Goal: Task Accomplishment & Management: Use online tool/utility

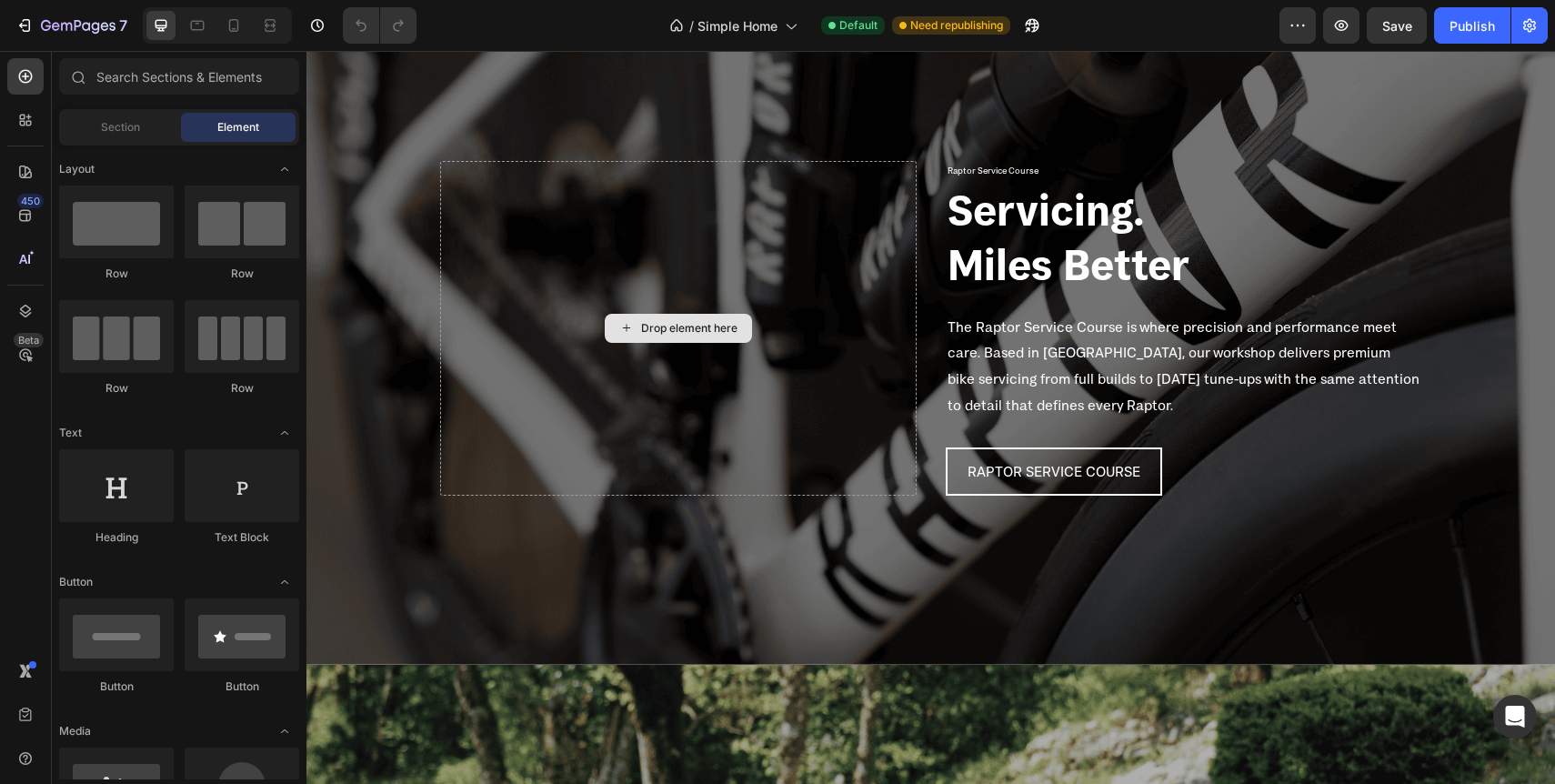
scroll to position [3138, 0]
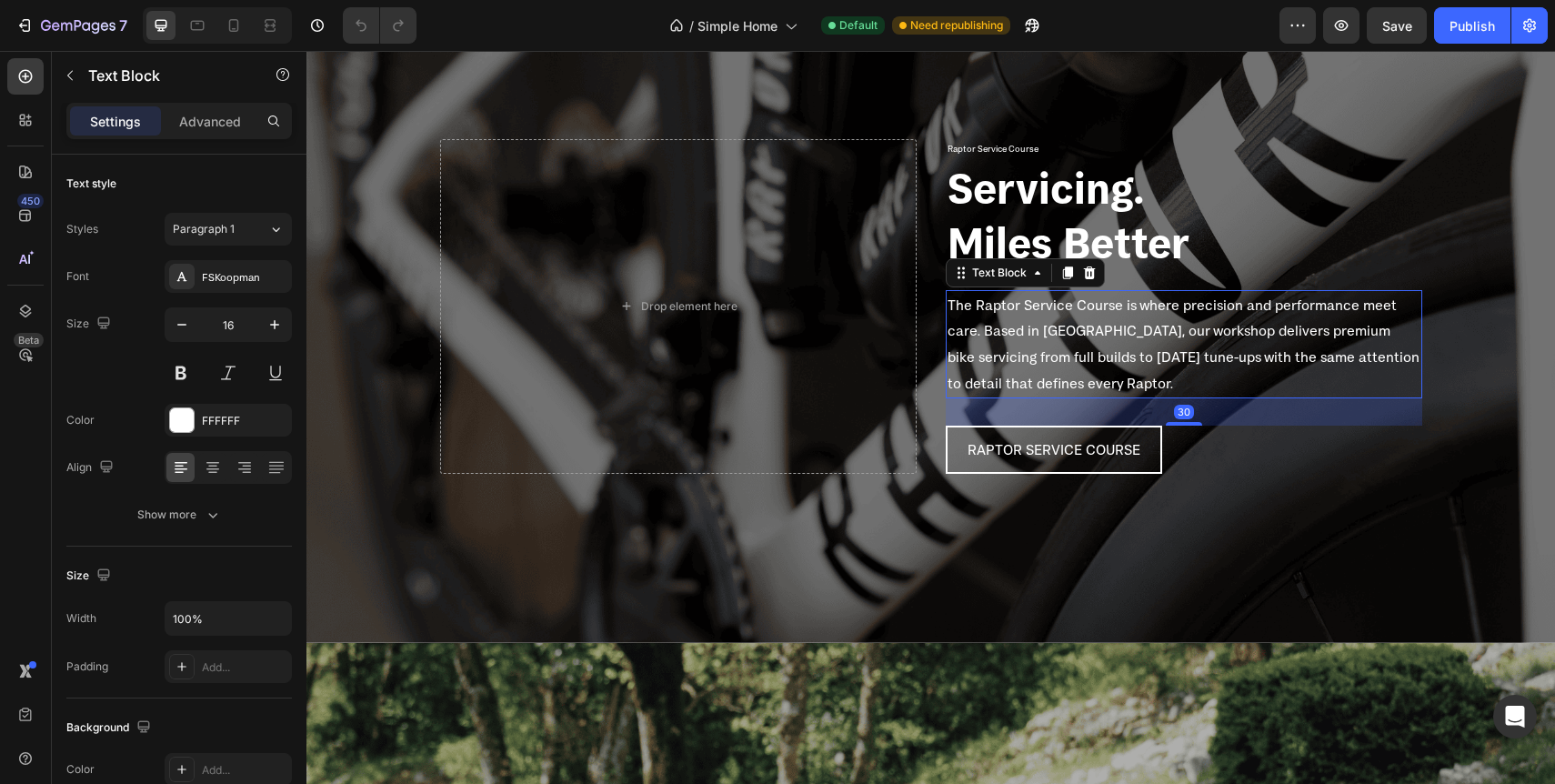
click at [1061, 381] on p "The Raptor Service Course is where precision and performance meet care. Based i…" at bounding box center [1185, 344] width 473 height 105
click at [220, 134] on div "Advanced" at bounding box center [210, 121] width 91 height 29
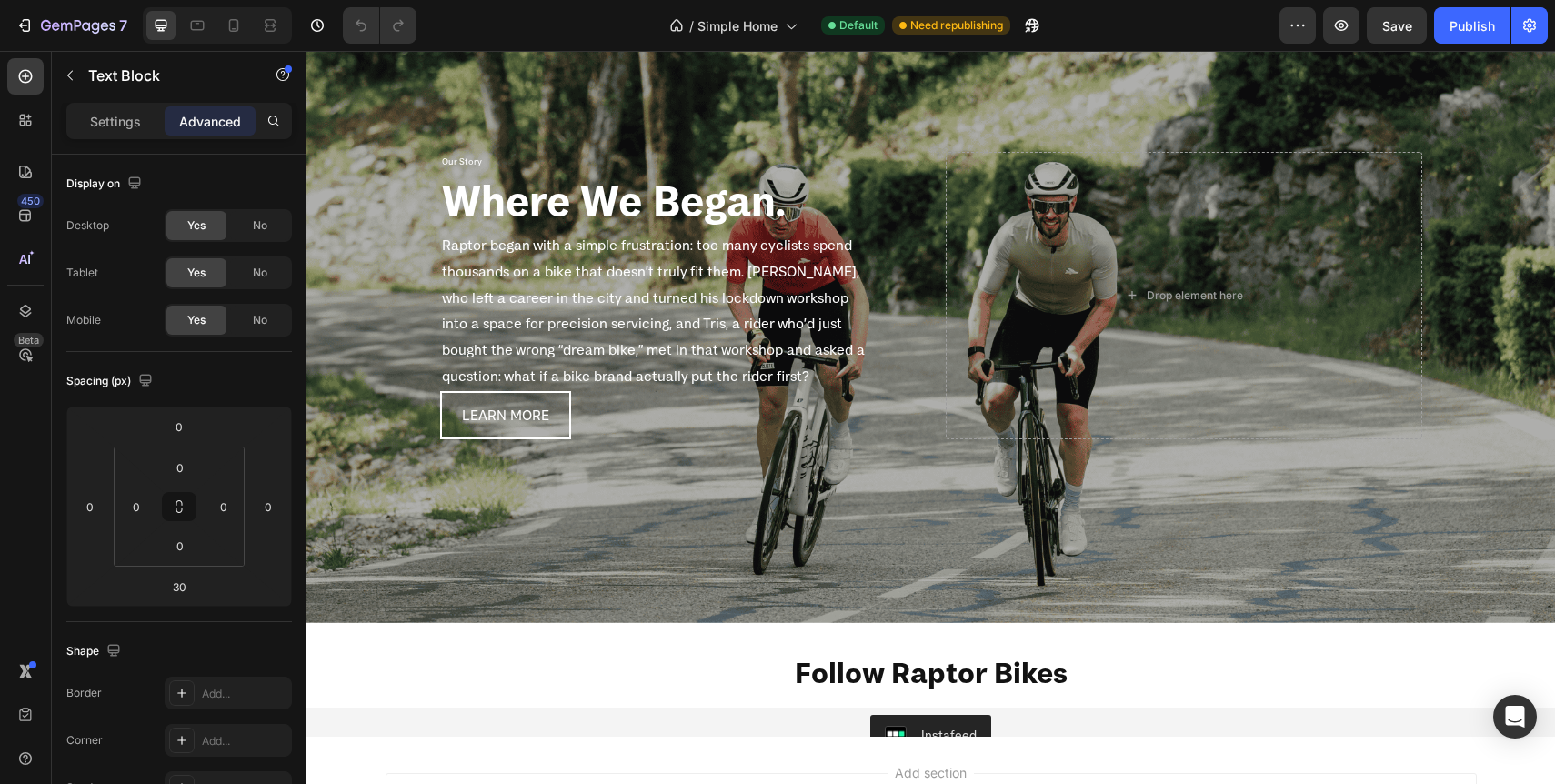
scroll to position [3926, 0]
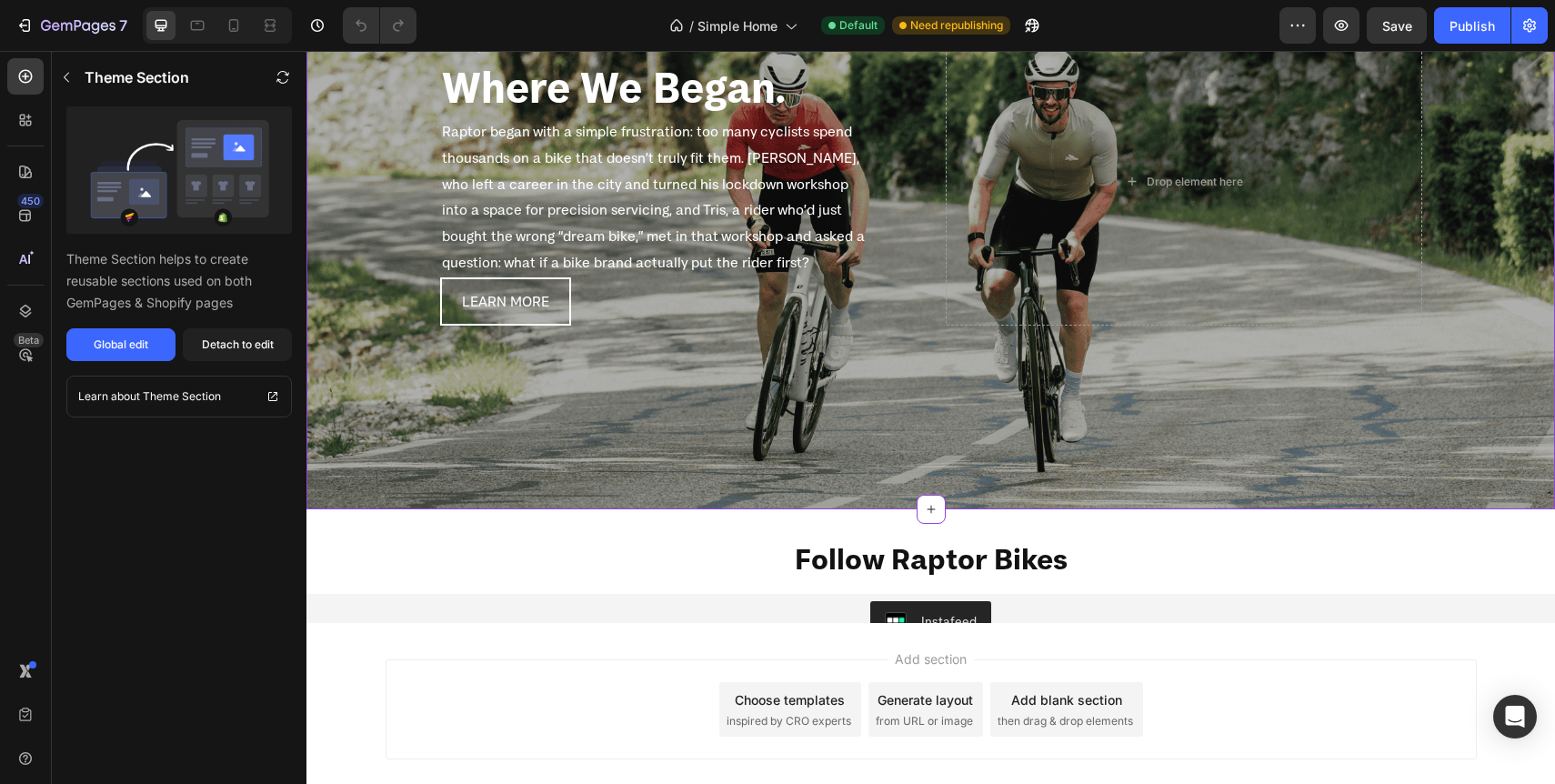
click at [596, 254] on p "Raptor began with a simple frustration: too many cyclists spend thousands on a …" at bounding box center [657, 196] width 429 height 158
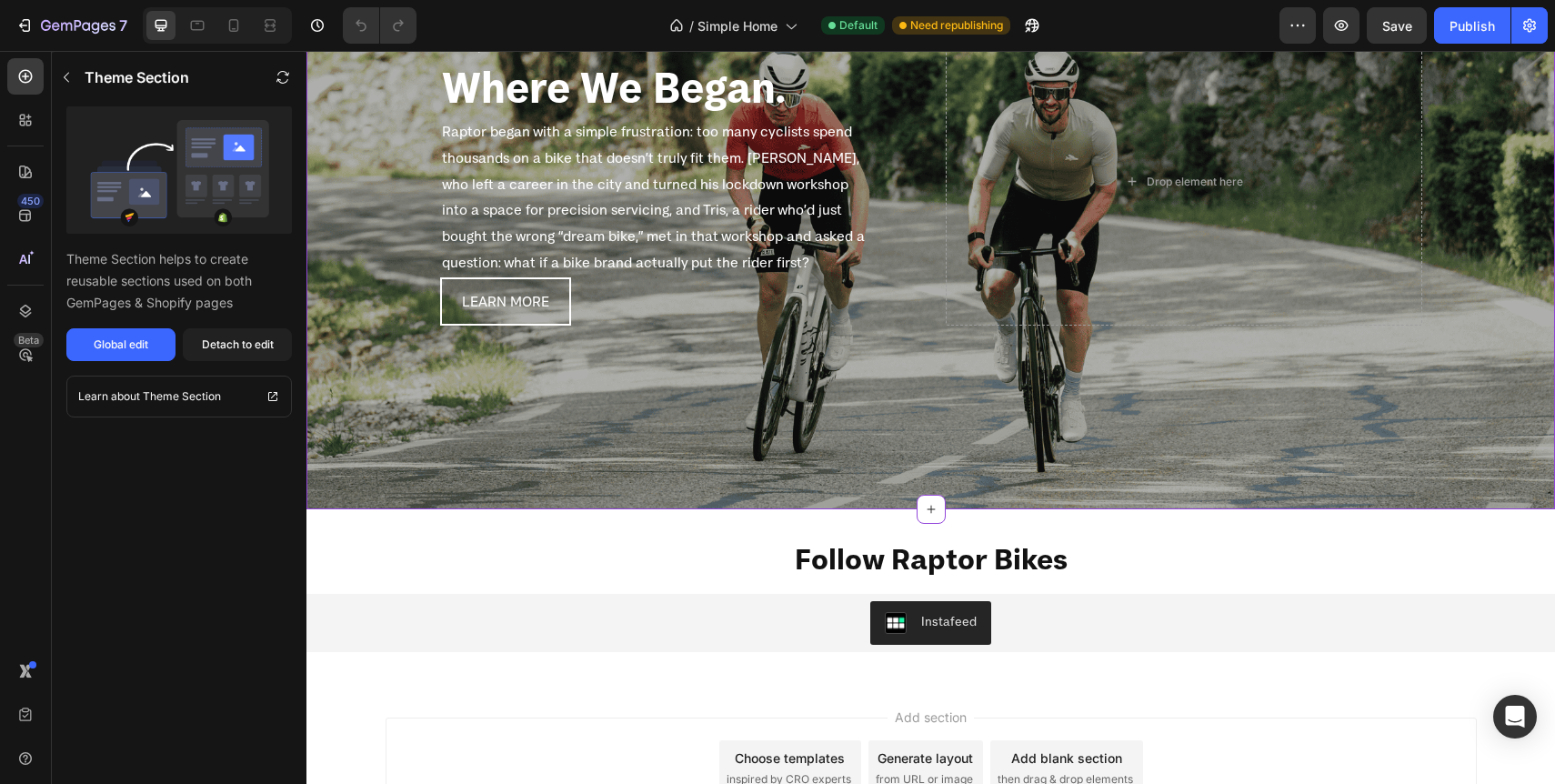
click at [562, 257] on p "Raptor began with a simple frustration: too many cyclists spend thousands on a …" at bounding box center [657, 196] width 429 height 158
click at [647, 236] on p "Raptor began with a simple frustration: too many cyclists spend thousands on a …" at bounding box center [657, 196] width 429 height 158
click at [118, 356] on button "Global edit" at bounding box center [121, 344] width 109 height 33
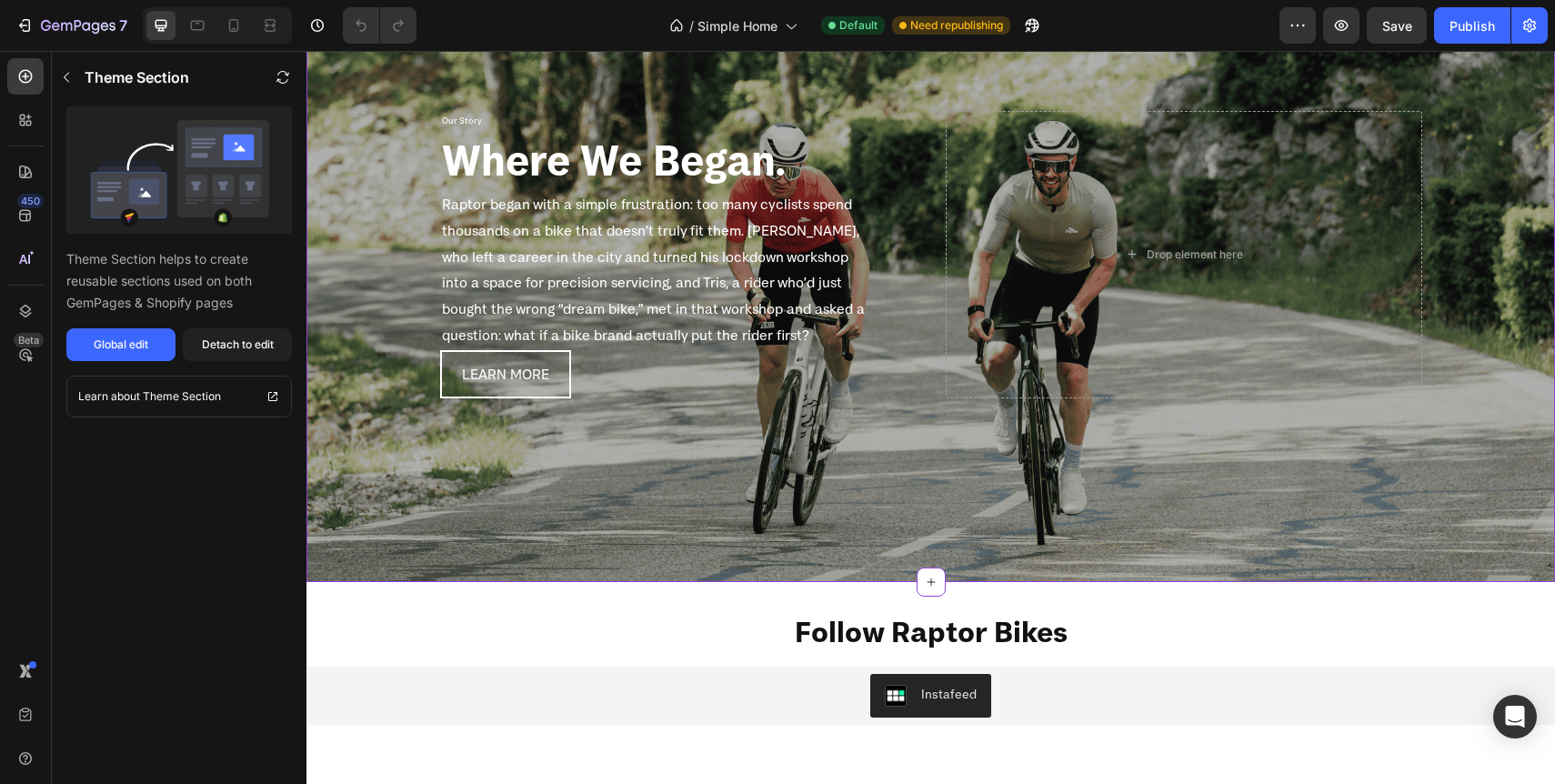
scroll to position [3823, 0]
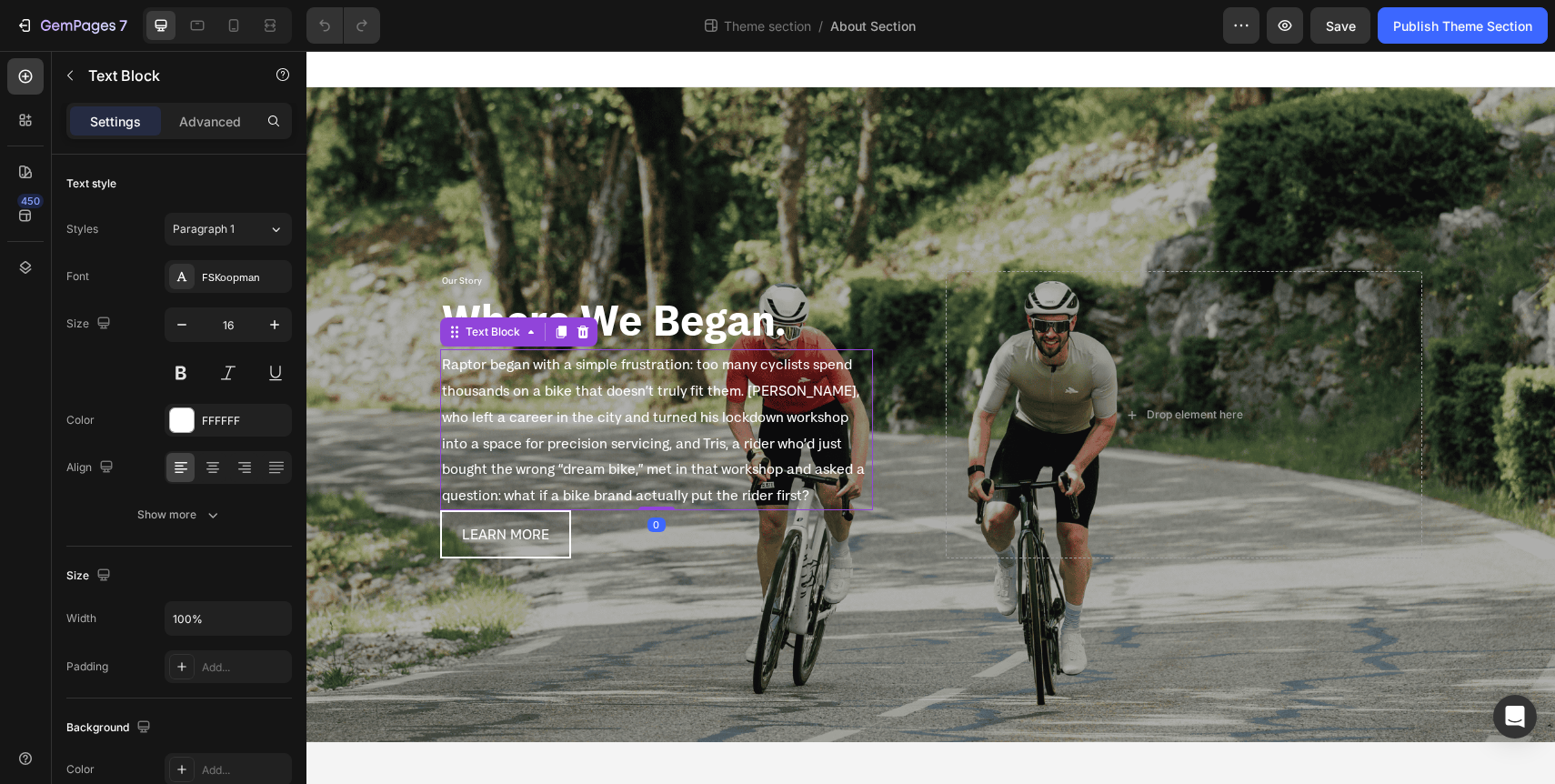
click at [552, 480] on p "Raptor began with a simple frustration: too many cyclists spend thousands on a …" at bounding box center [657, 430] width 429 height 158
click at [217, 129] on p "Advanced" at bounding box center [211, 121] width 62 height 19
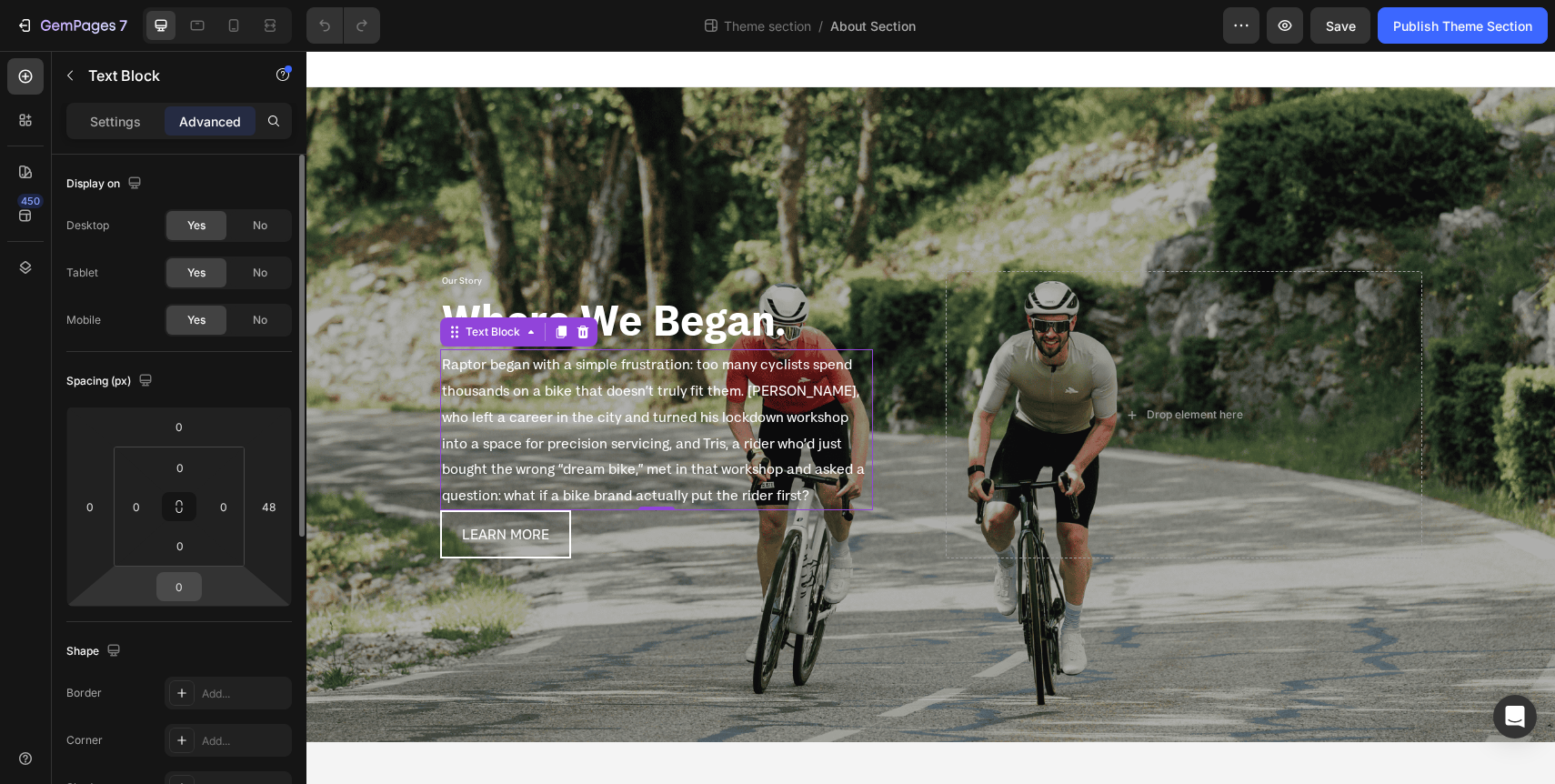
click at [180, 583] on input "0" at bounding box center [179, 586] width 36 height 27
type input "30"
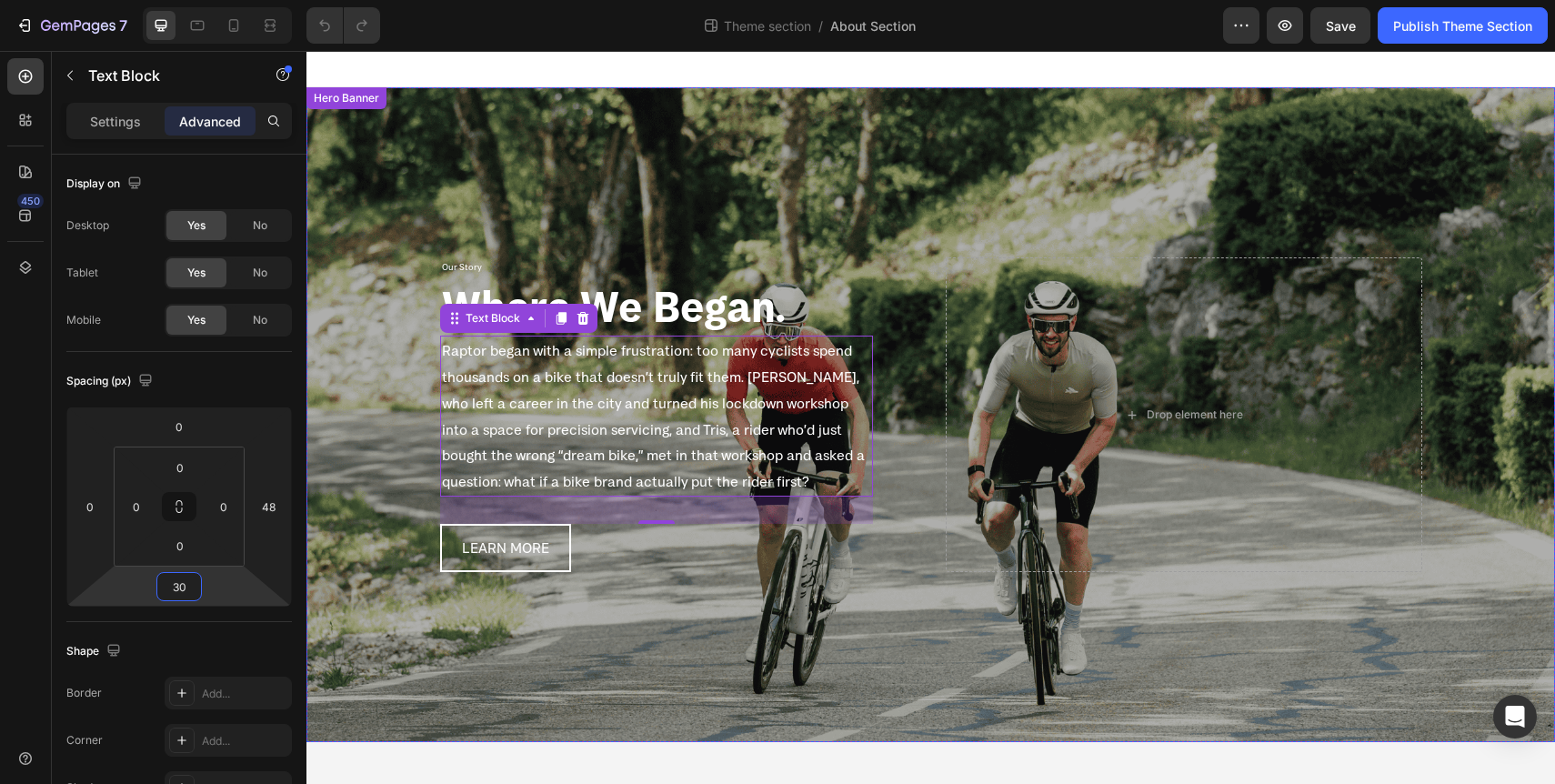
click at [742, 581] on div "Overlay" at bounding box center [930, 414] width 1249 height 654
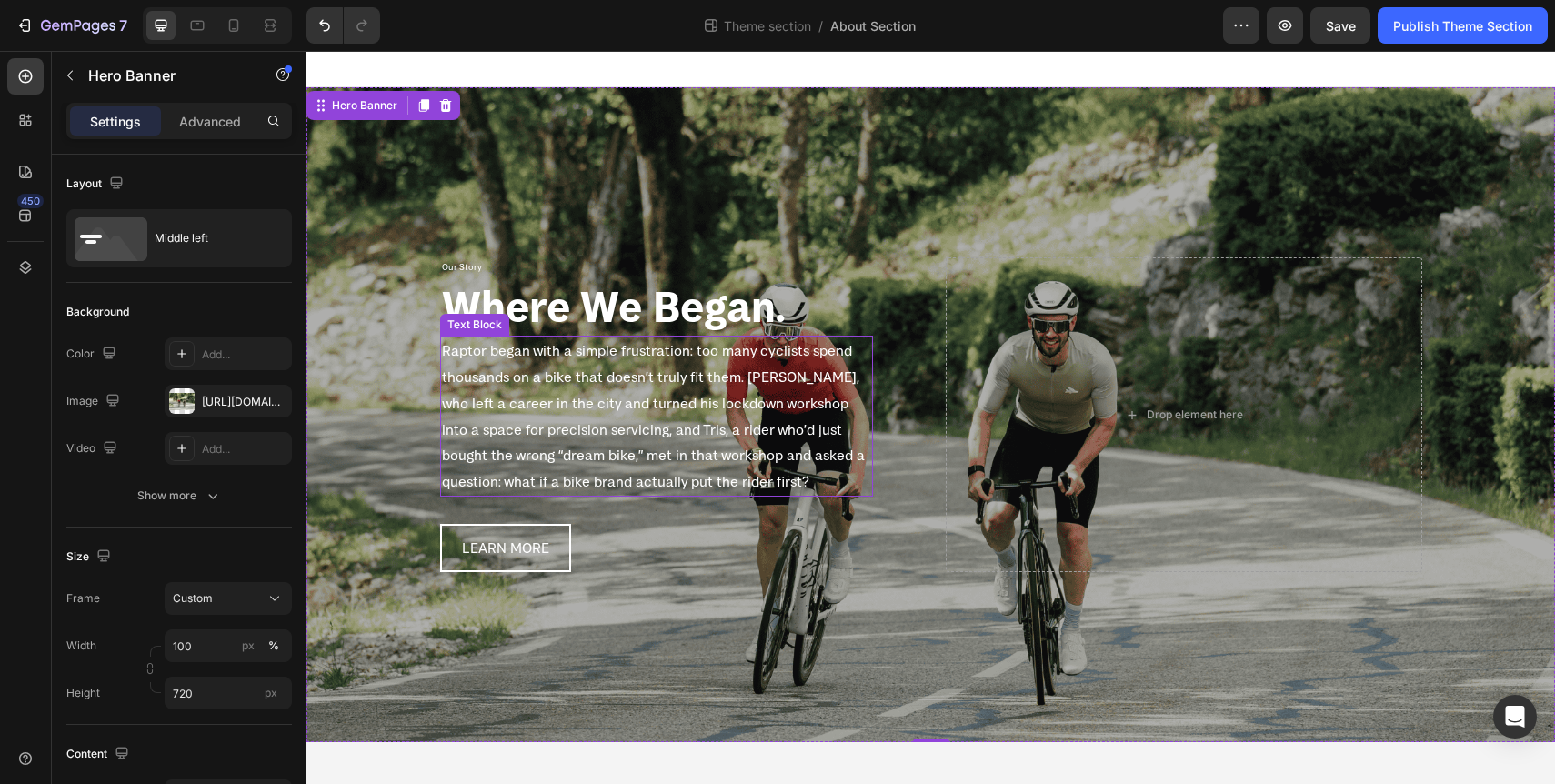
click at [530, 459] on p "Raptor began with a simple frustration: too many cyclists spend thousands on a …" at bounding box center [657, 416] width 429 height 158
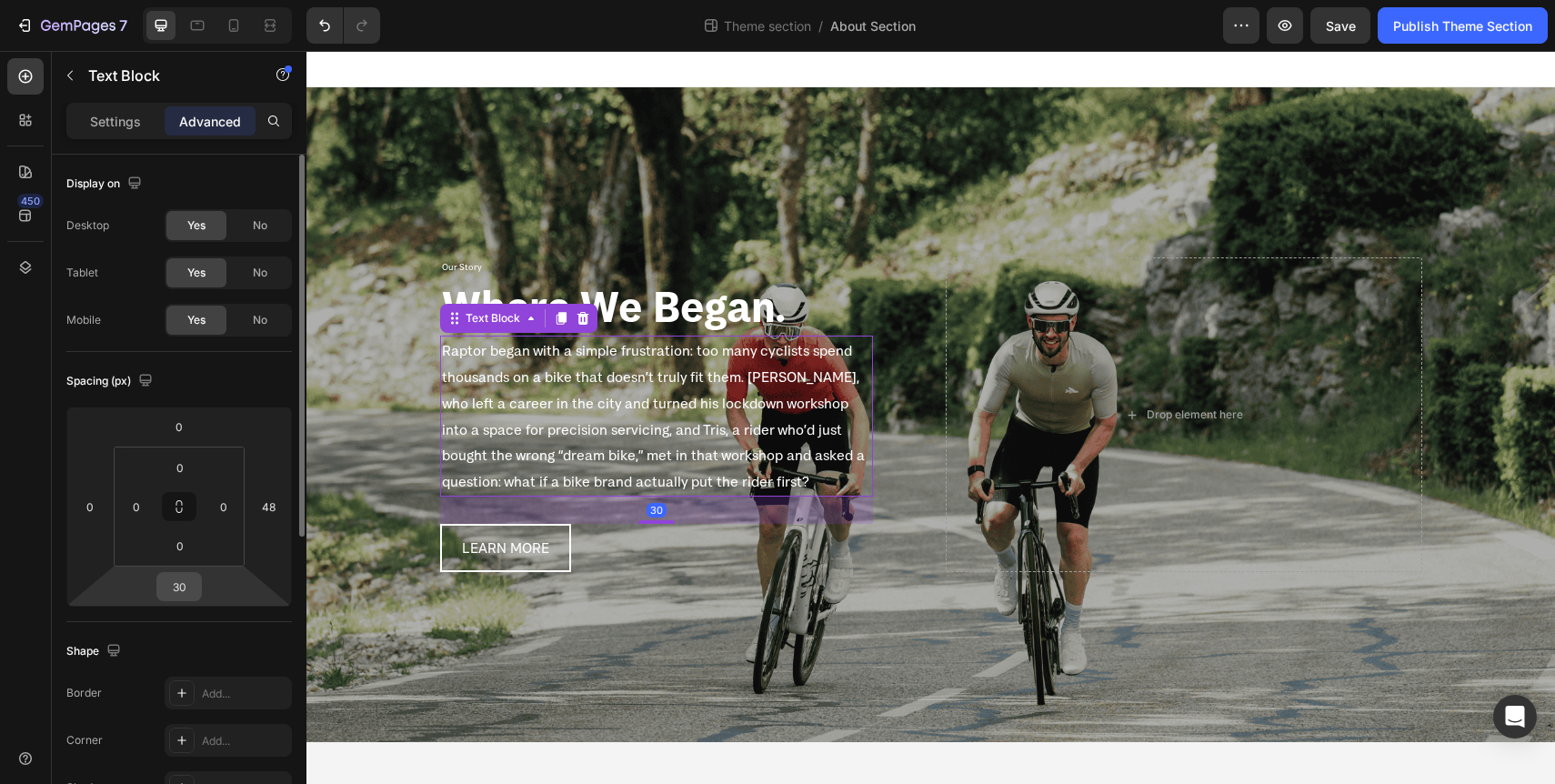
click at [180, 591] on input "30" at bounding box center [179, 586] width 36 height 27
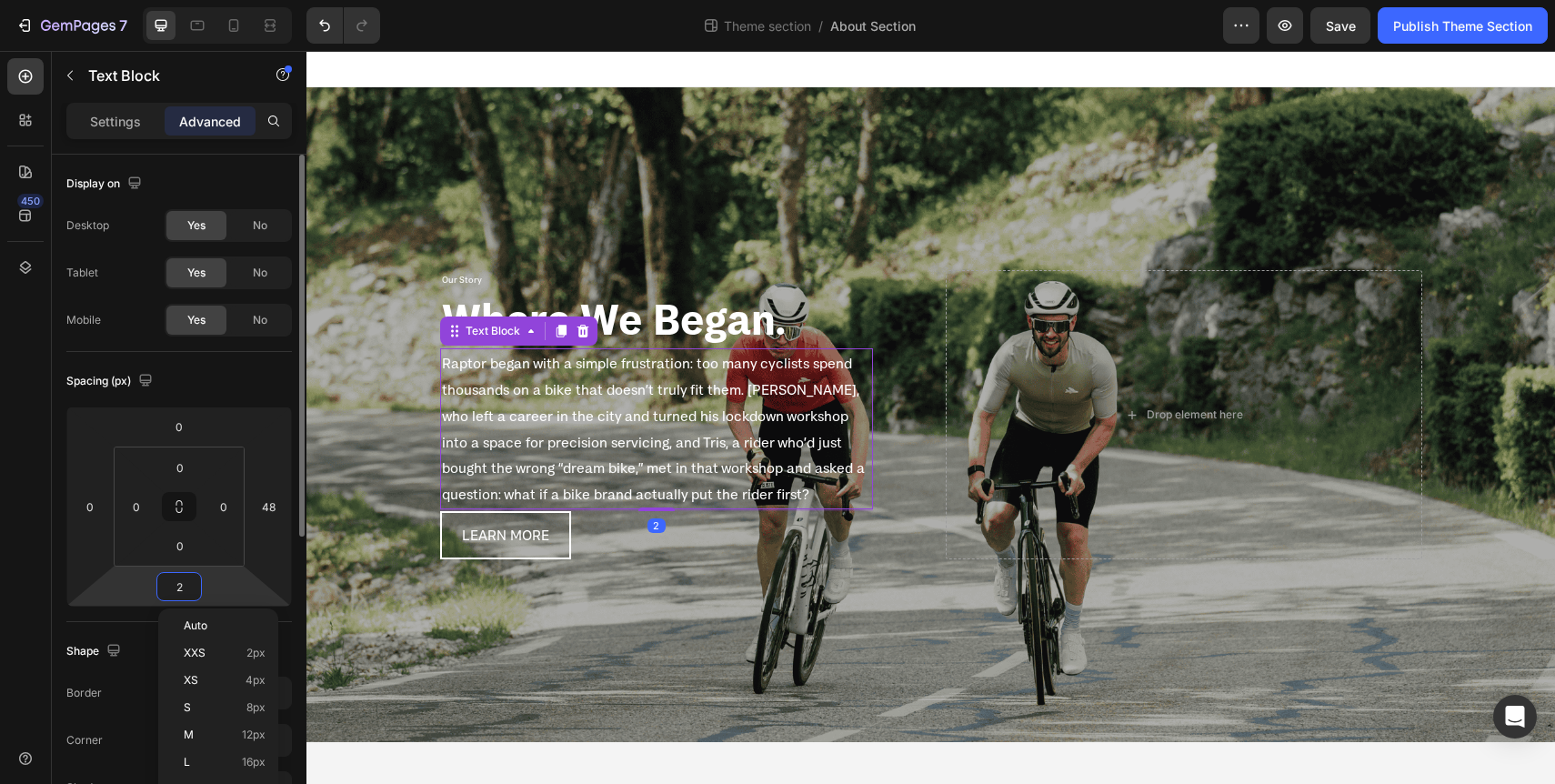
type input "20"
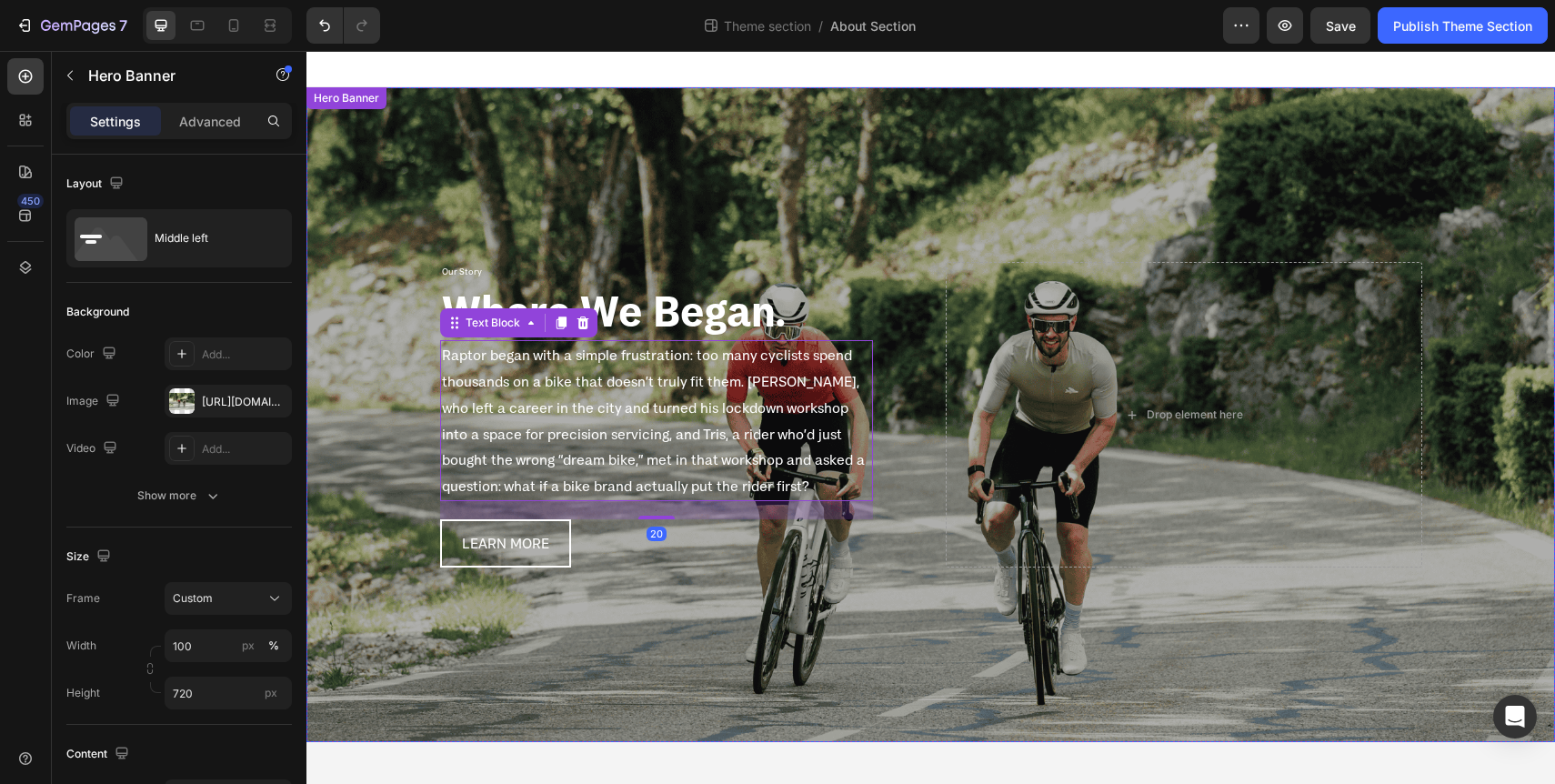
click at [678, 676] on div "Overlay" at bounding box center [930, 414] width 1249 height 654
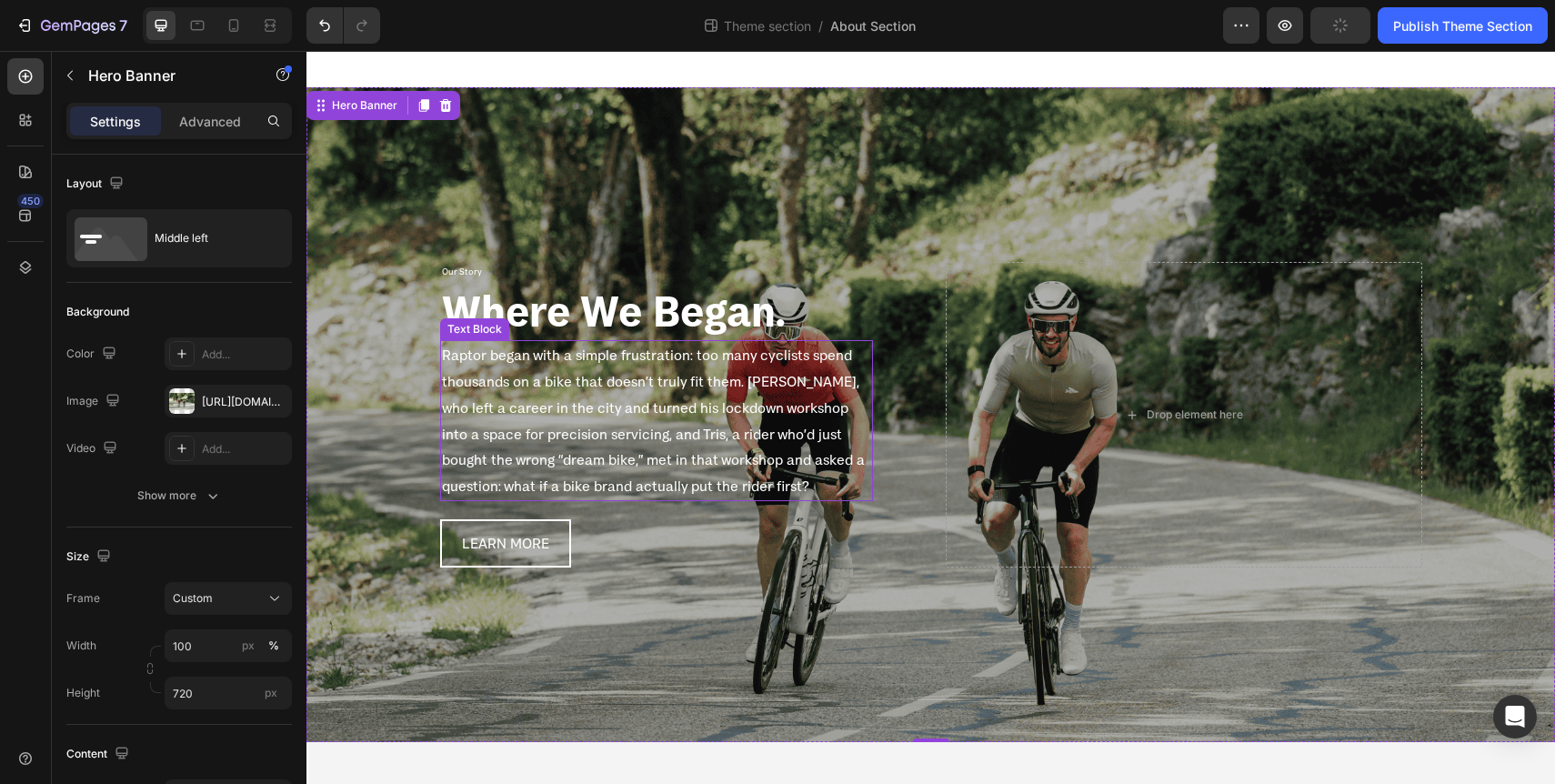
click at [784, 360] on p "Raptor began with a simple frustration: too many cyclists spend thousands on a …" at bounding box center [657, 421] width 429 height 158
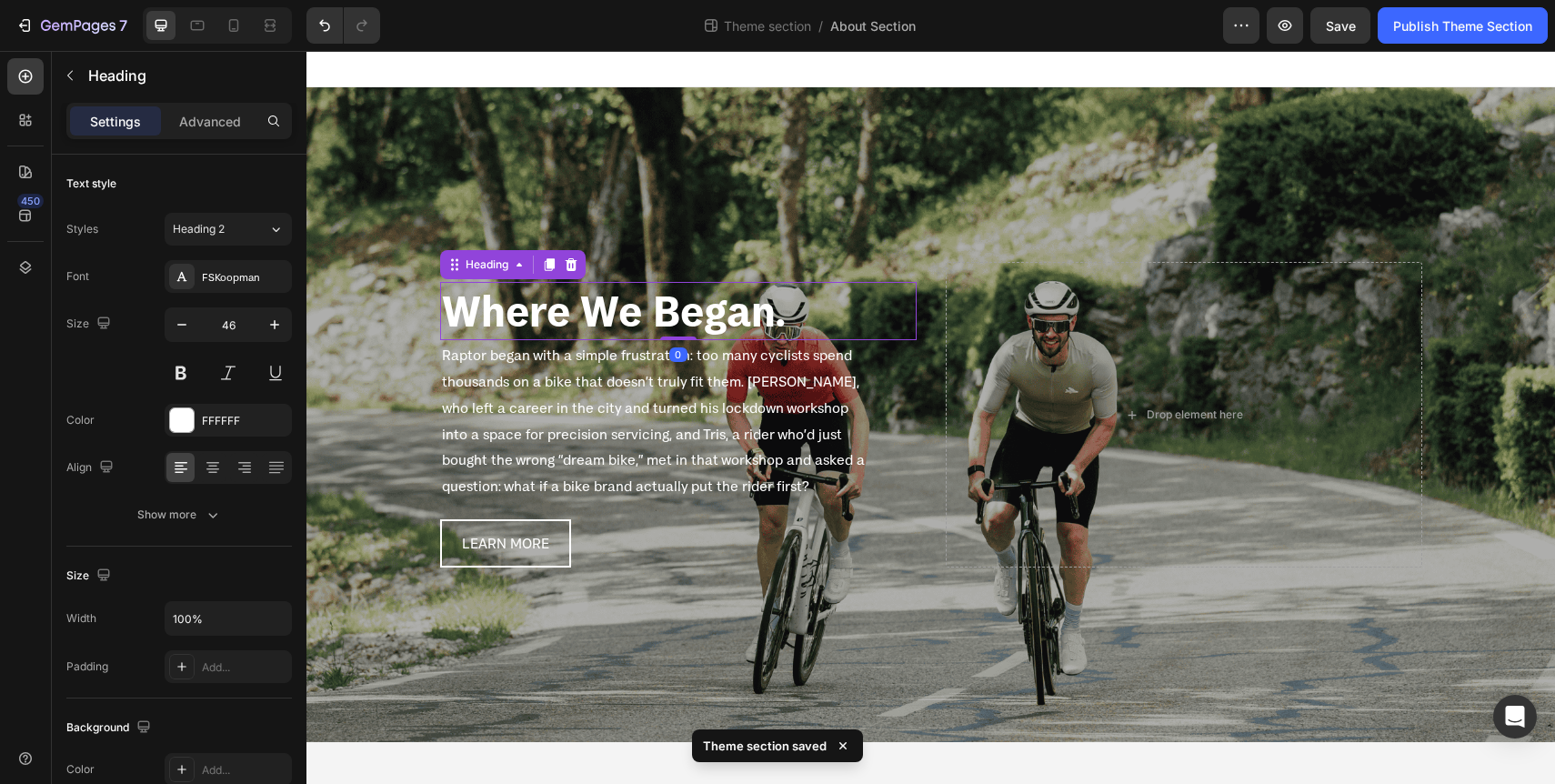
click at [660, 308] on h2 "Where We Began." at bounding box center [679, 311] width 477 height 58
click at [221, 132] on div "Advanced" at bounding box center [210, 121] width 91 height 29
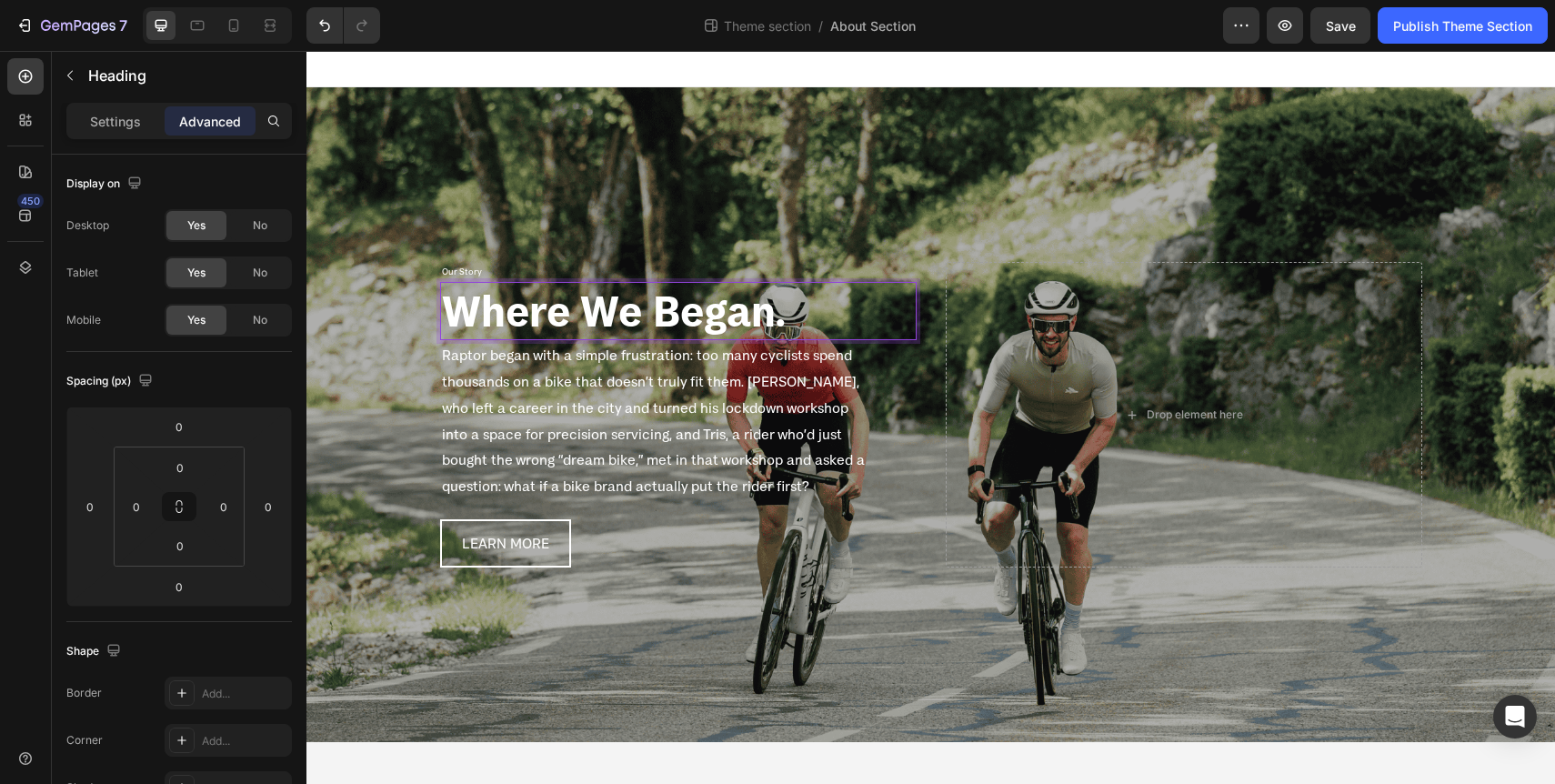
click at [660, 304] on h2 "Where We Began." at bounding box center [679, 311] width 477 height 58
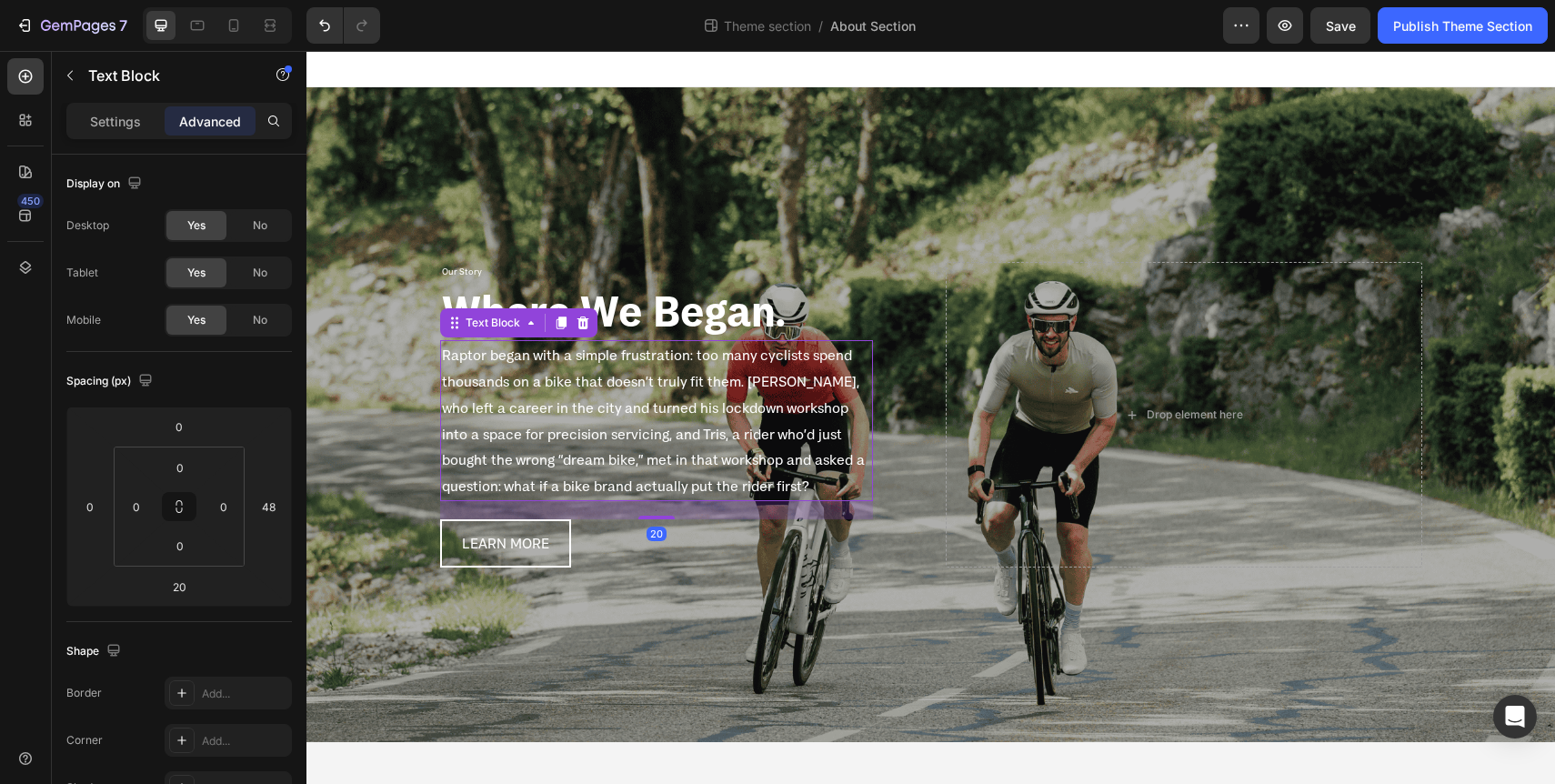
click at [684, 395] on p "Raptor began with a simple frustration: too many cyclists spend thousands on a …" at bounding box center [657, 421] width 429 height 158
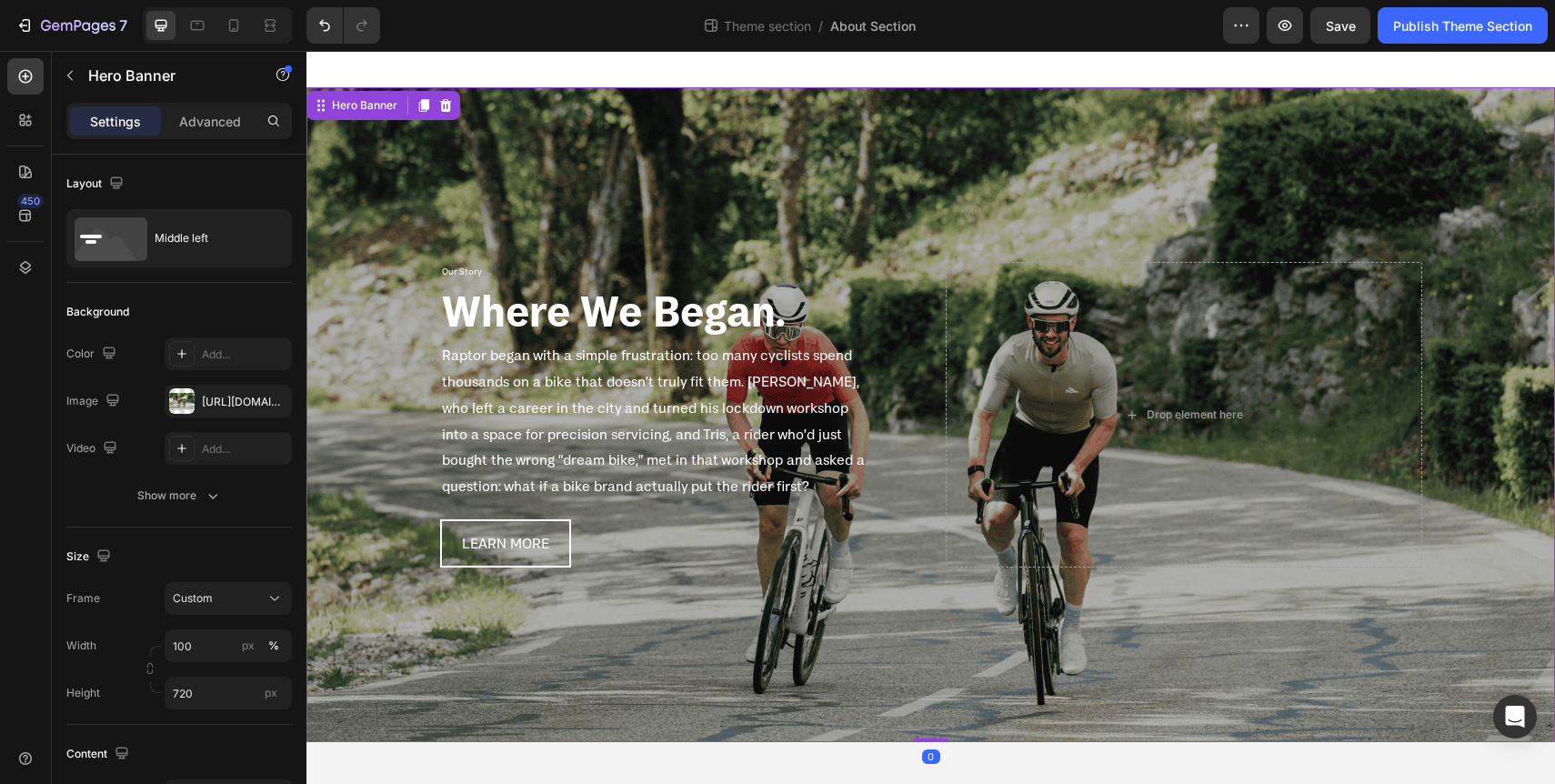
click at [814, 613] on div "Overlay" at bounding box center [930, 414] width 1249 height 654
click at [1487, 28] on div "Publish Theme Section" at bounding box center [1462, 25] width 139 height 19
click at [1359, 19] on button "Save" at bounding box center [1340, 25] width 60 height 36
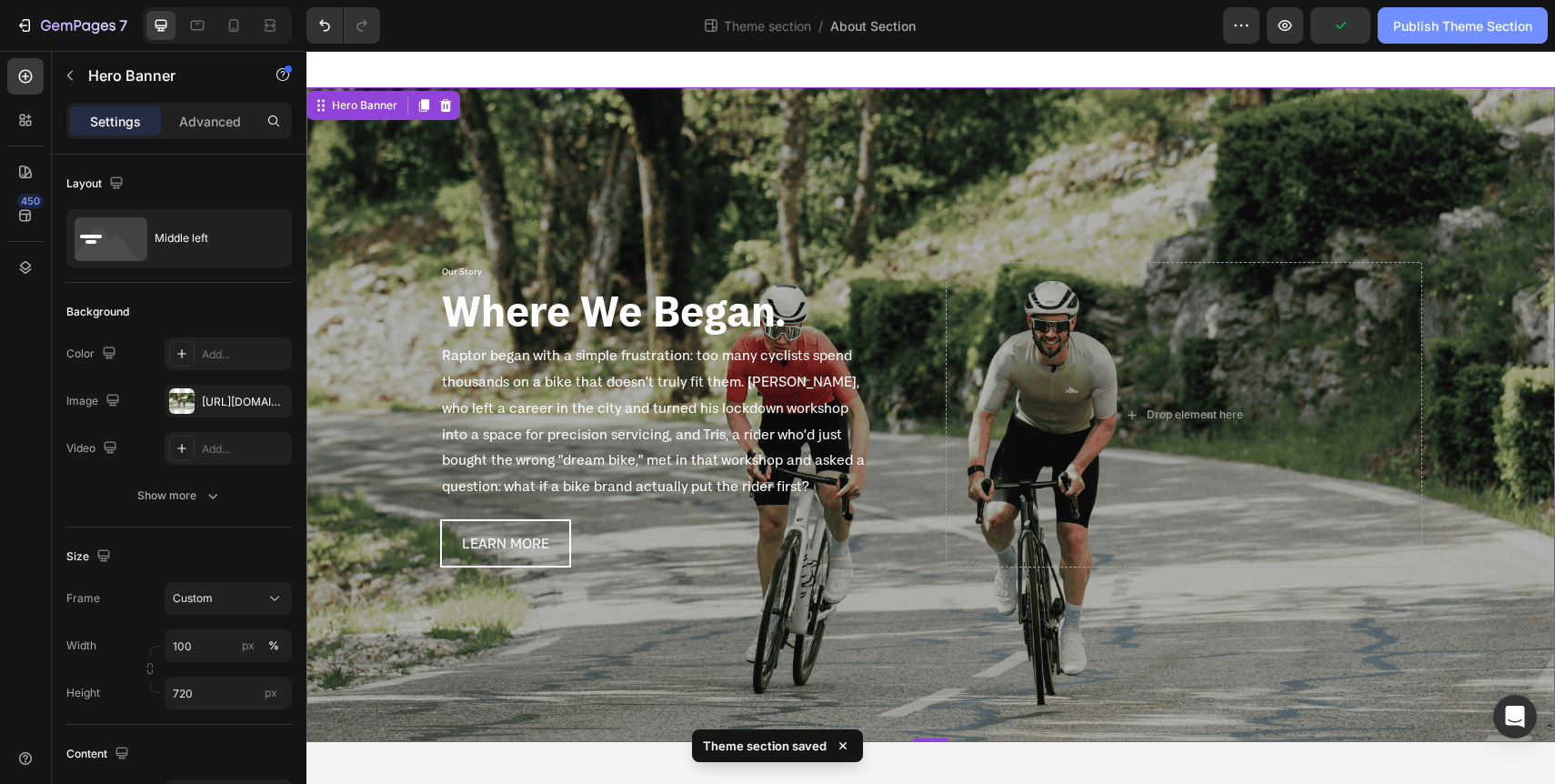
click at [1443, 31] on div "Publish Theme Section" at bounding box center [1462, 25] width 139 height 19
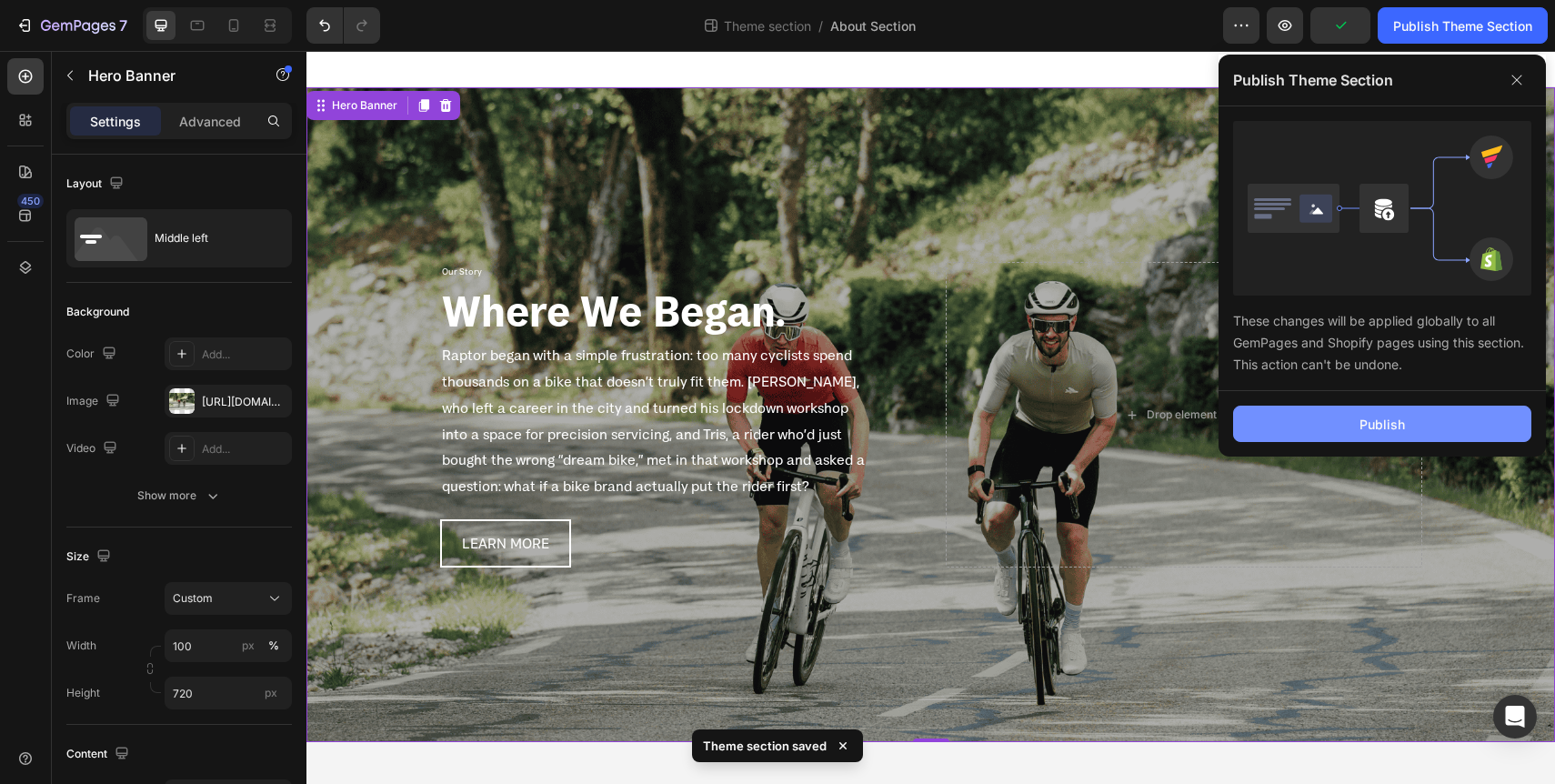
click at [1397, 419] on div "Publish" at bounding box center [1382, 424] width 46 height 19
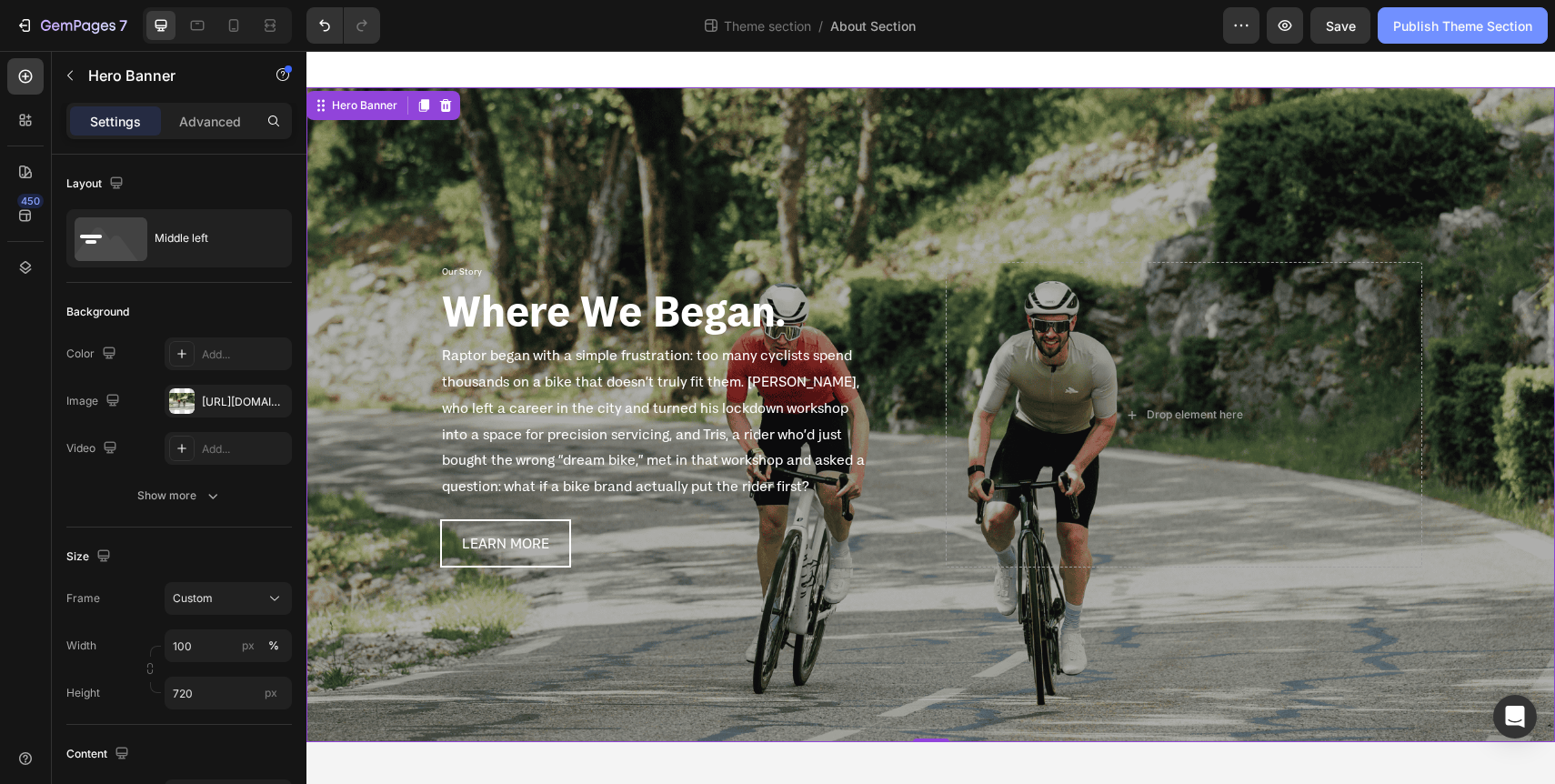
click at [1487, 31] on div "Publish Theme Section" at bounding box center [1462, 25] width 139 height 19
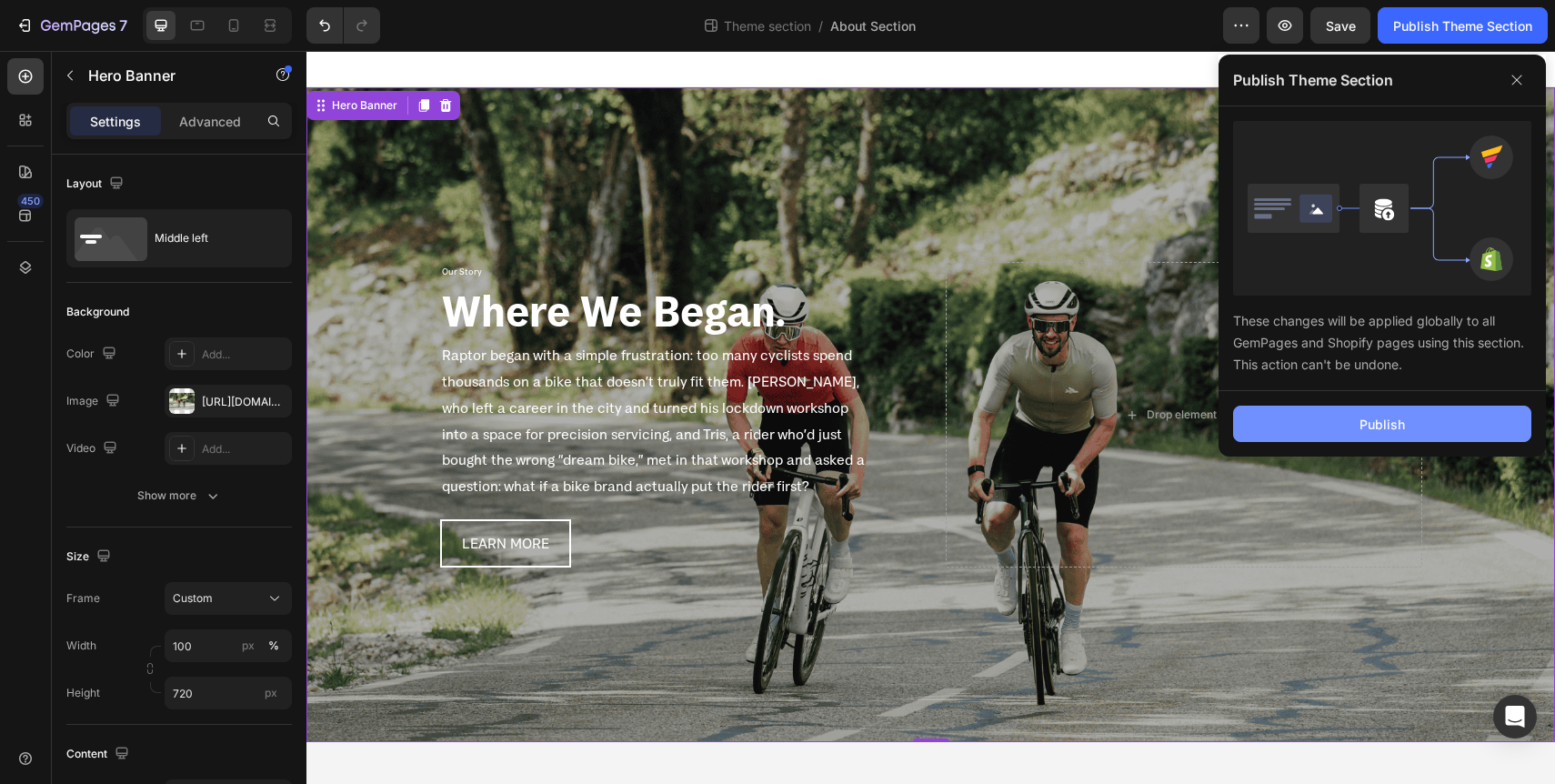
click at [1386, 427] on div "Publish" at bounding box center [1382, 424] width 46 height 19
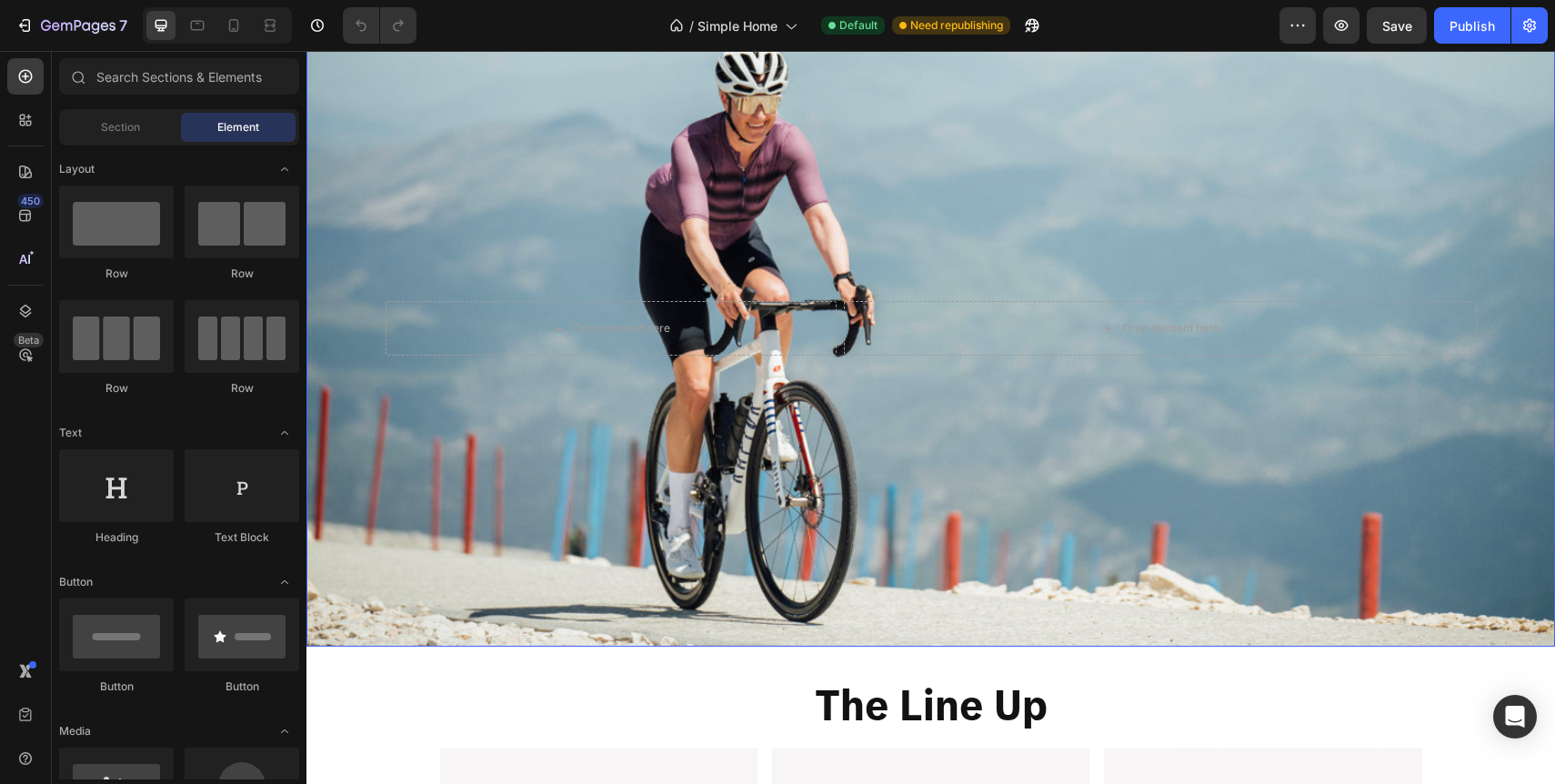
scroll to position [1100, 0]
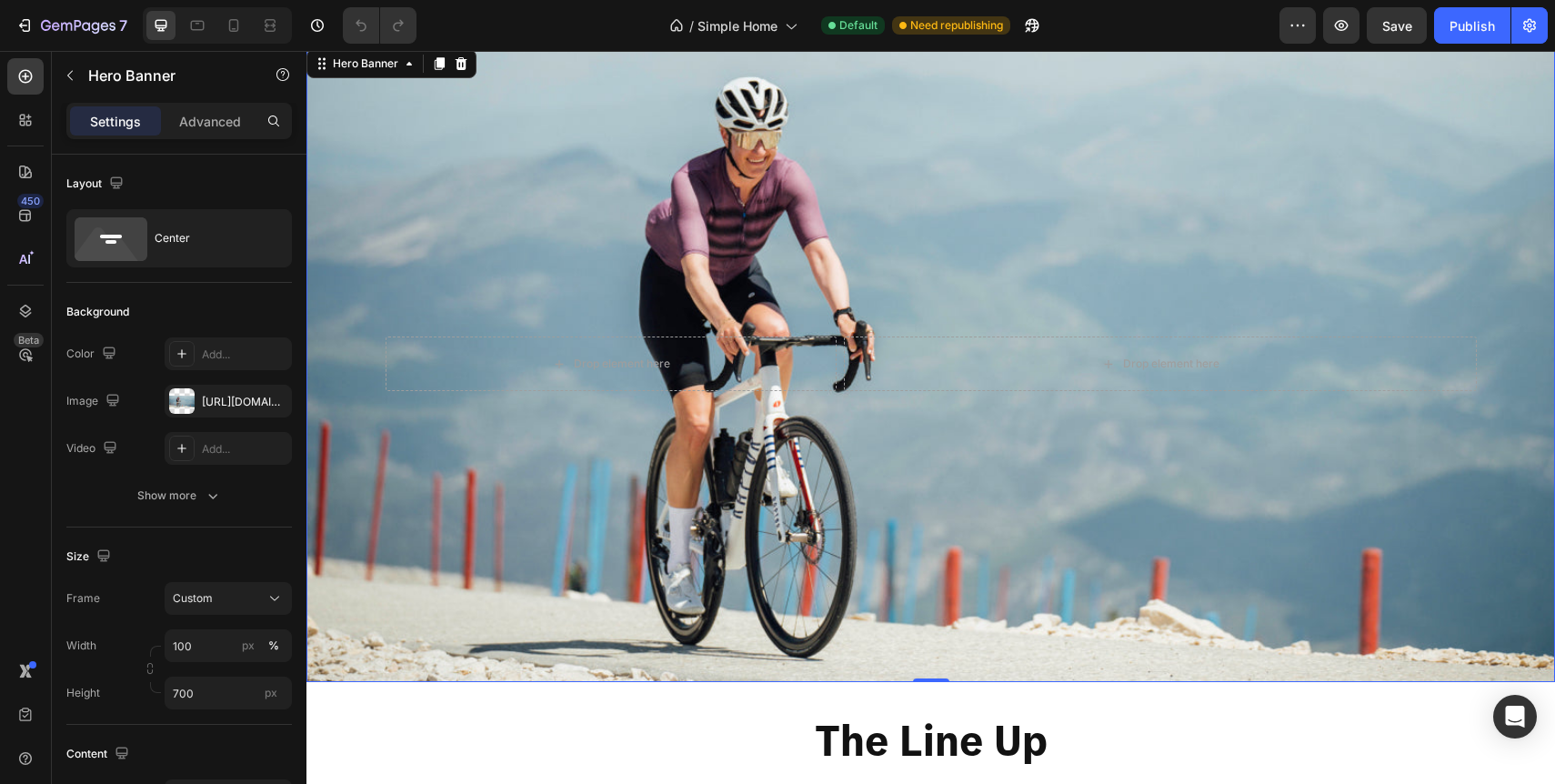
click at [897, 463] on div "Background Image" at bounding box center [930, 364] width 1249 height 636
click at [648, 183] on div "Background Image" at bounding box center [930, 364] width 1249 height 636
click at [237, 27] on icon at bounding box center [234, 25] width 18 height 18
type input "Auto"
type input "100%"
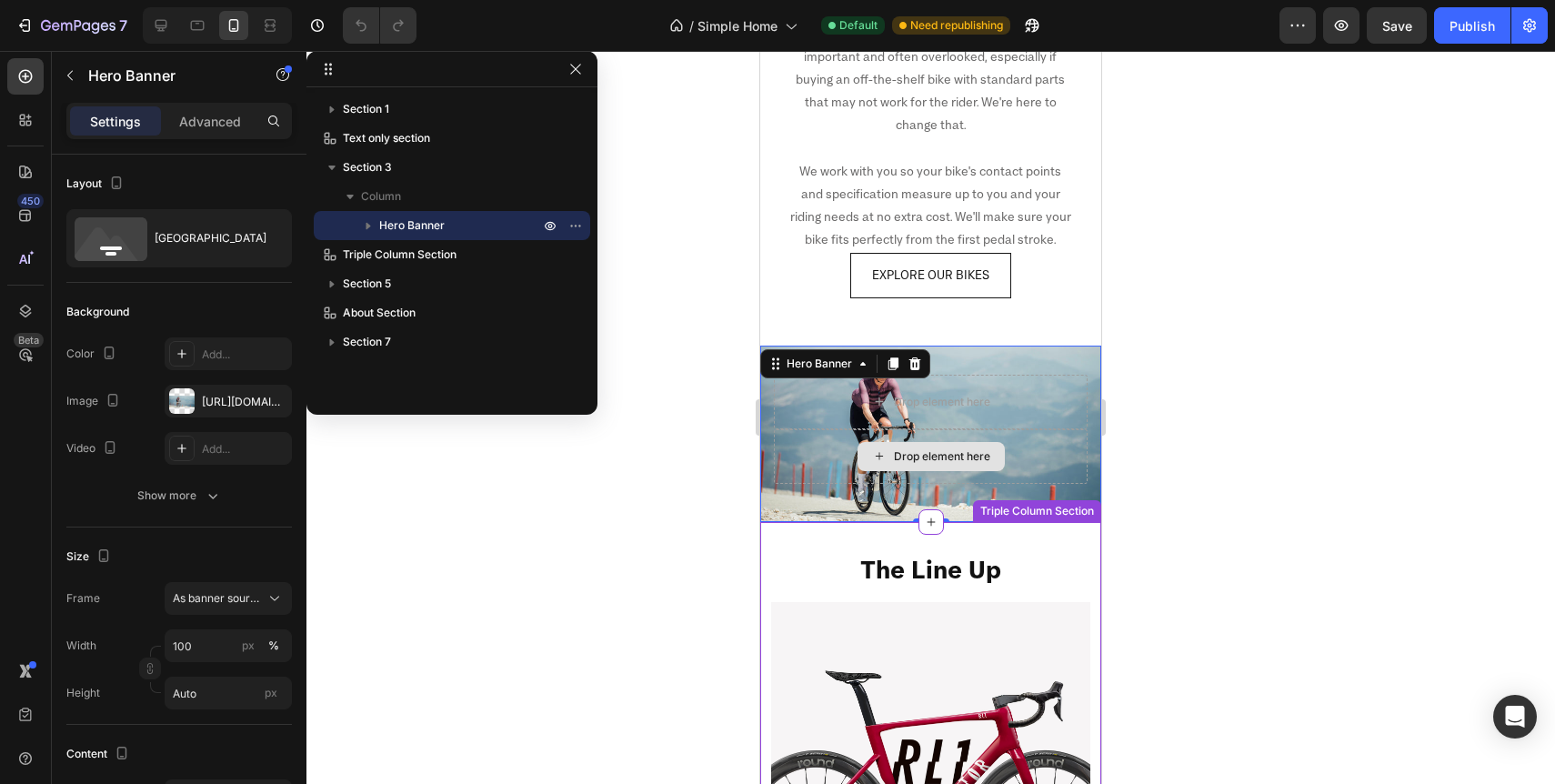
scroll to position [837, 0]
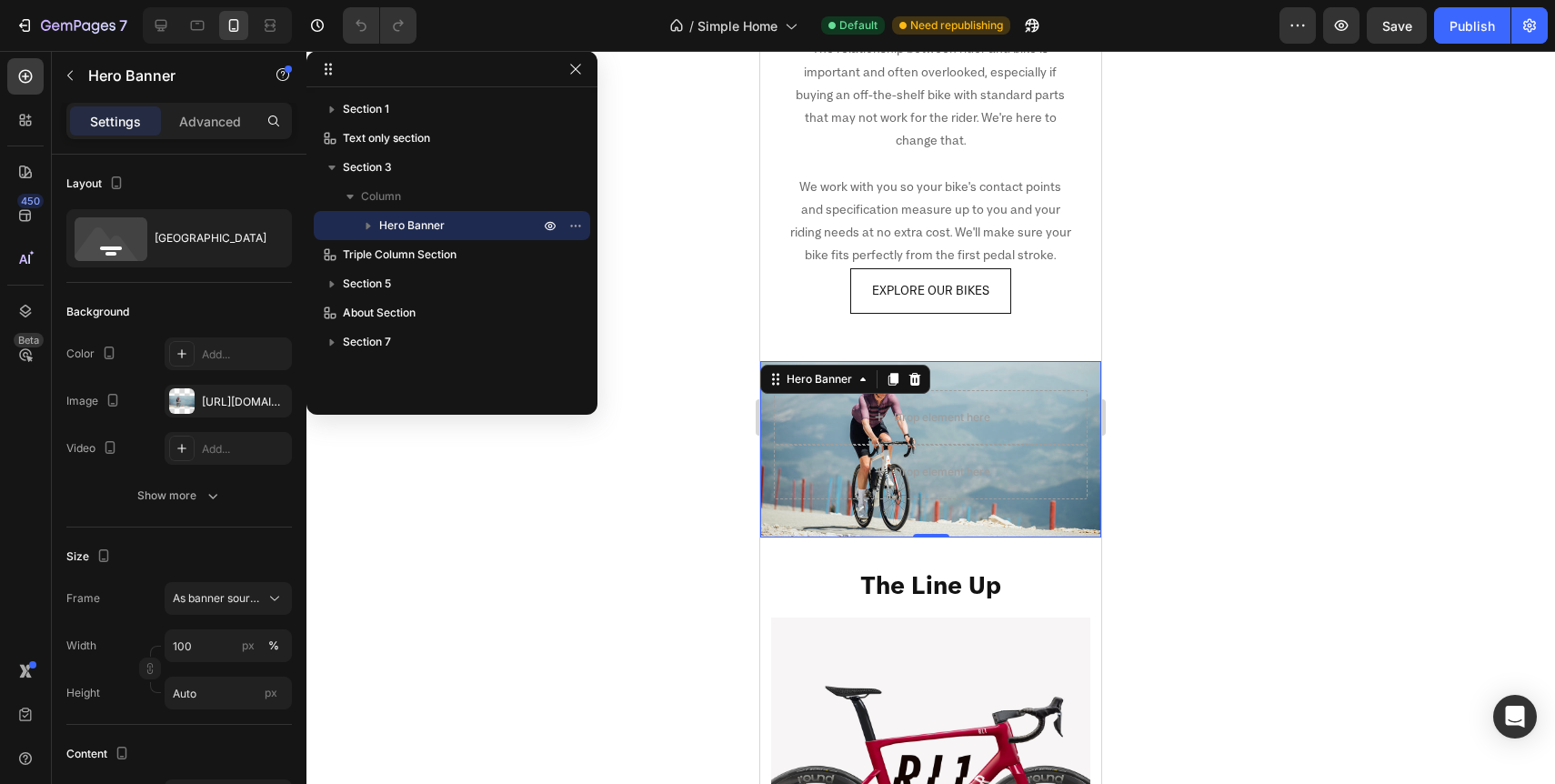
click at [802, 517] on div "Drop element here Row Drop element here Row" at bounding box center [931, 449] width 341 height 177
click at [800, 508] on div "Drop element here Row Drop element here Row" at bounding box center [931, 449] width 341 height 177
click at [111, 400] on icon "button" at bounding box center [113, 400] width 18 height 18
click at [117, 498] on icon "button" at bounding box center [117, 495] width 18 height 18
click at [205, 404] on div "https://cdn.shopify.com/s/files/1/0713/1453/8784/files/gempages_568449881476170…" at bounding box center [228, 402] width 53 height 16
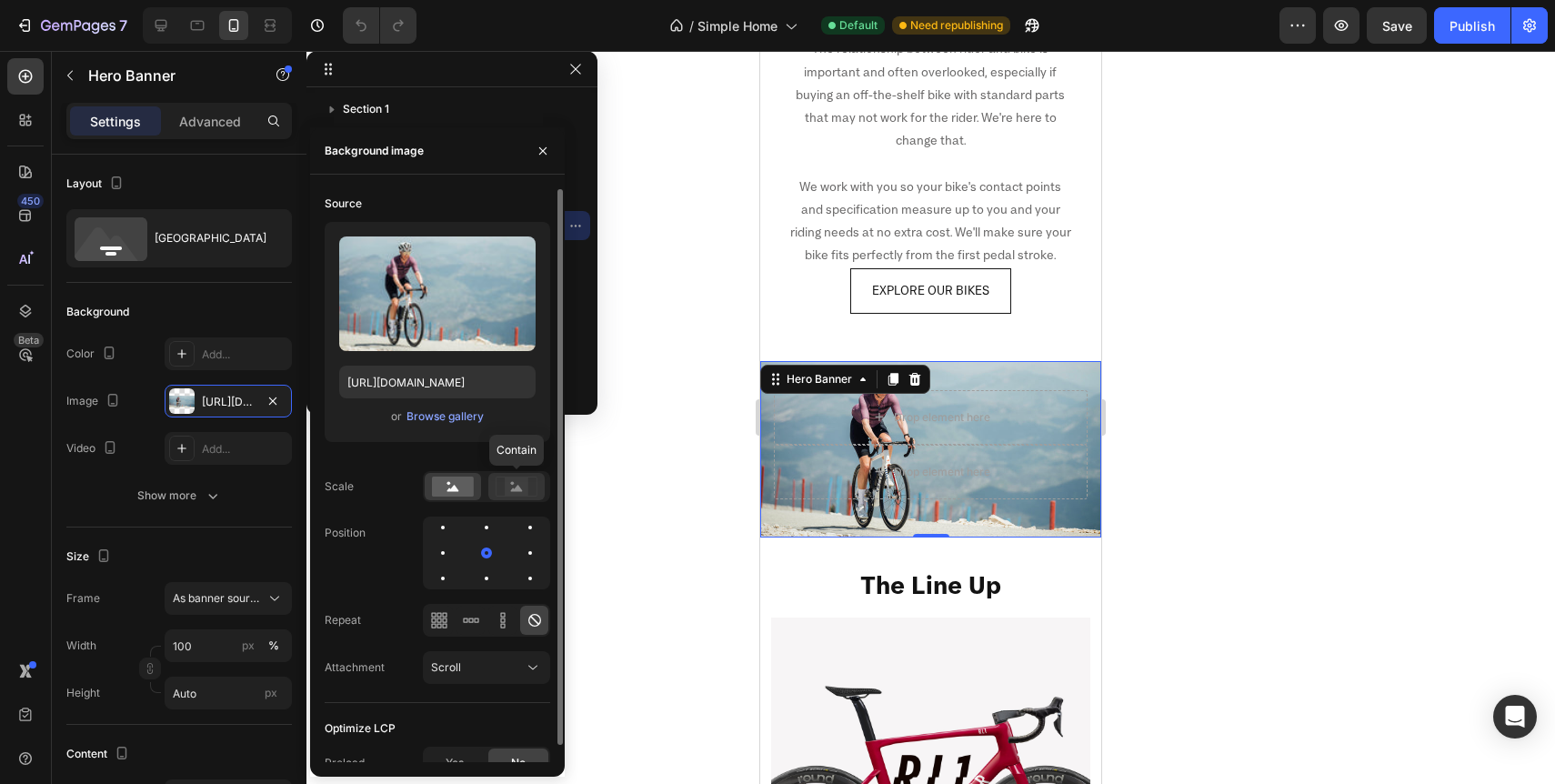
click at [510, 491] on rect at bounding box center [517, 486] width 24 height 18
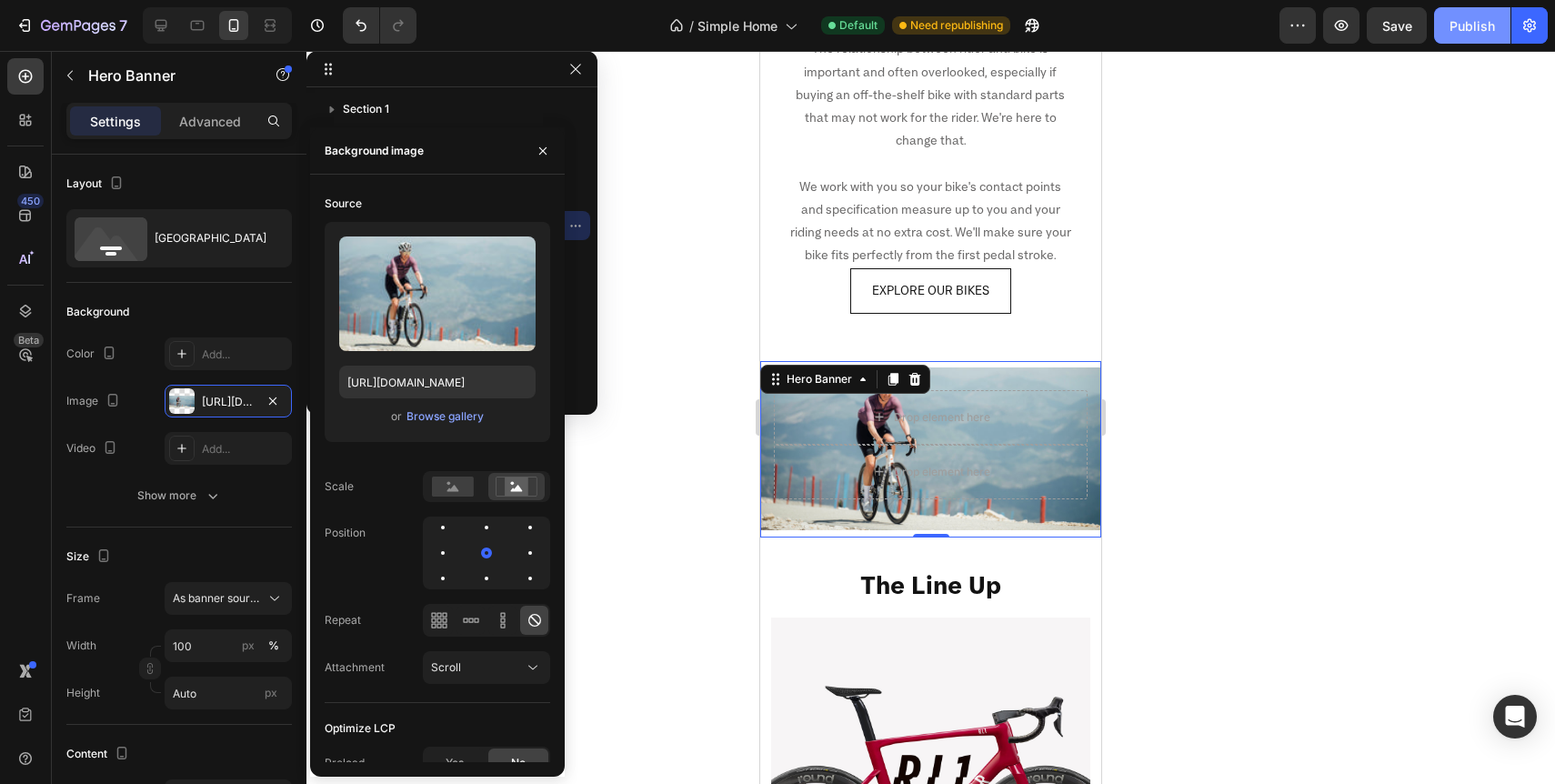
click at [1473, 36] on button "Publish" at bounding box center [1472, 25] width 77 height 36
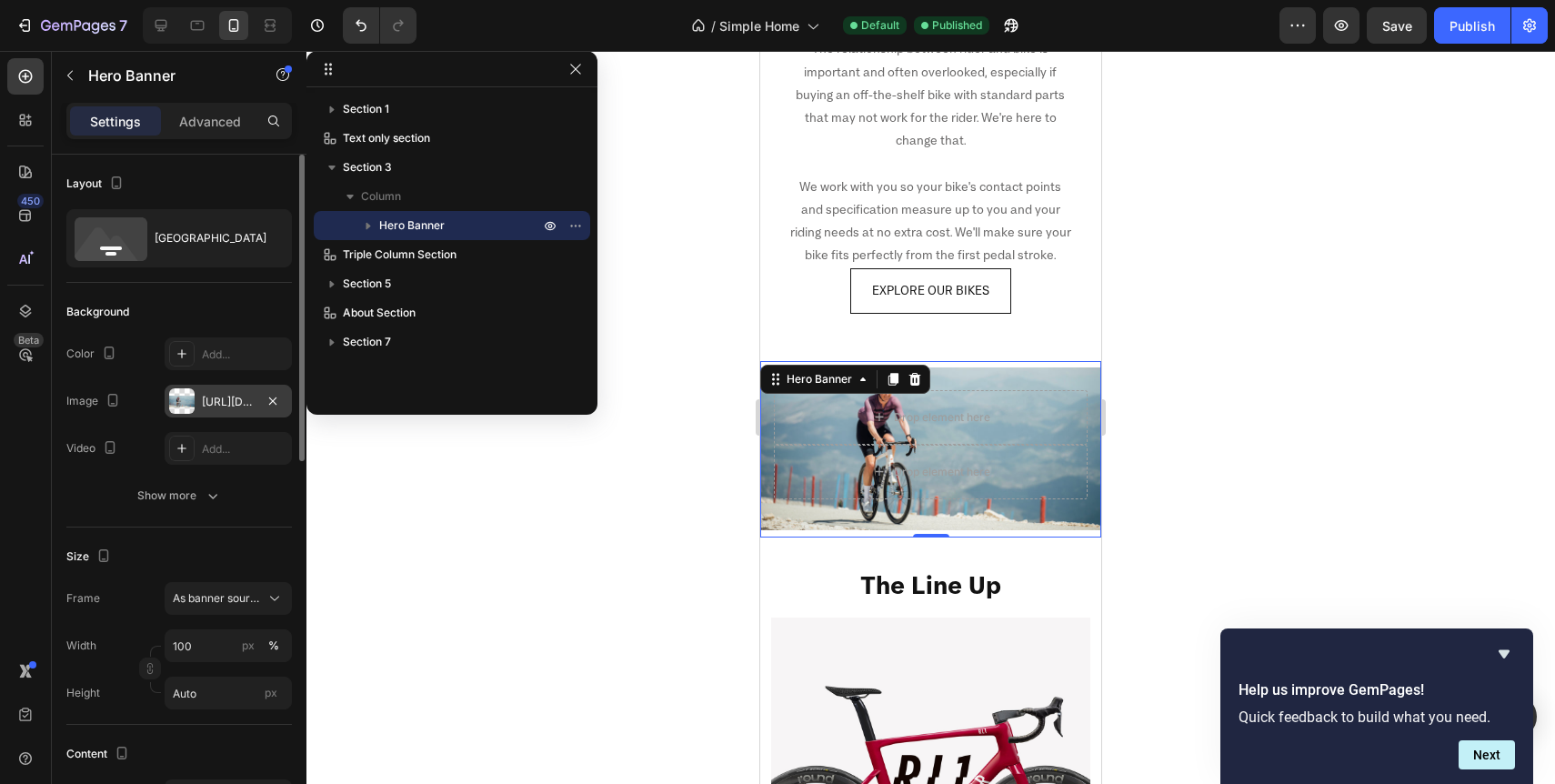
click at [235, 400] on div "https://cdn.shopify.com/s/files/1/0713/1453/8784/files/gempages_568449881476170…" at bounding box center [228, 402] width 53 height 16
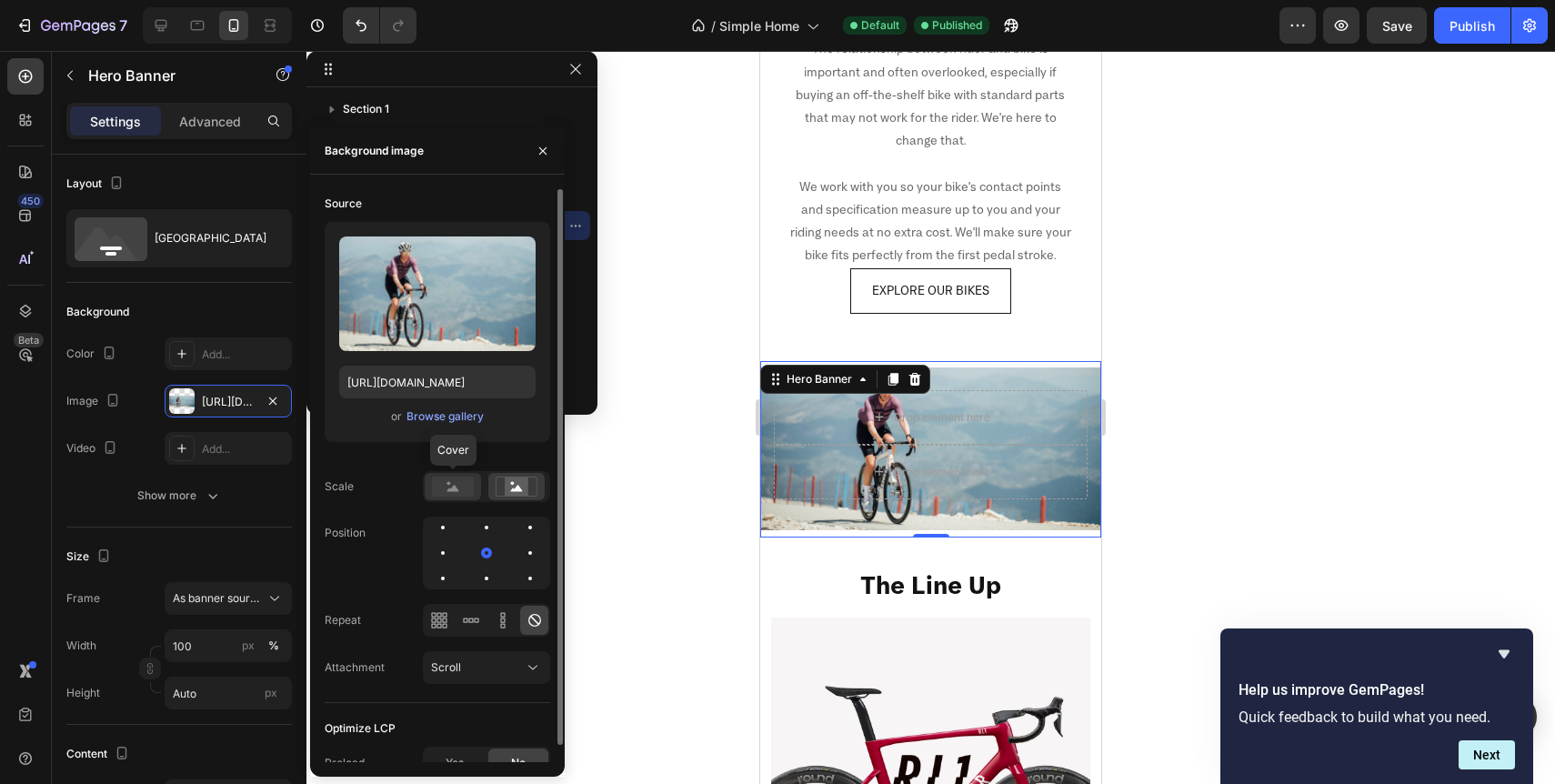
click at [446, 487] on rect at bounding box center [453, 487] width 42 height 20
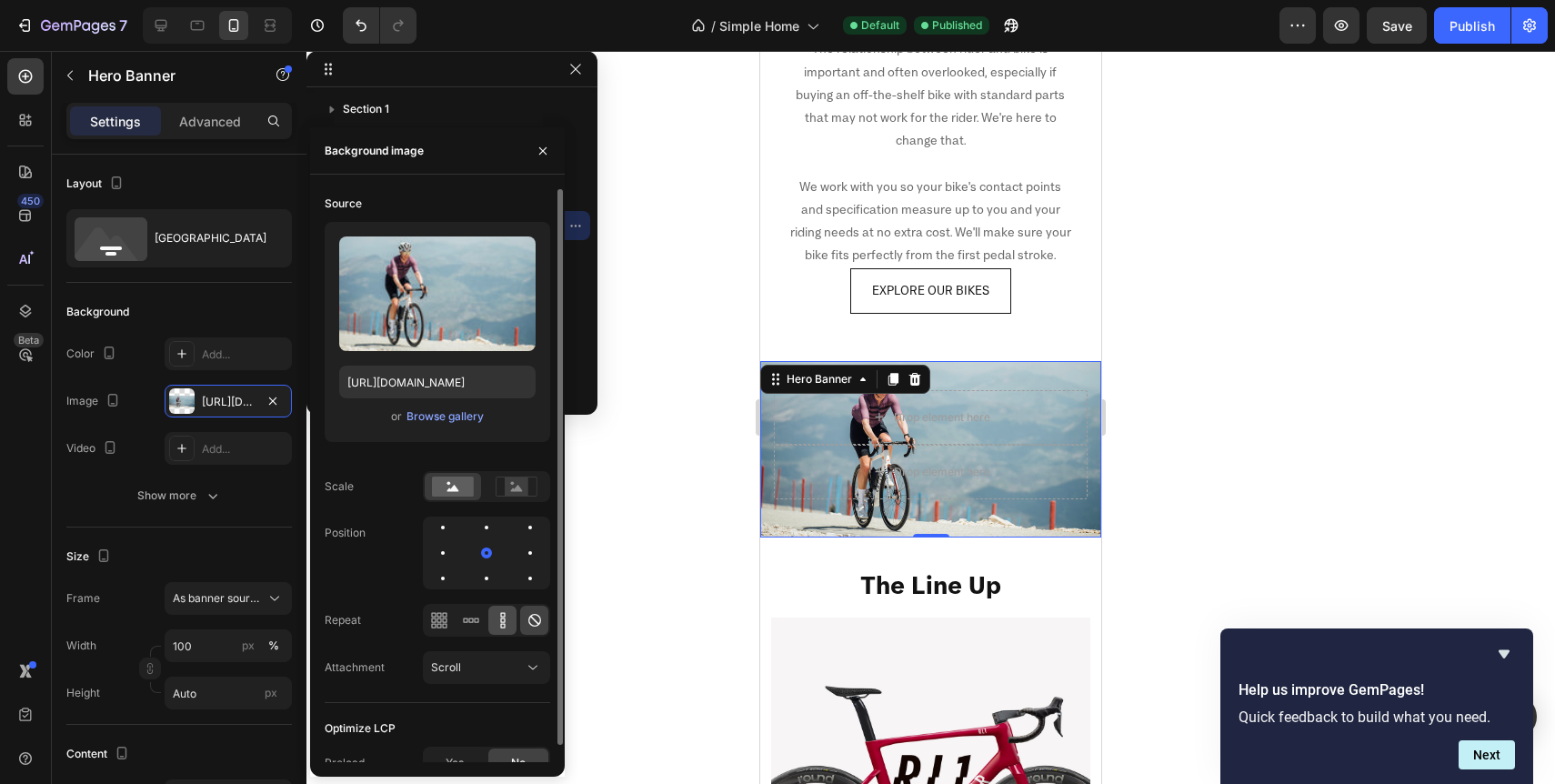
click at [497, 625] on icon at bounding box center [503, 619] width 18 height 18
click at [443, 624] on icon at bounding box center [439, 619] width 18 height 18
click at [516, 620] on div at bounding box center [502, 619] width 28 height 29
click at [537, 620] on icon at bounding box center [535, 619] width 18 height 18
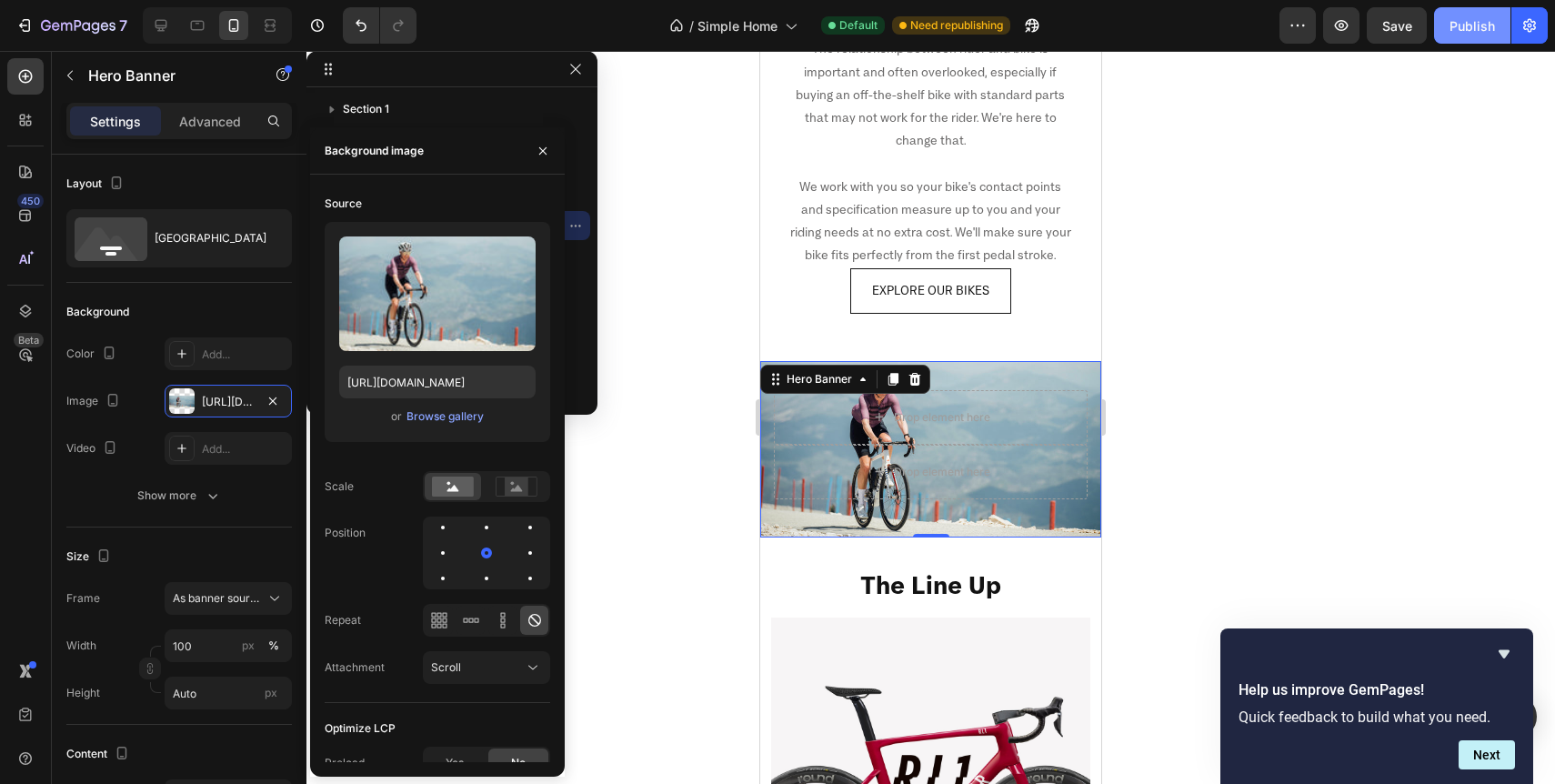
click at [1482, 24] on div "Publish" at bounding box center [1473, 25] width 46 height 19
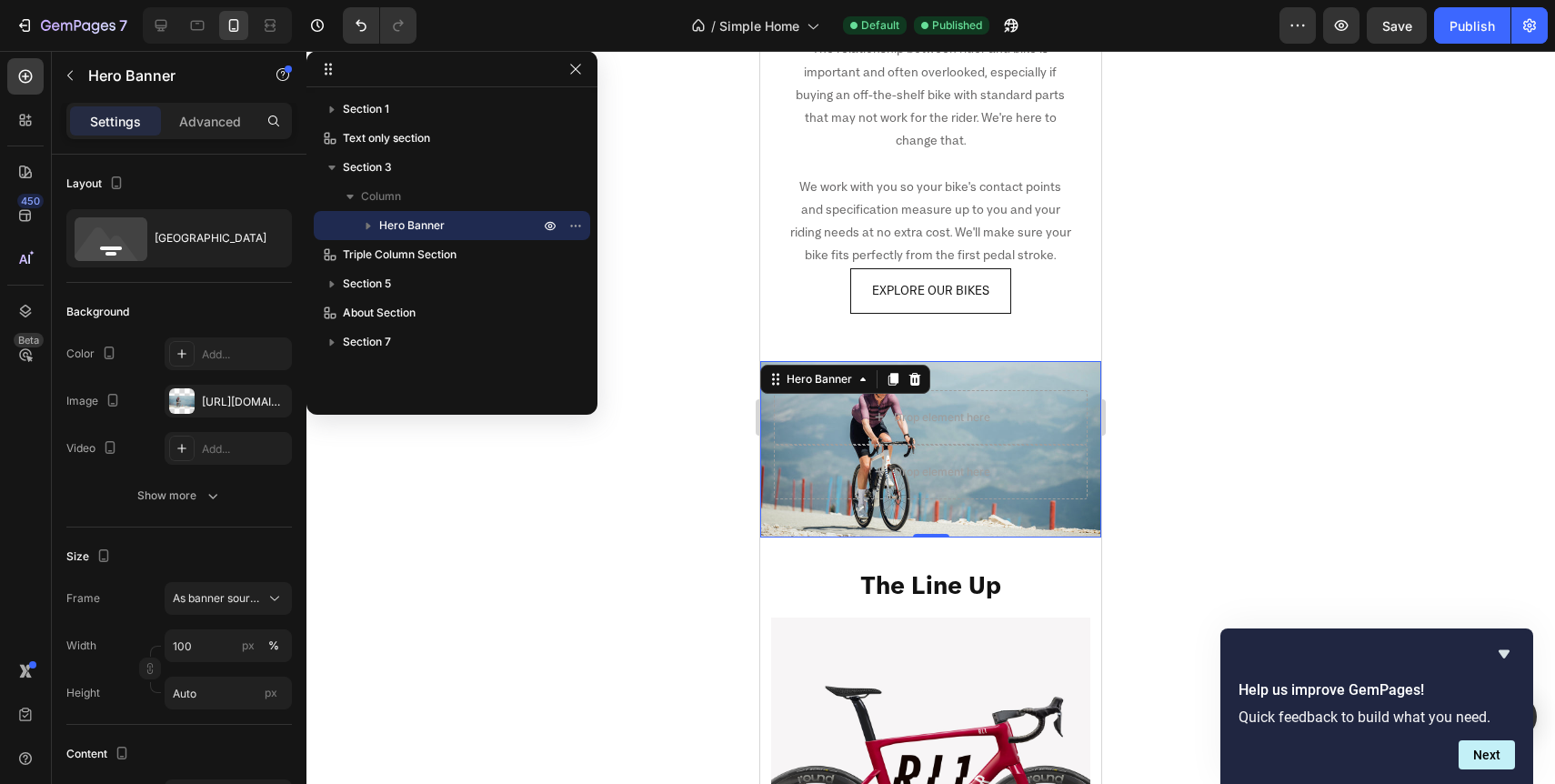
click at [549, 643] on div at bounding box center [930, 417] width 1249 height 733
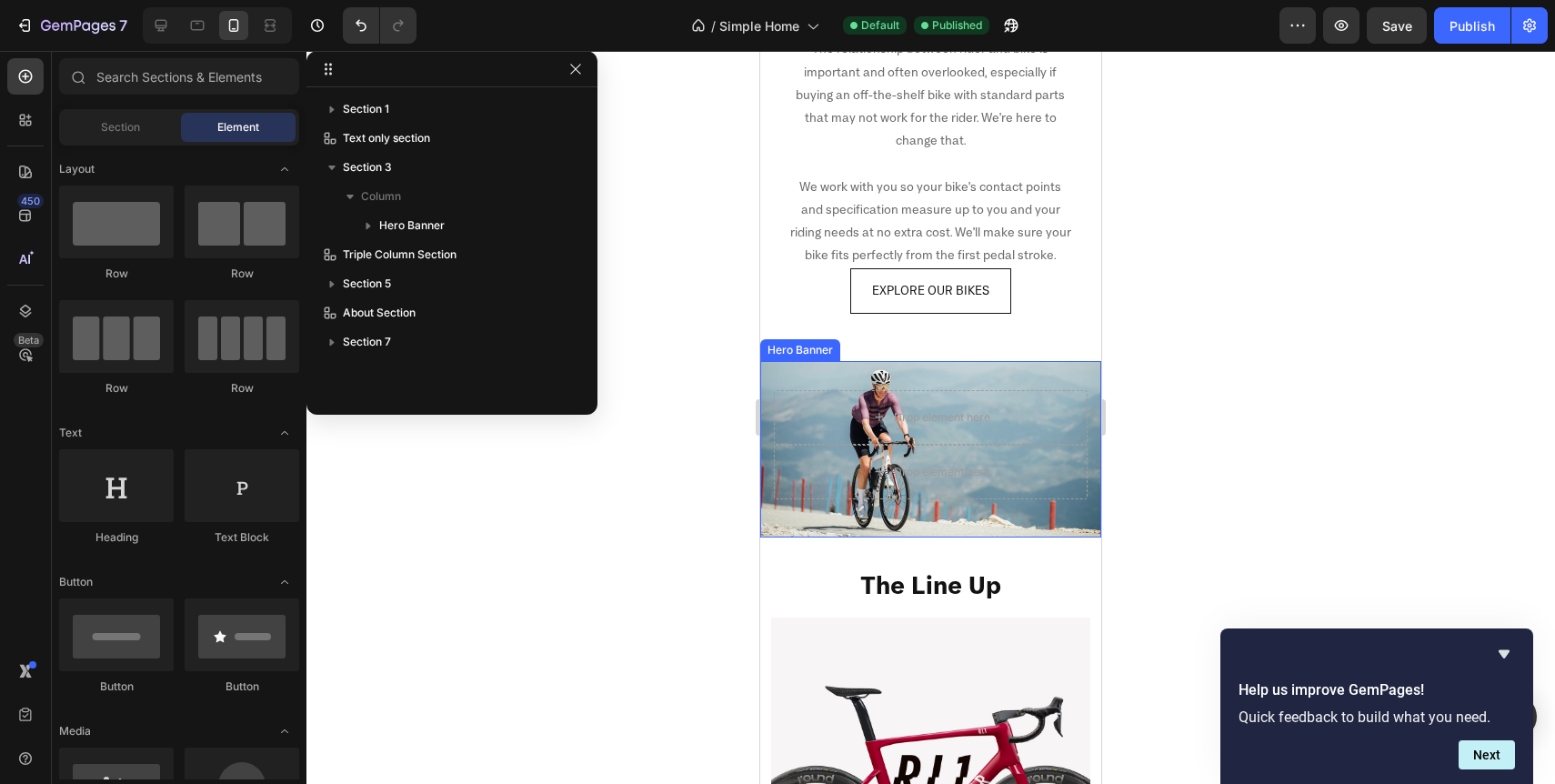
click at [796, 527] on div "Drop element here Row Drop element here Row" at bounding box center [931, 449] width 341 height 177
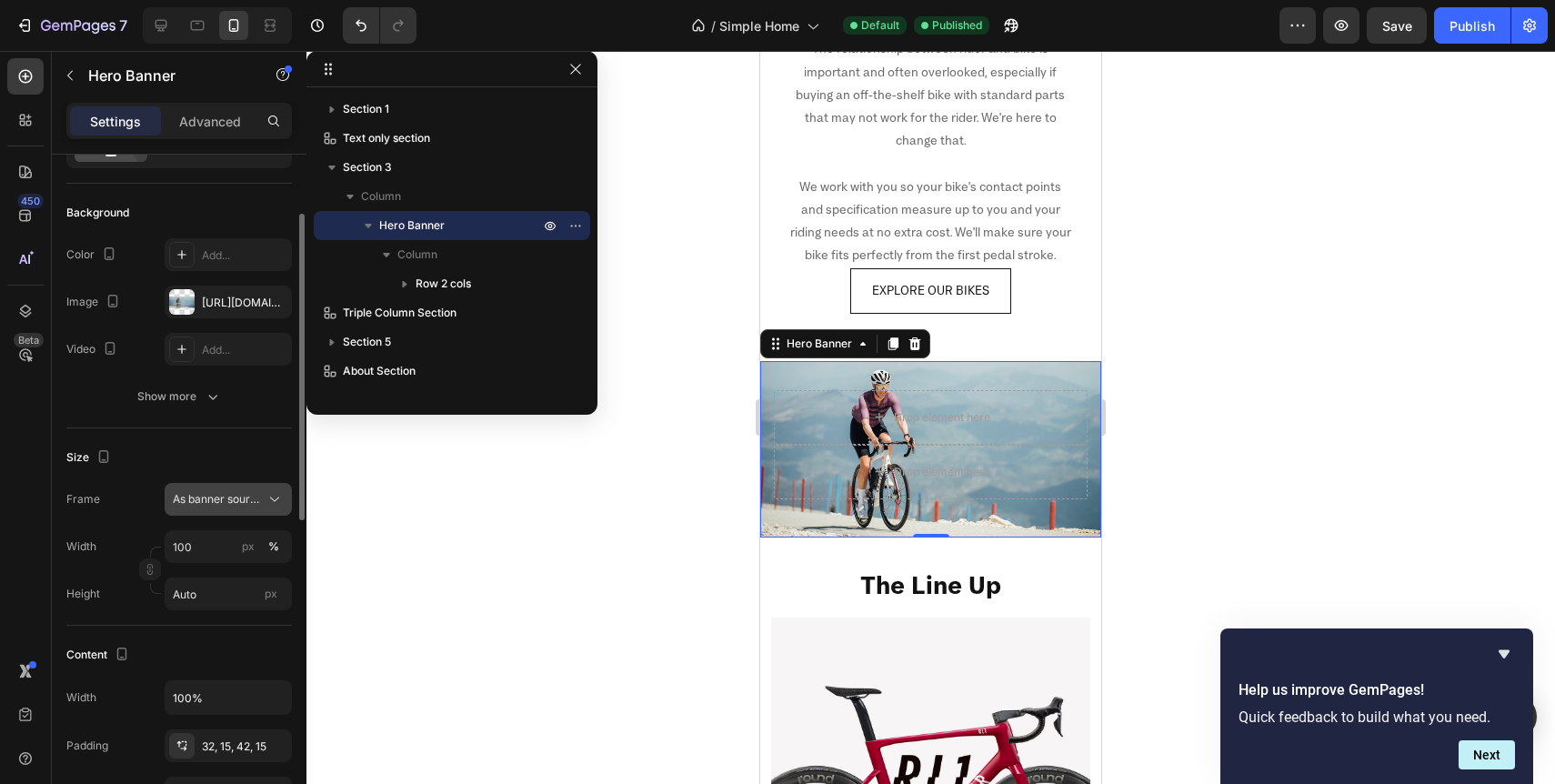
scroll to position [117, 0]
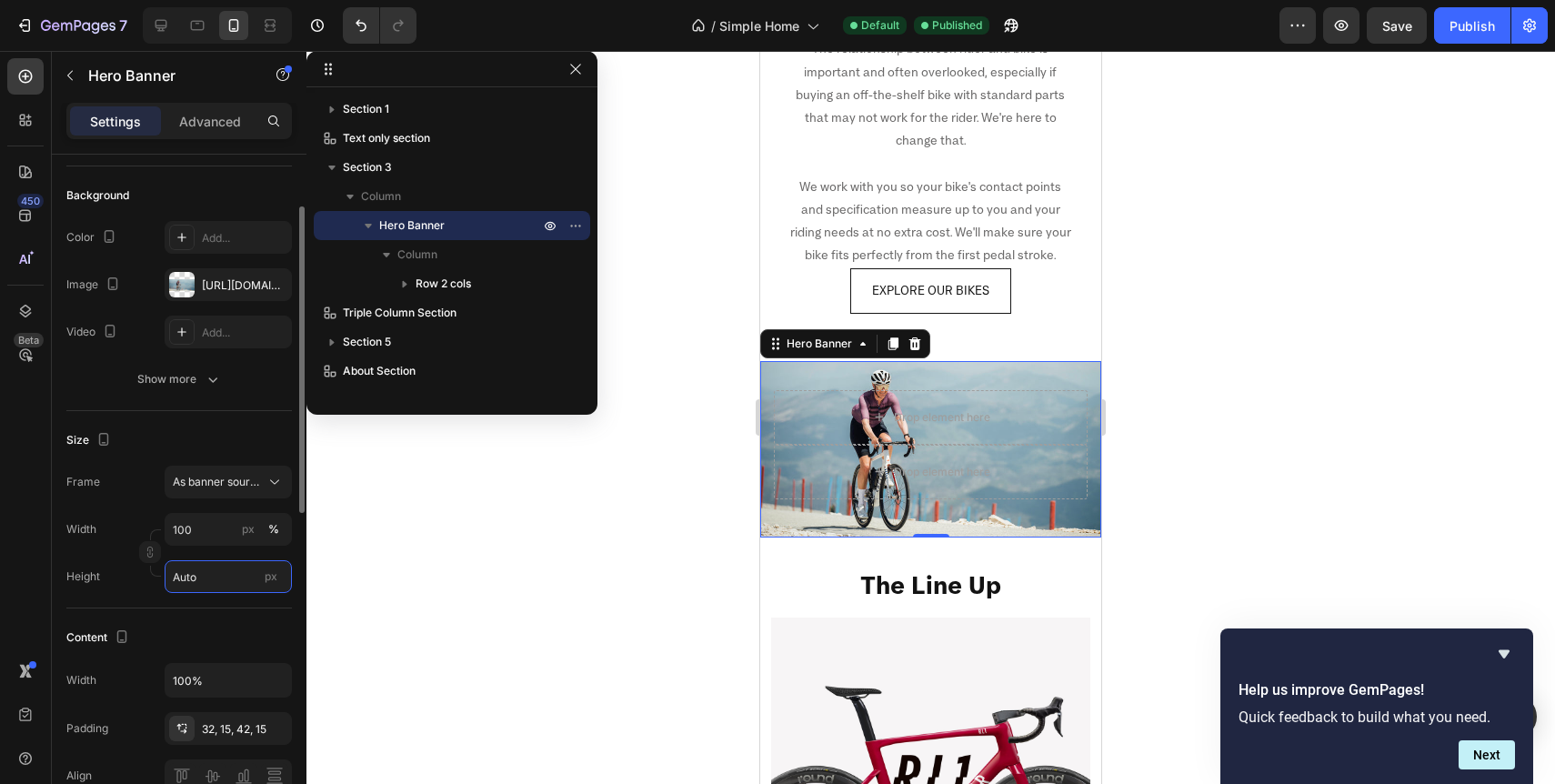
click at [203, 577] on input "Auto" at bounding box center [229, 576] width 128 height 33
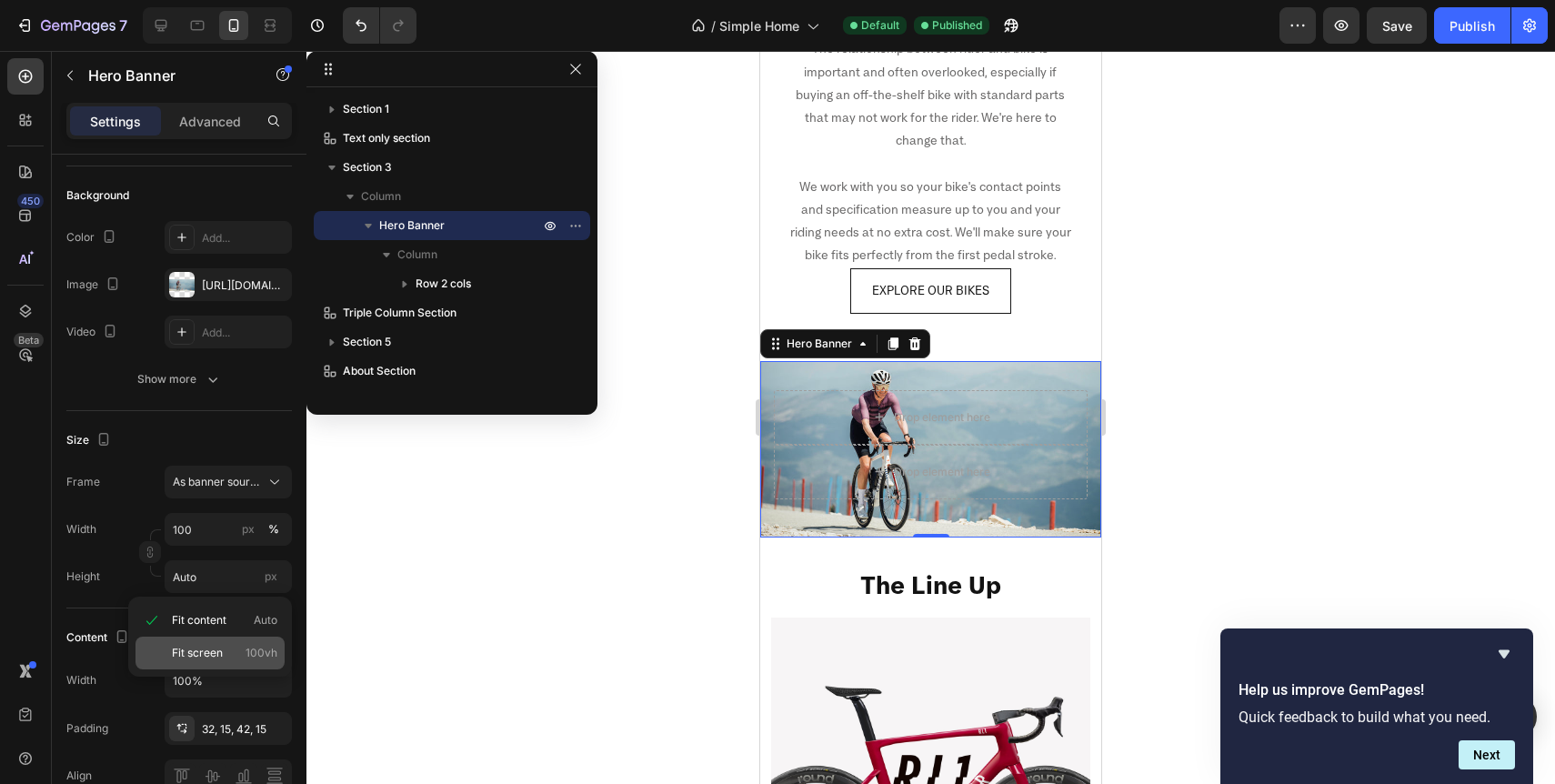
click at [203, 653] on span "Fit screen" at bounding box center [197, 652] width 51 height 16
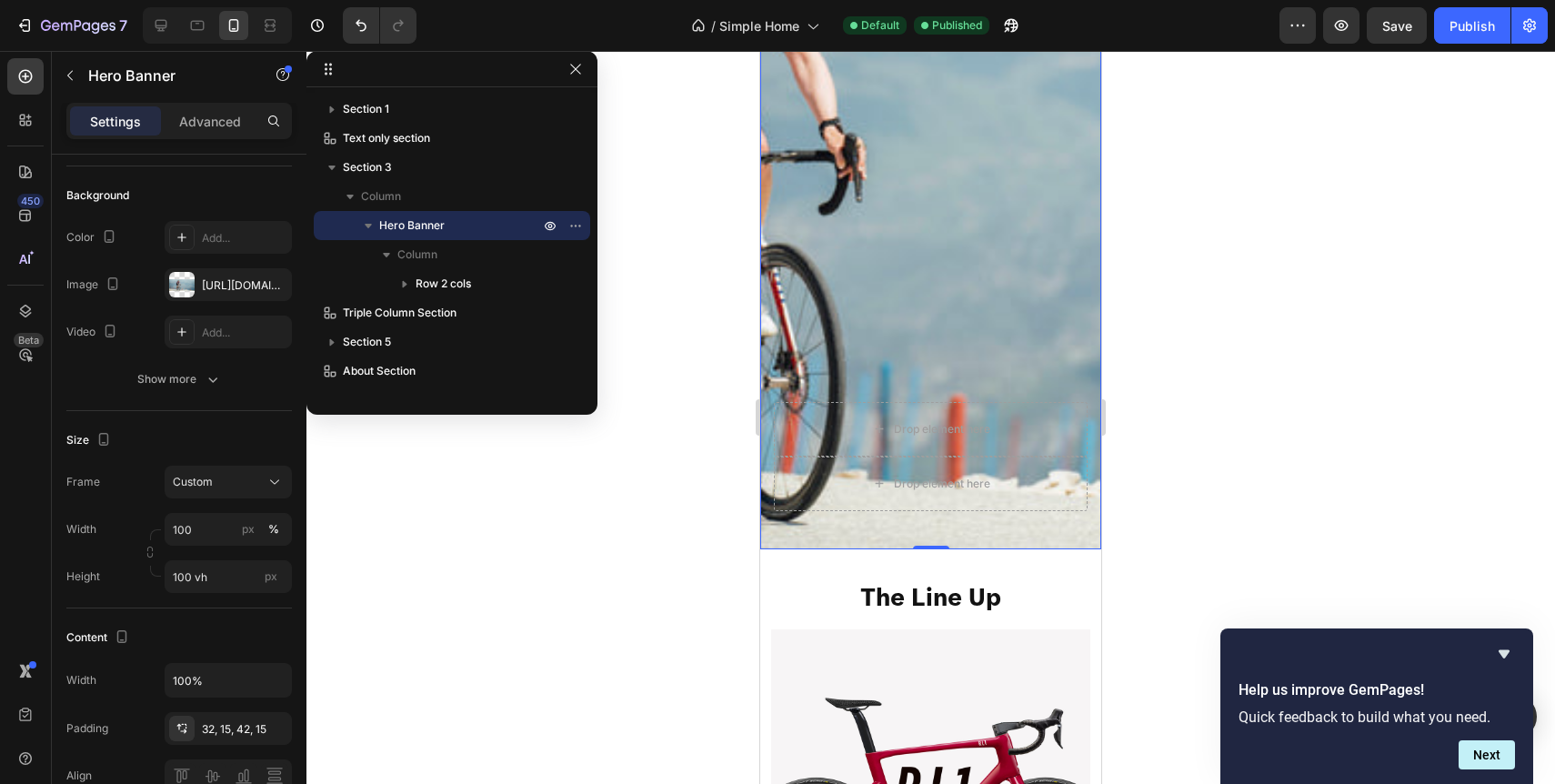
scroll to position [1384, 0]
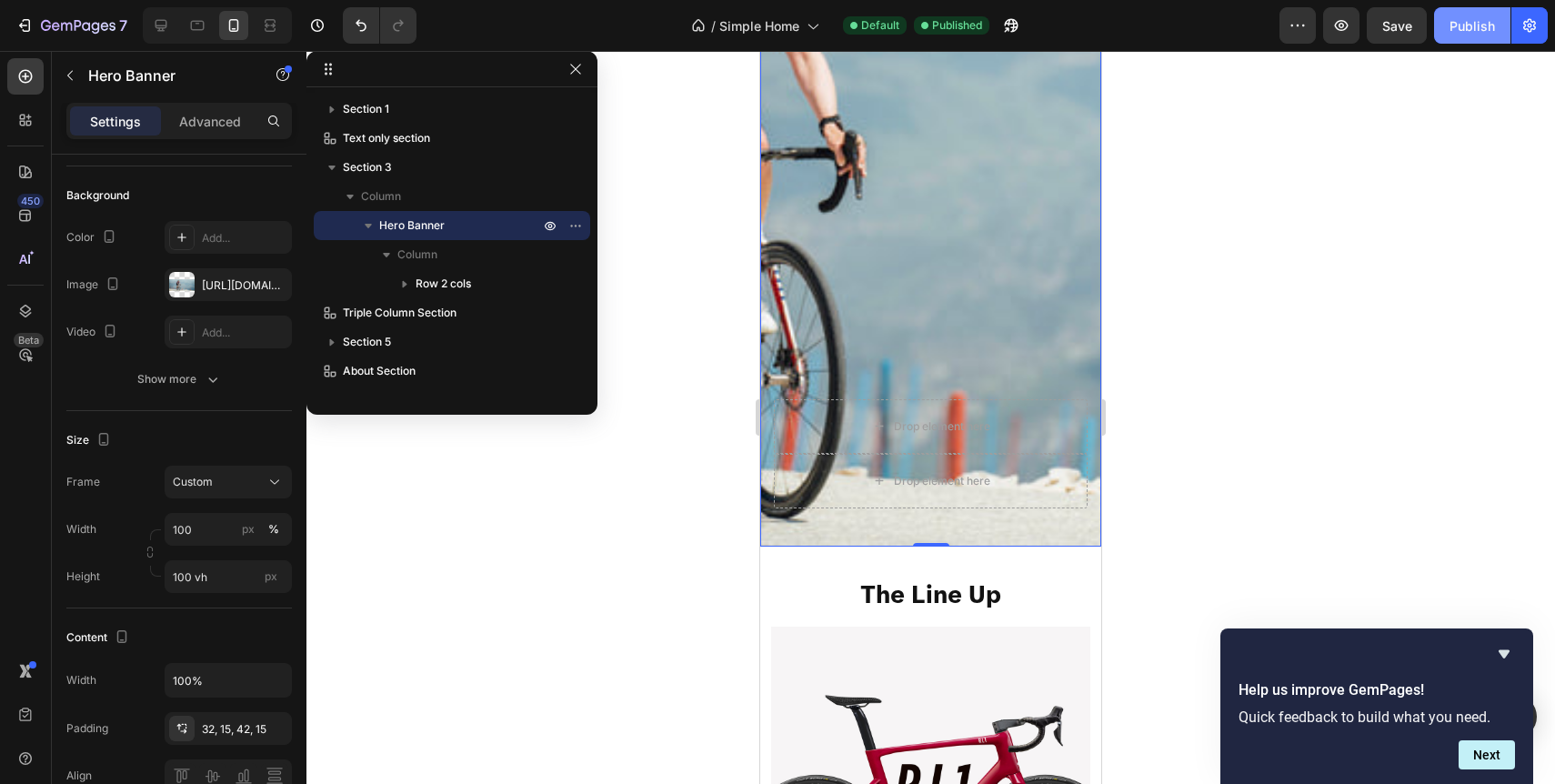
click at [1455, 32] on div "Publish" at bounding box center [1473, 25] width 46 height 19
click at [932, 315] on div "Background Image" at bounding box center [931, 180] width 341 height 733
click at [216, 577] on input "100 vh" at bounding box center [229, 576] width 128 height 33
click at [226, 617] on span "Fit content" at bounding box center [199, 619] width 55 height 16
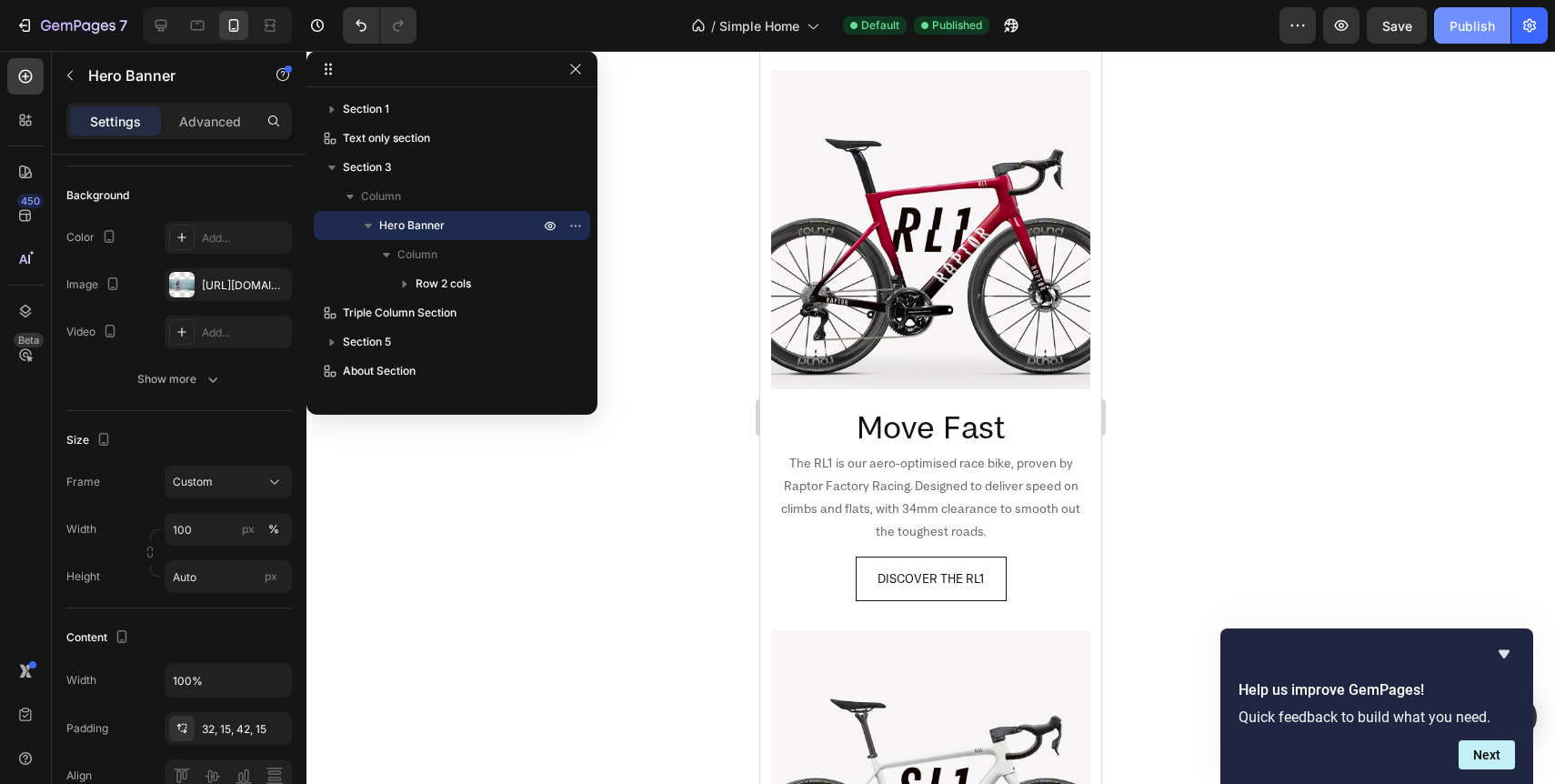
click at [1458, 33] on div "Publish" at bounding box center [1473, 25] width 46 height 19
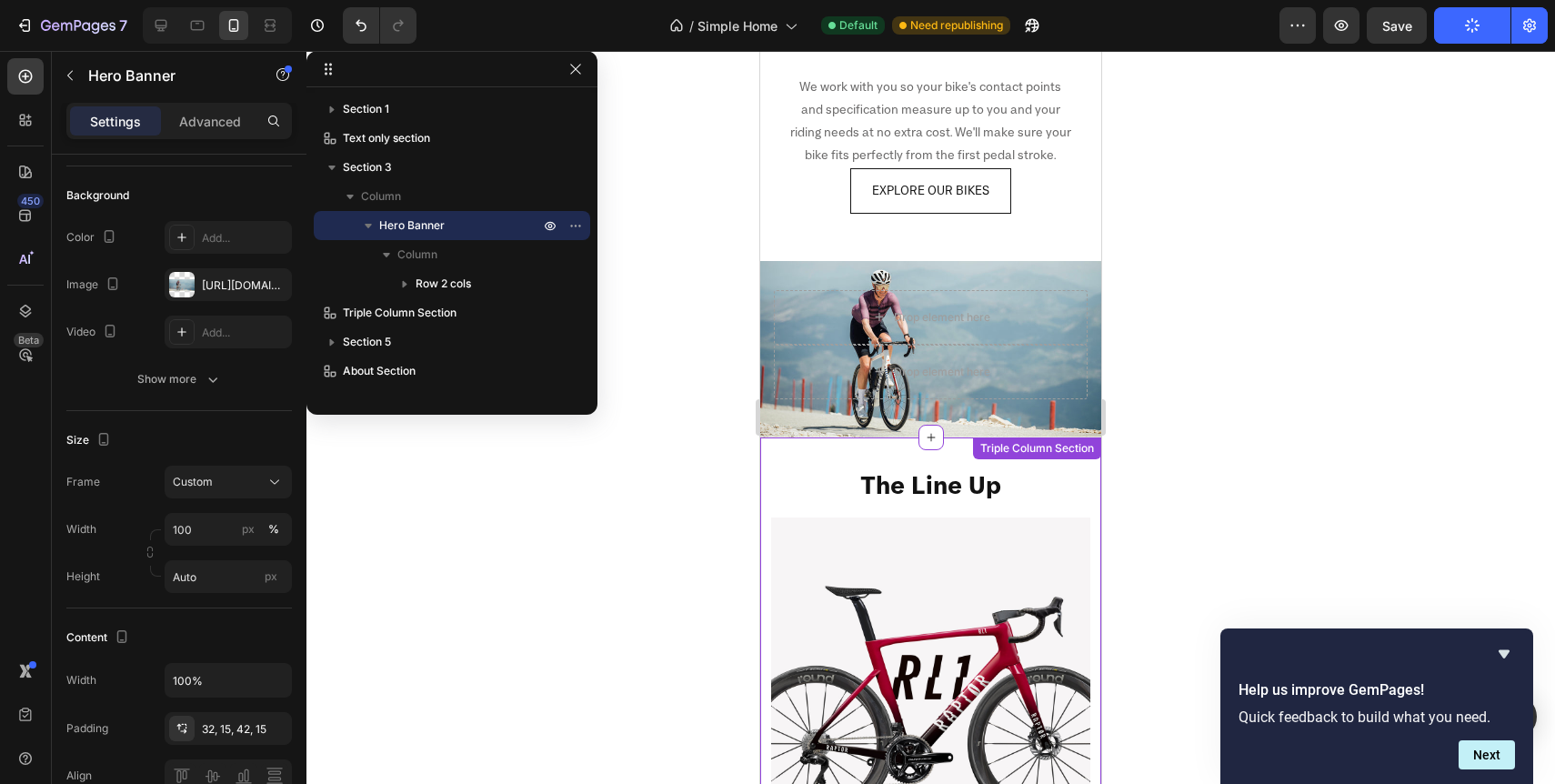
scroll to position [917, 0]
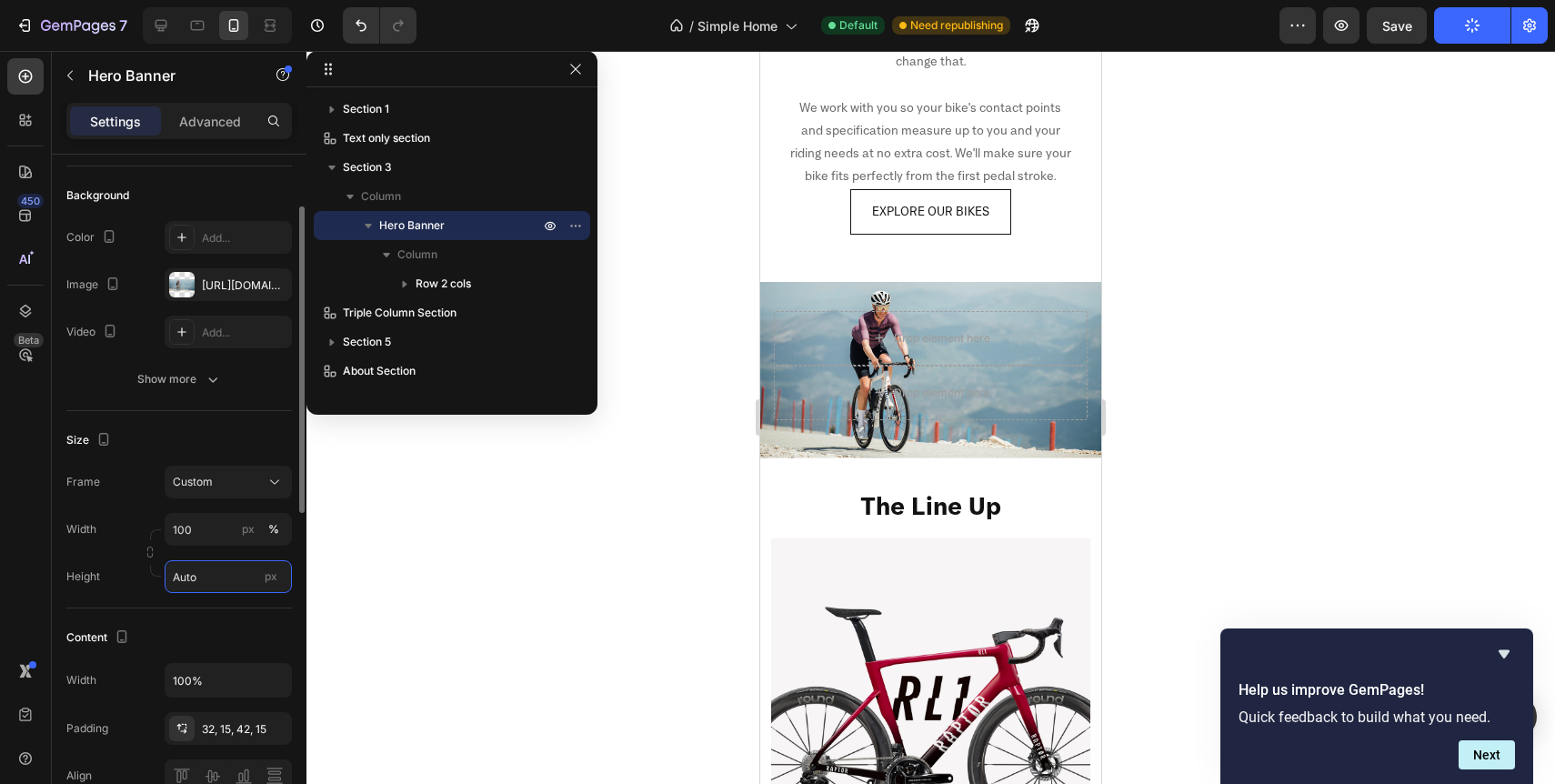
click at [223, 579] on input "Auto" at bounding box center [229, 576] width 128 height 33
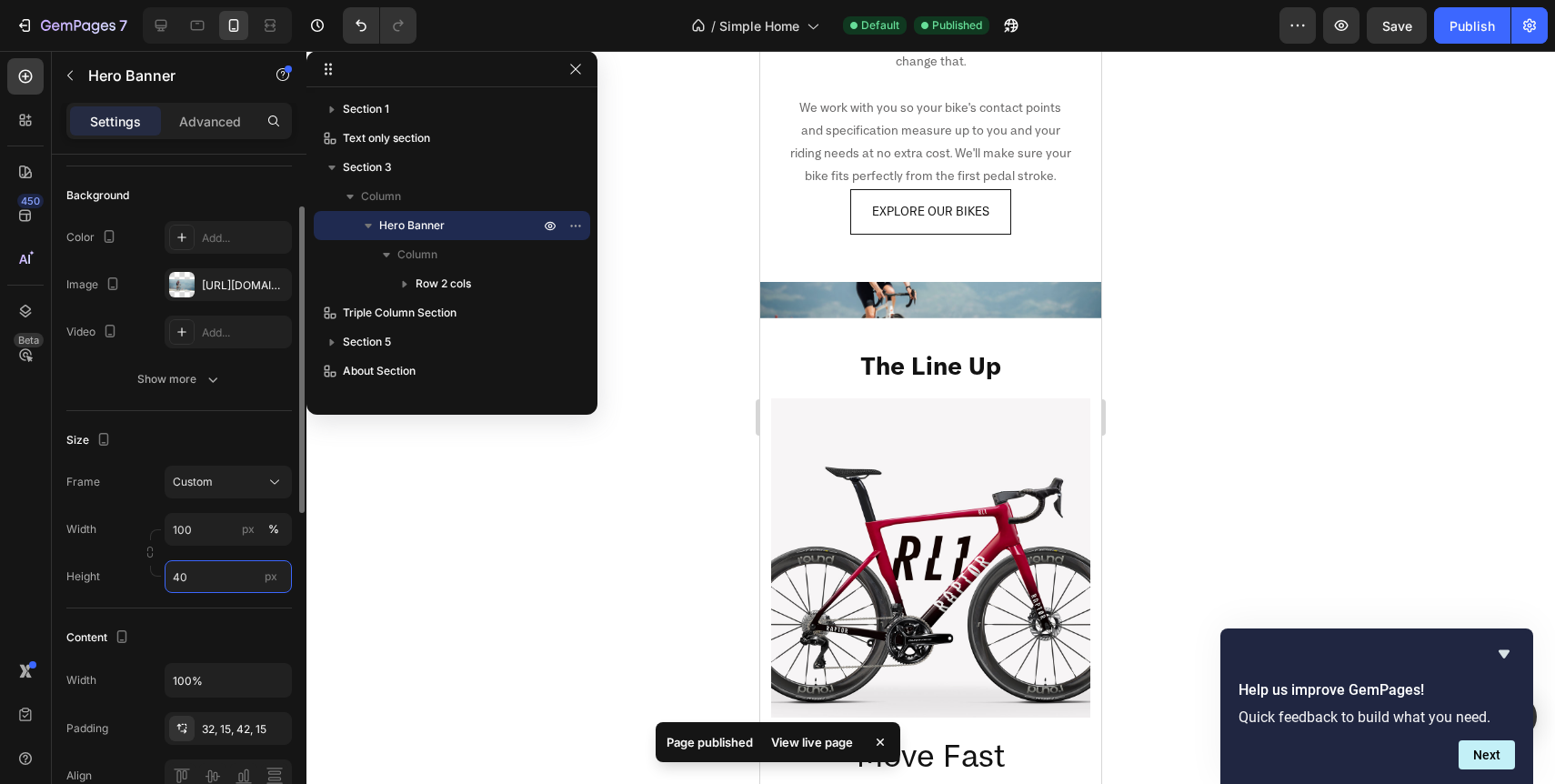
type input "4"
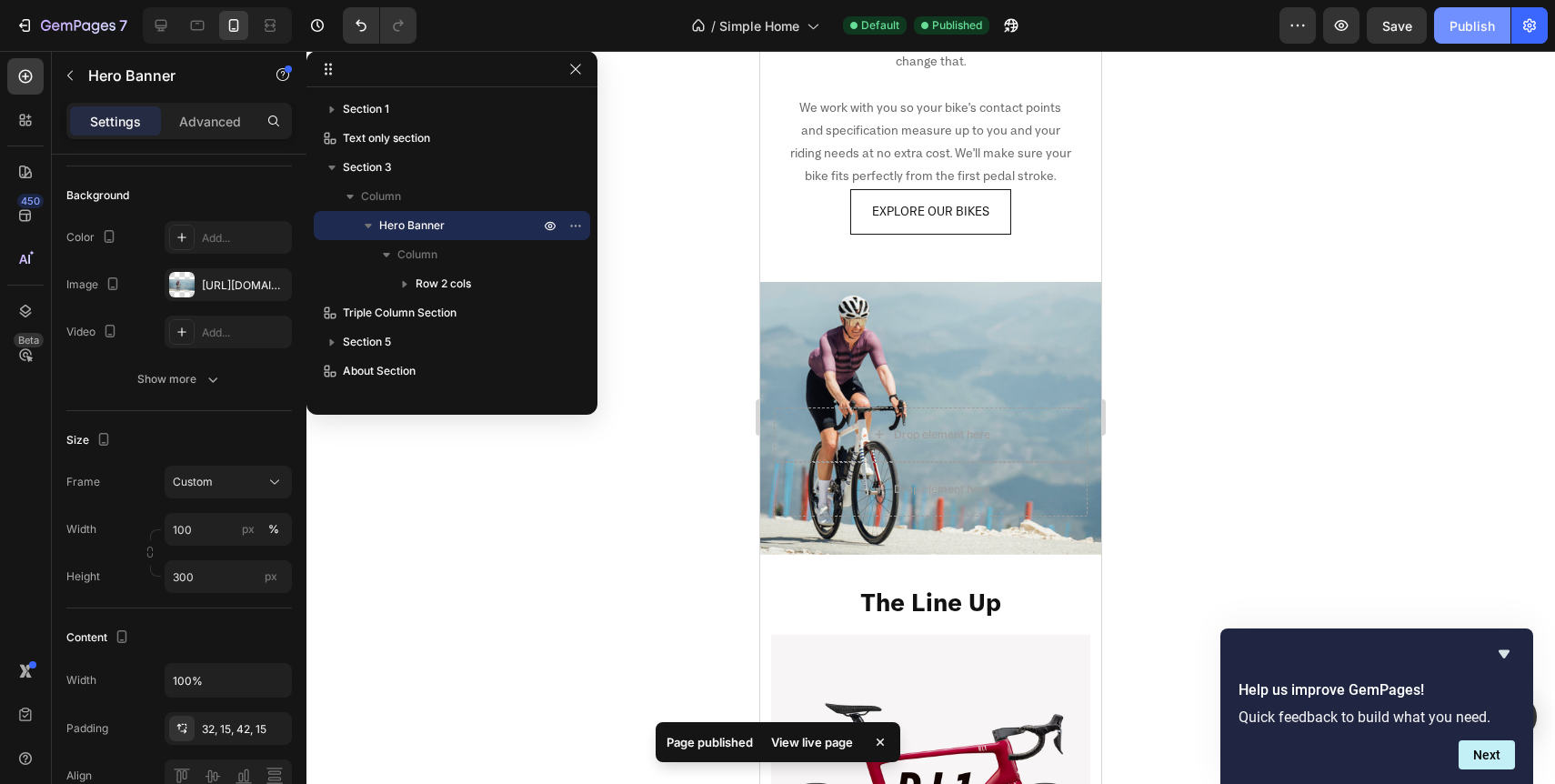
click at [1480, 17] on div "Publish" at bounding box center [1473, 25] width 46 height 19
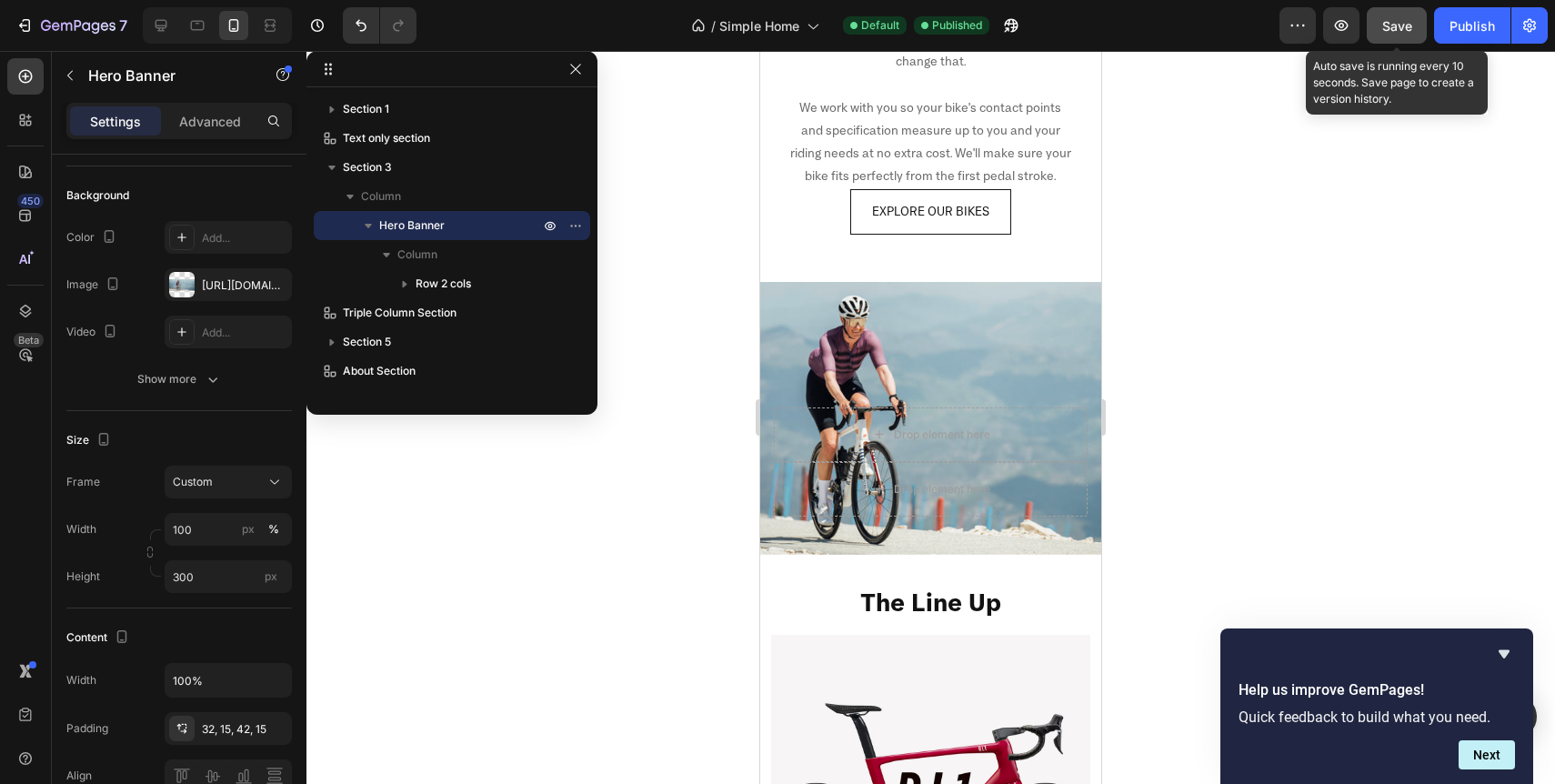
click at [1382, 38] on button "Save" at bounding box center [1397, 25] width 60 height 36
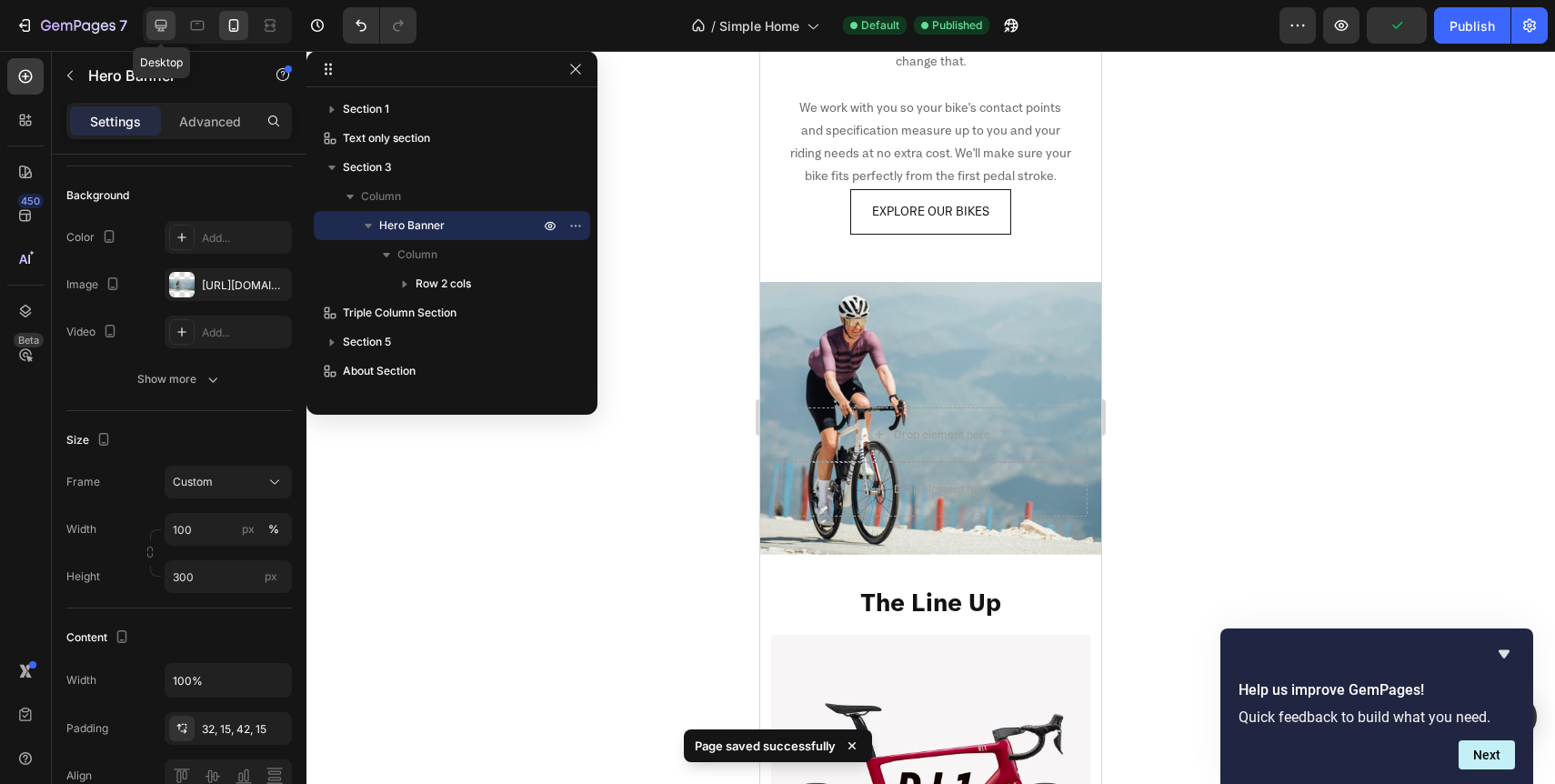
click at [164, 22] on icon at bounding box center [161, 25] width 18 height 18
type input "700"
type input "1230"
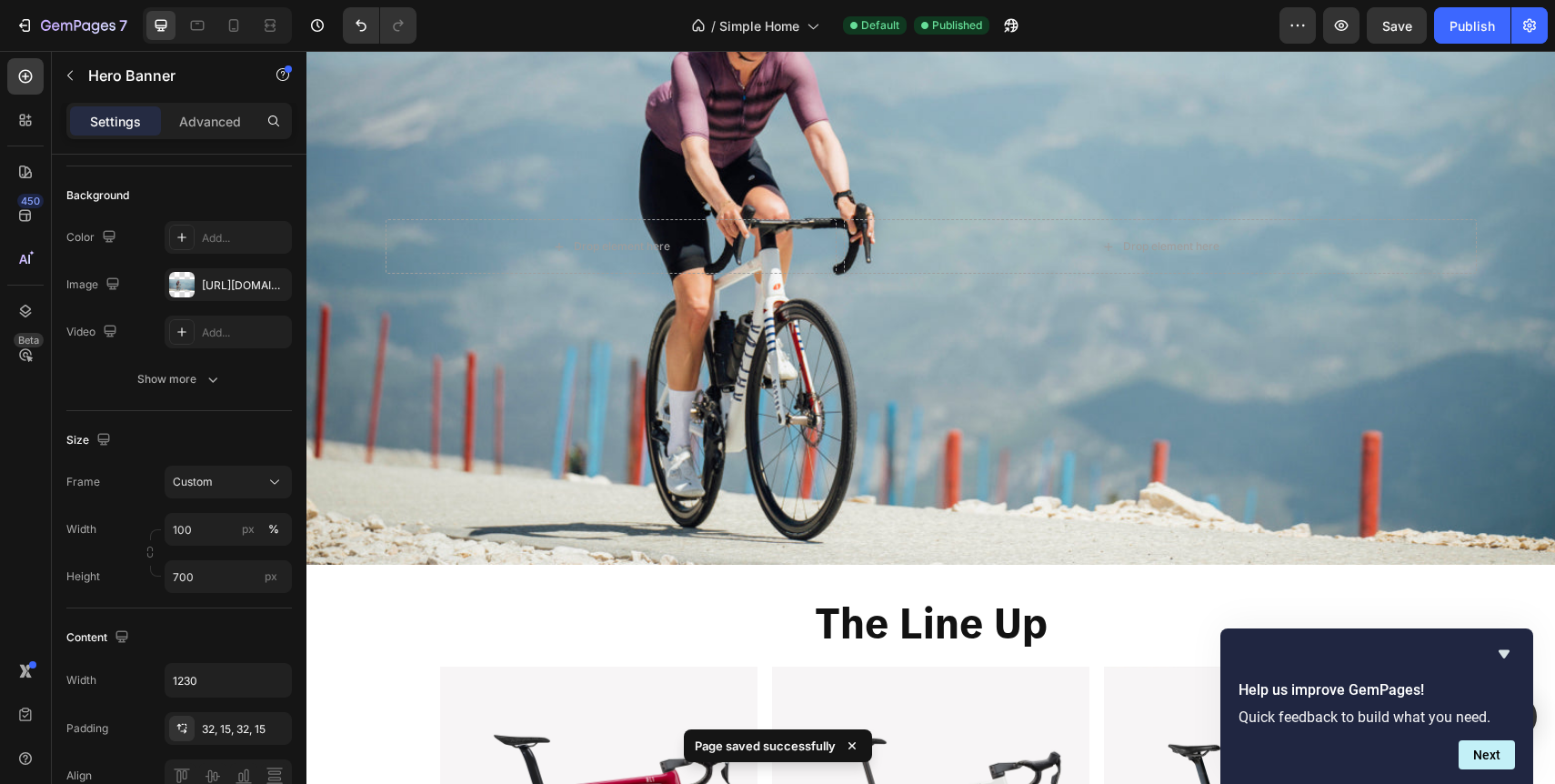
scroll to position [1231, 0]
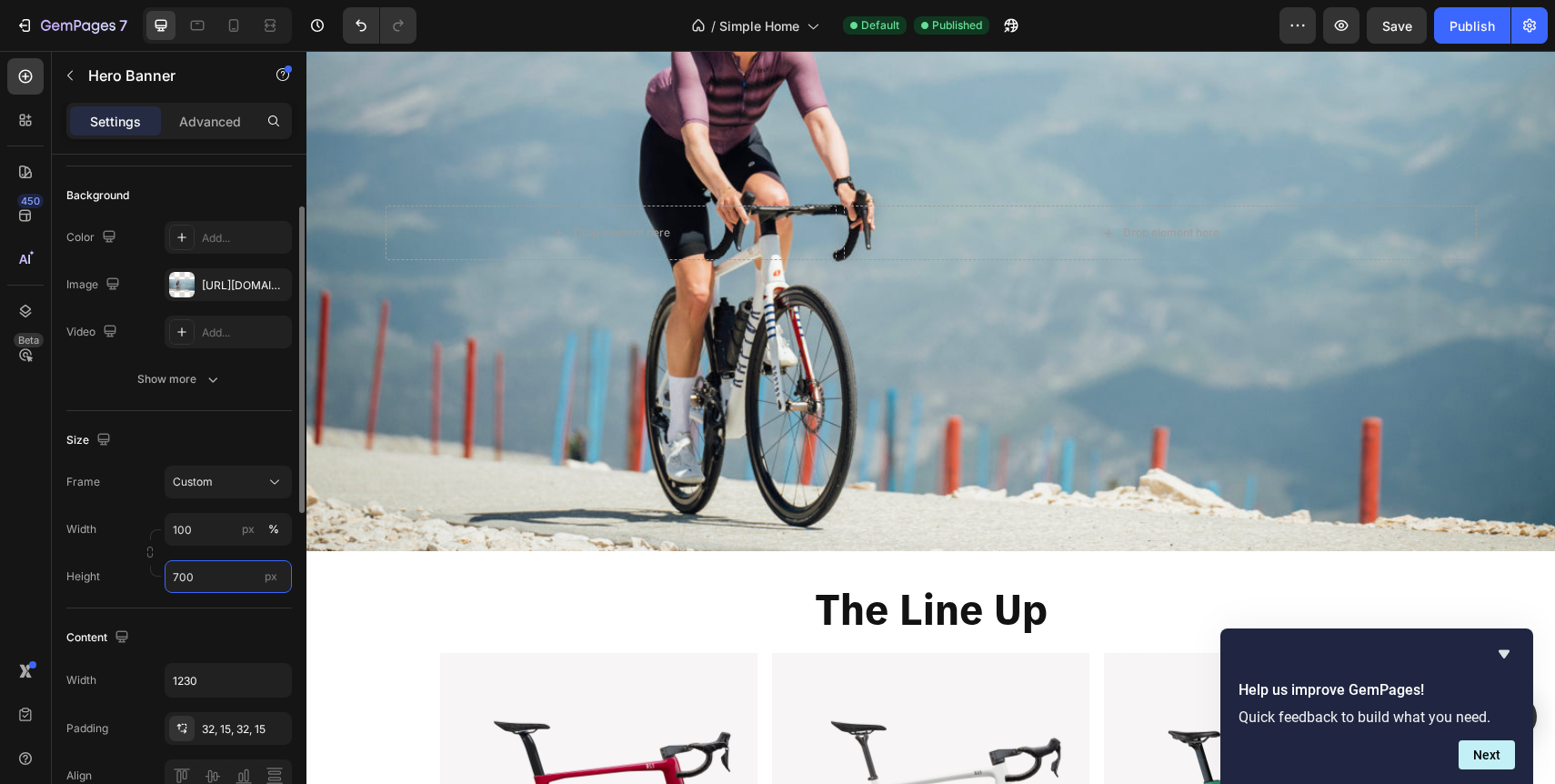
click at [186, 576] on input "700" at bounding box center [229, 576] width 128 height 33
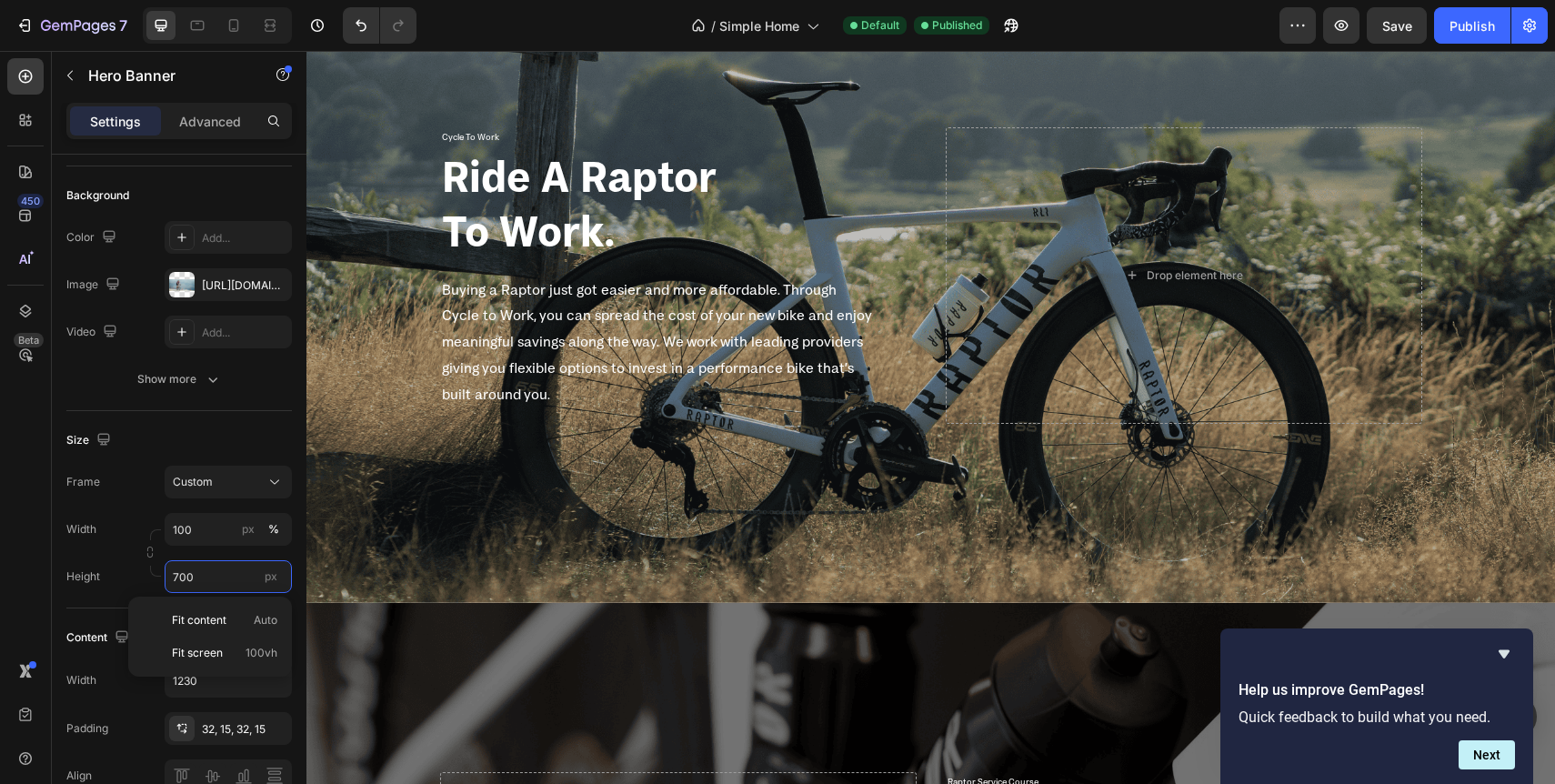
scroll to position [2444, 0]
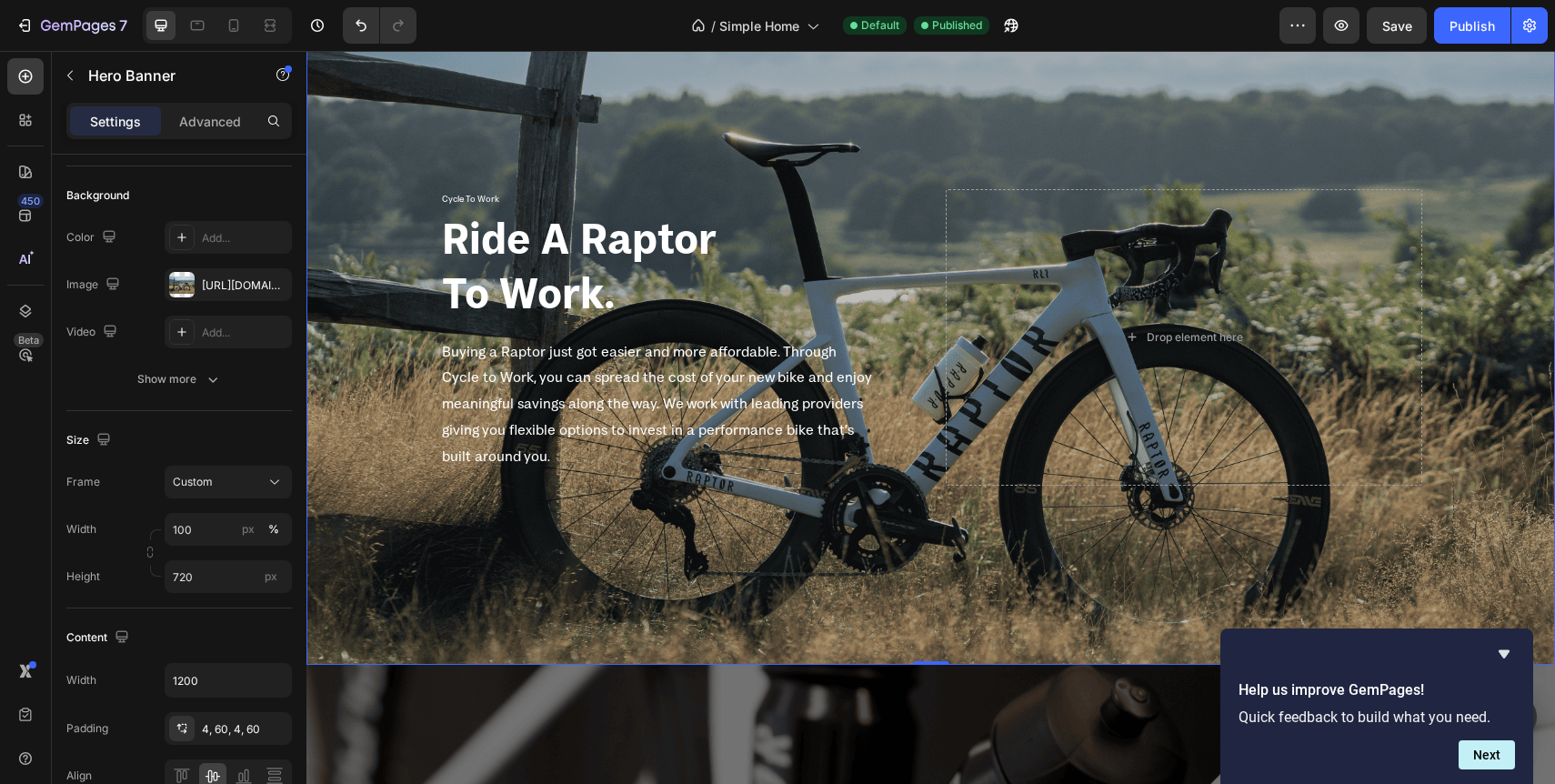
click at [390, 528] on div "Overlay" at bounding box center [930, 337] width 1249 height 654
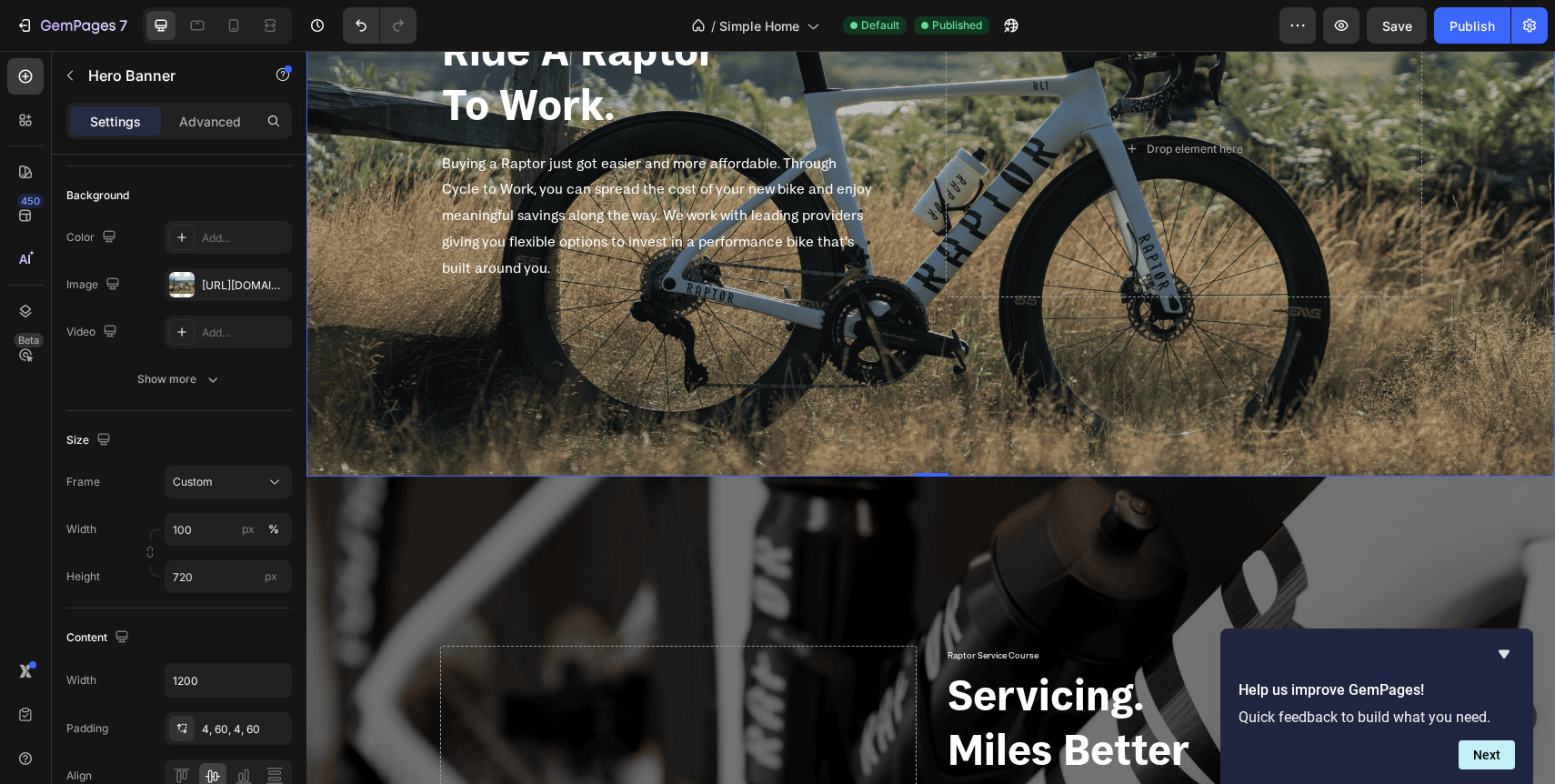
scroll to position [2717, 0]
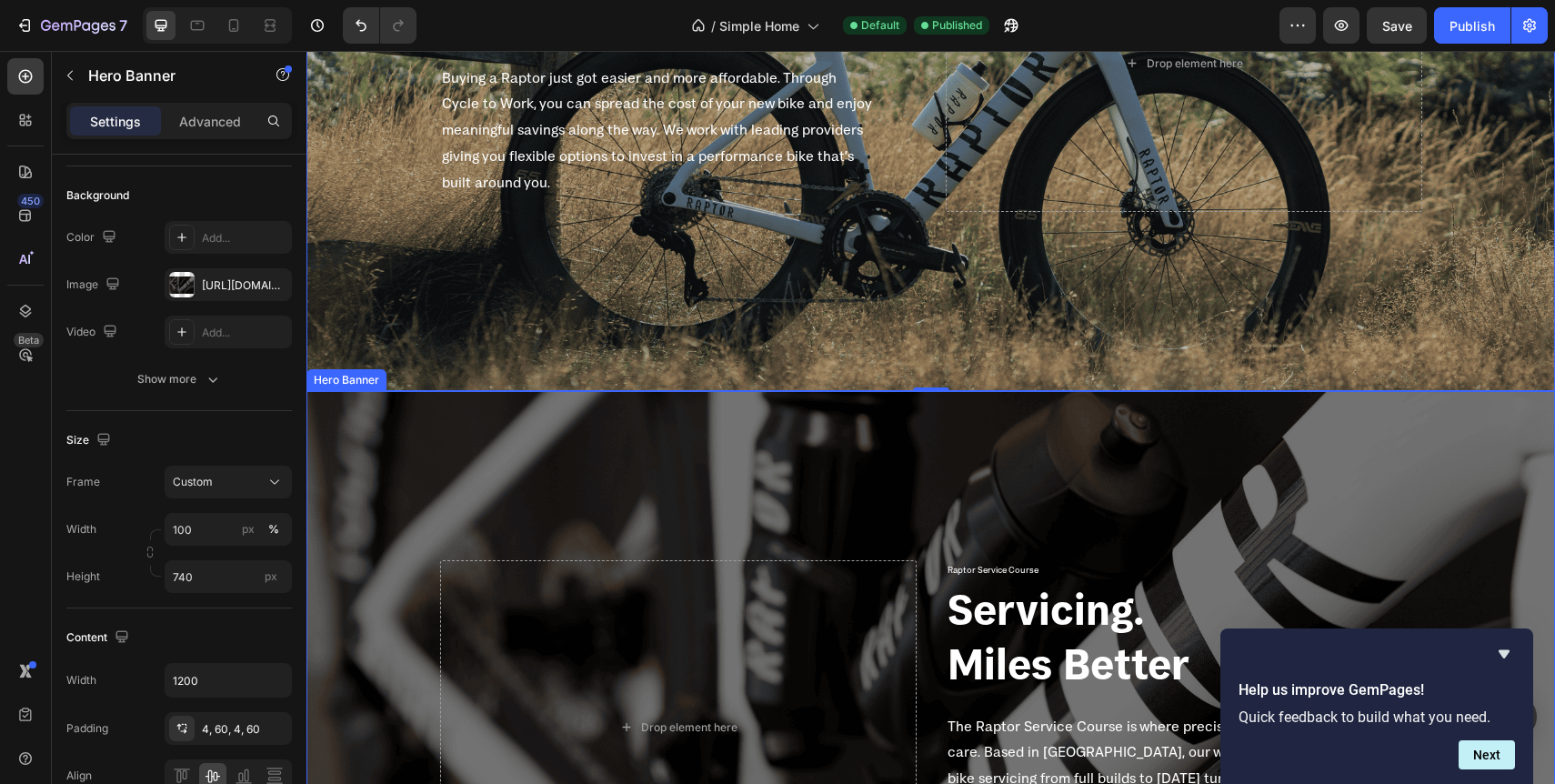
click at [428, 488] on div "Background Image" at bounding box center [930, 727] width 1249 height 672
click at [438, 302] on div "Overlay" at bounding box center [930, 64] width 1249 height 654
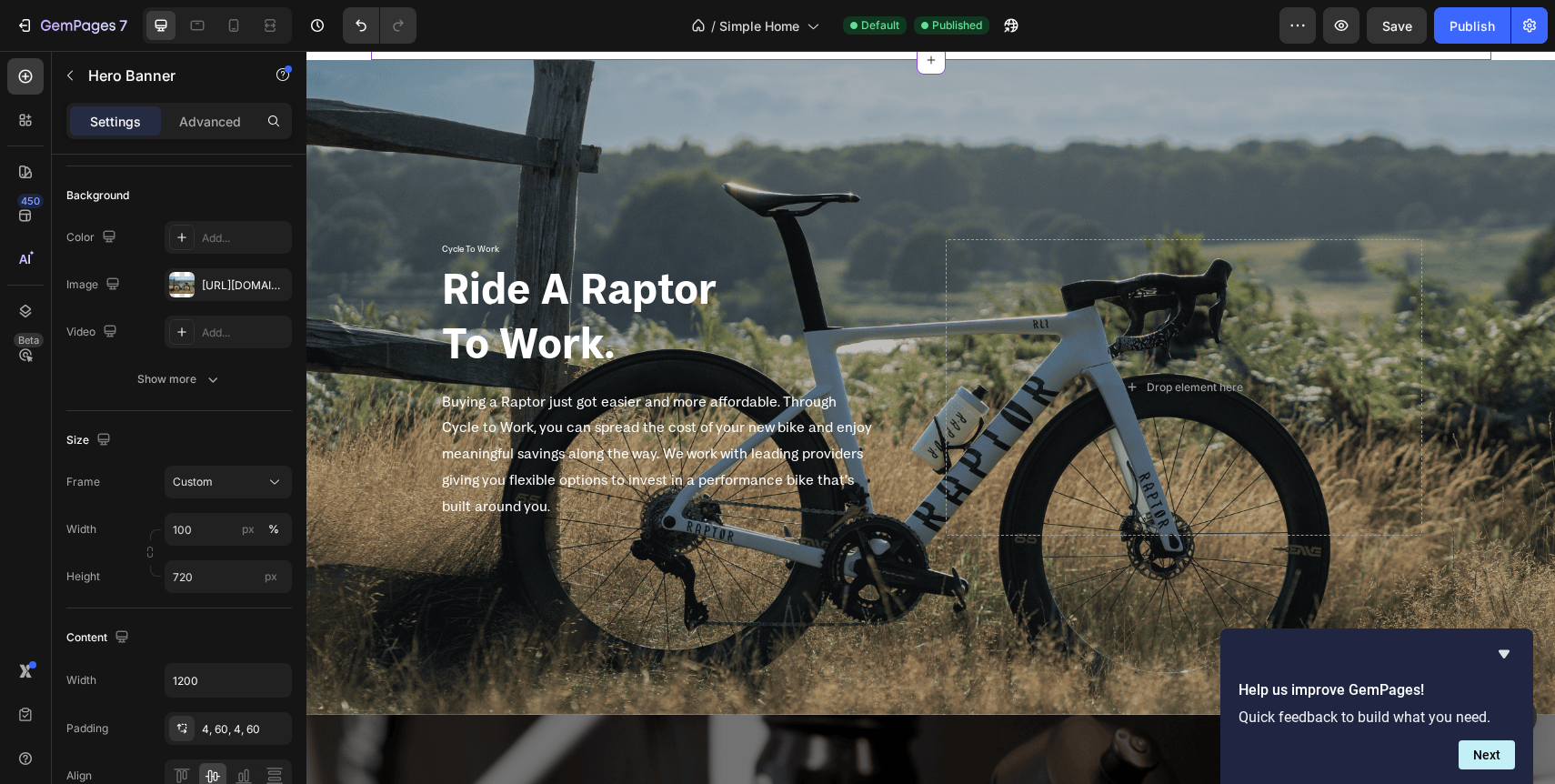
scroll to position [2400, 0]
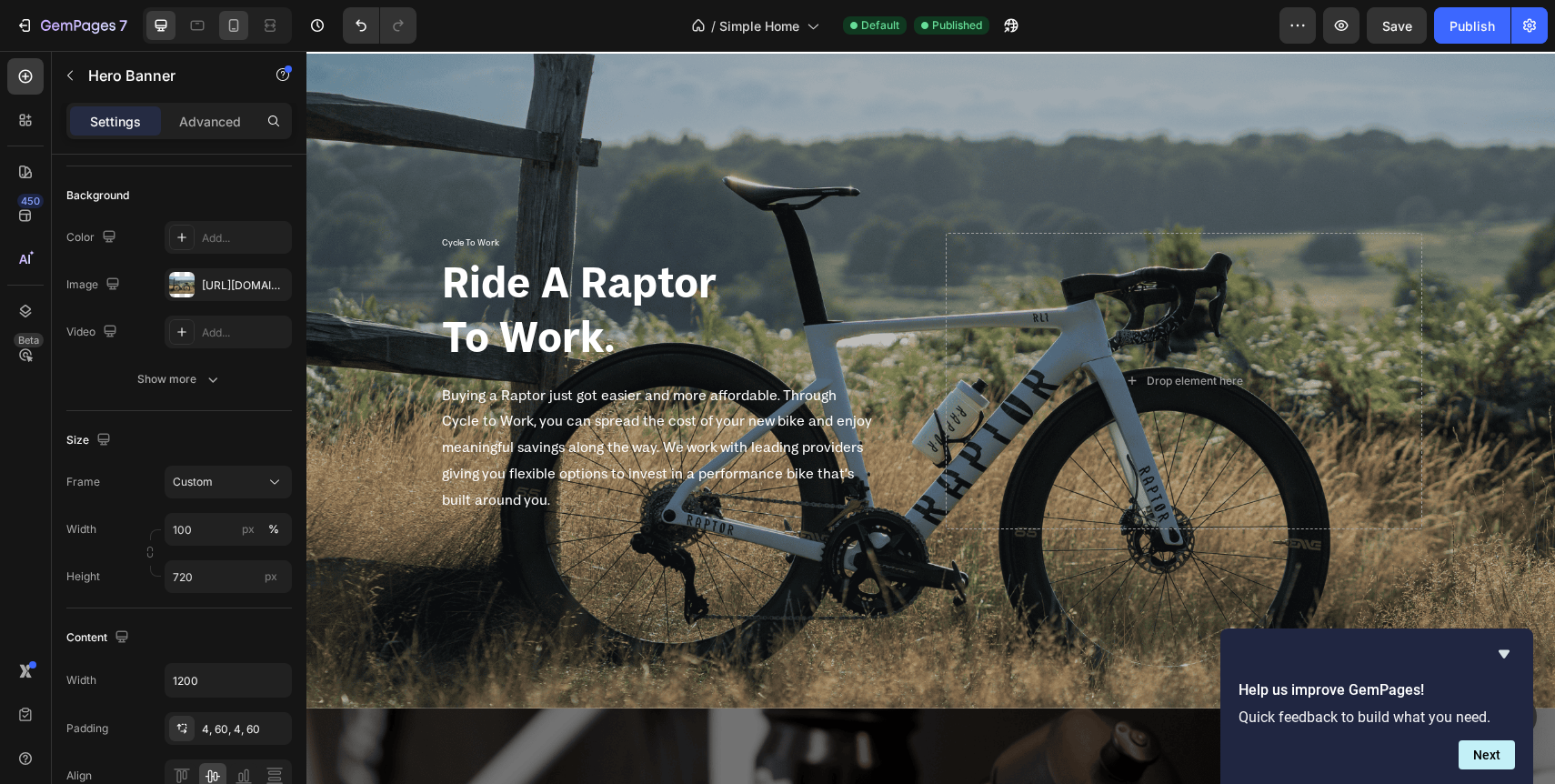
click at [233, 31] on icon at bounding box center [235, 25] width 10 height 13
type input "Auto"
type input "100%"
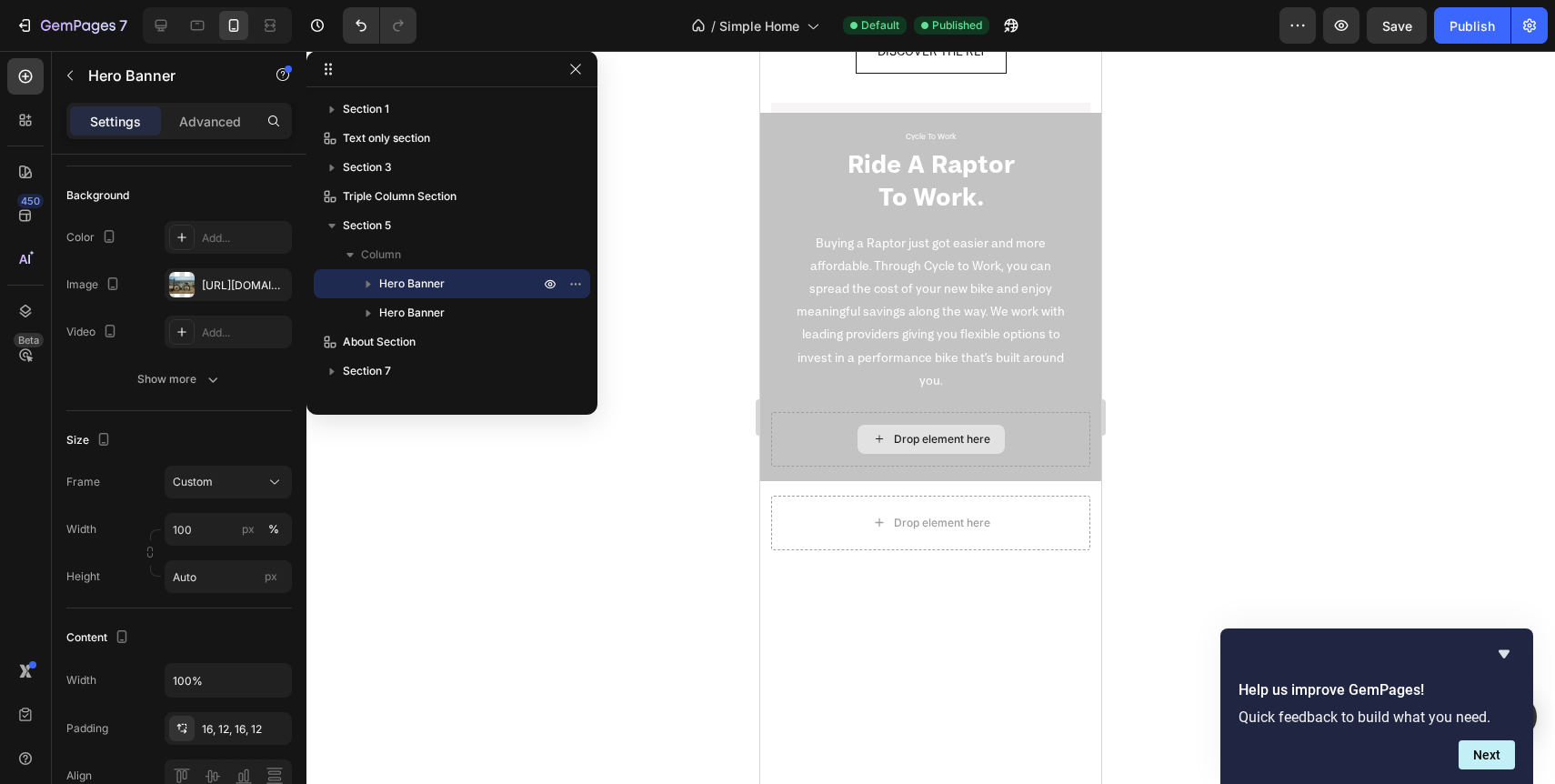
scroll to position [2316, 0]
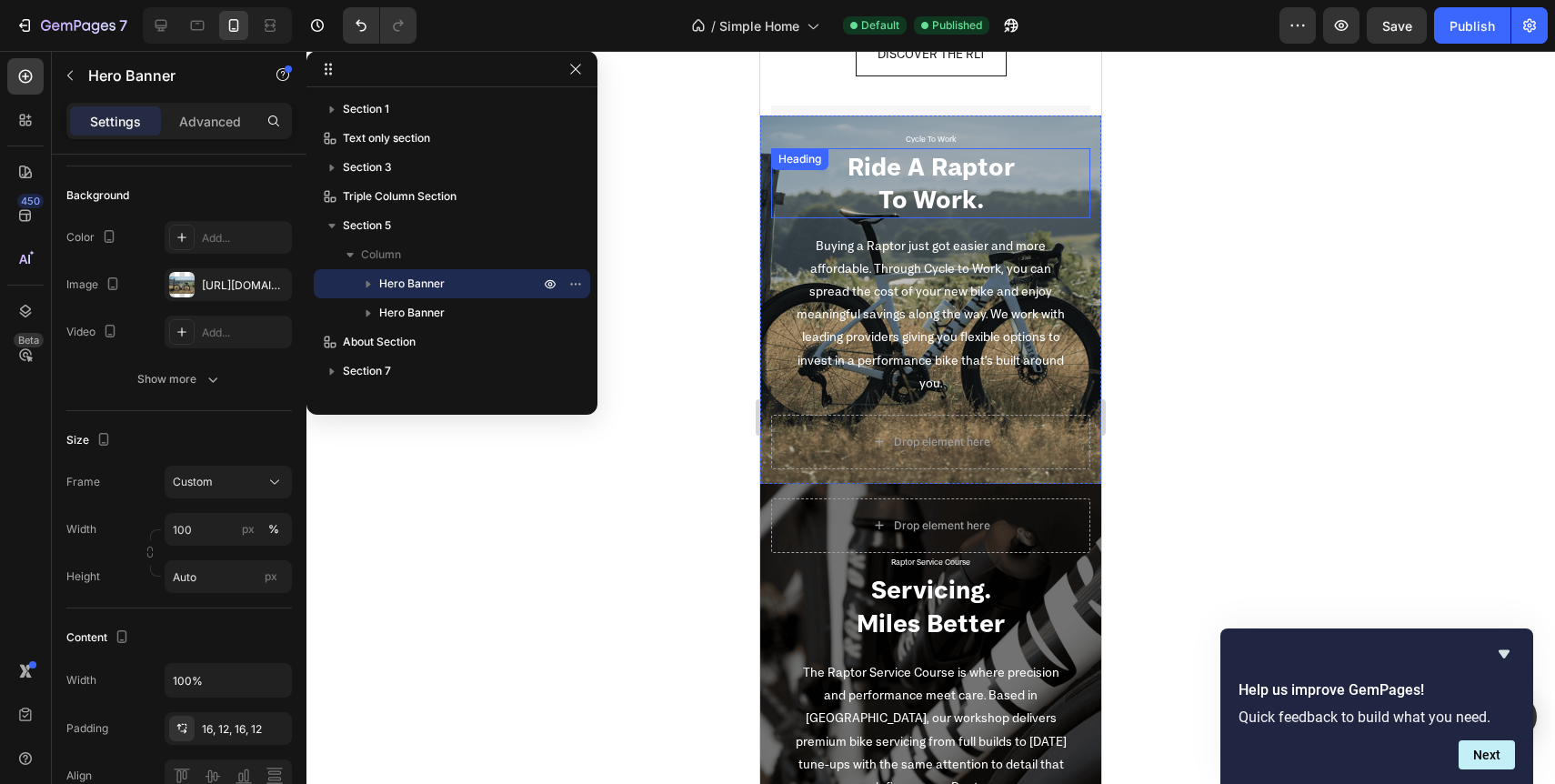
click at [1060, 198] on h2 "Ride A Raptor To Work." at bounding box center [931, 184] width 319 height 70
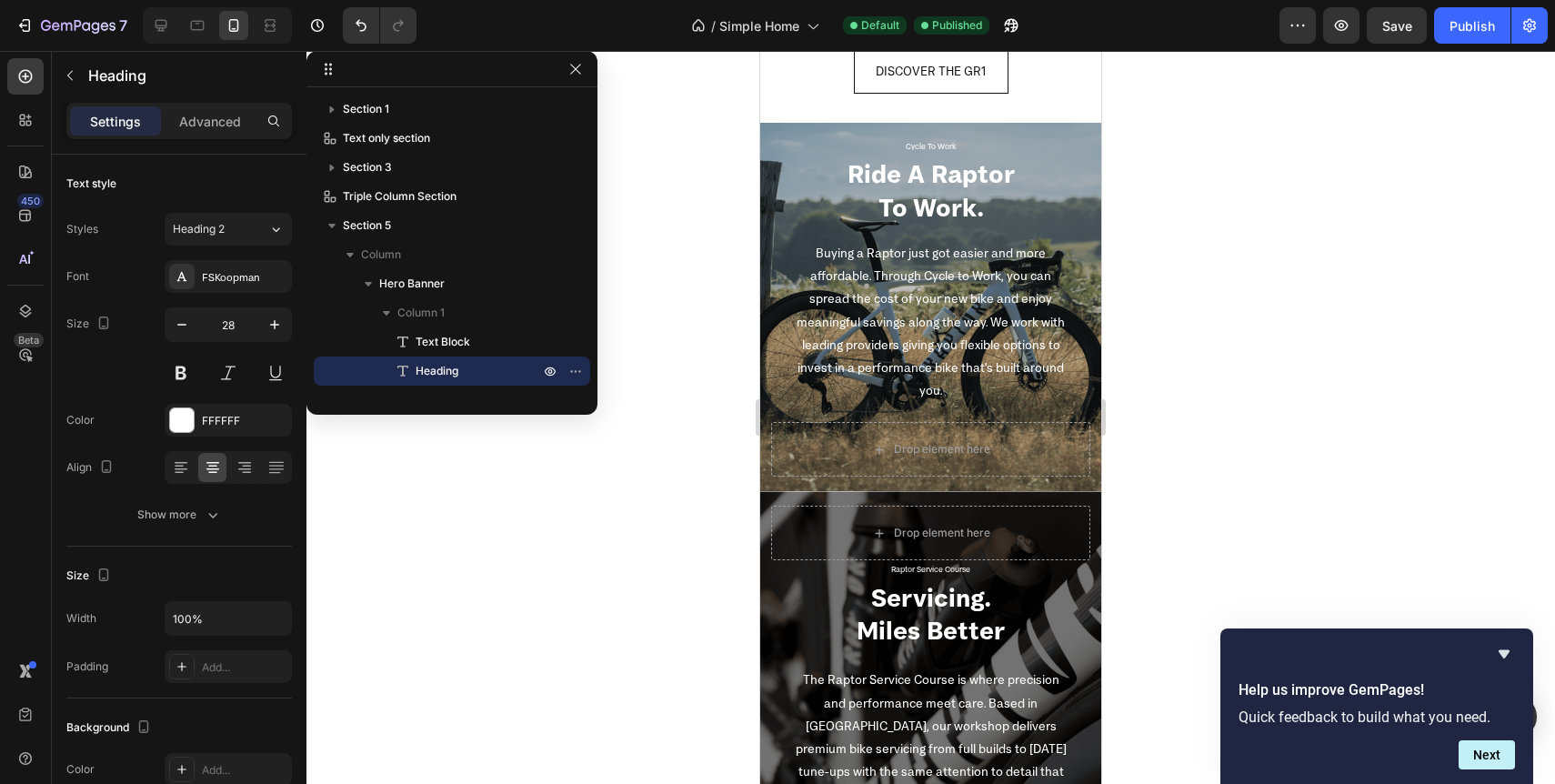
scroll to position [3314, 0]
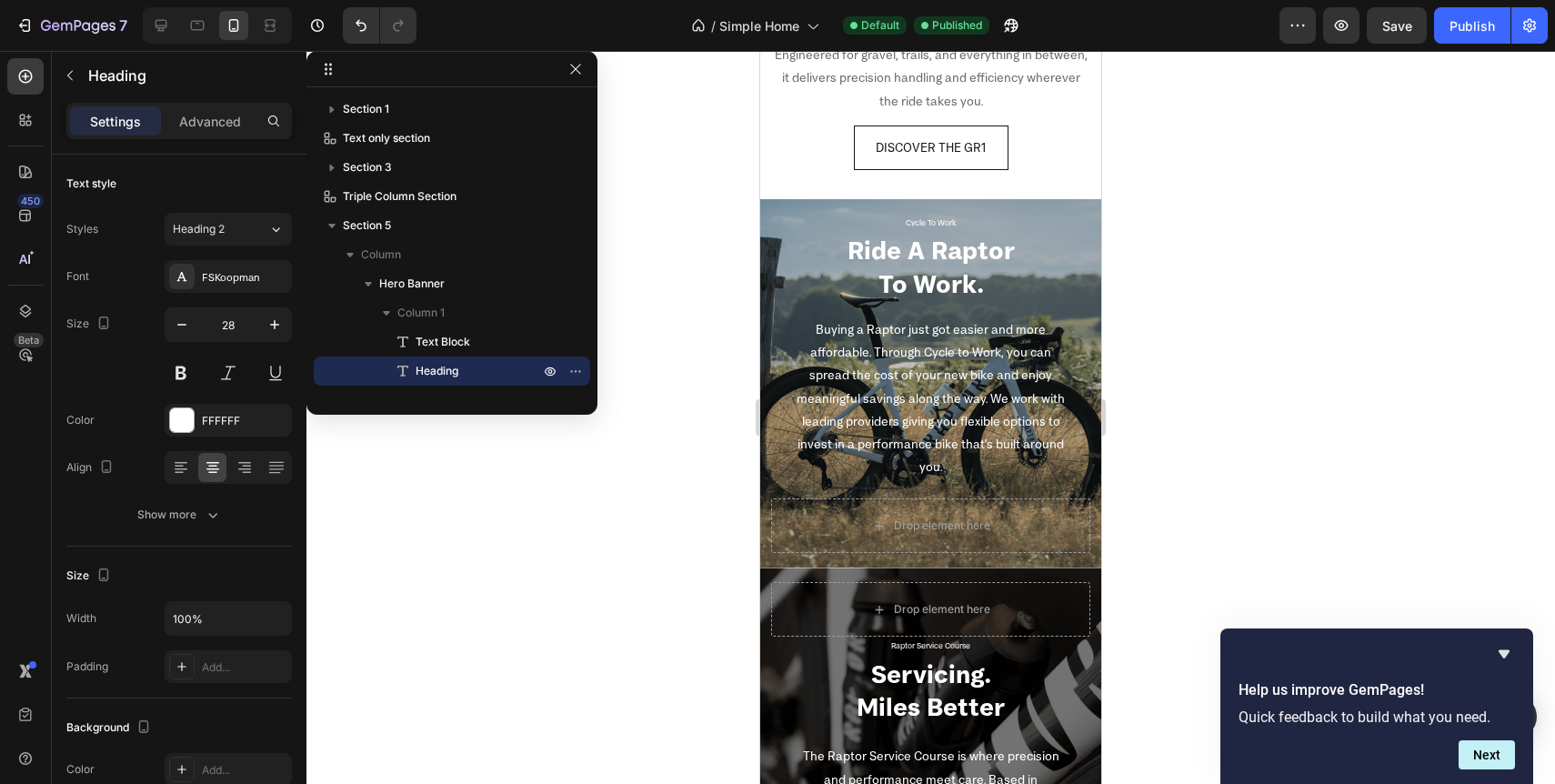
click at [786, 268] on h2 "Ride A Raptor To Work." at bounding box center [931, 266] width 319 height 70
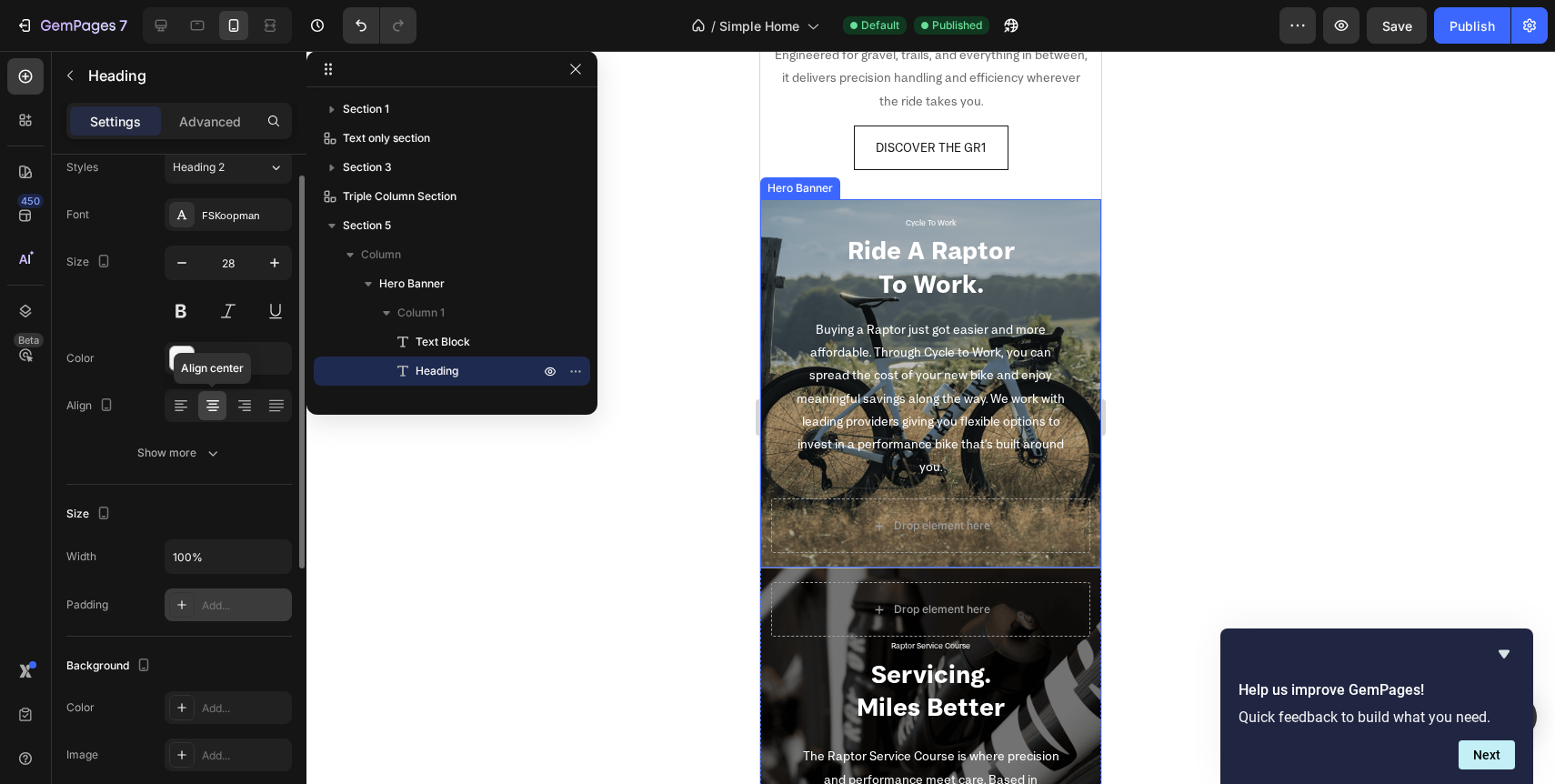
scroll to position [0, 0]
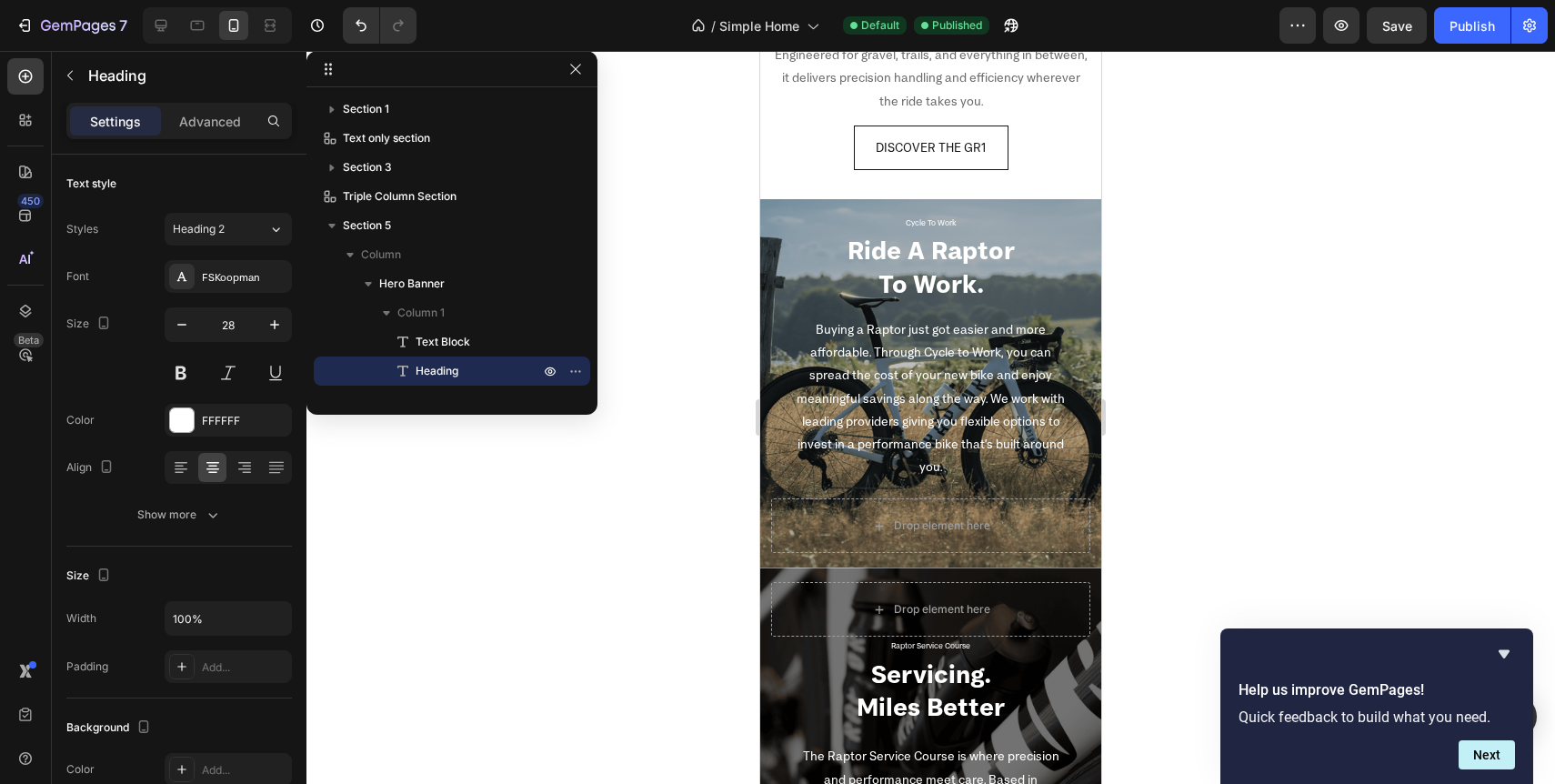
click at [783, 240] on p "Ride A Raptor To Work." at bounding box center [931, 266] width 315 height 67
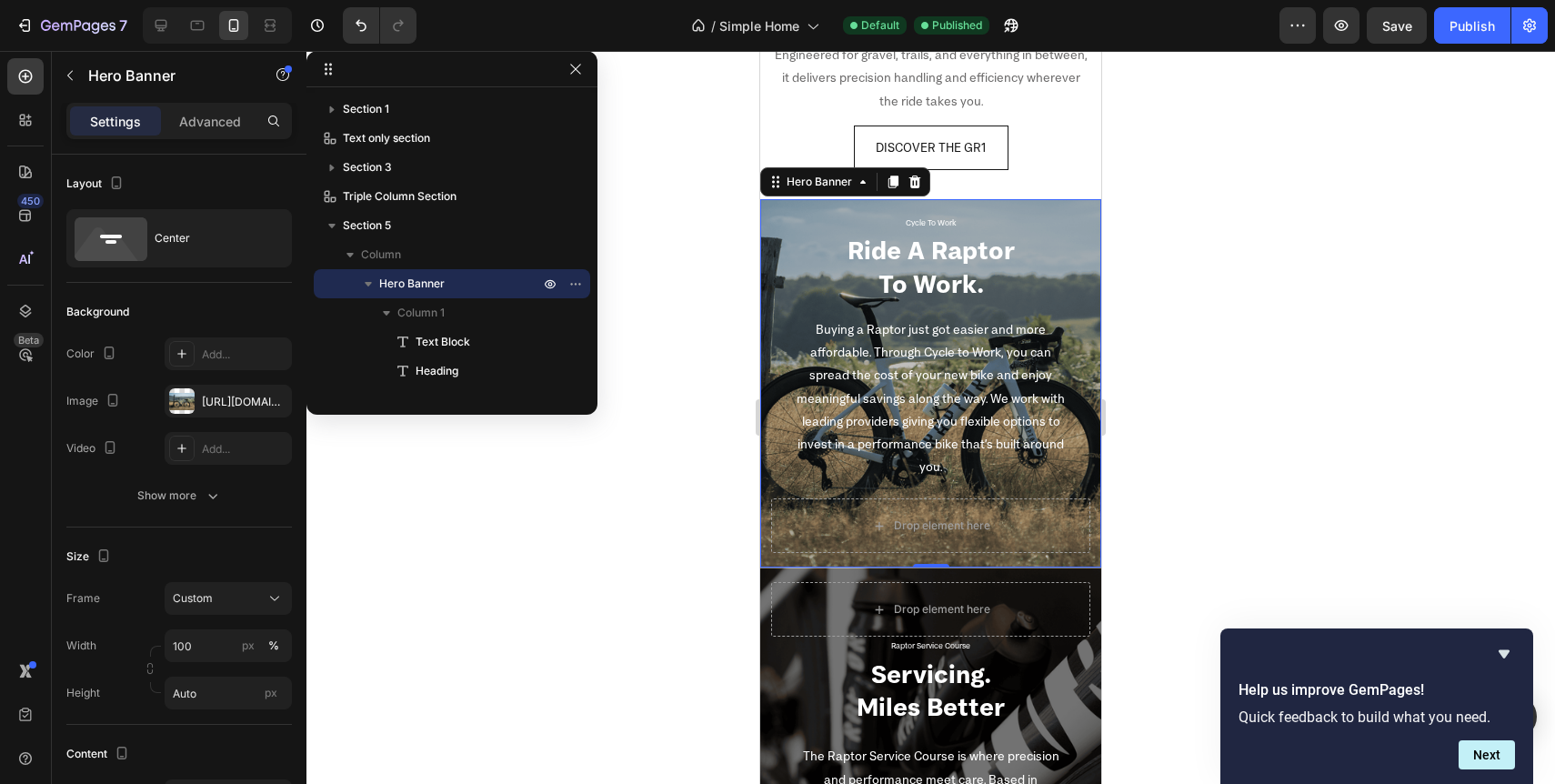
click at [797, 206] on div "Cycle To Work Text Block Ride A Raptor To Work. Heading Buying a Raptor just go…" at bounding box center [931, 383] width 341 height 368
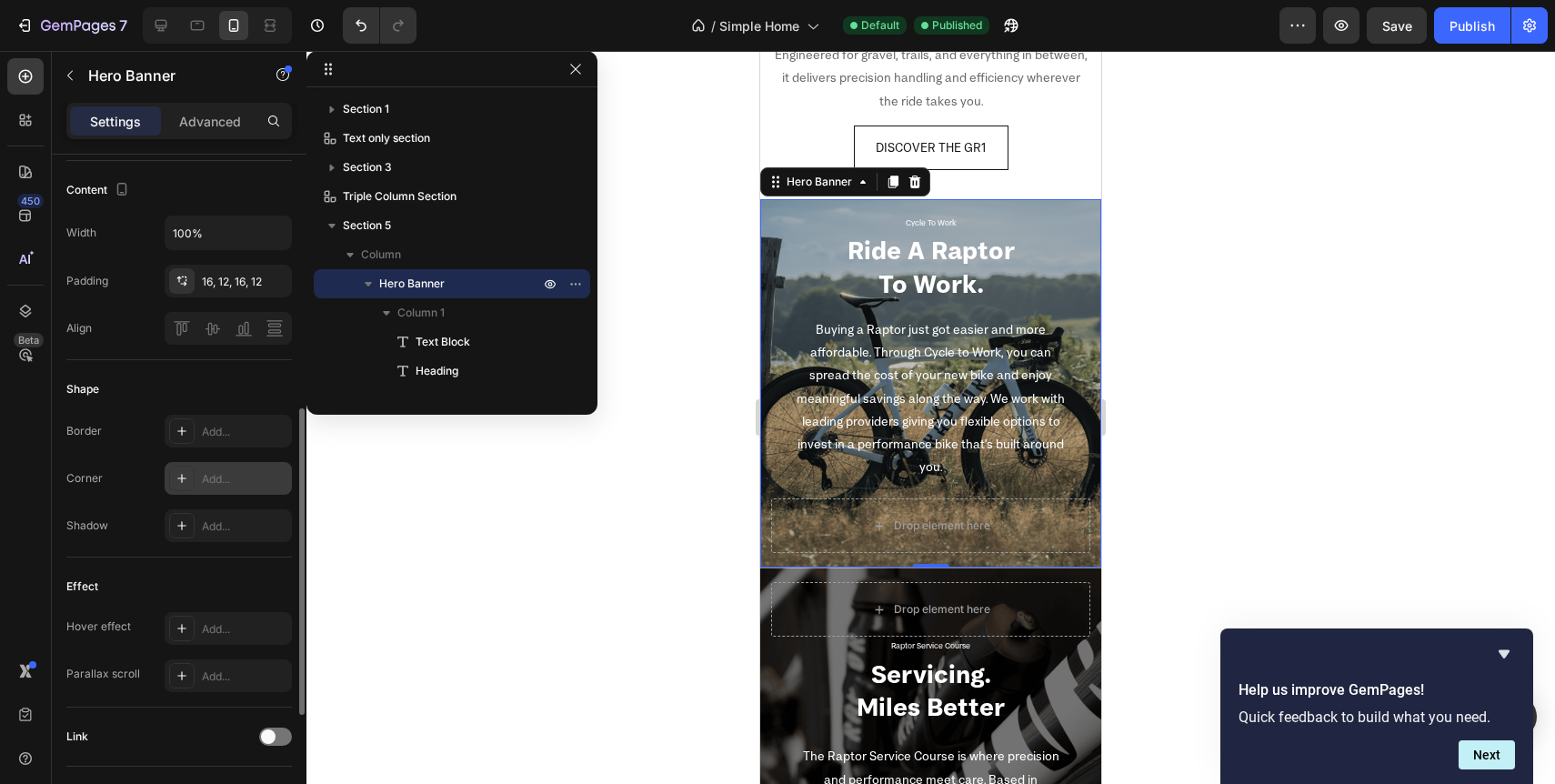
scroll to position [565, 0]
click at [235, 525] on div "Add..." at bounding box center [245, 526] width 86 height 16
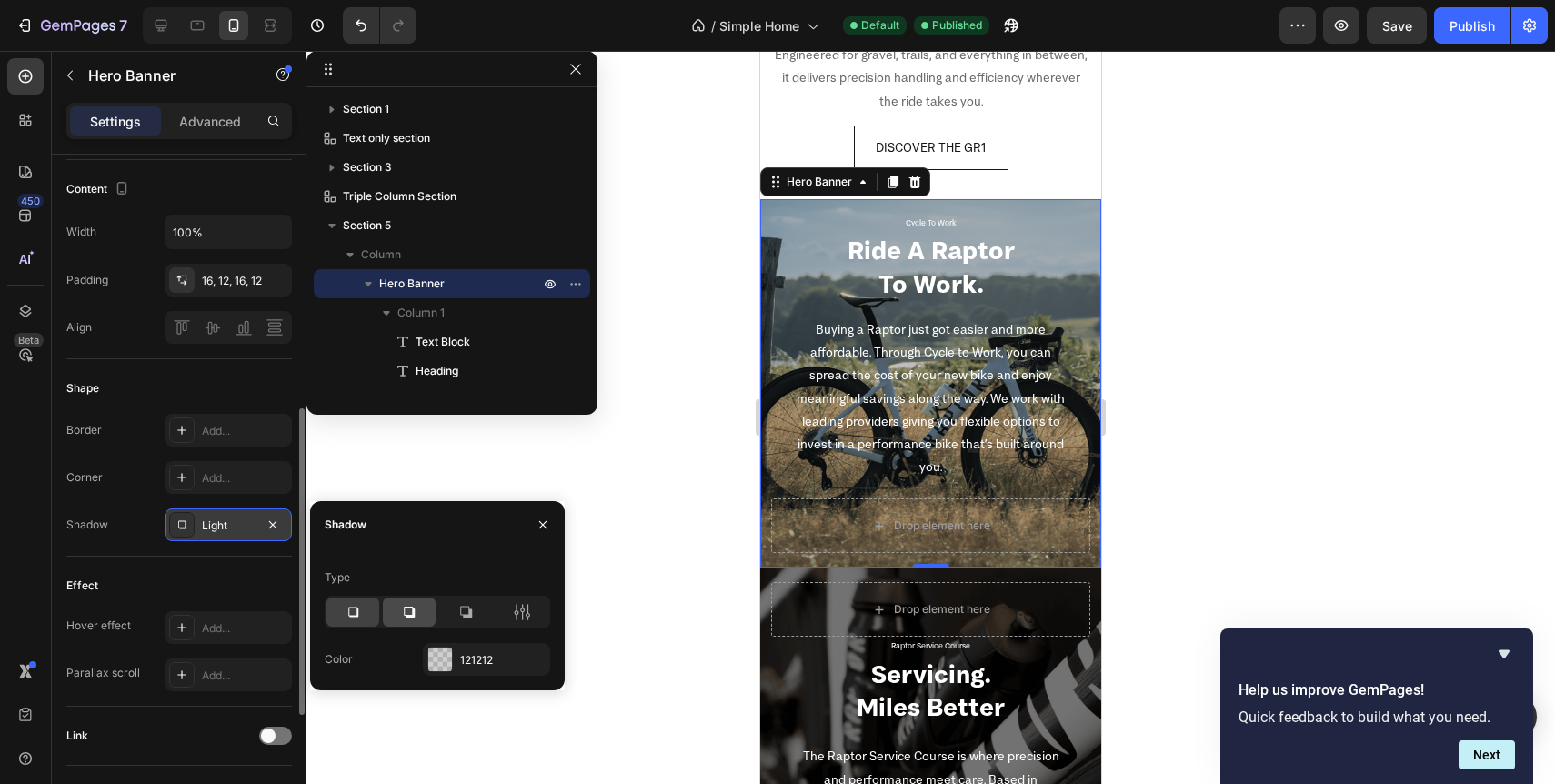
click at [420, 621] on div at bounding box center [409, 611] width 53 height 29
click at [363, 614] on div at bounding box center [352, 611] width 53 height 29
click at [279, 524] on icon "button" at bounding box center [272, 525] width 15 height 15
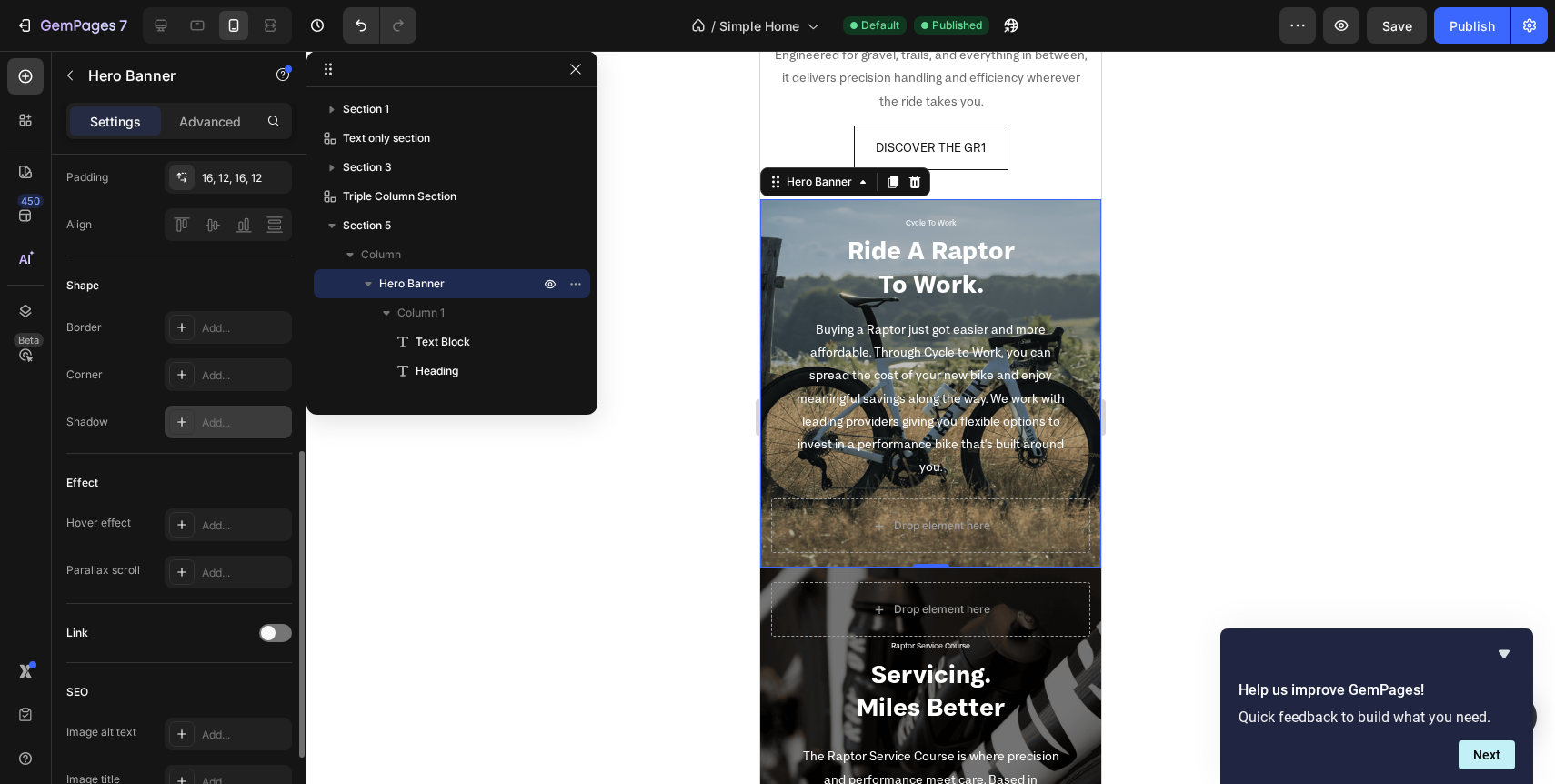
scroll to position [664, 0]
click at [152, 14] on div at bounding box center [161, 25] width 29 height 29
type input "720"
type input "1200"
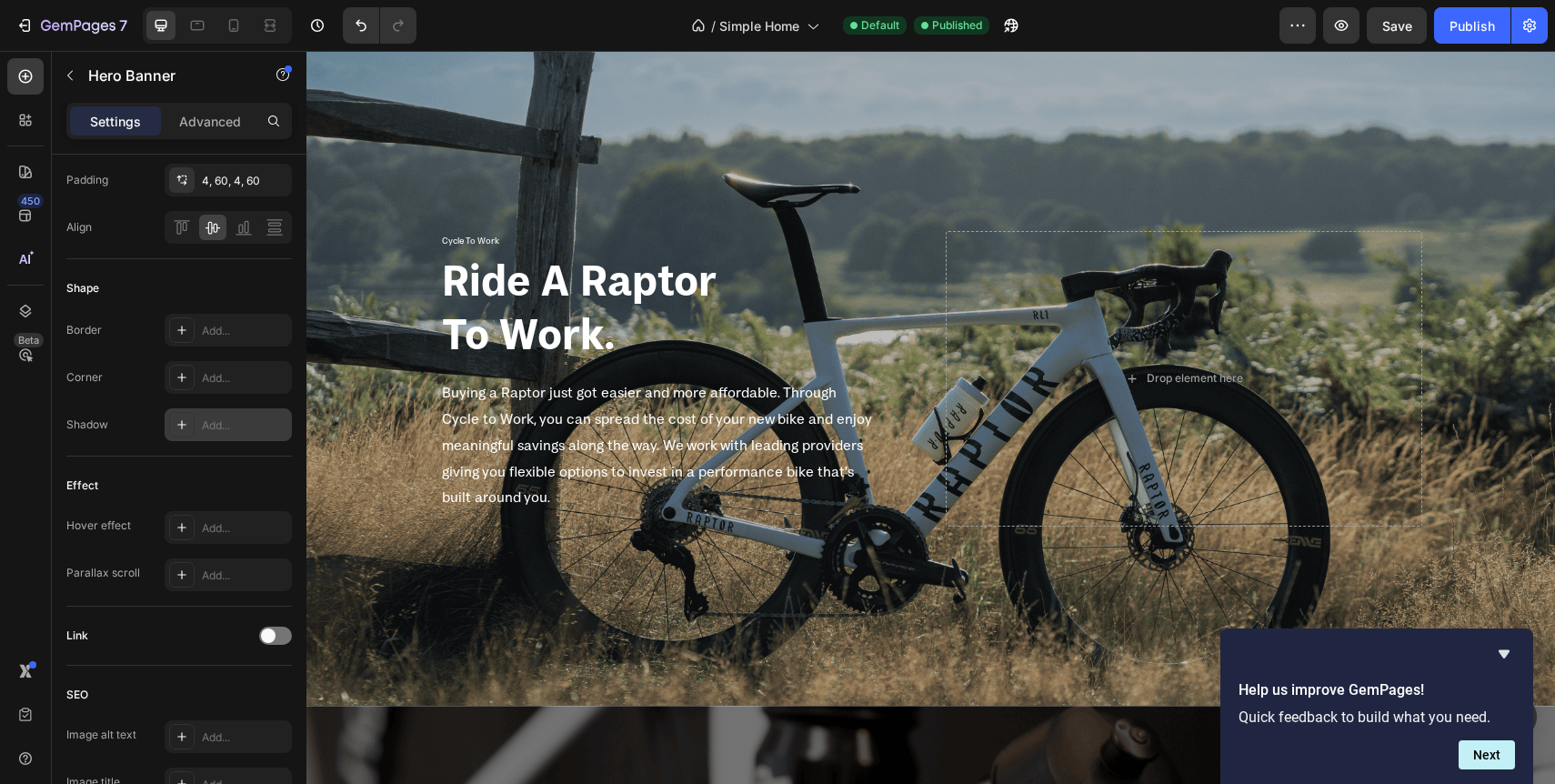
scroll to position [2354, 0]
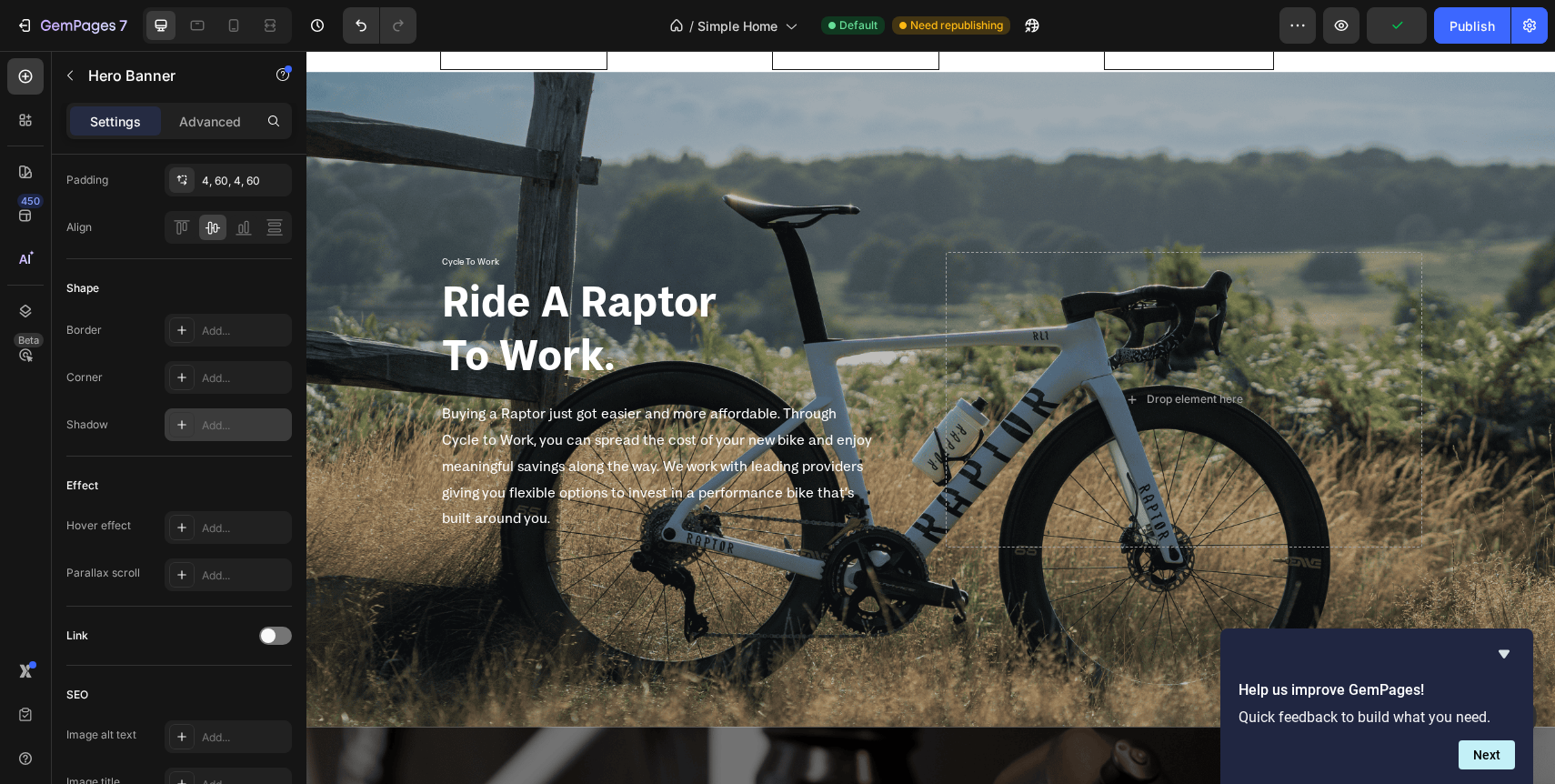
click at [374, 242] on div "Overlay" at bounding box center [930, 399] width 1249 height 654
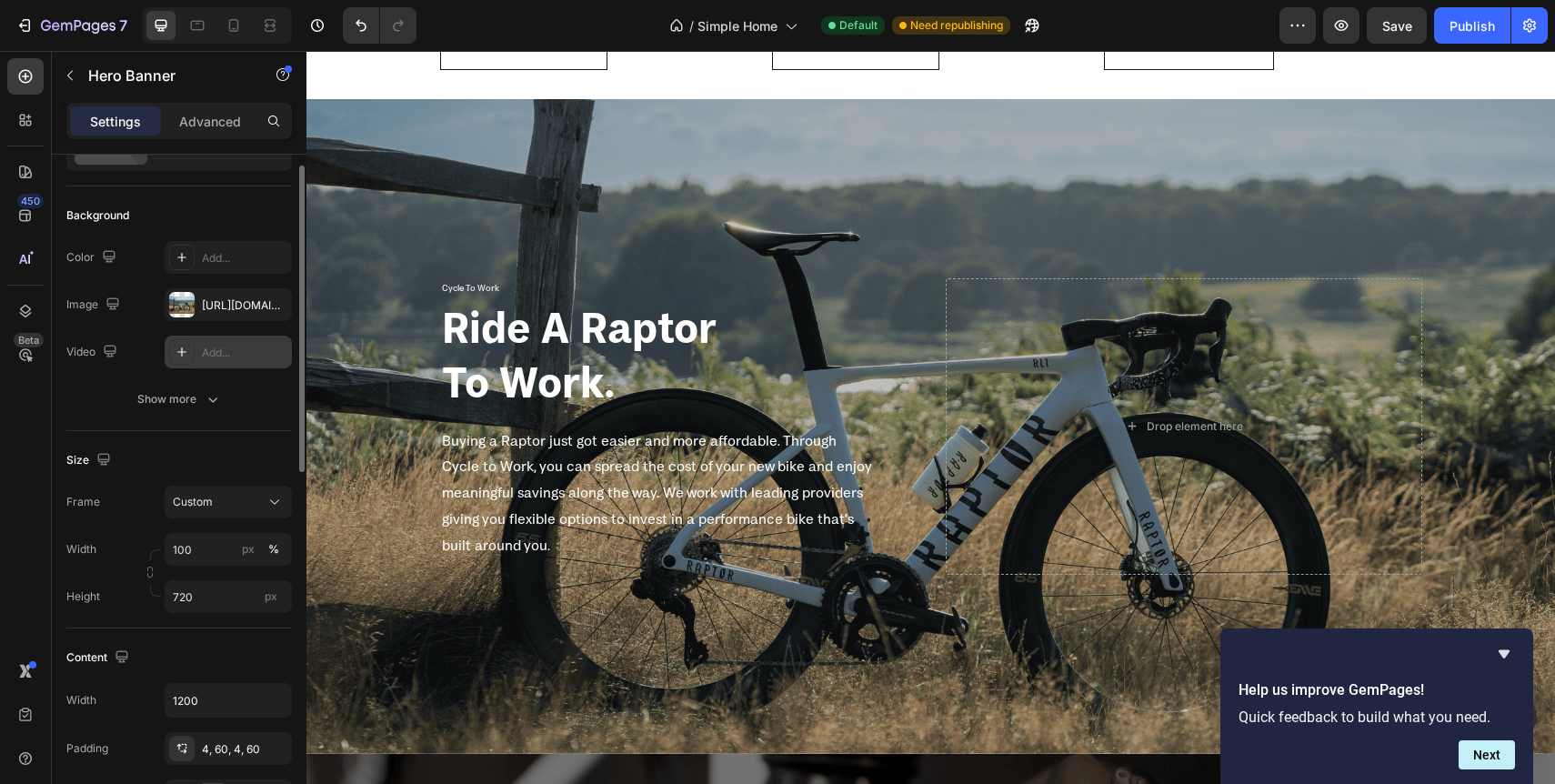
scroll to position [55, 0]
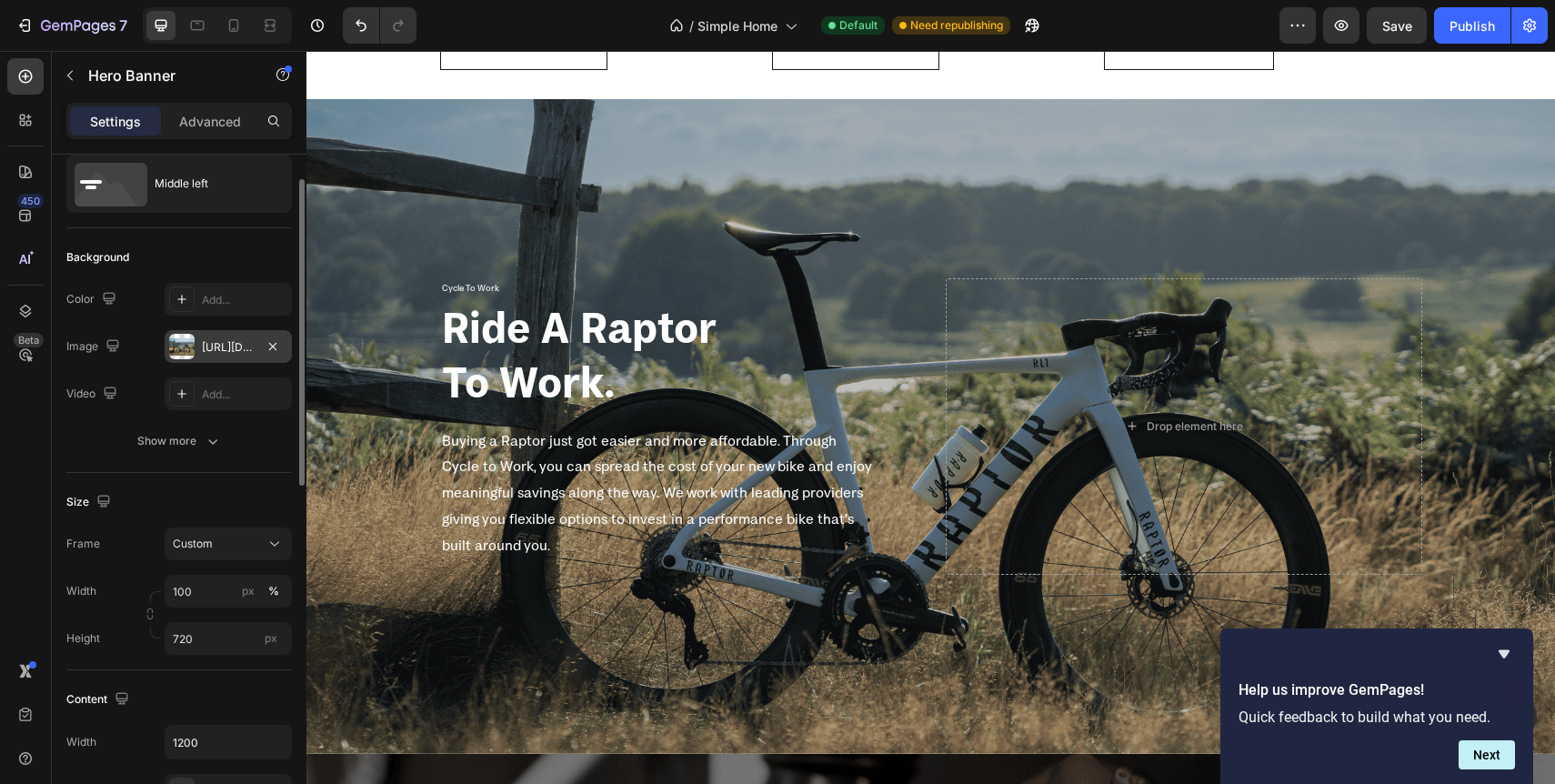
click at [214, 349] on div "[URL][DOMAIN_NAME]" at bounding box center [228, 347] width 53 height 16
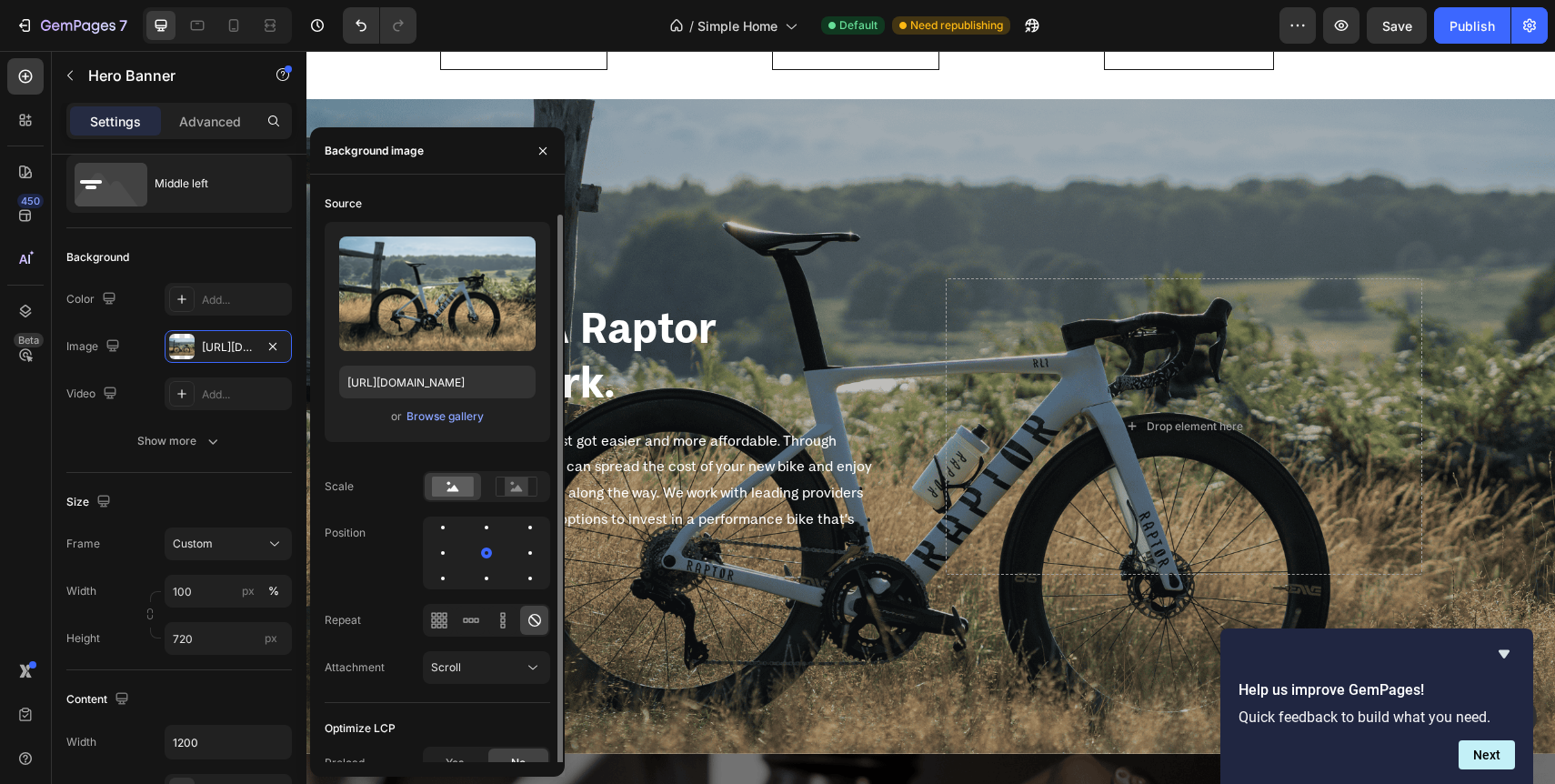
scroll to position [17, 0]
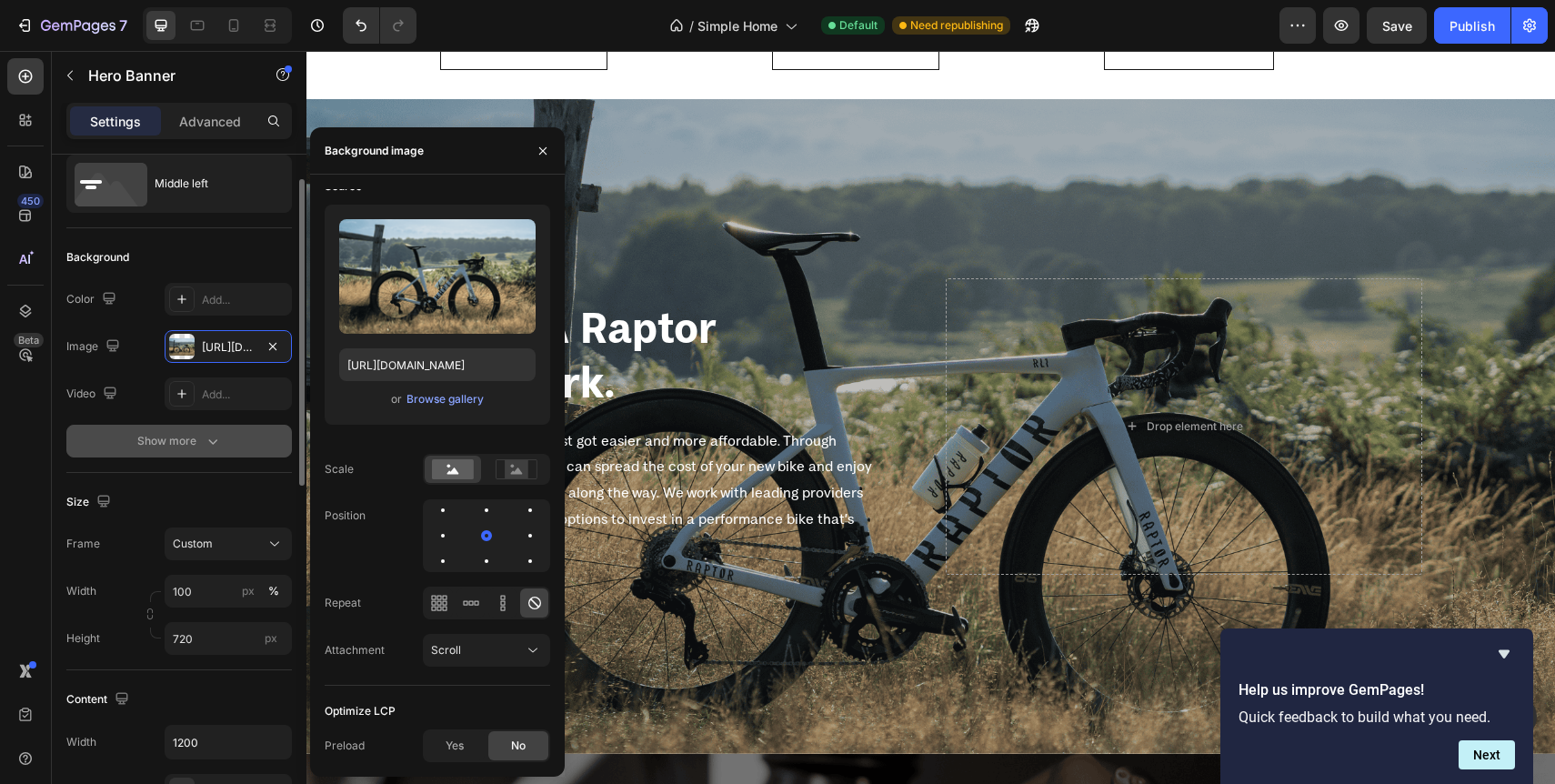
click at [214, 446] on icon "button" at bounding box center [213, 441] width 18 height 18
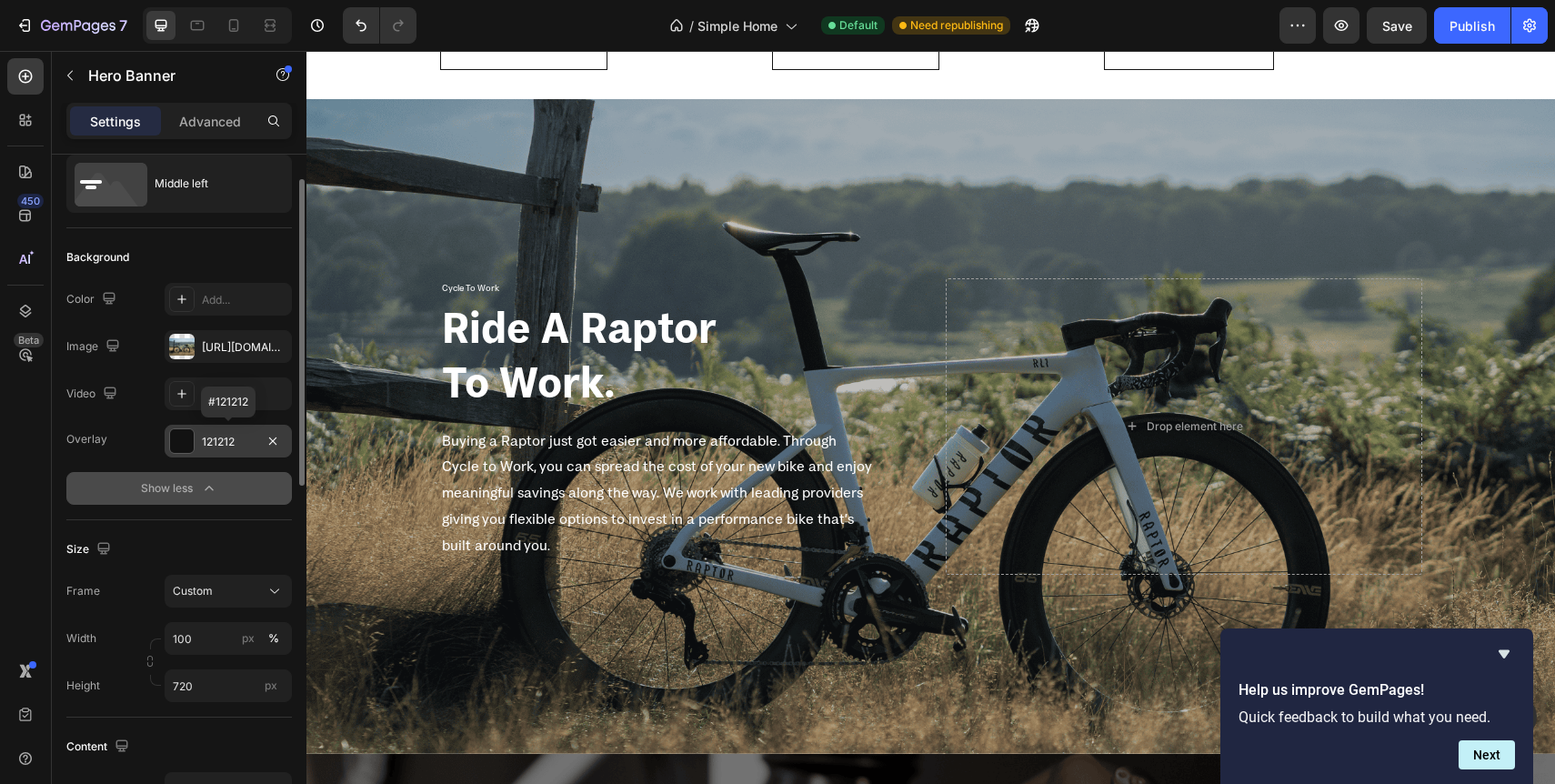
click at [228, 450] on div "121212" at bounding box center [229, 441] width 128 height 33
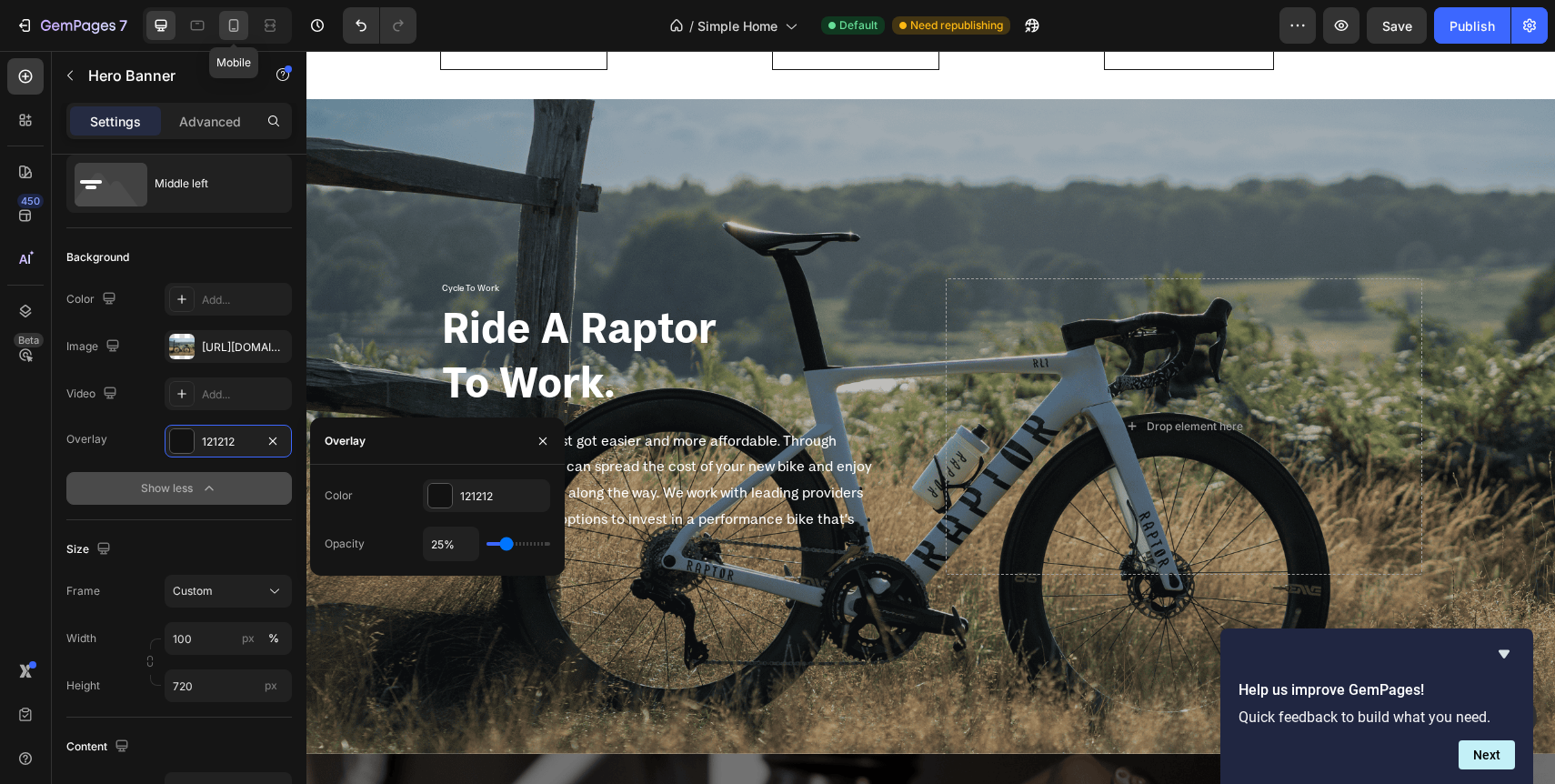
click at [237, 35] on div at bounding box center [234, 25] width 29 height 29
type input "Auto"
type input "100%"
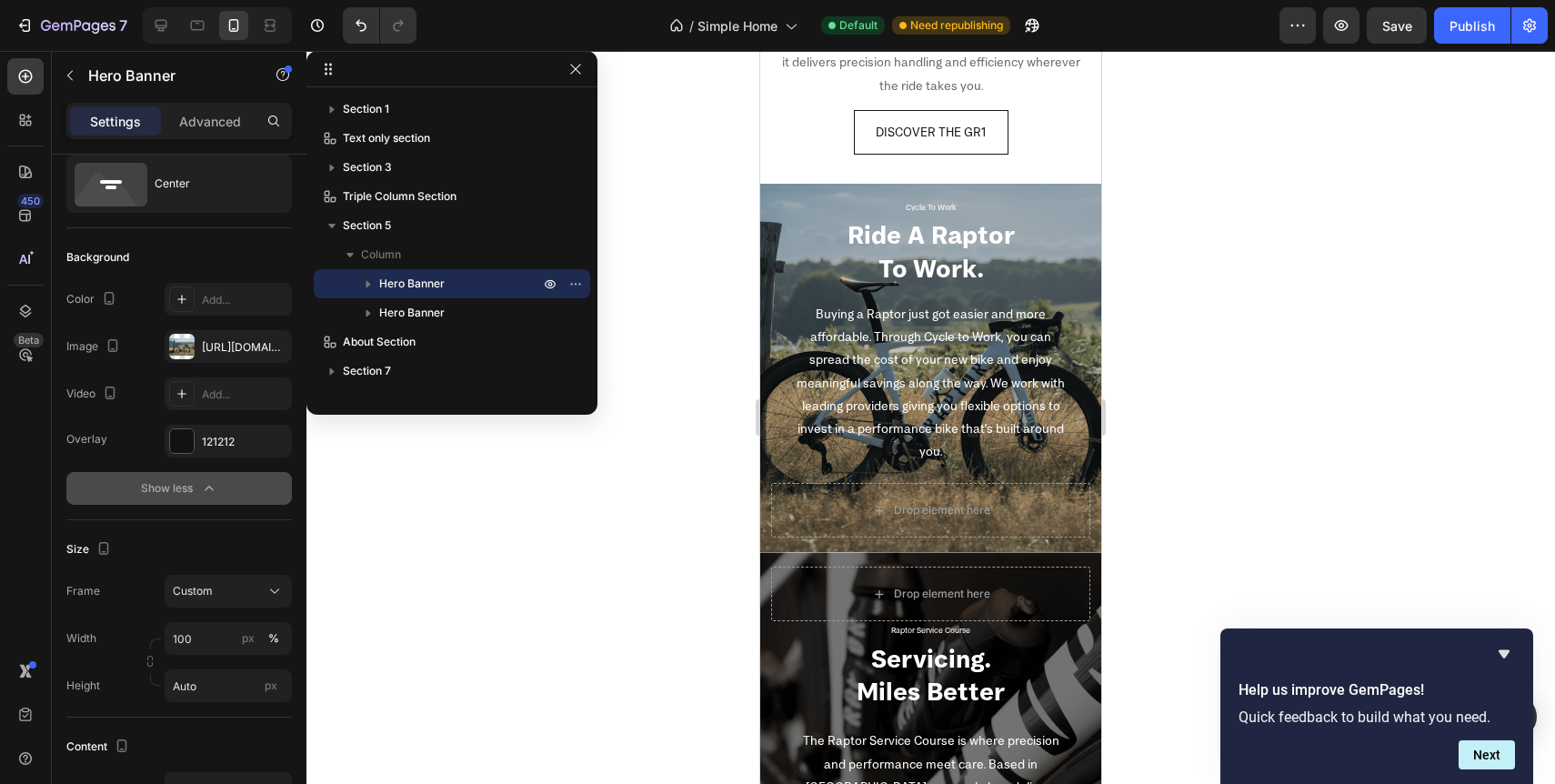
scroll to position [2941, 0]
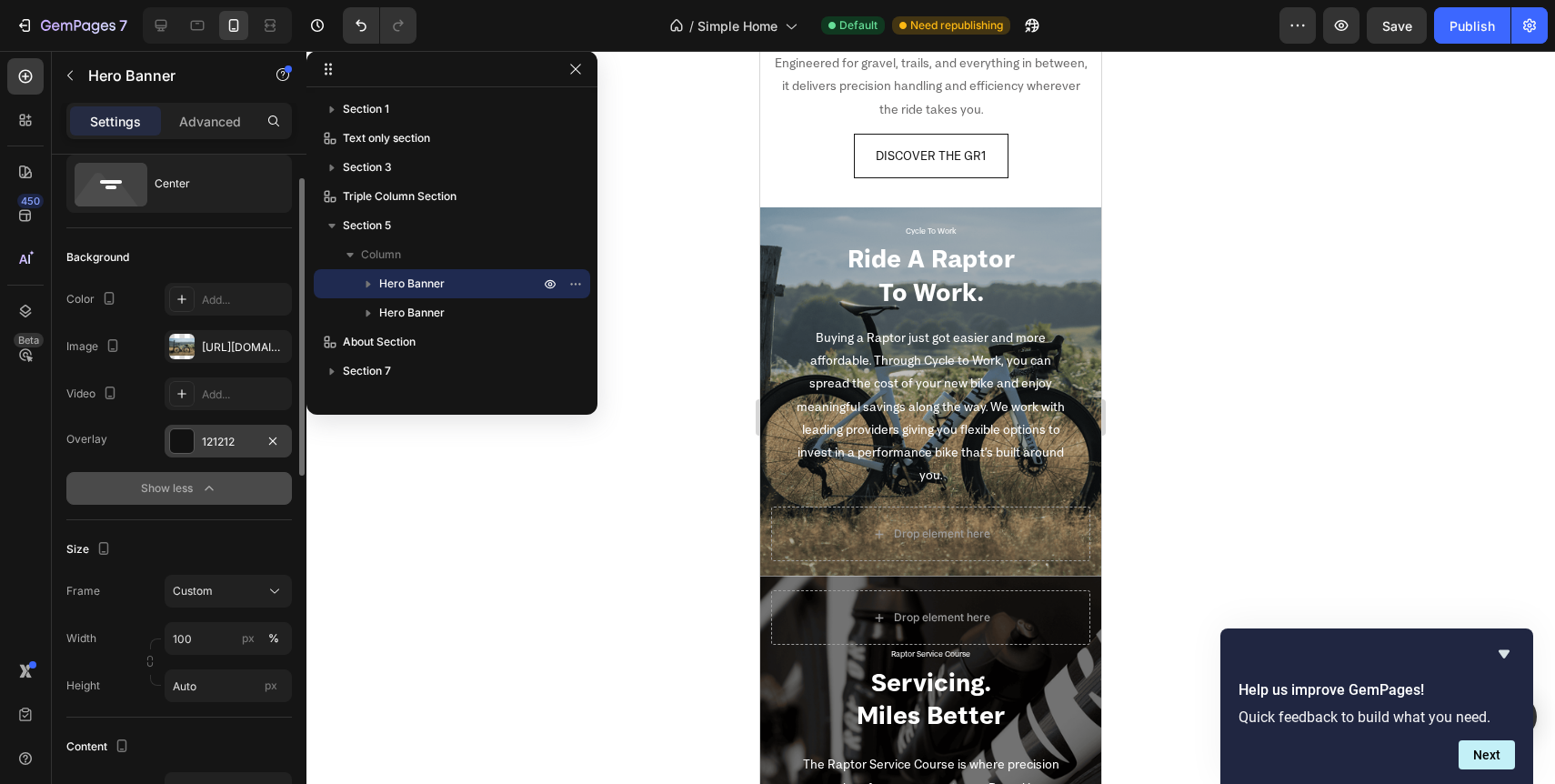
click at [229, 435] on div "121212" at bounding box center [228, 442] width 53 height 16
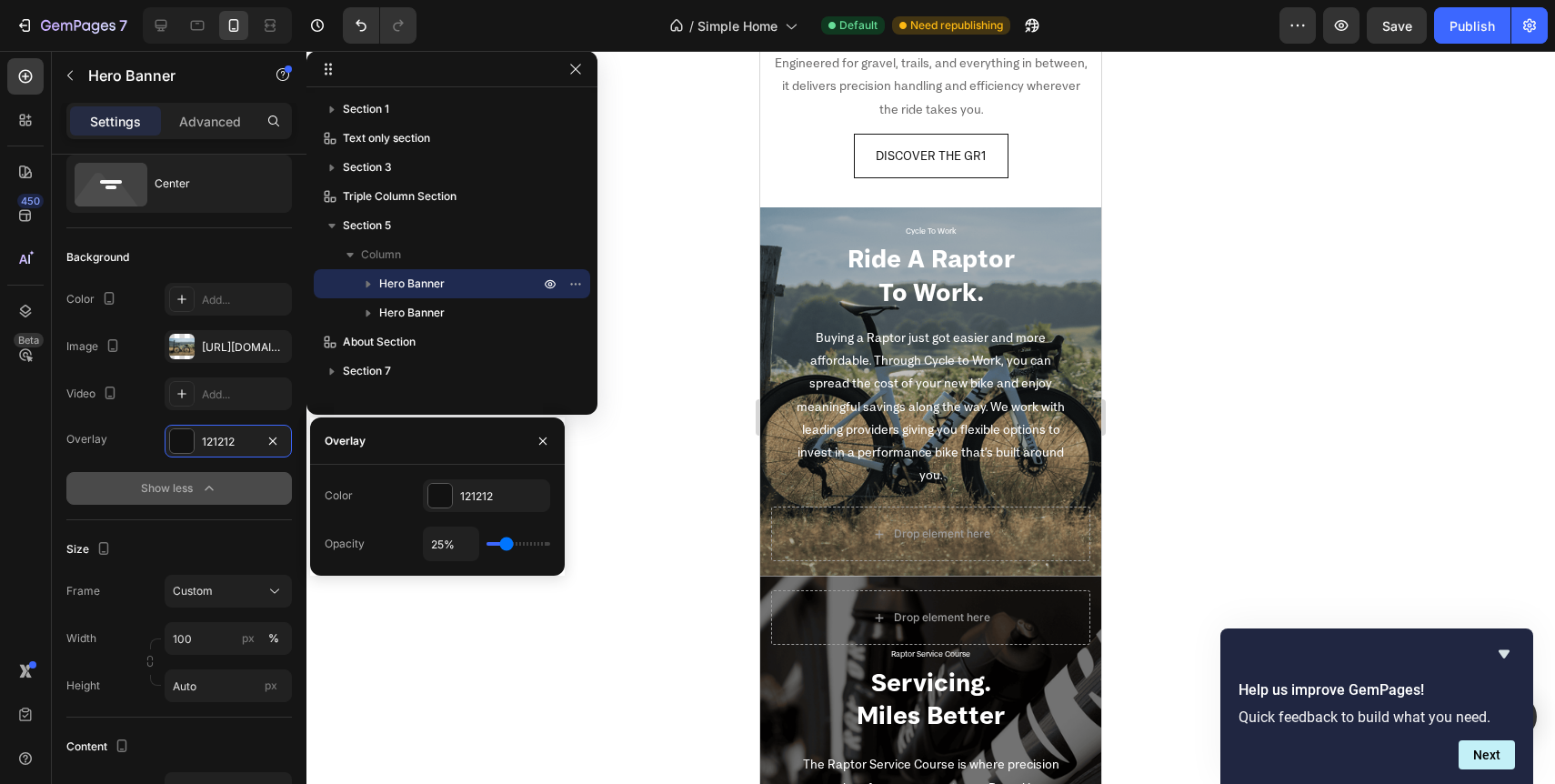
type input "30%"
type input "30"
type input "31%"
type input "31"
type input "32%"
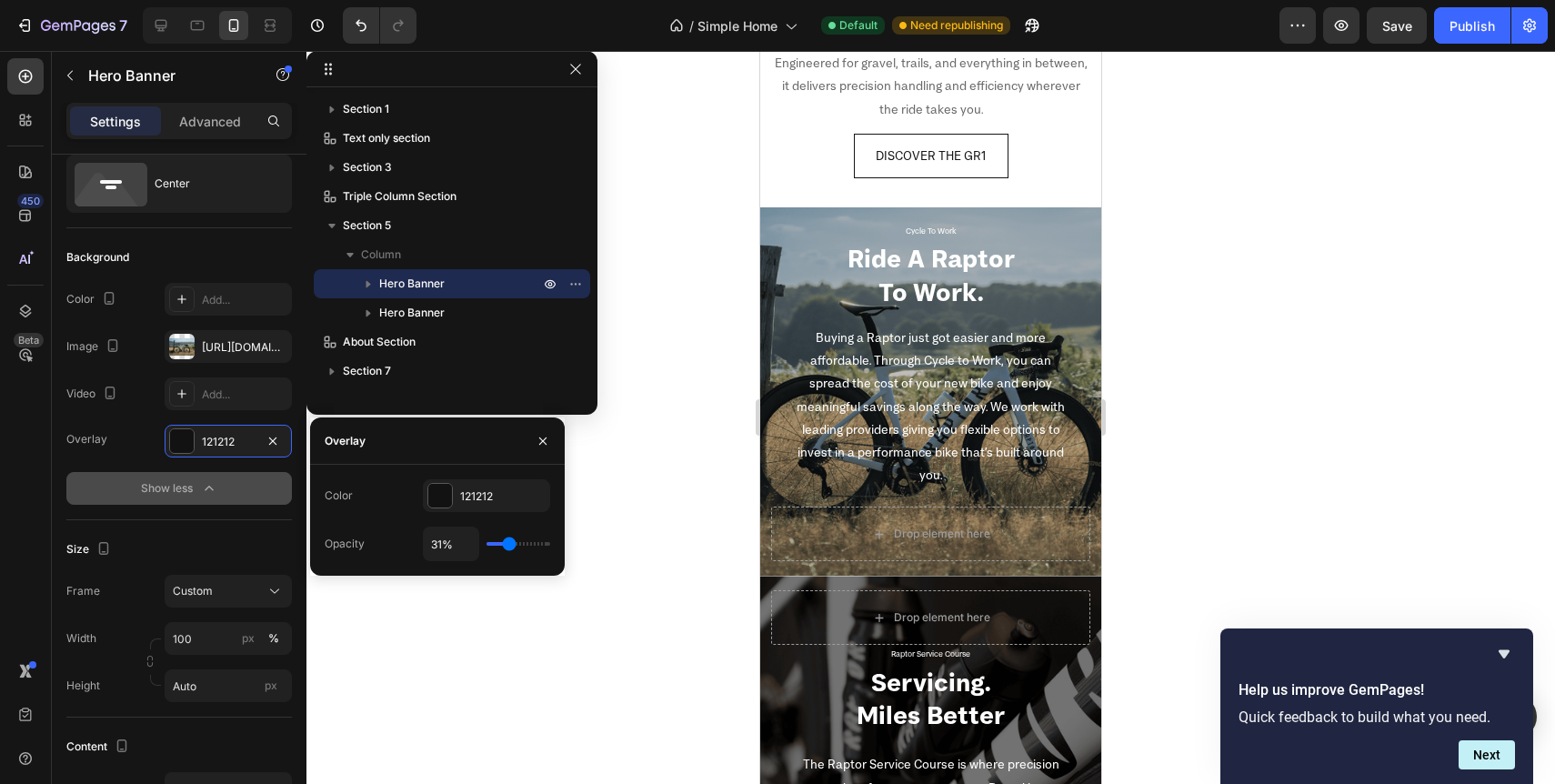
type input "32"
type input "33%"
type input "33"
type input "34%"
type input "34"
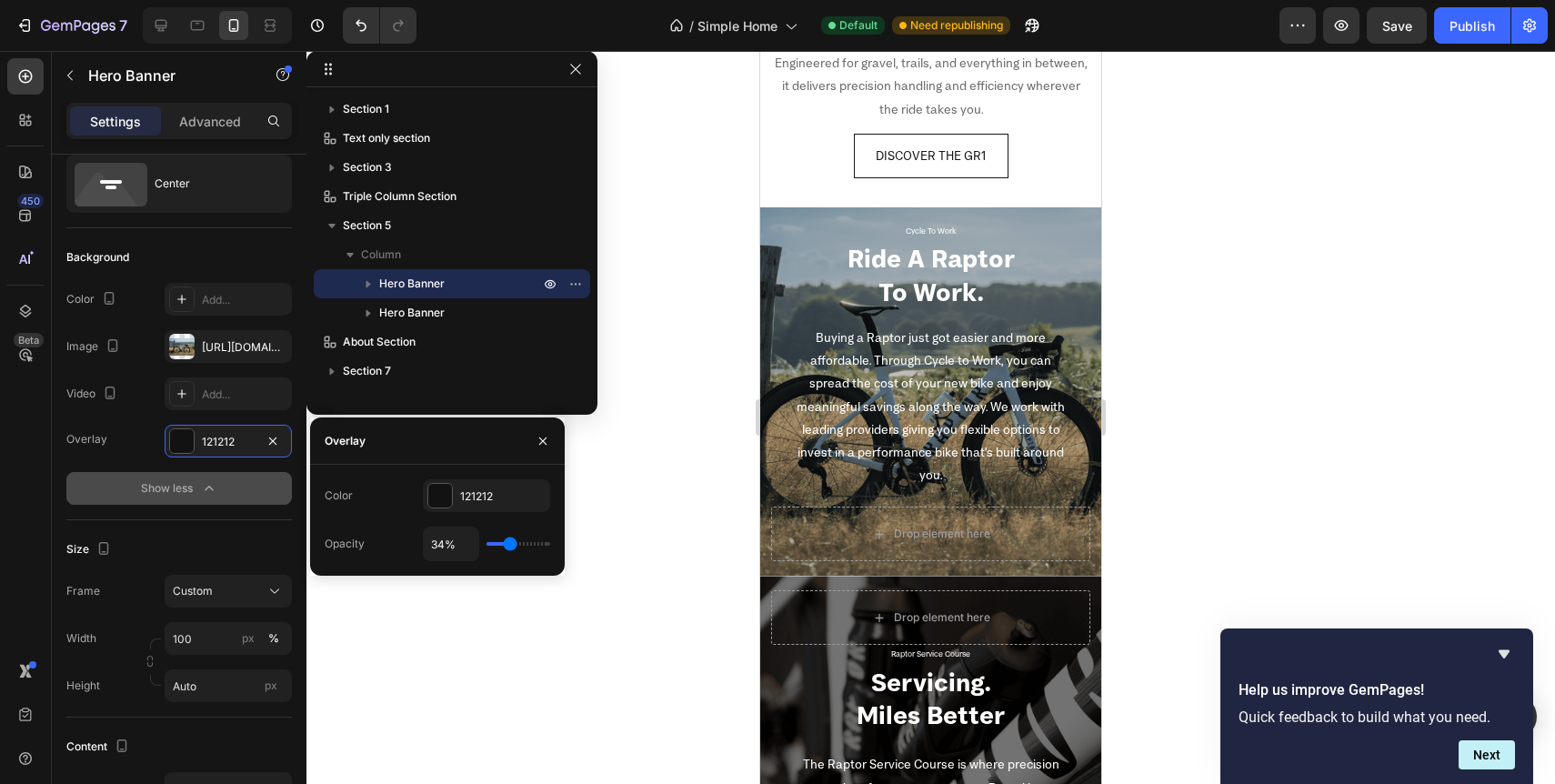
type input "35%"
type input "35"
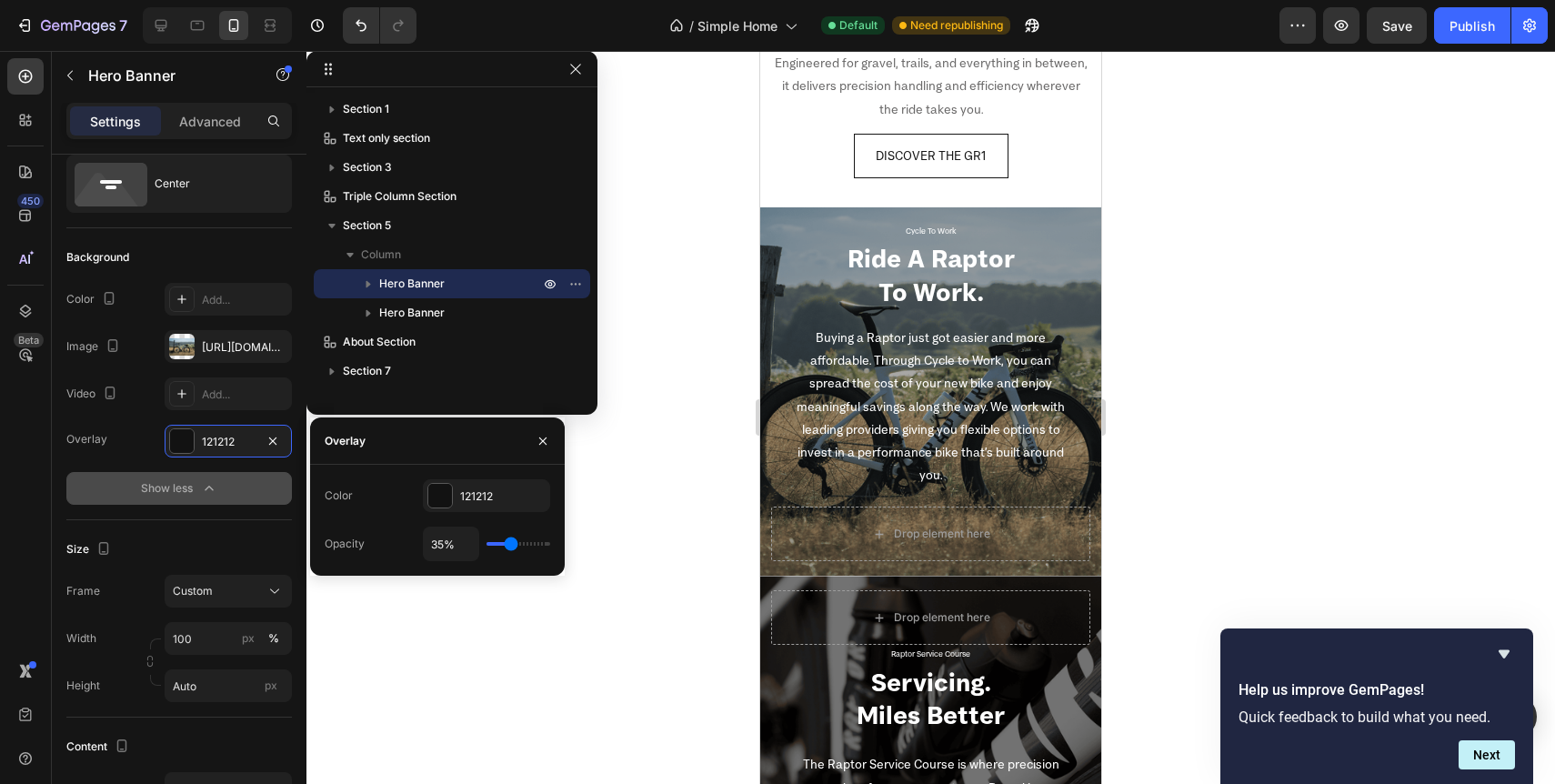
type input "36%"
type input "36"
type input "37%"
type input "37"
type input "38%"
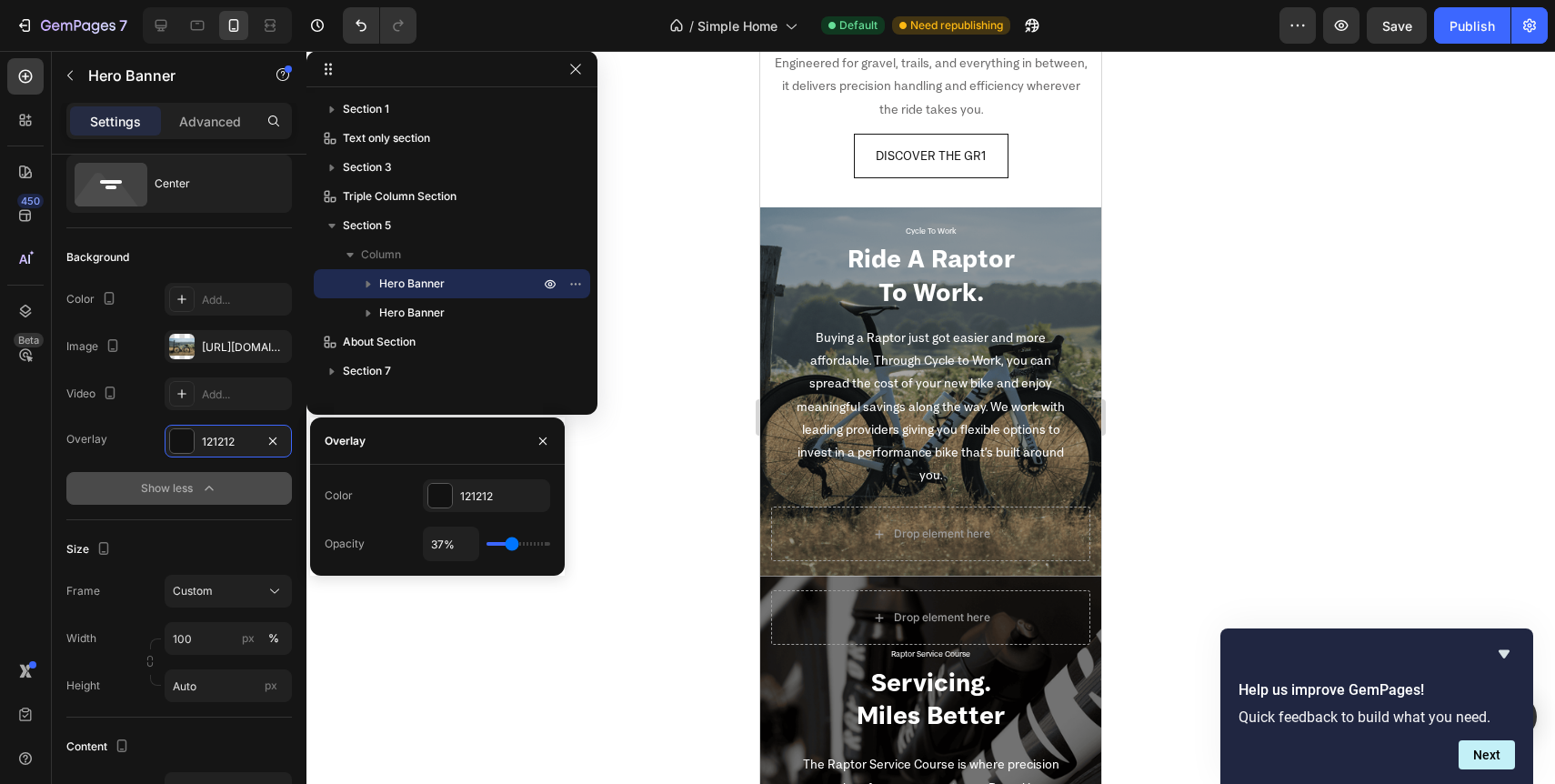
type input "38"
type input "39%"
type input "39"
type input "40%"
type input "40"
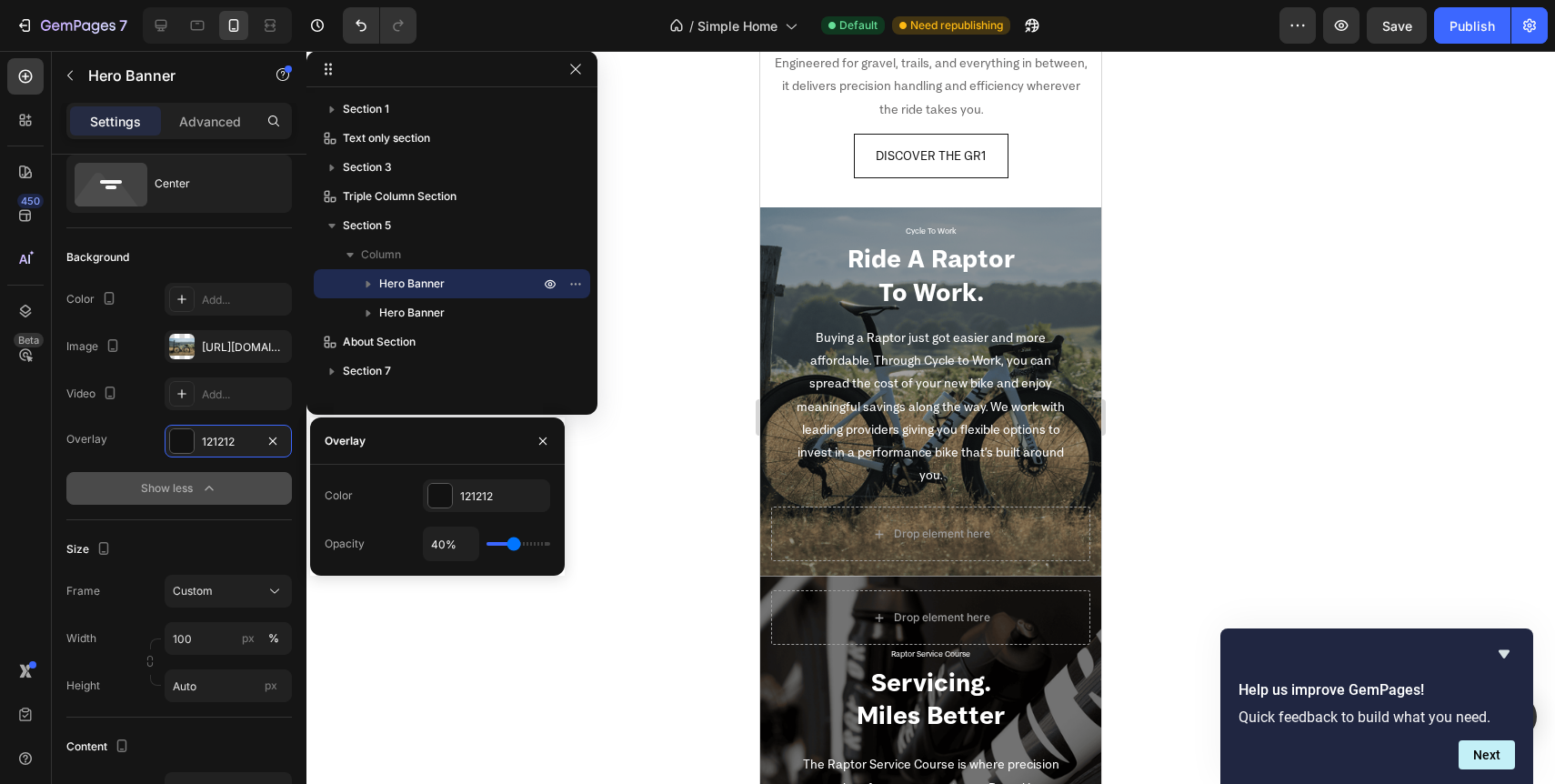
type input "41%"
type input "41"
type input "40%"
type input "40"
type input "39%"
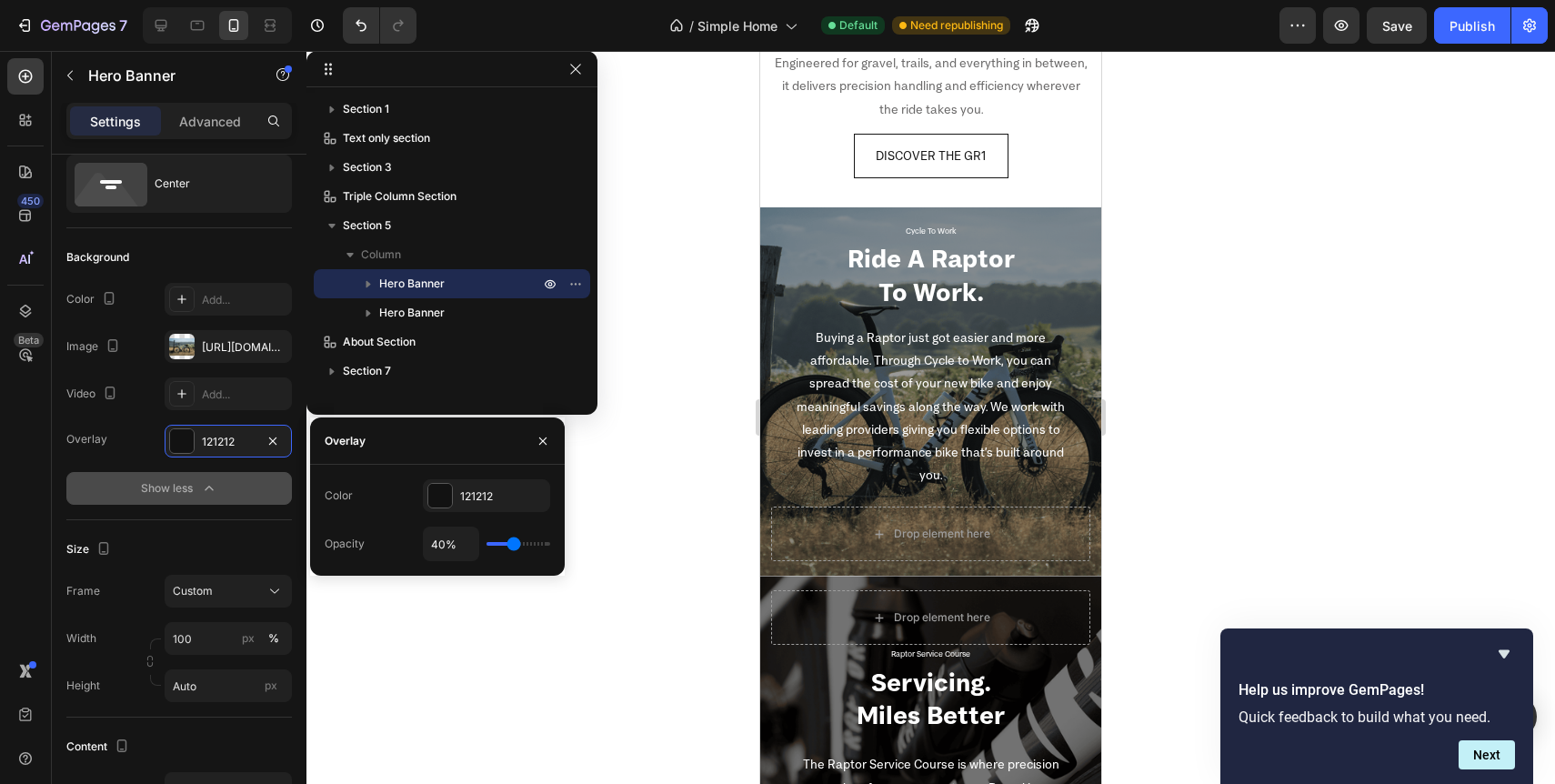
type input "39"
type input "40%"
type input "40"
type input "41%"
type input "41"
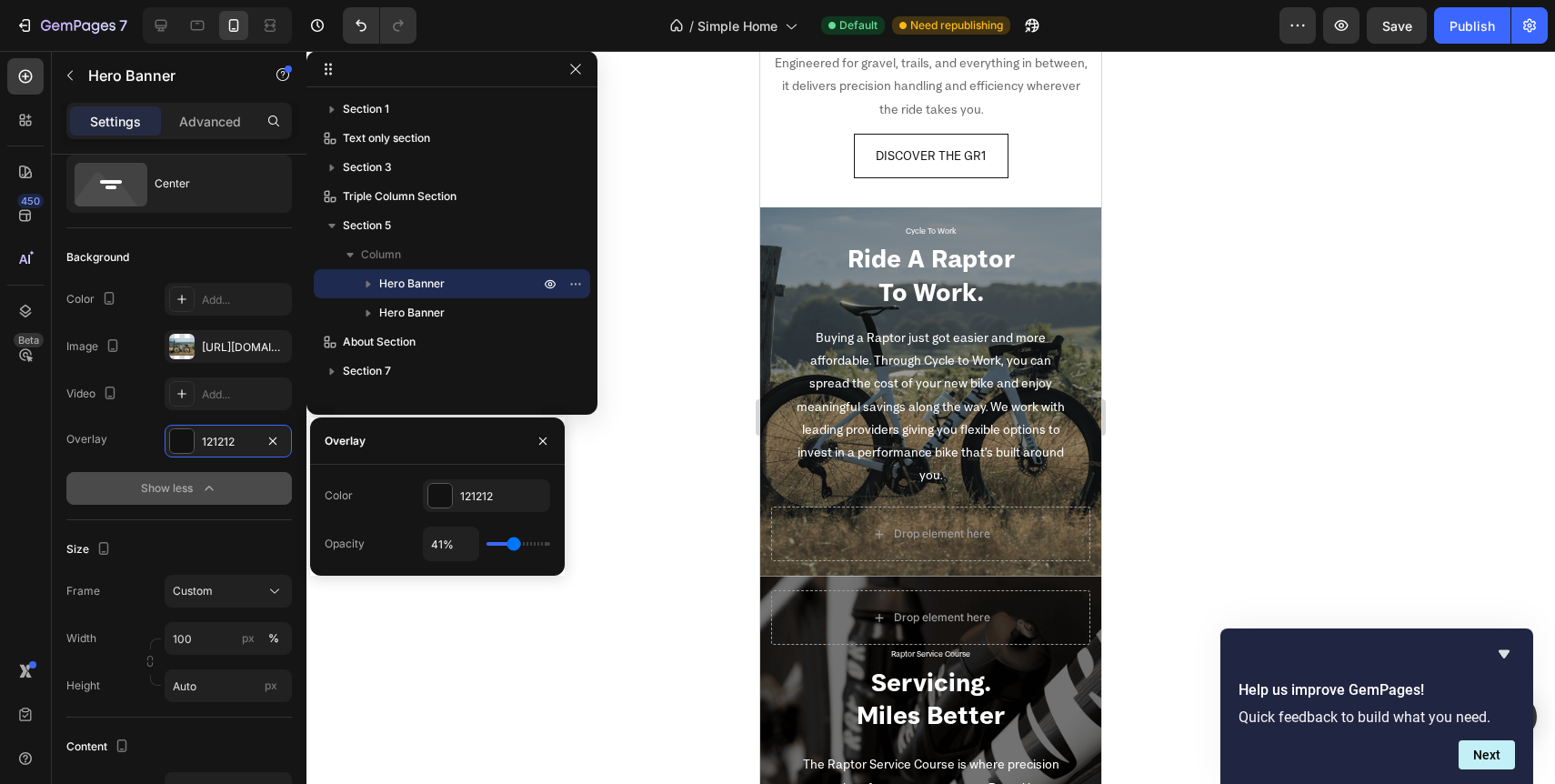
type input "42%"
type input "42"
type input "43%"
type input "43"
type input "44%"
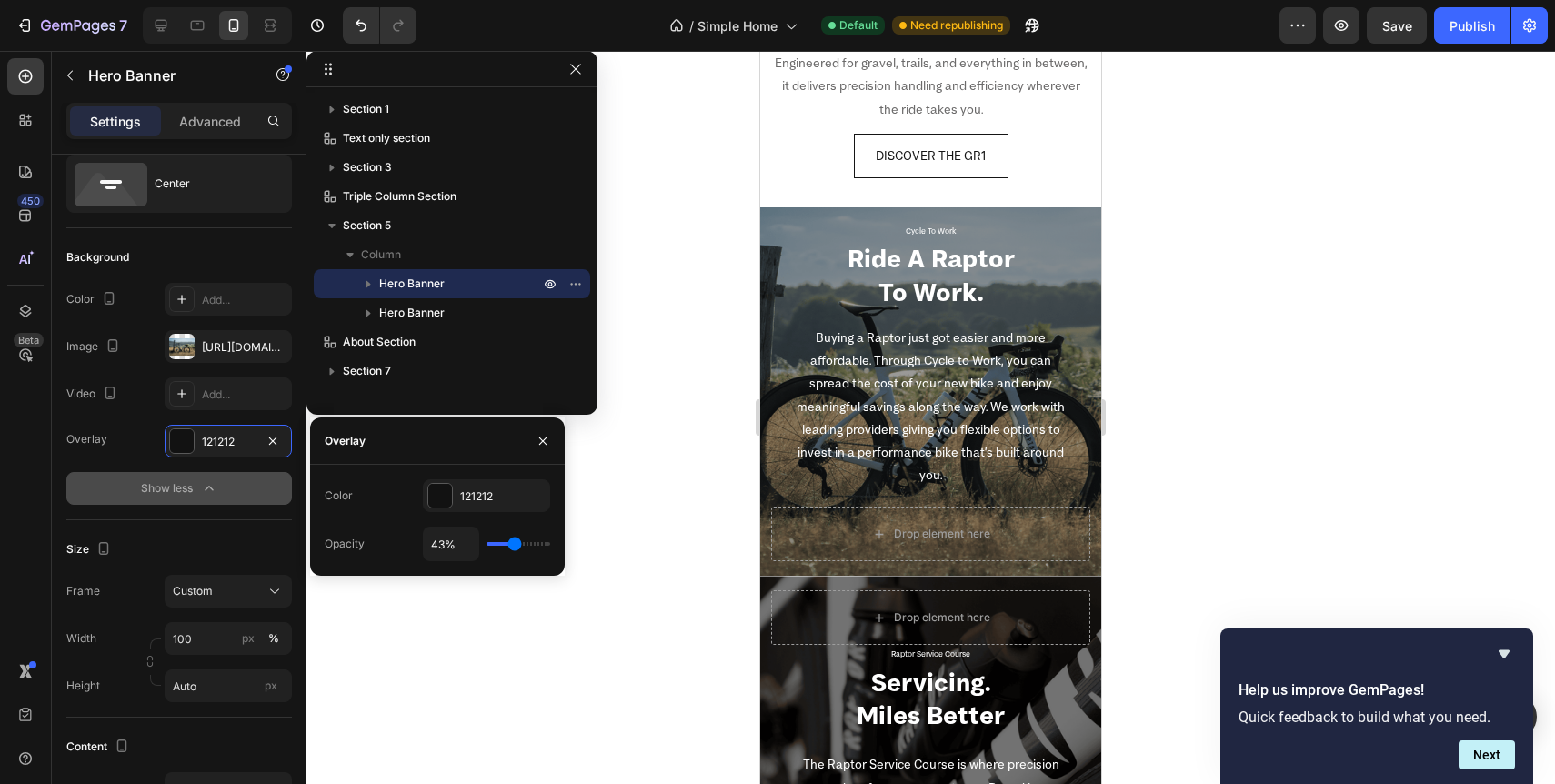
type input "44"
type input "45%"
type input "45"
type input "44%"
type input "44"
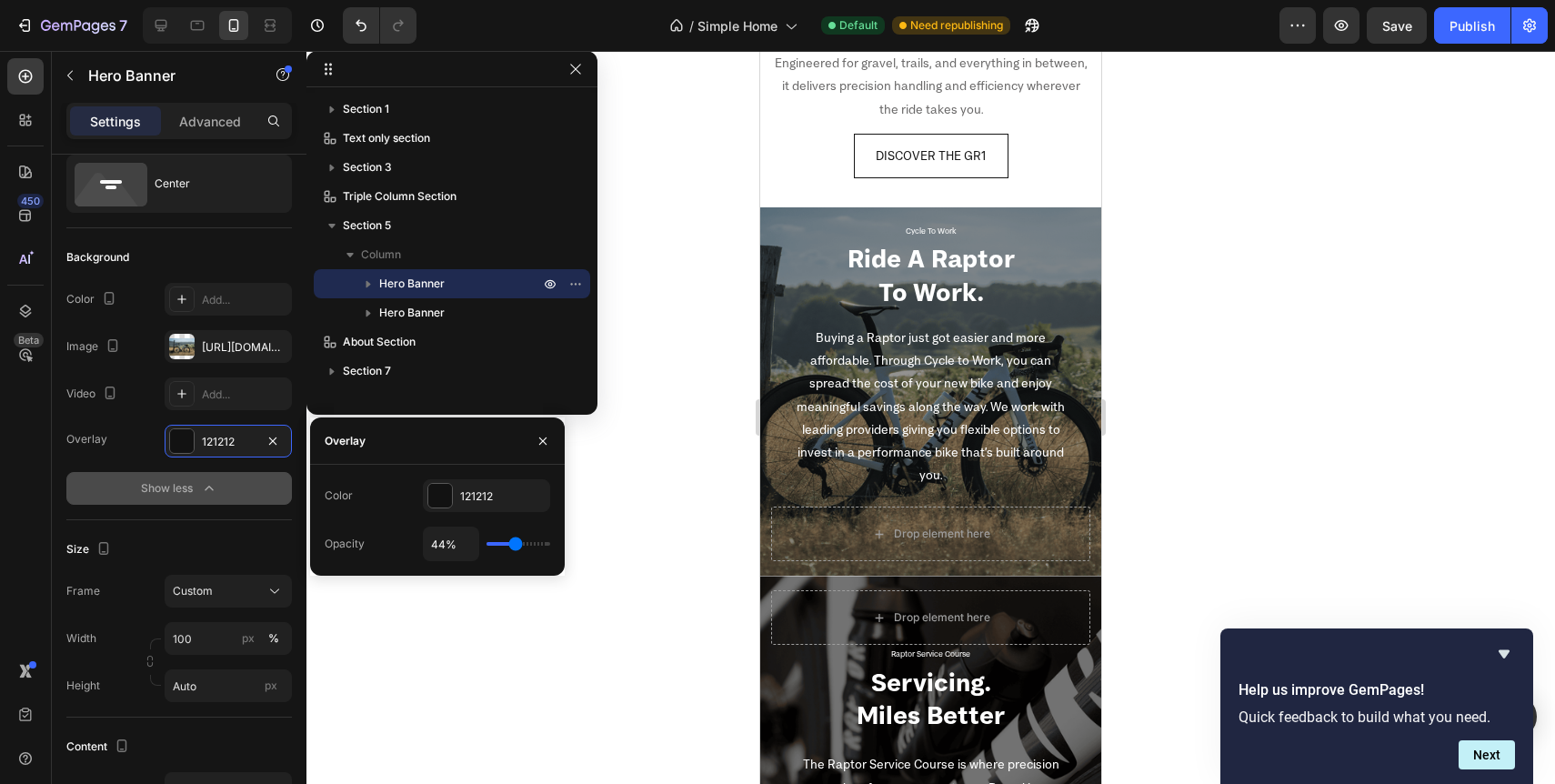
type input "43%"
type input "43"
type input "44%"
type input "44"
type input "45%"
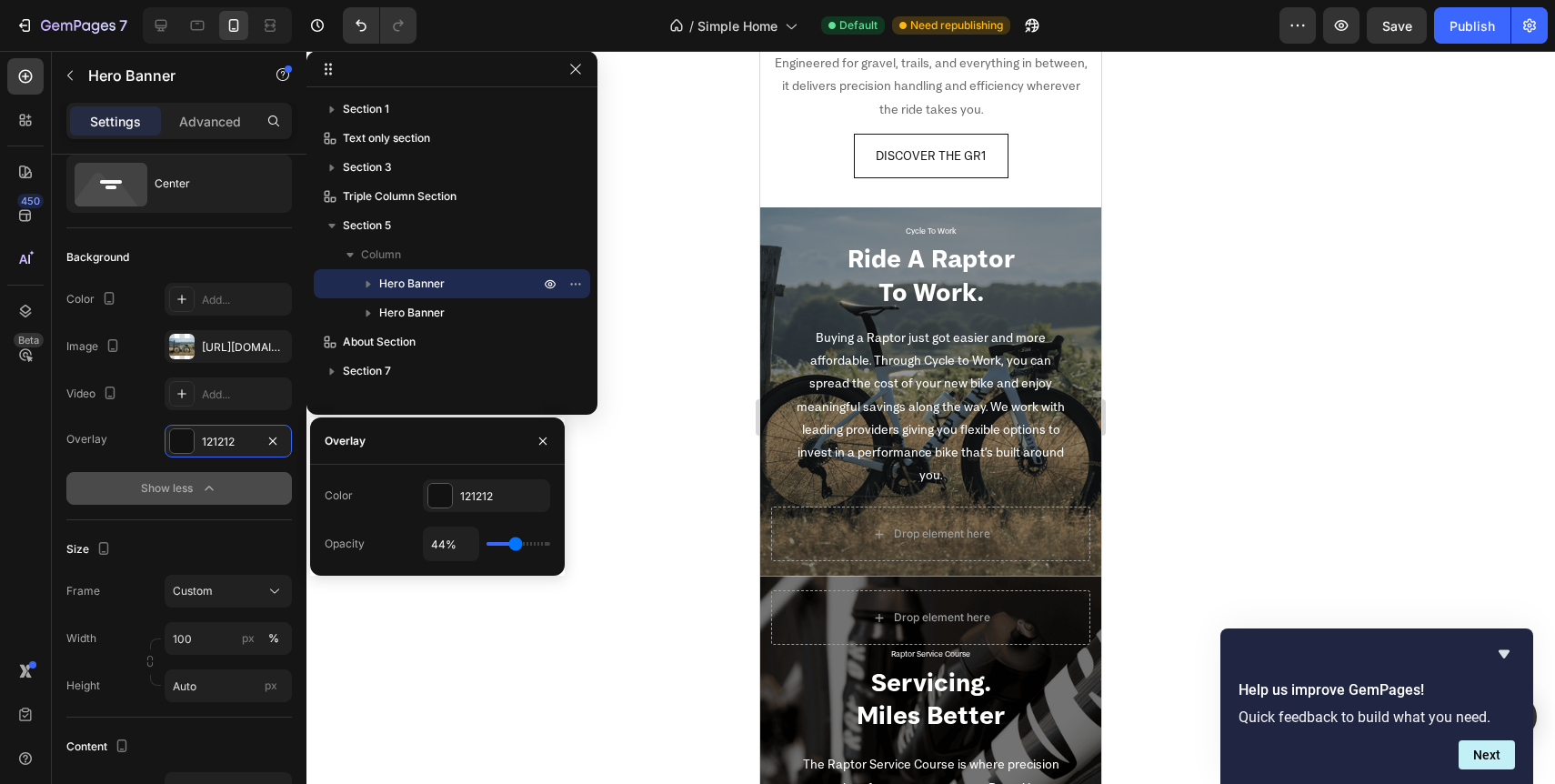
type input "45"
type input "46%"
type input "46"
type input "47%"
type input "47"
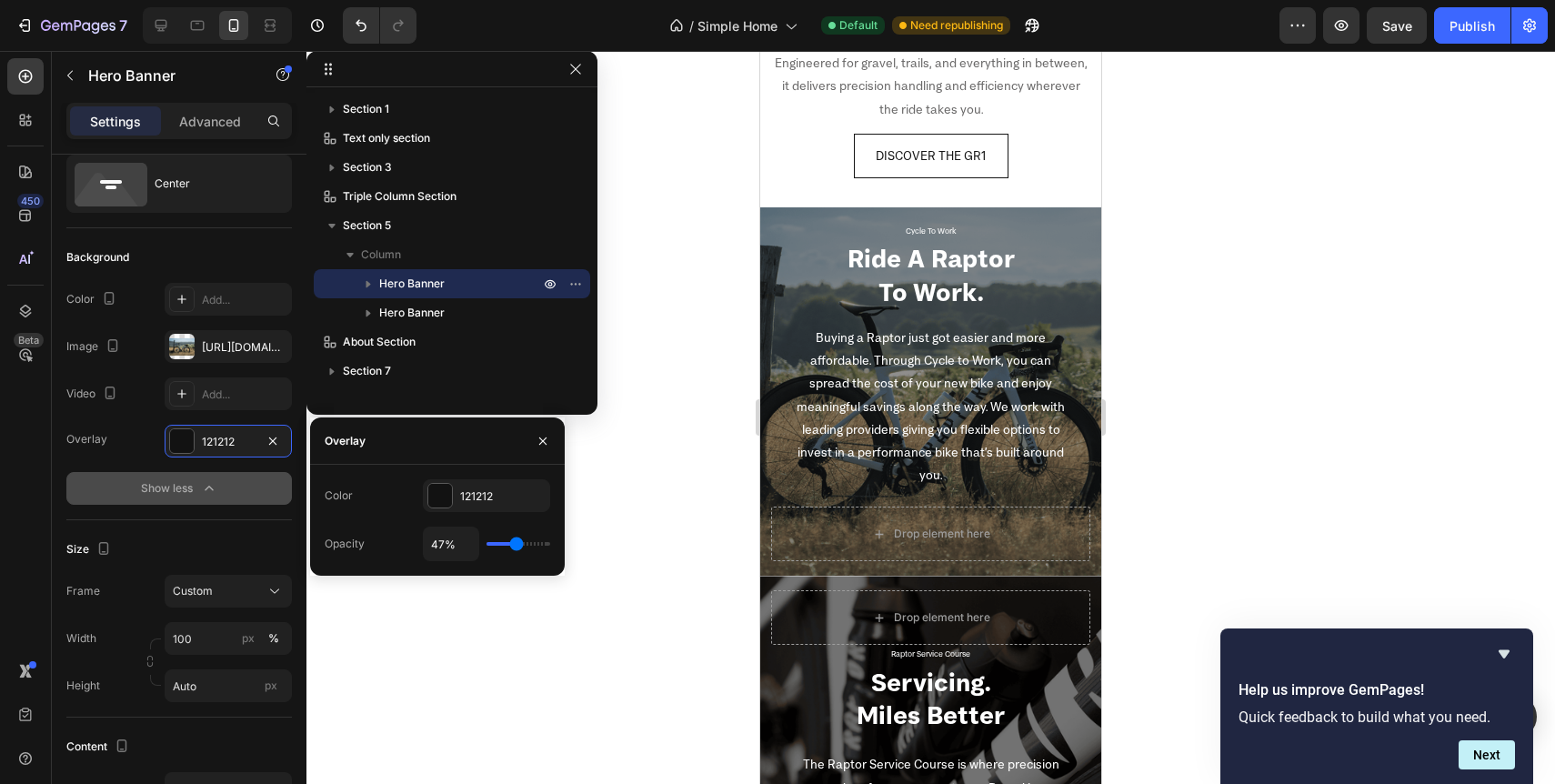
type input "48%"
type input "48"
type input "49%"
type input "49"
type input "50%"
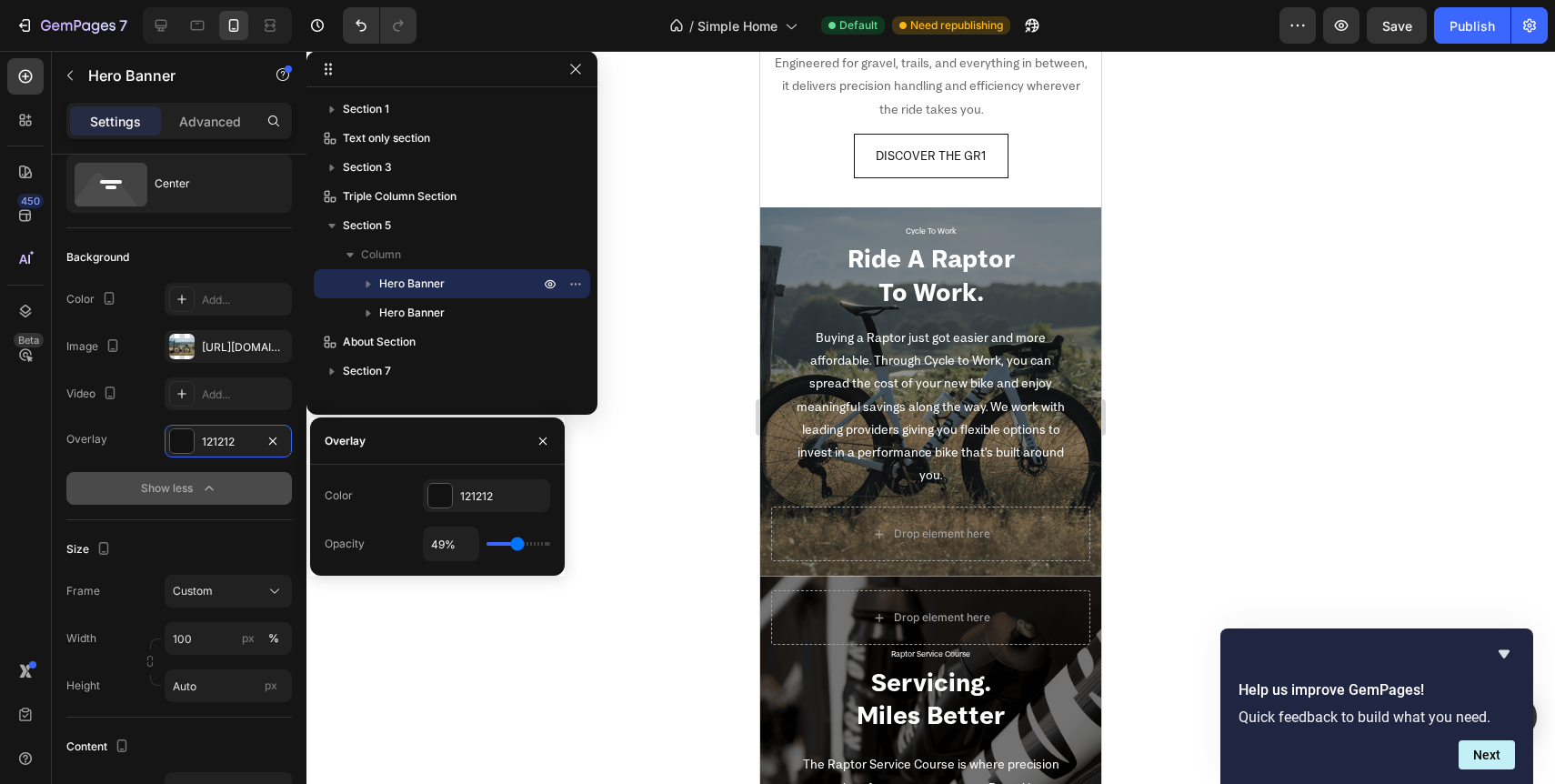
type input "50"
type input "51%"
type input "51"
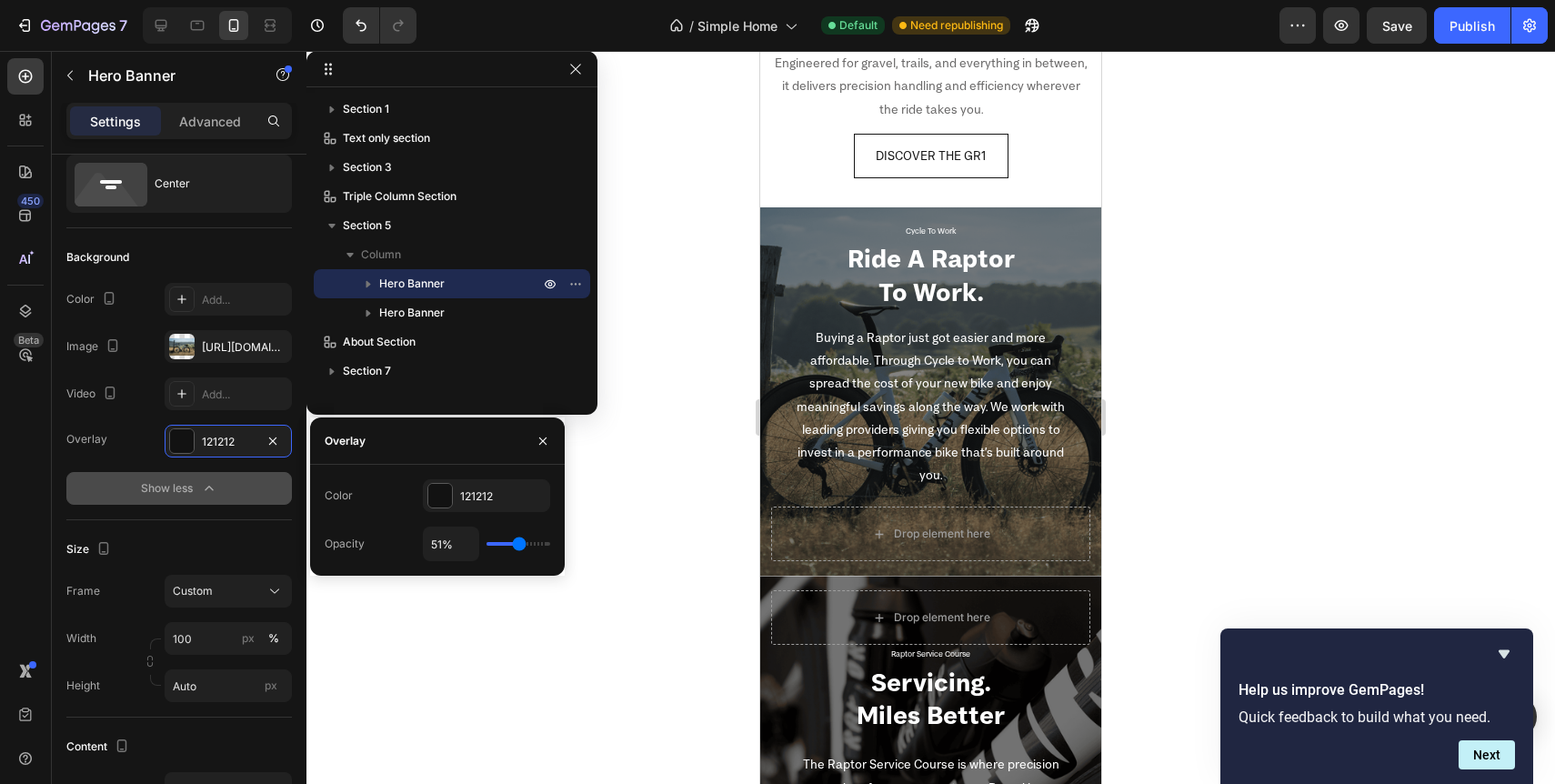
type input "50%"
type input "50"
type input "49%"
type input "49"
type input "48%"
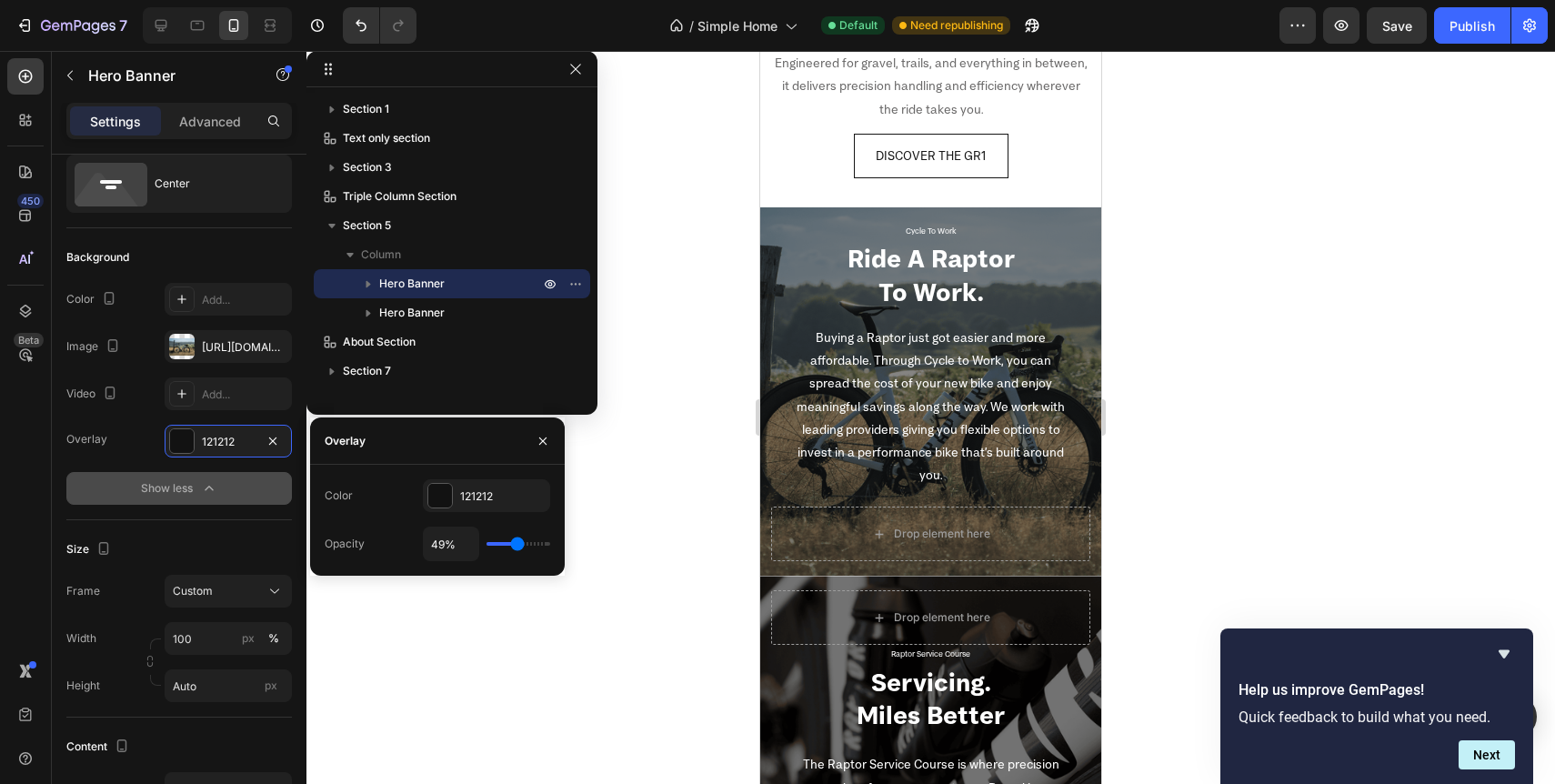
type input "48"
type input "47%"
type input "47"
type input "46%"
type input "46"
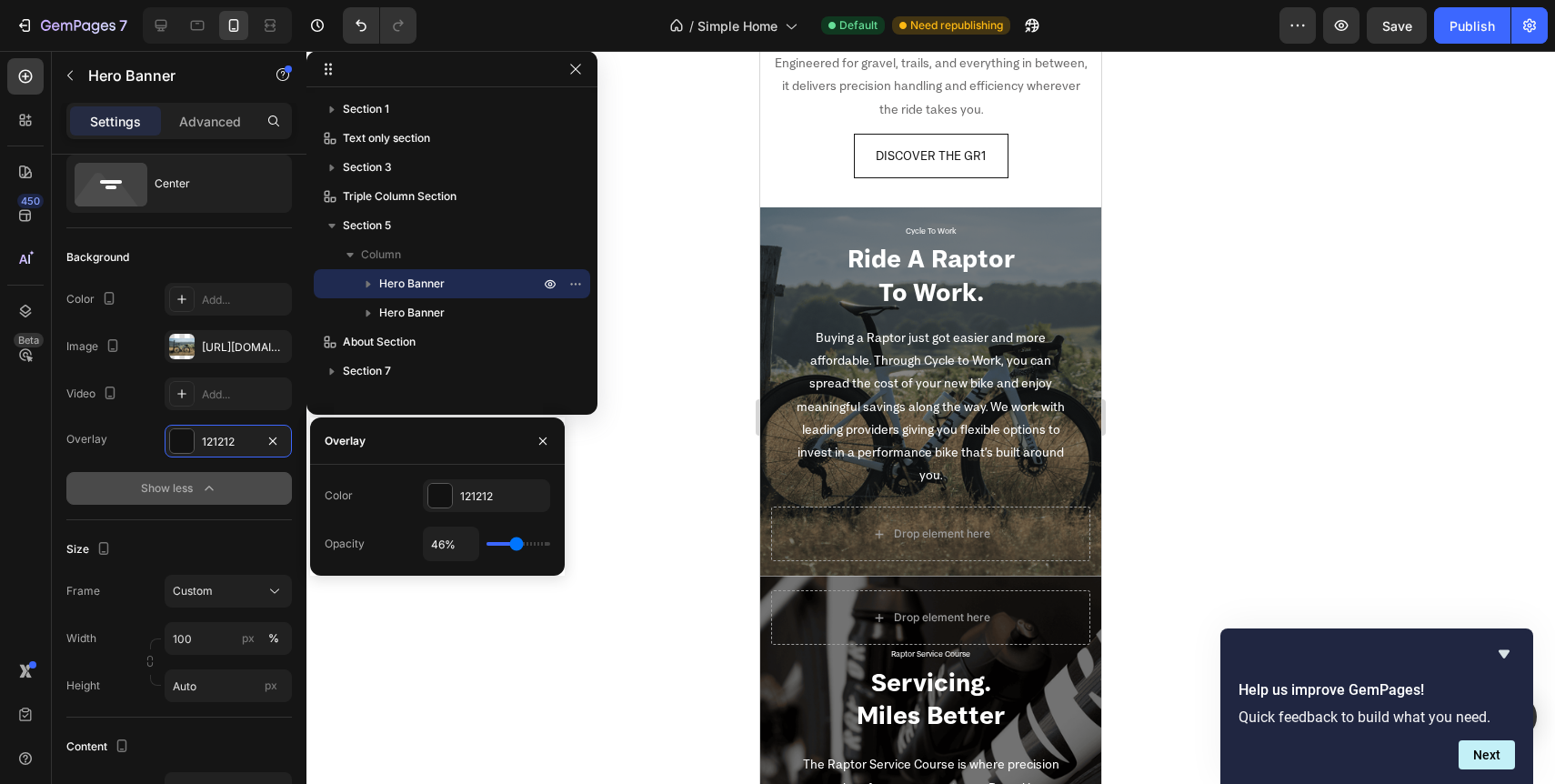
type input "45%"
type input "45"
type input "44%"
type input "44"
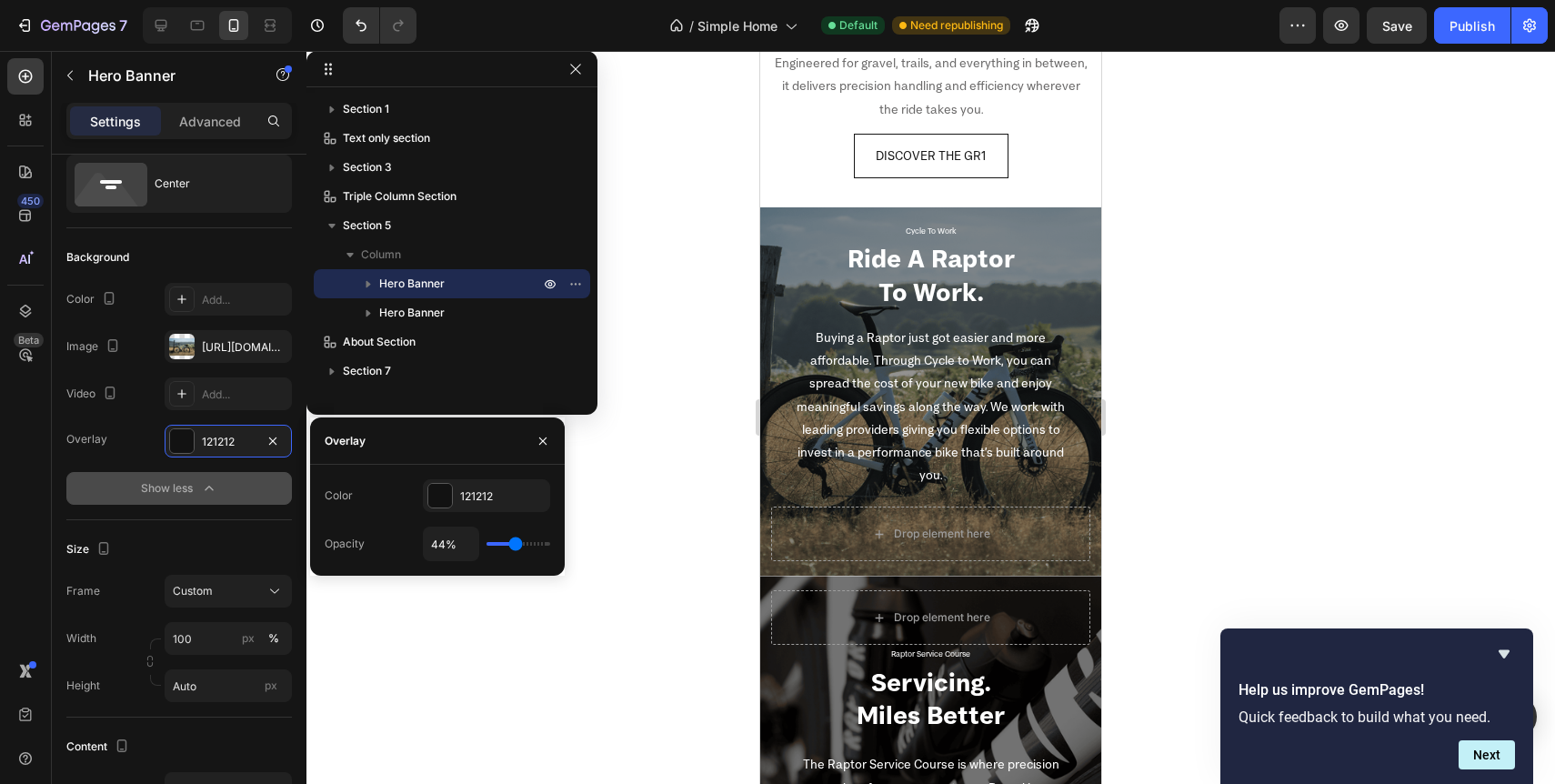
type input "43%"
type input "43"
type input "42%"
type input "42"
type input "41%"
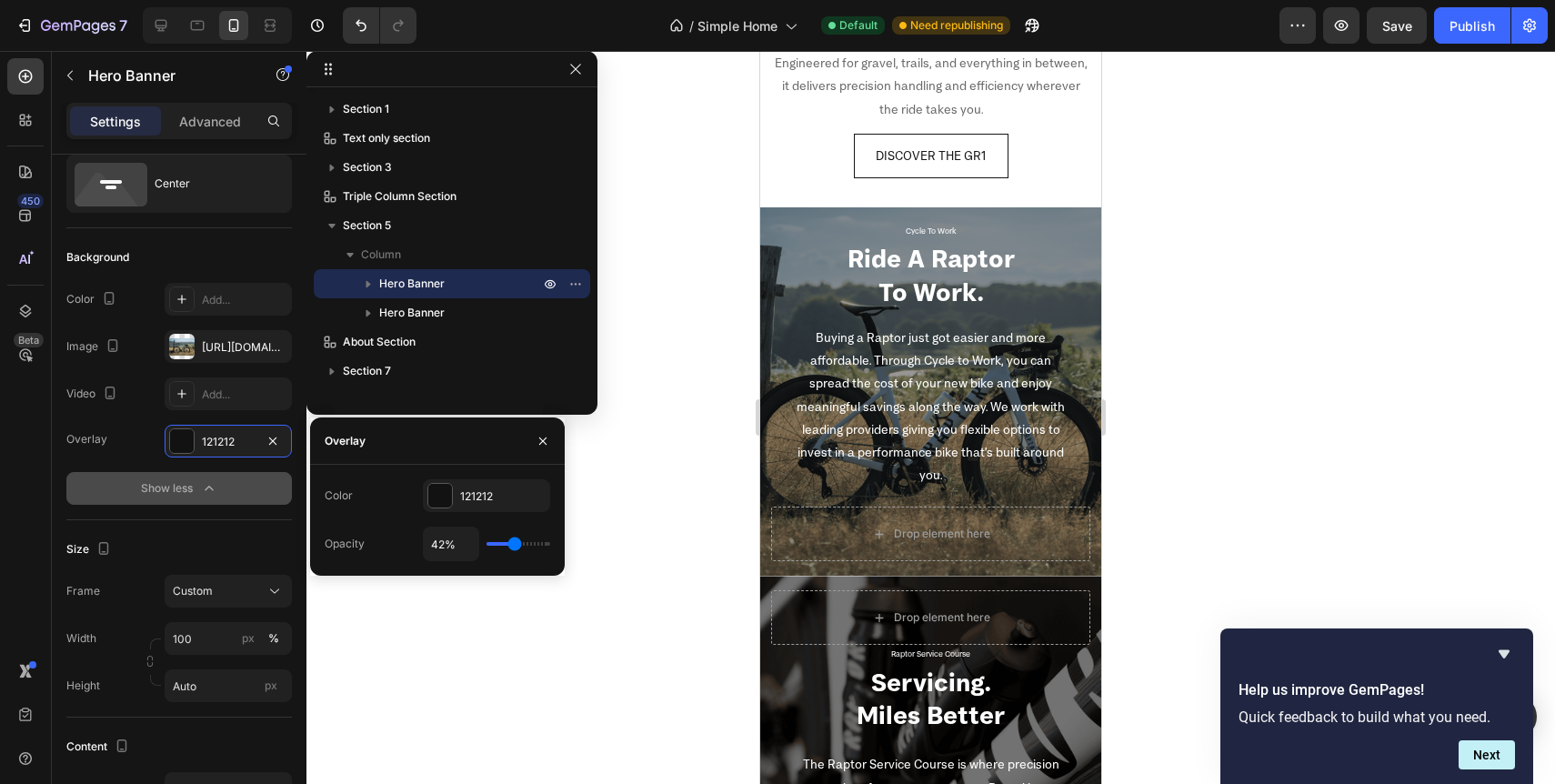
type input "41"
type input "40%"
type input "40"
click at [513, 546] on input "range" at bounding box center [519, 544] width 64 height 4
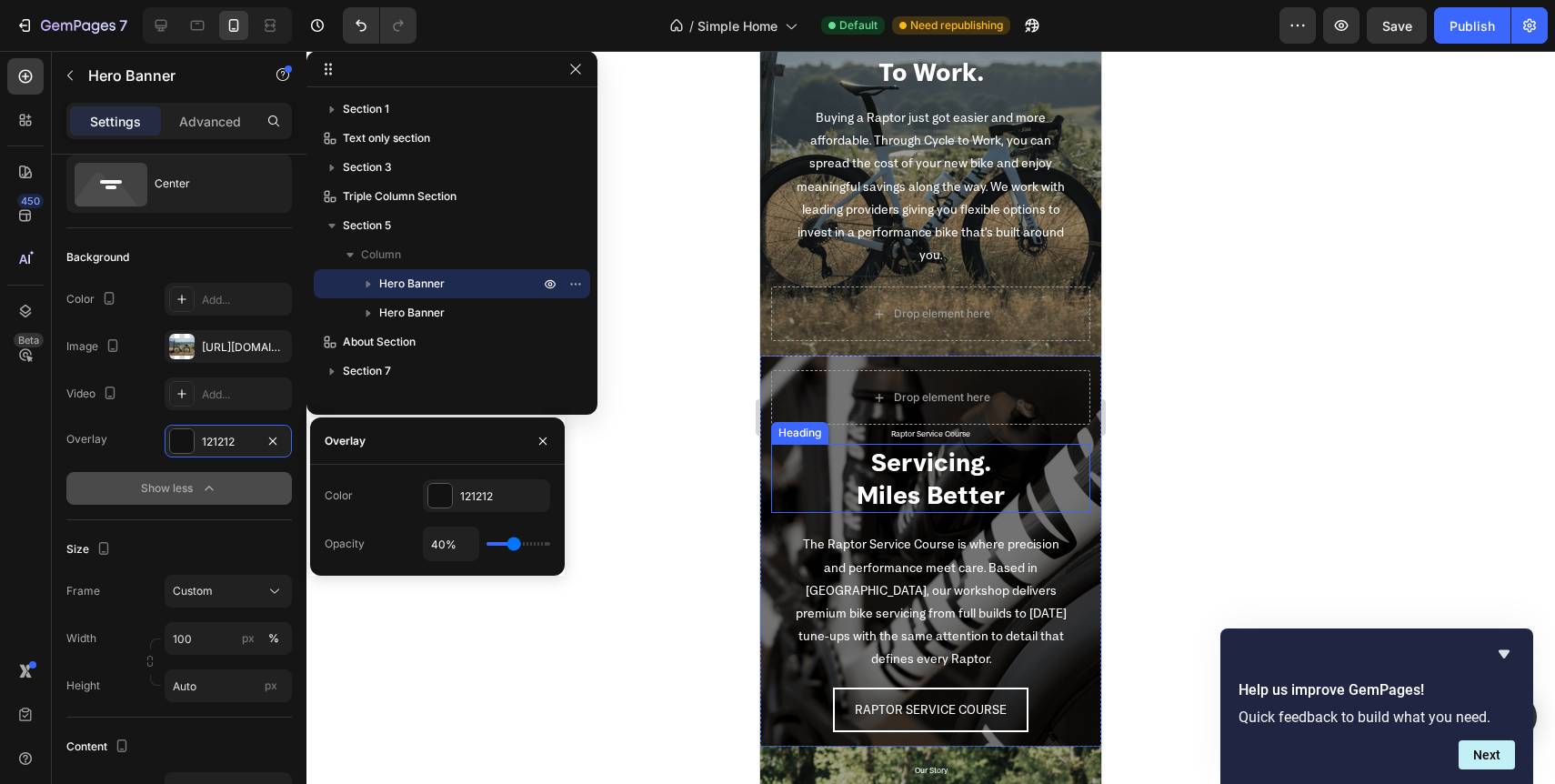
scroll to position [3275, 0]
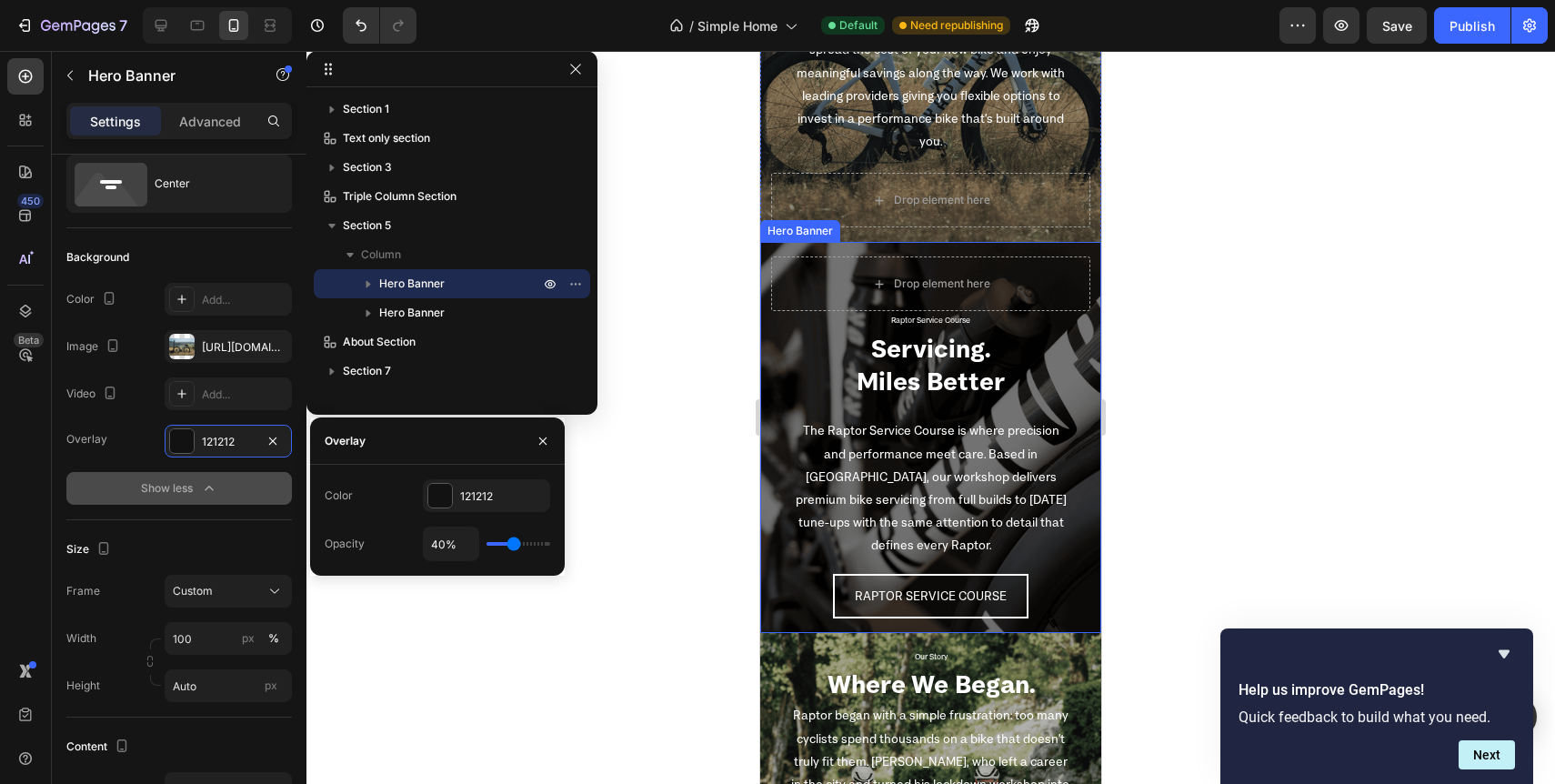
click at [774, 411] on div "Raptor Service Course Text Block Servicing. Miles Better Heading The Raptor Ser…" at bounding box center [931, 464] width 319 height 306
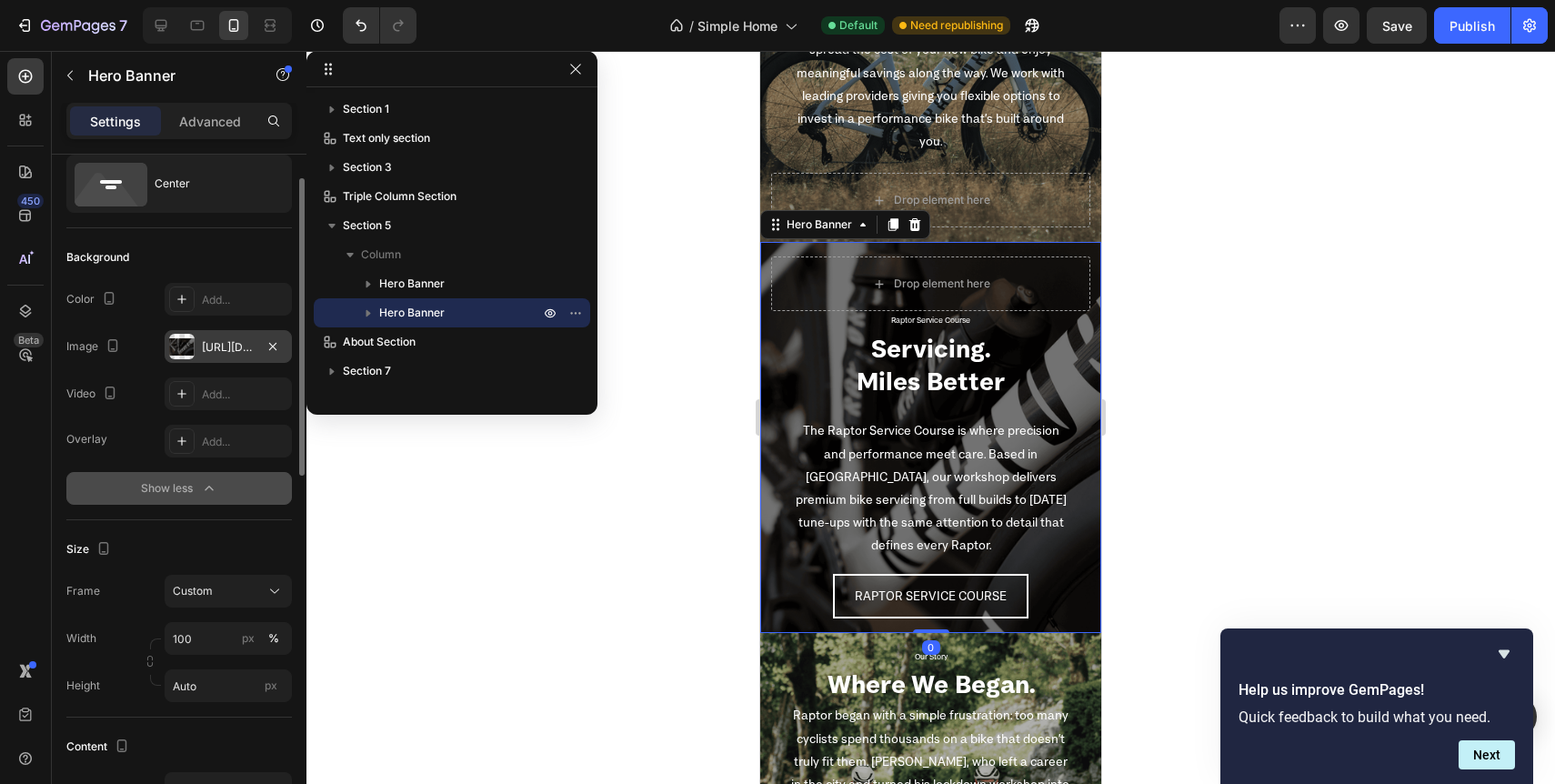
click at [237, 349] on div "https://cdn.shopify.com/s/files/1/0713/1453/8784/files/gempages_568449881476170…" at bounding box center [228, 347] width 53 height 16
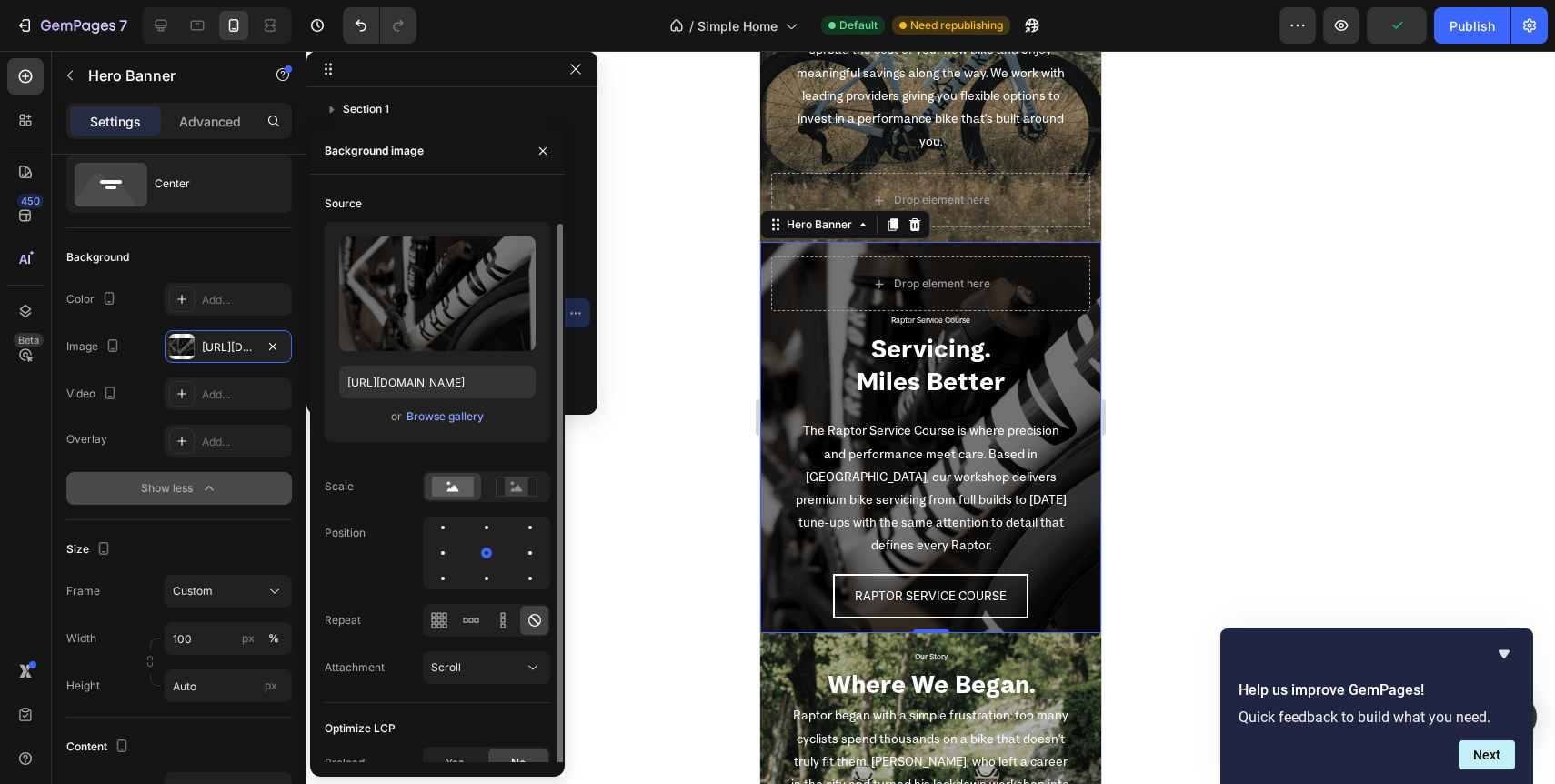
scroll to position [17, 0]
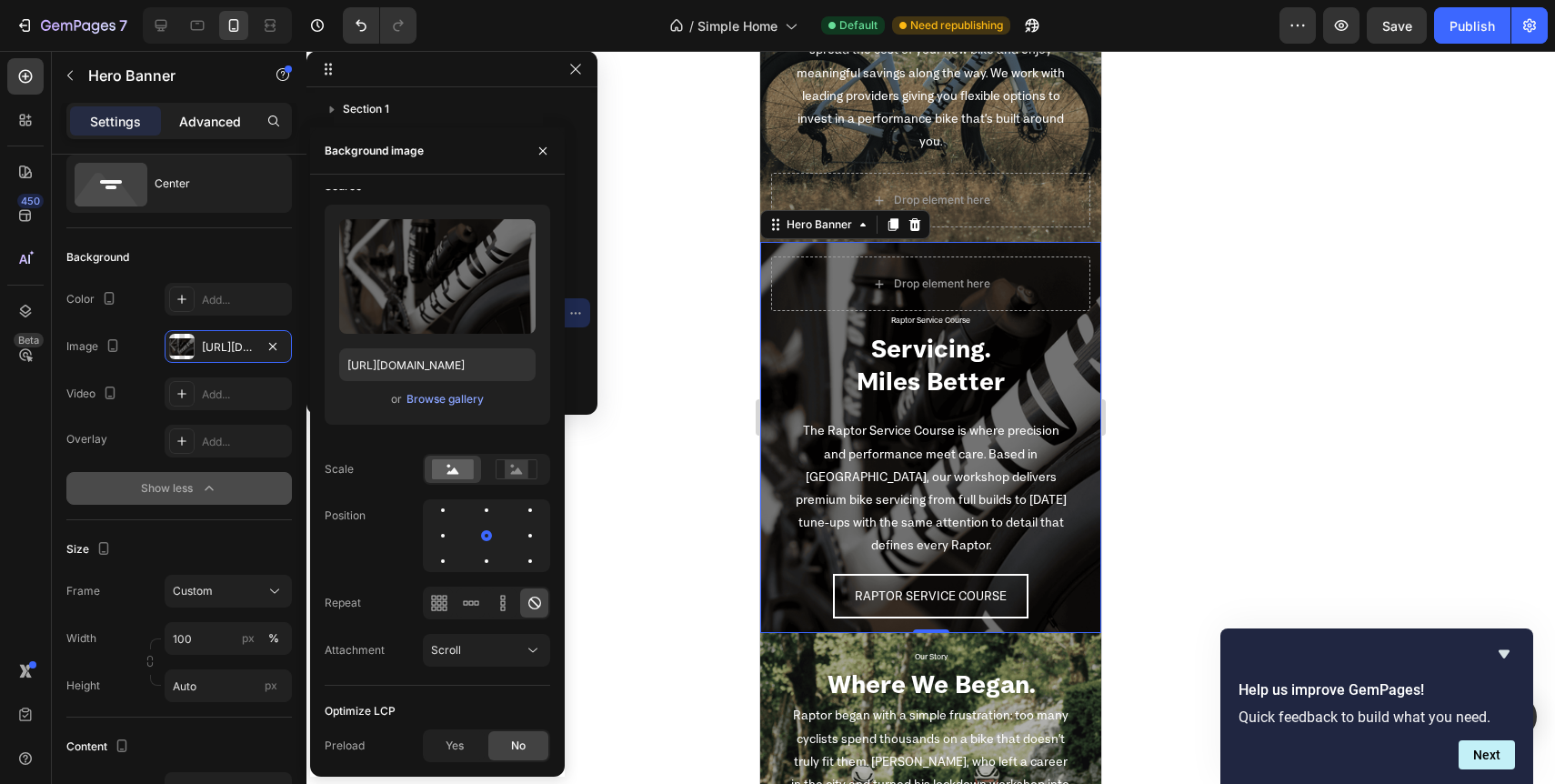
click at [221, 122] on p "Advanced" at bounding box center [211, 121] width 62 height 19
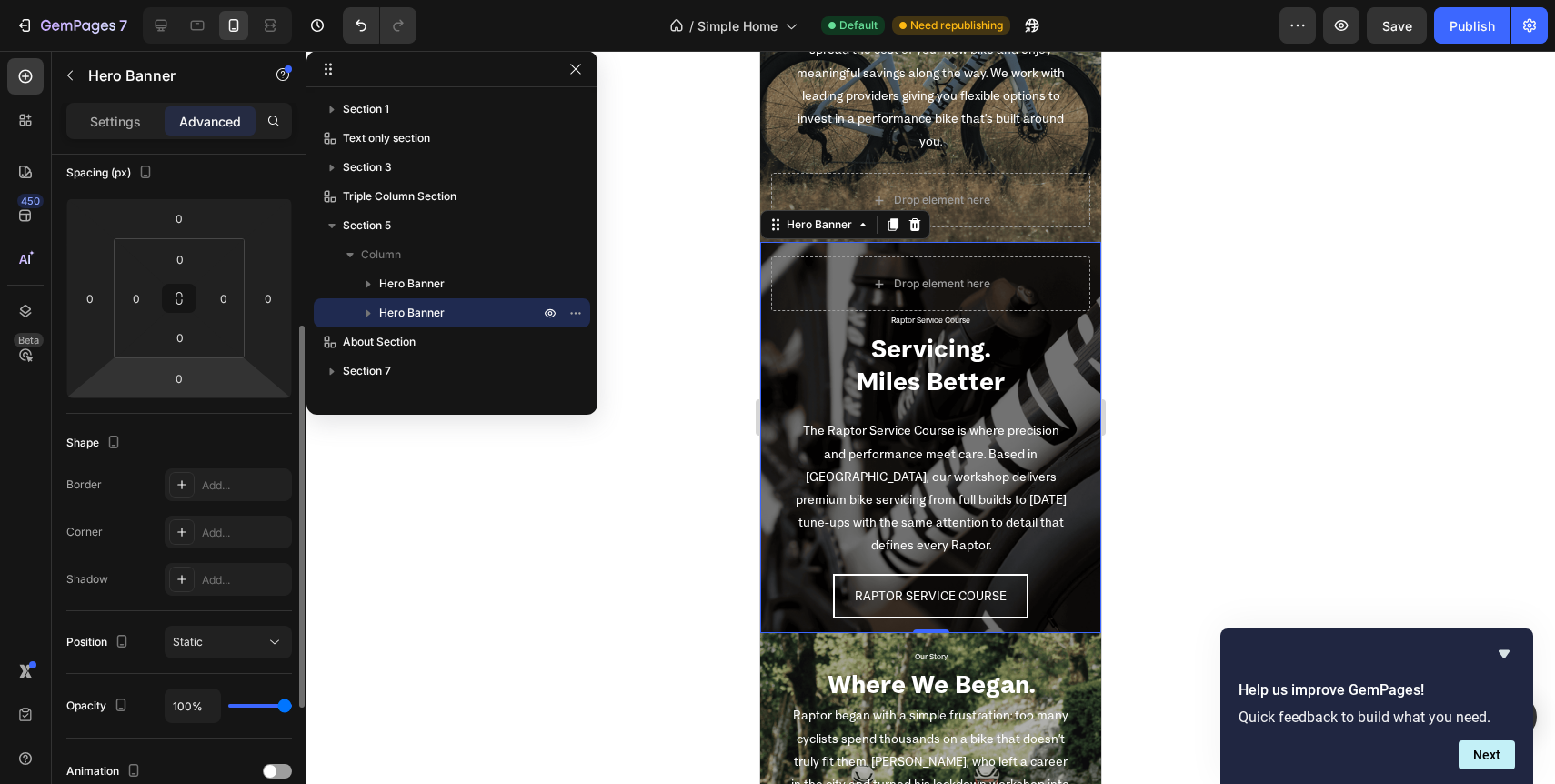
scroll to position [264, 0]
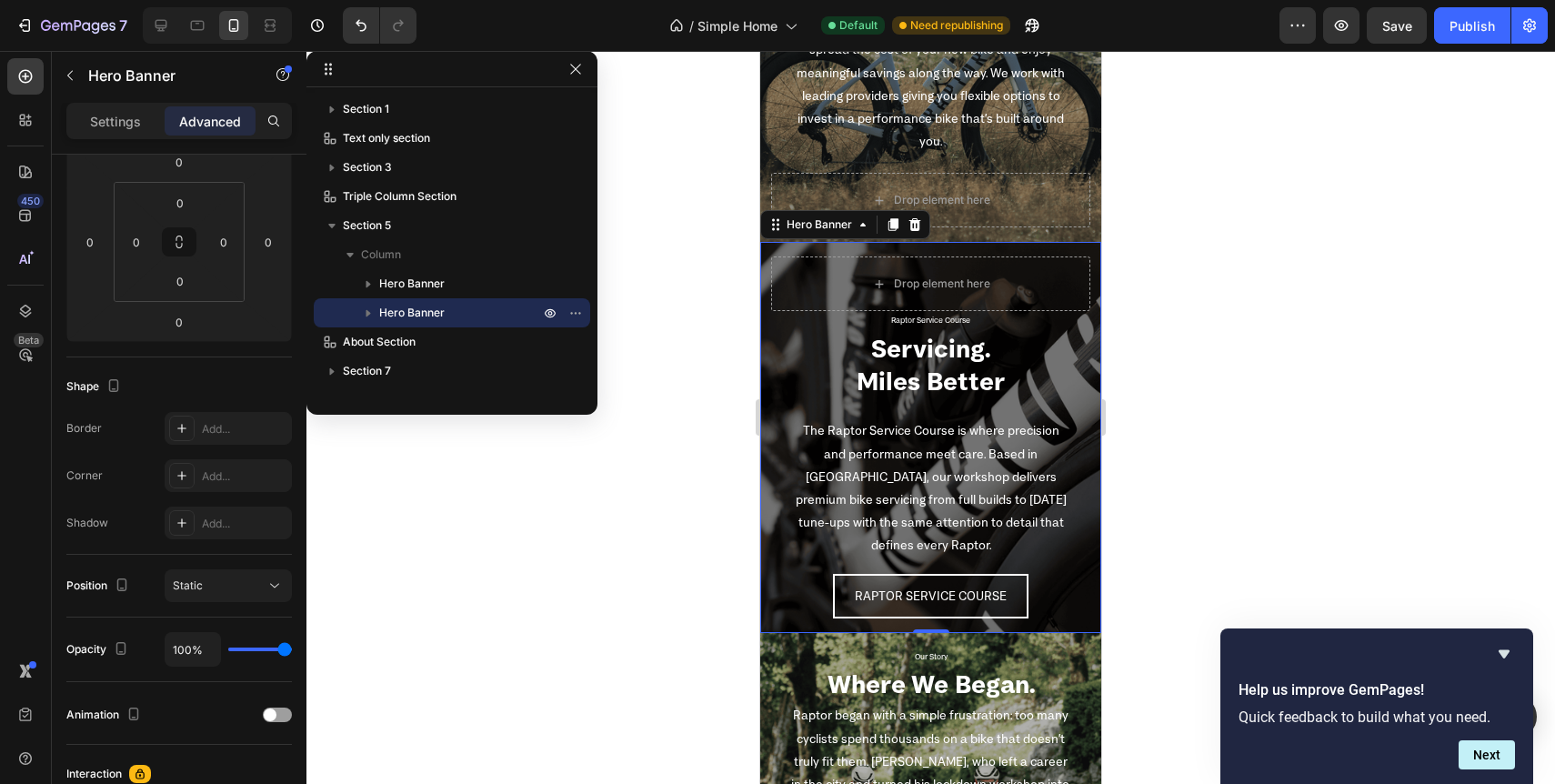
click at [420, 311] on span "Hero Banner" at bounding box center [412, 312] width 66 height 18
click at [579, 312] on icon "button" at bounding box center [576, 312] width 15 height 15
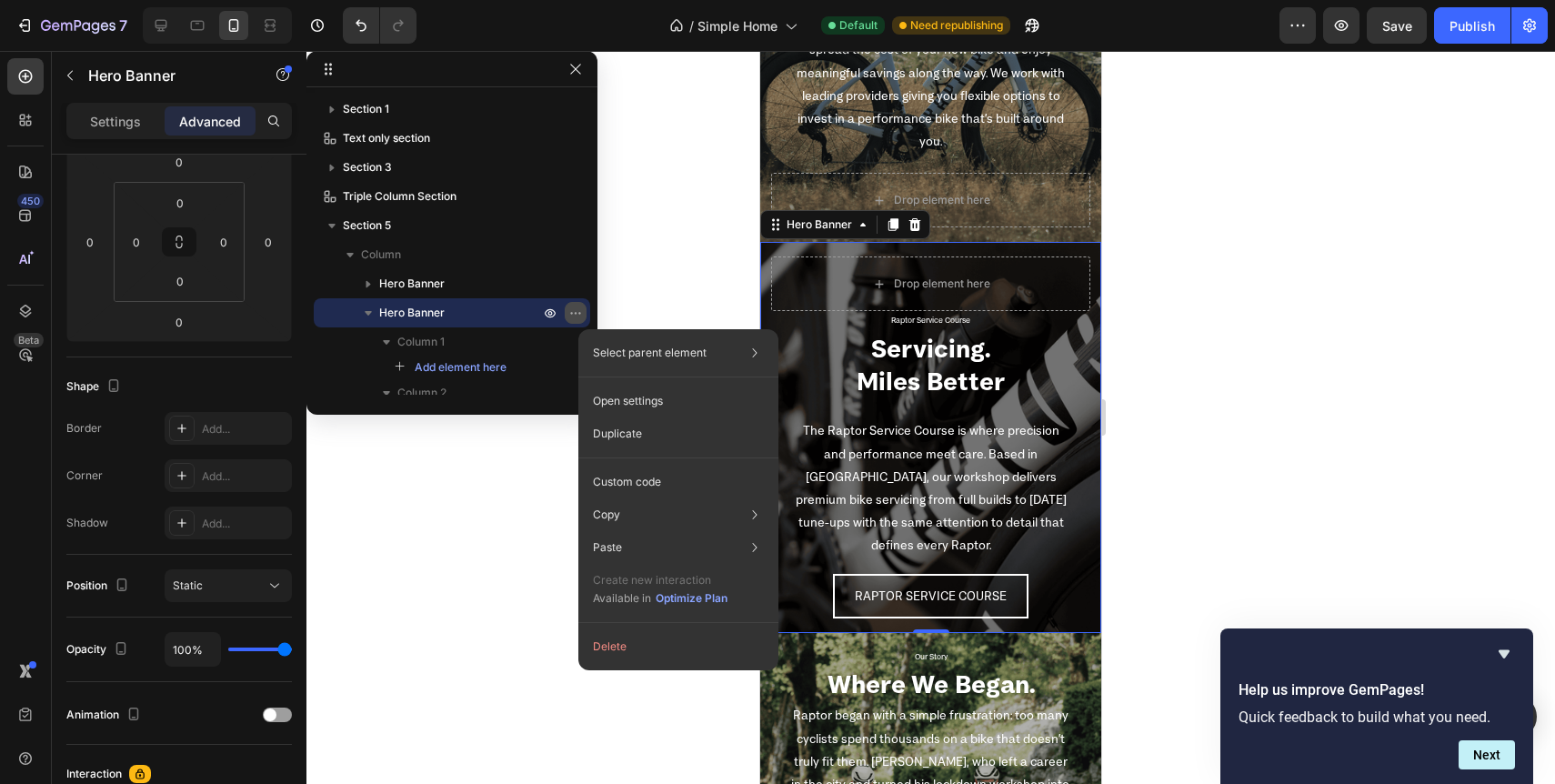
click at [579, 312] on icon "button" at bounding box center [576, 312] width 15 height 15
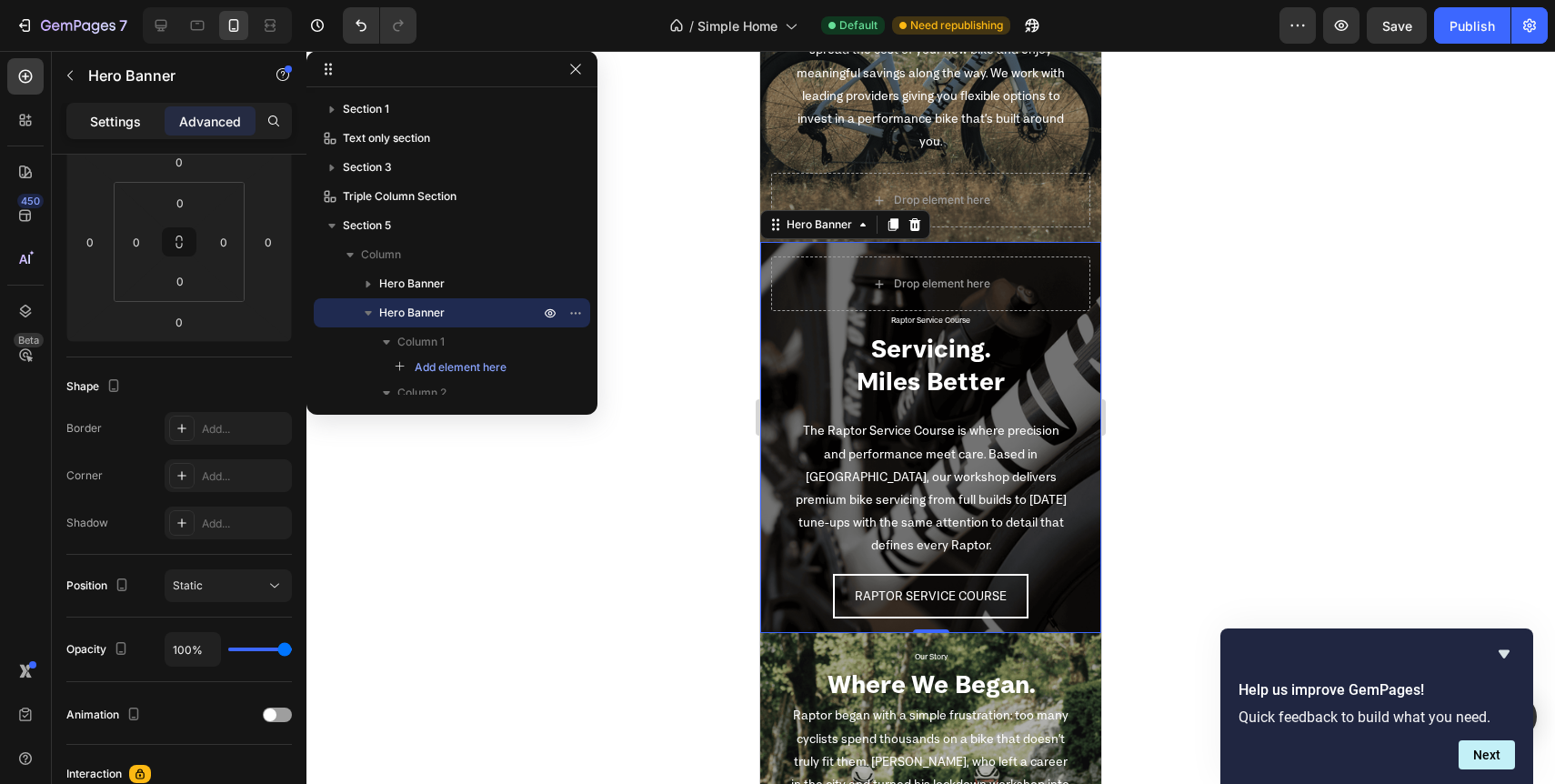
click at [119, 120] on p "Settings" at bounding box center [115, 121] width 51 height 19
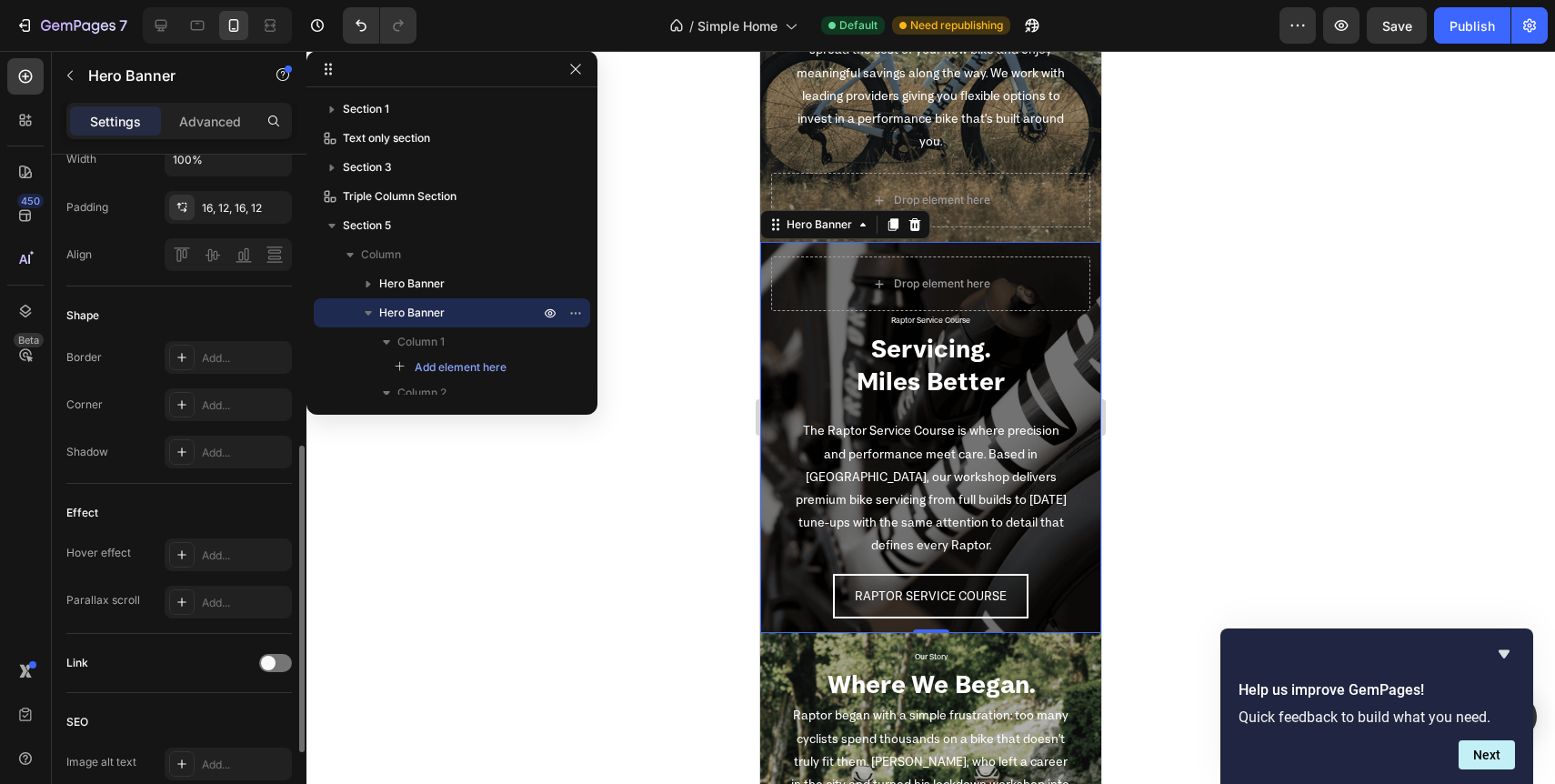
scroll to position [681, 0]
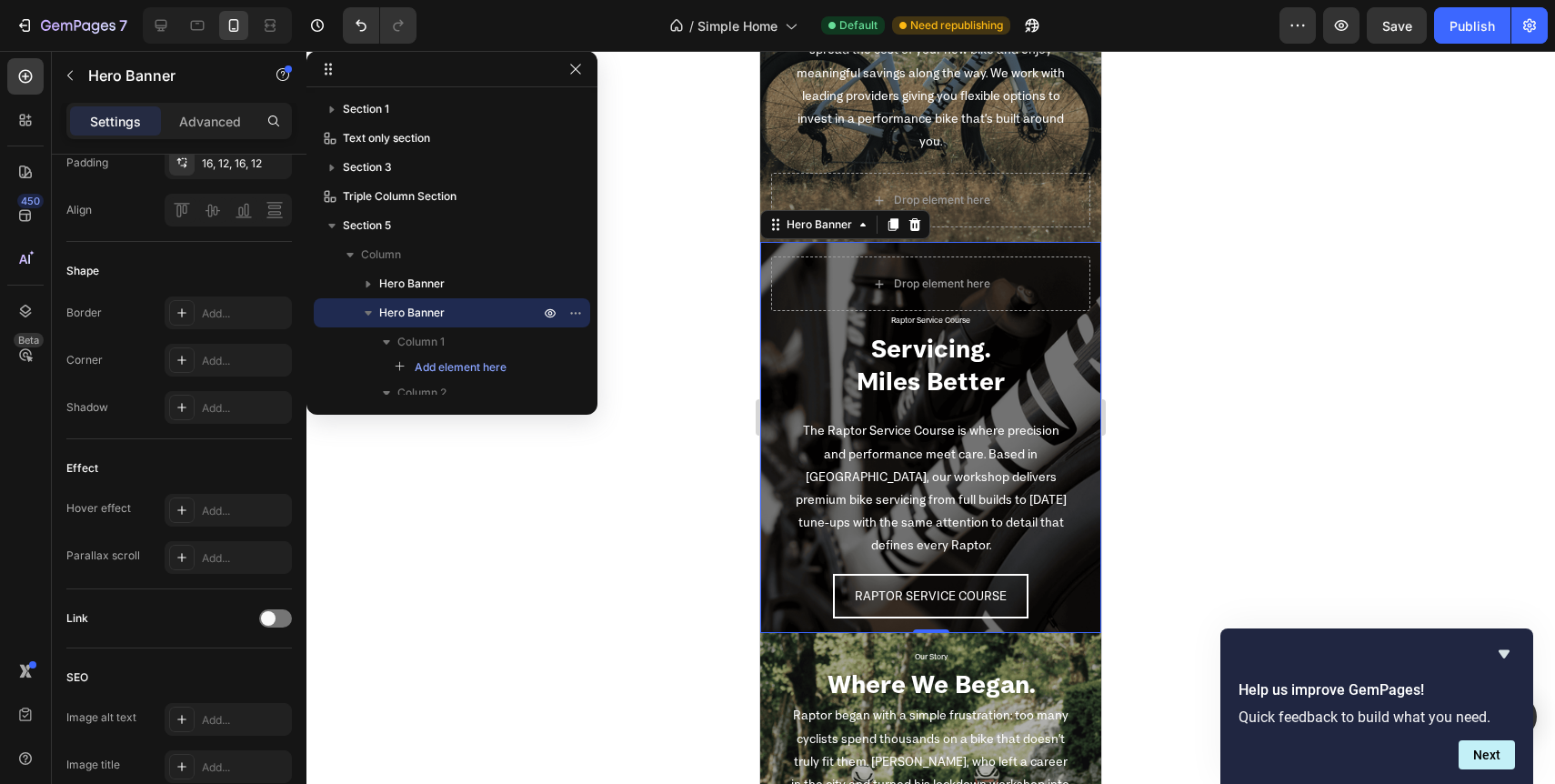
click at [700, 585] on div at bounding box center [930, 417] width 1249 height 733
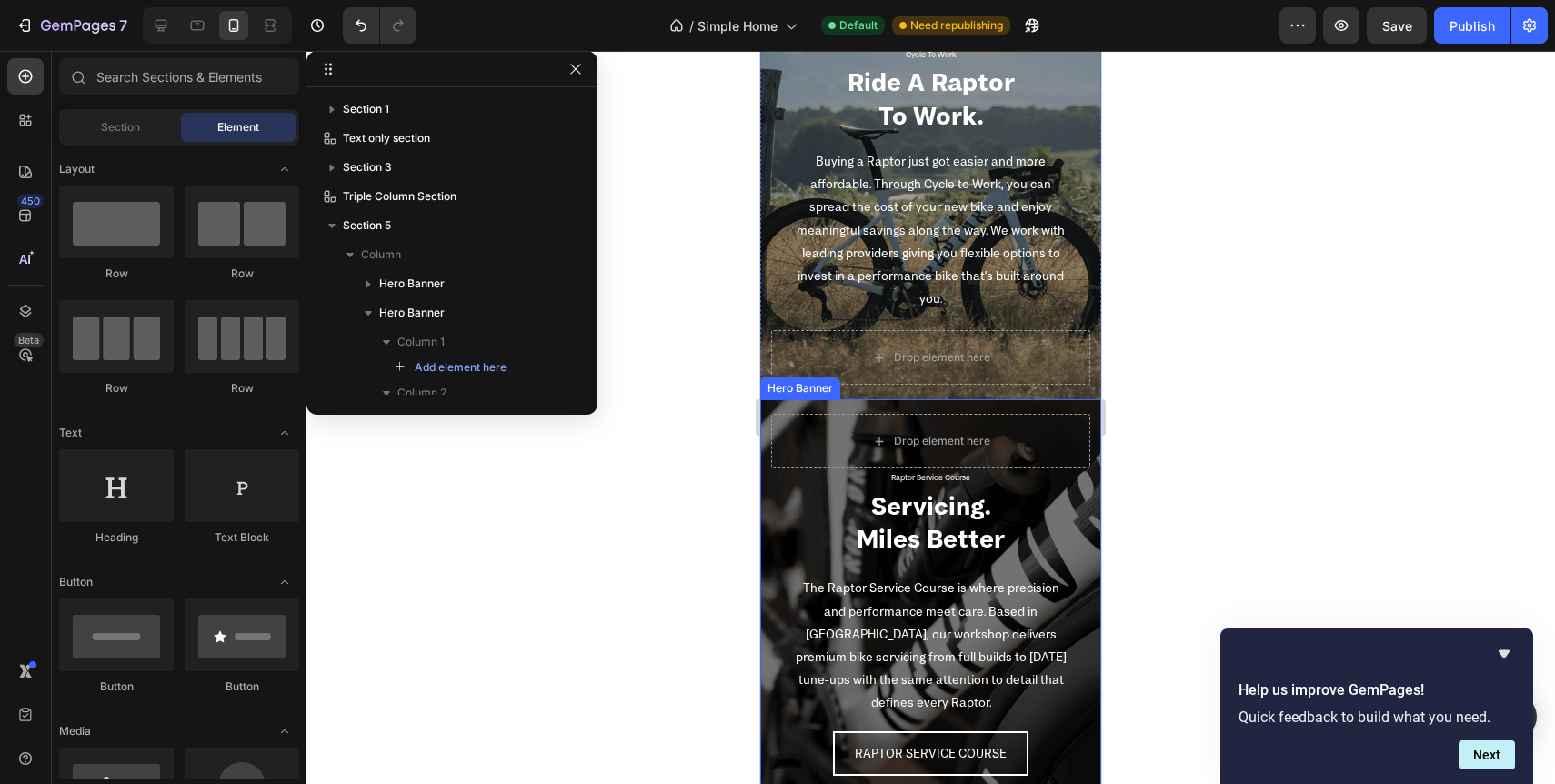
scroll to position [278, 0]
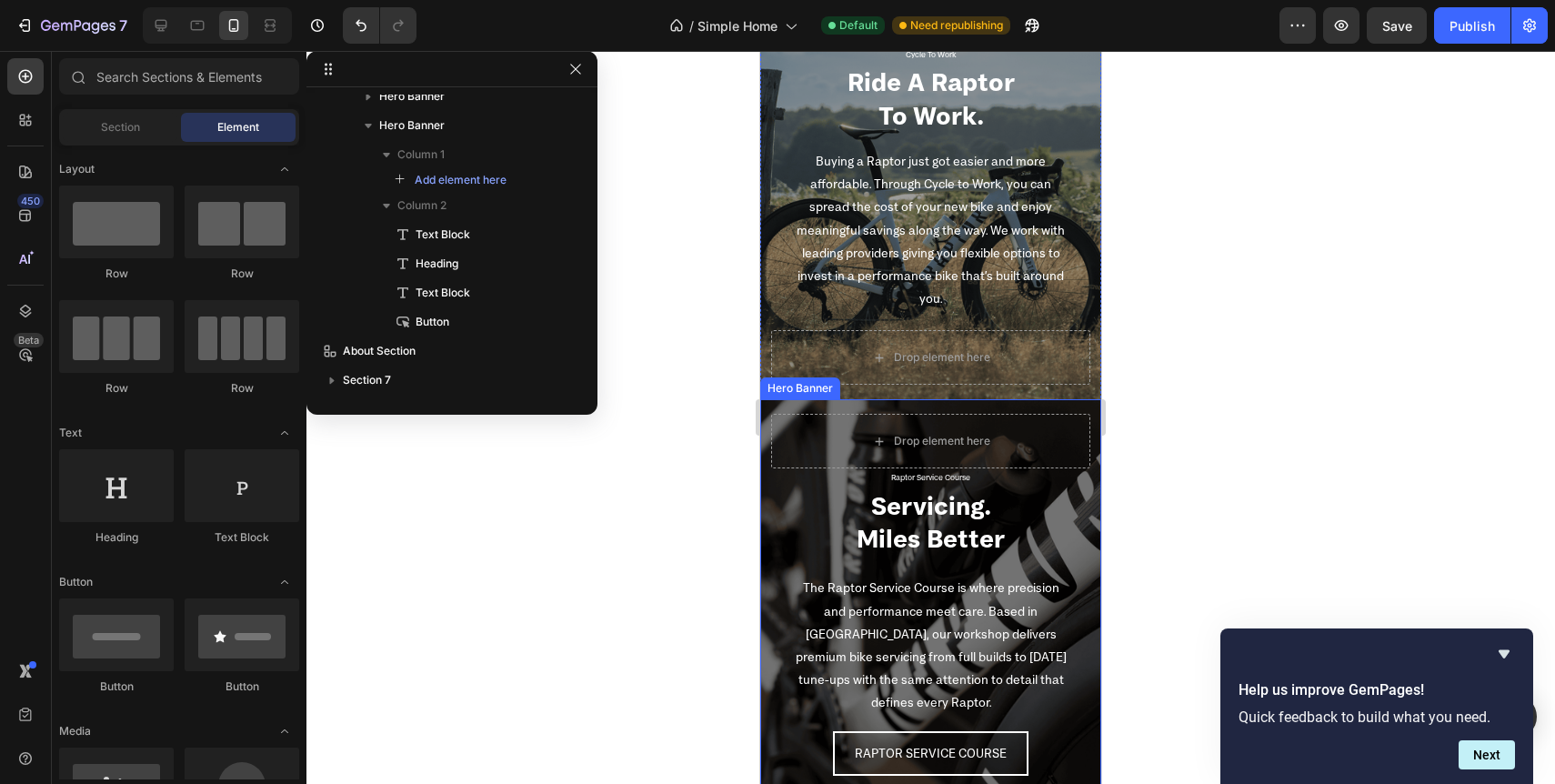
click at [769, 439] on div "Drop element here Raptor Service Course Text Block Servicing. Miles Better Head…" at bounding box center [931, 593] width 341 height 390
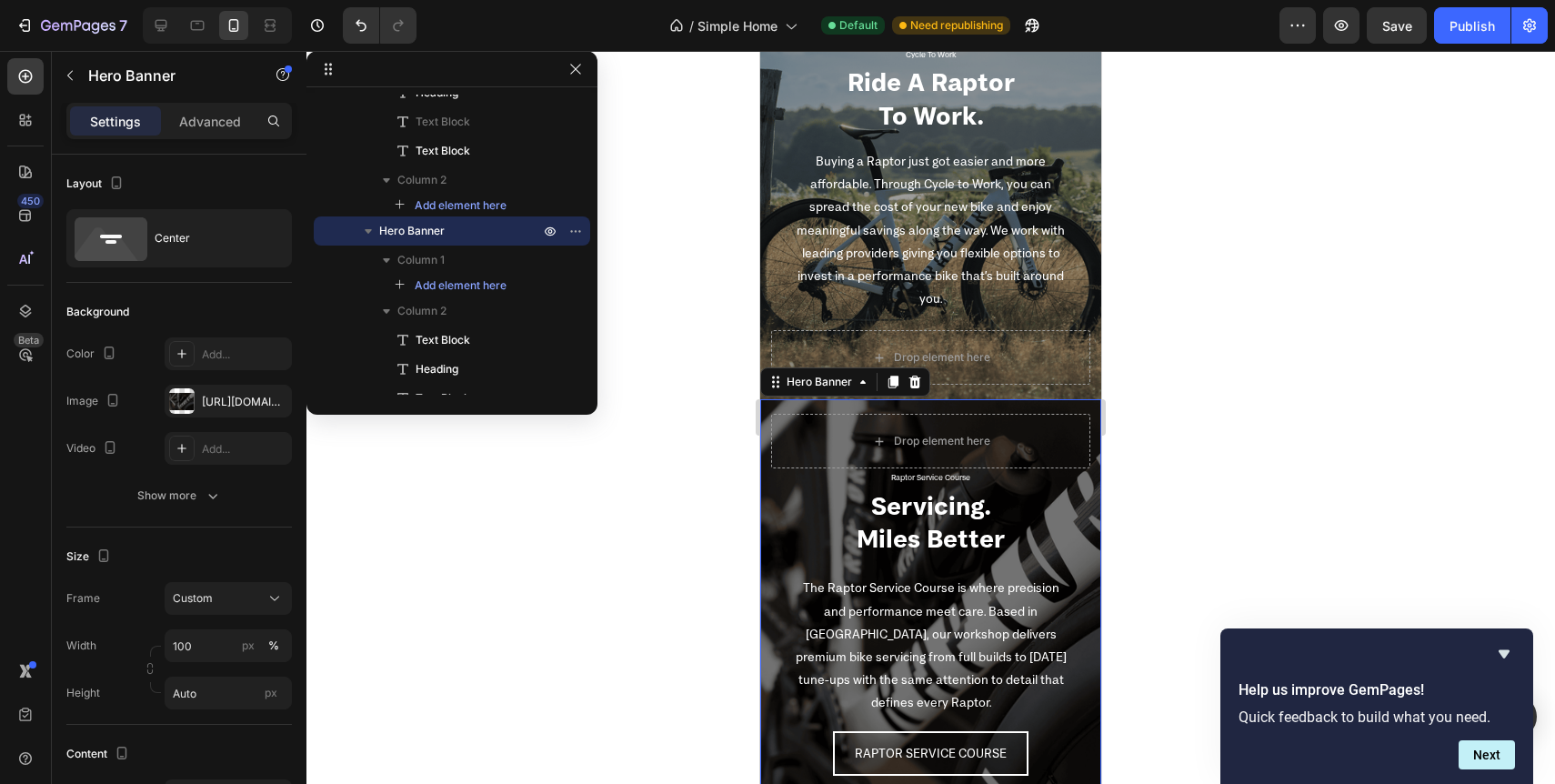
click at [770, 431] on div "Drop element here Raptor Service Course Text Block Servicing. Miles Better Head…" at bounding box center [931, 593] width 341 height 390
click at [222, 355] on div "Add..." at bounding box center [245, 354] width 86 height 16
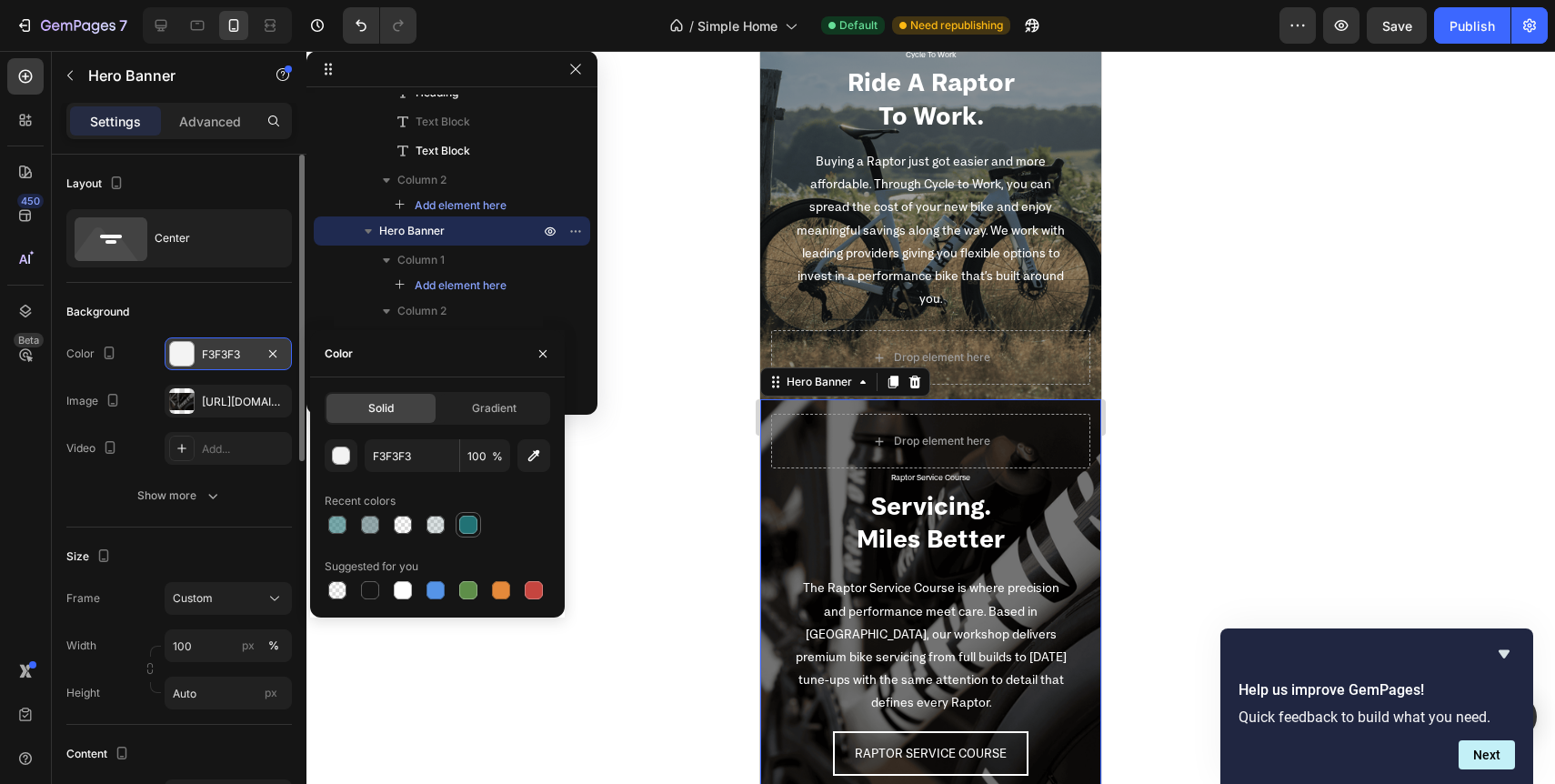
click at [463, 527] on div at bounding box center [468, 525] width 18 height 18
type input "217275"
click at [272, 396] on icon "button" at bounding box center [272, 401] width 15 height 15
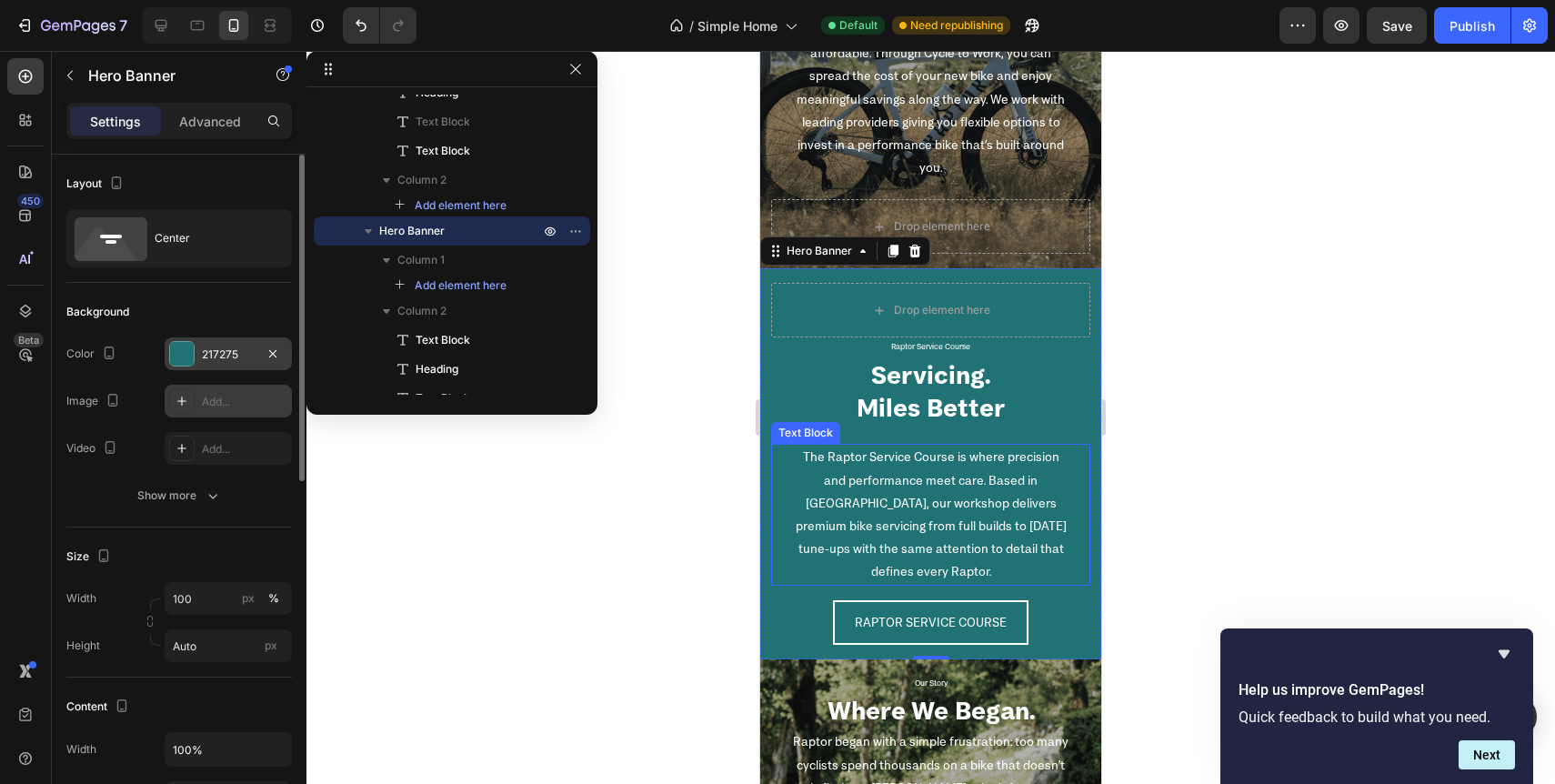
scroll to position [3268, 0]
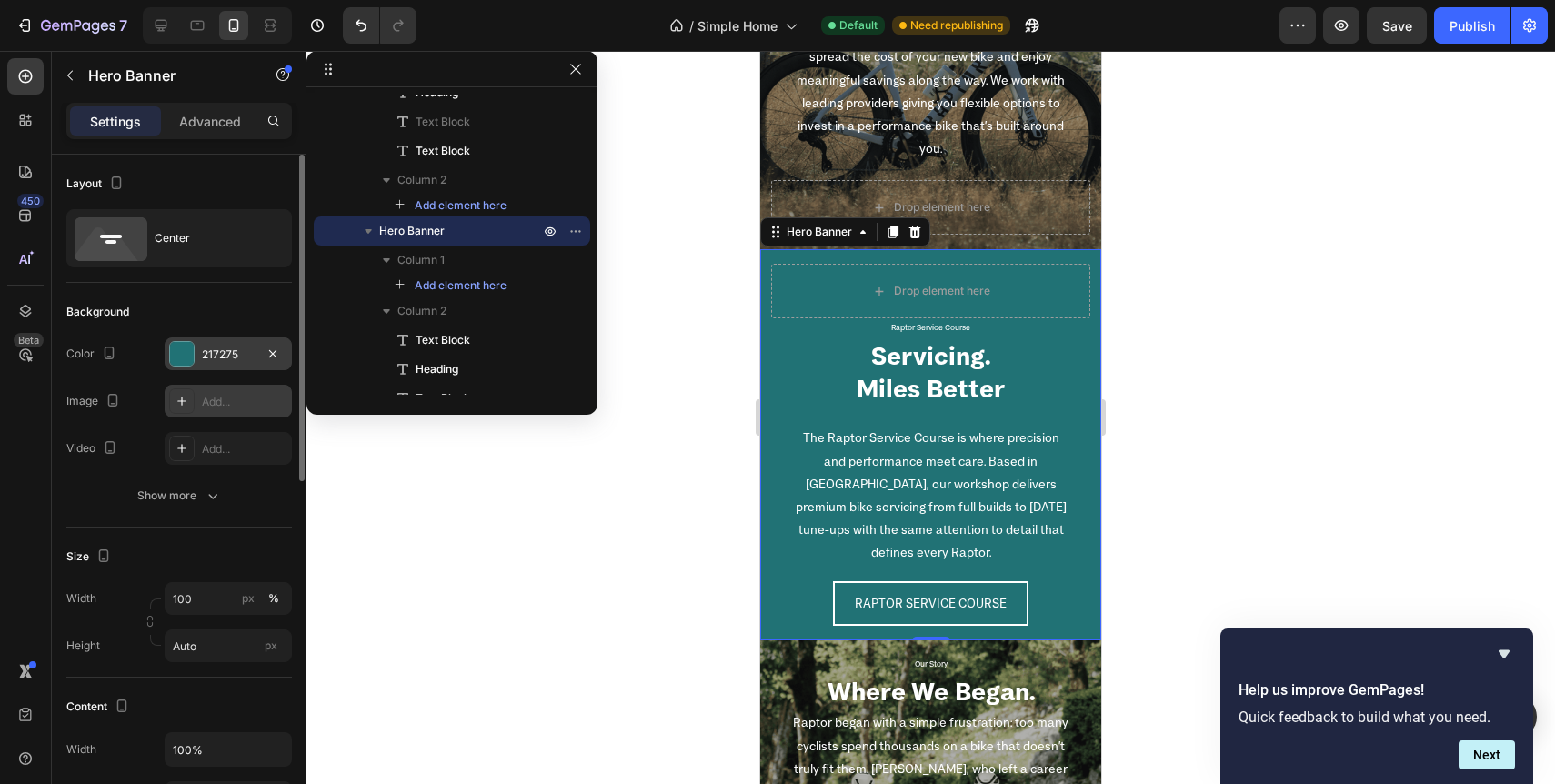
click at [662, 392] on div at bounding box center [930, 417] width 1249 height 733
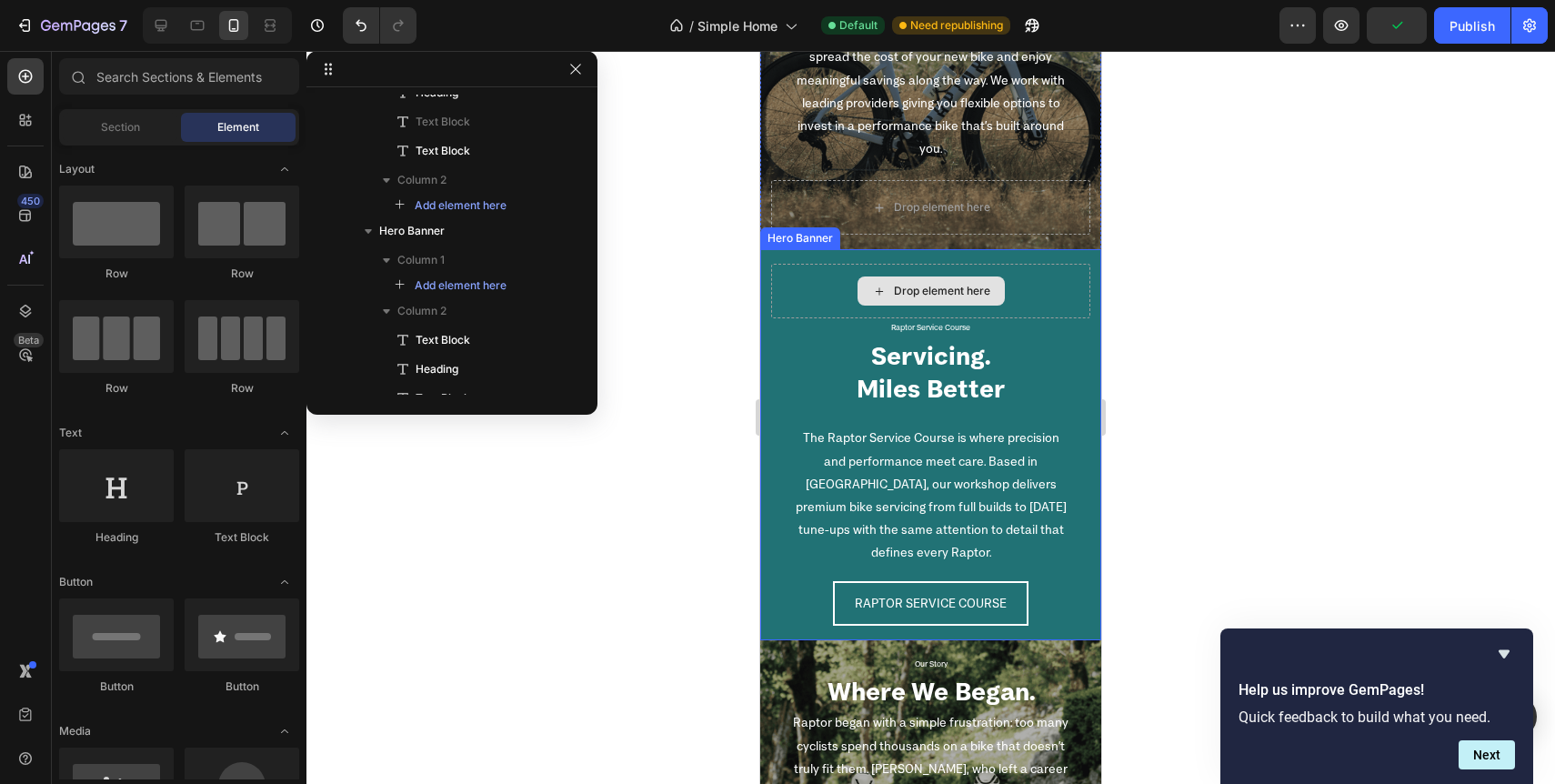
click at [819, 280] on div "Drop element here" at bounding box center [931, 290] width 319 height 55
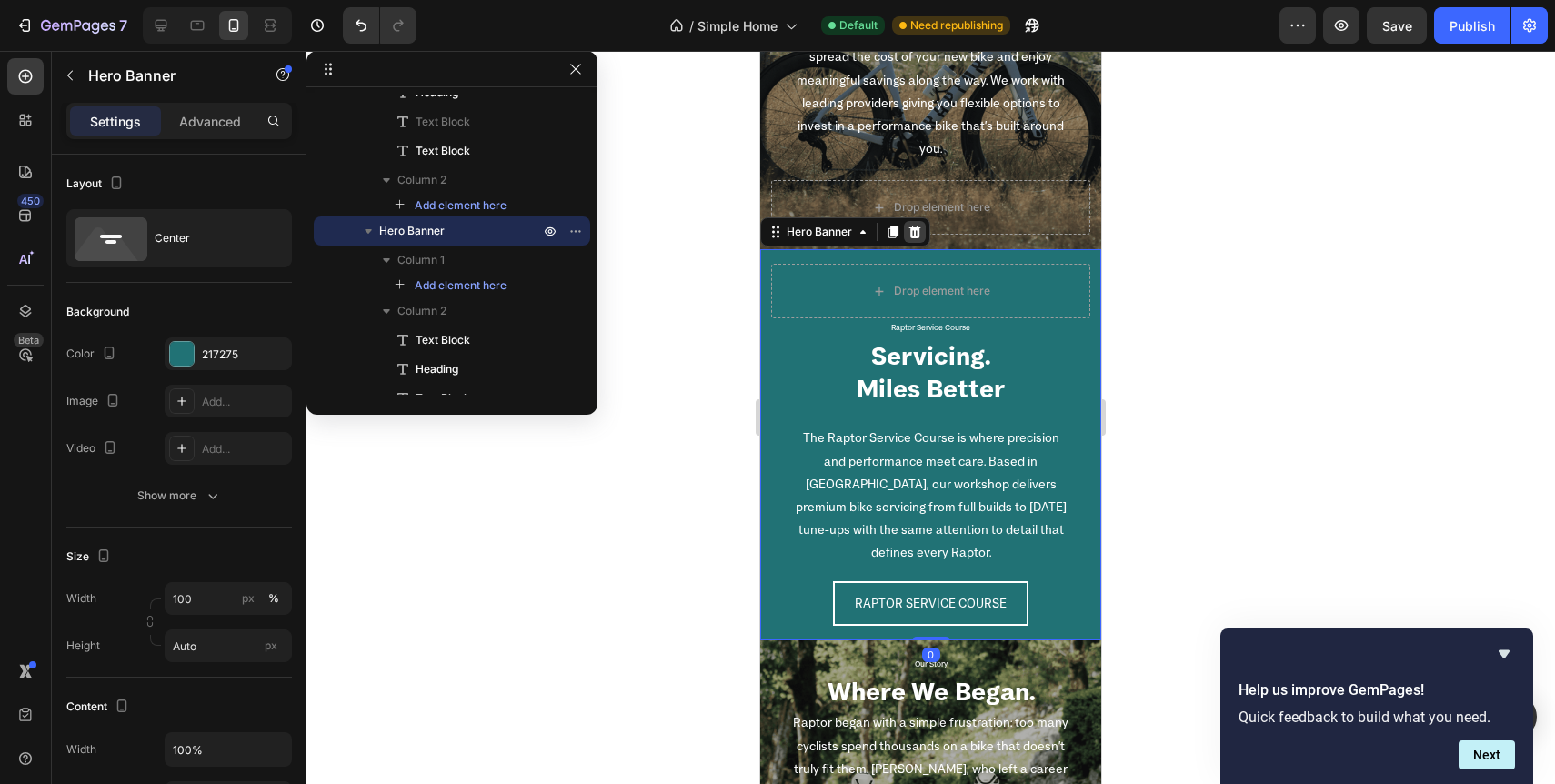
click at [914, 239] on div at bounding box center [915, 231] width 22 height 22
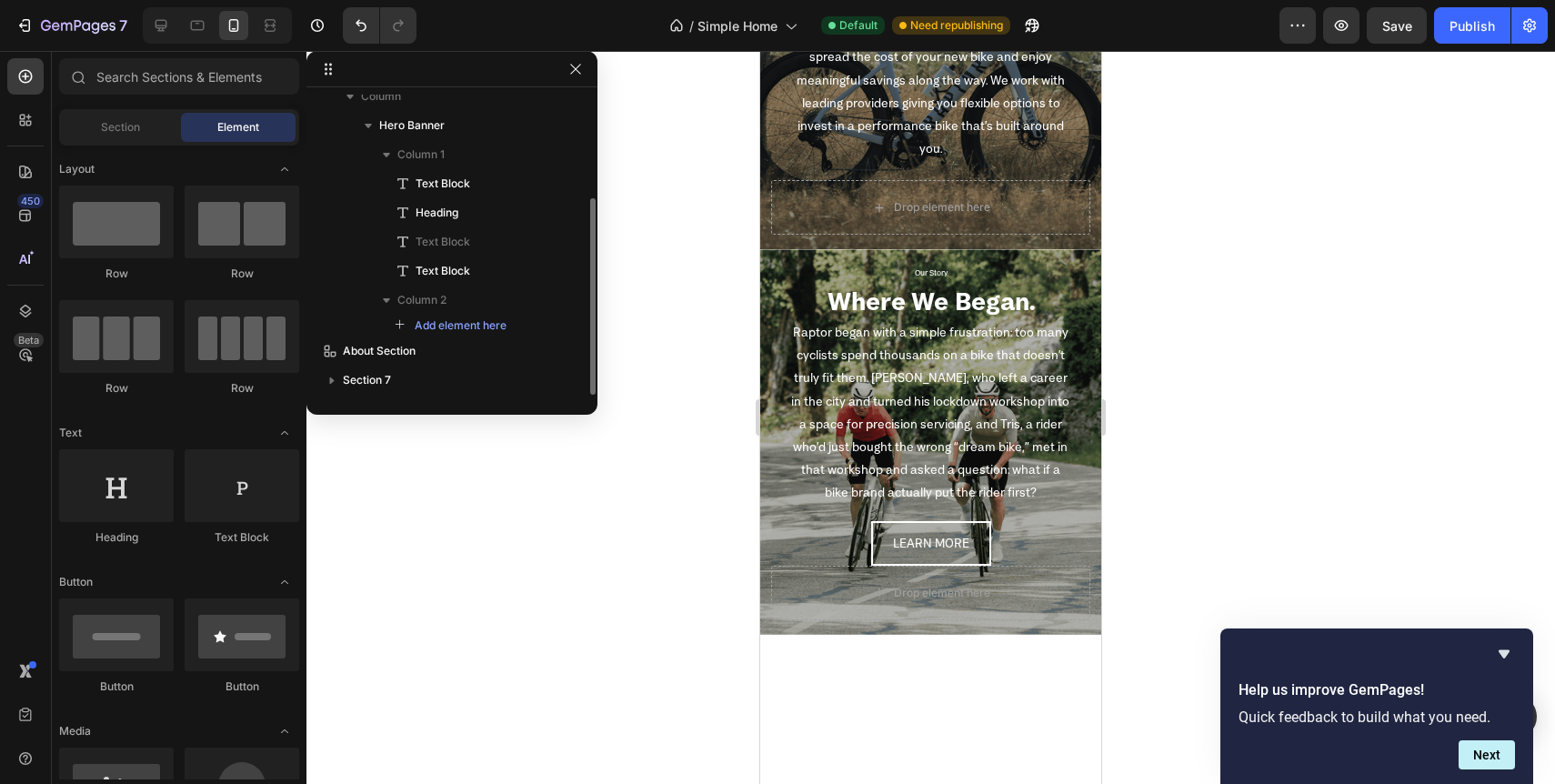
scroll to position [159, 0]
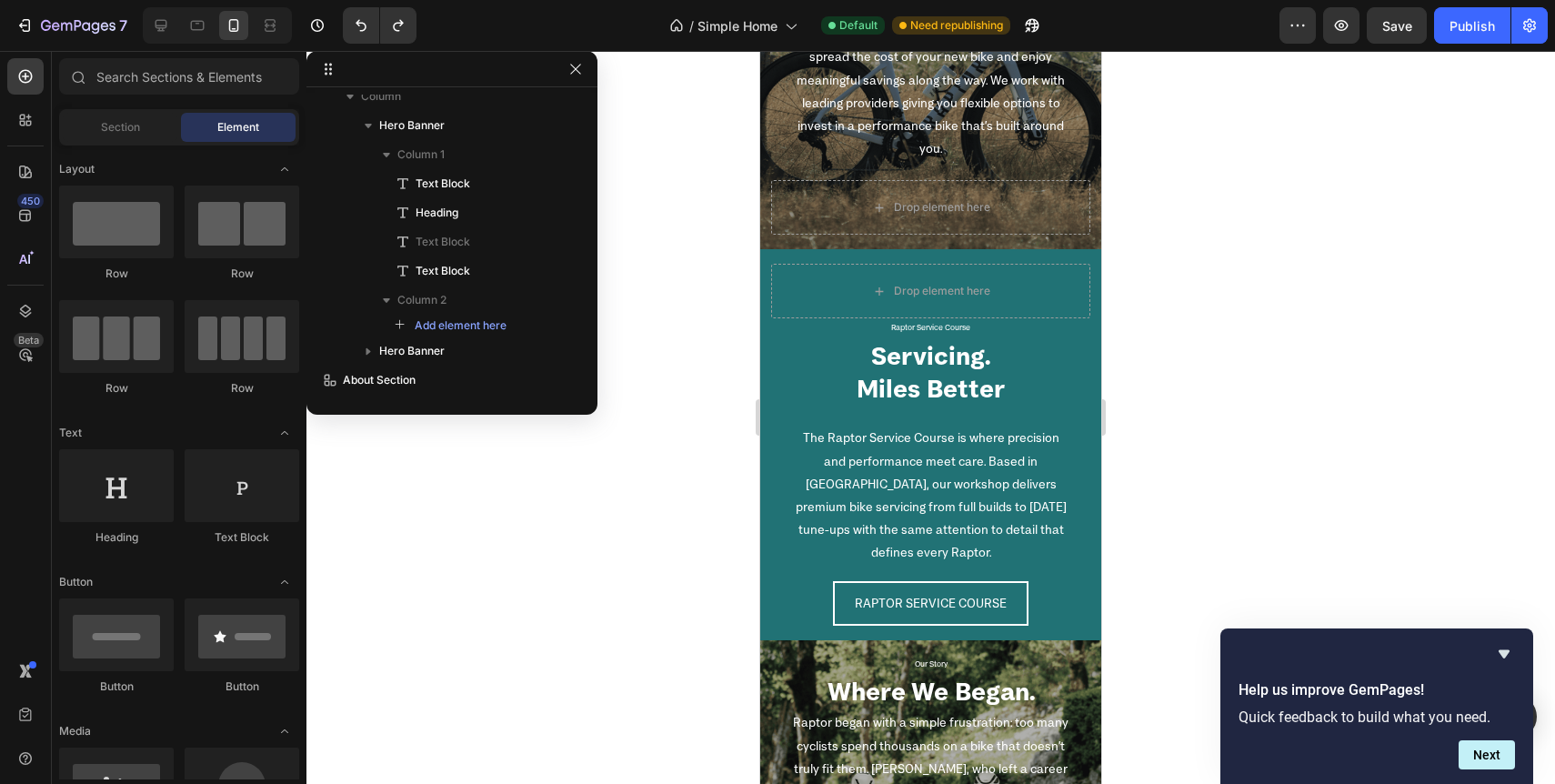
click at [643, 438] on div at bounding box center [930, 417] width 1249 height 733
click at [688, 630] on div at bounding box center [930, 417] width 1249 height 733
click at [772, 264] on div "Drop element here" at bounding box center [931, 290] width 319 height 55
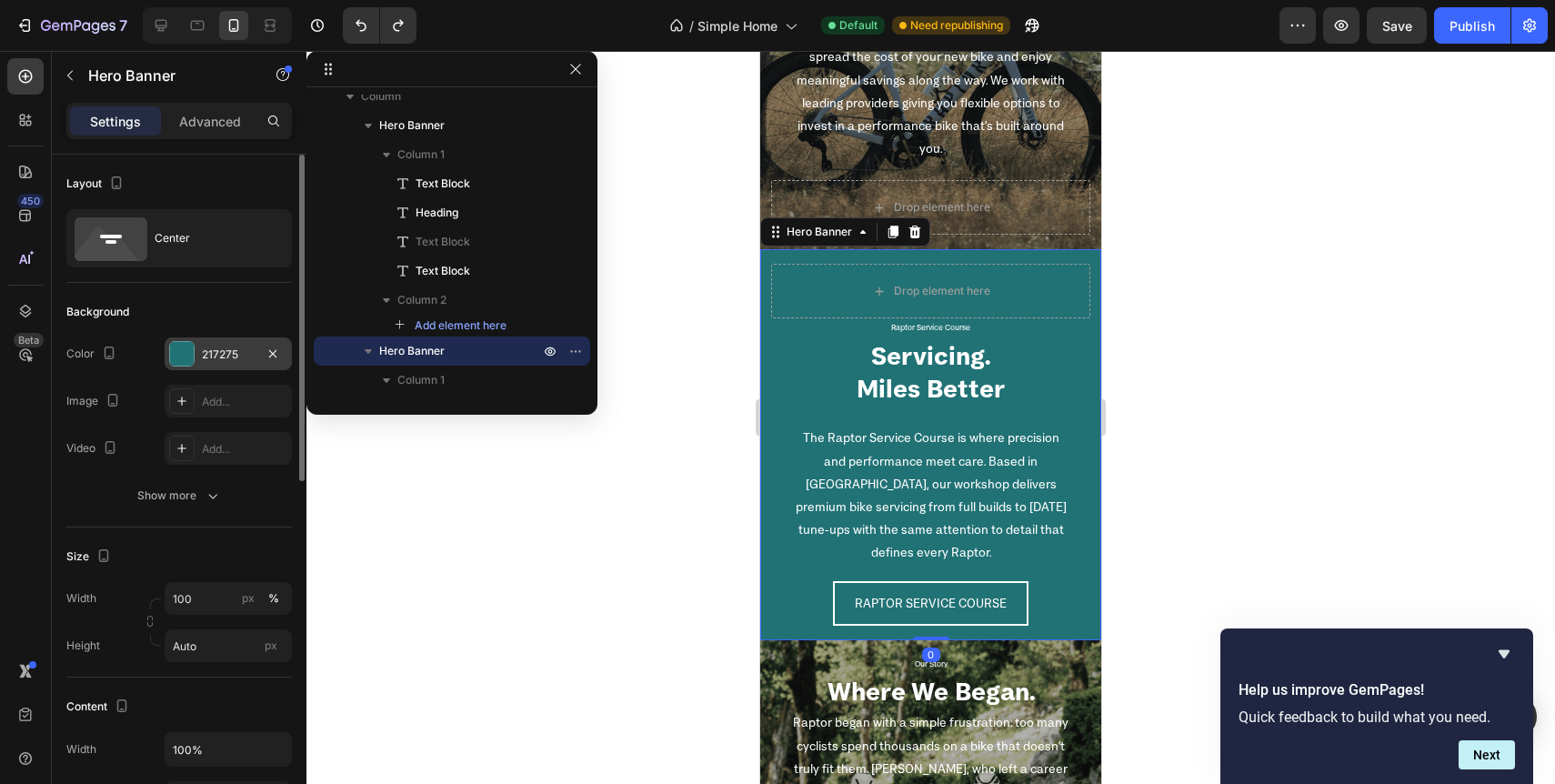
click at [231, 347] on div "217275" at bounding box center [228, 354] width 53 height 16
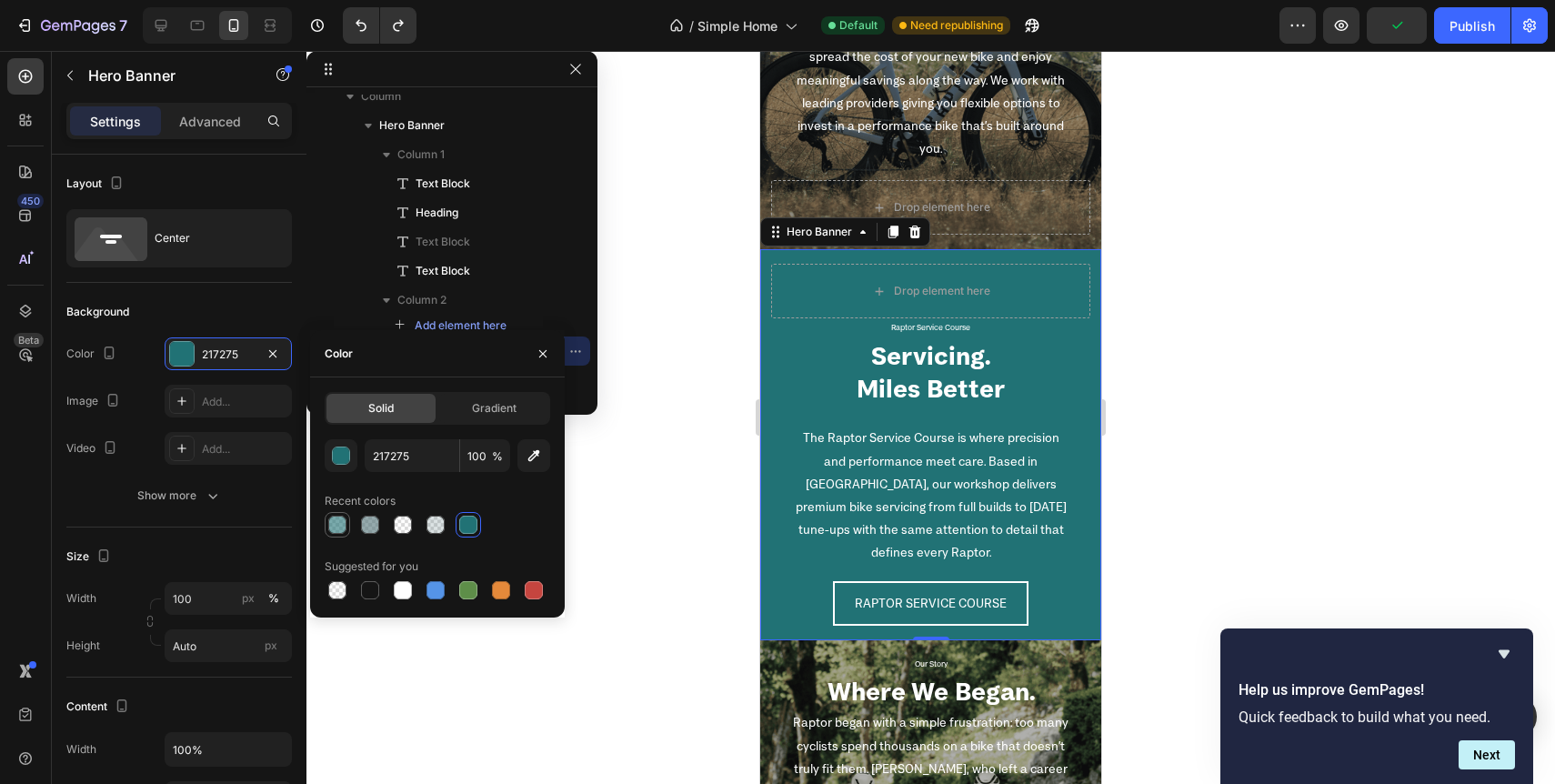
click at [343, 523] on div at bounding box center [337, 525] width 18 height 18
type input "60"
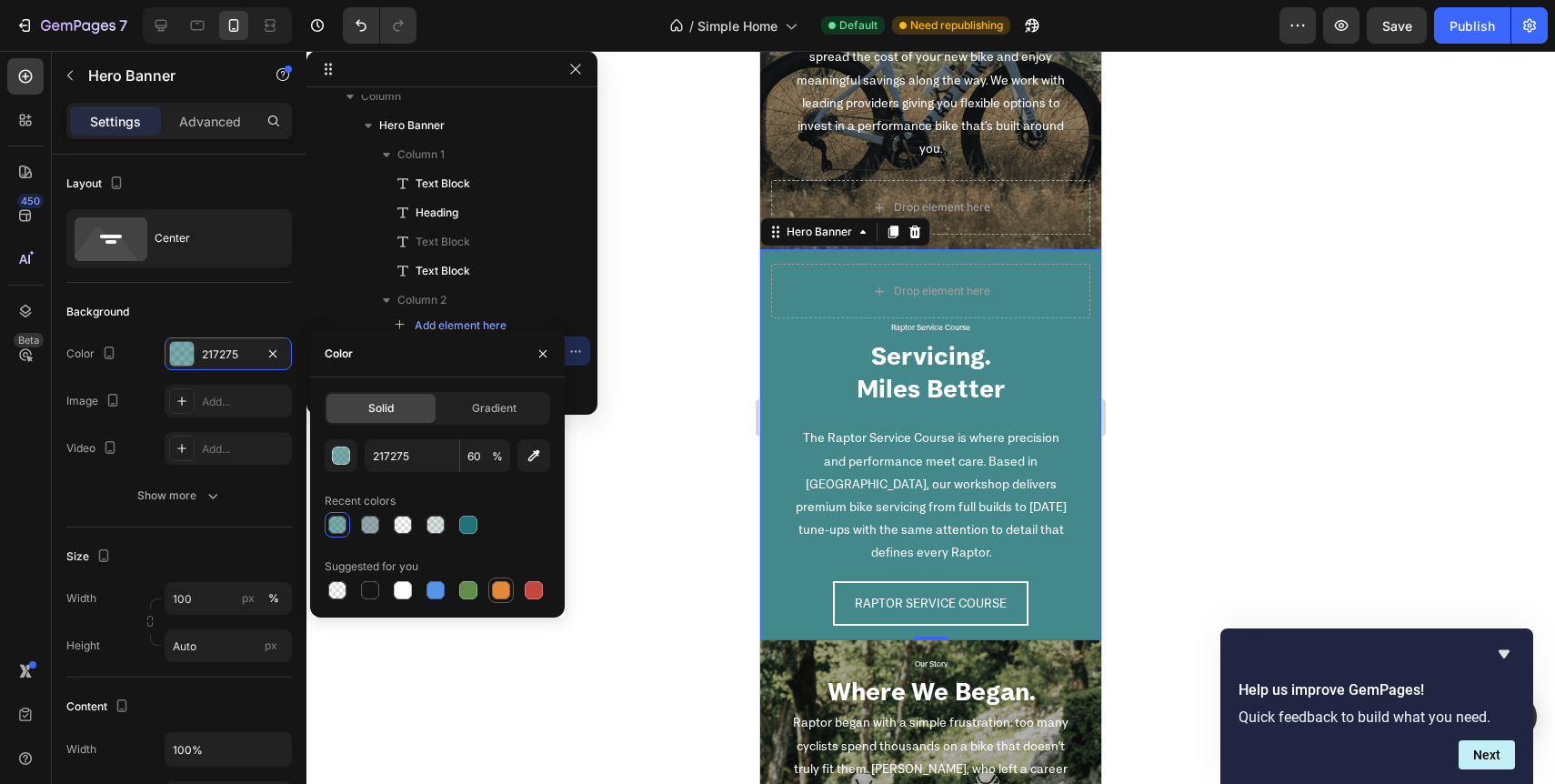
click at [502, 588] on div at bounding box center [501, 589] width 18 height 18
type input "E4893A"
type input "100"
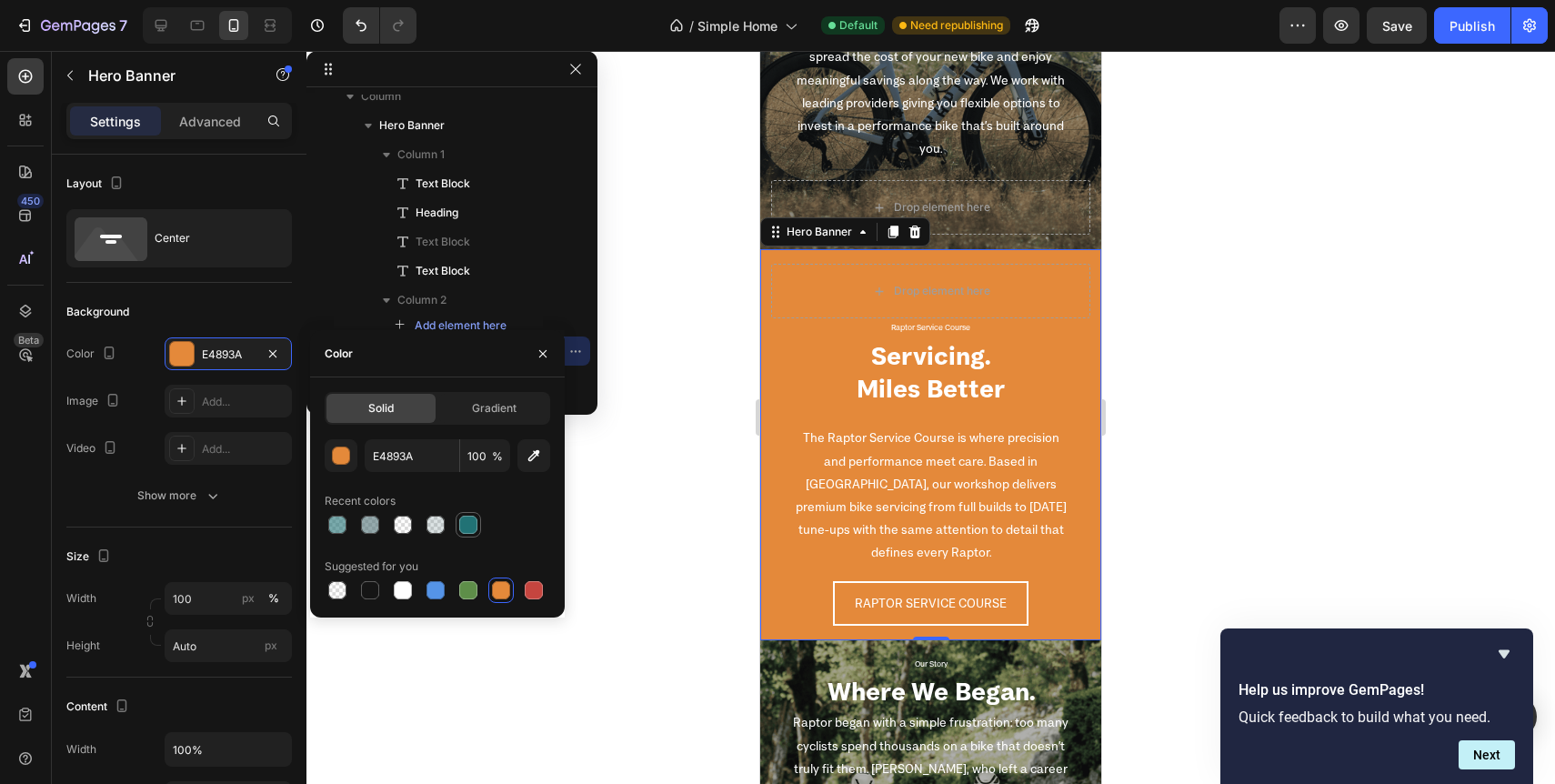
click at [465, 518] on div at bounding box center [468, 525] width 18 height 18
type input "217275"
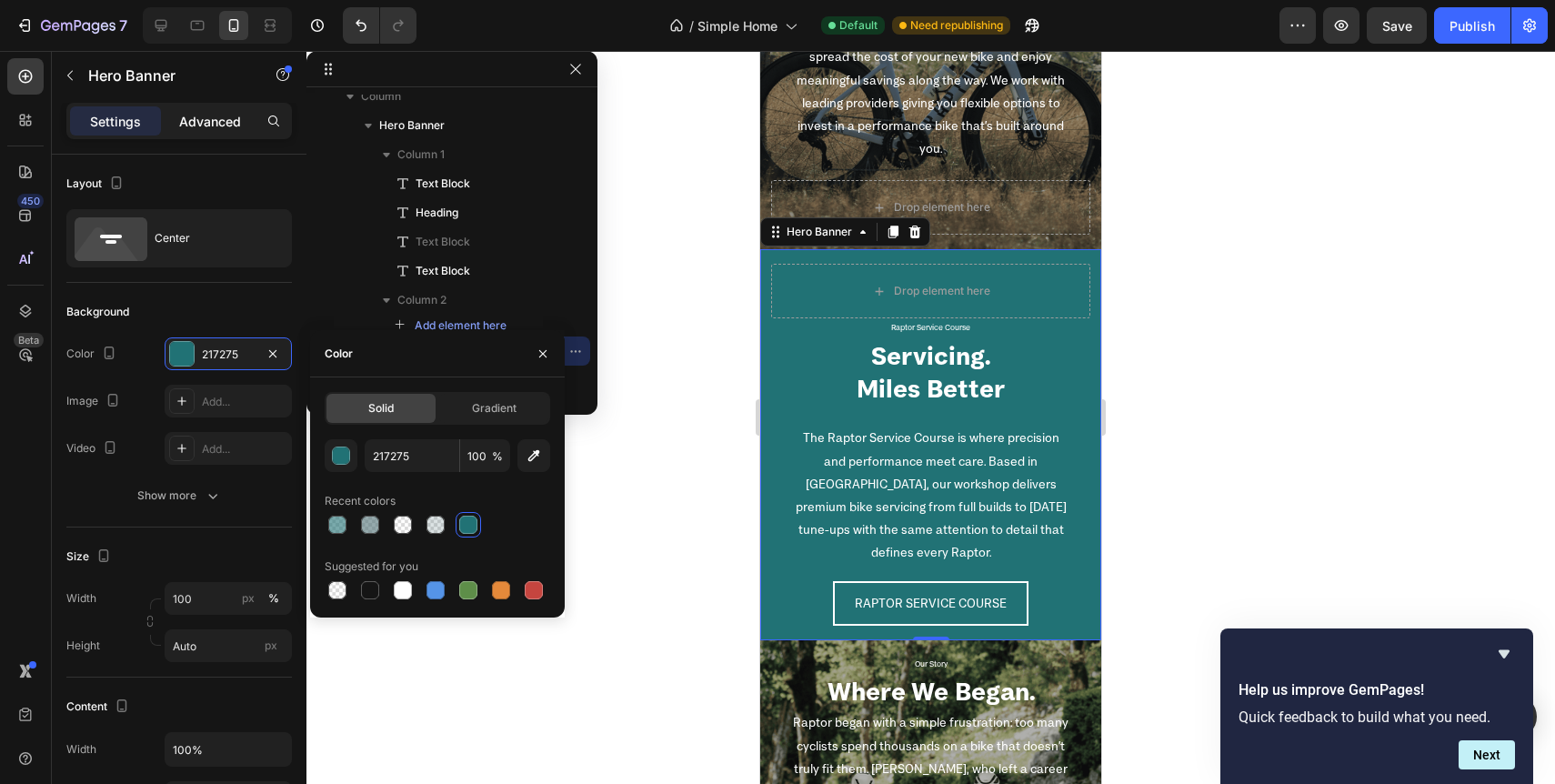
click at [216, 128] on p "Advanced" at bounding box center [211, 121] width 62 height 19
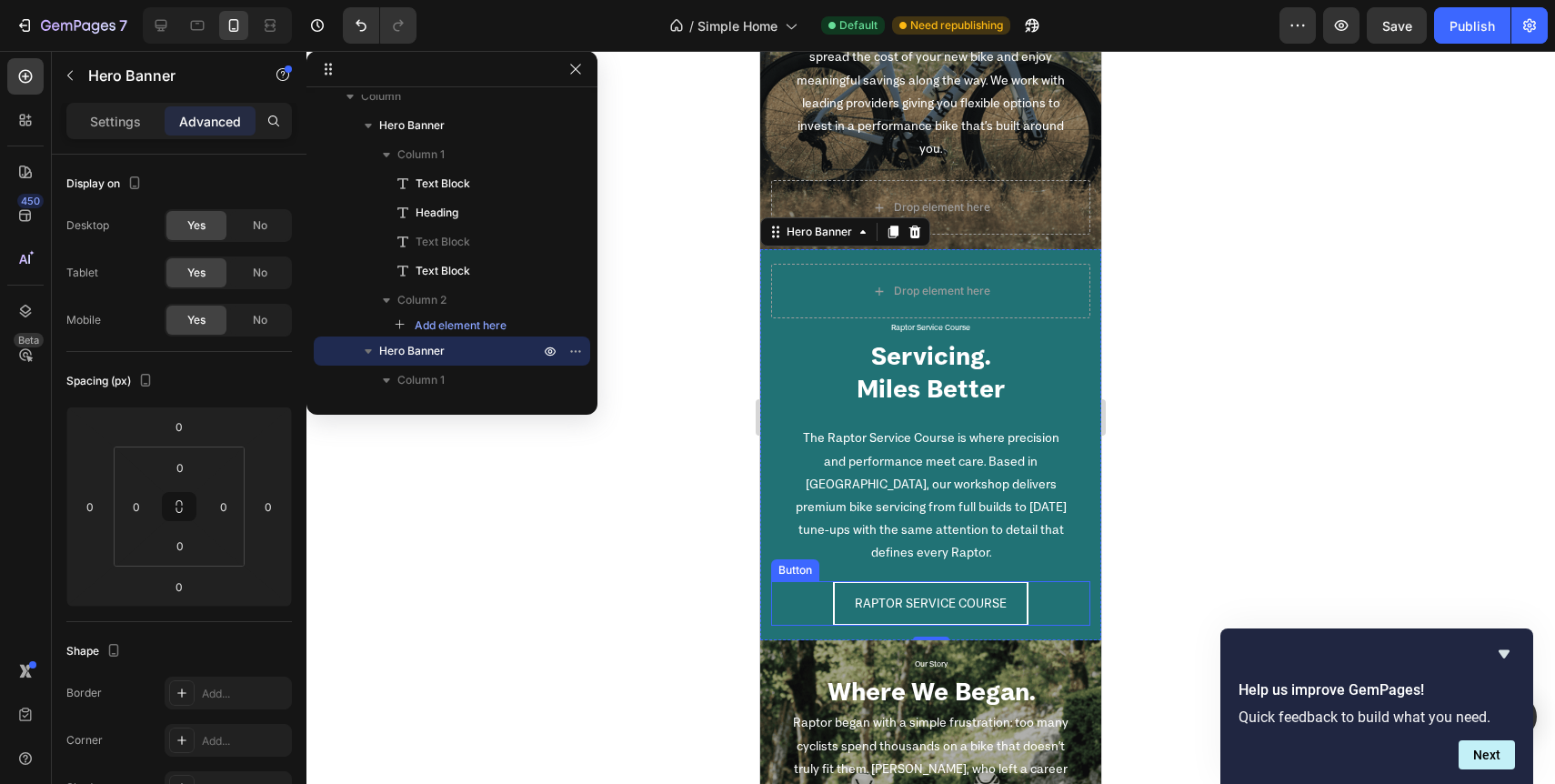
click at [598, 558] on div at bounding box center [930, 417] width 1249 height 733
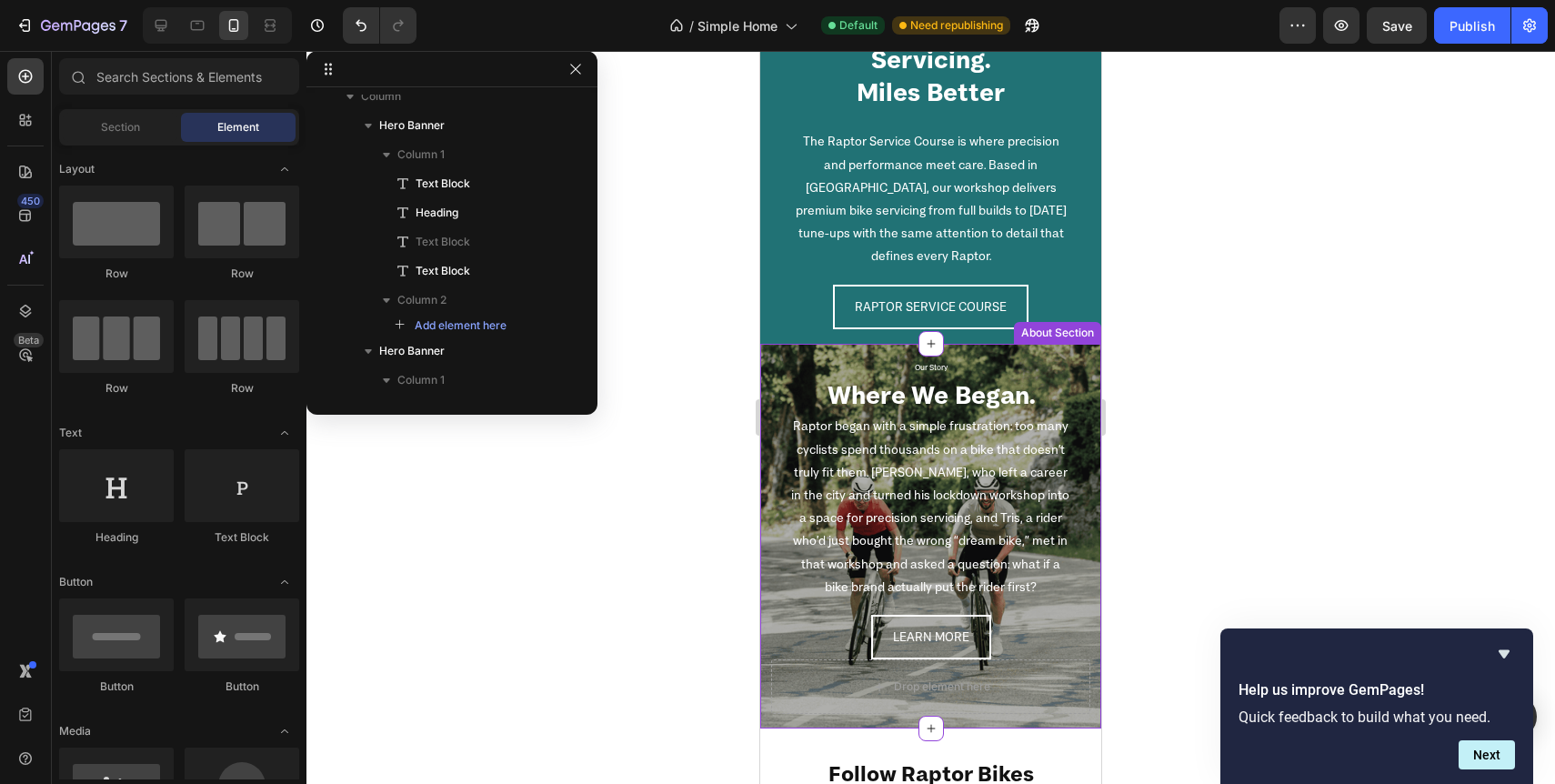
scroll to position [384, 0]
click at [803, 623] on div "LEARN MORE Button" at bounding box center [931, 636] width 319 height 45
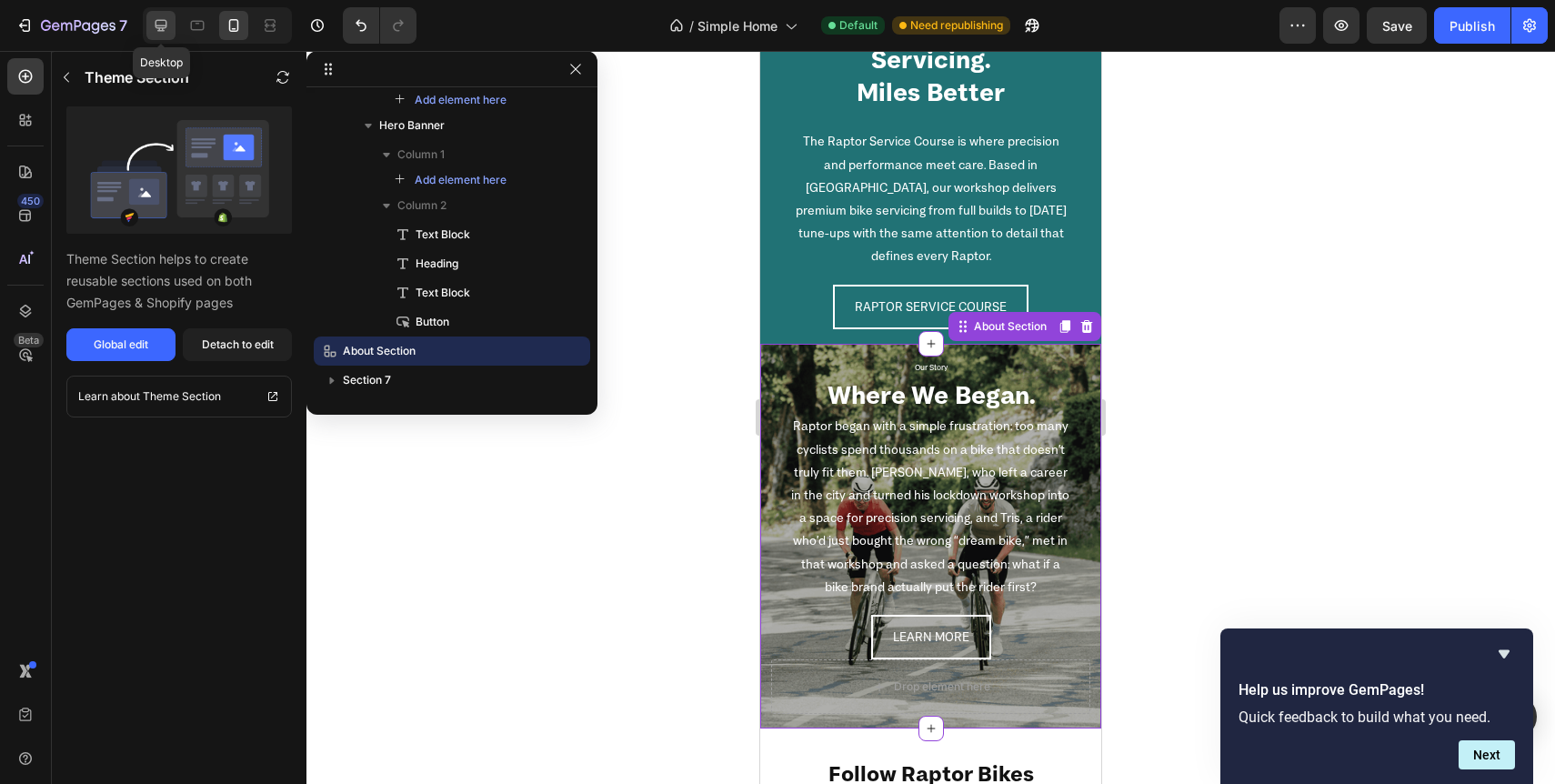
click at [160, 32] on icon at bounding box center [161, 25] width 18 height 18
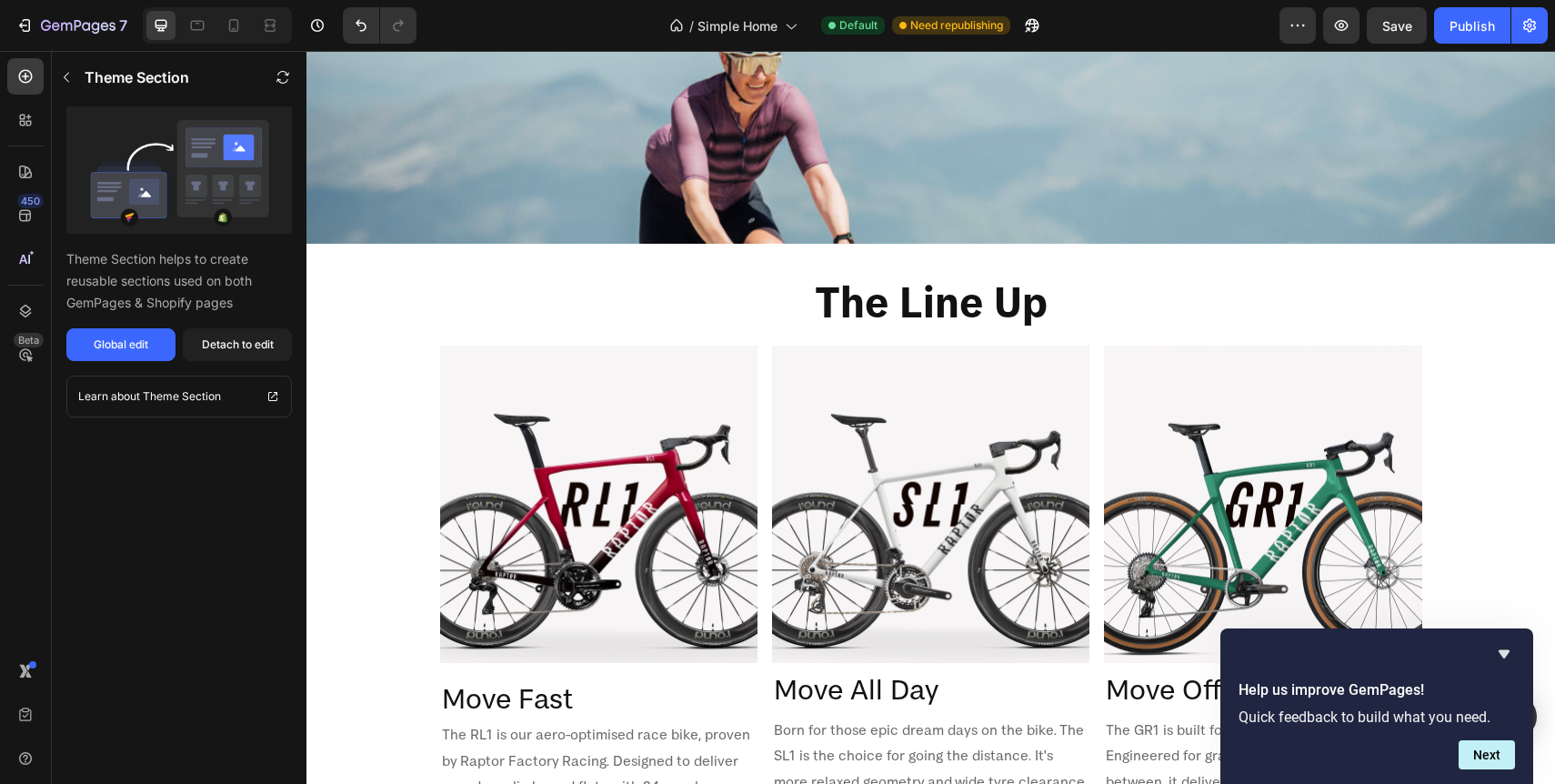
scroll to position [1160, 0]
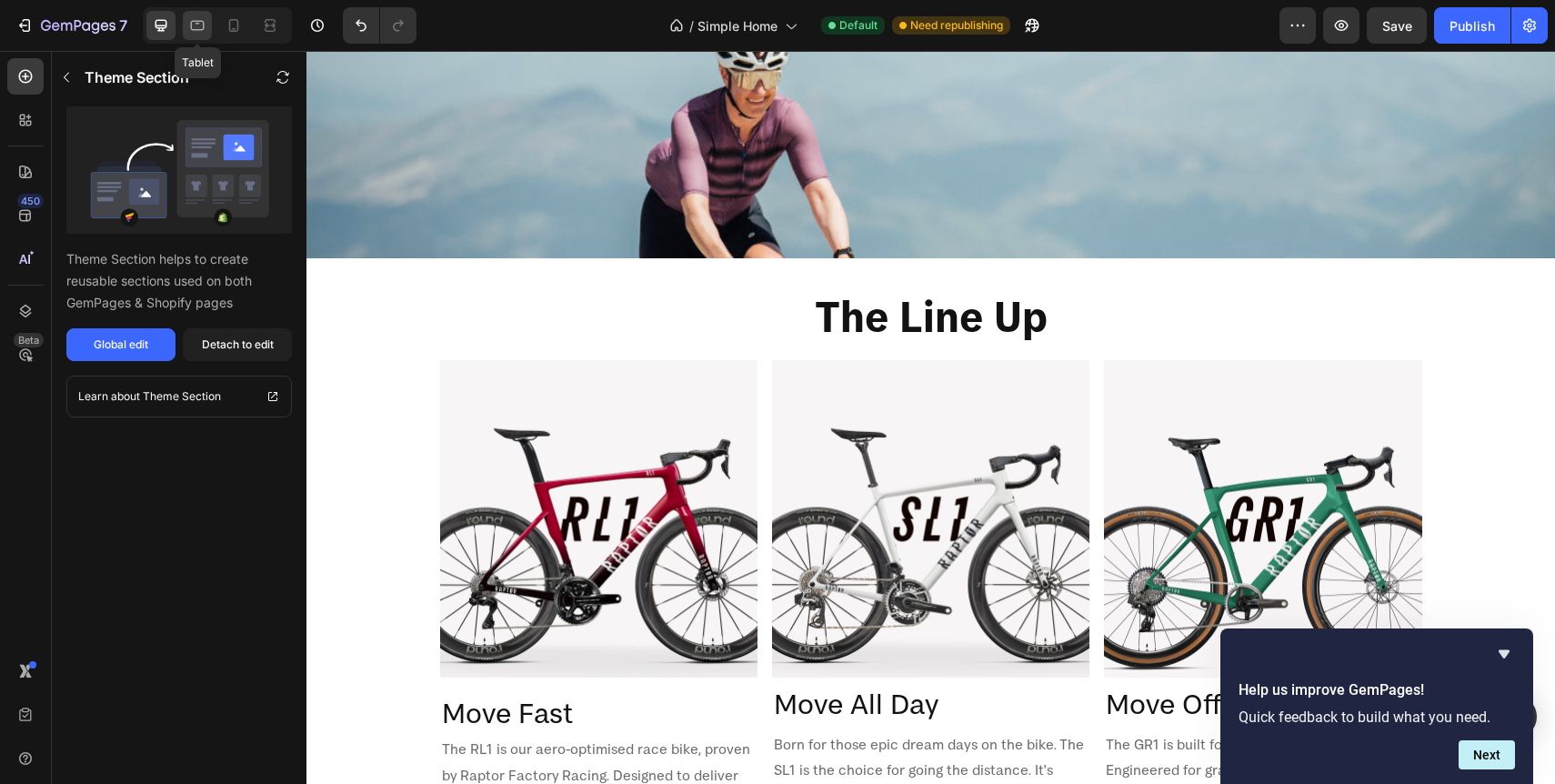
click at [196, 27] on icon at bounding box center [198, 25] width 18 height 18
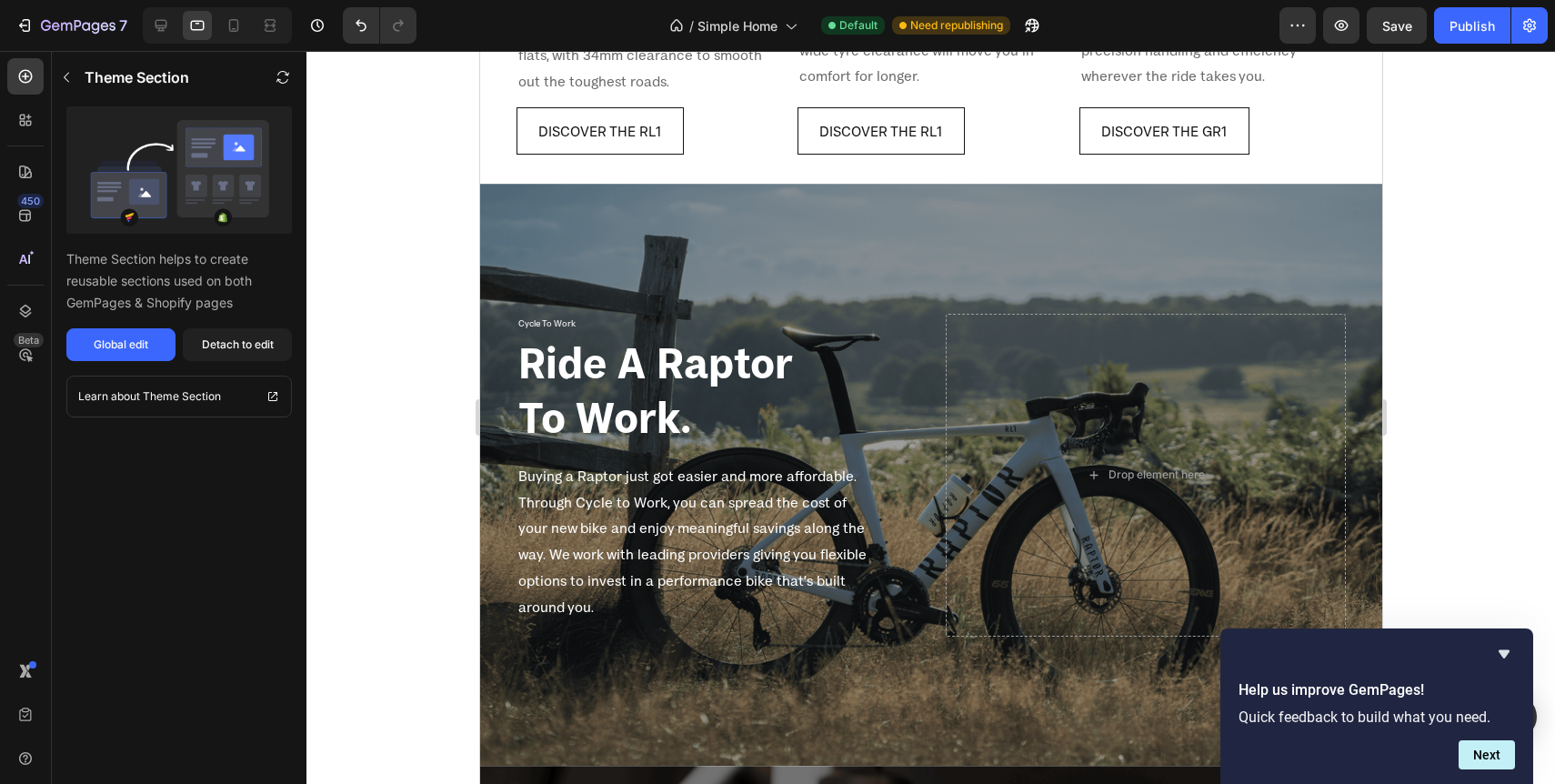
scroll to position [2149, 0]
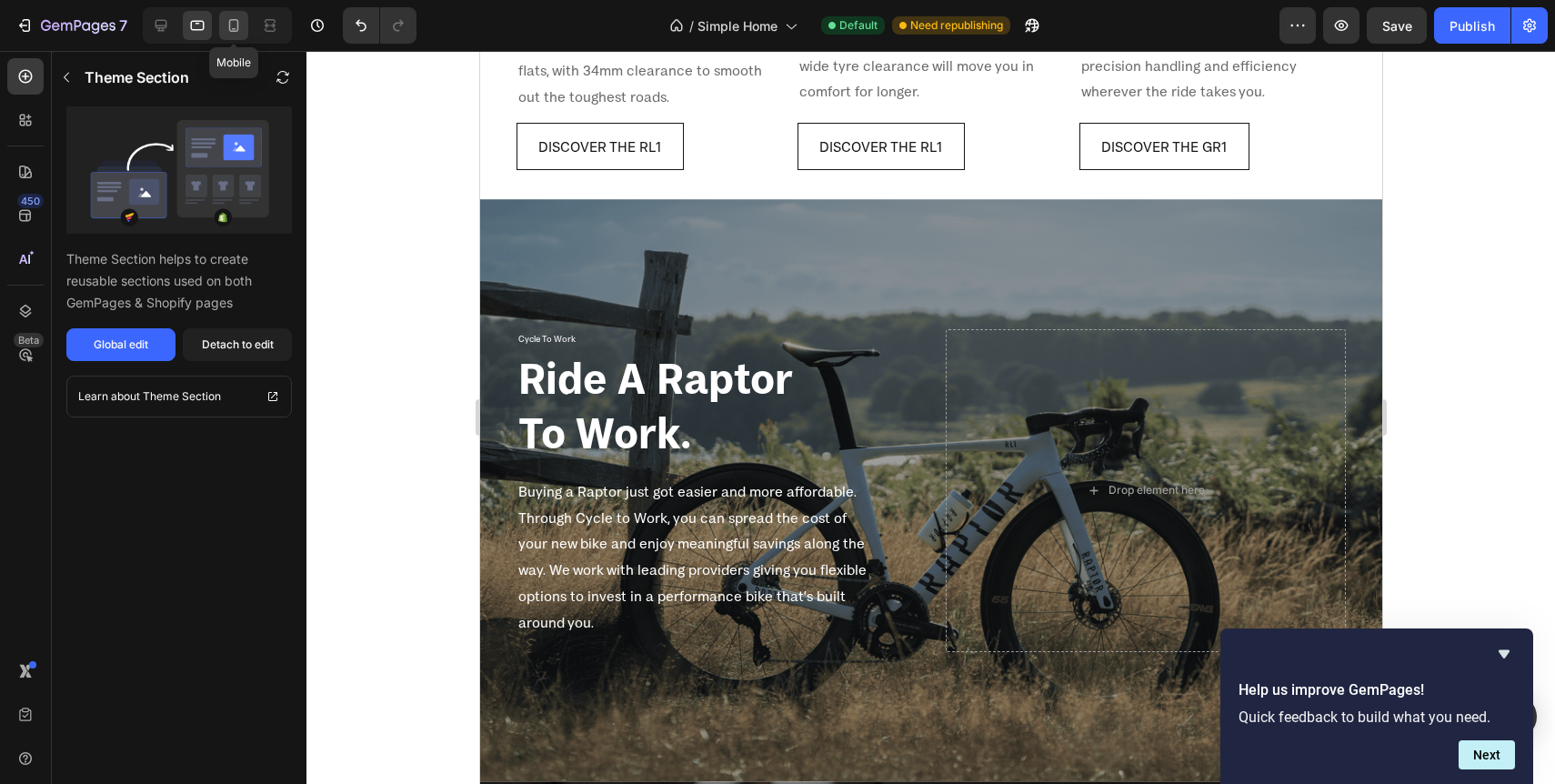
click at [234, 34] on icon at bounding box center [234, 25] width 18 height 18
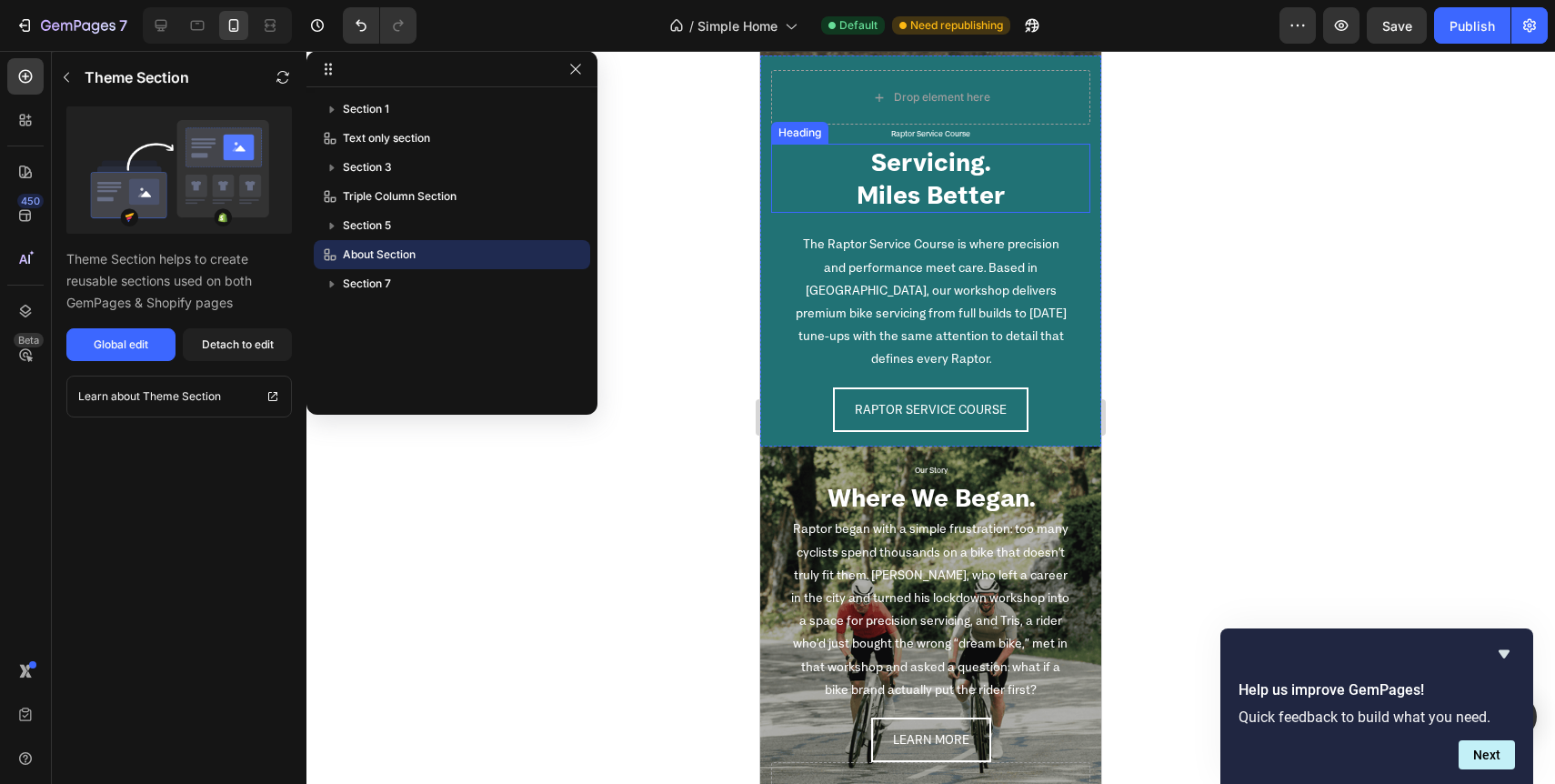
scroll to position [3853, 0]
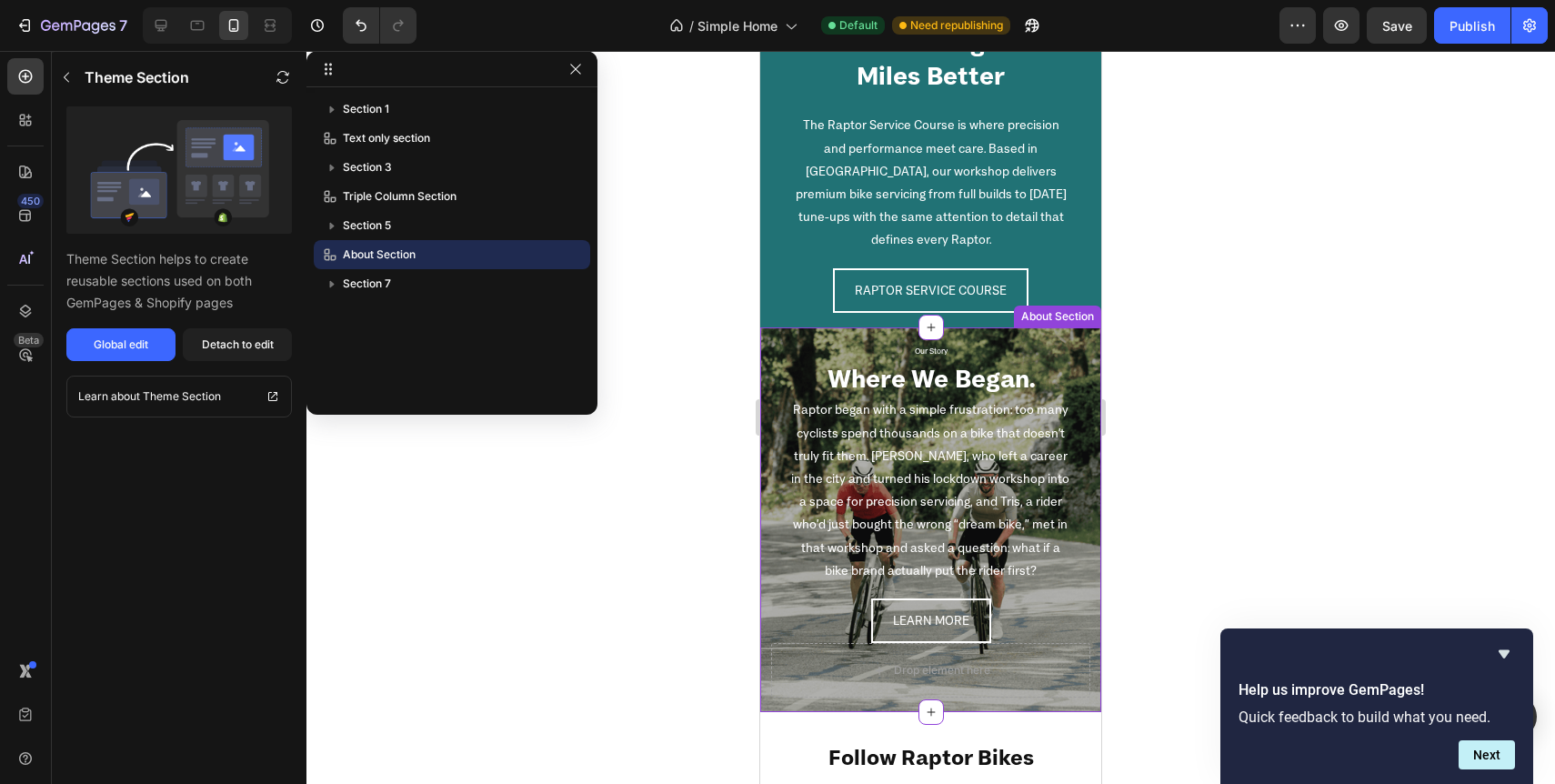
click at [789, 362] on h2 "Where We Began." at bounding box center [931, 378] width 319 height 36
click at [136, 341] on div "Global edit" at bounding box center [121, 344] width 55 height 16
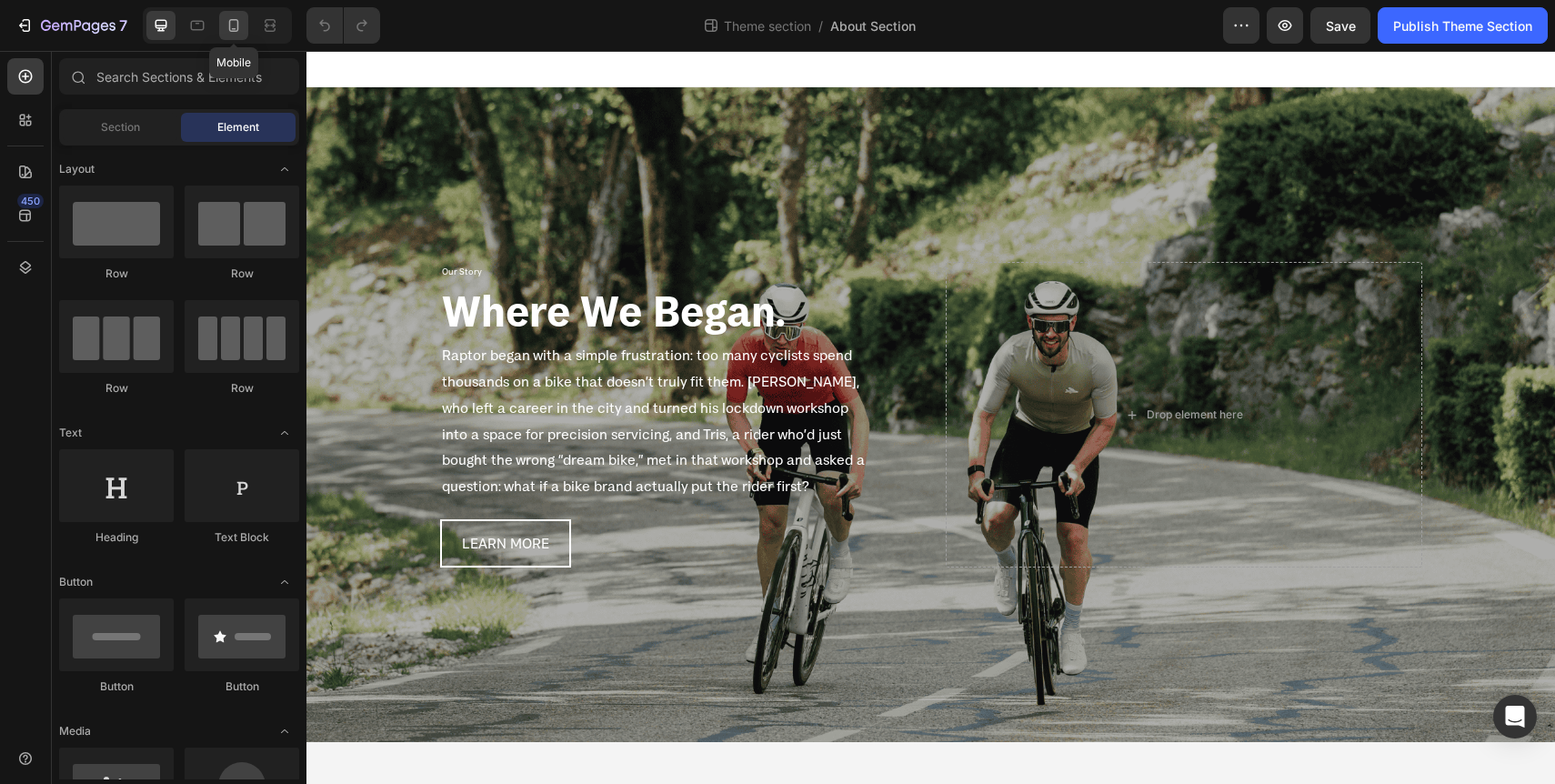
click at [238, 32] on icon at bounding box center [234, 25] width 18 height 18
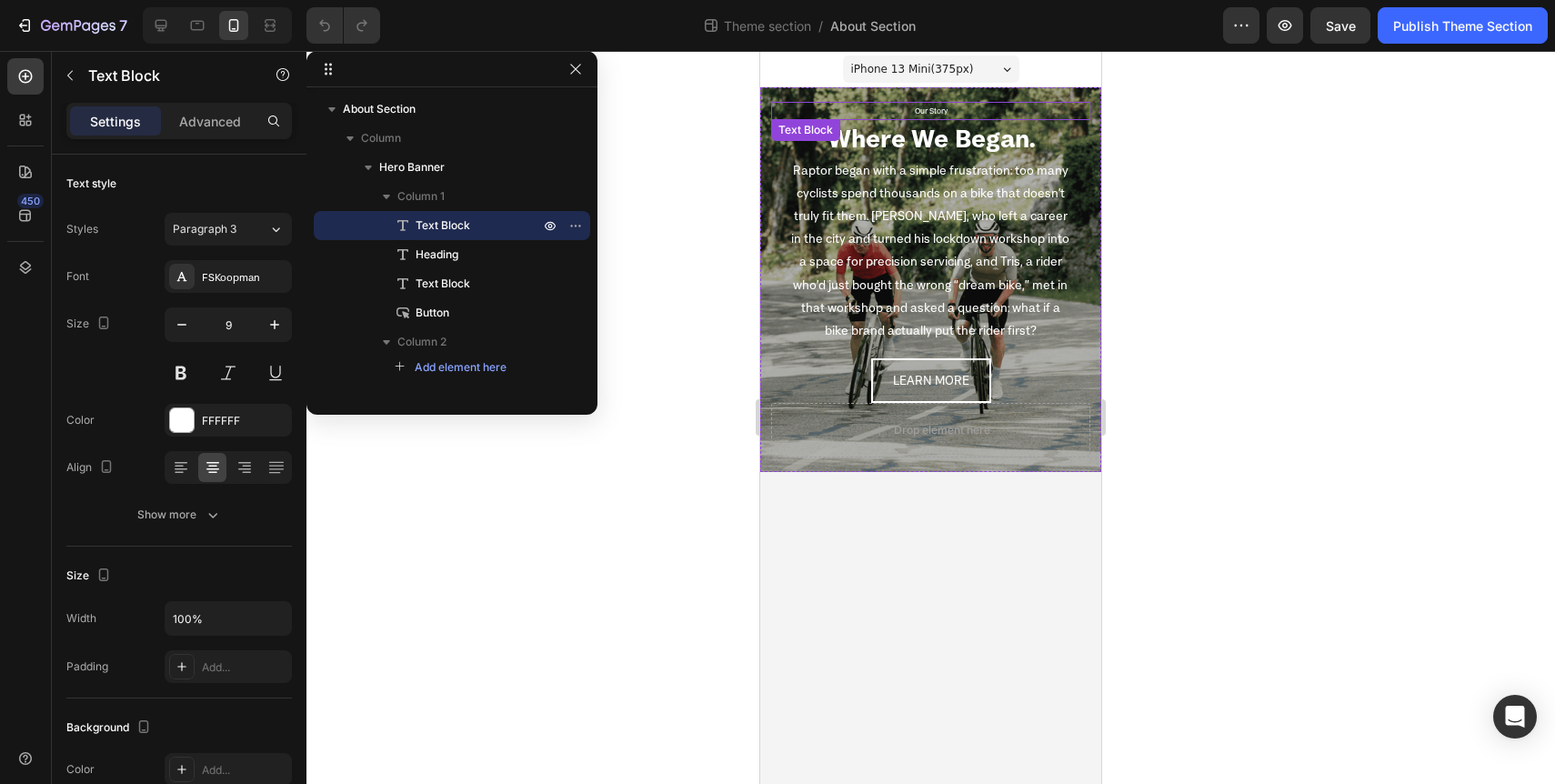
click at [777, 108] on p "Our Story" at bounding box center [931, 111] width 315 height 15
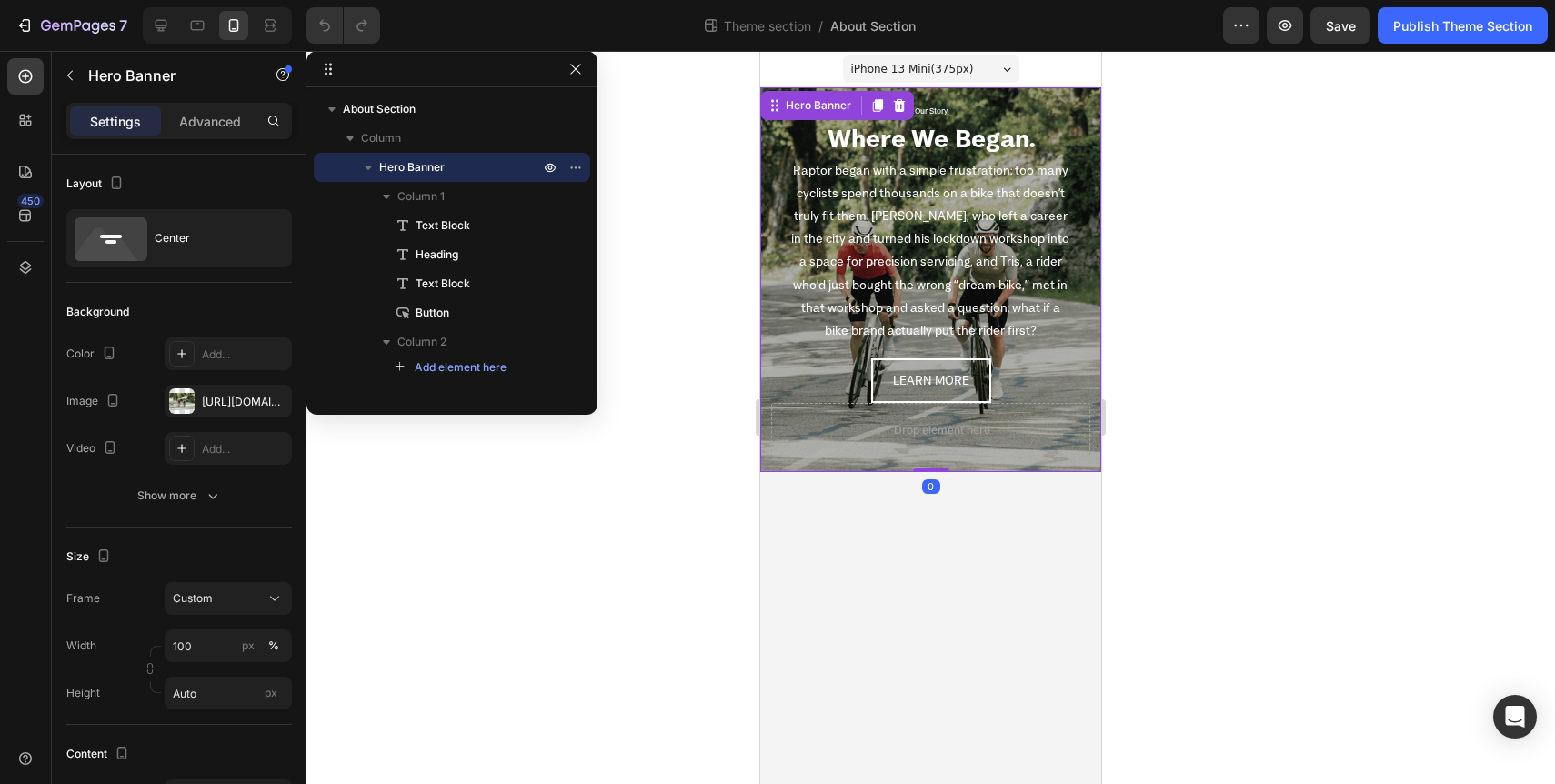
click at [767, 200] on div "Our Story Text Block Where We Began. Heading Raptor began with a simple frustra…" at bounding box center [931, 278] width 341 height 384
click at [233, 402] on div "https://cdn.shopify.com/s/files/1/0713/1453/8784/files/gempages_568449881476170…" at bounding box center [228, 402] width 53 height 16
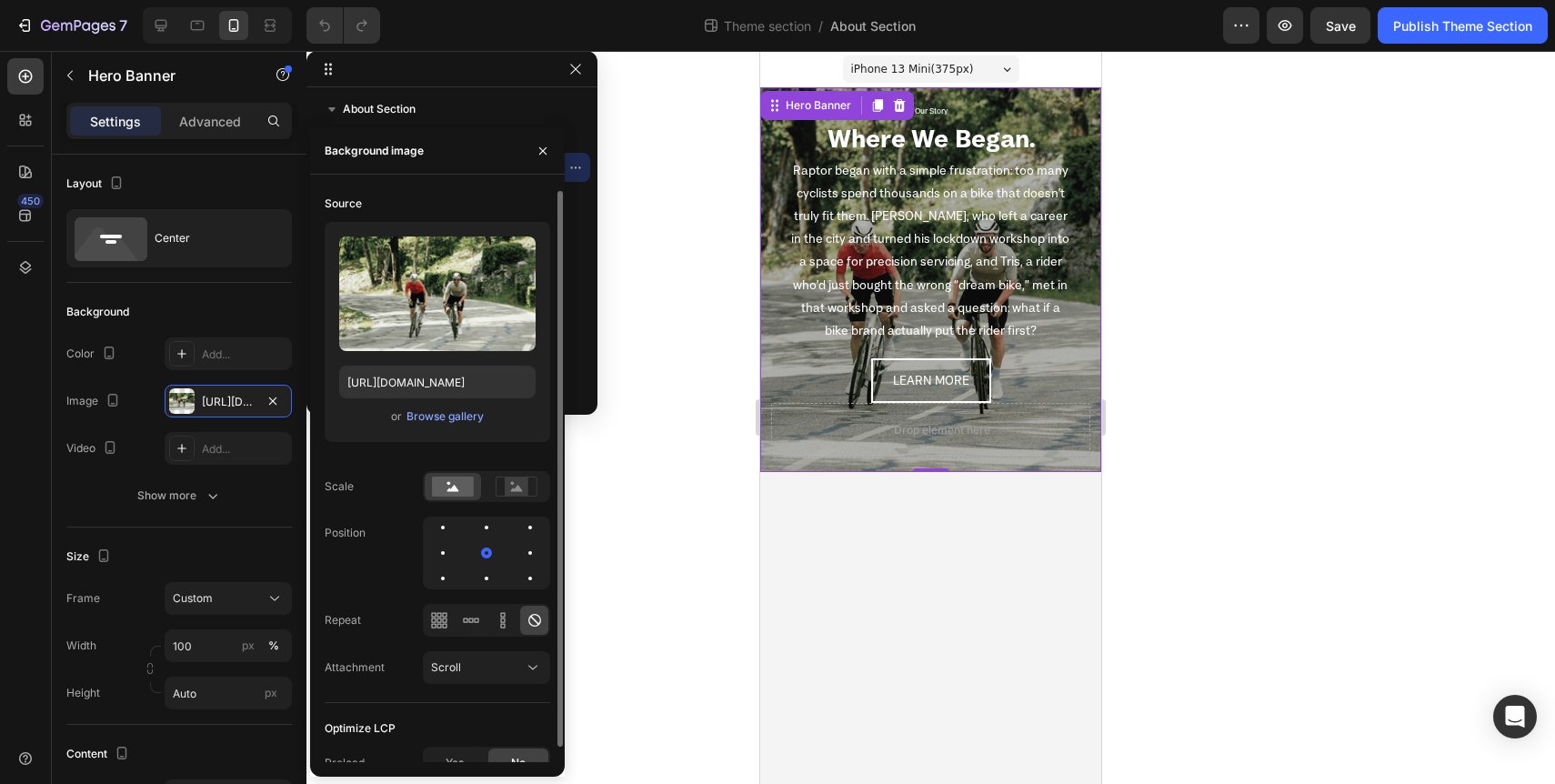
scroll to position [17, 0]
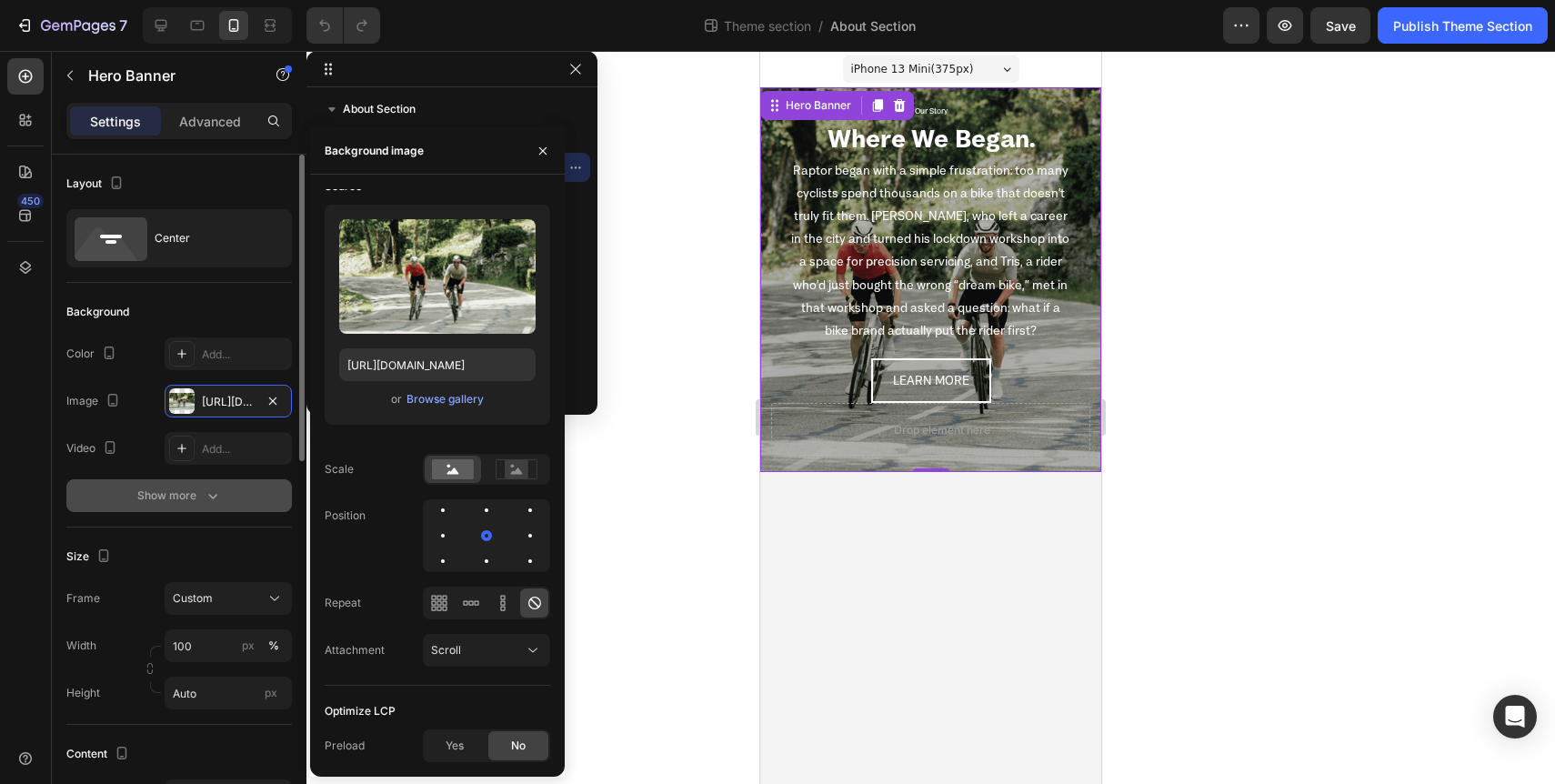
click at [212, 487] on icon "button" at bounding box center [213, 496] width 18 height 18
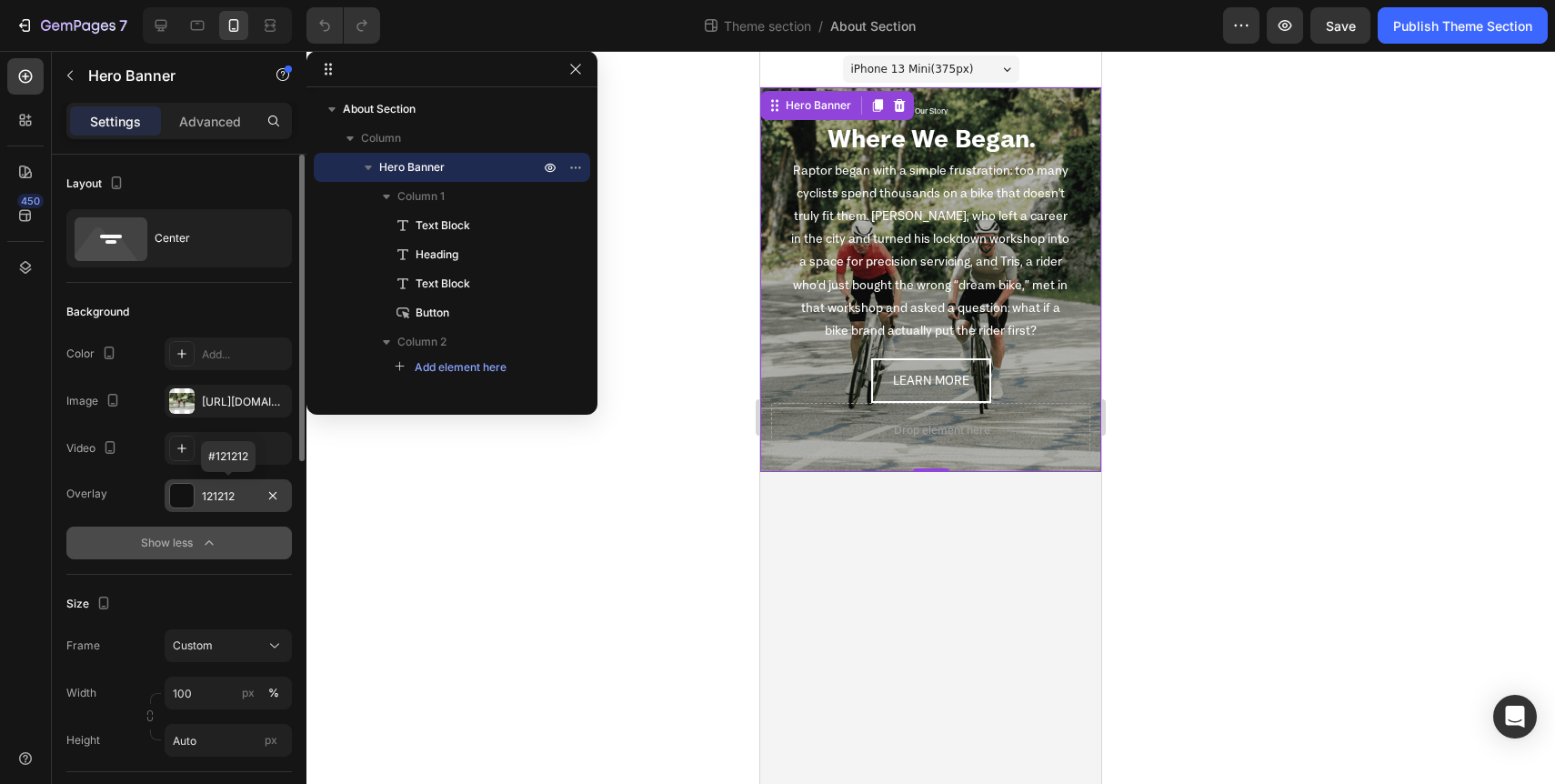
click at [232, 496] on div "121212" at bounding box center [228, 496] width 53 height 16
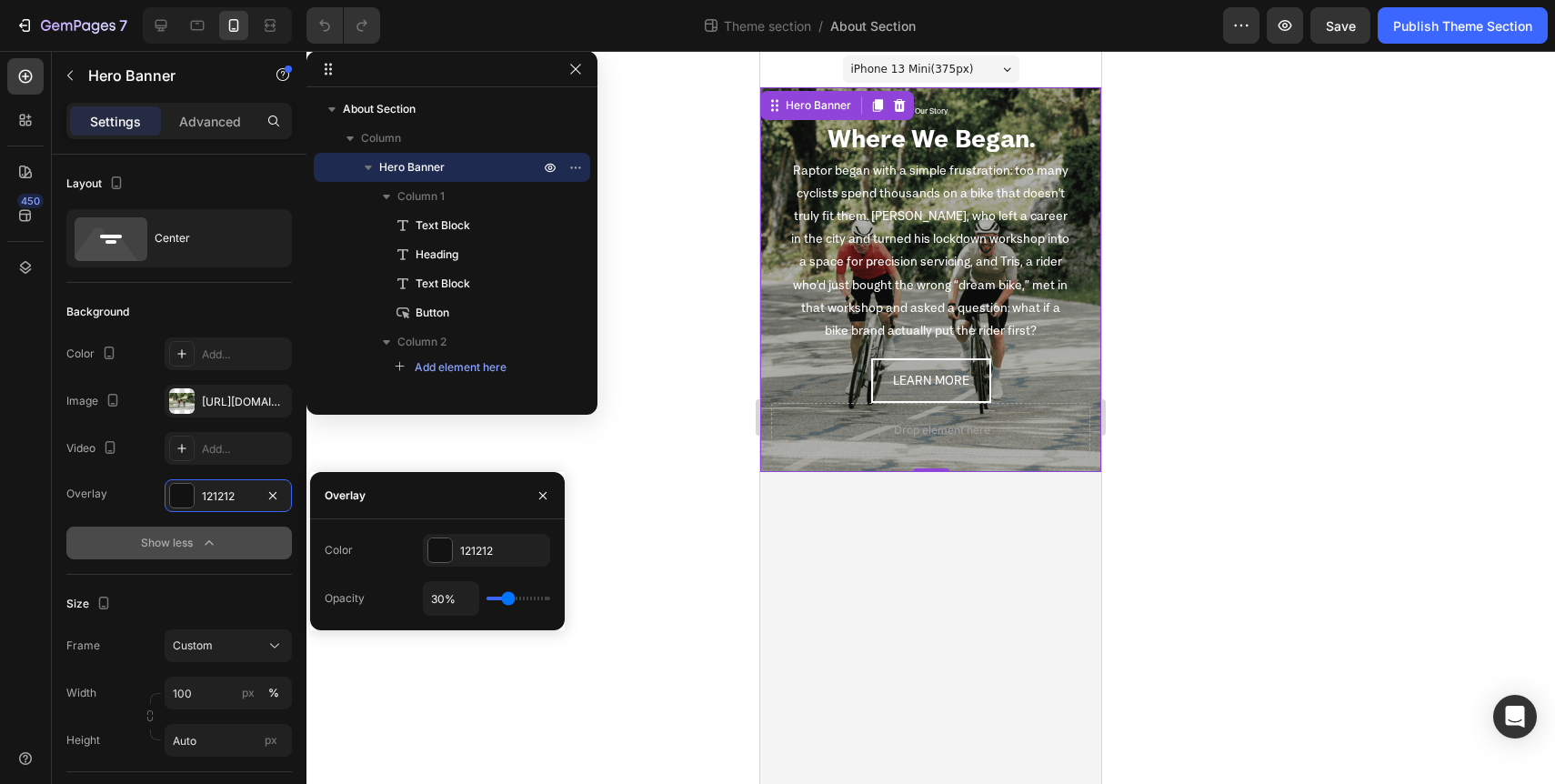
type input "20%"
type input "20"
type input "21%"
type input "21"
type input "23%"
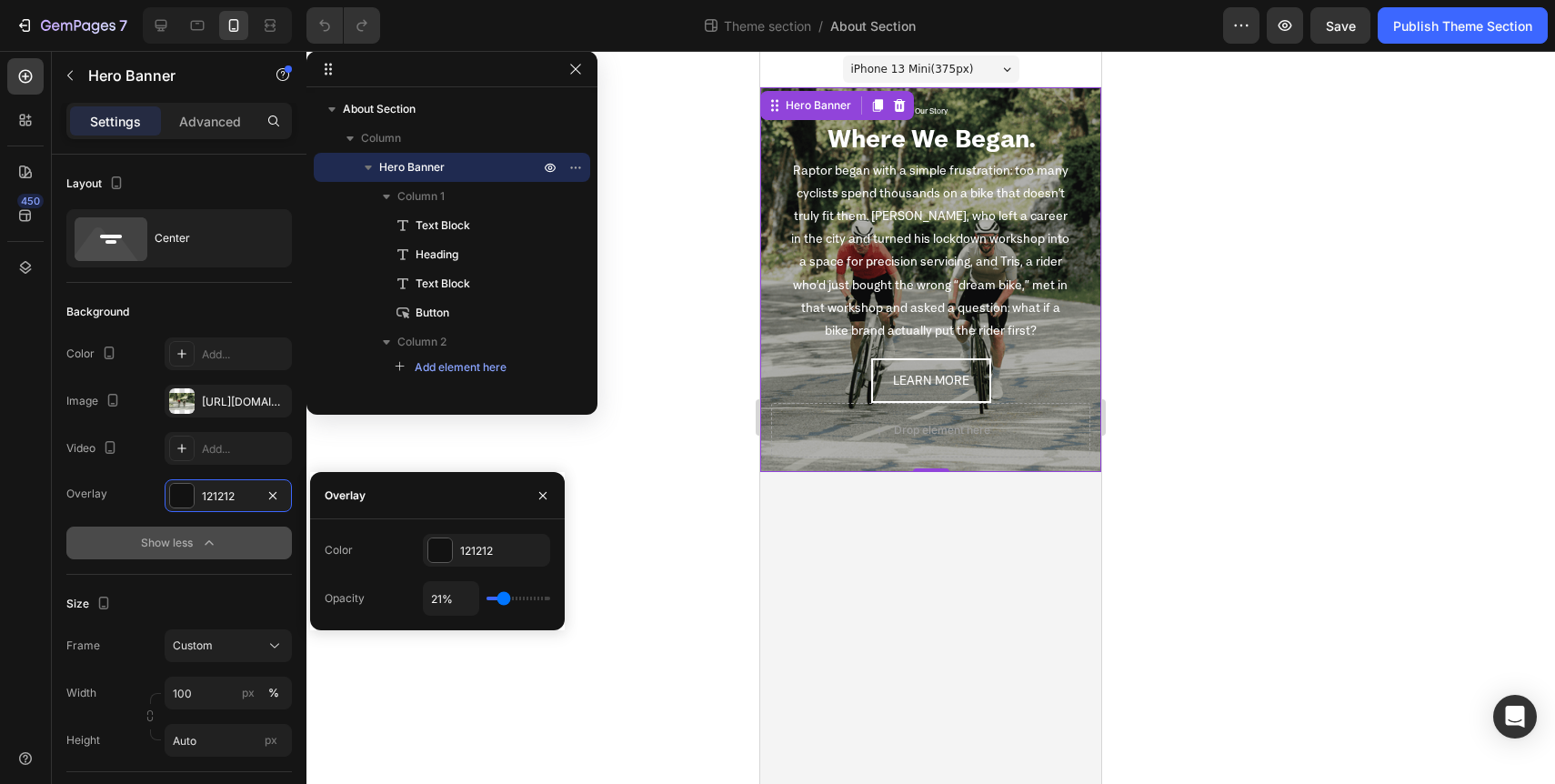
type input "23"
type input "24%"
type input "24"
type input "25%"
type input "25"
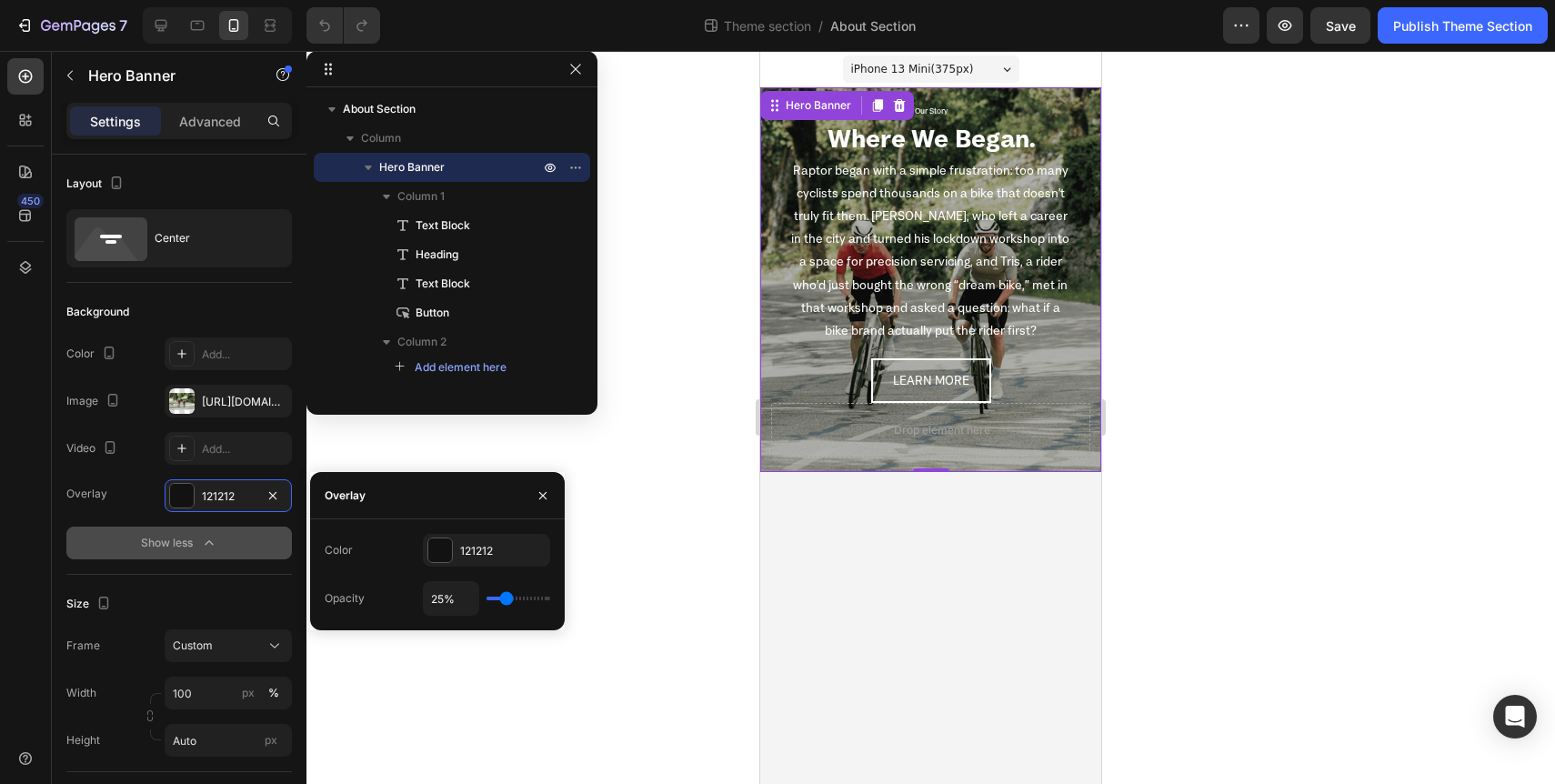
type input "26%"
type input "26"
type input "27%"
type input "27"
type input "28%"
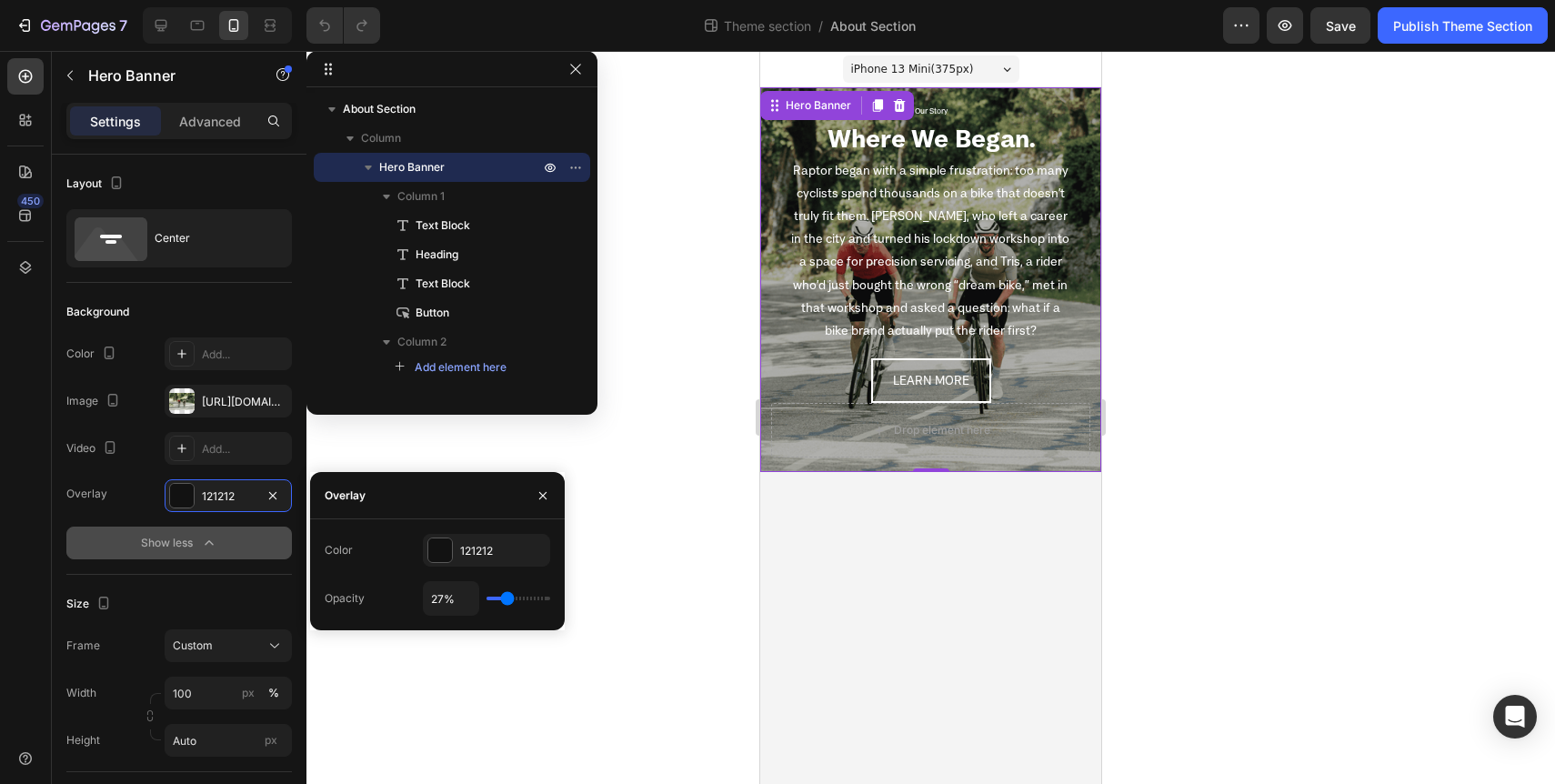
type input "28"
type input "29%"
type input "29"
type input "30%"
type input "30"
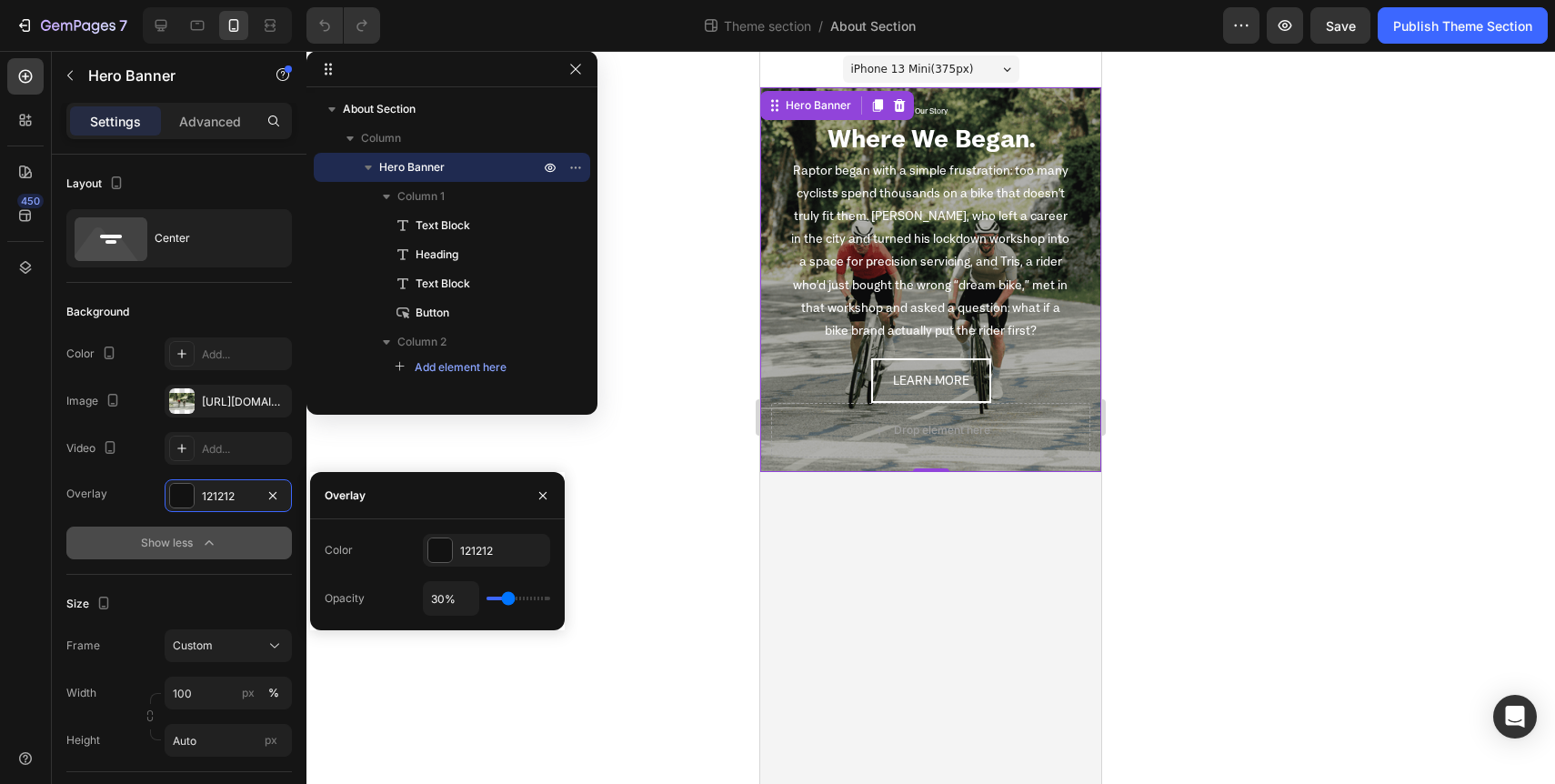
type input "31%"
type input "31"
type input "32%"
type input "32"
type input "33%"
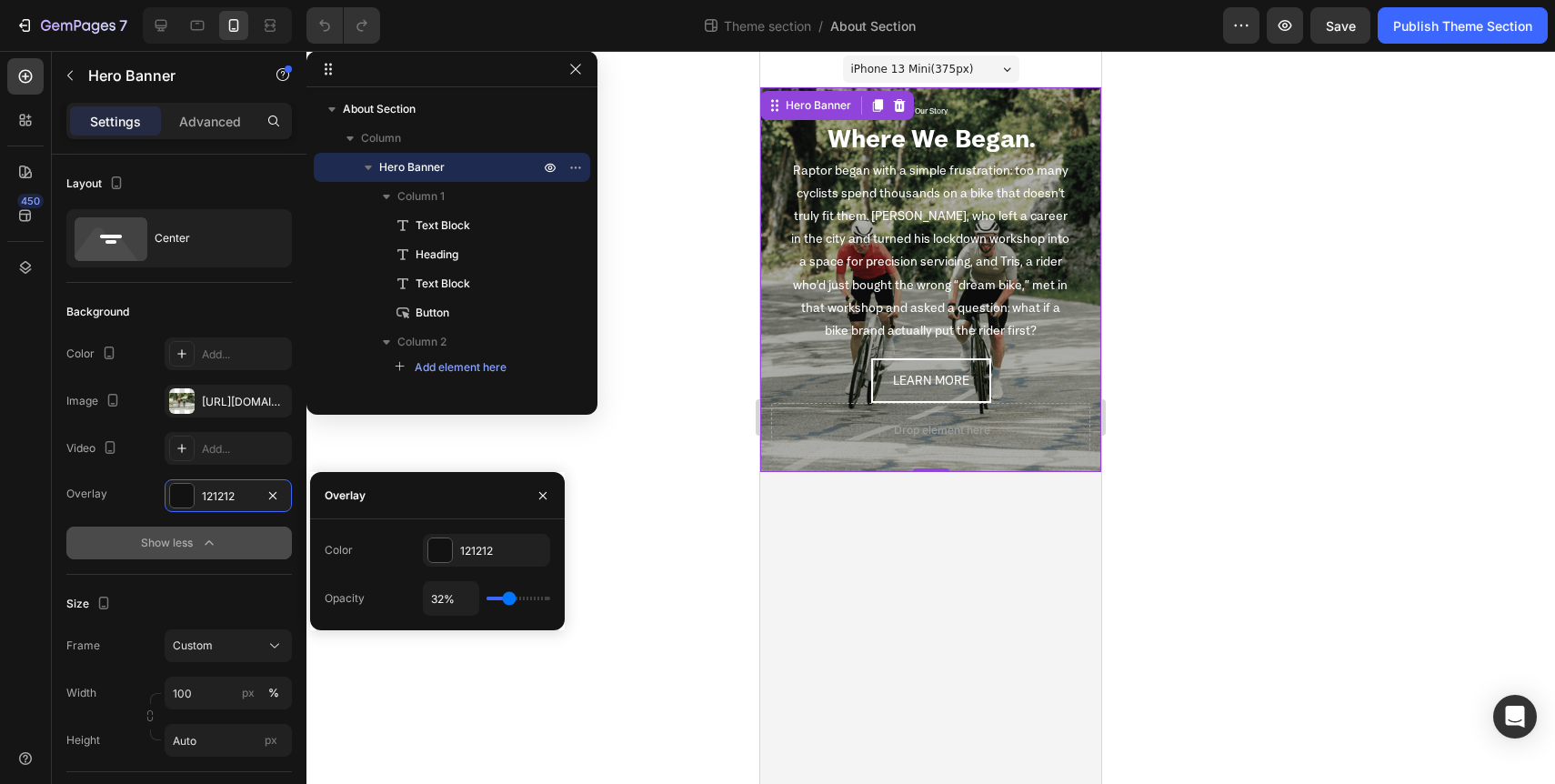
type input "33"
type input "34%"
type input "34"
type input "35%"
type input "35"
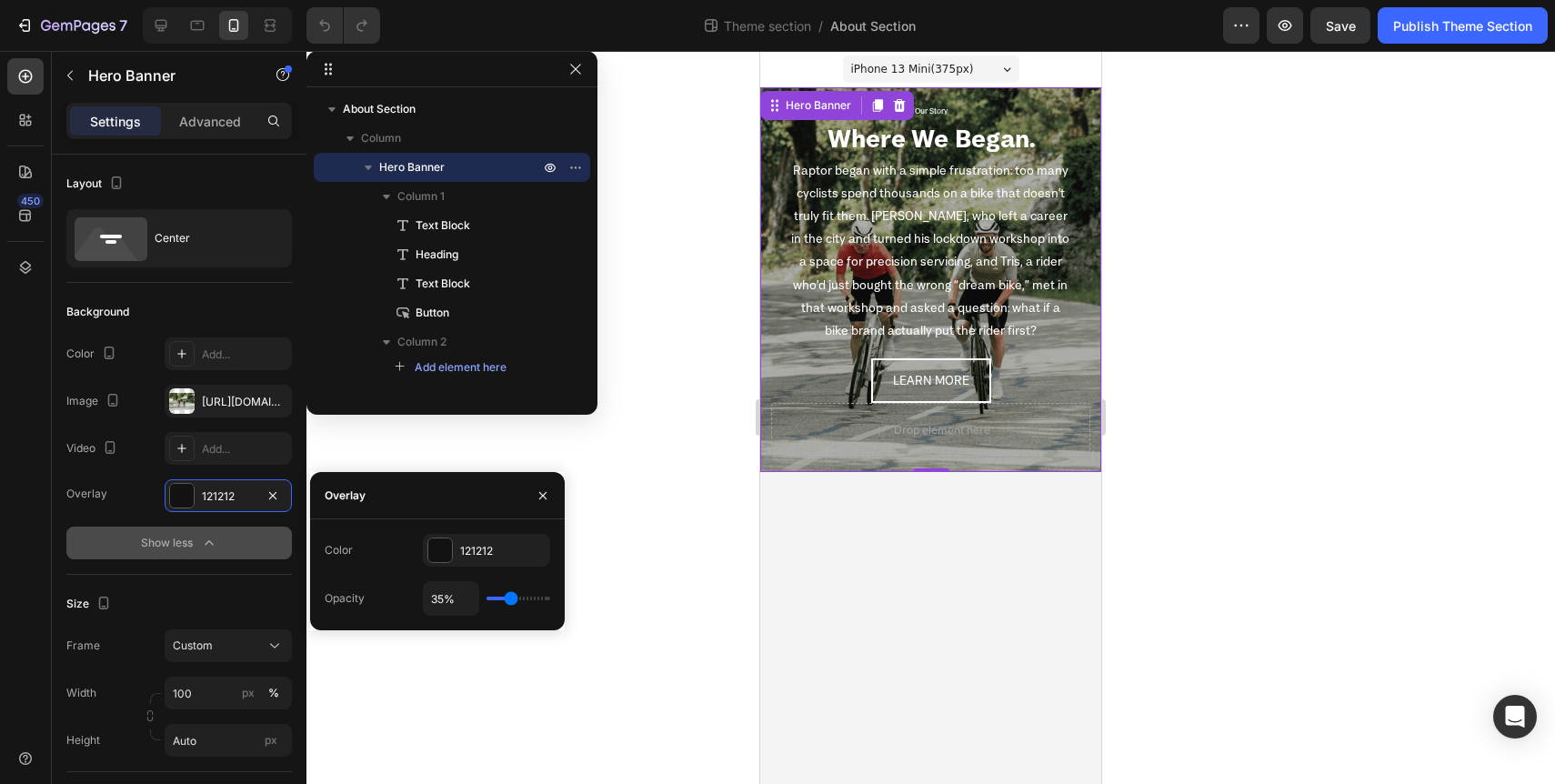
type input "36%"
type input "36"
type input "37%"
type input "37"
type input "38%"
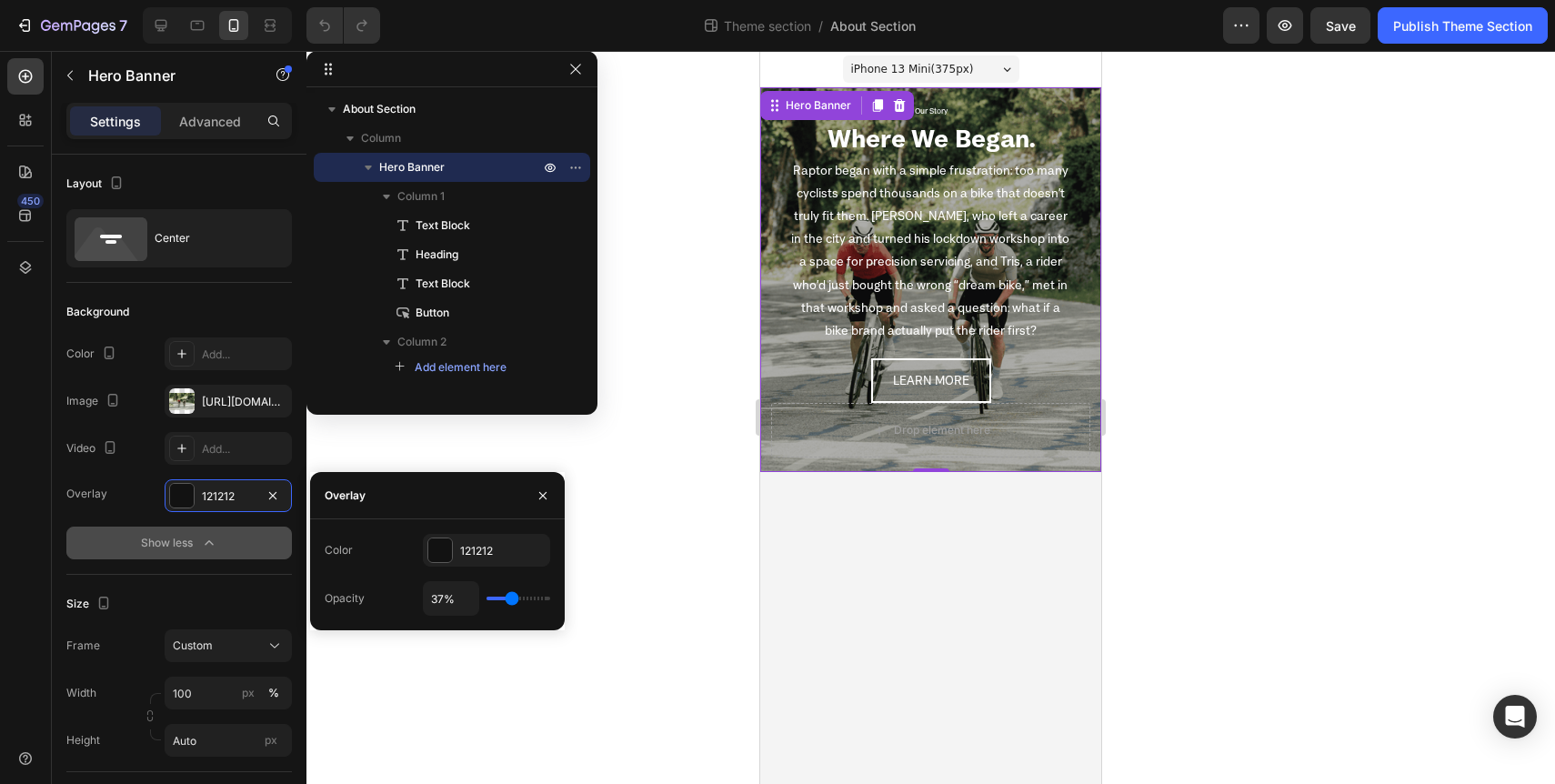
type input "38"
type input "39%"
type input "39"
type input "40%"
type input "40"
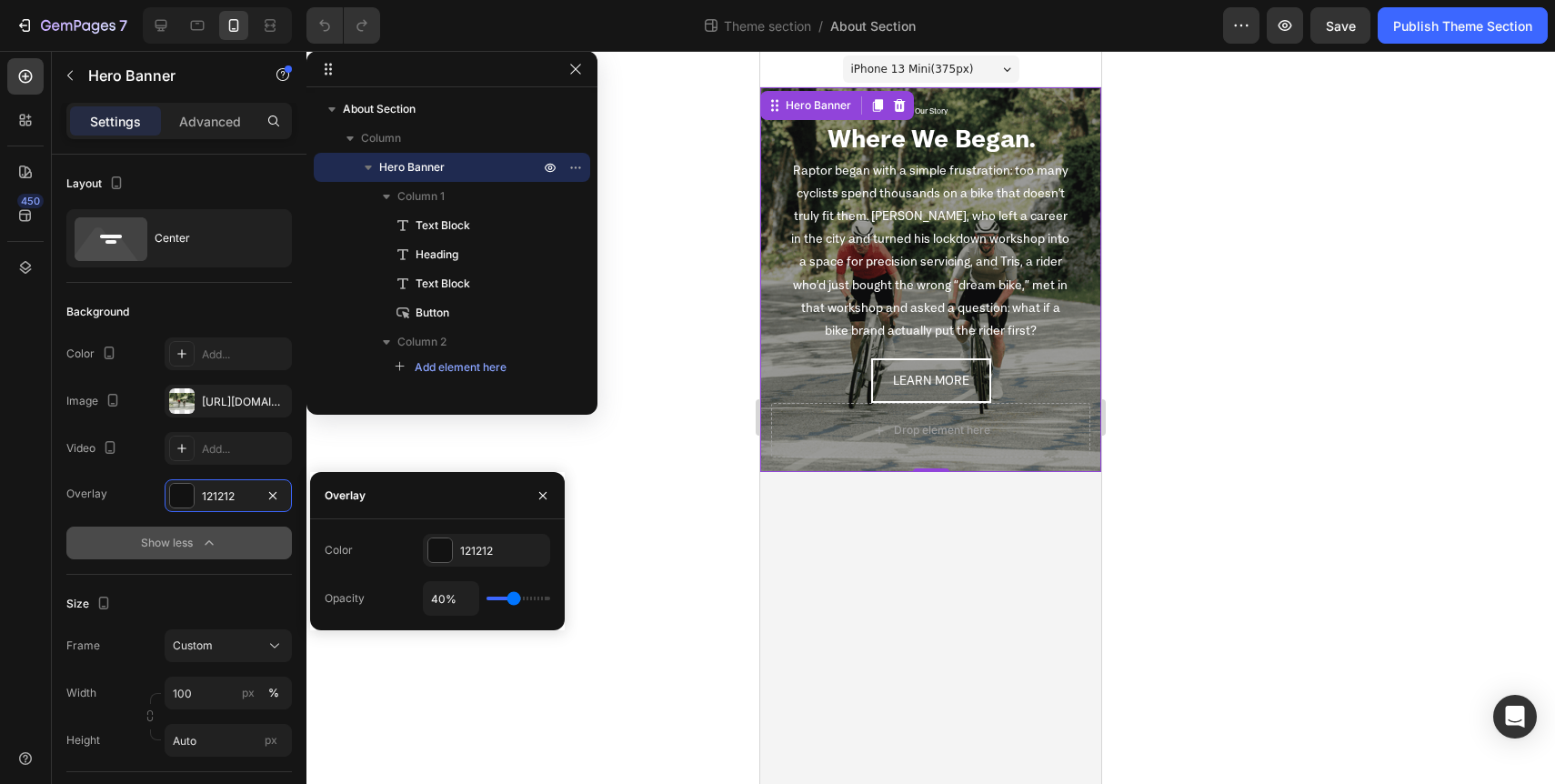
type input "41%"
type input "41"
type input "42%"
type input "42"
type input "43%"
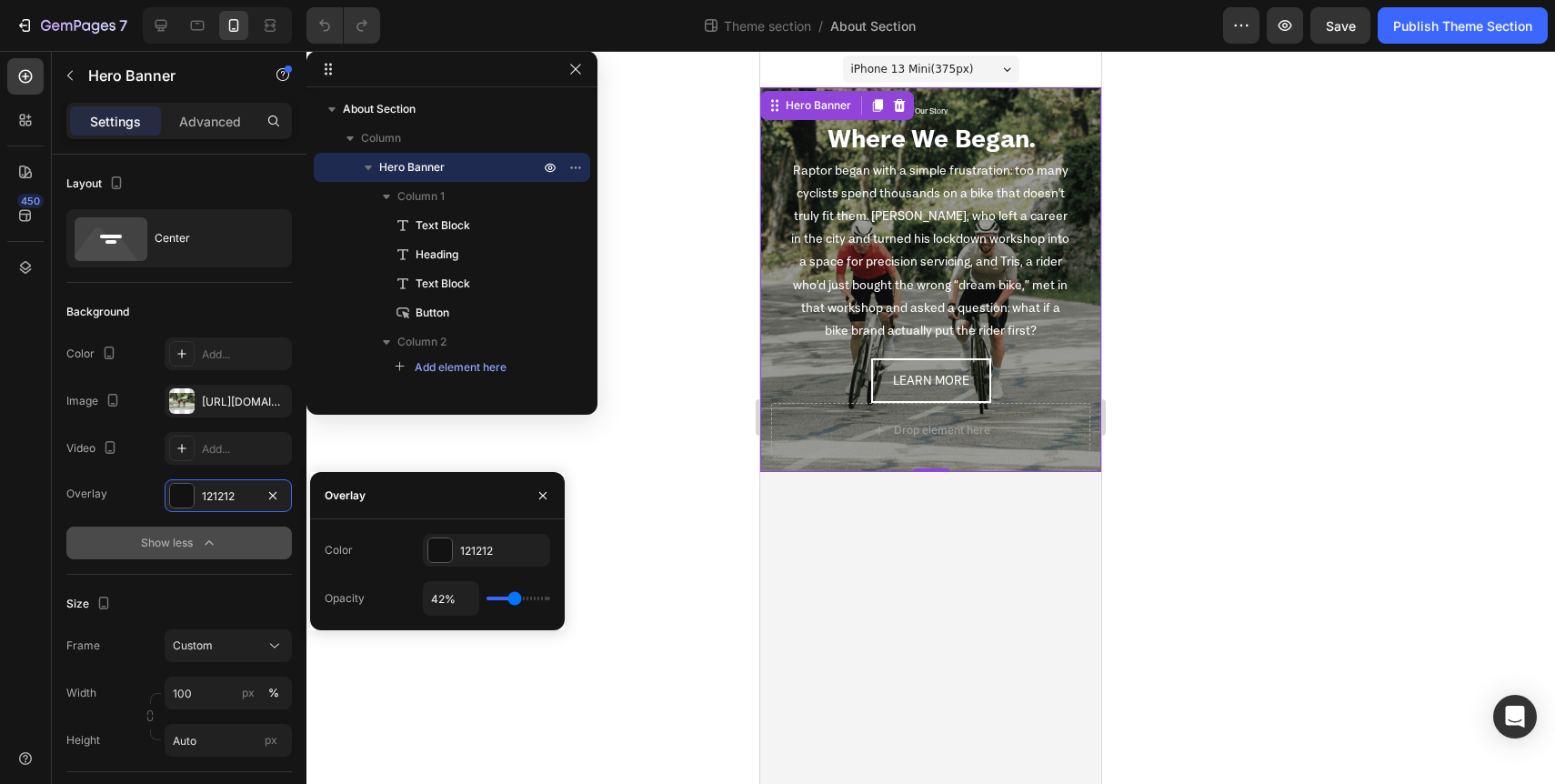
type input "43"
type input "44%"
type input "44"
type input "45%"
type input "45"
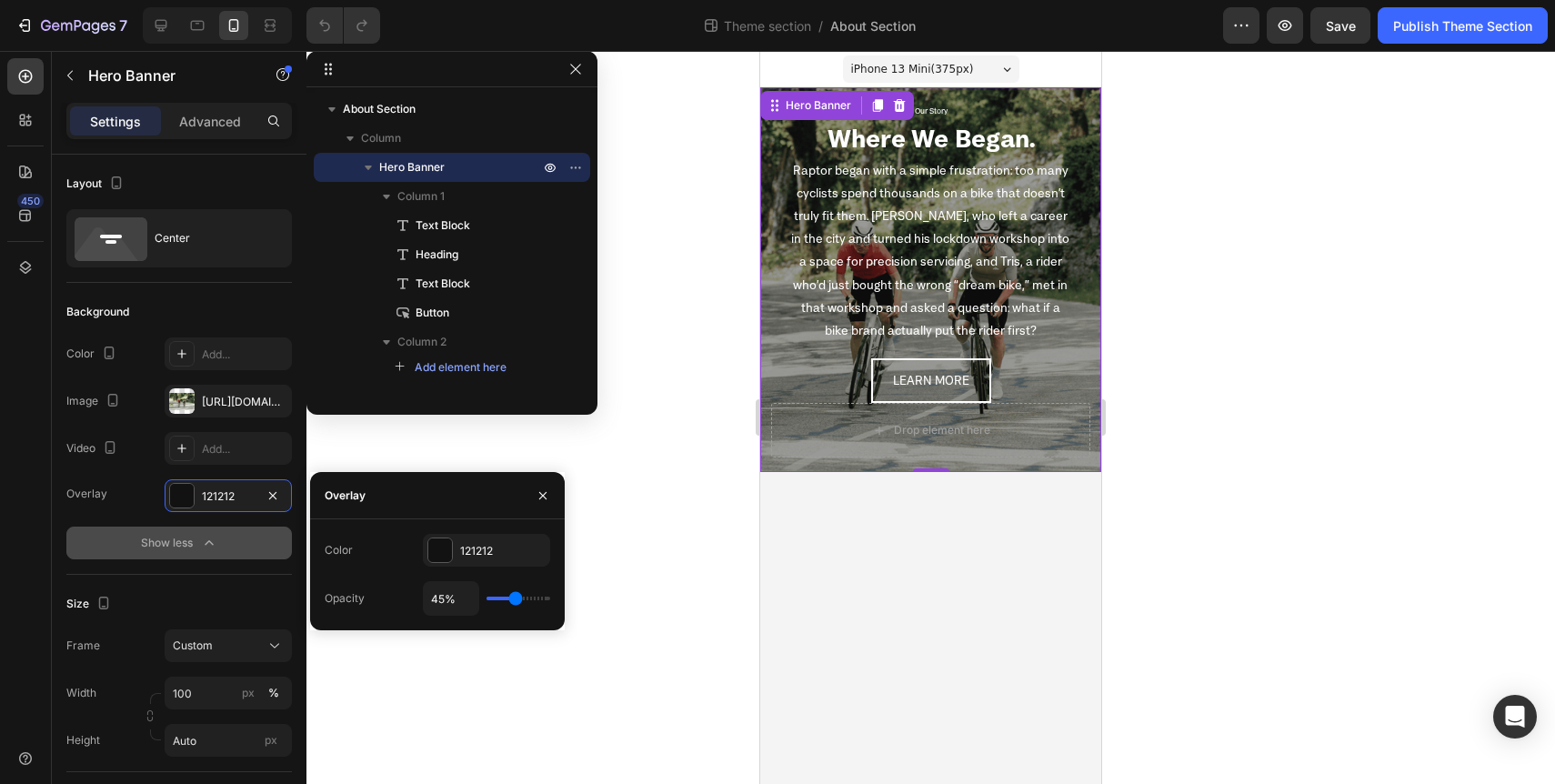
type input "46%"
type input "46"
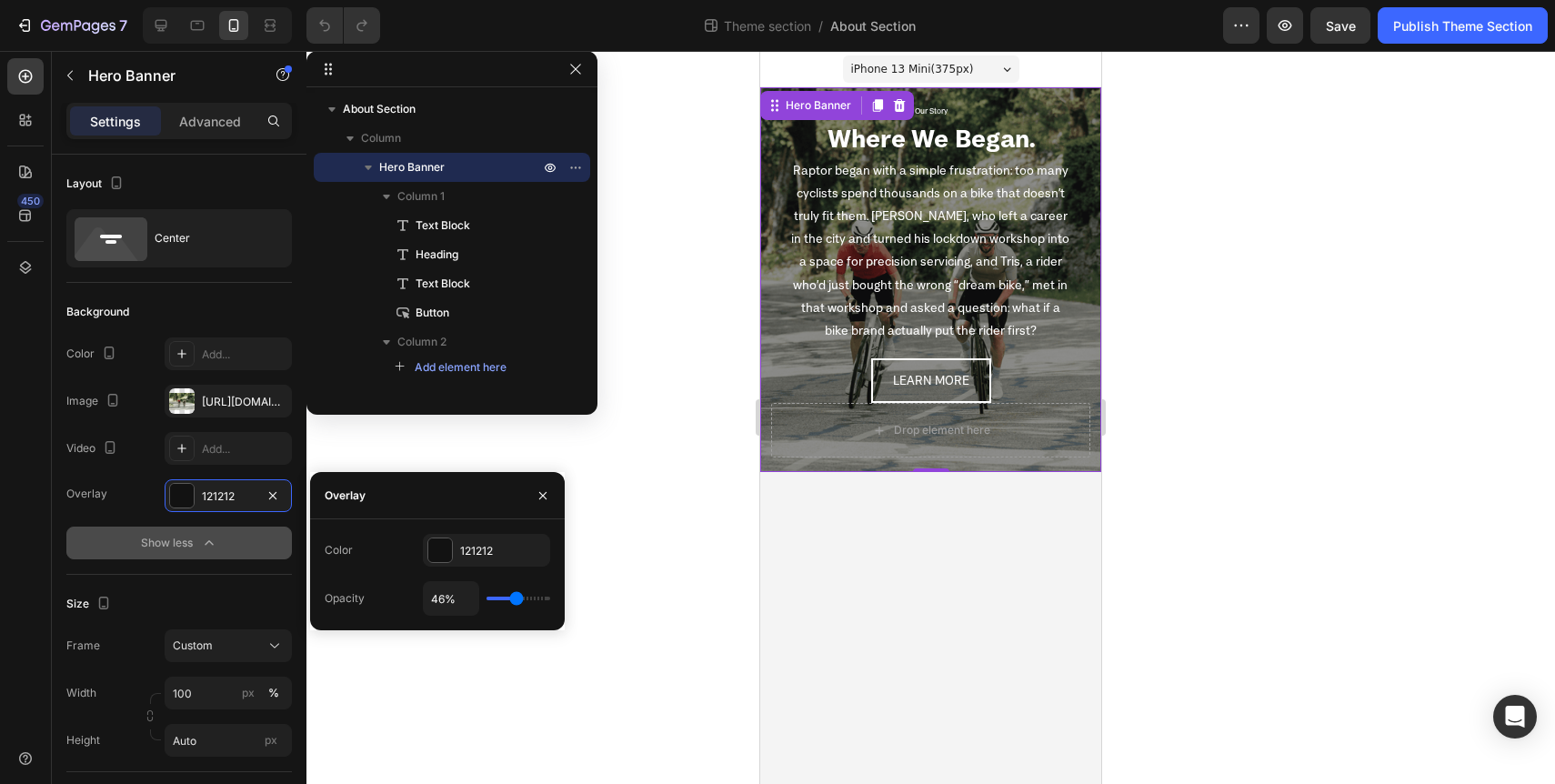
type input "47%"
type input "47"
type input "48%"
type input "48"
type input "49%"
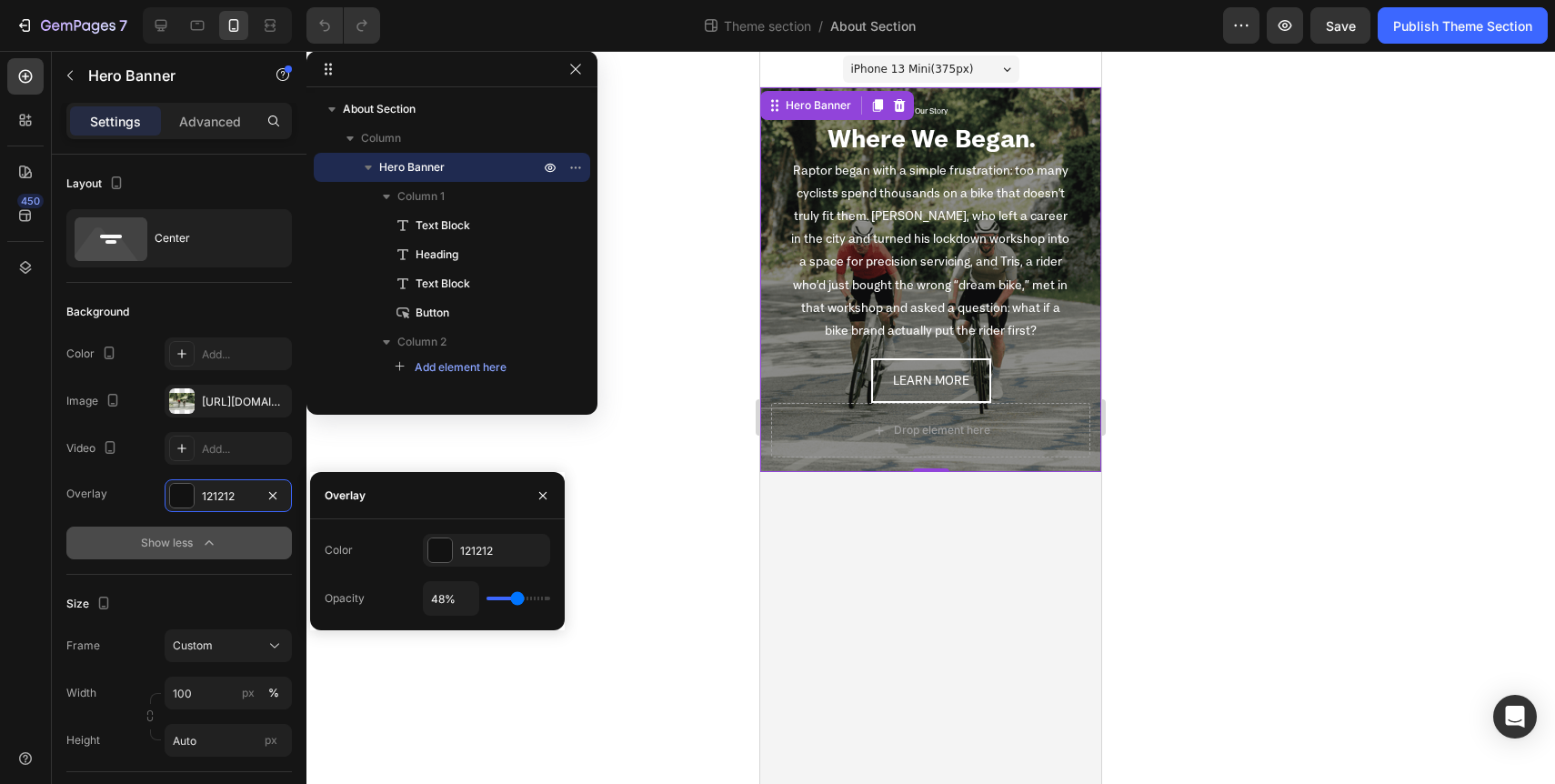
type input "49"
type input "50%"
type input "50"
type input "51%"
type input "51"
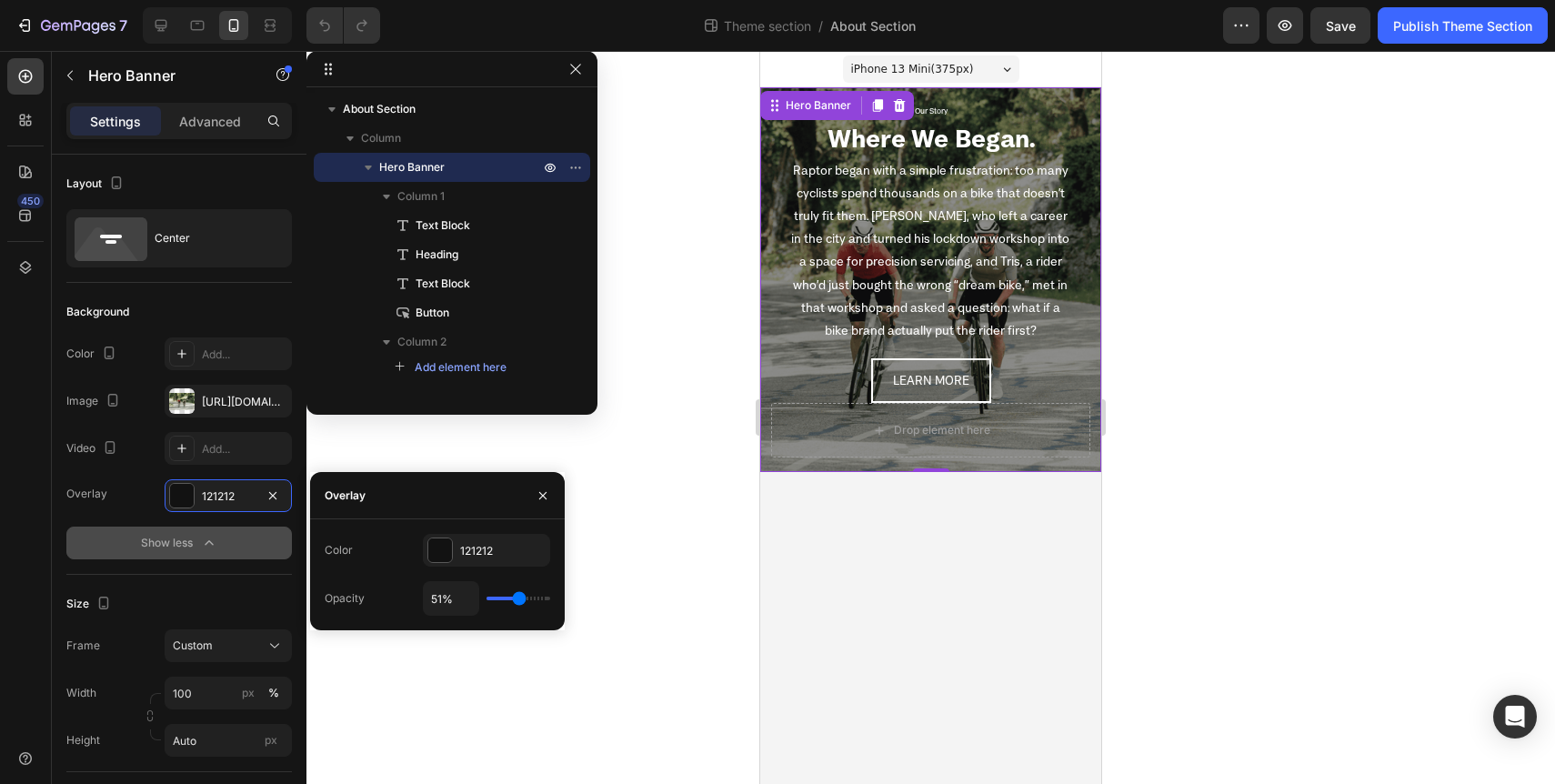
type input "52%"
type input "52"
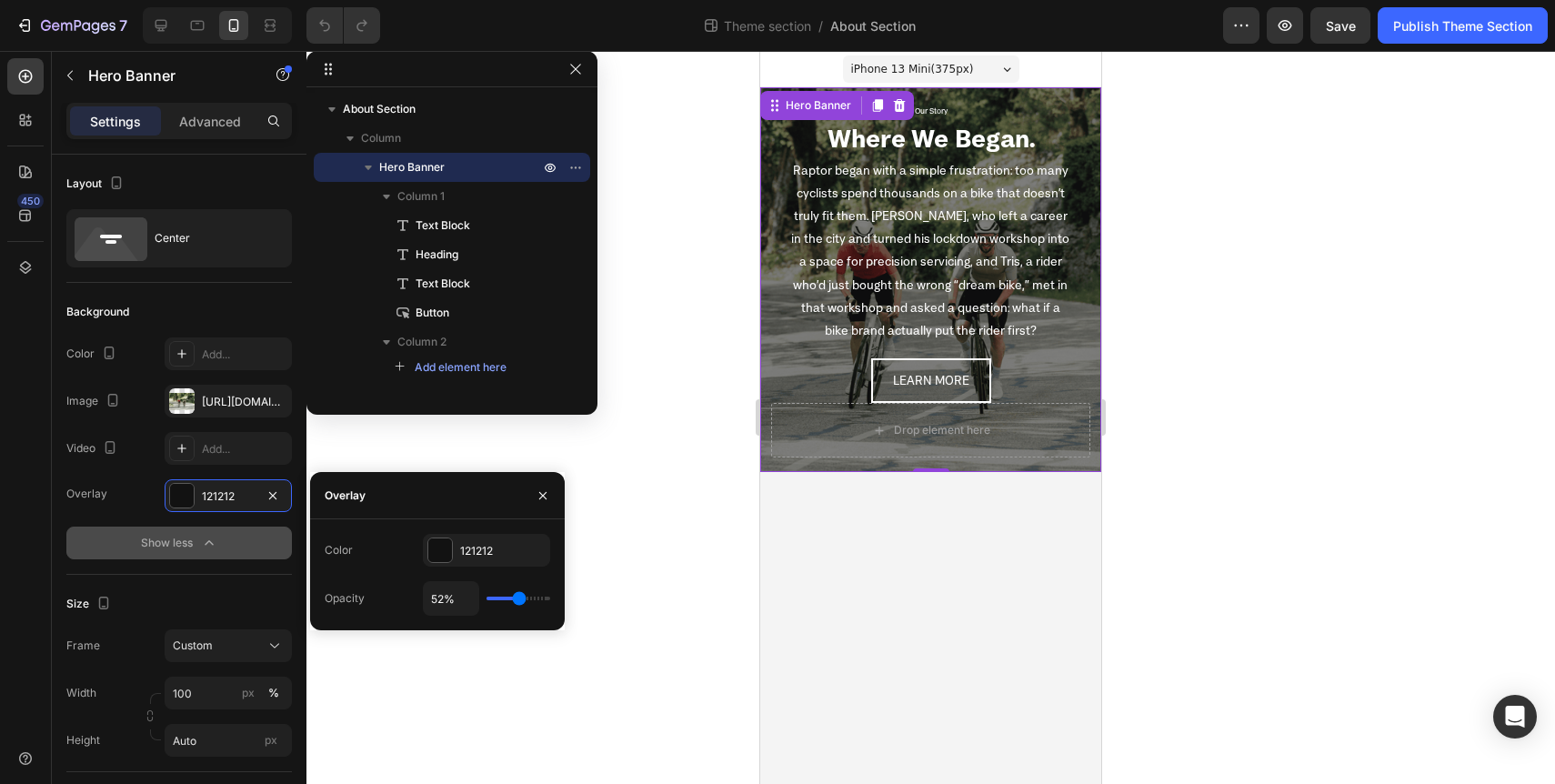
type input "53%"
type input "53"
type input "54%"
type input "54"
type input "55%"
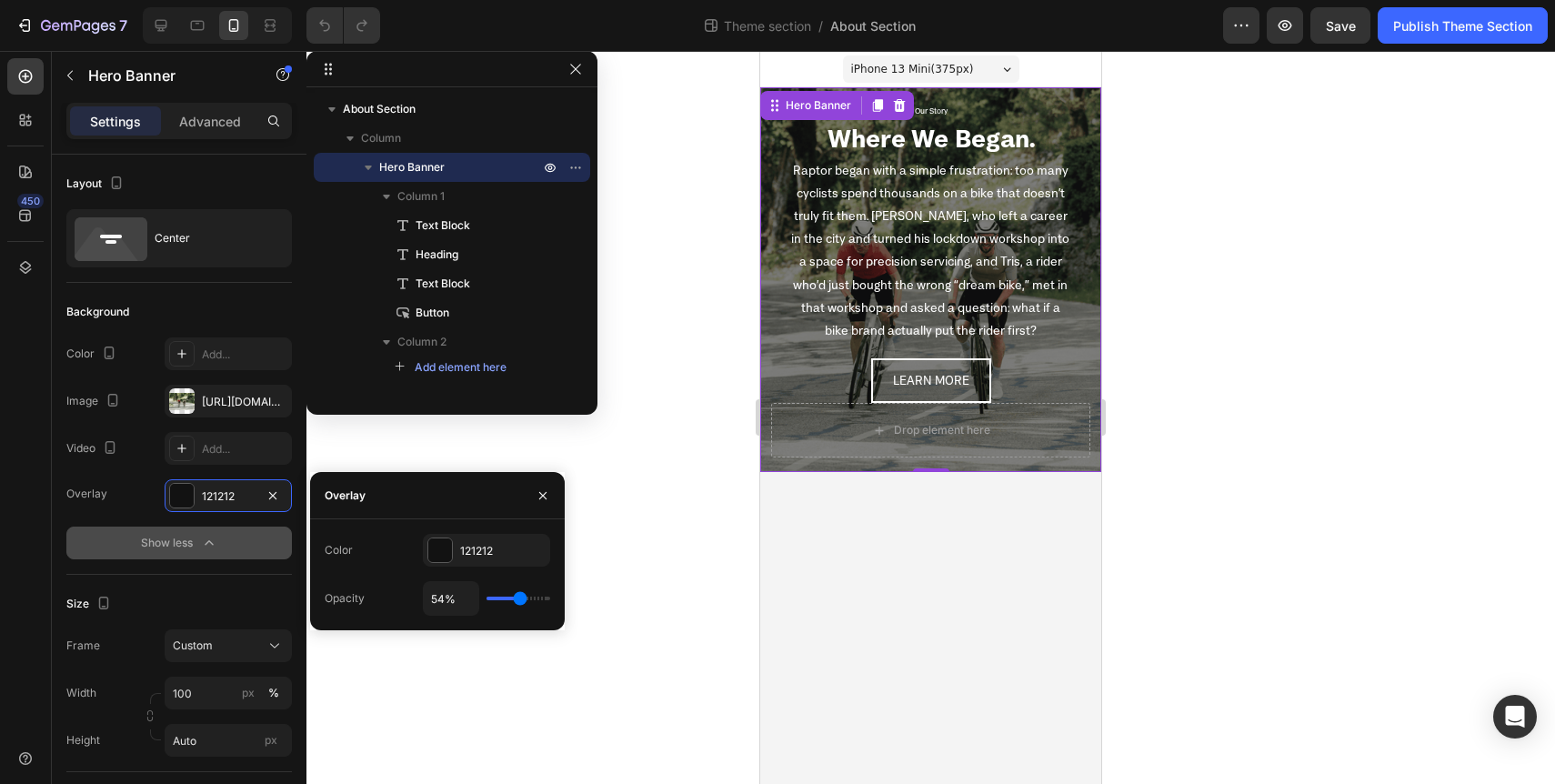
type input "55"
type input "56%"
type input "56"
type input "57%"
type input "57"
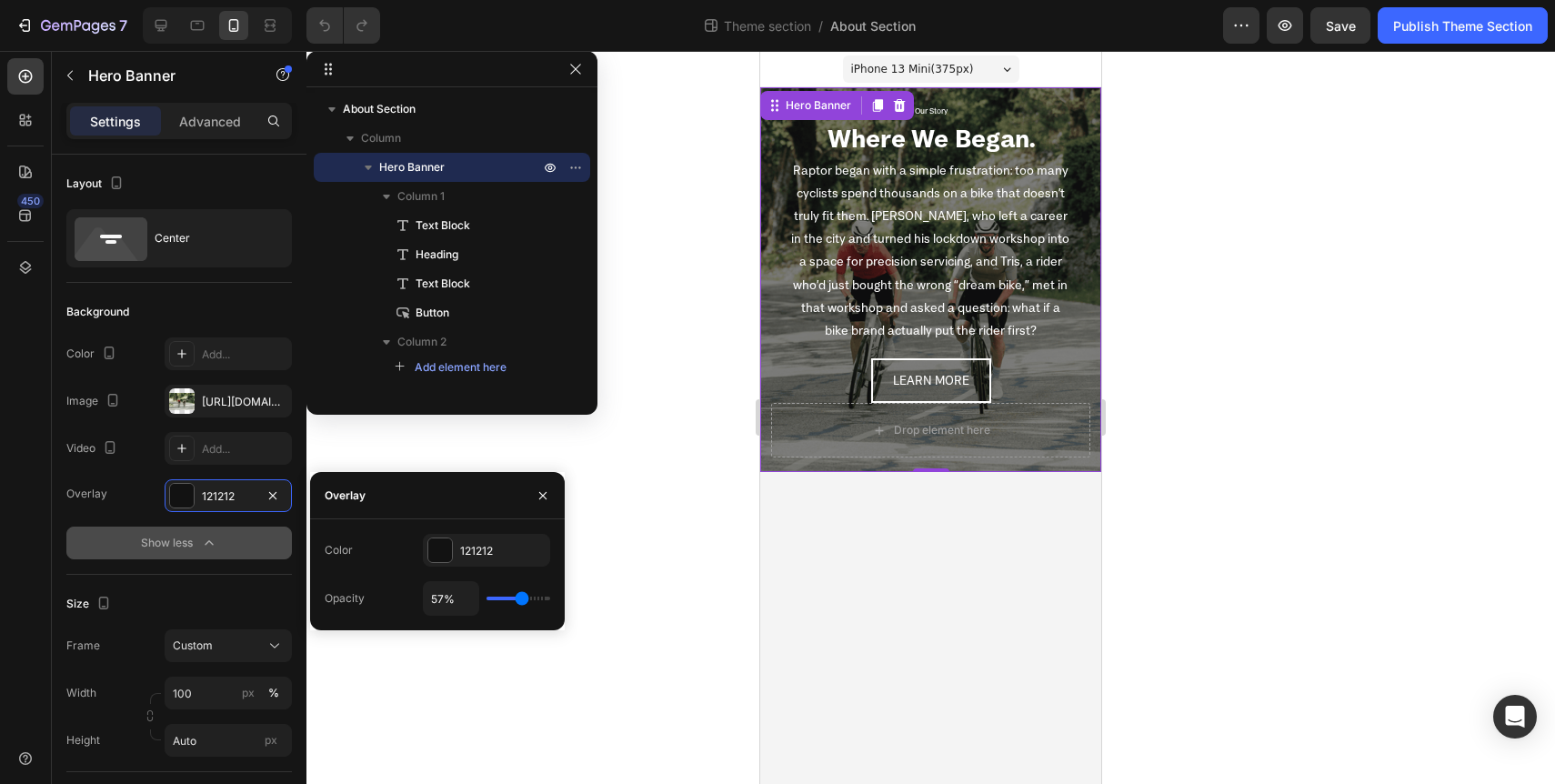
type input "58%"
type input "58"
type input "59%"
type input "59"
type input "60%"
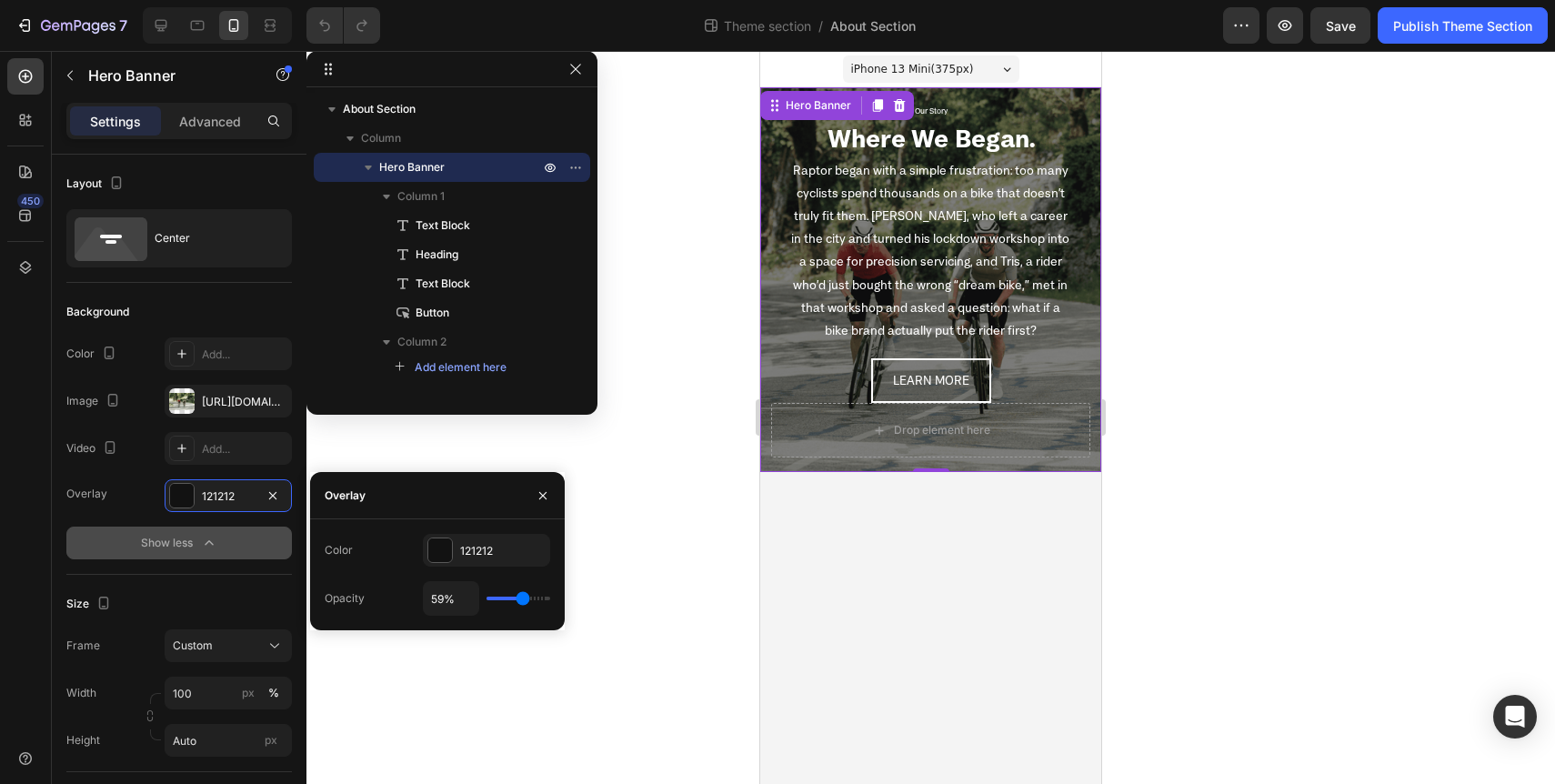
type input "60"
type input "61%"
type input "61"
type input "62%"
type input "62"
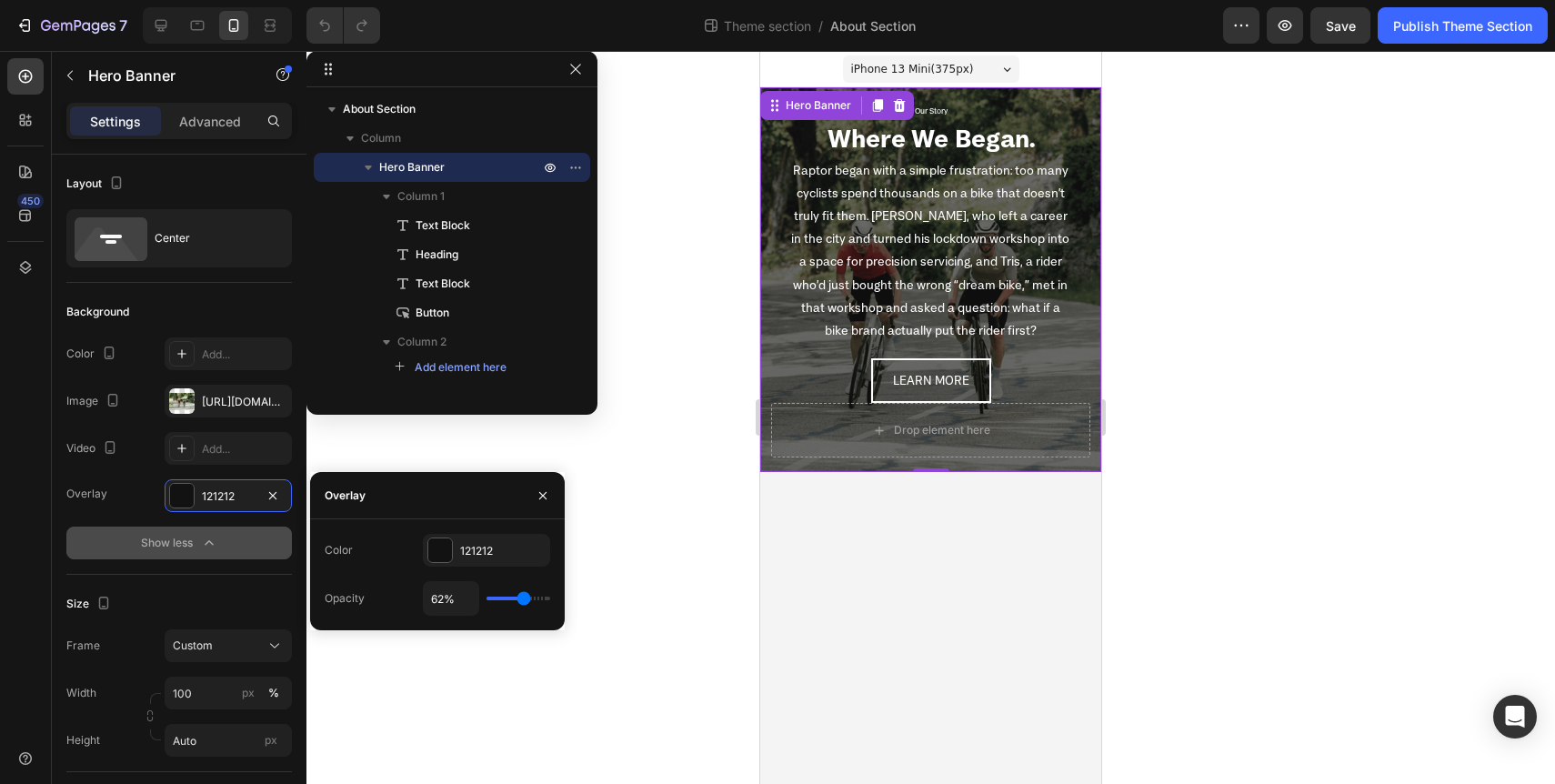
type input "63%"
type input "63"
type input "64%"
type input "64"
type input "65%"
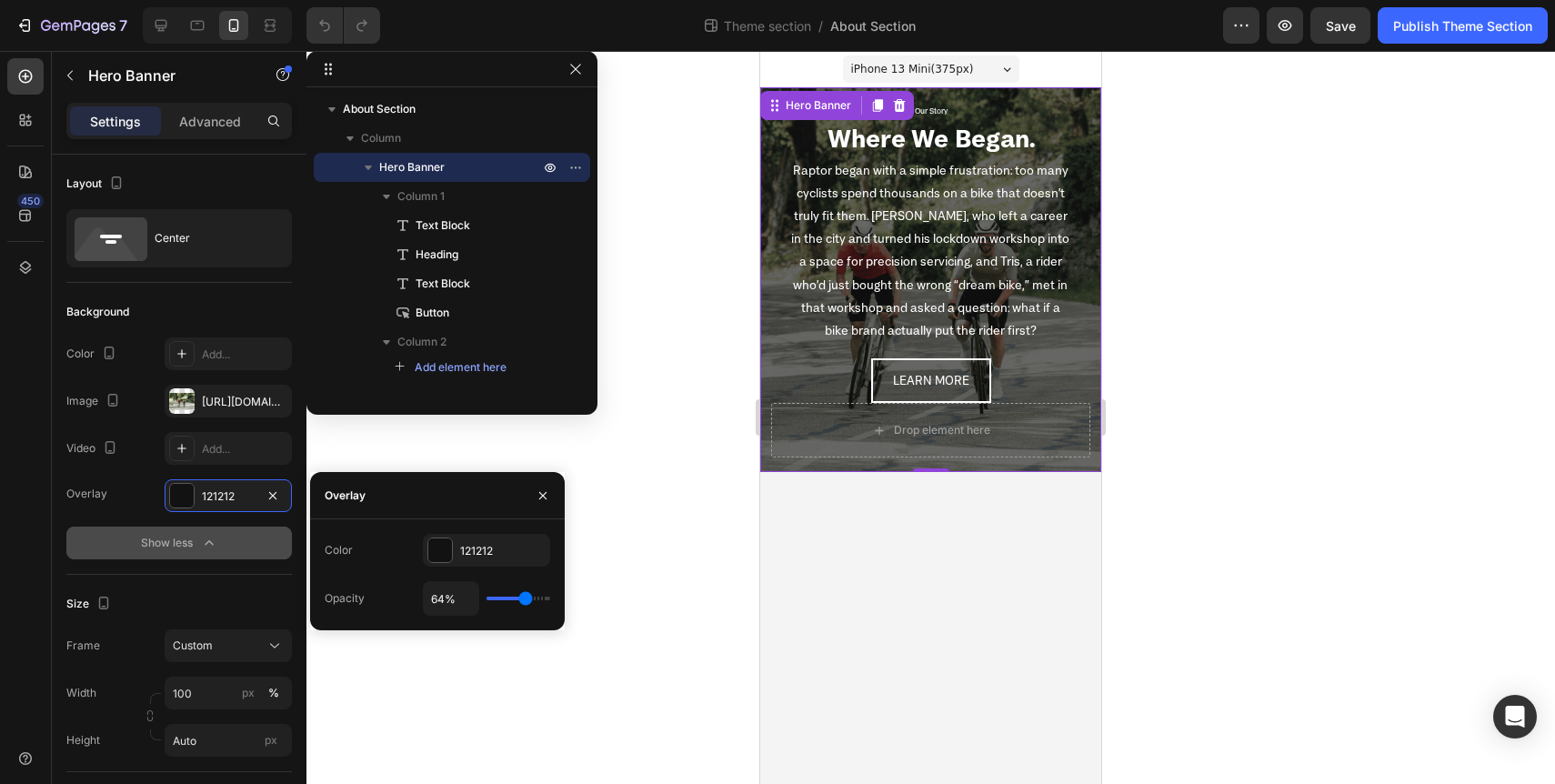
type input "65"
type input "66%"
type input "66"
type input "67%"
type input "67"
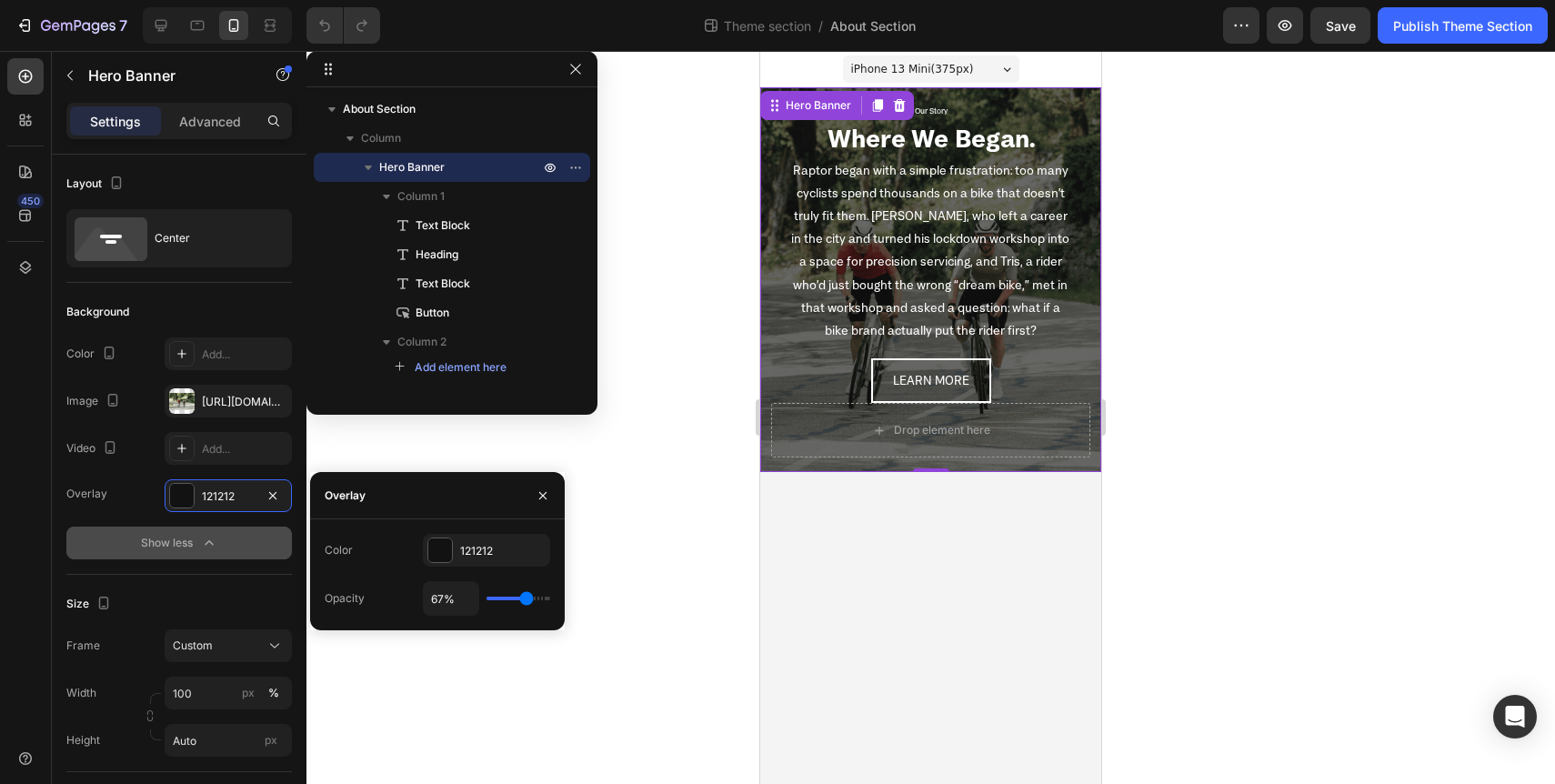
type input "68%"
type input "68"
type input "69%"
type input "69"
type input "70%"
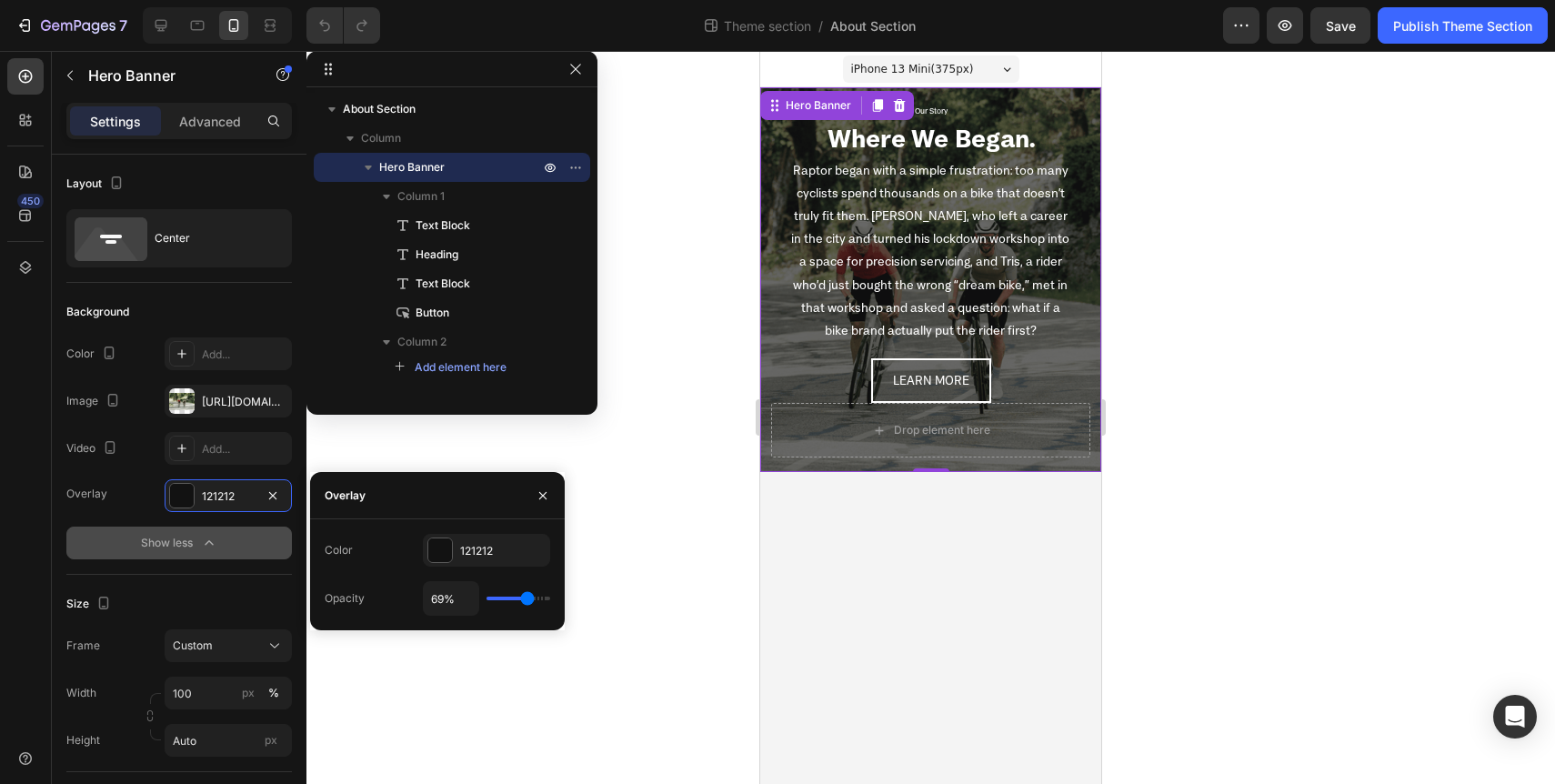
type input "70"
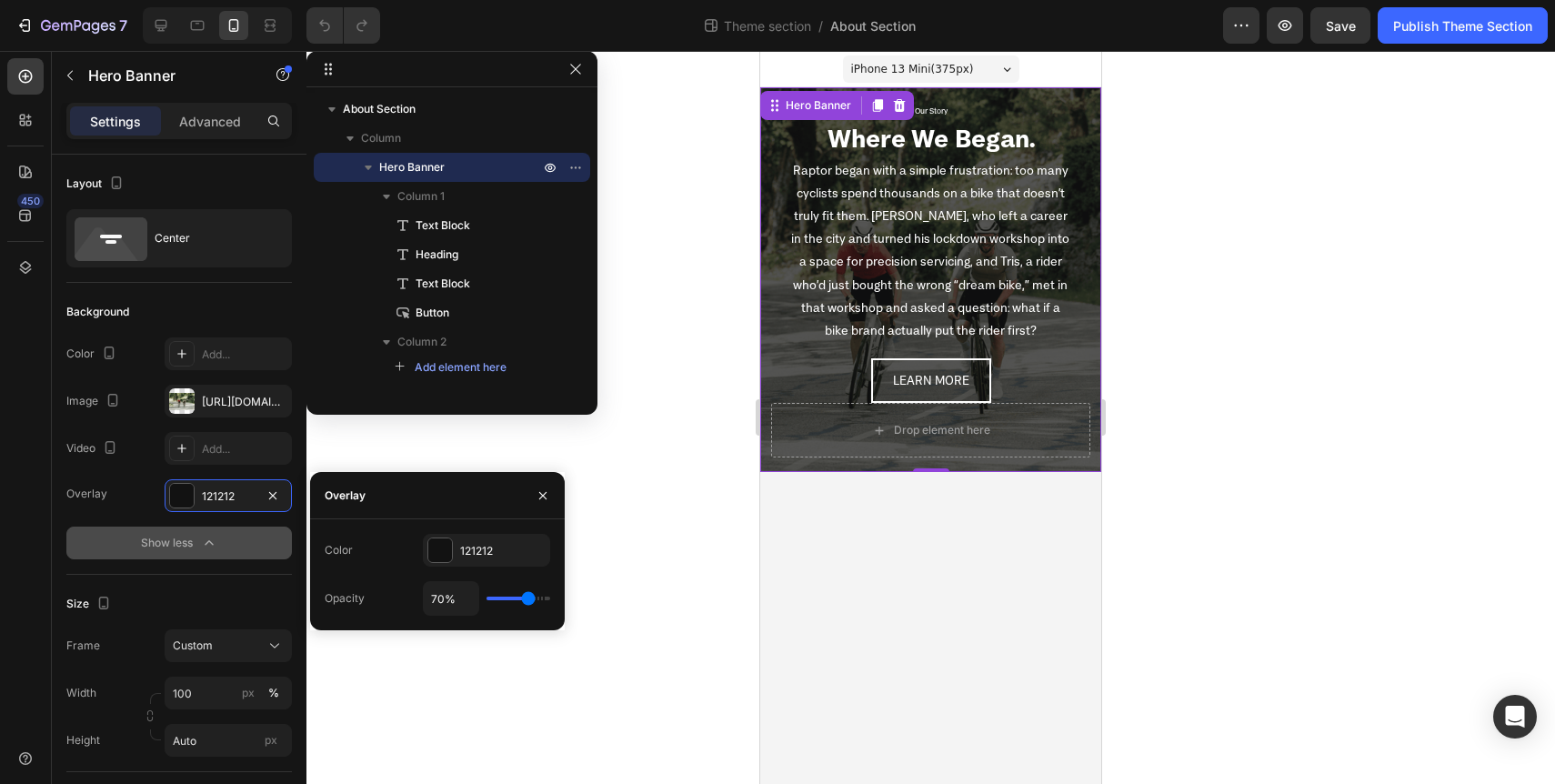
type input "71%"
type input "71"
type input "72%"
type input "72"
type input "73%"
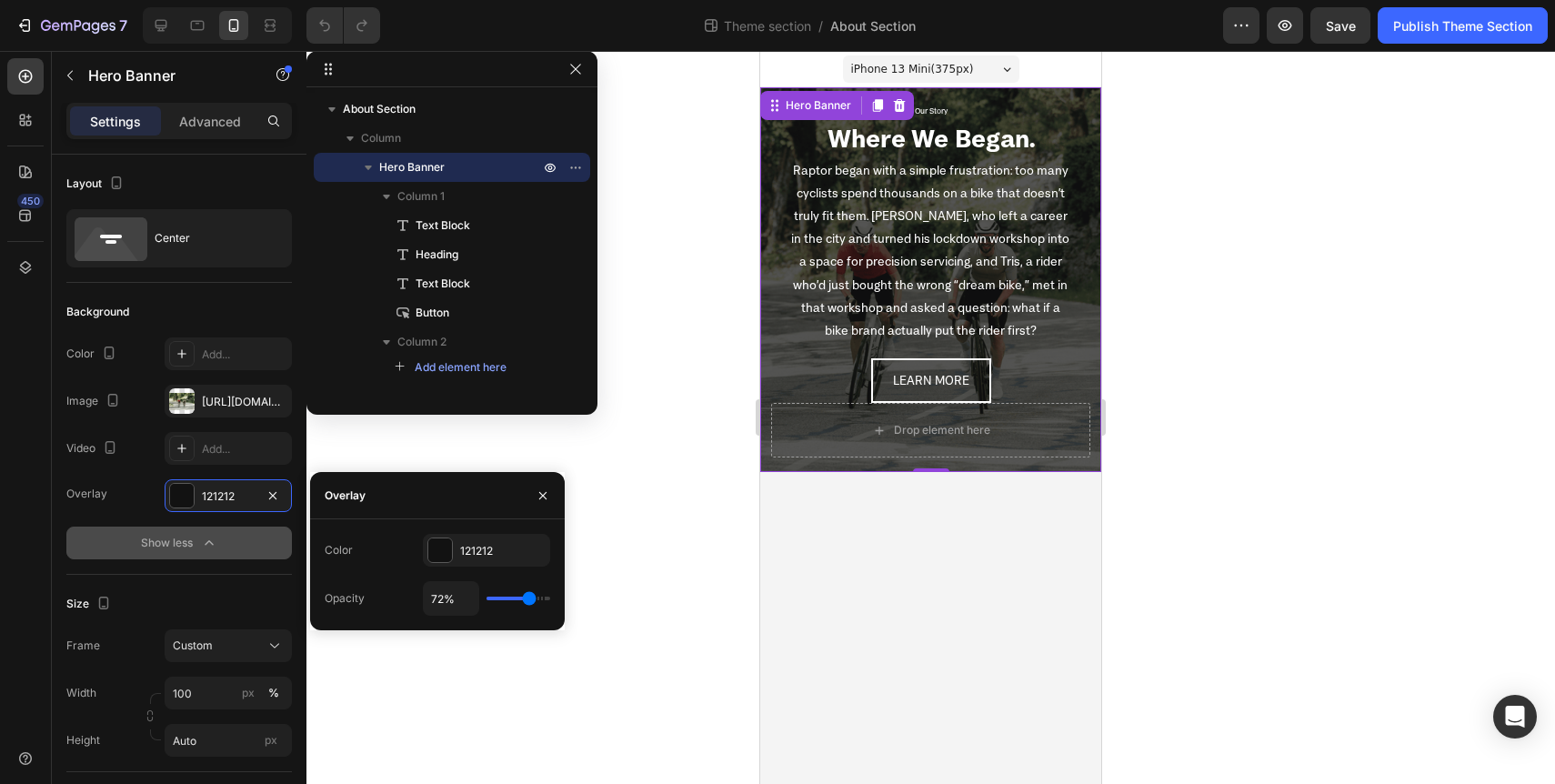
type input "73"
type input "74%"
type input "74"
type input "75%"
type input "75"
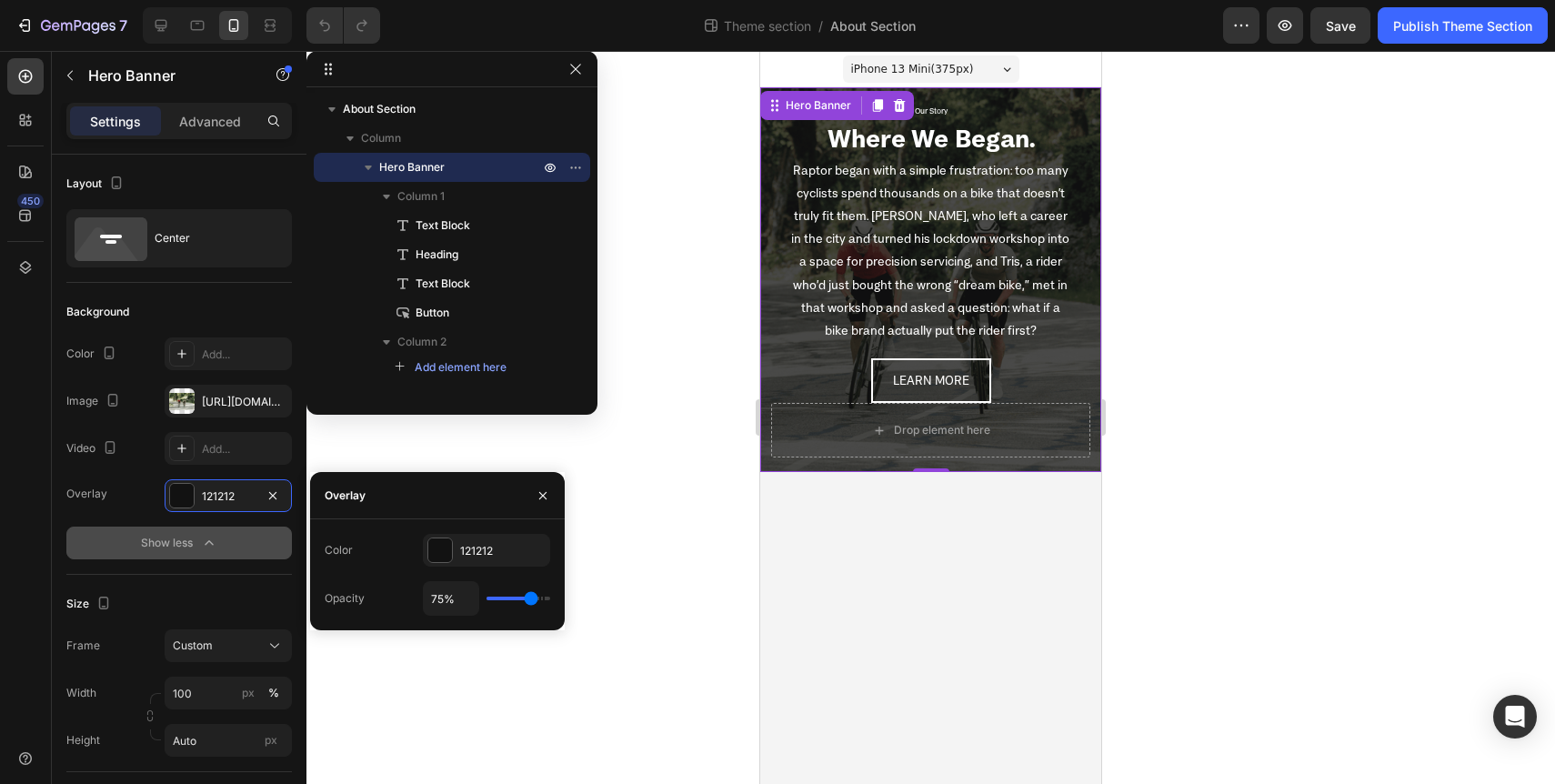
type input "76%"
type input "76"
type input "77%"
type input "77"
type input "79%"
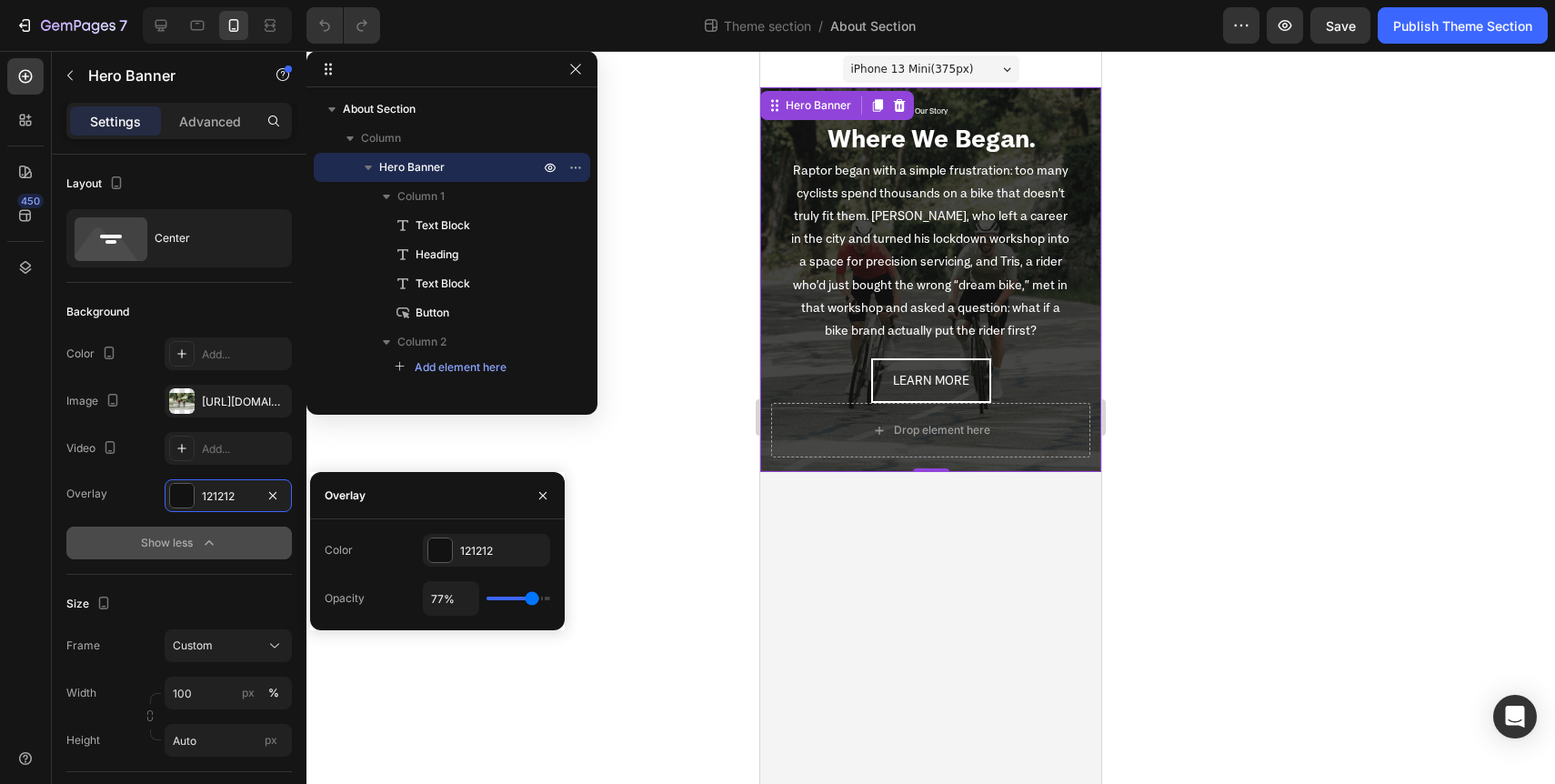
type input "79"
type input "81%"
type input "81"
type input "83%"
type input "83"
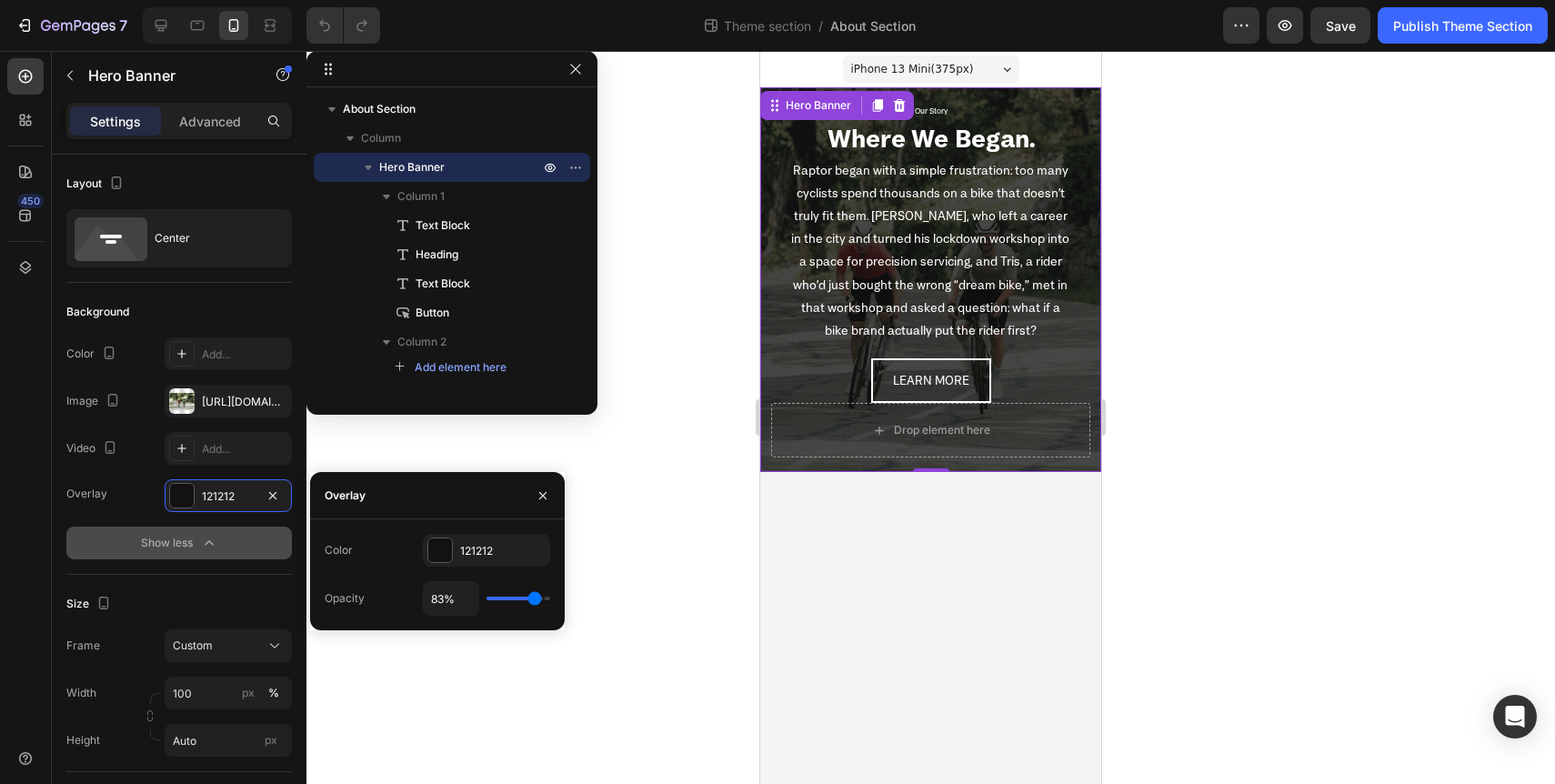
type input "85%"
type input "85"
type input "86%"
type input "86"
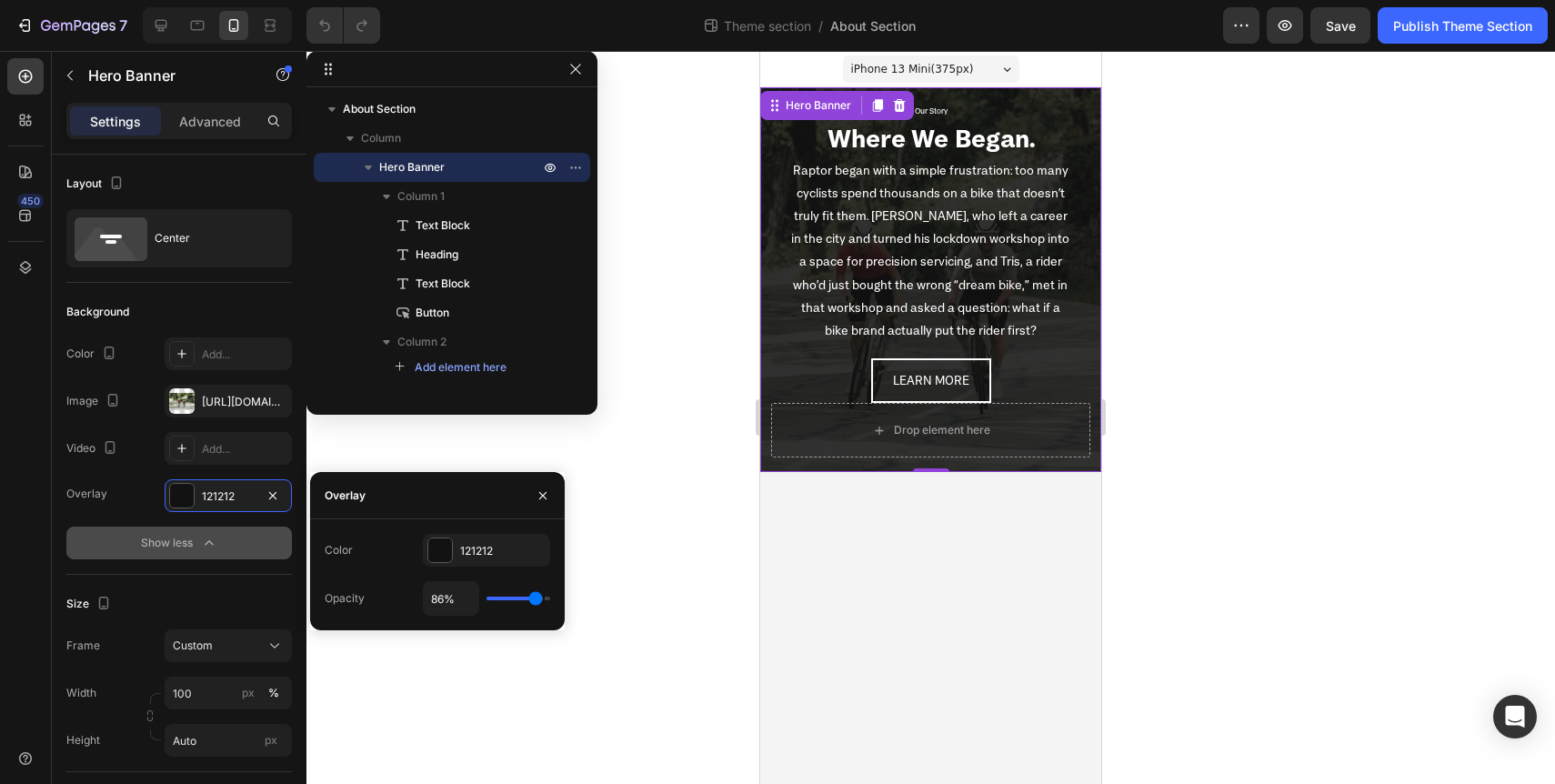
type input "88%"
type input "88"
type input "91%"
type input "91"
type input "93%"
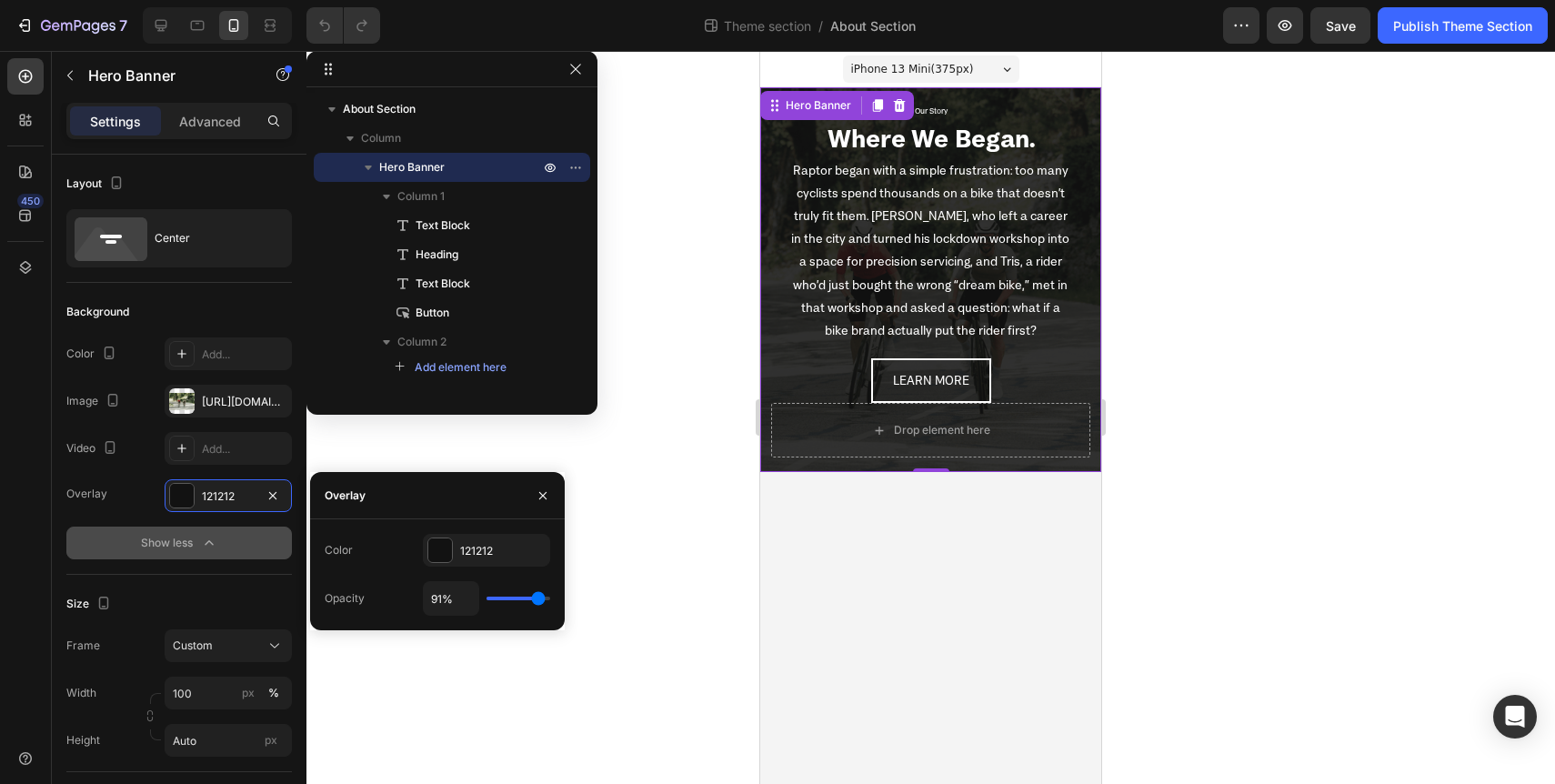
type input "93"
type input "96%"
type input "96"
type input "98%"
type input "98"
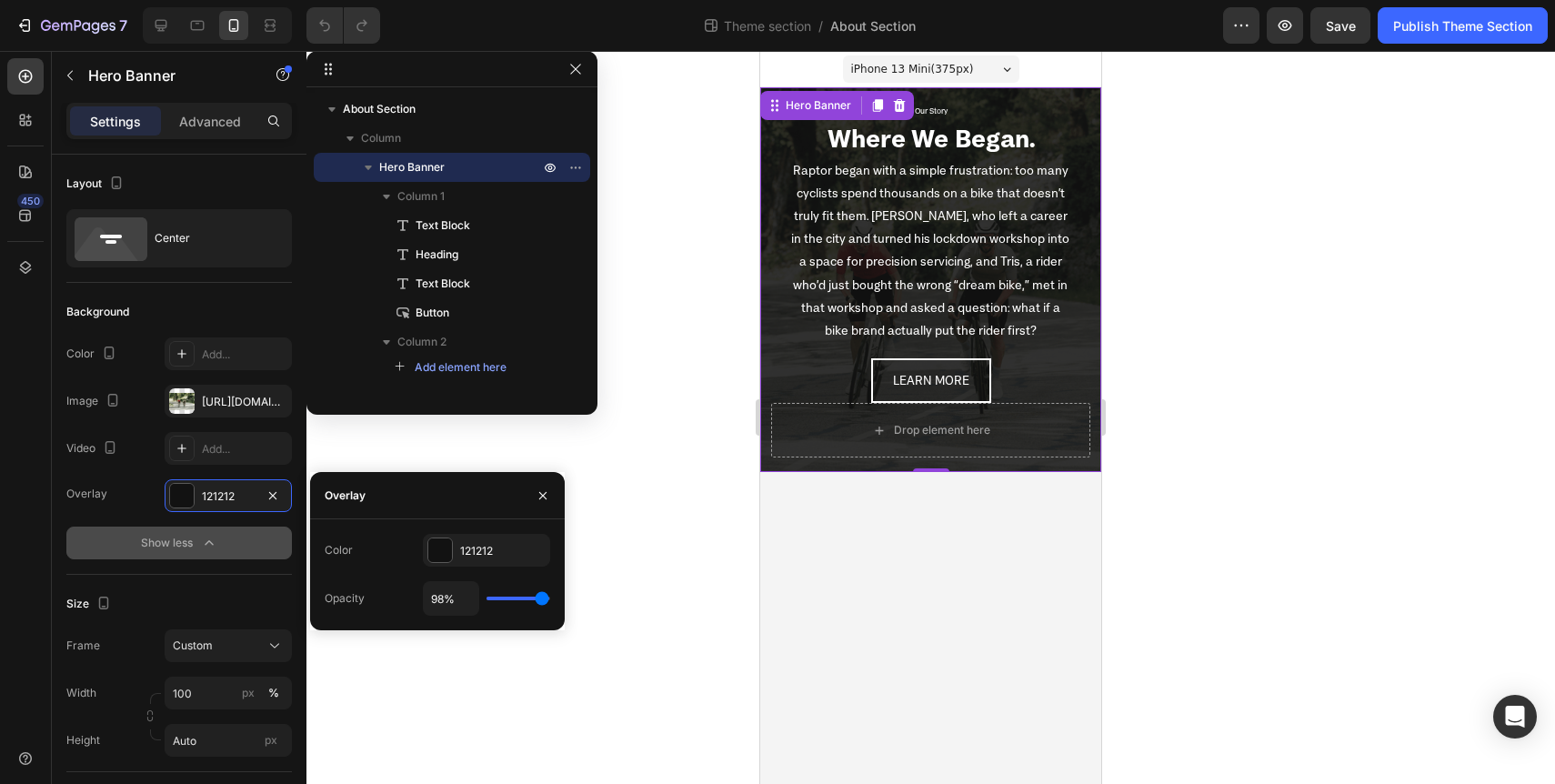
type input "100%"
type input "100"
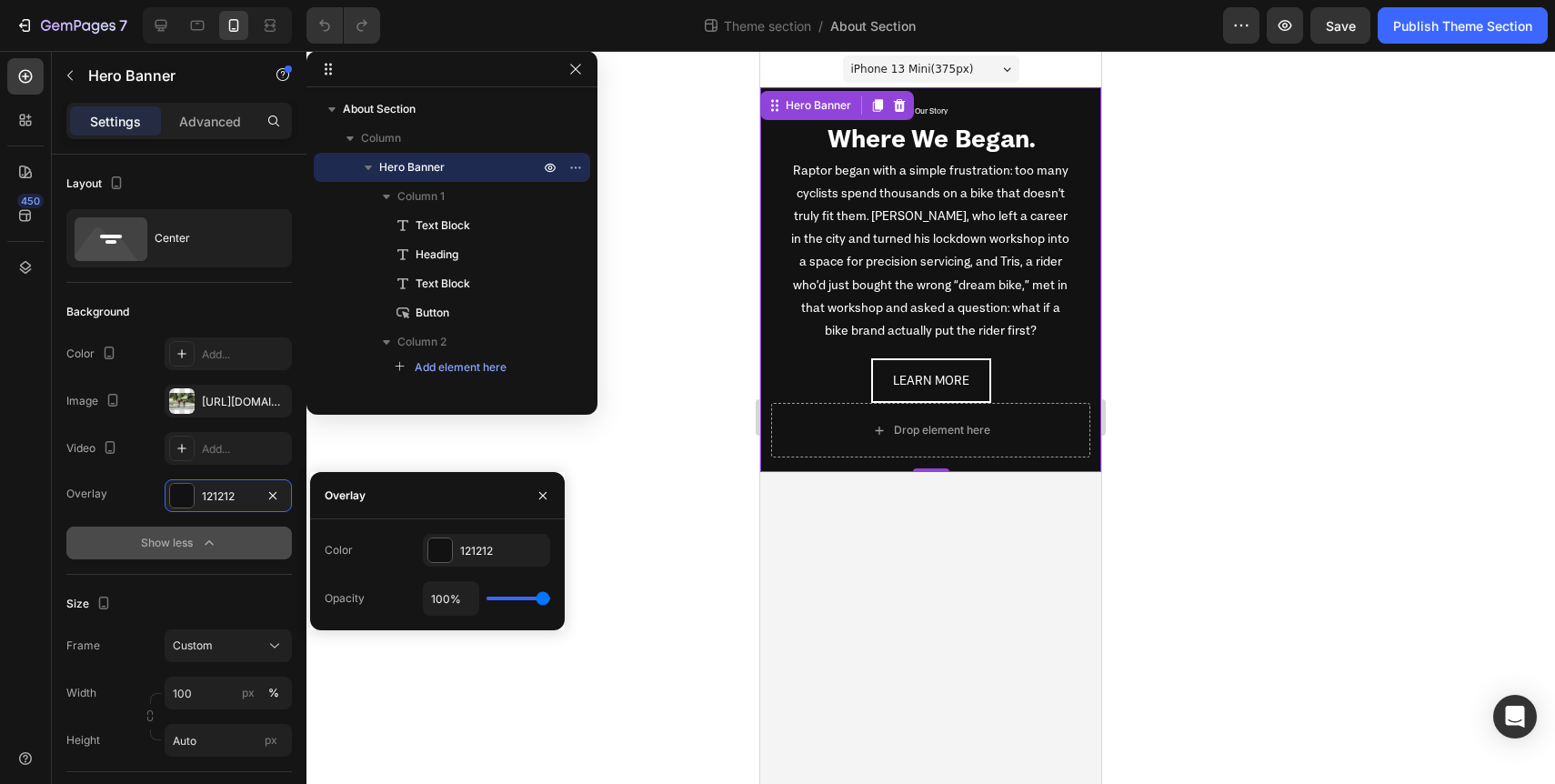
type input "99%"
type input "99"
type input "97%"
type input "97"
type input "96%"
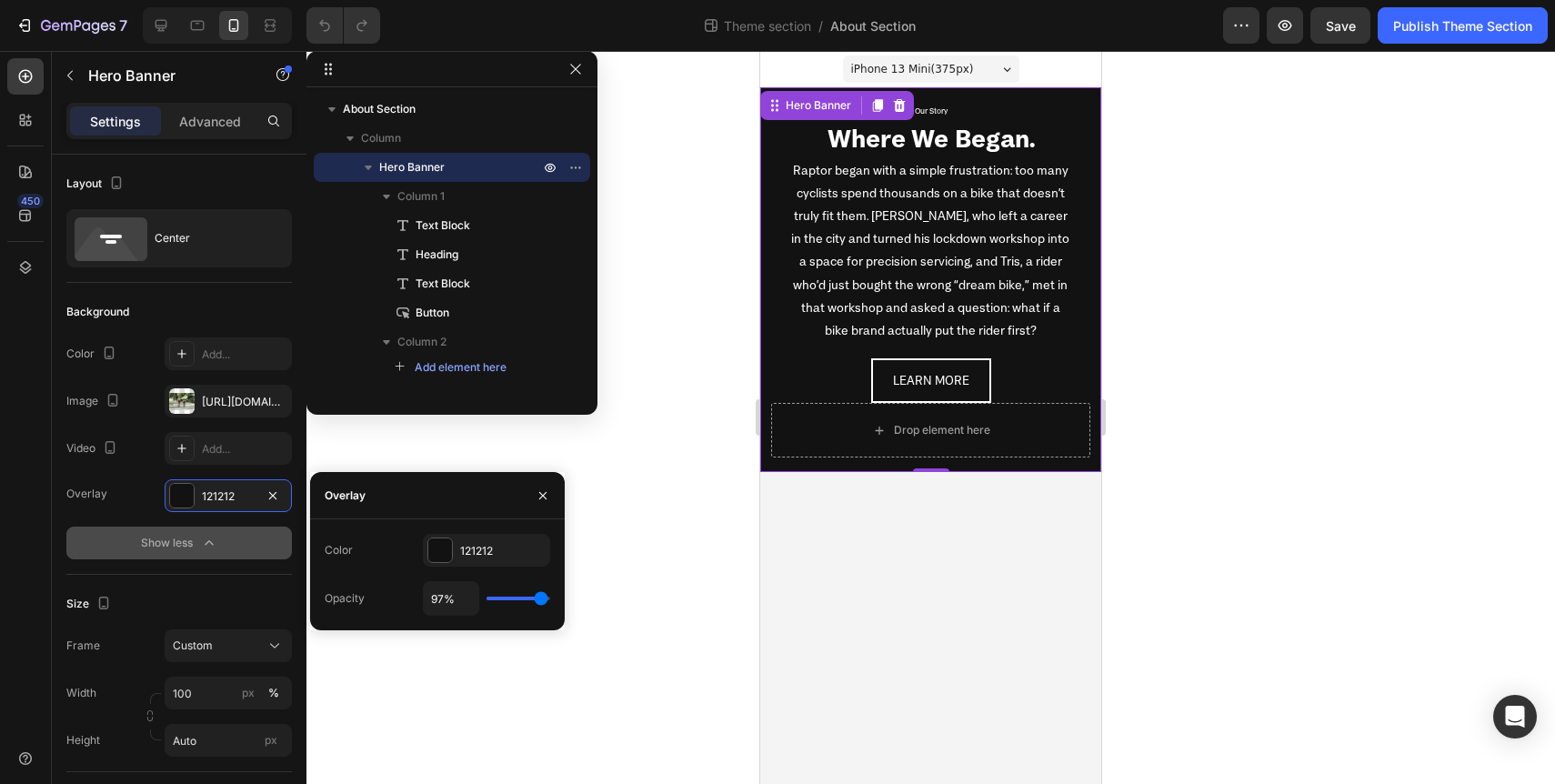
type input "96"
type input "95%"
type input "95"
type input "94%"
type input "94"
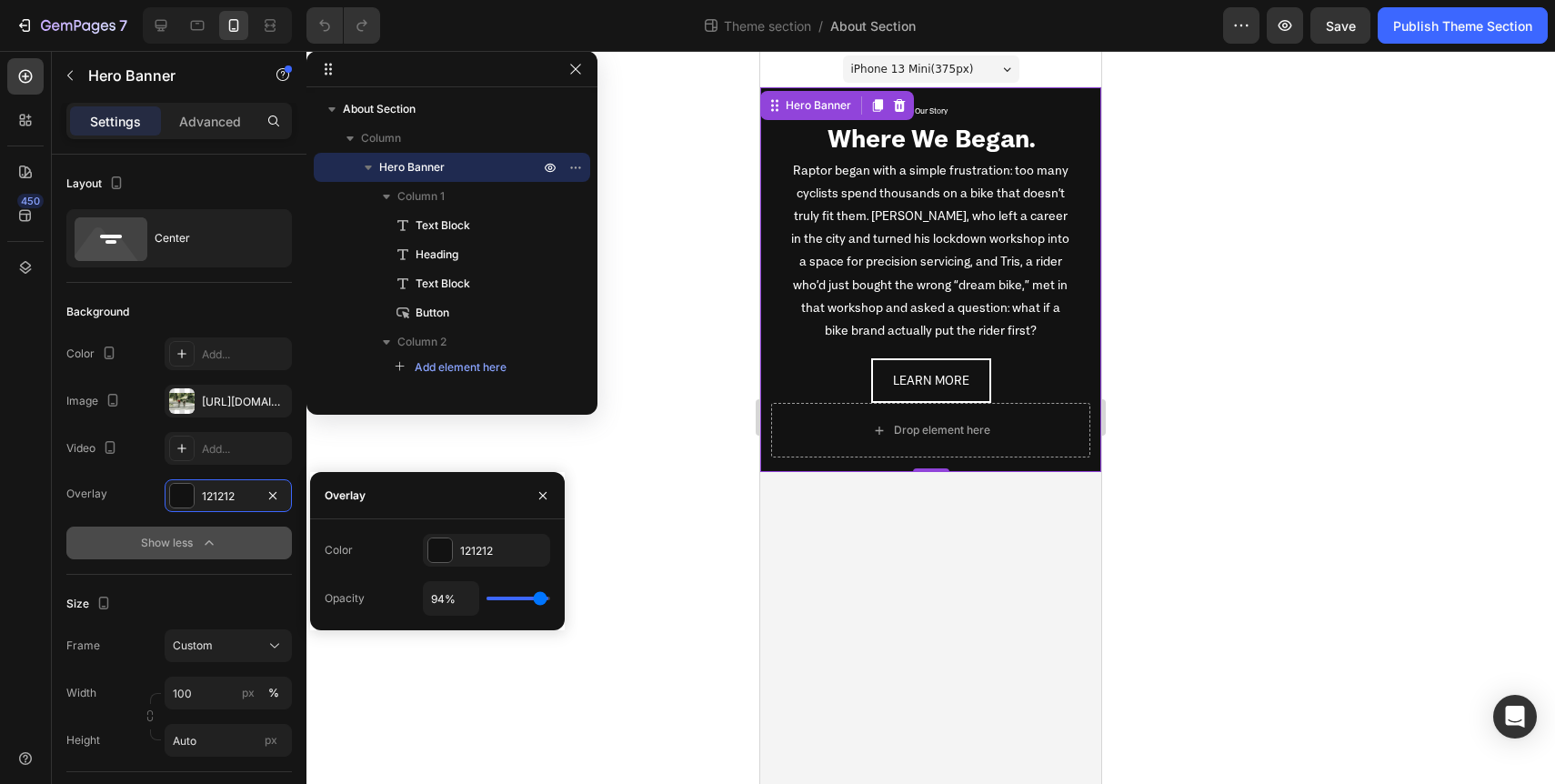
type input "93%"
type input "93"
type input "92%"
type input "92"
type input "90%"
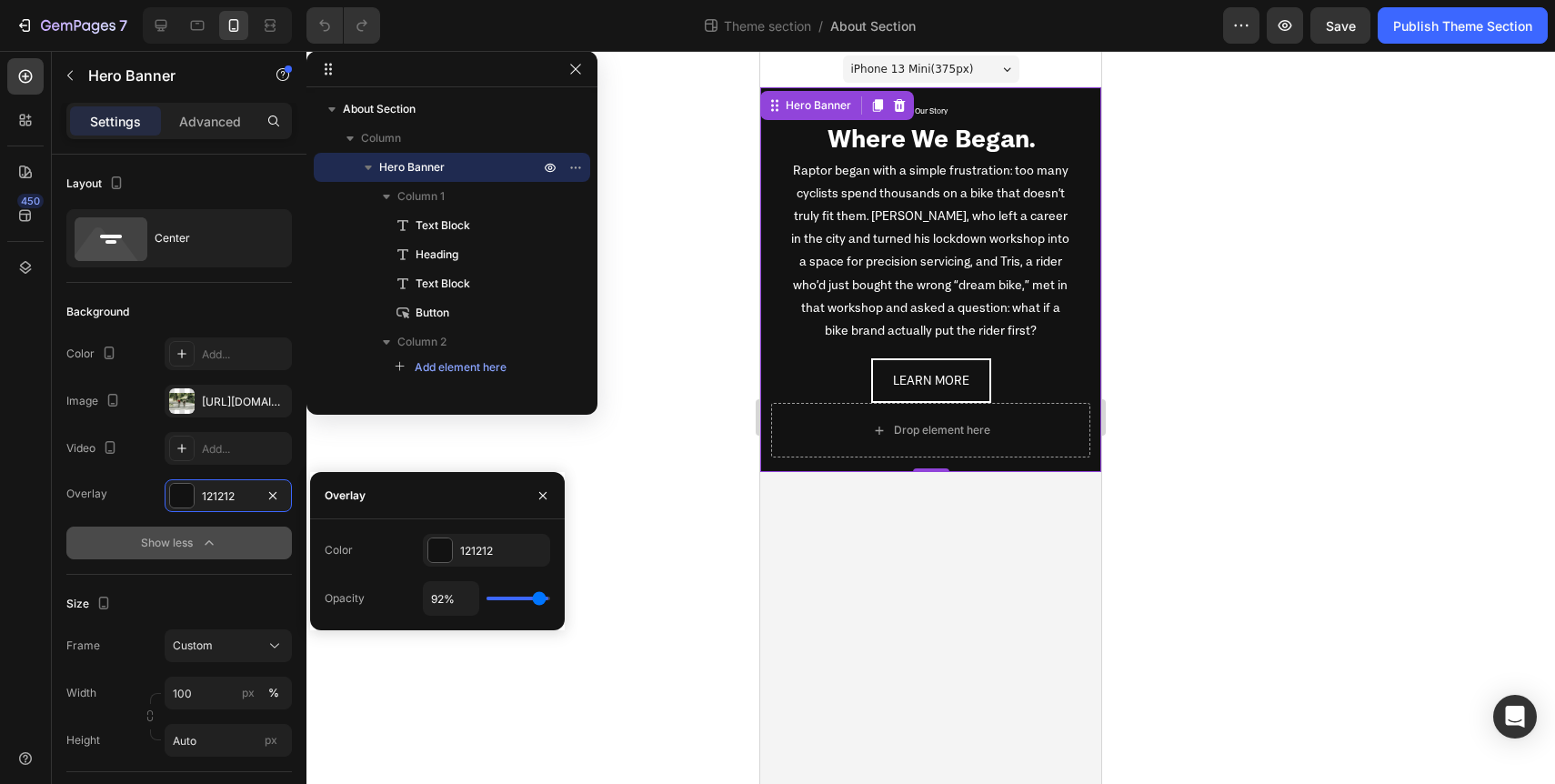
type input "90"
type input "89%"
type input "89"
type input "88%"
type input "88"
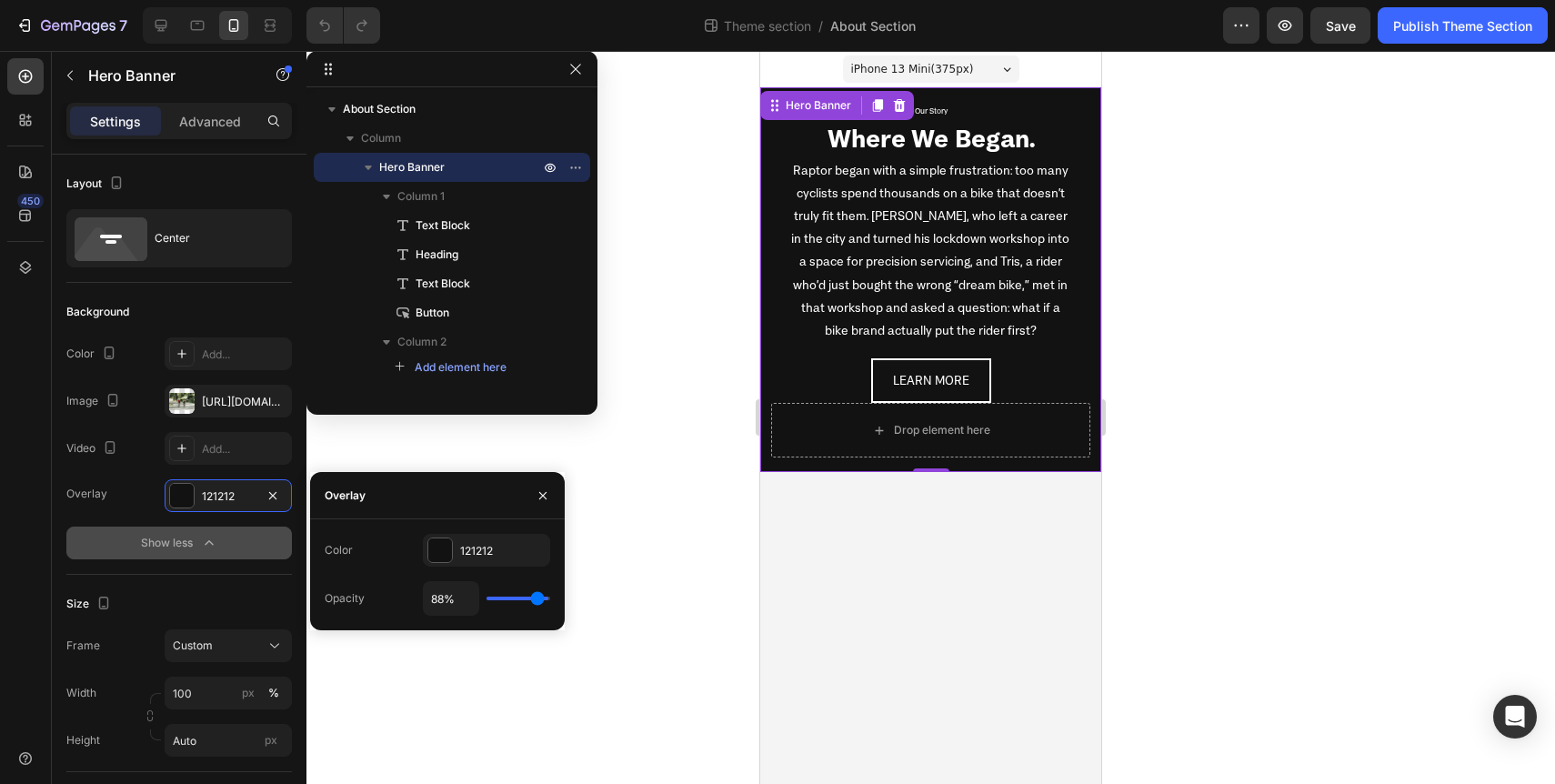
type input "87%"
type input "87"
type input "86%"
type input "86"
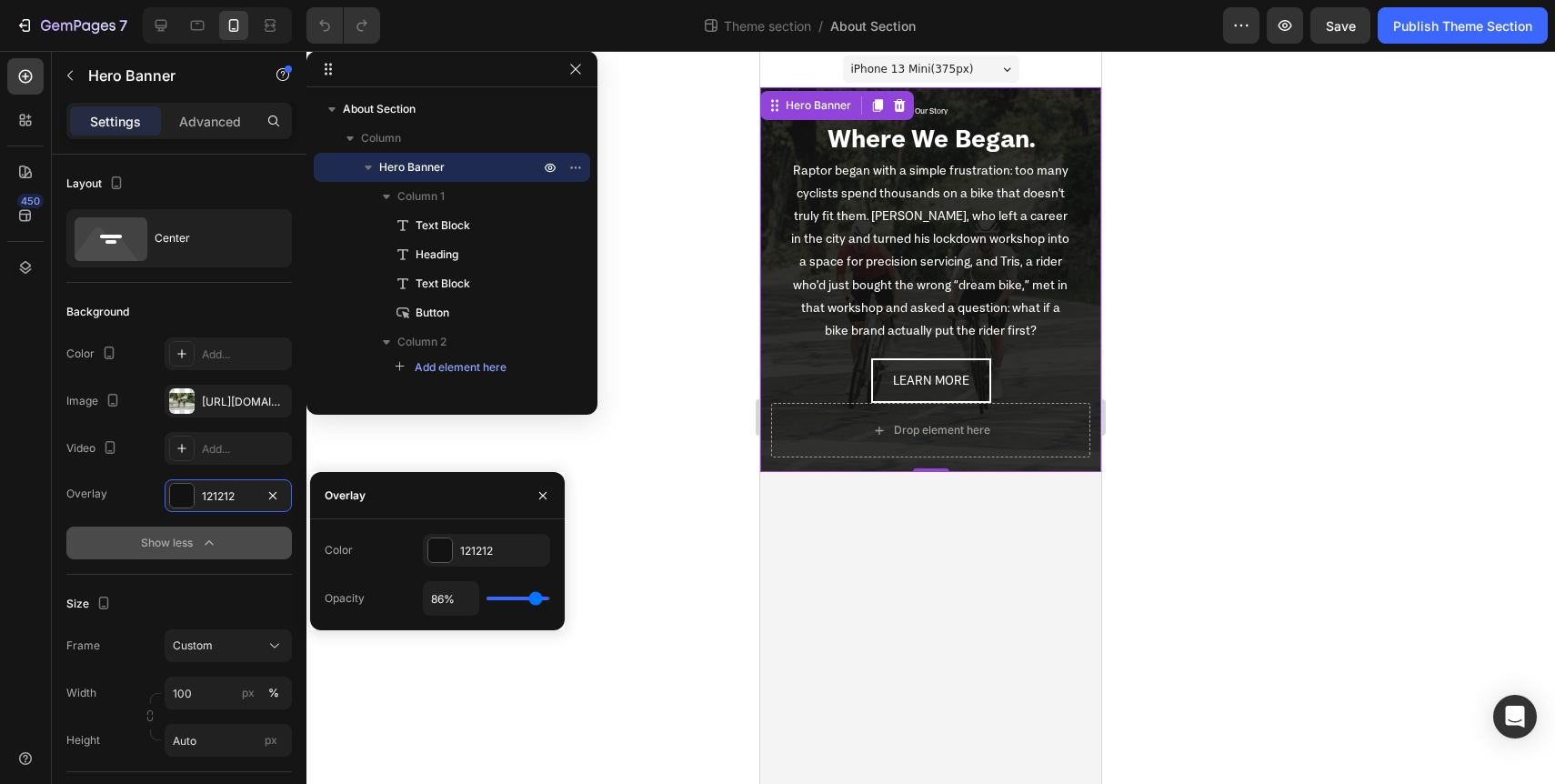
type input "85%"
type input "85"
type input "84%"
type input "84"
type input "83%"
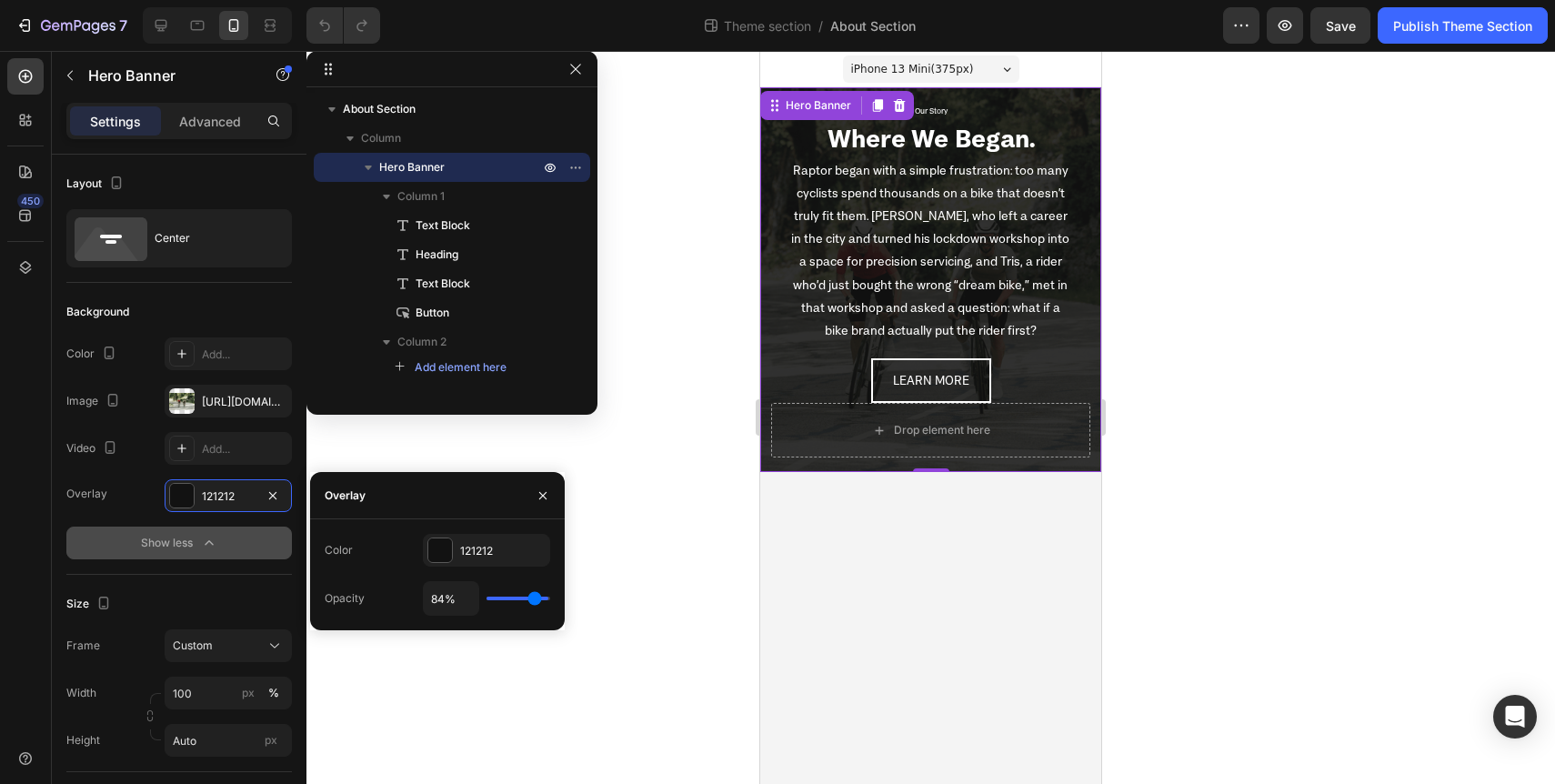
type input "83"
type input "82%"
type input "82"
type input "81%"
type input "81"
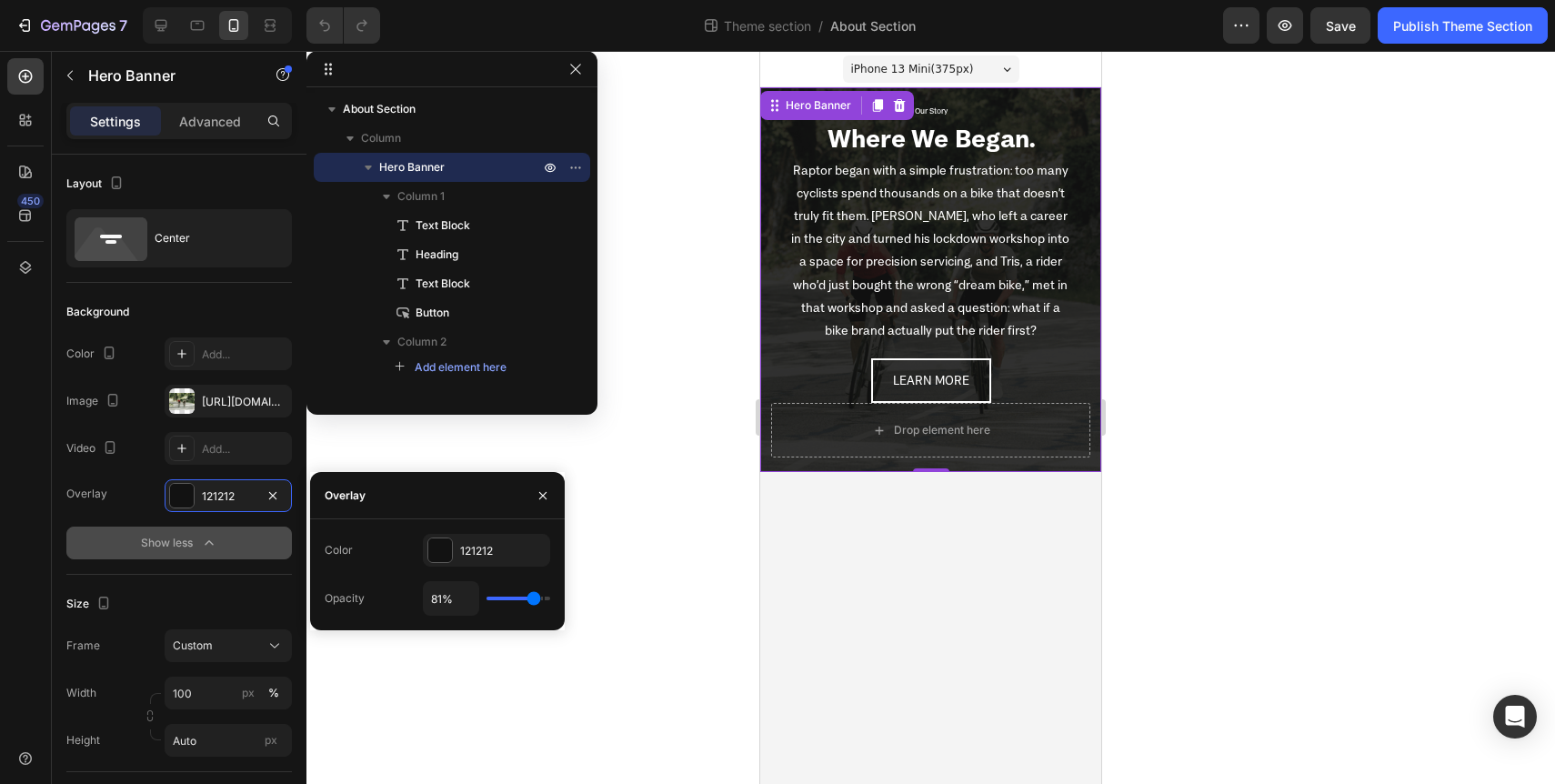
type input "80%"
type input "80"
type input "79%"
type input "79"
type input "78%"
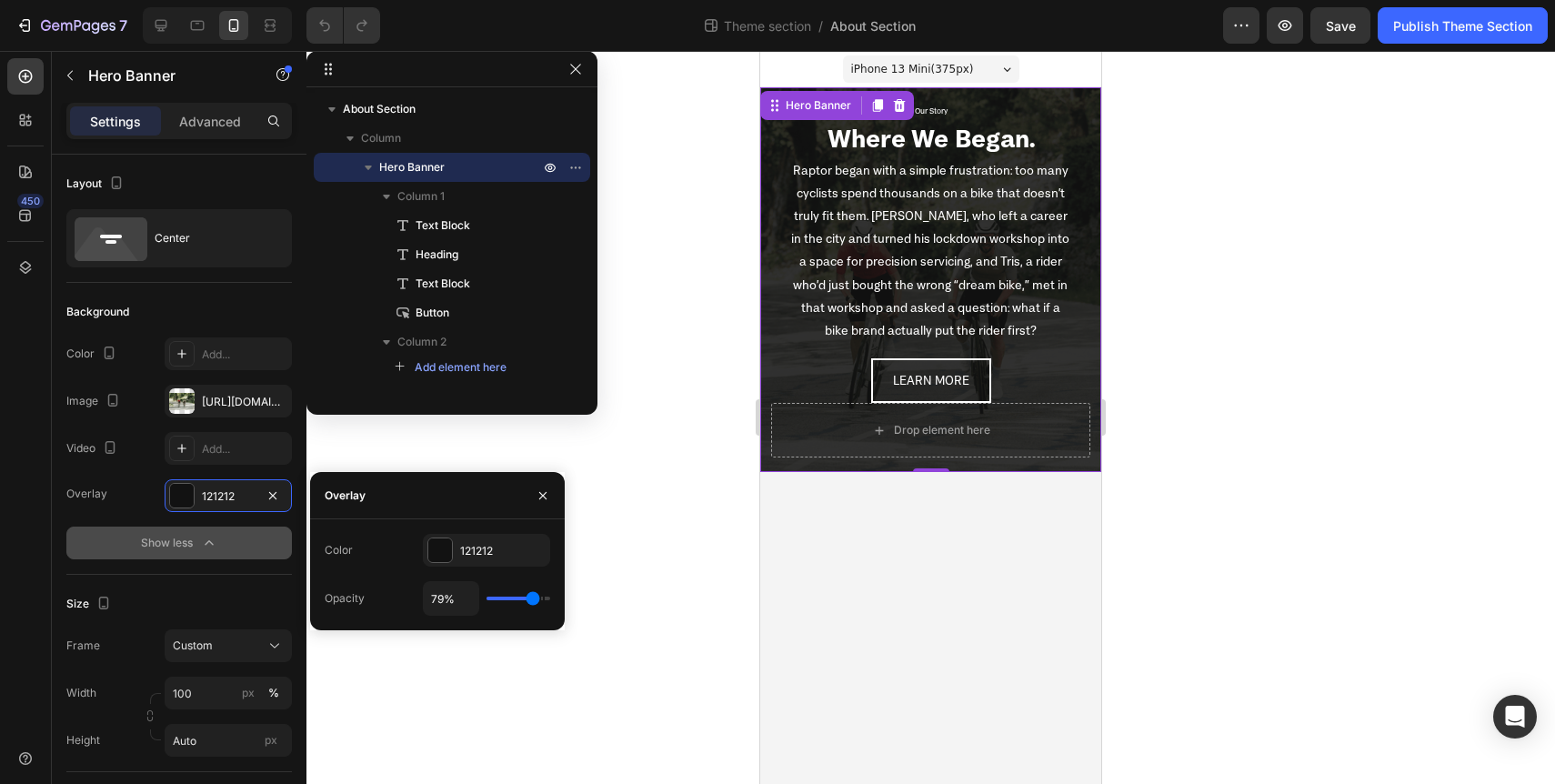
type input "78"
type input "77%"
type input "77"
type input "76%"
type input "76"
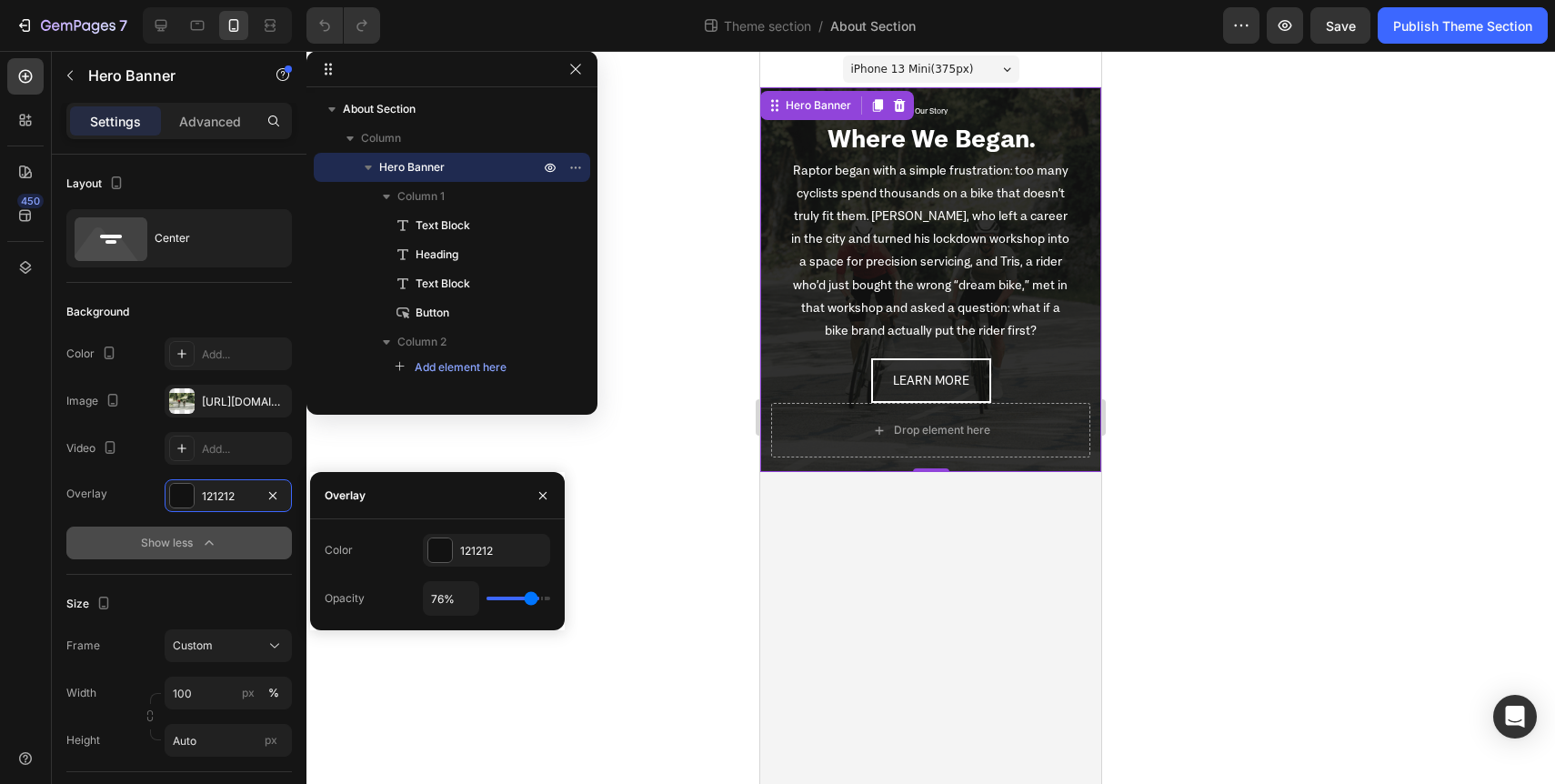
type input "75%"
type input "75"
type input "74%"
type input "74"
type input "73%"
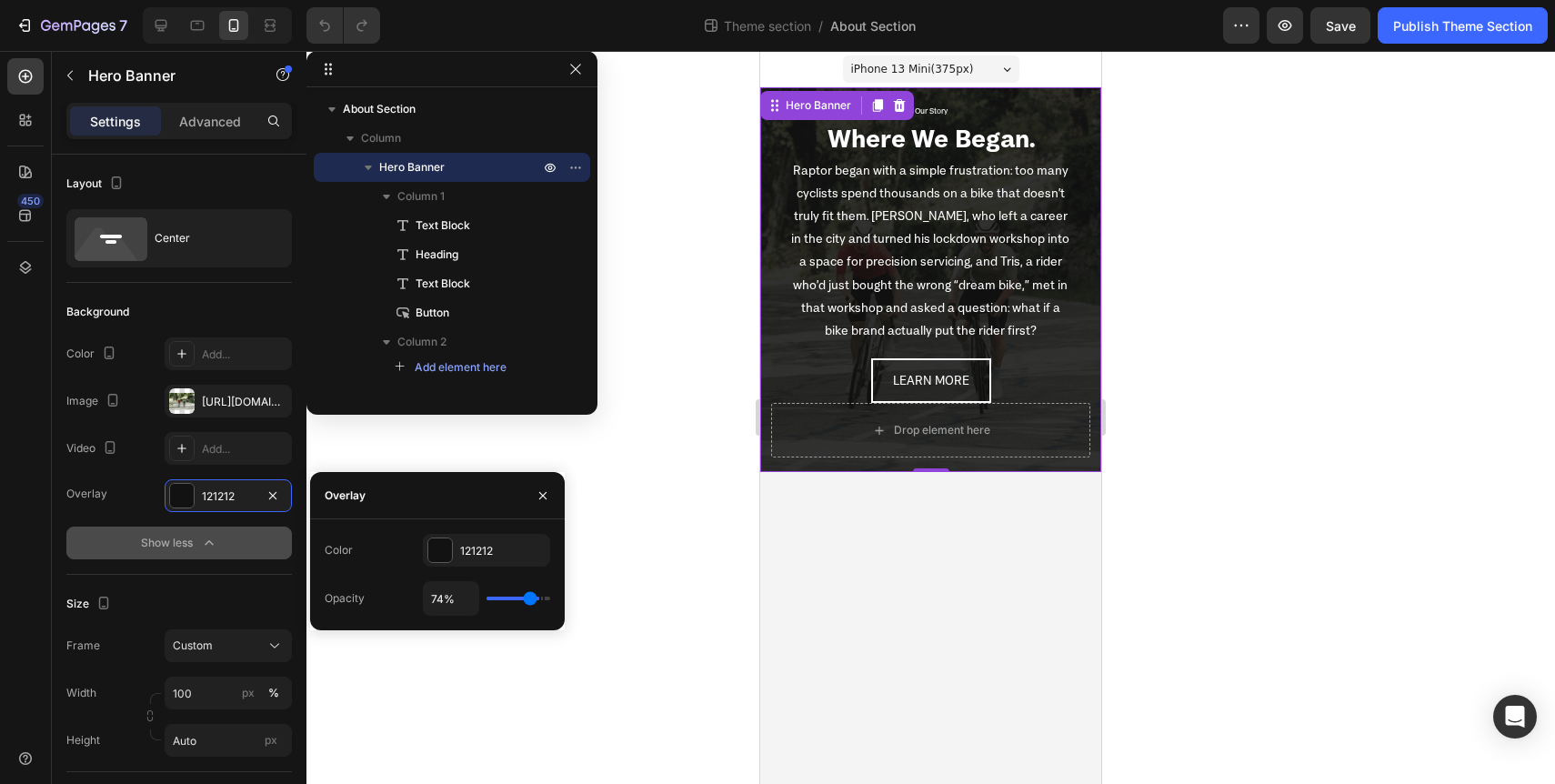
type input "73"
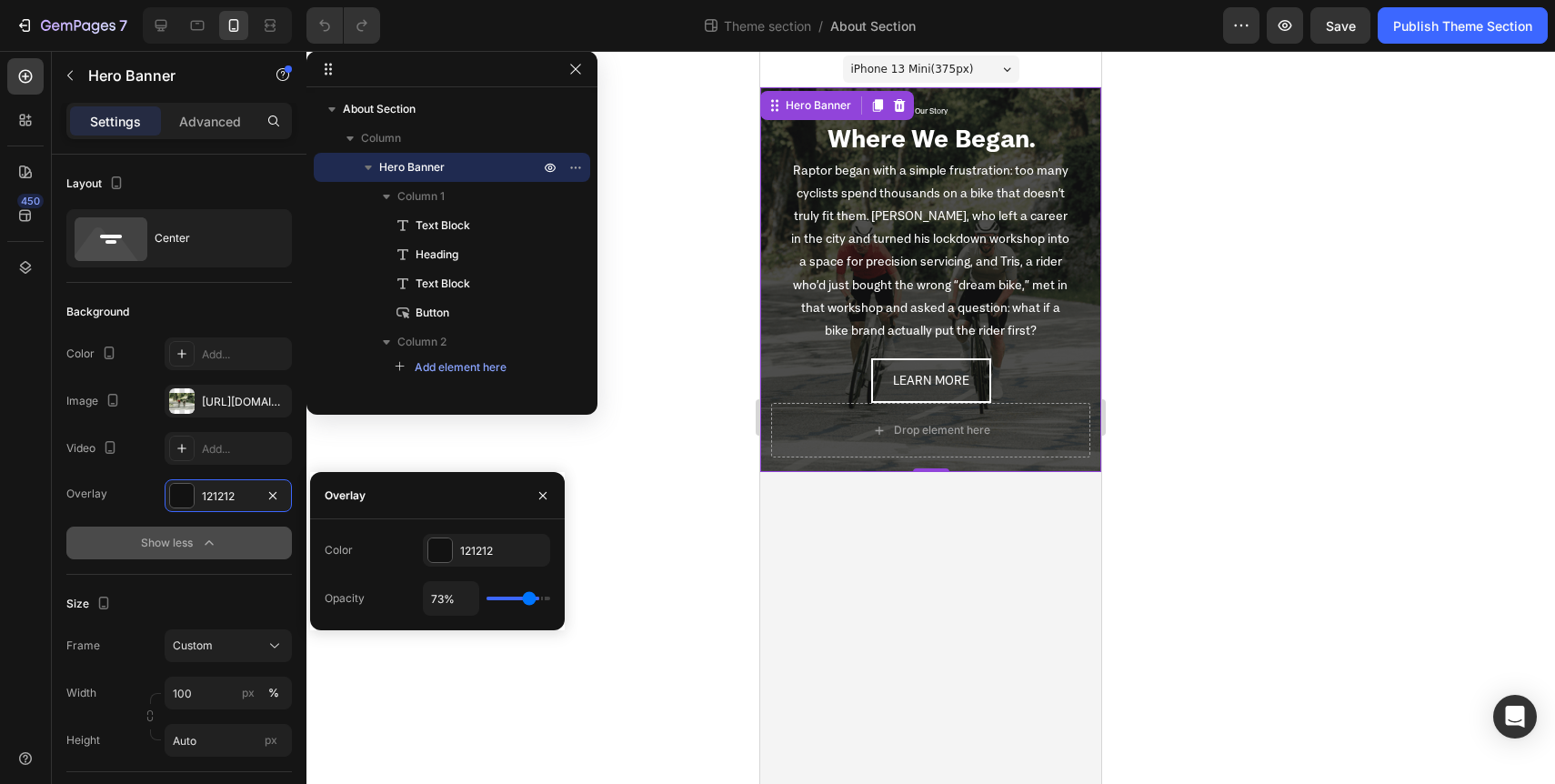
type input "72%"
type input "72"
type input "71%"
type input "71"
type input "70%"
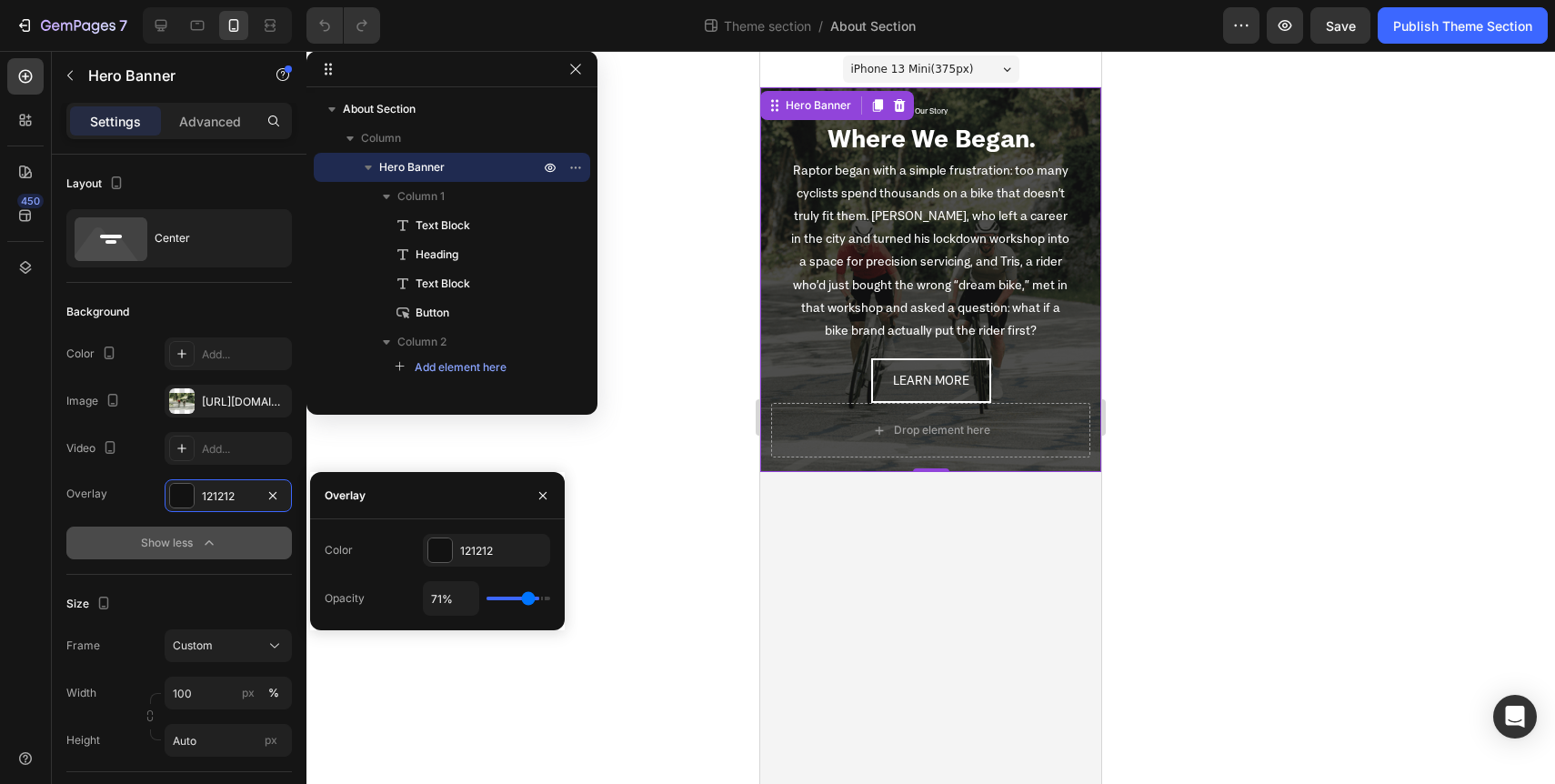
type input "70"
type input "69%"
type input "69"
type input "68%"
type input "68"
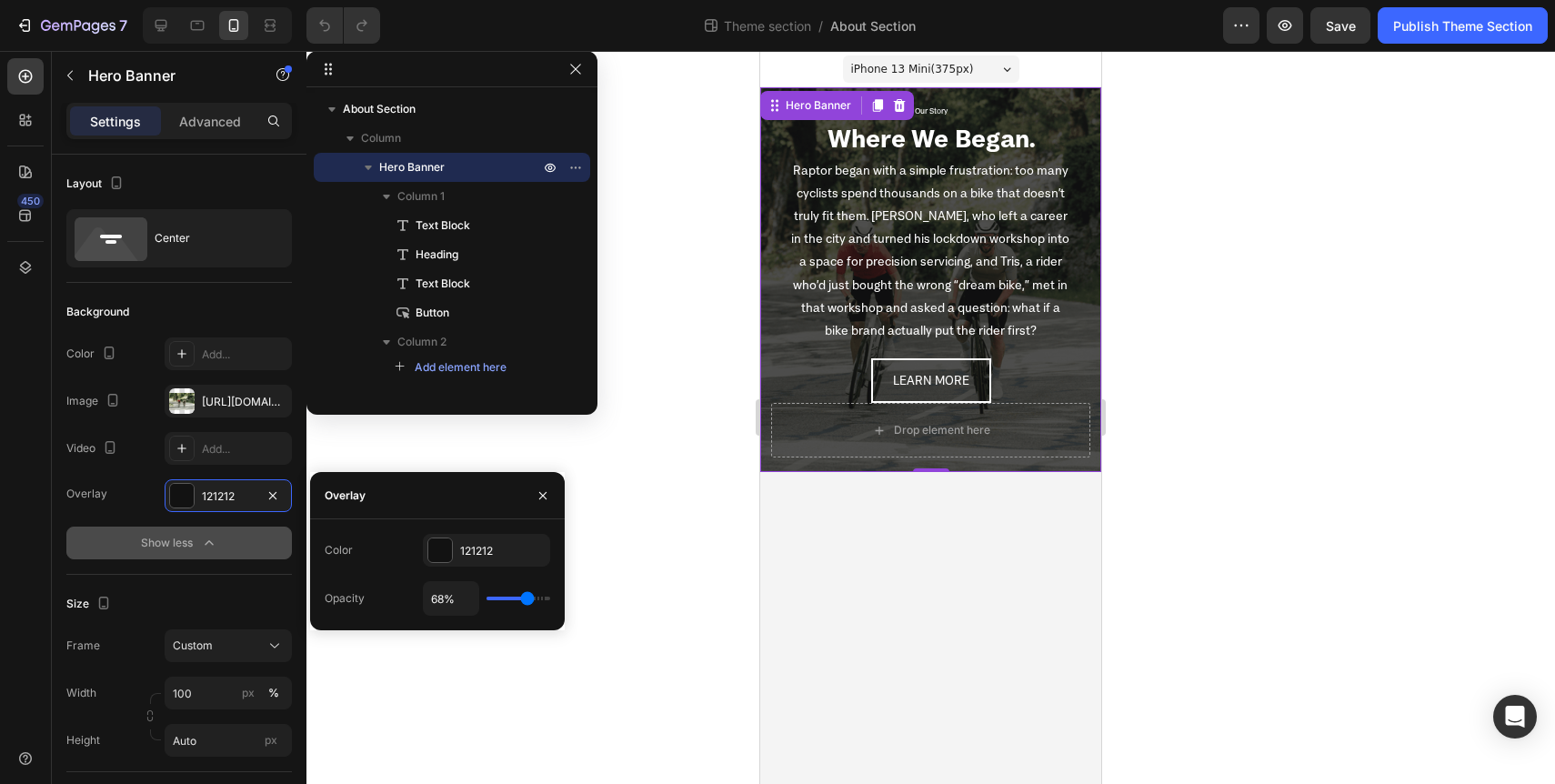
type input "67%"
type input "67"
type input "66%"
type input "66"
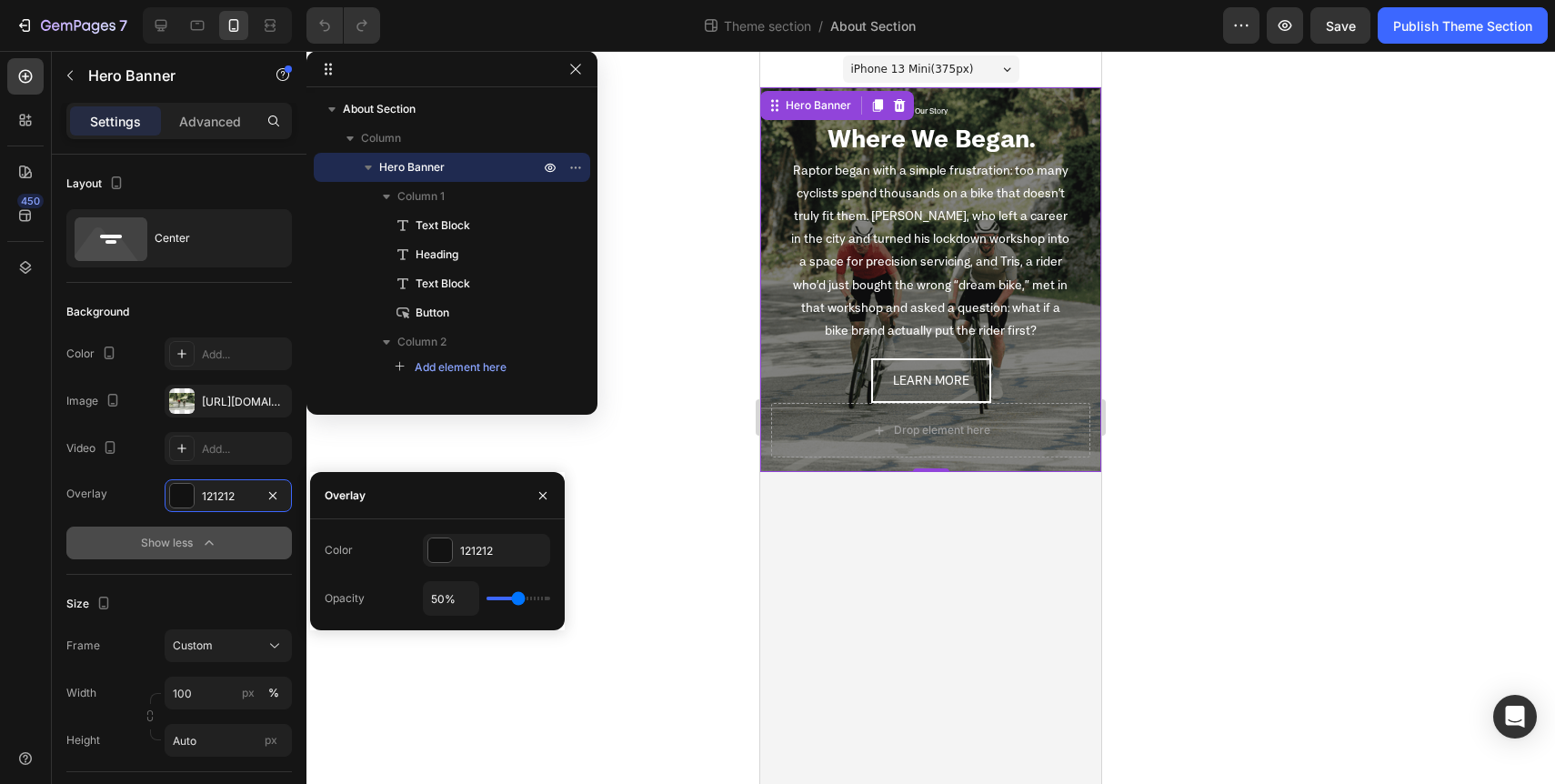
drag, startPoint x: 503, startPoint y: 600, endPoint x: 518, endPoint y: 604, distance: 15.5
click at [518, 599] on input "range" at bounding box center [519, 598] width 64 height 4
click at [677, 576] on div at bounding box center [930, 417] width 1249 height 733
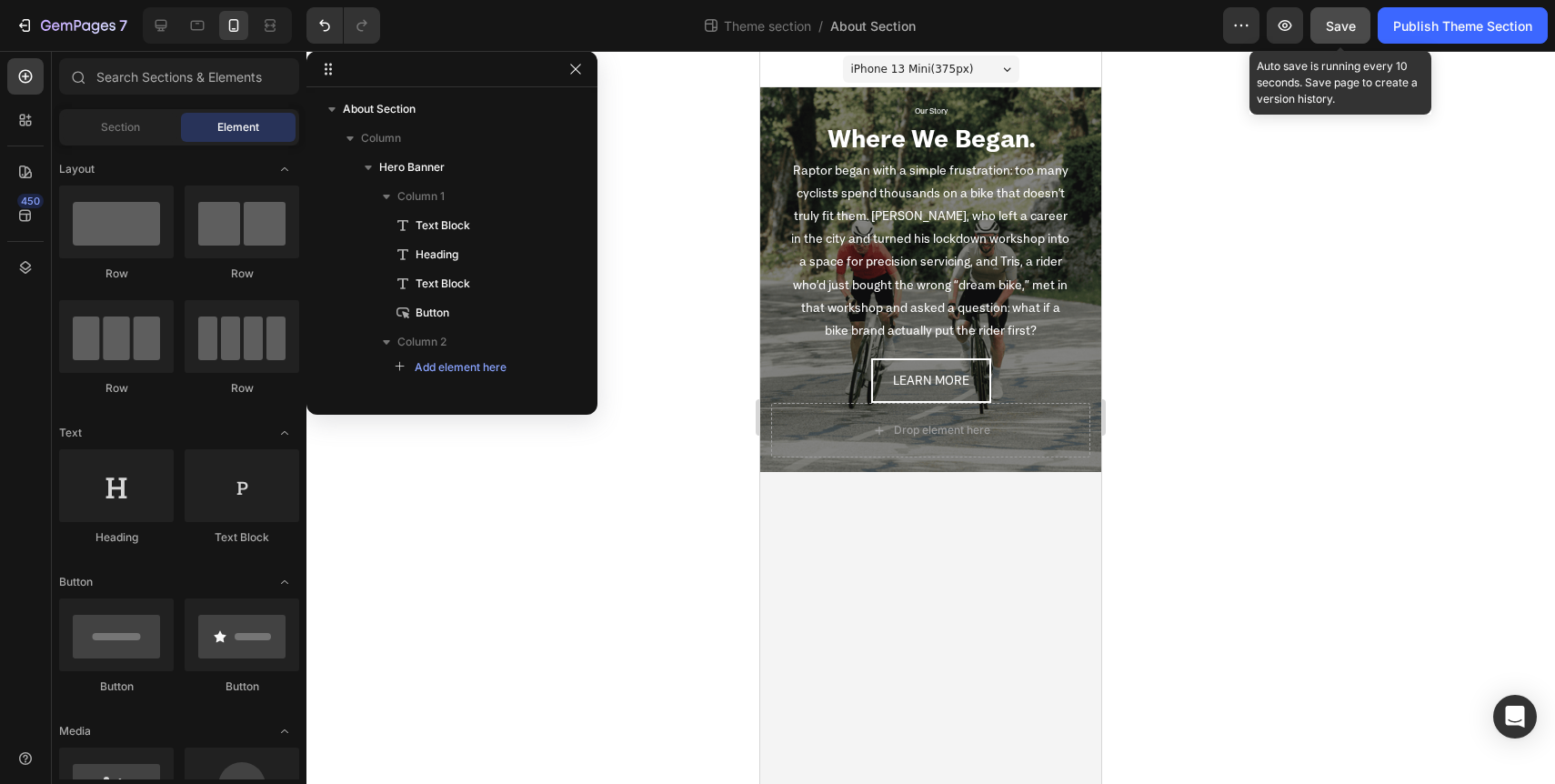
click at [1332, 22] on span "Save" at bounding box center [1341, 25] width 30 height 15
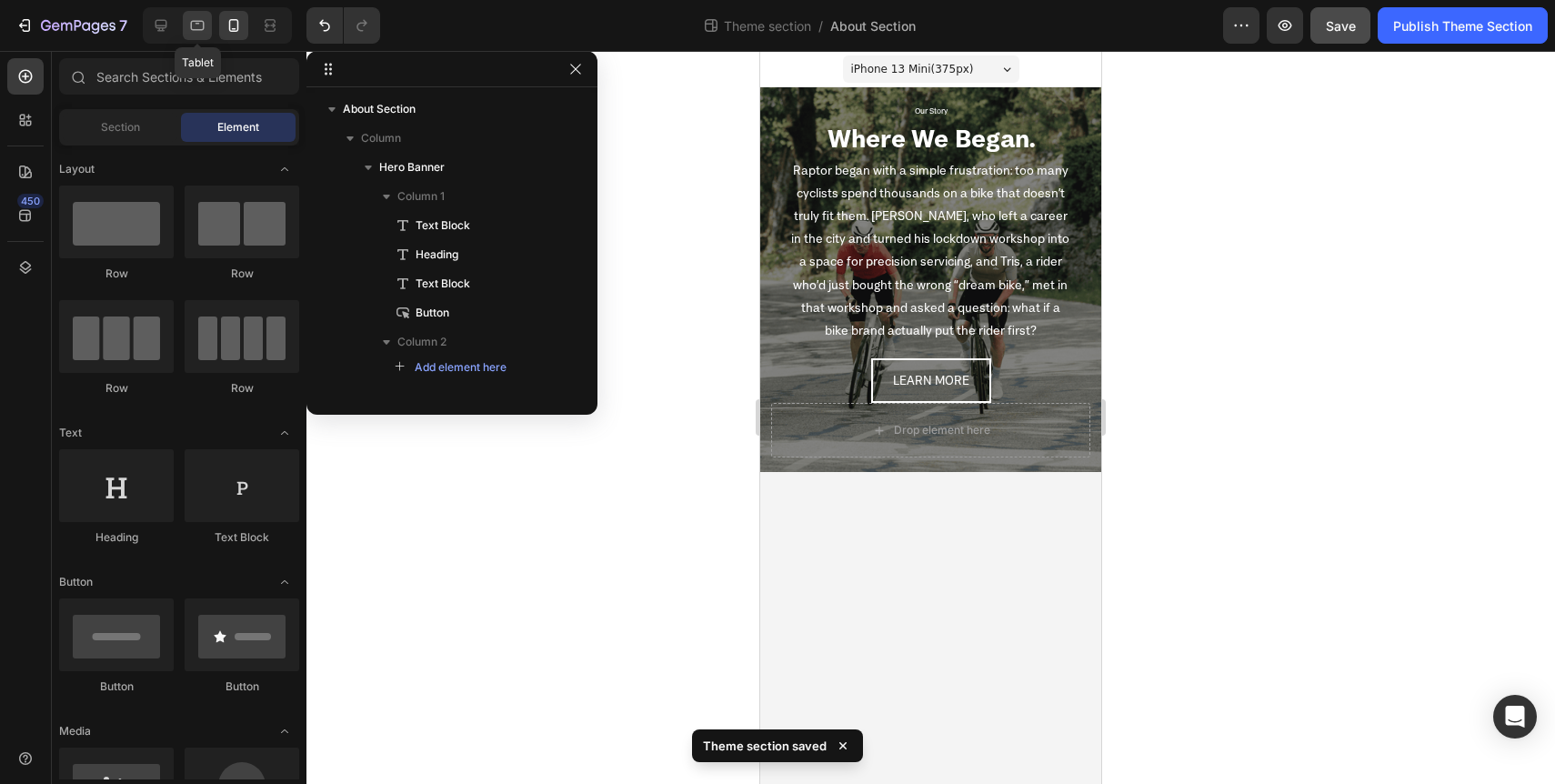
click at [203, 33] on icon at bounding box center [198, 25] width 18 height 18
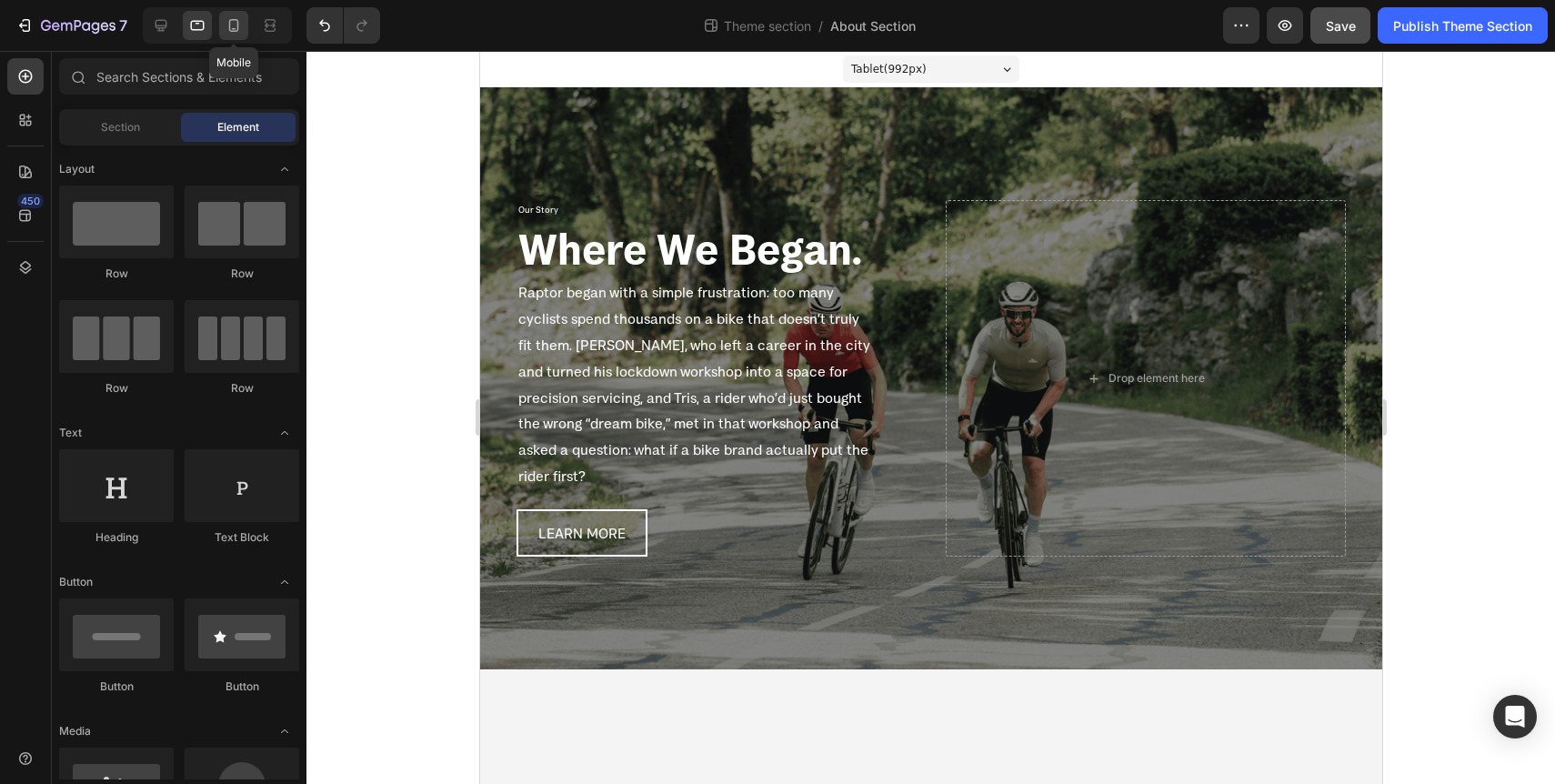
click at [240, 33] on icon at bounding box center [234, 25] width 18 height 18
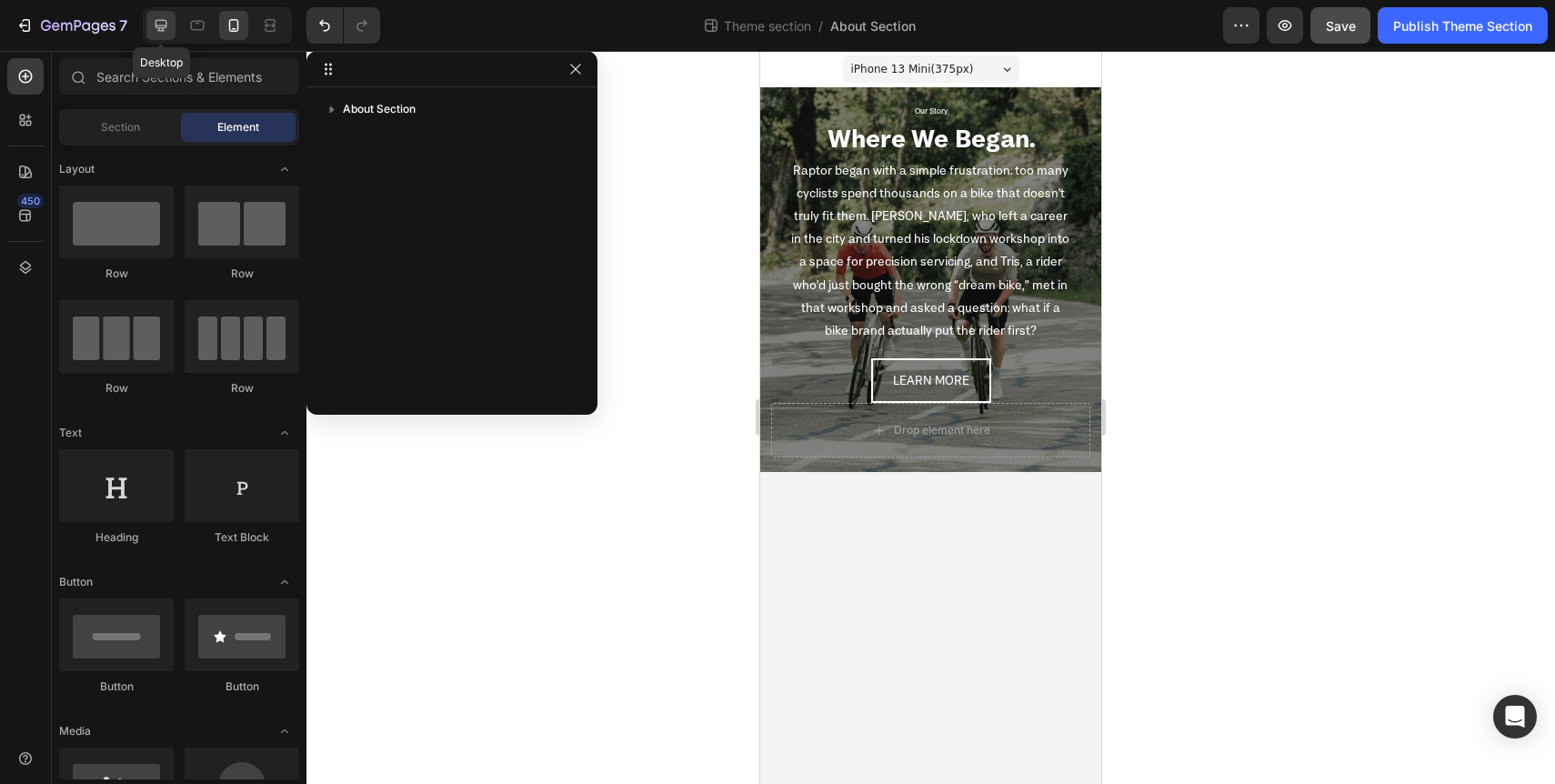
click at [156, 24] on icon at bounding box center [162, 26] width 12 height 12
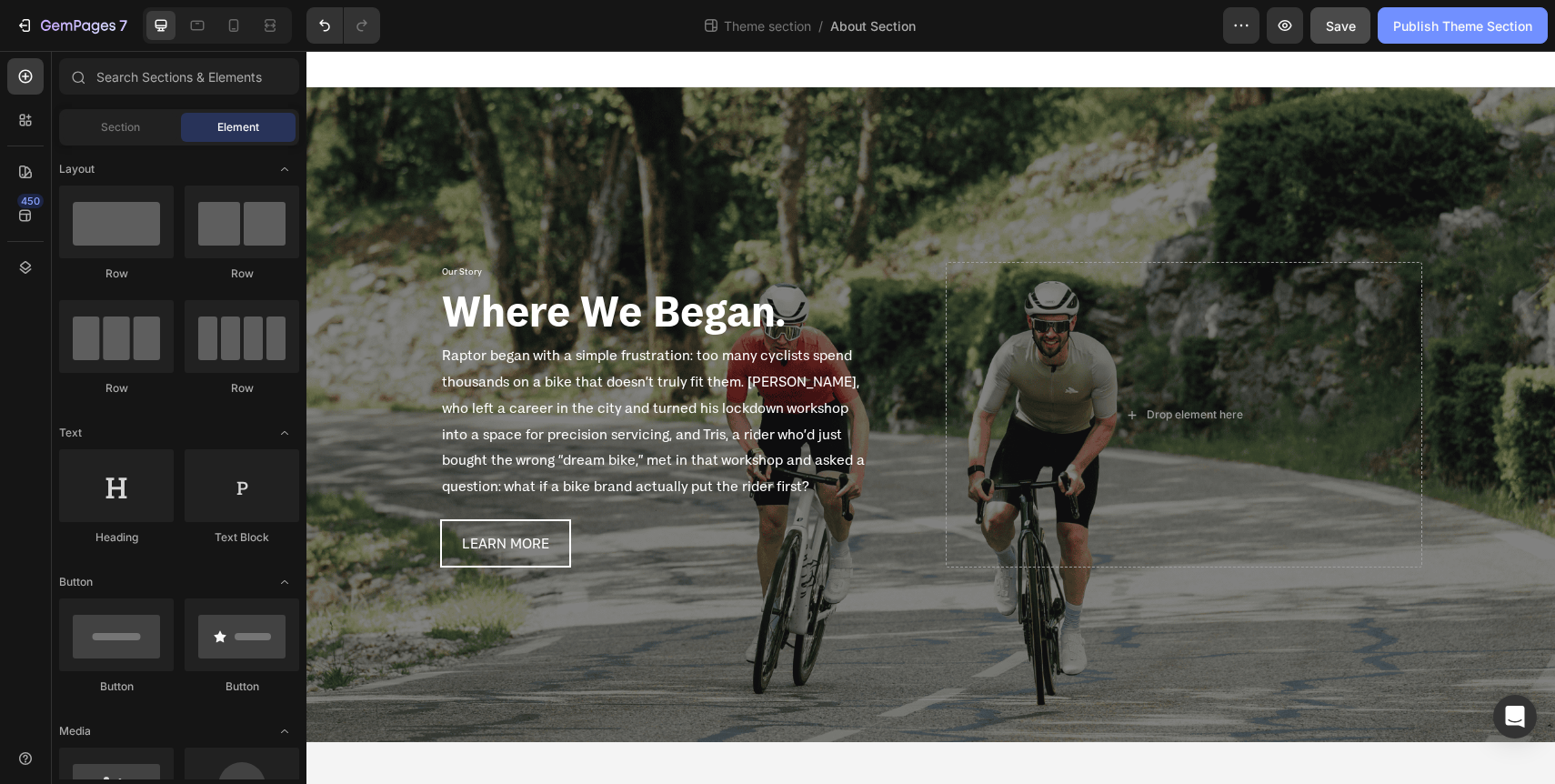
click at [1489, 24] on div "Publish Theme Section" at bounding box center [1462, 25] width 139 height 19
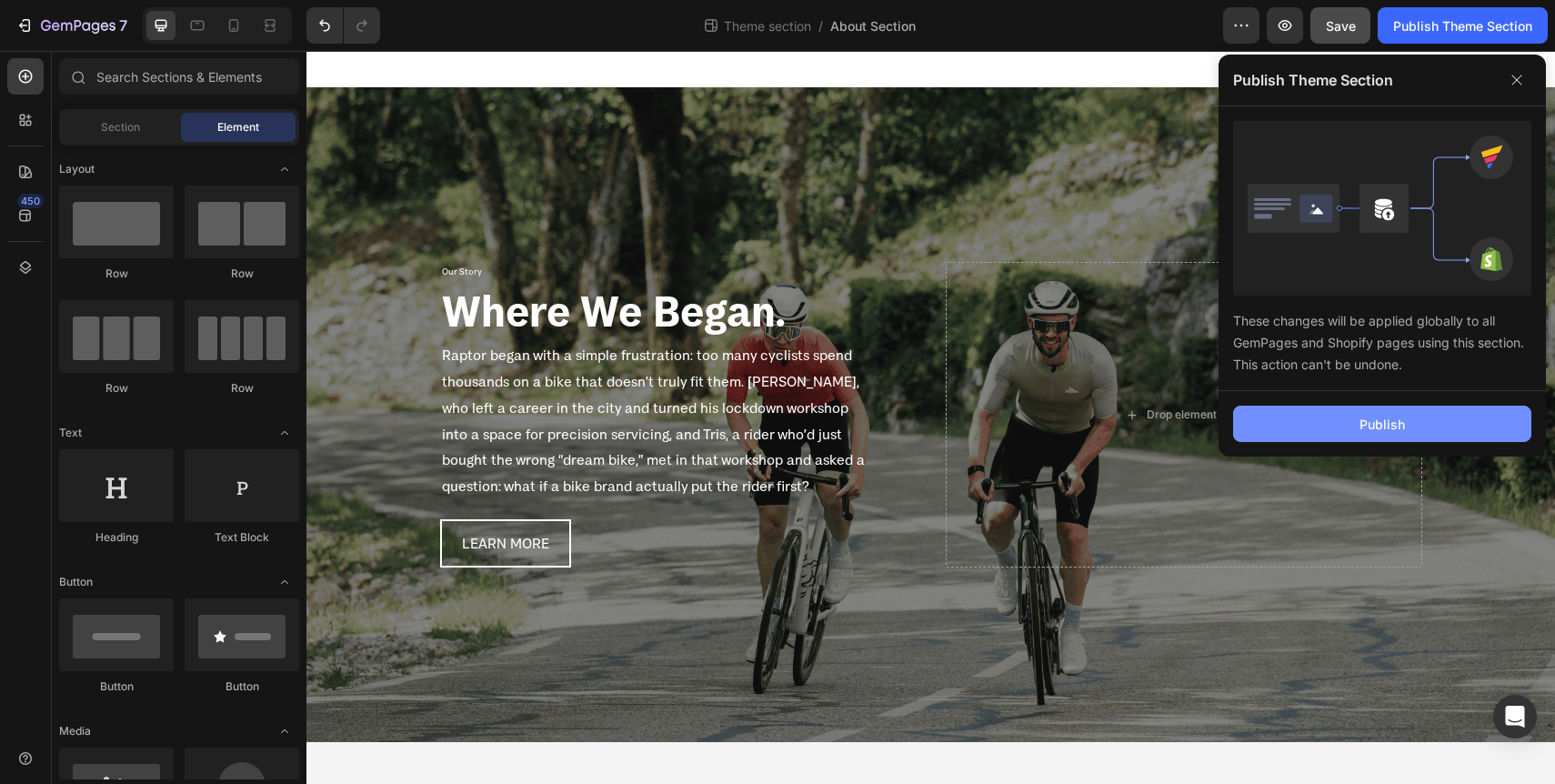
click at [1396, 435] on button "Publish" at bounding box center [1382, 423] width 298 height 36
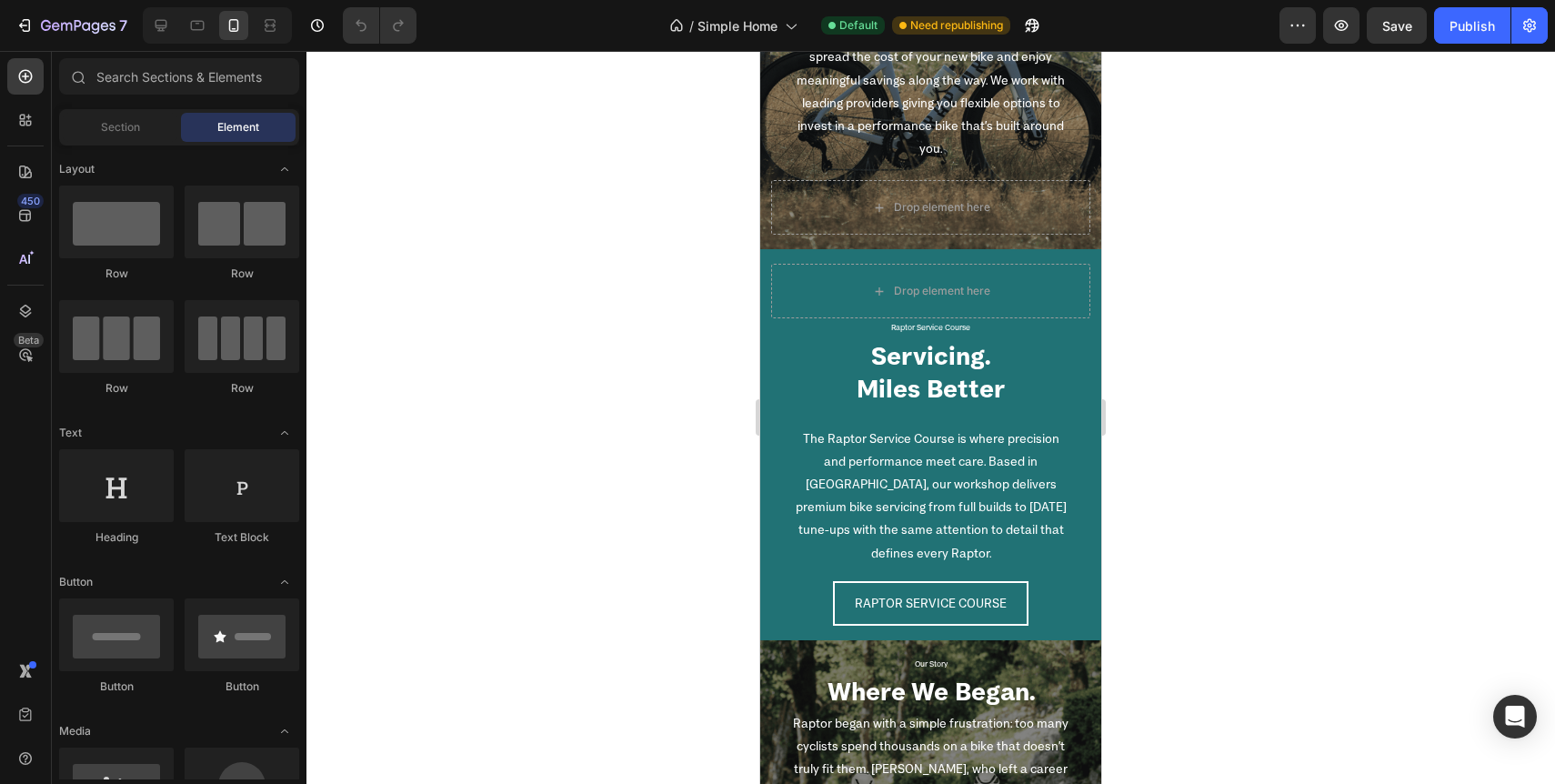
scroll to position [3011, 0]
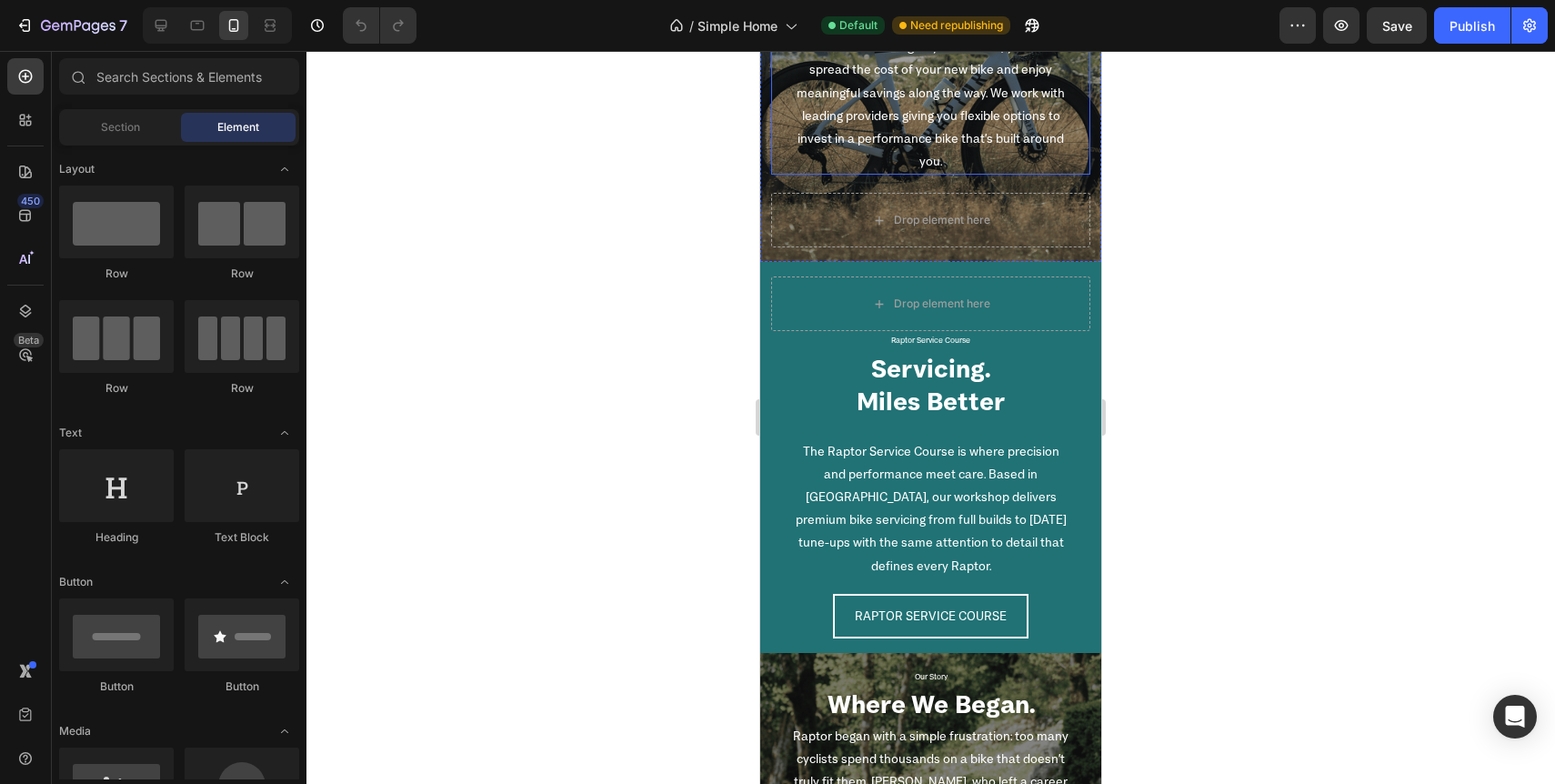
click at [1022, 124] on p "Buying a Raptor just got easier and more affordable. Through Cycle to Work, you…" at bounding box center [931, 93] width 279 height 160
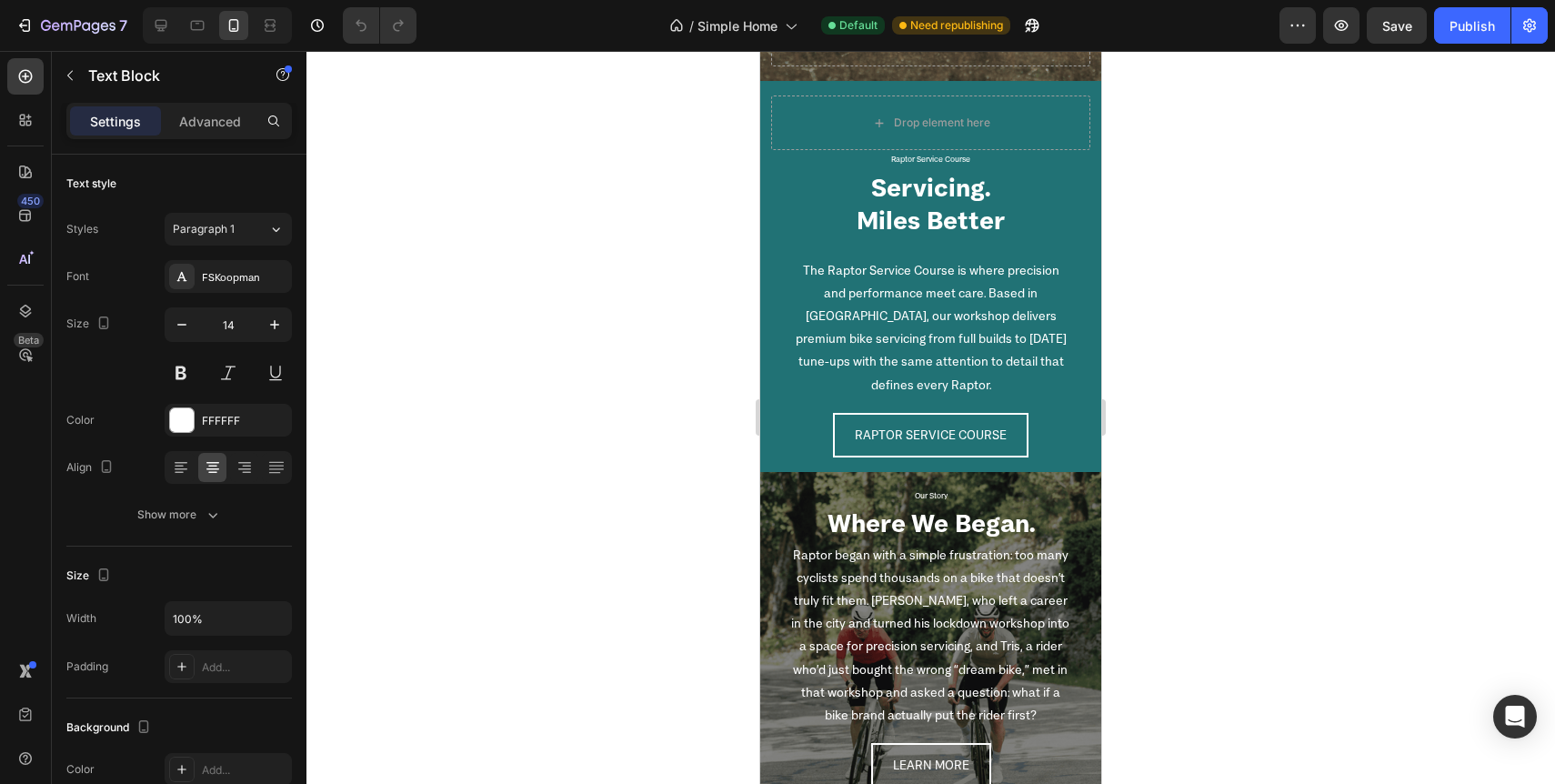
scroll to position [2454, 0]
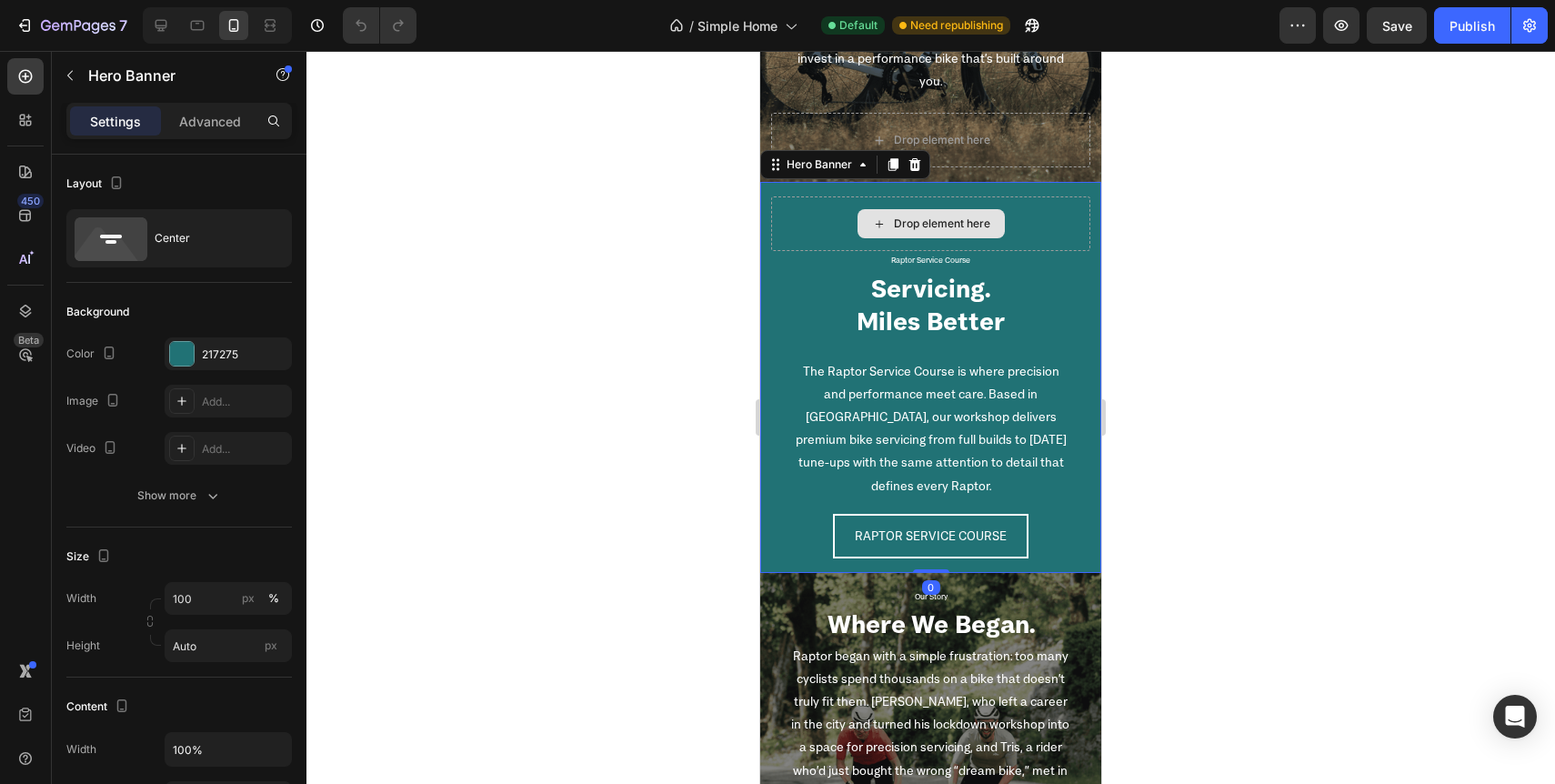
click at [1019, 226] on div "Drop element here" at bounding box center [931, 223] width 319 height 55
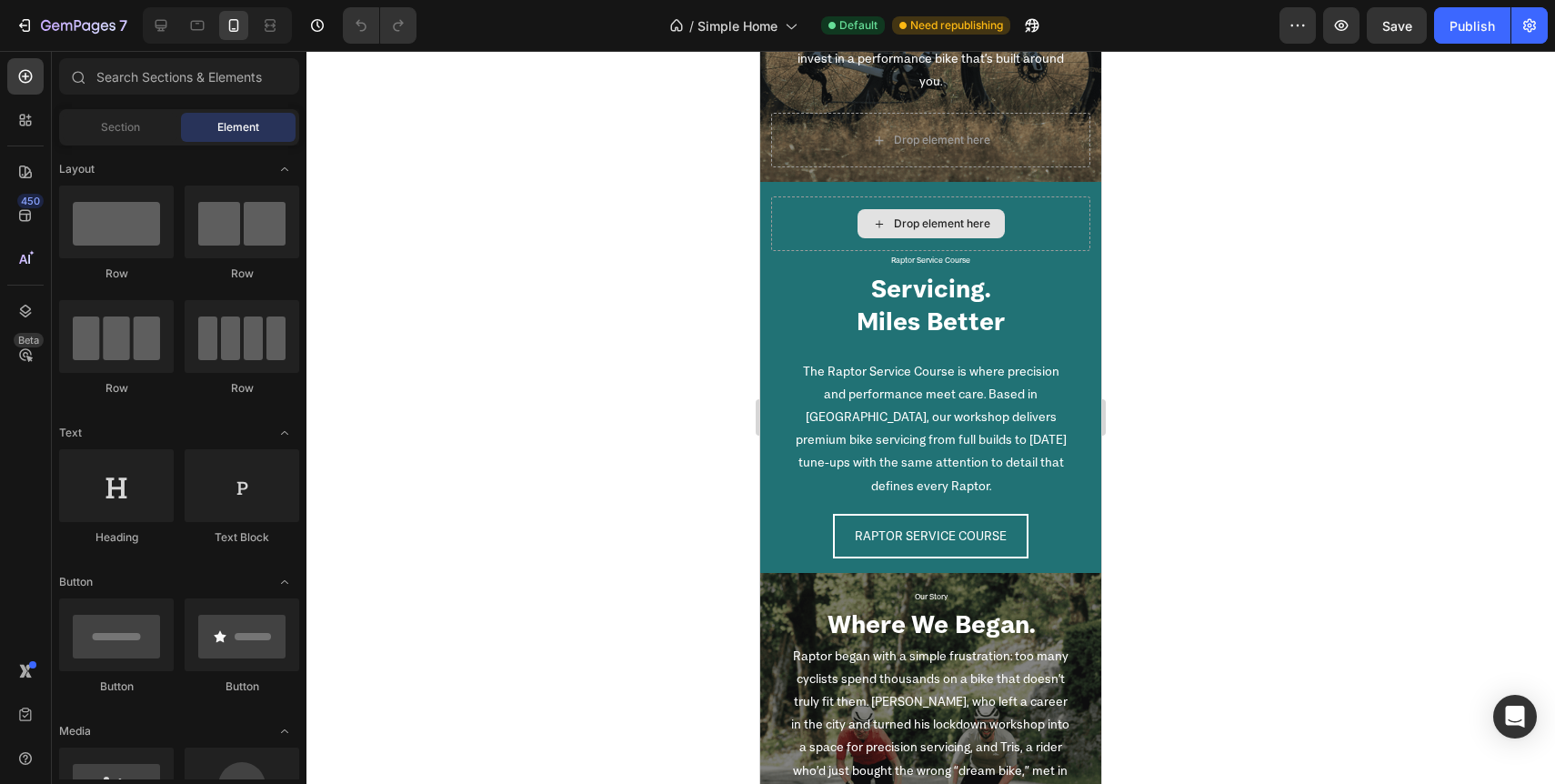
click at [969, 226] on div "Drop element here" at bounding box center [942, 223] width 97 height 15
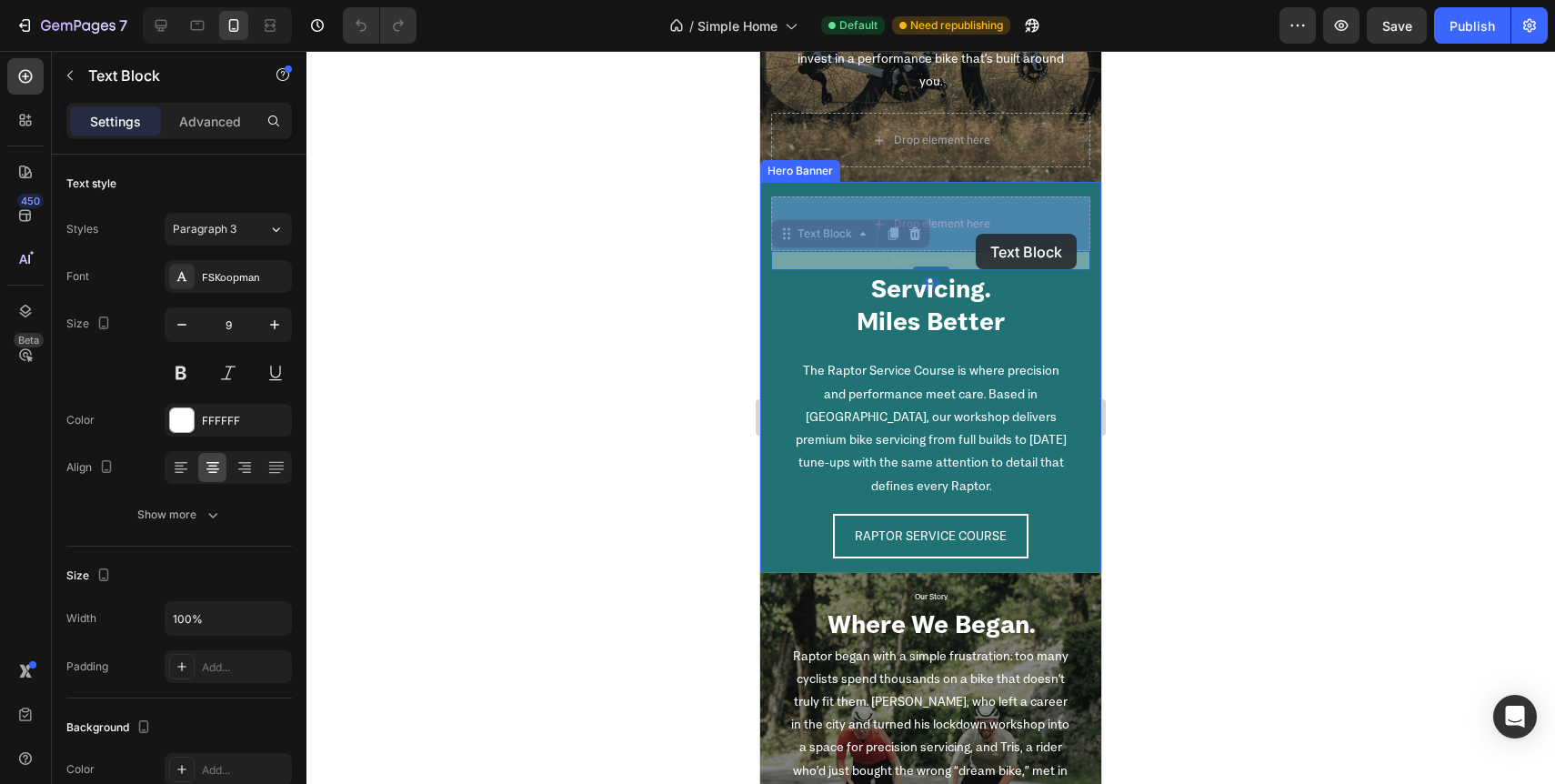
drag, startPoint x: 974, startPoint y: 261, endPoint x: 976, endPoint y: 233, distance: 28.1
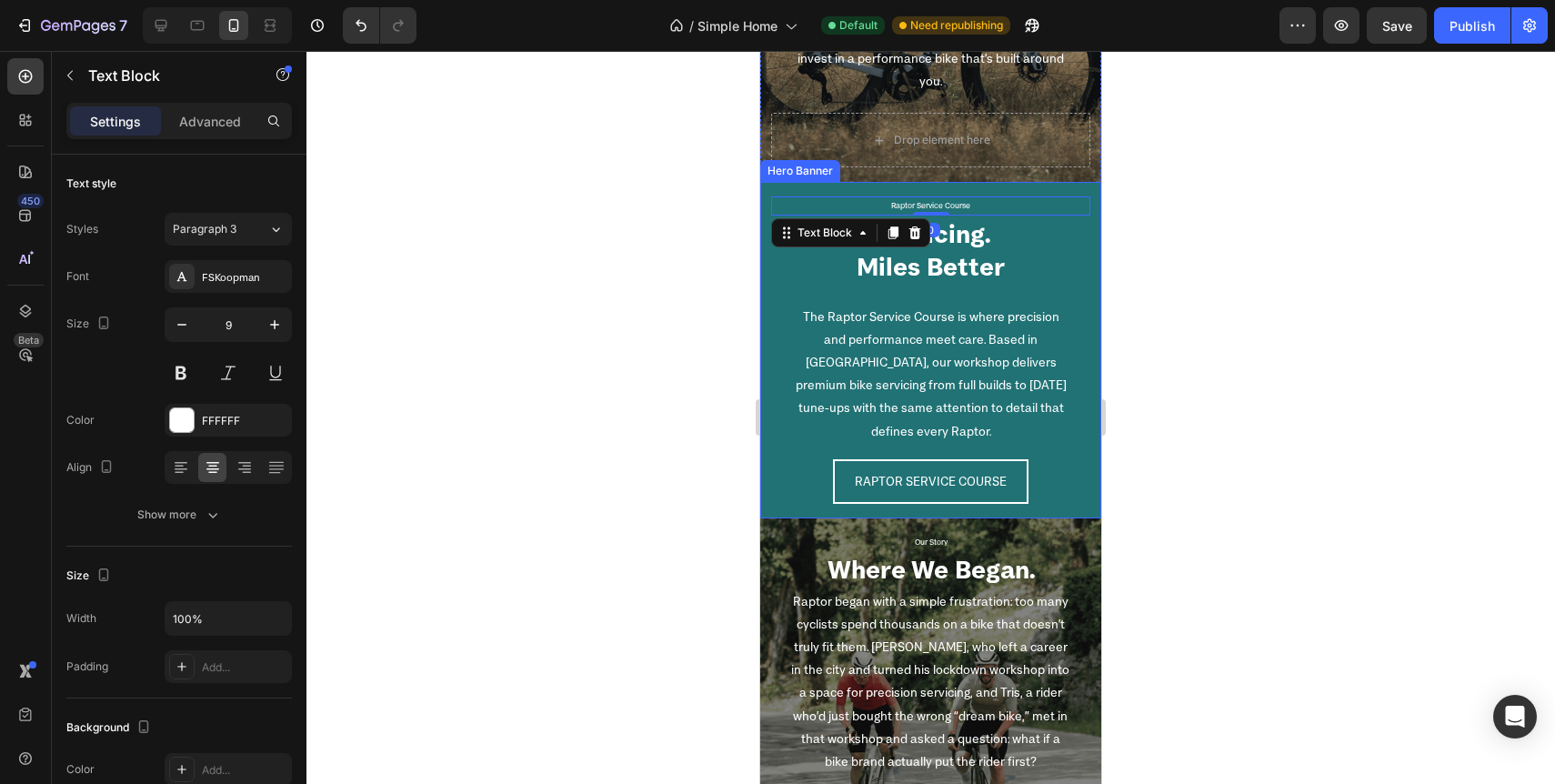
click at [1264, 372] on div at bounding box center [930, 417] width 1249 height 733
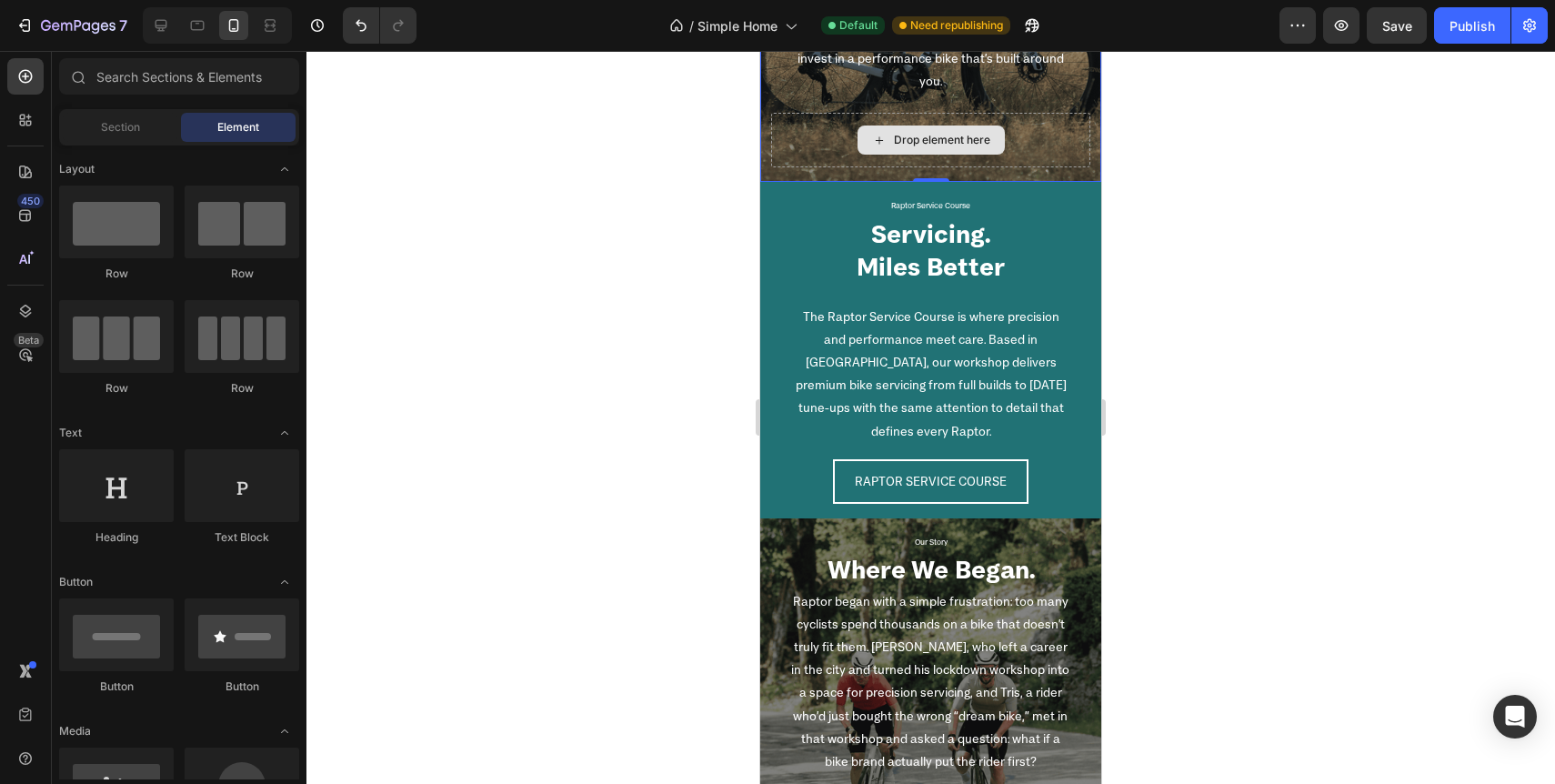
click at [1051, 141] on div "Drop element here" at bounding box center [931, 140] width 319 height 55
click at [117, 120] on span "Section" at bounding box center [120, 127] width 39 height 16
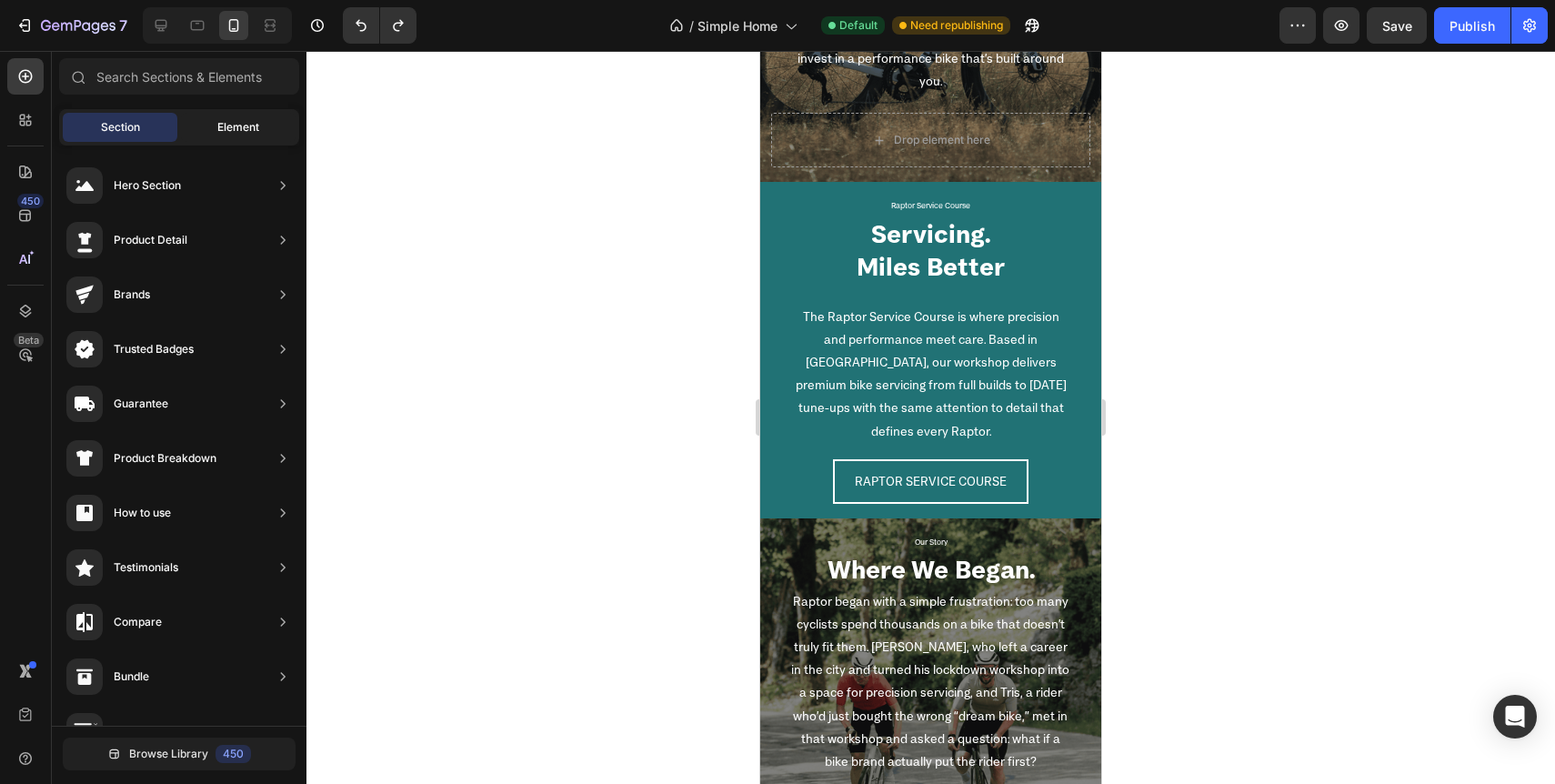
click at [221, 128] on span "Element" at bounding box center [239, 127] width 42 height 16
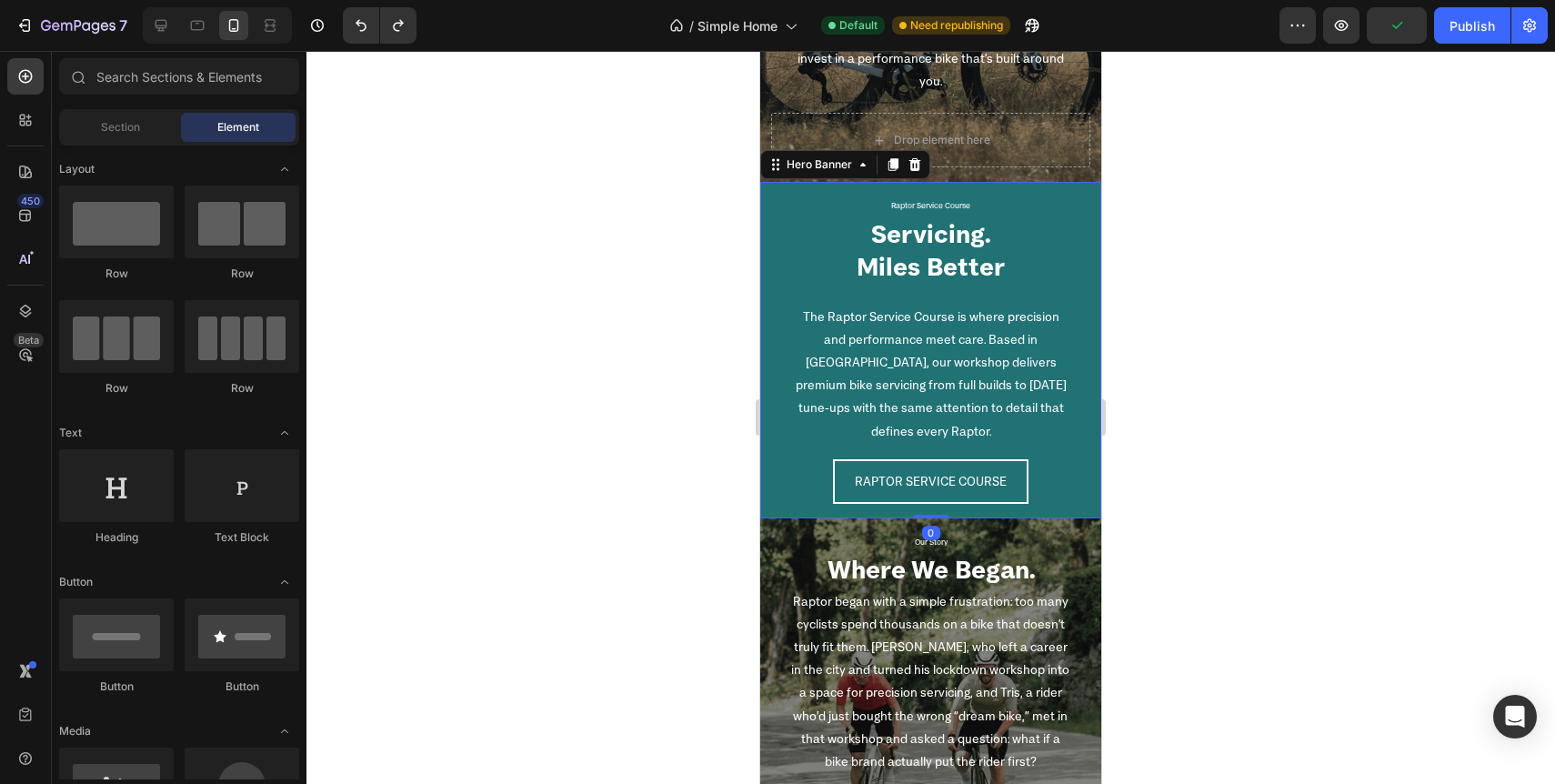
click at [771, 259] on div "Raptor Service Course Text Block Servicing. Miles Better Heading The Raptor Ser…" at bounding box center [931, 349] width 341 height 335
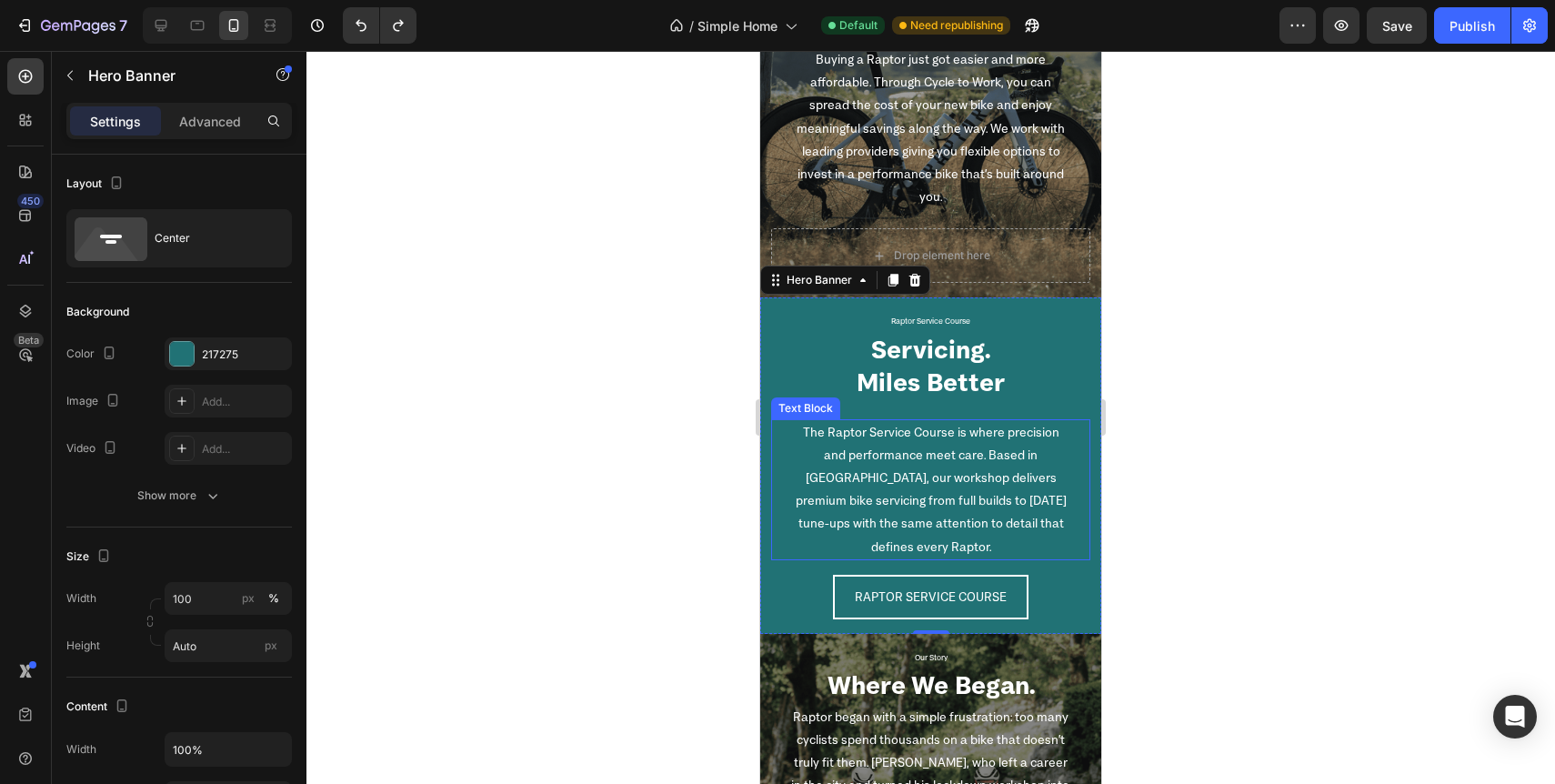
scroll to position [2342, 0]
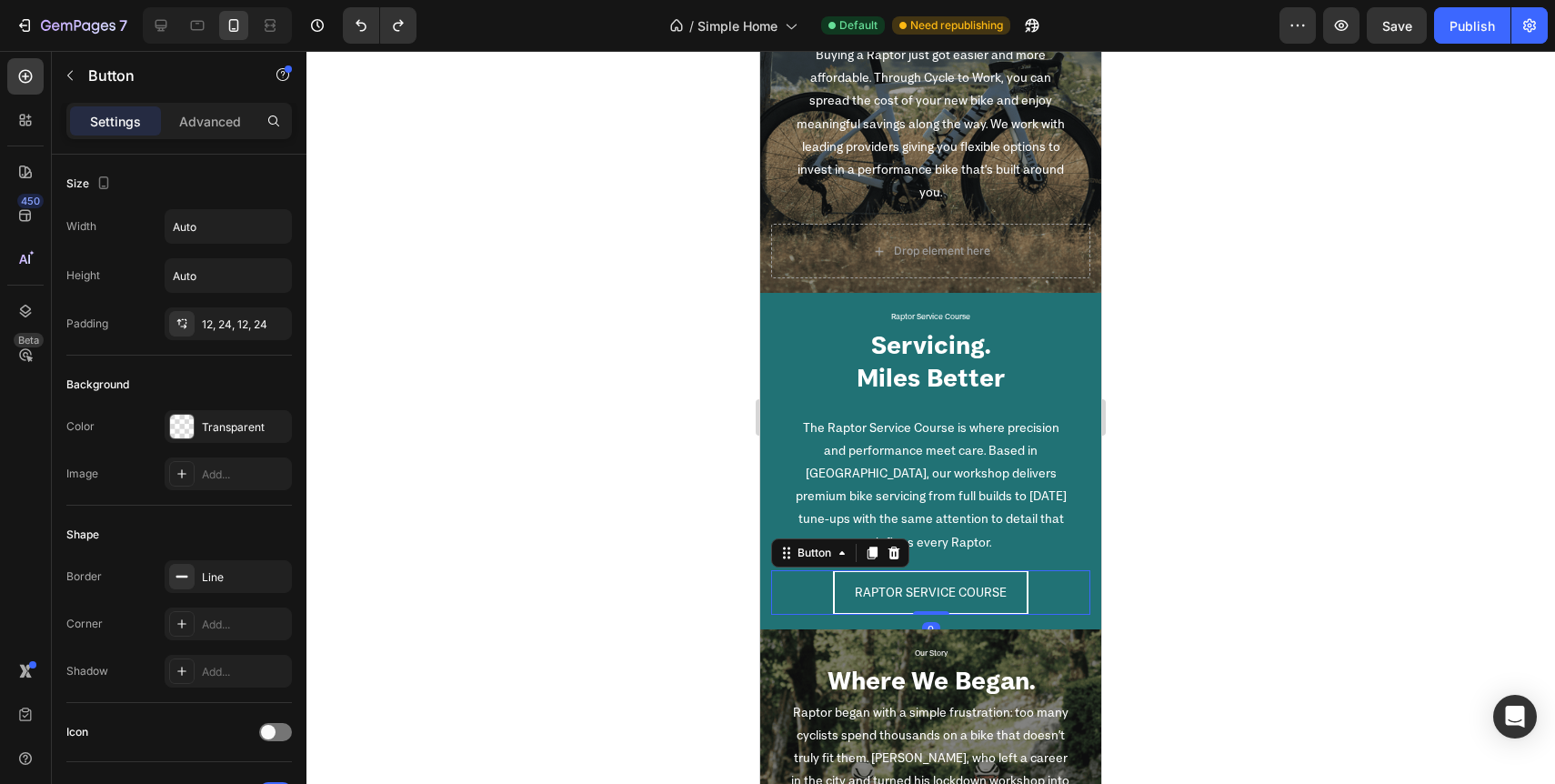
click at [1065, 612] on div "RAPTOR SERVICE COURSE Button 0" at bounding box center [931, 591] width 319 height 45
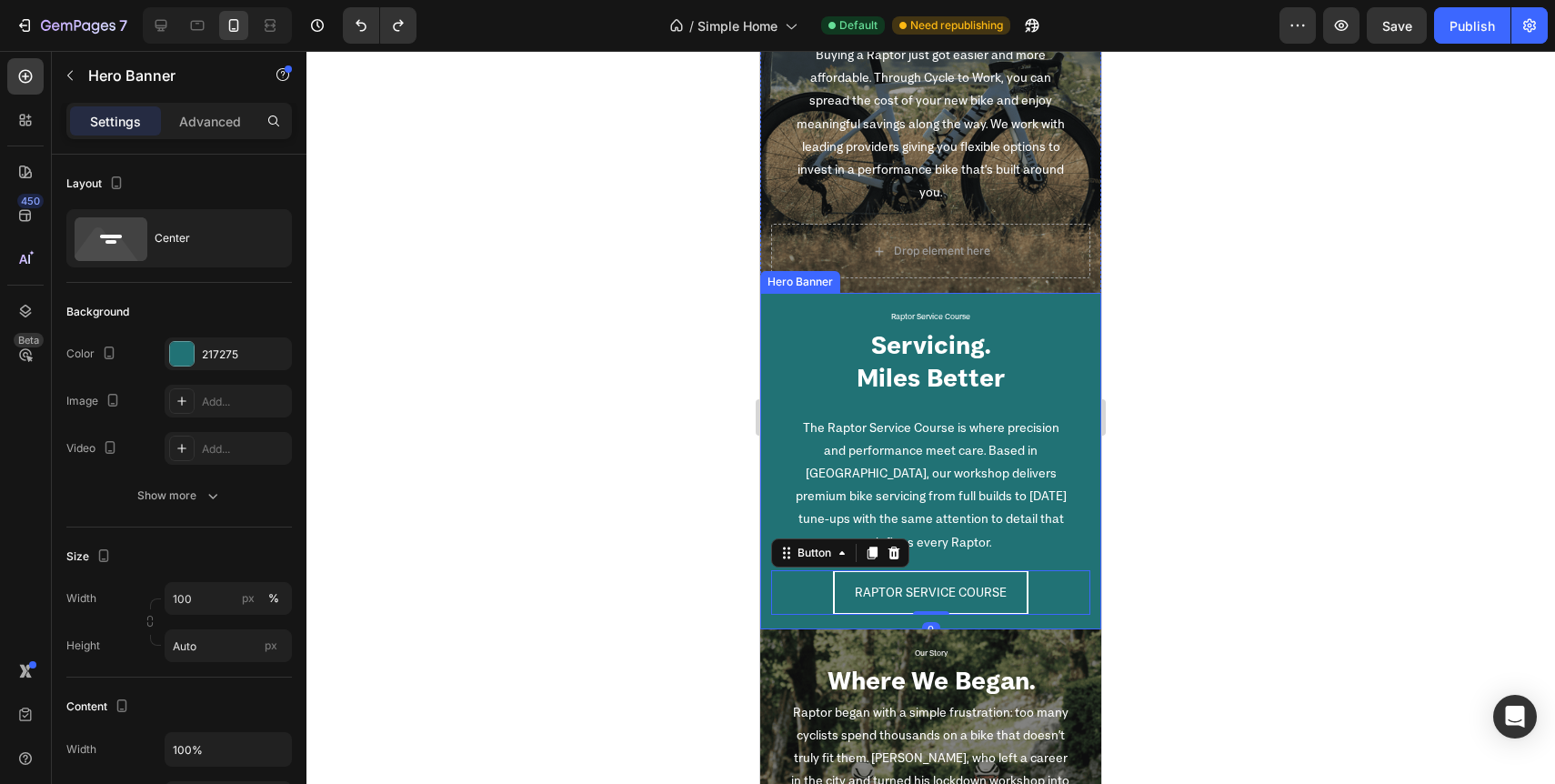
click at [1095, 615] on div "Raptor Service Course Text Block Servicing. Miles Better Heading The Raptor Ser…" at bounding box center [931, 460] width 341 height 335
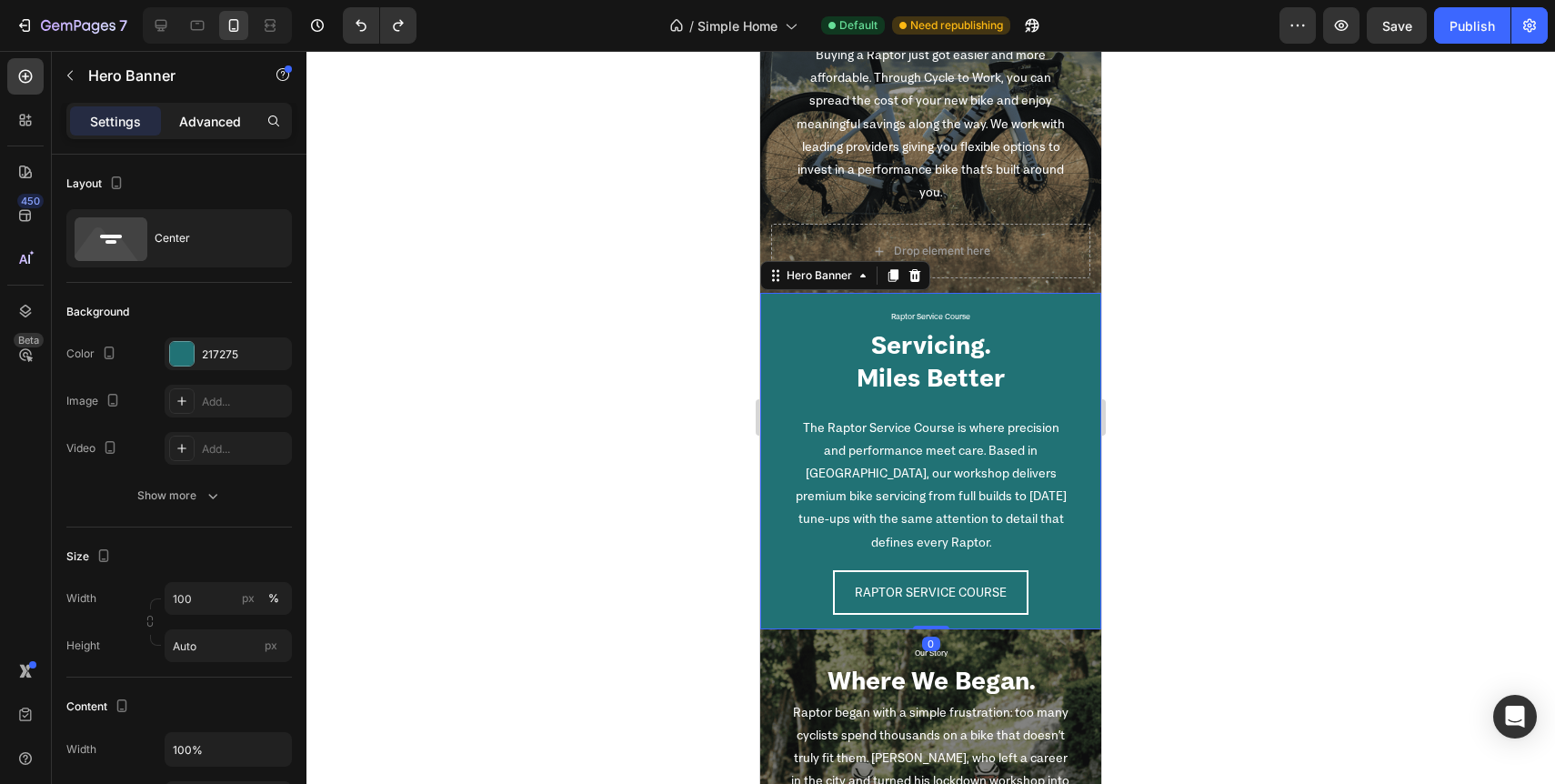
click at [212, 129] on p "Advanced" at bounding box center [211, 121] width 62 height 19
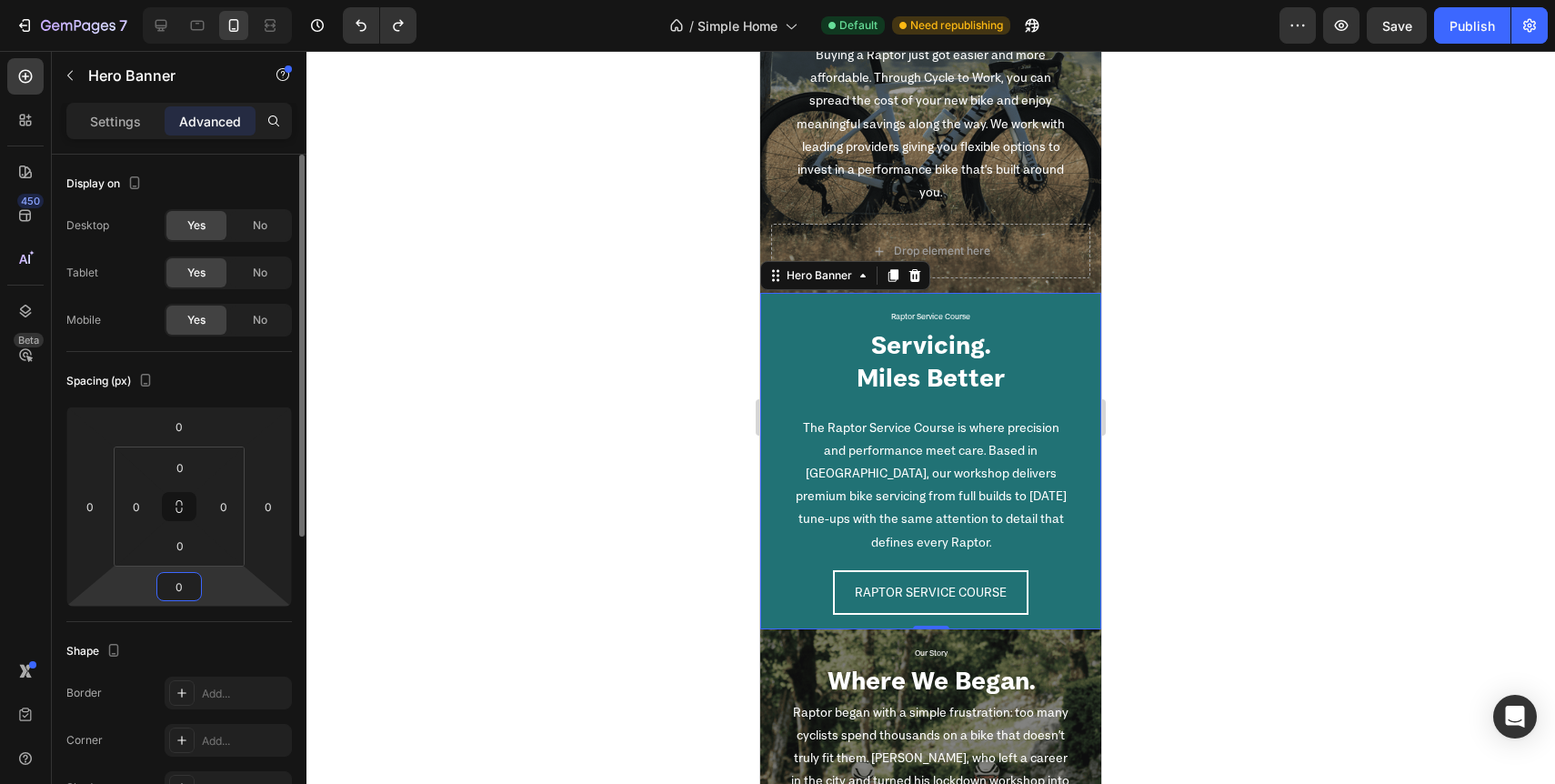
click at [192, 588] on input "0" at bounding box center [179, 586] width 36 height 27
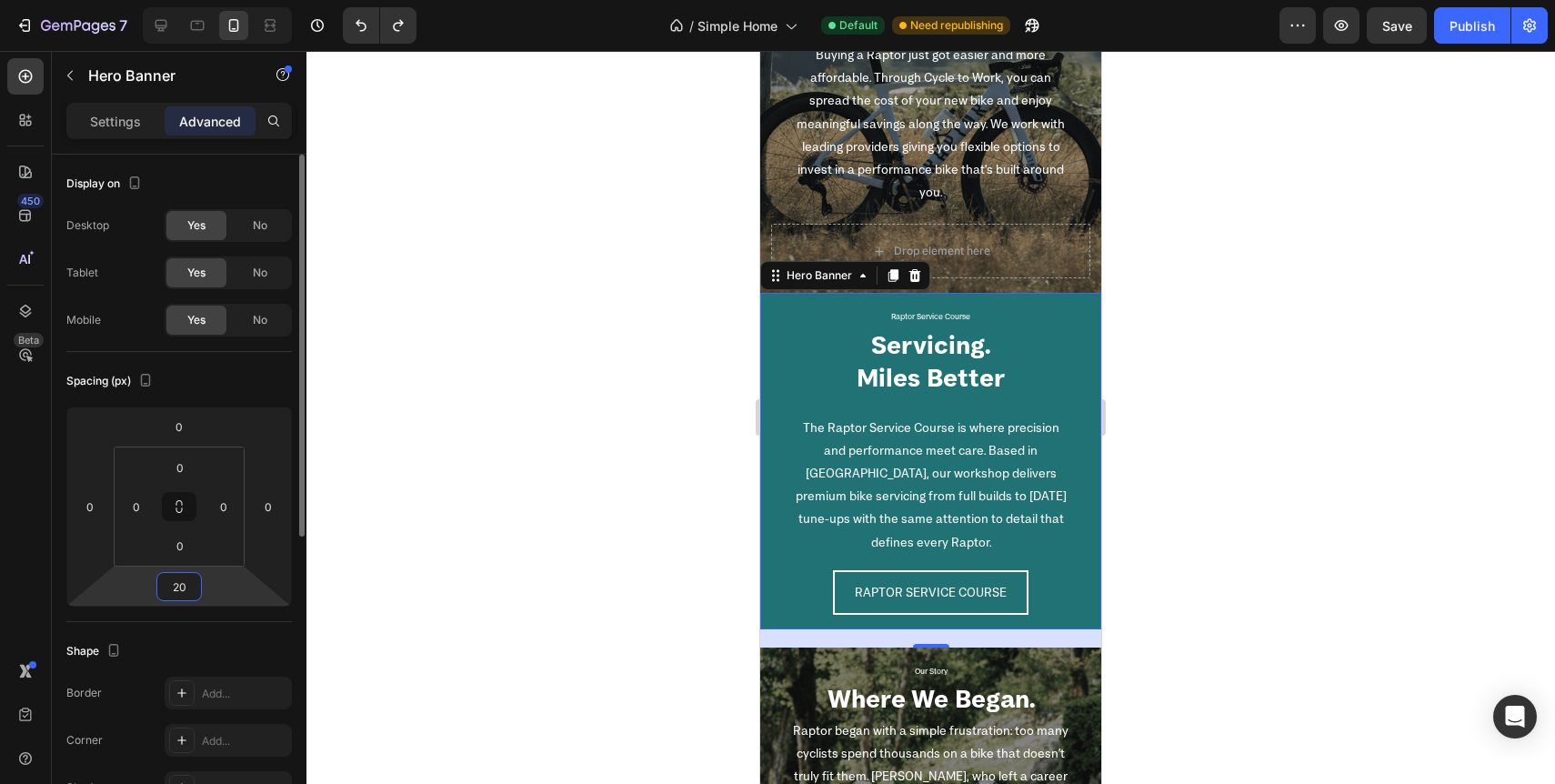
type input "2"
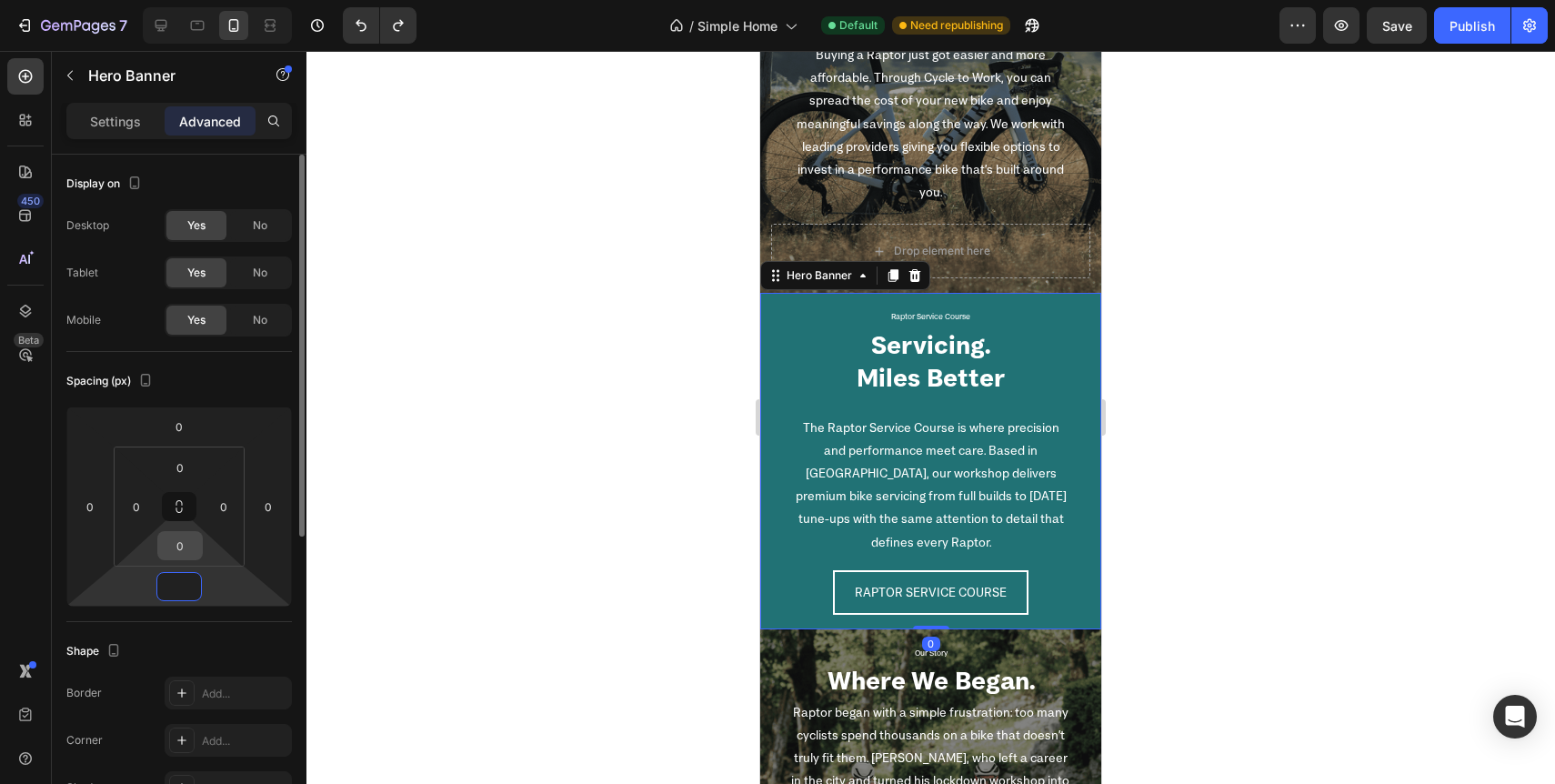
type input "0"
click at [180, 556] on input "0" at bounding box center [180, 545] width 36 height 27
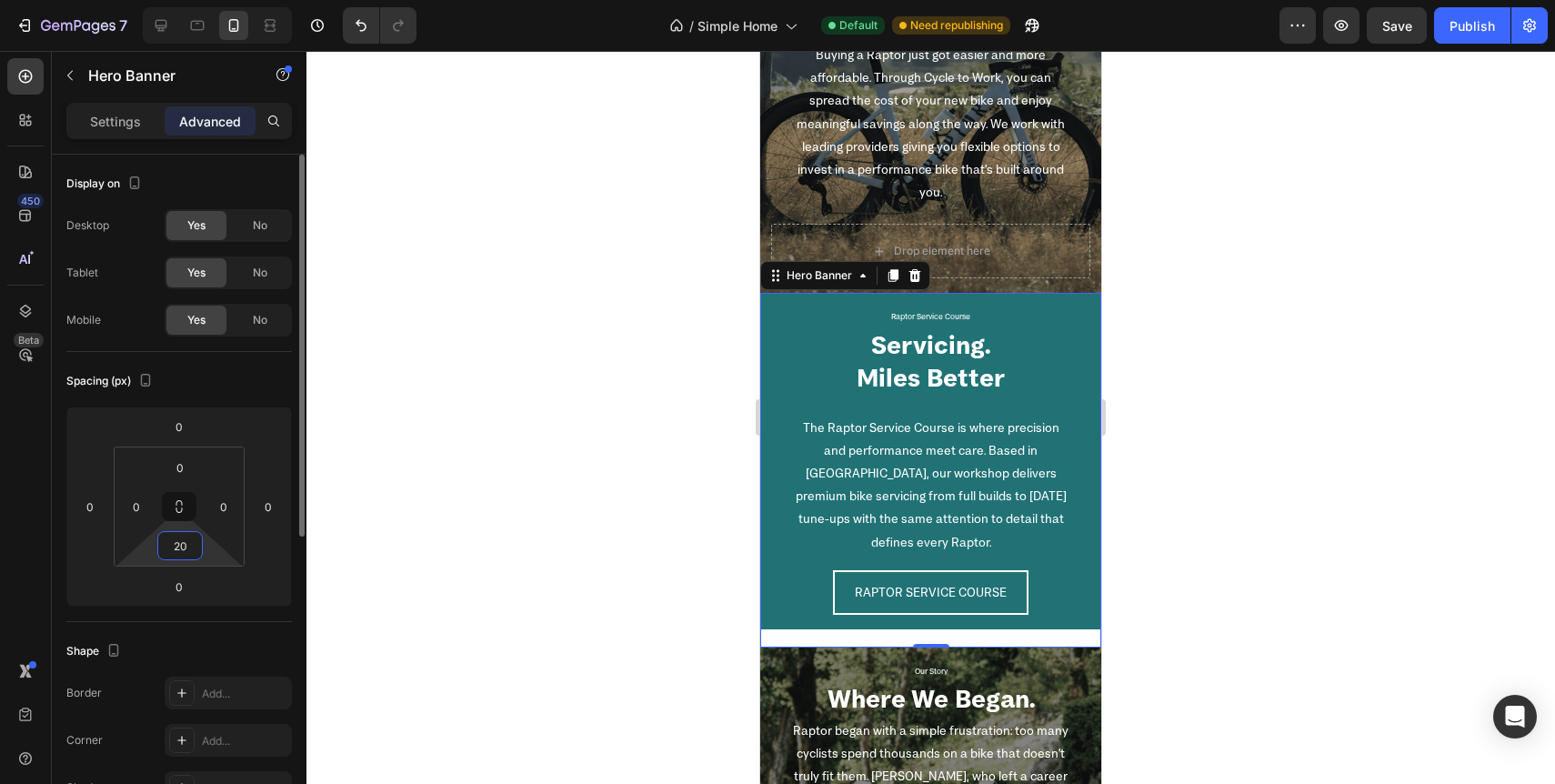
type input "2"
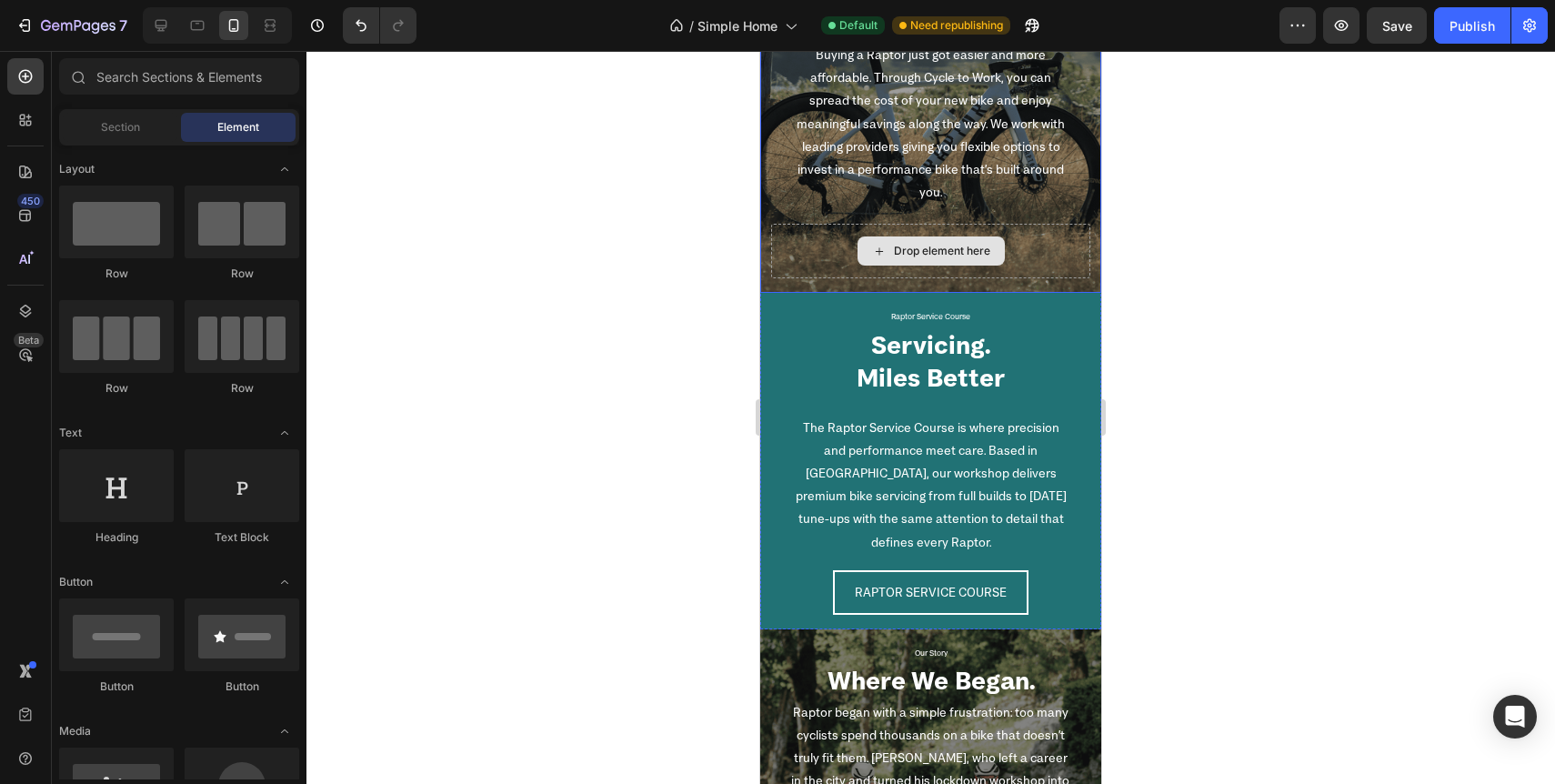
click at [965, 248] on div "Drop element here" at bounding box center [942, 250] width 97 height 15
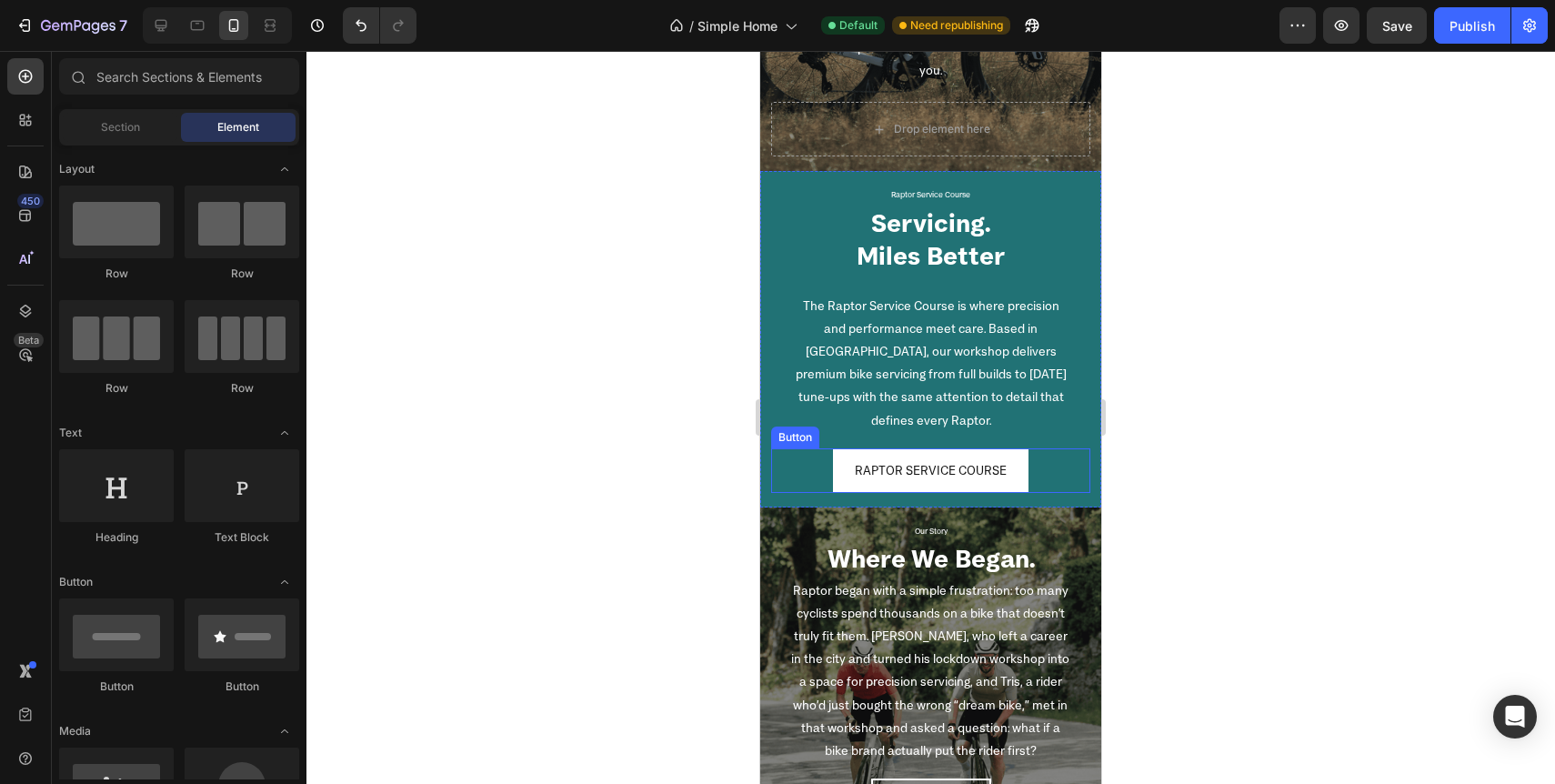
scroll to position [2481, 0]
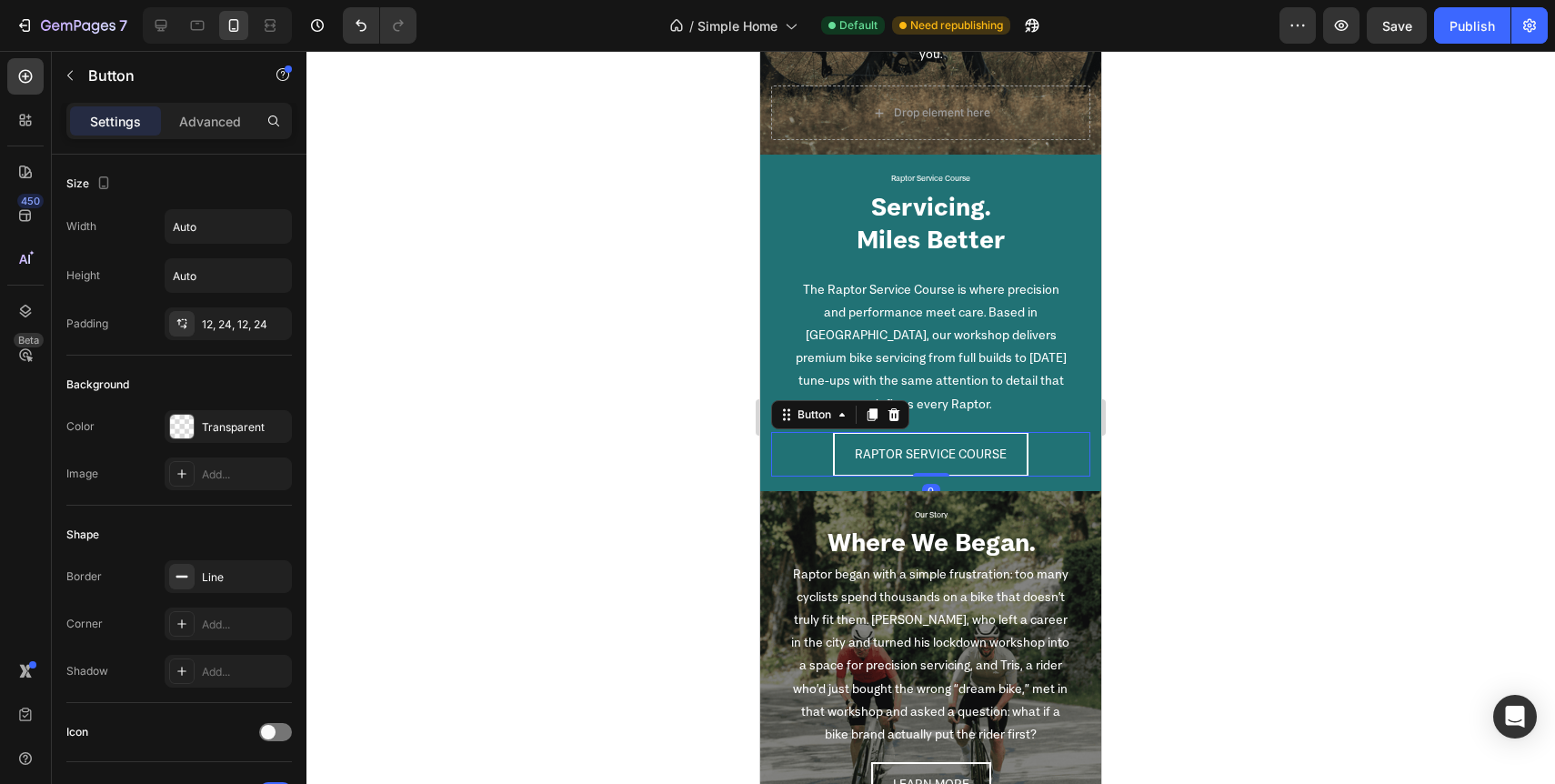
click at [807, 456] on div "RAPTOR SERVICE COURSE Button 0" at bounding box center [931, 454] width 319 height 45
click at [876, 416] on icon at bounding box center [872, 414] width 10 height 13
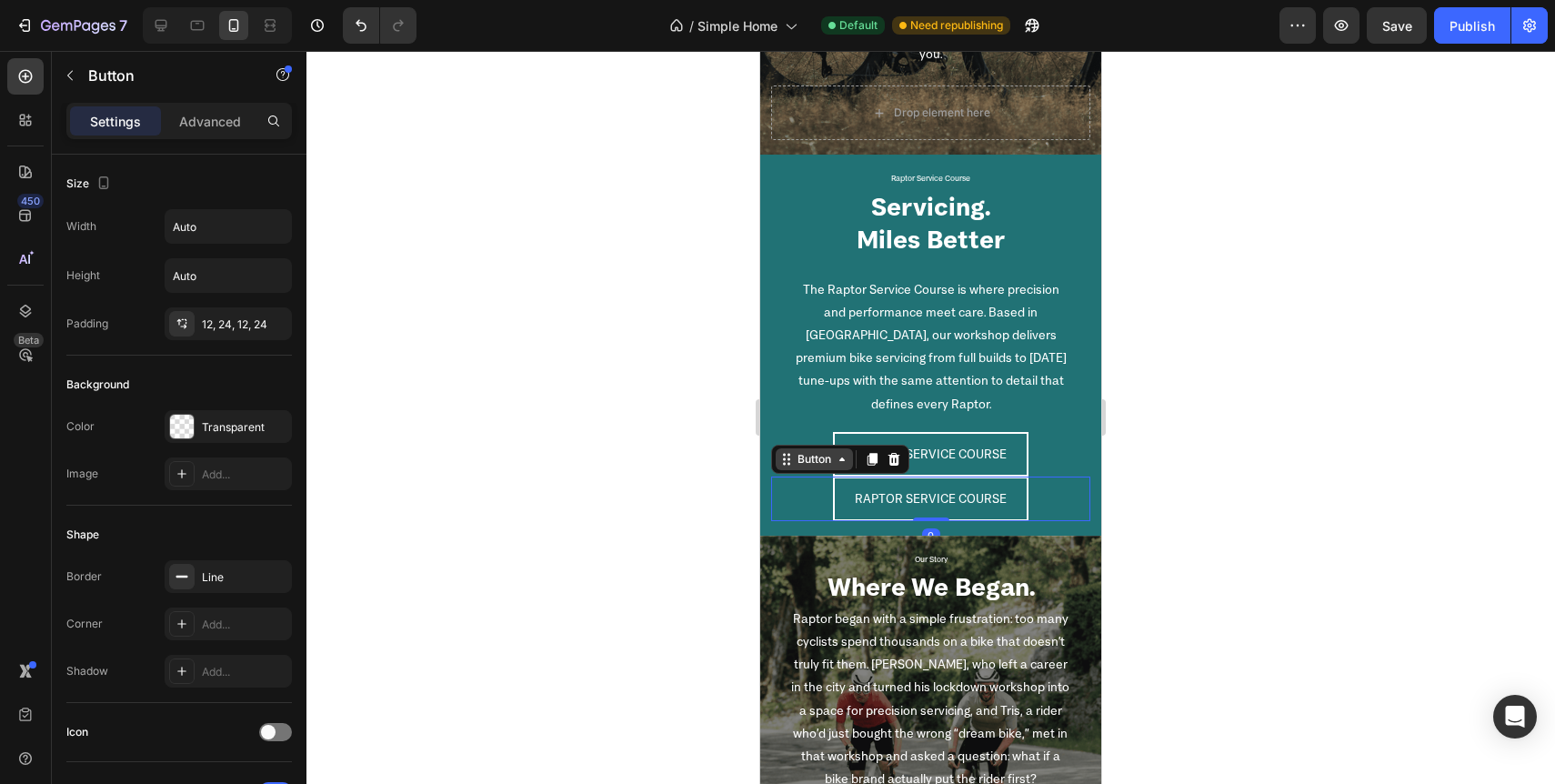
click at [835, 459] on icon at bounding box center [842, 459] width 15 height 15
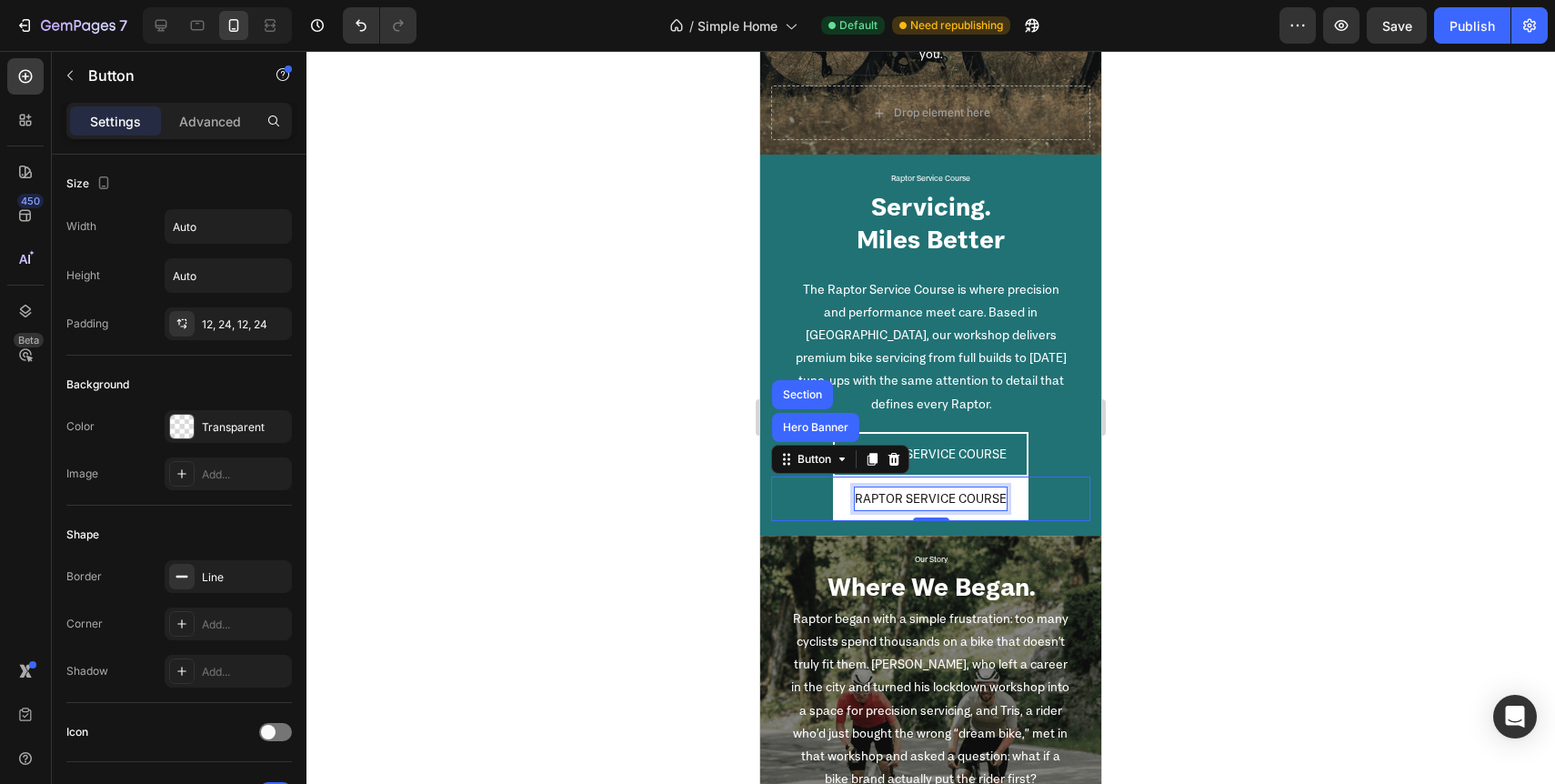
click at [883, 504] on p "RAPTOR SERVICE COURSE" at bounding box center [931, 498] width 152 height 23
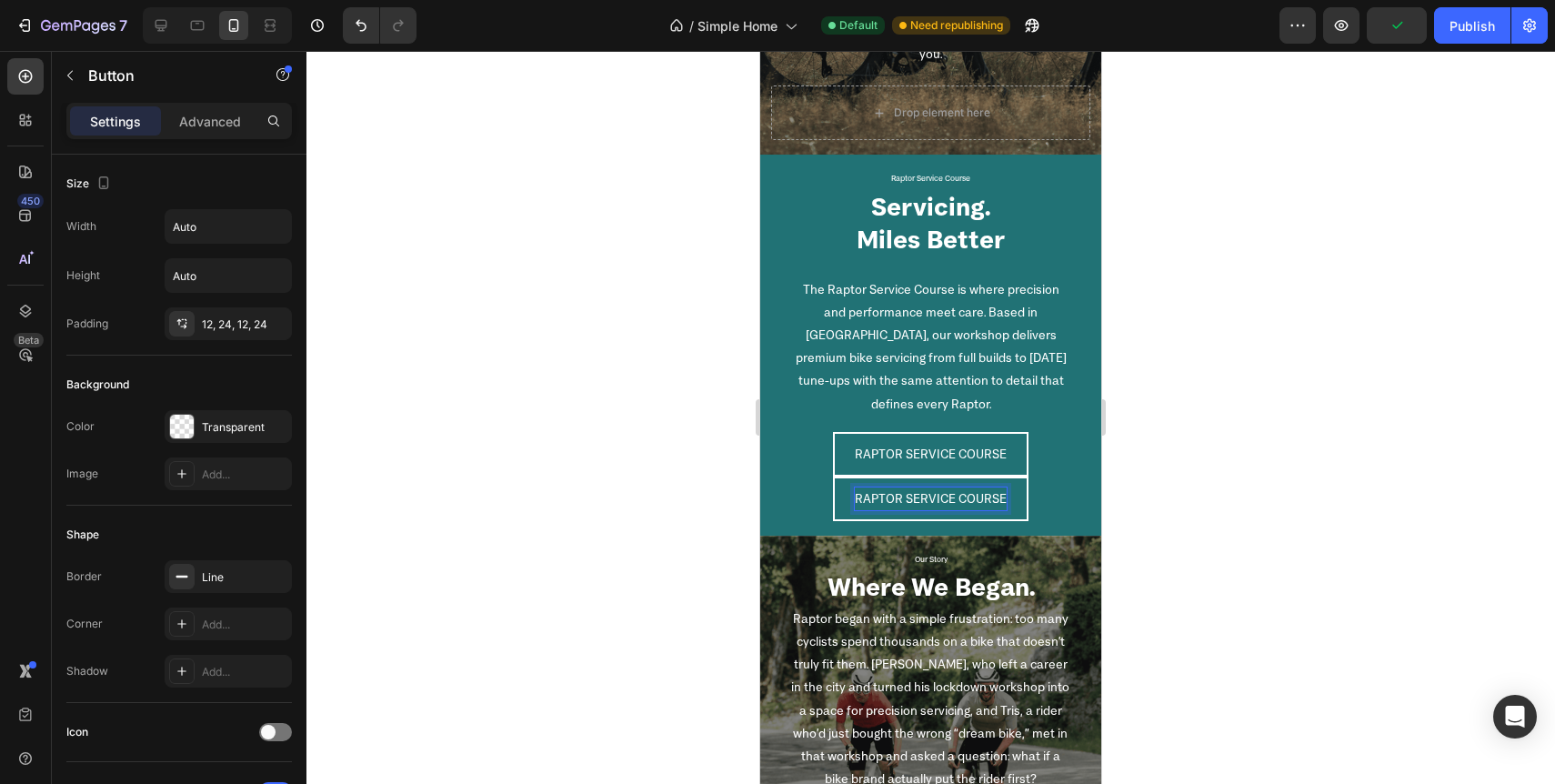
click at [800, 486] on div "RAPTOR SERVICE COURSE Button Hero Banner Section 0" at bounding box center [931, 499] width 319 height 45
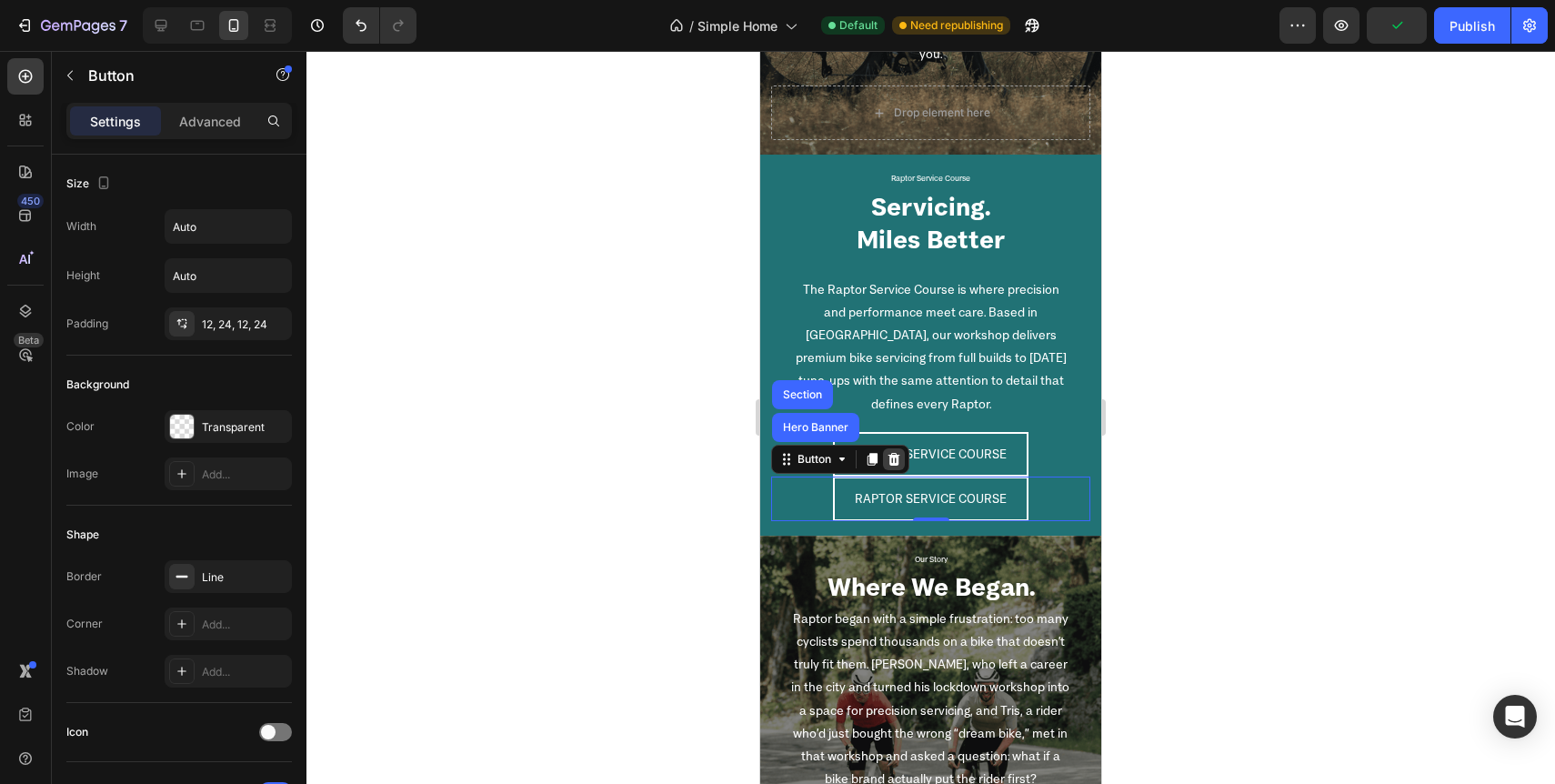
click at [898, 464] on icon at bounding box center [894, 459] width 12 height 13
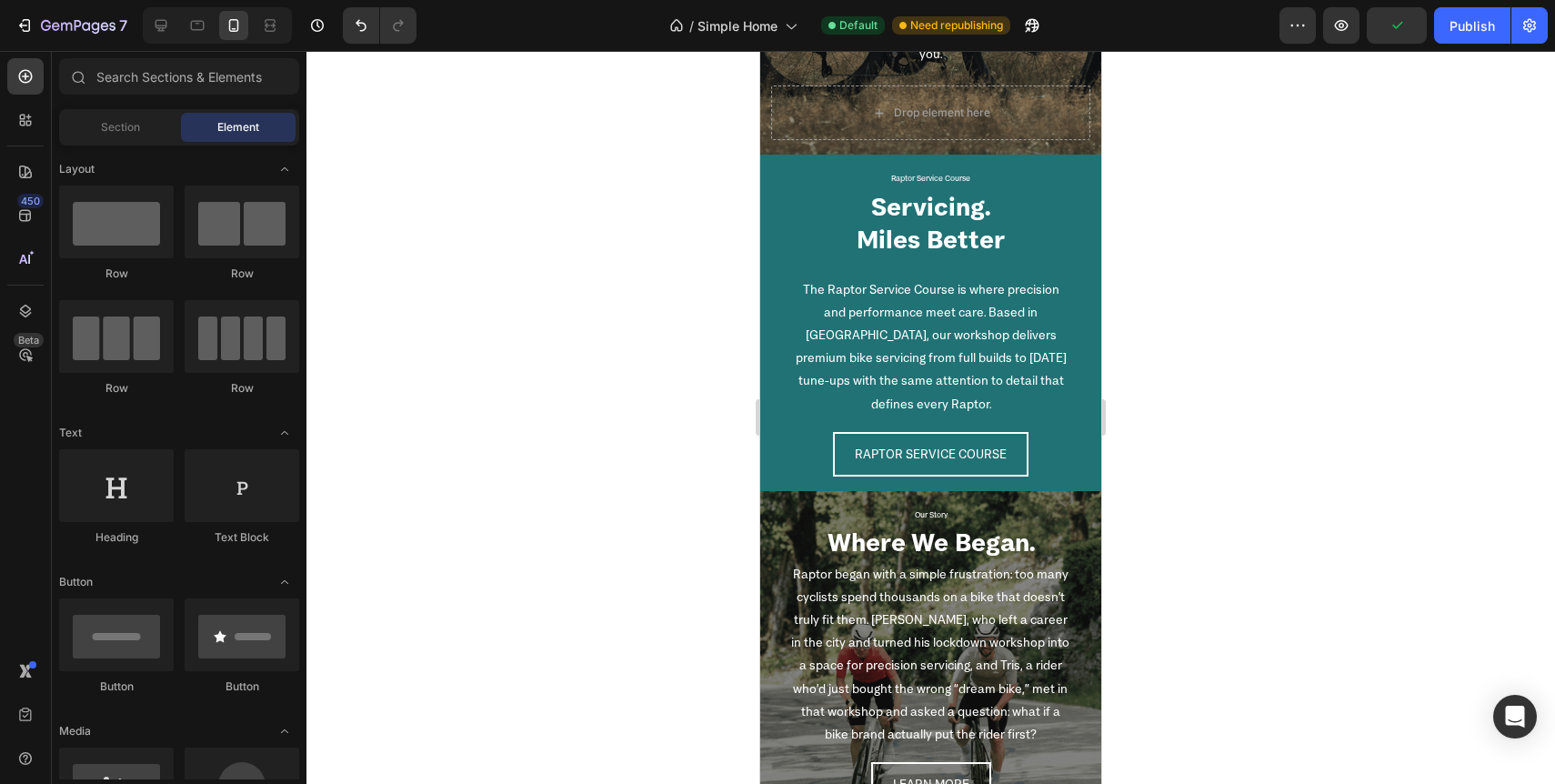
click at [682, 512] on div at bounding box center [930, 417] width 1249 height 733
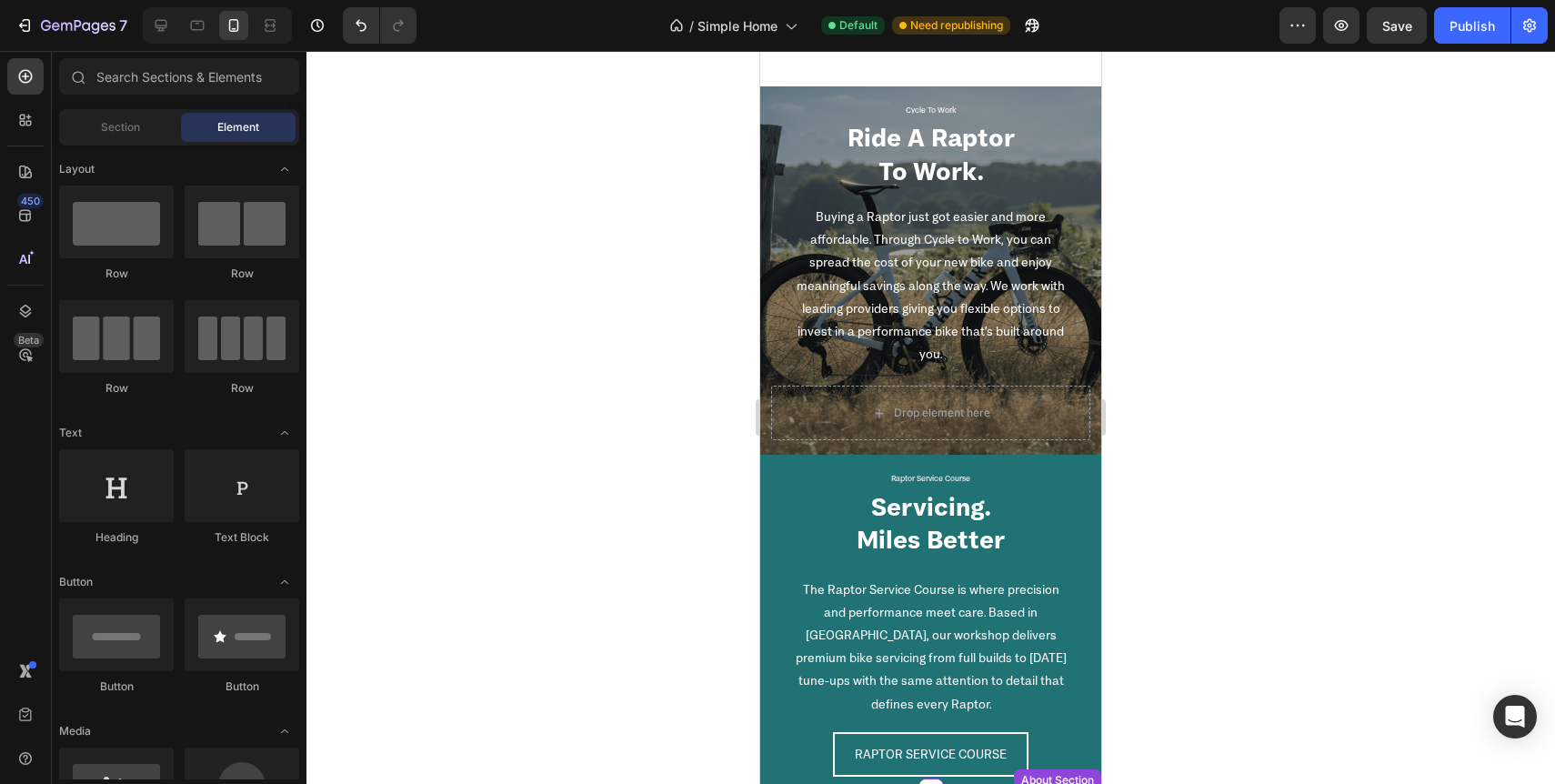
scroll to position [2175, 0]
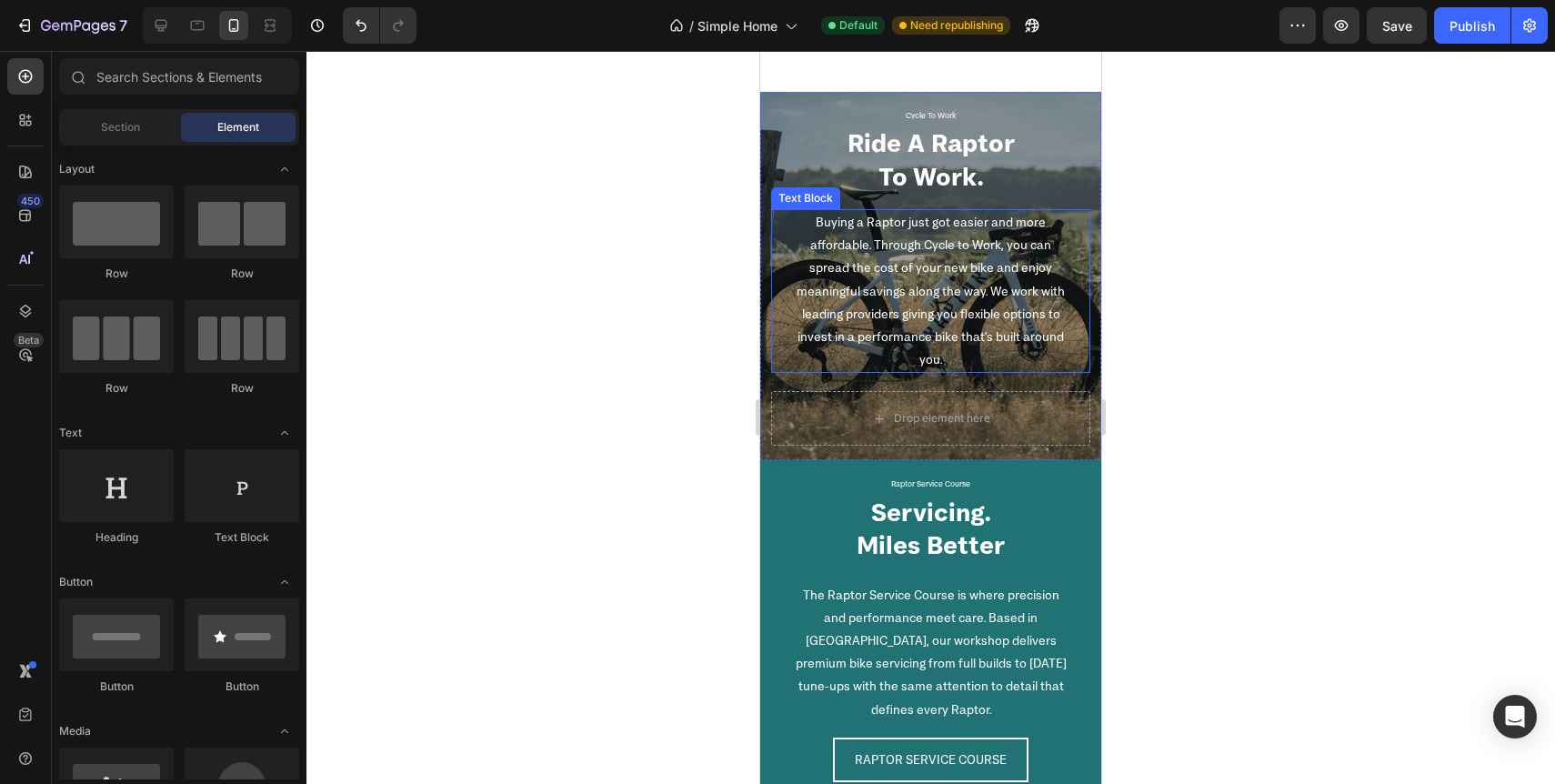
click at [951, 333] on p "Buying a Raptor just got easier and more affordable. Through Cycle to Work, you…" at bounding box center [931, 290] width 279 height 160
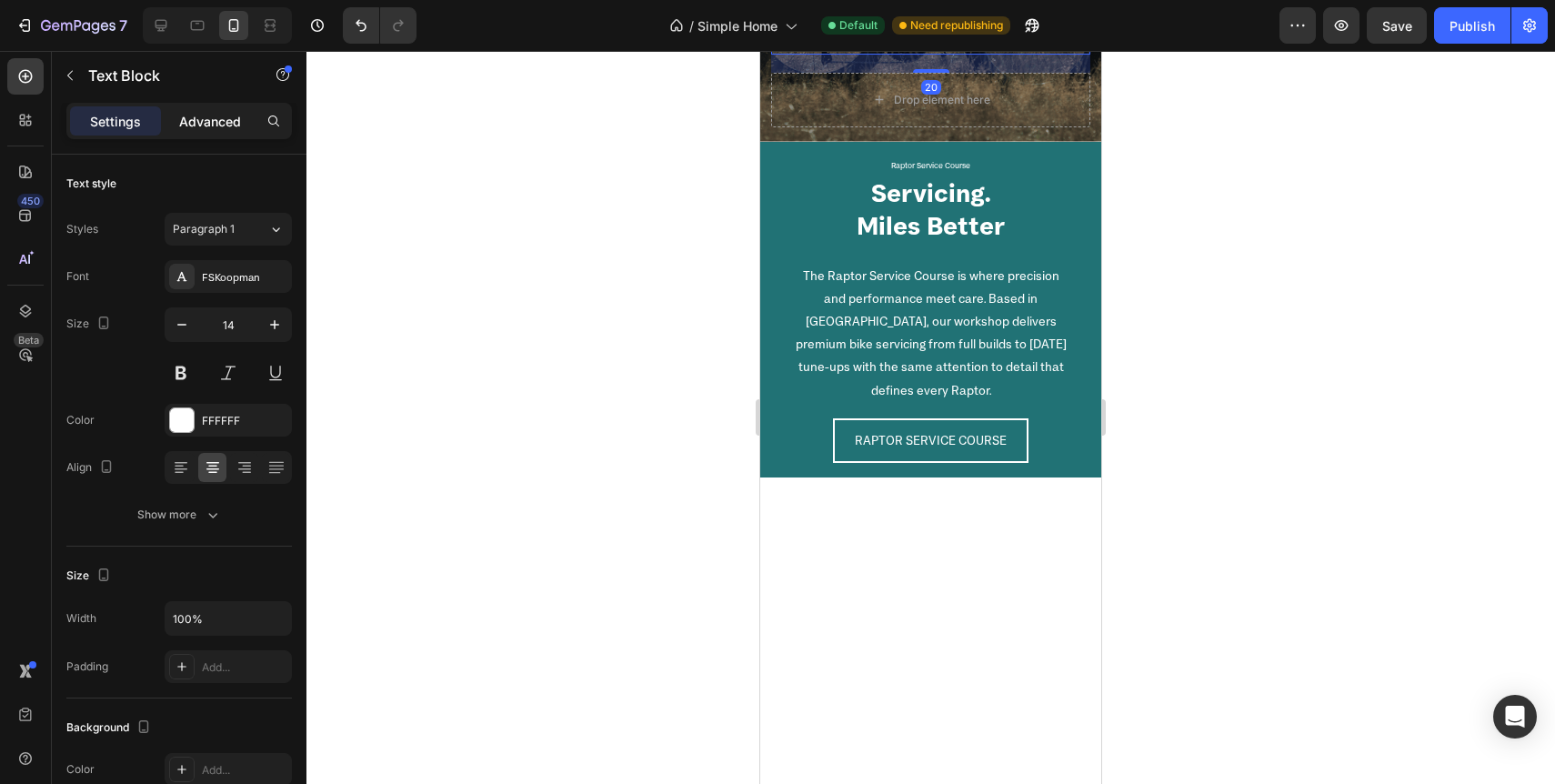
click at [225, 118] on p "Advanced" at bounding box center [211, 121] width 62 height 19
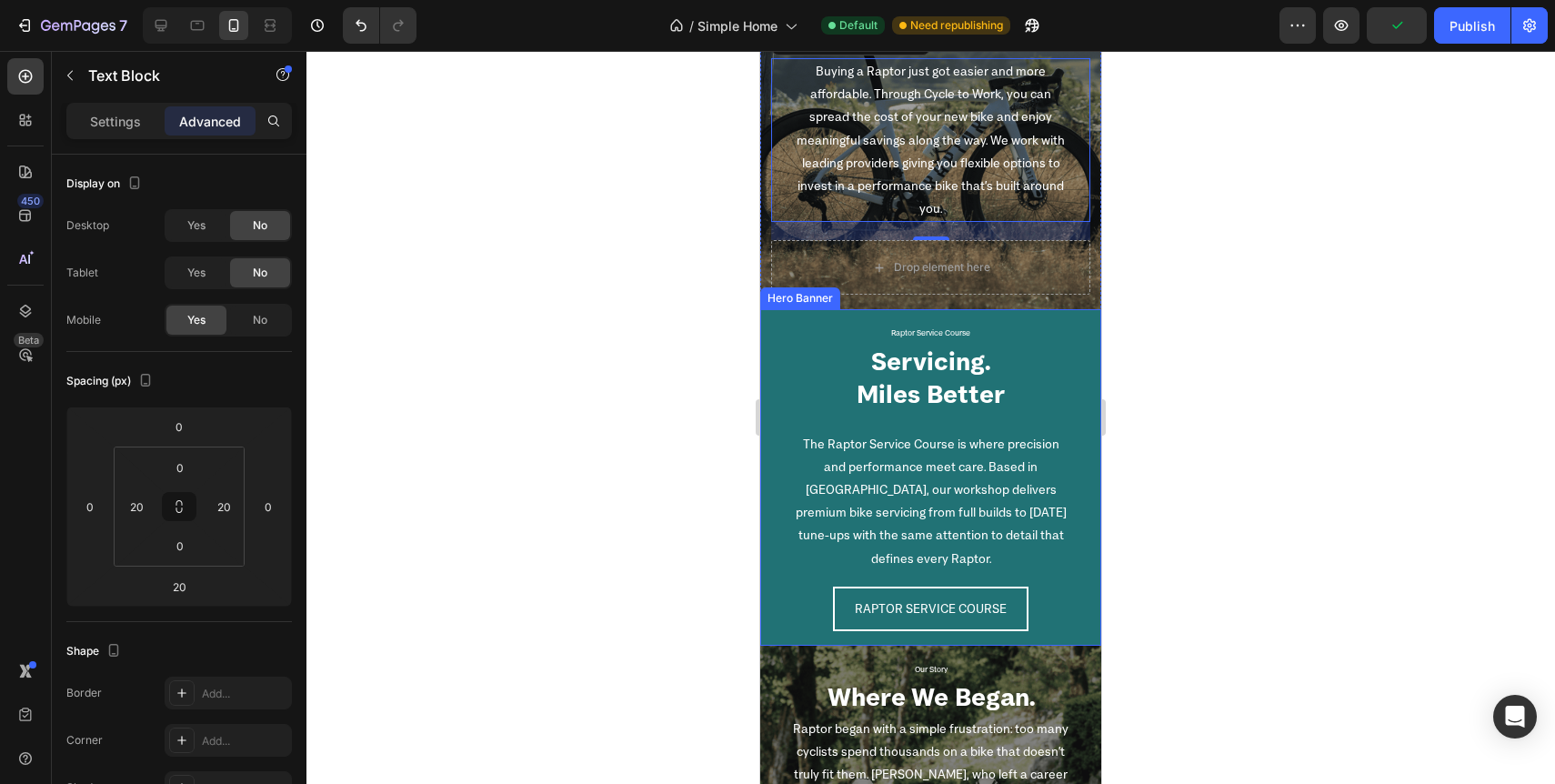
scroll to position [2997, 0]
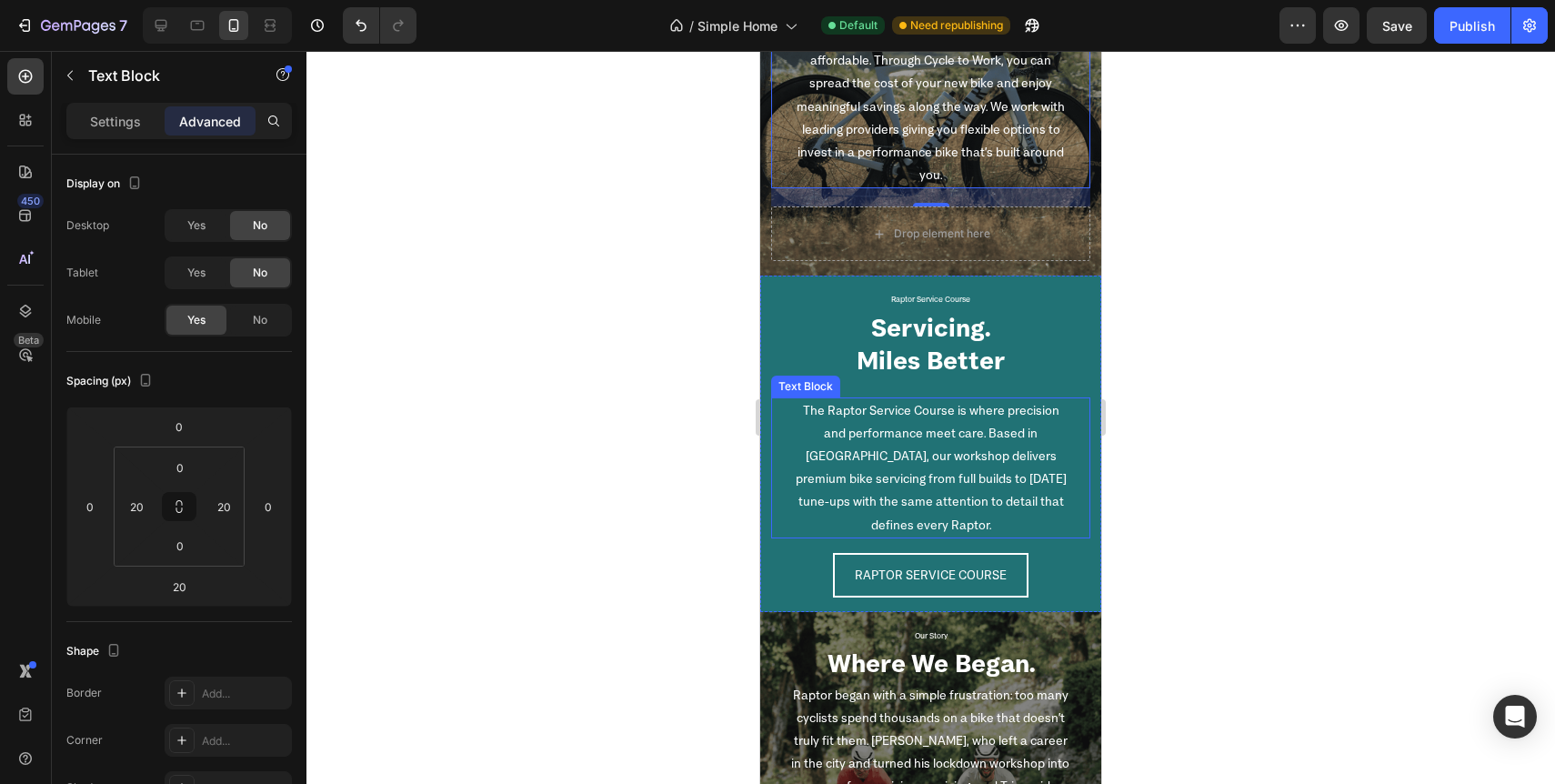
click at [926, 482] on p "The Raptor Service Course is where precision and performance meet care. Based i…" at bounding box center [931, 468] width 279 height 138
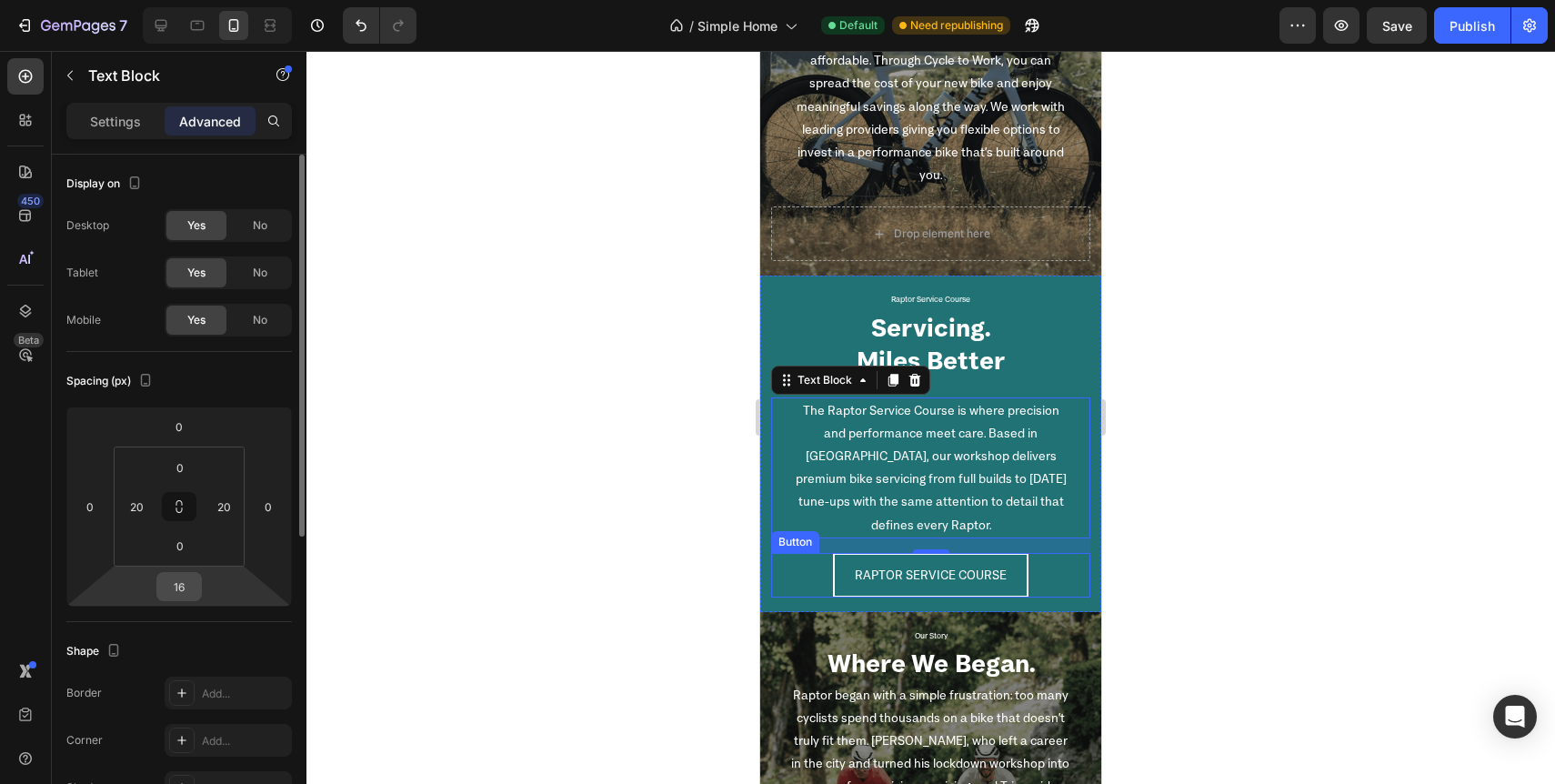
click at [178, 588] on input "16" at bounding box center [179, 586] width 36 height 27
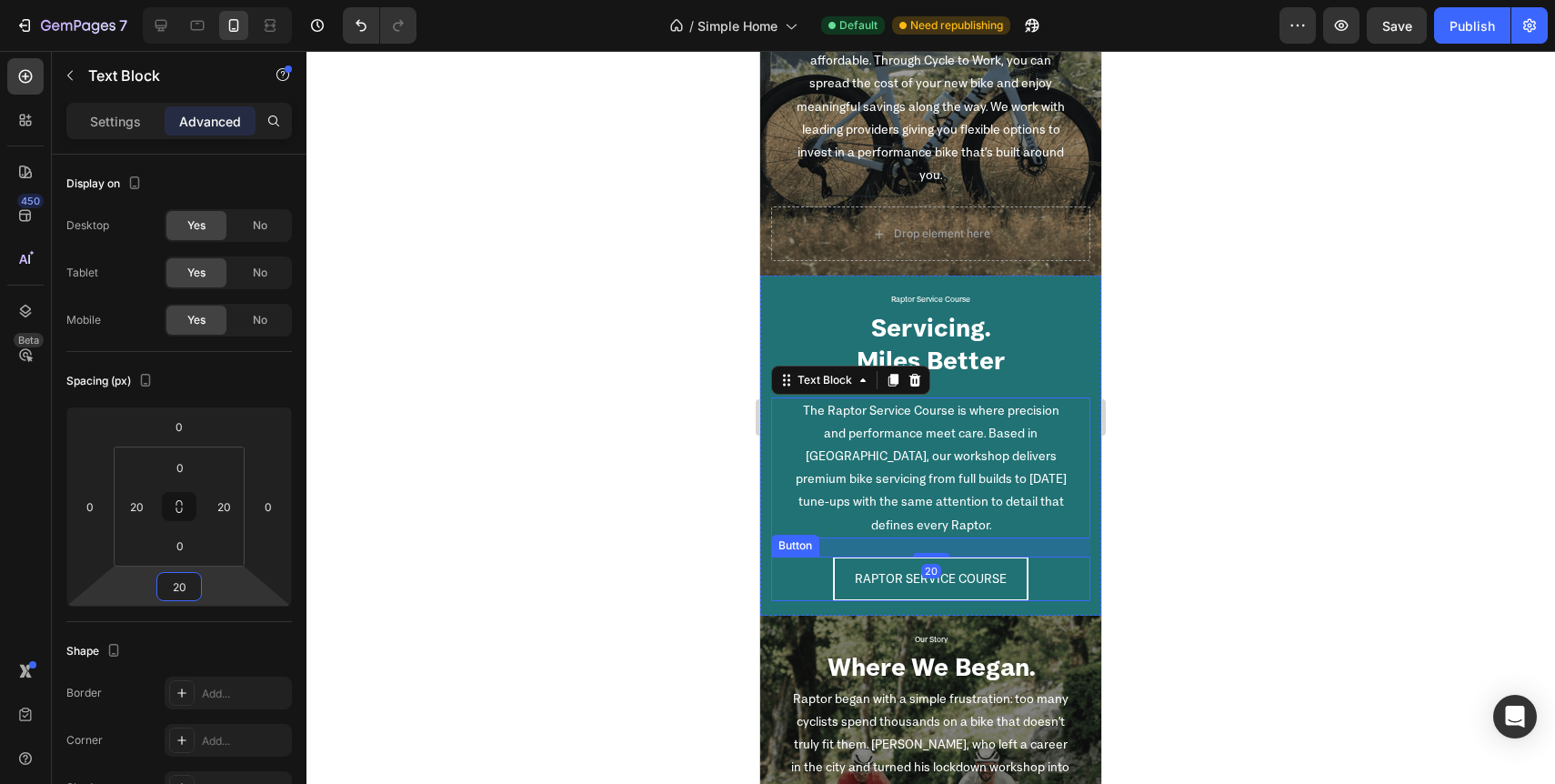
type input "20"
click at [567, 681] on div at bounding box center [930, 417] width 1249 height 733
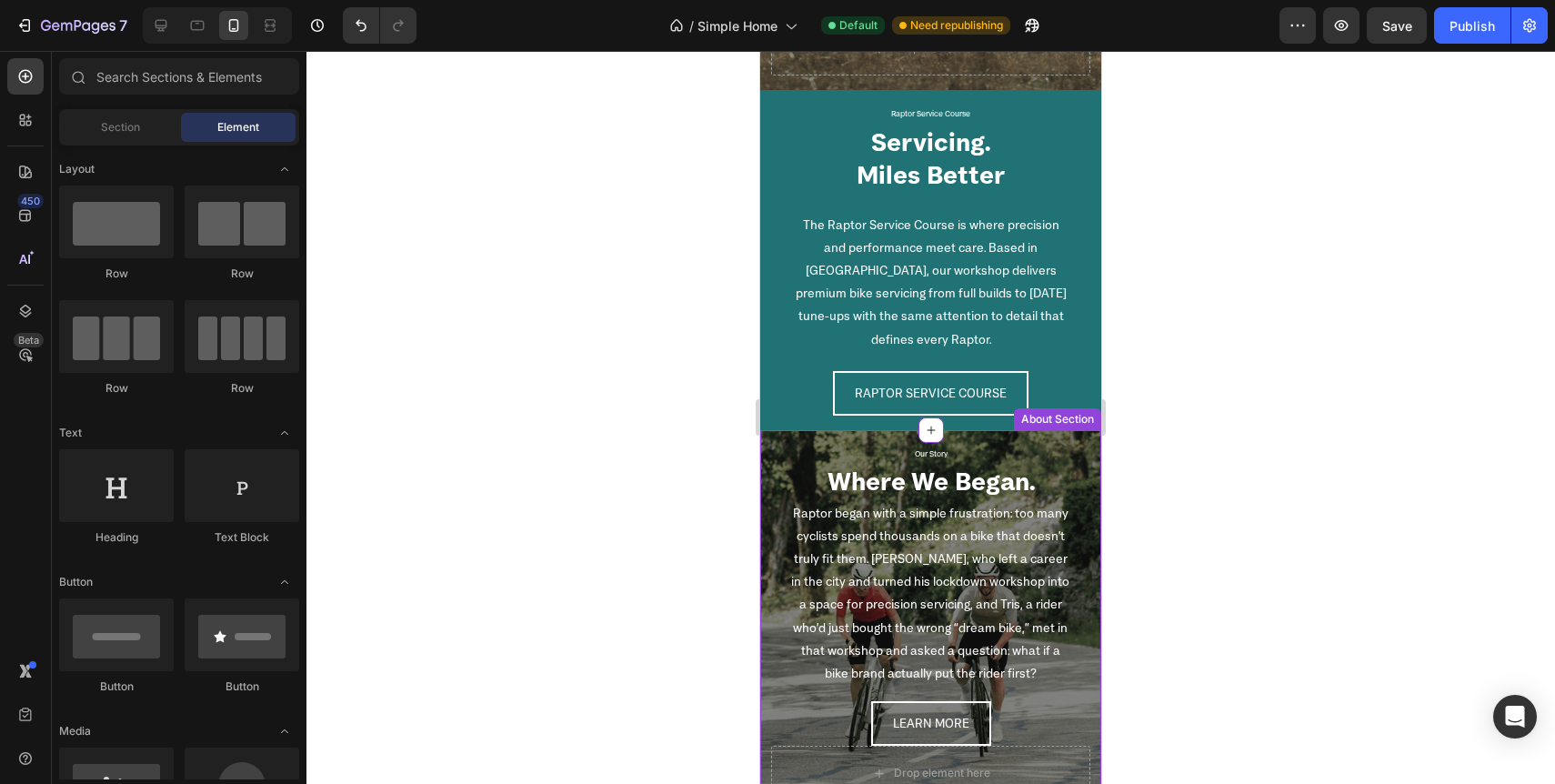
scroll to position [3203, 0]
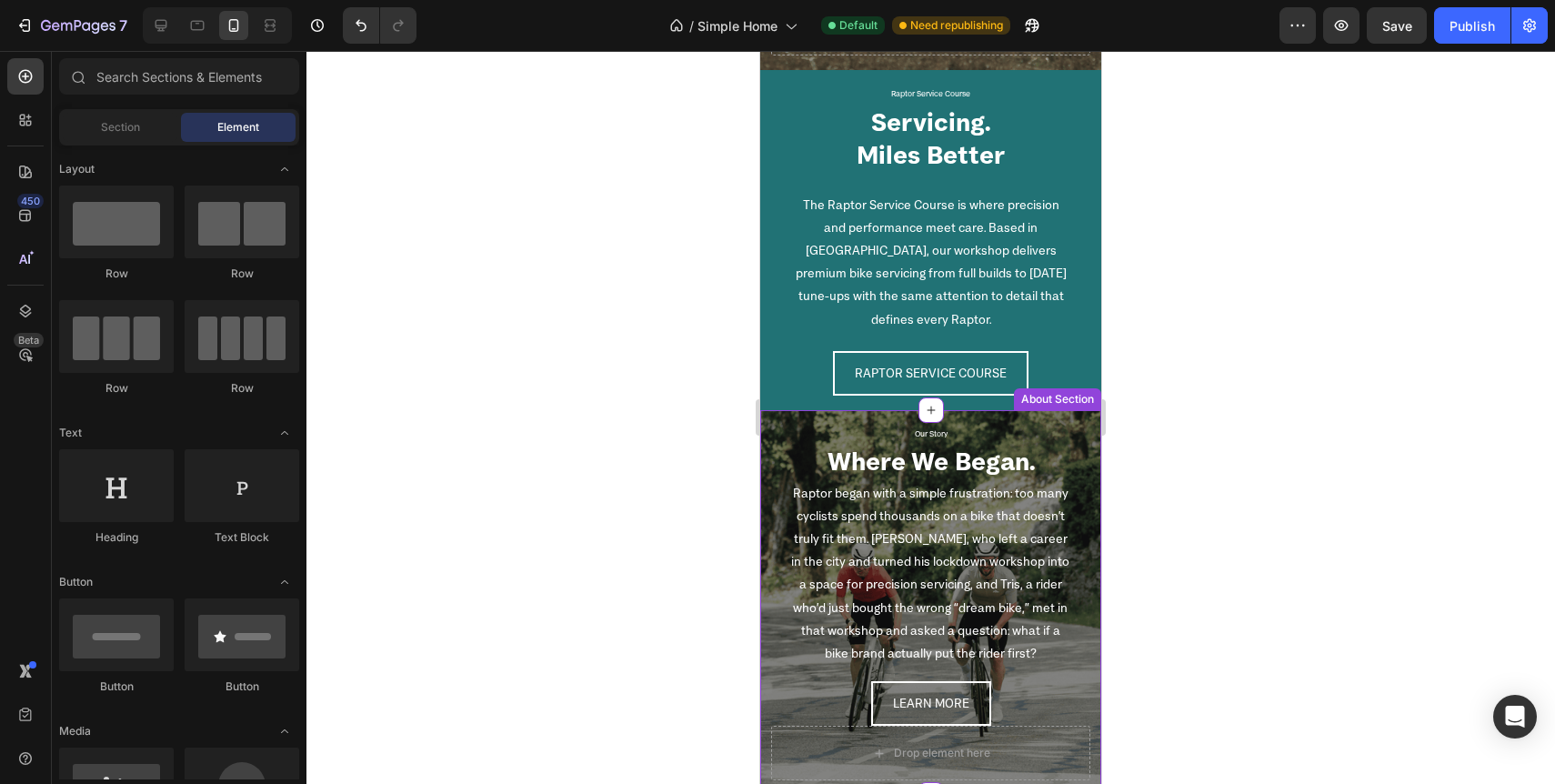
click at [929, 557] on p "Raptor began with a simple frustration: too many cyclists spend thousands on a …" at bounding box center [931, 574] width 283 height 184
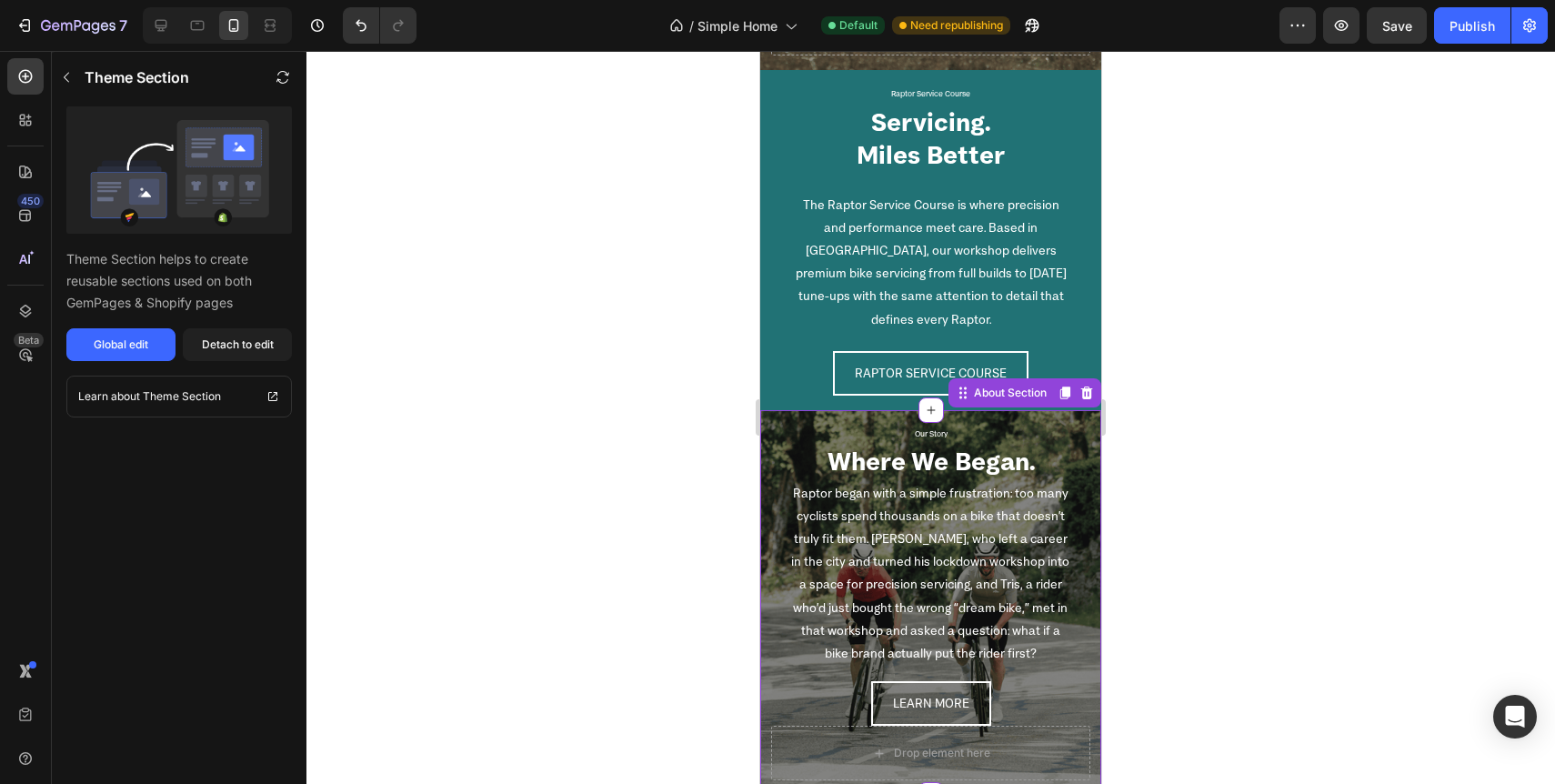
click at [849, 566] on p "Raptor began with a simple frustration: too many cyclists spend thousands on a …" at bounding box center [931, 574] width 283 height 184
click at [116, 344] on div "Global edit" at bounding box center [121, 344] width 55 height 16
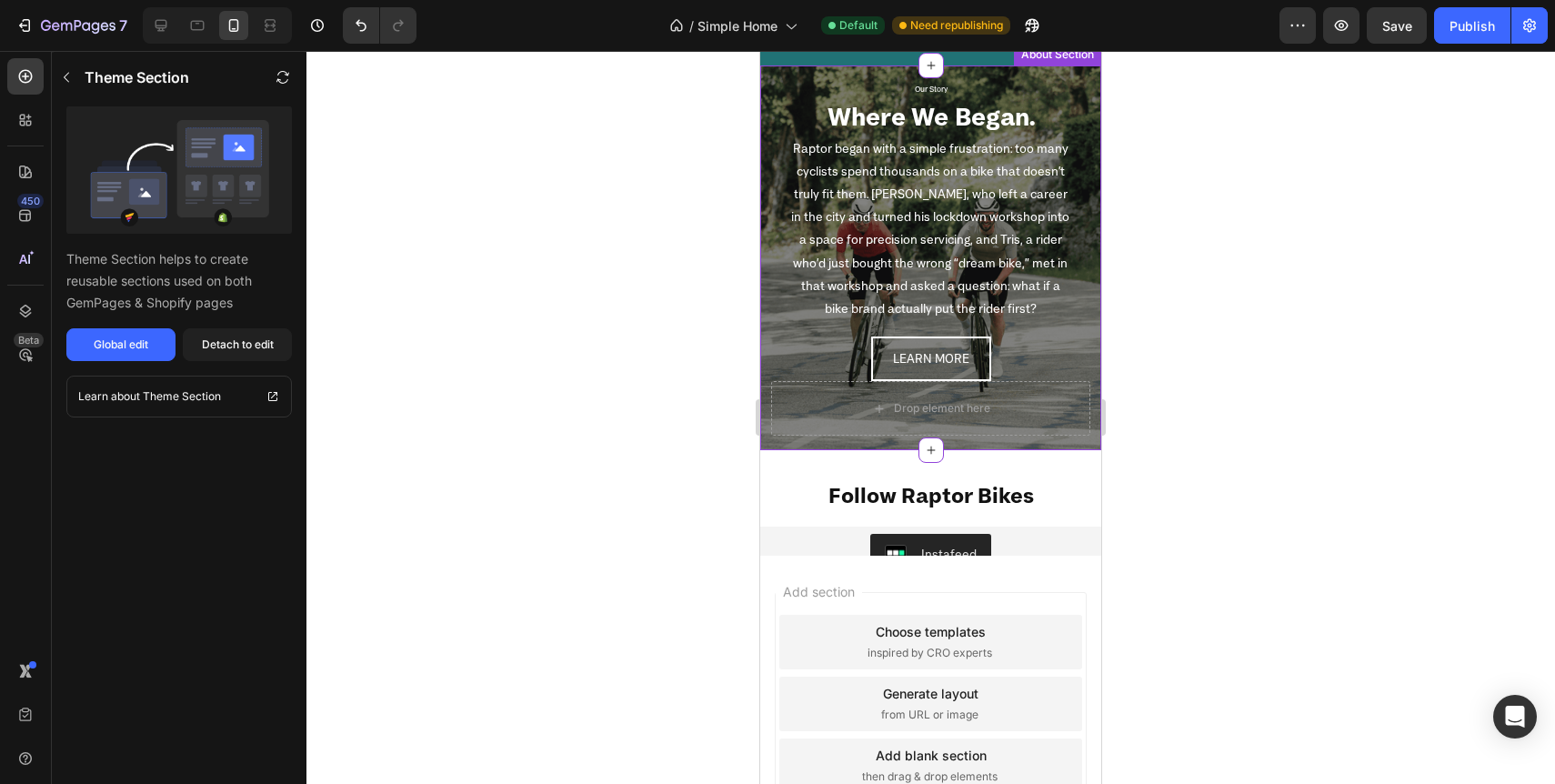
scroll to position [3561, 0]
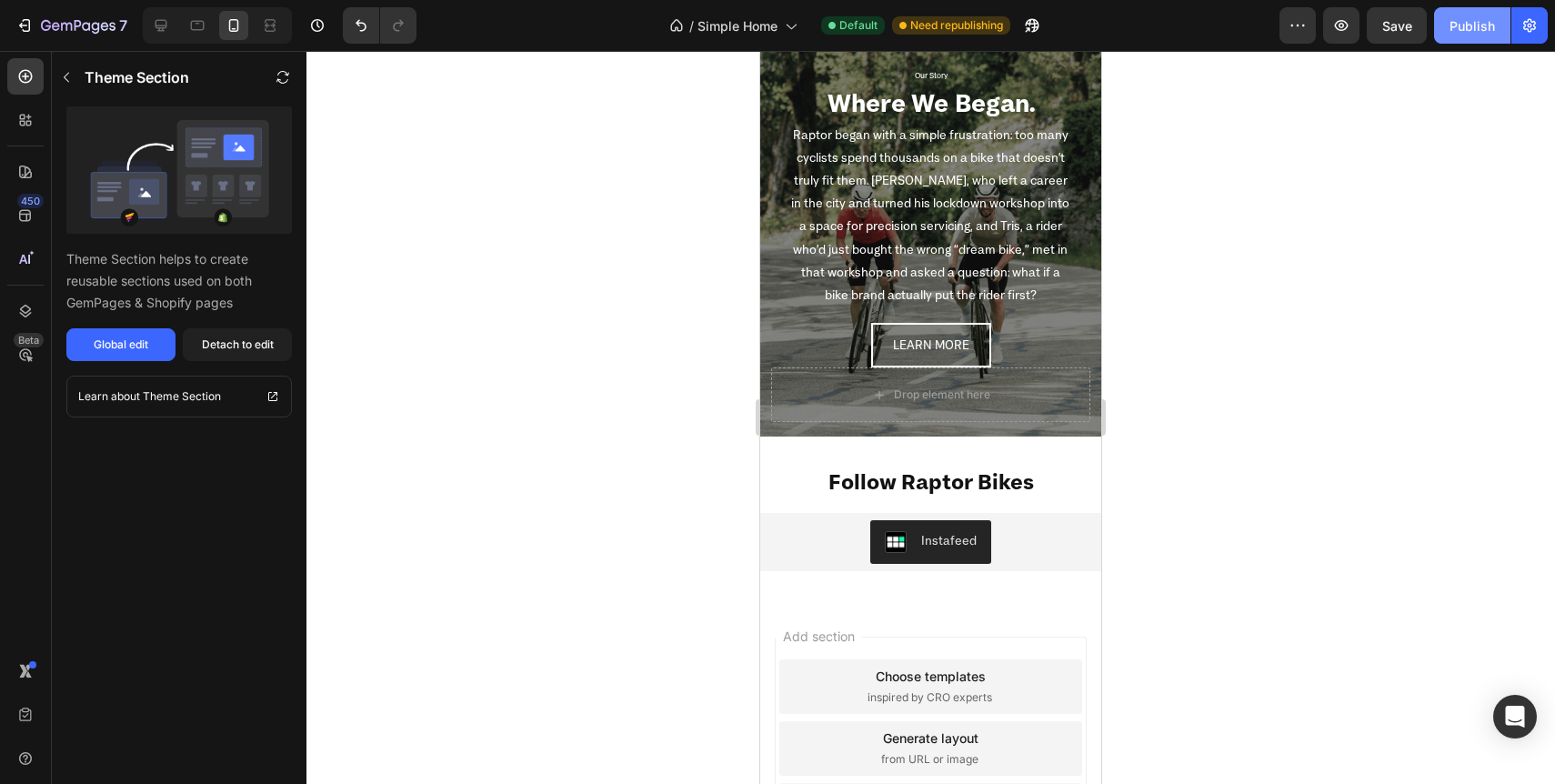
click at [1473, 32] on div "Publish" at bounding box center [1473, 25] width 46 height 19
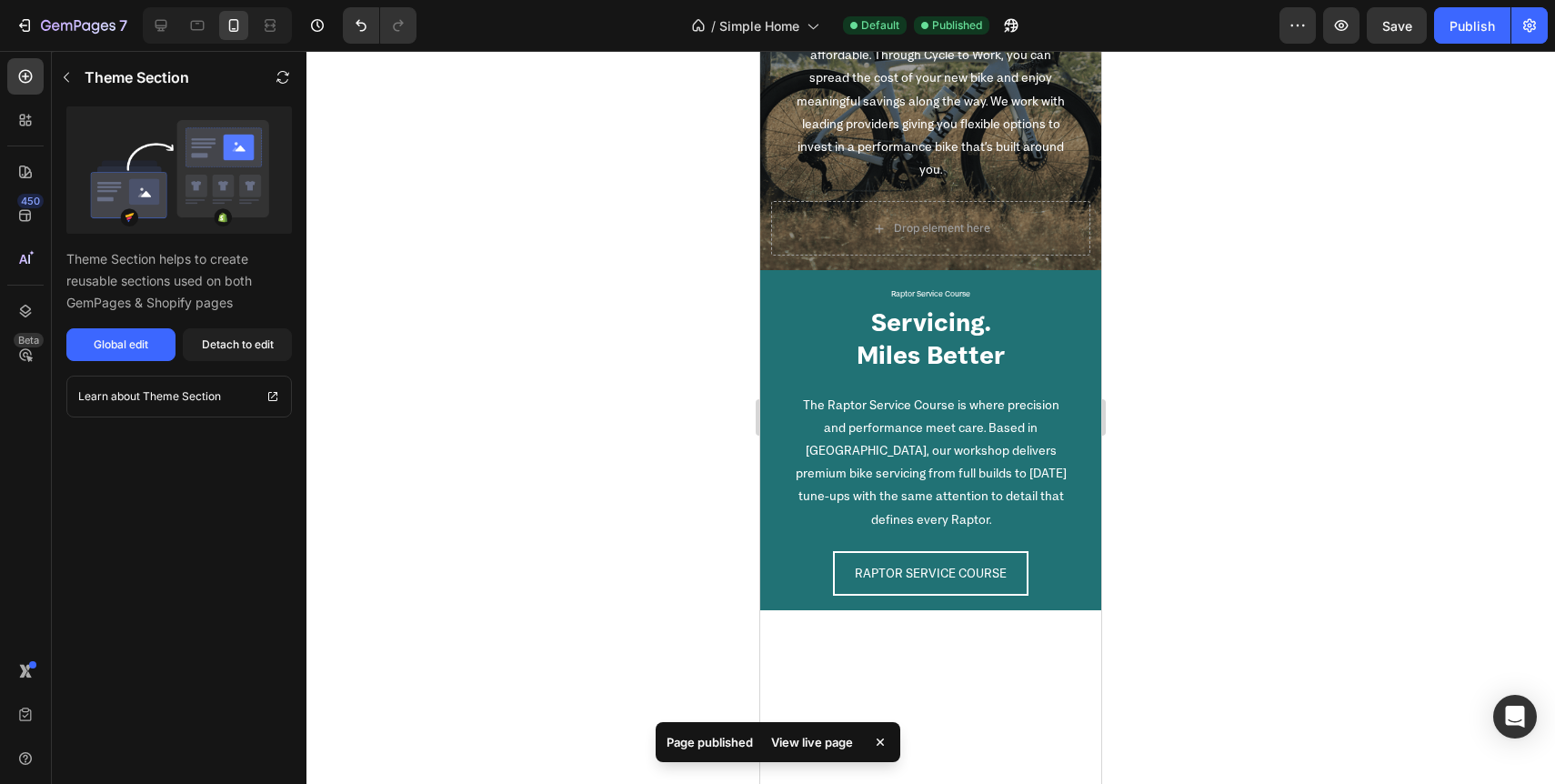
scroll to position [2294, 0]
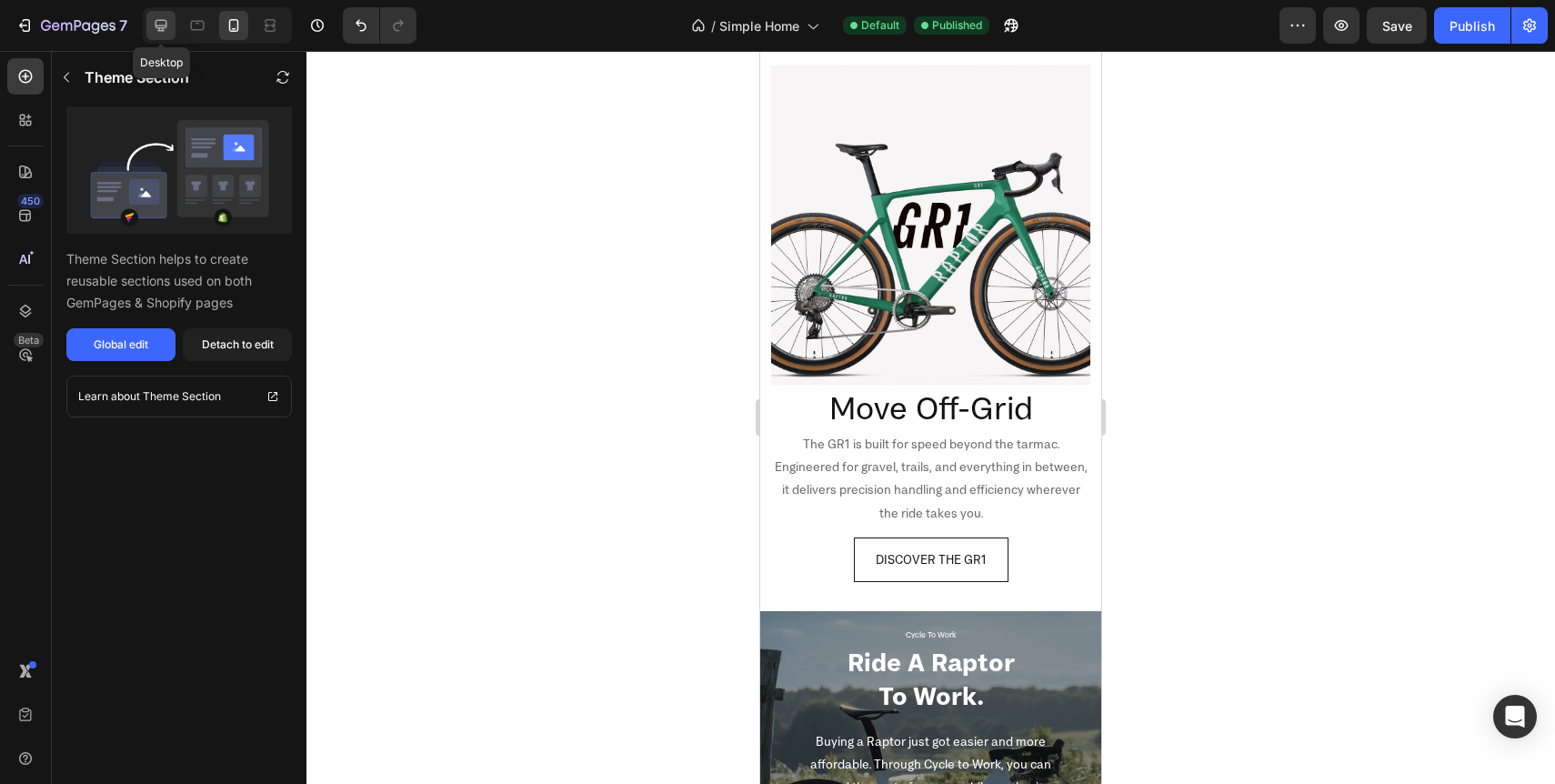
click at [164, 28] on icon at bounding box center [162, 26] width 12 height 12
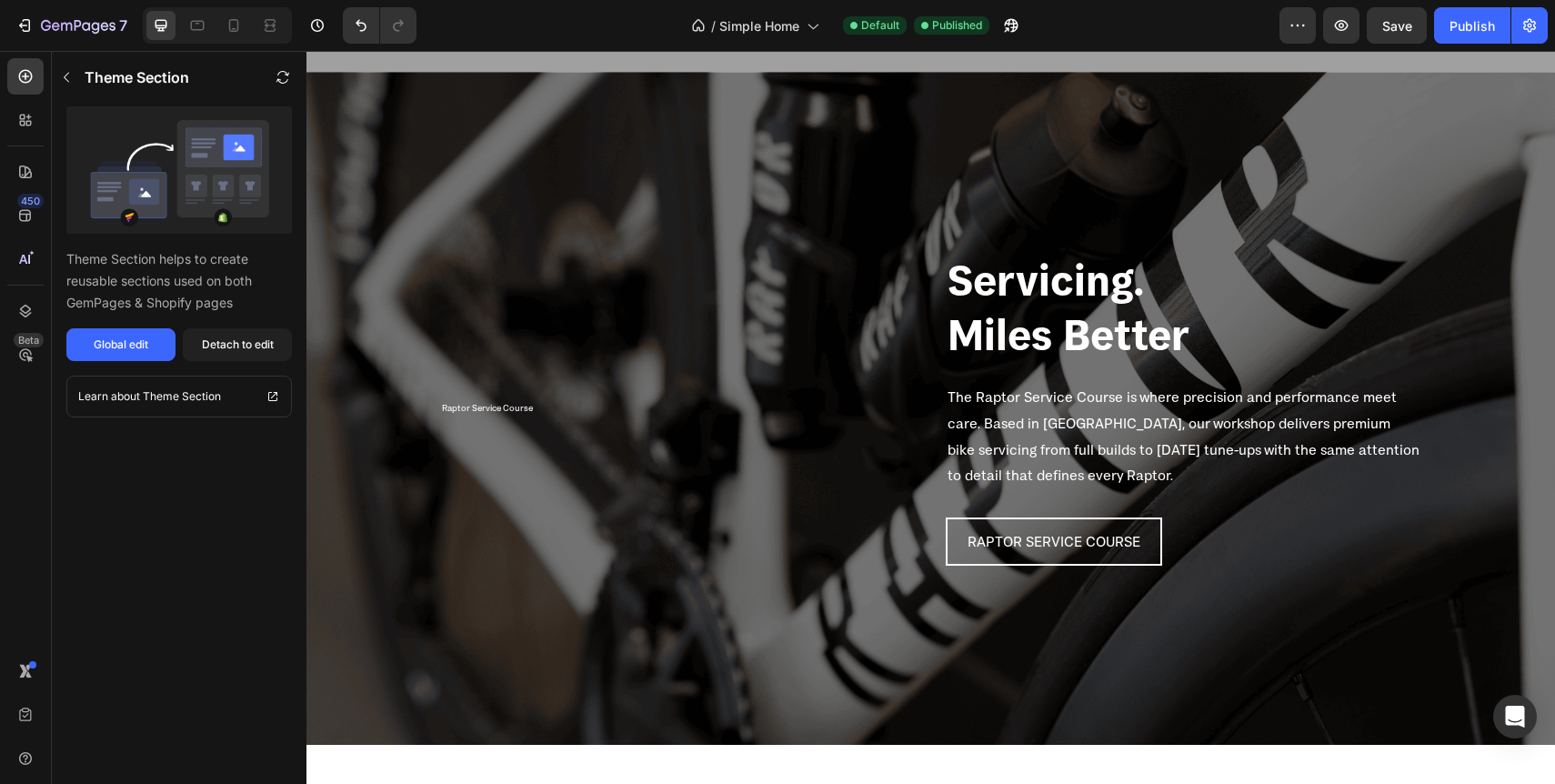
scroll to position [2359, 0]
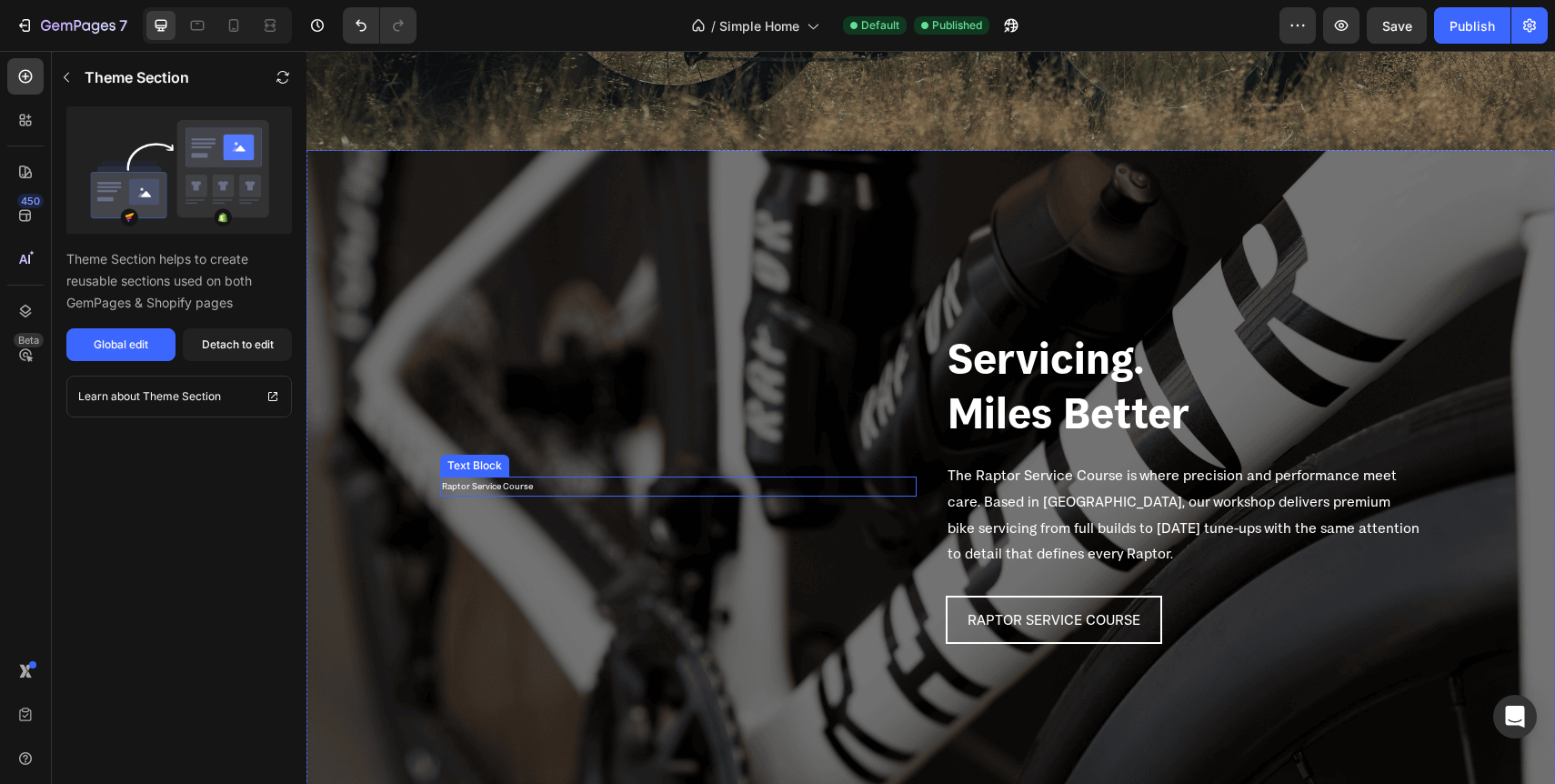
click at [516, 483] on p "Raptor Service Course" at bounding box center [679, 486] width 473 height 16
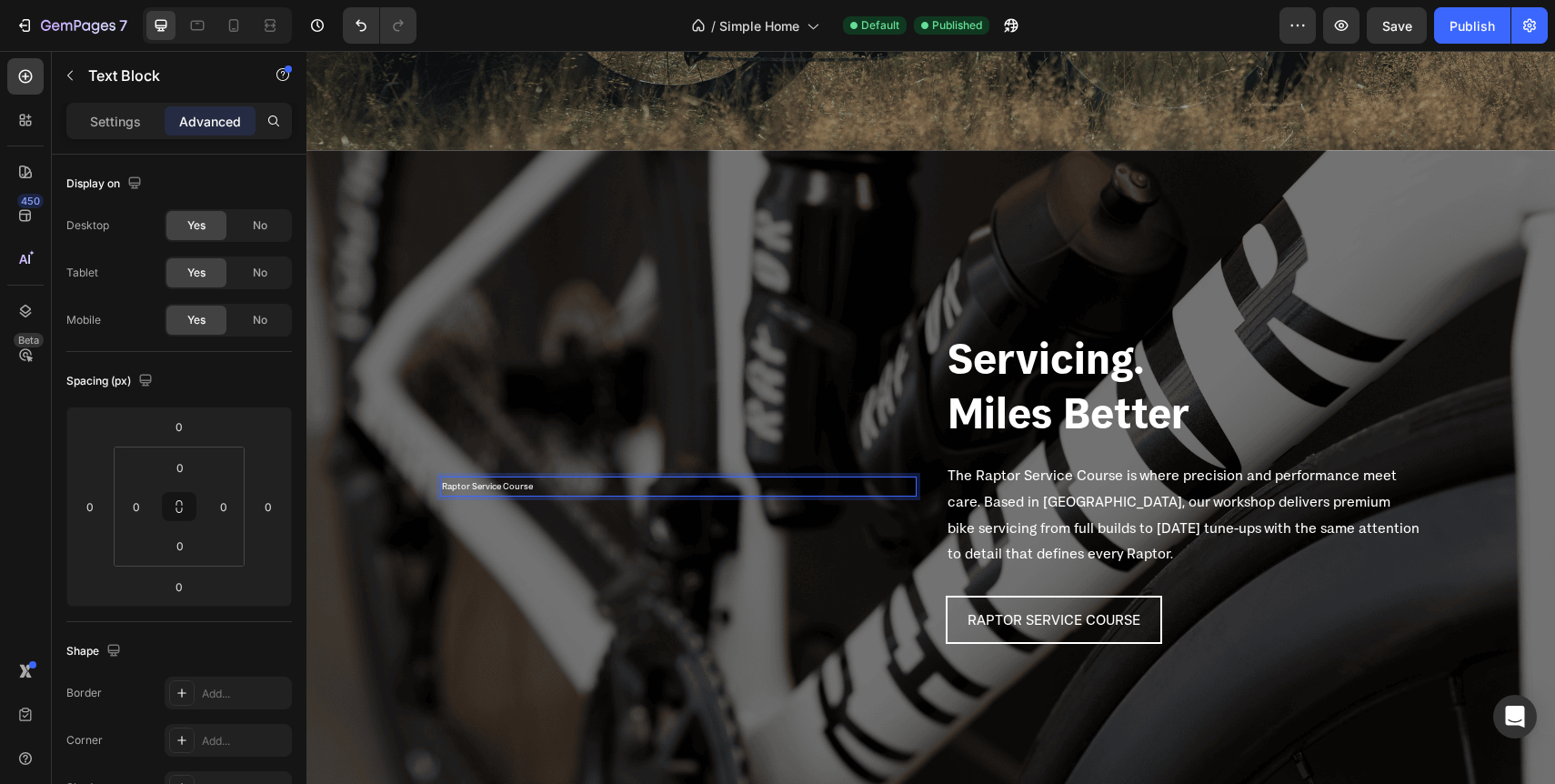
scroll to position [2349, 0]
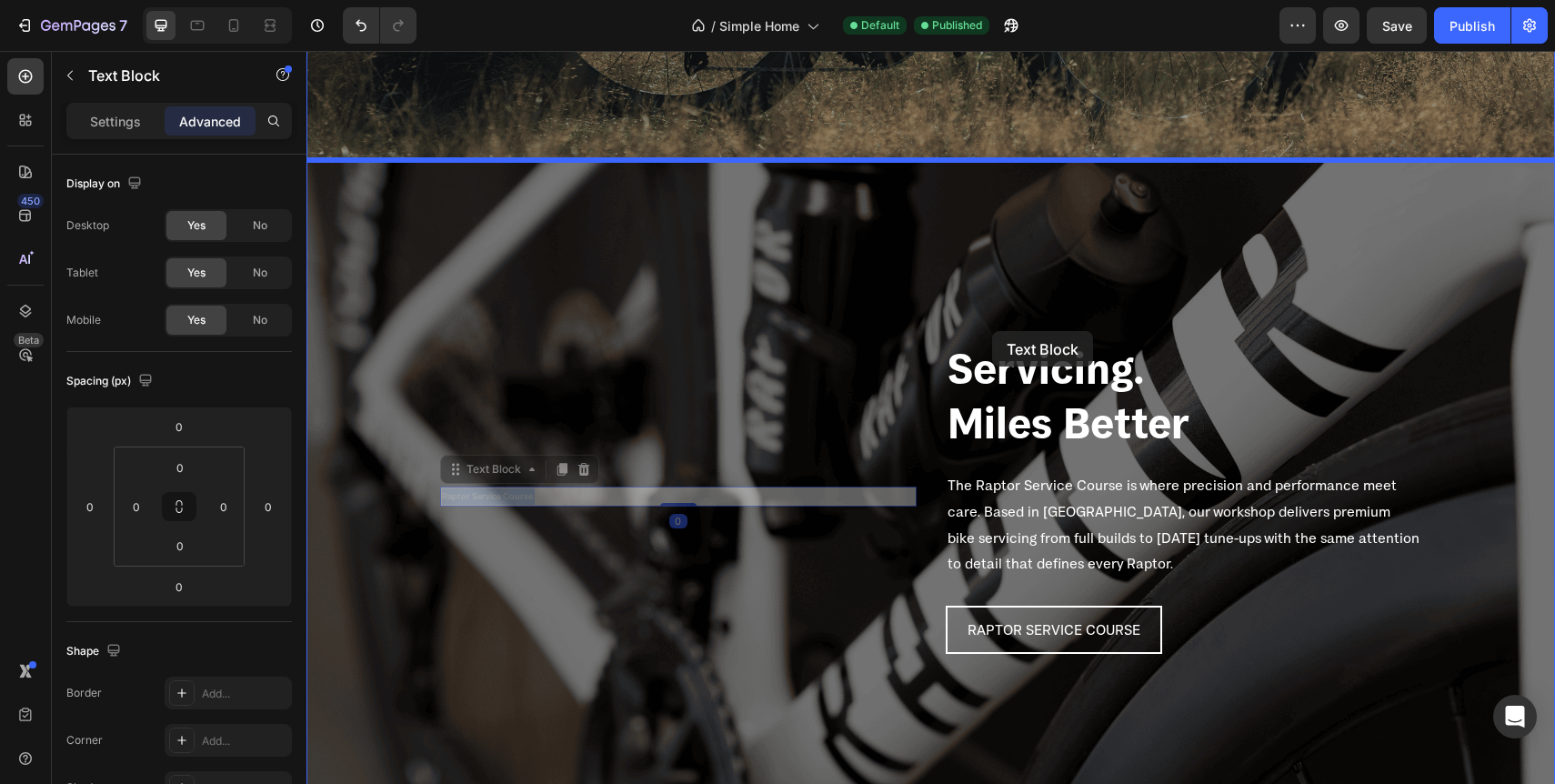
drag, startPoint x: 553, startPoint y: 485, endPoint x: 992, endPoint y: 331, distance: 465.2
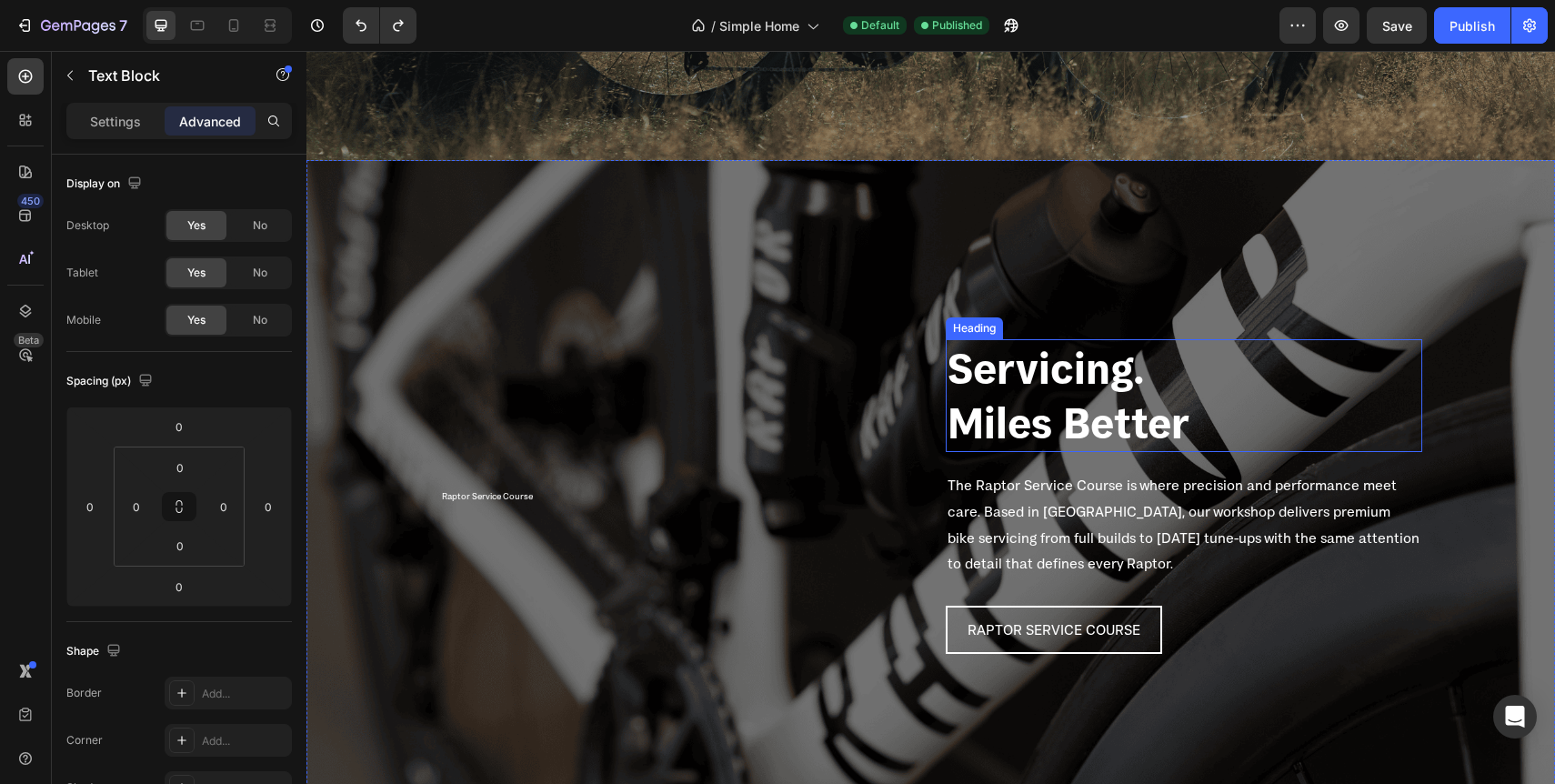
click at [1041, 345] on h2 "Servicing. Miles Better" at bounding box center [1185, 395] width 477 height 113
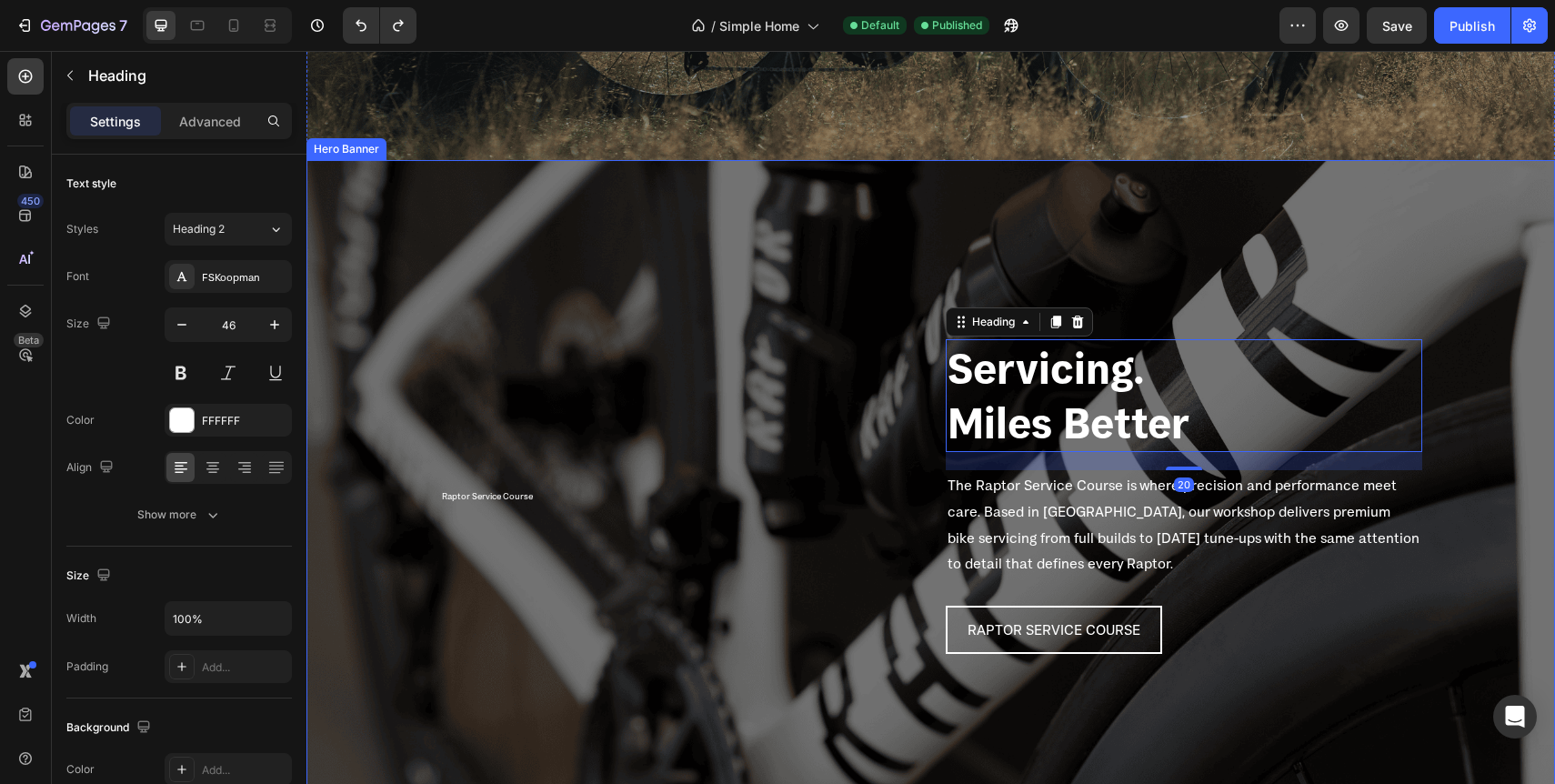
click at [1083, 253] on div "Background Image" at bounding box center [930, 496] width 1249 height 672
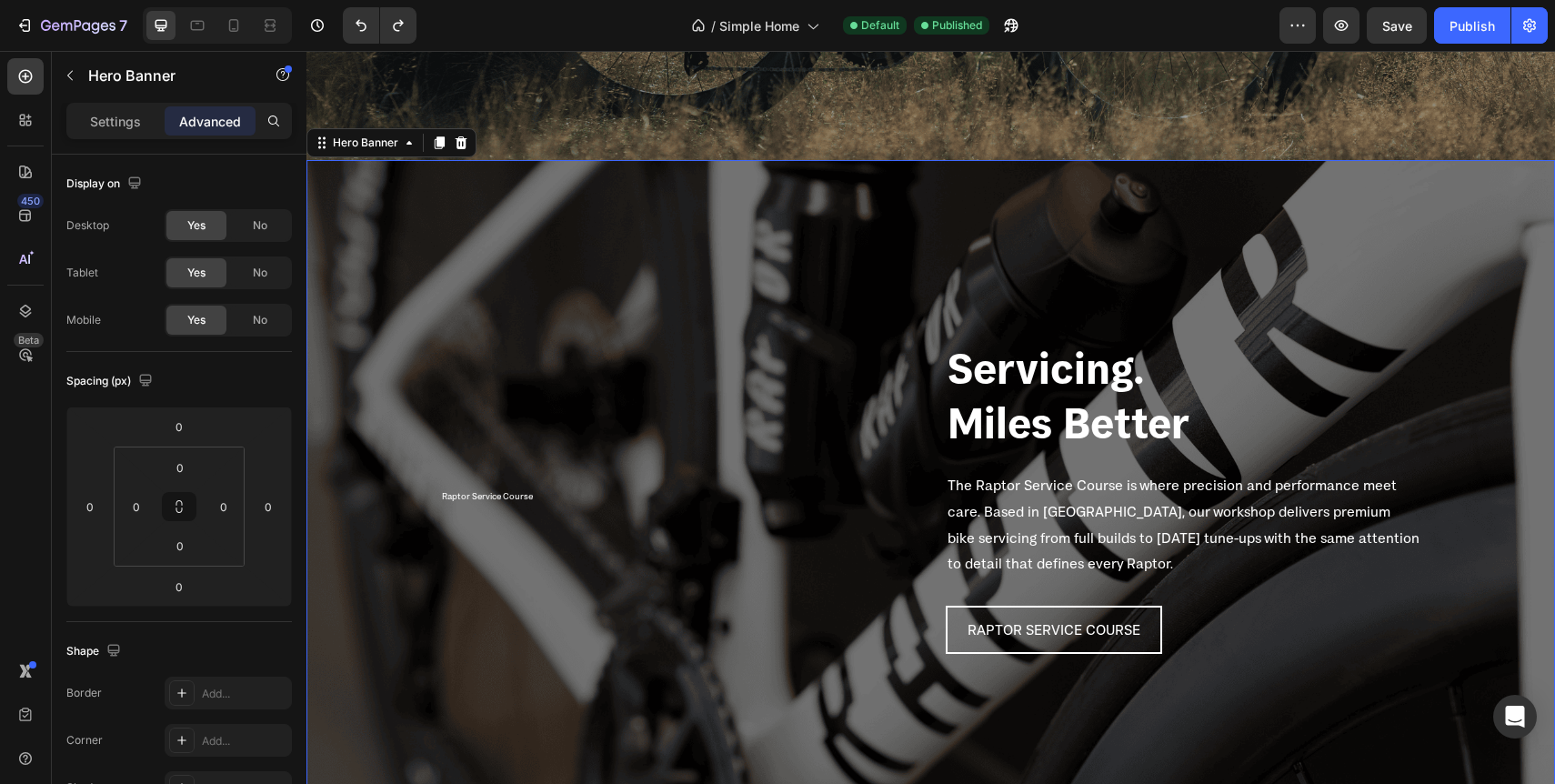
click at [1081, 312] on div "Background Image" at bounding box center [930, 496] width 1249 height 672
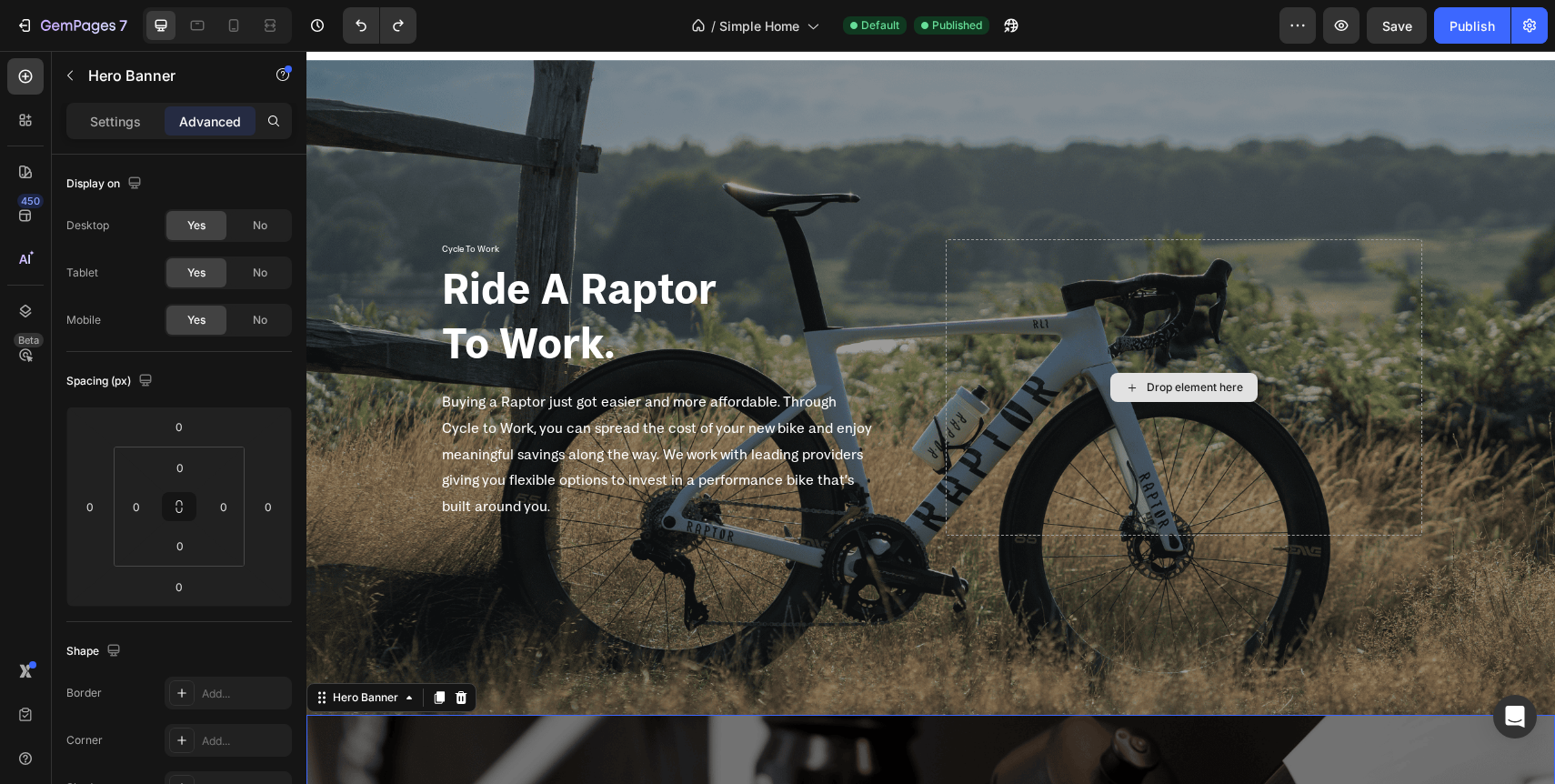
scroll to position [1790, 0]
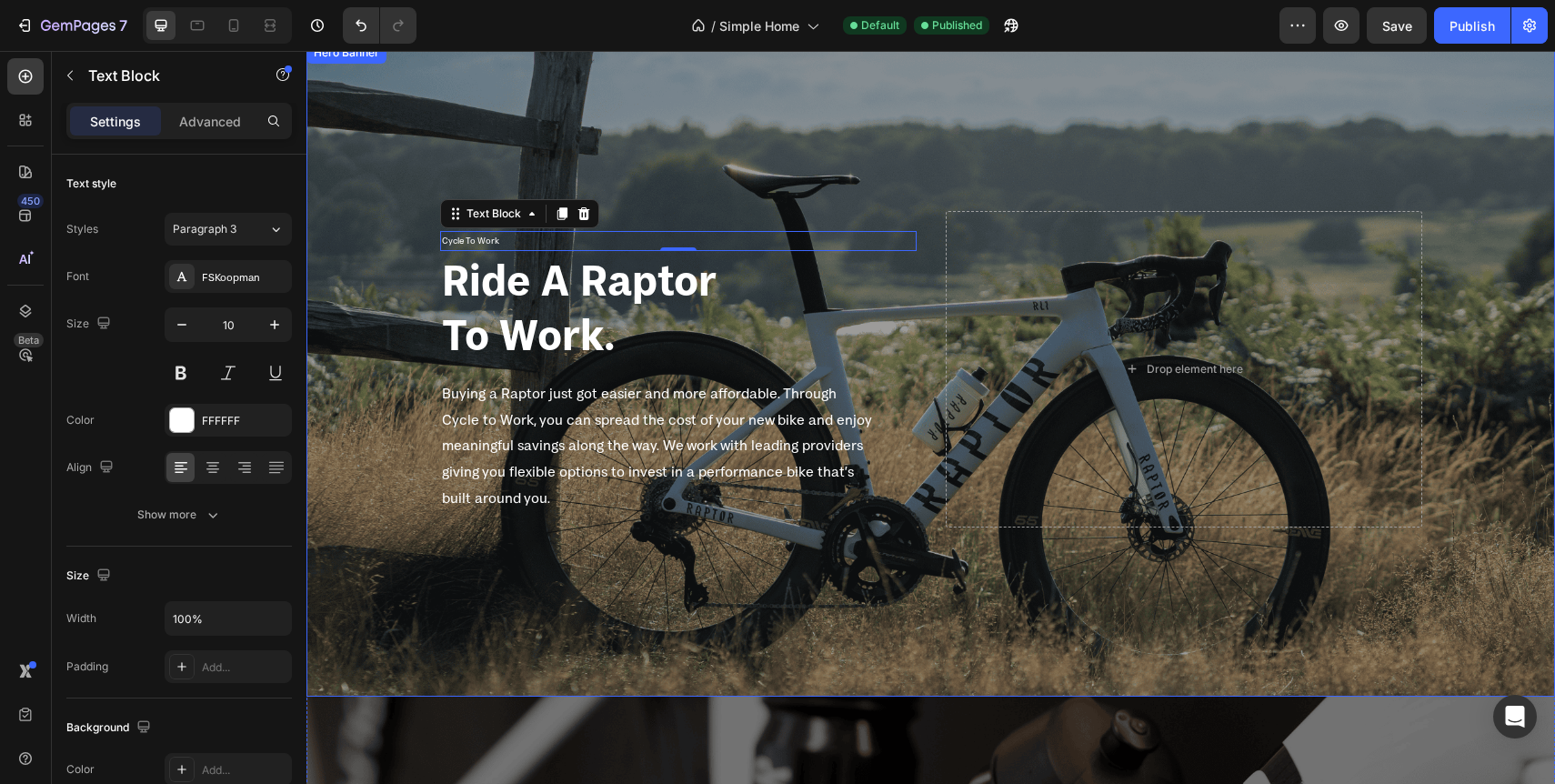
scroll to position [1772, 0]
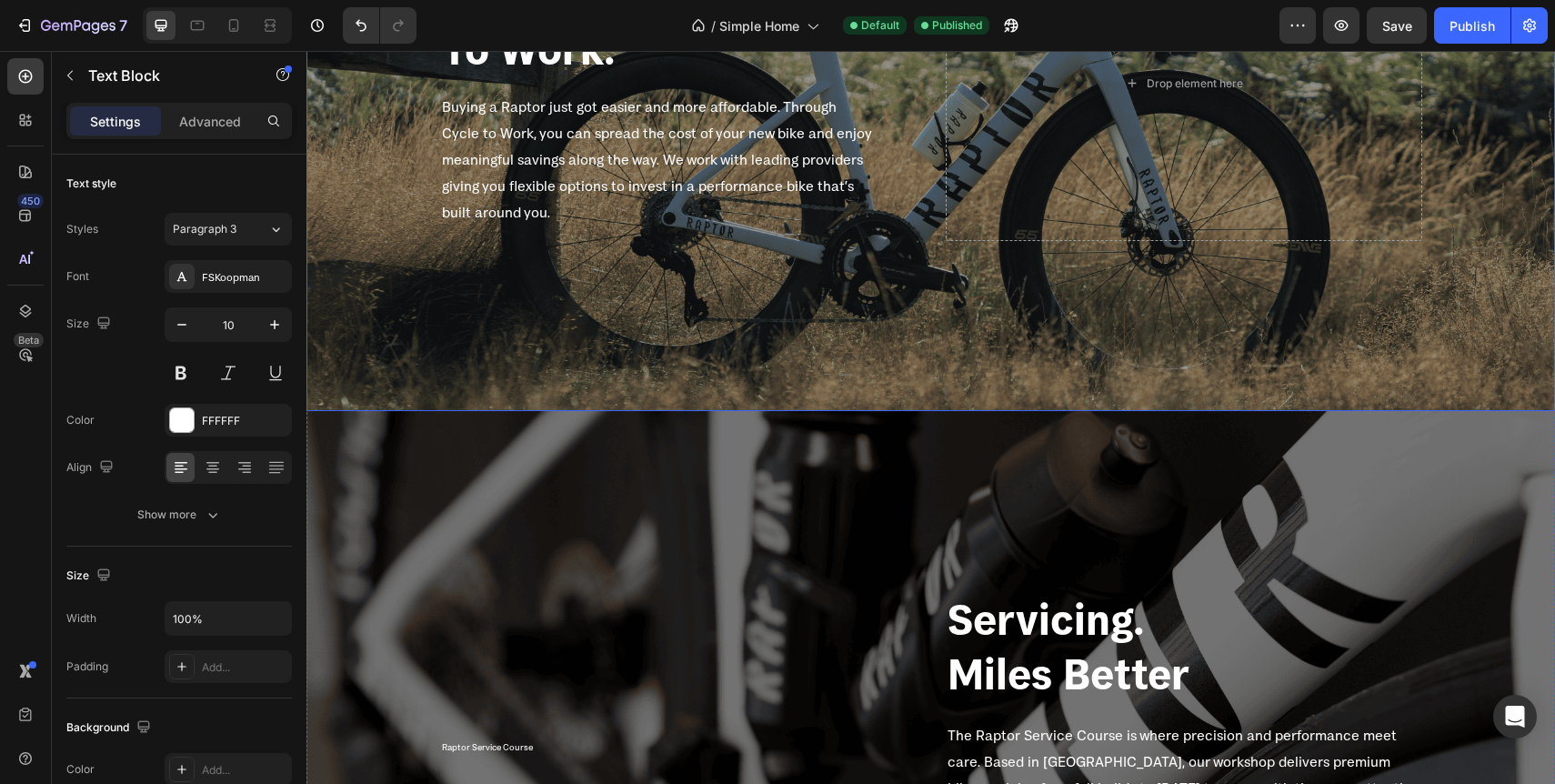
click at [729, 225] on div "Overlay" at bounding box center [930, 84] width 1249 height 654
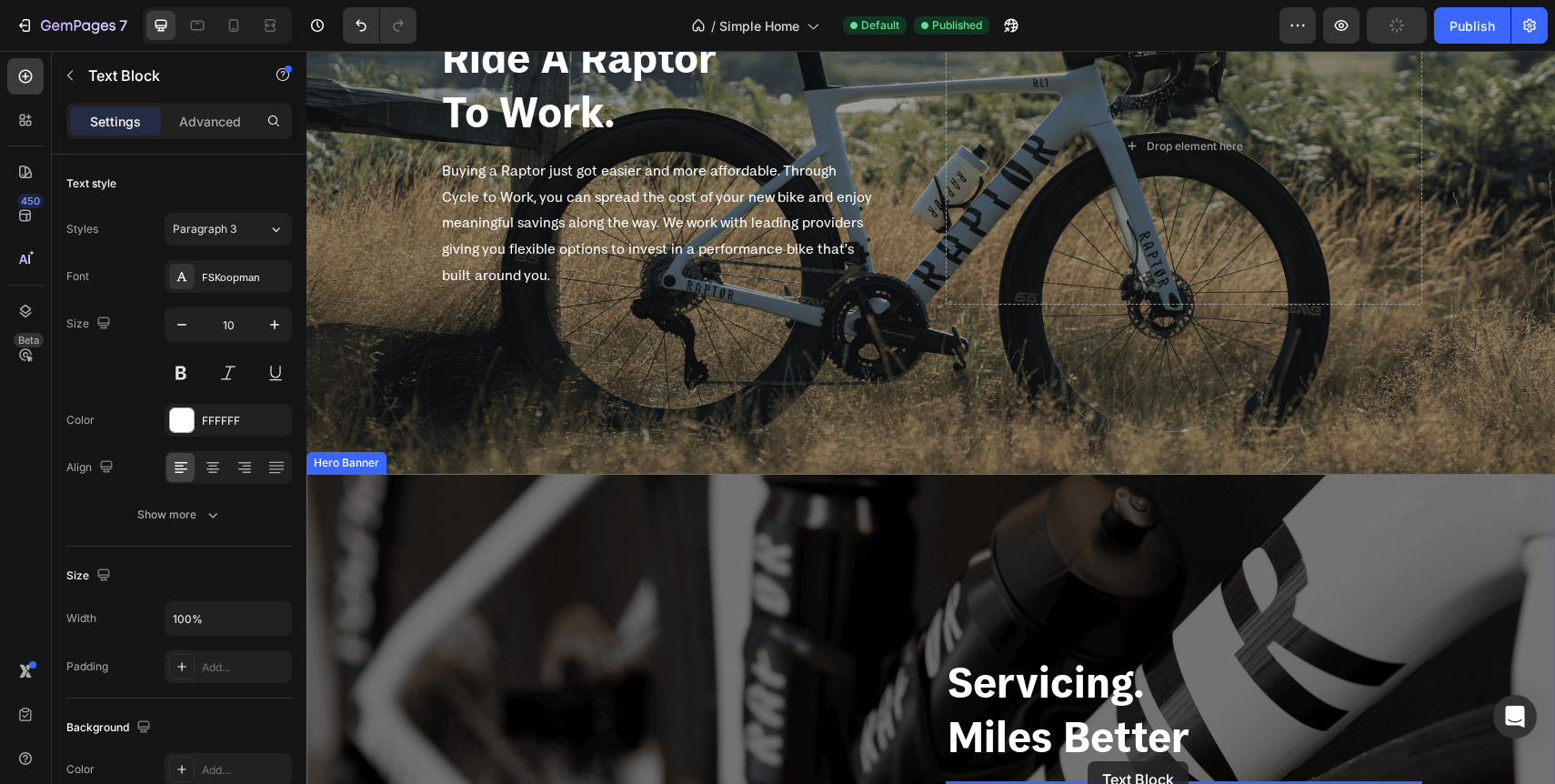
scroll to position [2062, 0]
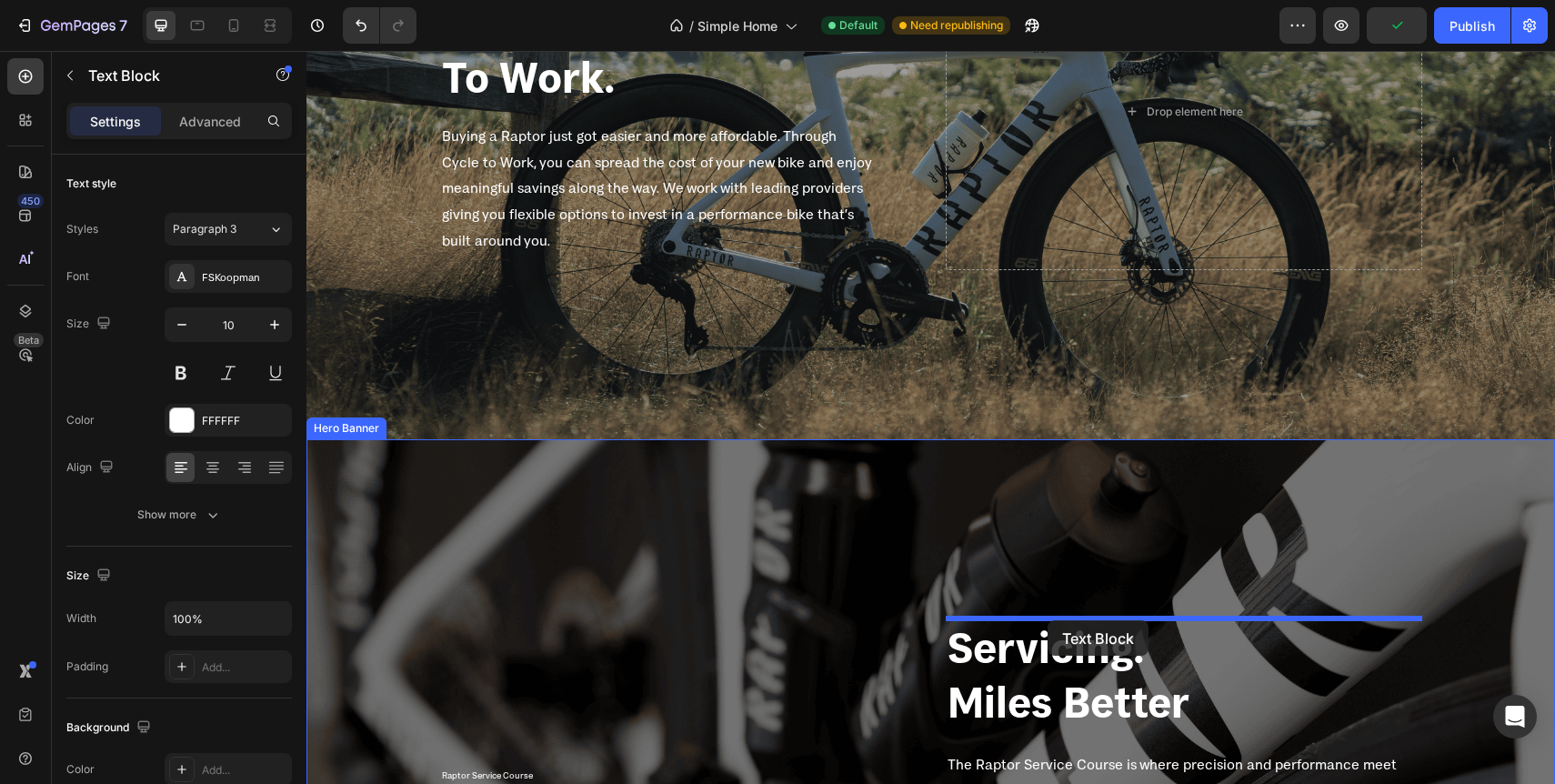
drag, startPoint x: 527, startPoint y: 267, endPoint x: 1048, endPoint y: 620, distance: 629.3
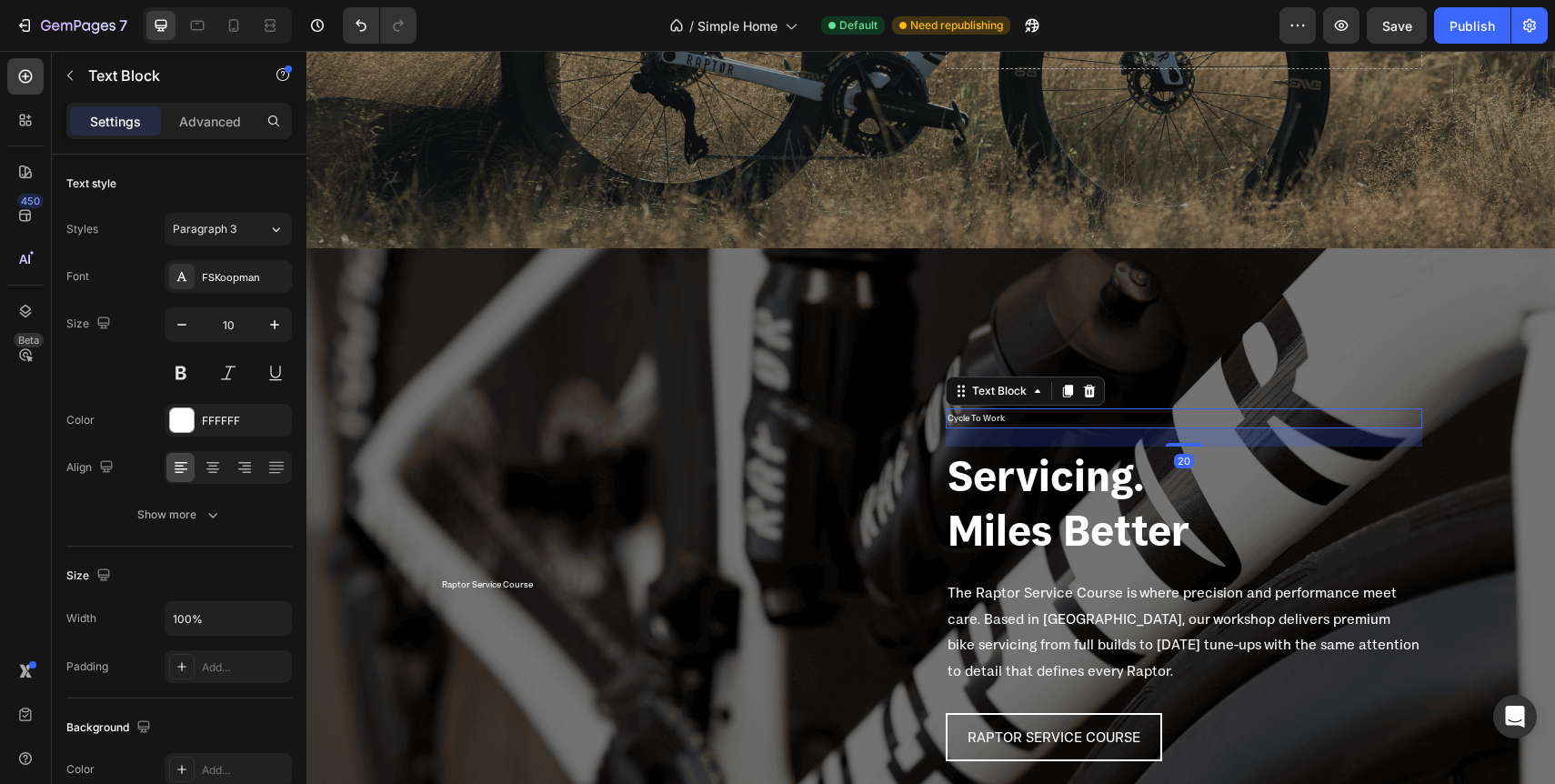
scroll to position [2301, 0]
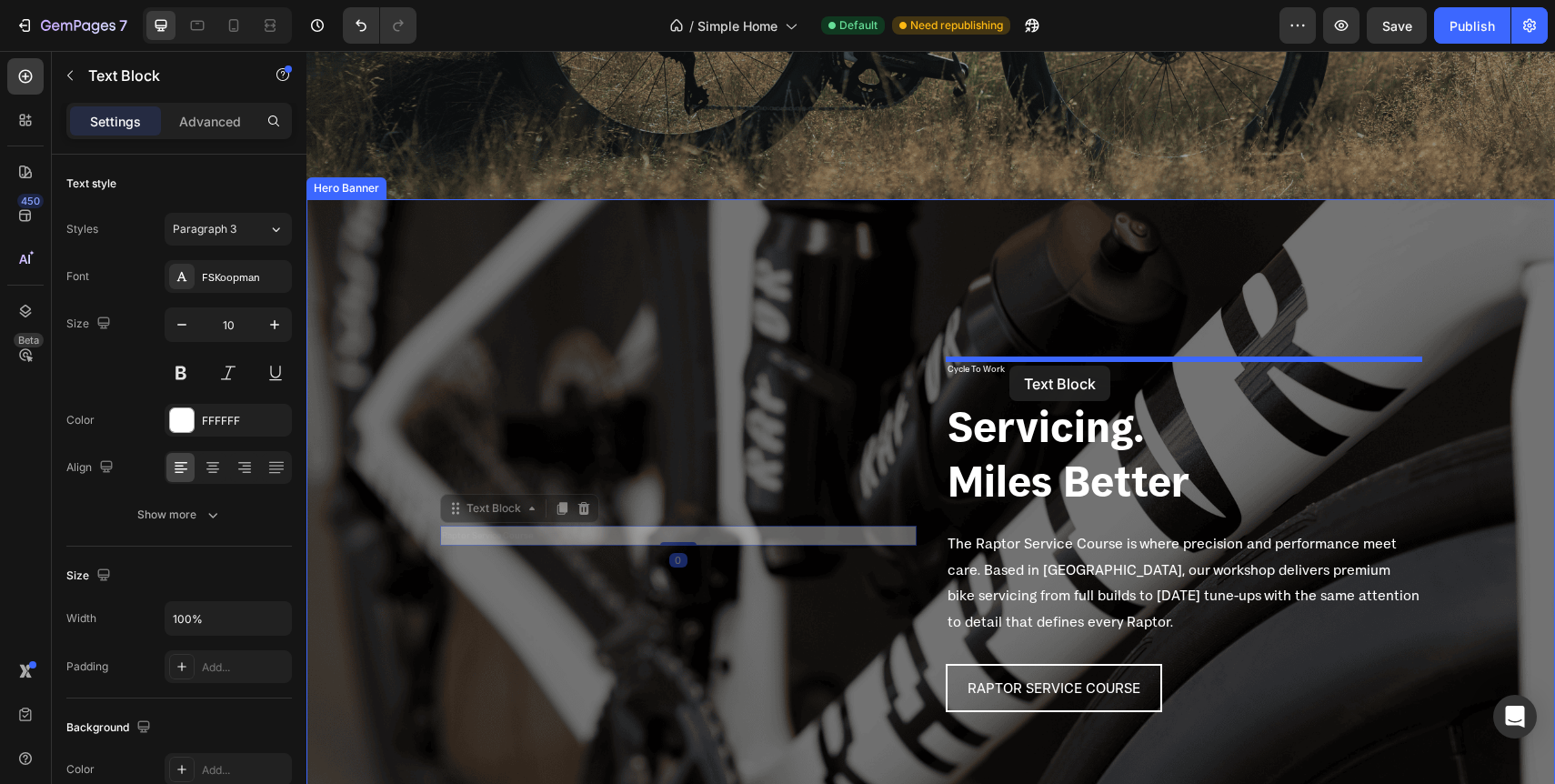
drag, startPoint x: 508, startPoint y: 539, endPoint x: 1010, endPoint y: 365, distance: 531.3
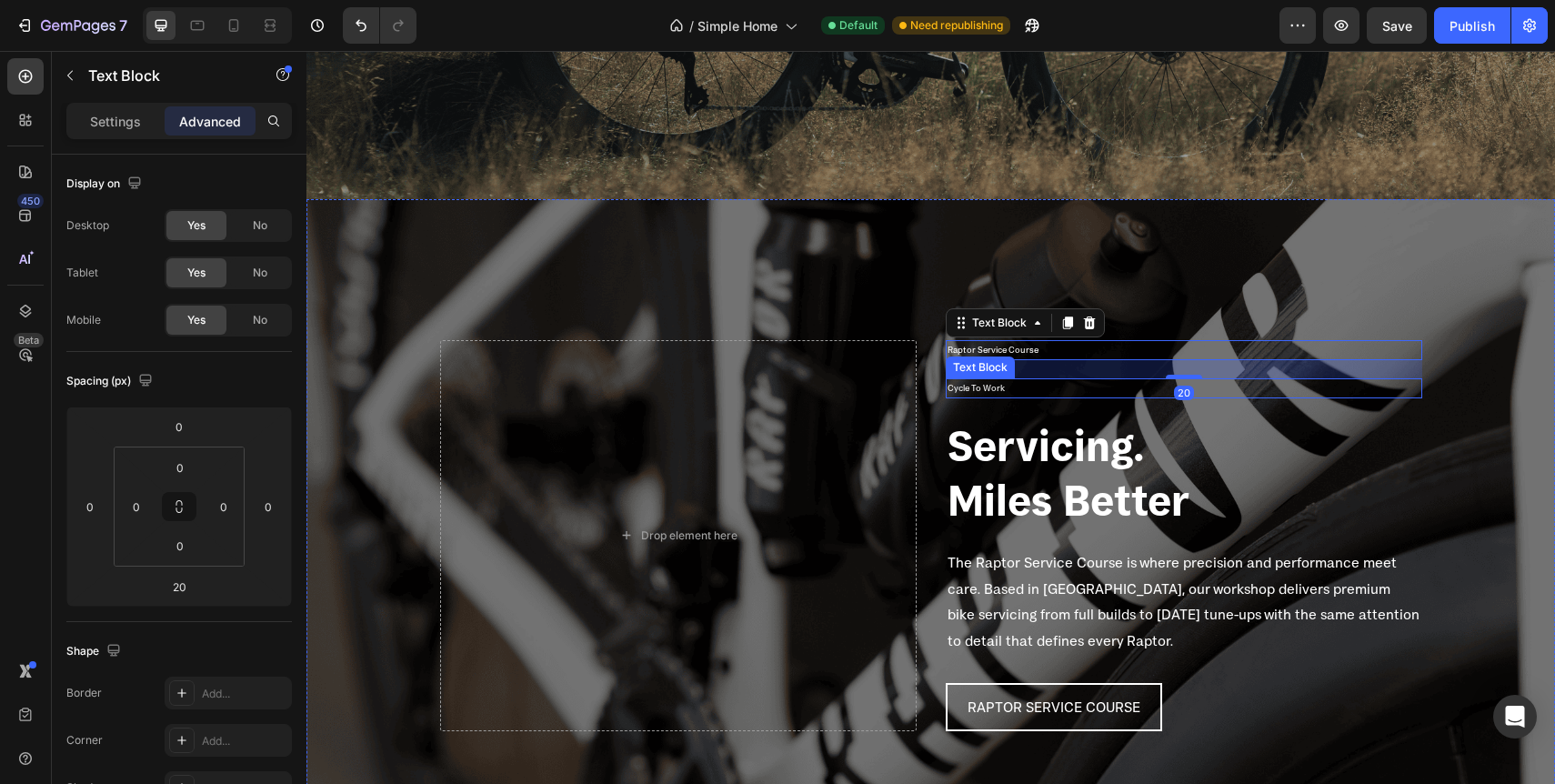
click at [982, 395] on p "Cycle To Work" at bounding box center [1185, 388] width 473 height 16
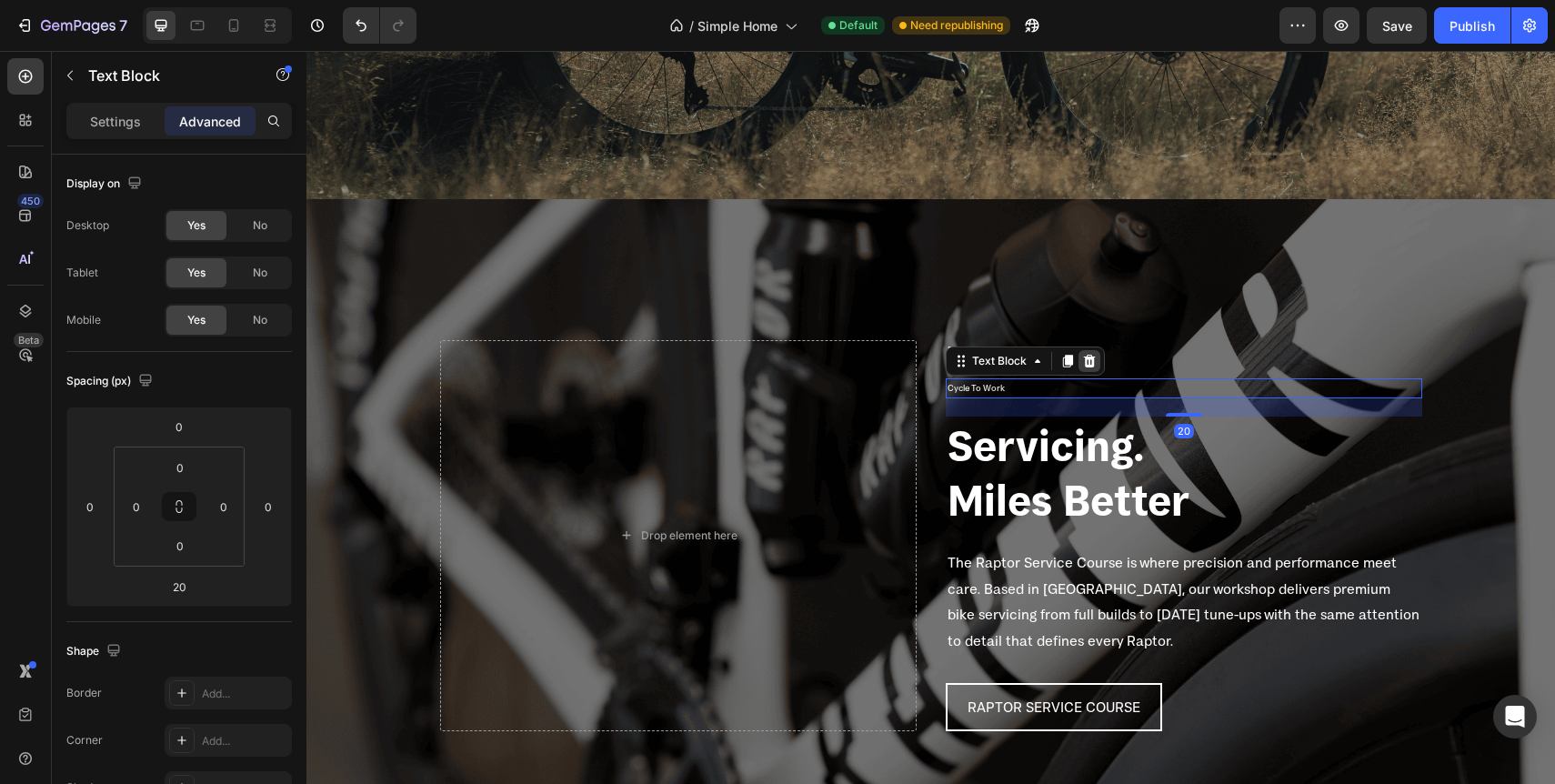
click at [1092, 362] on icon at bounding box center [1089, 360] width 12 height 13
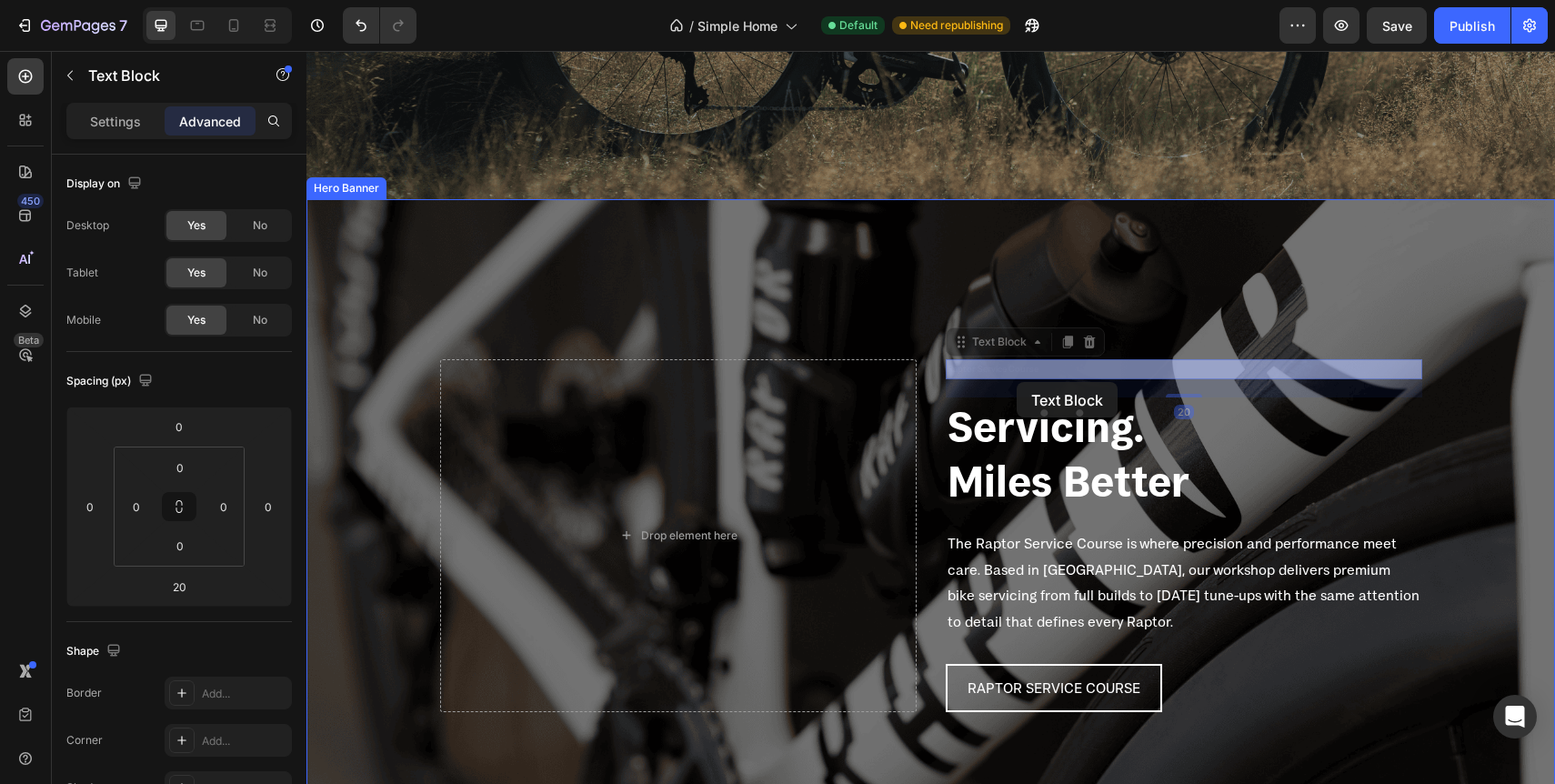
drag, startPoint x: 1024, startPoint y: 374, endPoint x: 1017, endPoint y: 382, distance: 10.6
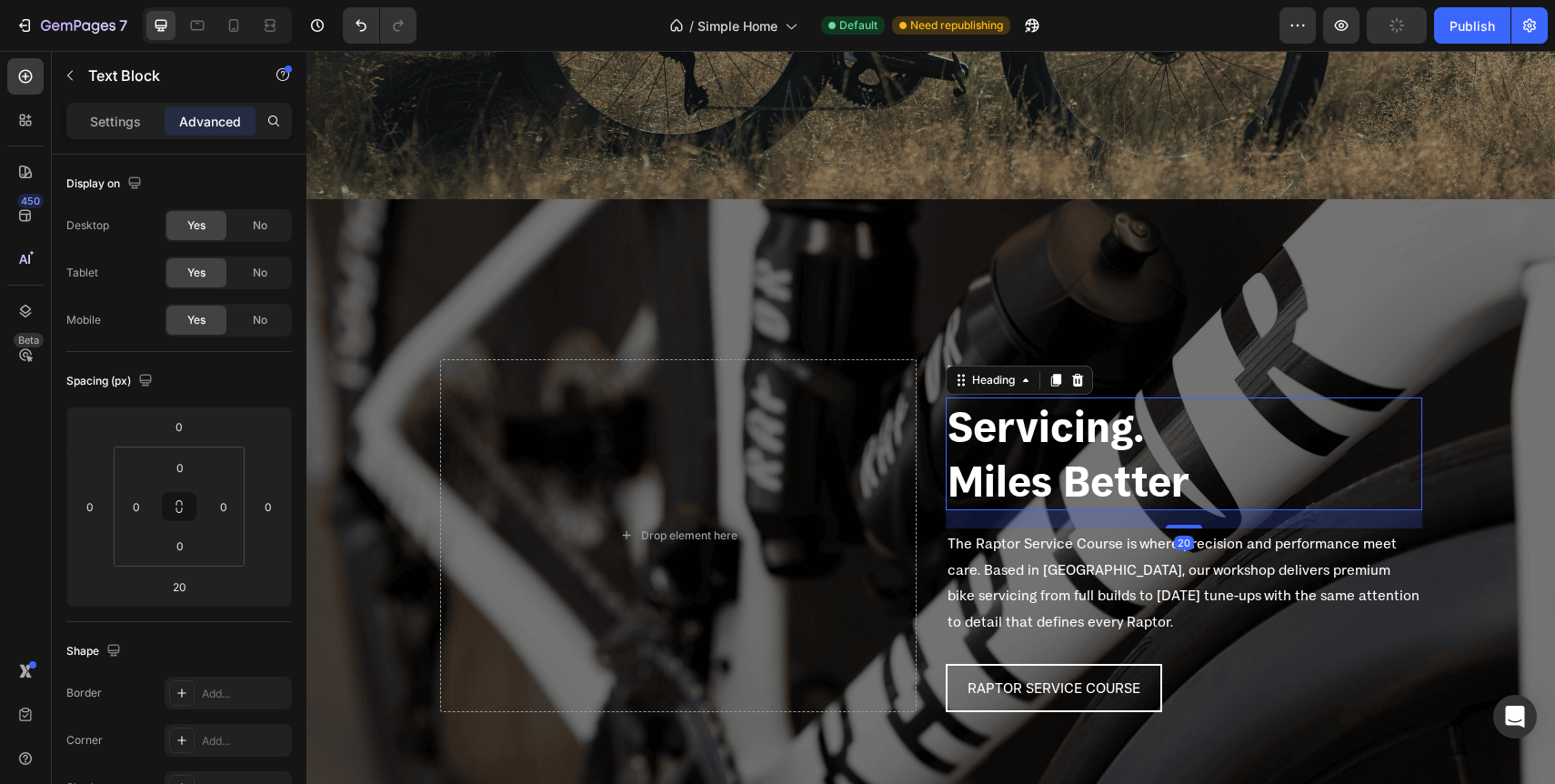
click at [1039, 430] on h2 "Servicing. Miles Better" at bounding box center [1185, 453] width 477 height 113
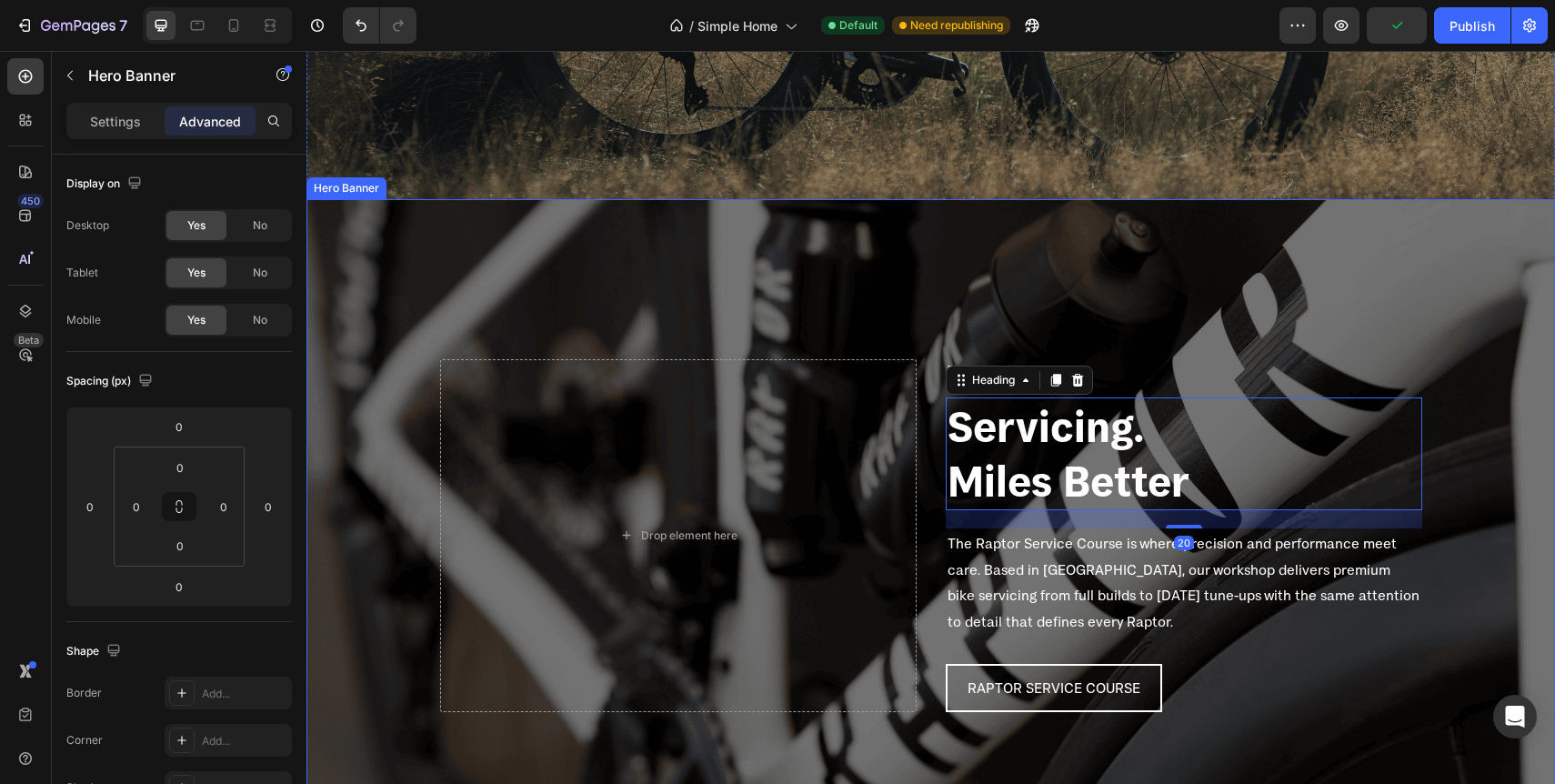
click at [1142, 391] on div "Raptor Service Course Text Block Servicing. Miles Better Heading 20 The Raptor …" at bounding box center [1185, 536] width 477 height 353
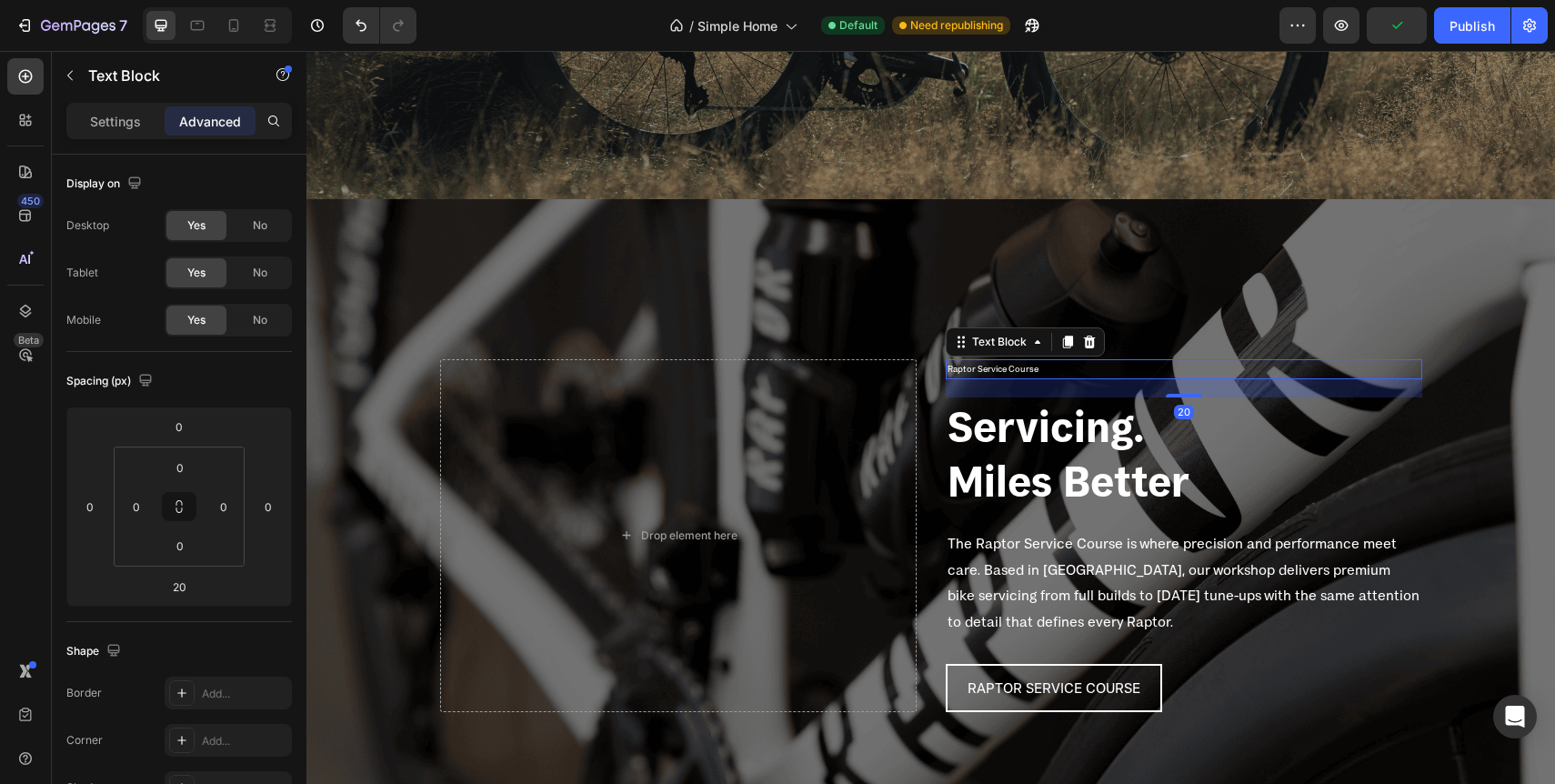
click at [1123, 376] on p "Raptor Service Course" at bounding box center [1185, 369] width 473 height 16
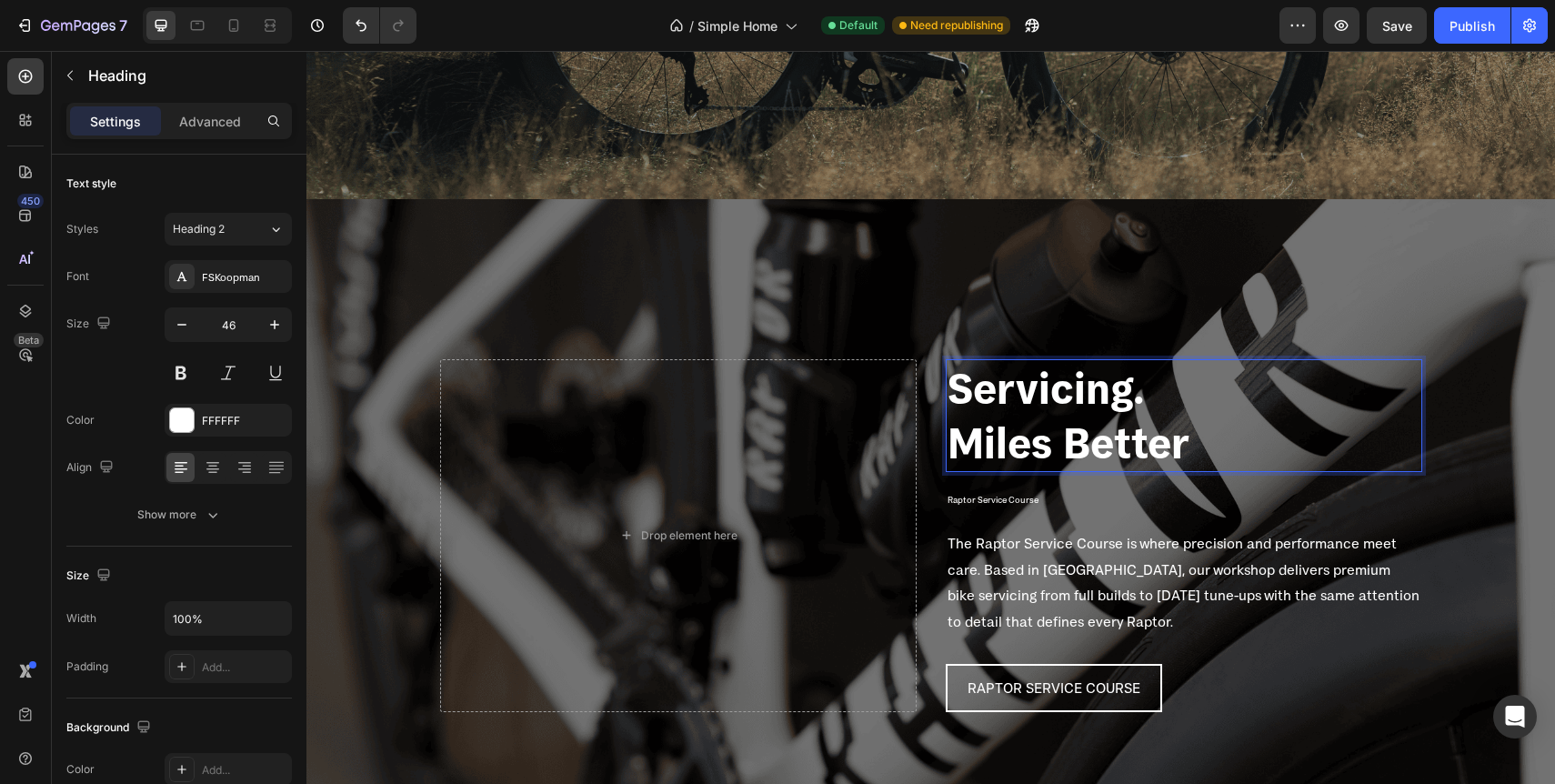
click at [1172, 393] on h2 "Servicing. Miles Better" at bounding box center [1185, 415] width 477 height 113
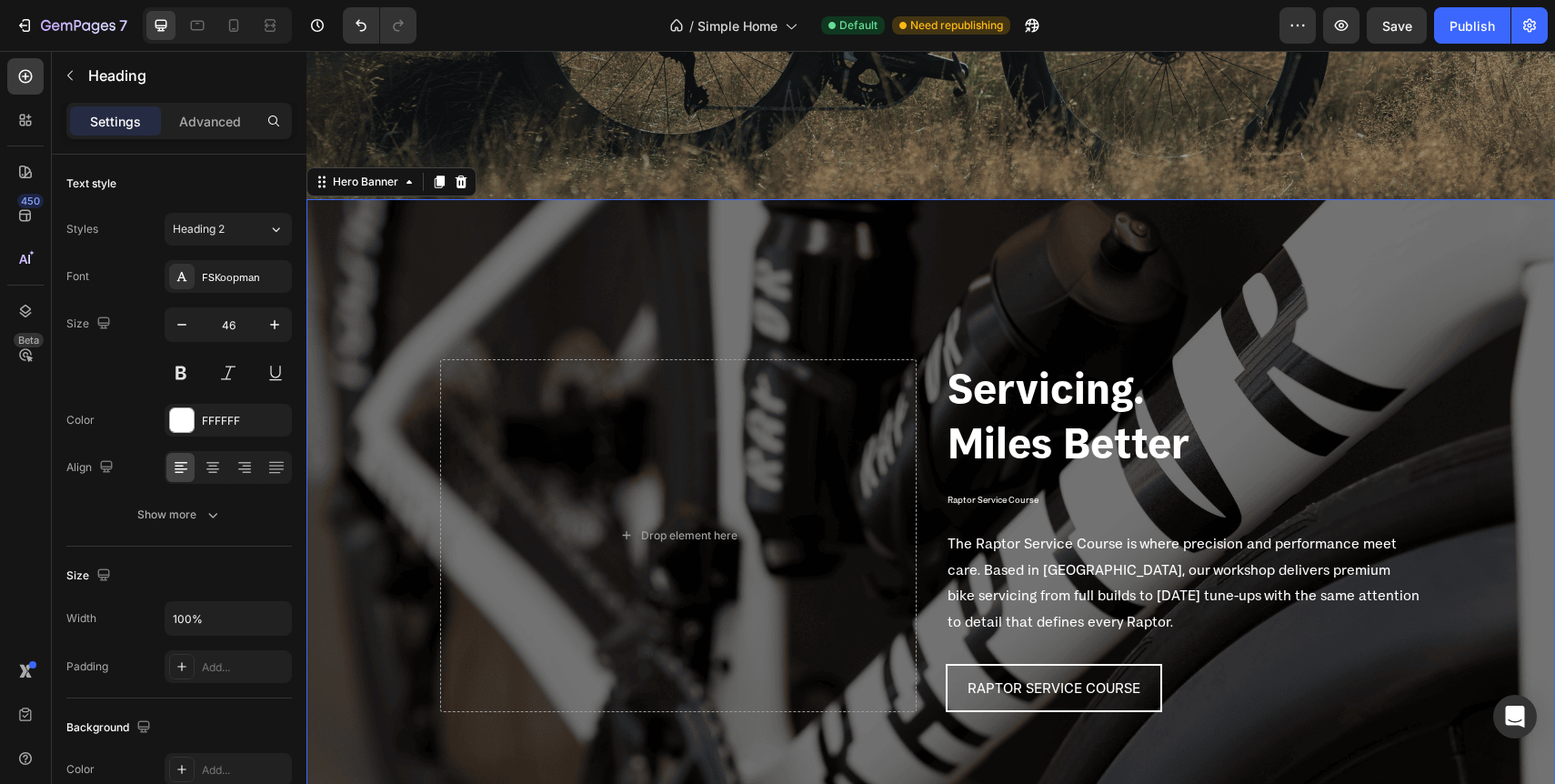
click at [1185, 302] on div "Background Image" at bounding box center [930, 536] width 1249 height 672
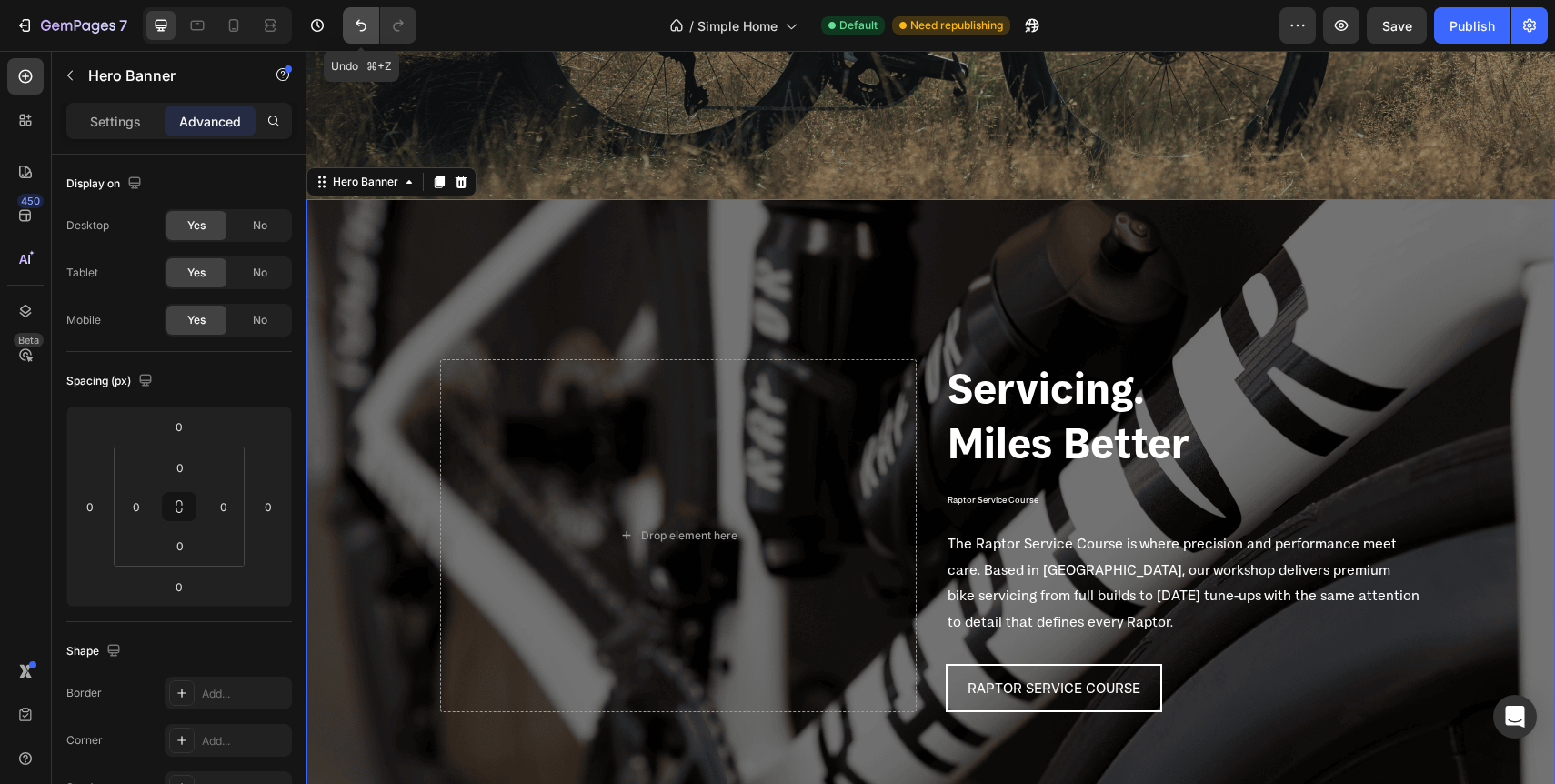
click at [364, 26] on icon "Undo/Redo" at bounding box center [360, 26] width 11 height 12
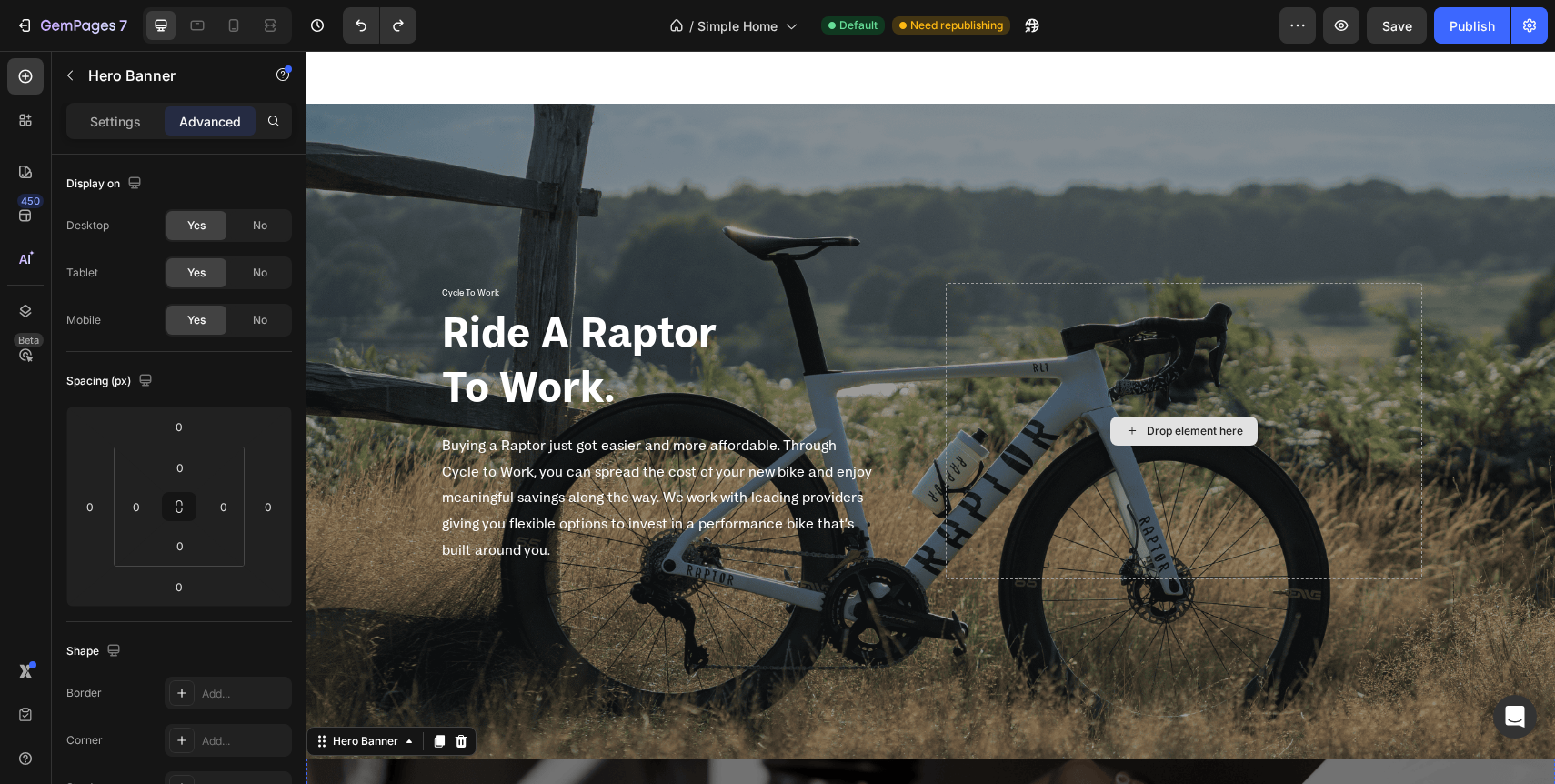
scroll to position [1816, 0]
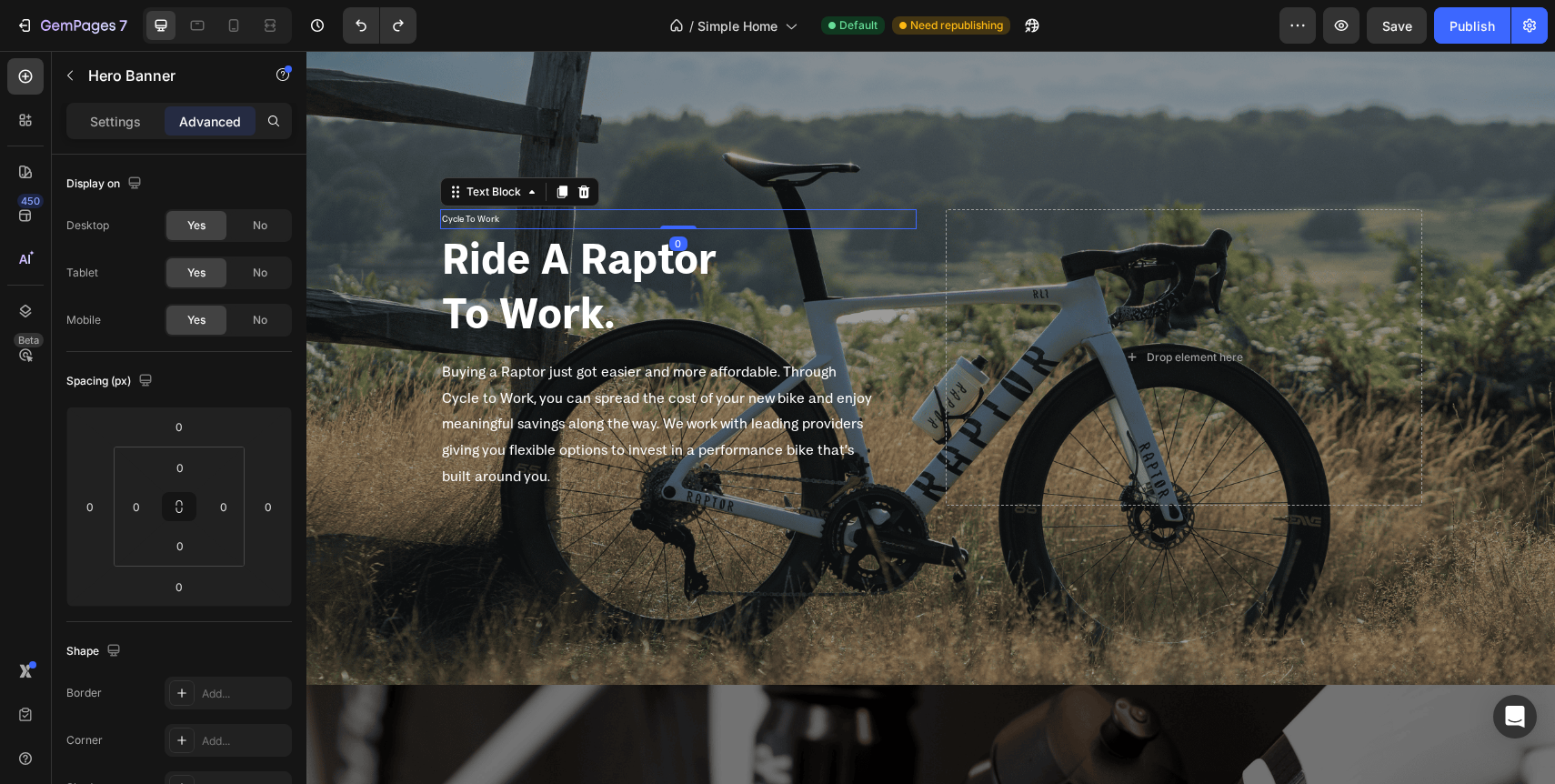
click at [518, 216] on p "Cycle To Work" at bounding box center [679, 218] width 473 height 16
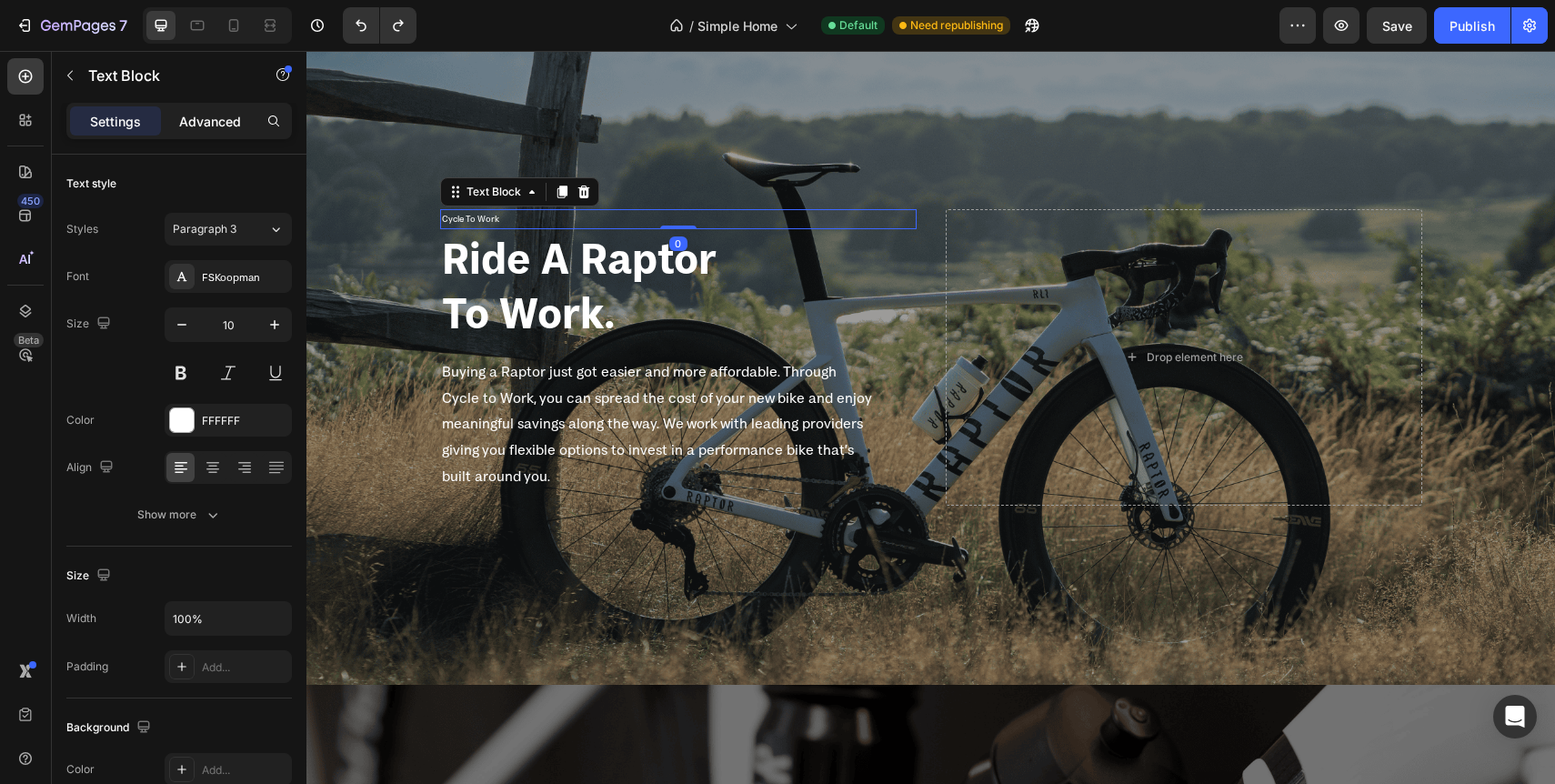
click at [212, 120] on p "Advanced" at bounding box center [211, 121] width 62 height 19
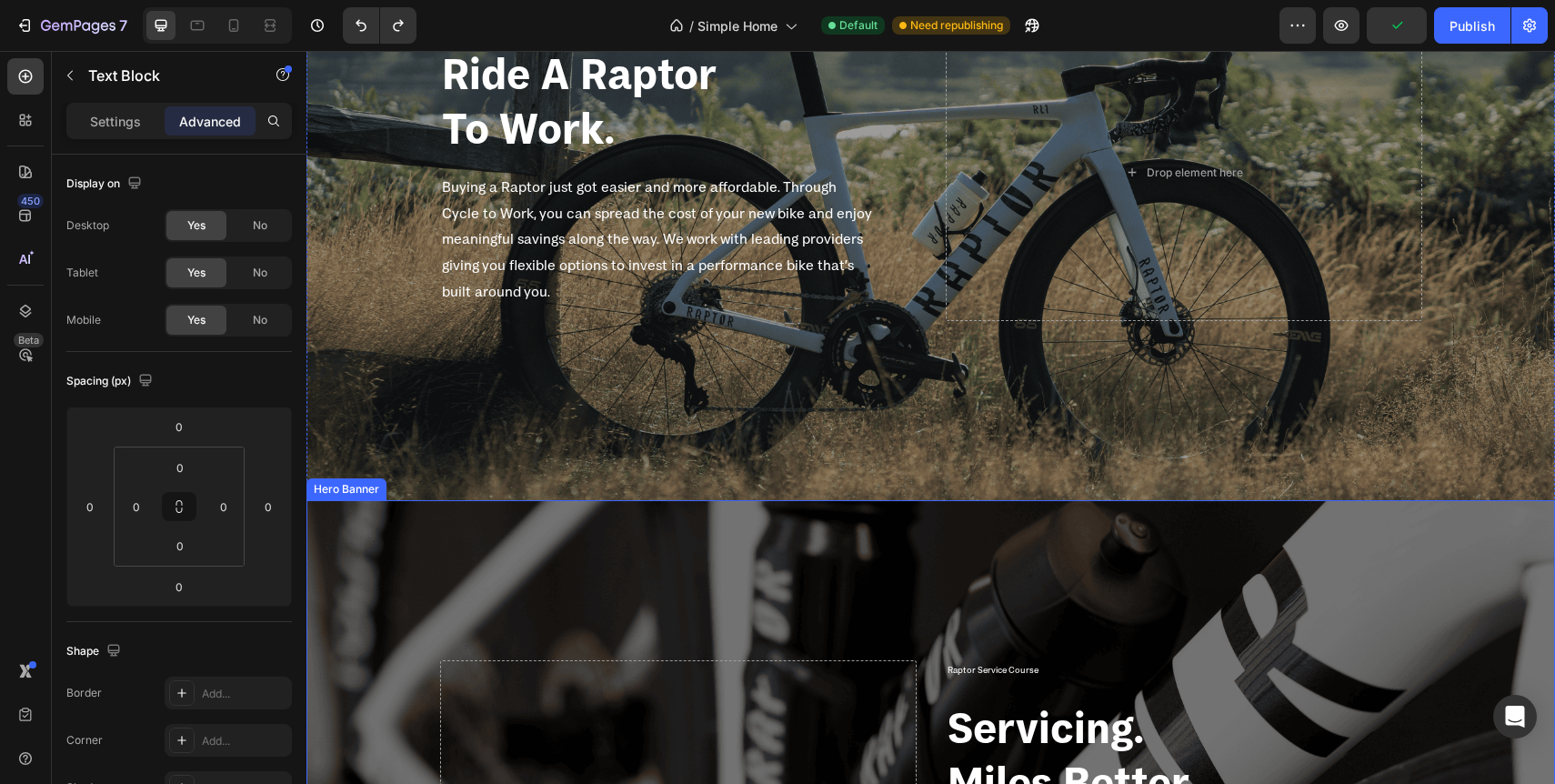
scroll to position [2135, 0]
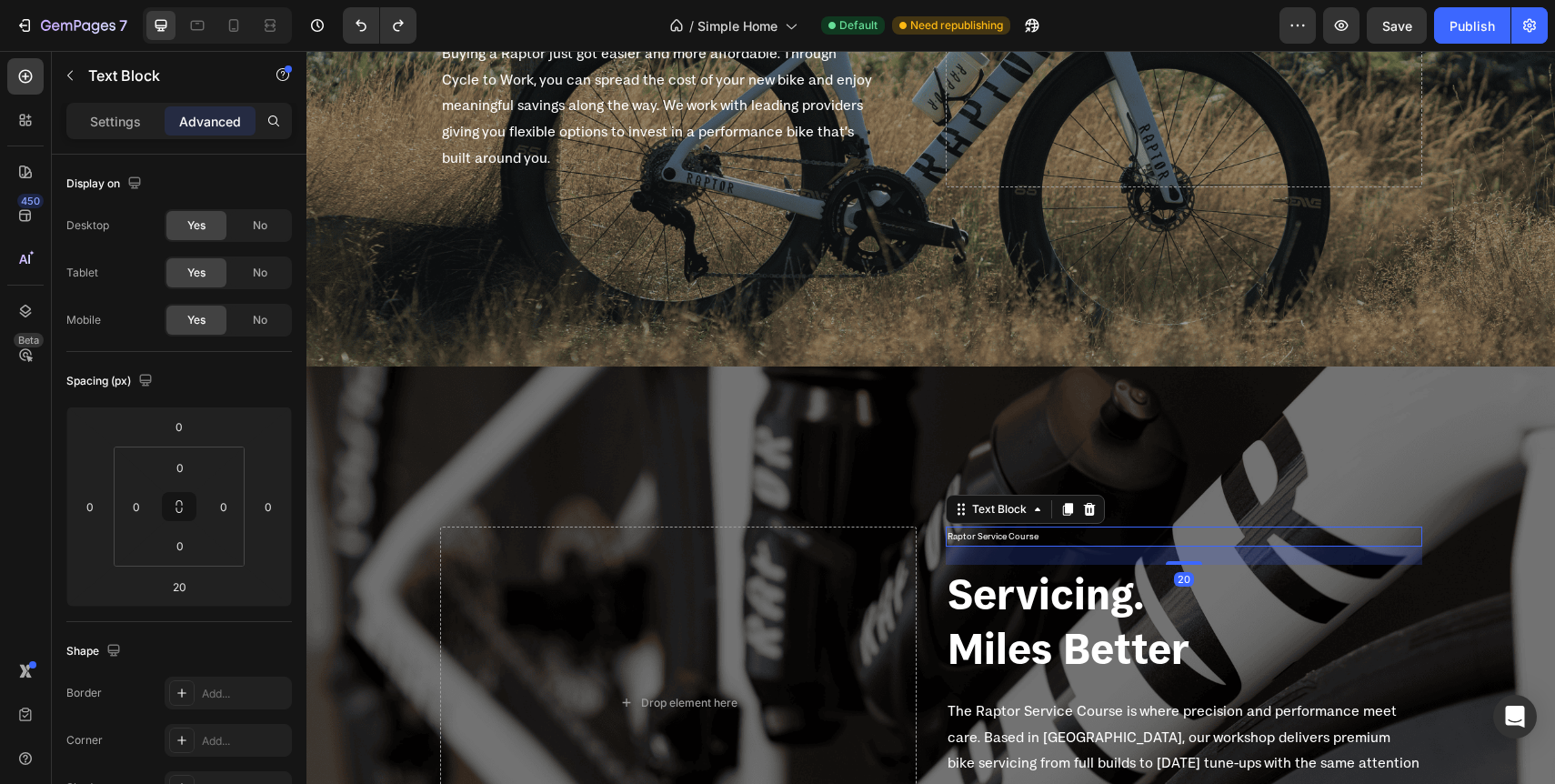
click at [1010, 544] on p "Raptor Service Course" at bounding box center [1185, 536] width 473 height 16
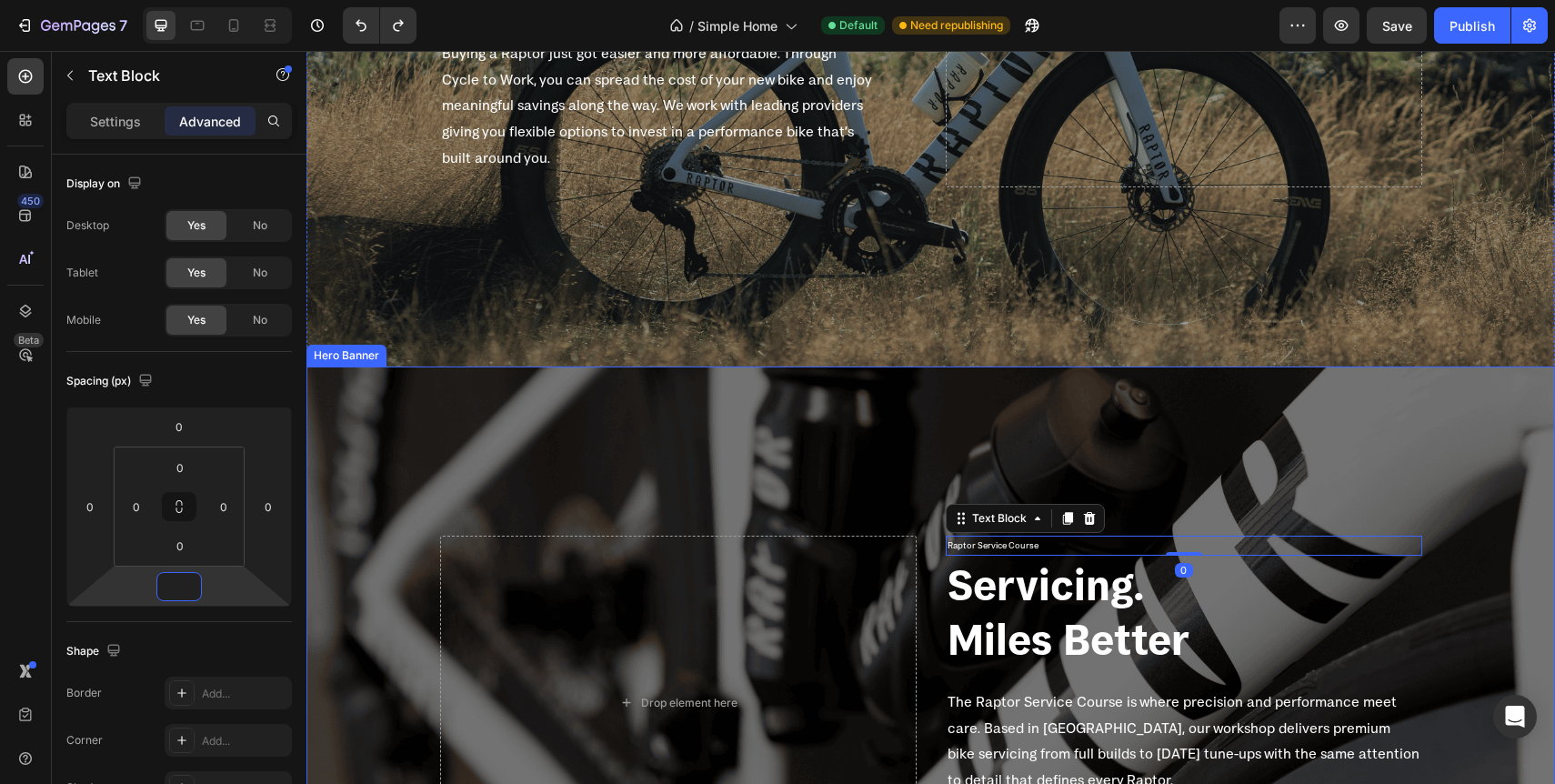
click at [807, 473] on div "Background Image" at bounding box center [930, 702] width 1249 height 672
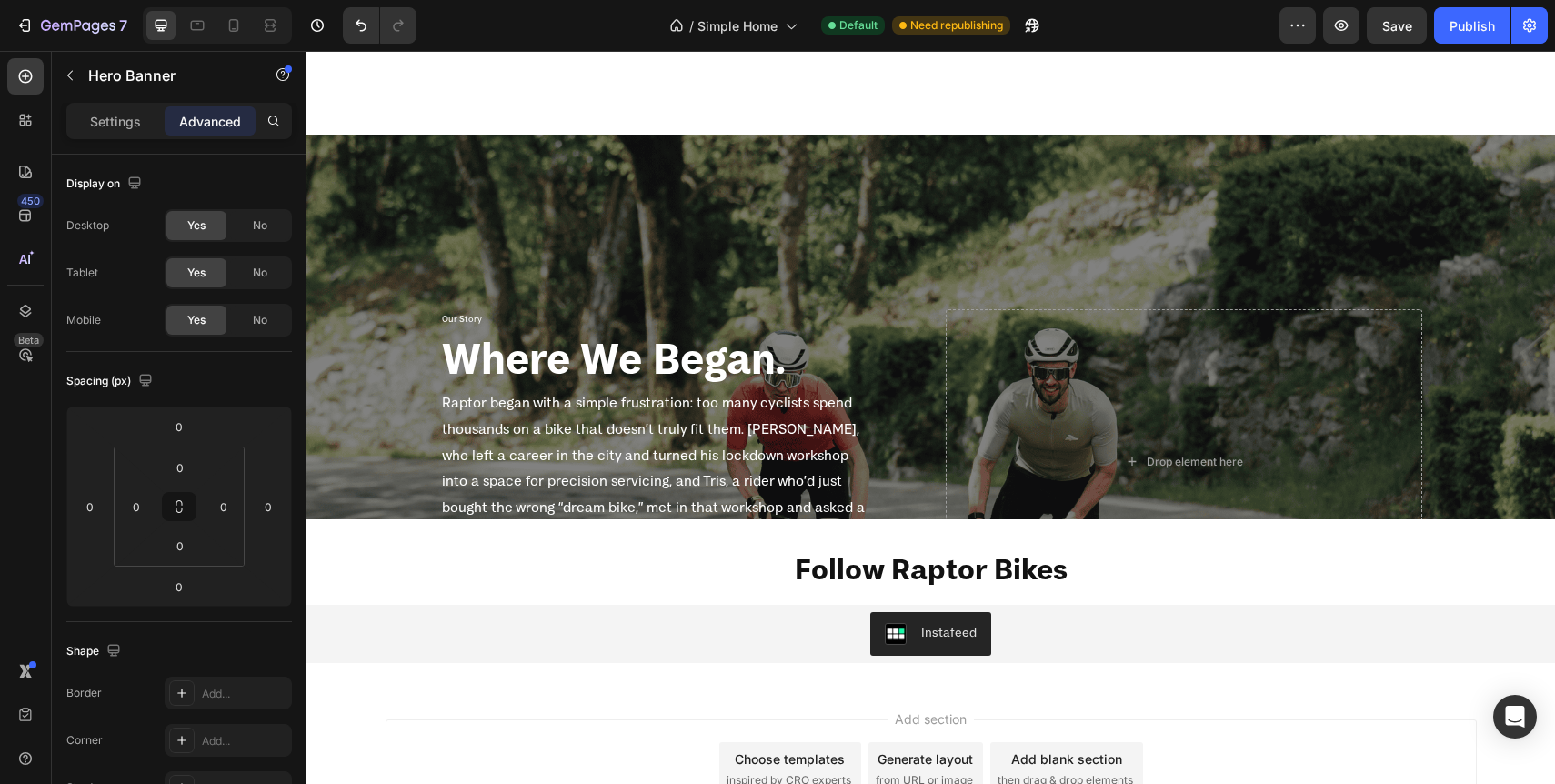
scroll to position [3134, 0]
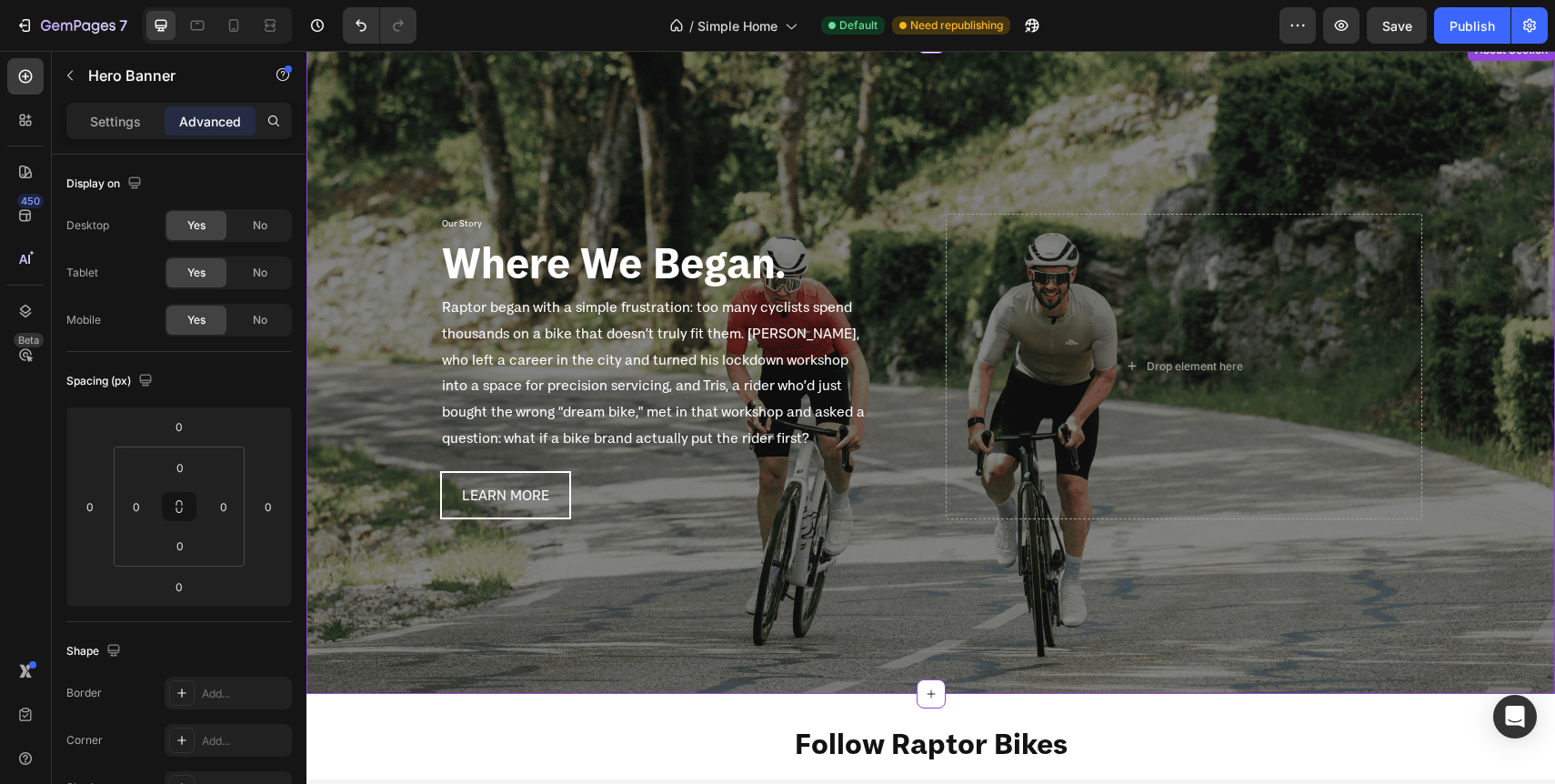
click at [823, 175] on div "Overlay" at bounding box center [930, 366] width 1249 height 654
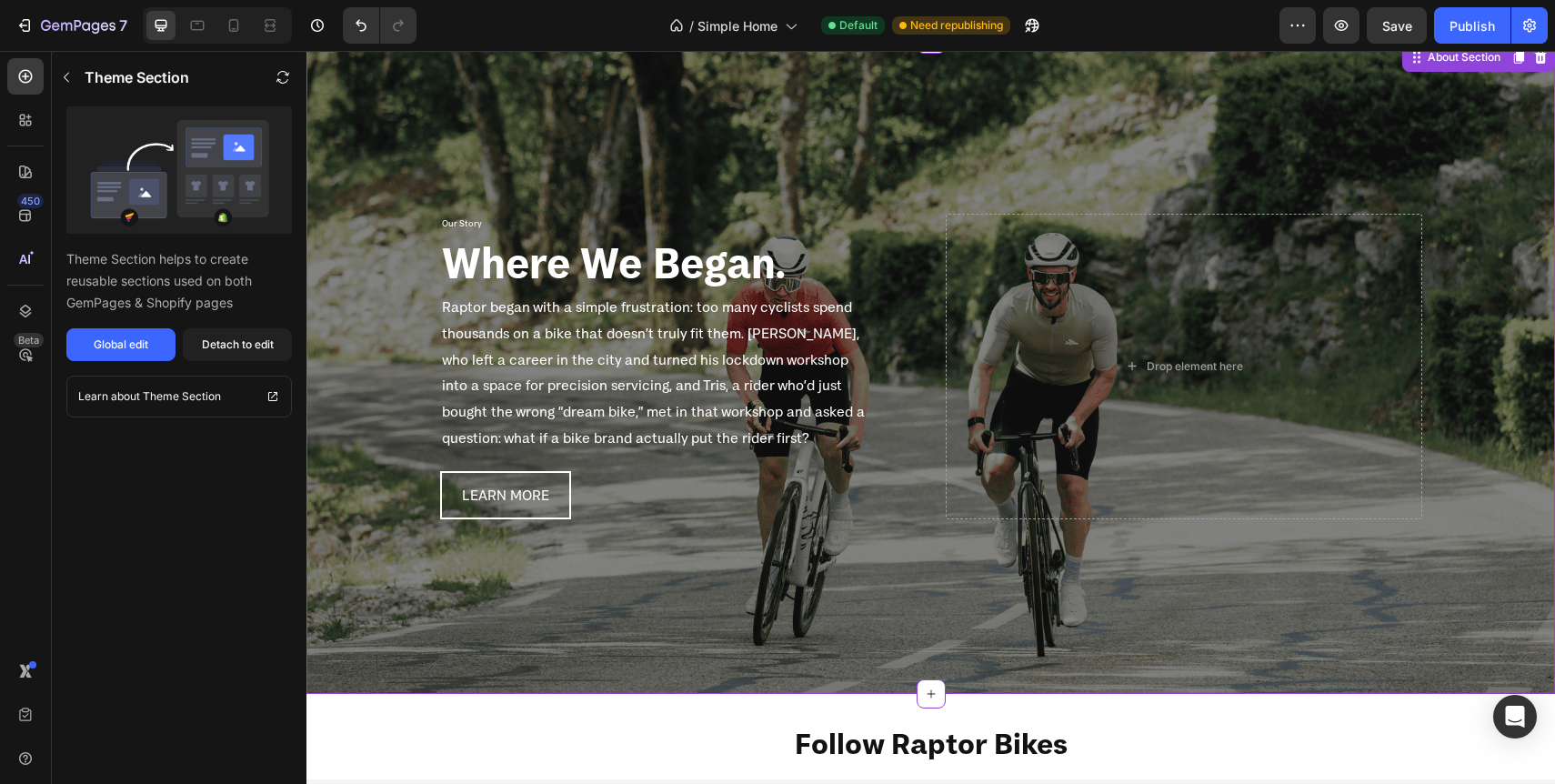
click at [365, 175] on div "Overlay" at bounding box center [930, 366] width 1249 height 654
click at [137, 346] on div "Global edit" at bounding box center [121, 344] width 55 height 16
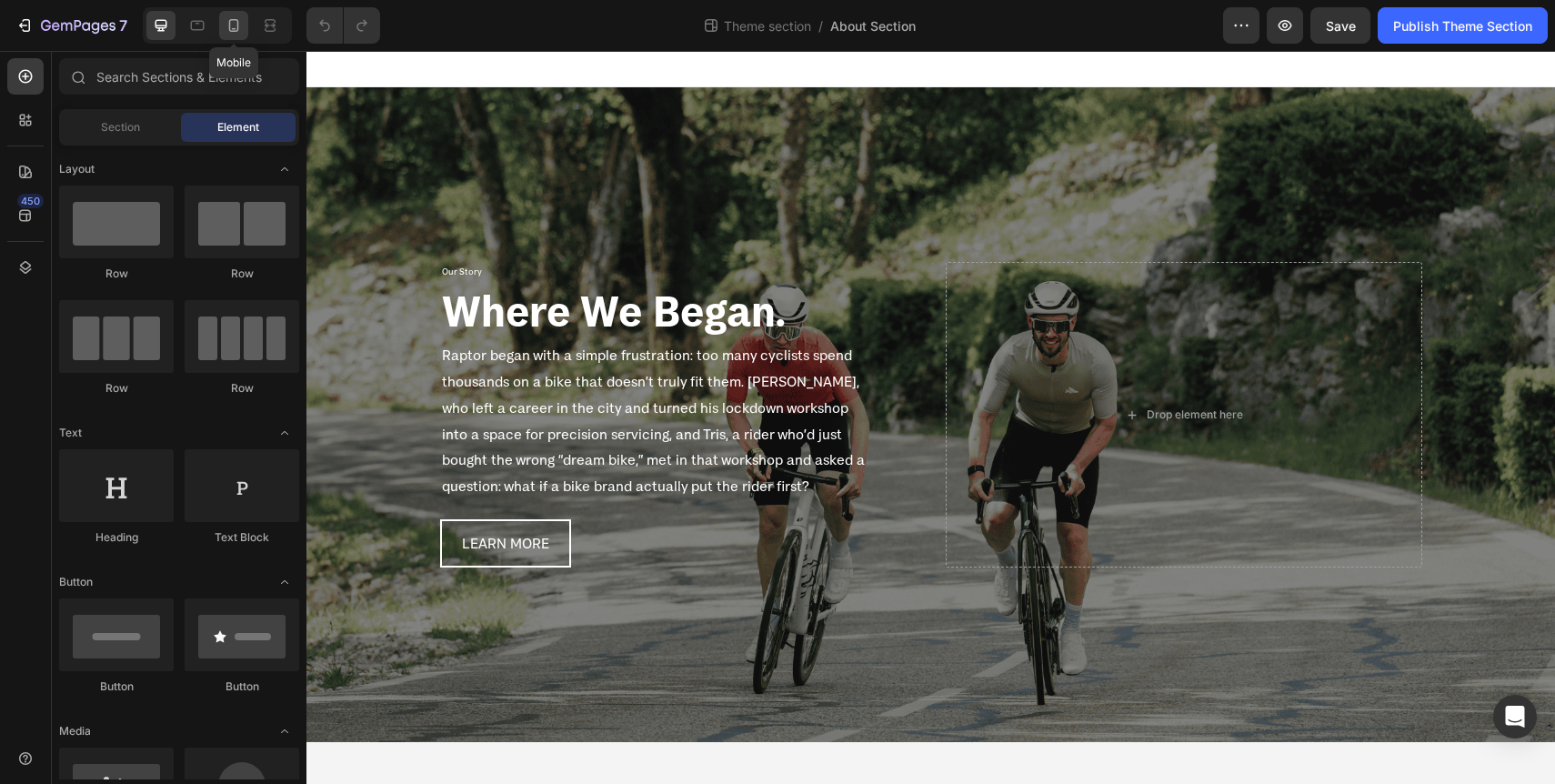
click at [229, 37] on div at bounding box center [234, 25] width 29 height 29
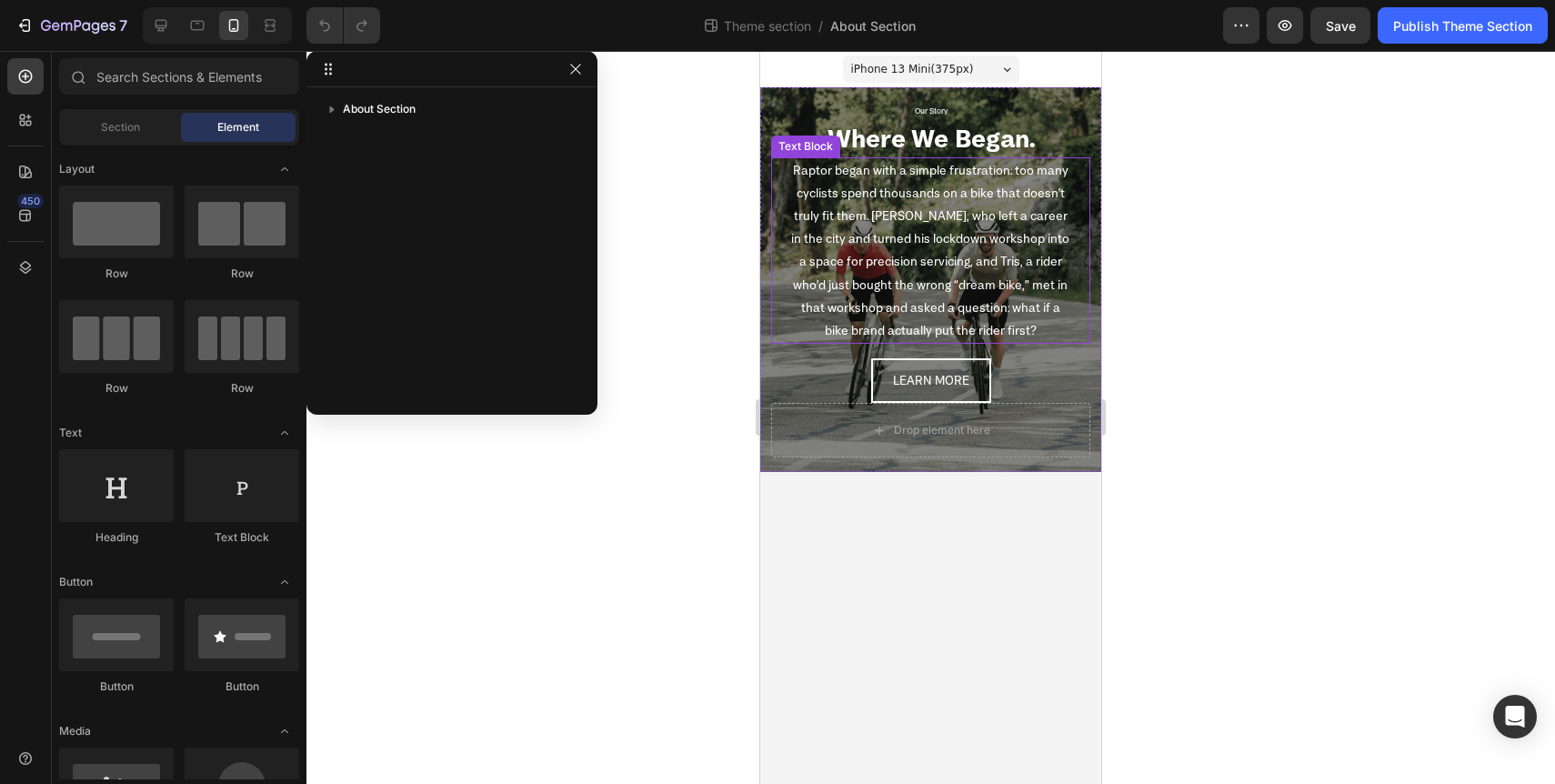
click at [878, 271] on p "Raptor began with a simple frustration: too many cyclists spend thousands on a …" at bounding box center [931, 250] width 283 height 184
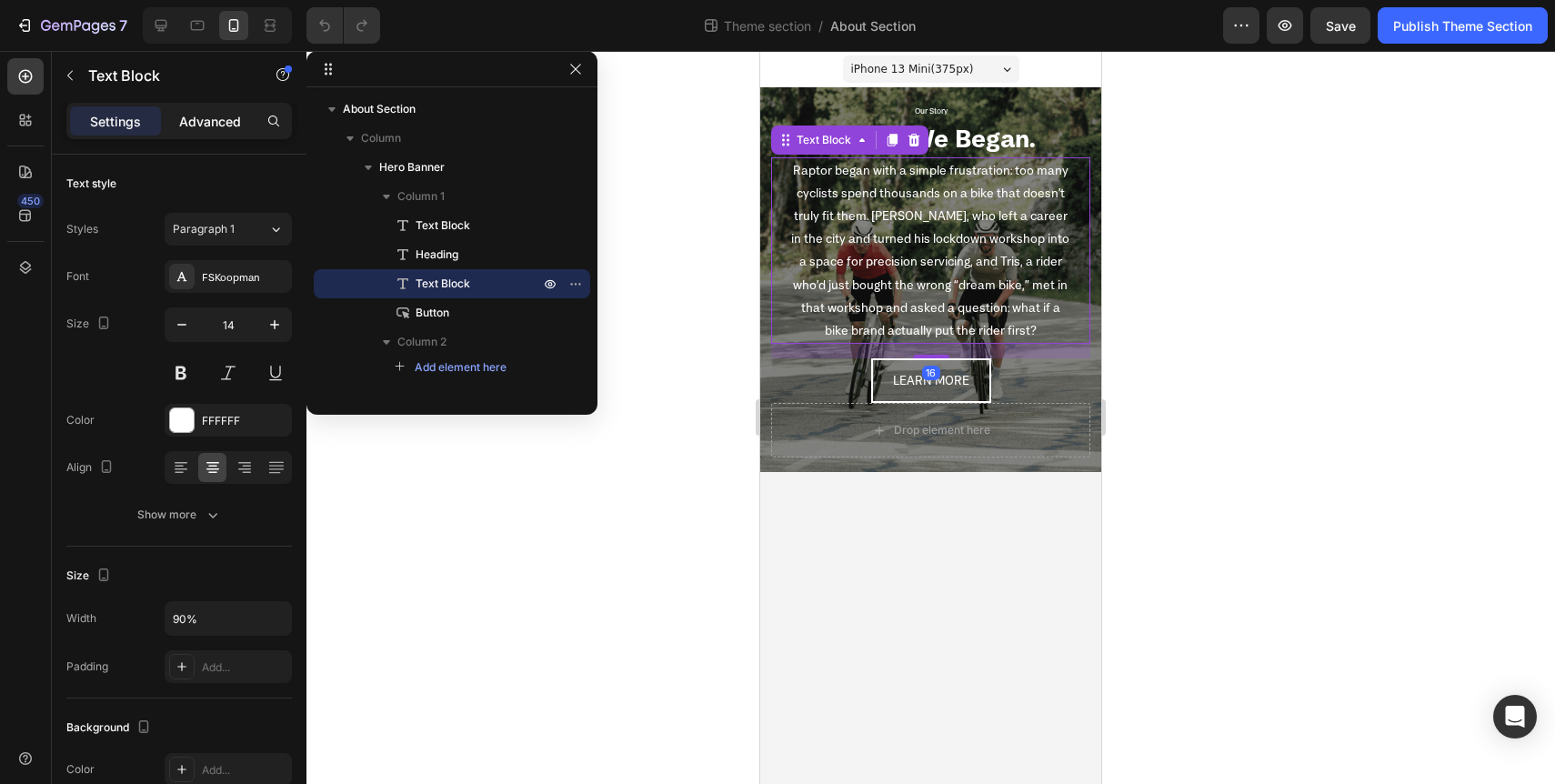
click at [218, 118] on p "Advanced" at bounding box center [211, 121] width 62 height 19
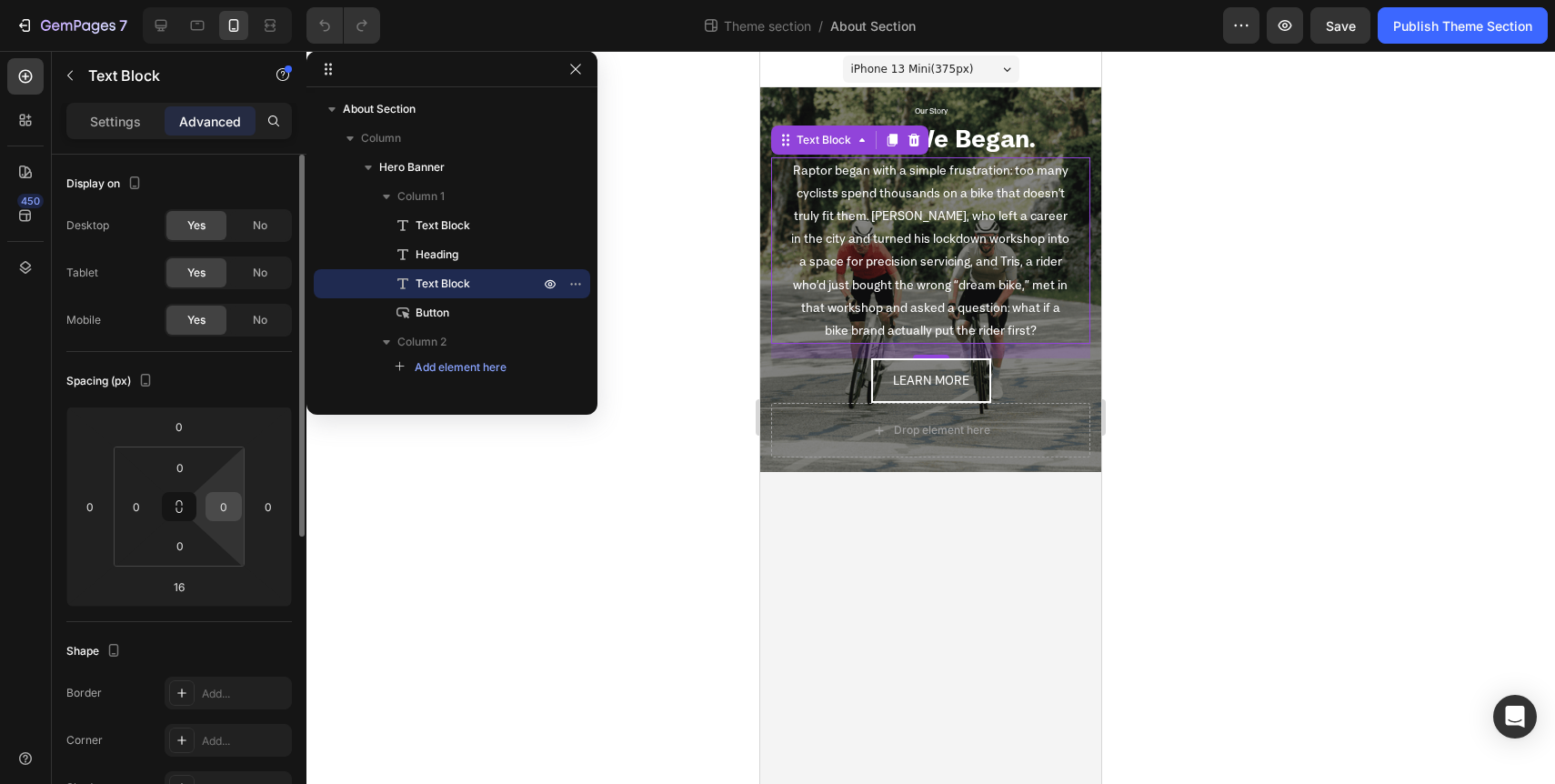
click at [221, 510] on input "0" at bounding box center [224, 506] width 27 height 27
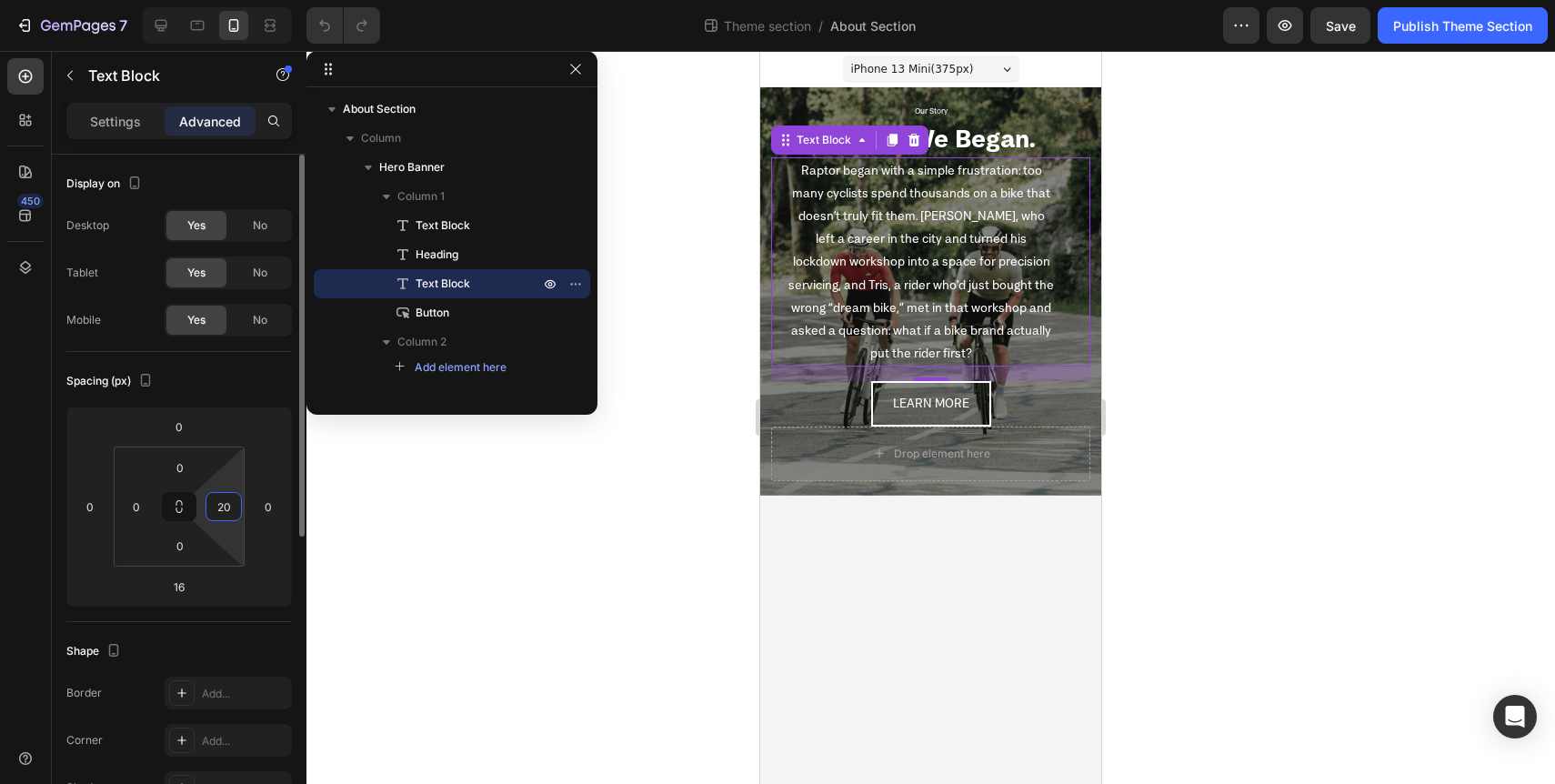
type input "20"
click at [136, 505] on input "0" at bounding box center [136, 506] width 27 height 27
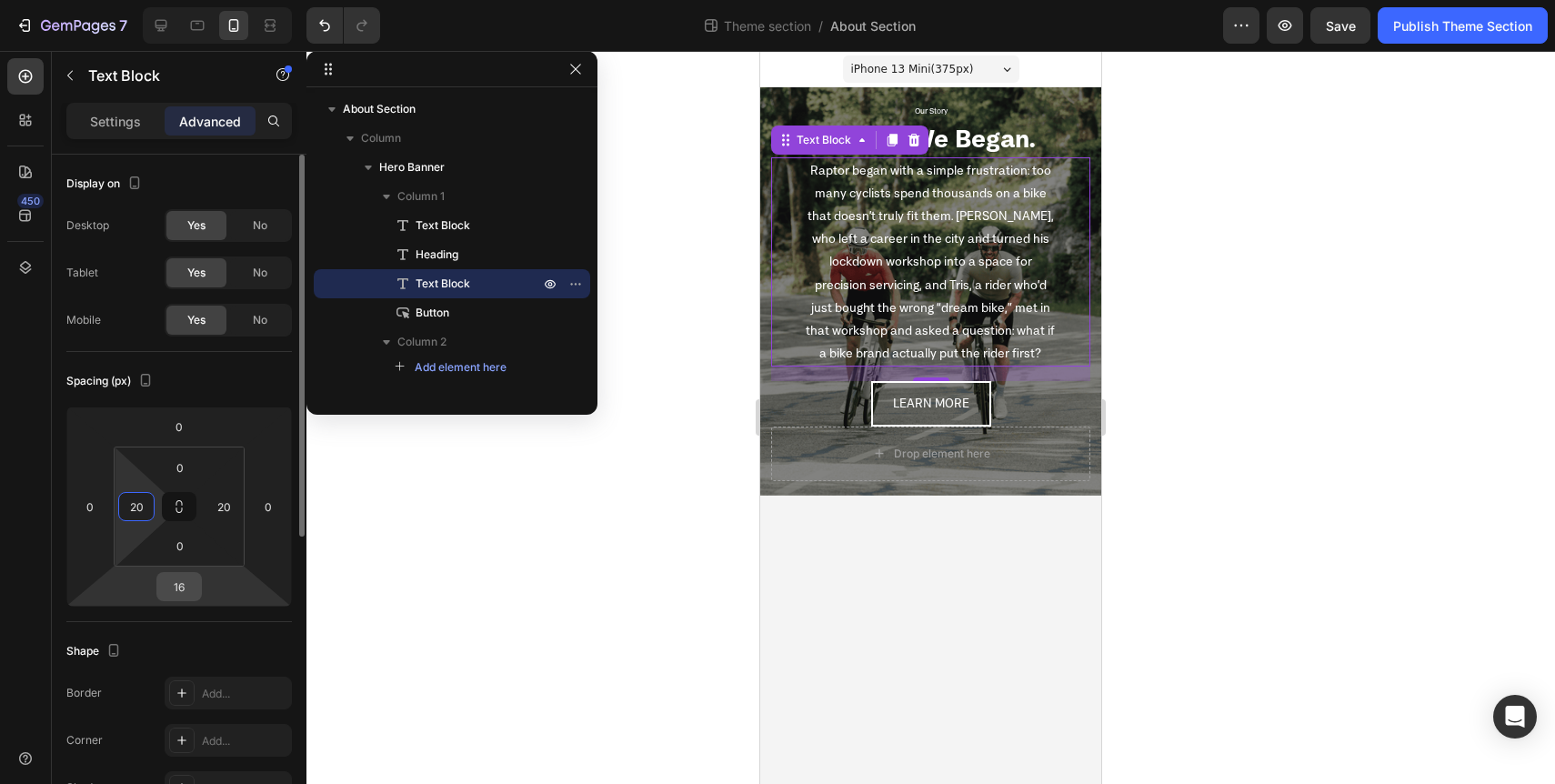
type input "20"
click at [184, 583] on input "16" at bounding box center [179, 586] width 36 height 27
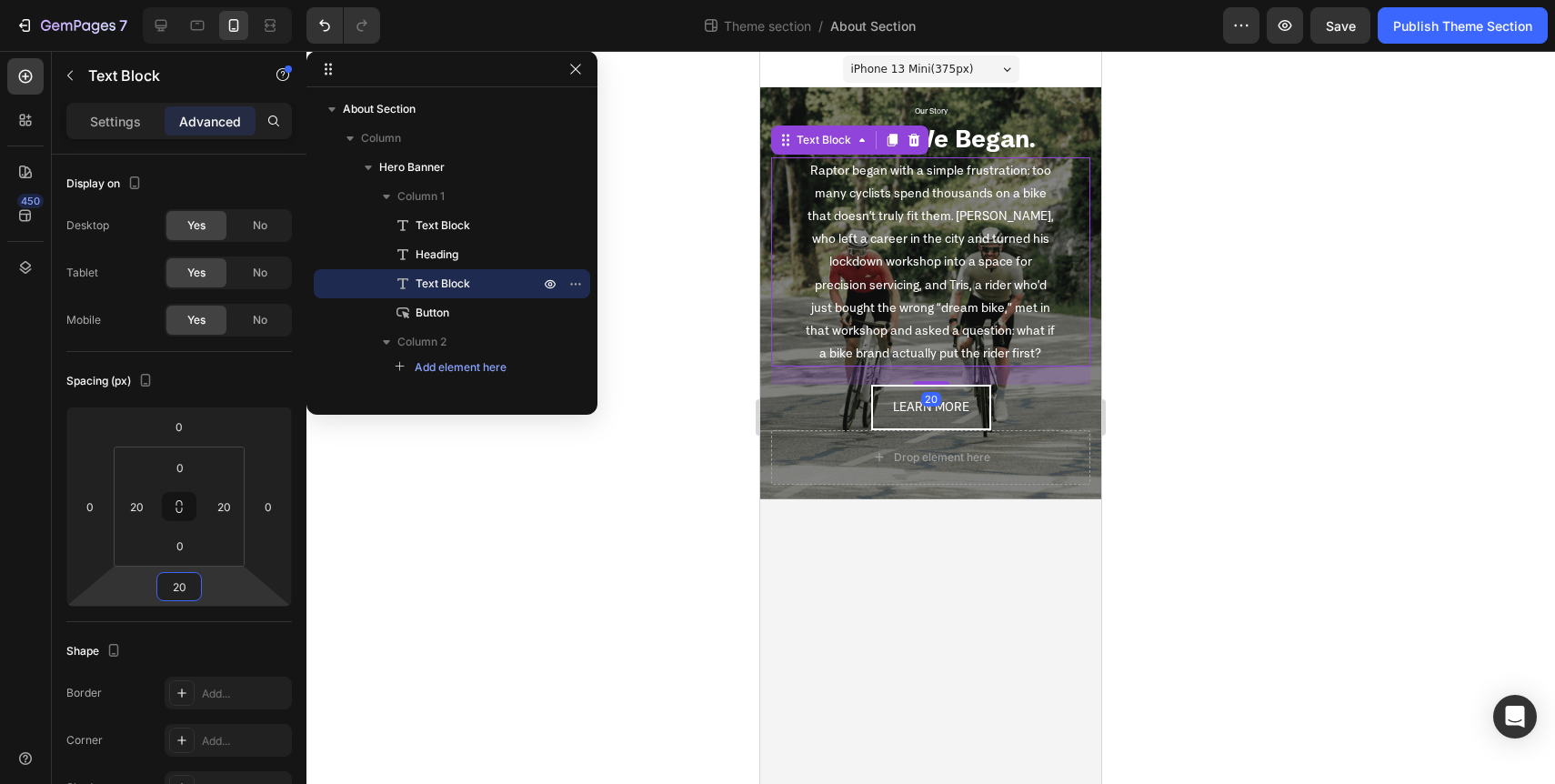
type input "20"
click at [605, 606] on div at bounding box center [930, 417] width 1249 height 733
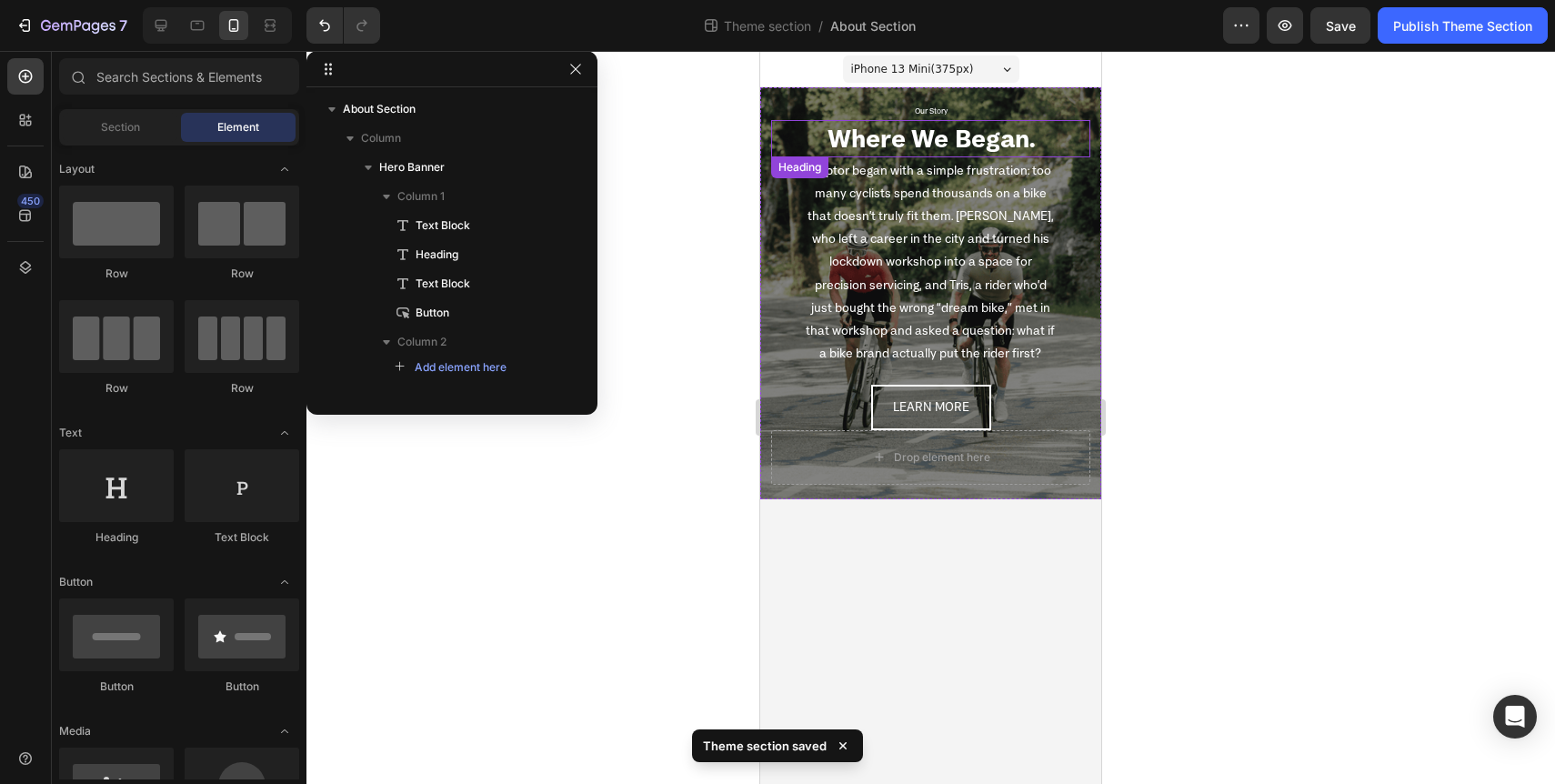
click at [978, 142] on h2 "Where We Began." at bounding box center [931, 138] width 319 height 36
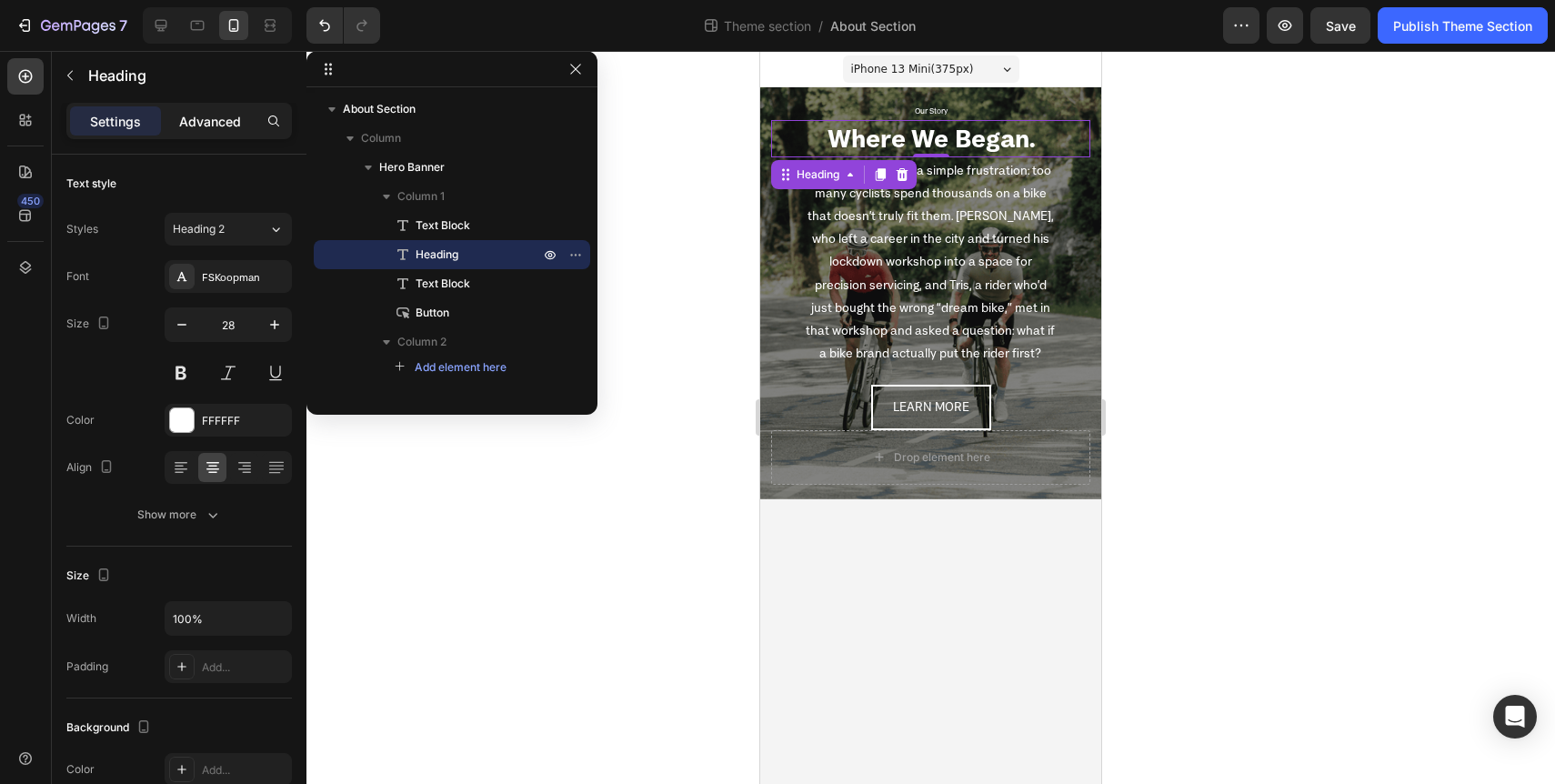
click at [220, 120] on p "Advanced" at bounding box center [211, 121] width 62 height 19
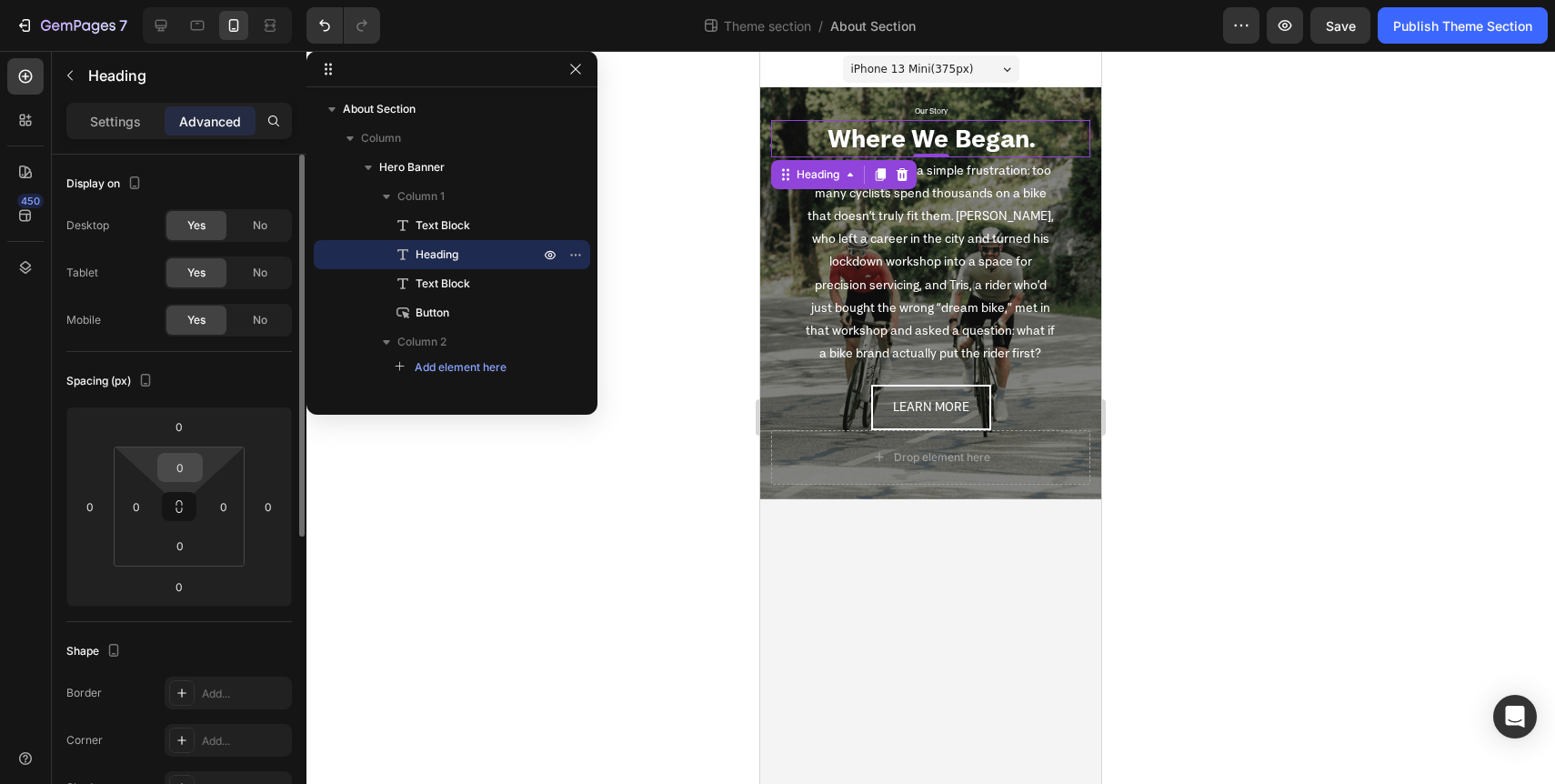
click at [191, 462] on input "0" at bounding box center [180, 467] width 36 height 27
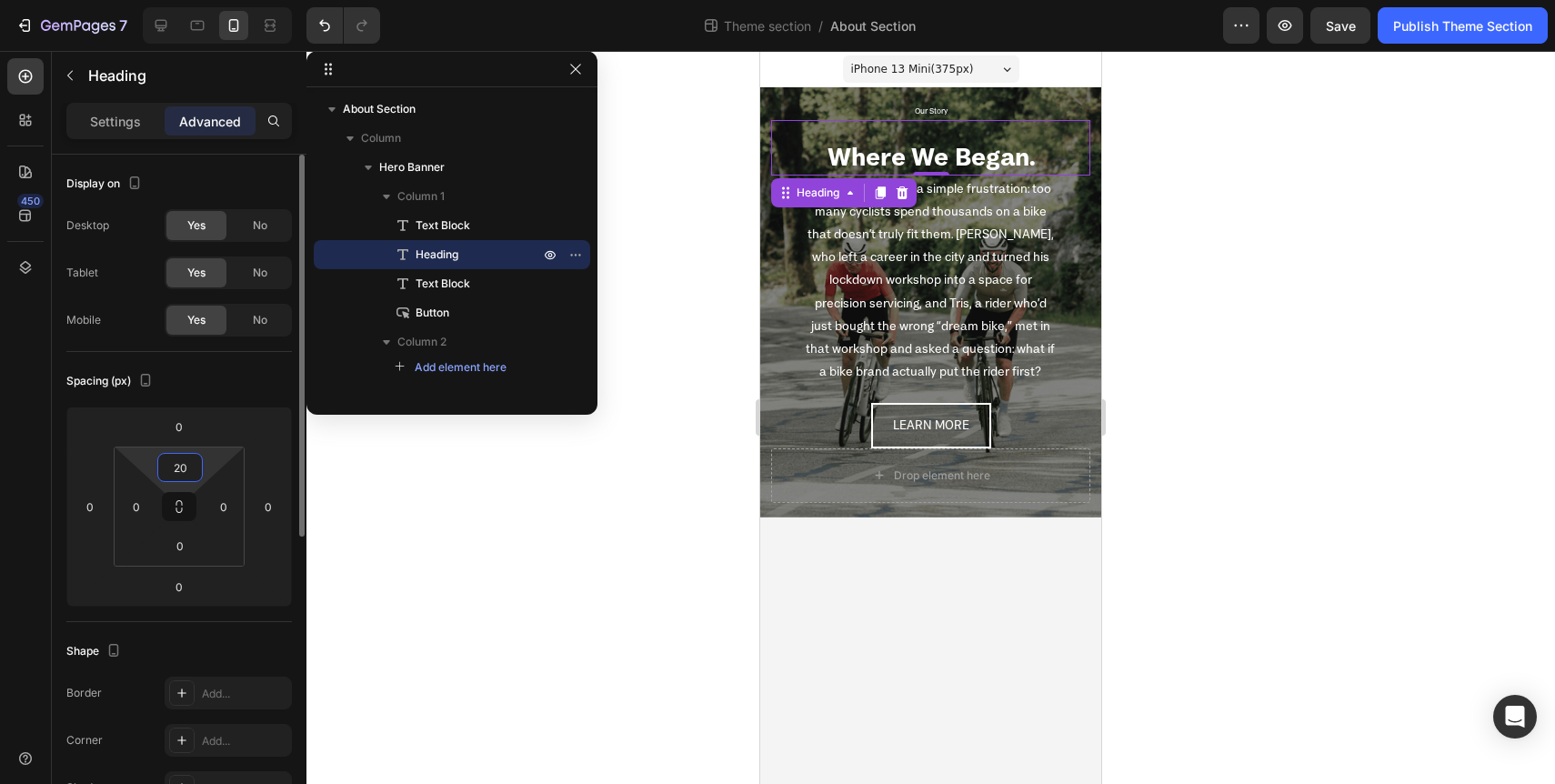
type input "2"
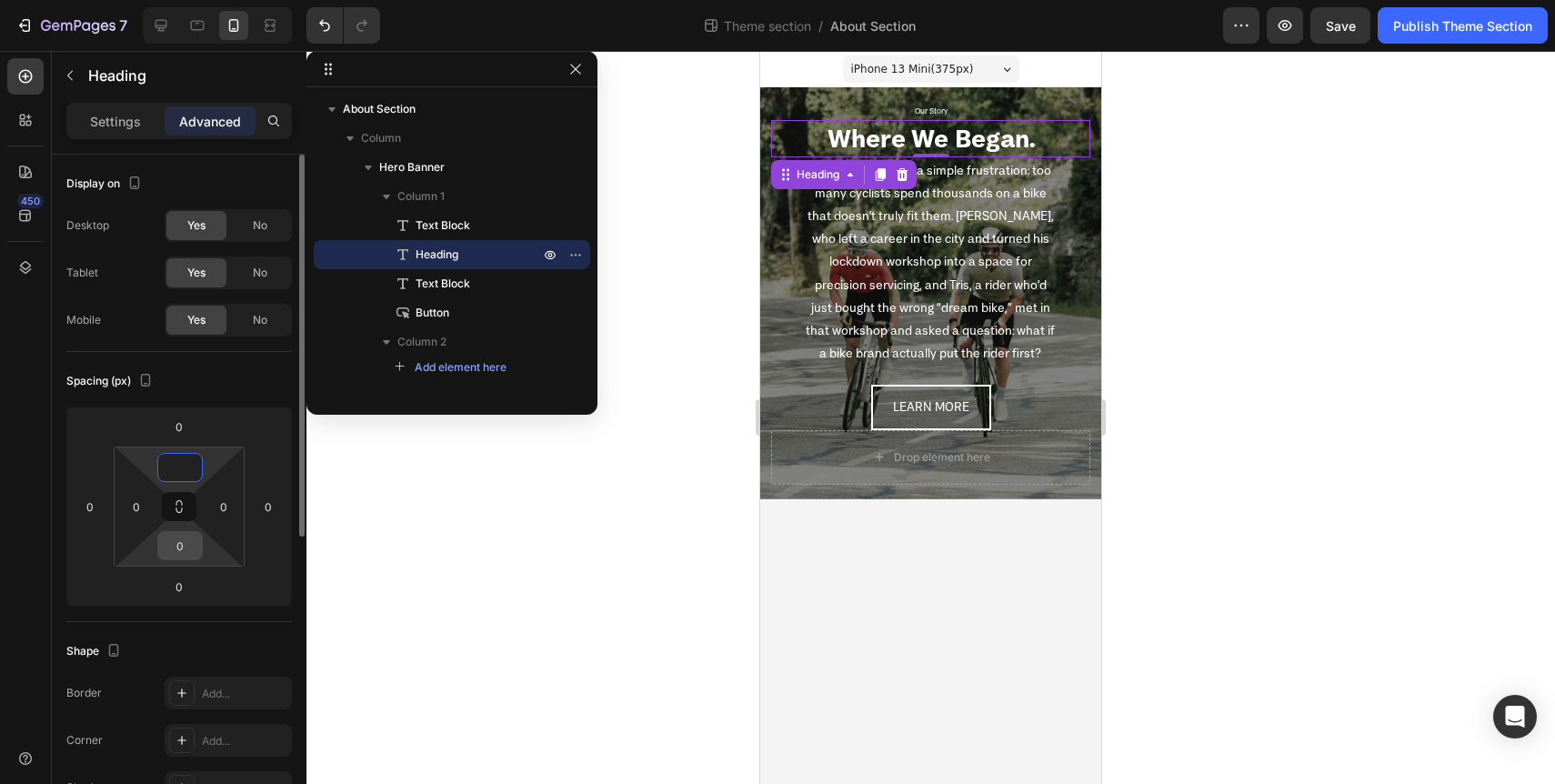
type input "0"
click at [180, 556] on input "0" at bounding box center [180, 545] width 36 height 27
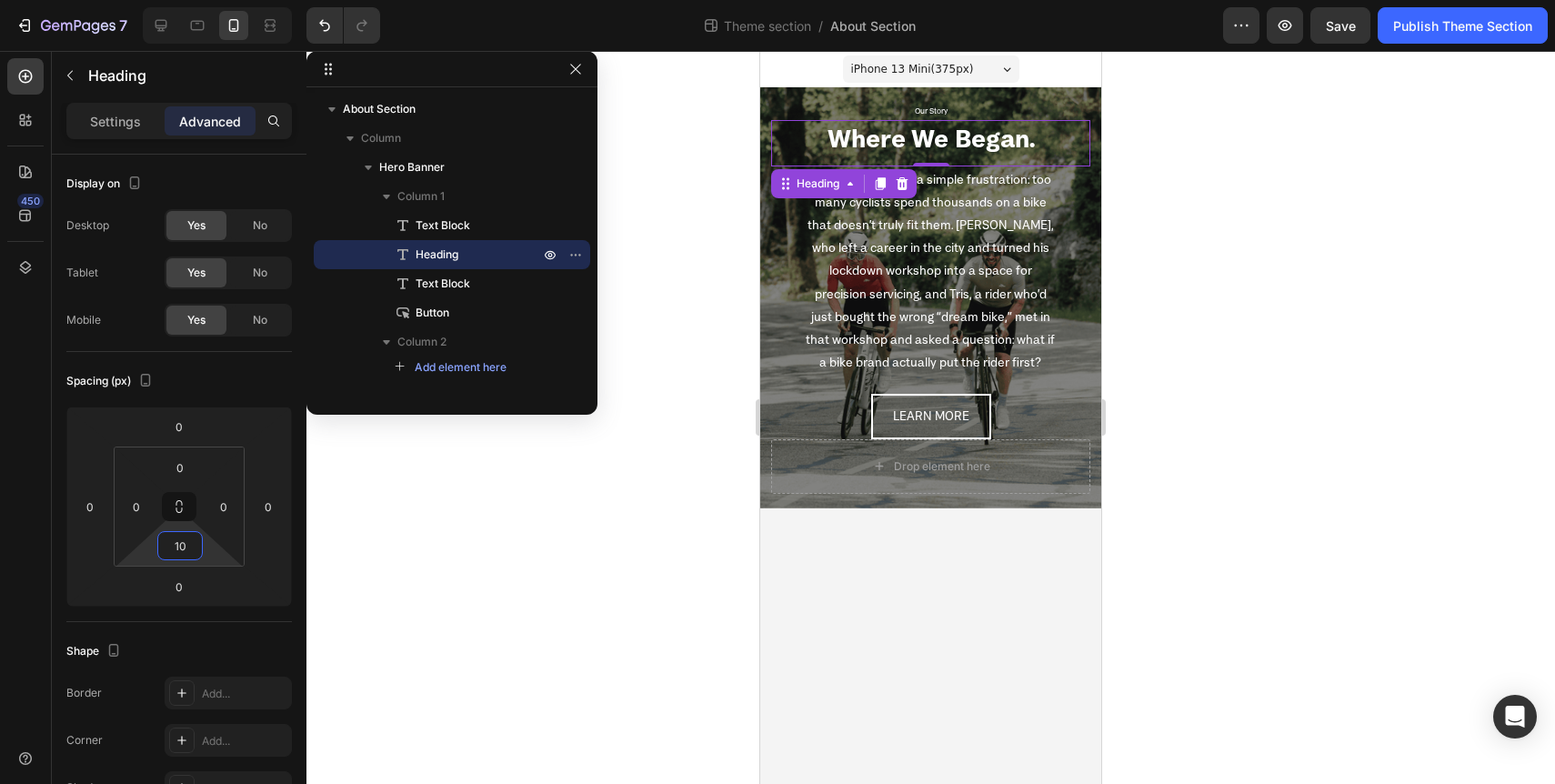
type input "10"
click at [476, 679] on div at bounding box center [930, 417] width 1249 height 733
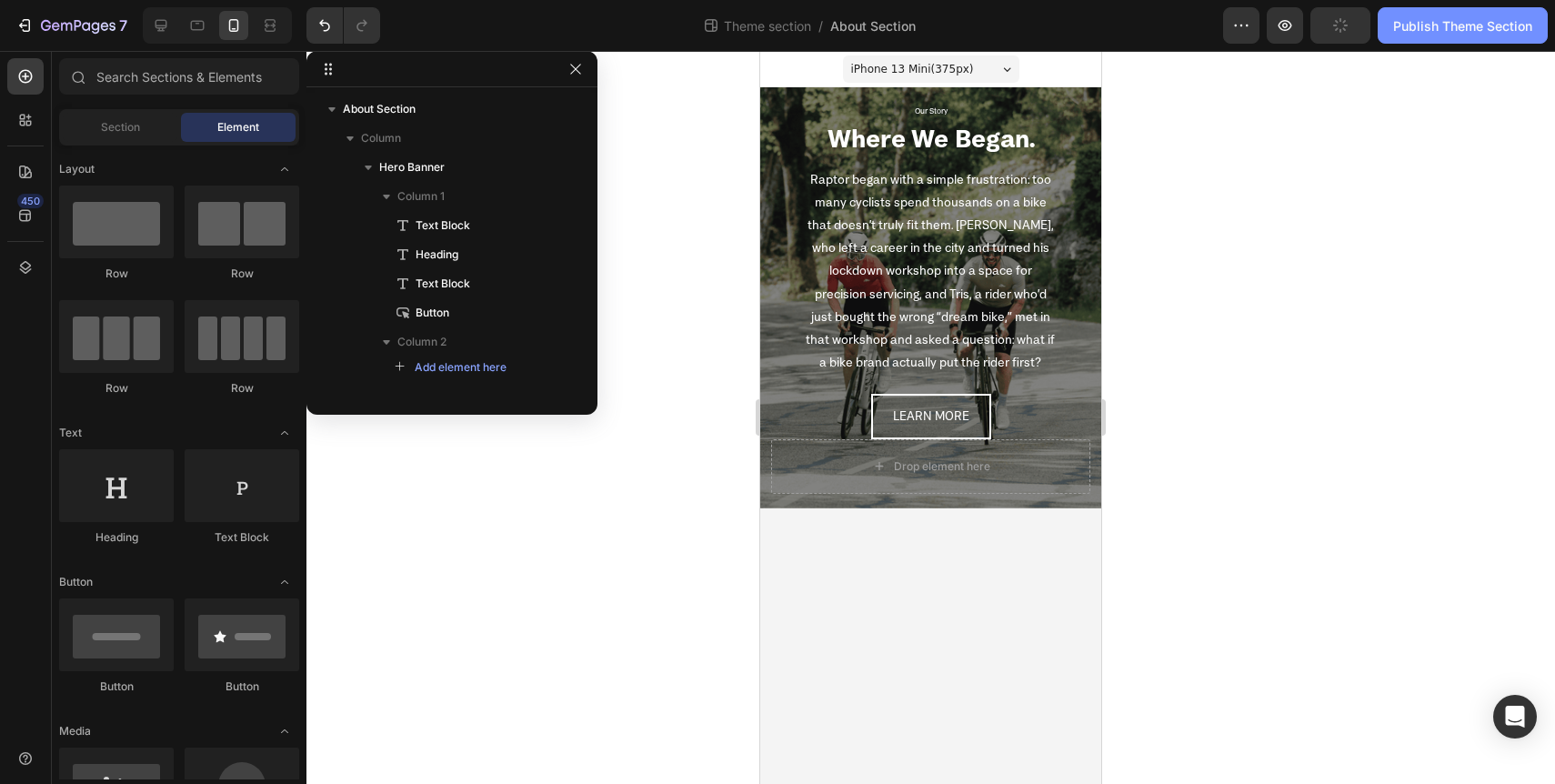
click at [1488, 31] on div "Publish Theme Section" at bounding box center [1462, 25] width 139 height 19
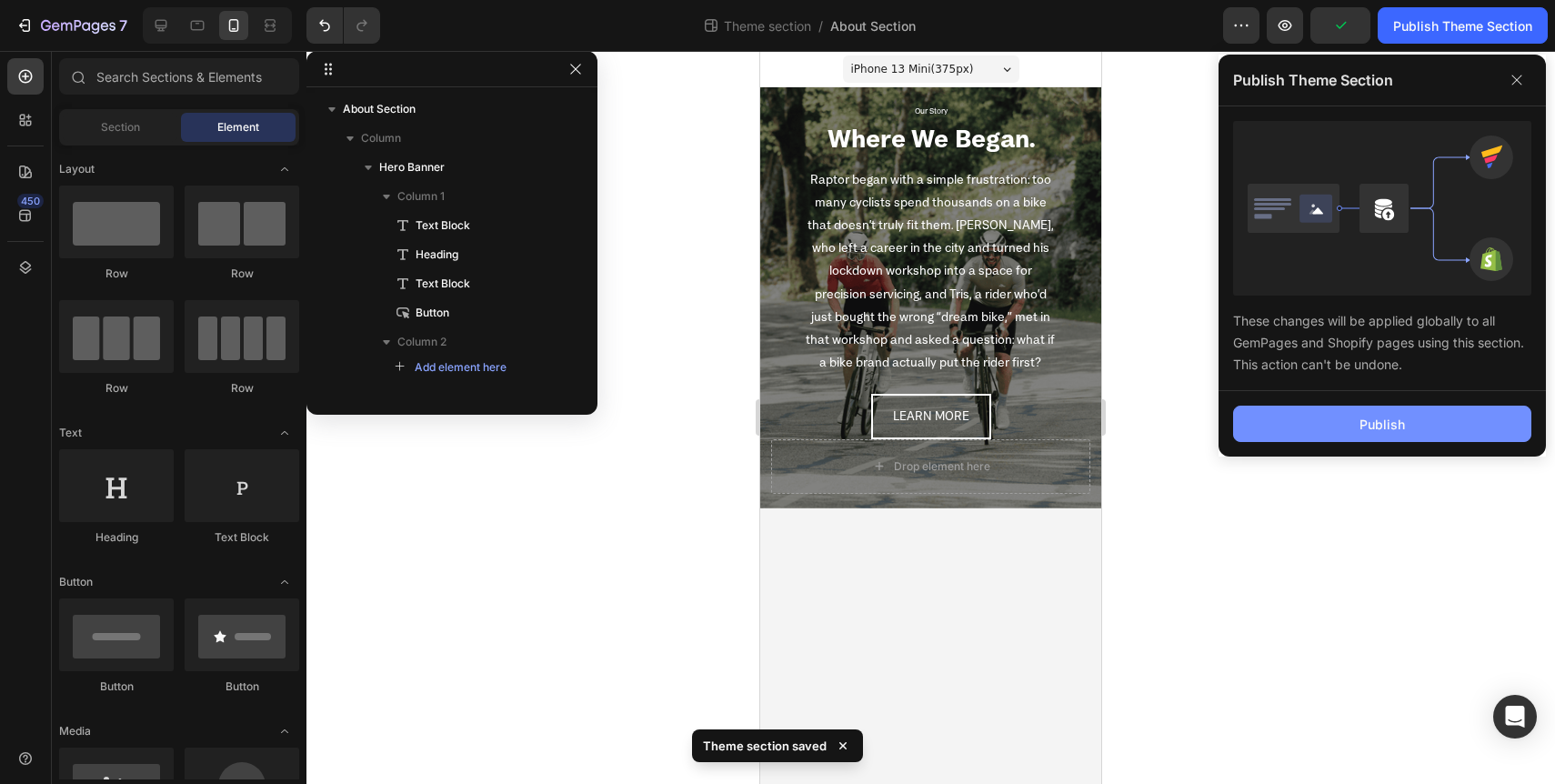
click at [1379, 407] on button "Publish" at bounding box center [1382, 423] width 298 height 36
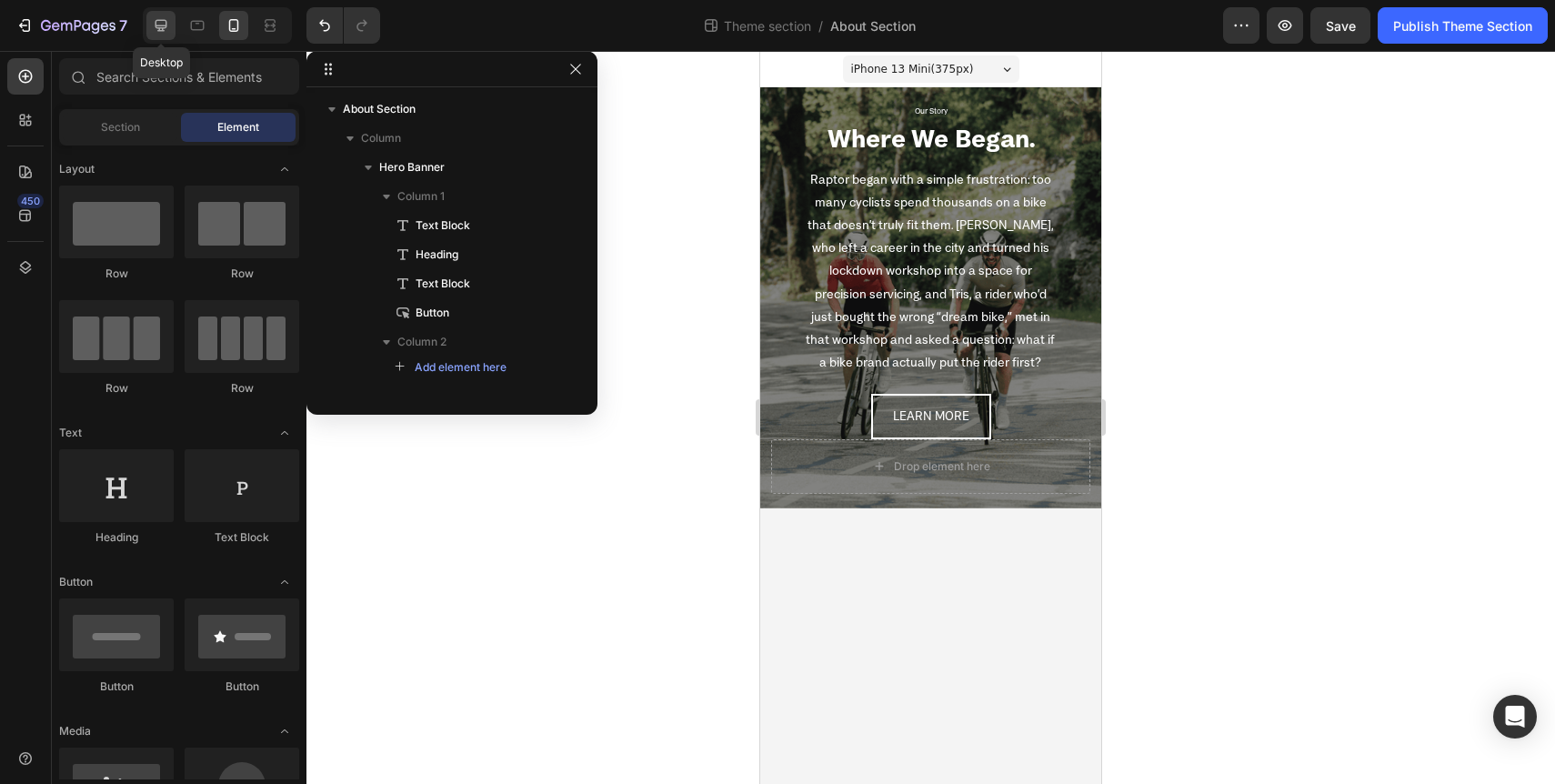
click at [166, 24] on icon at bounding box center [162, 26] width 12 height 12
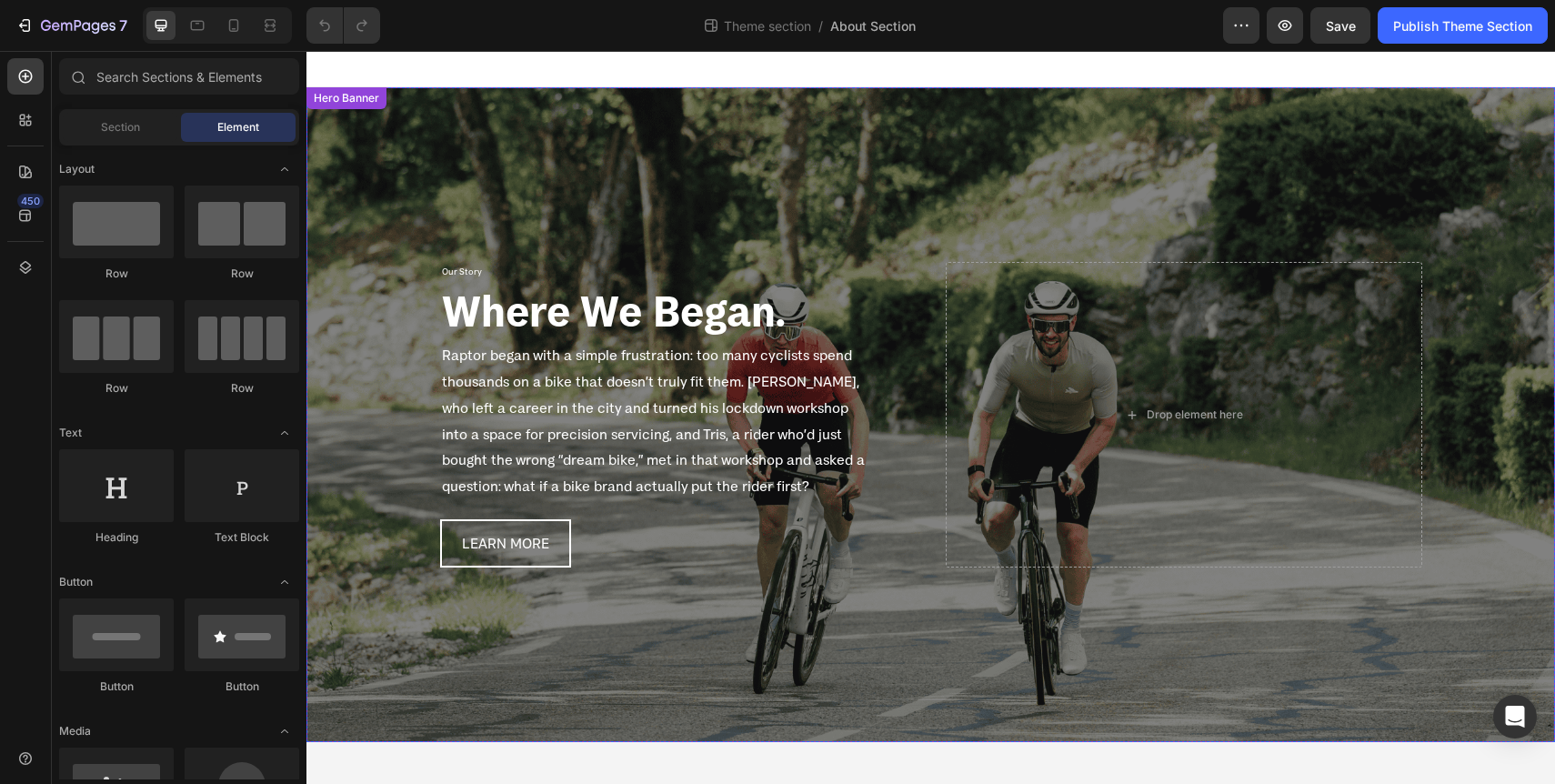
click at [367, 164] on div "Overlay" at bounding box center [930, 414] width 1249 height 654
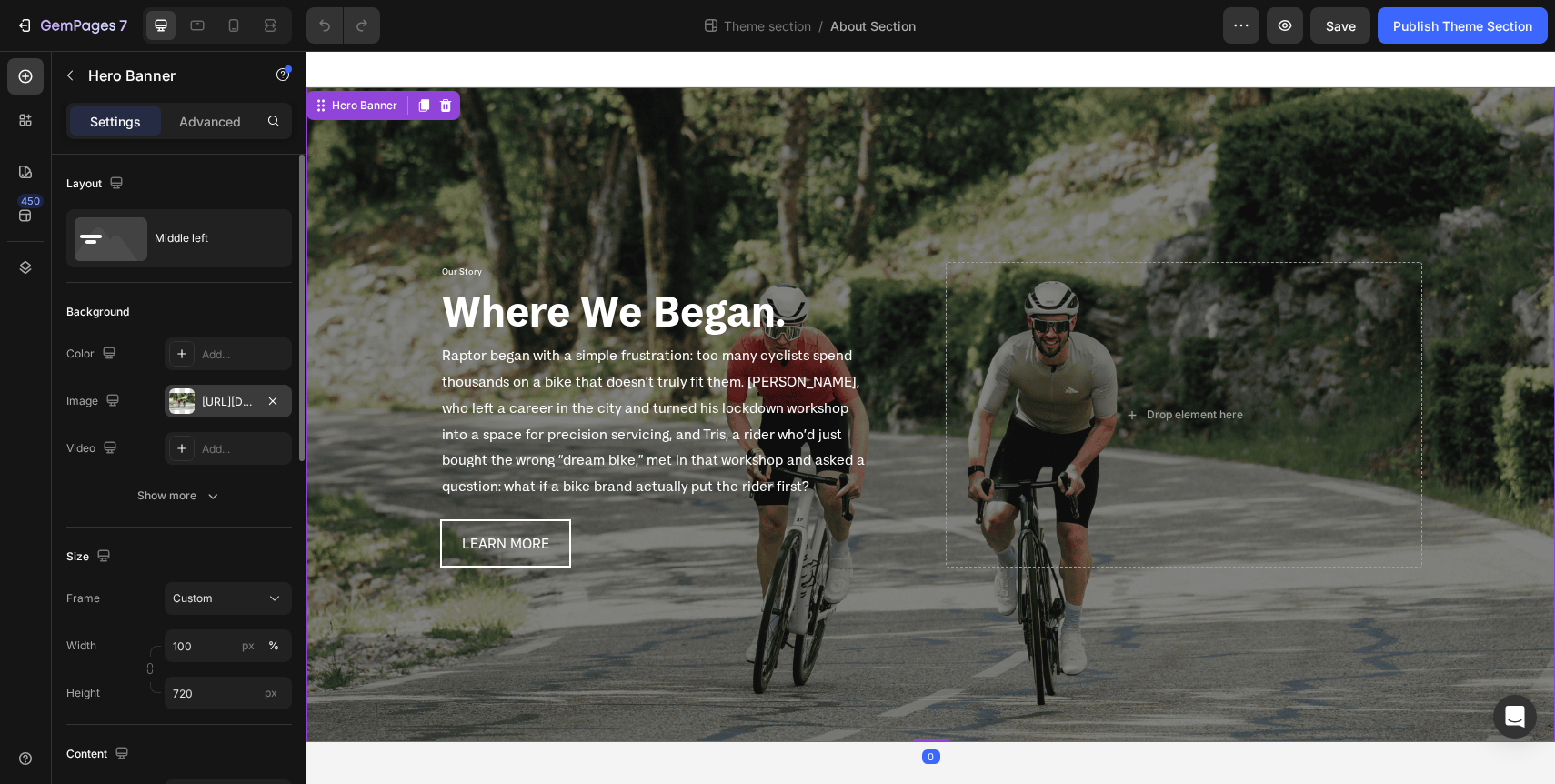
click at [218, 406] on div "[URL][DOMAIN_NAME]" at bounding box center [228, 402] width 53 height 16
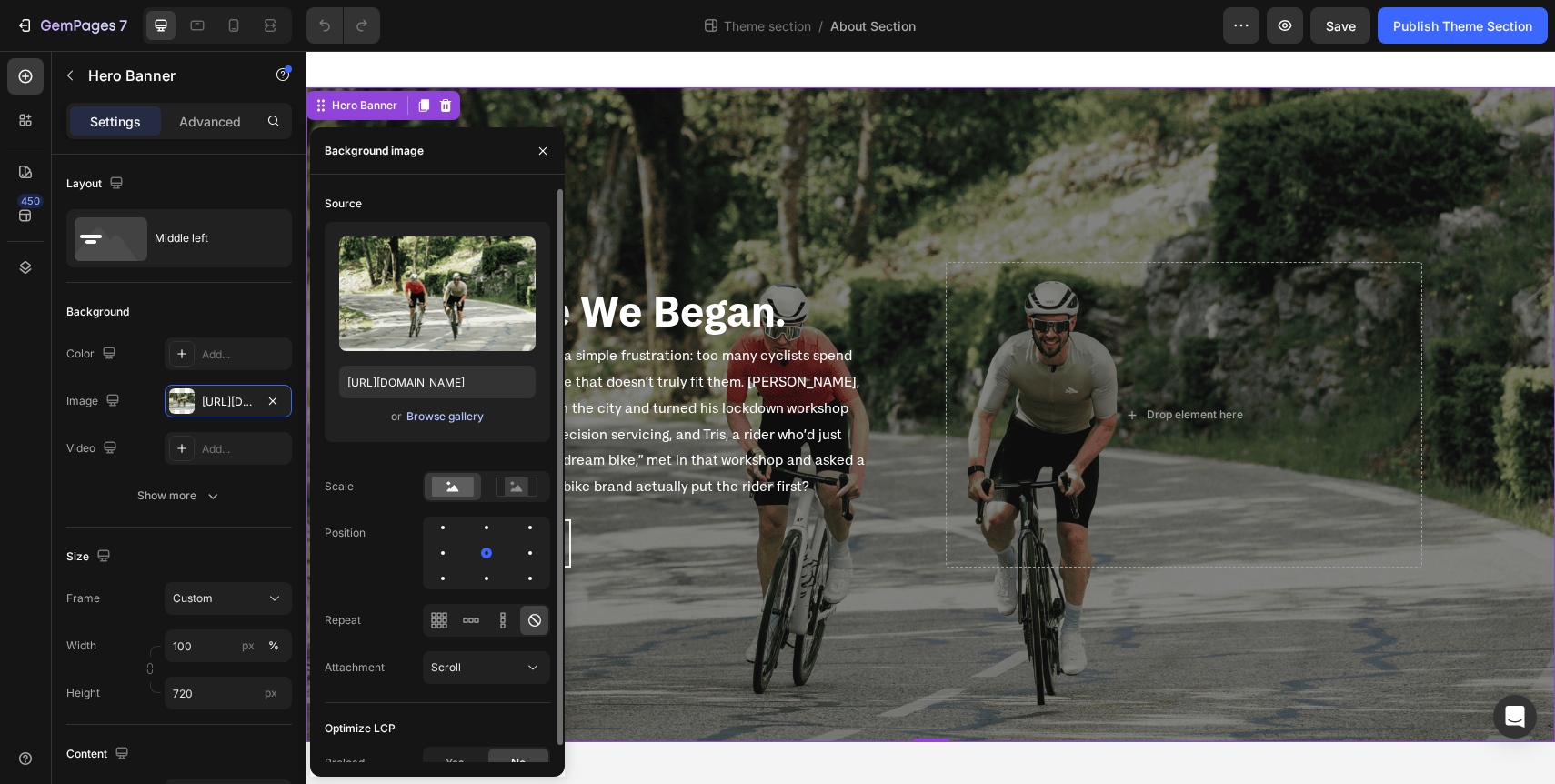
click at [450, 416] on div "Browse gallery" at bounding box center [444, 416] width 77 height 16
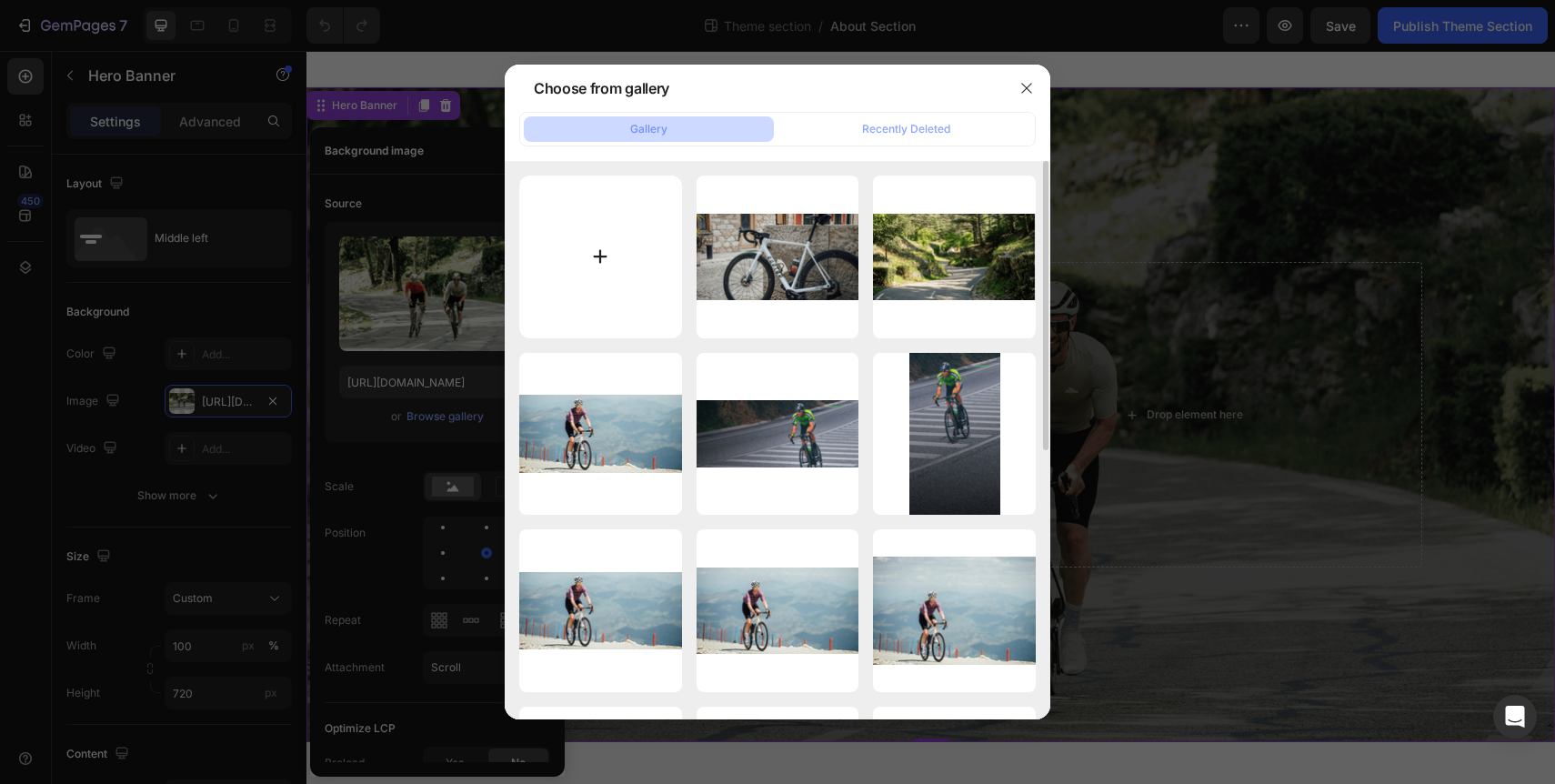
click at [601, 266] on input "file" at bounding box center [600, 256] width 163 height 163
type input "C:\fakepath\[PERSON_NAME] and Tris.png"
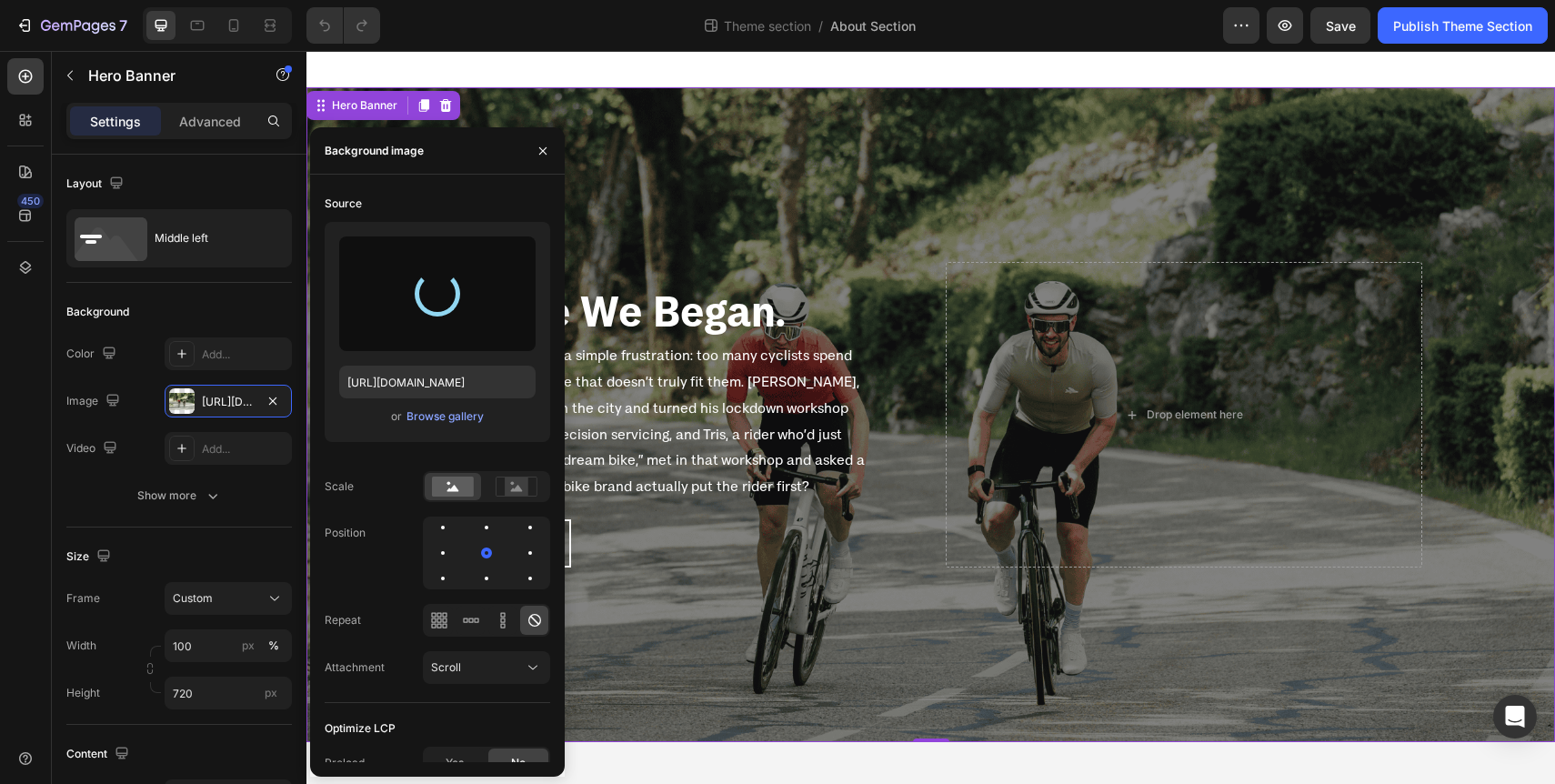
type input "[URL][DOMAIN_NAME]"
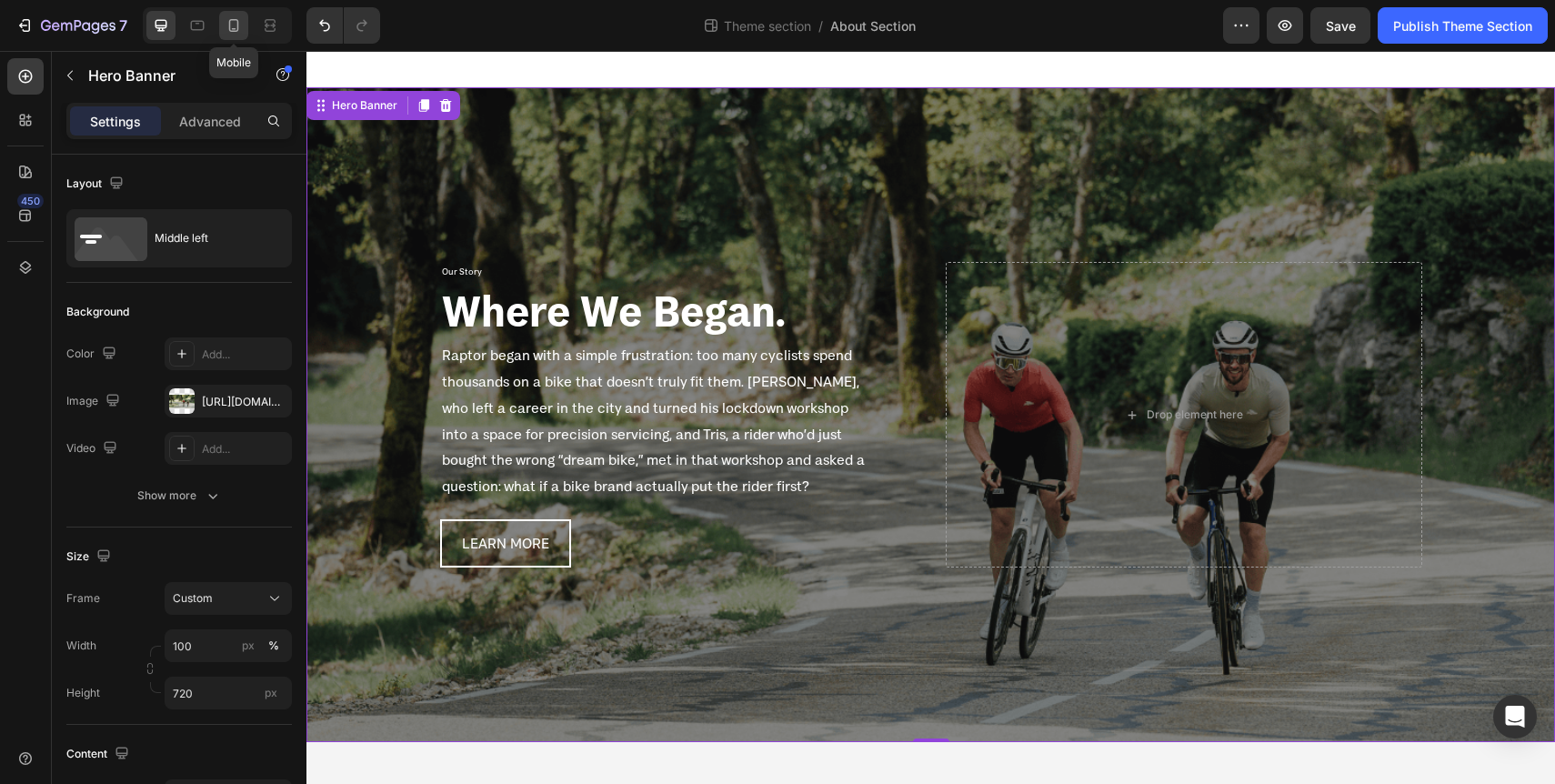
click at [230, 30] on icon at bounding box center [234, 25] width 18 height 18
type input "Auto"
type input "100%"
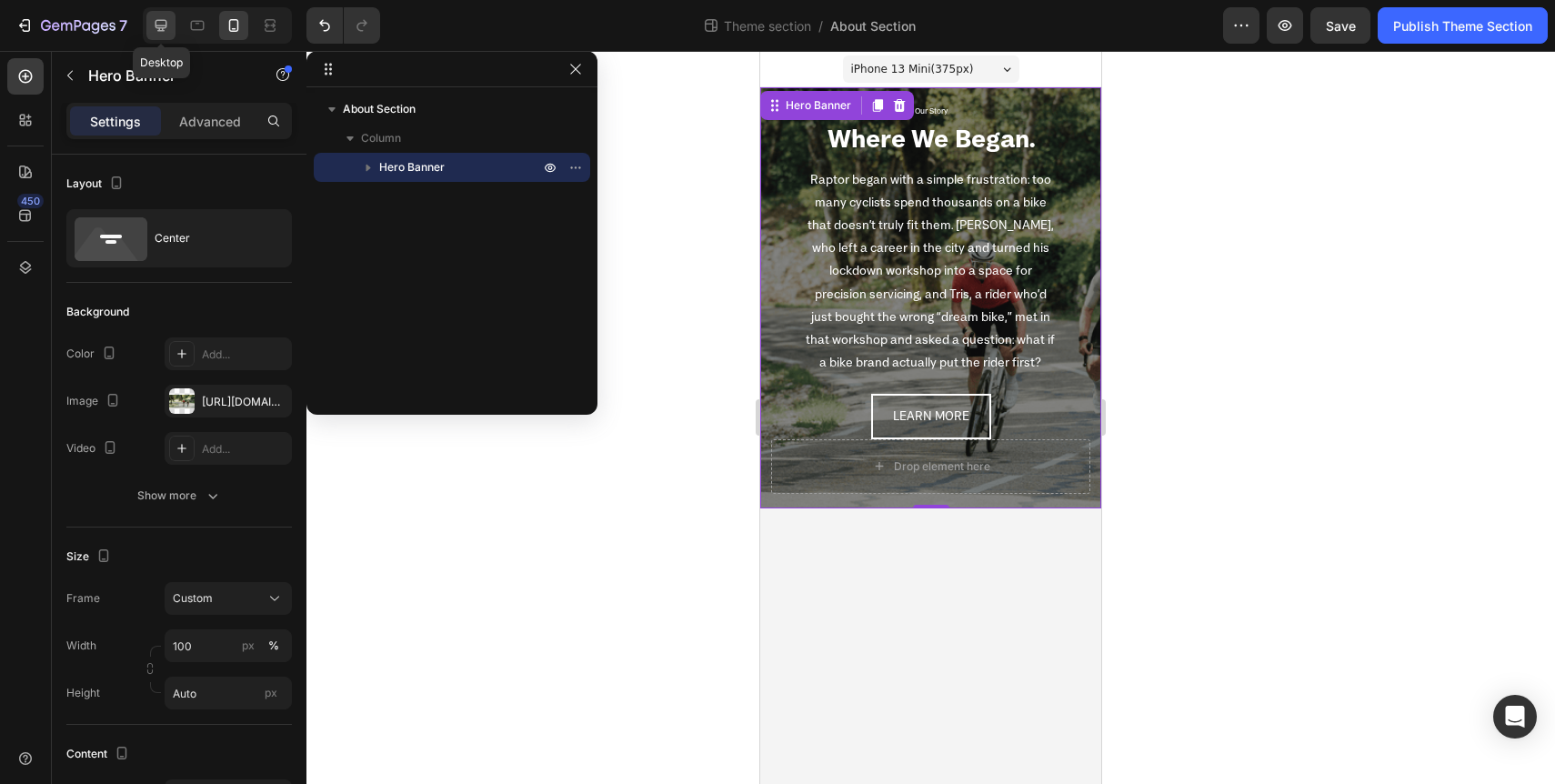
click at [161, 26] on icon at bounding box center [161, 25] width 18 height 18
type input "720"
type input "1200"
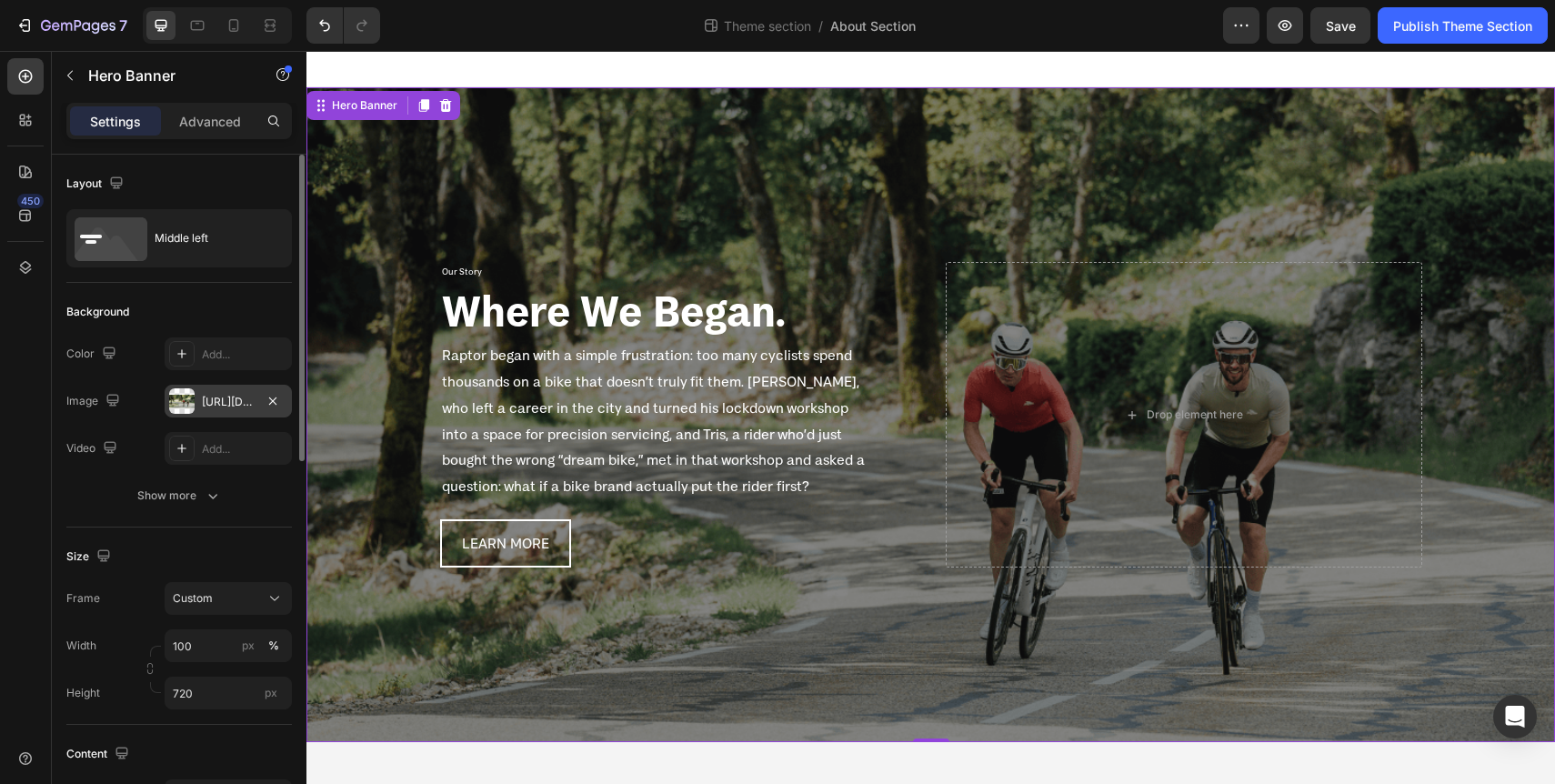
click at [231, 406] on div "[URL][DOMAIN_NAME]" at bounding box center [228, 402] width 53 height 16
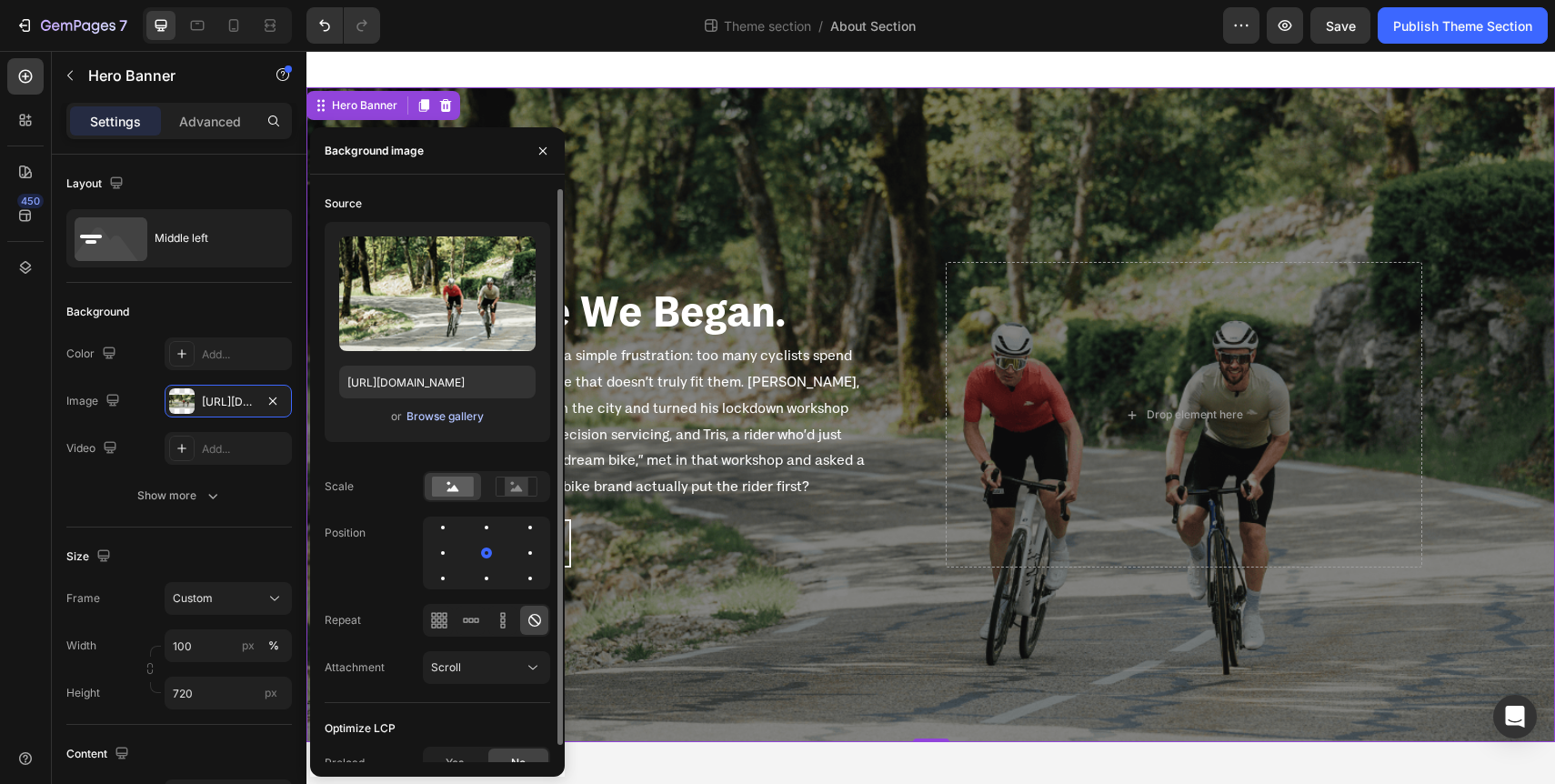
click at [459, 415] on div "Browse gallery" at bounding box center [444, 416] width 77 height 16
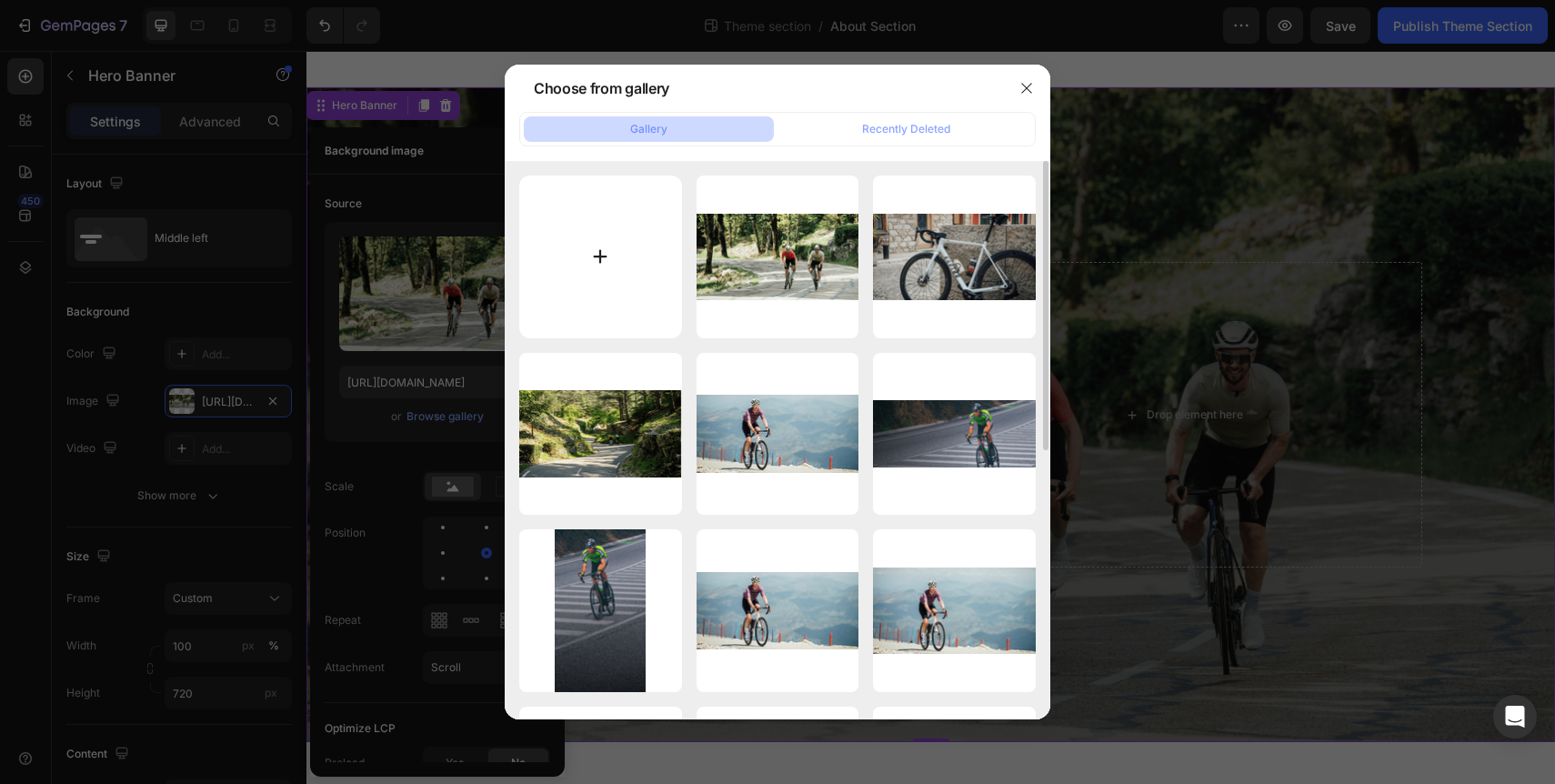
click at [598, 274] on input "file" at bounding box center [600, 256] width 163 height 163
type input "C:\fakepath\[PERSON_NAME] and Tris.png"
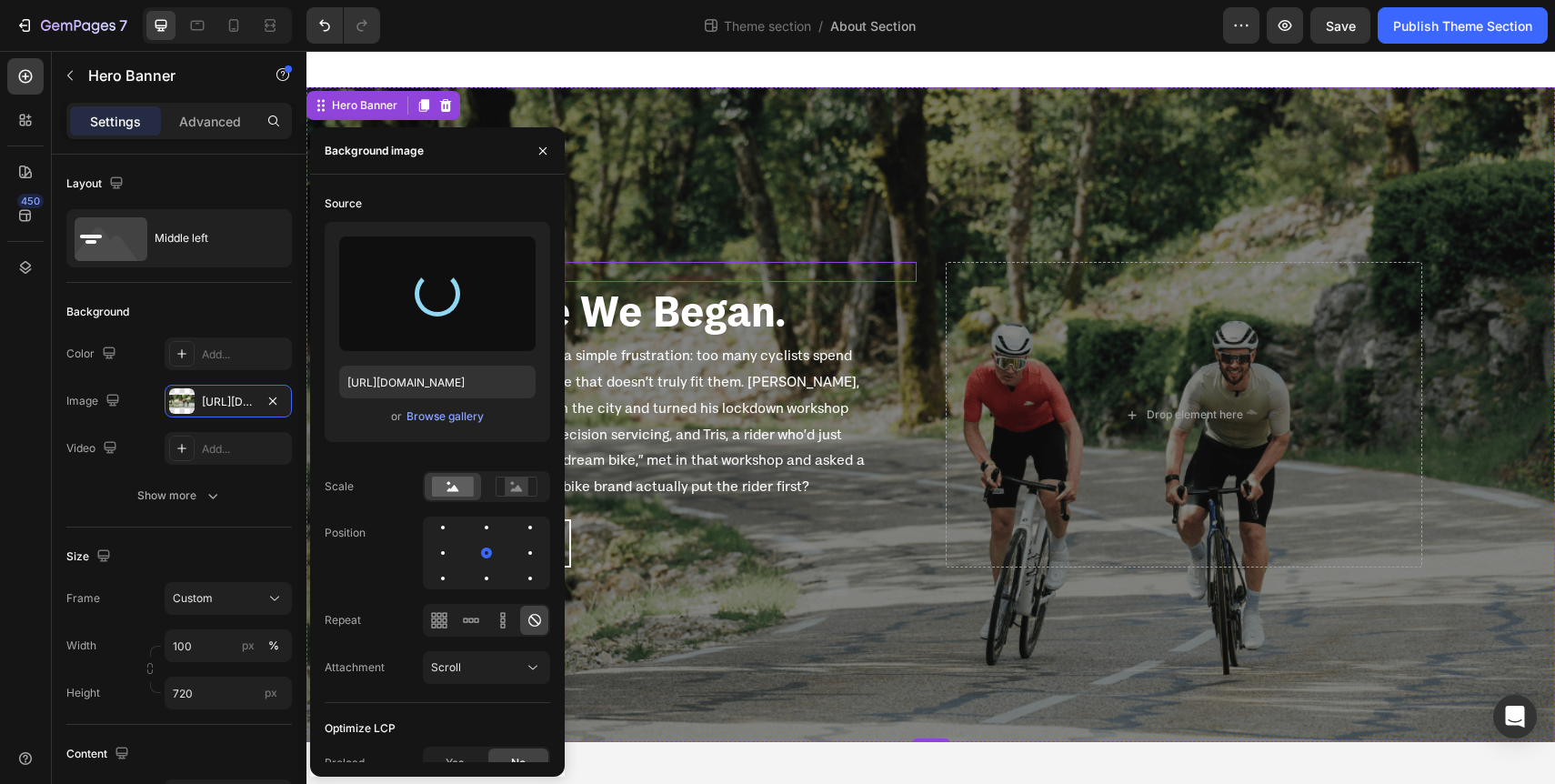
type input "[URL][DOMAIN_NAME]"
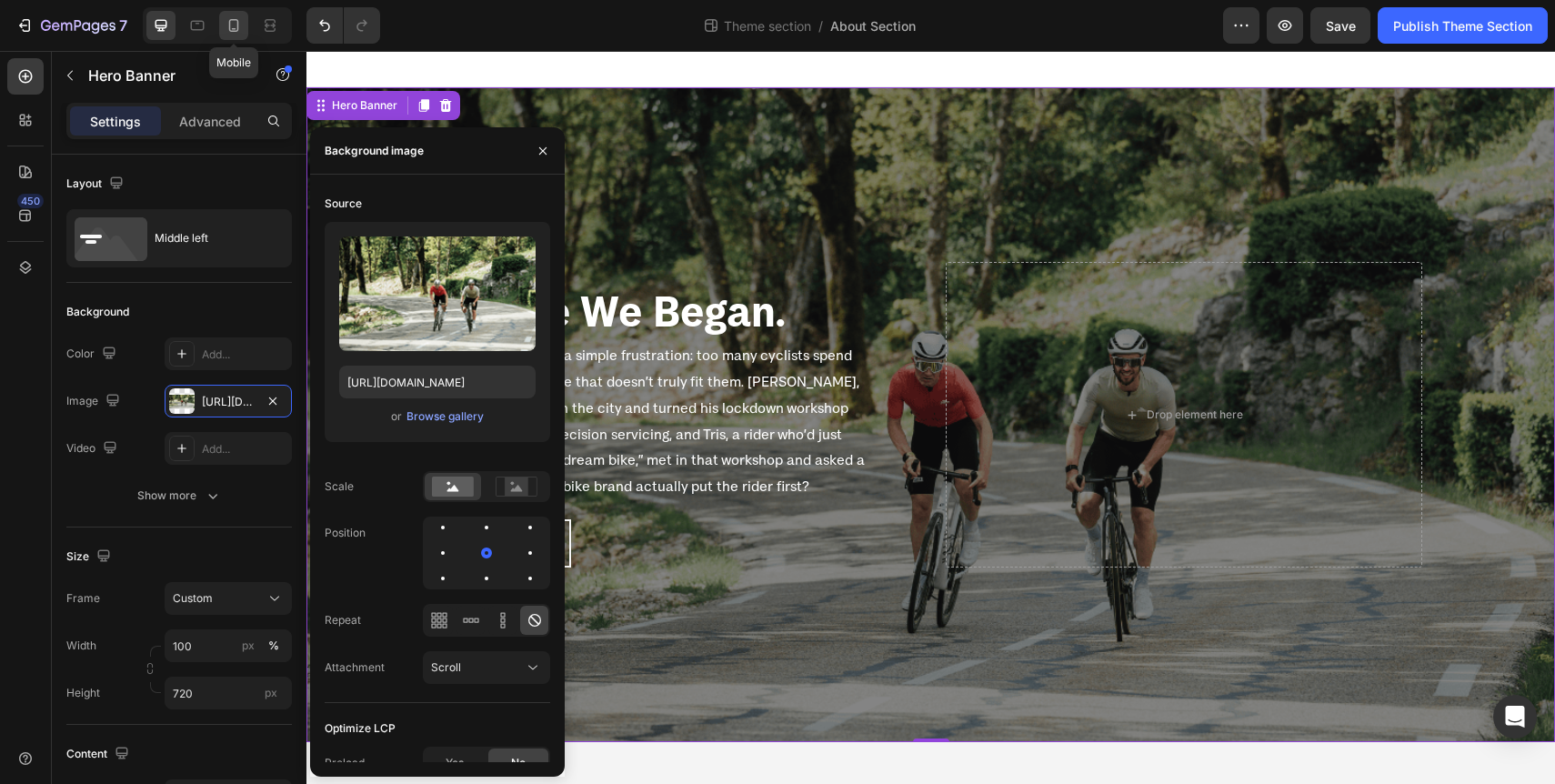
click at [241, 30] on icon at bounding box center [234, 25] width 18 height 18
type input "Auto"
type input "100%"
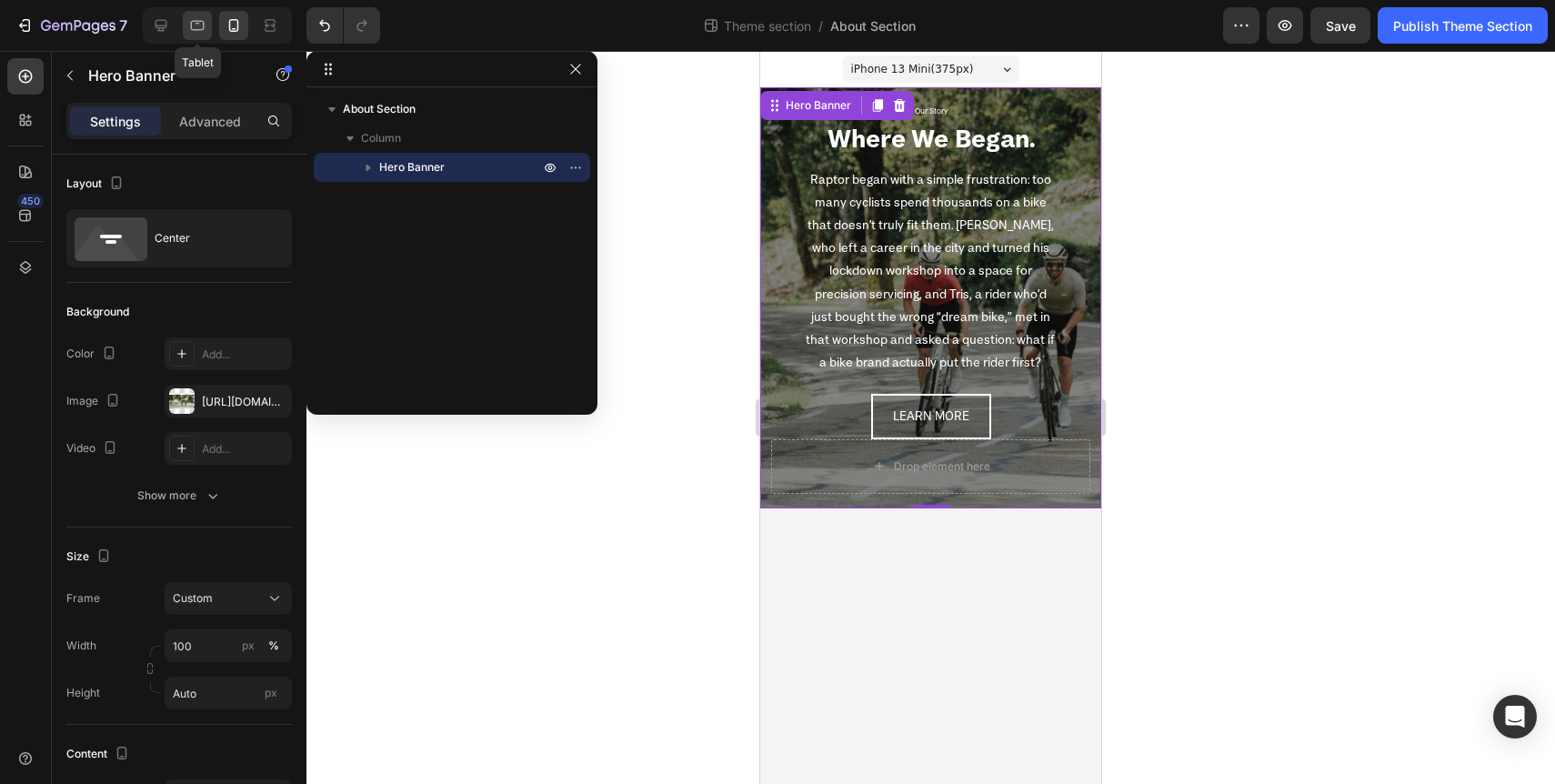
click at [203, 28] on icon at bounding box center [198, 26] width 14 height 10
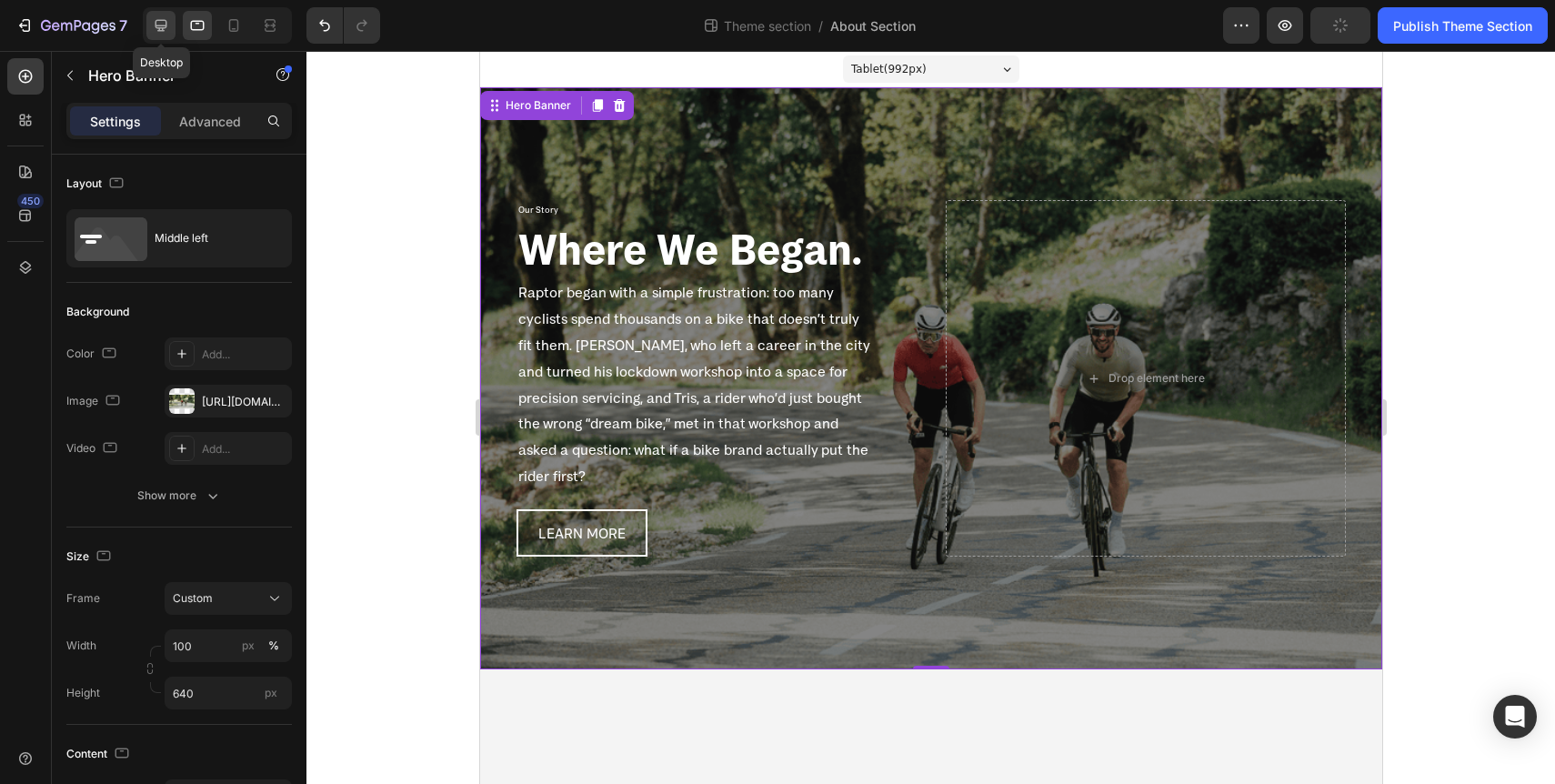
click at [154, 23] on icon at bounding box center [161, 25] width 18 height 18
type input "720"
type input "1200"
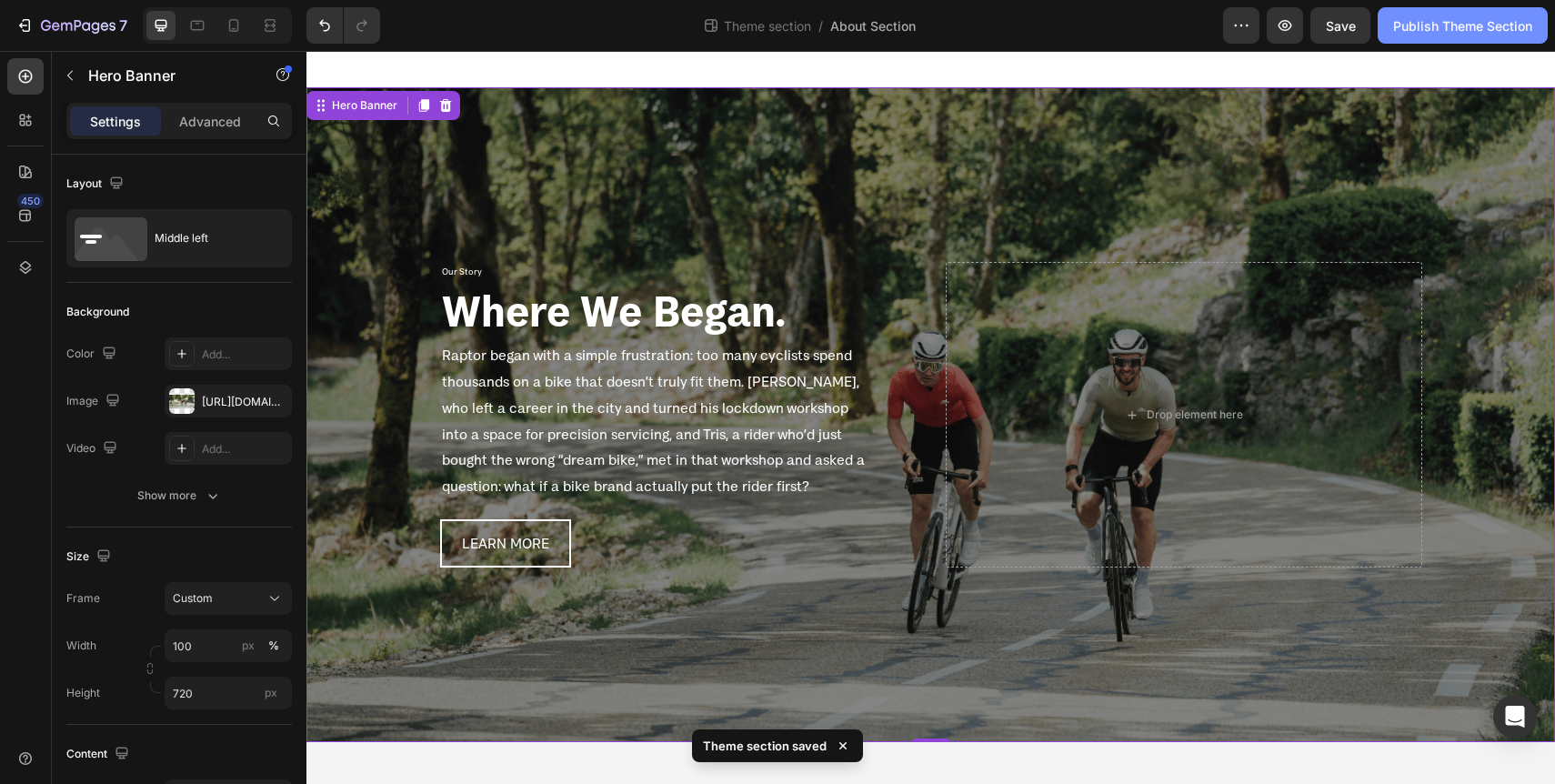
click at [1446, 29] on div "Publish Theme Section" at bounding box center [1462, 25] width 139 height 19
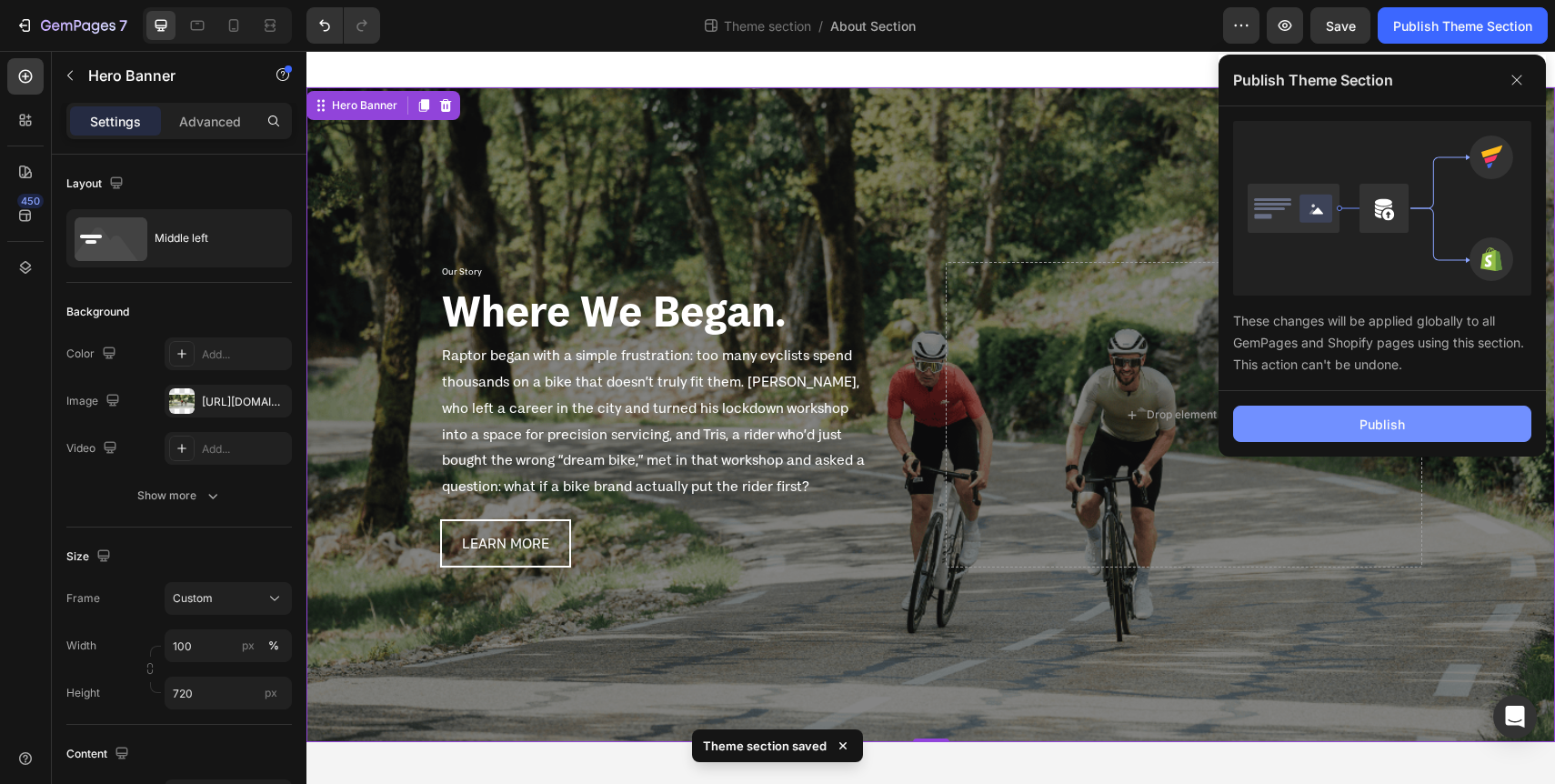
click at [1374, 430] on div "Publish" at bounding box center [1382, 424] width 46 height 19
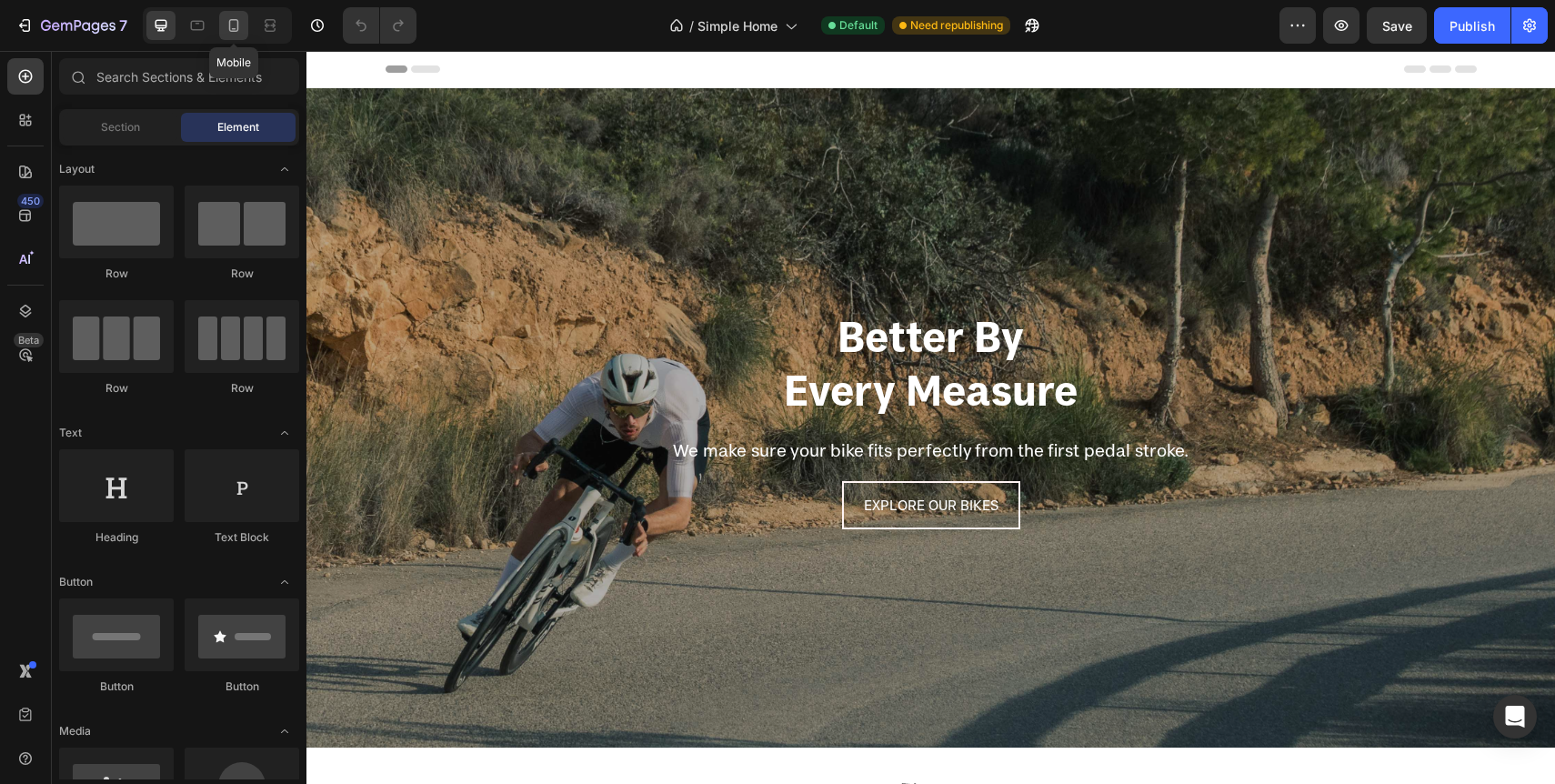
click at [238, 32] on icon at bounding box center [234, 25] width 18 height 18
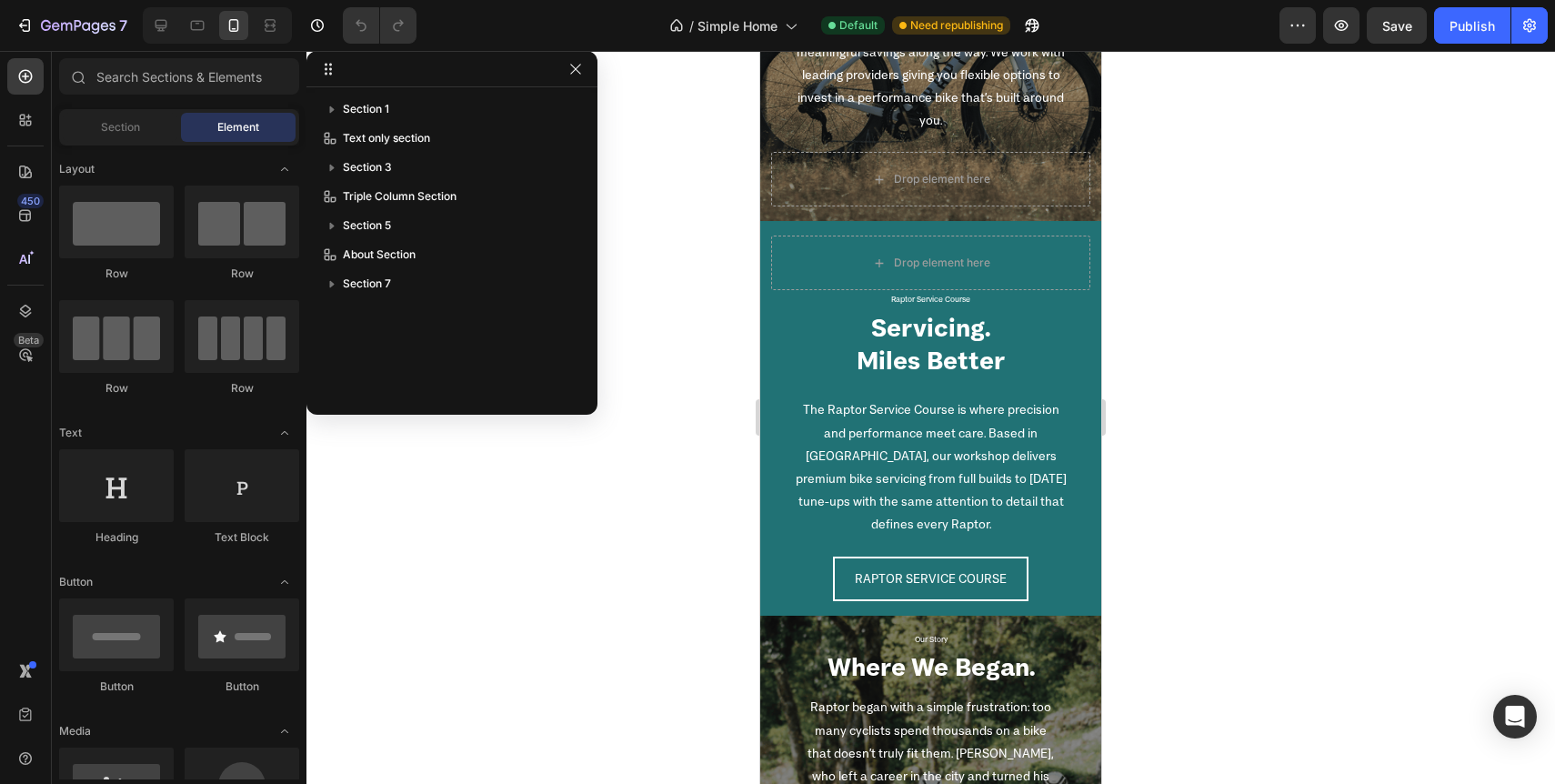
scroll to position [1981, 0]
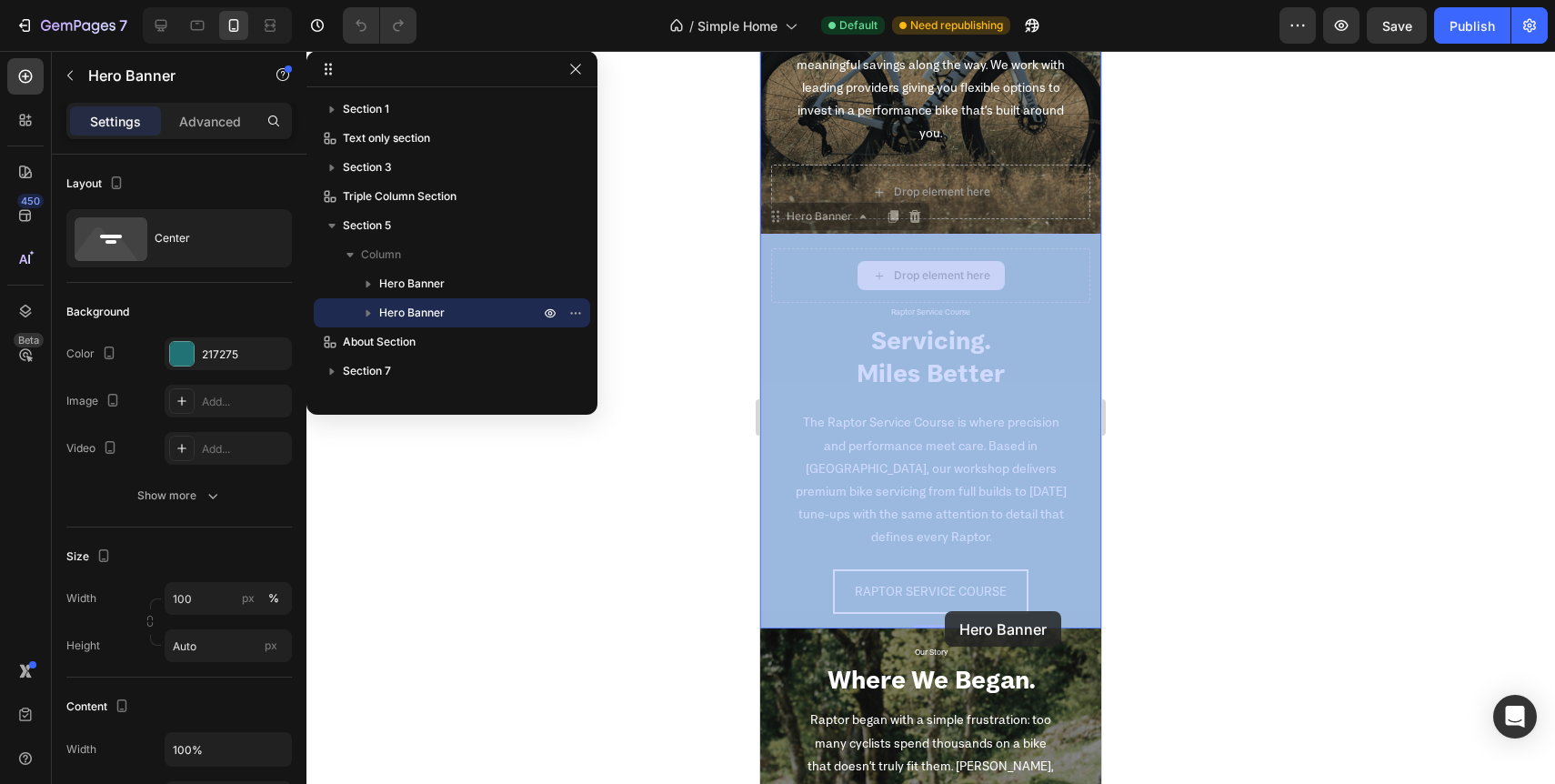
drag, startPoint x: 1046, startPoint y: 286, endPoint x: 945, endPoint y: 610, distance: 339.4
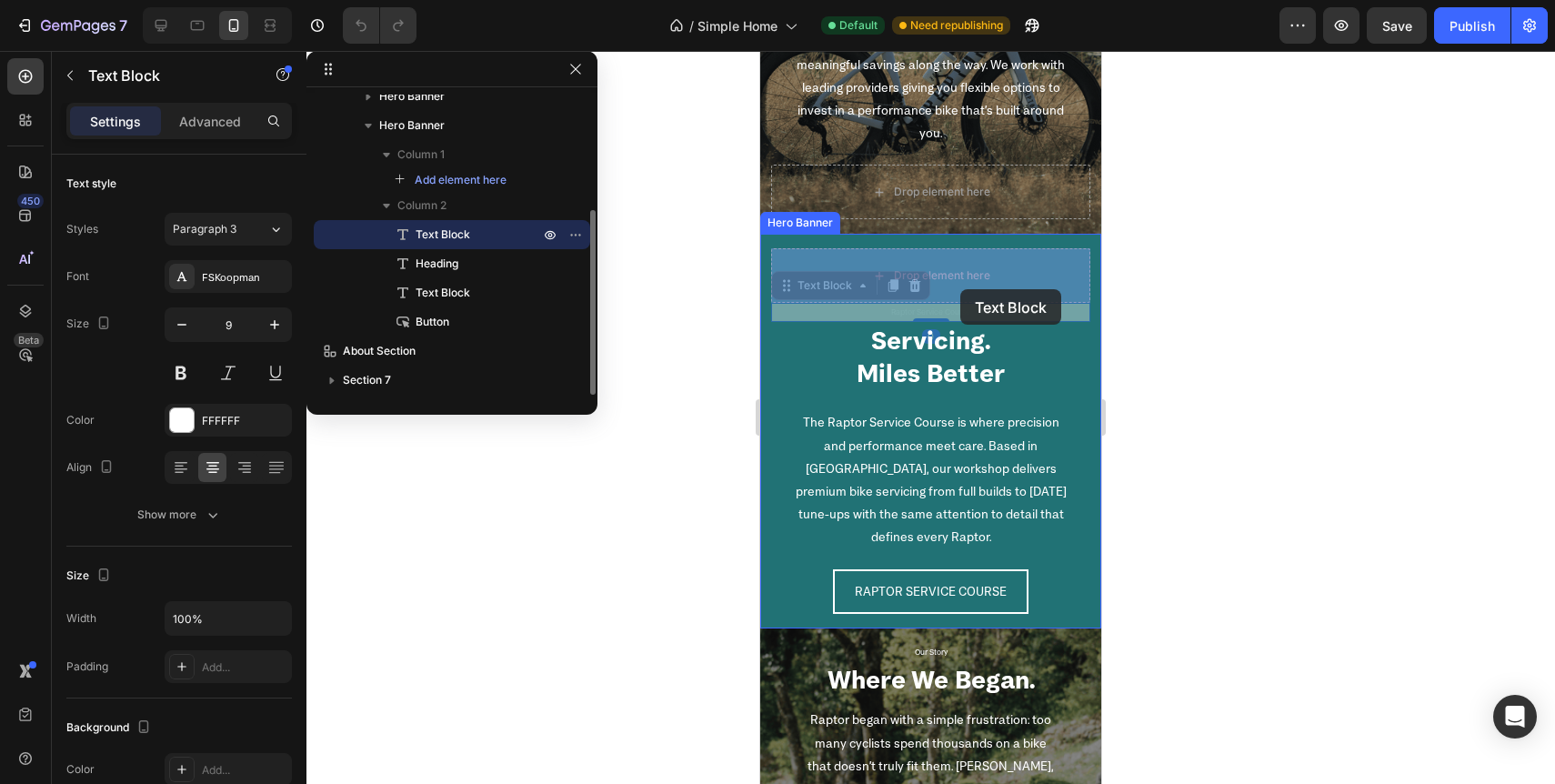
drag, startPoint x: 961, startPoint y: 314, endPoint x: 960, endPoint y: 289, distance: 25.0
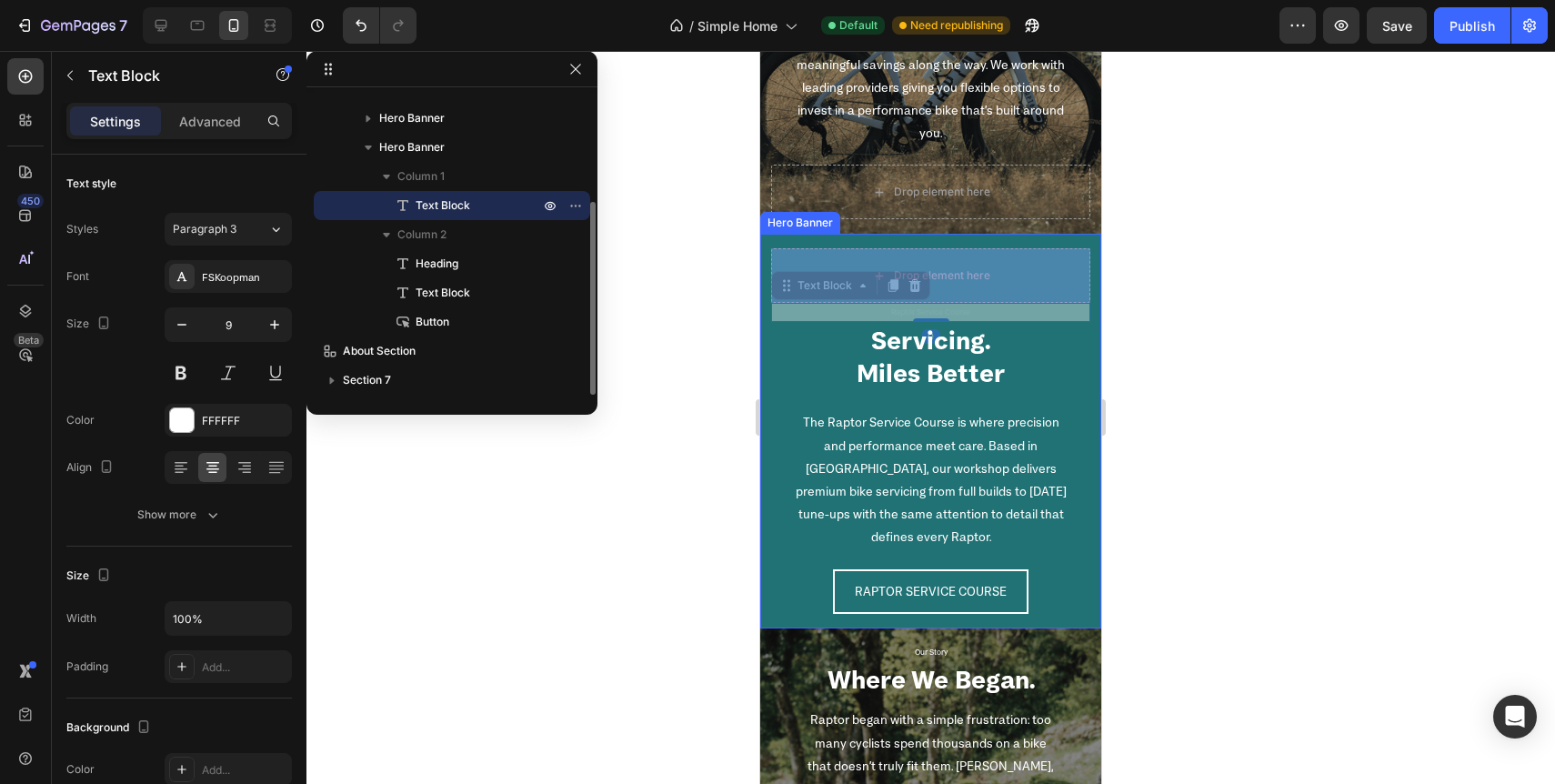
scroll to position [166, 0]
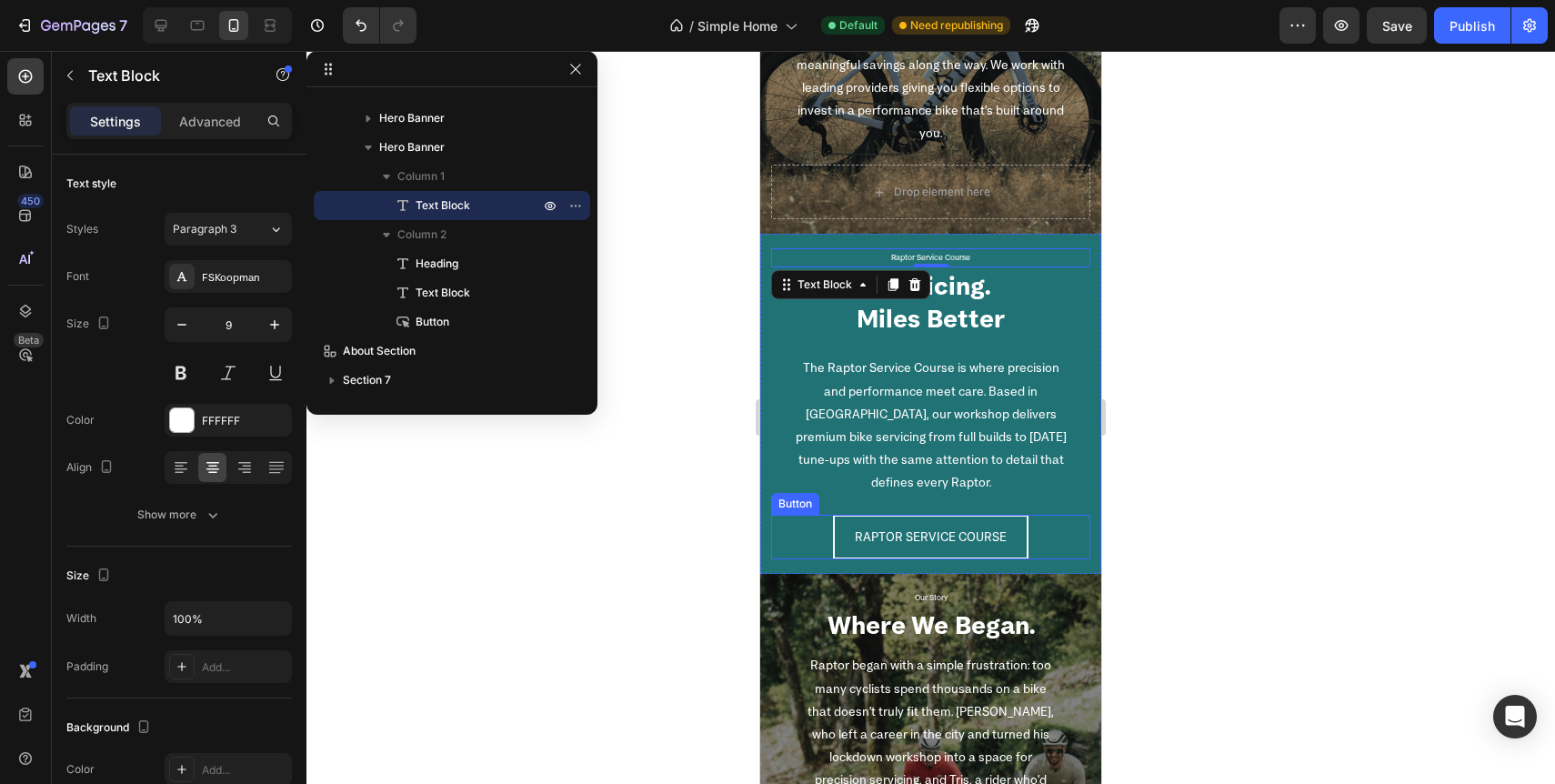
click at [1072, 538] on div "RAPTOR SERVICE COURSE Button" at bounding box center [931, 537] width 319 height 45
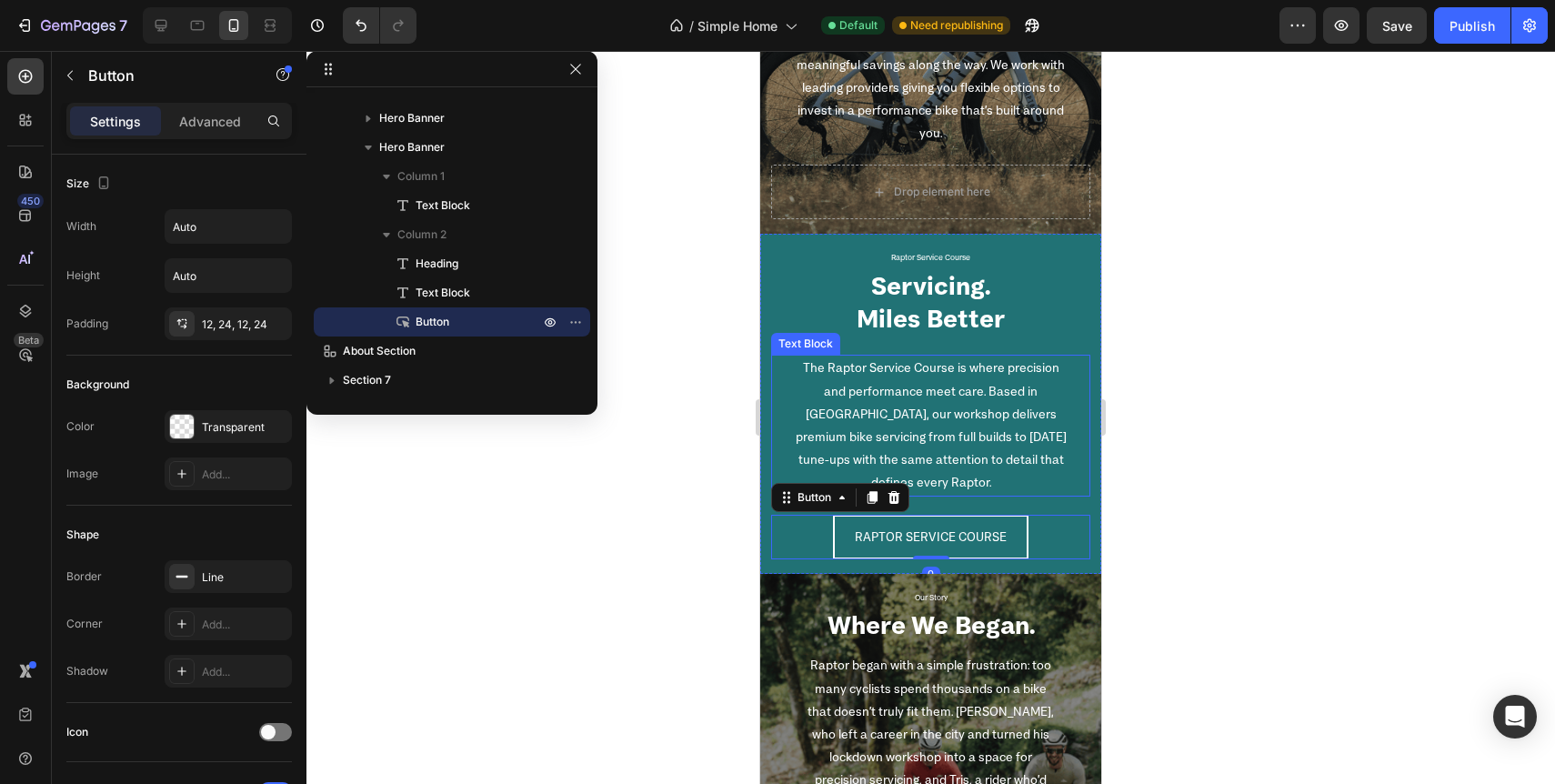
click at [772, 436] on div "The Raptor Service Course is where precision and performance meet care. Based i…" at bounding box center [931, 424] width 319 height 141
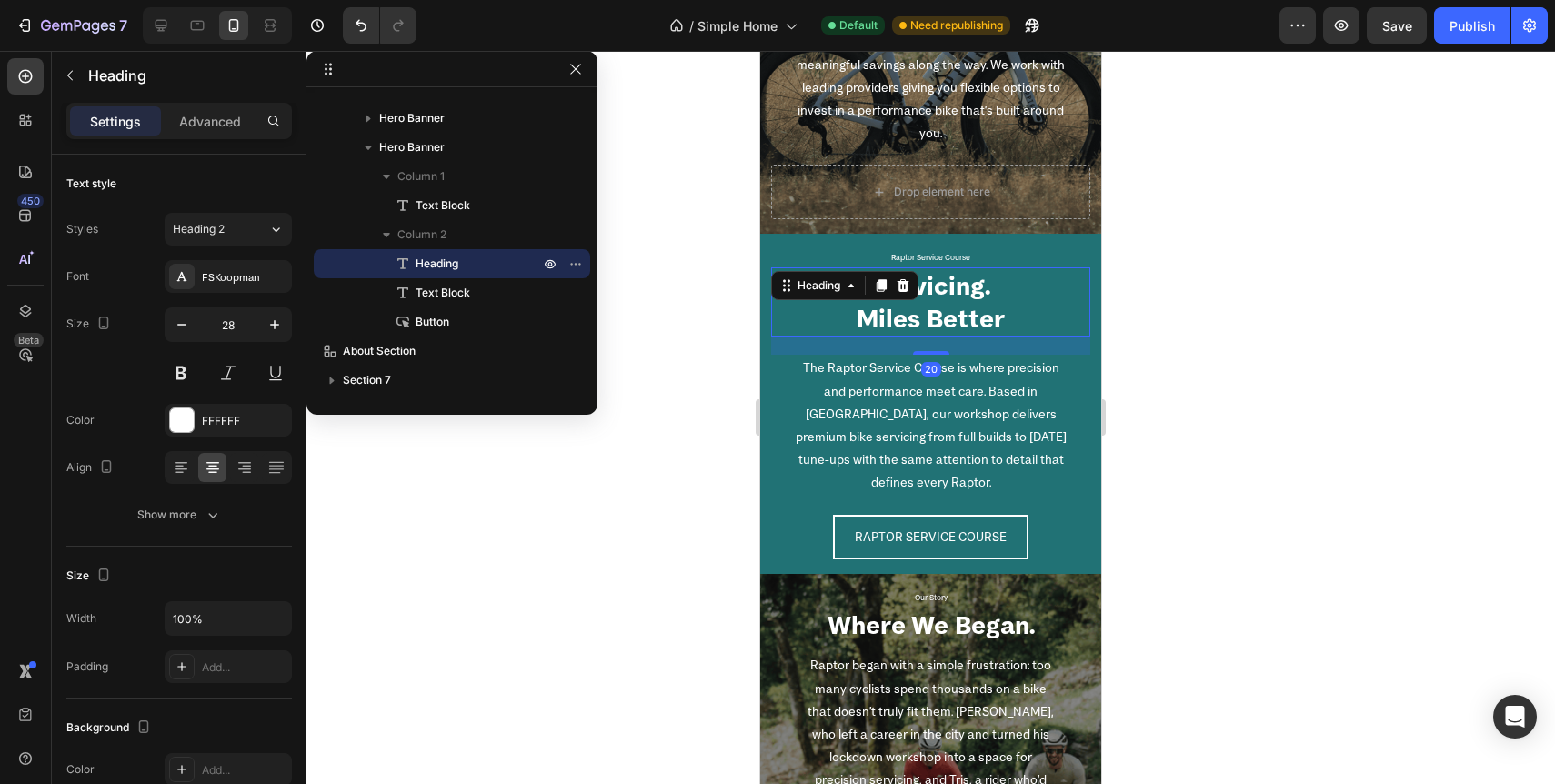
click at [773, 305] on h2 "Servicing. Miles Better" at bounding box center [931, 302] width 319 height 70
click at [769, 251] on div "Raptor Service Course Text Block Servicing. Miles Better Heading 20 The Raptor …" at bounding box center [931, 403] width 341 height 339
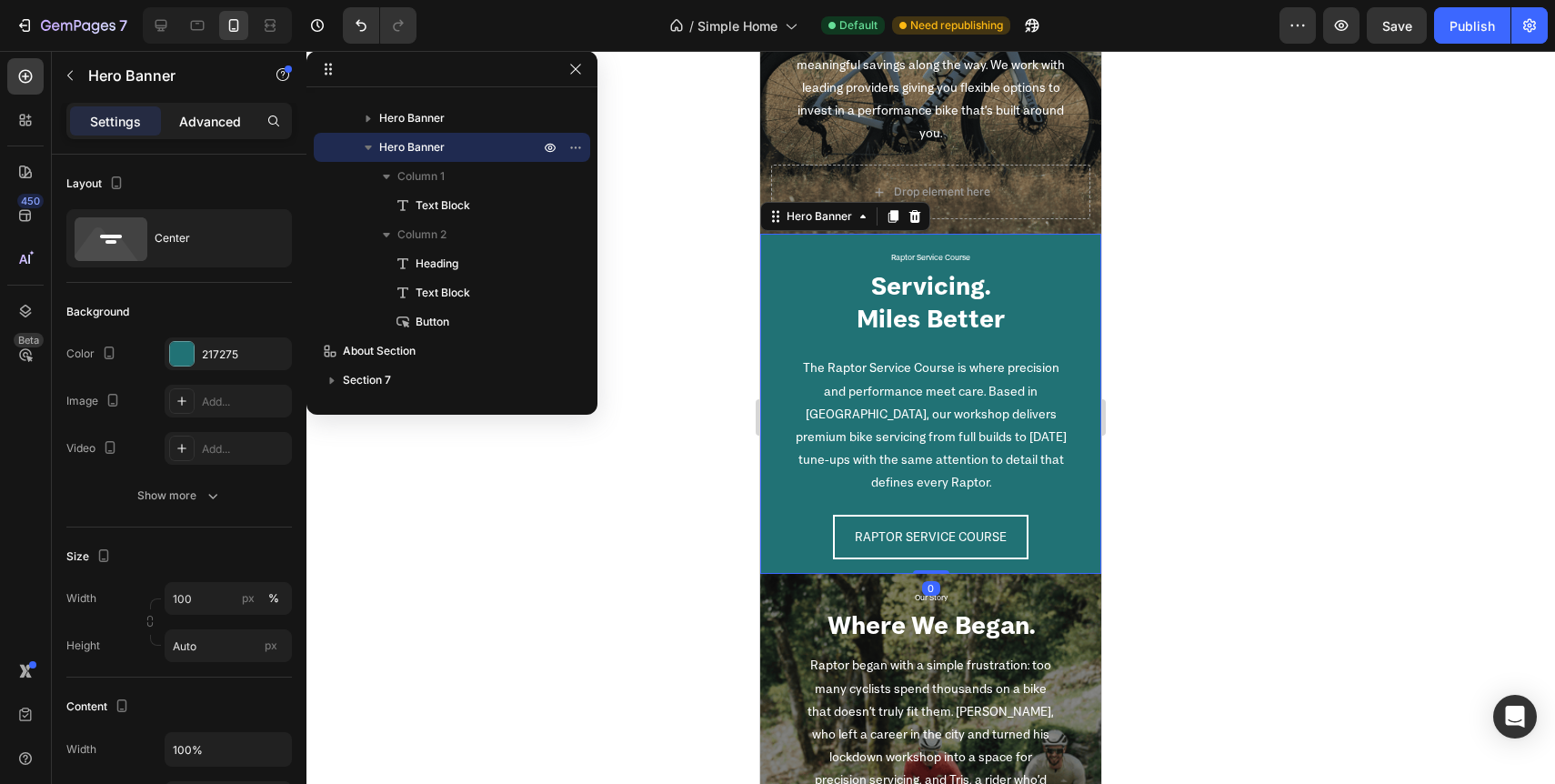
click at [228, 124] on p "Advanced" at bounding box center [211, 121] width 62 height 19
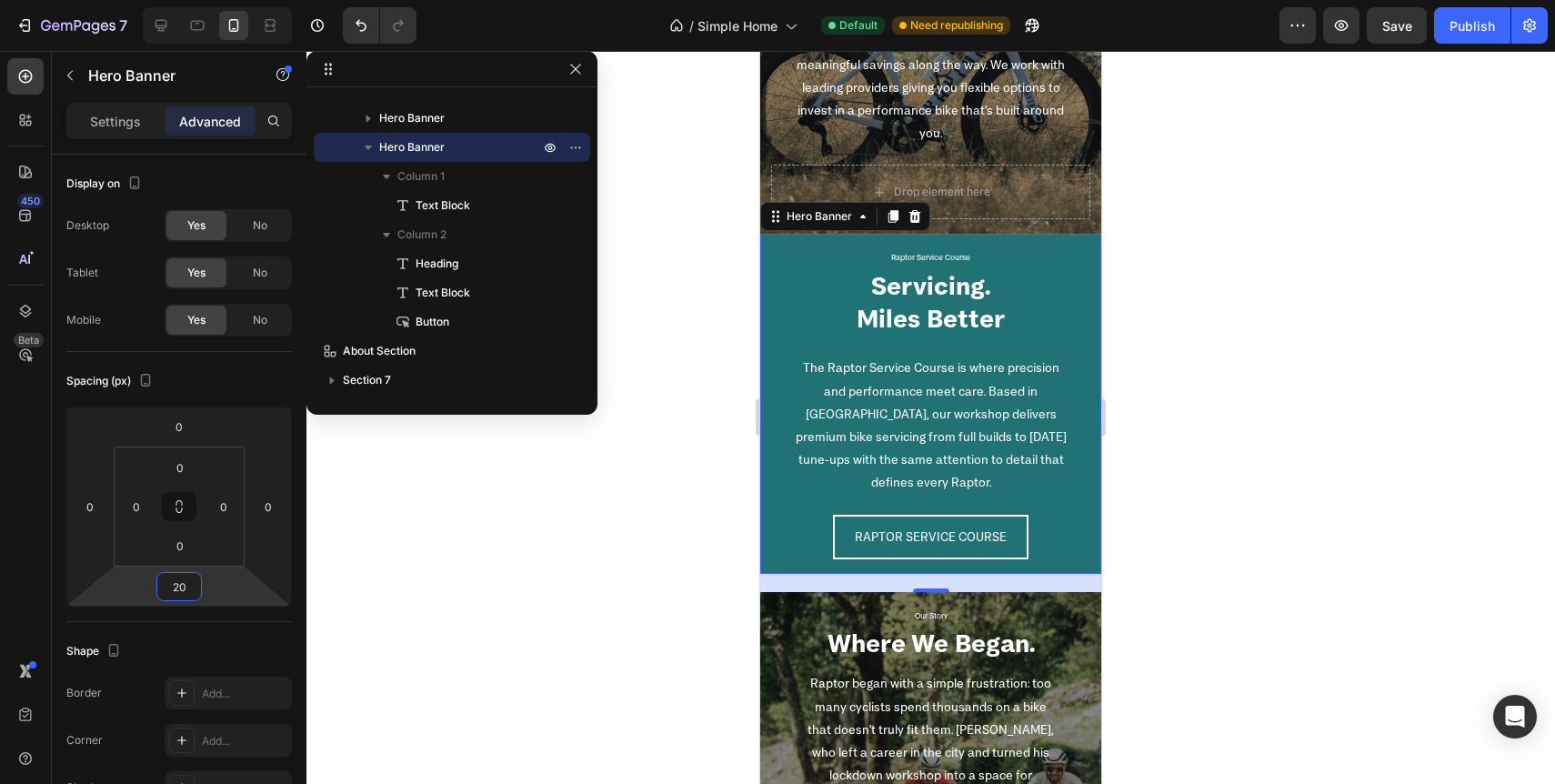
type input "20"
click at [532, 627] on div at bounding box center [930, 417] width 1249 height 733
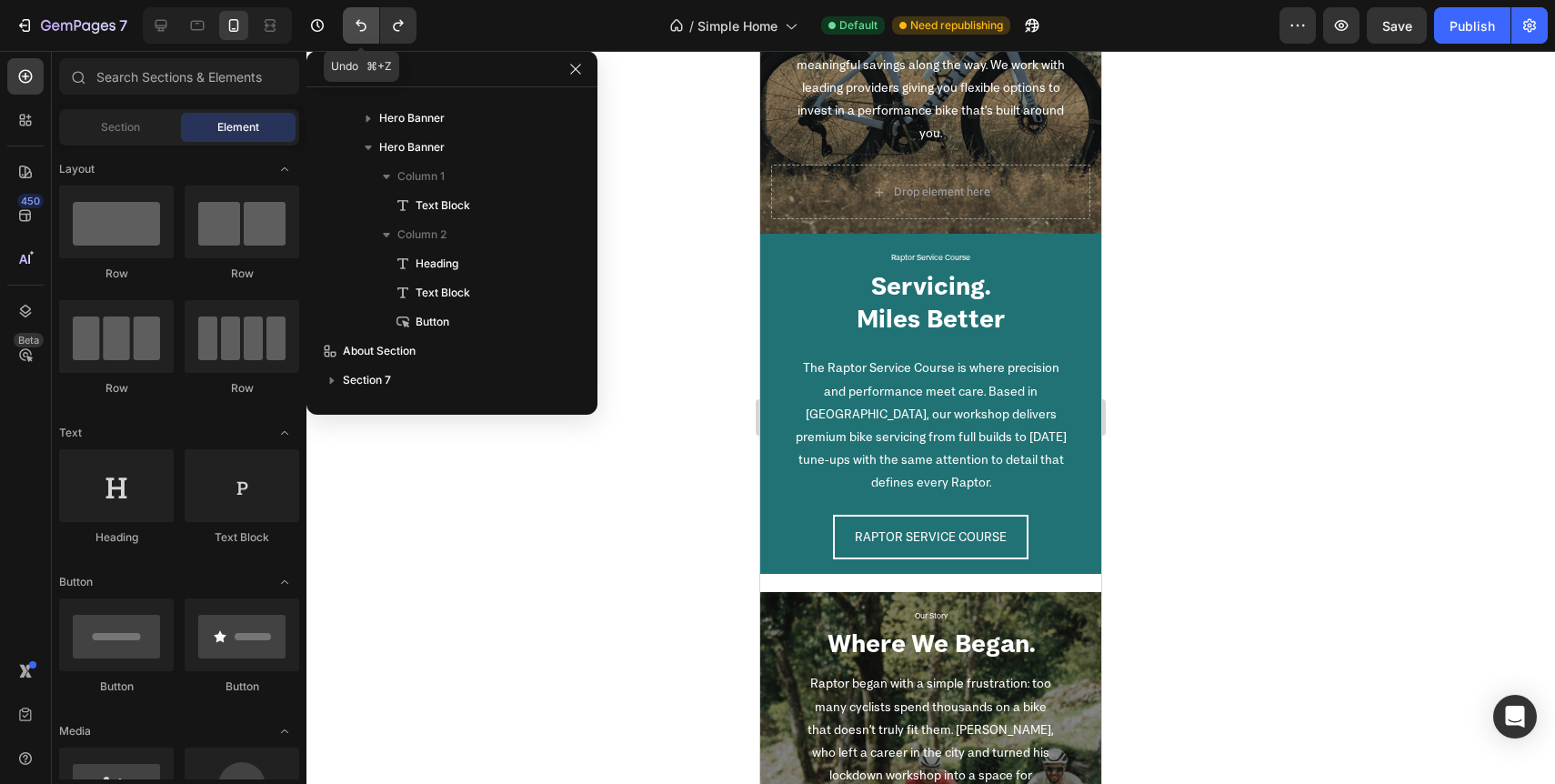
click at [355, 28] on icon "Undo/Redo" at bounding box center [361, 25] width 18 height 18
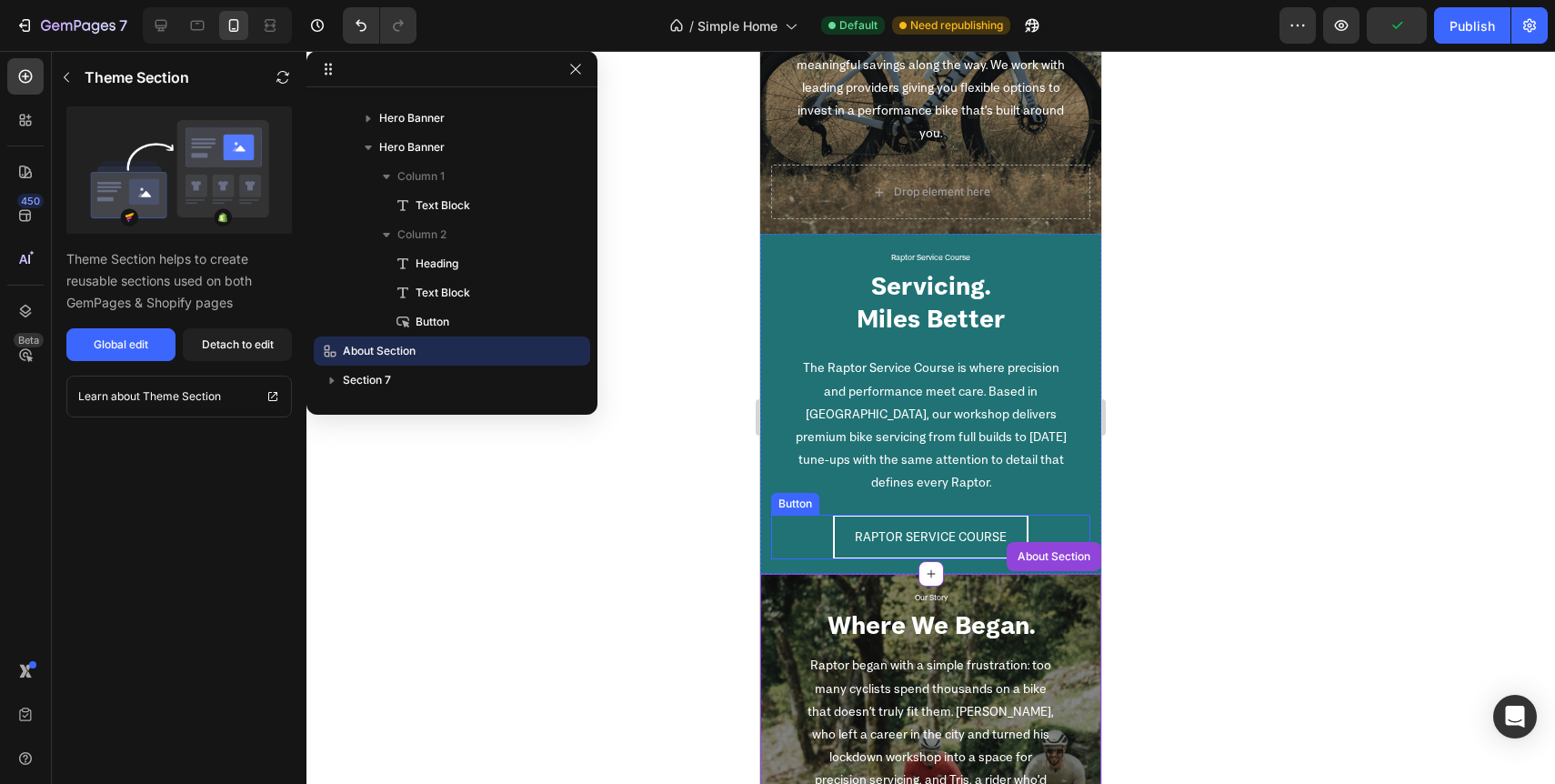
click at [779, 559] on div "RAPTOR SERVICE COURSE Button" at bounding box center [931, 537] width 319 height 45
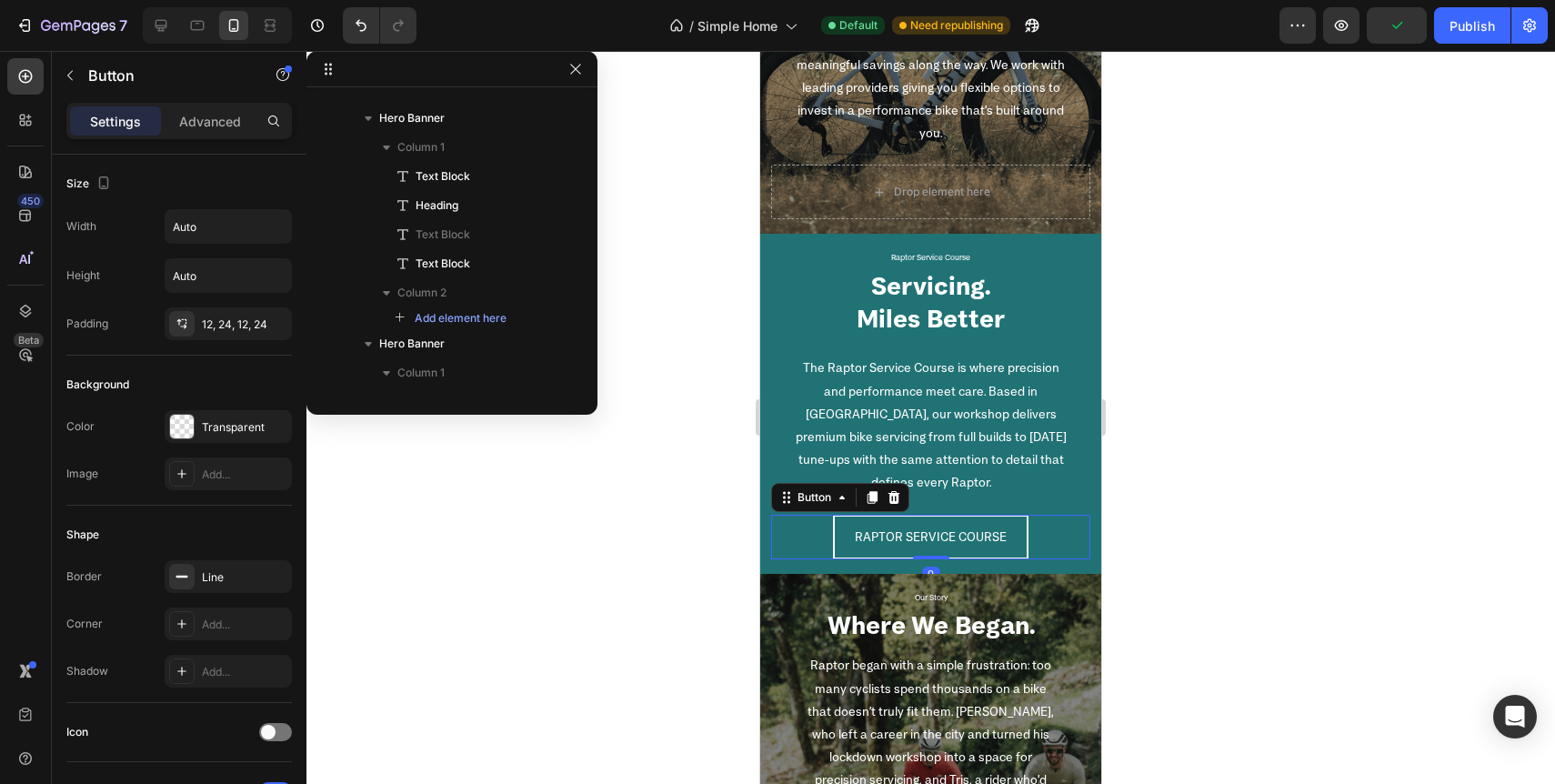
scroll to position [362, 0]
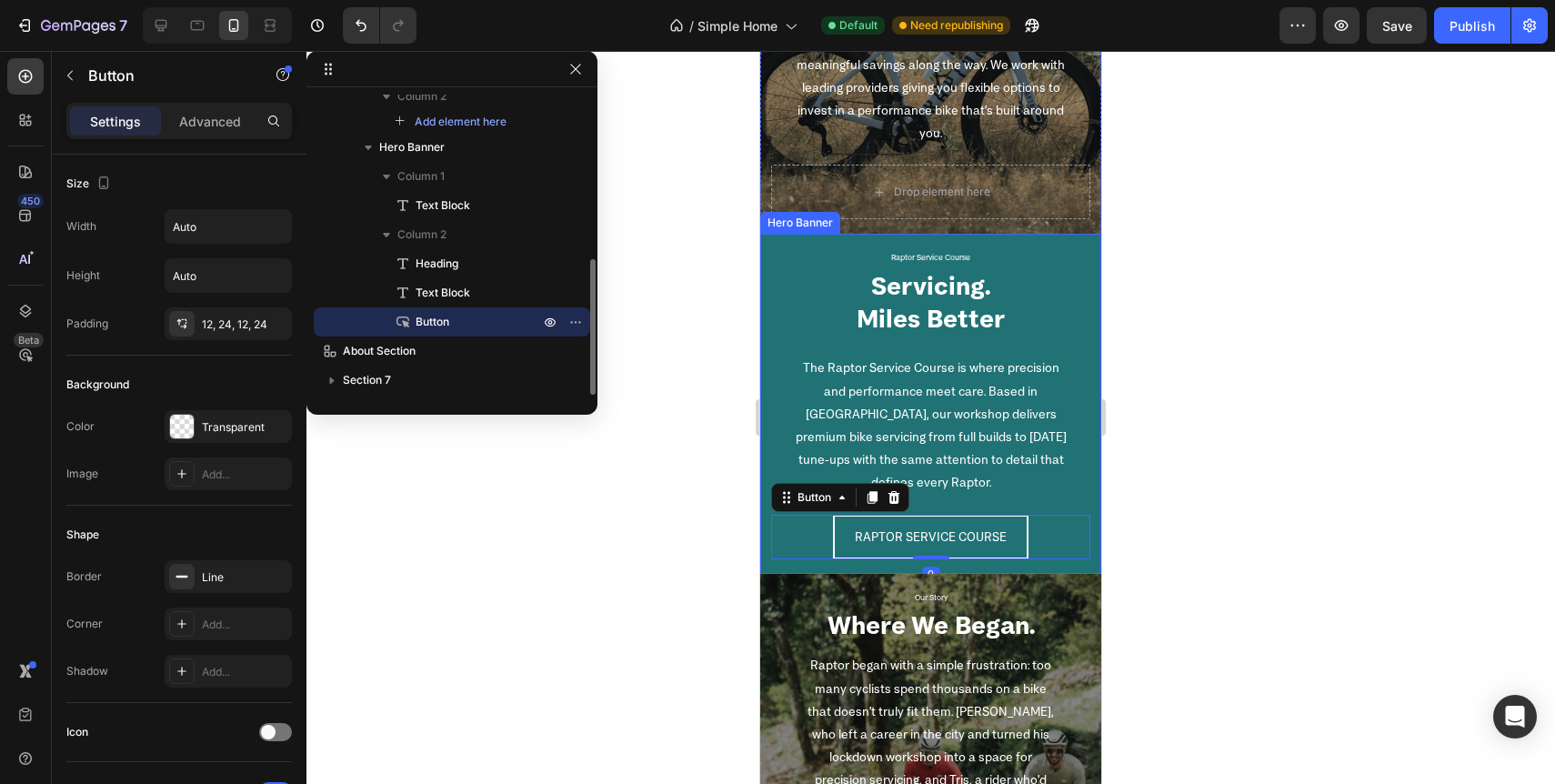
click at [798, 569] on div "Raptor Service Course Text Block Servicing. Miles Better Heading The Raptor Ser…" at bounding box center [931, 403] width 341 height 339
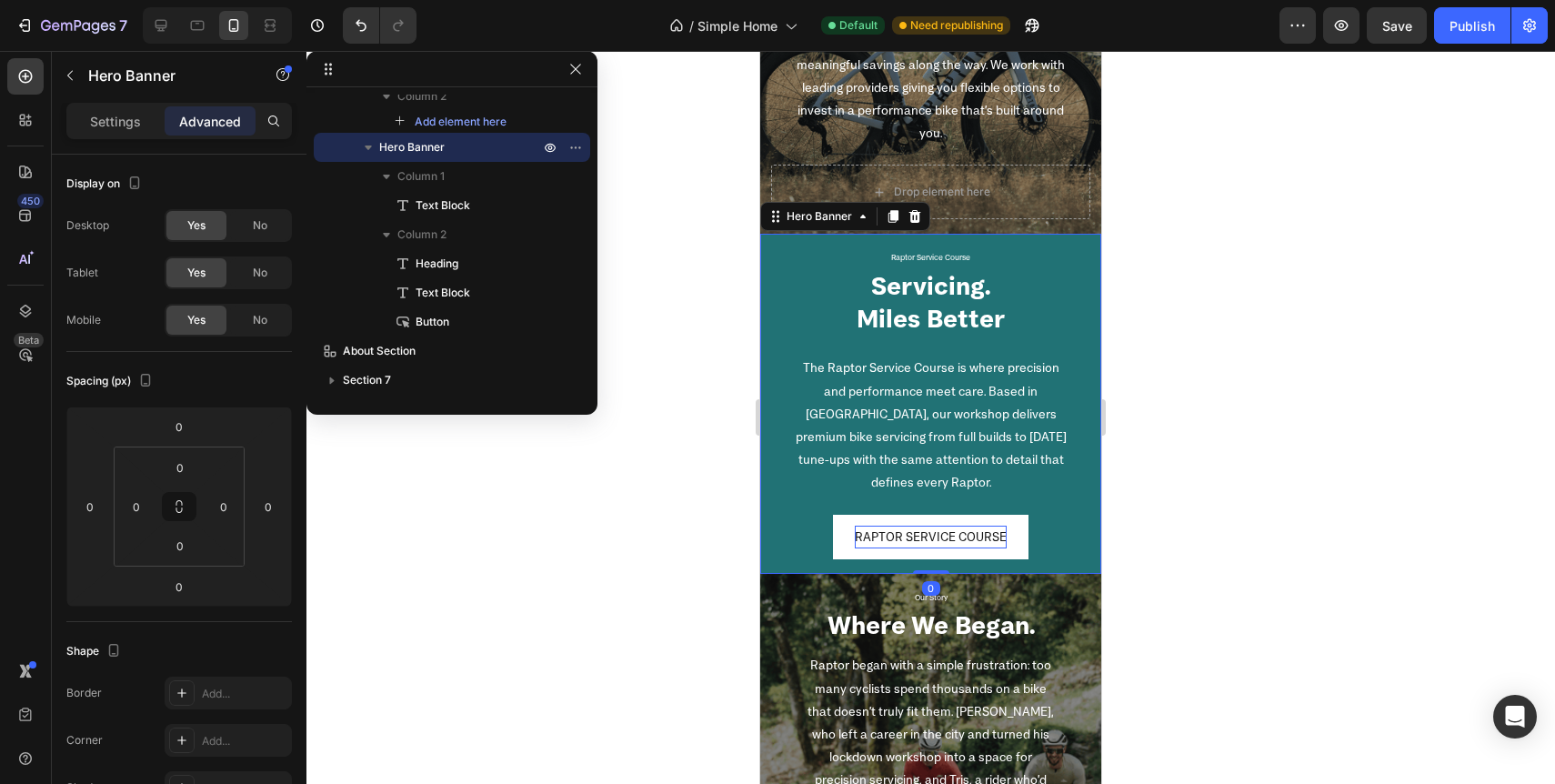
drag, startPoint x: 948, startPoint y: 570, endPoint x: 947, endPoint y: 548, distance: 22.0
click at [947, 548] on div "Raptor Service Course Text Block Servicing. Miles Better Heading The Raptor Ser…" at bounding box center [931, 403] width 341 height 339
click at [668, 371] on div at bounding box center [930, 417] width 1249 height 733
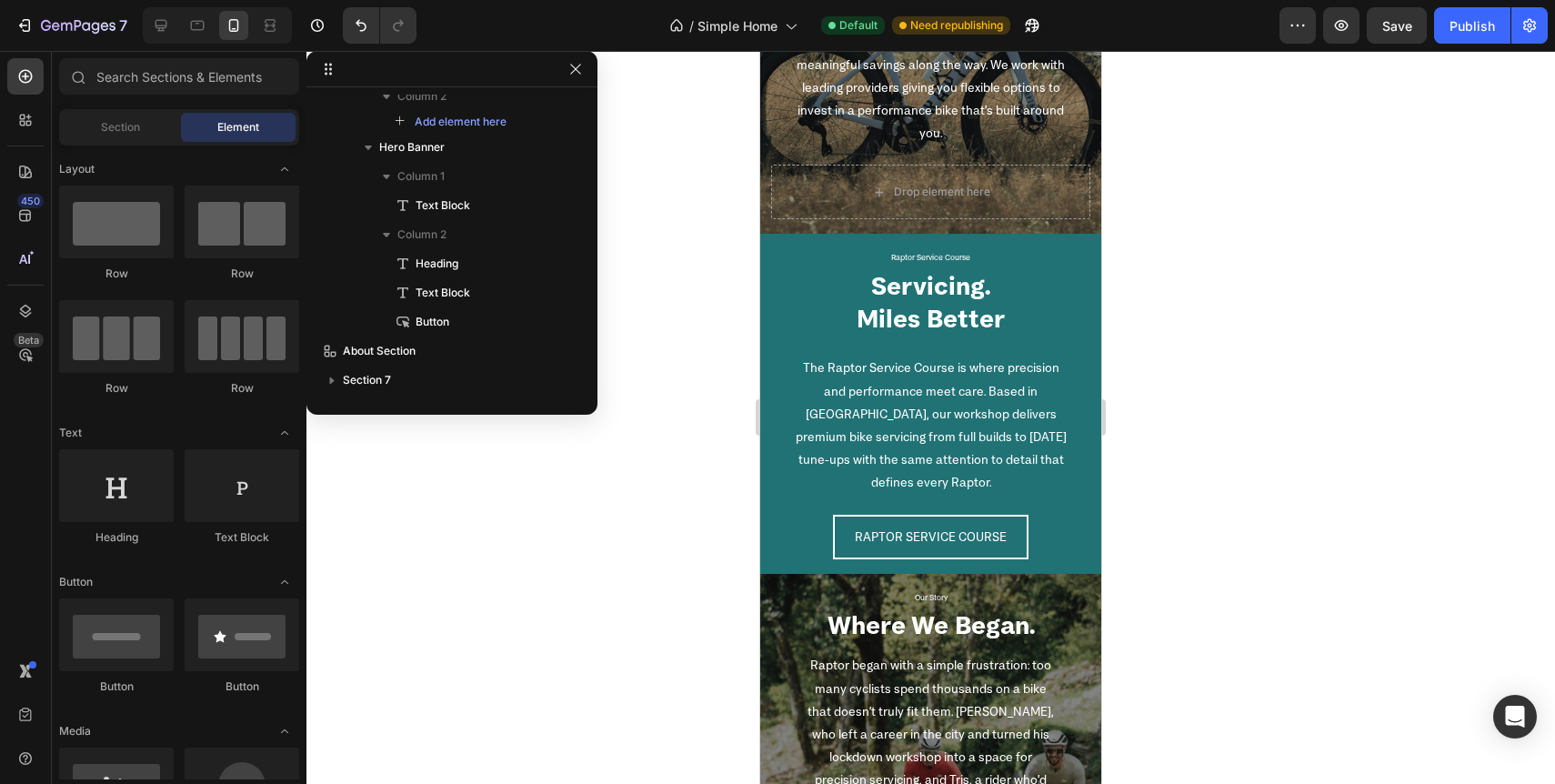
click at [1462, 46] on div "7 Version history / Simple Home Default Need republishing Preview Save Publish" at bounding box center [778, 26] width 1555 height 52
click at [1462, 39] on button "Publish" at bounding box center [1472, 25] width 77 height 36
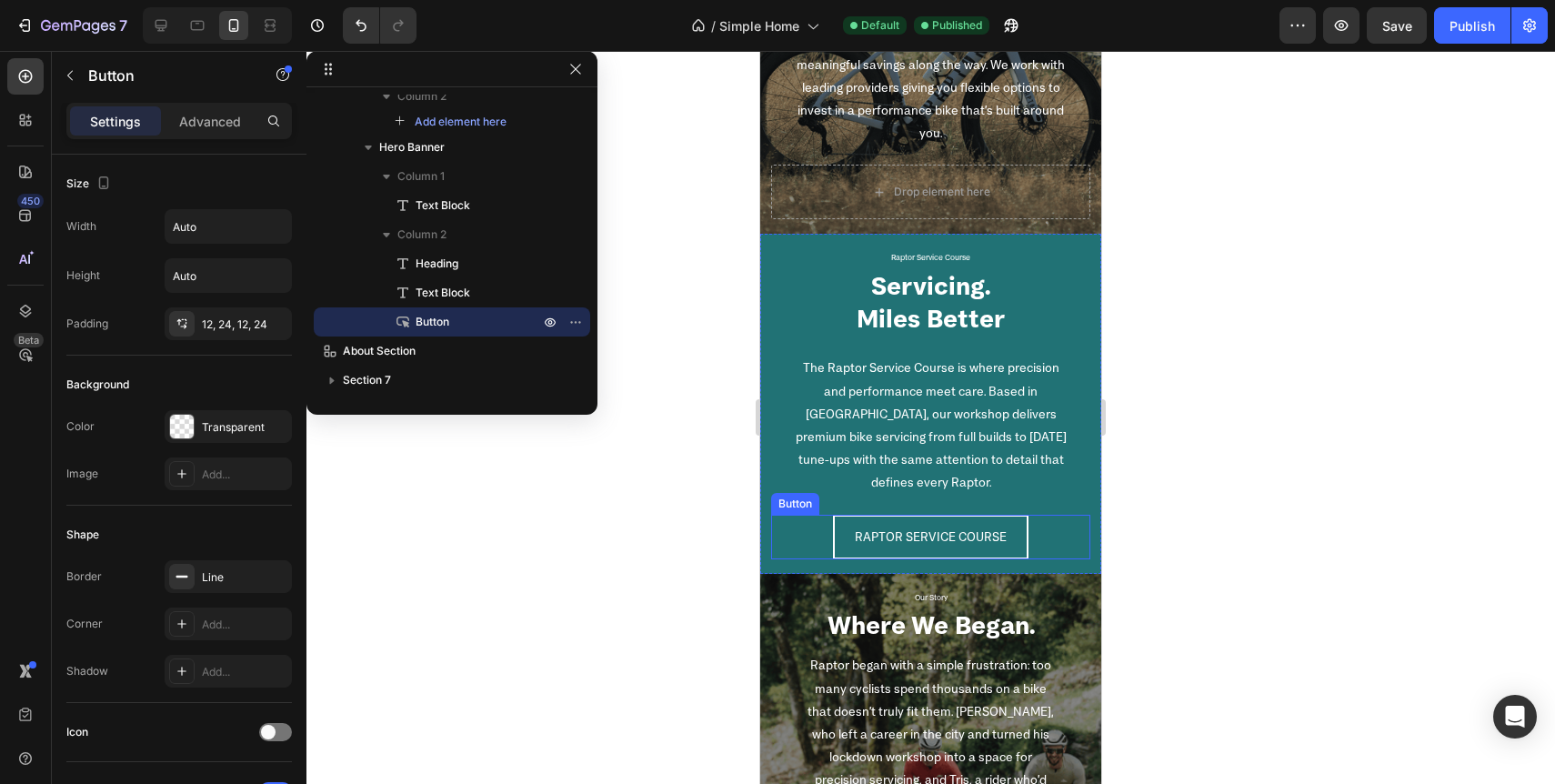
click at [1047, 532] on div "RAPTOR SERVICE COURSE Button" at bounding box center [931, 537] width 319 height 45
click at [216, 123] on p "Advanced" at bounding box center [211, 121] width 62 height 19
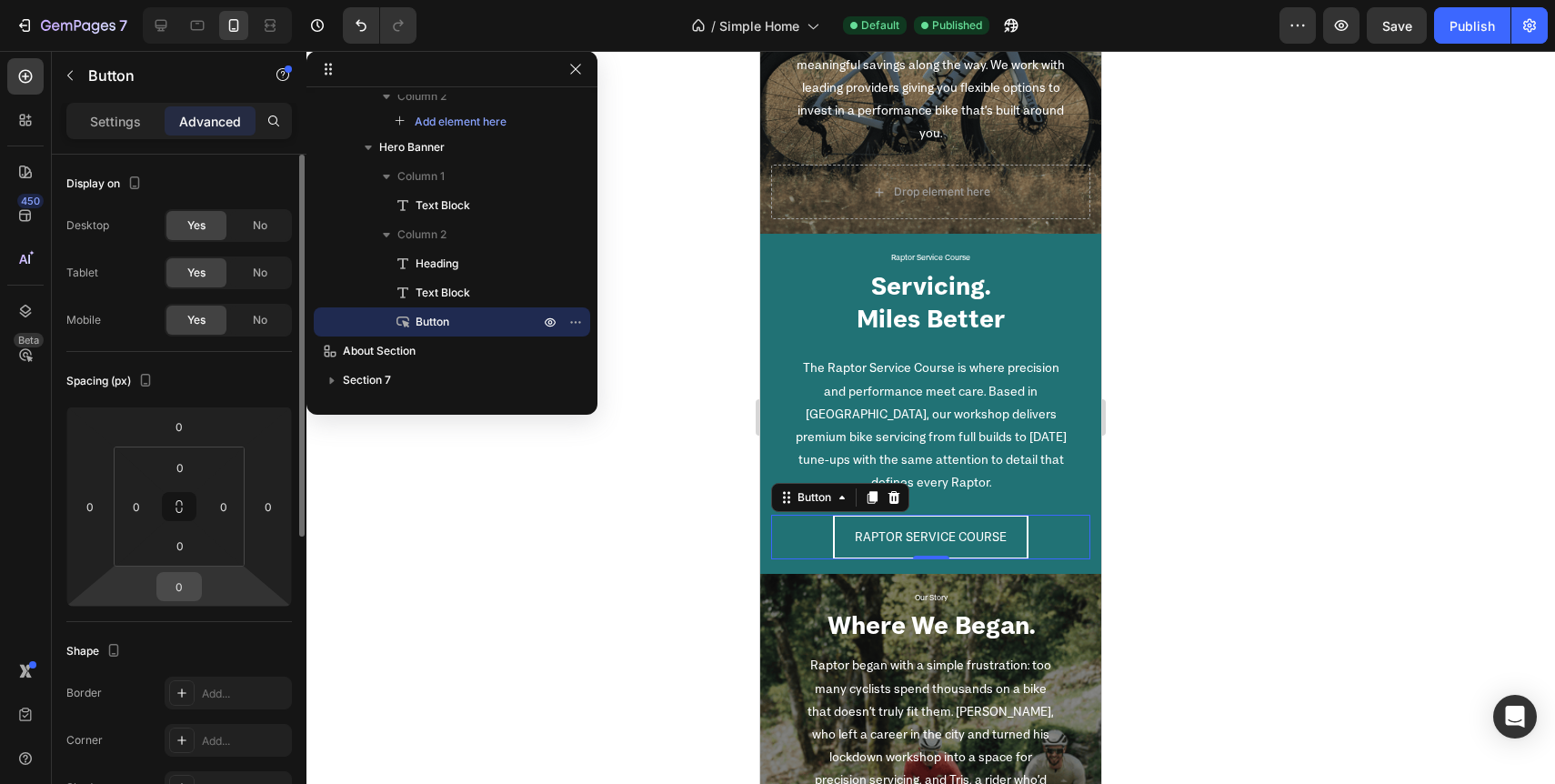
click at [183, 586] on input "0" at bounding box center [179, 586] width 36 height 27
type input "20"
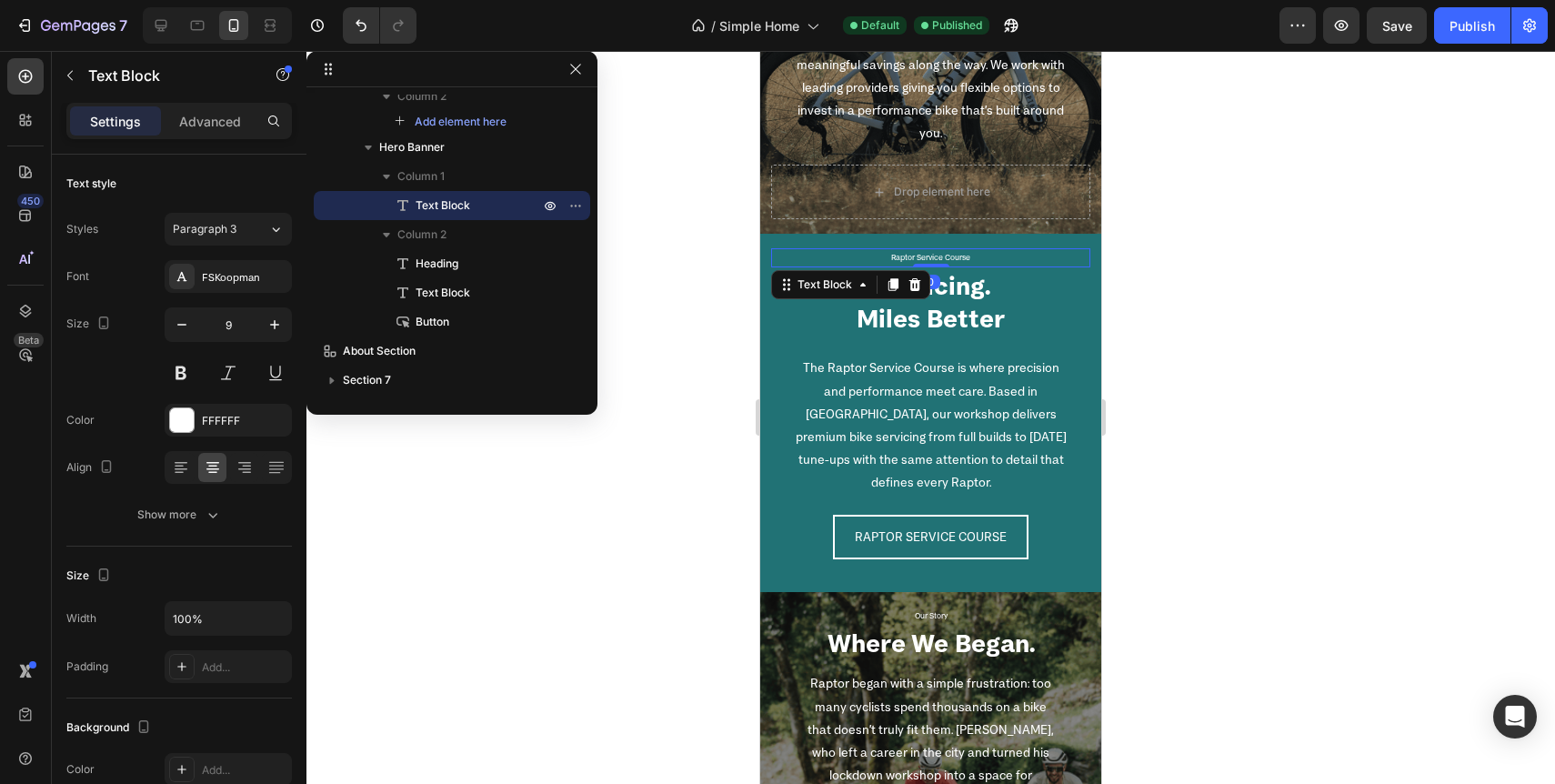
click at [957, 254] on p "Raptor Service Course" at bounding box center [931, 257] width 315 height 15
click at [210, 127] on p "Advanced" at bounding box center [211, 121] width 62 height 19
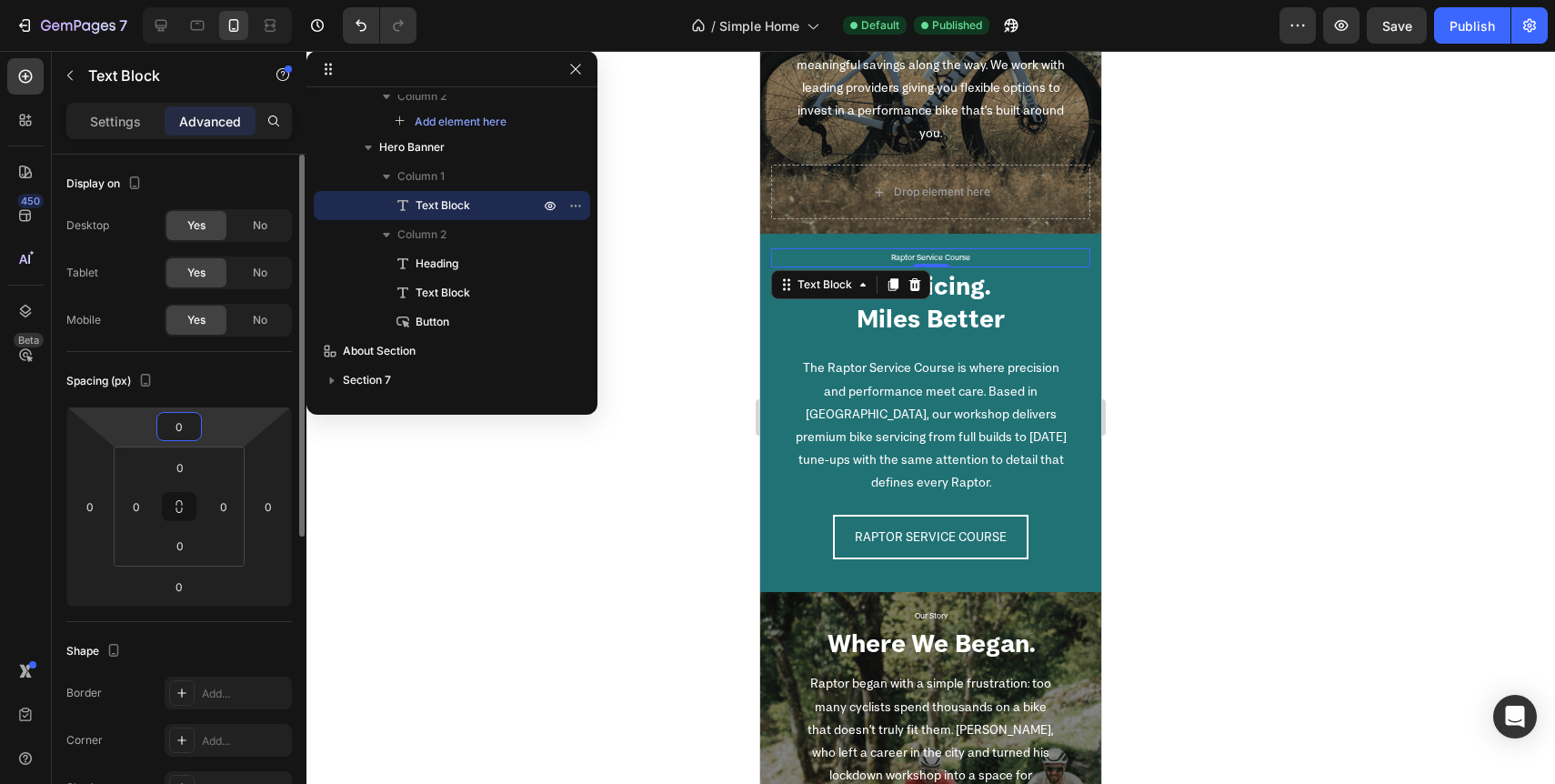
click at [182, 424] on input "0" at bounding box center [179, 426] width 36 height 27
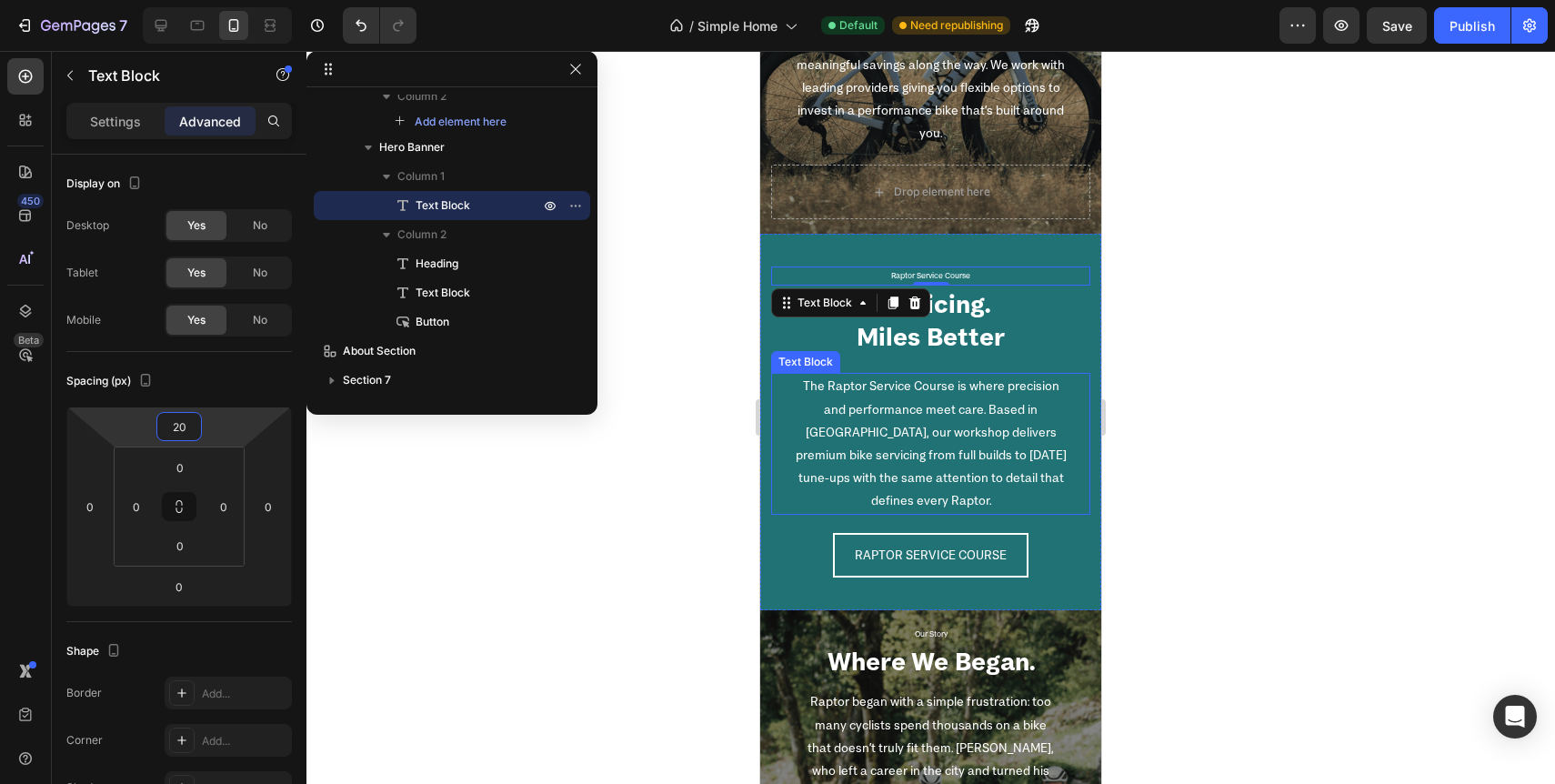
type input "20"
click at [1211, 395] on div at bounding box center [930, 417] width 1249 height 733
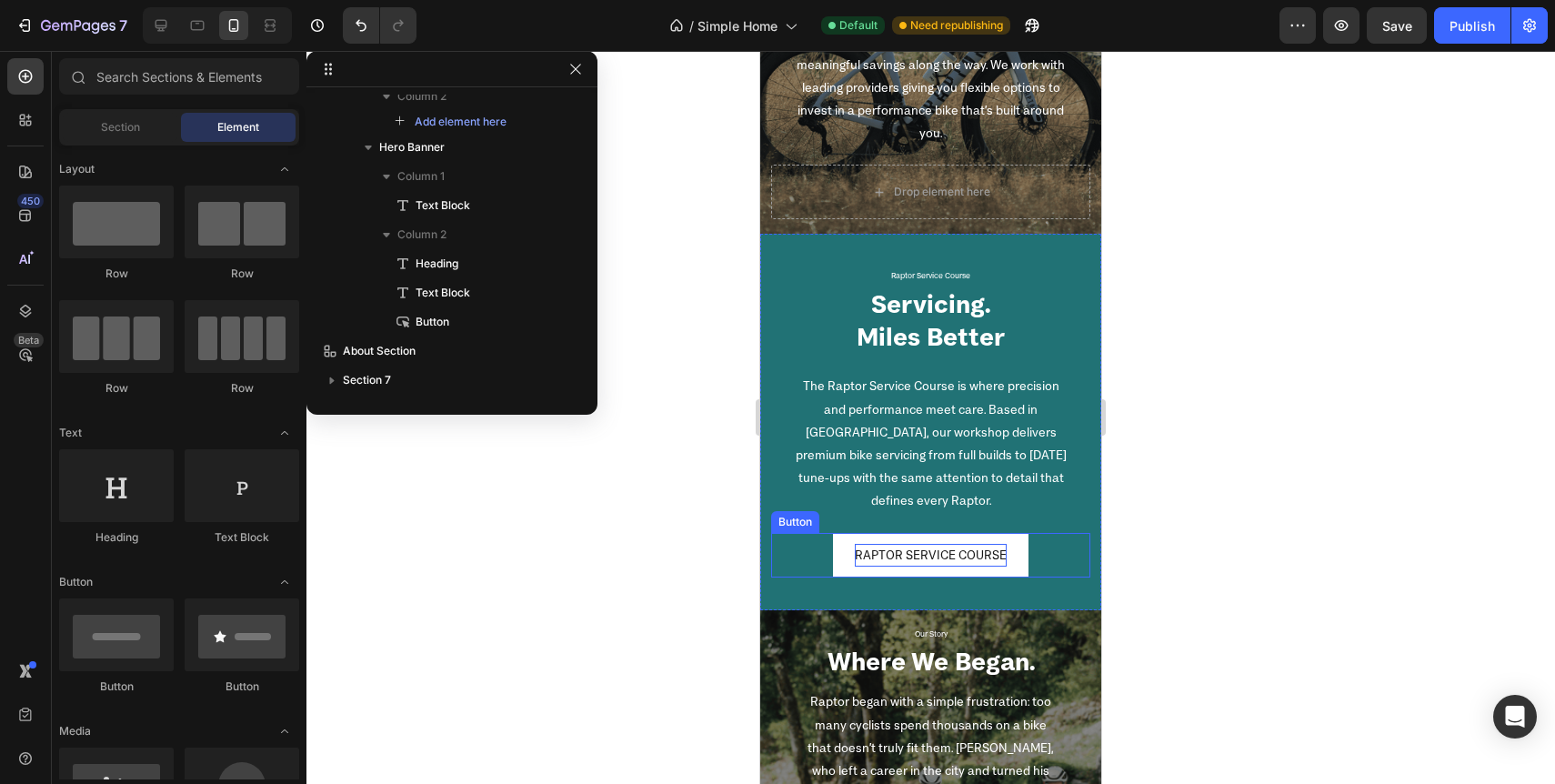
click at [967, 556] on p "RAPTOR SERVICE COURSE" at bounding box center [931, 555] width 152 height 23
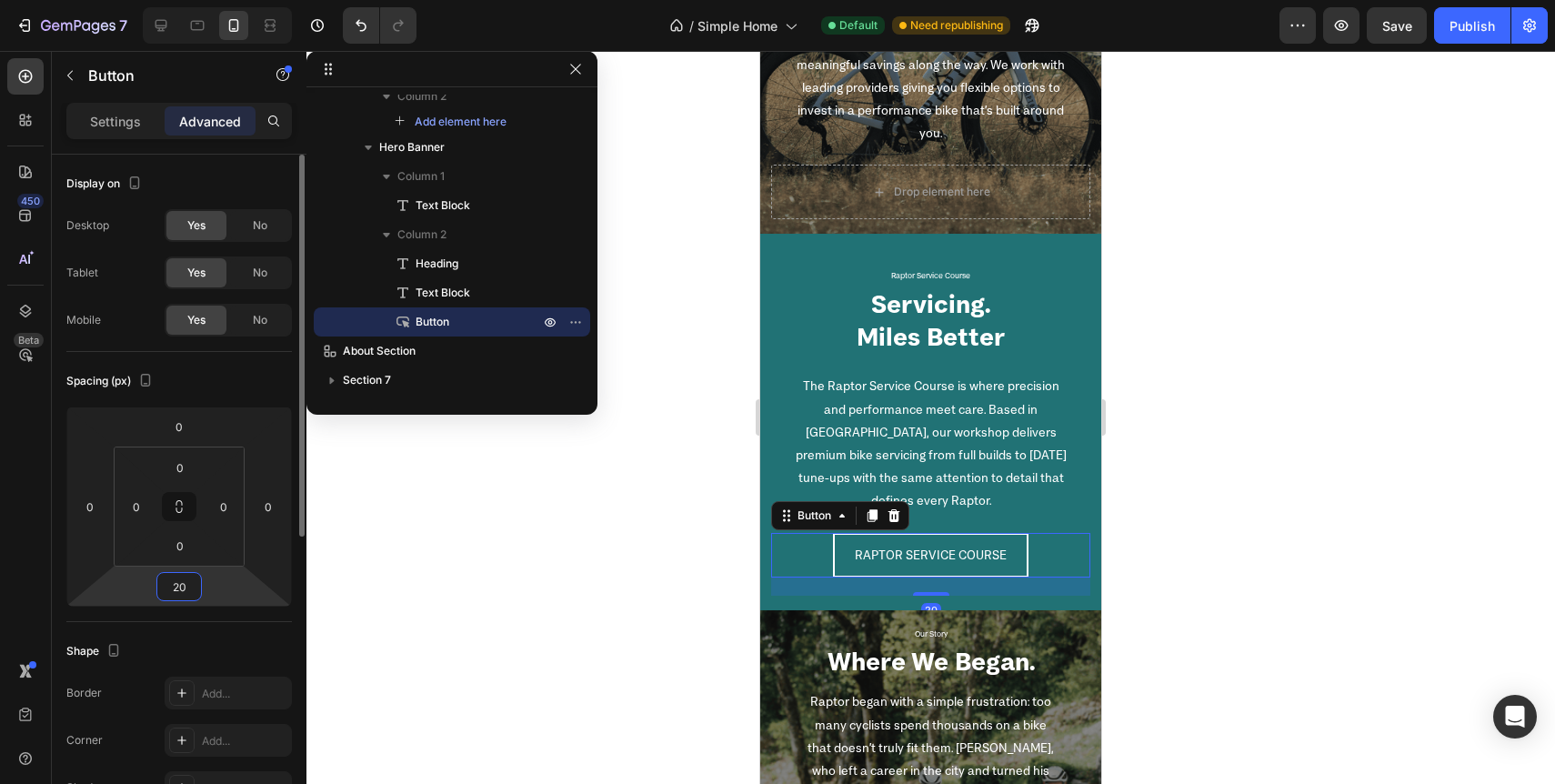
click at [183, 584] on input "20" at bounding box center [179, 586] width 36 height 27
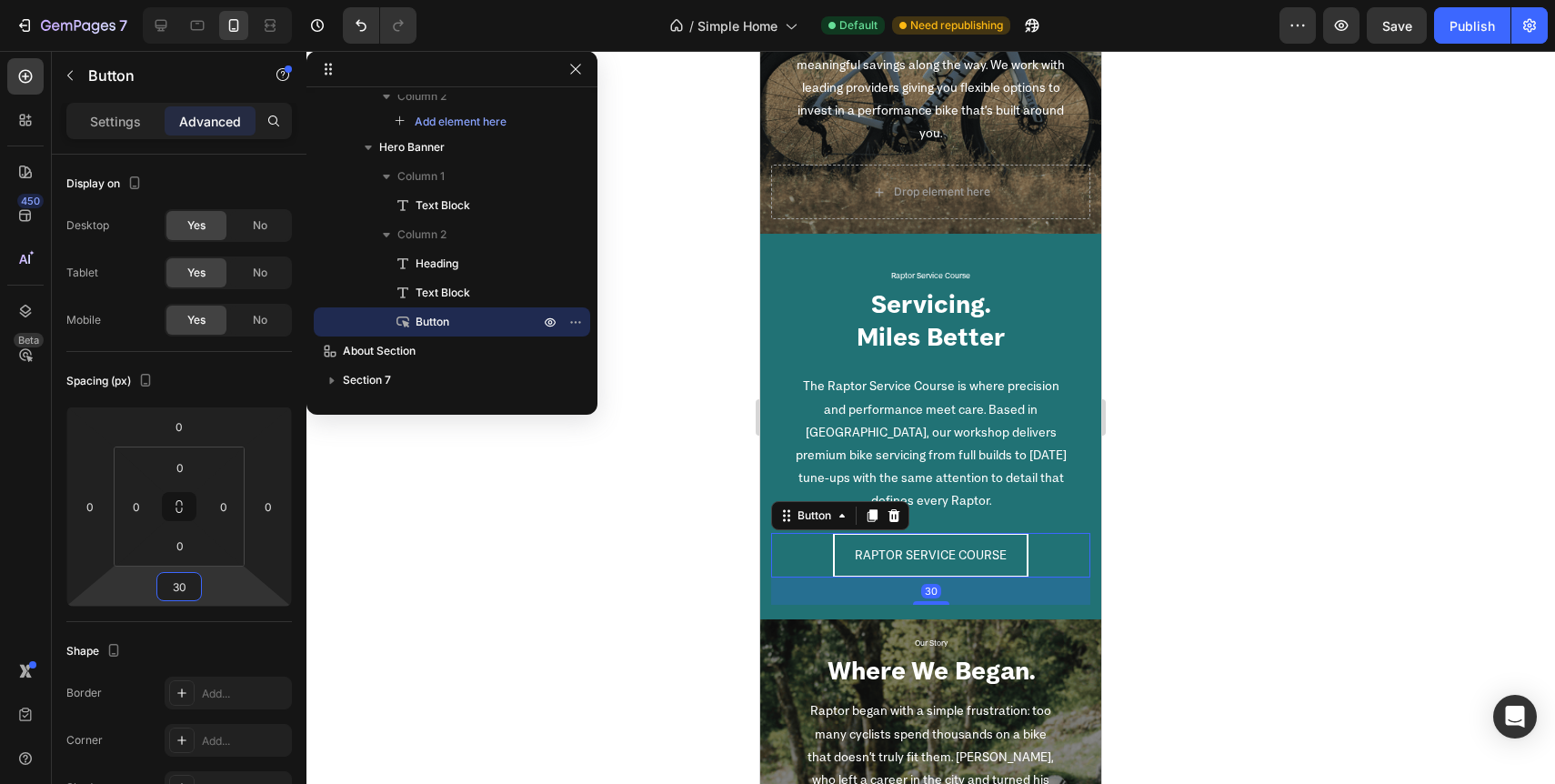
type input "30"
click at [603, 624] on div at bounding box center [930, 417] width 1249 height 733
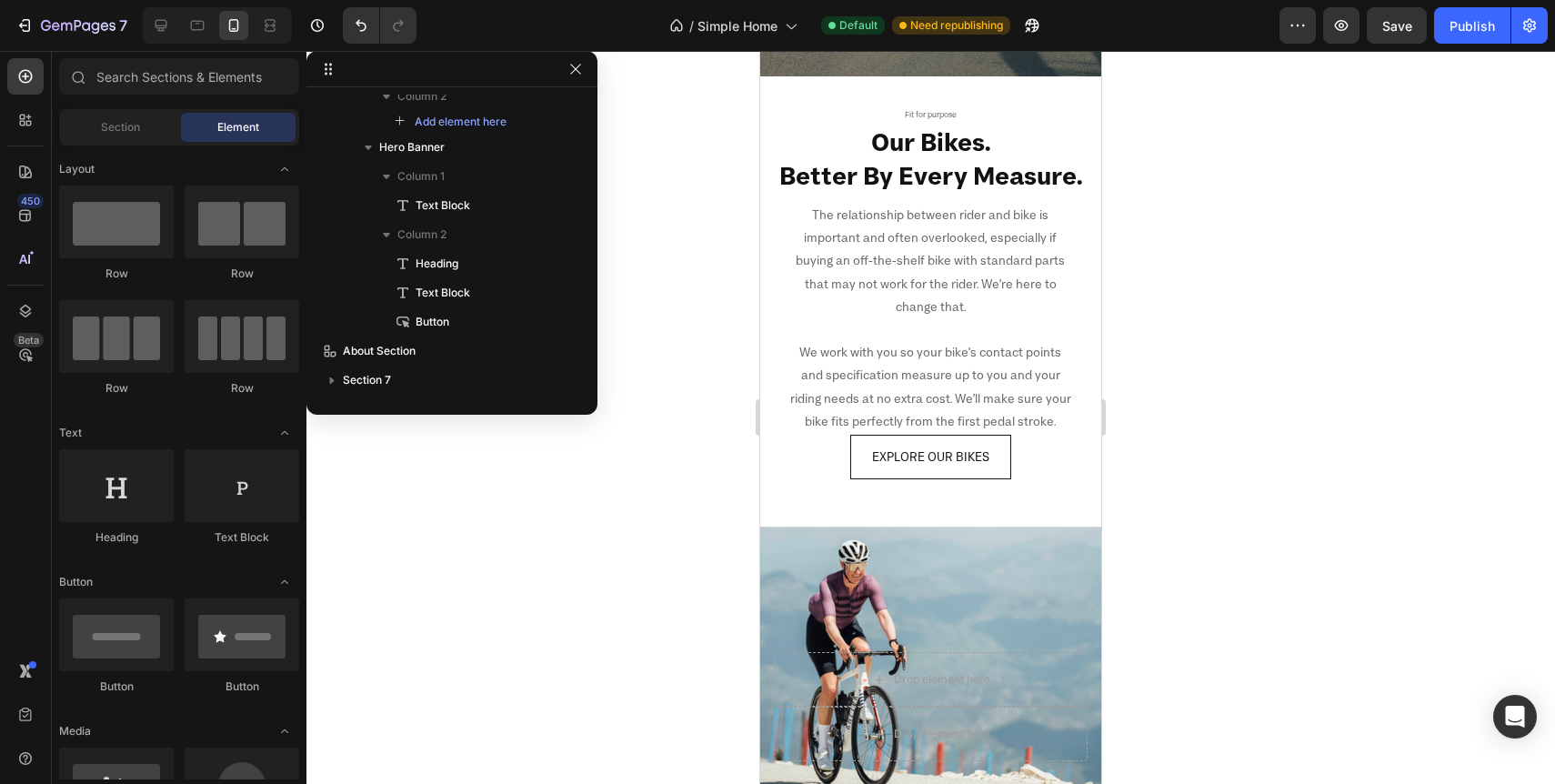
scroll to position [258, 0]
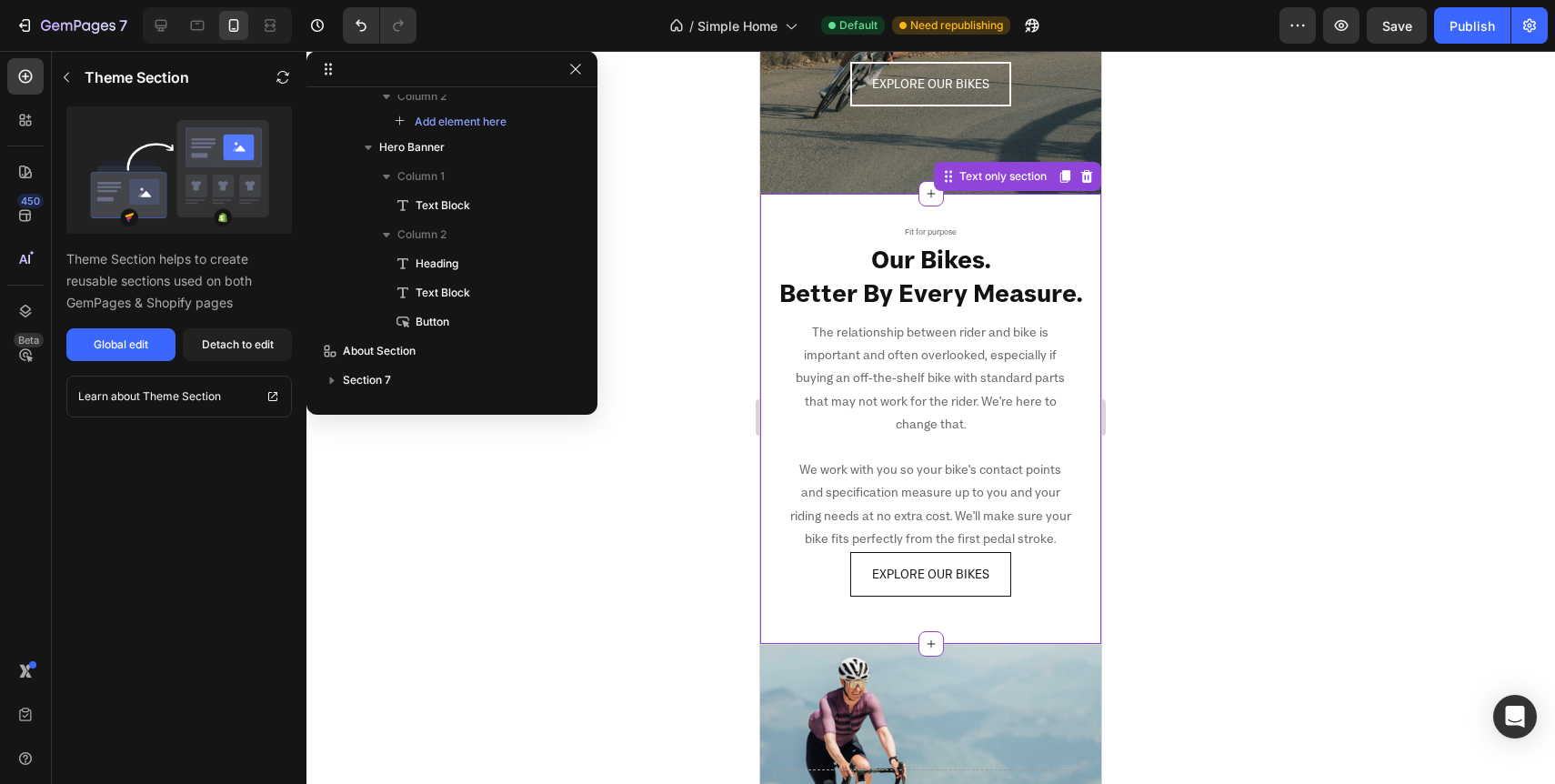
click at [956, 538] on p "We work with you so your bike's contact points and specification measure up to …" at bounding box center [931, 504] width 283 height 92
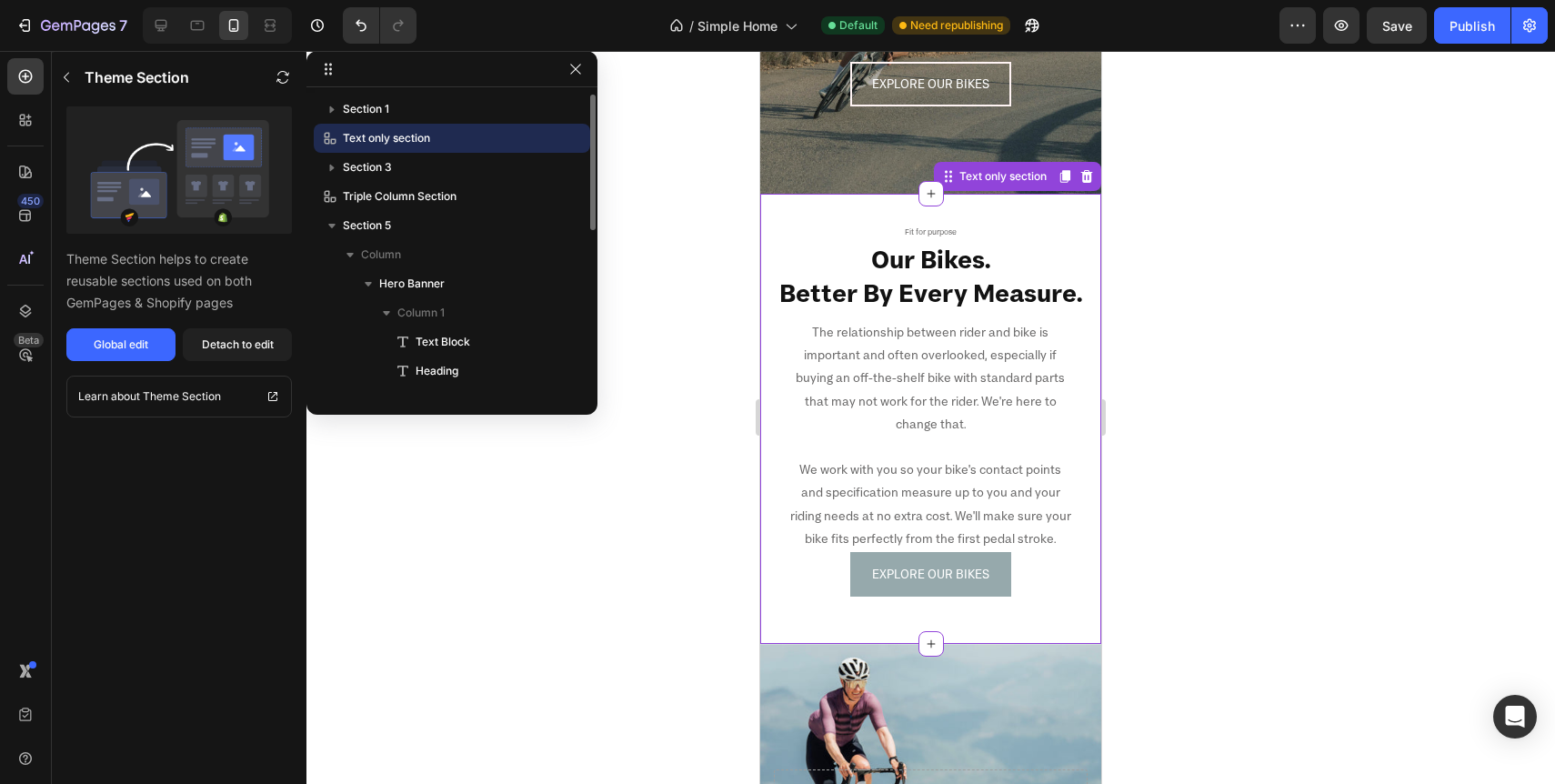
click at [947, 561] on link "EXPLORE OUR BIKES" at bounding box center [930, 574] width 161 height 45
click at [125, 346] on div "Global edit" at bounding box center [121, 344] width 55 height 16
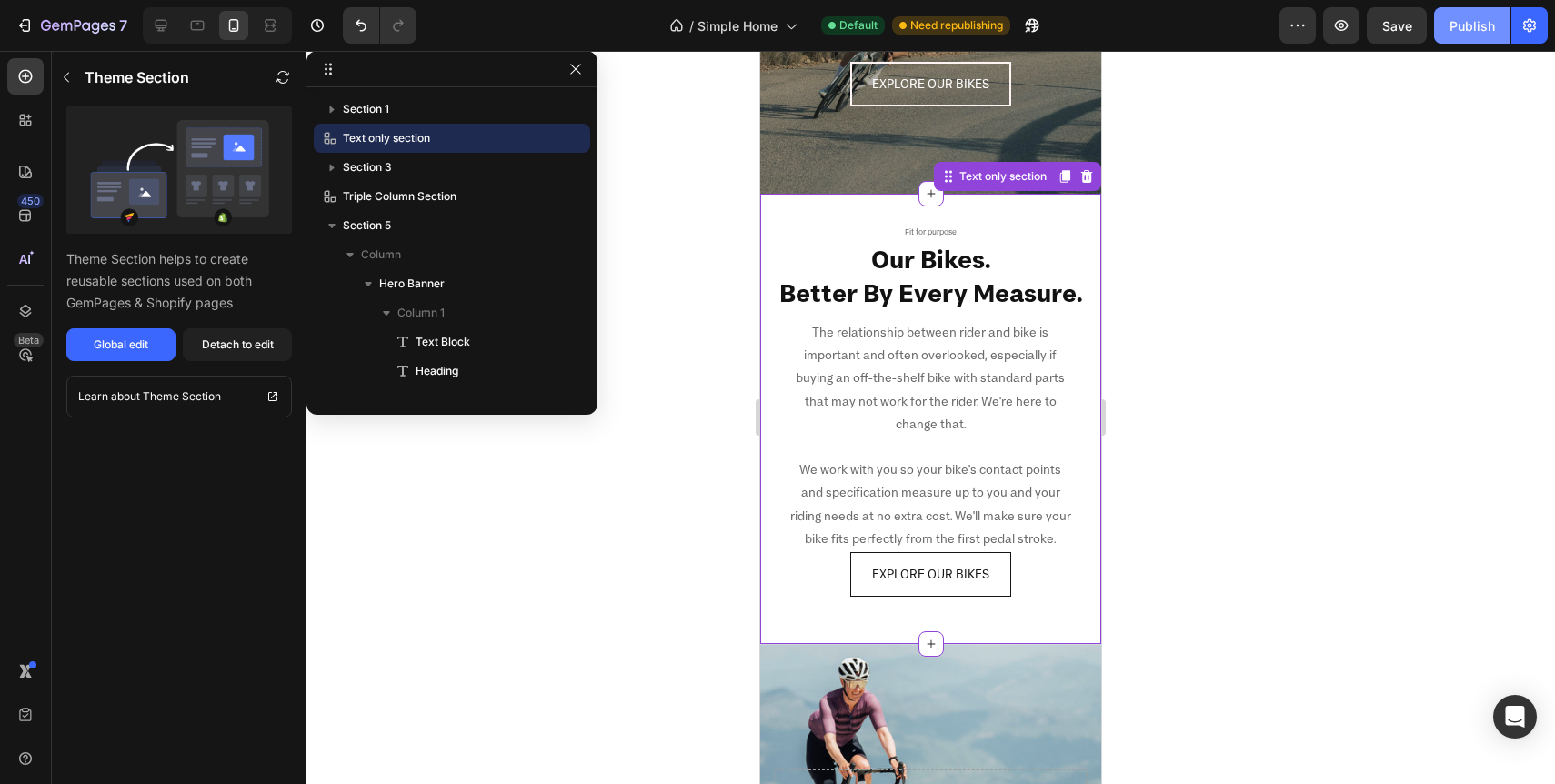
click at [1482, 34] on div "Publish" at bounding box center [1473, 25] width 46 height 19
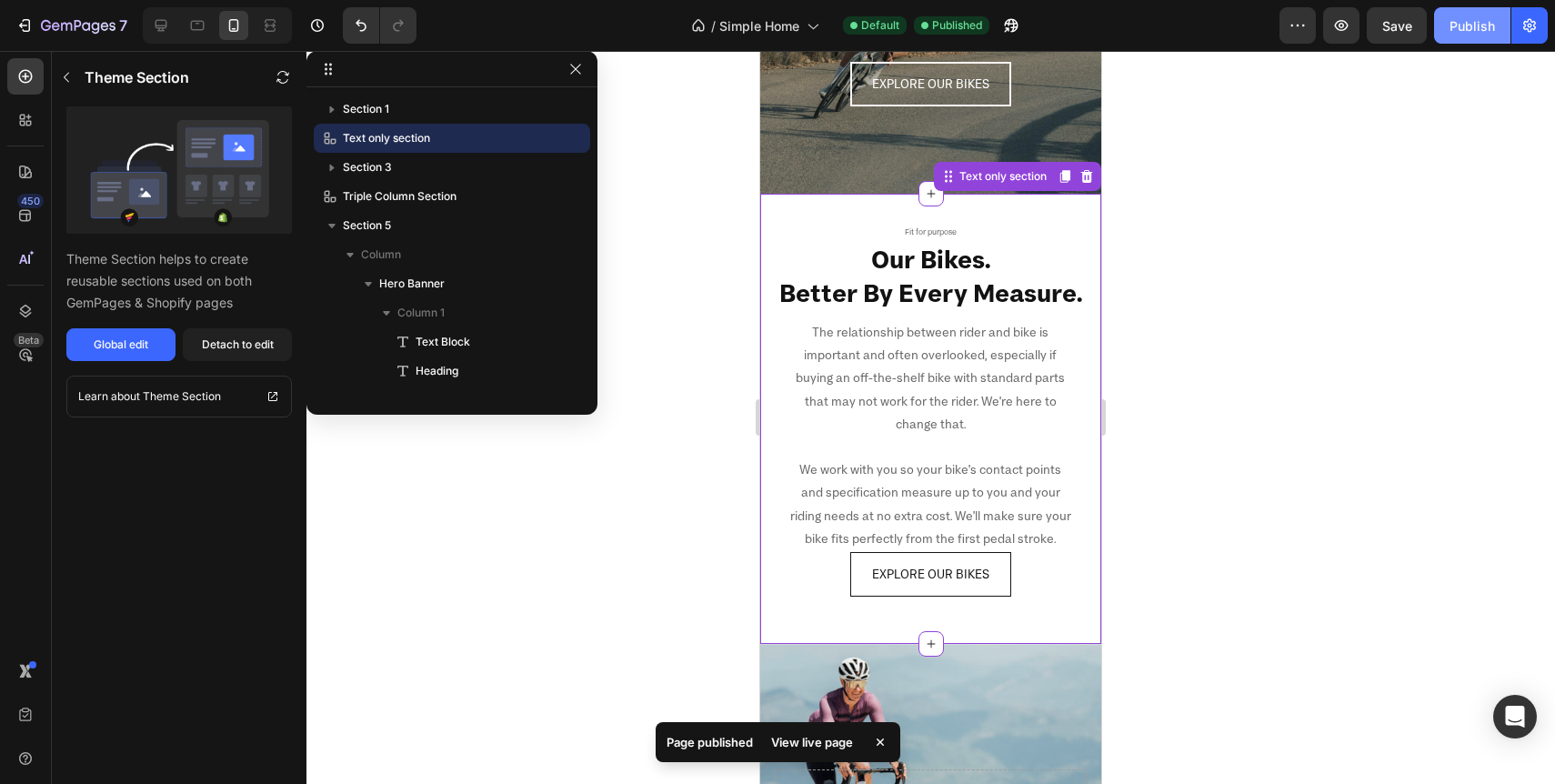
click at [1482, 39] on button "Publish" at bounding box center [1472, 25] width 77 height 36
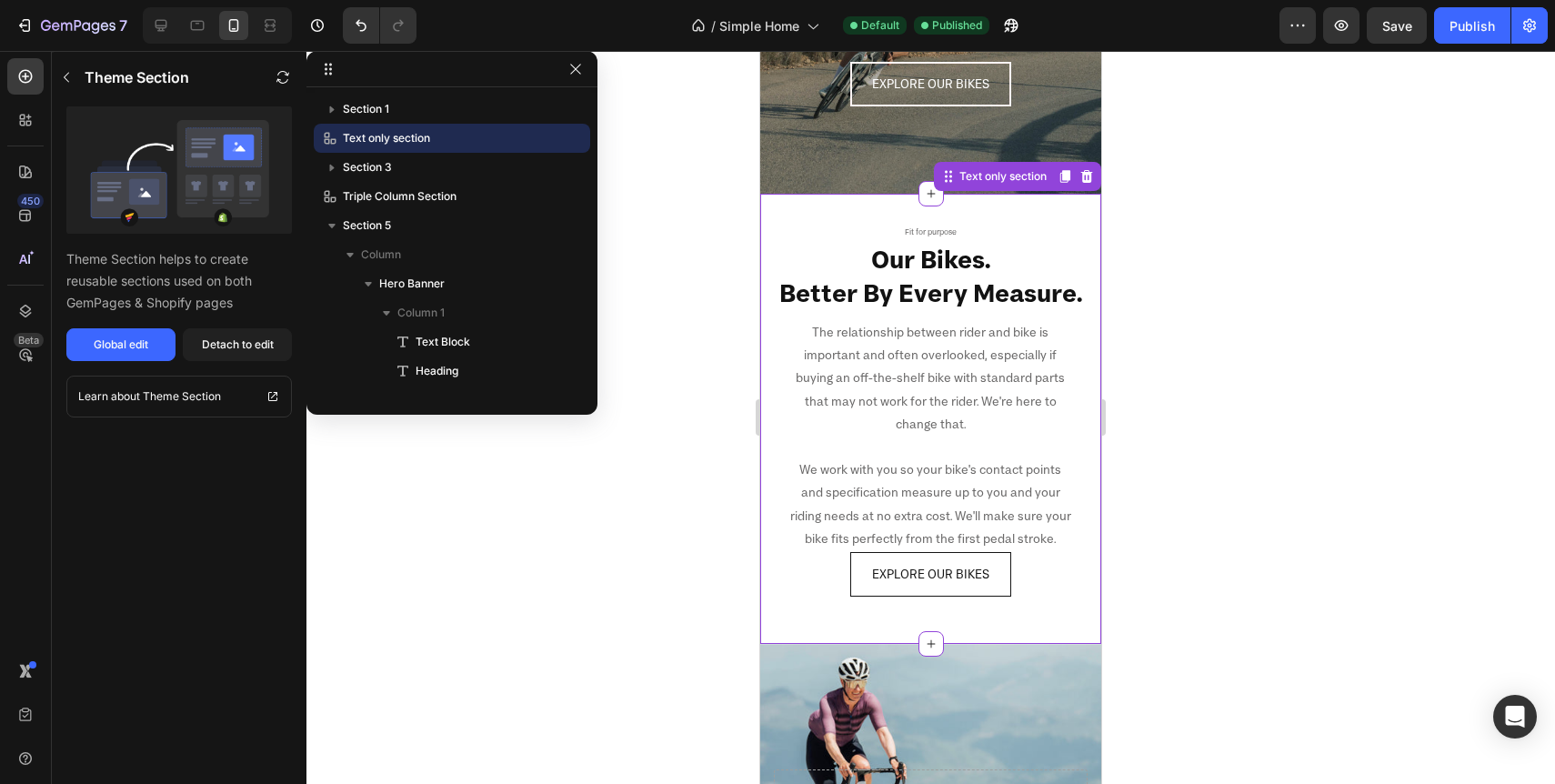
click at [645, 581] on div at bounding box center [930, 417] width 1249 height 733
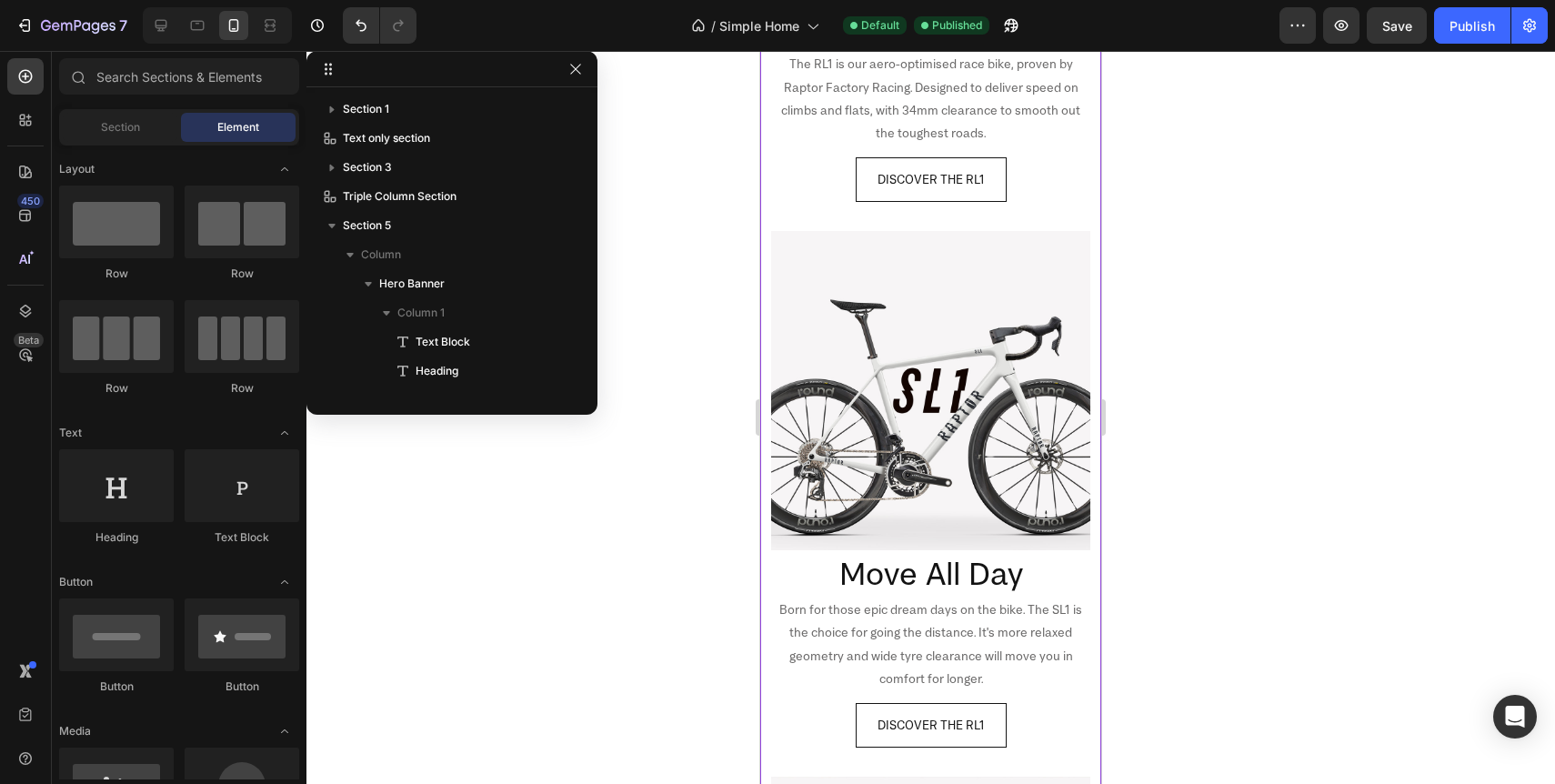
scroll to position [1293, 0]
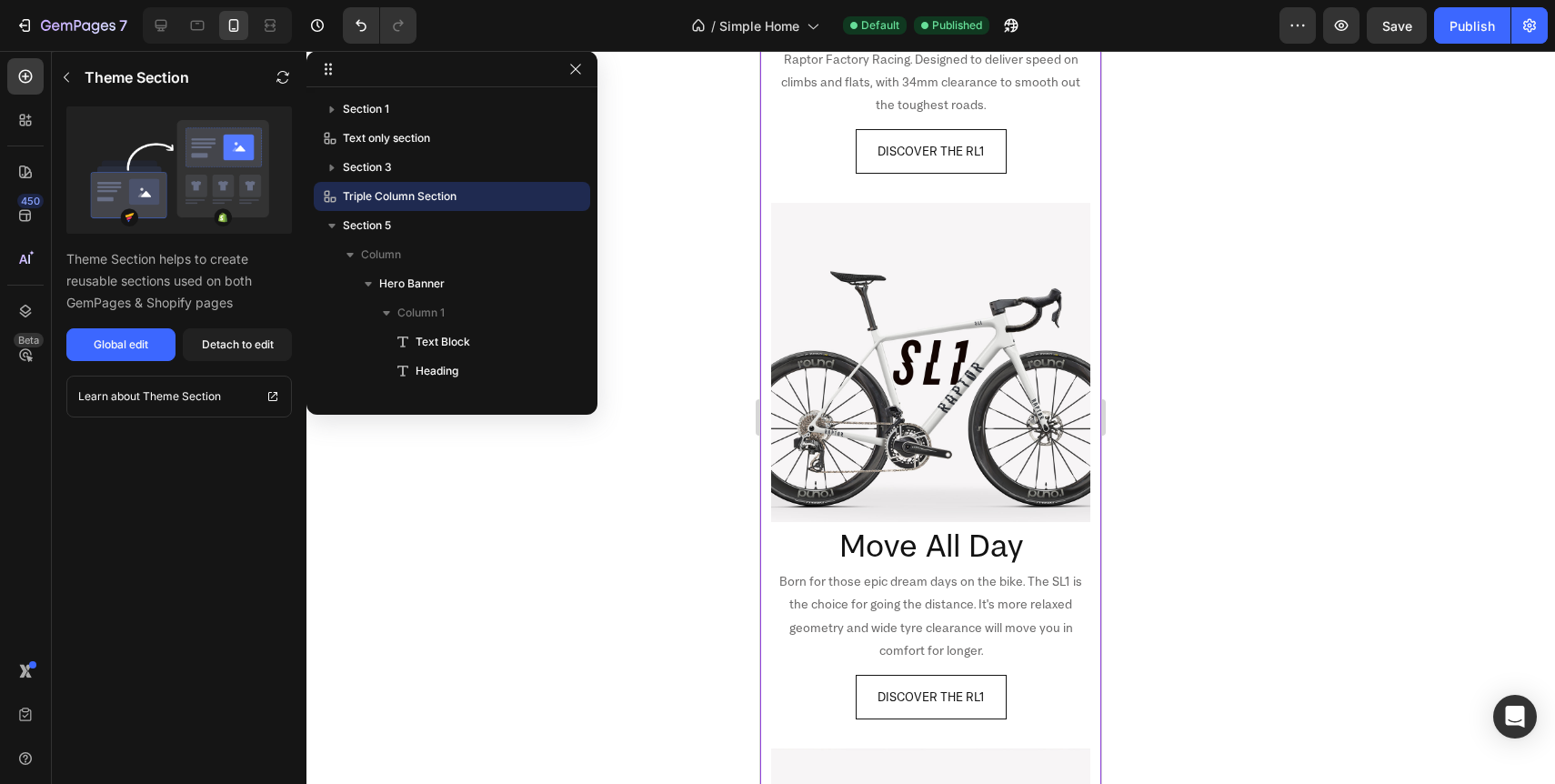
click at [940, 117] on p "The RL1 is our aero-optimised race bike, proven by Raptor Factory Racing. Desig…" at bounding box center [931, 71] width 315 height 92
click at [128, 340] on div "Global edit" at bounding box center [121, 344] width 55 height 16
click at [1463, 21] on div "Publish" at bounding box center [1473, 25] width 46 height 19
click at [938, 117] on p "The RL1 is our aero-optimised race bike, proven by Raptor Factory Racing. Desig…" at bounding box center [931, 71] width 315 height 92
click at [948, 117] on p "The RL1 is our aero-optimised race bike, proven by Raptor Factory Racing. Desig…" at bounding box center [931, 71] width 315 height 92
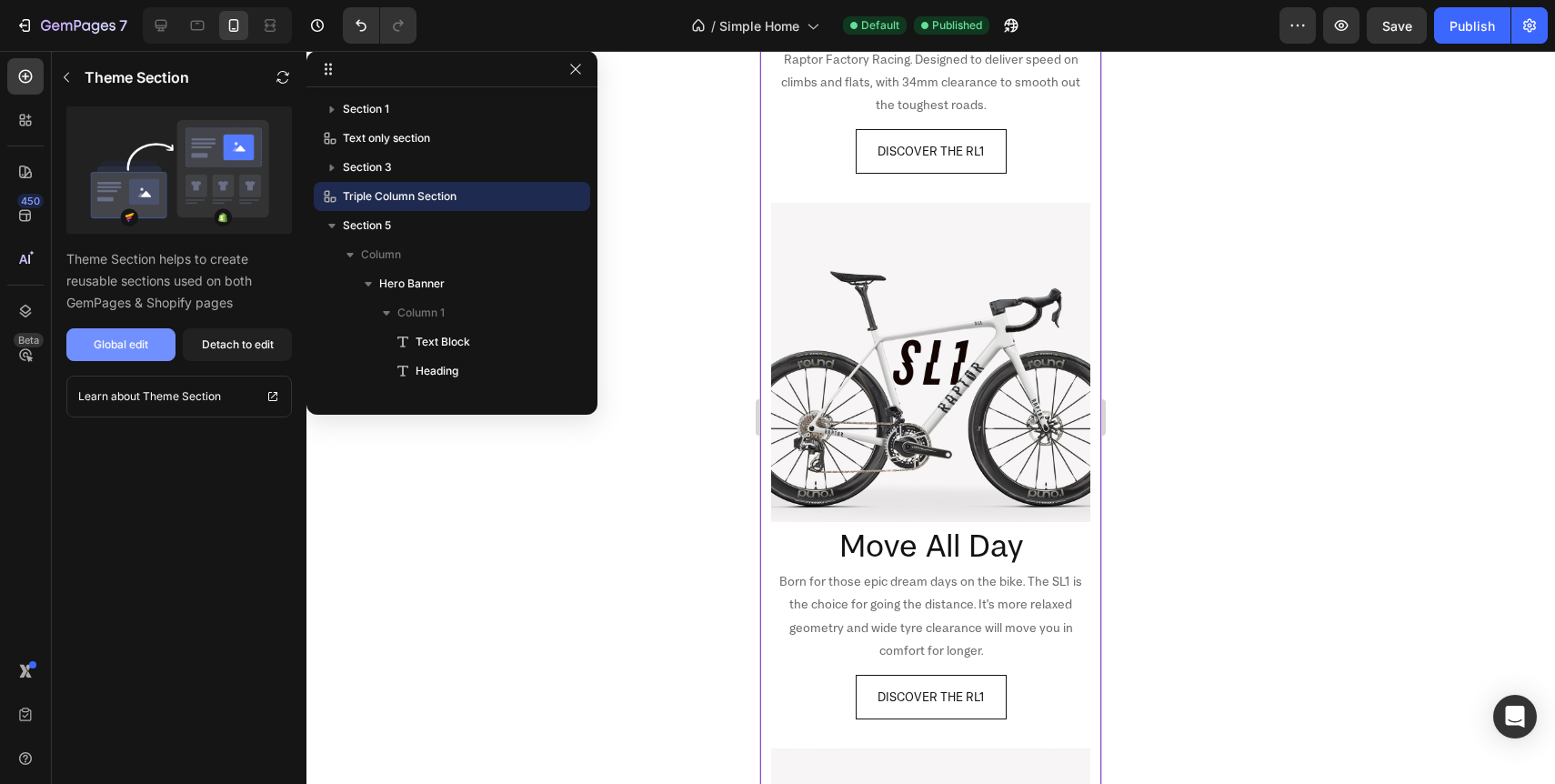
click at [153, 333] on button "Global edit" at bounding box center [121, 344] width 109 height 33
drag, startPoint x: 770, startPoint y: 418, endPoint x: 1508, endPoint y: 448, distance: 738.6
click at [770, 418] on div "Image Move Fast Heading The RL1 is our aero-optimised race bike, proven by Rapt…" at bounding box center [931, 613] width 341 height 1302
click at [159, 24] on icon at bounding box center [161, 25] width 18 height 18
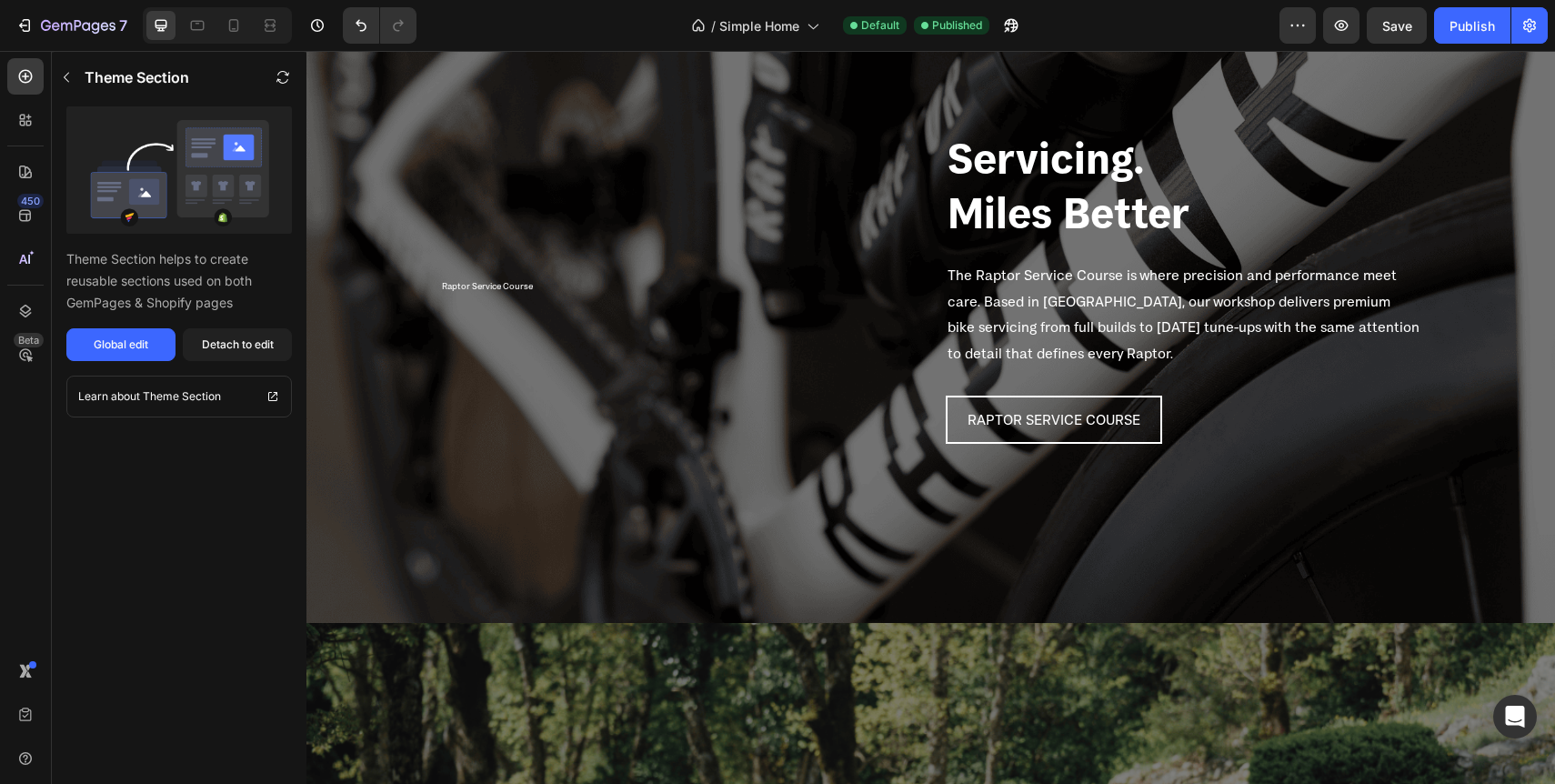
scroll to position [2551, 0]
click at [64, 73] on icon "button" at bounding box center [66, 77] width 15 height 15
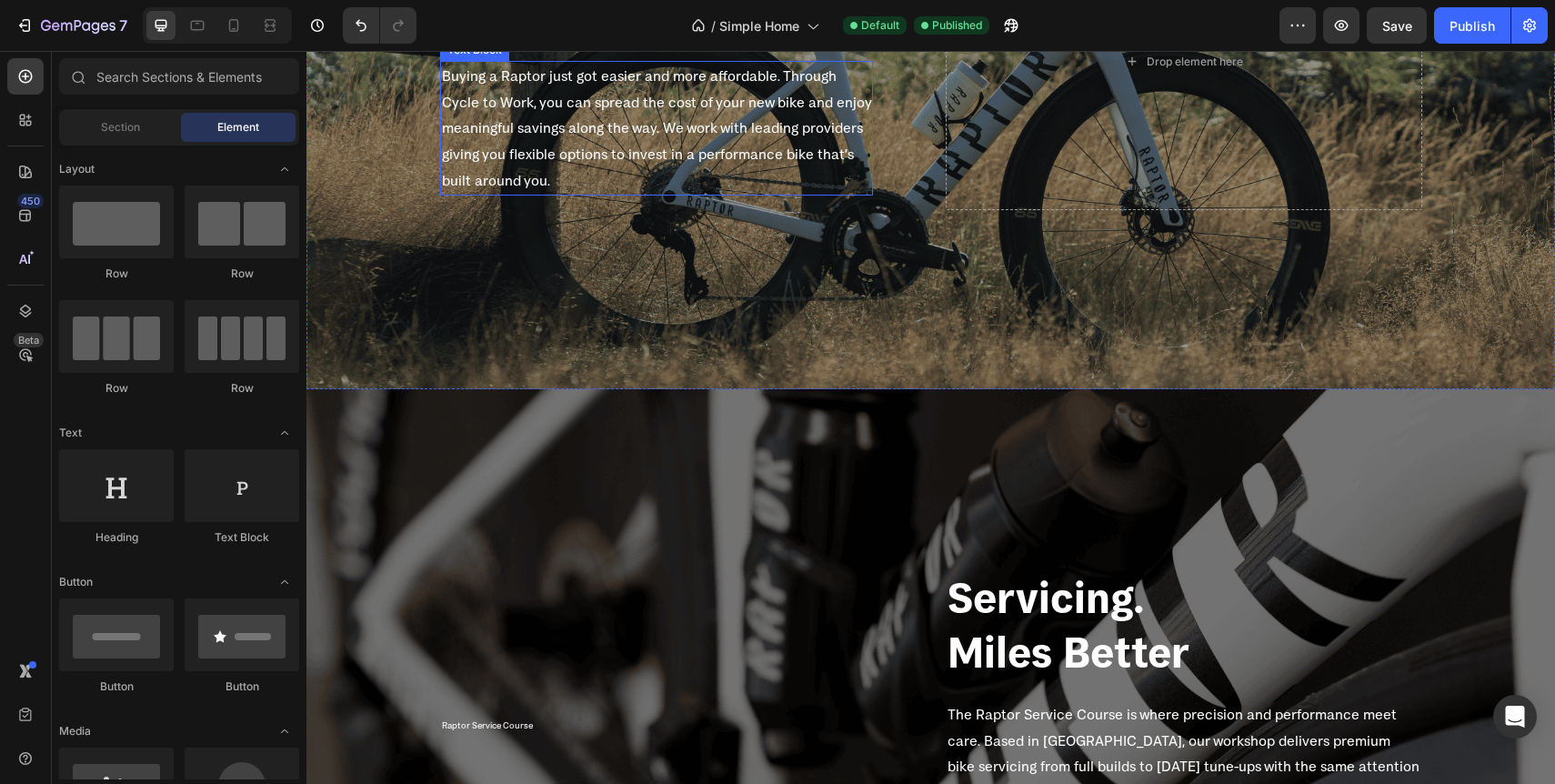
scroll to position [2218, 0]
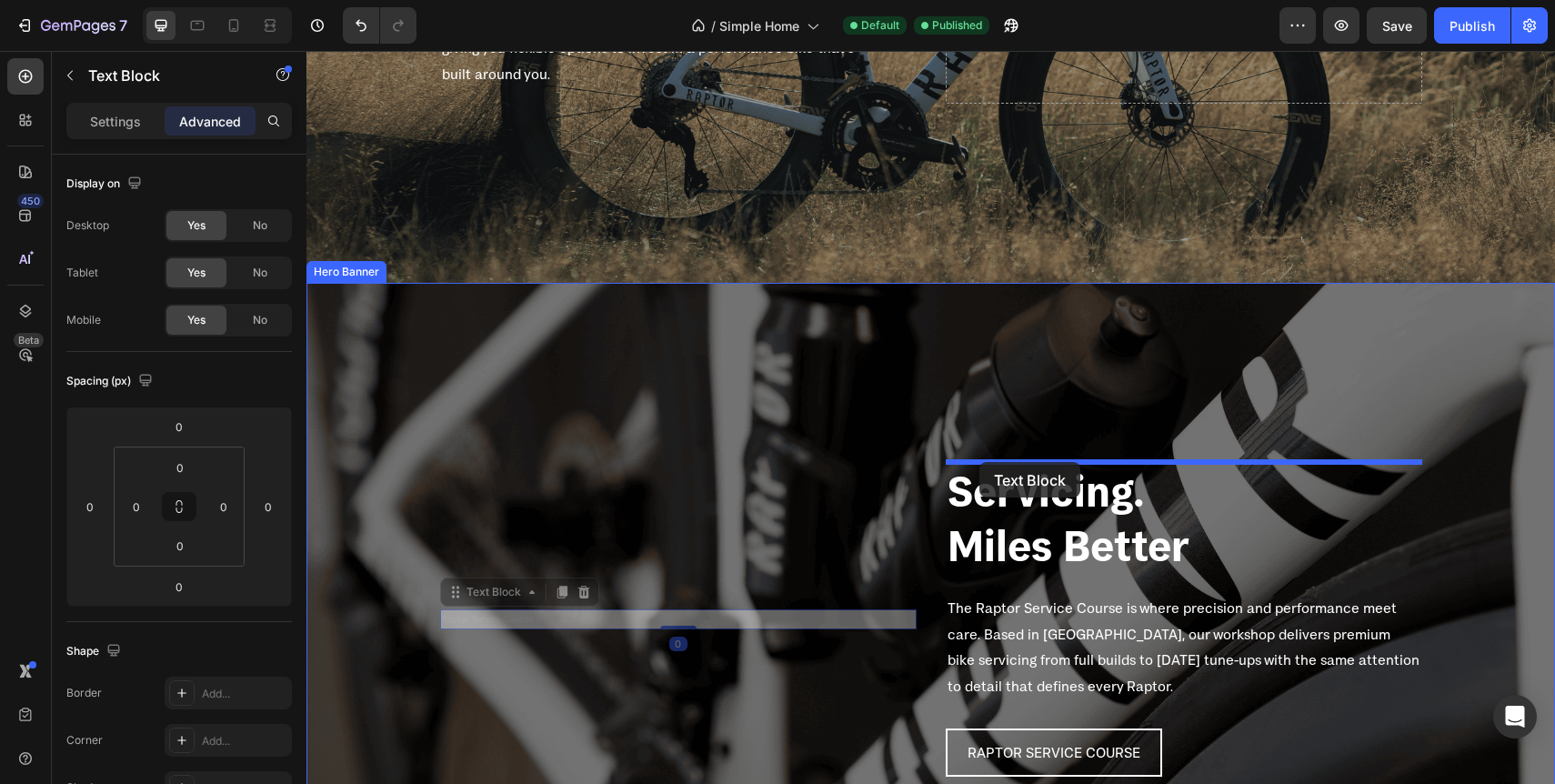
drag, startPoint x: 521, startPoint y: 618, endPoint x: 979, endPoint y: 462, distance: 483.8
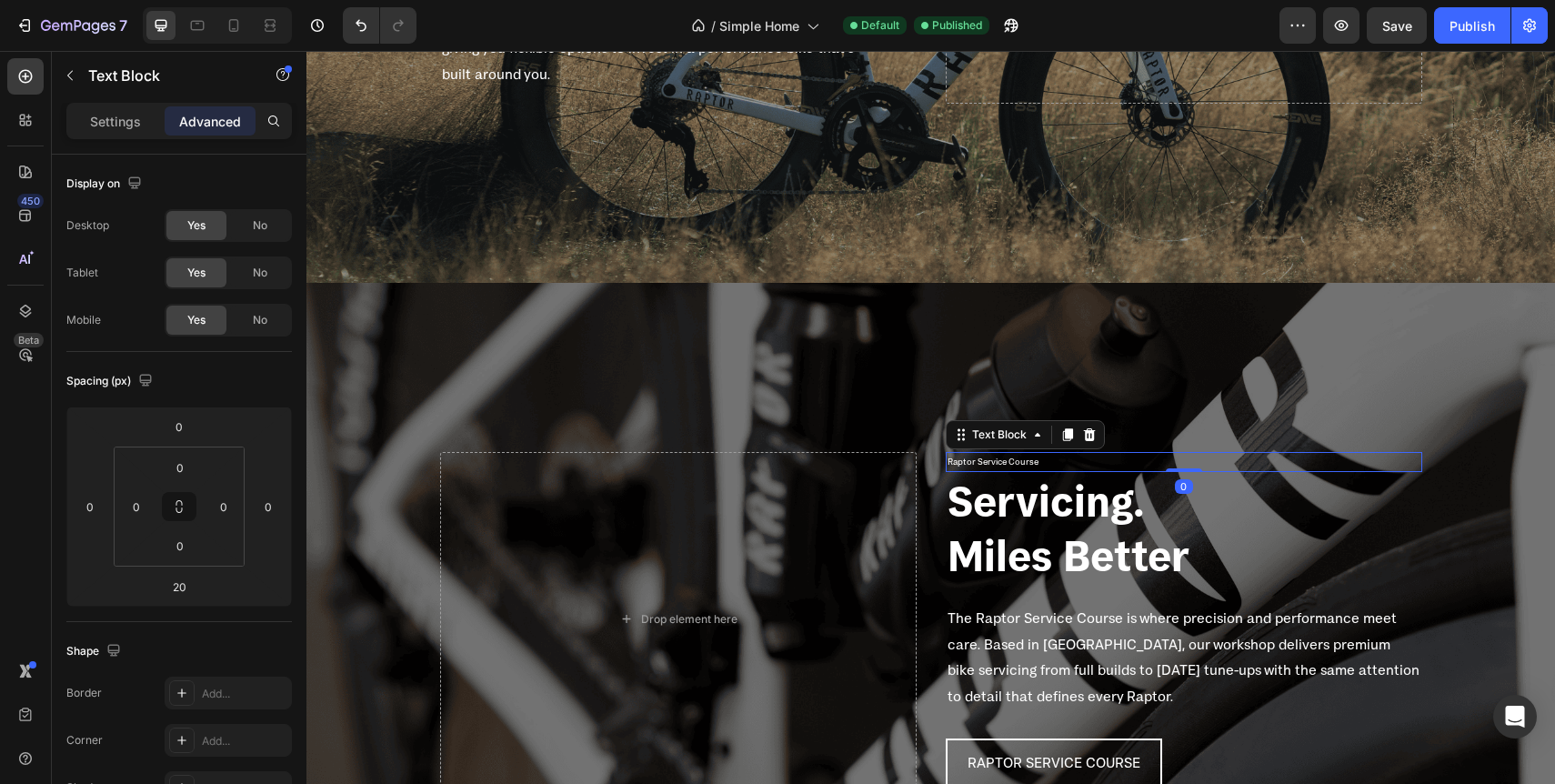
drag, startPoint x: 1186, startPoint y: 479, endPoint x: 1187, endPoint y: 446, distance: 33.0
click at [1187, 446] on div "Drop element here Raptor Service Course Text Block 0 Servicing. Miles Better He…" at bounding box center [930, 618] width 1249 height 672
type input "0"
click at [1473, 29] on div "Publish" at bounding box center [1473, 25] width 46 height 19
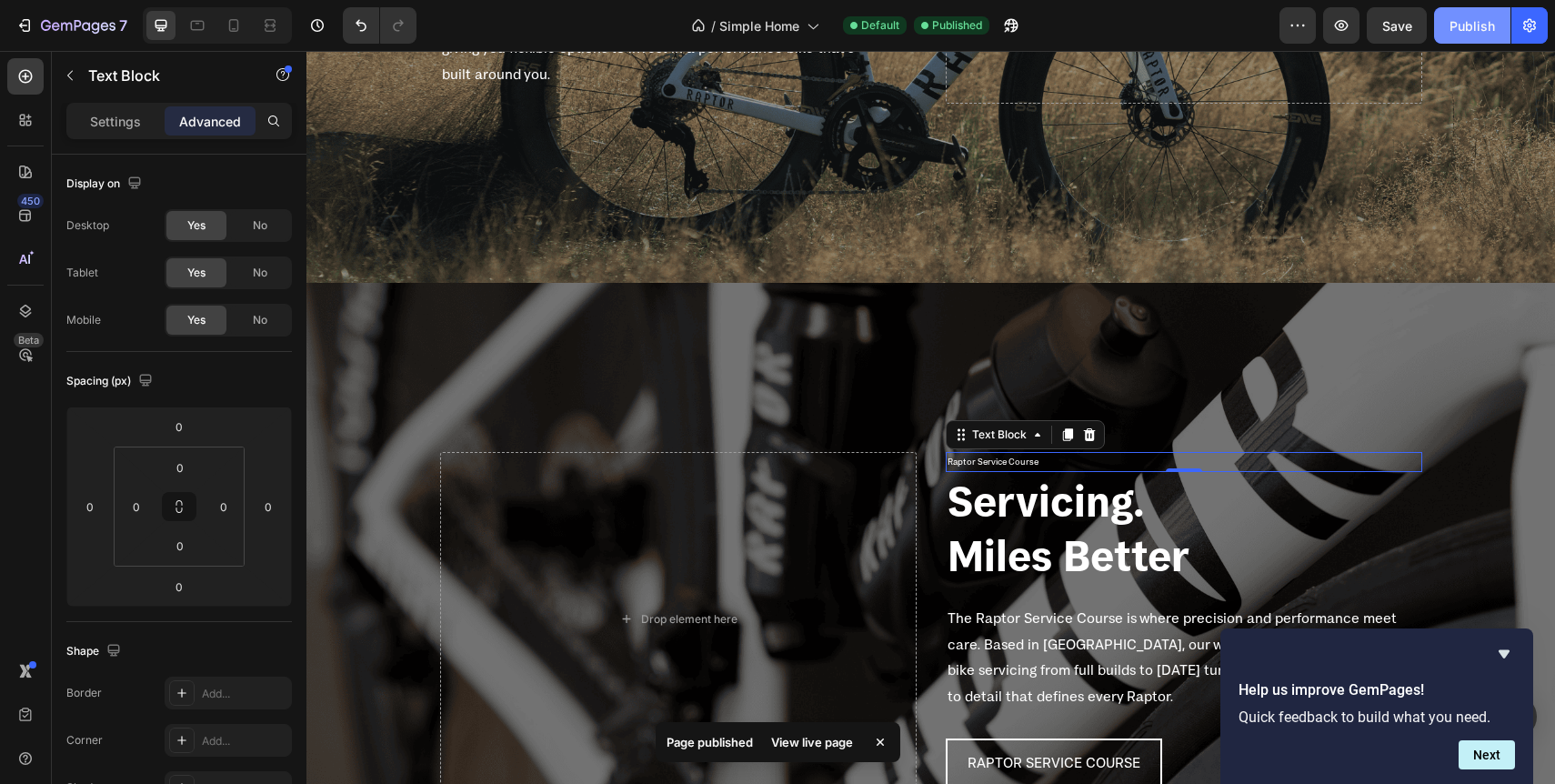
click at [1453, 26] on div "Publish" at bounding box center [1473, 25] width 46 height 19
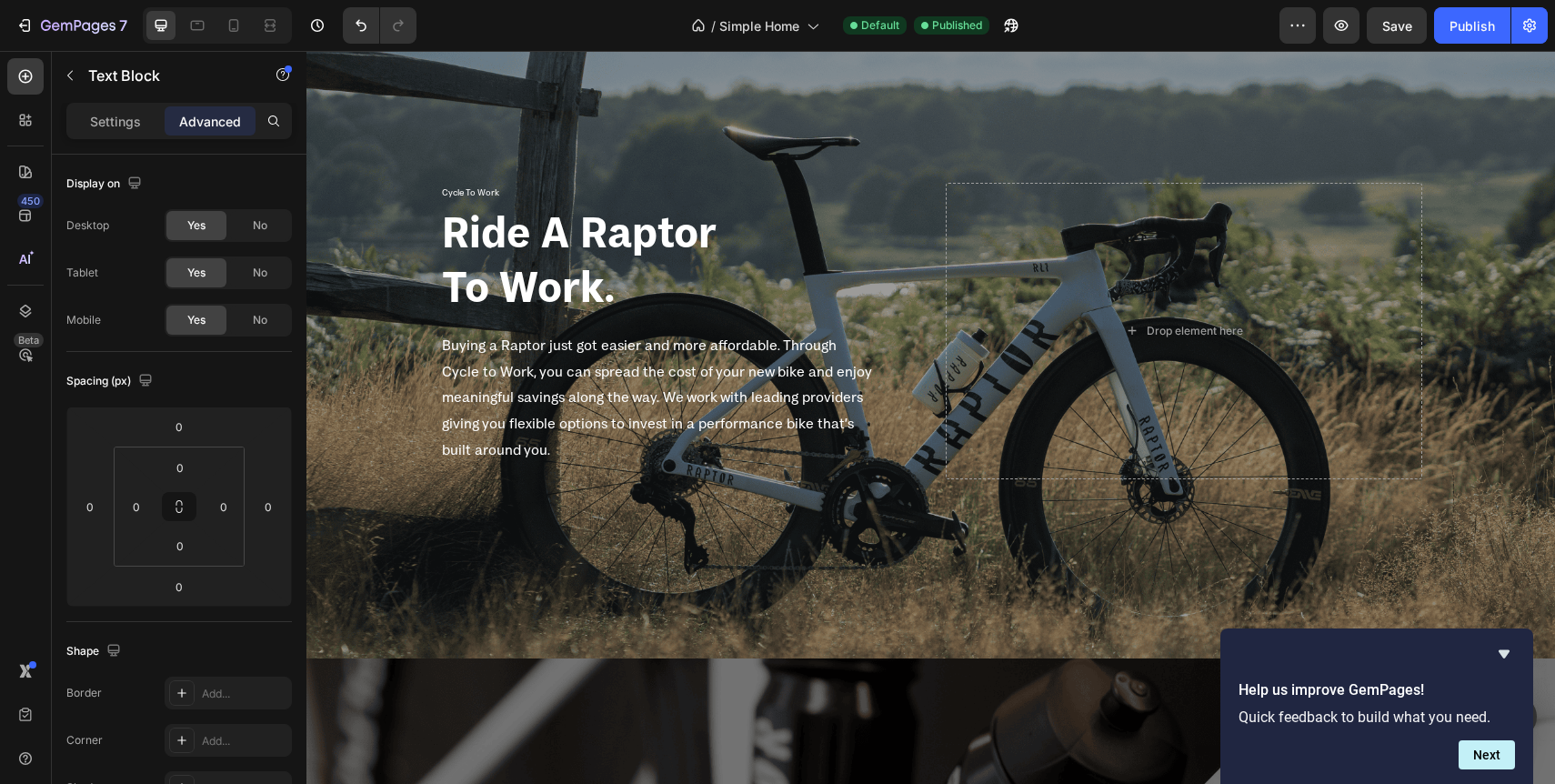
scroll to position [1598, 0]
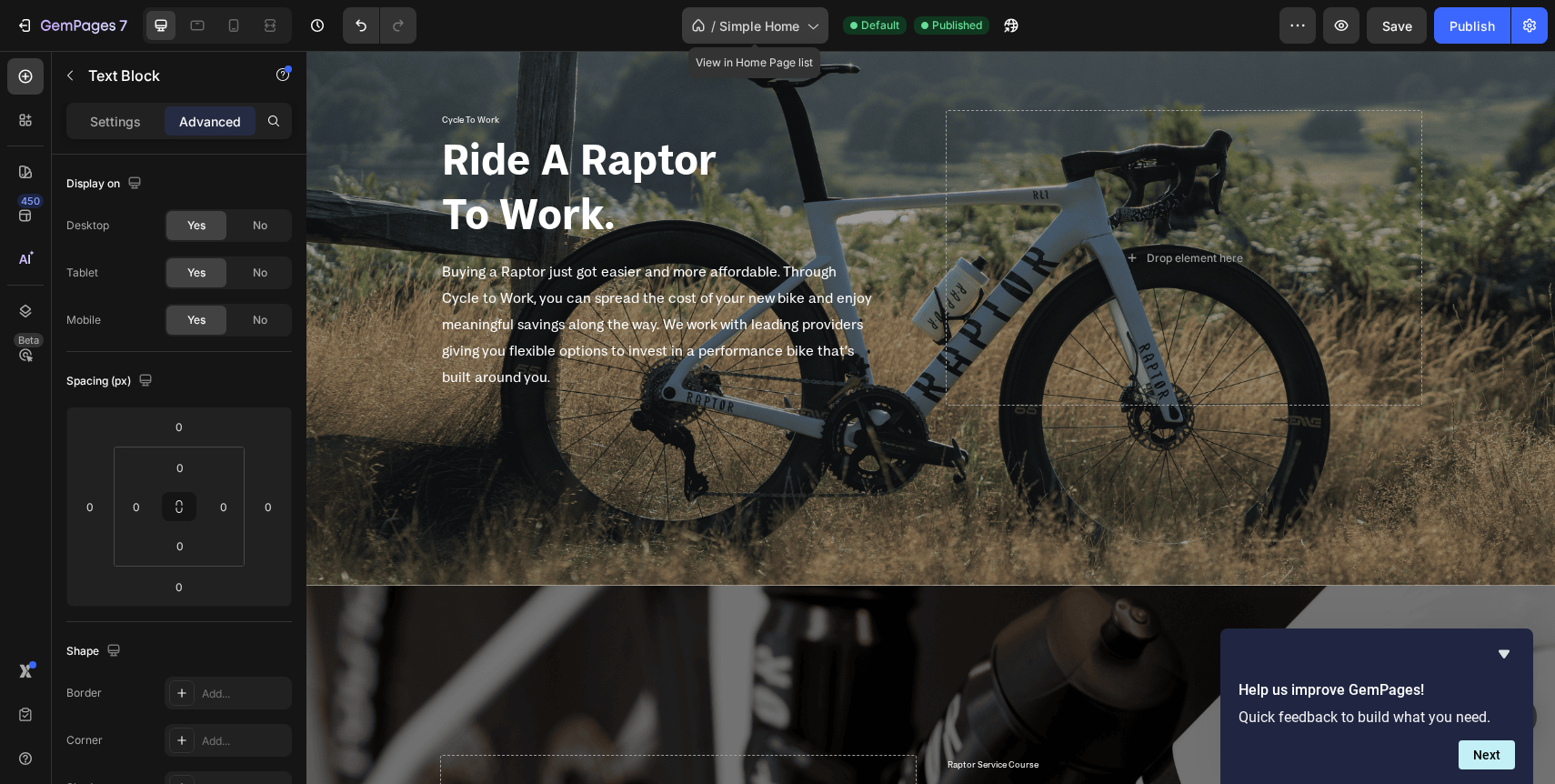
click at [784, 35] on span "Simple Home" at bounding box center [760, 25] width 80 height 19
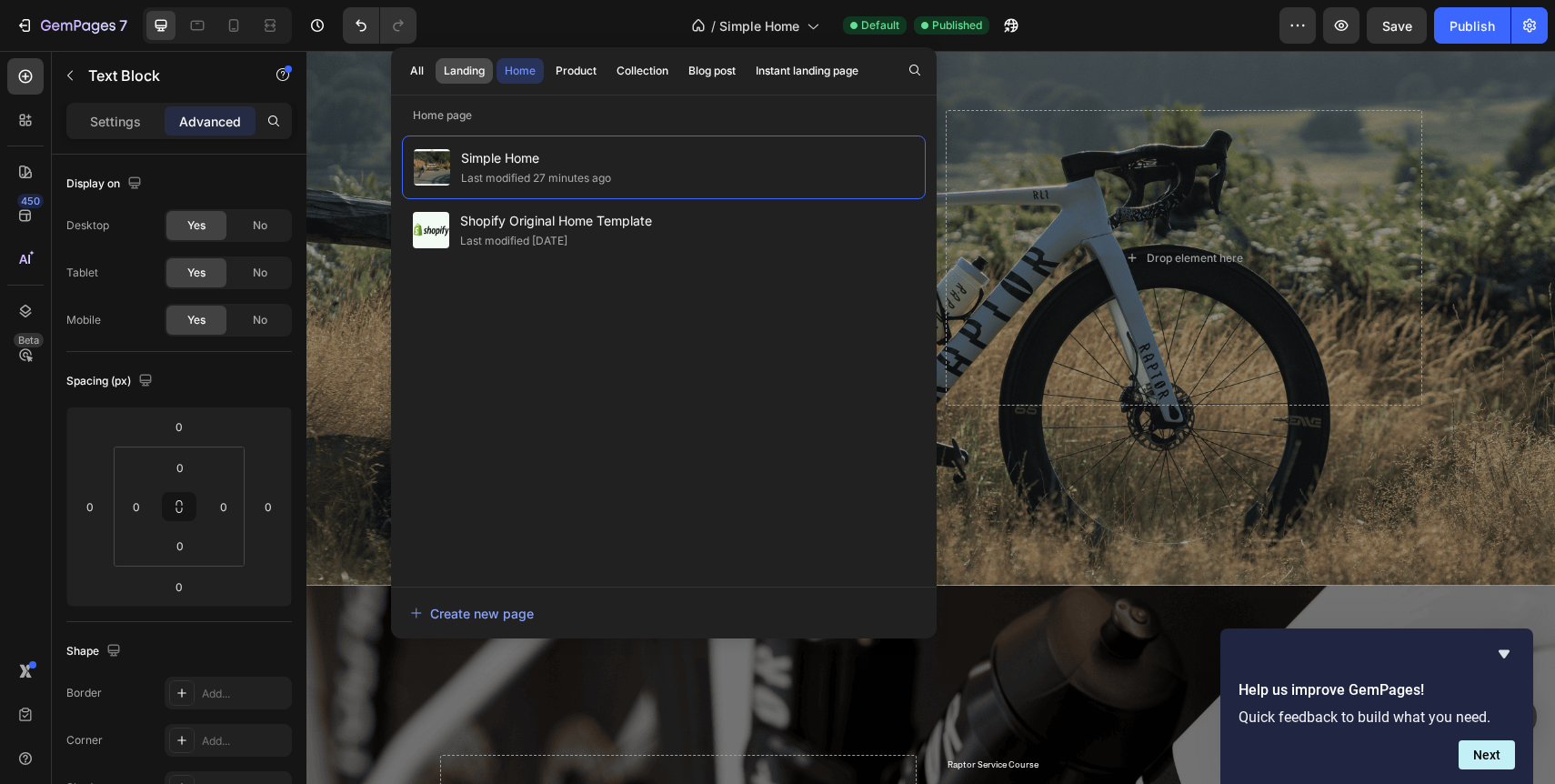
click at [467, 66] on div "Landing" at bounding box center [464, 71] width 41 height 16
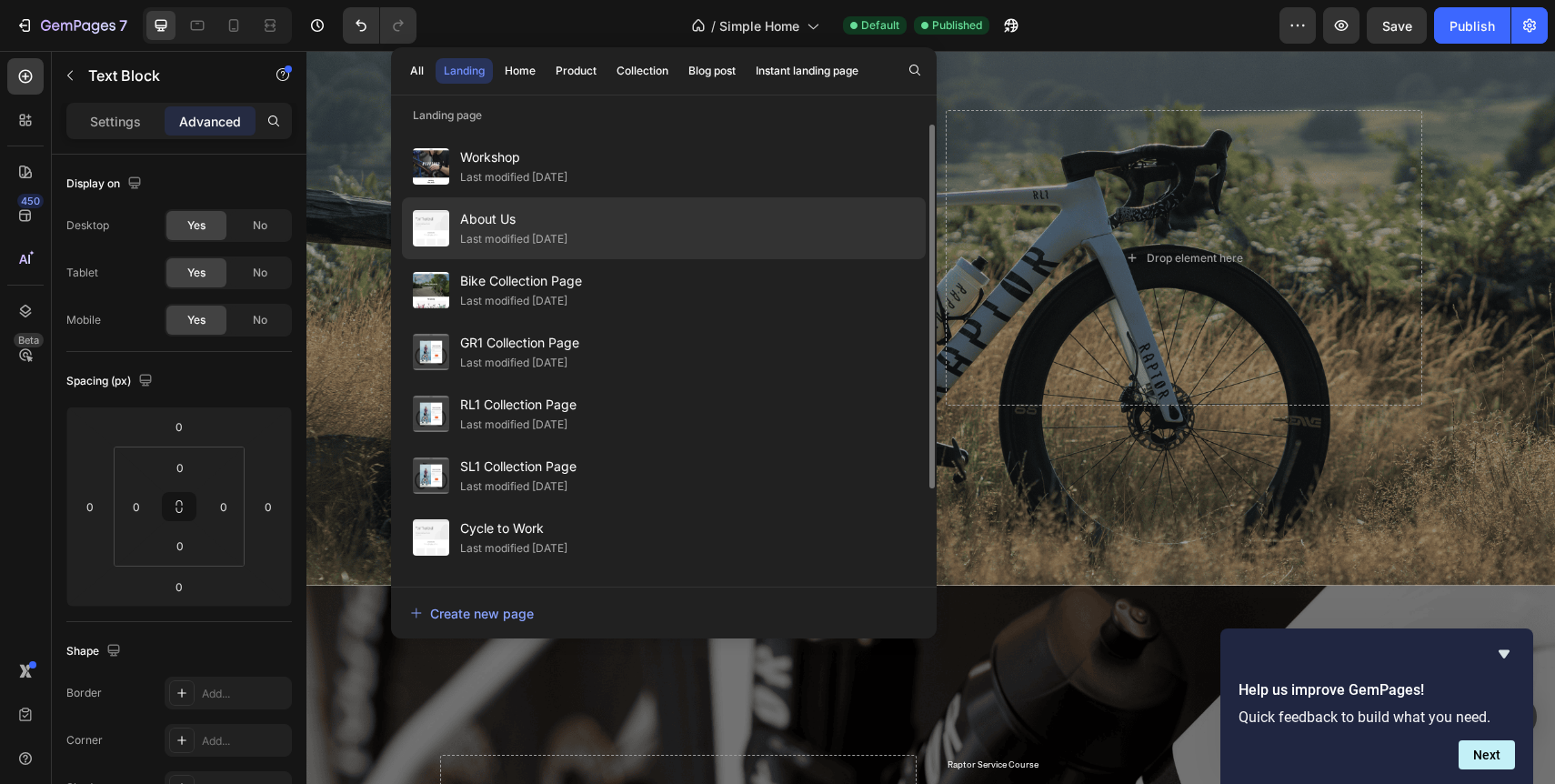
click at [518, 235] on div "Last modified 2 days ago" at bounding box center [514, 239] width 108 height 18
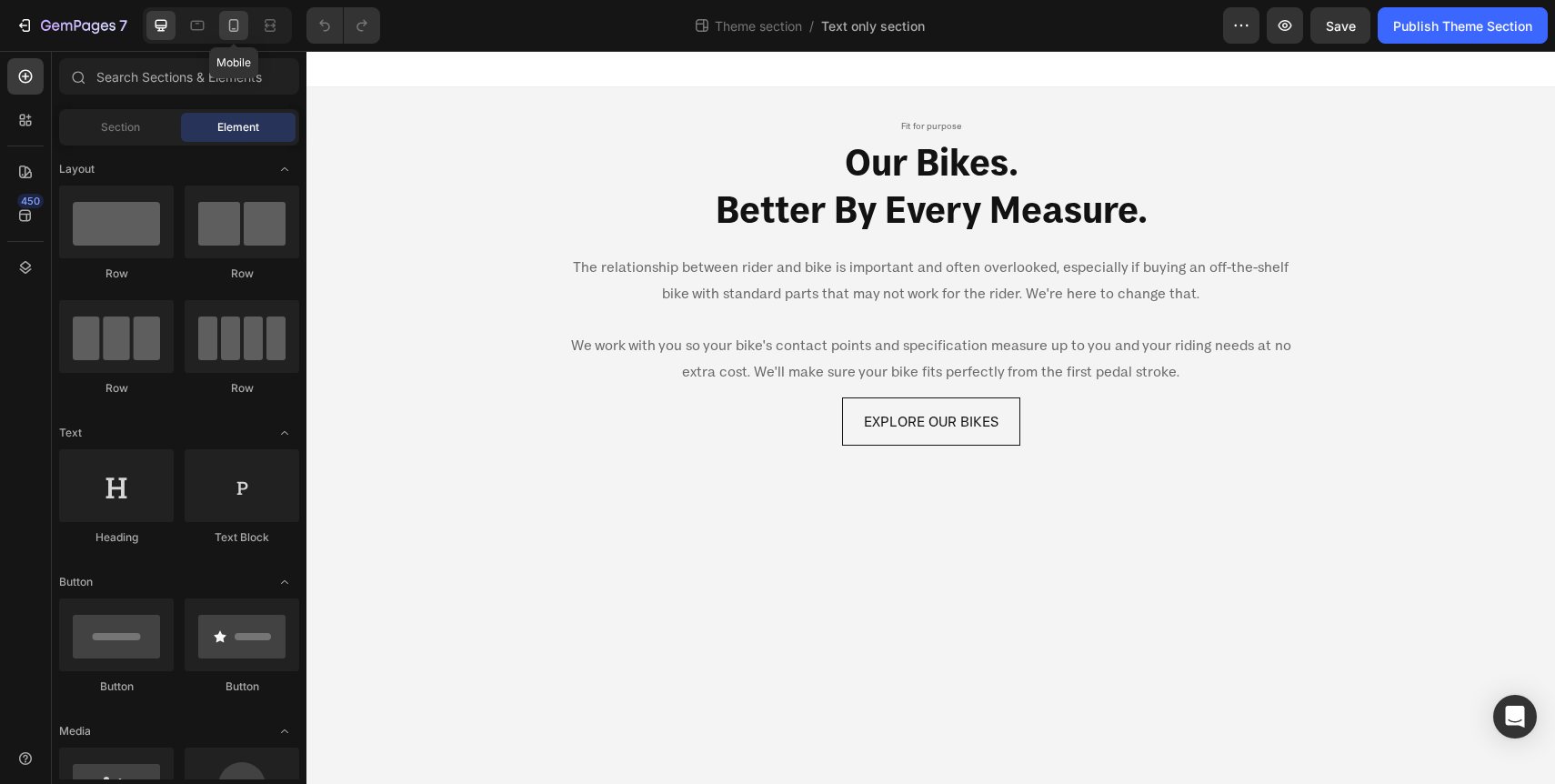
click at [236, 31] on icon at bounding box center [235, 25] width 10 height 13
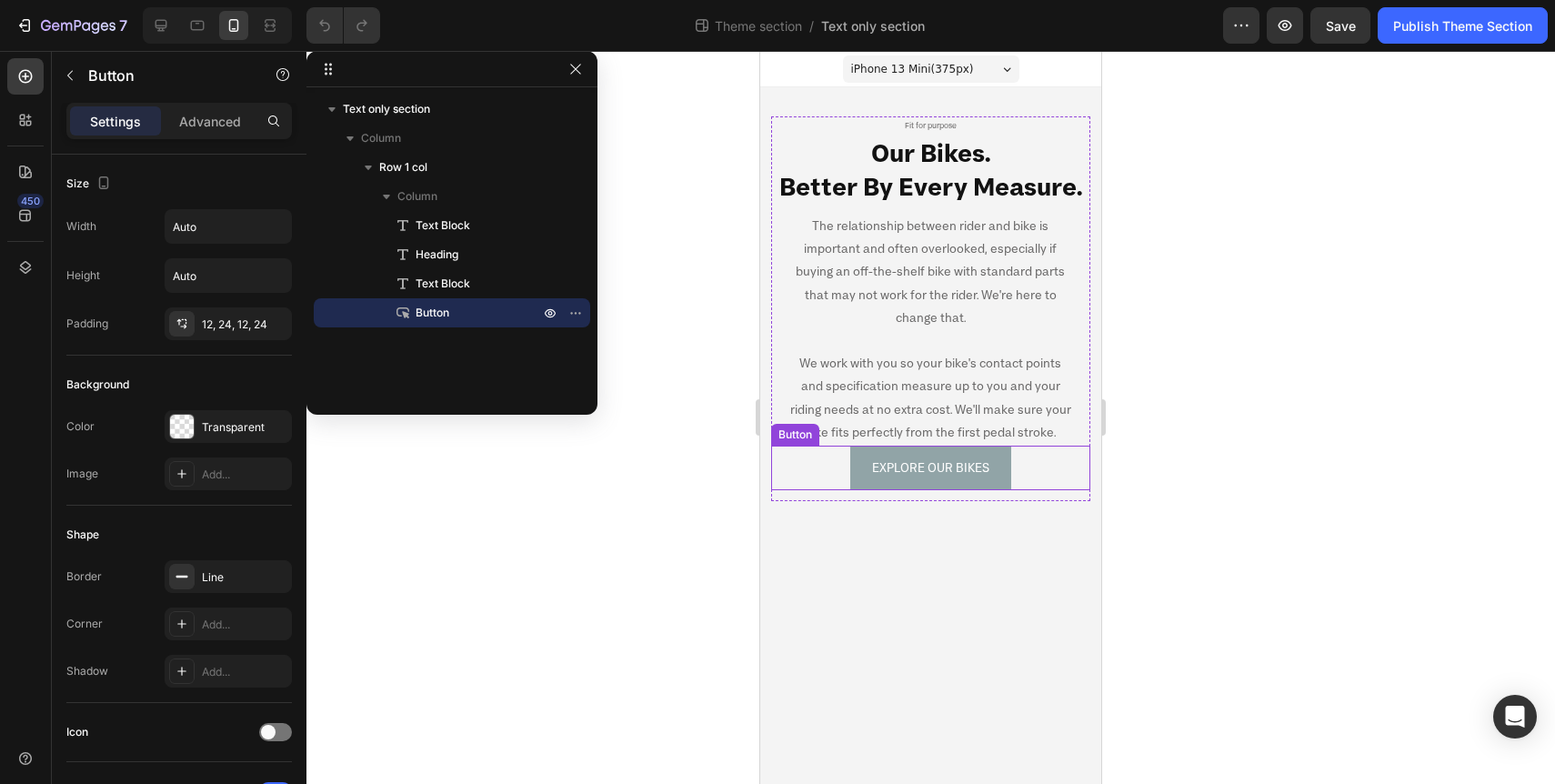
click at [970, 451] on link "EXPLORE OUR BIKES" at bounding box center [930, 468] width 161 height 45
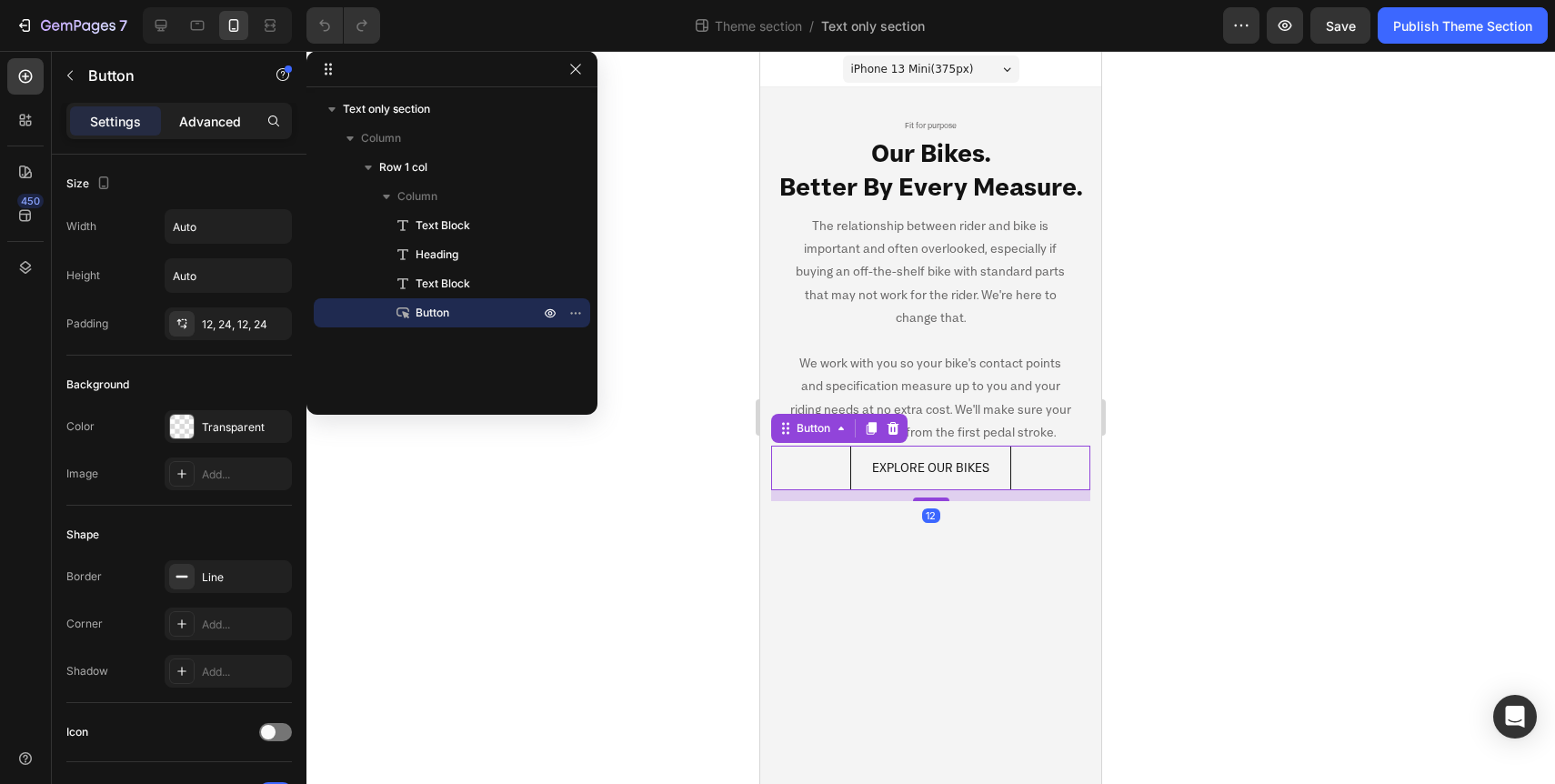
click at [201, 126] on p "Advanced" at bounding box center [211, 121] width 62 height 19
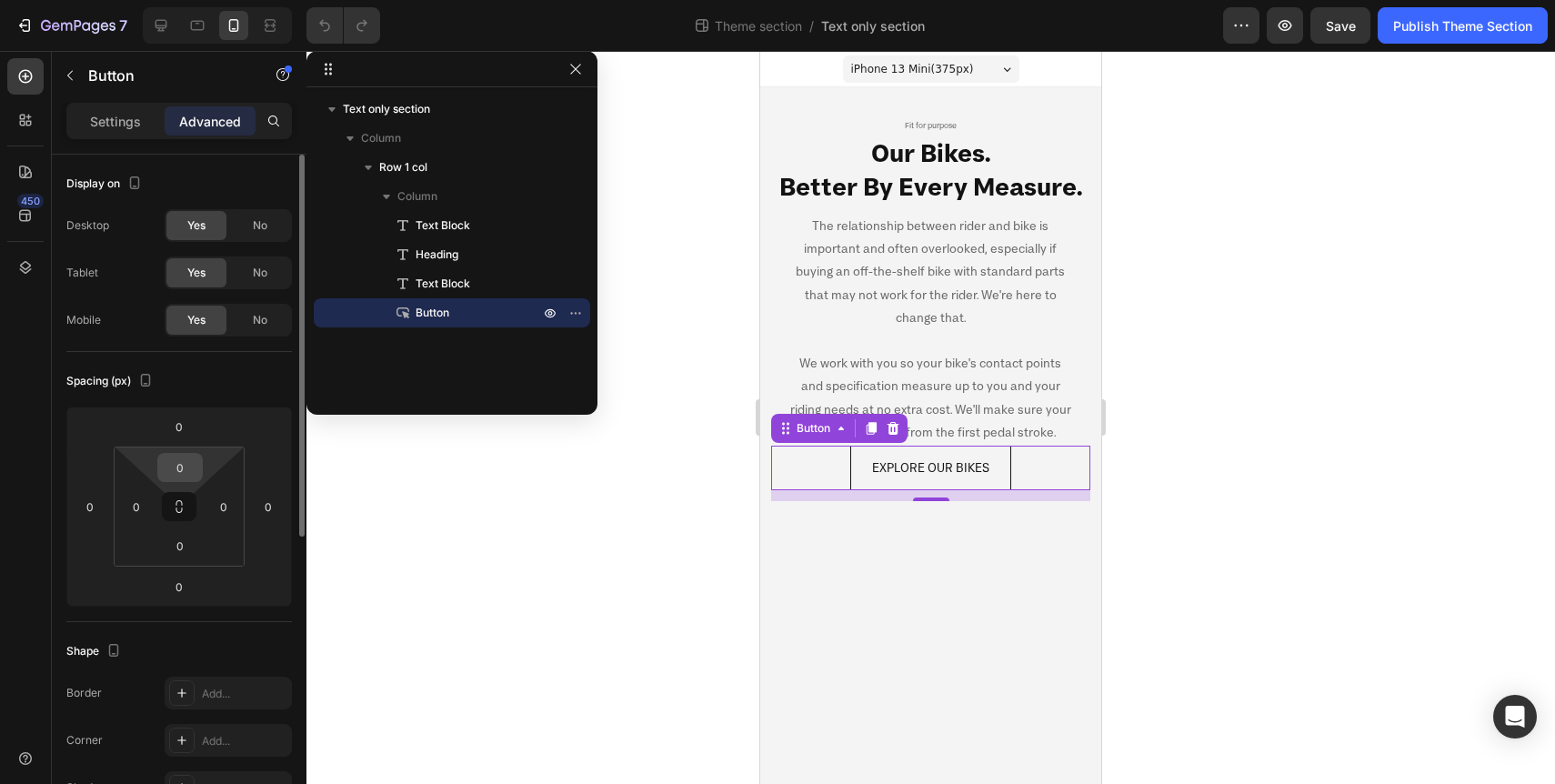
click at [184, 463] on input "0" at bounding box center [180, 467] width 36 height 27
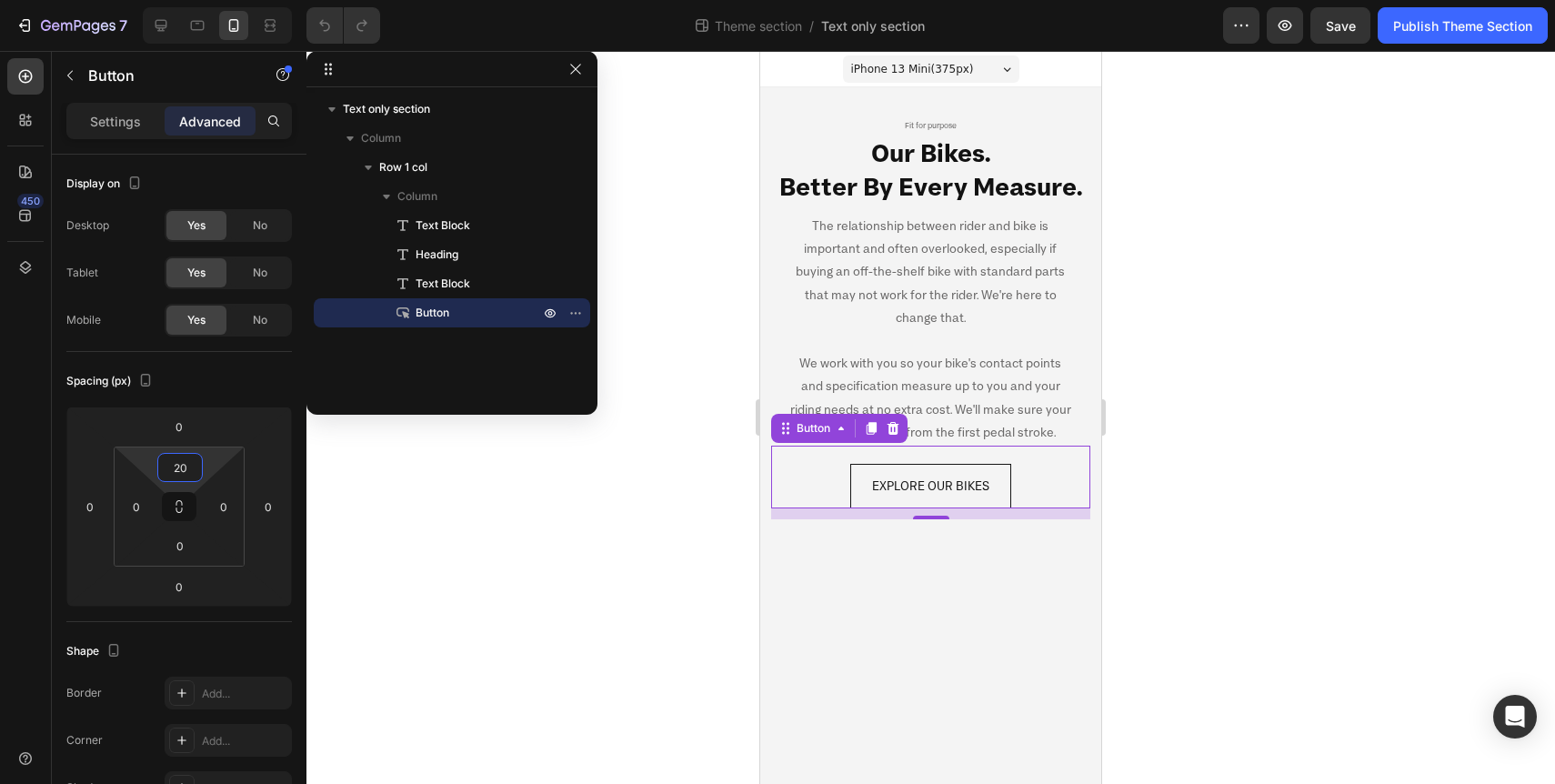
type input "20"
click at [628, 585] on div at bounding box center [930, 417] width 1249 height 733
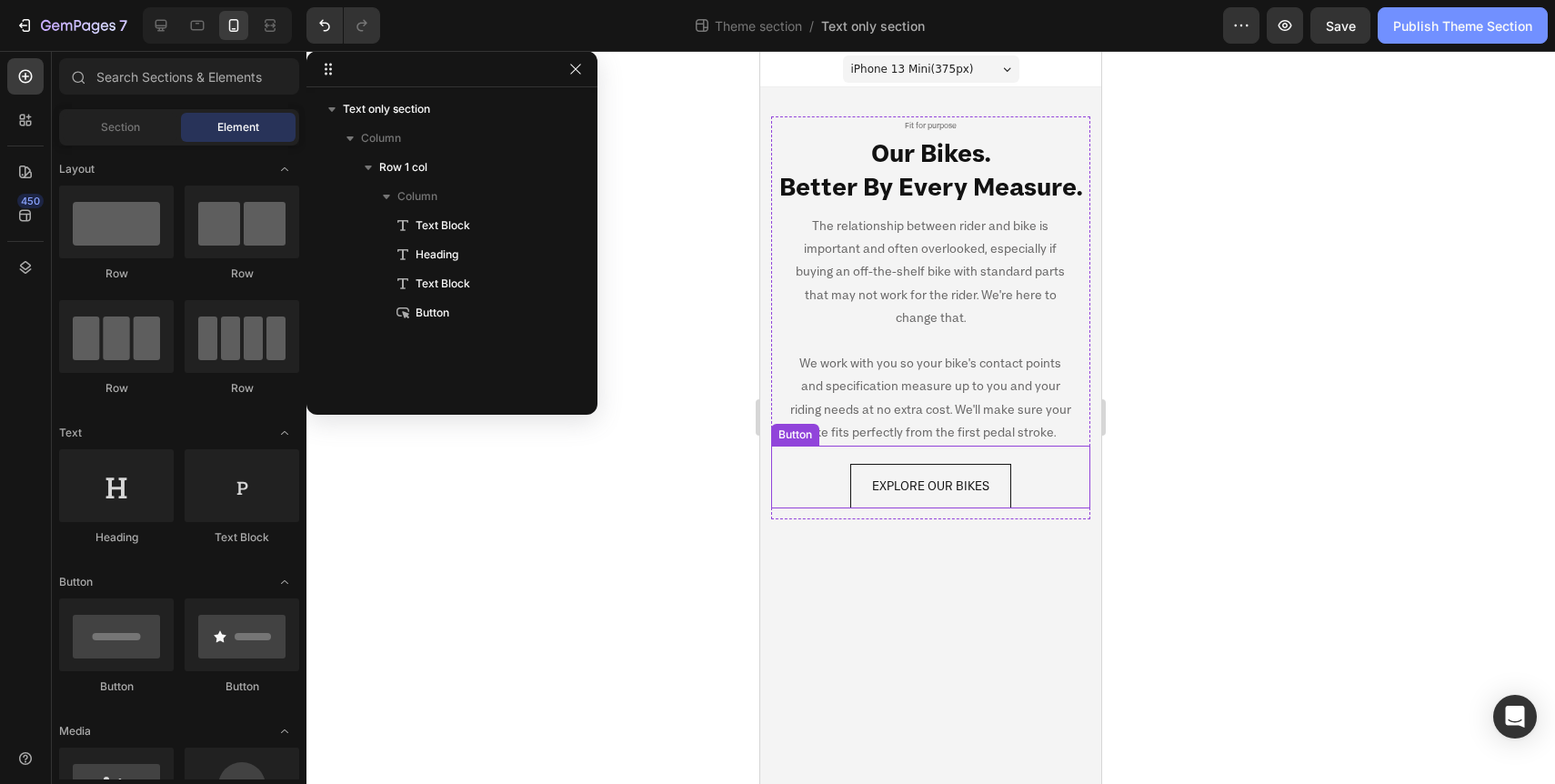
click at [1448, 32] on div "Publish Theme Section" at bounding box center [1462, 25] width 139 height 19
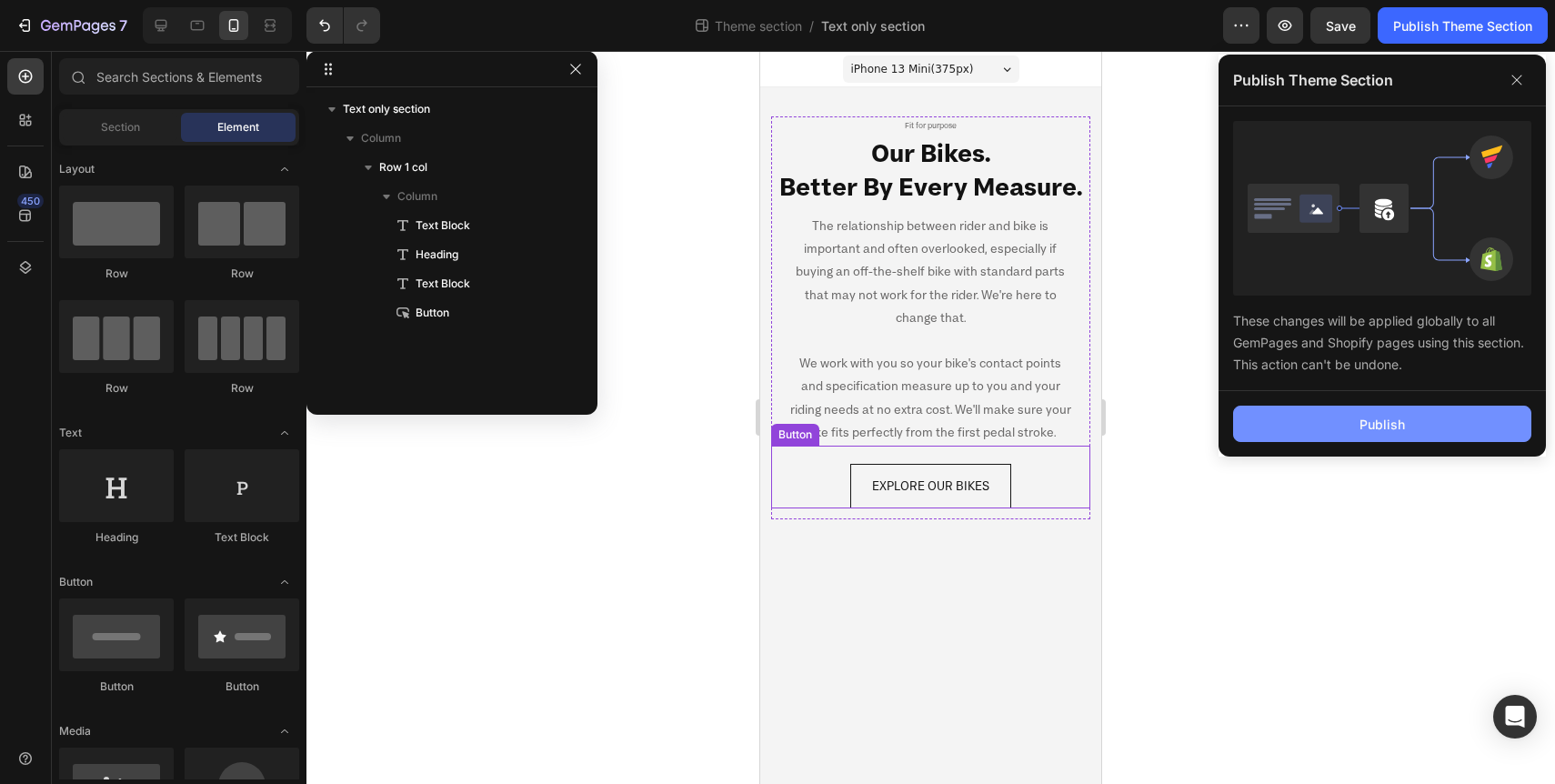
click at [1397, 431] on div "Publish" at bounding box center [1382, 424] width 46 height 19
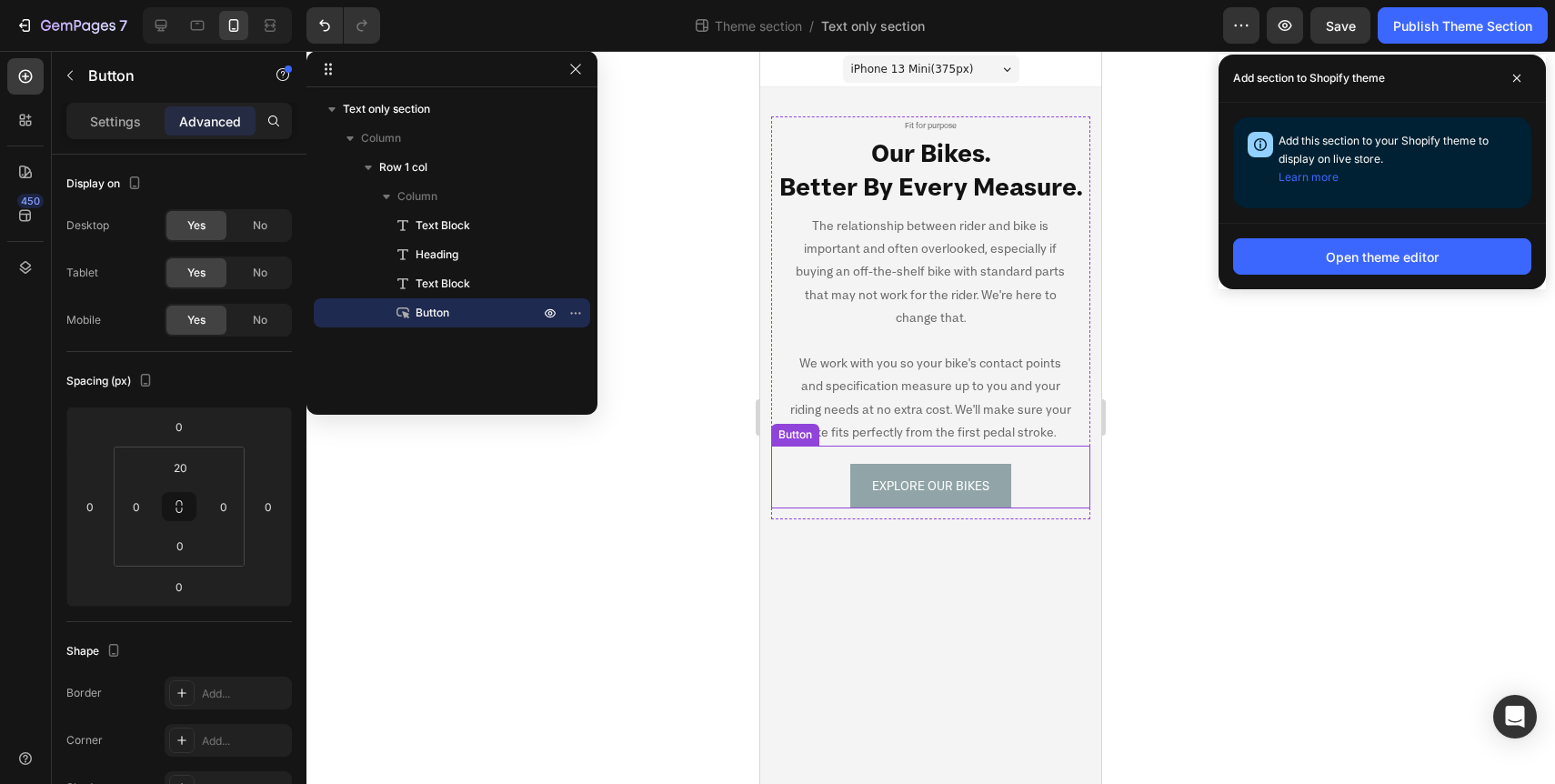
click at [1005, 484] on link "EXPLORE OUR BIKES" at bounding box center [930, 486] width 161 height 45
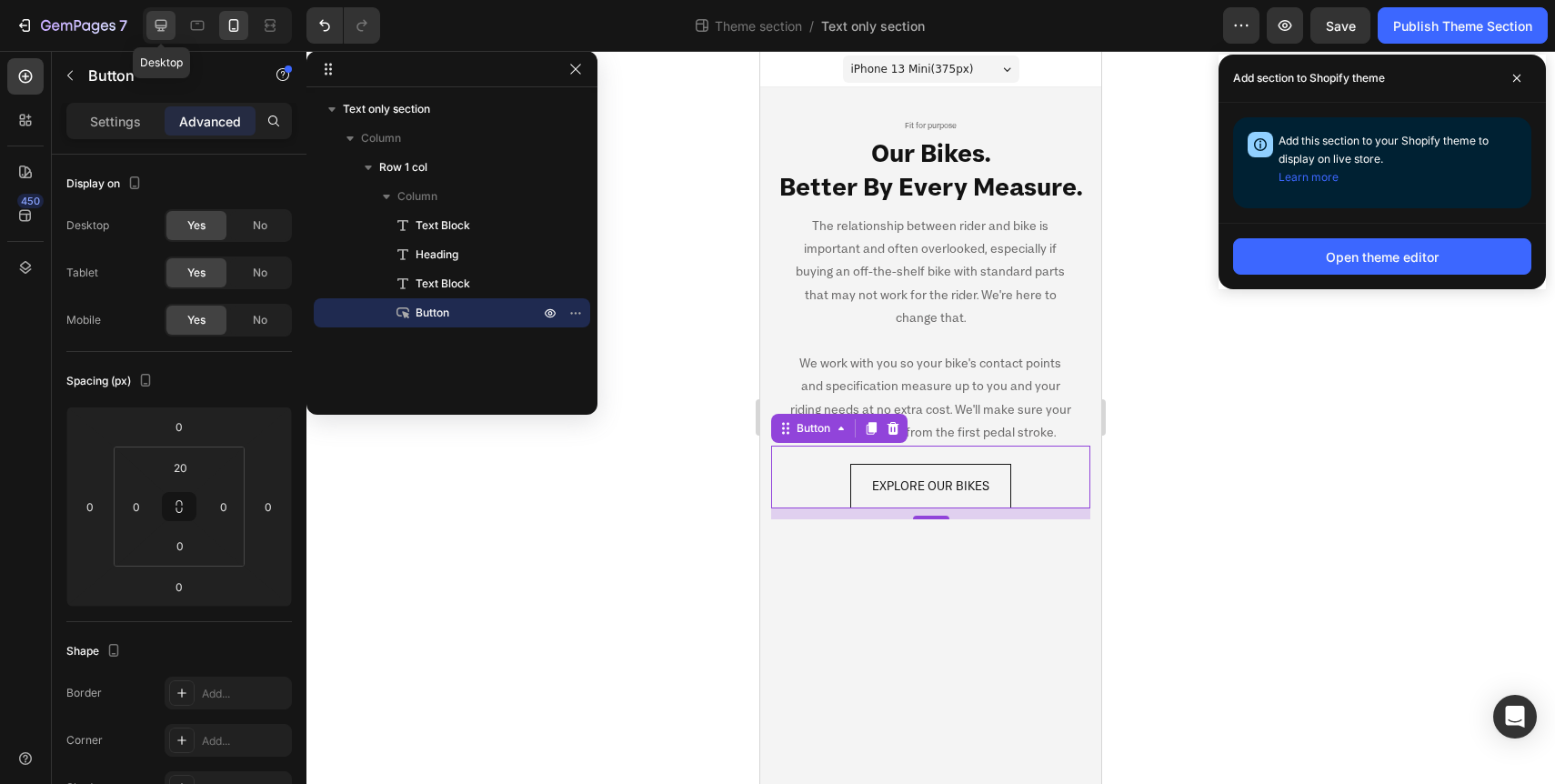
click at [160, 26] on icon at bounding box center [161, 25] width 18 height 18
type input "12"
type input "0"
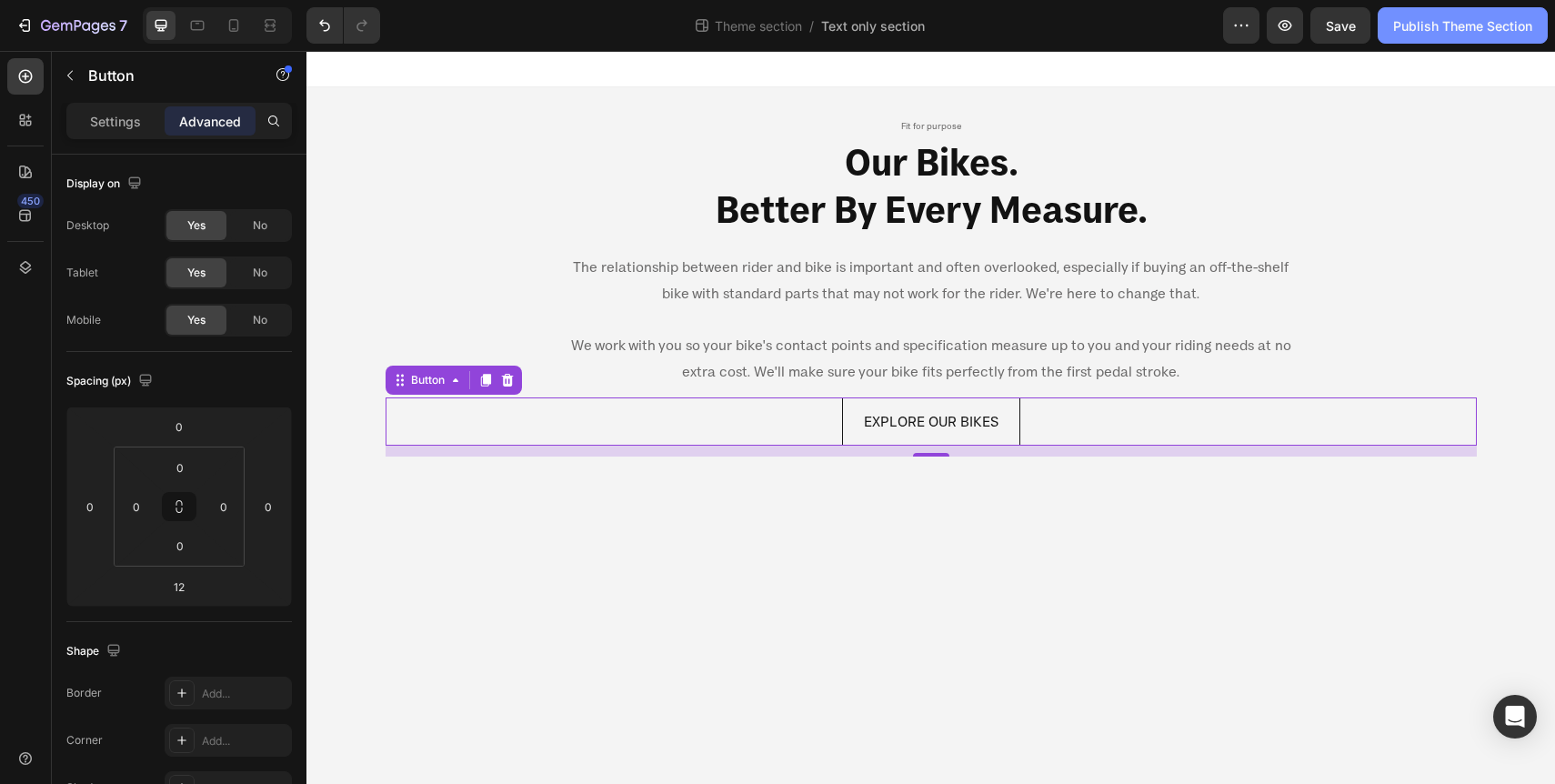
click at [1422, 34] on div "Publish Theme Section" at bounding box center [1462, 25] width 139 height 19
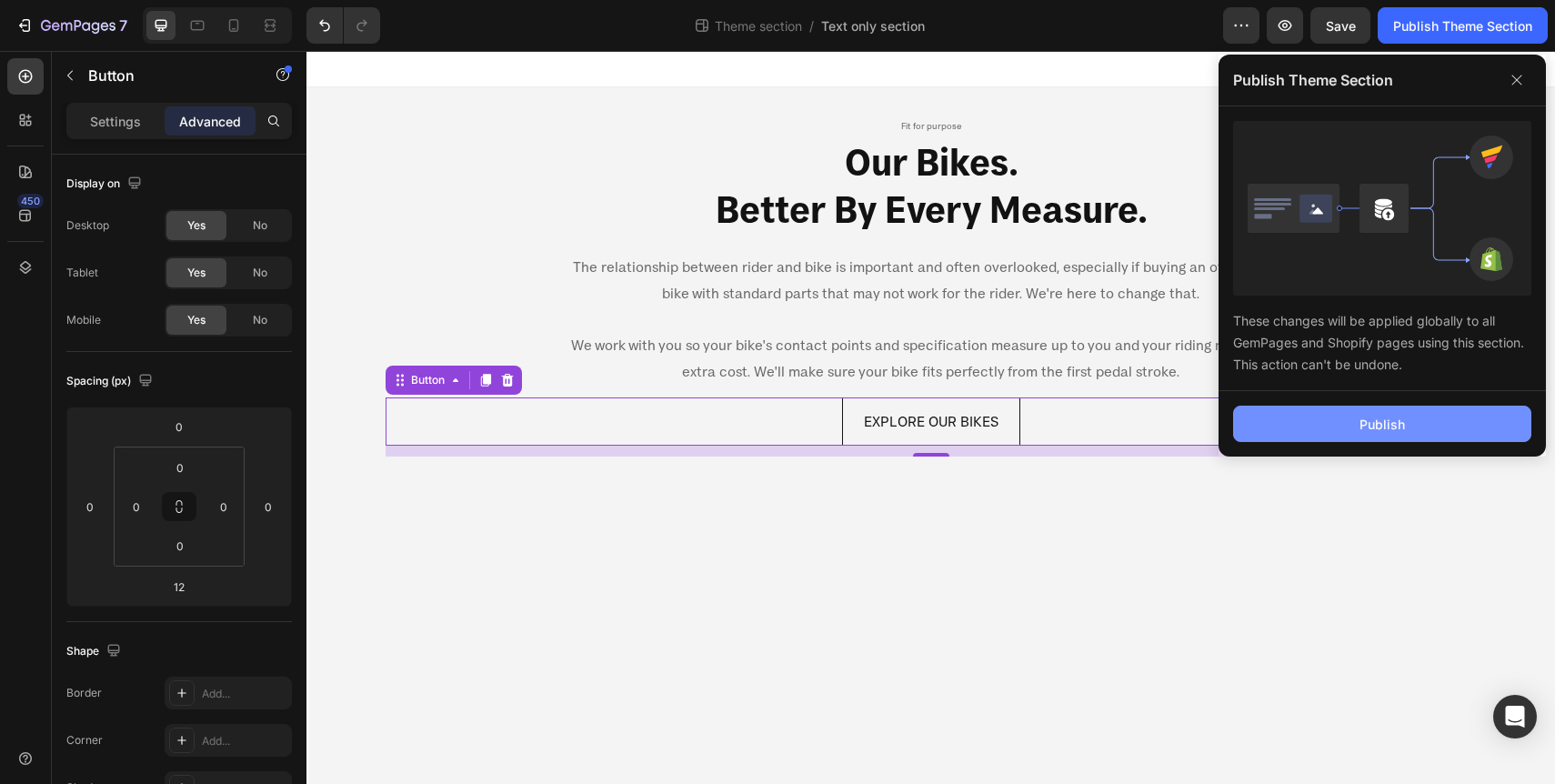
click at [1323, 425] on button "Publish" at bounding box center [1382, 423] width 298 height 36
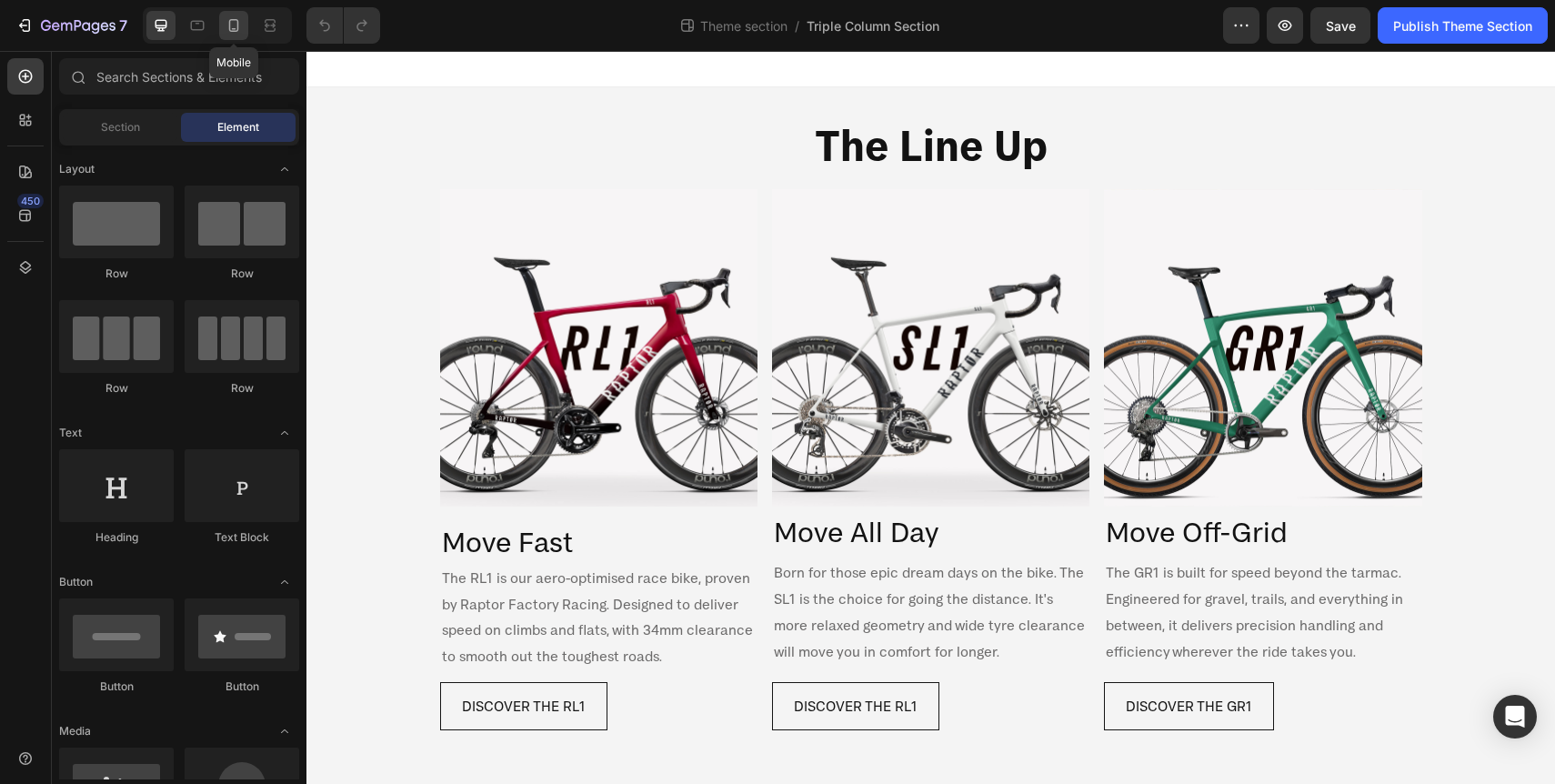
click at [231, 27] on icon at bounding box center [234, 25] width 18 height 18
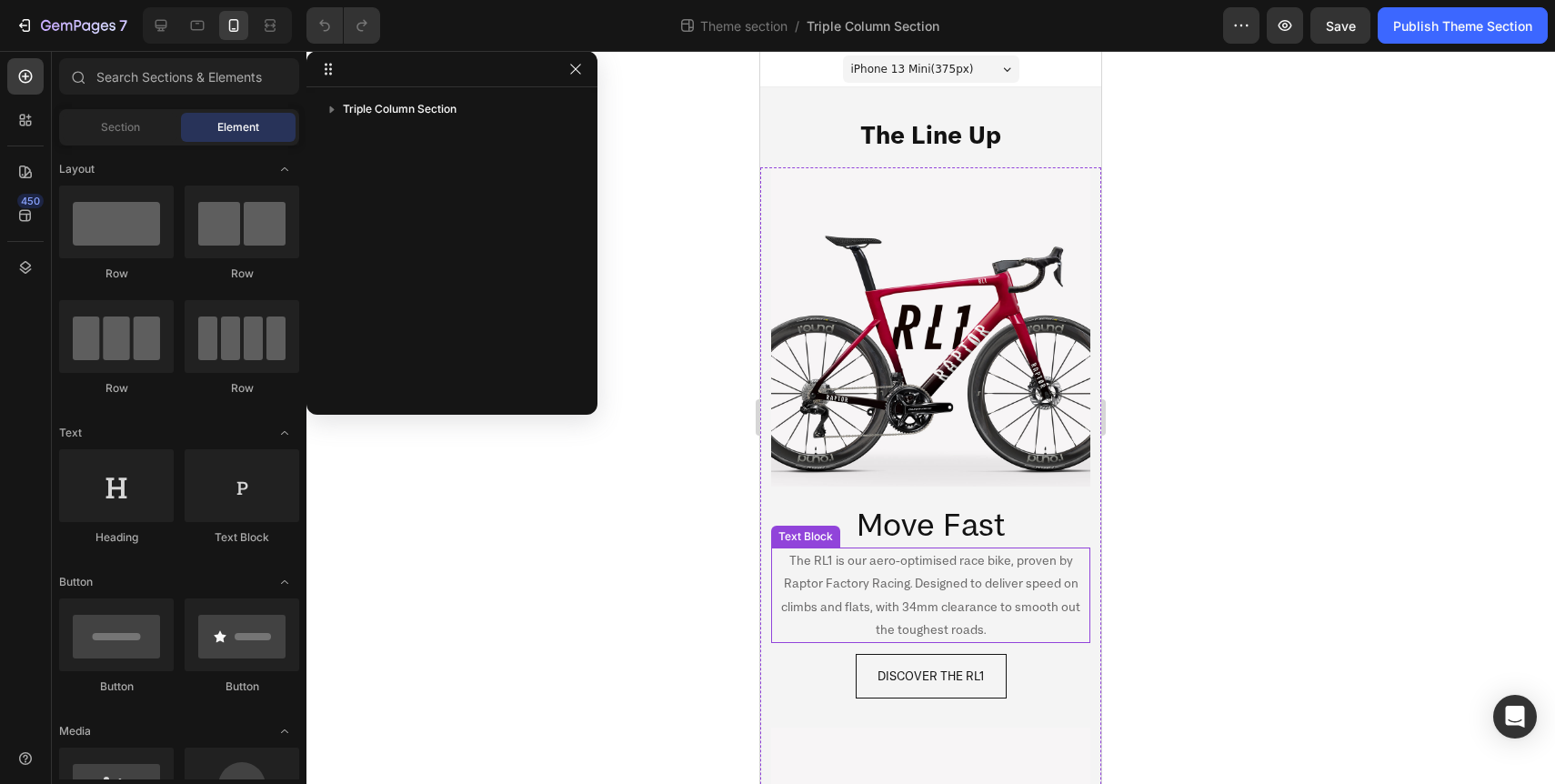
click at [969, 600] on p "The RL1 is our aero-optimised race bike, proven by Raptor Factory Racing. Desig…" at bounding box center [931, 594] width 315 height 92
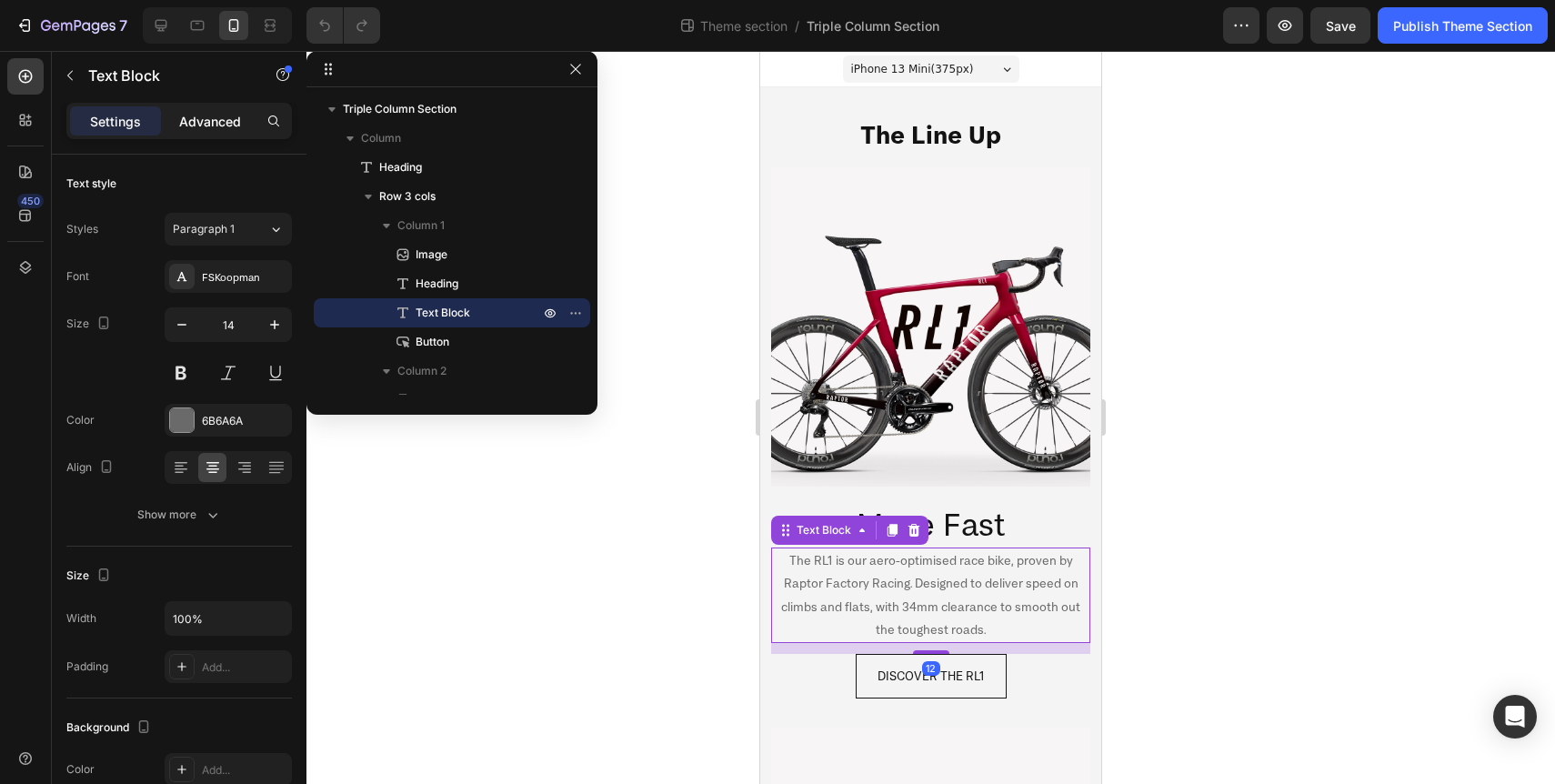
click at [204, 125] on p "Advanced" at bounding box center [211, 121] width 62 height 19
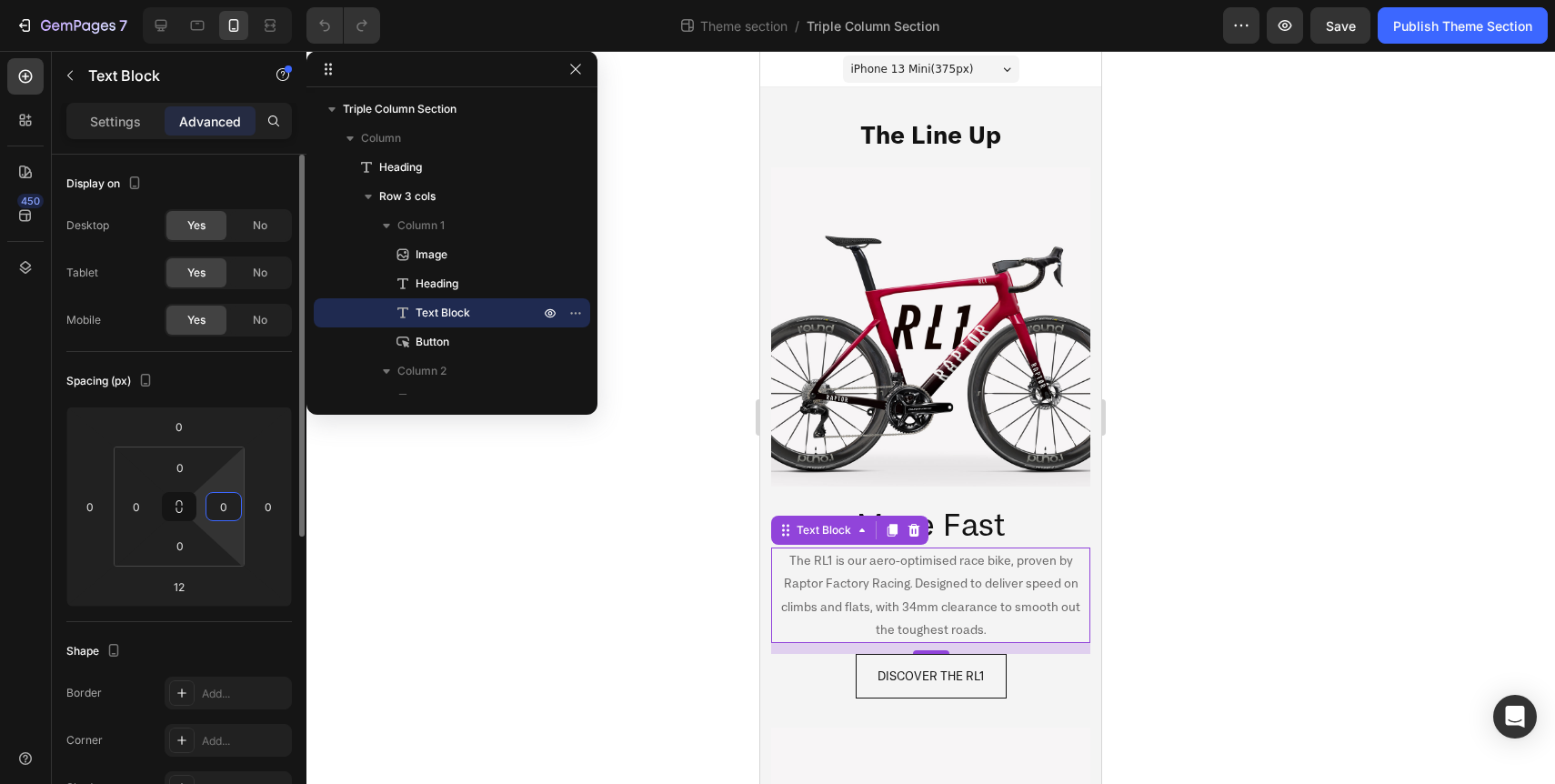
click at [227, 514] on input "0" at bounding box center [224, 506] width 27 height 27
type input "20"
click at [134, 504] on input "0" at bounding box center [136, 506] width 27 height 27
type input "20"
click at [180, 588] on input "12" at bounding box center [179, 586] width 36 height 27
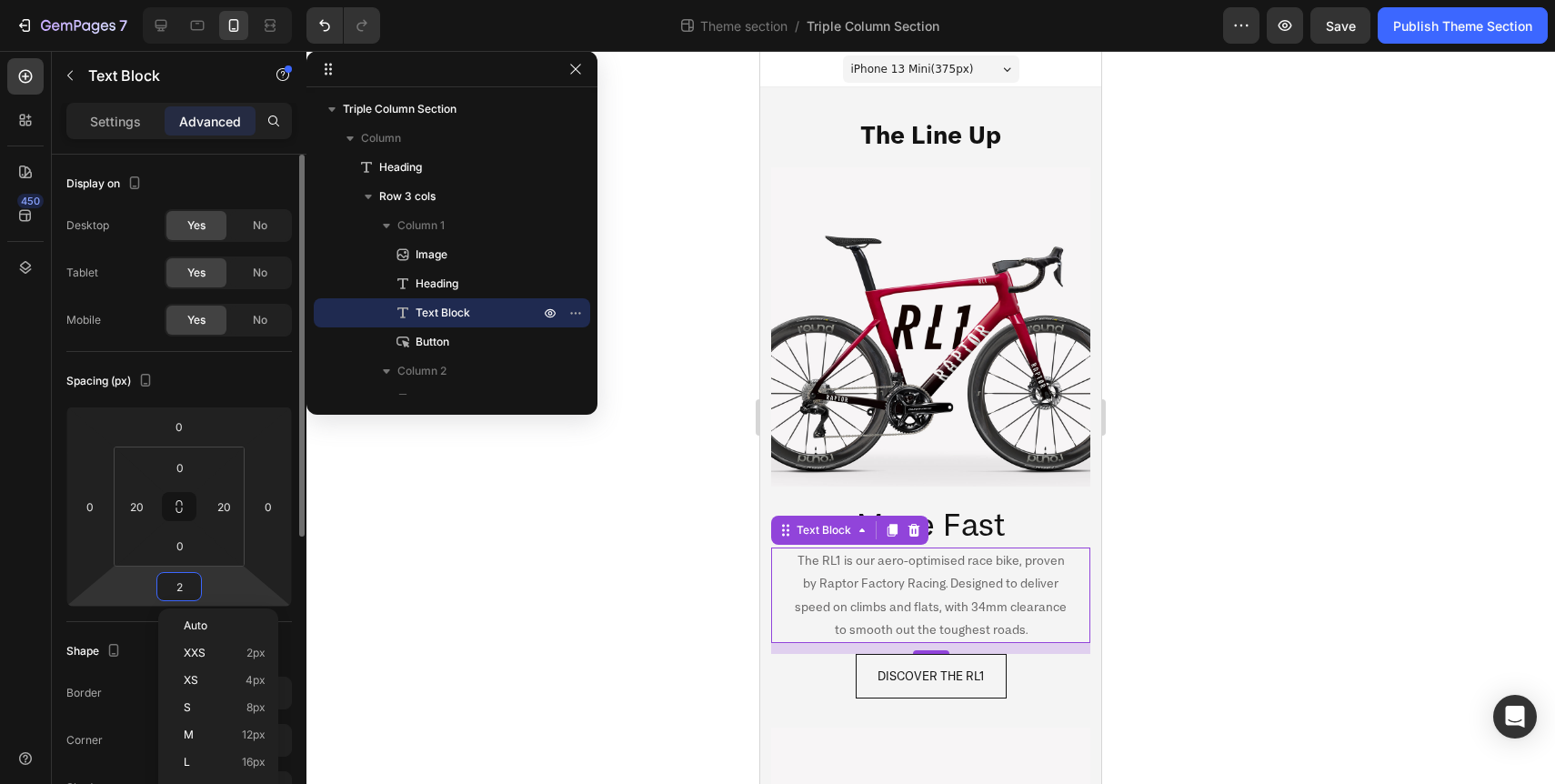
type input "20"
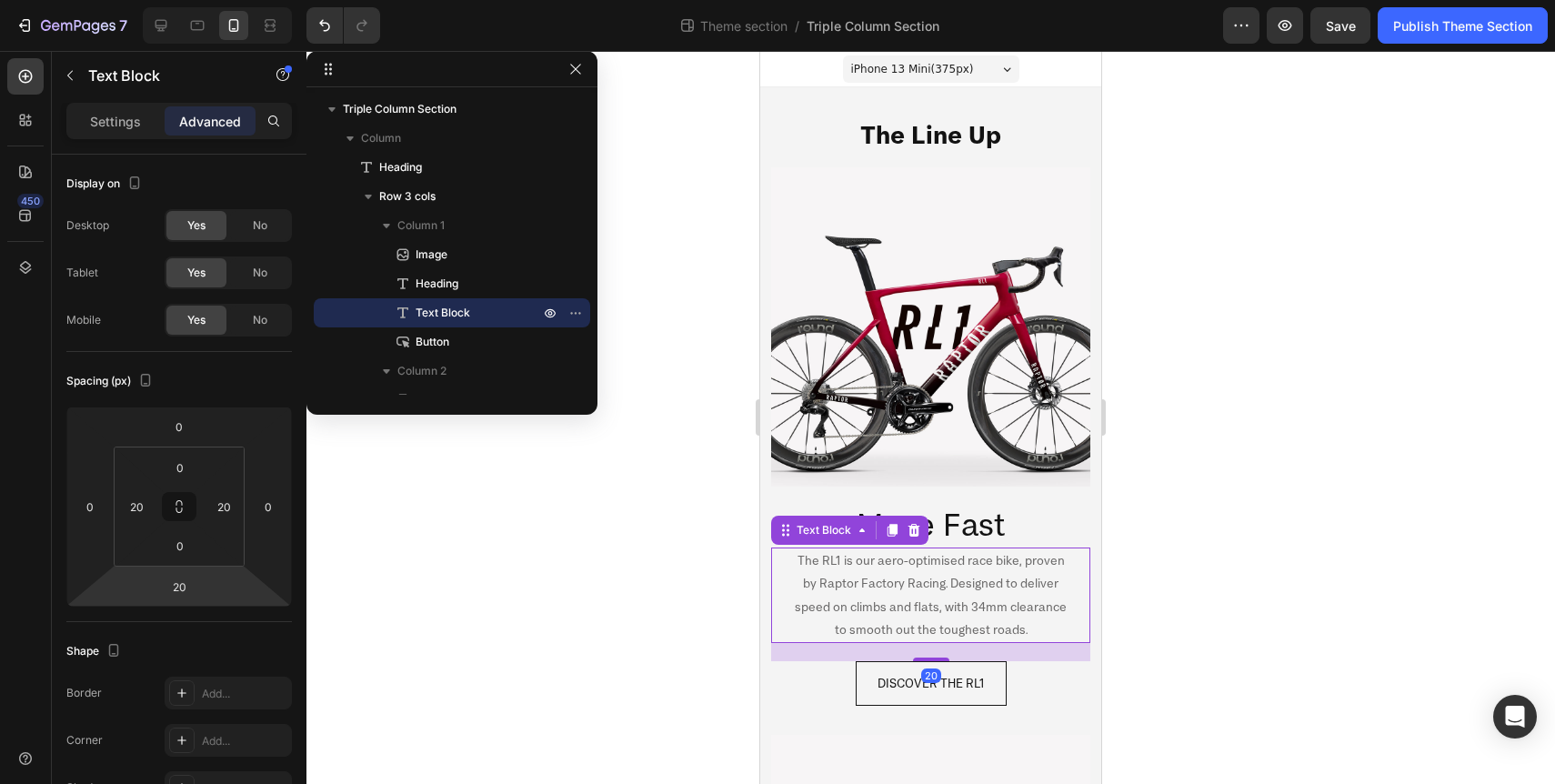
click at [576, 662] on div at bounding box center [930, 417] width 1249 height 733
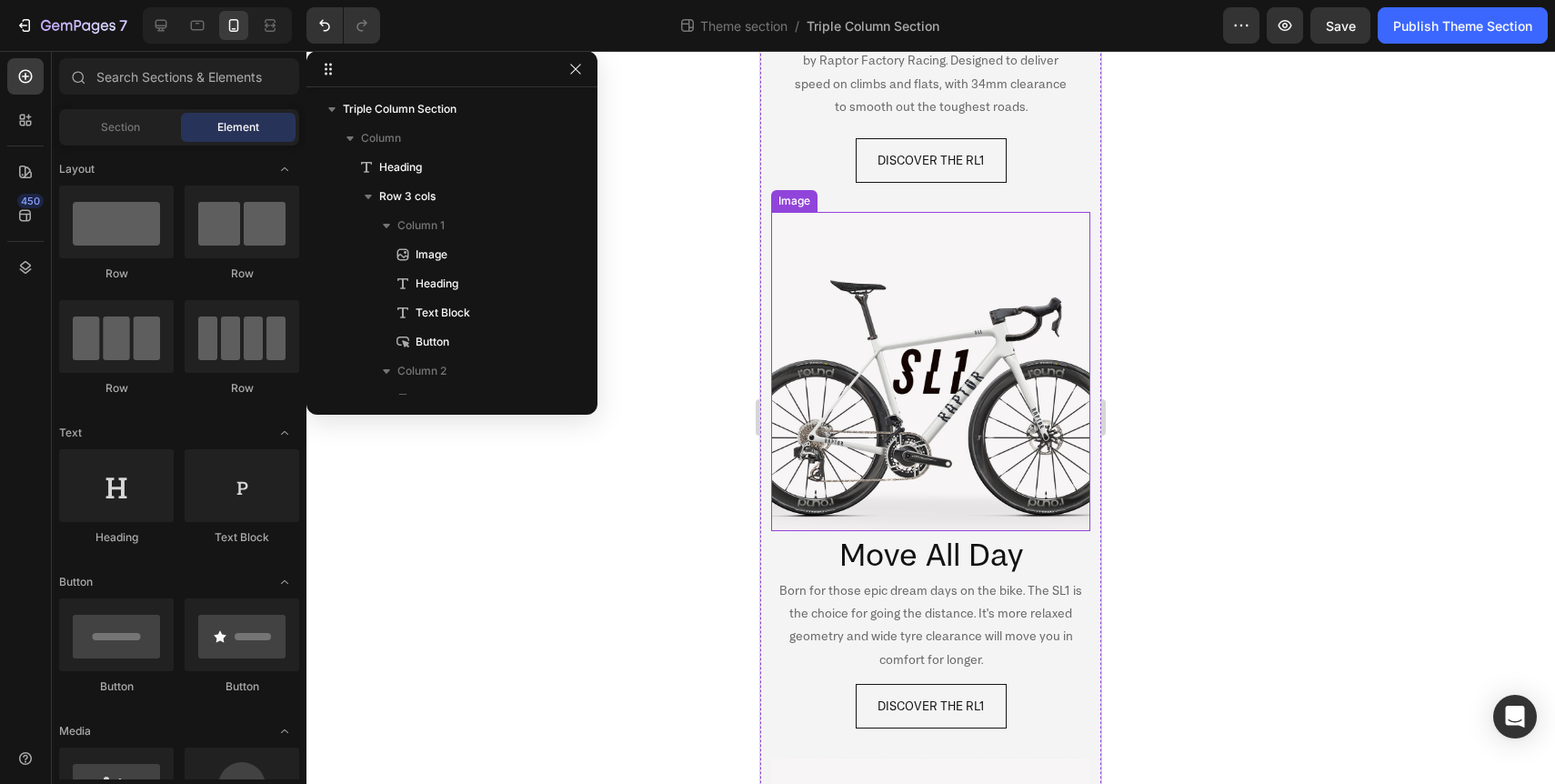
scroll to position [546, 0]
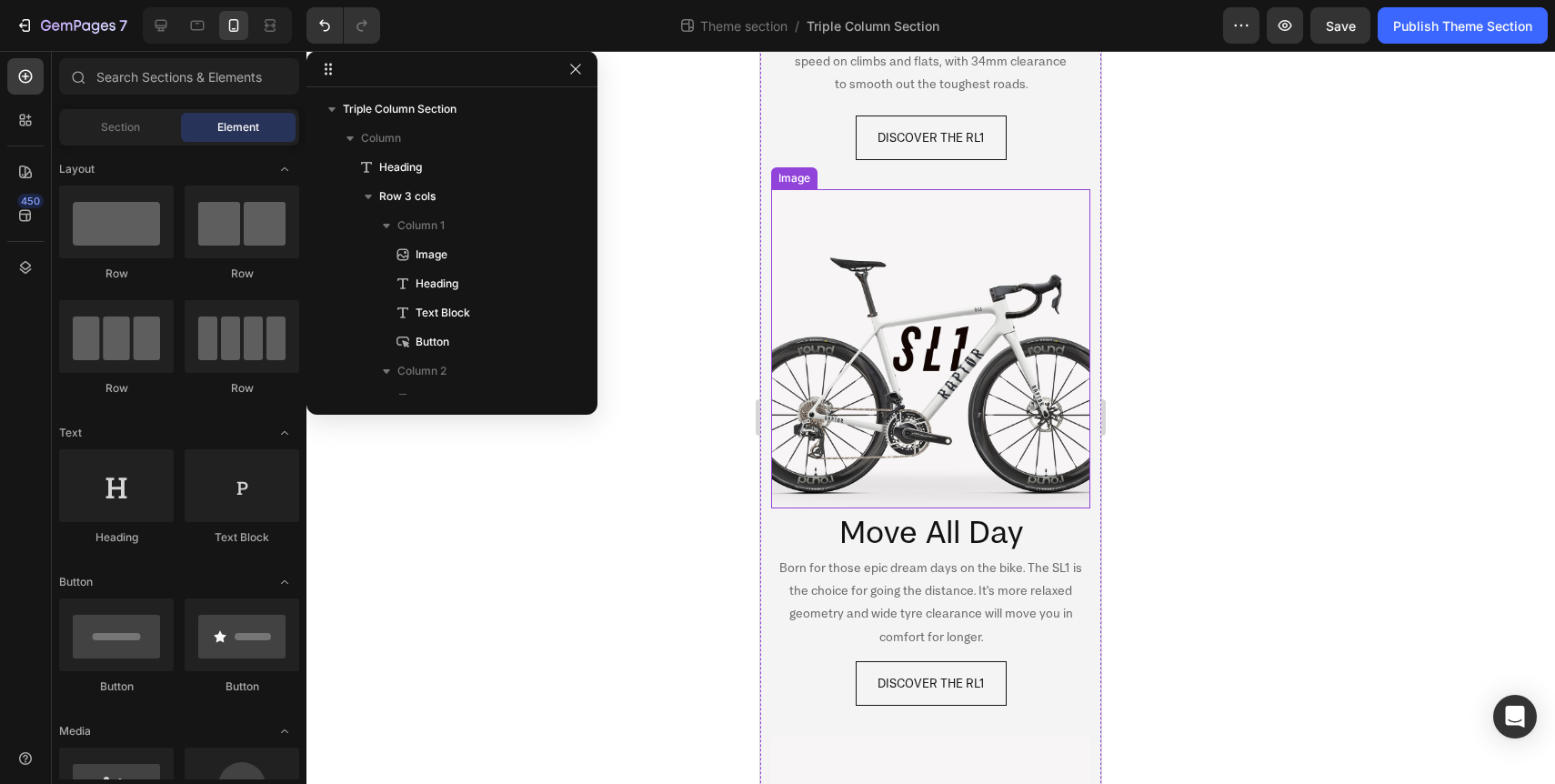
click at [978, 601] on p "Born for those epic dream days on the bike. The SL1 is the choice for going the…" at bounding box center [931, 602] width 315 height 92
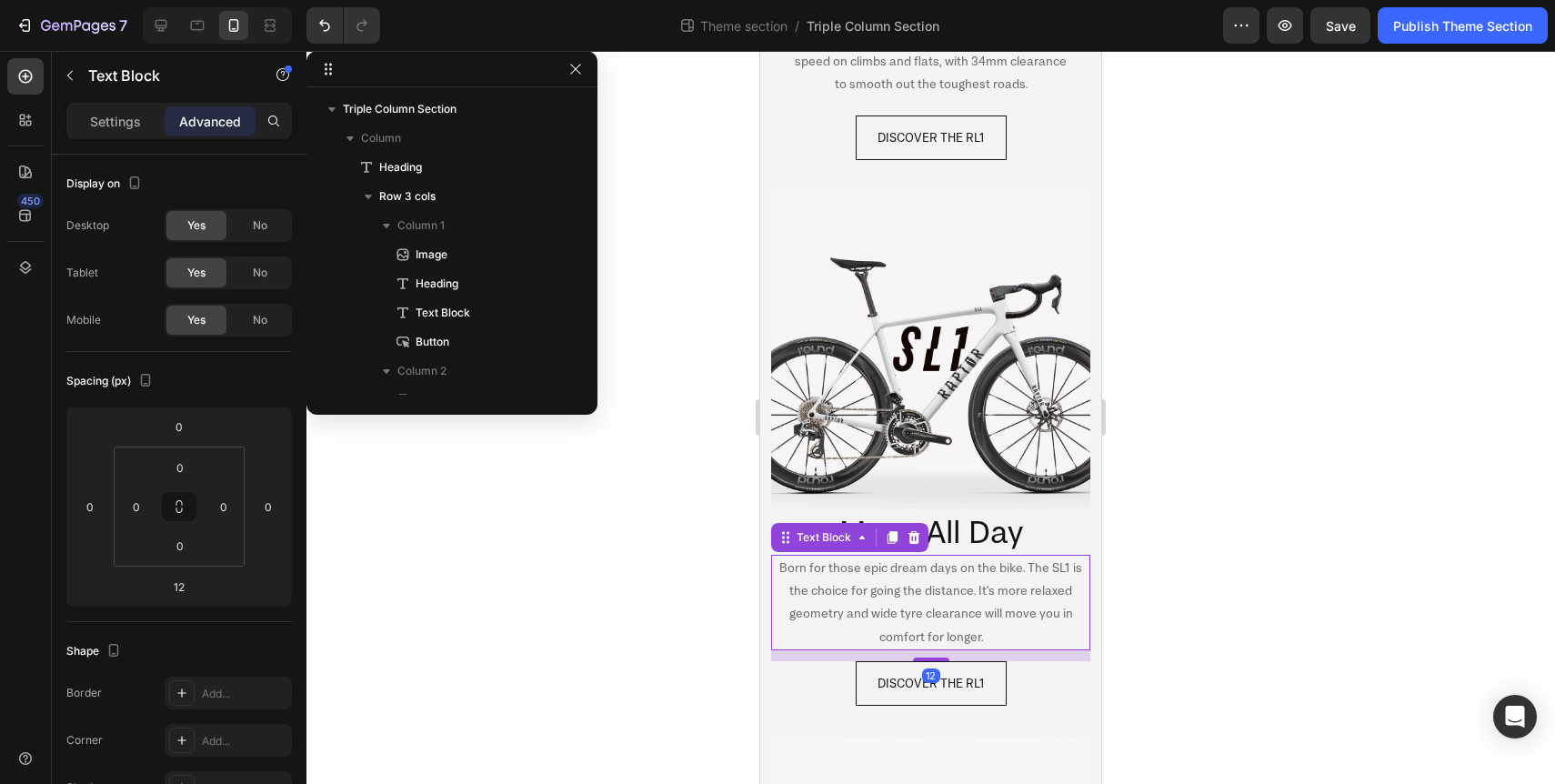
scroll to position [227, 0]
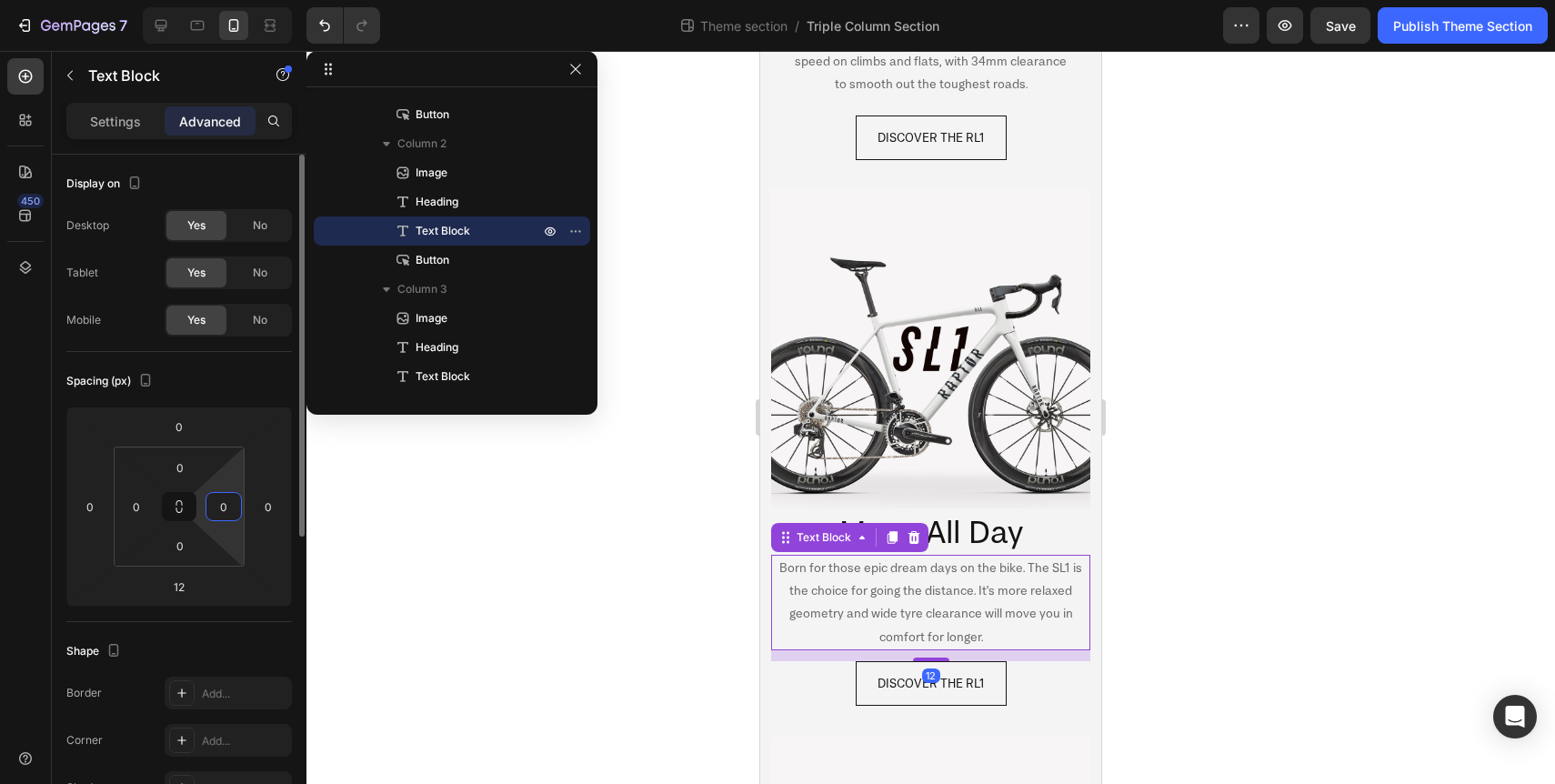
click at [231, 496] on input "0" at bounding box center [224, 506] width 27 height 27
type input "20"
click at [184, 585] on input "12" at bounding box center [179, 586] width 36 height 27
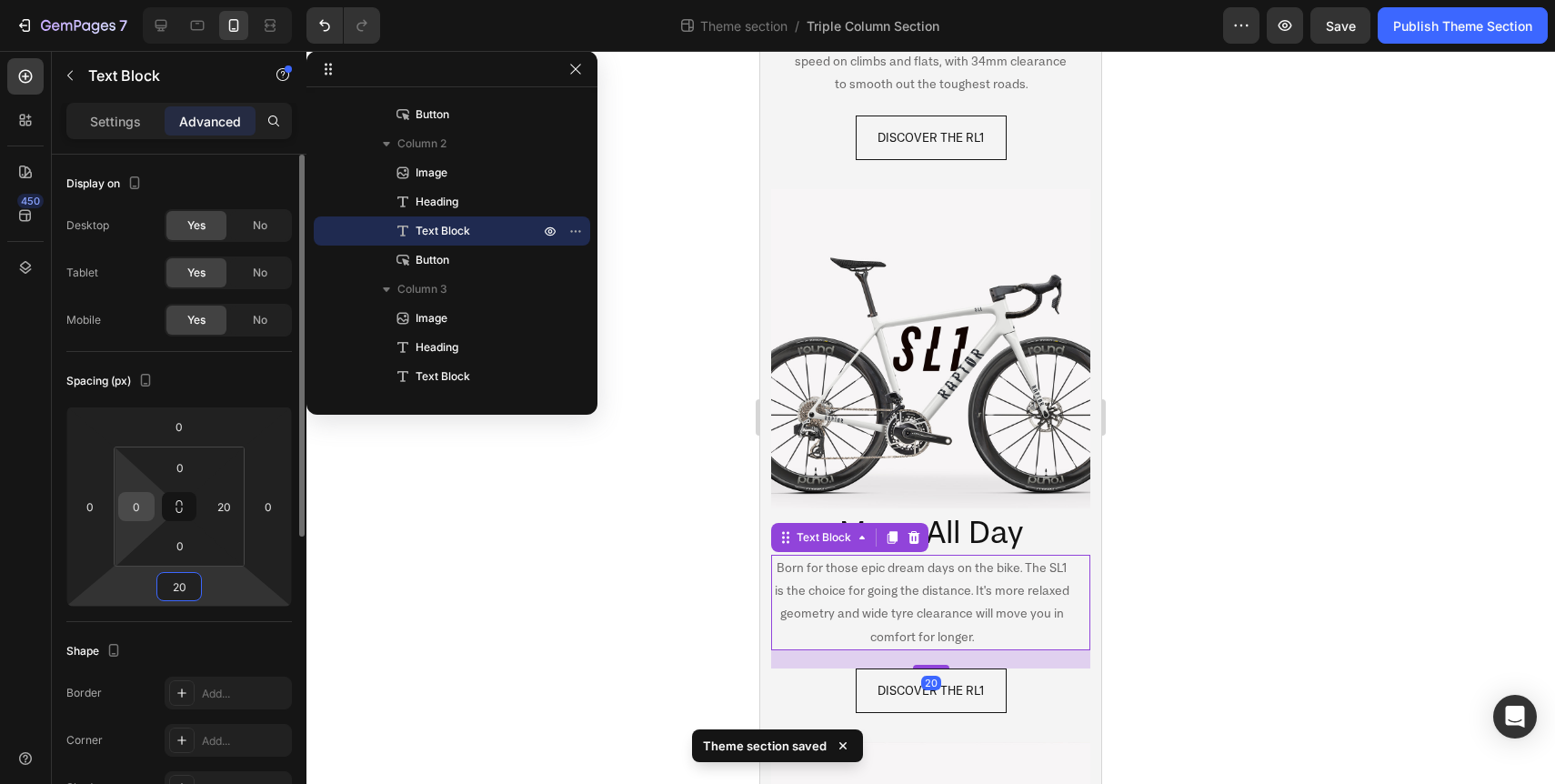
type input "20"
click at [144, 520] on div "0" at bounding box center [136, 506] width 36 height 29
click at [139, 503] on input "0" at bounding box center [136, 506] width 27 height 27
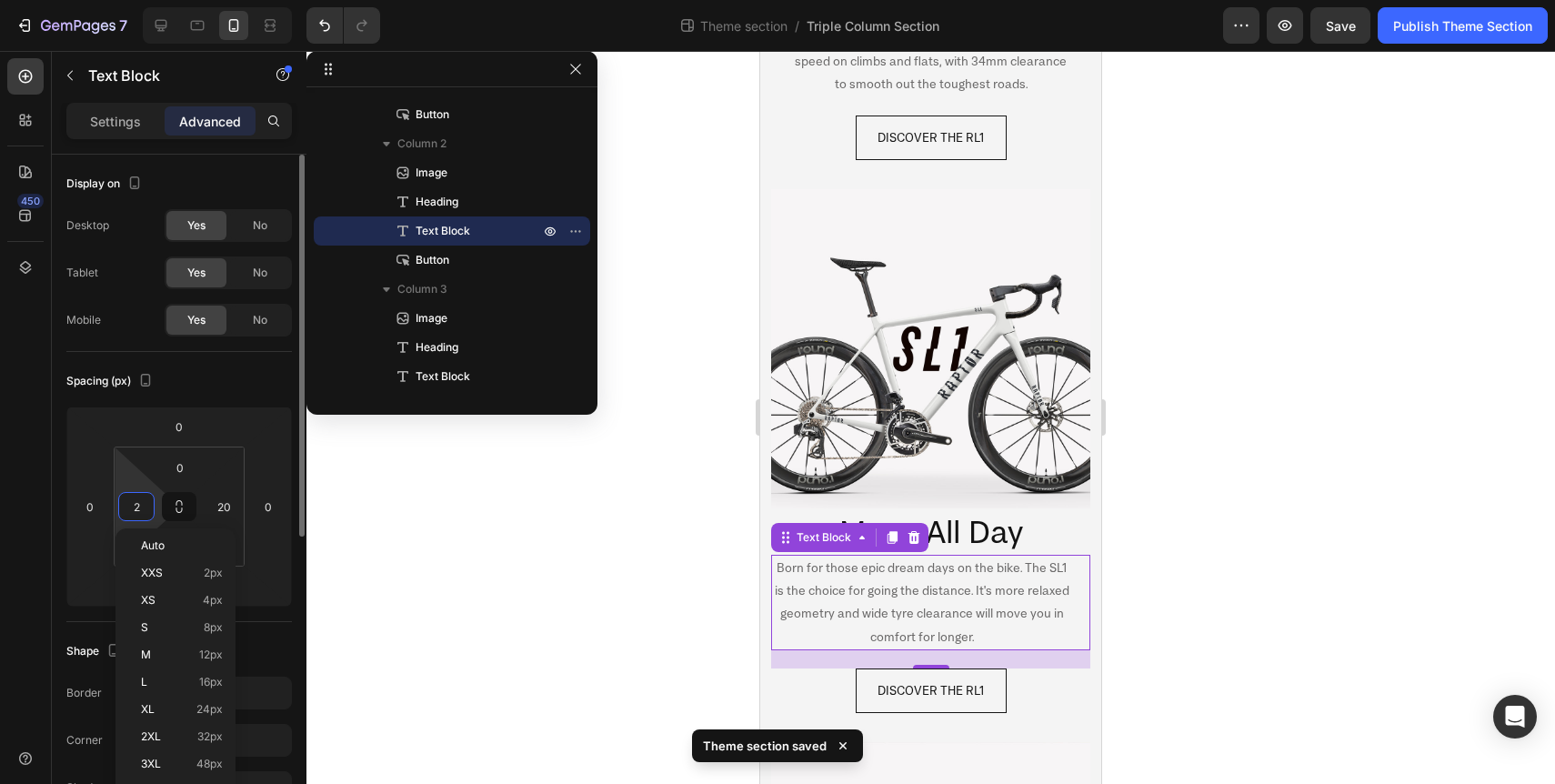
type input "20"
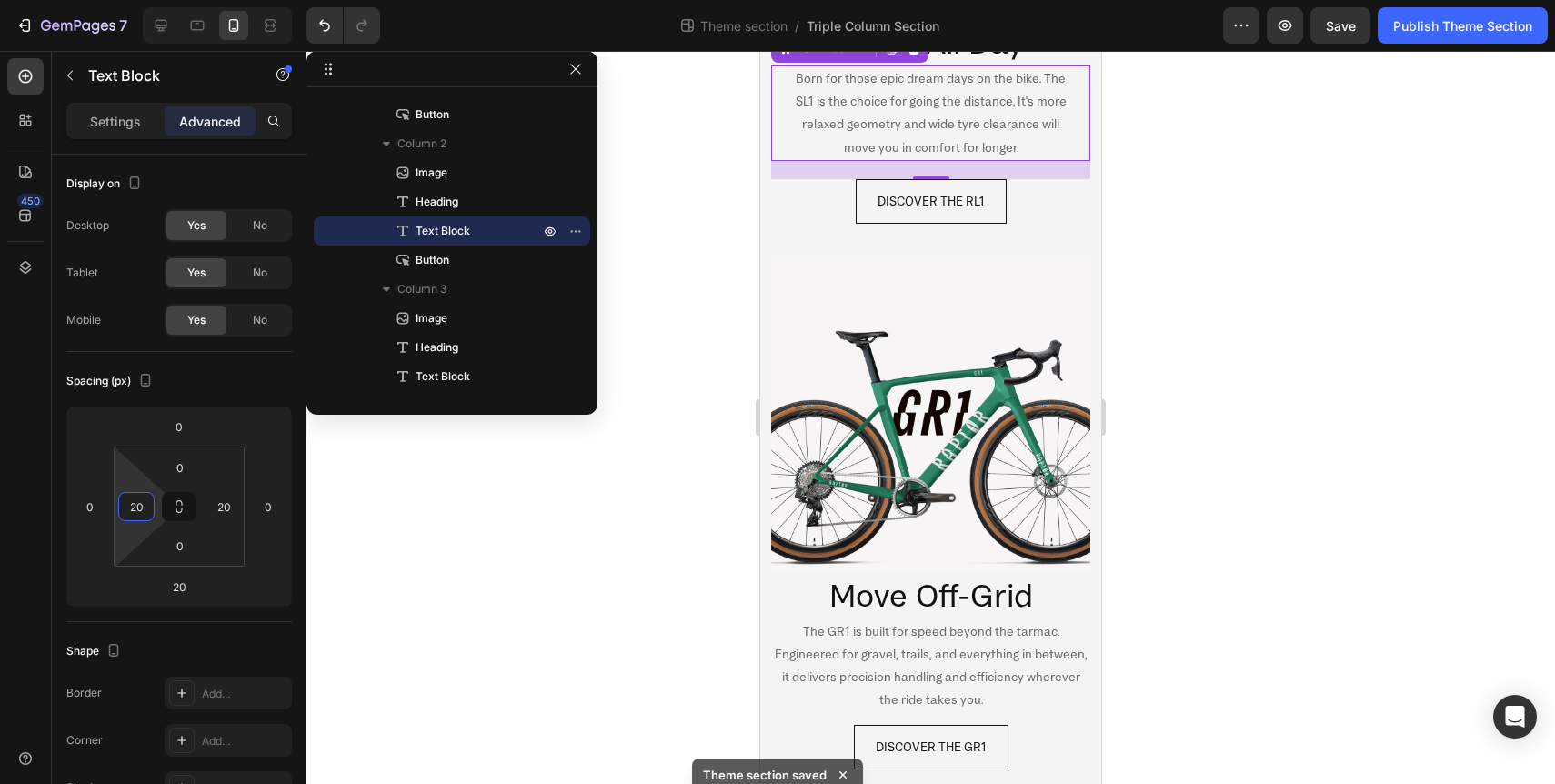
scroll to position [1049, 0]
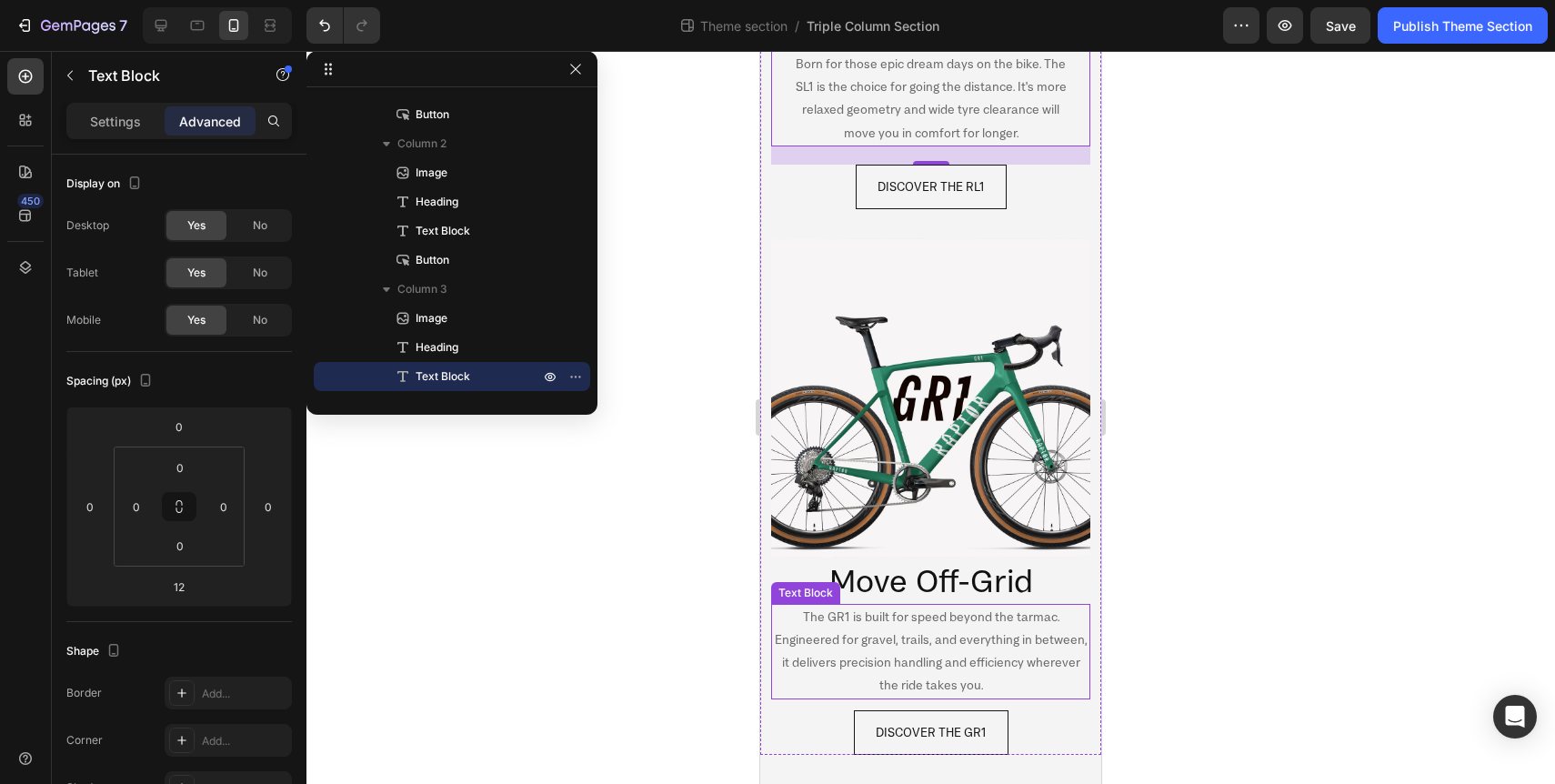
click at [928, 640] on p "The GR1 is built for speed beyond the tarmac. Engineered for gravel, trails, an…" at bounding box center [931, 651] width 315 height 92
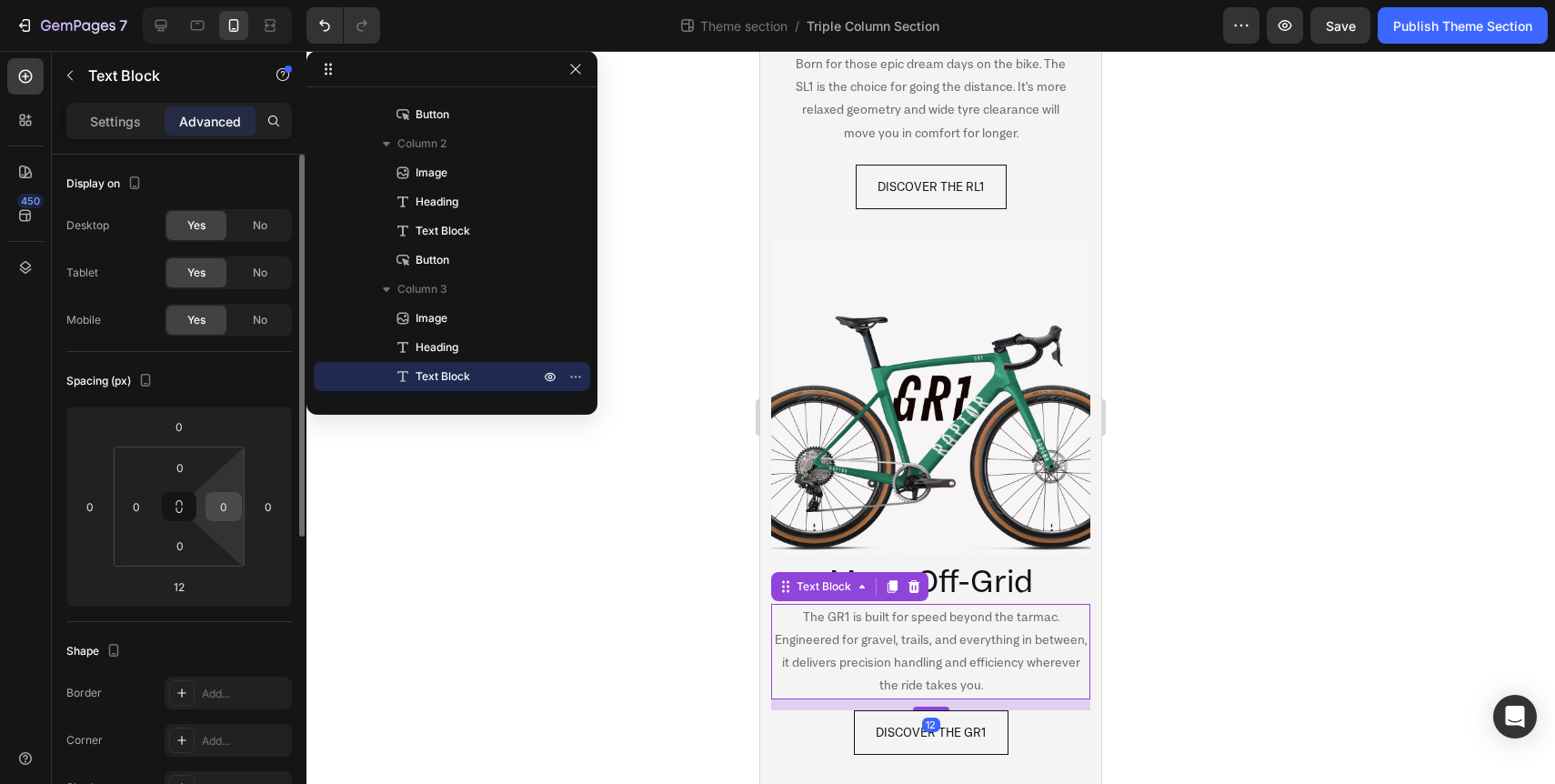
click at [227, 508] on input "0" at bounding box center [224, 506] width 27 height 27
type input "20"
click at [135, 507] on input "0" at bounding box center [136, 506] width 27 height 27
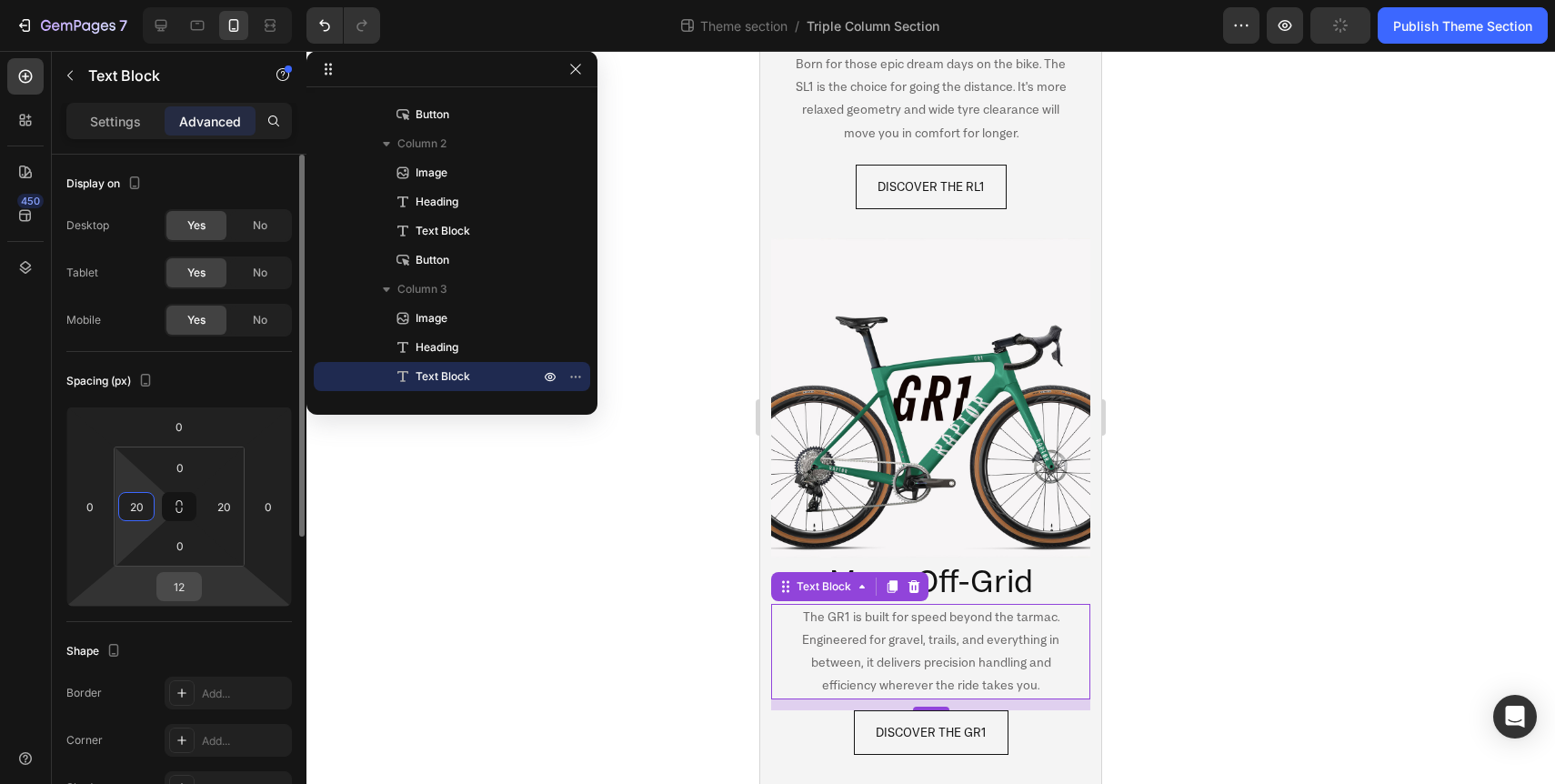
type input "20"
click at [183, 589] on input "12" at bounding box center [179, 586] width 36 height 27
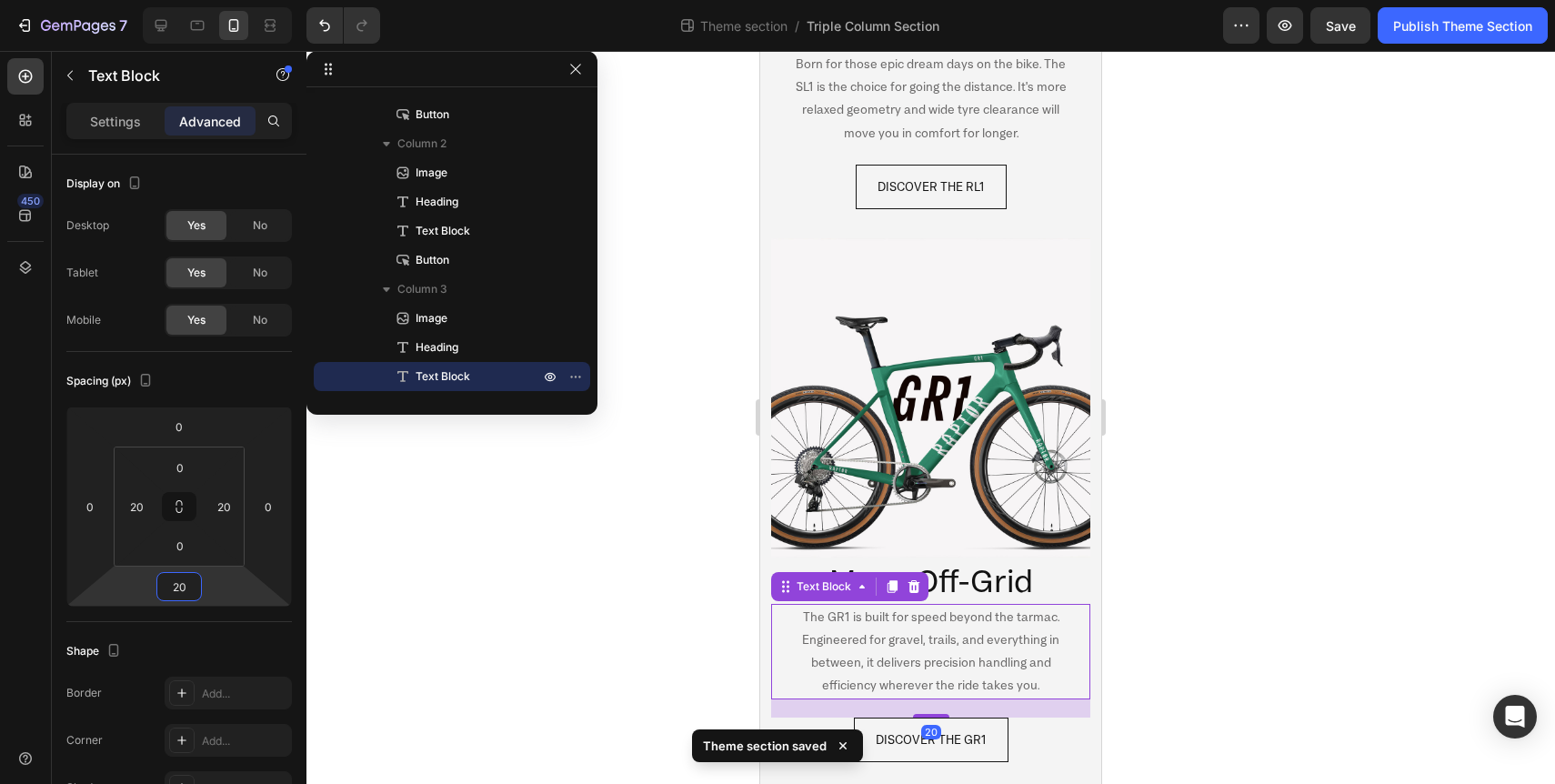
type input "20"
click at [690, 595] on div at bounding box center [930, 417] width 1249 height 733
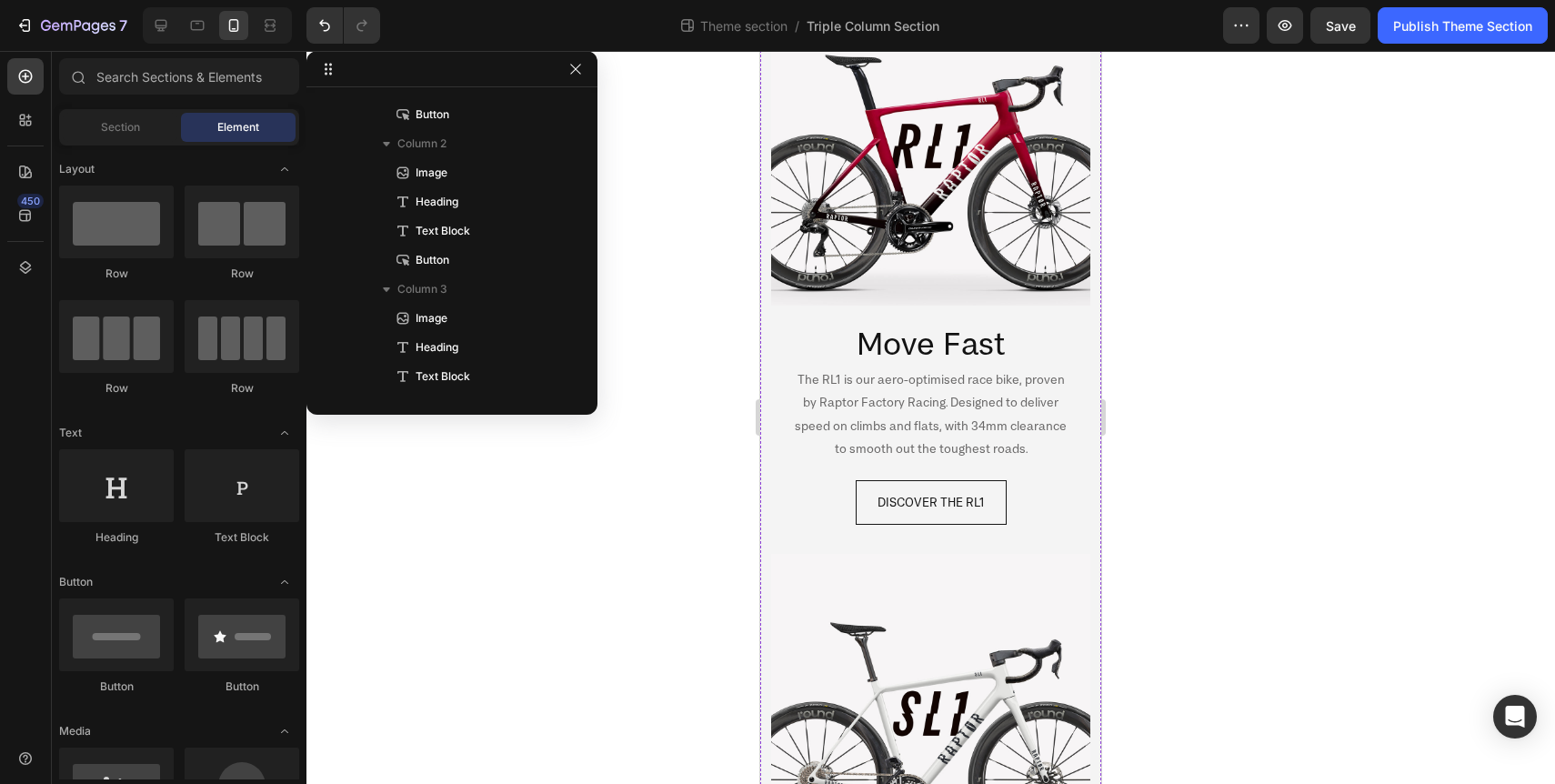
scroll to position [177, 0]
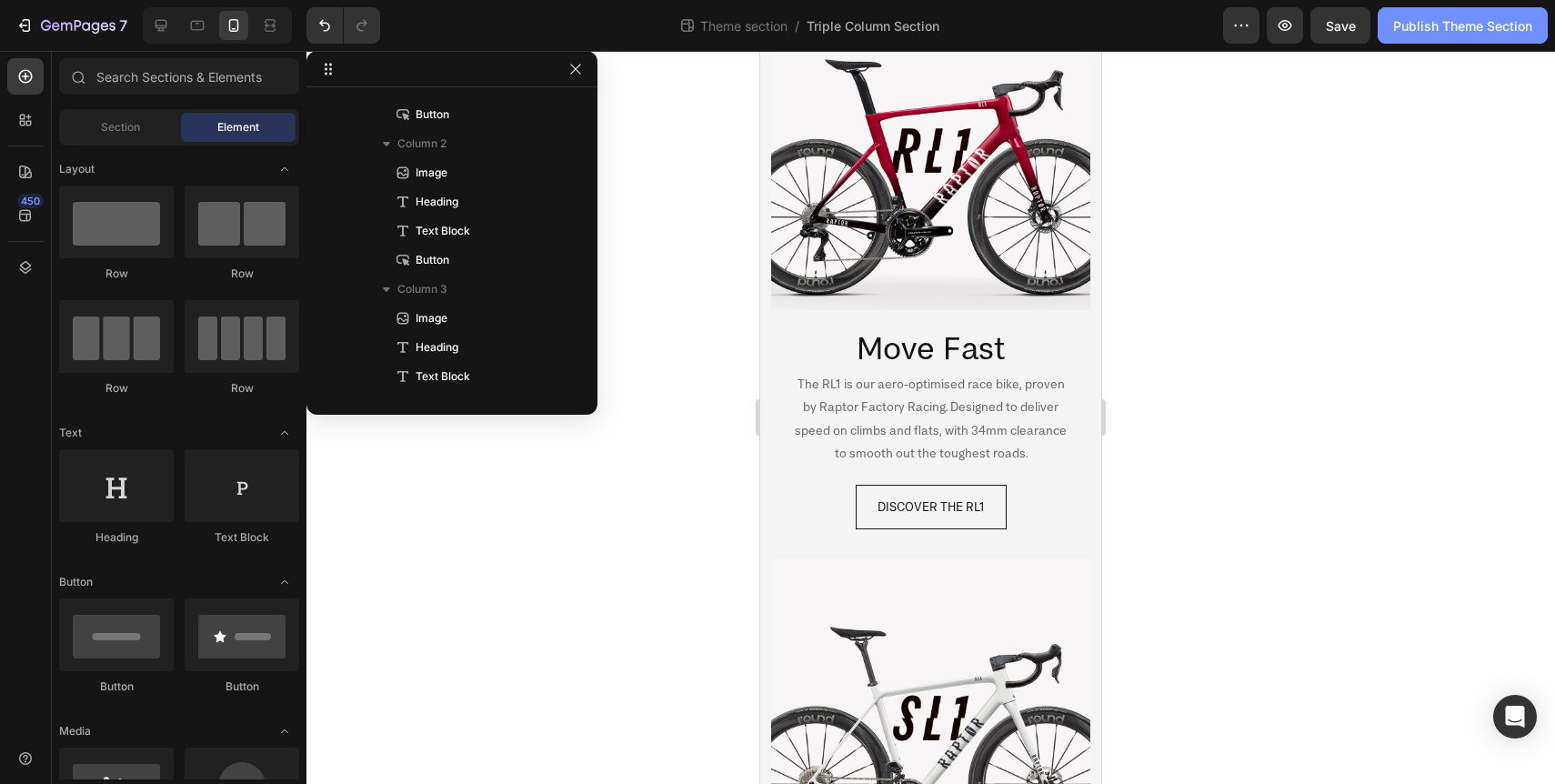
click at [1447, 21] on div "Publish Theme Section" at bounding box center [1462, 25] width 139 height 19
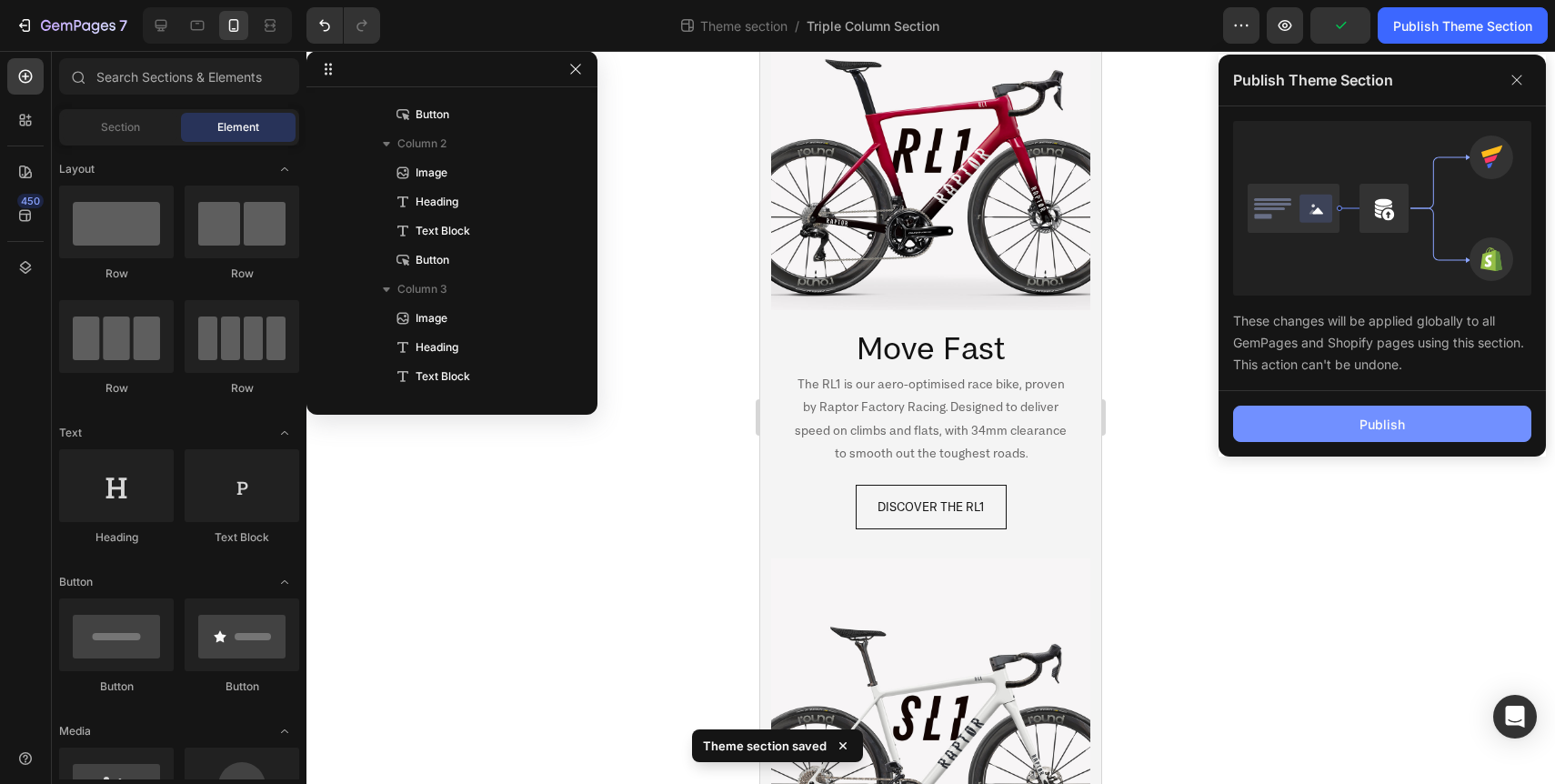
click at [1368, 420] on div "Publish" at bounding box center [1382, 424] width 46 height 19
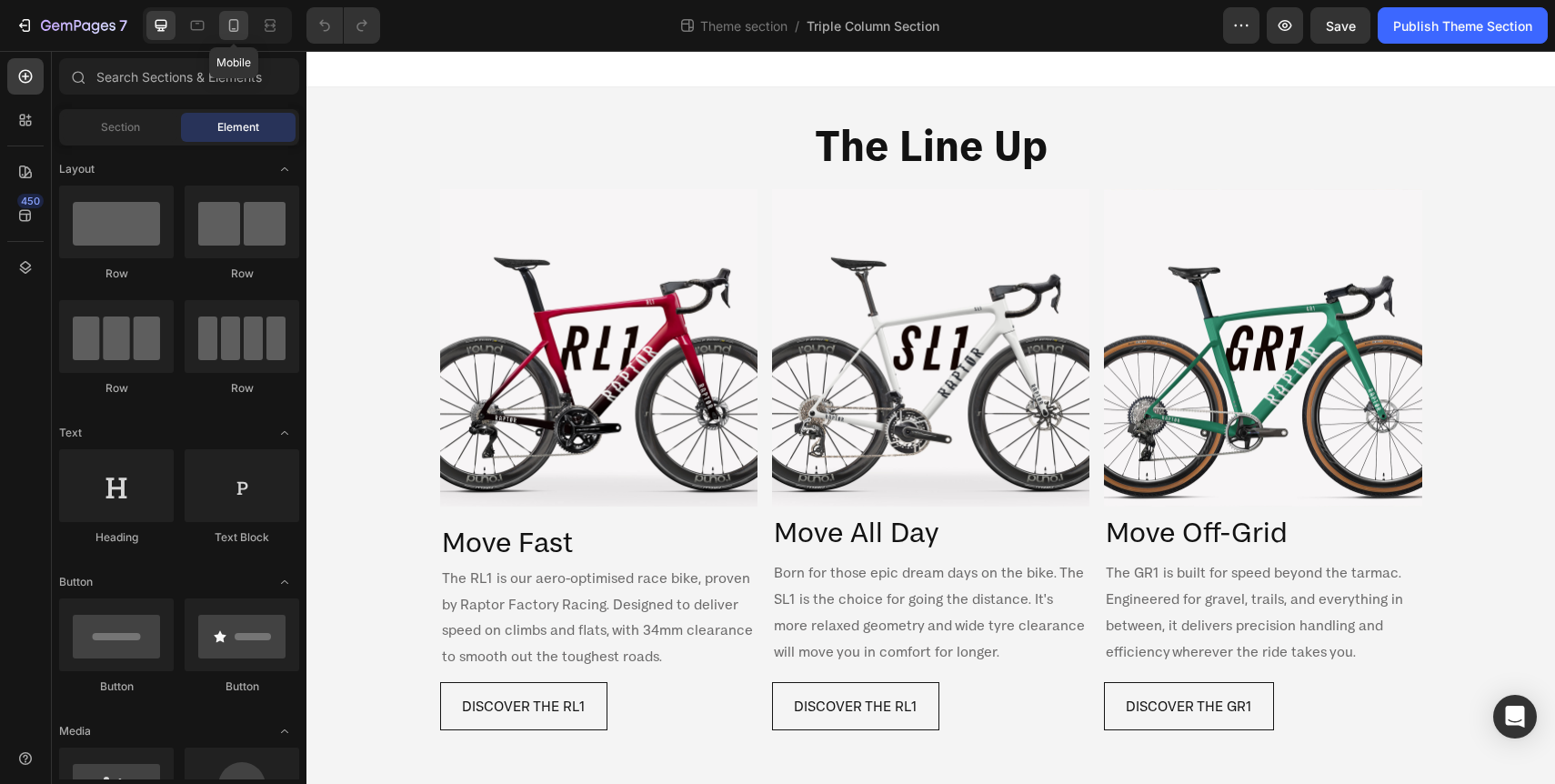
click at [238, 31] on icon at bounding box center [235, 25] width 10 height 13
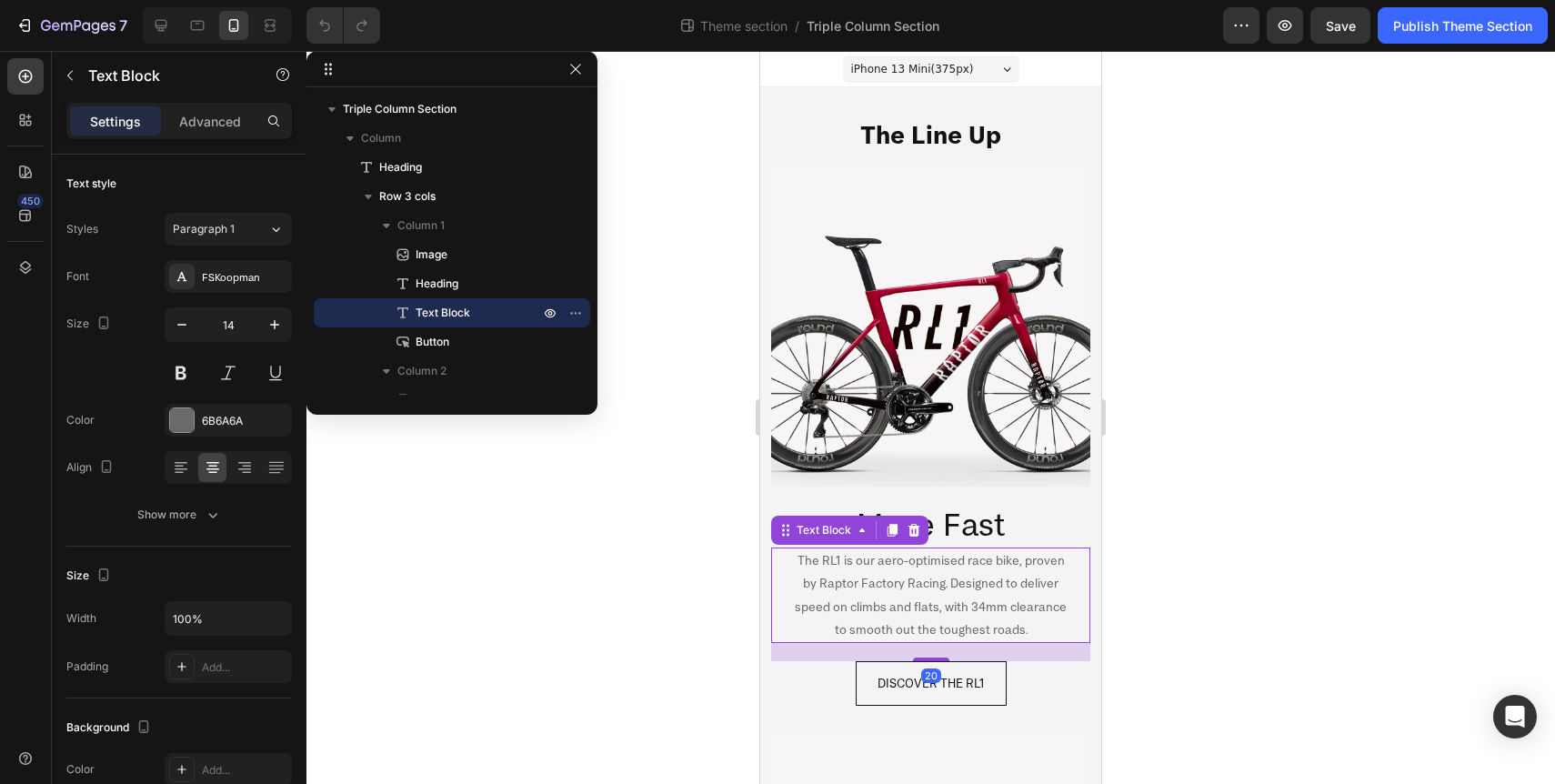
click at [958, 599] on p "The RL1 is our aero-optimised race bike, proven by Raptor Factory Racing. Desig…" at bounding box center [931, 594] width 279 height 92
click at [214, 124] on p "Advanced" at bounding box center [211, 121] width 62 height 19
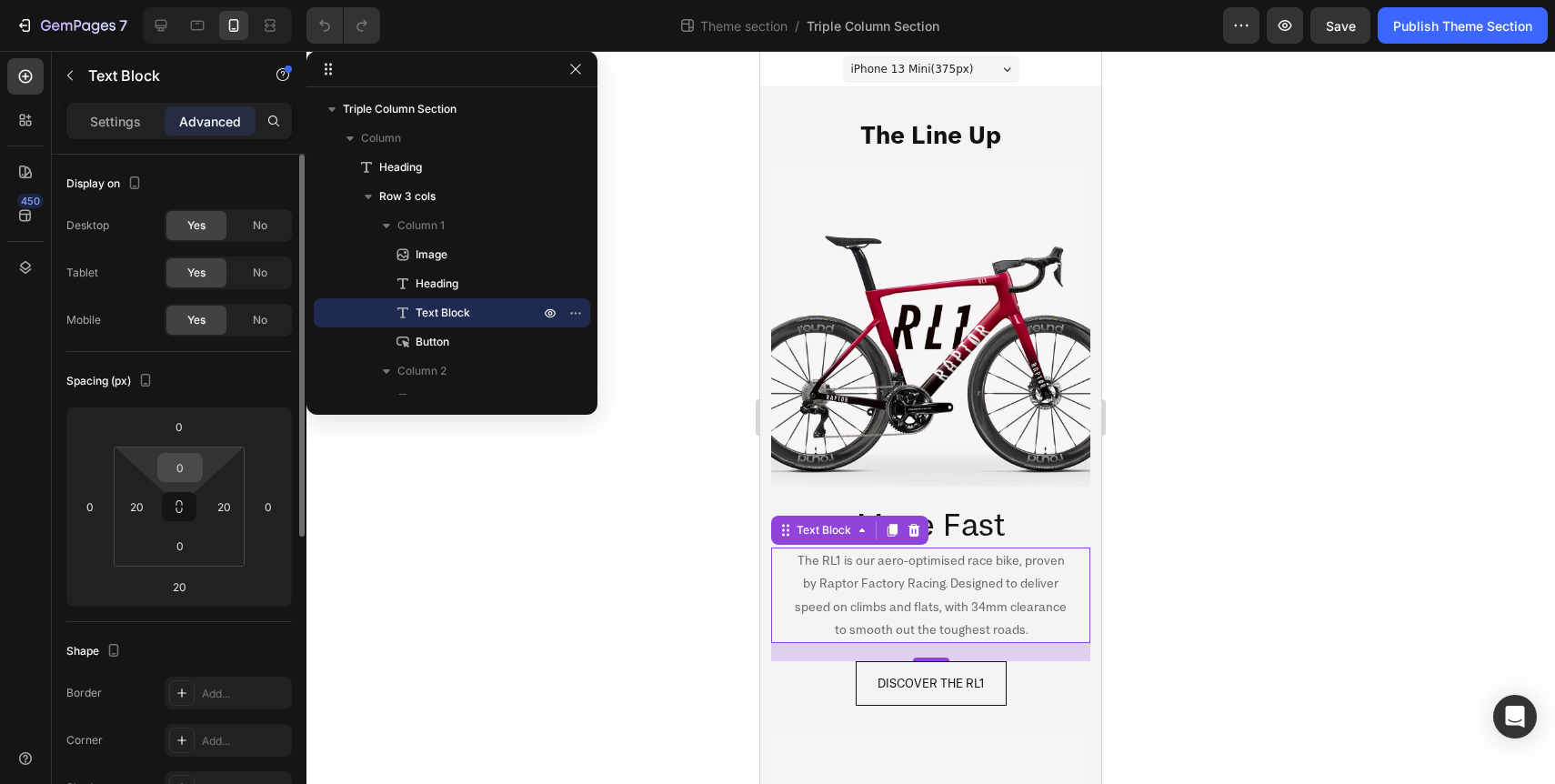
click at [182, 467] on input "0" at bounding box center [180, 467] width 36 height 27
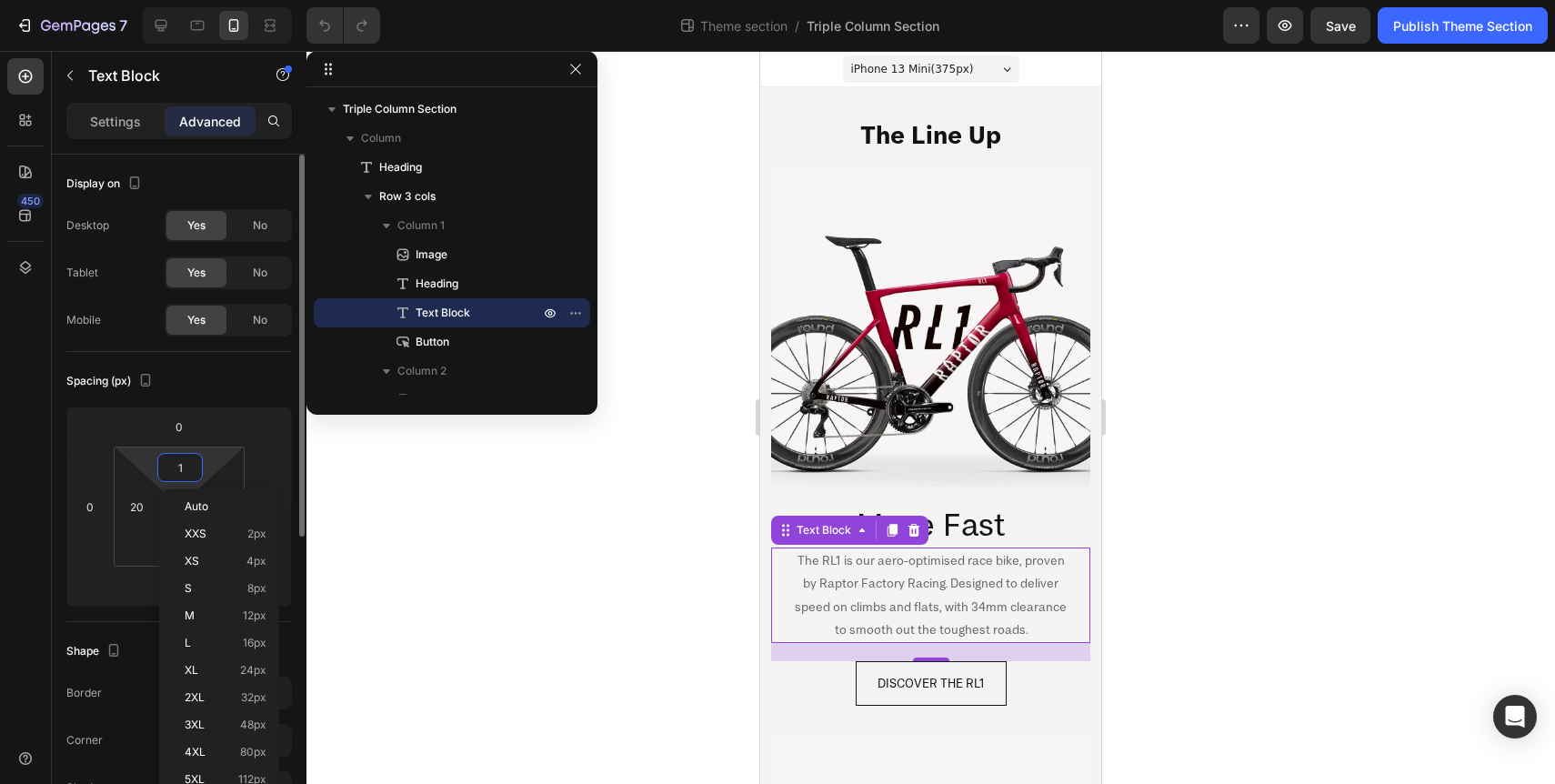
type input "10"
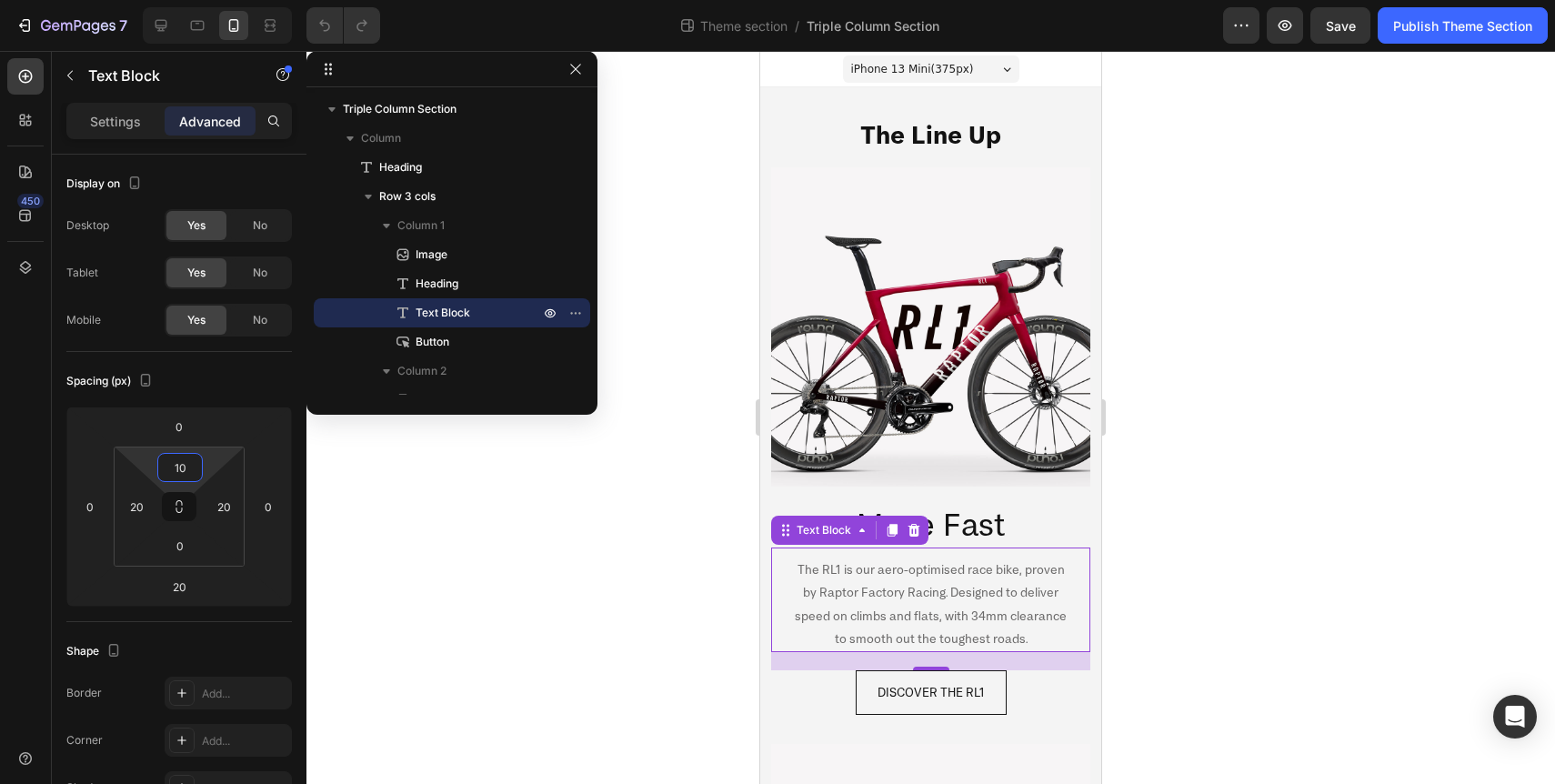
click at [676, 590] on div at bounding box center [930, 417] width 1249 height 733
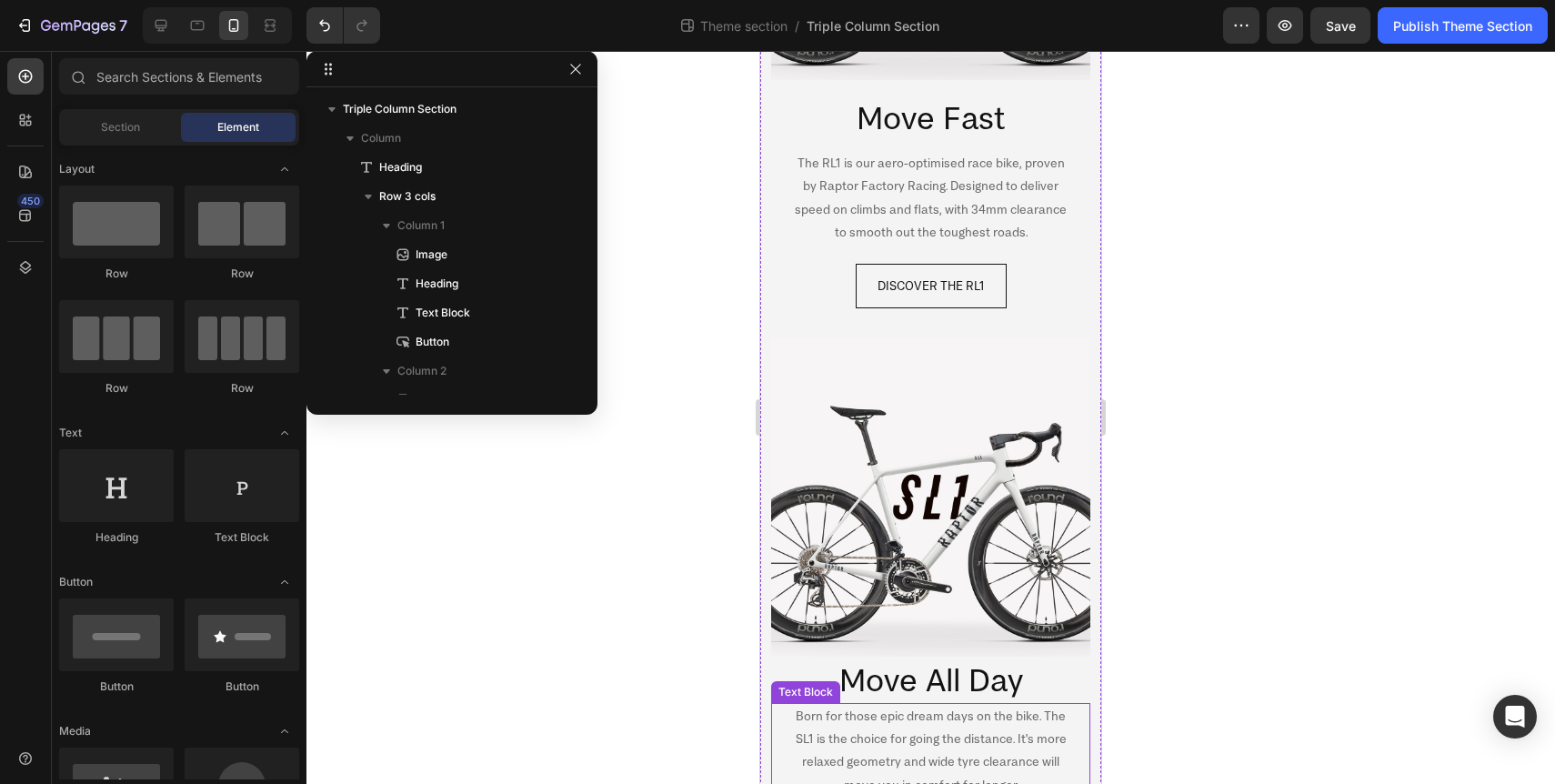
scroll to position [561, 0]
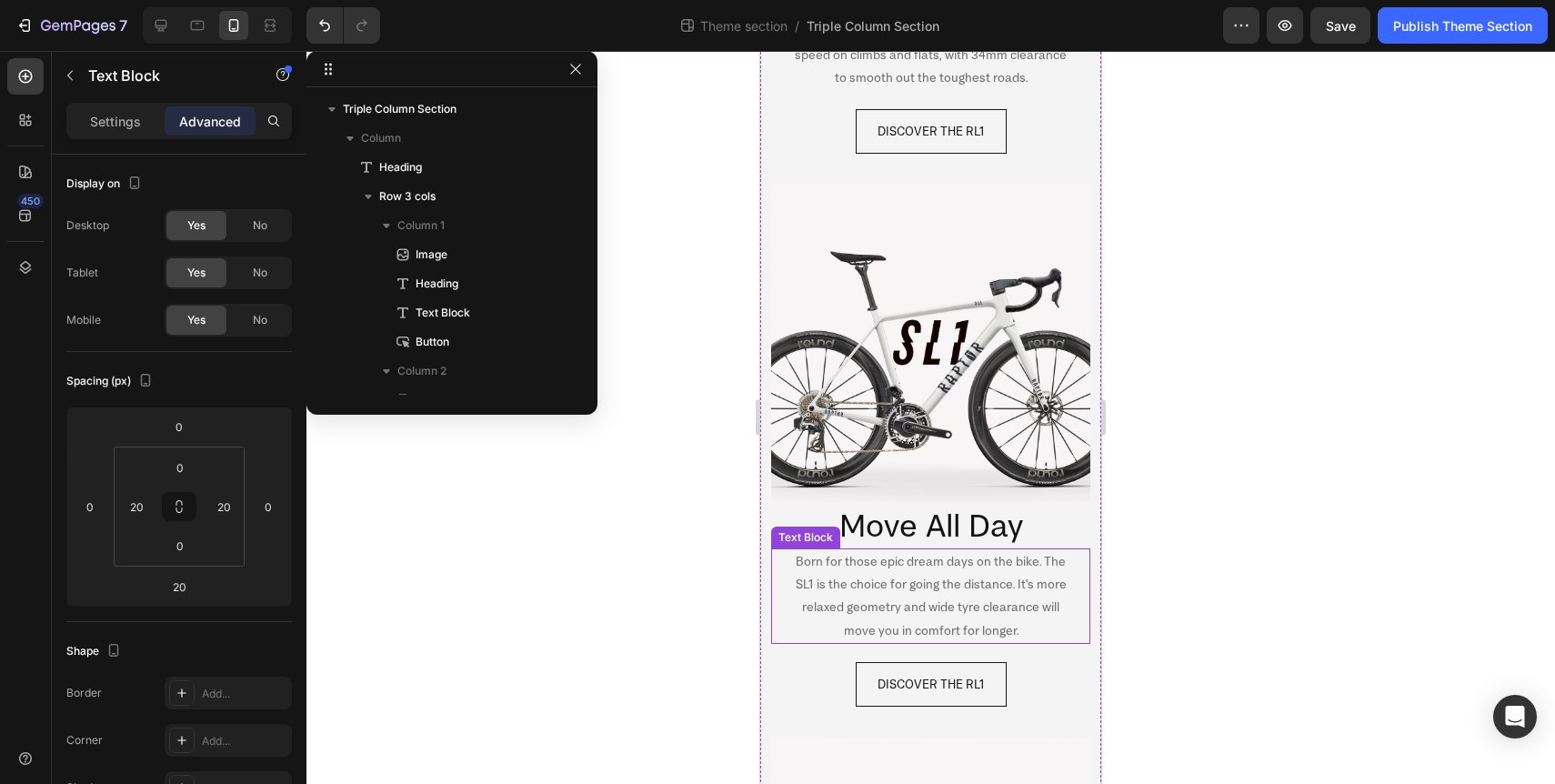
click at [927, 602] on p "Born for those epic dream days on the bike. The SL1 is the choice for going the…" at bounding box center [931, 595] width 279 height 92
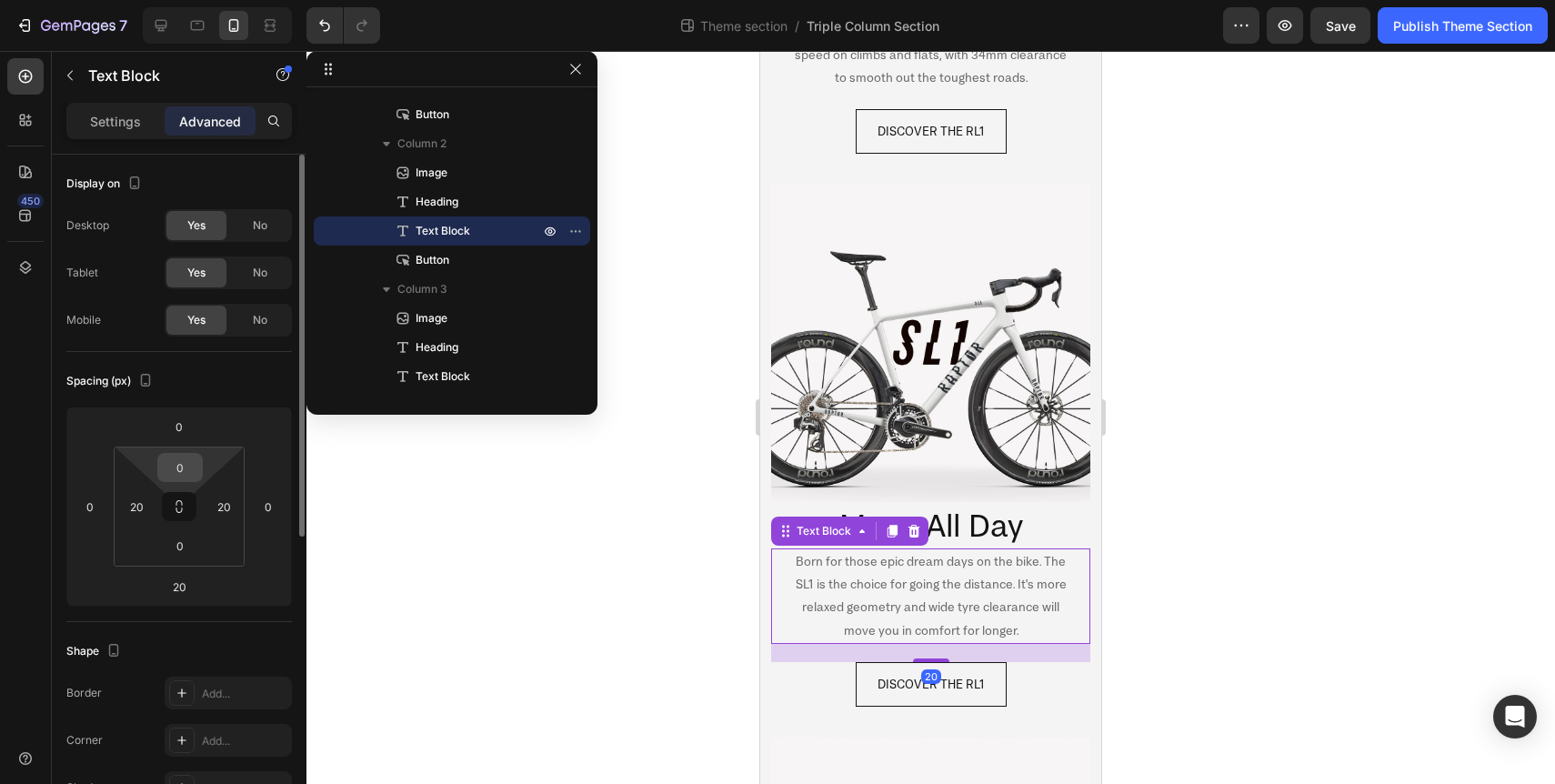
click at [185, 465] on input "0" at bounding box center [180, 467] width 36 height 27
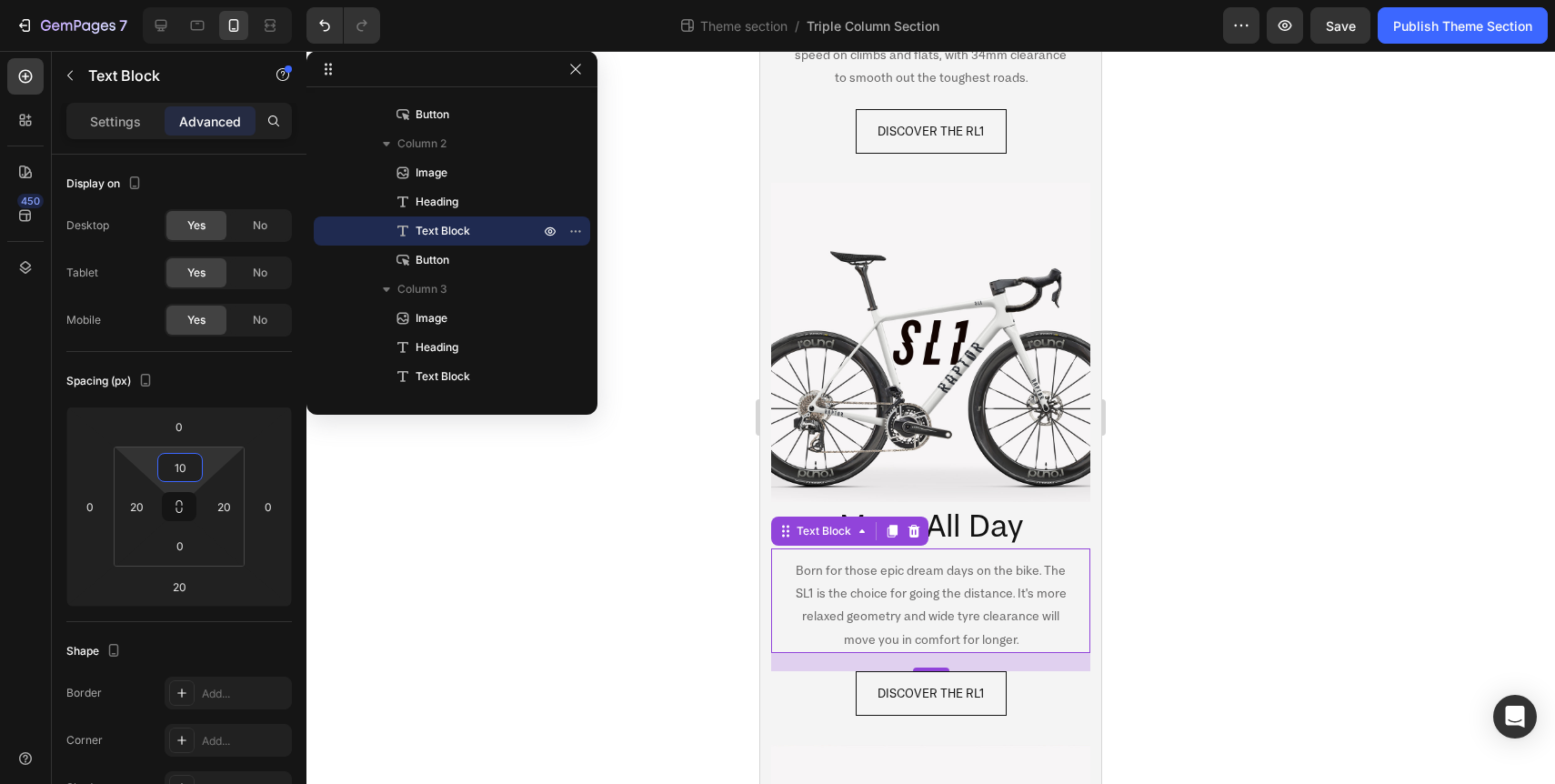
type input "10"
click at [575, 601] on div at bounding box center [930, 417] width 1249 height 733
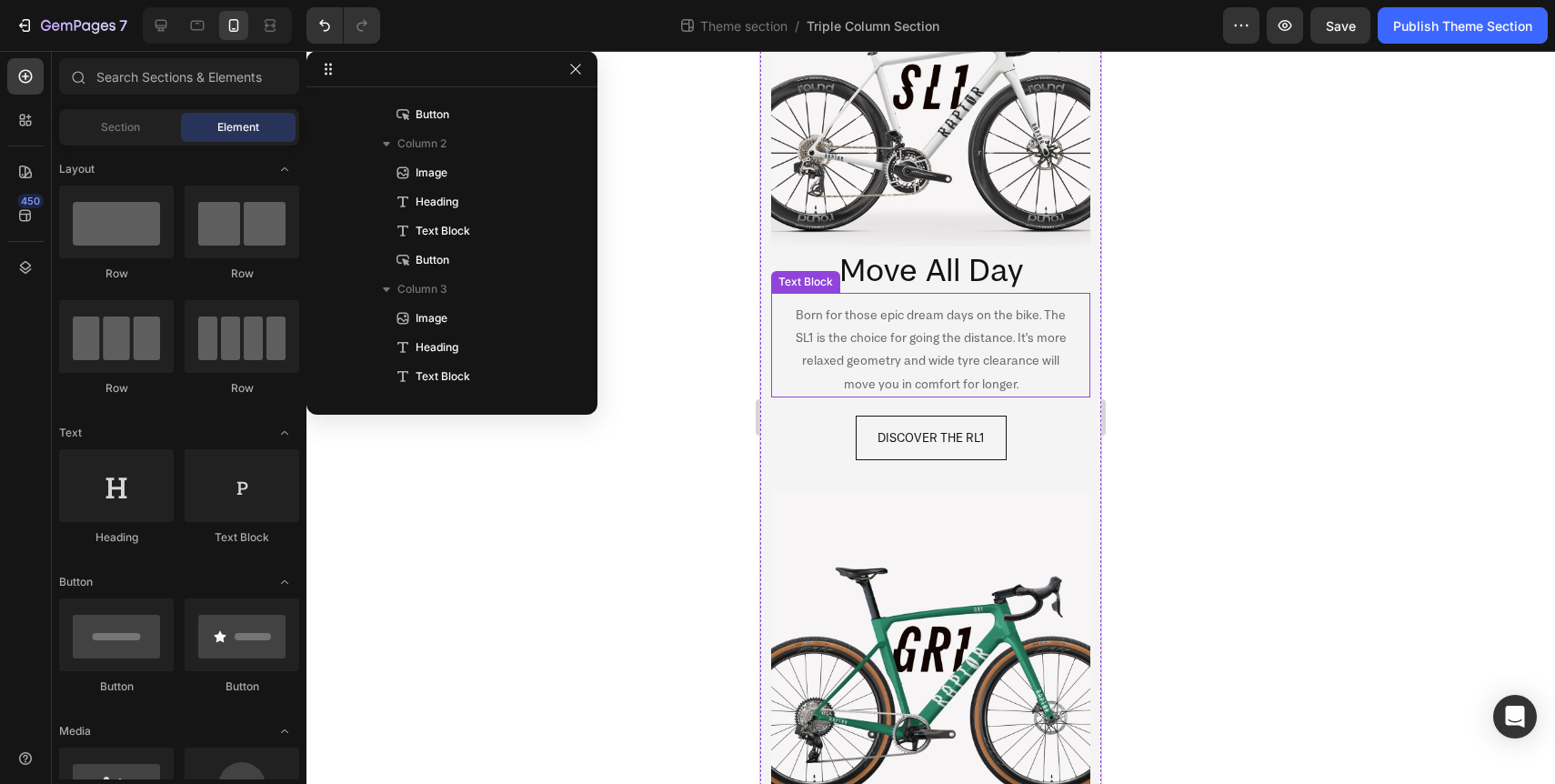
scroll to position [1074, 0]
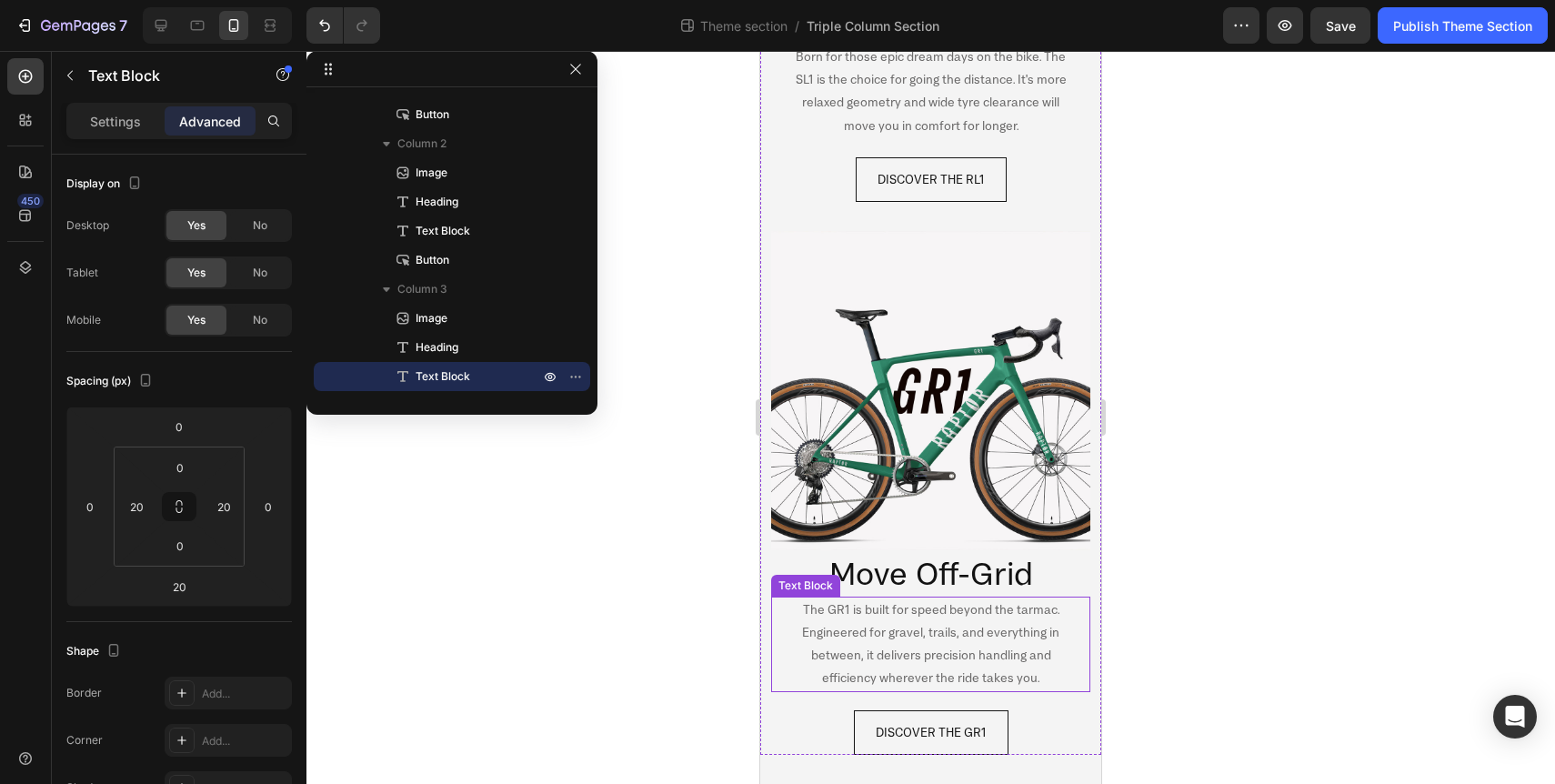
click at [903, 641] on p "The GR1 is built for speed beyond the tarmac. Engineered for gravel, trails, an…" at bounding box center [931, 644] width 279 height 92
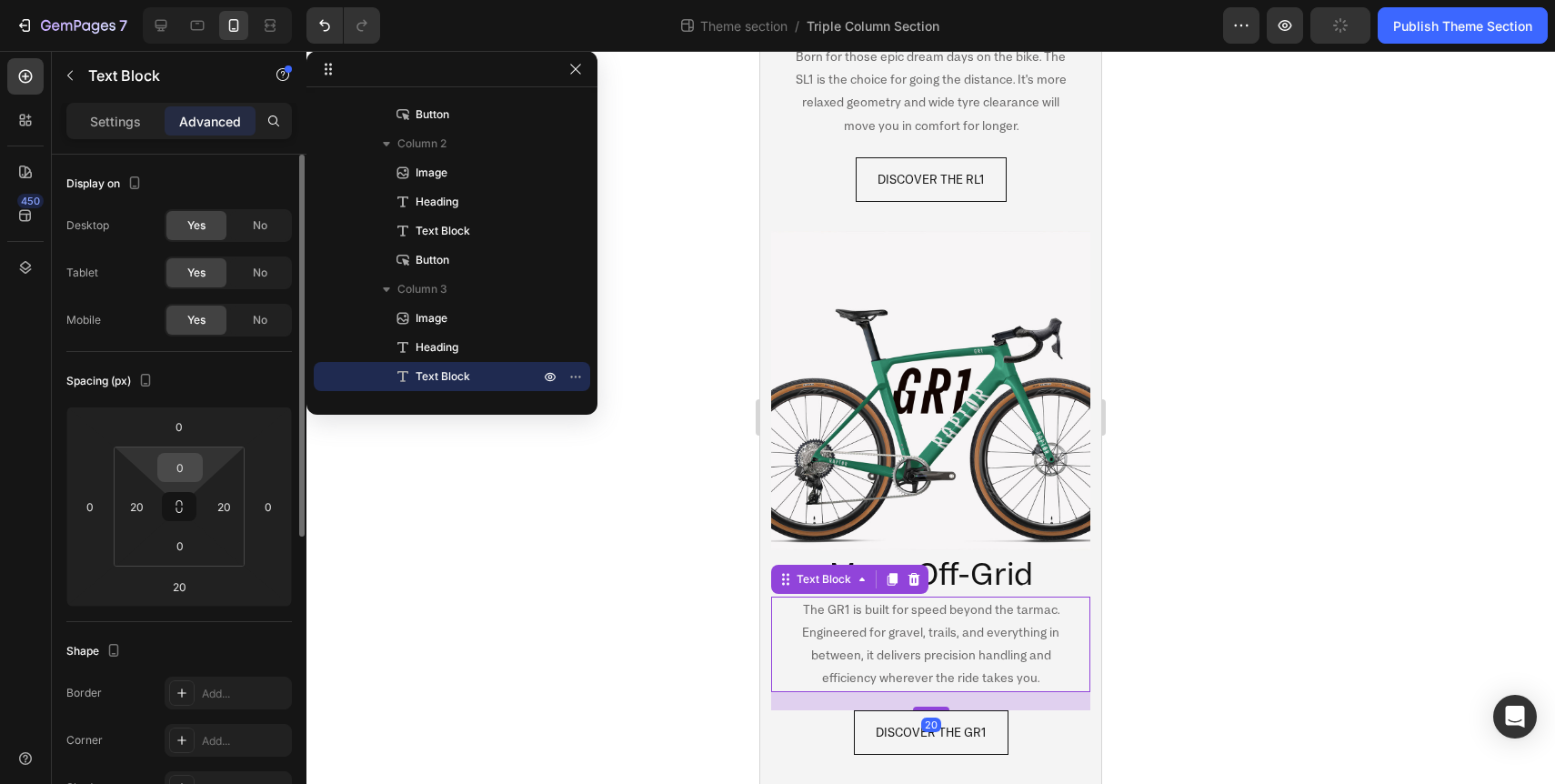
click at [189, 464] on input "0" at bounding box center [180, 467] width 36 height 27
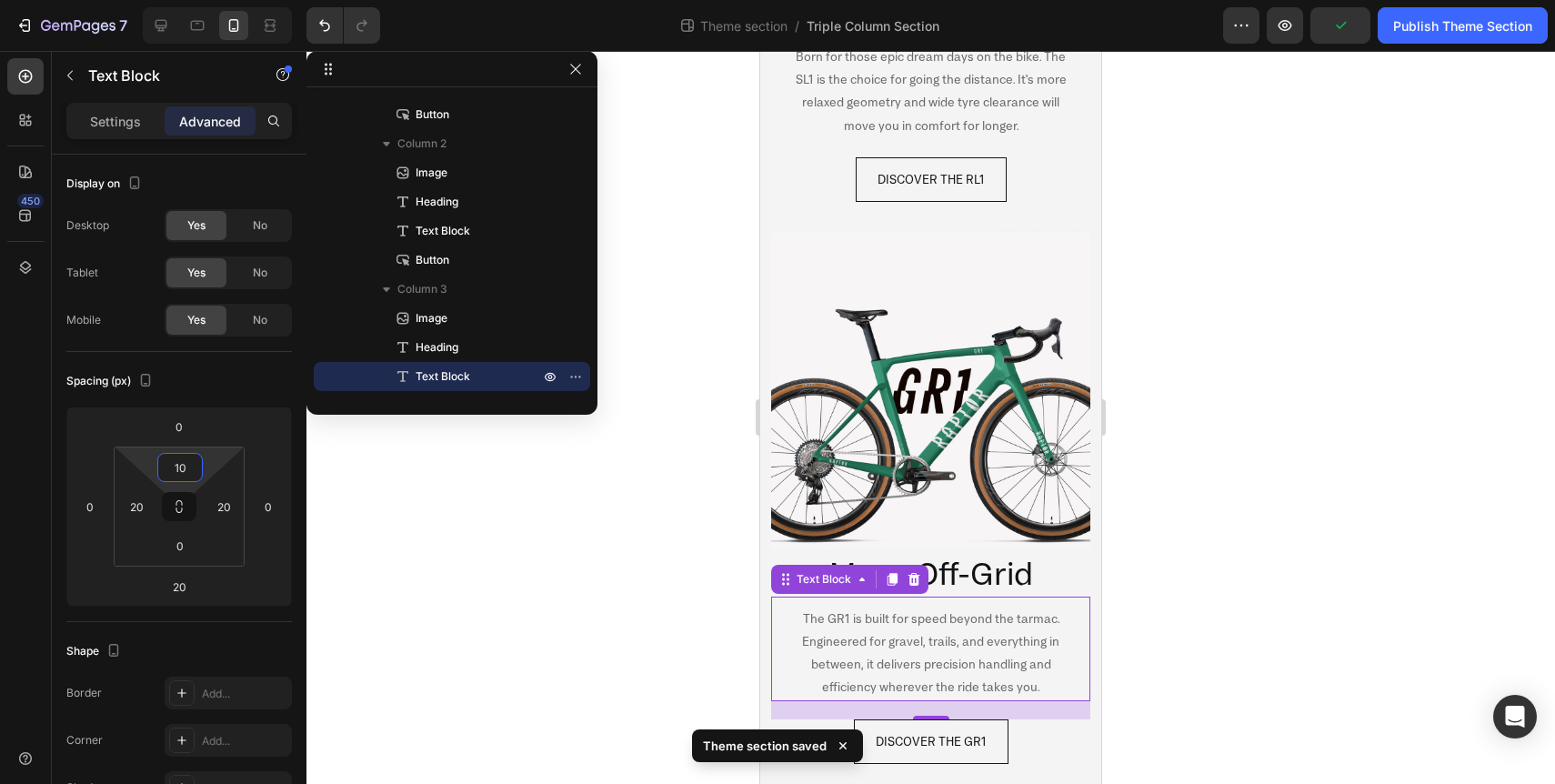
type input "10"
click at [1460, 5] on div "7 Theme section / Triple Column Section Preview Publish Theme Section" at bounding box center [778, 26] width 1555 height 52
click at [1457, 24] on div "Publish Theme Section" at bounding box center [1462, 25] width 139 height 19
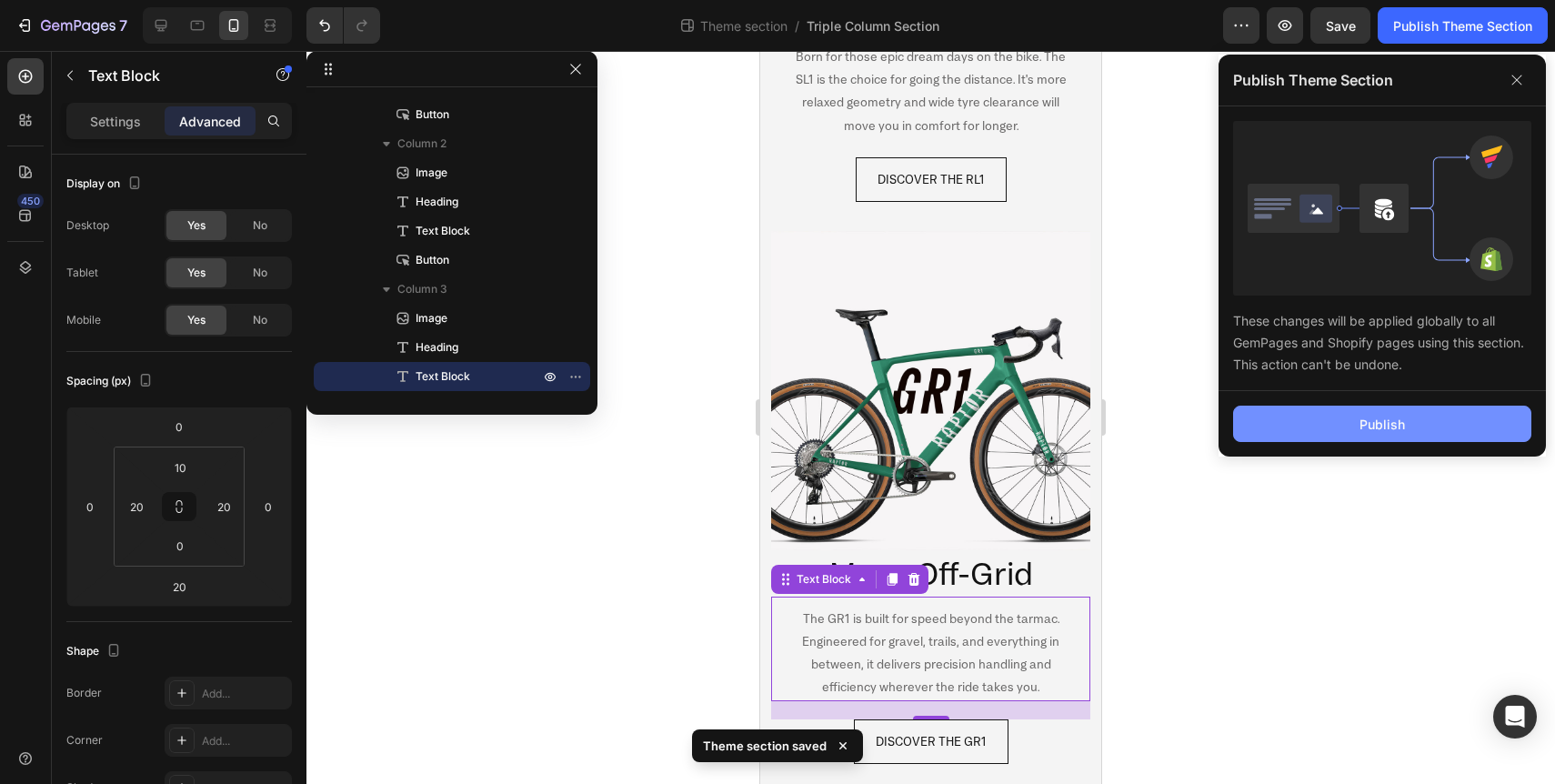
click at [1369, 436] on button "Publish" at bounding box center [1382, 423] width 298 height 36
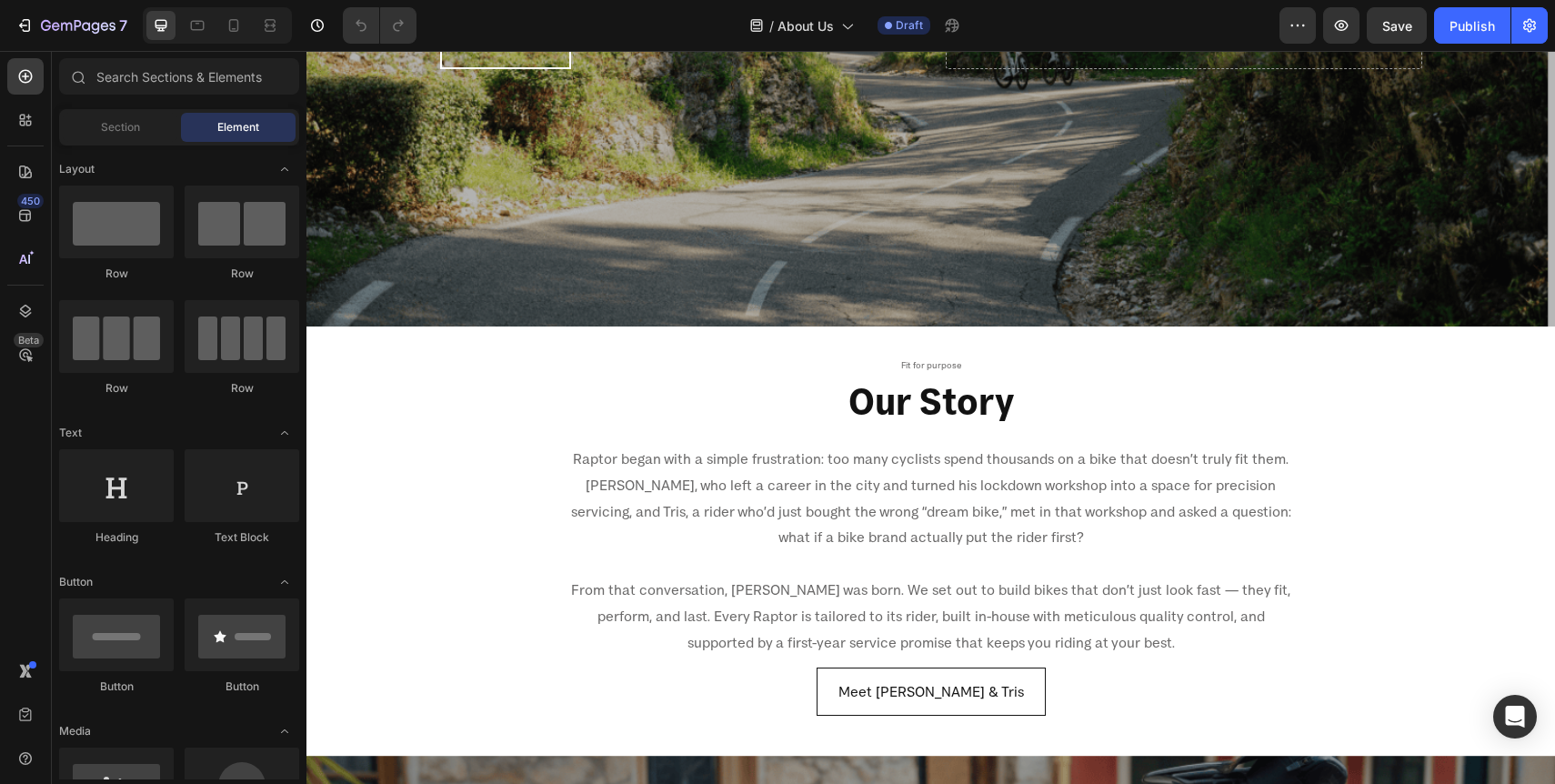
scroll to position [412, 0]
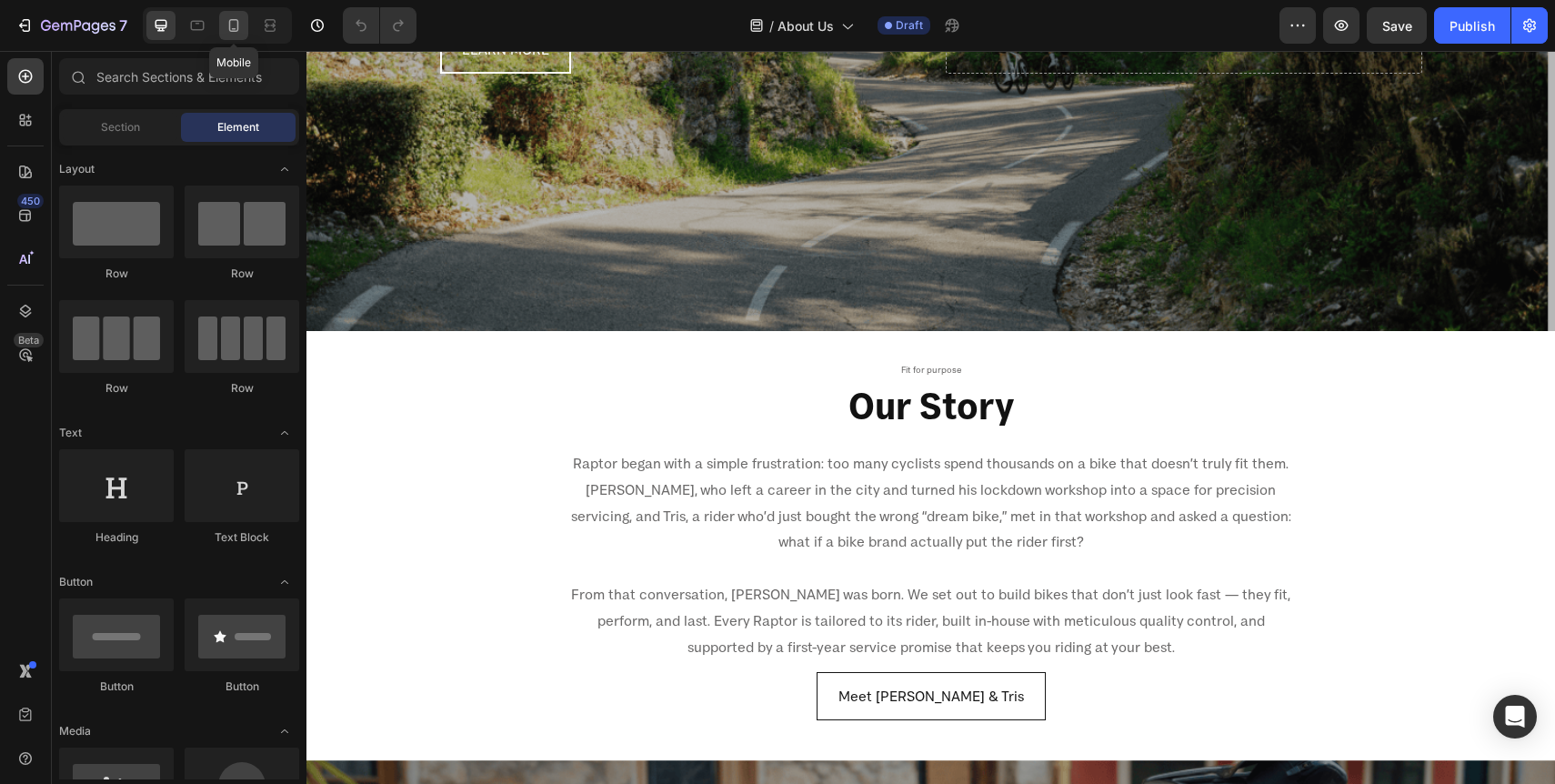
click at [228, 24] on icon at bounding box center [234, 25] width 18 height 18
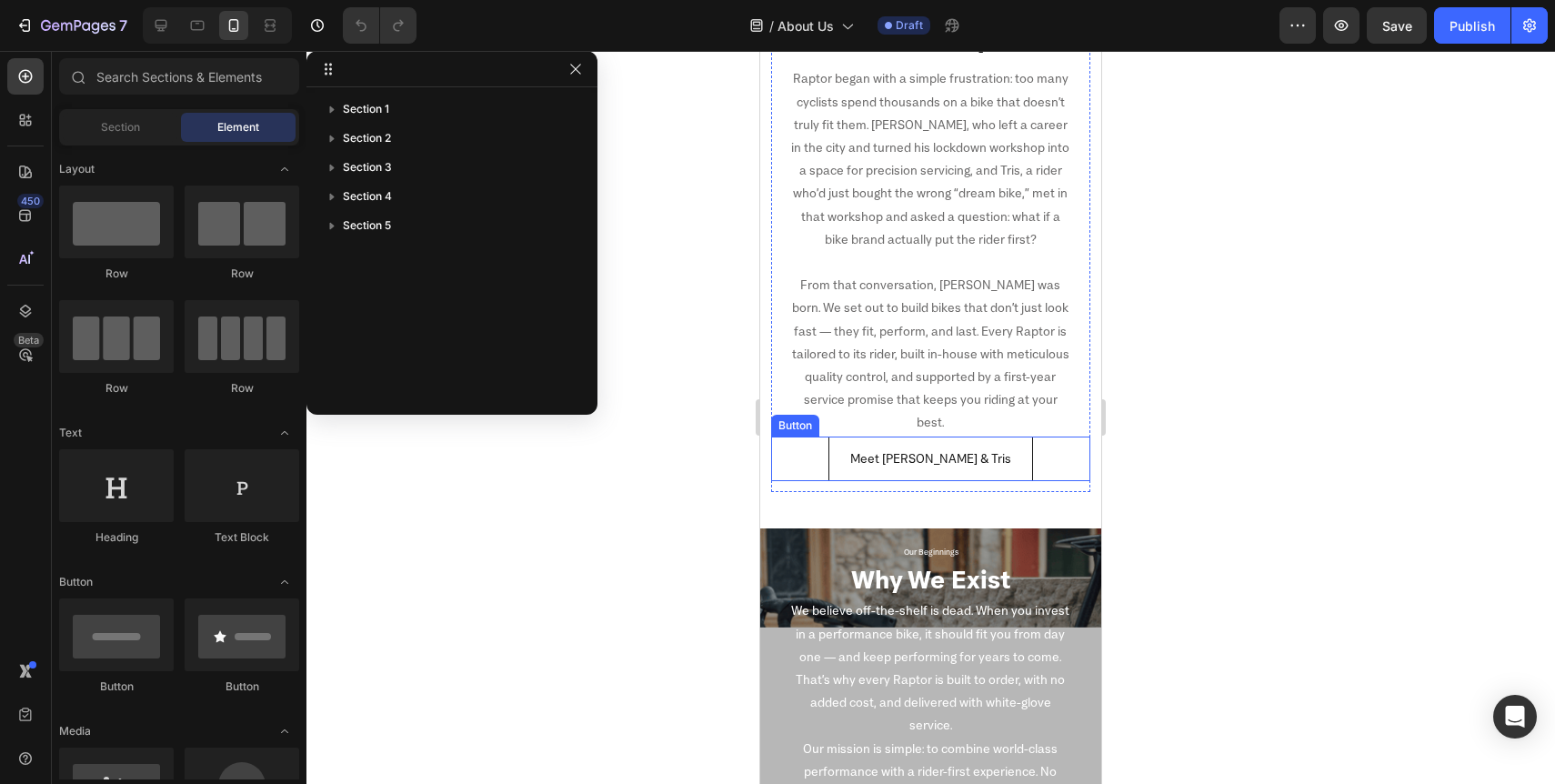
scroll to position [309, 0]
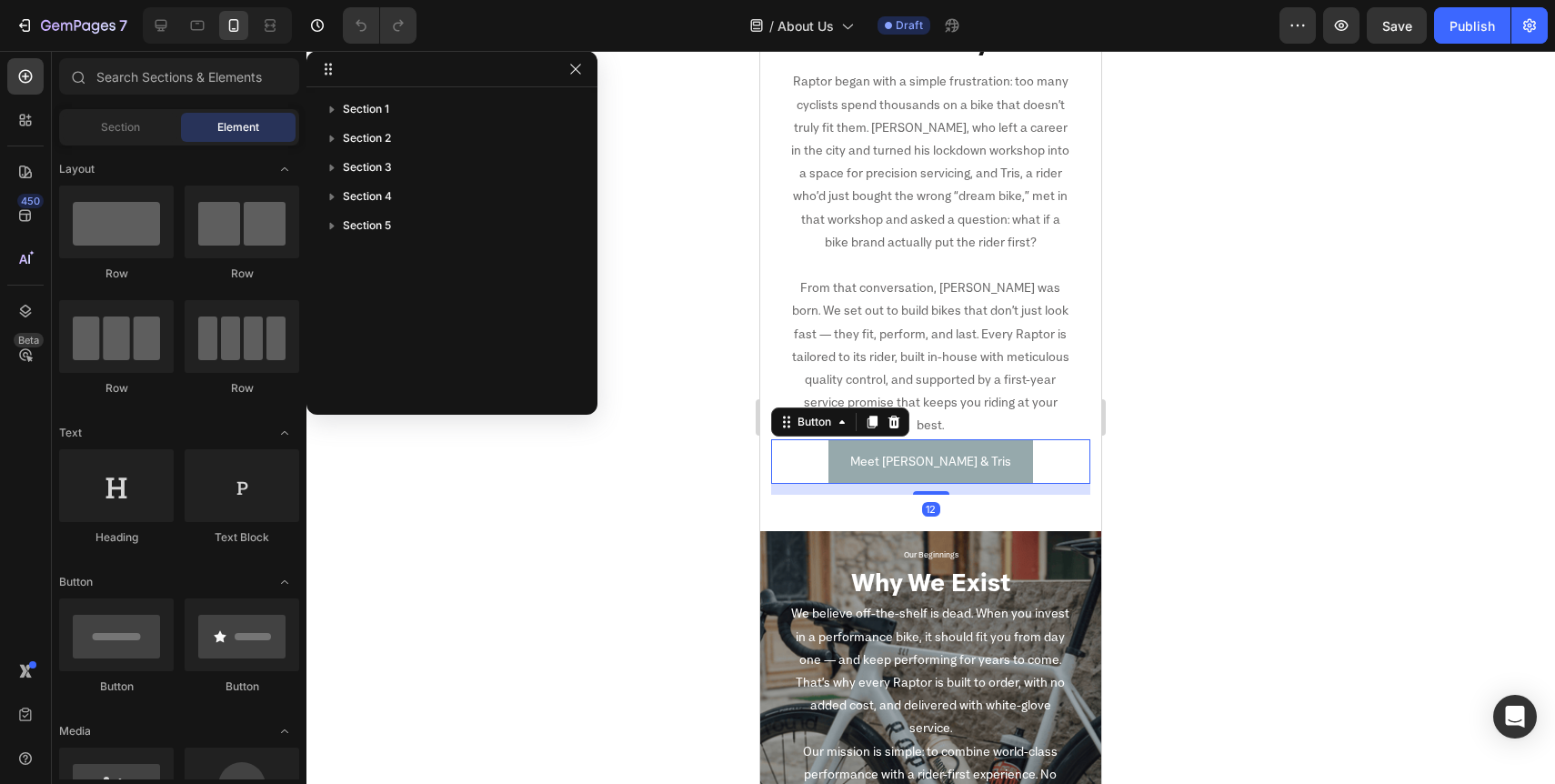
click at [944, 439] on link "Meet [PERSON_NAME] & Tris" at bounding box center [930, 461] width 205 height 45
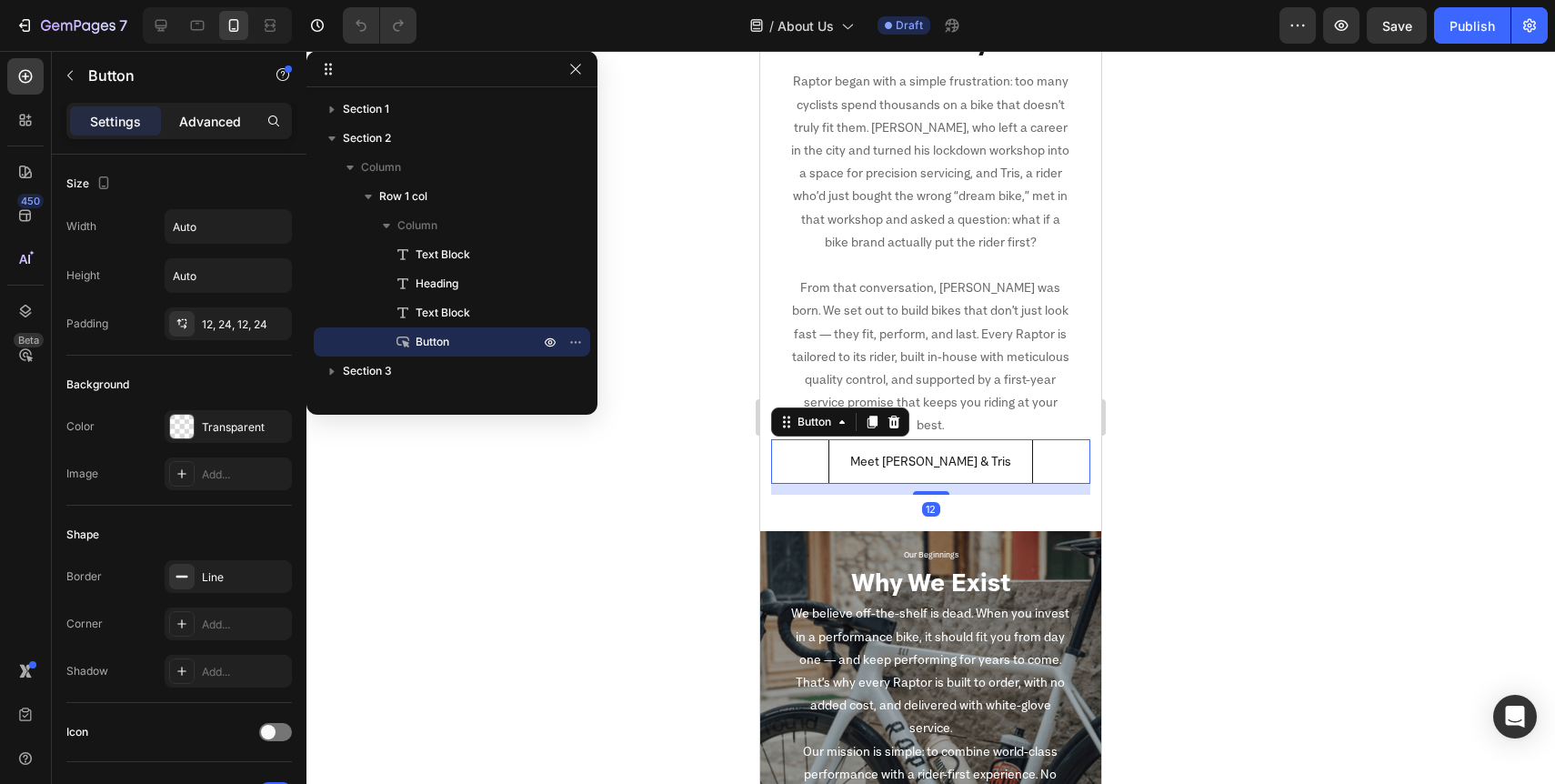
click at [218, 112] on p "Advanced" at bounding box center [211, 121] width 62 height 19
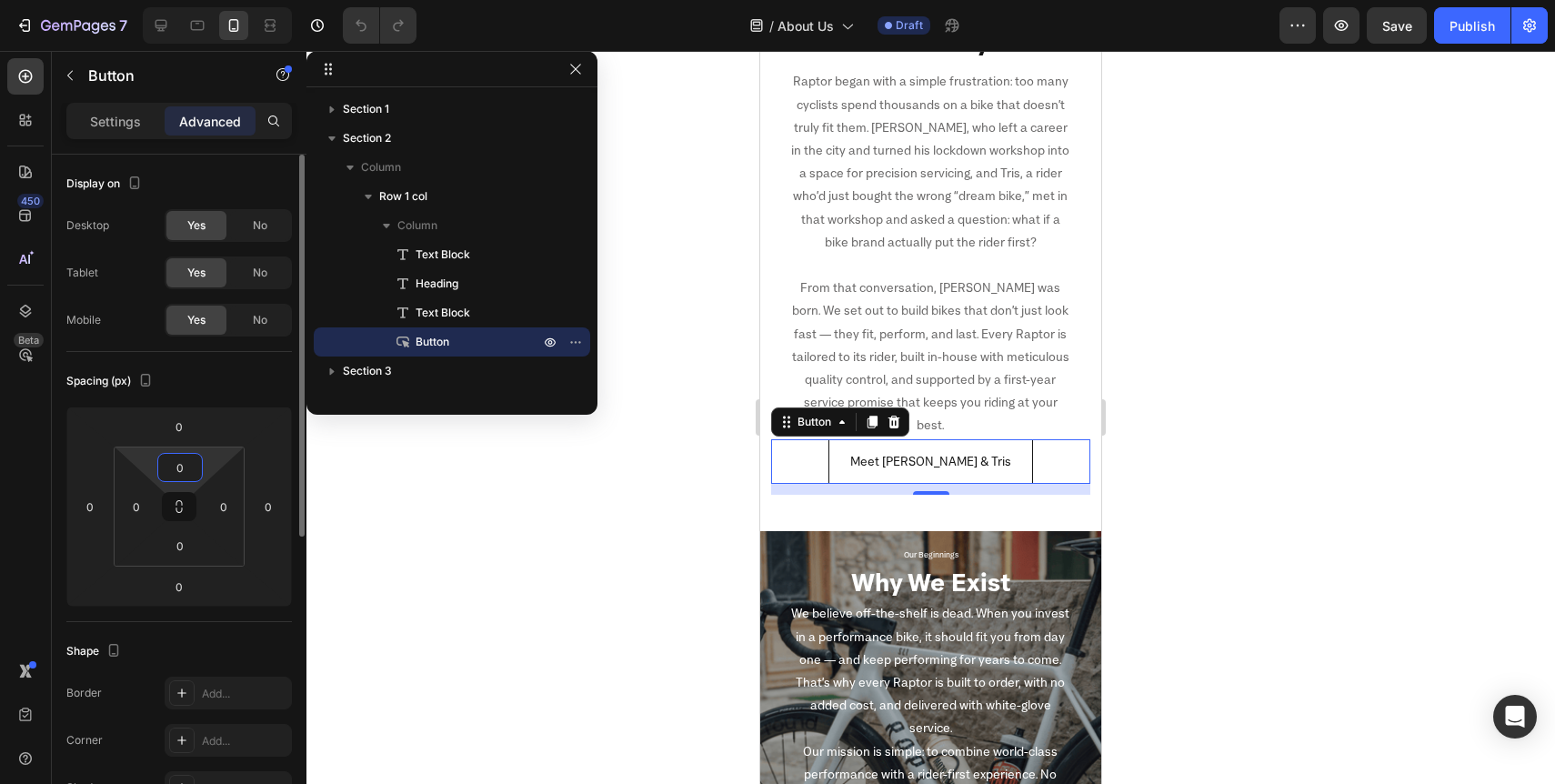
click at [190, 460] on input "0" at bounding box center [180, 467] width 36 height 27
type input "10"
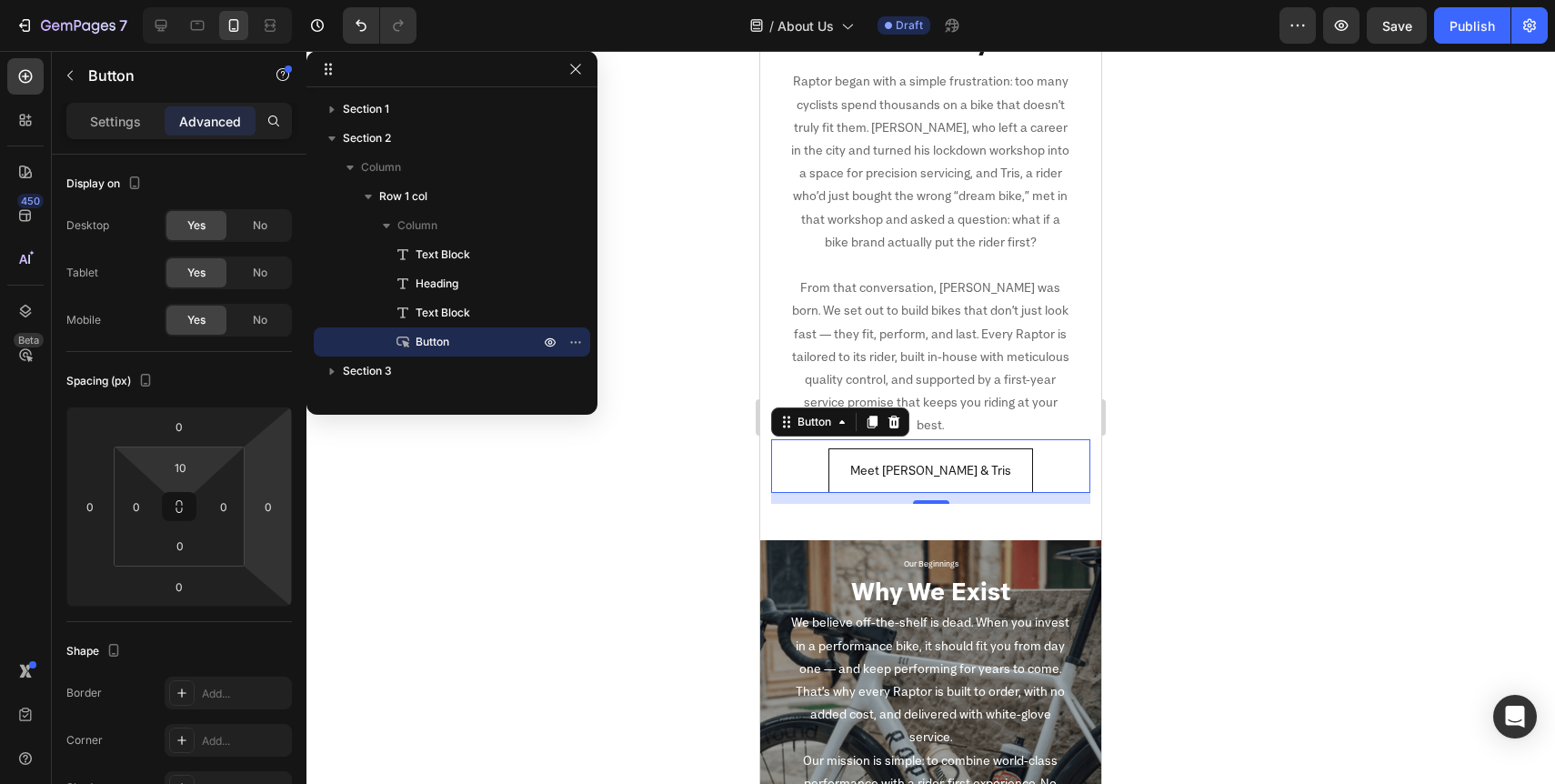
click at [459, 639] on div at bounding box center [930, 417] width 1249 height 733
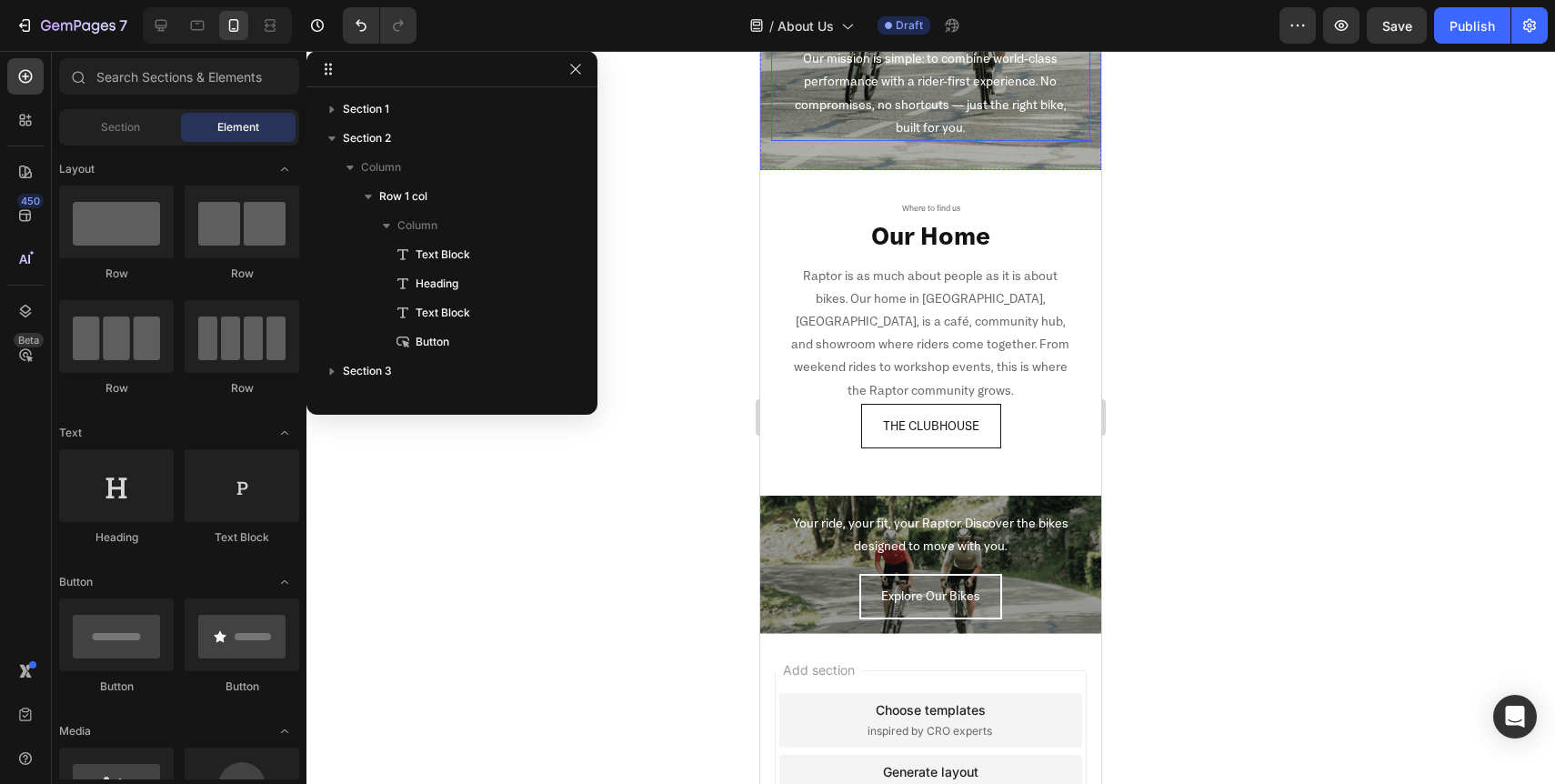
scroll to position [1444, 0]
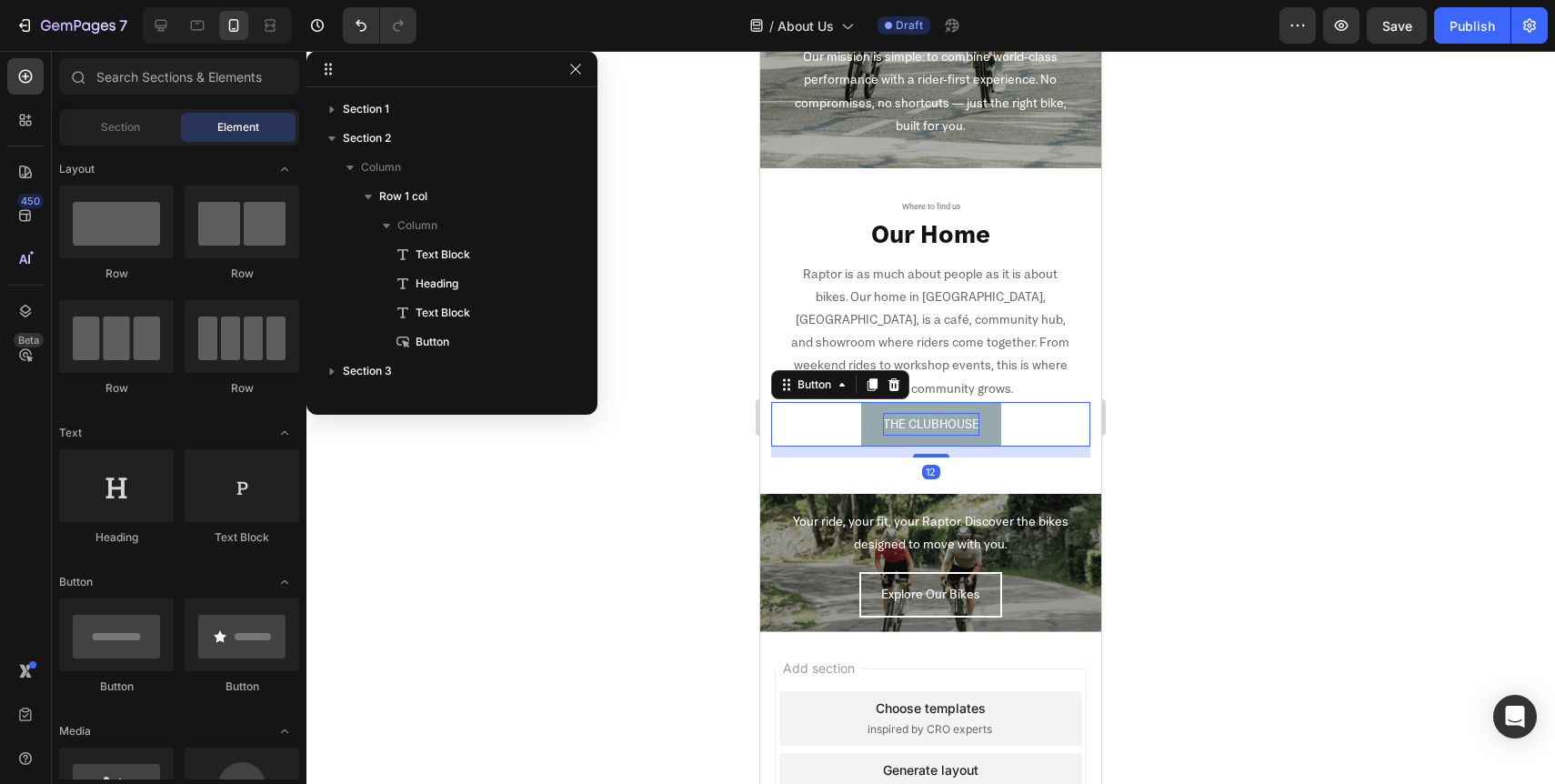
click at [928, 413] on p "THE CLUBHOUSE" at bounding box center [931, 424] width 97 height 23
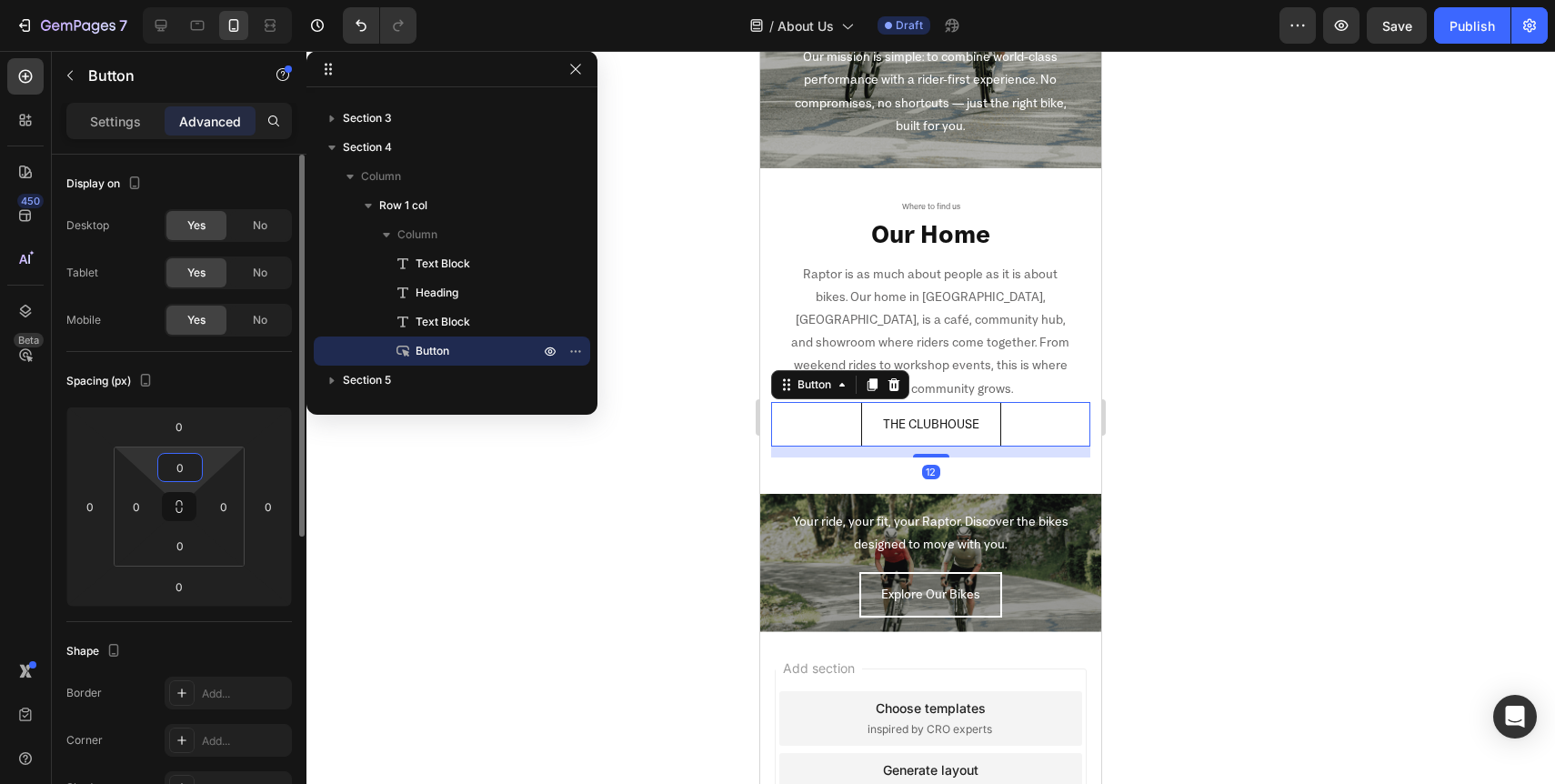
click at [178, 466] on input "0" at bounding box center [180, 467] width 36 height 27
type input "10"
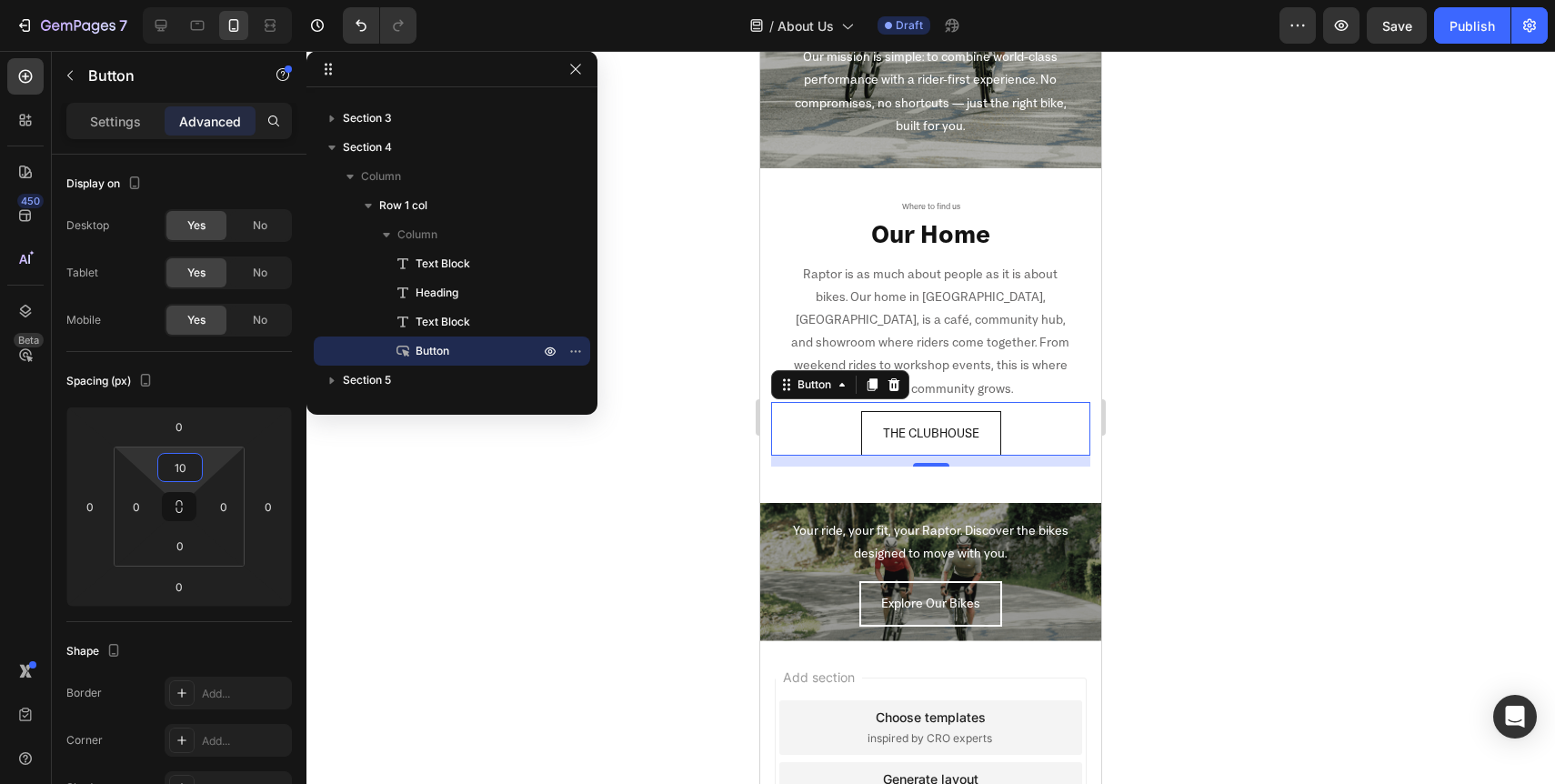
click at [500, 691] on div at bounding box center [930, 417] width 1249 height 733
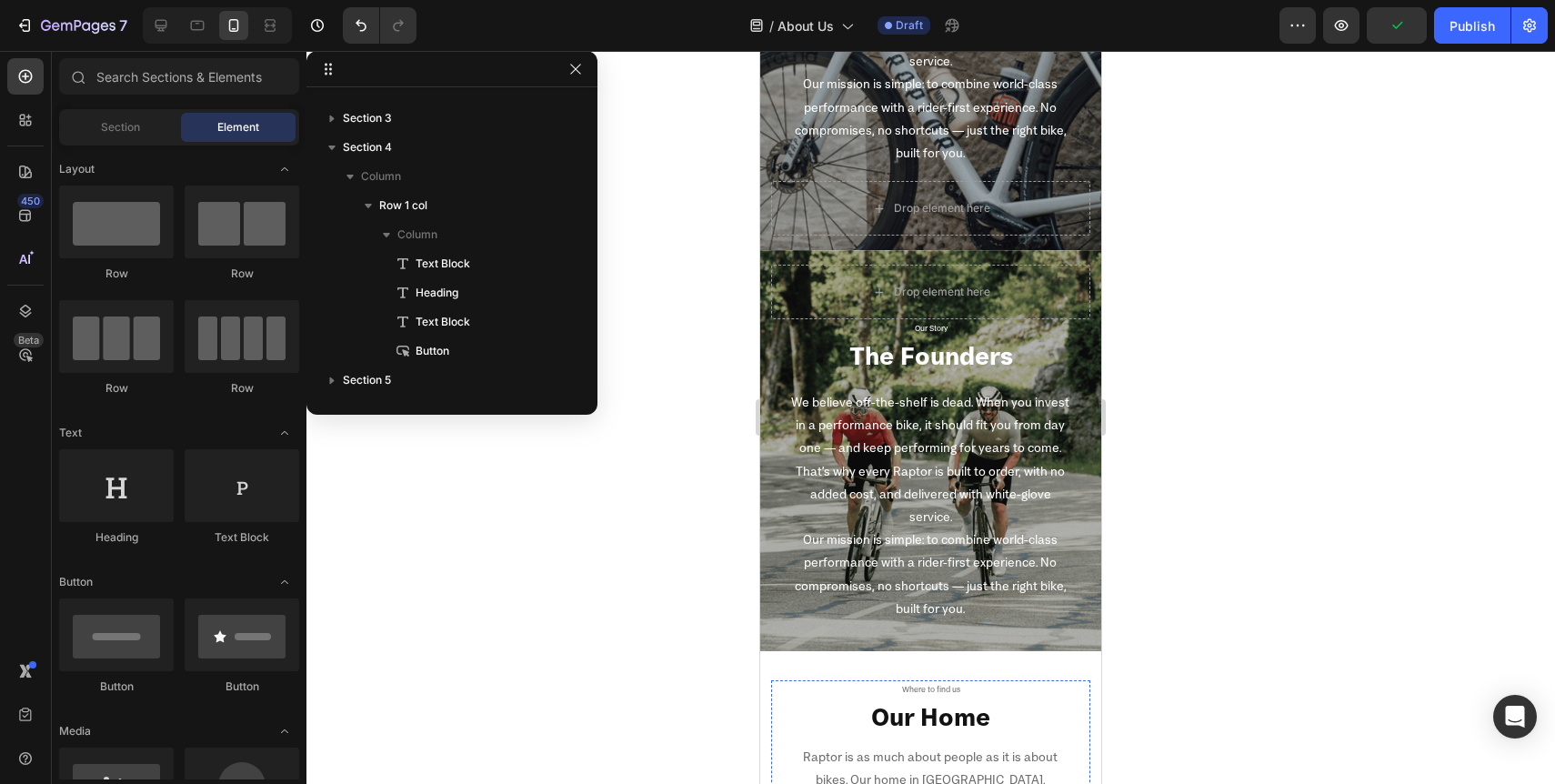
scroll to position [943, 0]
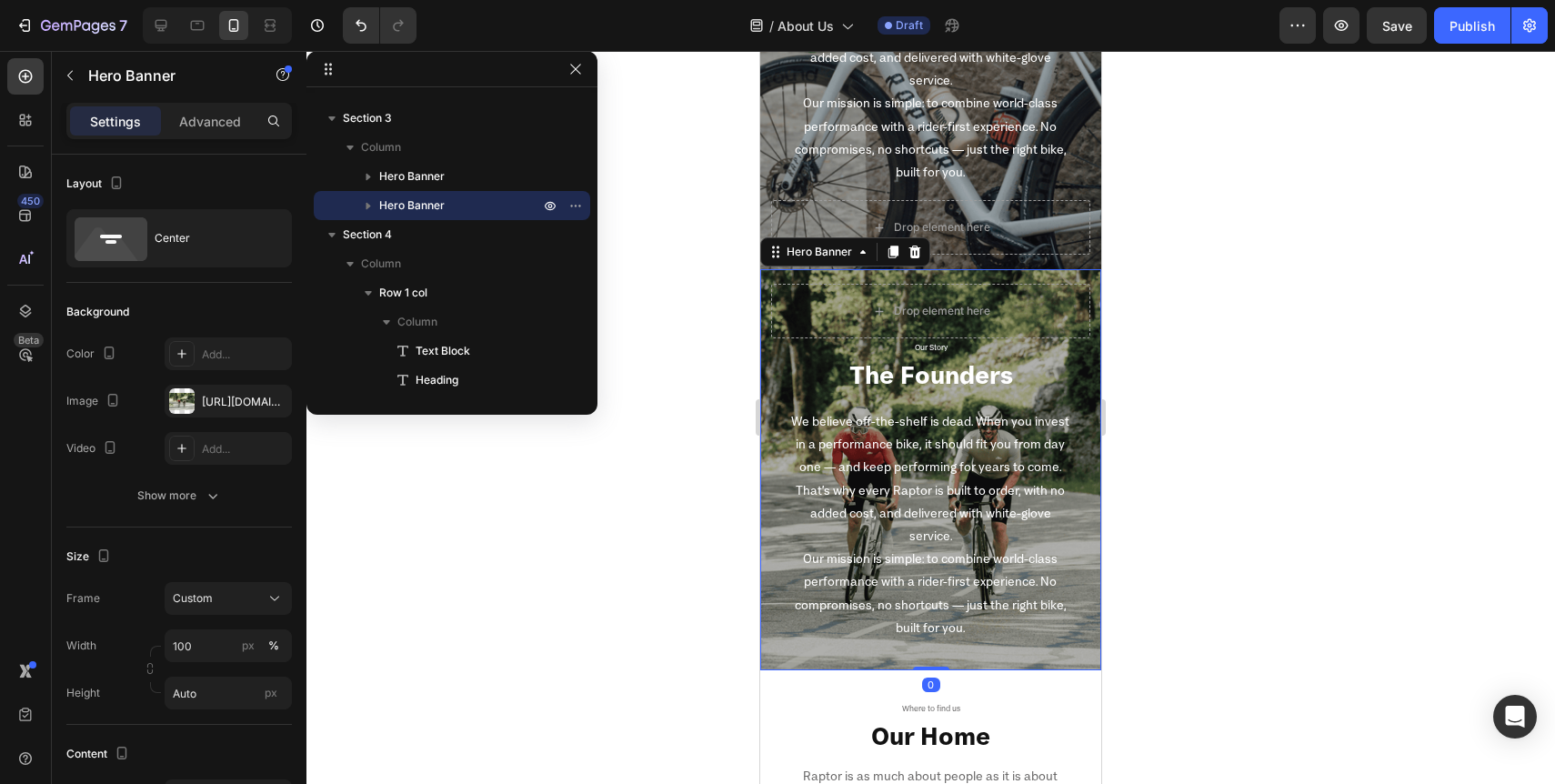
click at [766, 415] on div "Drop element here Our Story Text Block The Founders Heading We believe off-the-…" at bounding box center [931, 470] width 341 height 401
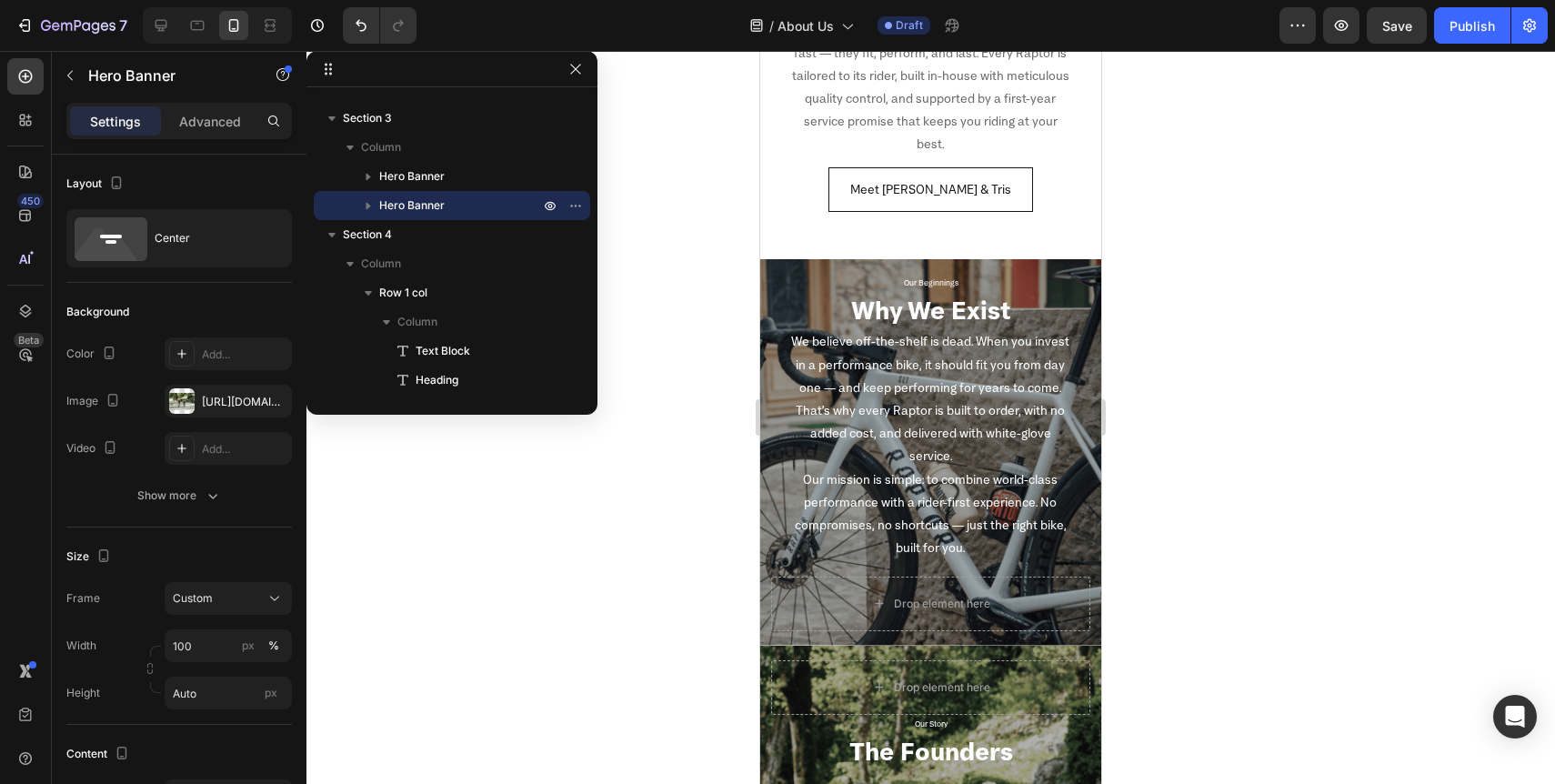
scroll to position [606, 0]
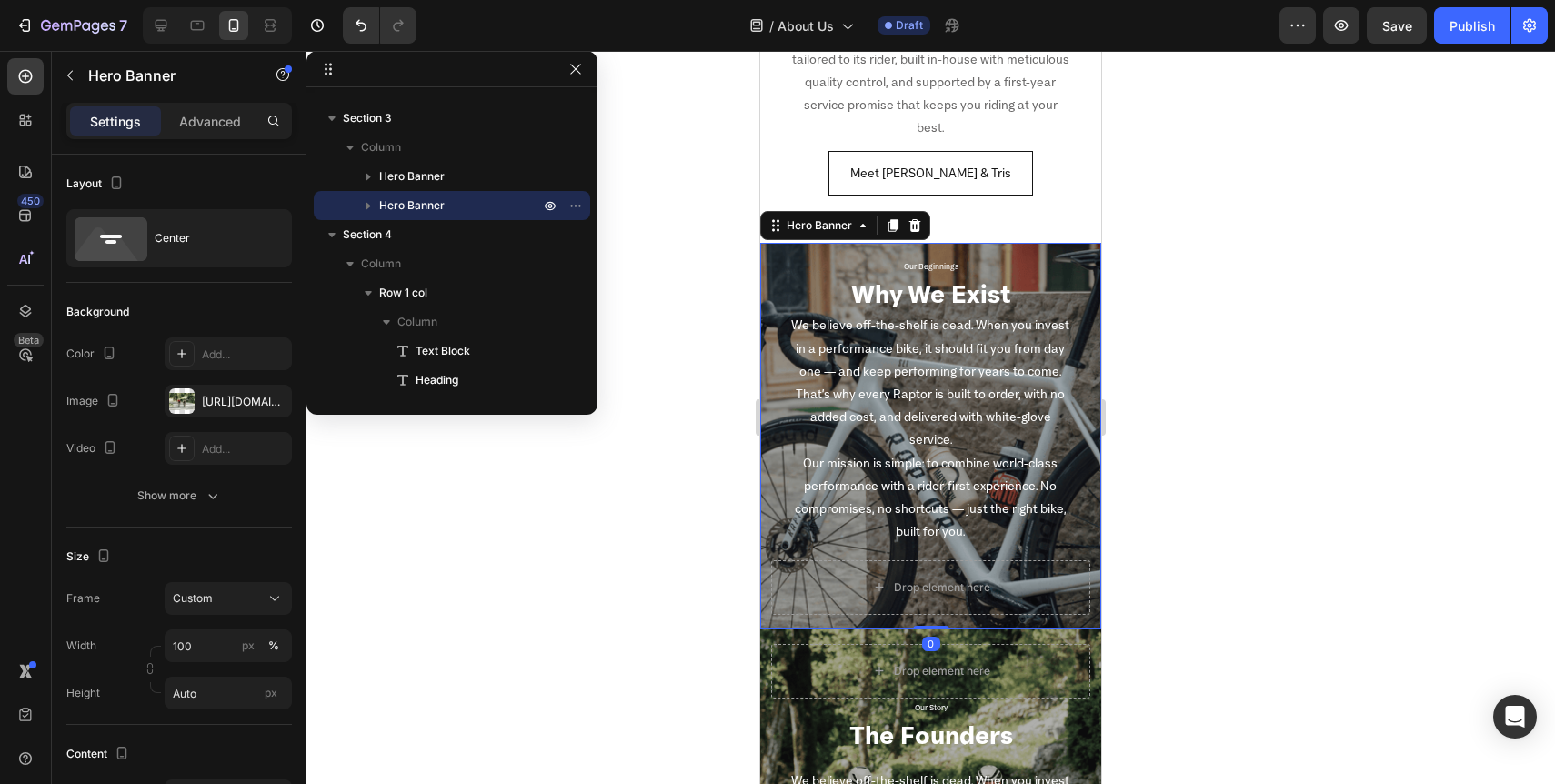
click at [765, 527] on div "Our Beginnings Text Block Why We Exist Heading We believe off-the-shelf is dead…" at bounding box center [931, 435] width 341 height 386
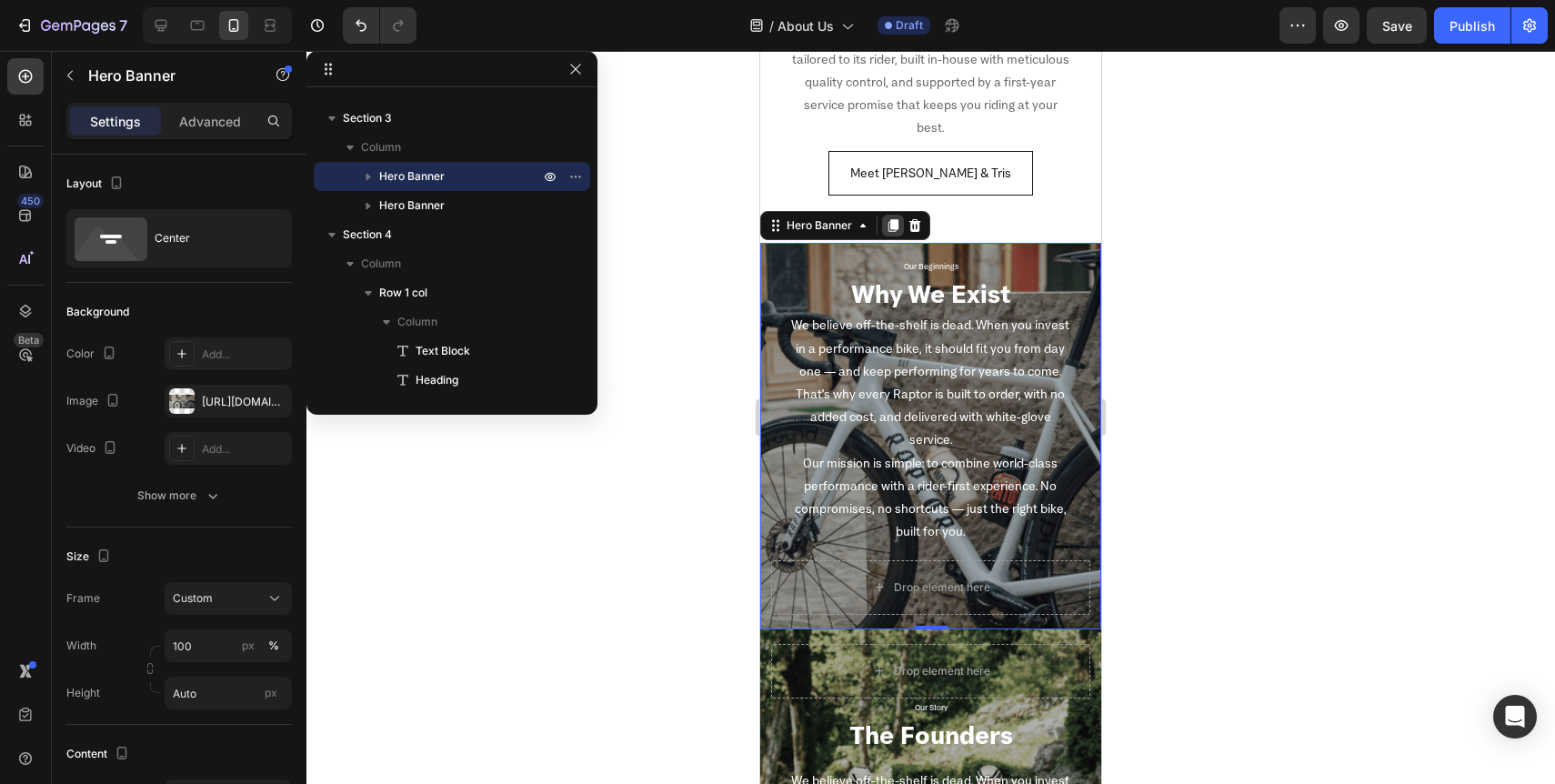
click at [897, 219] on icon at bounding box center [893, 225] width 10 height 13
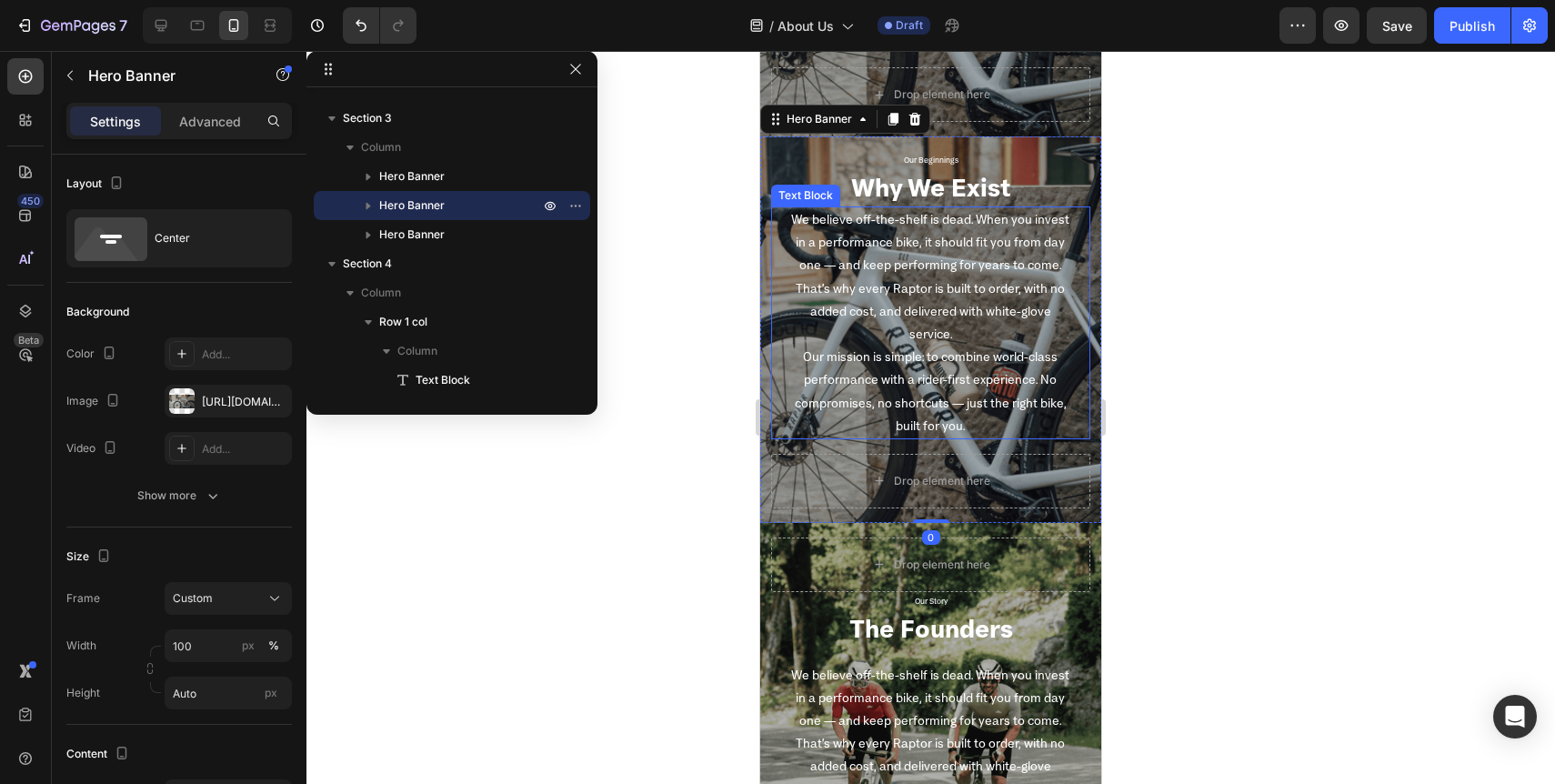
scroll to position [1097, 0]
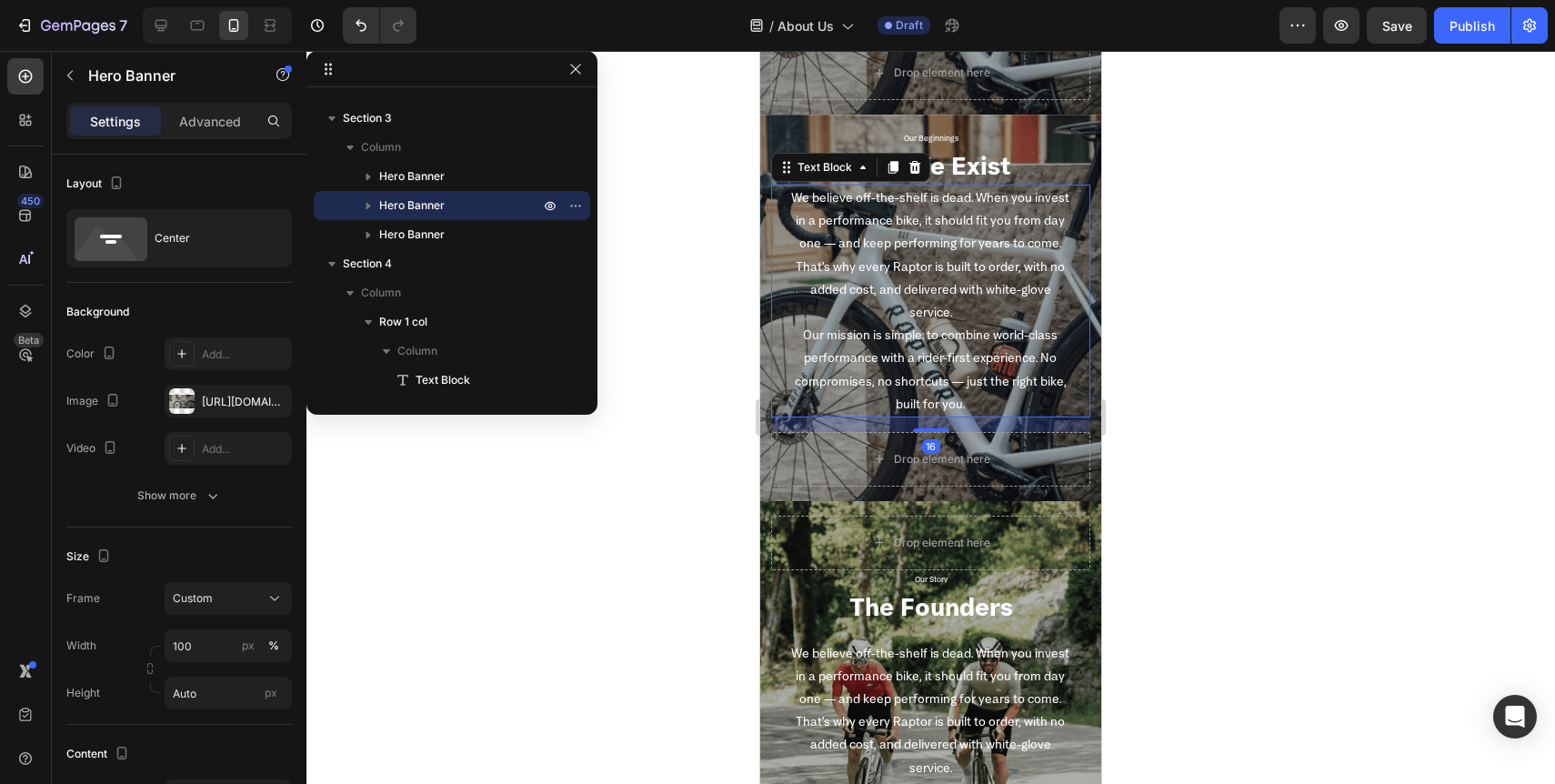
click at [843, 262] on p "We believe off-the-shelf is dead. When you invest in a performance bike, it sho…" at bounding box center [931, 255] width 283 height 138
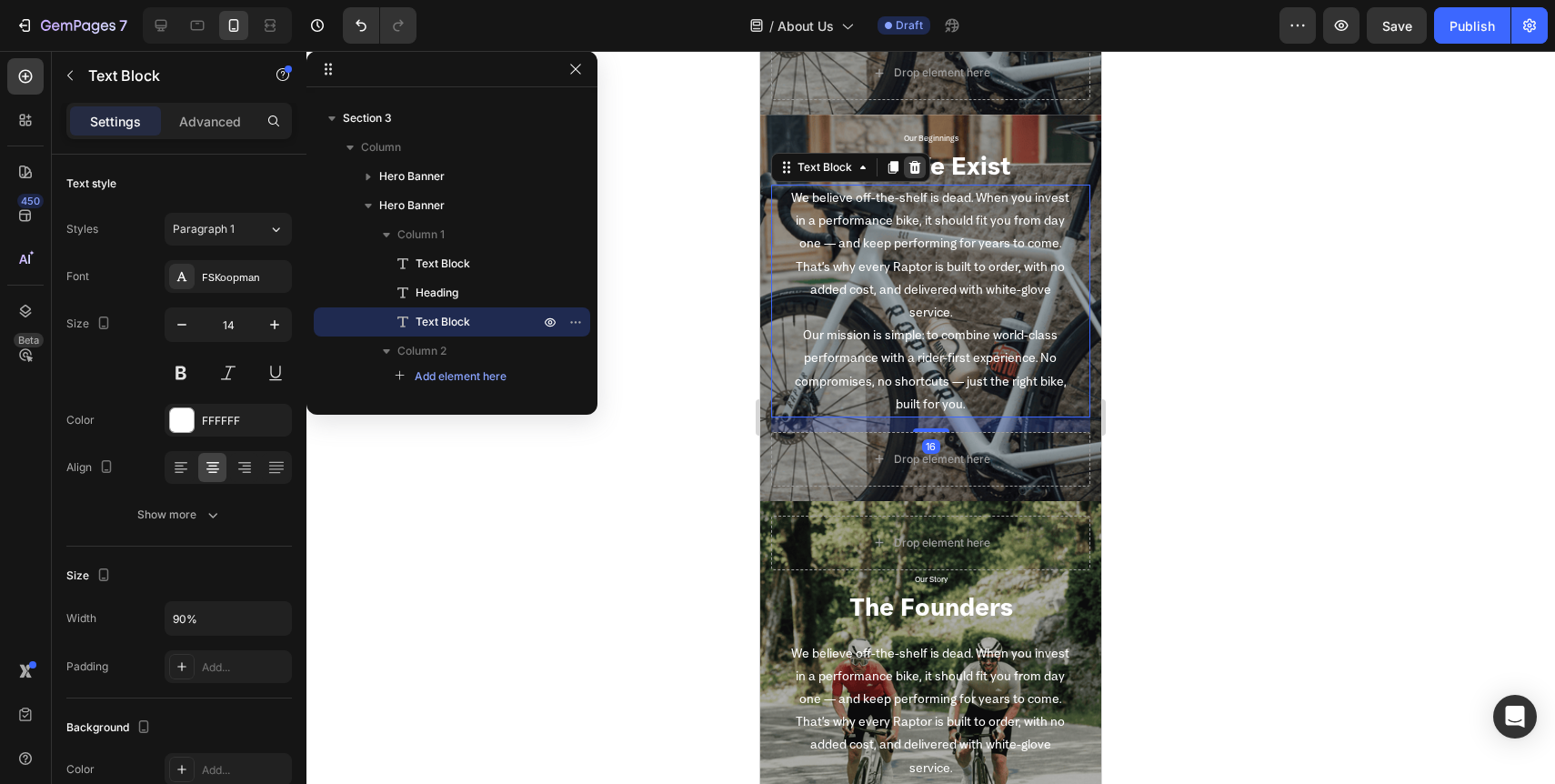
click at [912, 172] on icon at bounding box center [915, 167] width 12 height 13
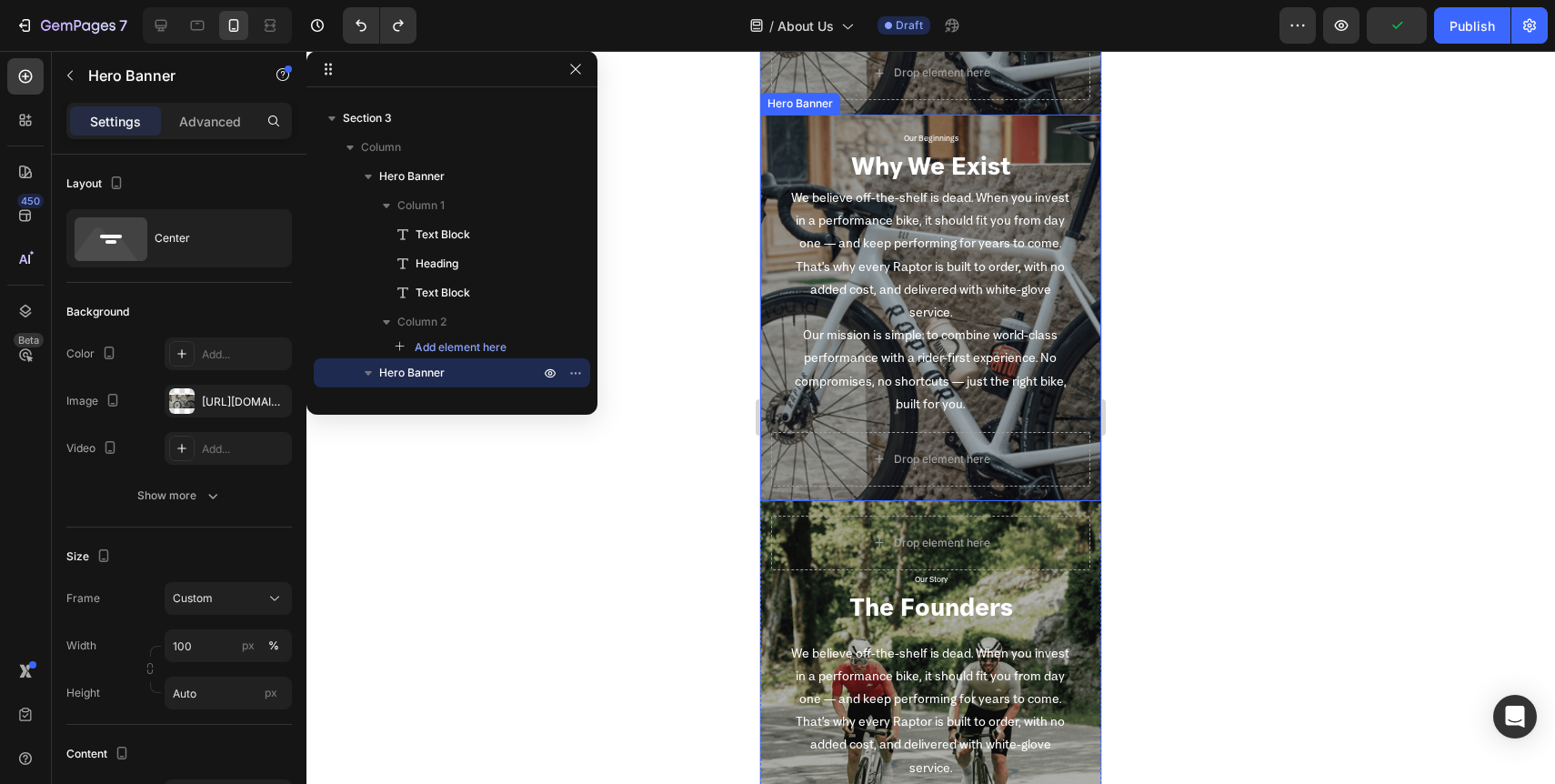
click at [775, 126] on div "Our Beginnings Text Block Why We Exist Heading We believe off-the-shelf is dead…" at bounding box center [931, 307] width 341 height 386
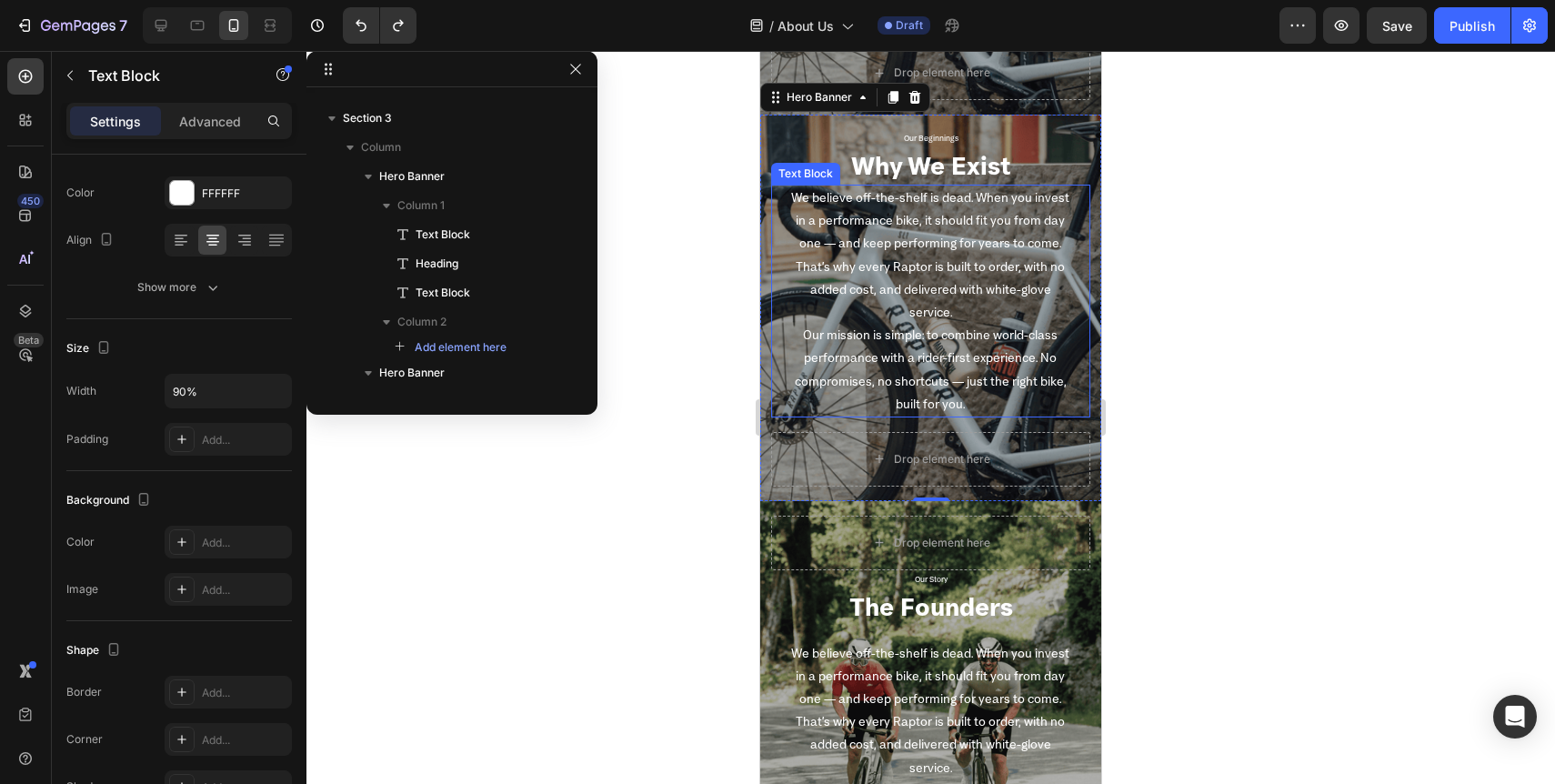
scroll to position [511, 0]
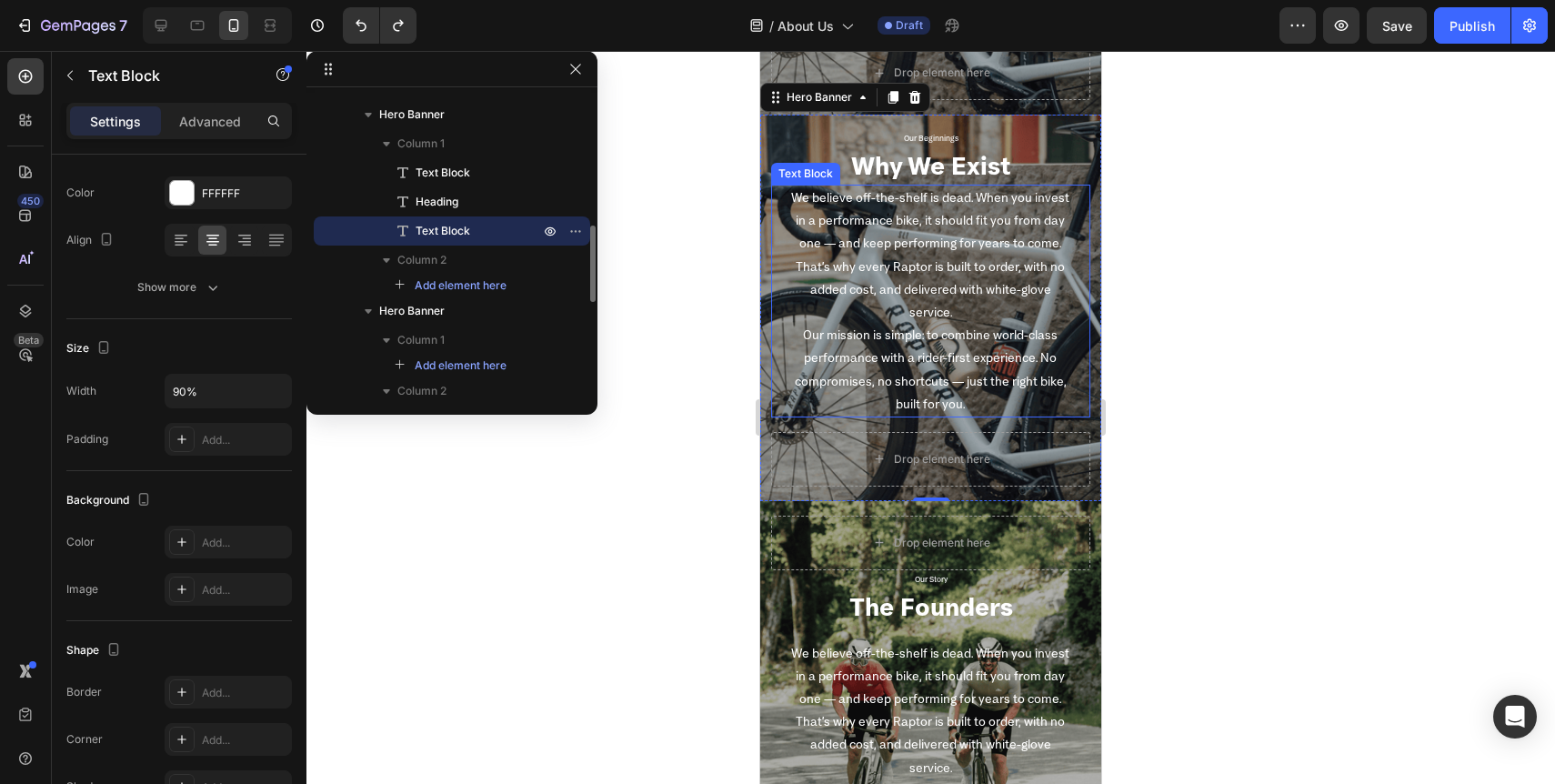
click at [845, 251] on p "We believe off-the-shelf is dead. When you invest in a performance bike, it sho…" at bounding box center [931, 255] width 283 height 138
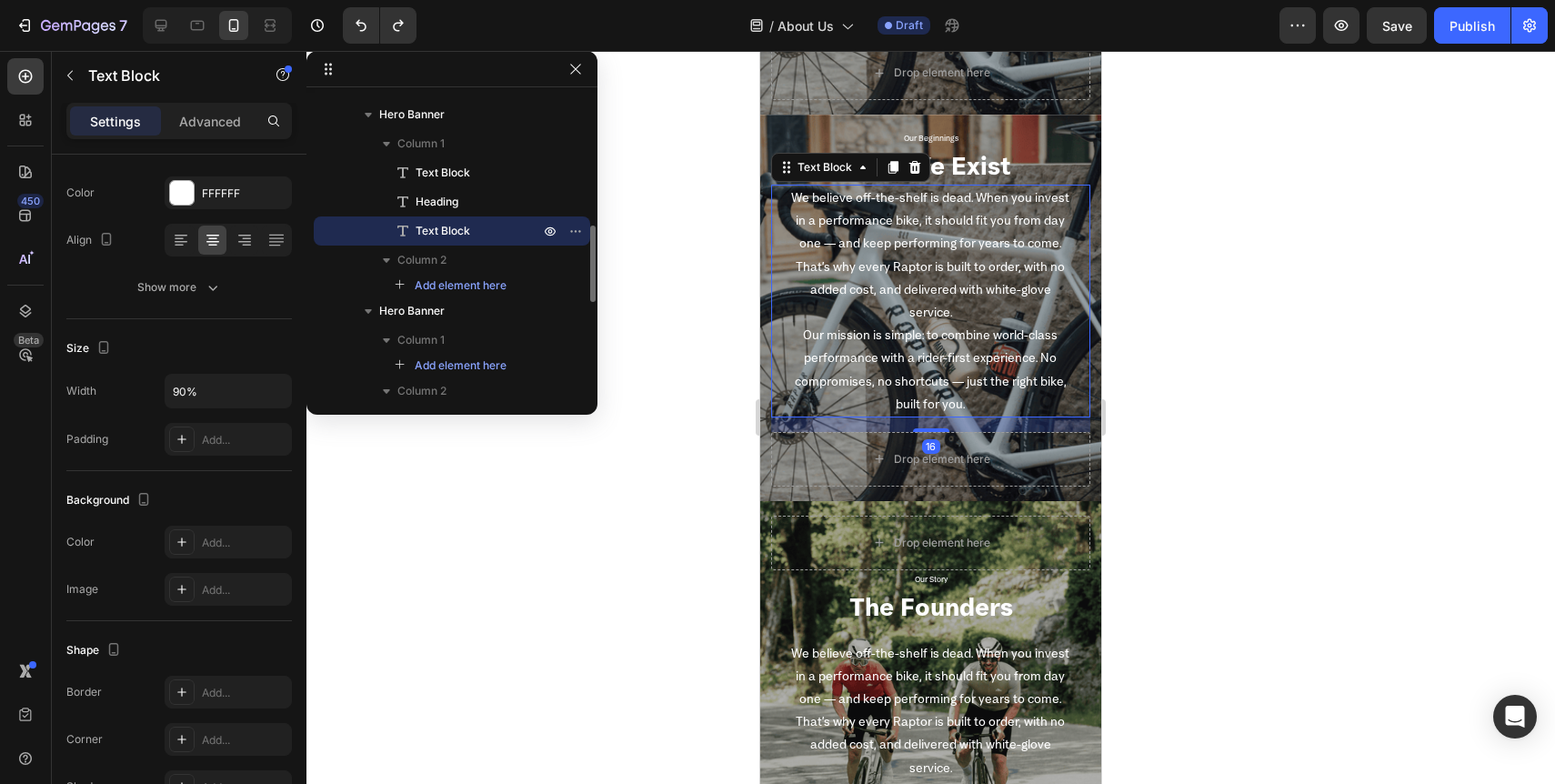
scroll to position [0, 0]
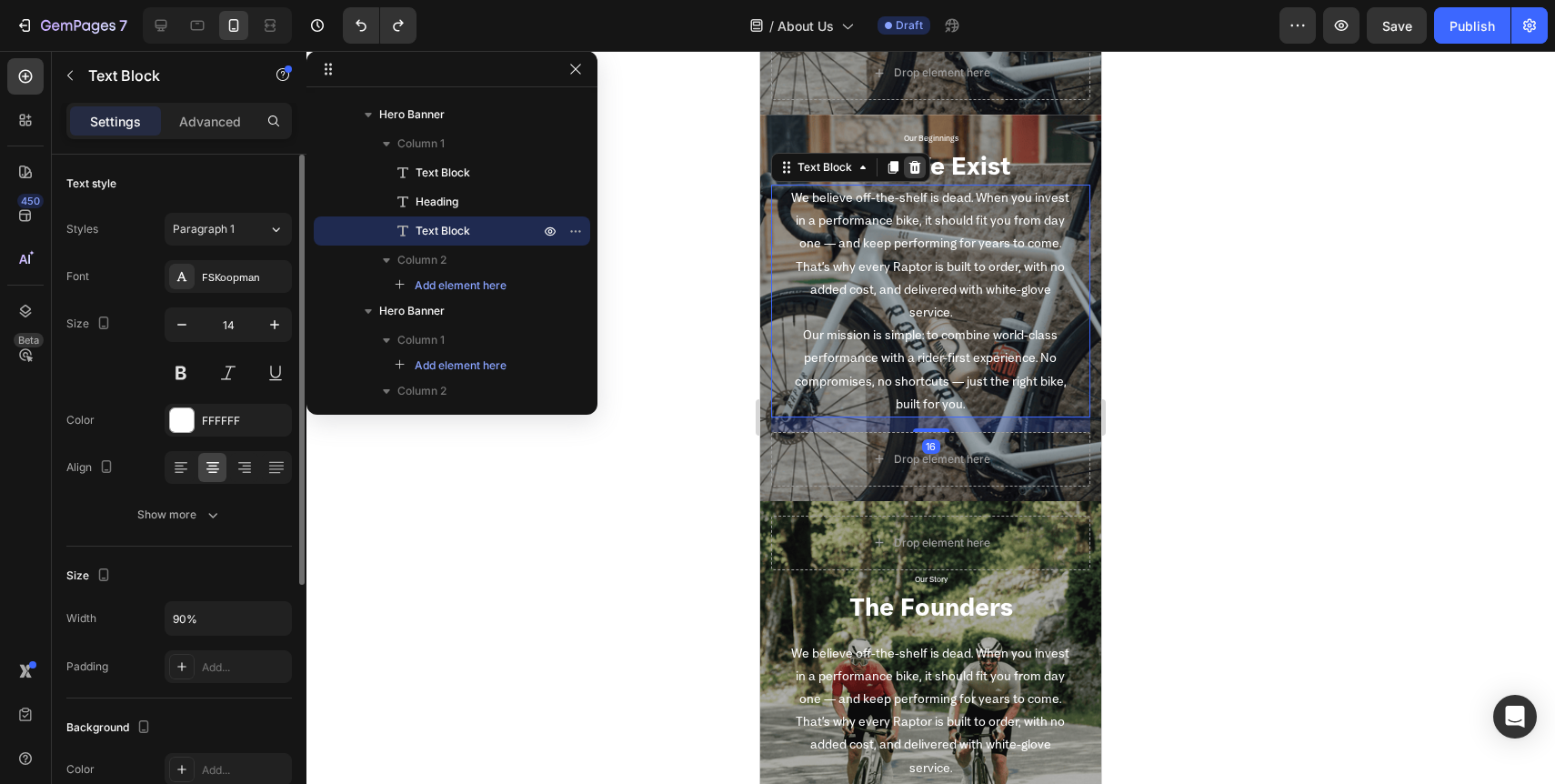
click at [907, 170] on icon at bounding box center [914, 167] width 15 height 15
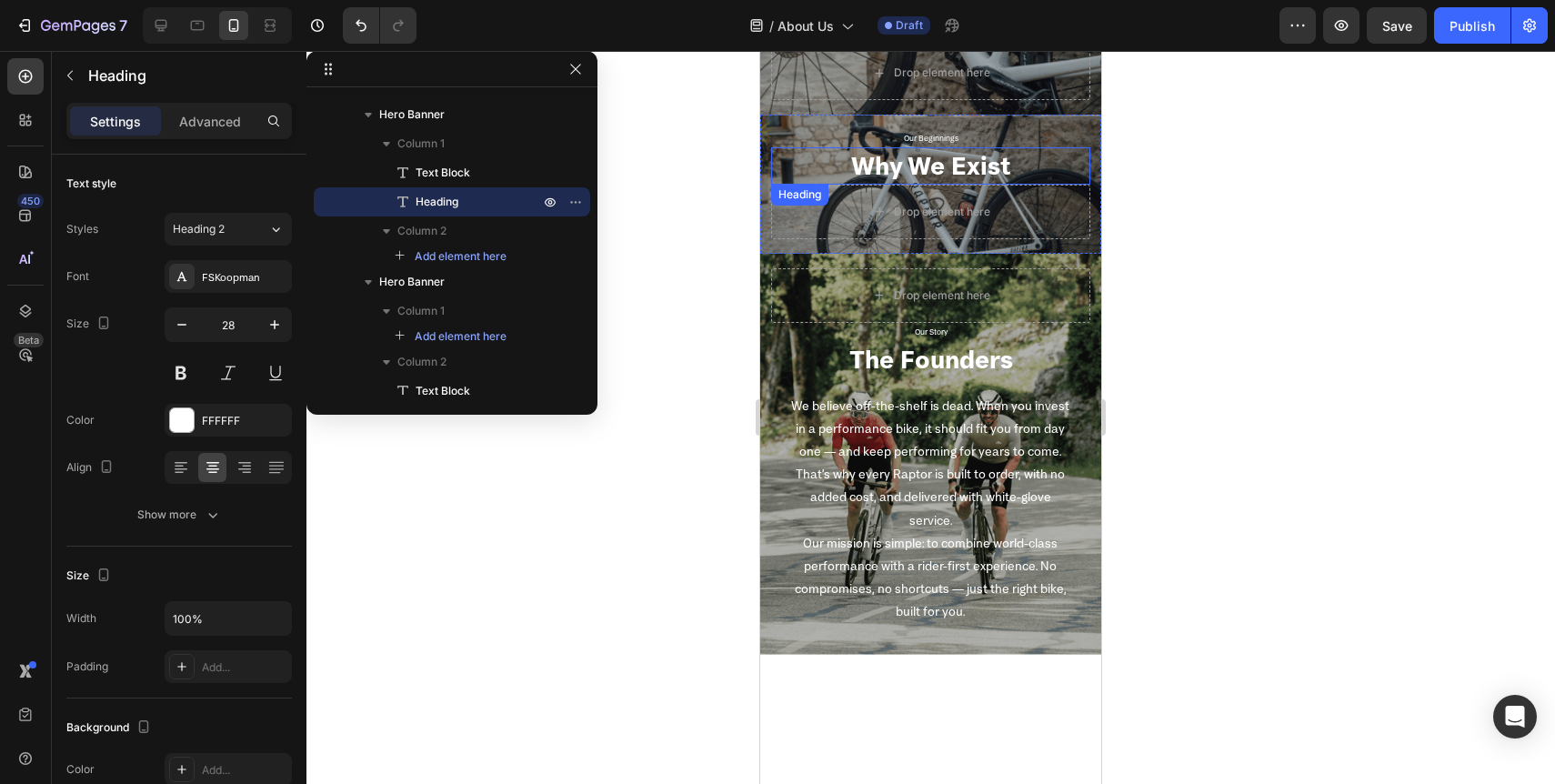
click at [927, 163] on h2 "Why We Exist" at bounding box center [931, 166] width 319 height 36
click at [903, 203] on icon at bounding box center [903, 201] width 12 height 13
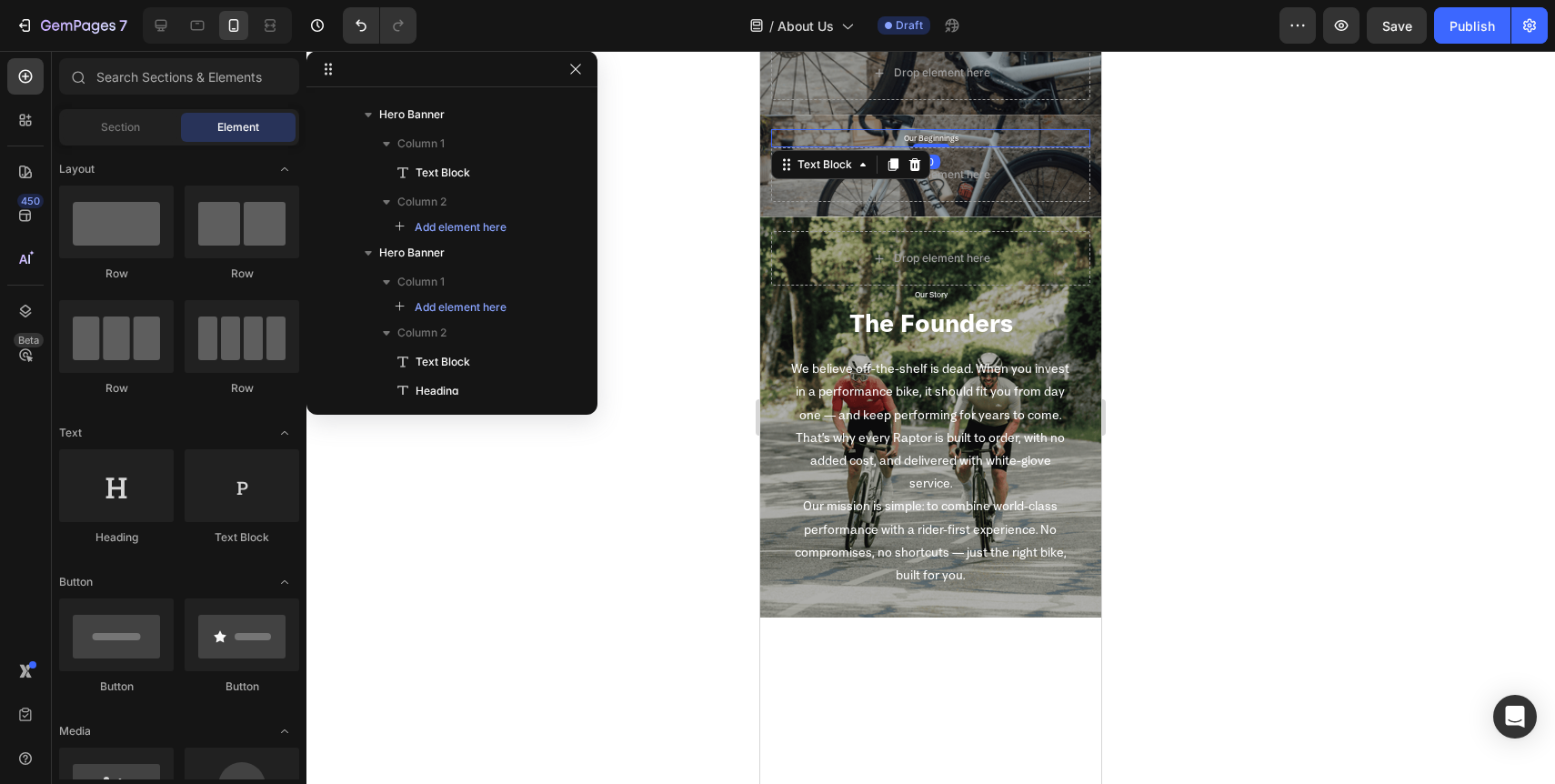
click at [937, 135] on p "Our Beginnings" at bounding box center [931, 138] width 315 height 15
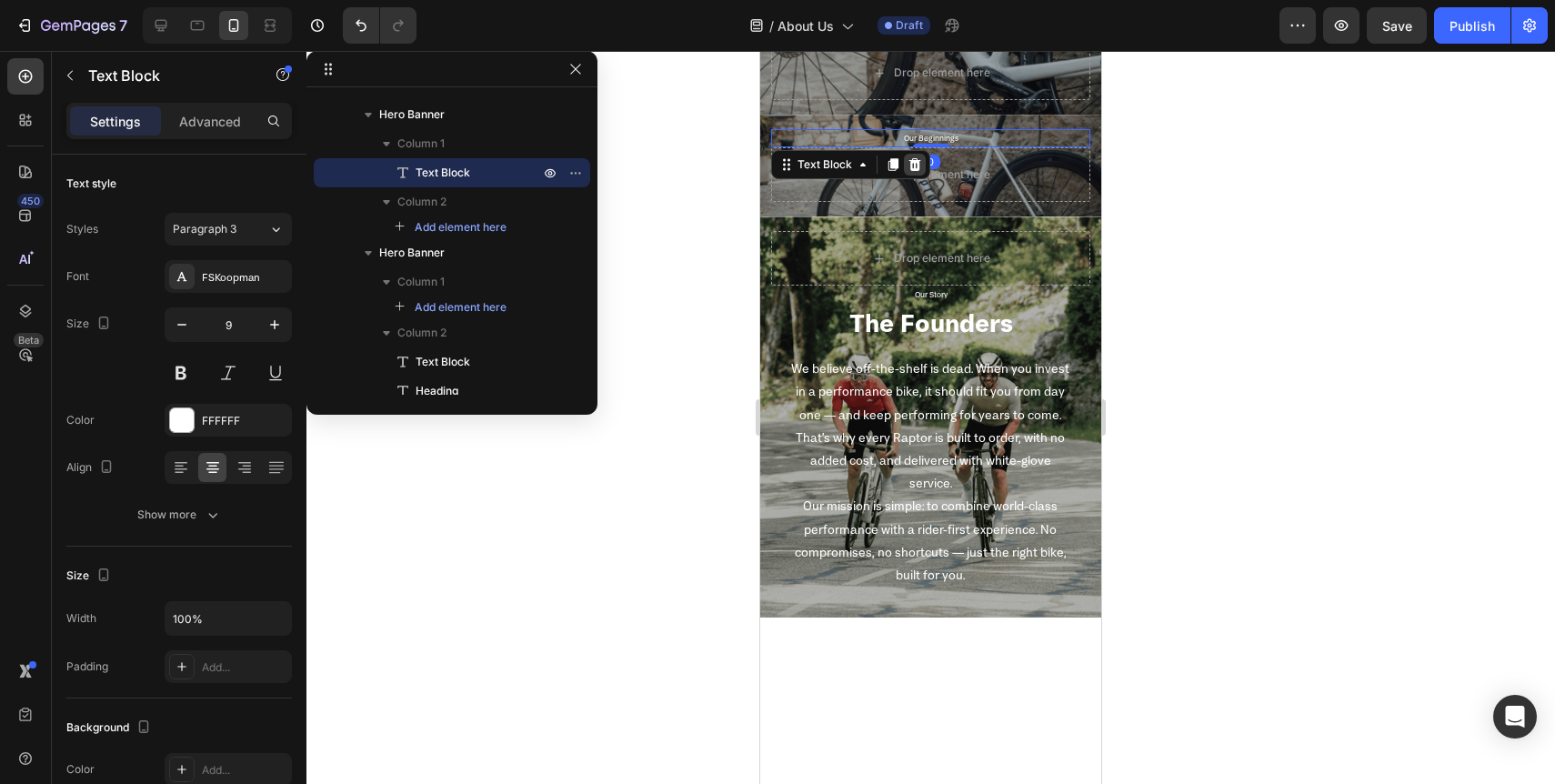
click at [917, 168] on icon at bounding box center [914, 165] width 15 height 15
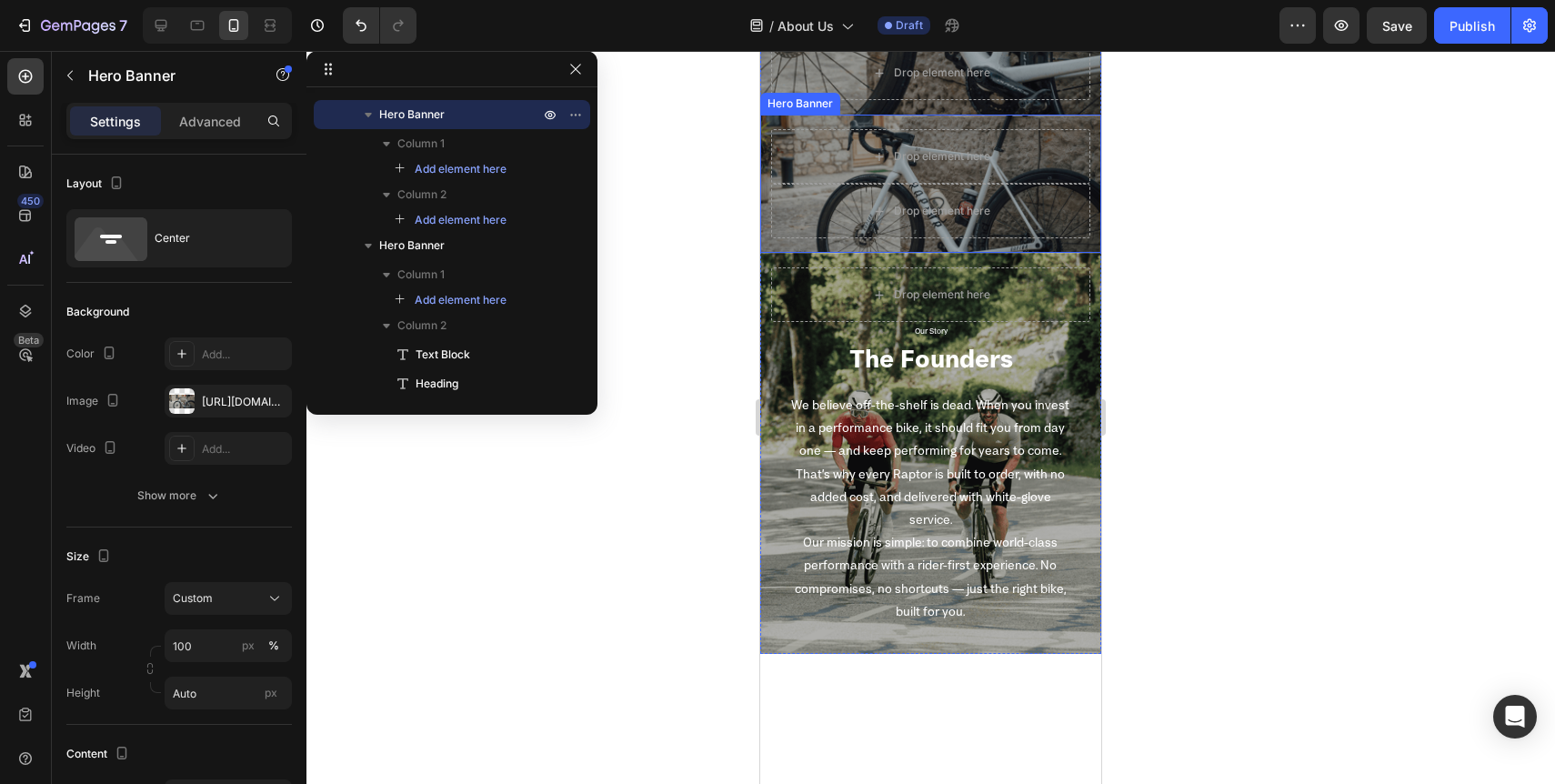
click at [764, 204] on div "Drop element here Drop element here" at bounding box center [931, 184] width 341 height 139
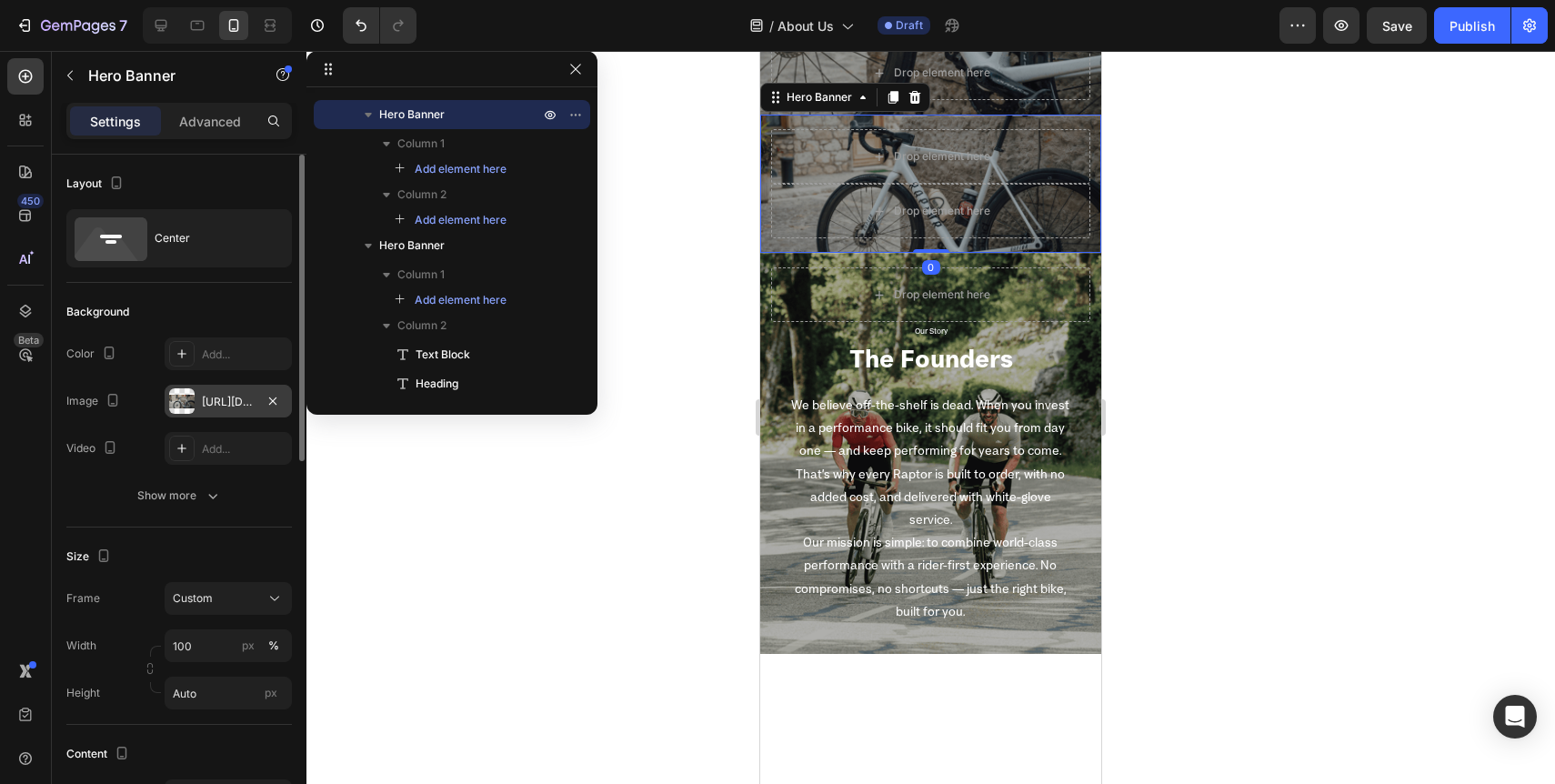
click at [244, 405] on div "https://cdn.shopify.com/s/files/1/0713/1453/8784/files/gempages_568449881476170…" at bounding box center [228, 402] width 53 height 16
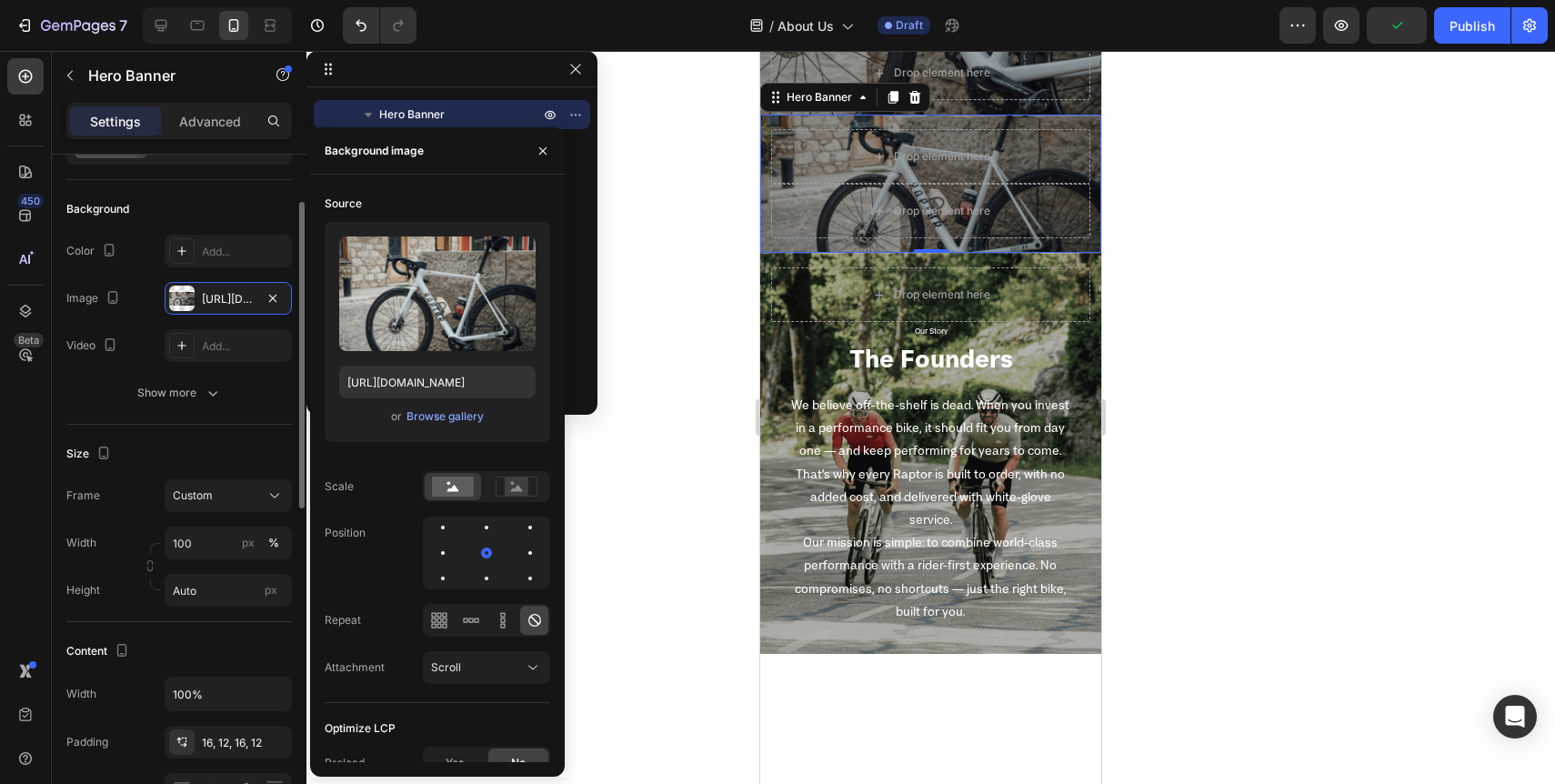
scroll to position [104, 0]
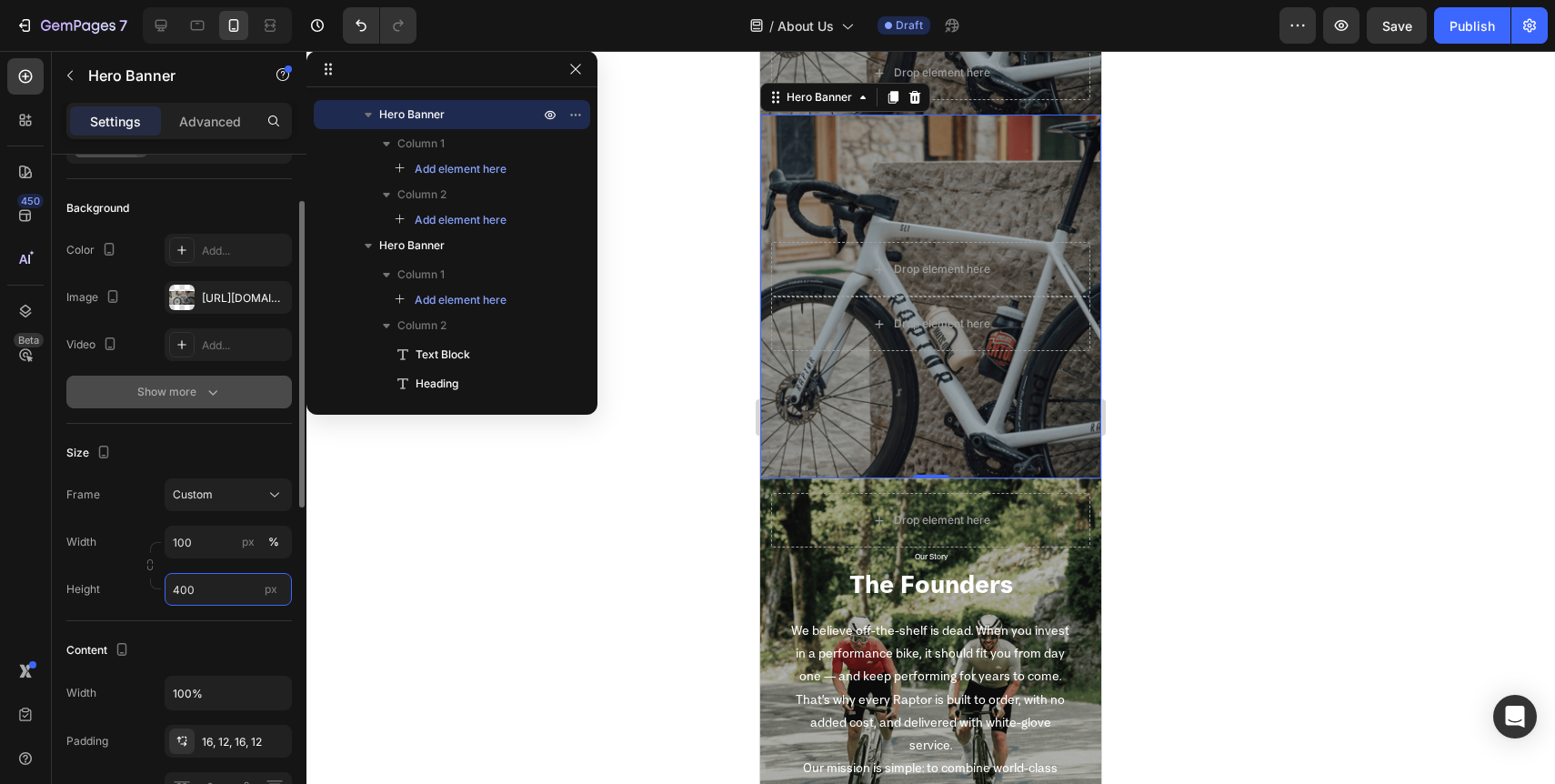
type input "400"
click at [209, 390] on icon "button" at bounding box center [213, 392] width 9 height 5
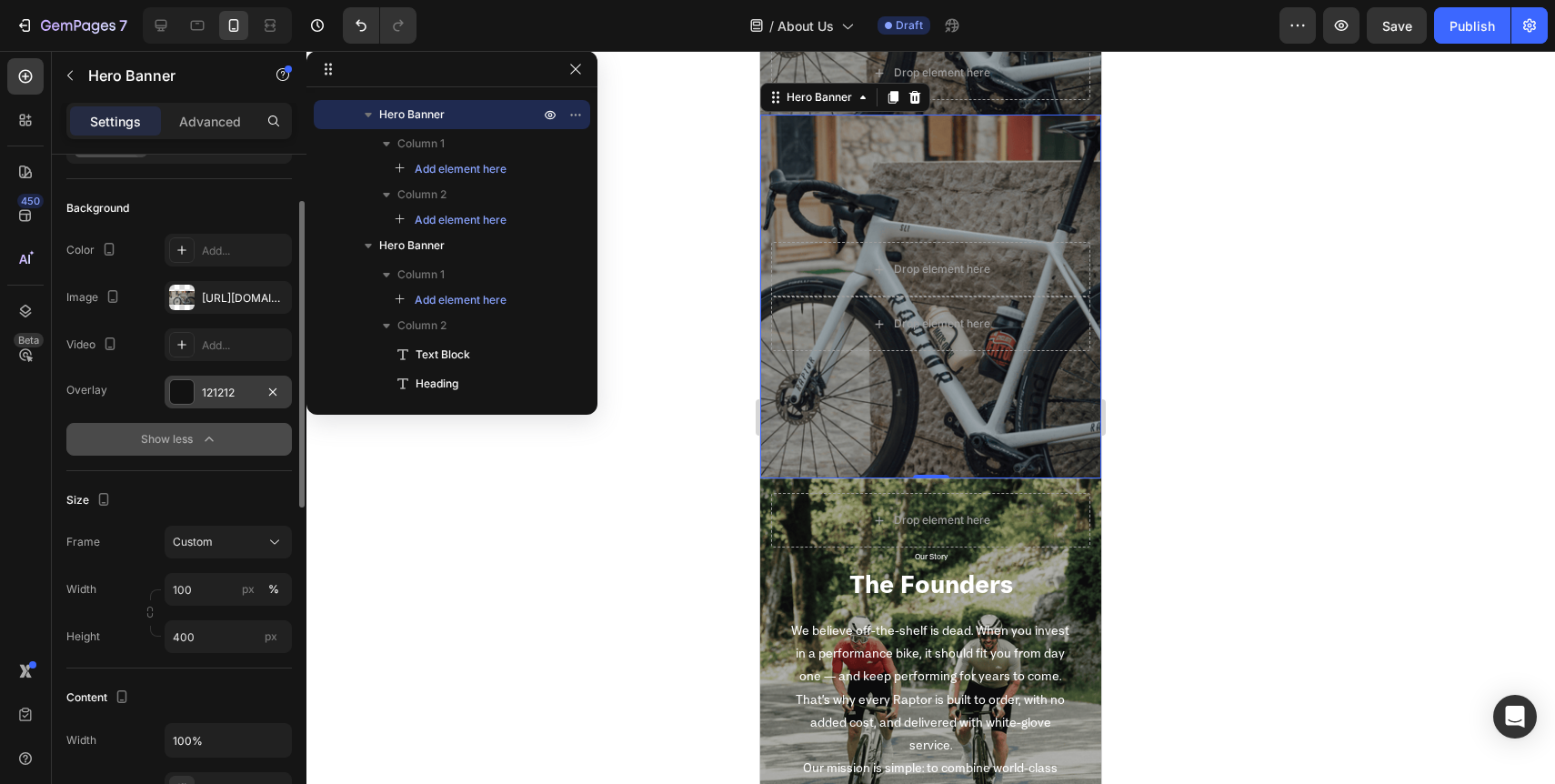
click at [230, 395] on div "121212" at bounding box center [228, 392] width 53 height 16
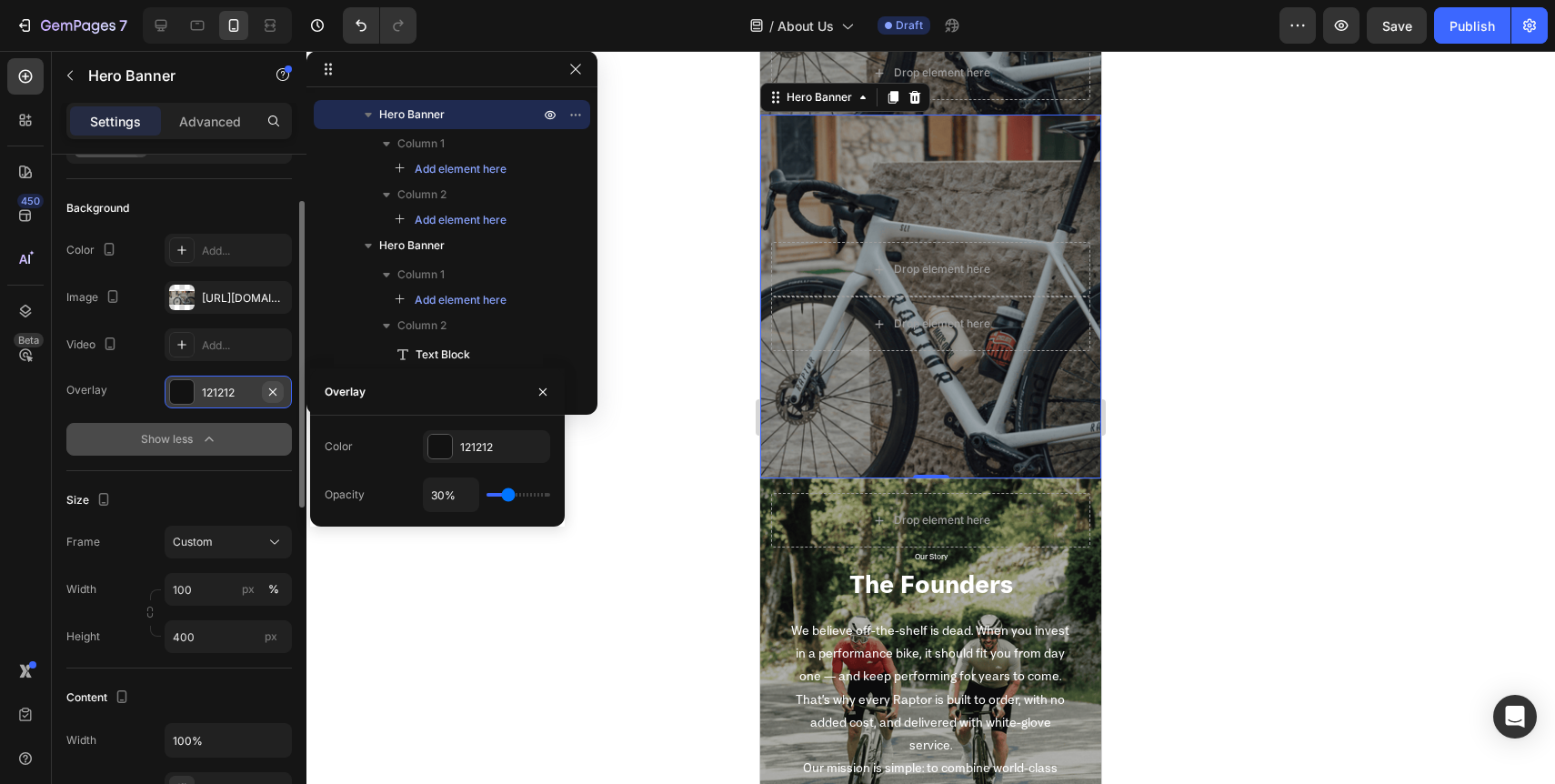
click at [271, 392] on icon "button" at bounding box center [272, 390] width 7 height 7
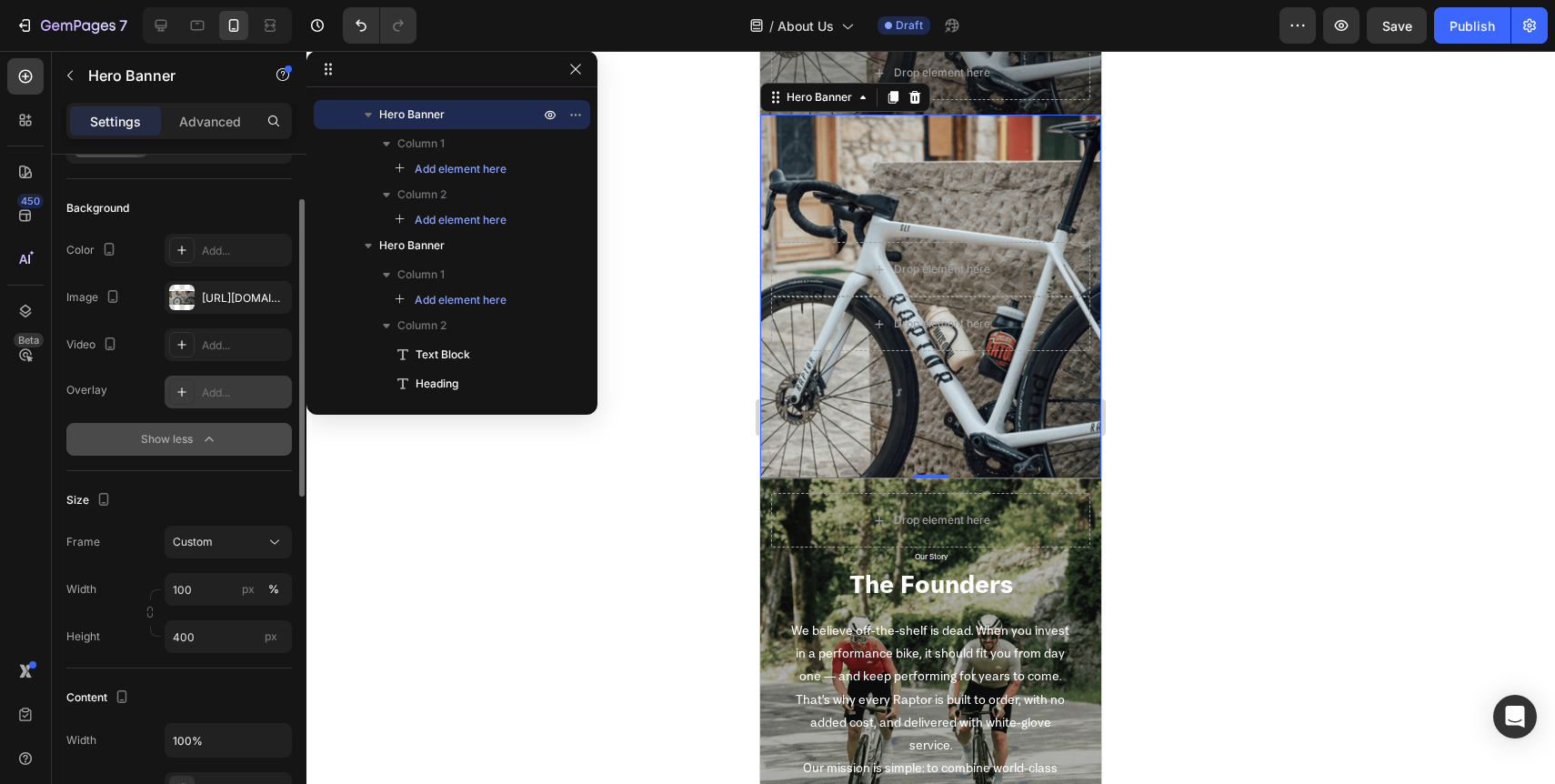
click at [624, 533] on div at bounding box center [930, 417] width 1249 height 733
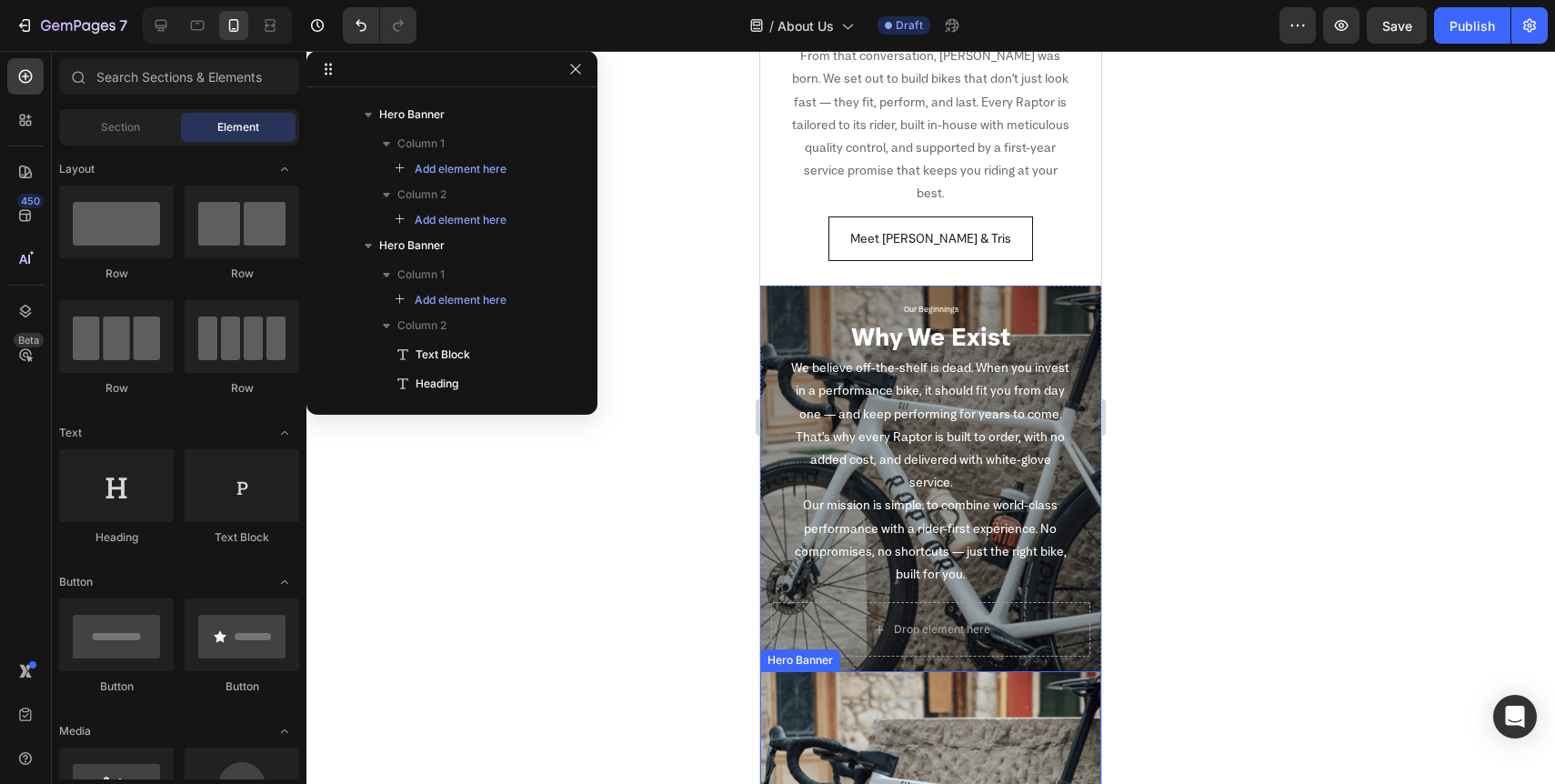
scroll to position [527, 0]
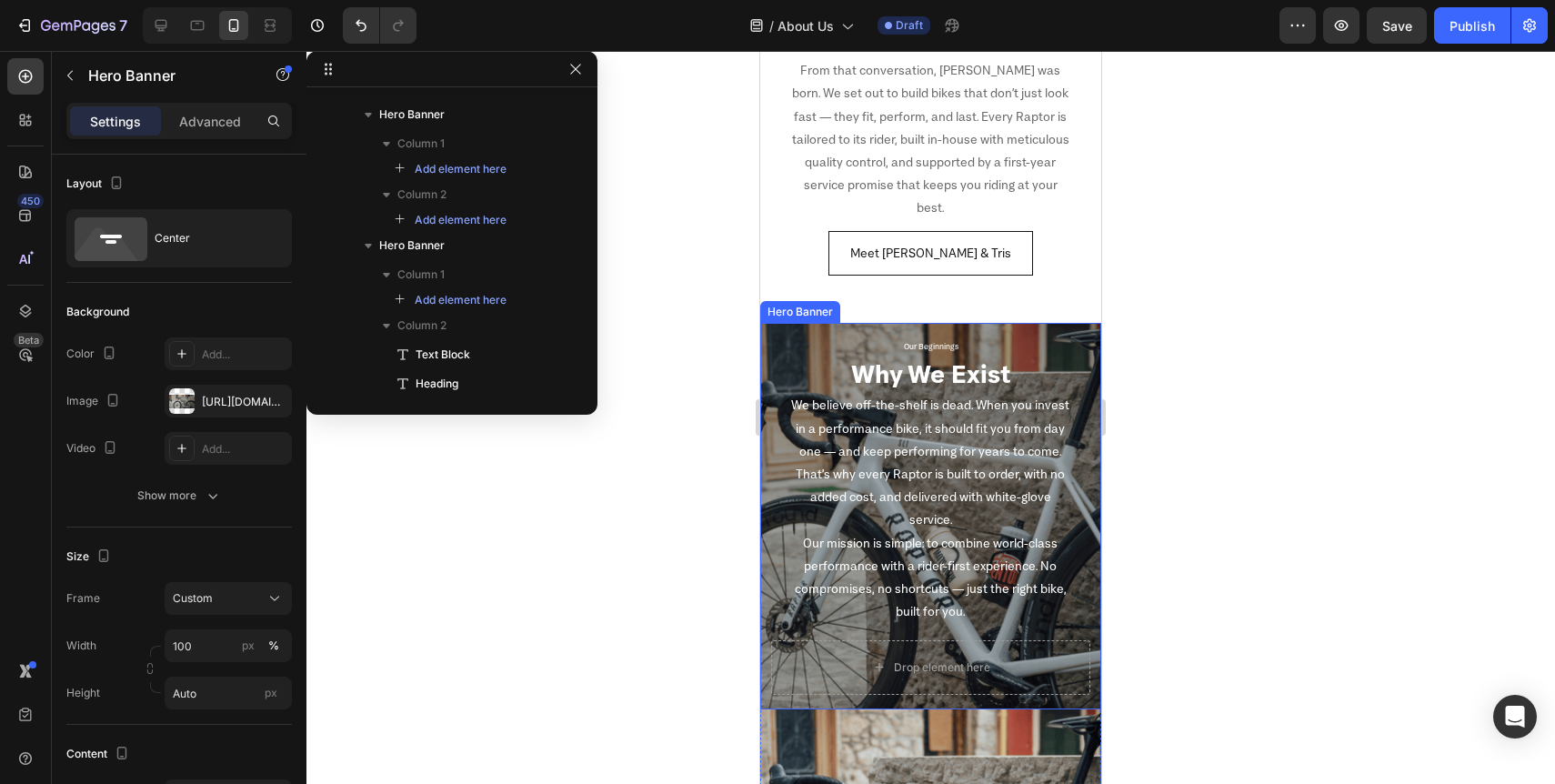
click at [770, 323] on div "Our Beginnings Text Block Why We Exist Heading We believe off-the-shelf is dead…" at bounding box center [931, 516] width 341 height 386
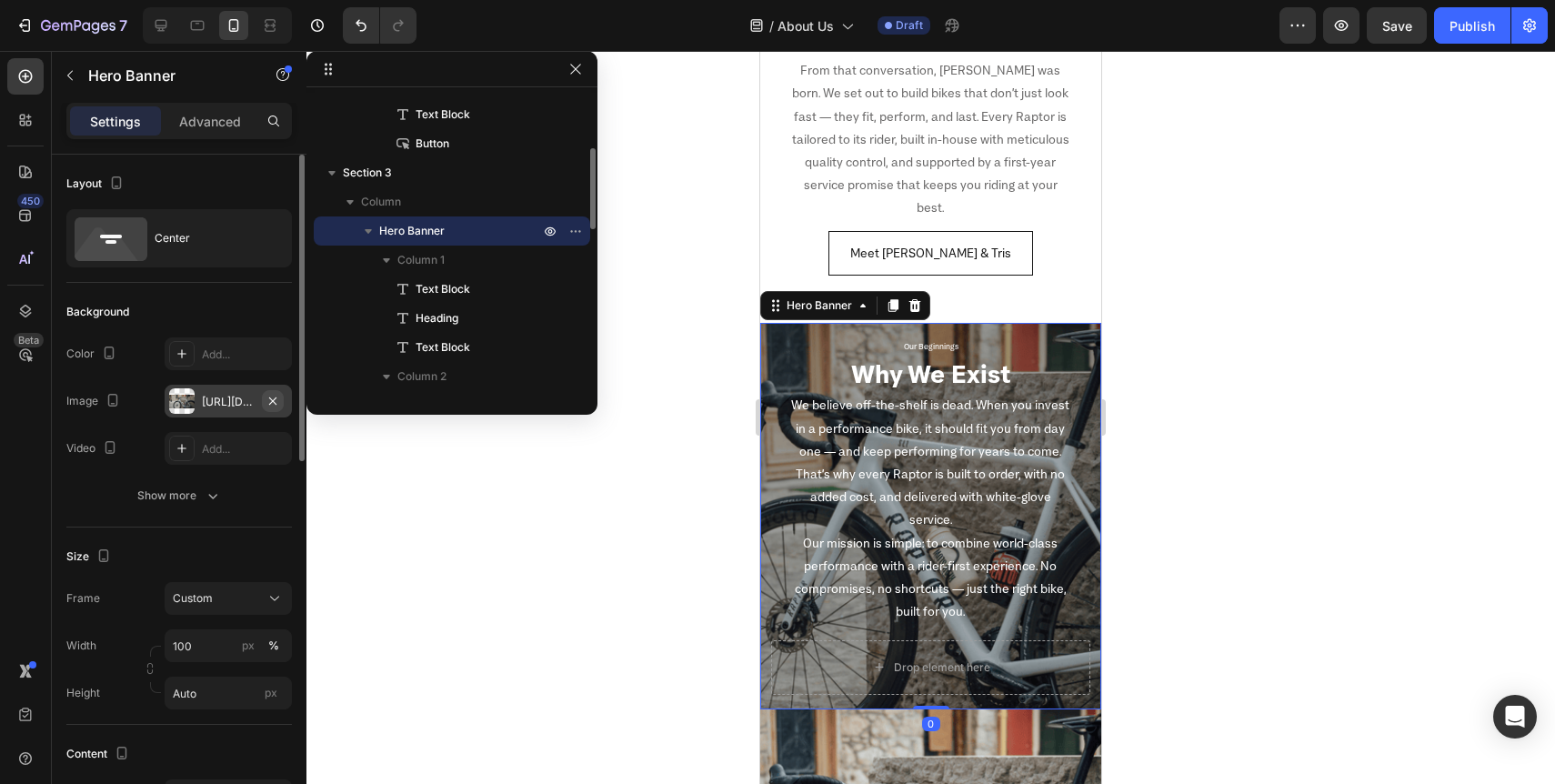
click at [271, 399] on icon "button" at bounding box center [272, 399] width 7 height 7
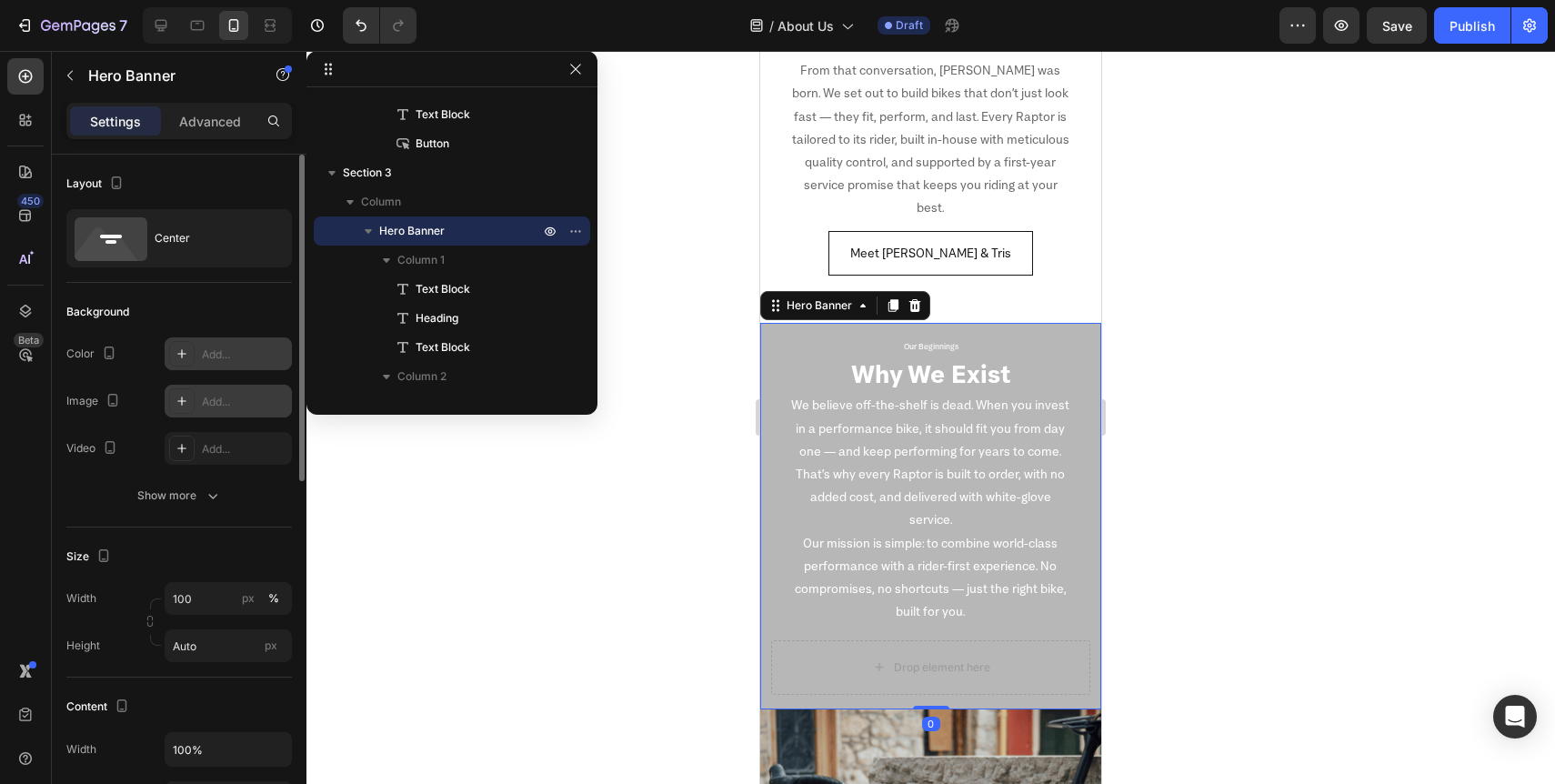
click at [208, 353] on div "Add..." at bounding box center [245, 354] width 86 height 16
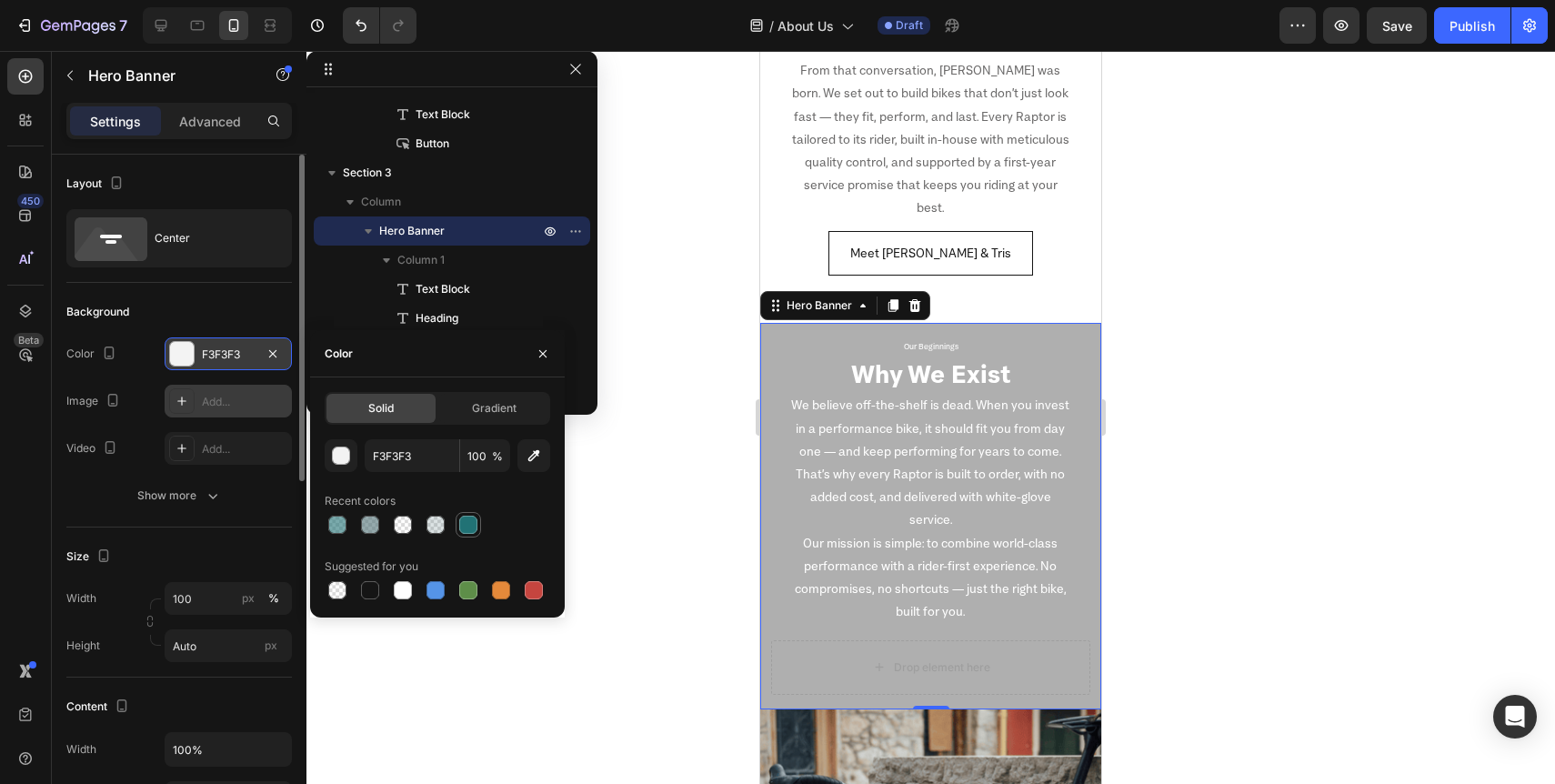
click at [465, 528] on div at bounding box center [468, 525] width 18 height 18
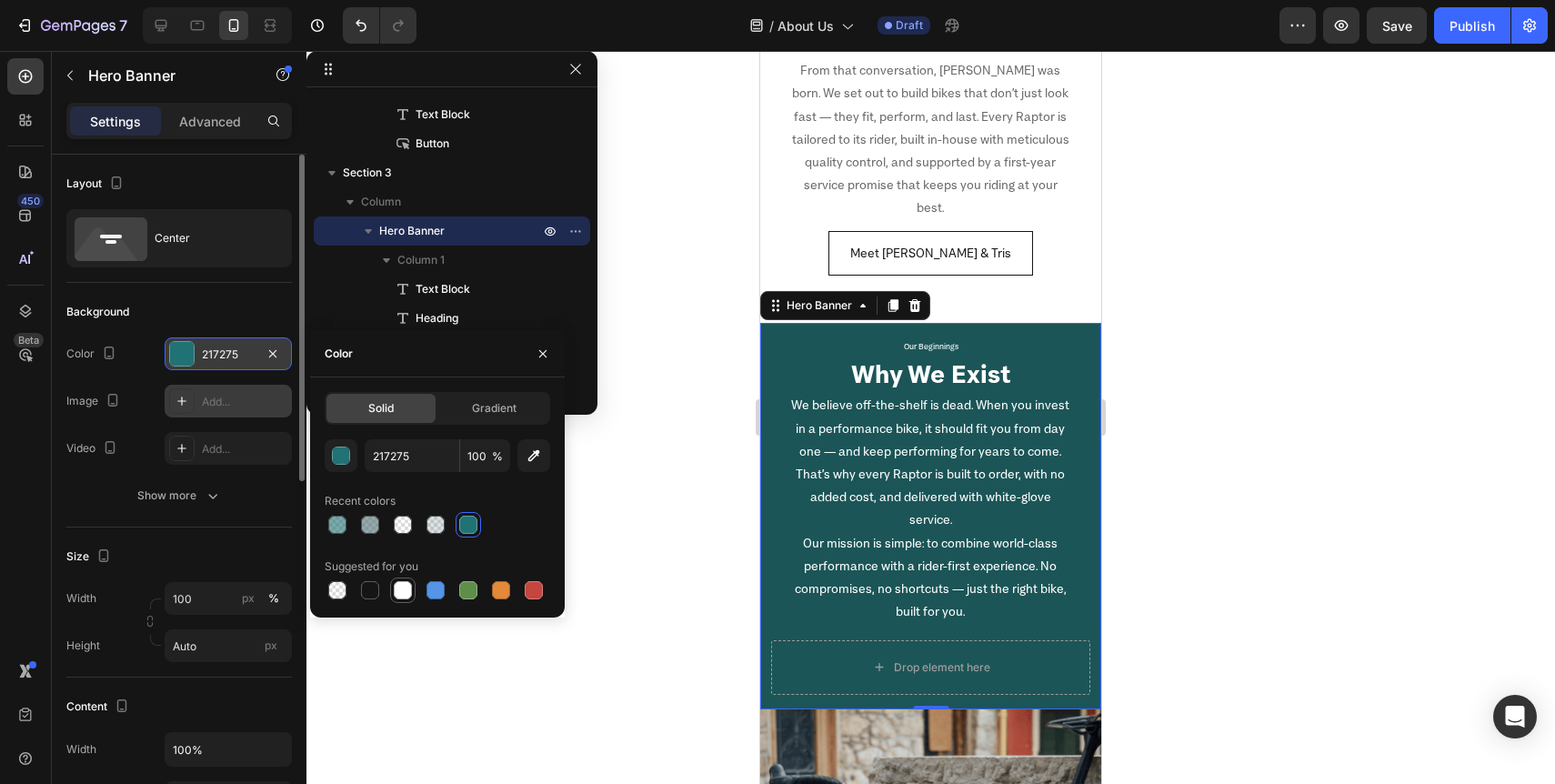
click at [405, 588] on div at bounding box center [403, 589] width 18 height 18
type input "FFFFFF"
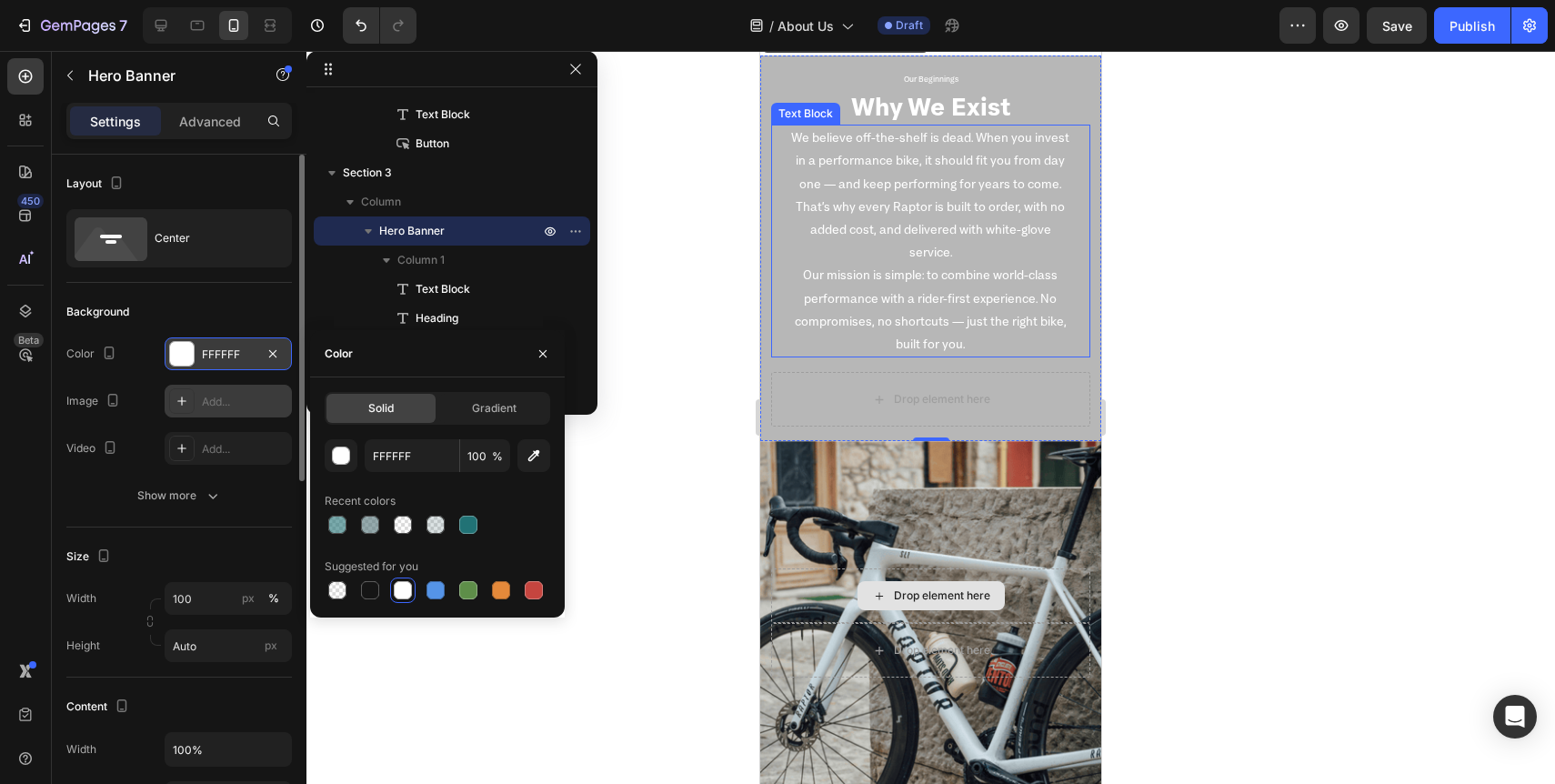
scroll to position [805, 0]
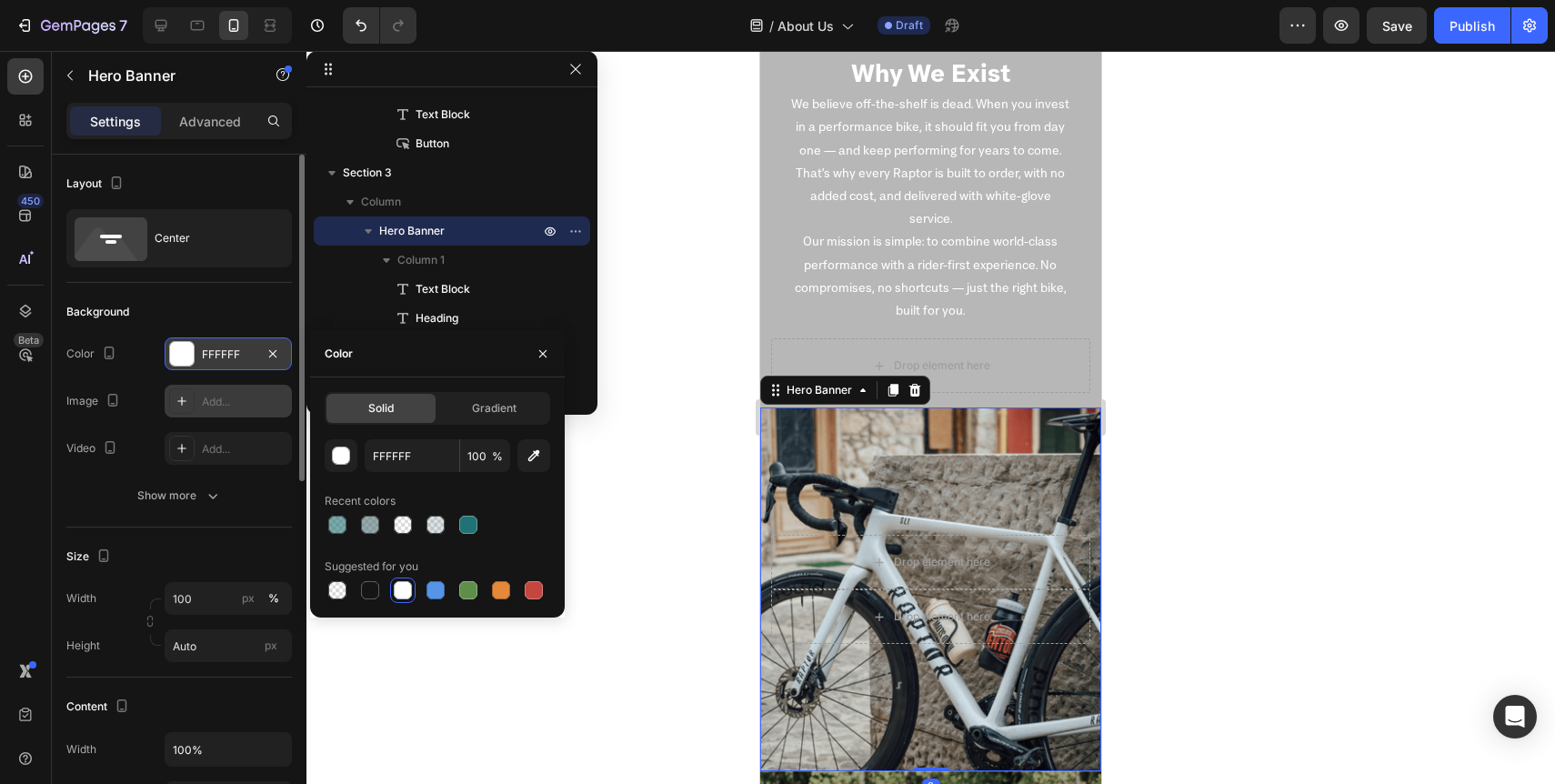
click at [797, 448] on div "Overlay" at bounding box center [931, 588] width 341 height 364
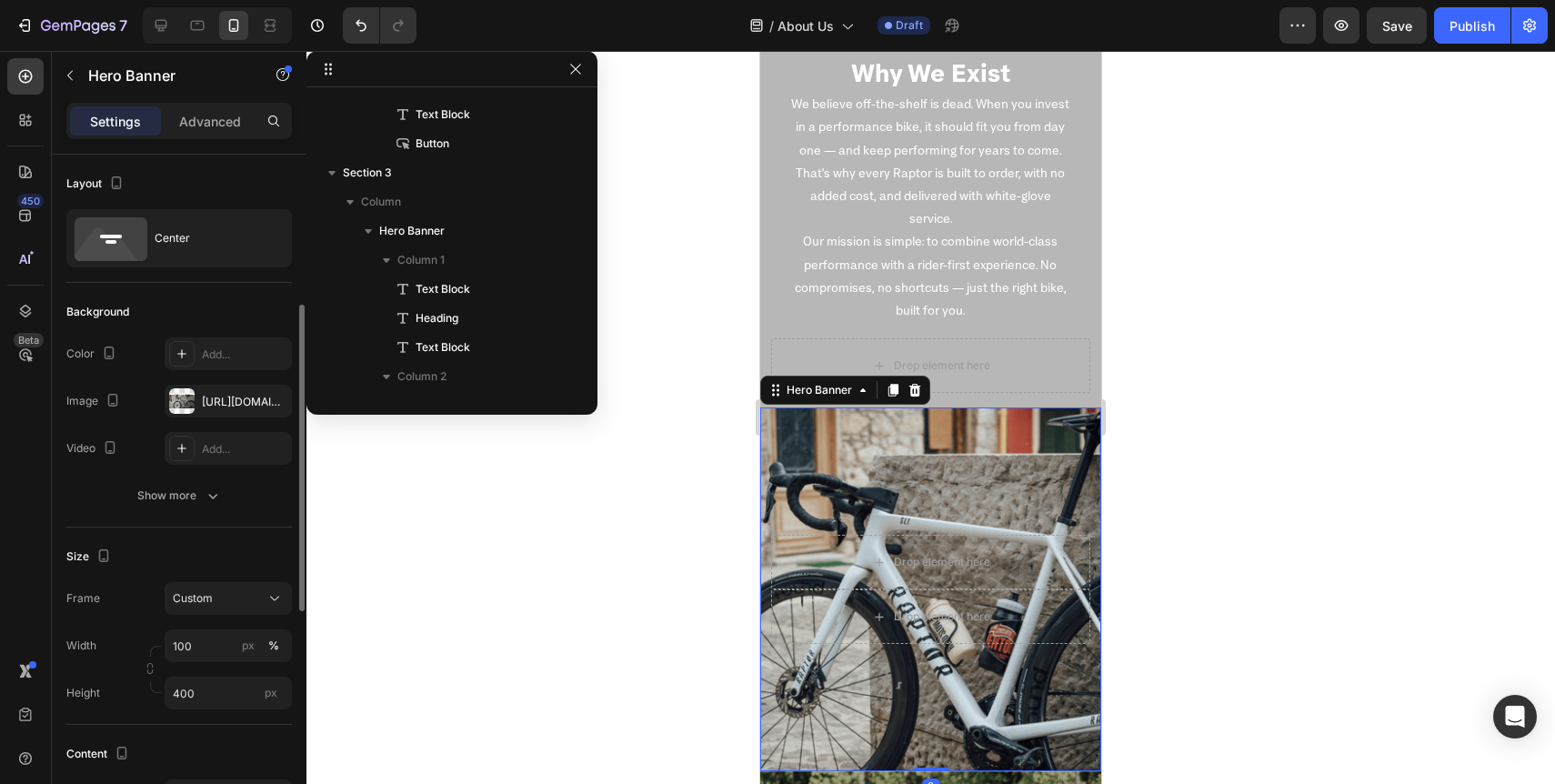
scroll to position [395, 0]
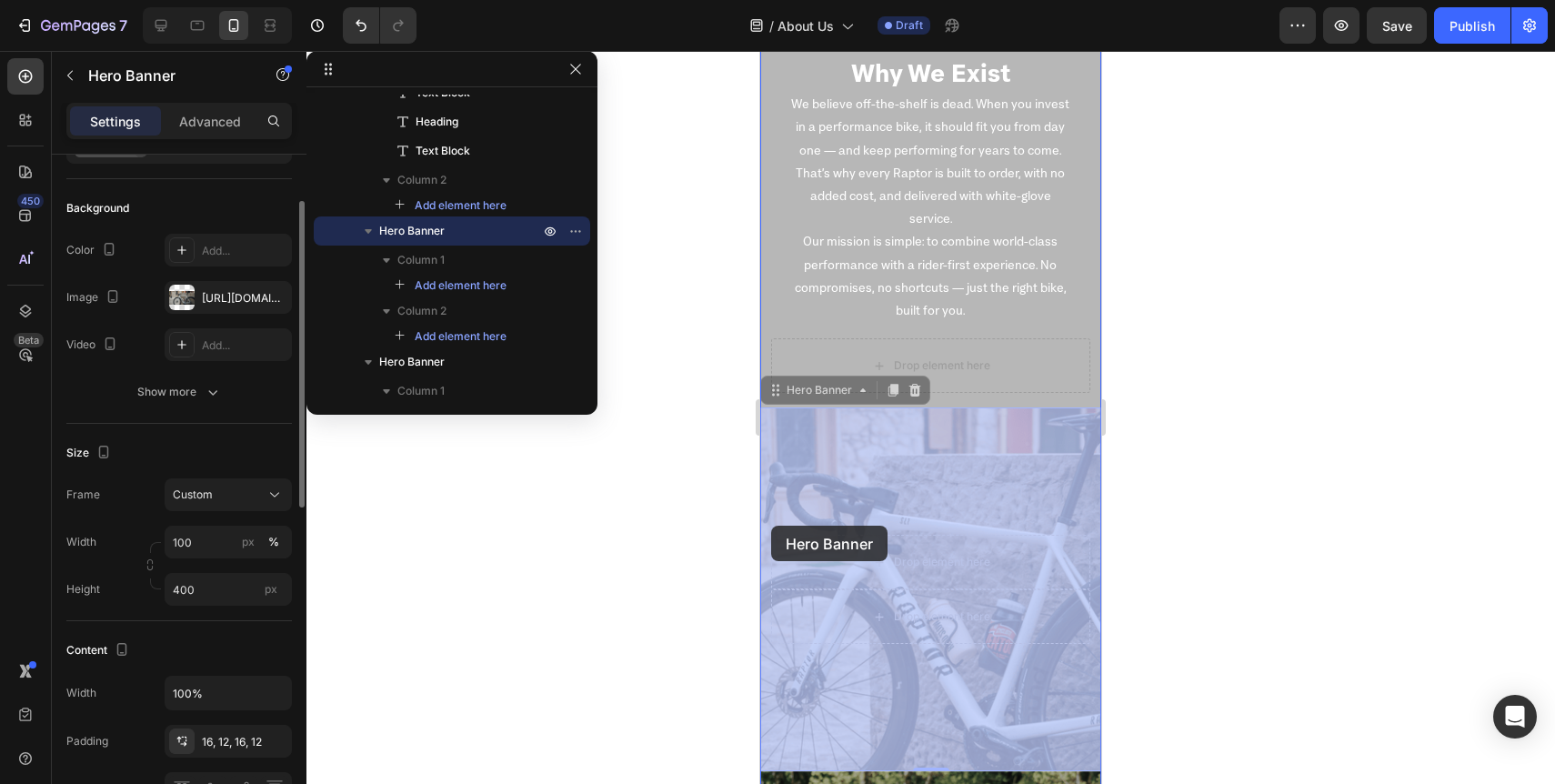
drag, startPoint x: 826, startPoint y: 497, endPoint x: 772, endPoint y: 526, distance: 61.3
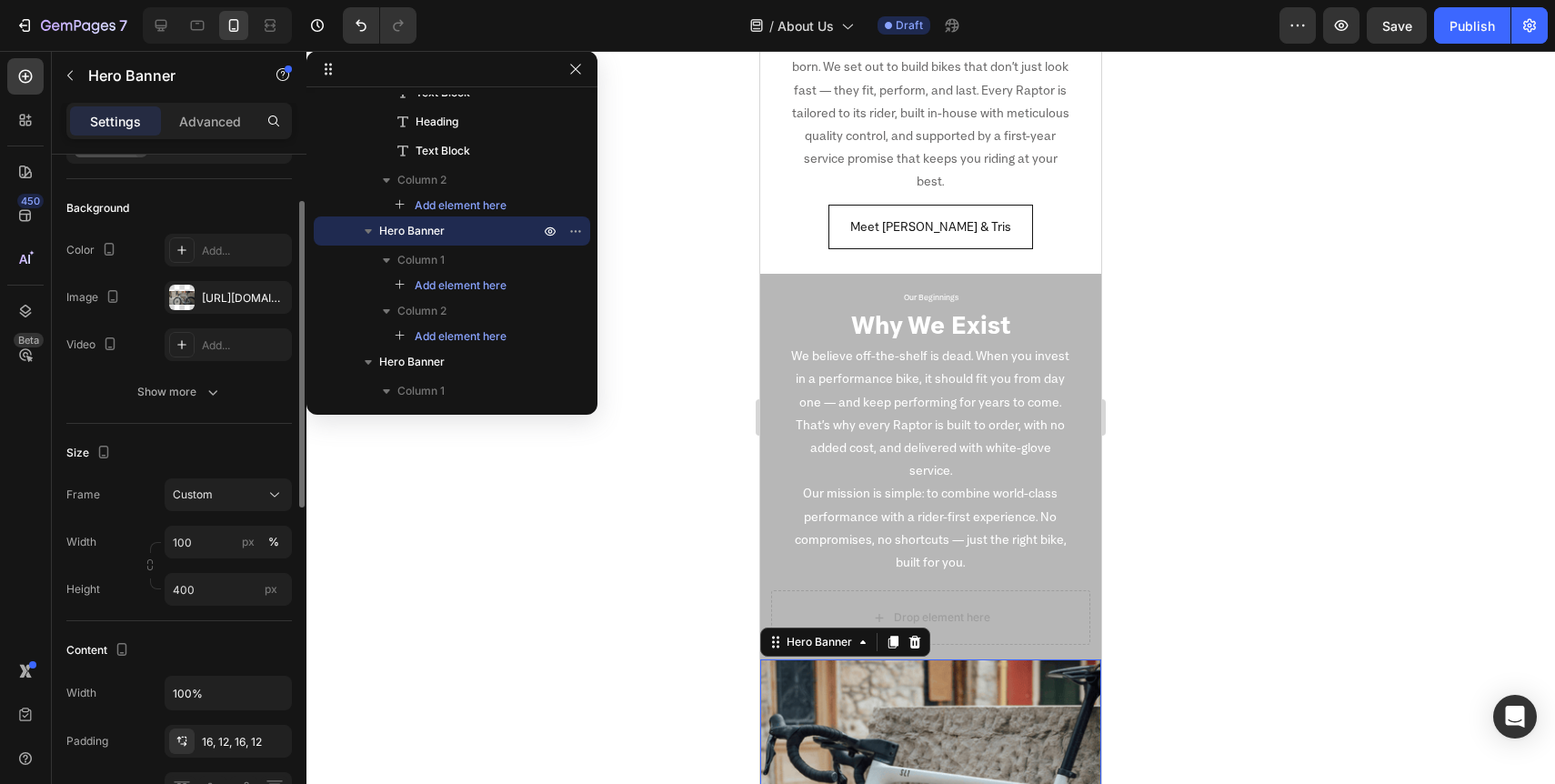
scroll to position [528, 0]
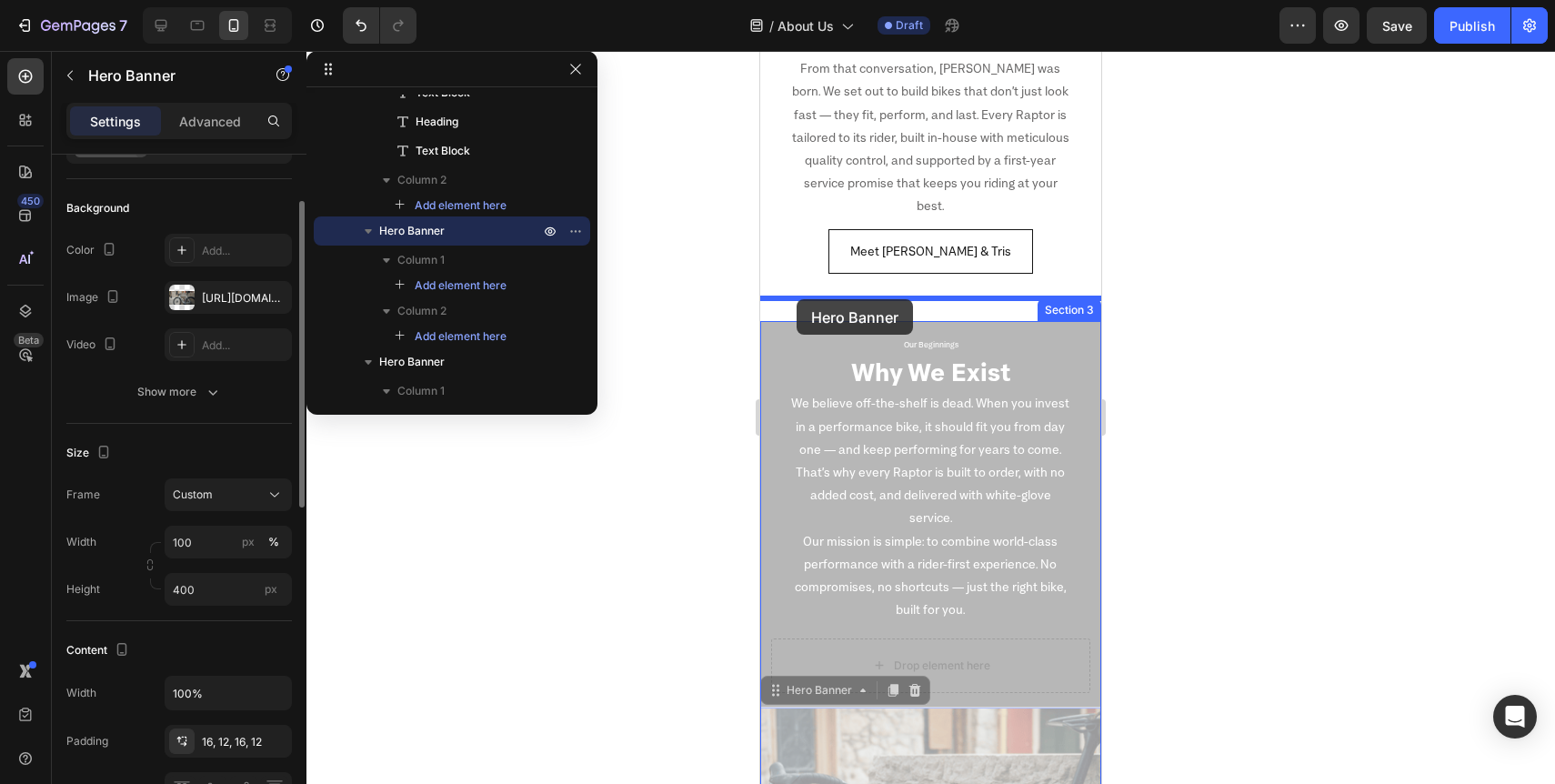
drag, startPoint x: 784, startPoint y: 707, endPoint x: 796, endPoint y: 300, distance: 407.2
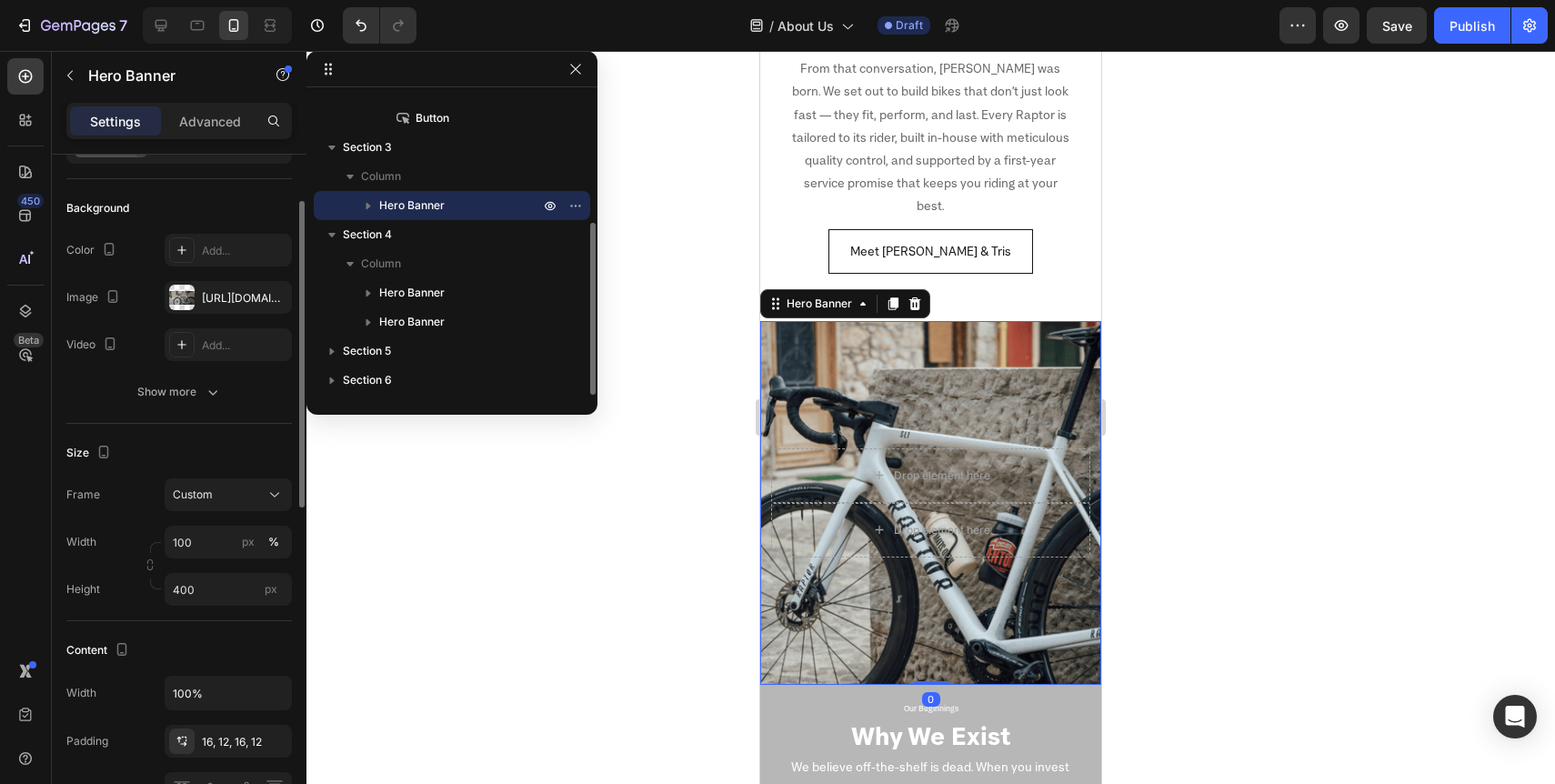
scroll to position [223, 0]
click at [1267, 605] on div at bounding box center [930, 417] width 1249 height 733
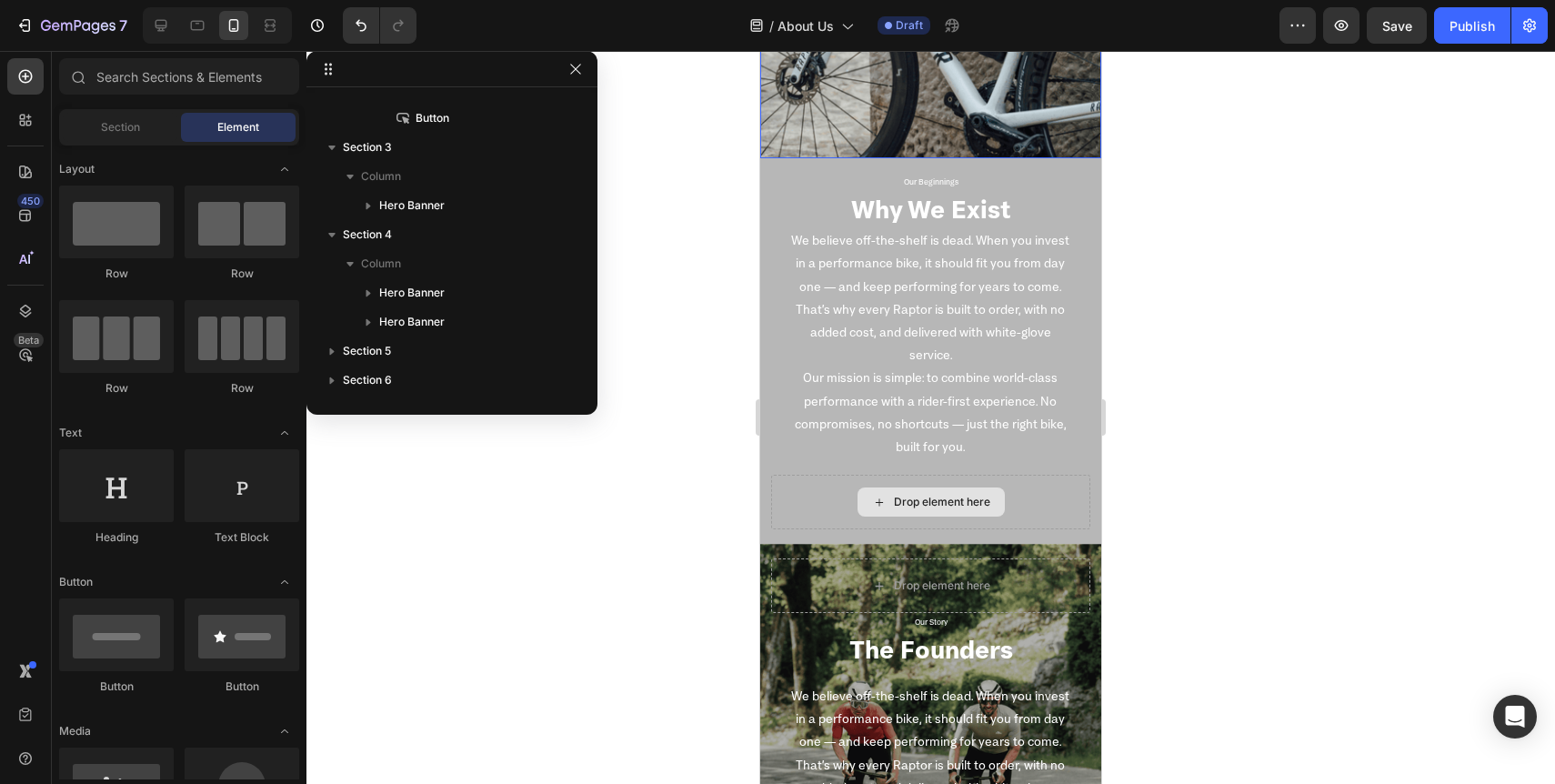
scroll to position [1037, 0]
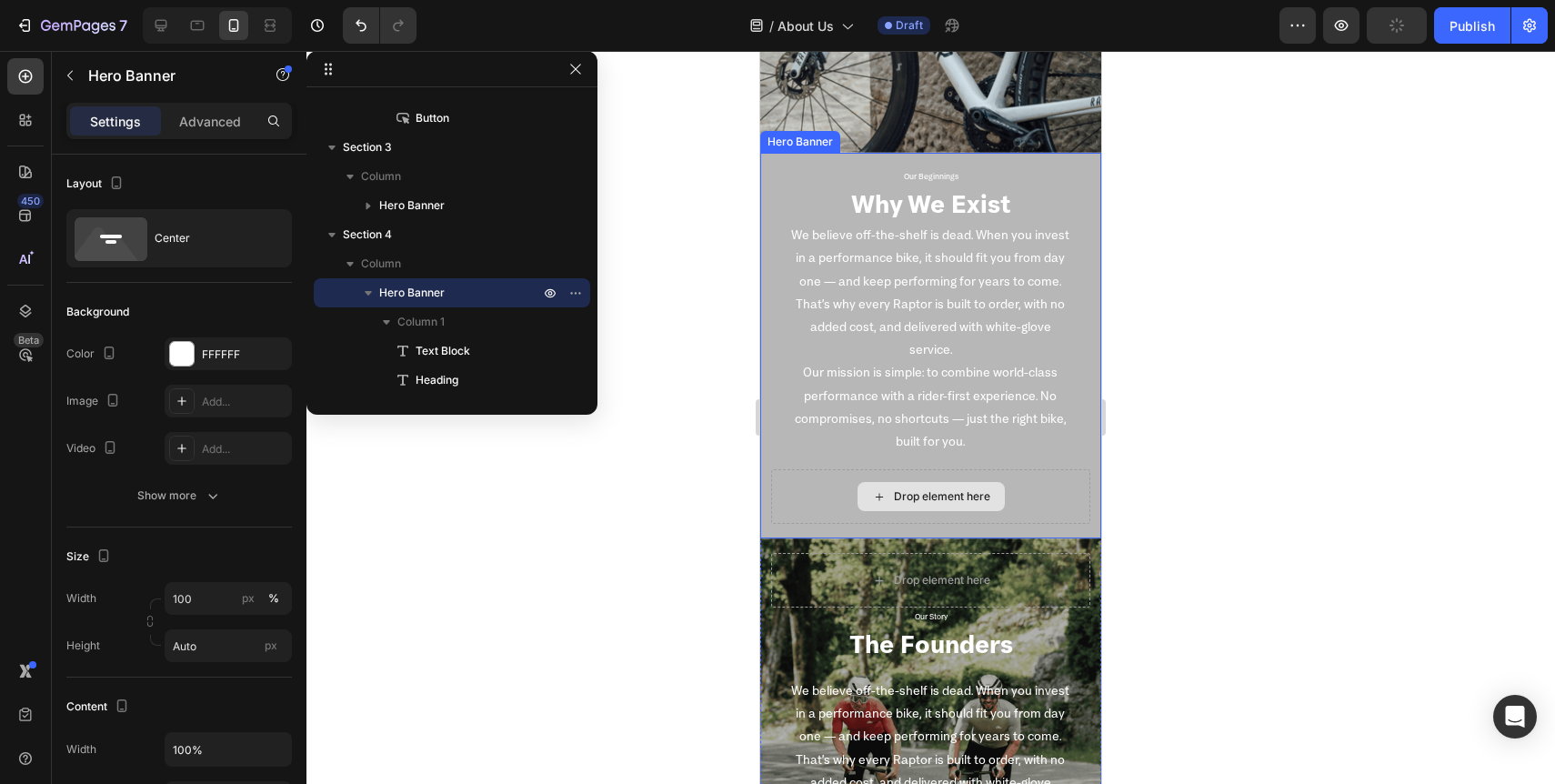
click at [1036, 492] on div "Drop element here" at bounding box center [931, 496] width 319 height 55
drag, startPoint x: 930, startPoint y: 535, endPoint x: 930, endPoint y: 514, distance: 21.0
click at [930, 514] on div "Our Beginnings Text Block Why We Exist Heading We believe off-the-shelf is dead…" at bounding box center [931, 345] width 341 height 386
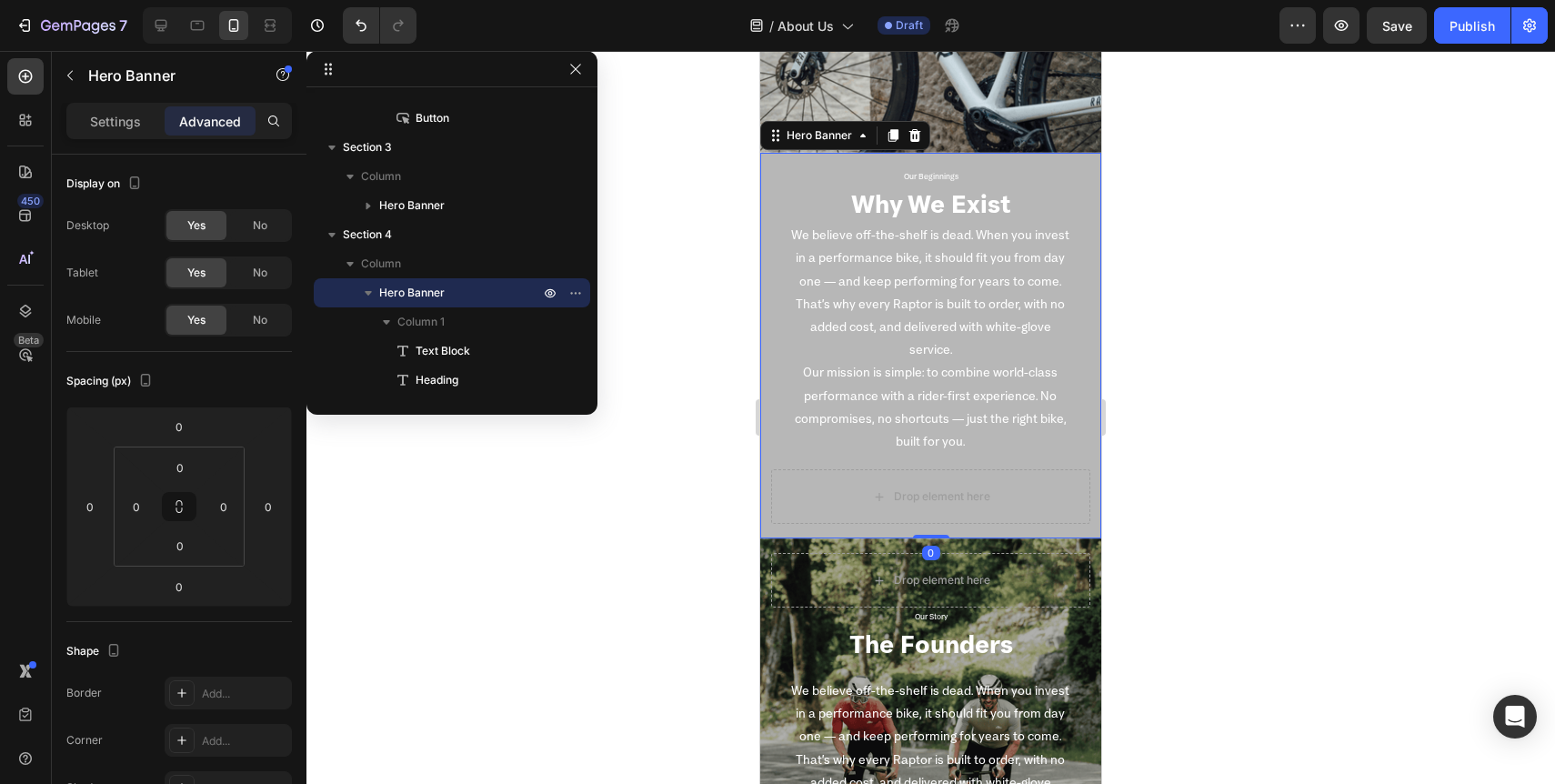
click at [1273, 442] on div at bounding box center [930, 417] width 1249 height 733
click at [945, 161] on div "Our Beginnings Text Block Why We Exist Heading We believe off-the-shelf is dead…" at bounding box center [931, 345] width 341 height 386
click at [212, 119] on p "Advanced" at bounding box center [211, 121] width 62 height 19
click at [177, 473] on input "0" at bounding box center [180, 467] width 36 height 27
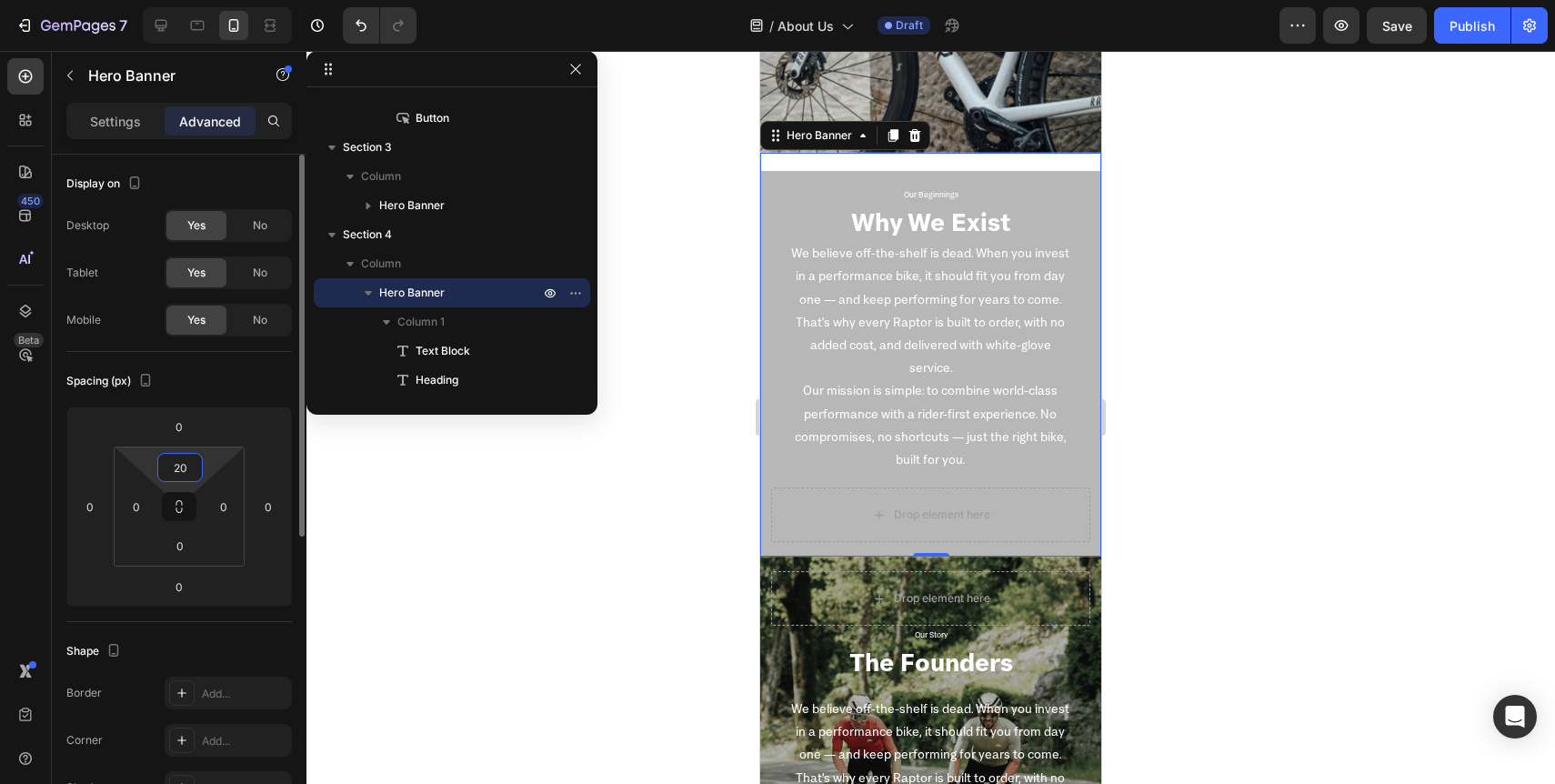
type input "2"
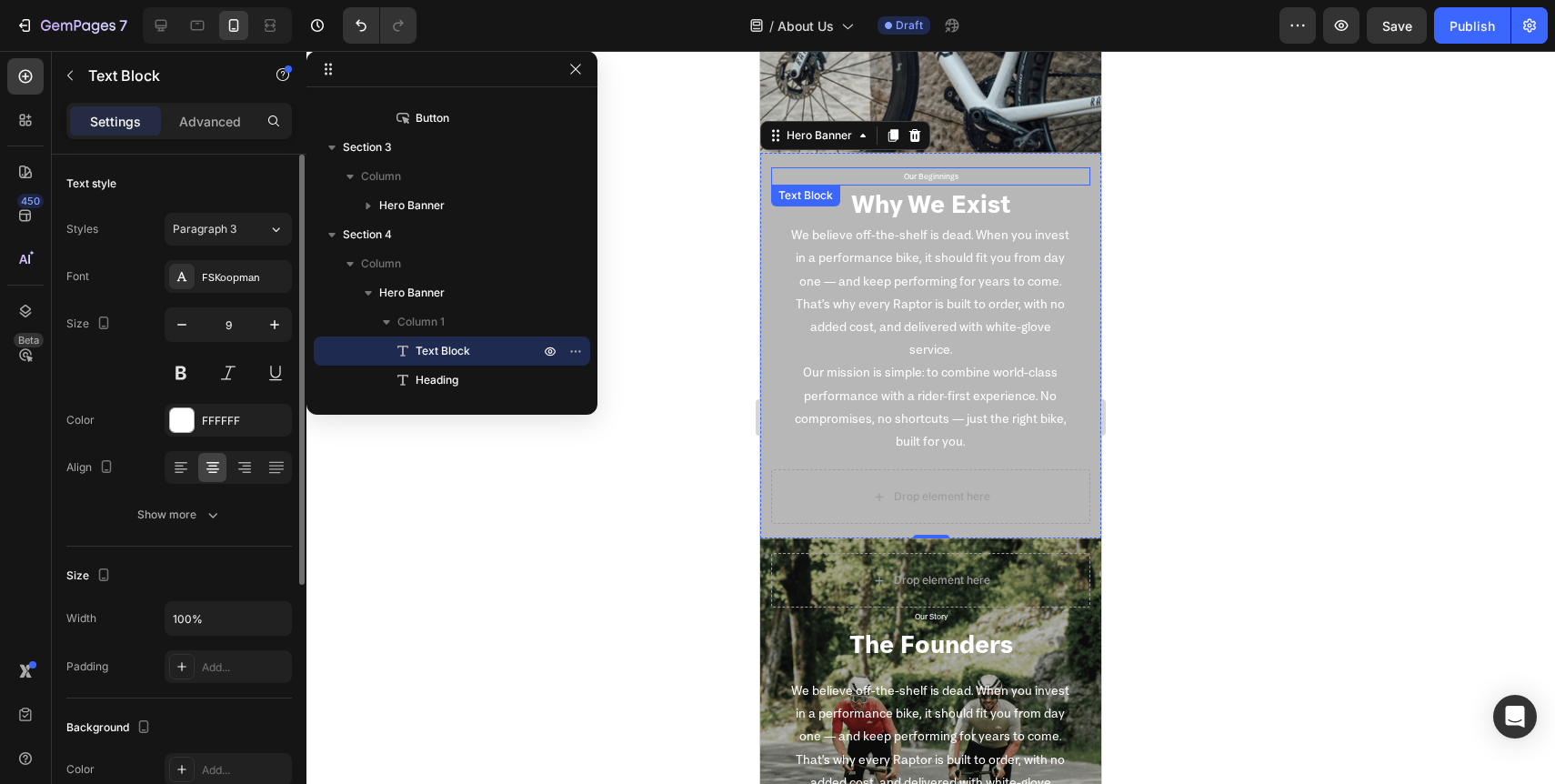
click at [951, 170] on p "Our Beginnings" at bounding box center [931, 177] width 315 height 15
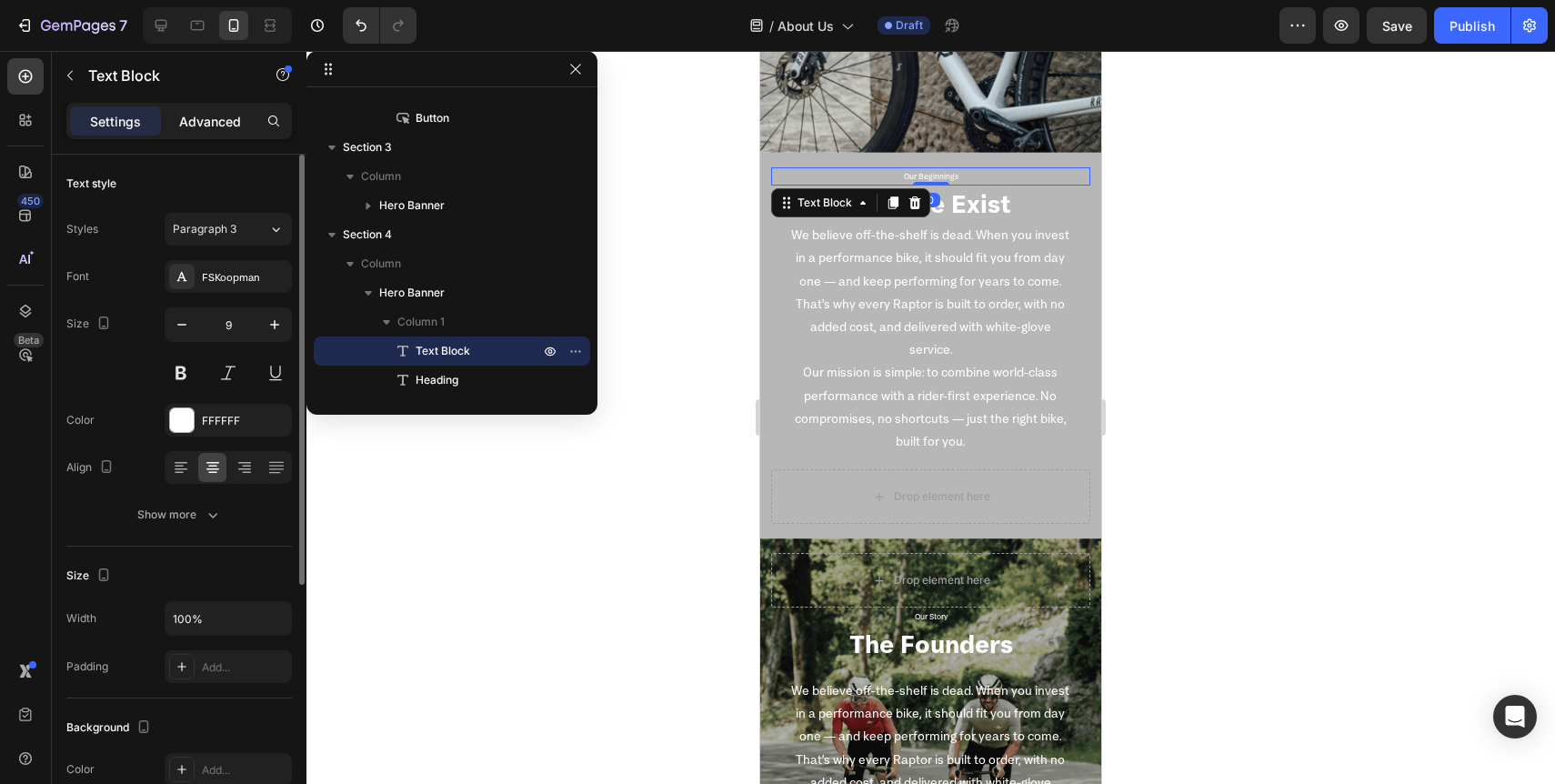
click at [201, 128] on p "Advanced" at bounding box center [211, 121] width 62 height 19
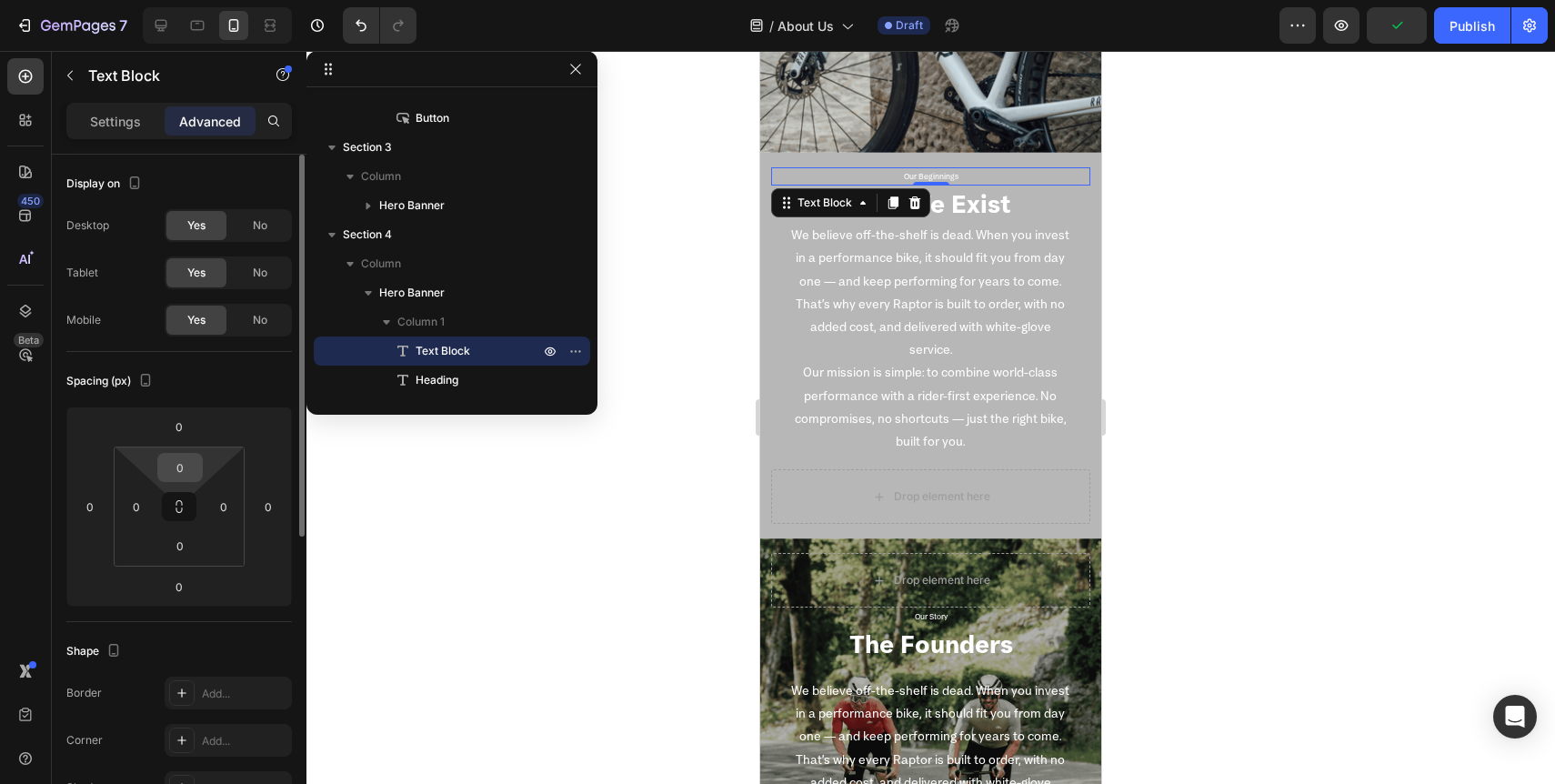
click at [190, 469] on input "0" at bounding box center [180, 467] width 36 height 27
type input "20"
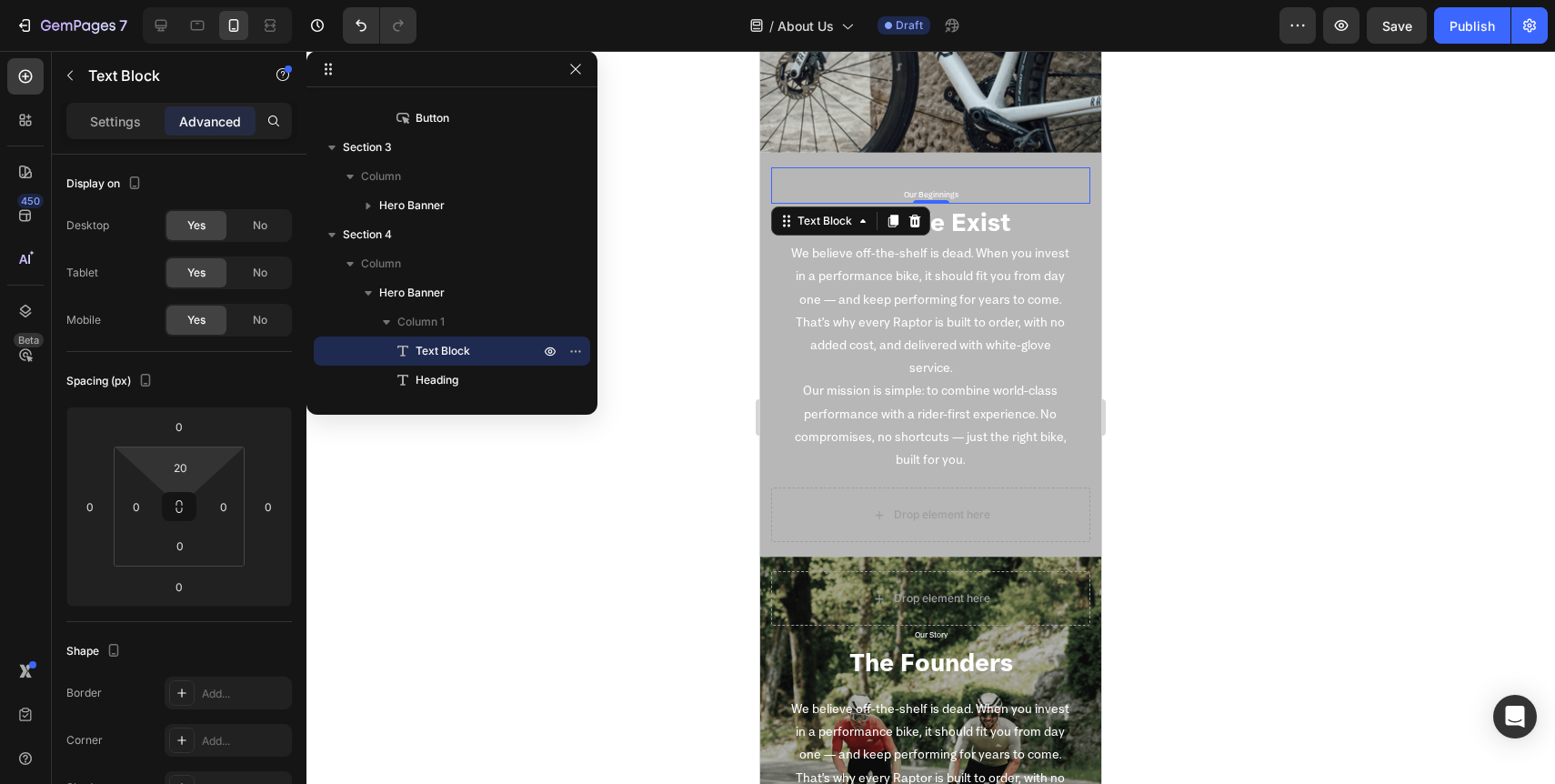
click at [508, 627] on div at bounding box center [930, 417] width 1249 height 733
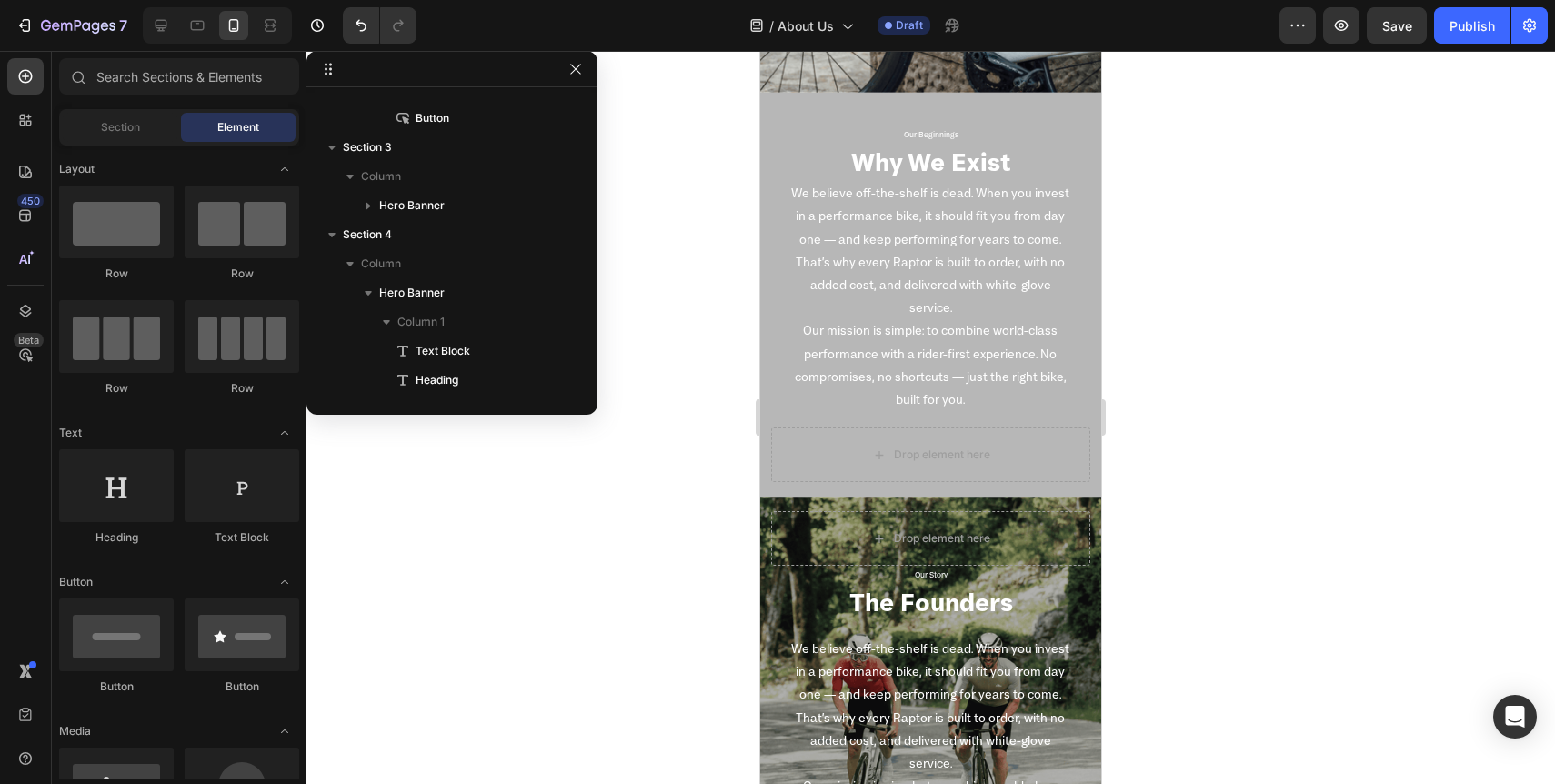
scroll to position [1098, 0]
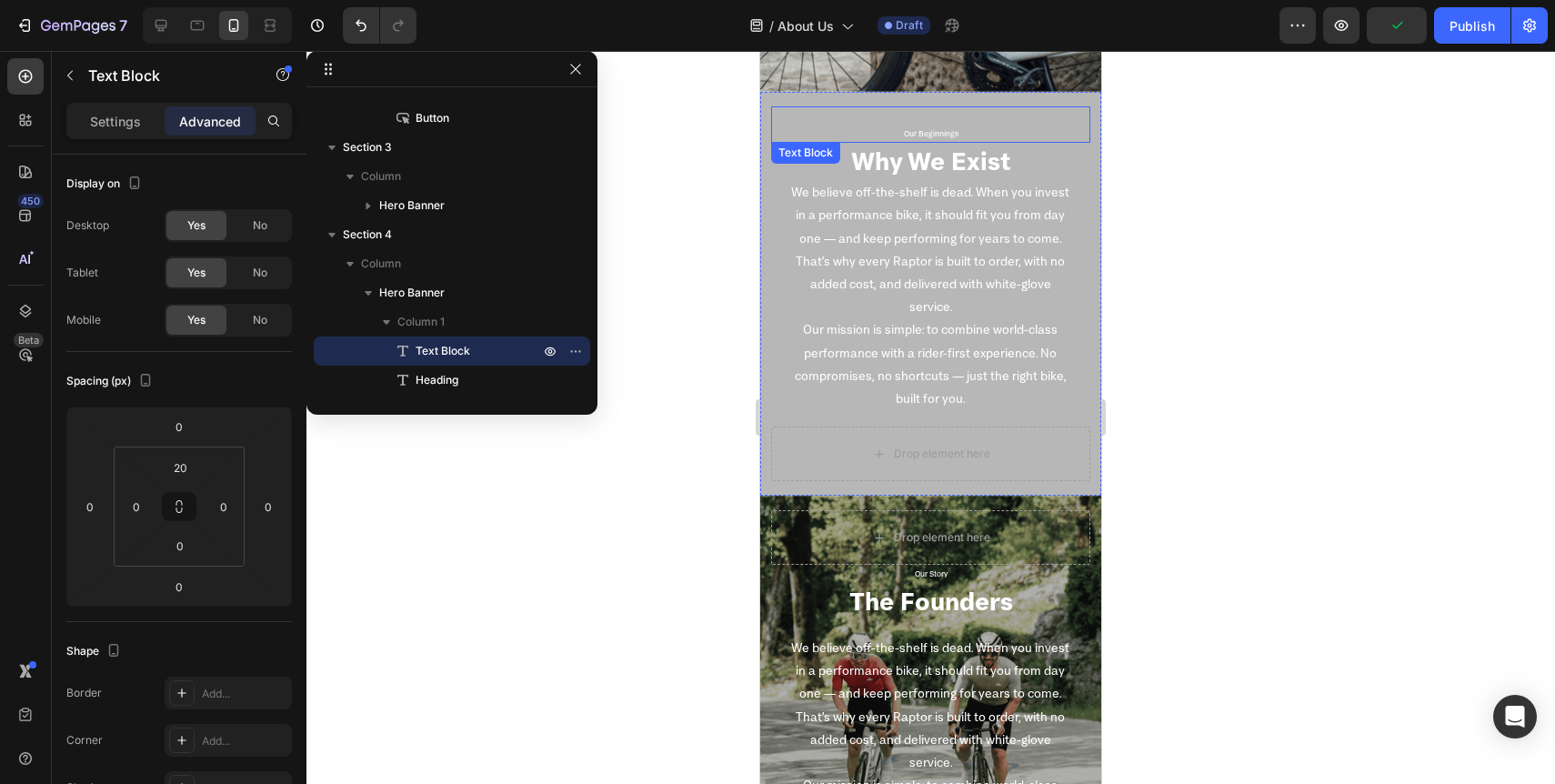
click at [789, 123] on div "Our Beginnings Text Block" at bounding box center [931, 125] width 319 height 36
click at [776, 100] on div "Hero Banner" at bounding box center [799, 103] width 73 height 16
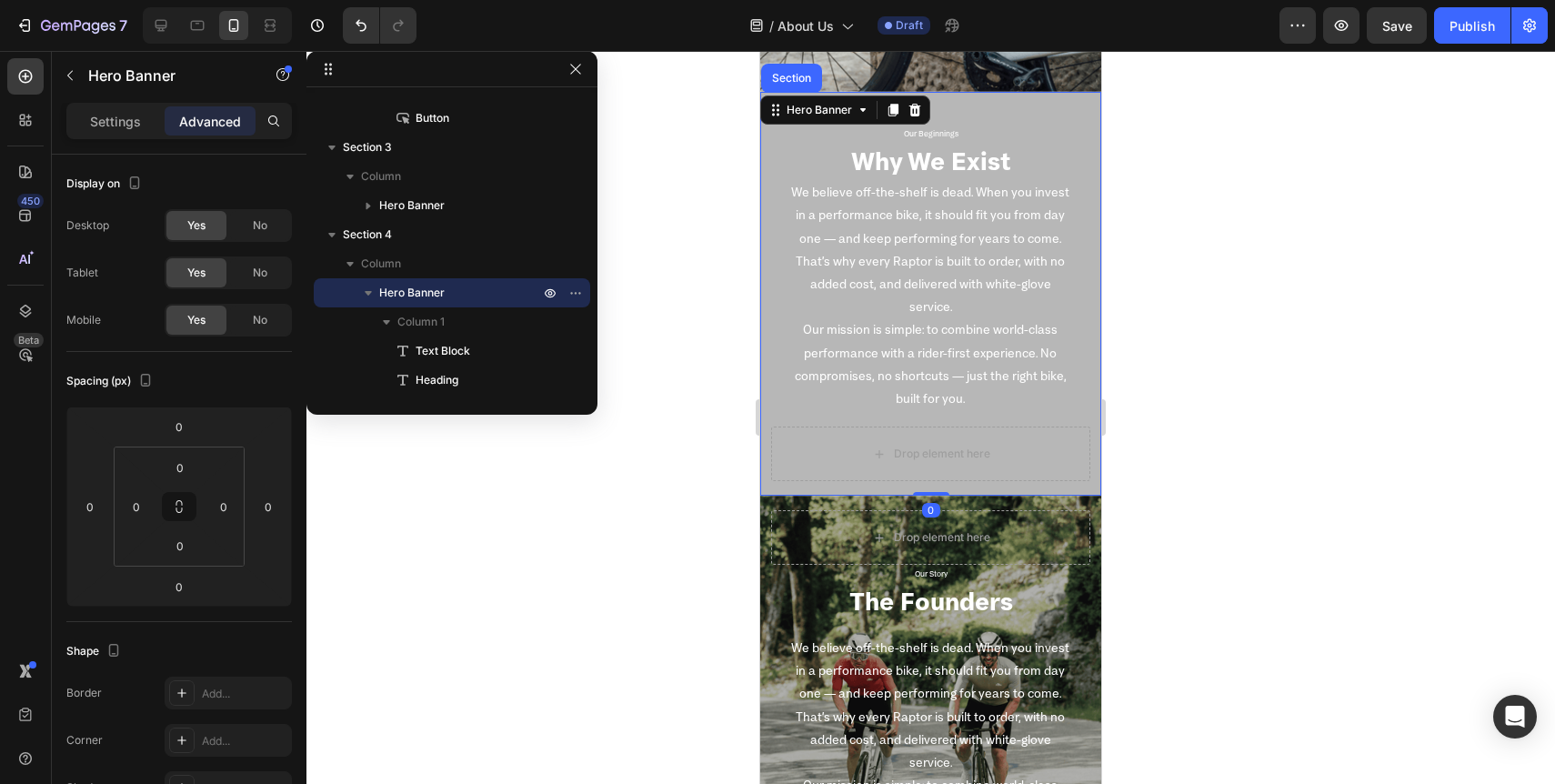
click at [764, 190] on div "Our Beginnings Text Block Why We Exist Heading We believe off-the-shelf is dead…" at bounding box center [931, 294] width 341 height 405
click at [125, 128] on p "Settings" at bounding box center [115, 121] width 51 height 19
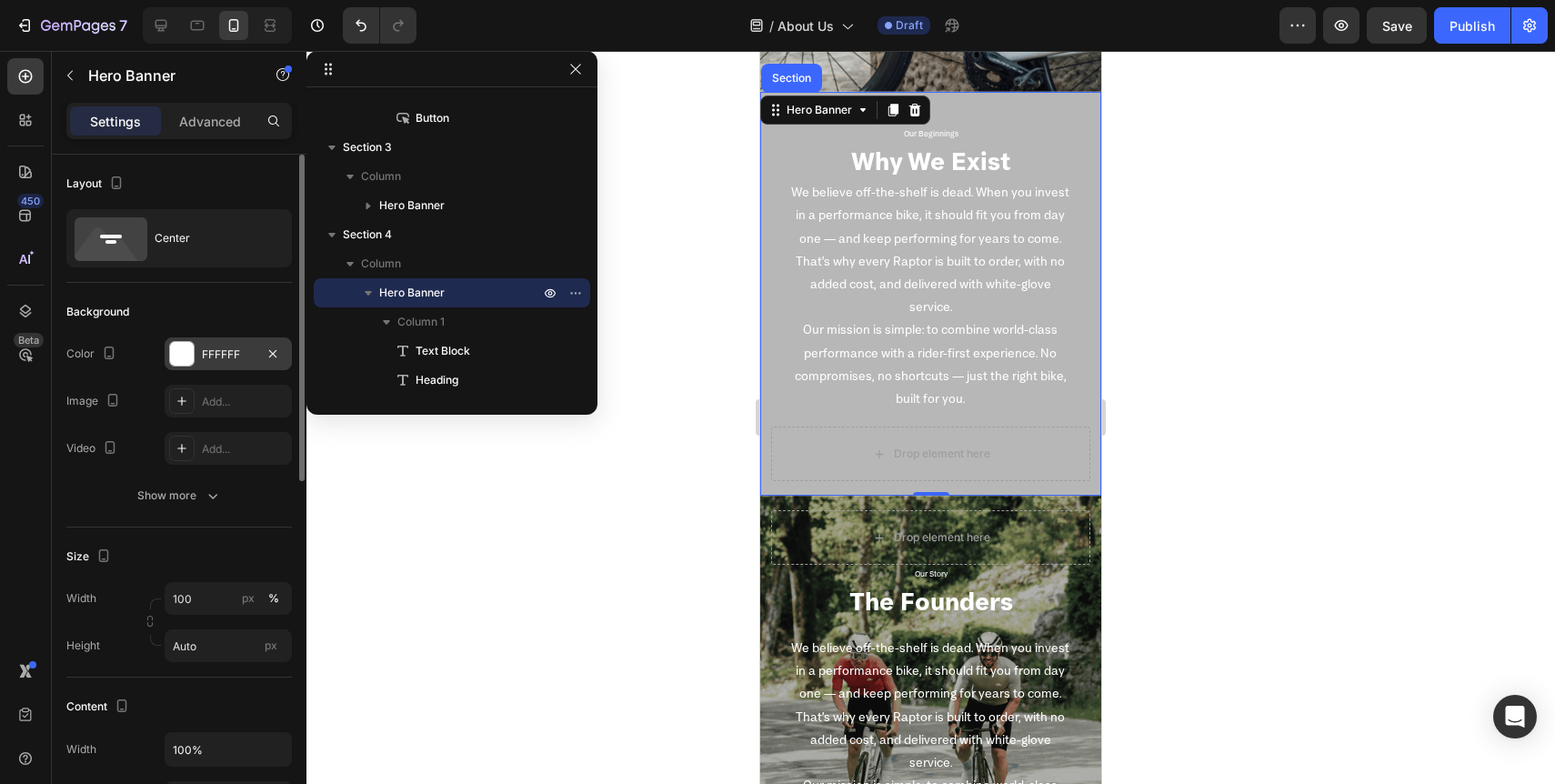
click at [221, 360] on div "FFFFFF" at bounding box center [228, 354] width 53 height 16
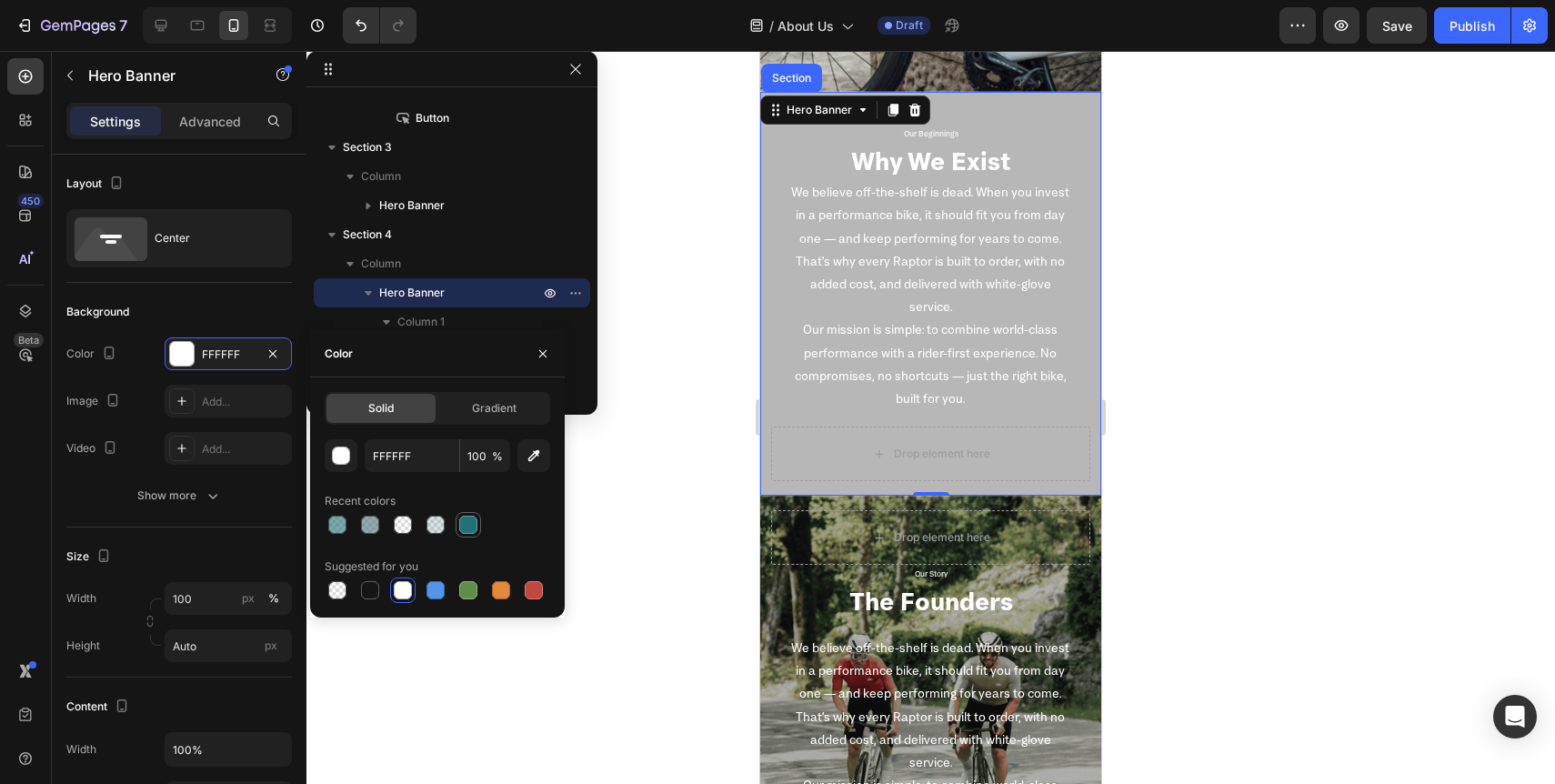
click at [466, 528] on div at bounding box center [468, 525] width 18 height 18
type input "217275"
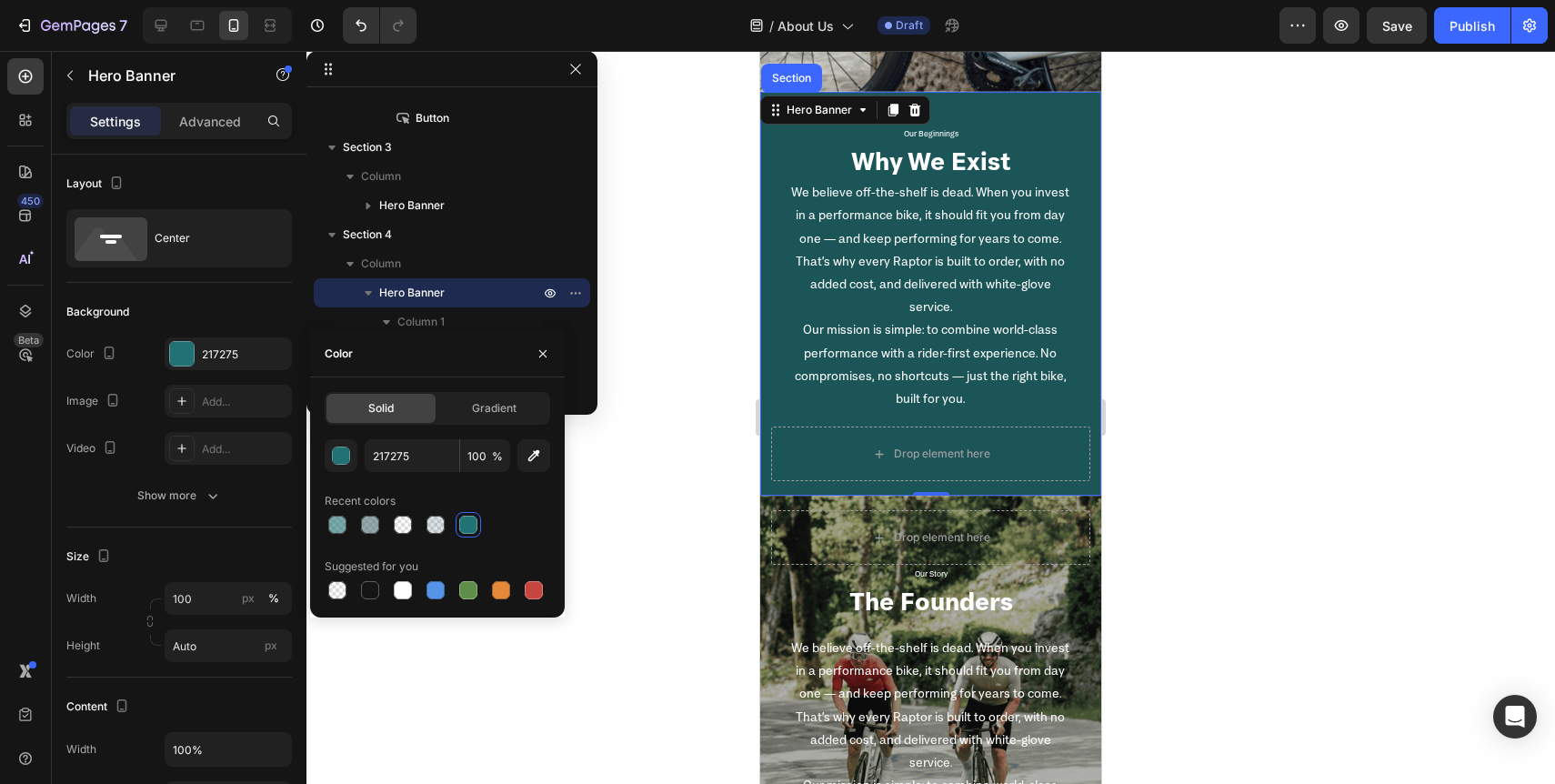
click at [720, 600] on div at bounding box center [930, 417] width 1249 height 733
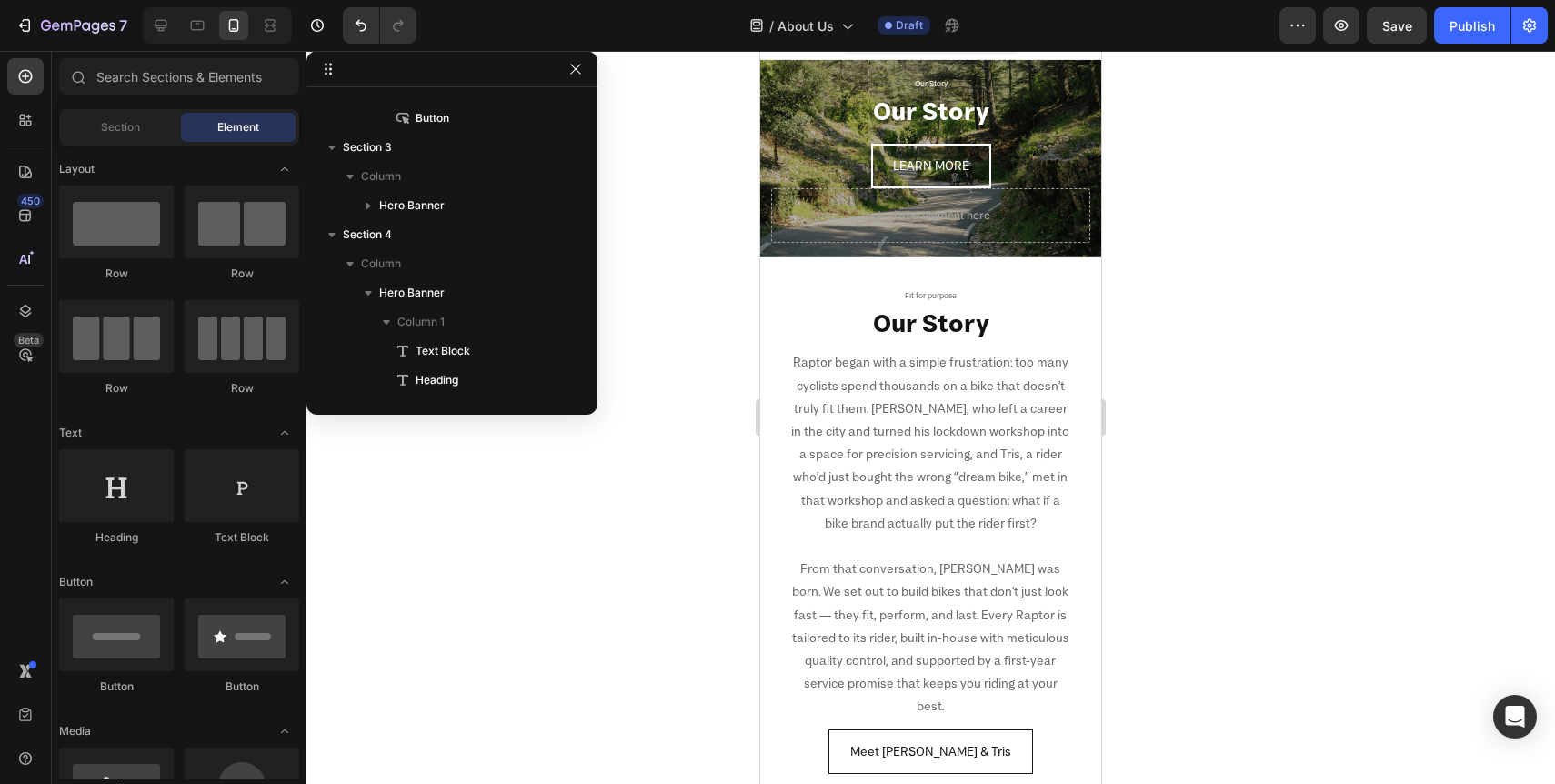
scroll to position [35, 0]
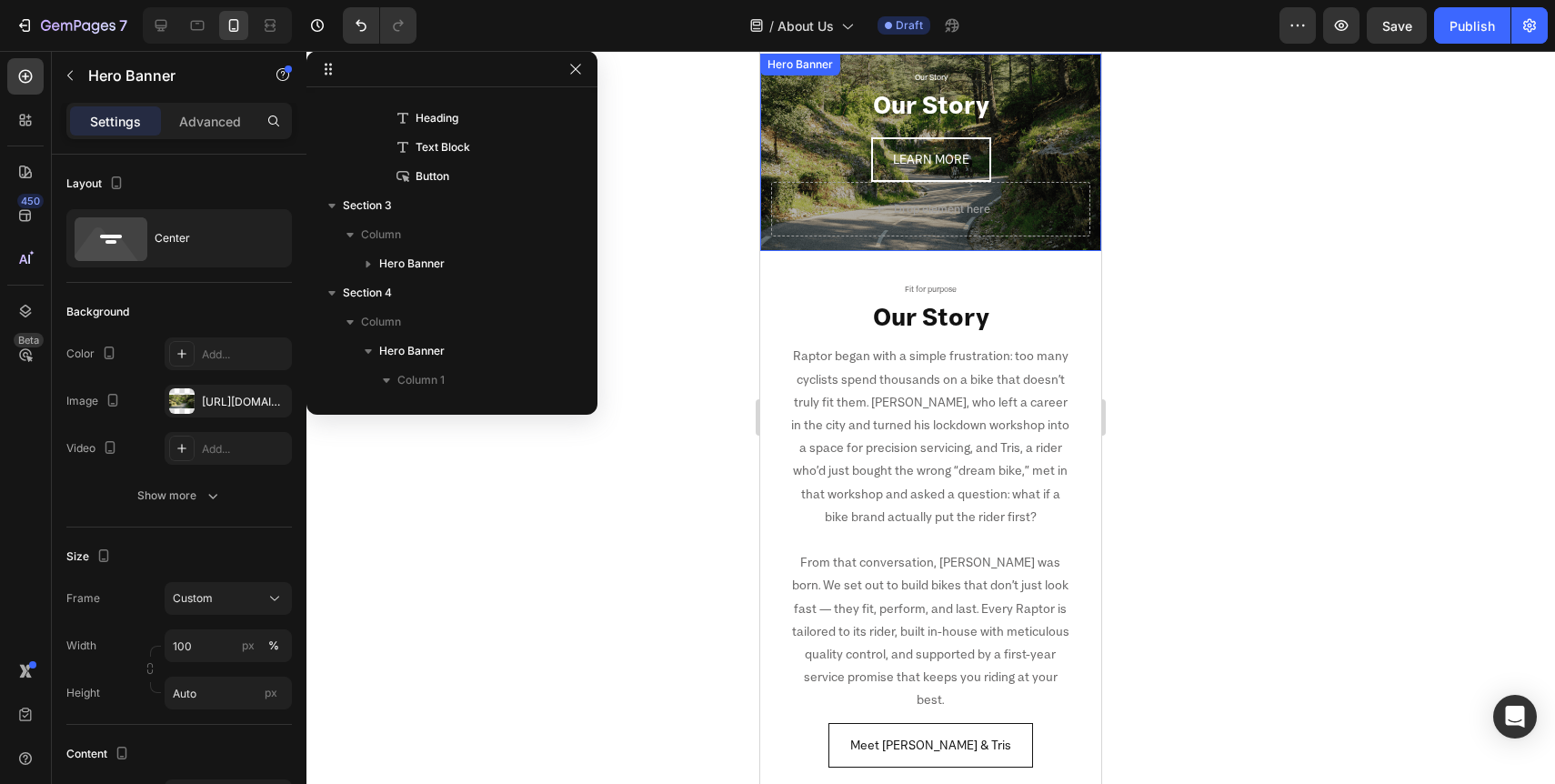
click at [769, 76] on div "Our Story Text Block Our Story Heading LEARN MORE Button Drop element here Hero…" at bounding box center [931, 153] width 341 height 197
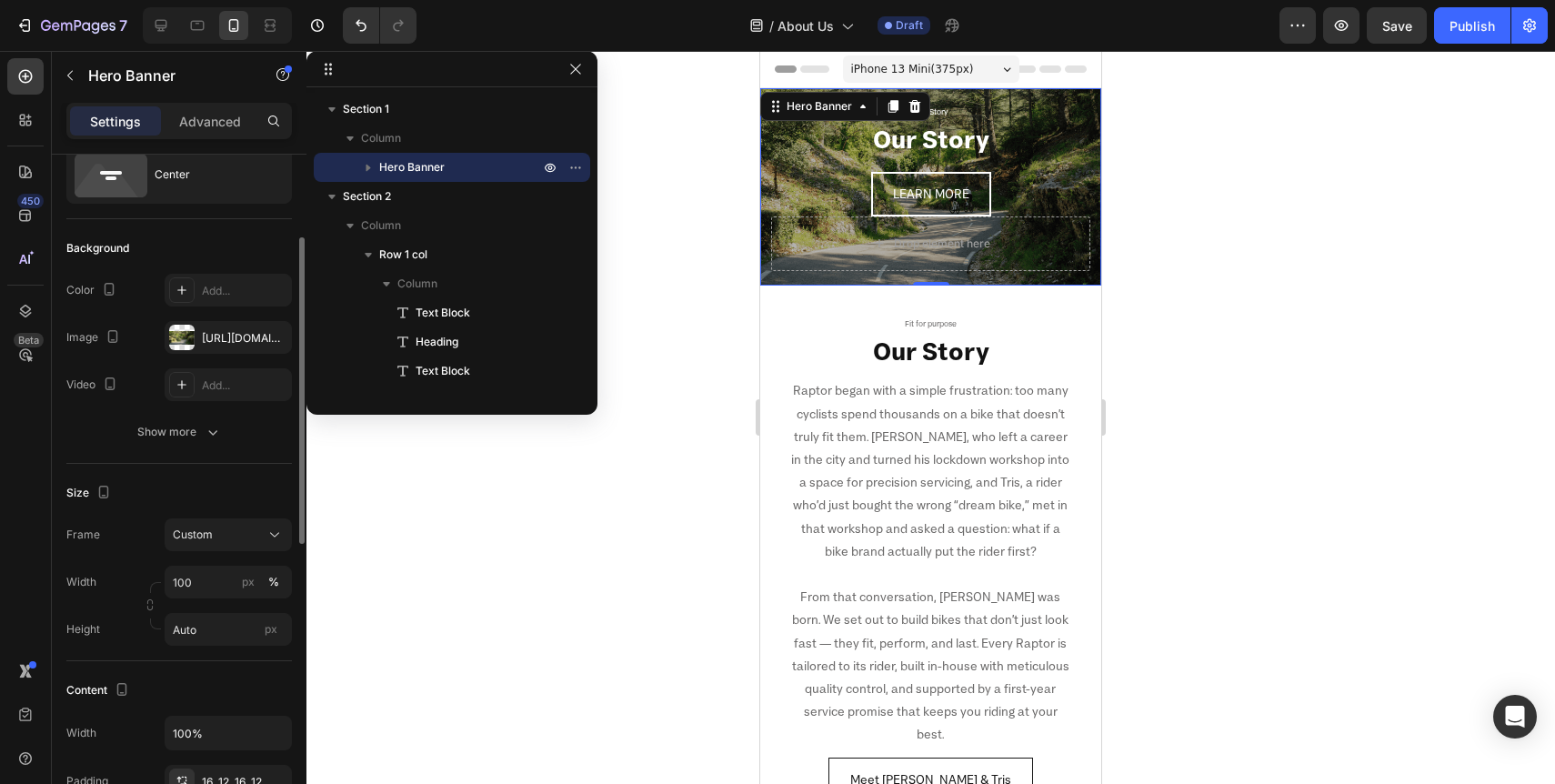
scroll to position [101, 0]
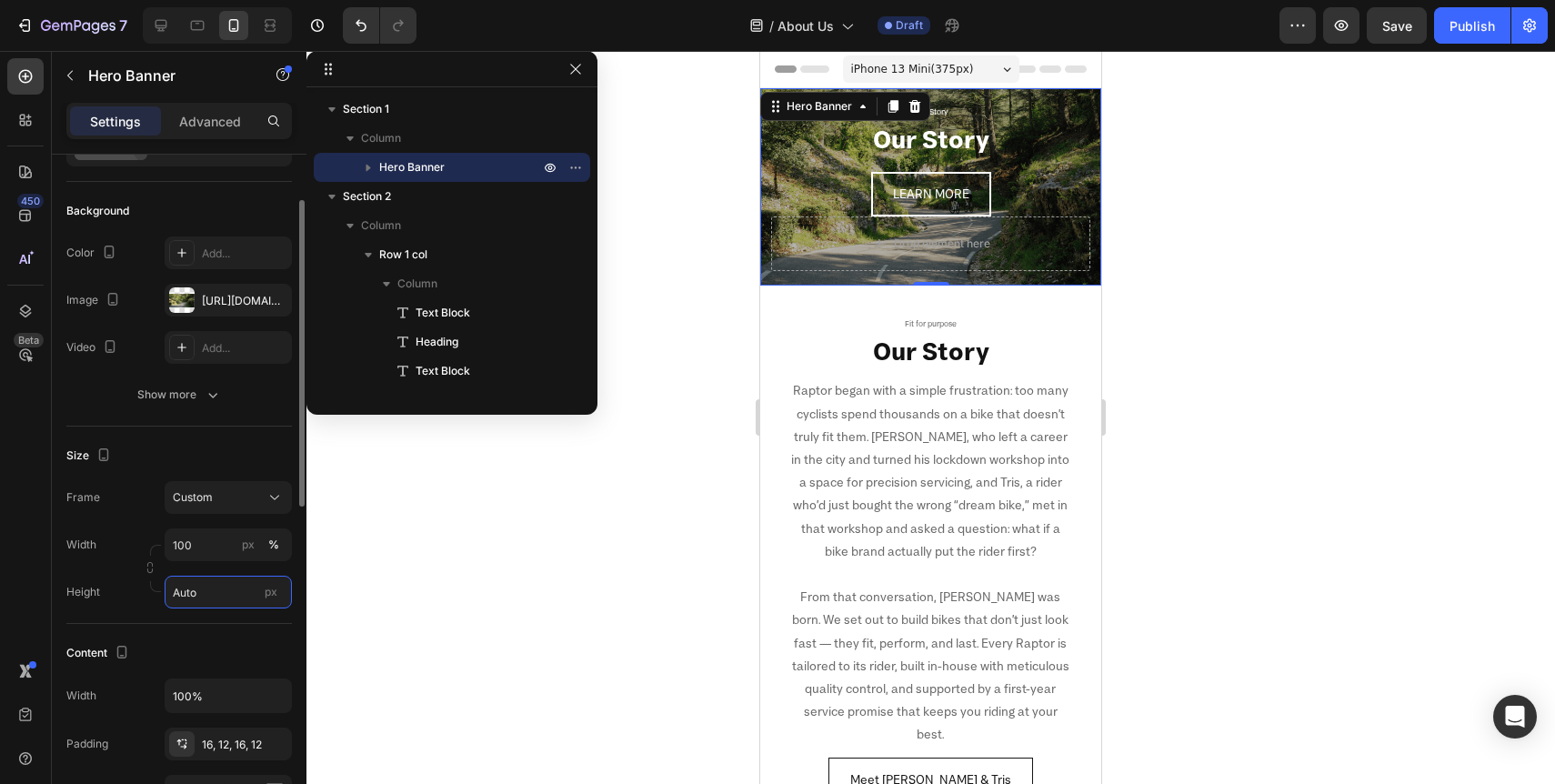
click at [205, 594] on input "Auto" at bounding box center [229, 591] width 128 height 33
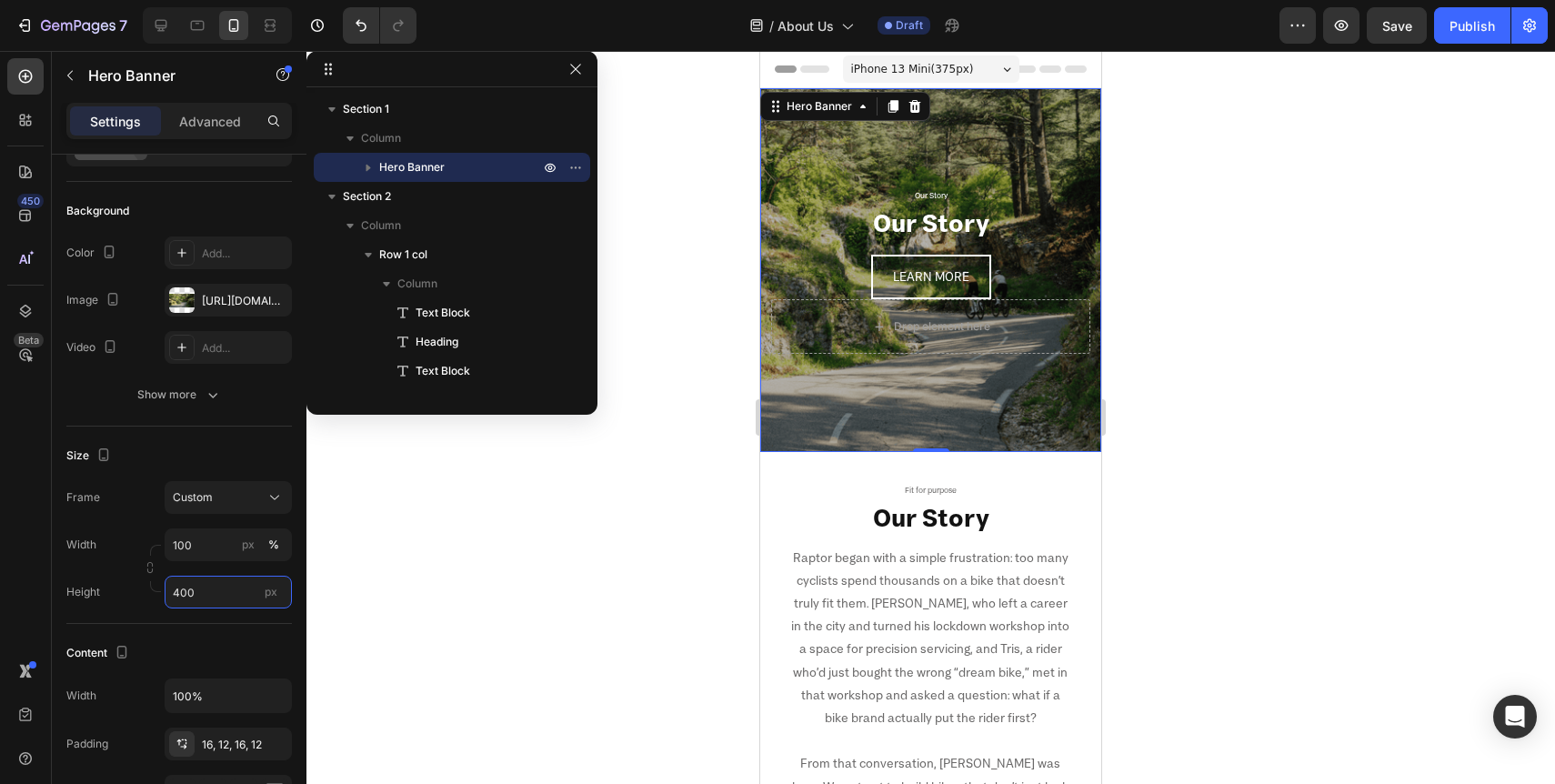
type input "400"
click at [587, 575] on div at bounding box center [930, 417] width 1249 height 733
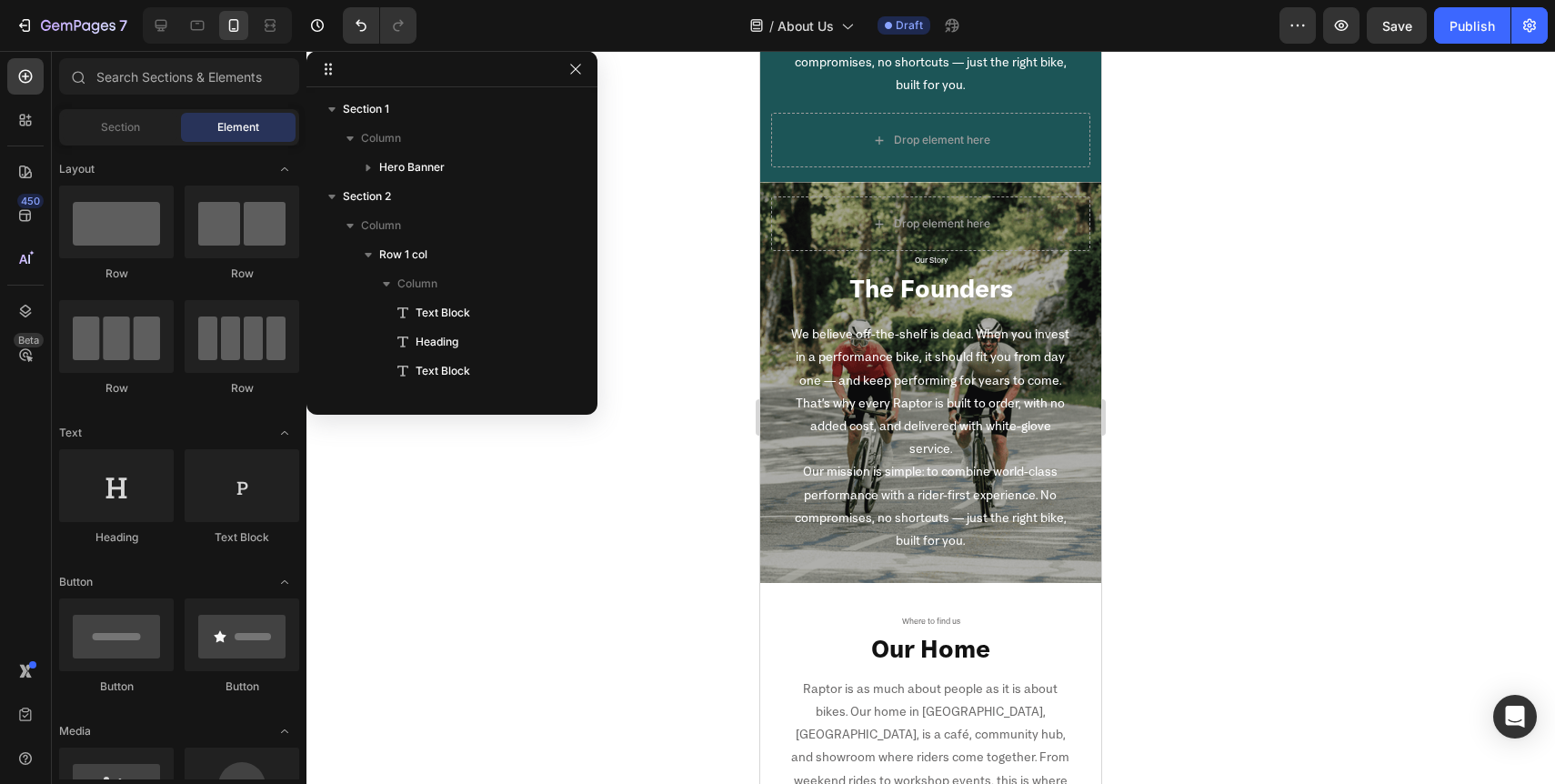
scroll to position [1593, 0]
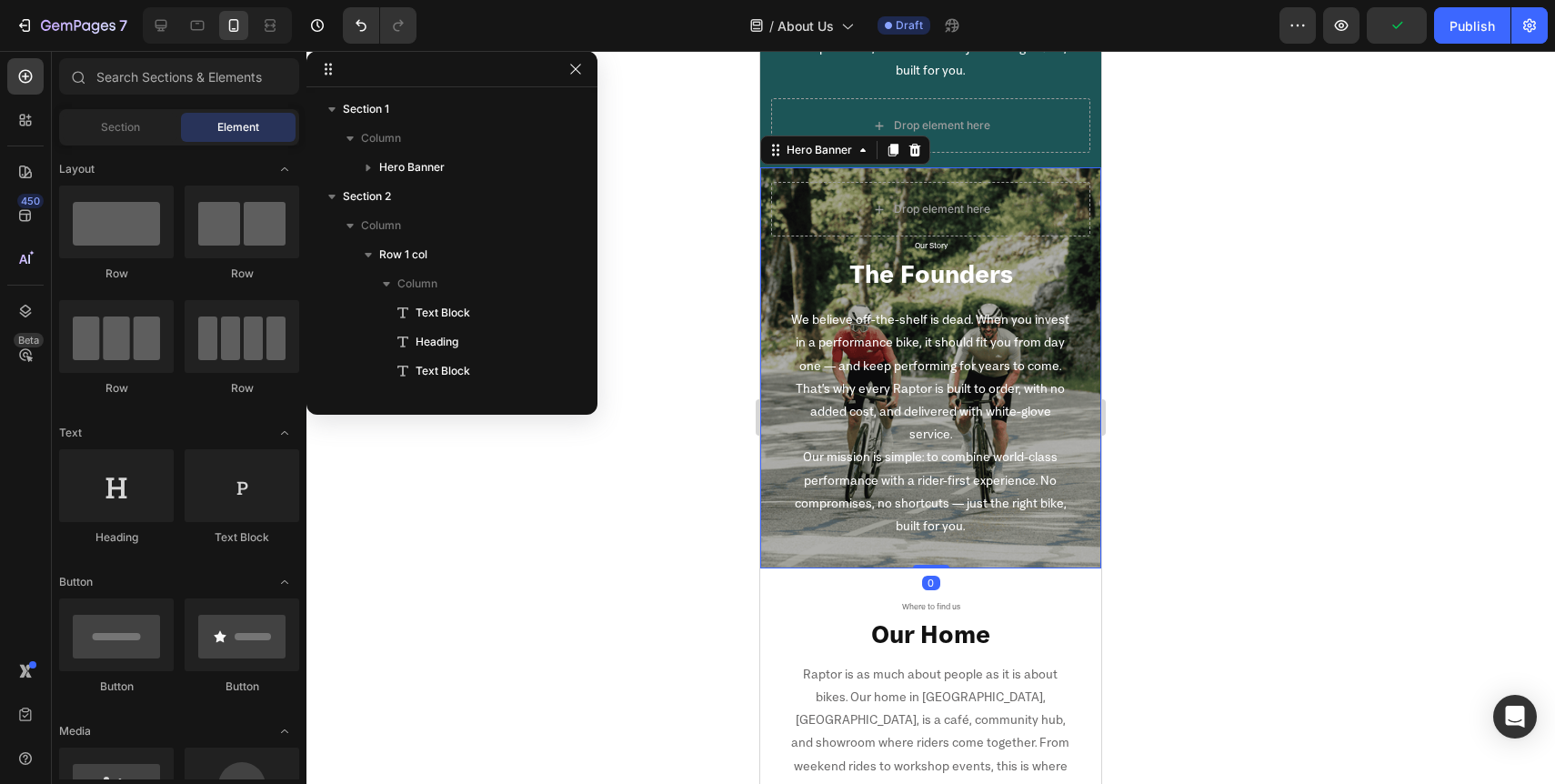
click at [767, 292] on div "Drop element here Our Story Text Block The Founders Heading We believe off-the-…" at bounding box center [931, 368] width 341 height 401
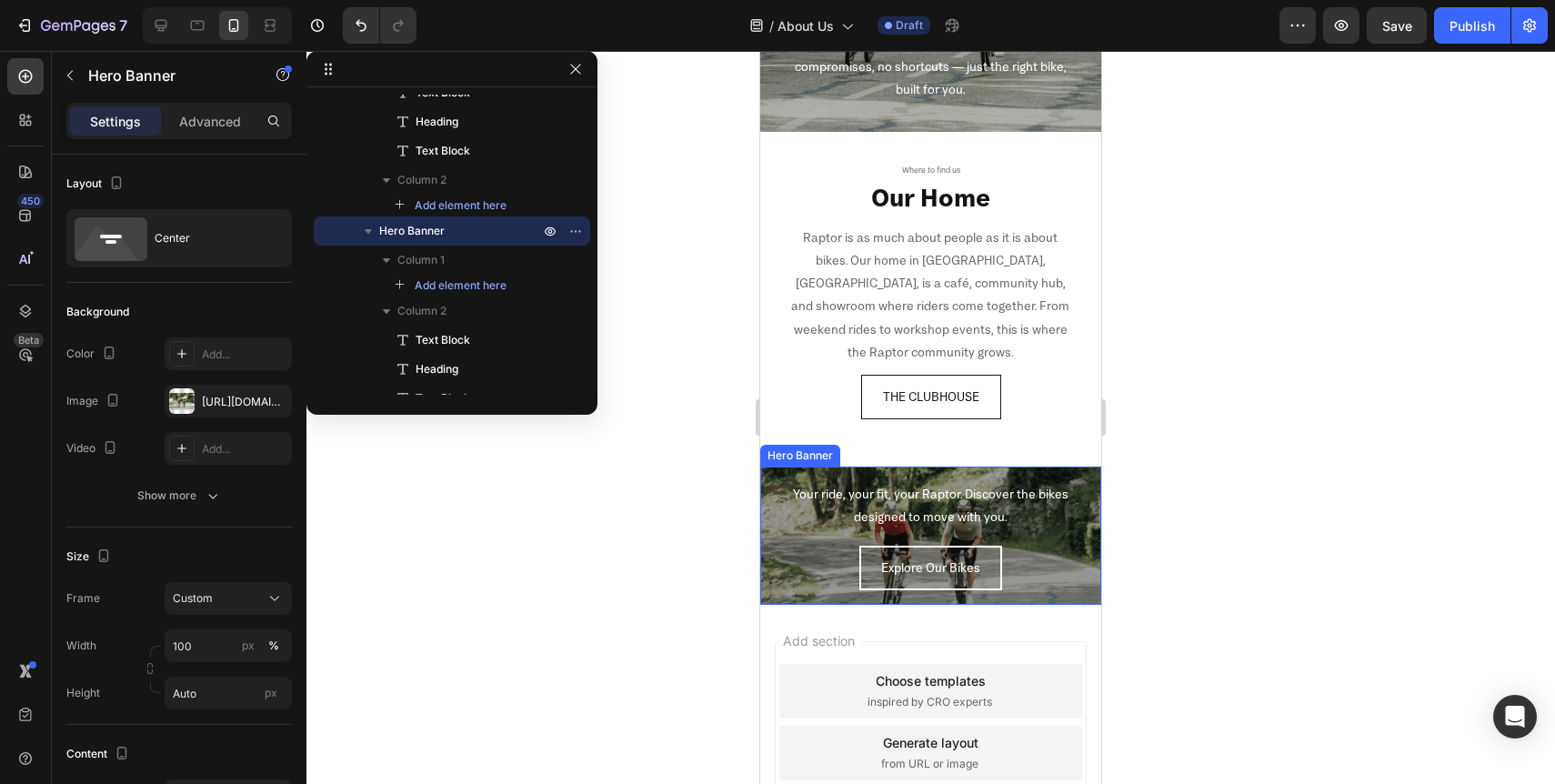
scroll to position [674, 0]
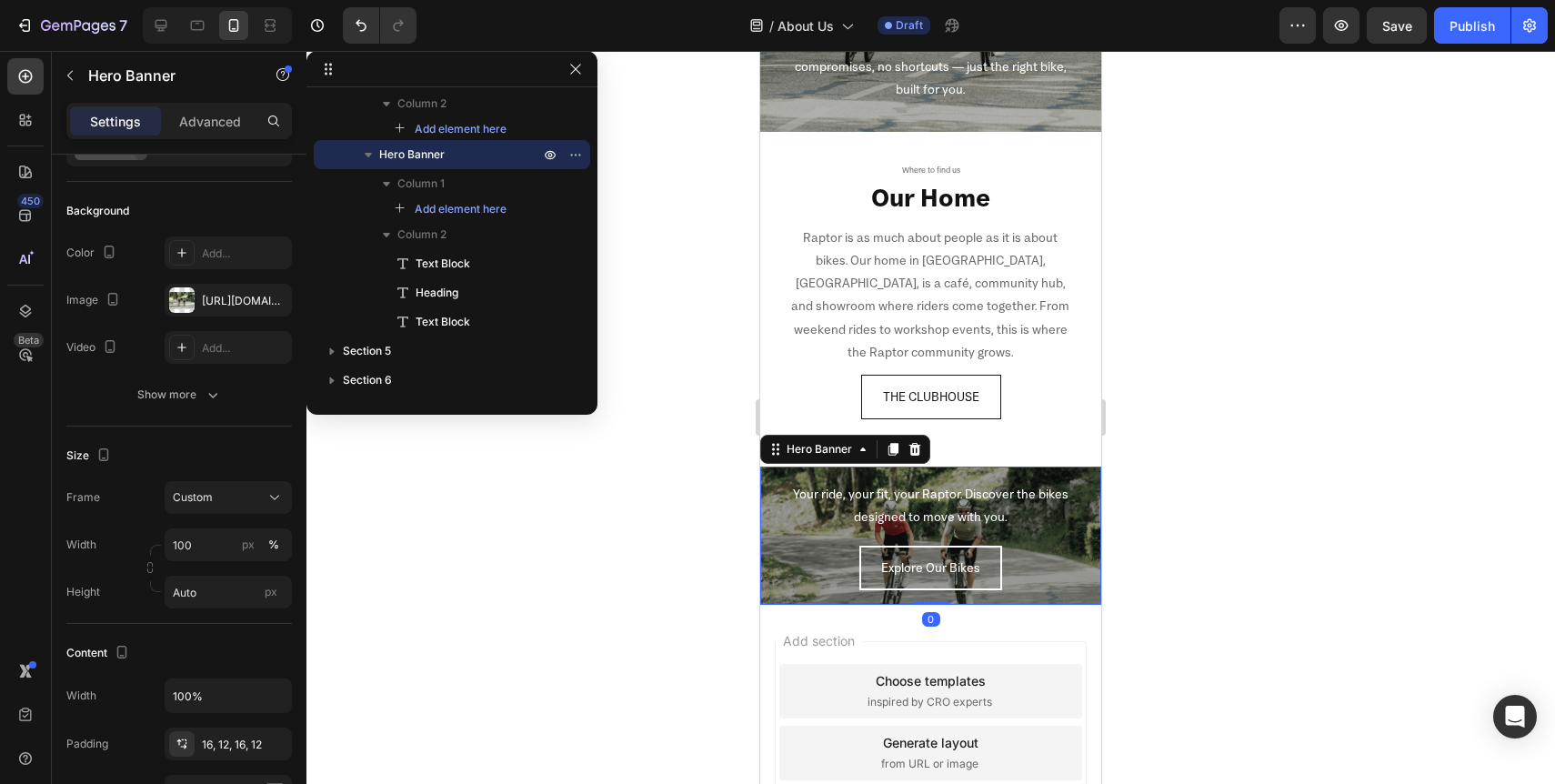
click at [785, 518] on div "Your ride, your fit, your Raptor. Discover the bikes designed to move with you.…" at bounding box center [931, 535] width 319 height 109
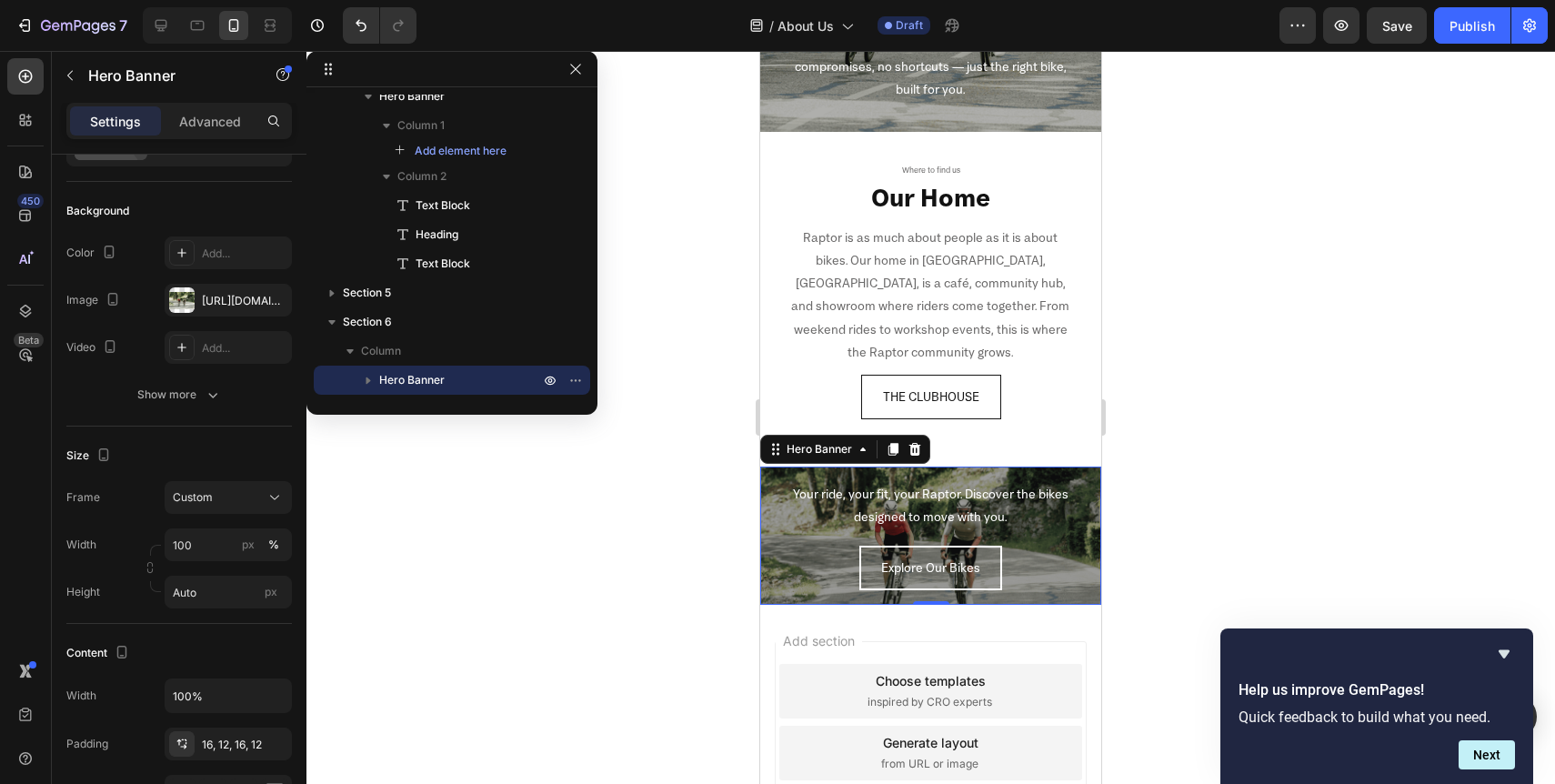
click at [769, 531] on div "Your ride, your fit, your Raptor. Discover the bikes designed to move with you.…" at bounding box center [931, 535] width 341 height 139
click at [764, 503] on div "Your ride, your fit, your Raptor. Discover the bikes designed to move with you.…" at bounding box center [931, 535] width 341 height 139
click at [235, 307] on div "https://cdn.shopify.com/s/files/1/0713/1453/8784/files/gempages_568449881476170…" at bounding box center [228, 300] width 53 height 16
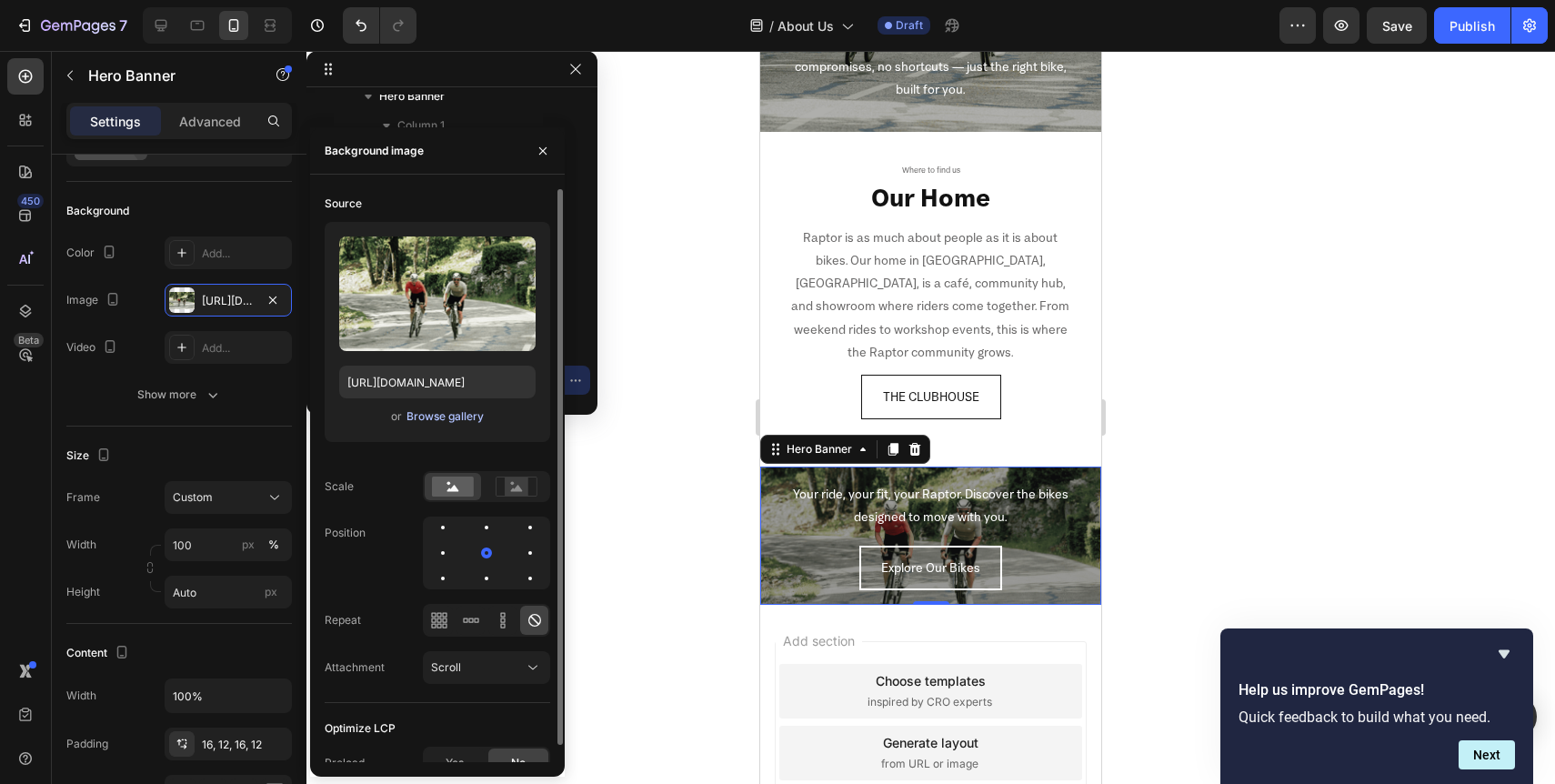
click at [456, 414] on div "Browse gallery" at bounding box center [444, 416] width 77 height 16
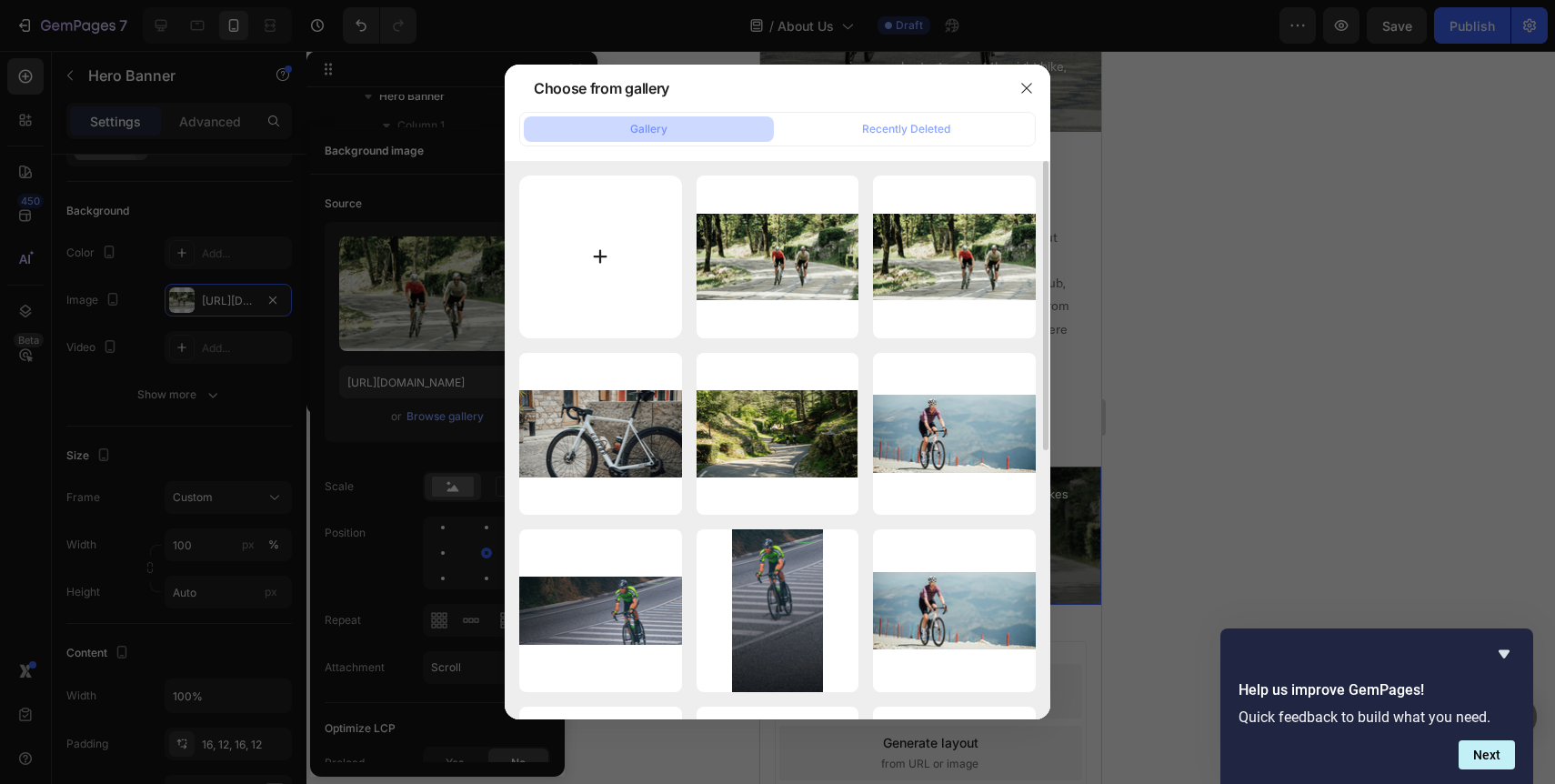
click at [602, 264] on input "file" at bounding box center [600, 256] width 163 height 163
type input "C:\fakepath\Francis .JPG"
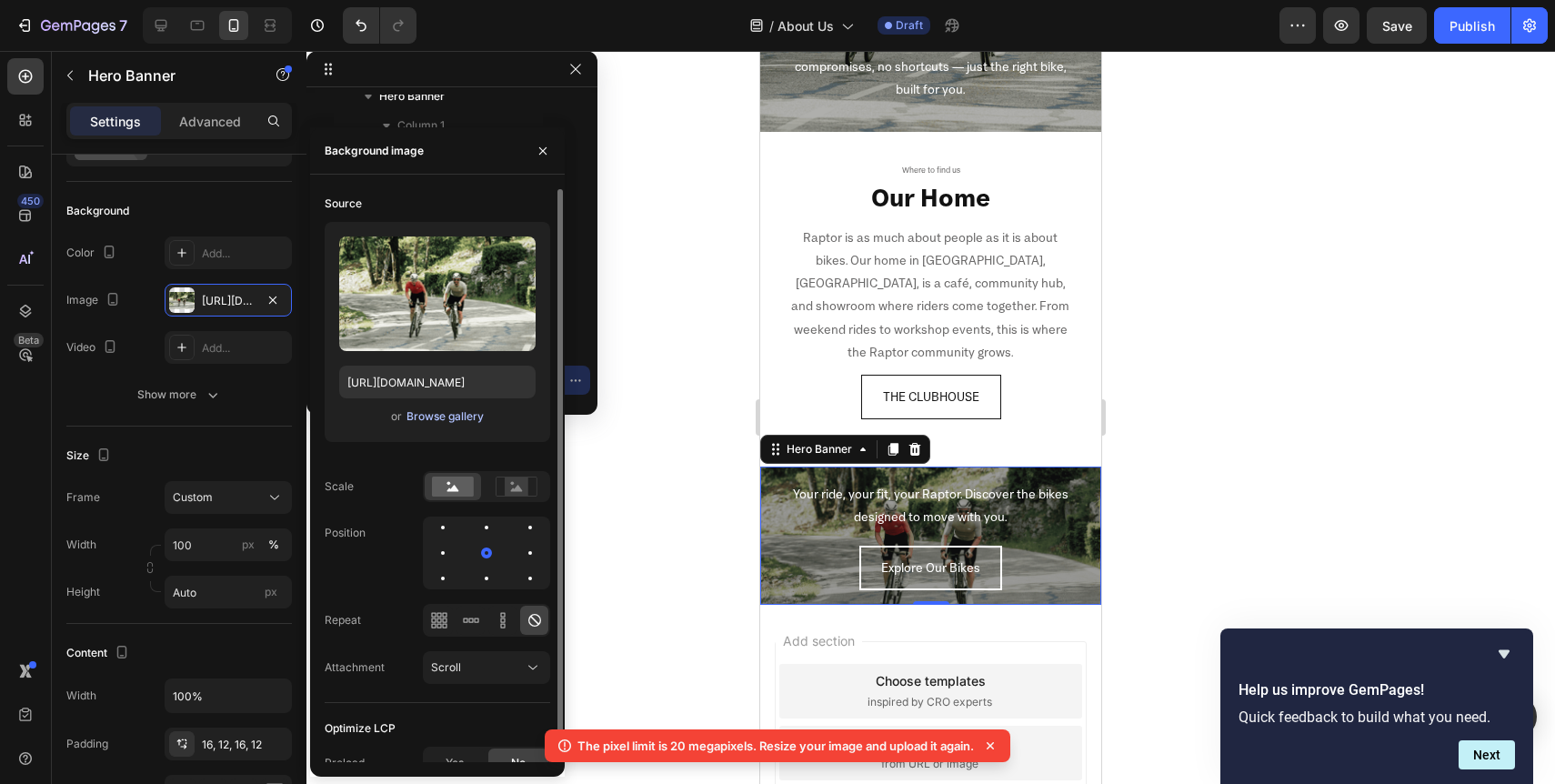
click at [437, 413] on div "Browse gallery" at bounding box center [444, 416] width 77 height 16
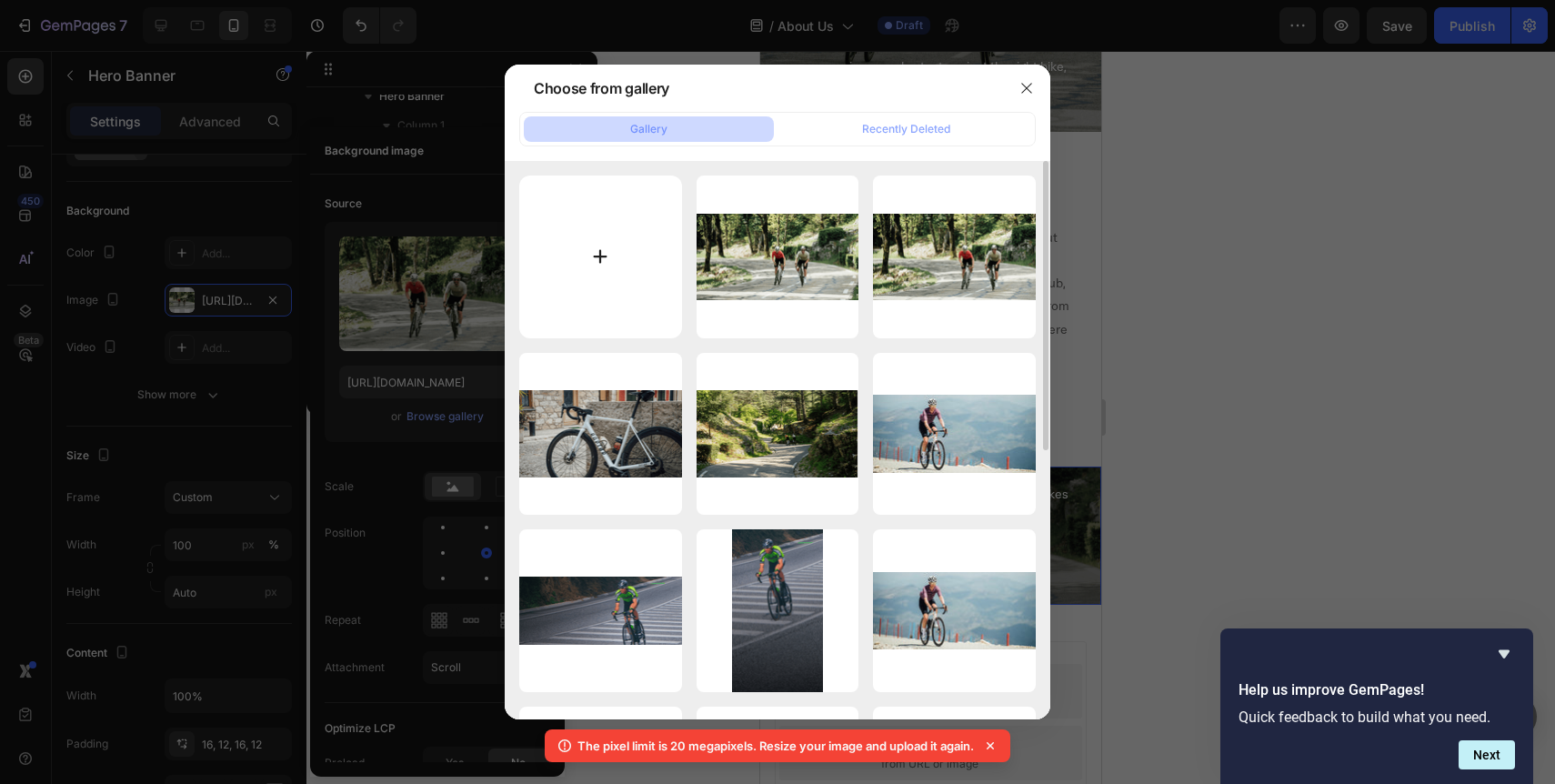
click at [606, 246] on input "file" at bounding box center [600, 256] width 163 height 163
type input "C:\fakepath\Francis Raptor.jpg"
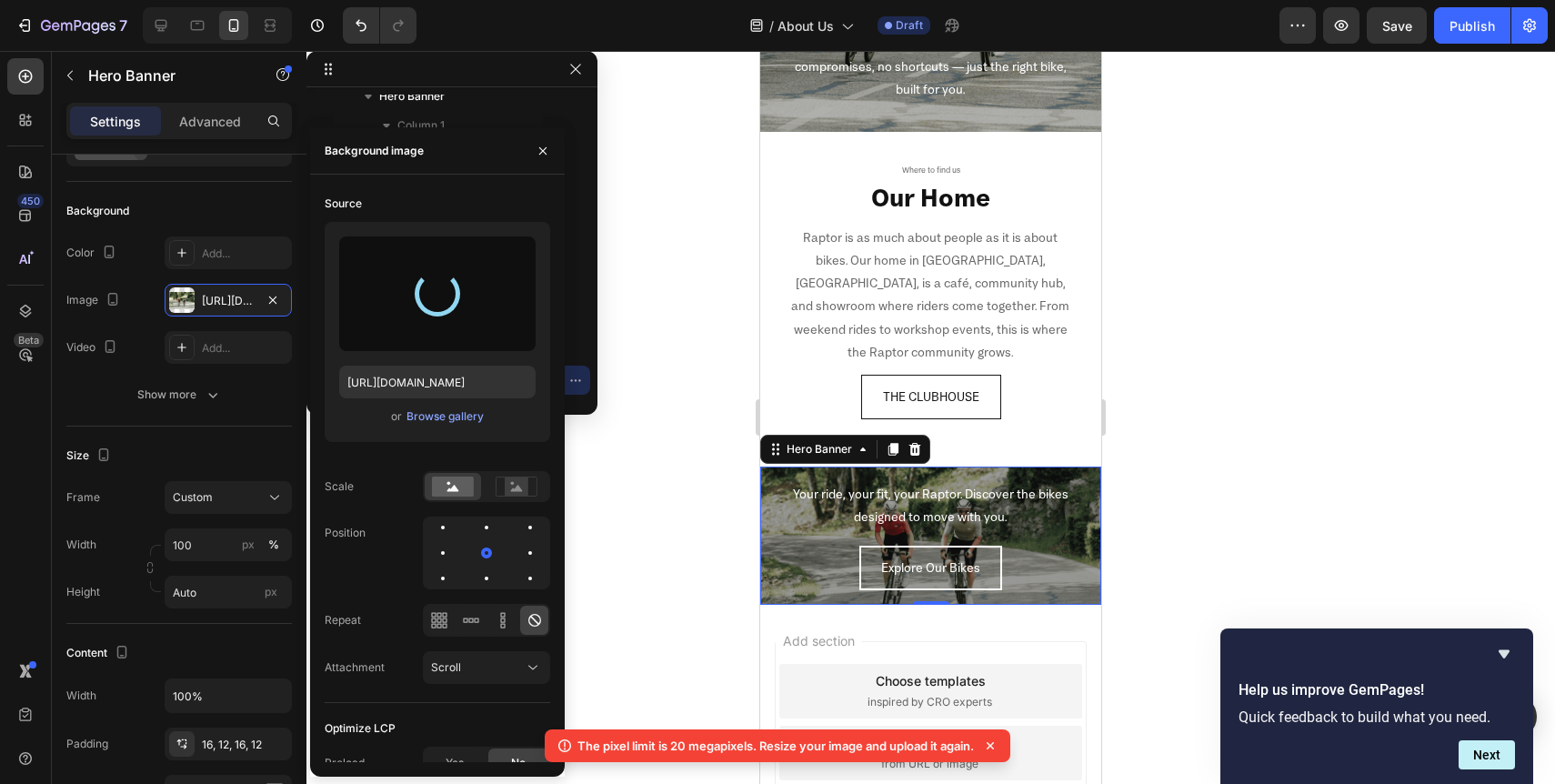
type input "https://cdn.shopify.com/s/files/1/0713/1453/8784/files/gempages_568449881476170…"
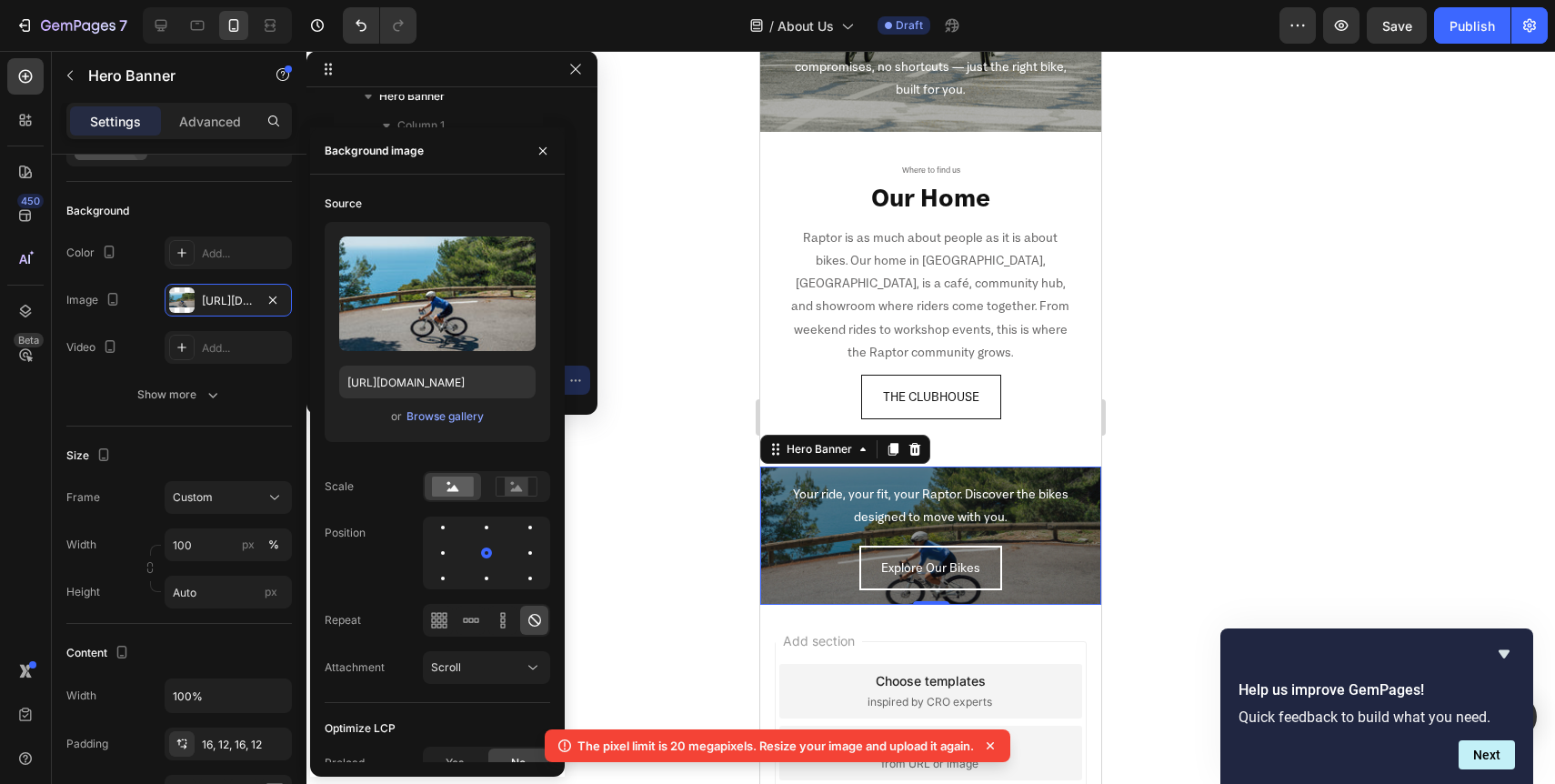
click at [637, 518] on div at bounding box center [930, 417] width 1249 height 733
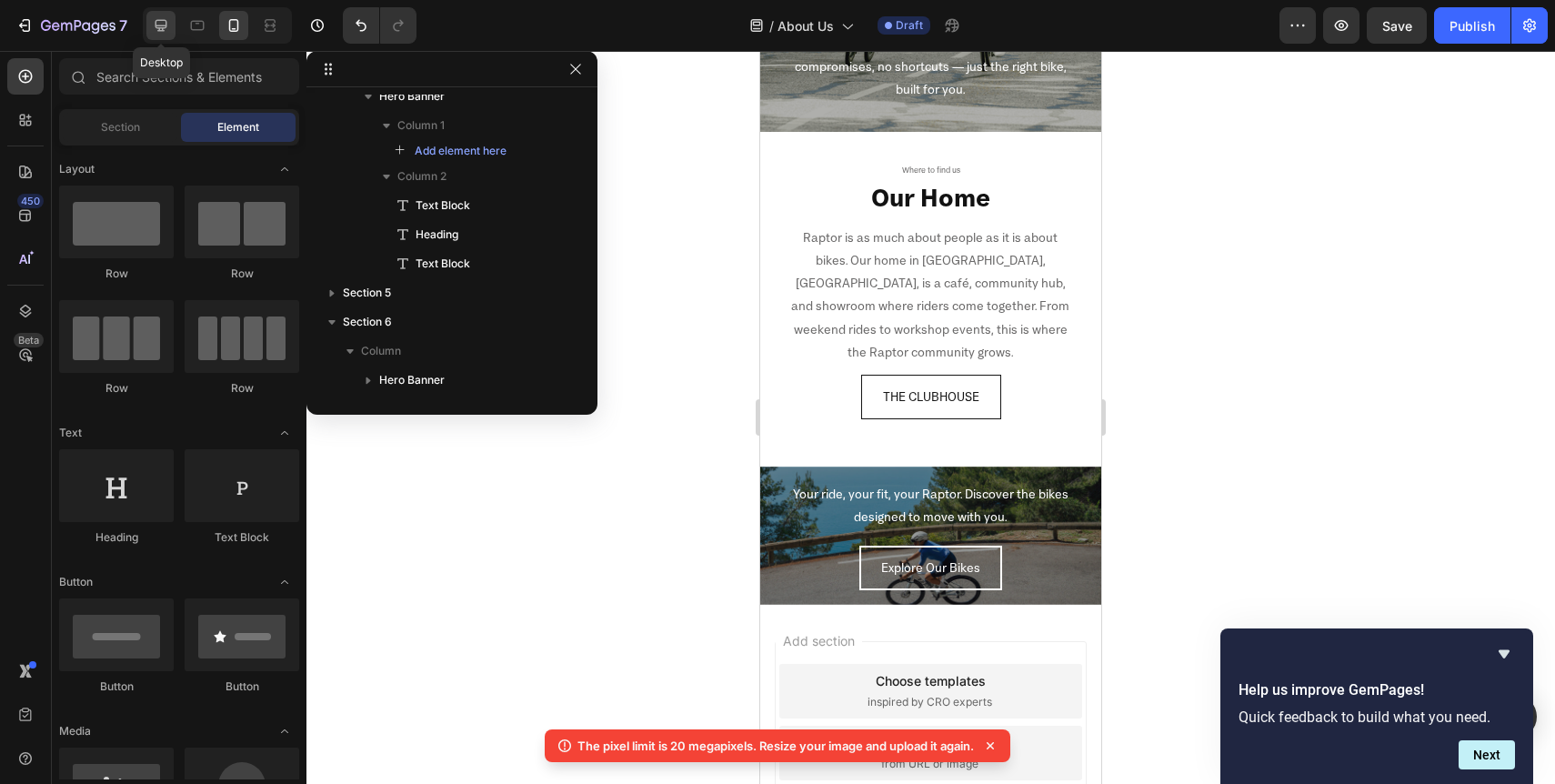
click at [161, 20] on icon at bounding box center [162, 26] width 12 height 12
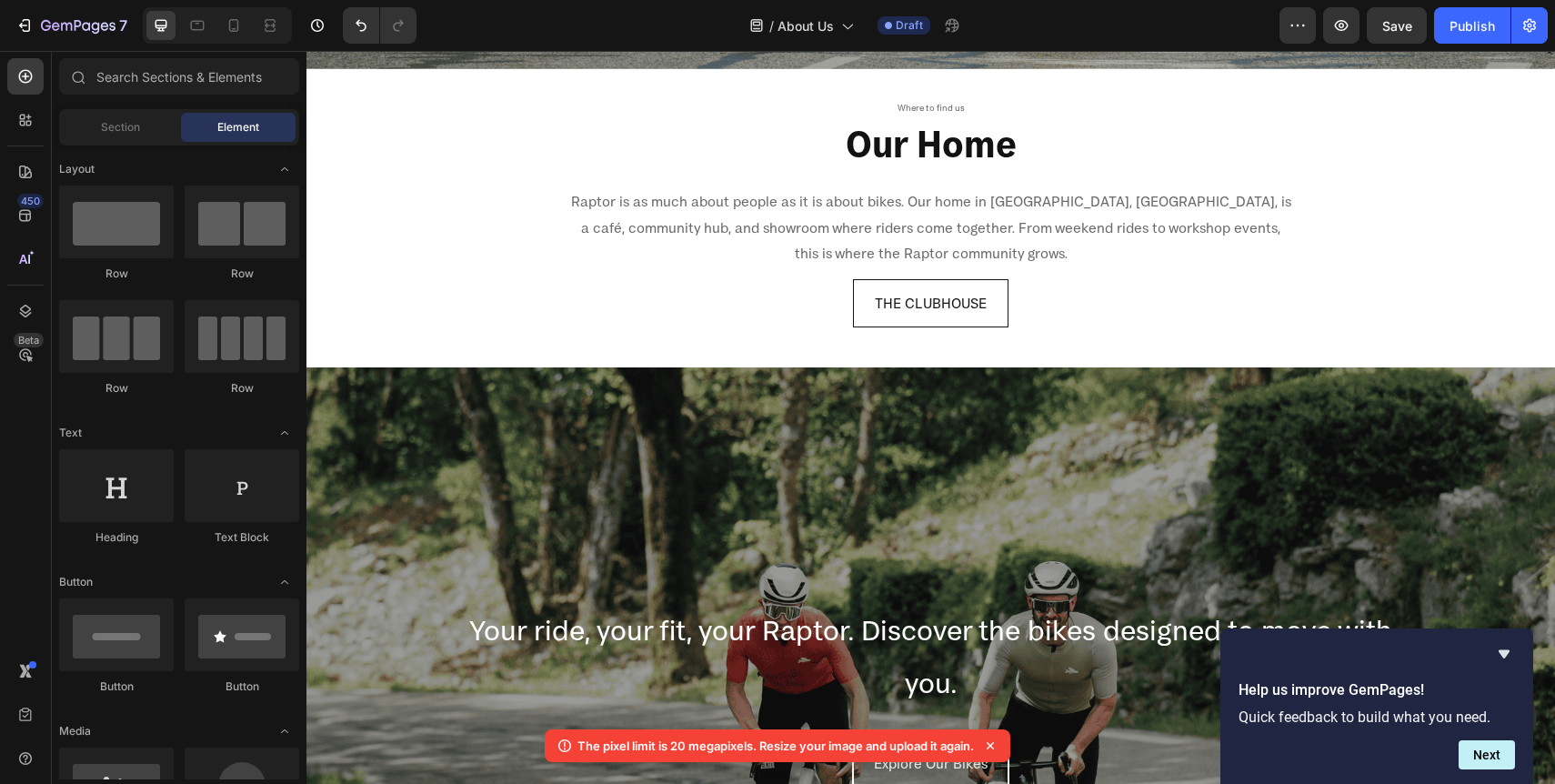
scroll to position [2565, 0]
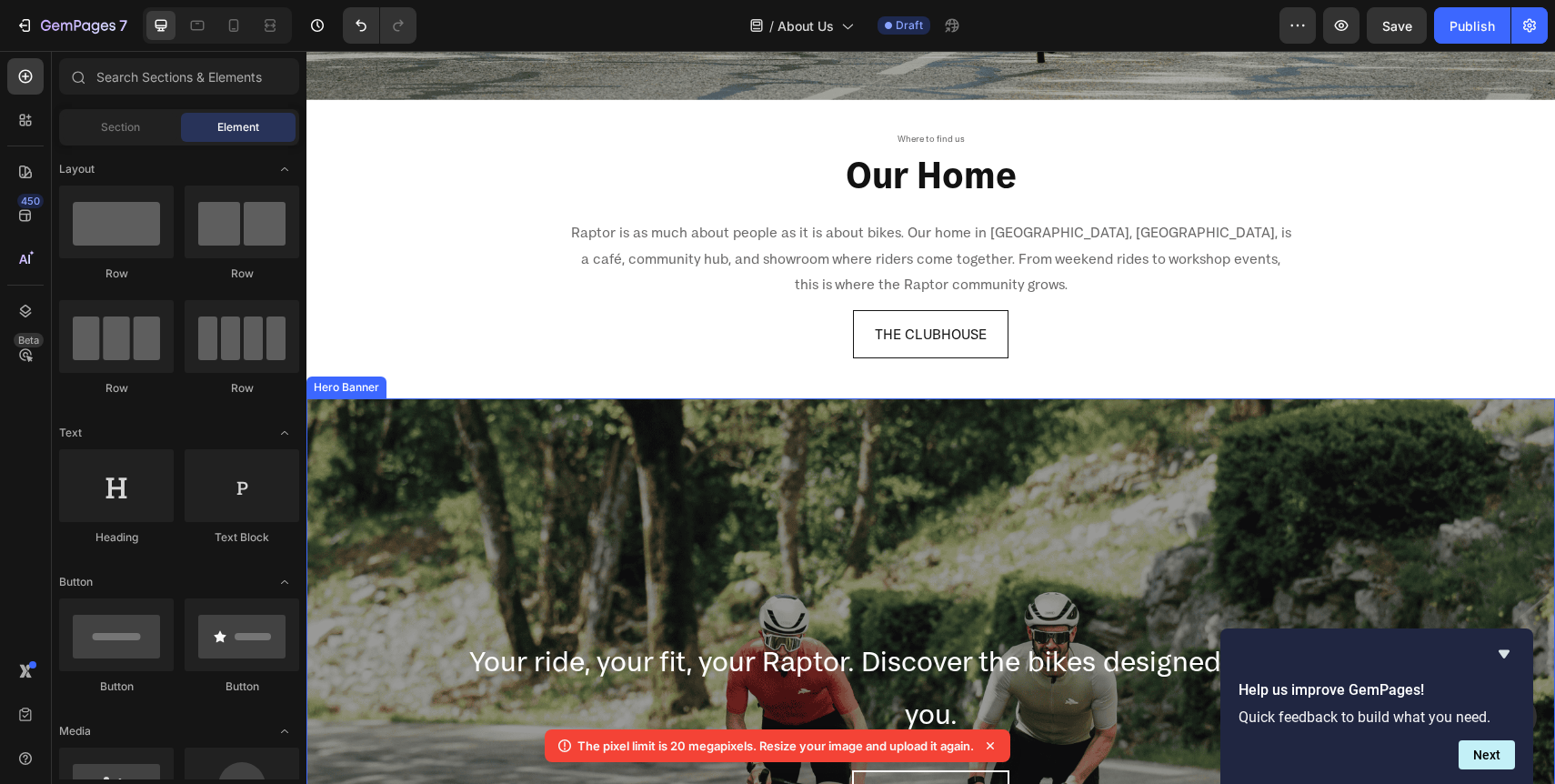
click at [528, 435] on div "Overlay" at bounding box center [930, 725] width 1249 height 654
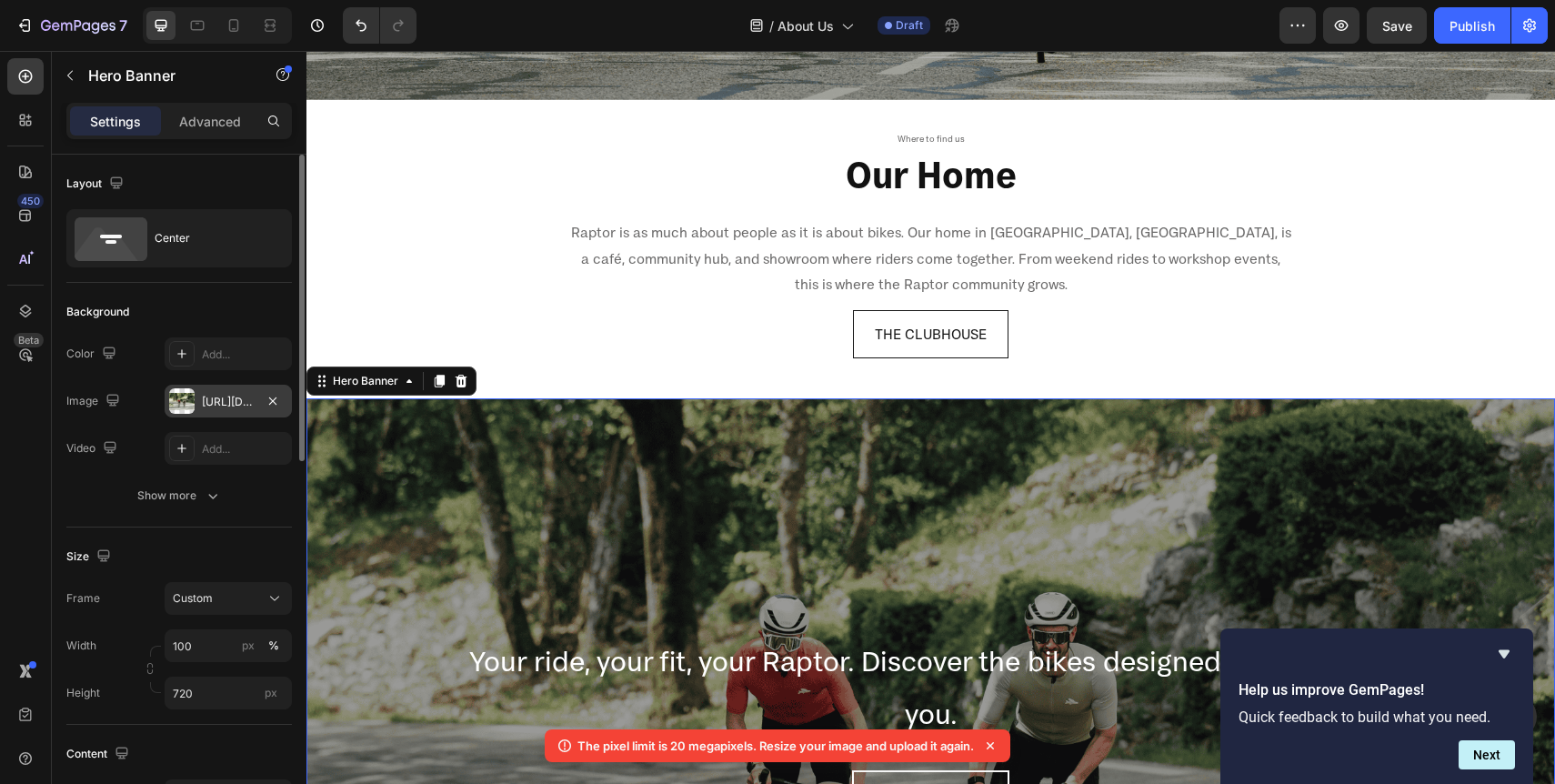
click at [223, 405] on div "https://cdn.shopify.com/s/files/1/0713/1453/8784/files/gempages_568449881476170…" at bounding box center [228, 402] width 53 height 16
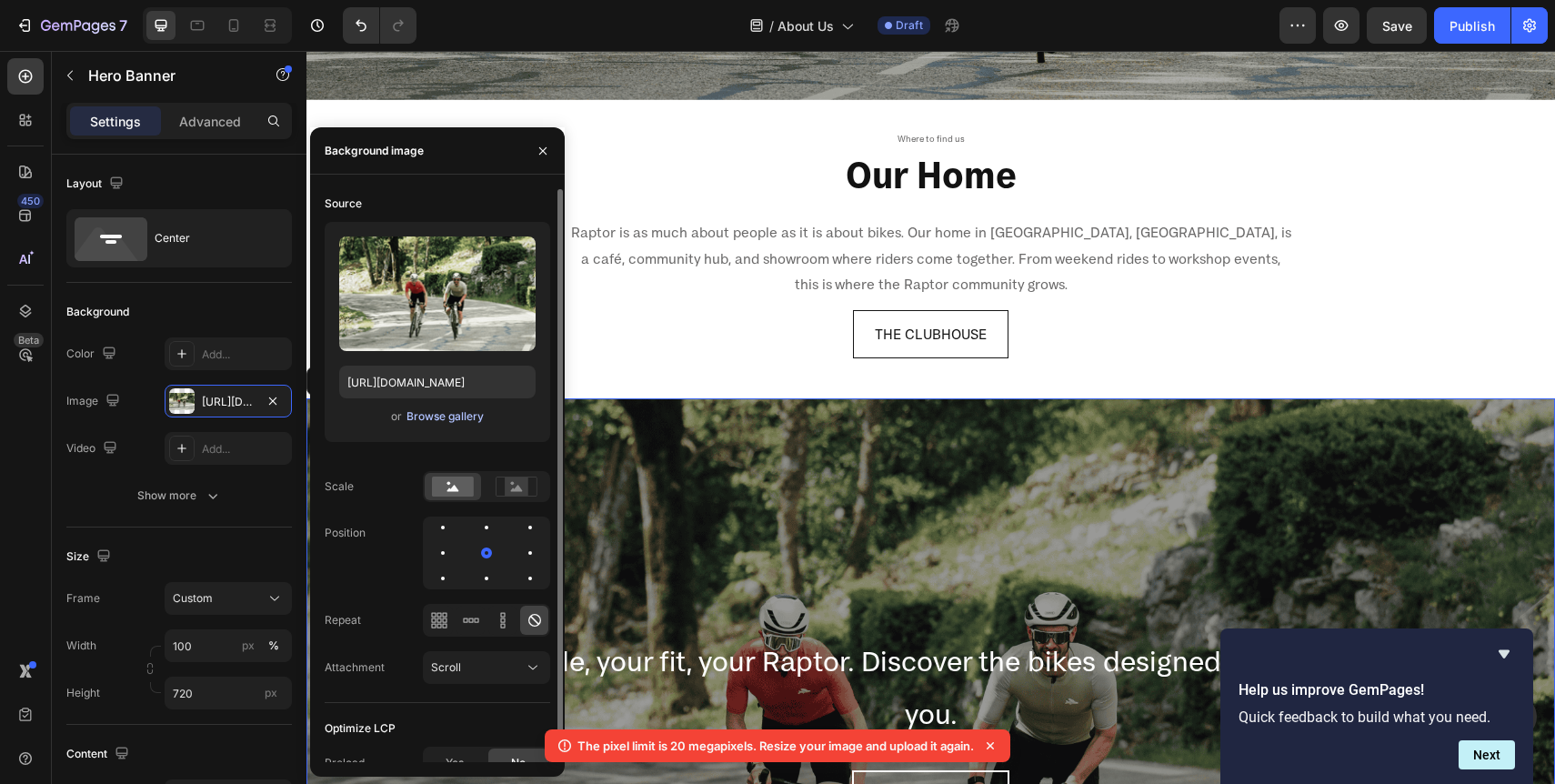
click at [433, 414] on div "Browse gallery" at bounding box center [444, 416] width 77 height 16
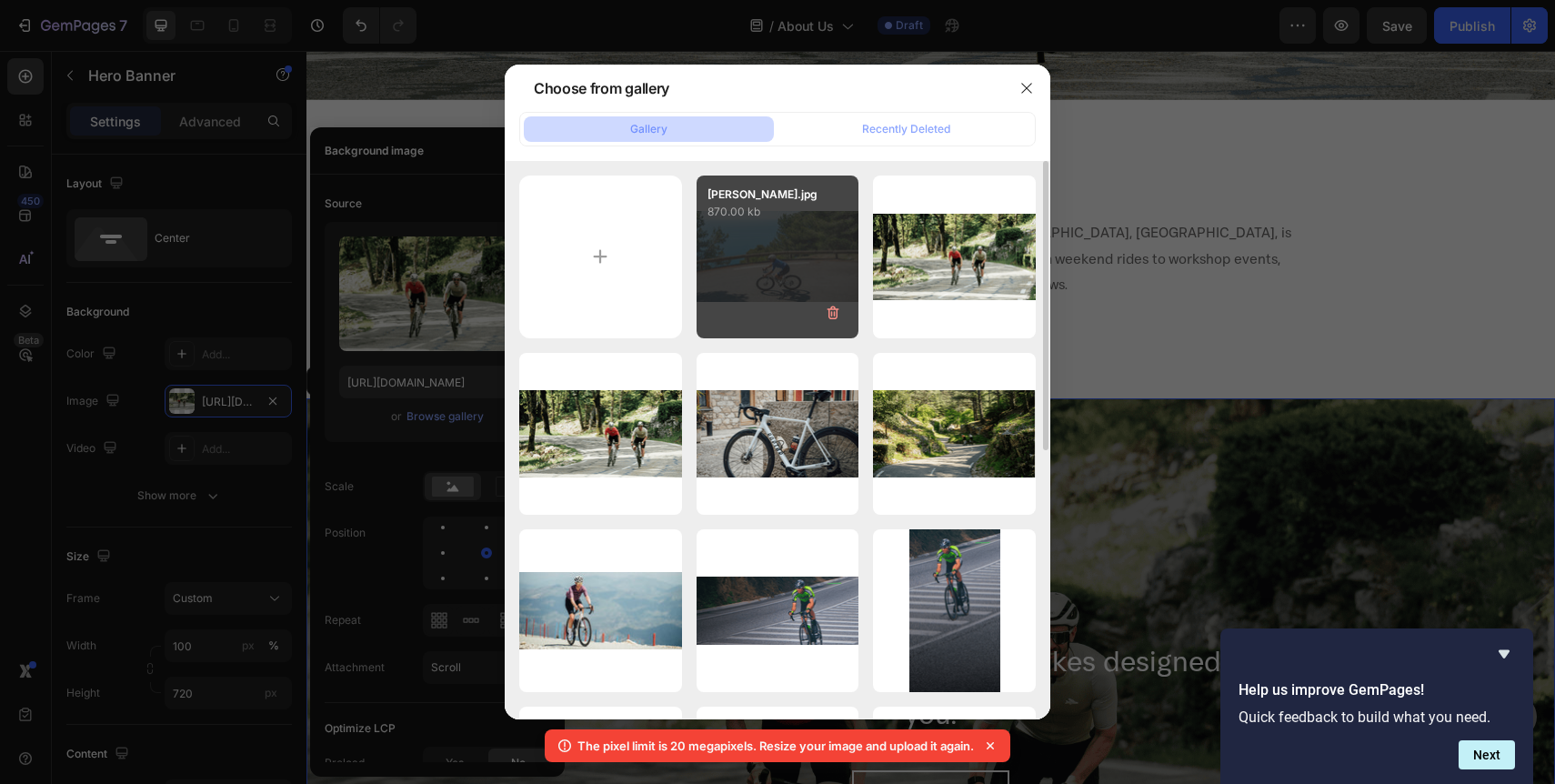
click at [755, 264] on div "Francis Raptor.jpg 870.00 kb" at bounding box center [778, 256] width 163 height 163
type input "https://cdn.shopify.com/s/files/1/0713/1453/8784/files/gempages_568449881476170…"
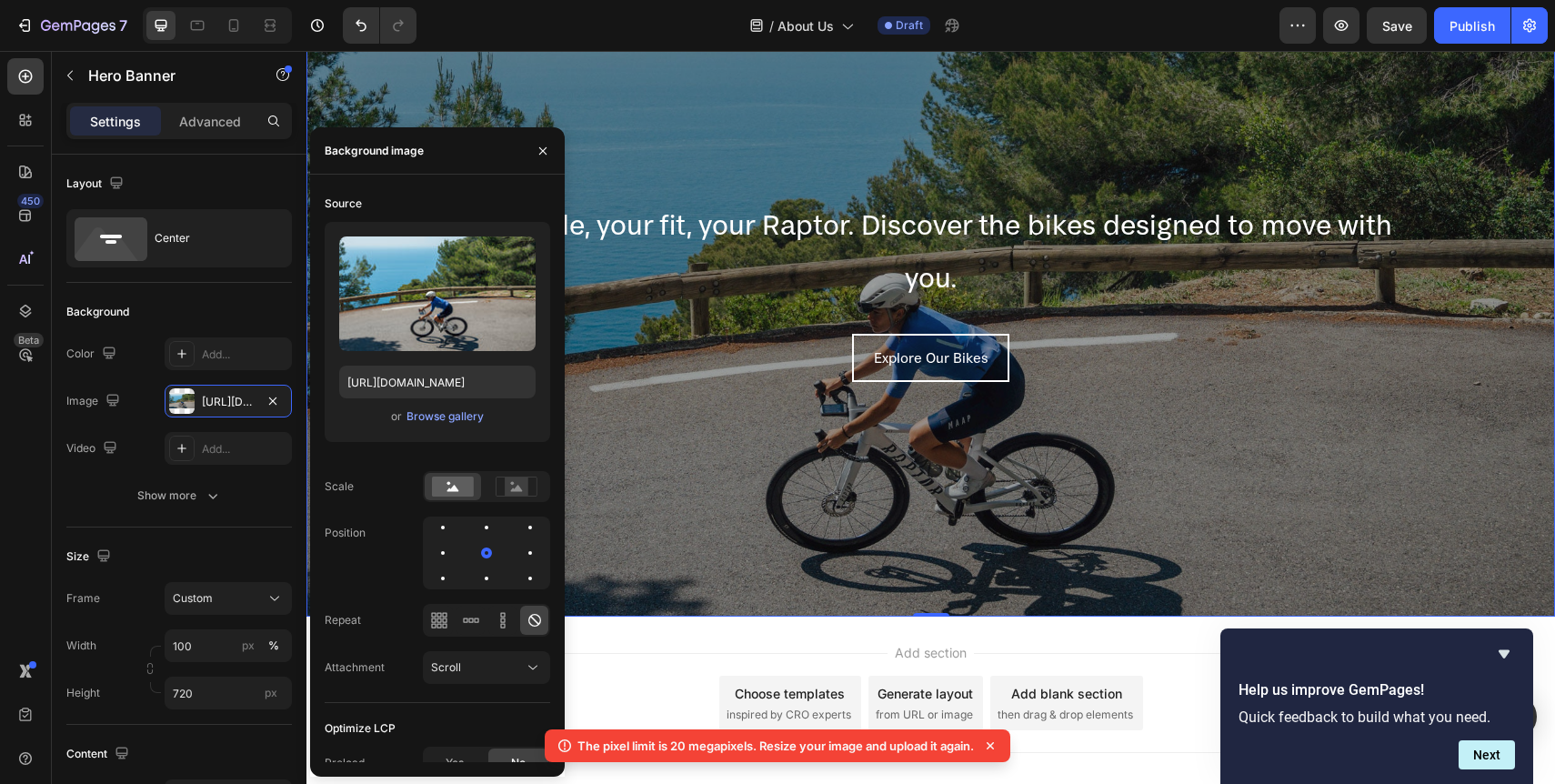
scroll to position [3000, 0]
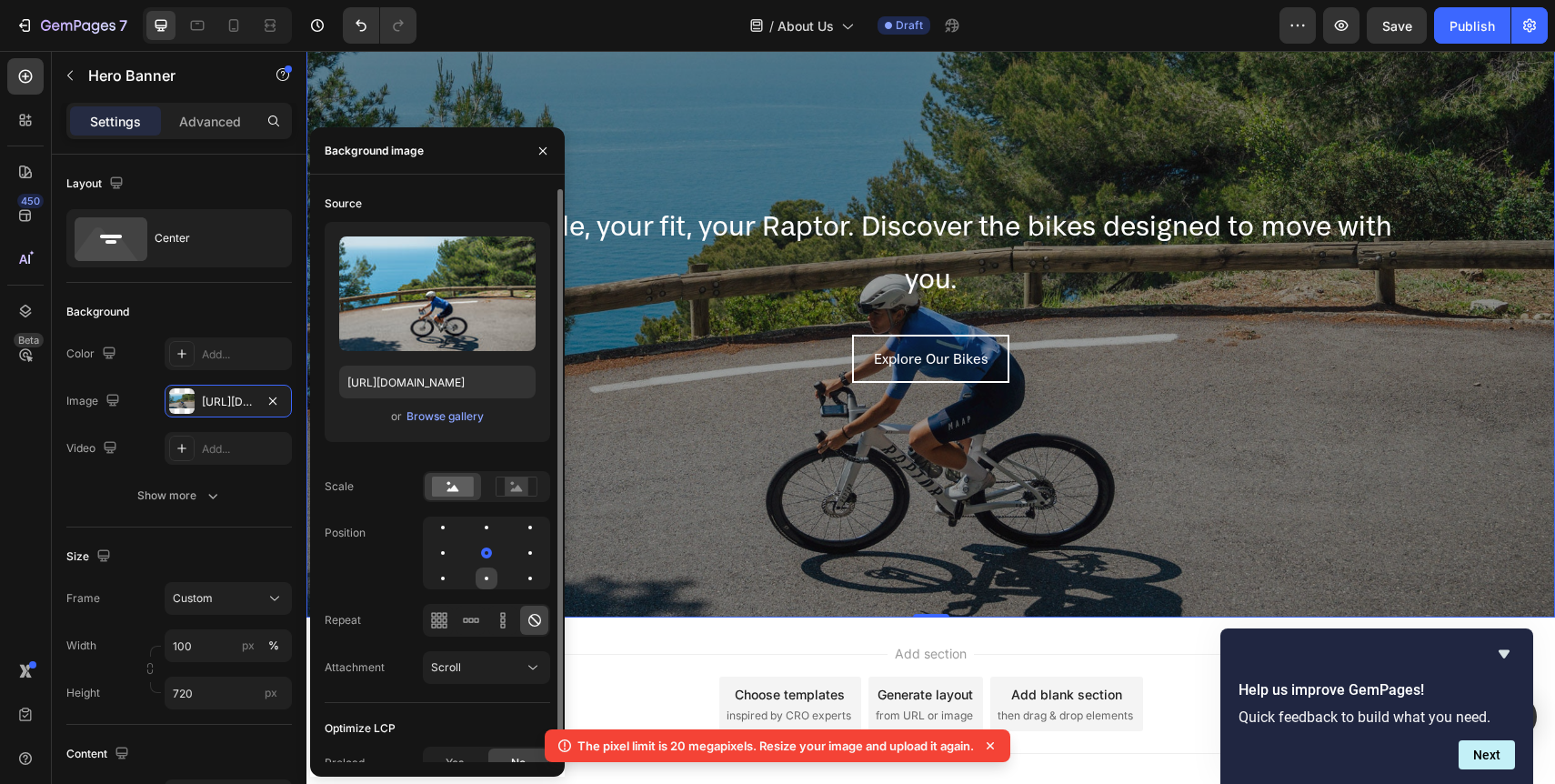
click at [488, 577] on div at bounding box center [487, 579] width 22 height 22
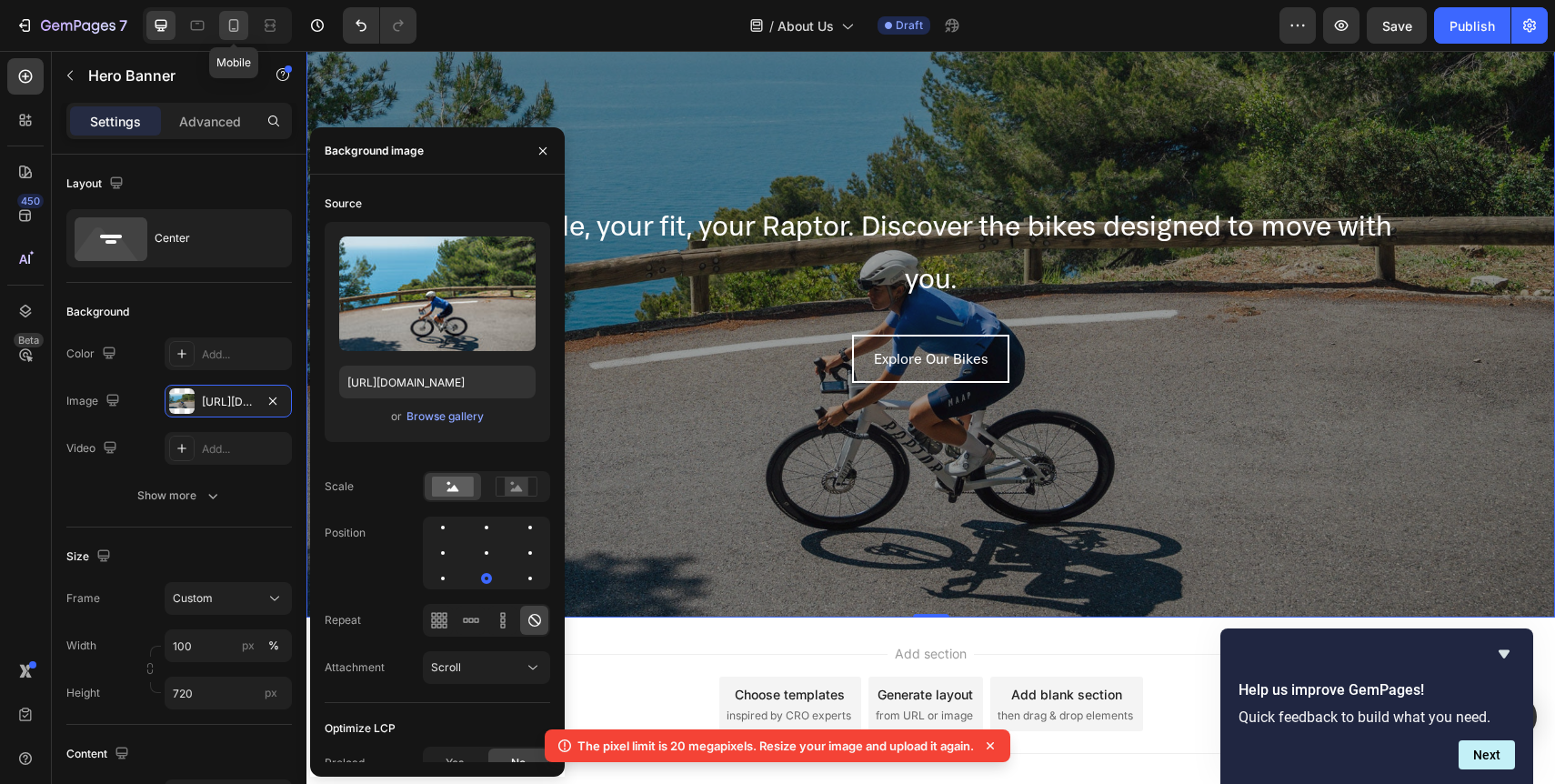
click at [235, 26] on icon at bounding box center [234, 25] width 18 height 18
type input "Auto"
type input "100%"
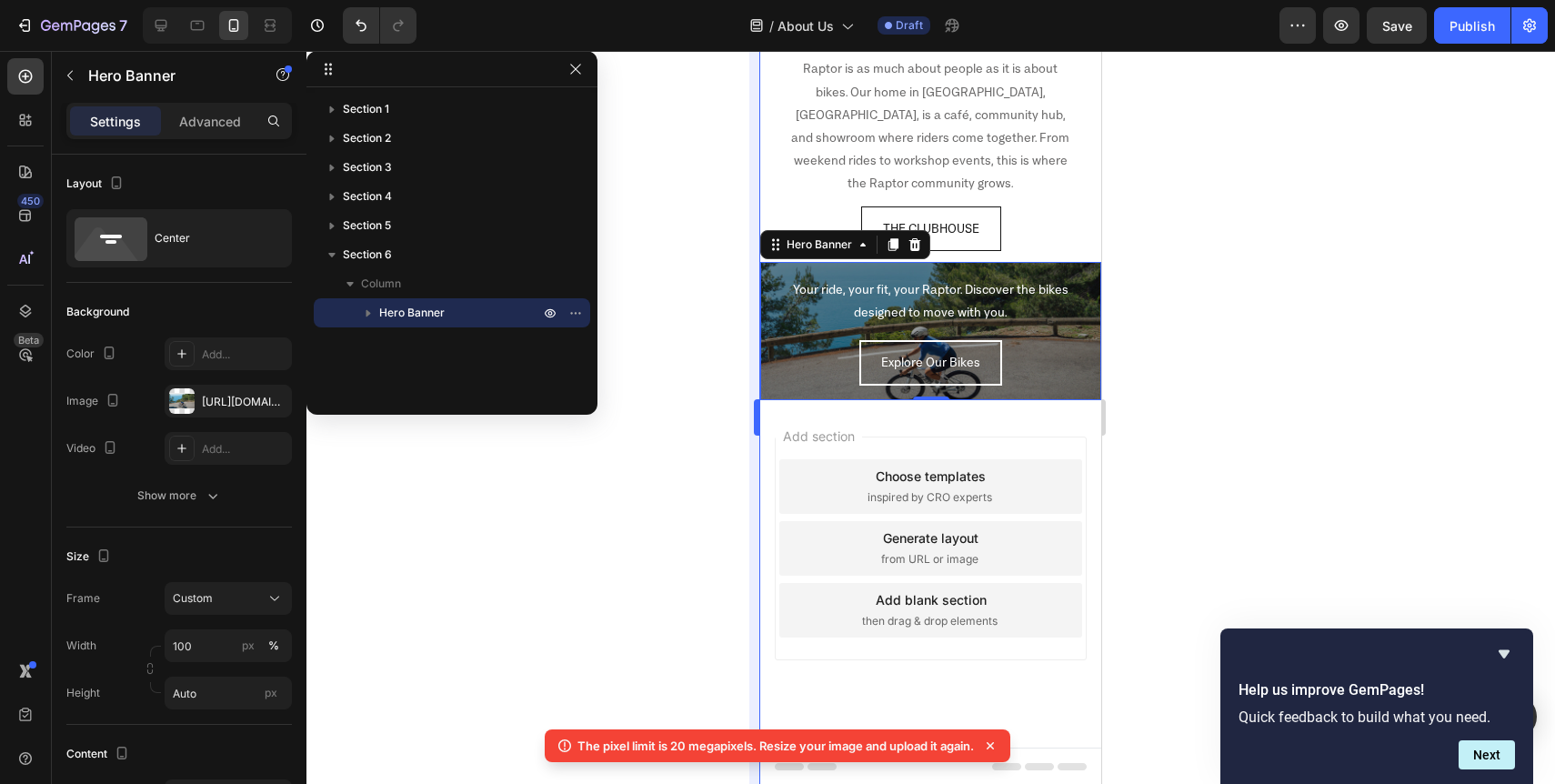
scroll to position [2702, 0]
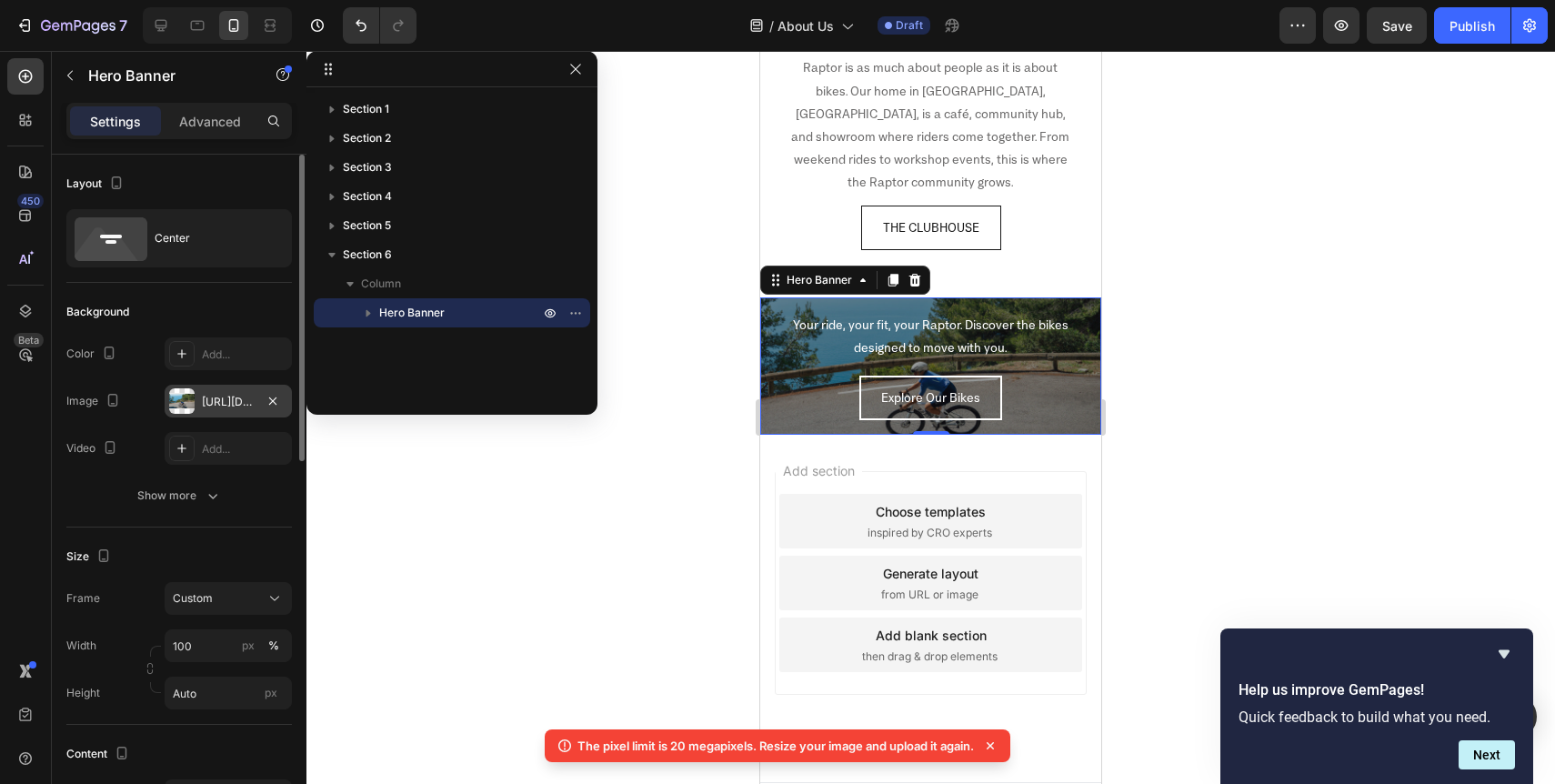
click at [238, 398] on div "https://cdn.shopify.com/s/files/1/0713/1453/8784/files/gempages_568449881476170…" at bounding box center [228, 402] width 53 height 16
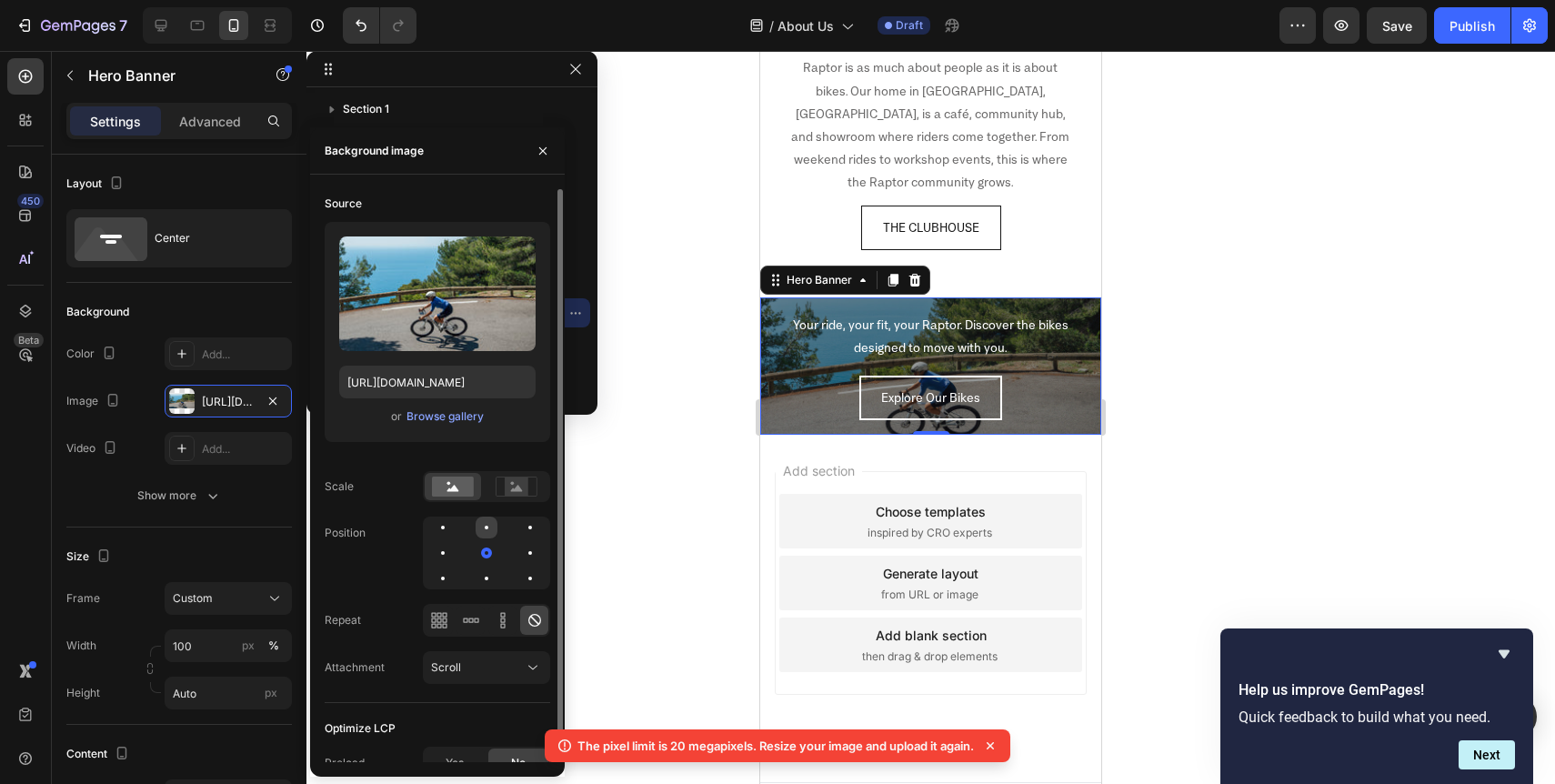
click at [488, 534] on div at bounding box center [487, 528] width 22 height 22
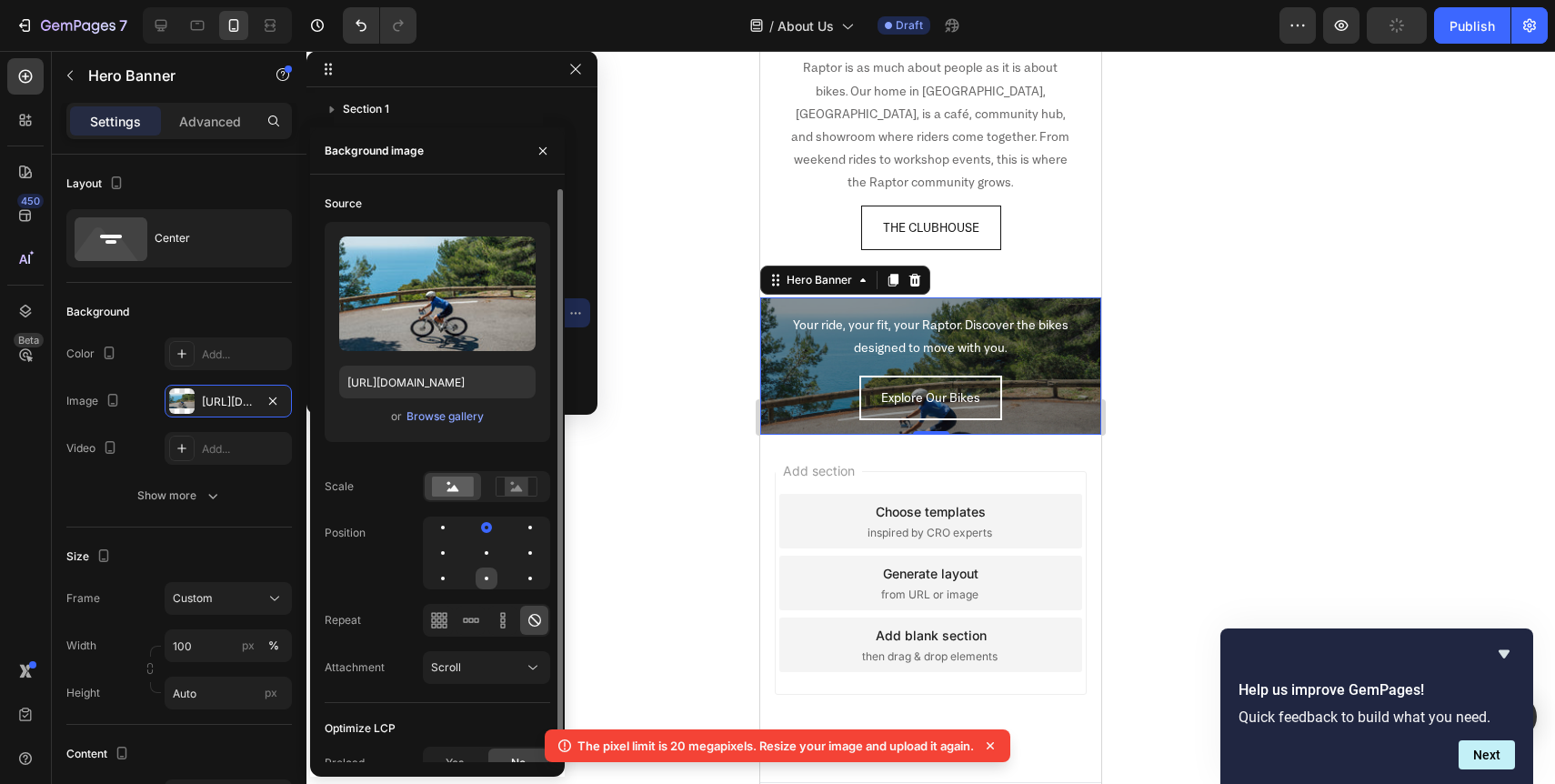
click at [484, 573] on div at bounding box center [487, 579] width 22 height 22
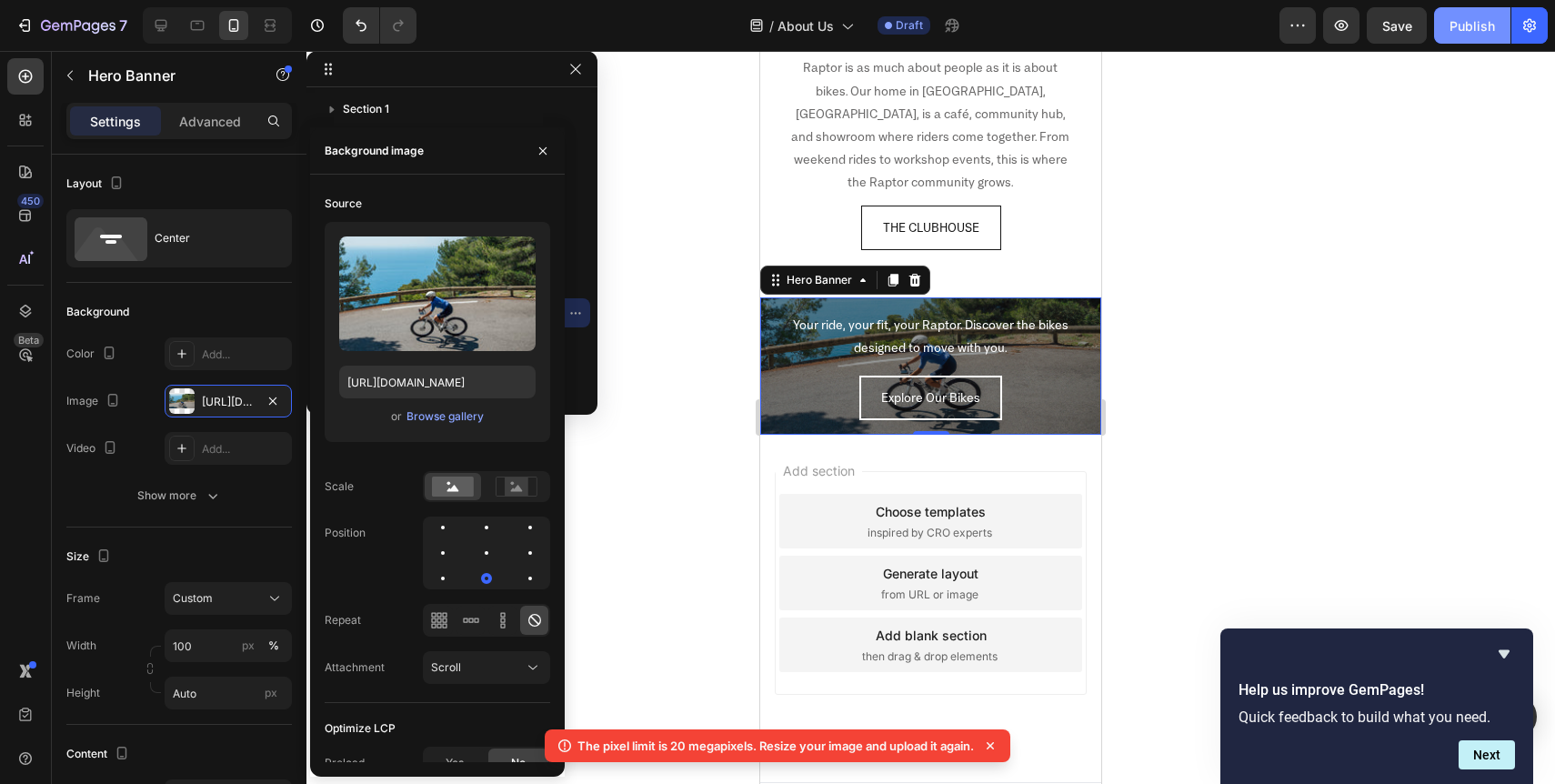
click at [1465, 33] on div "Publish" at bounding box center [1473, 25] width 46 height 19
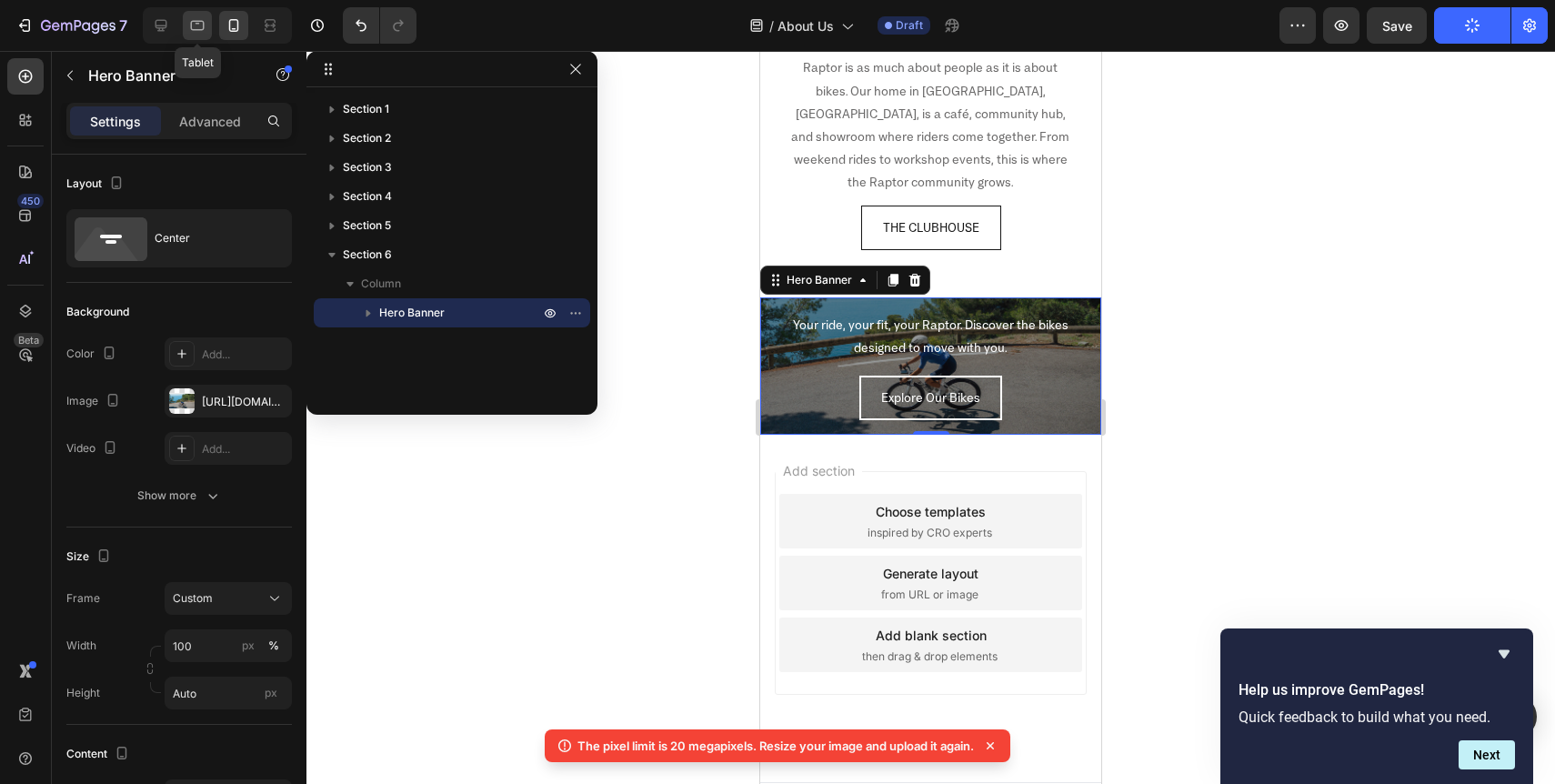
click at [200, 29] on icon at bounding box center [198, 26] width 14 height 10
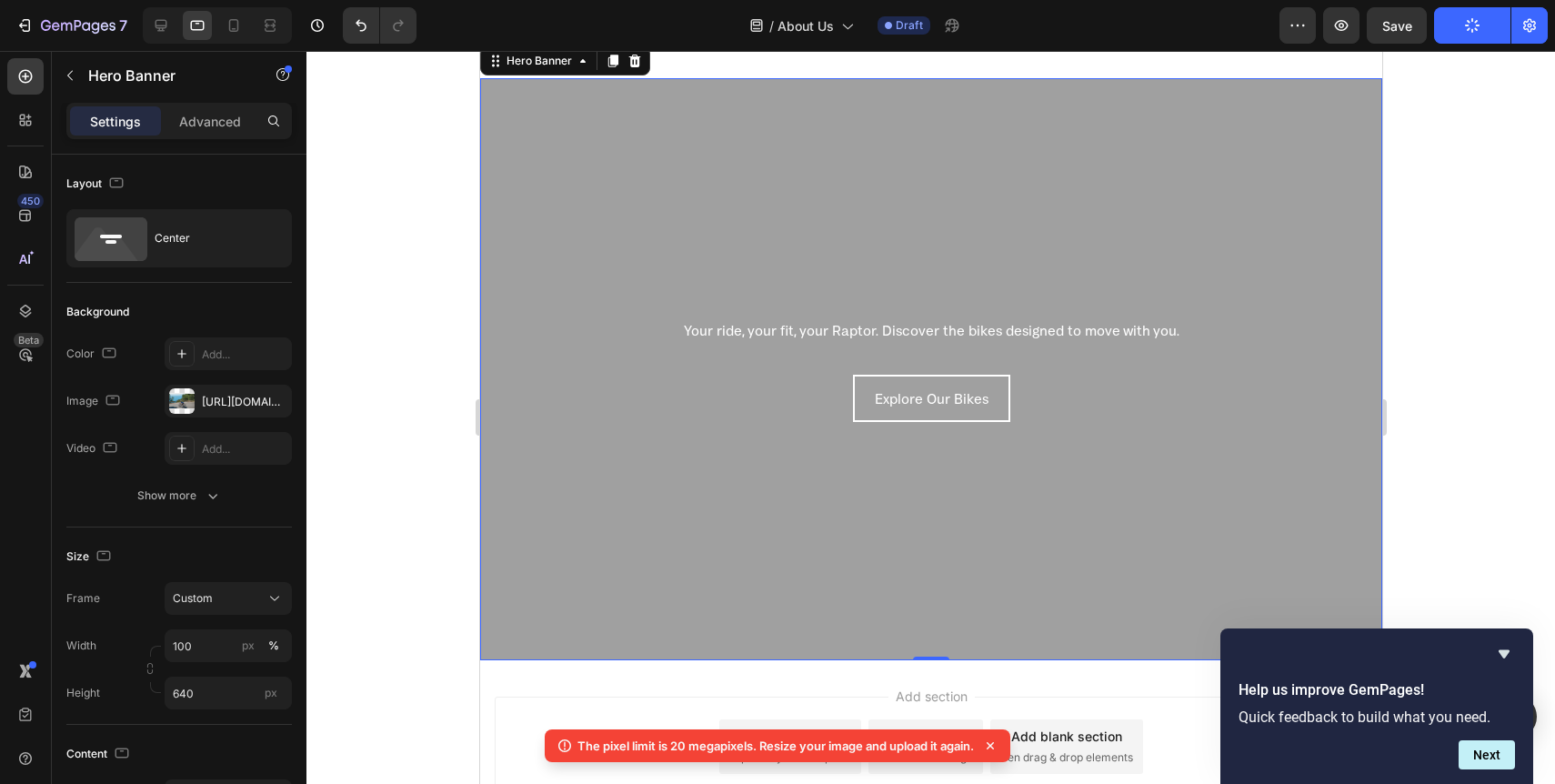
scroll to position [2956, 0]
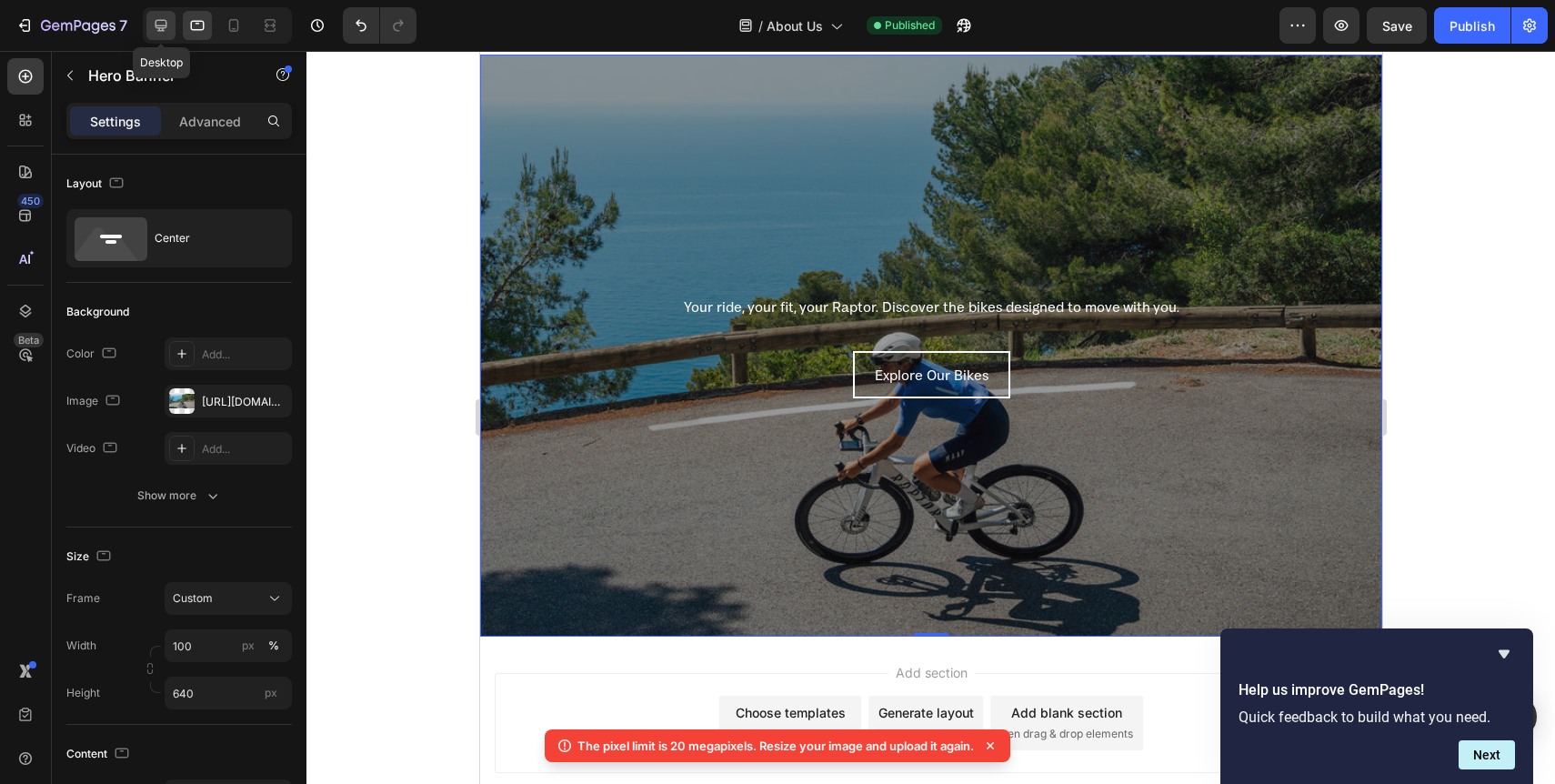
click at [153, 25] on icon at bounding box center [161, 25] width 18 height 18
type input "720"
type input "1200"
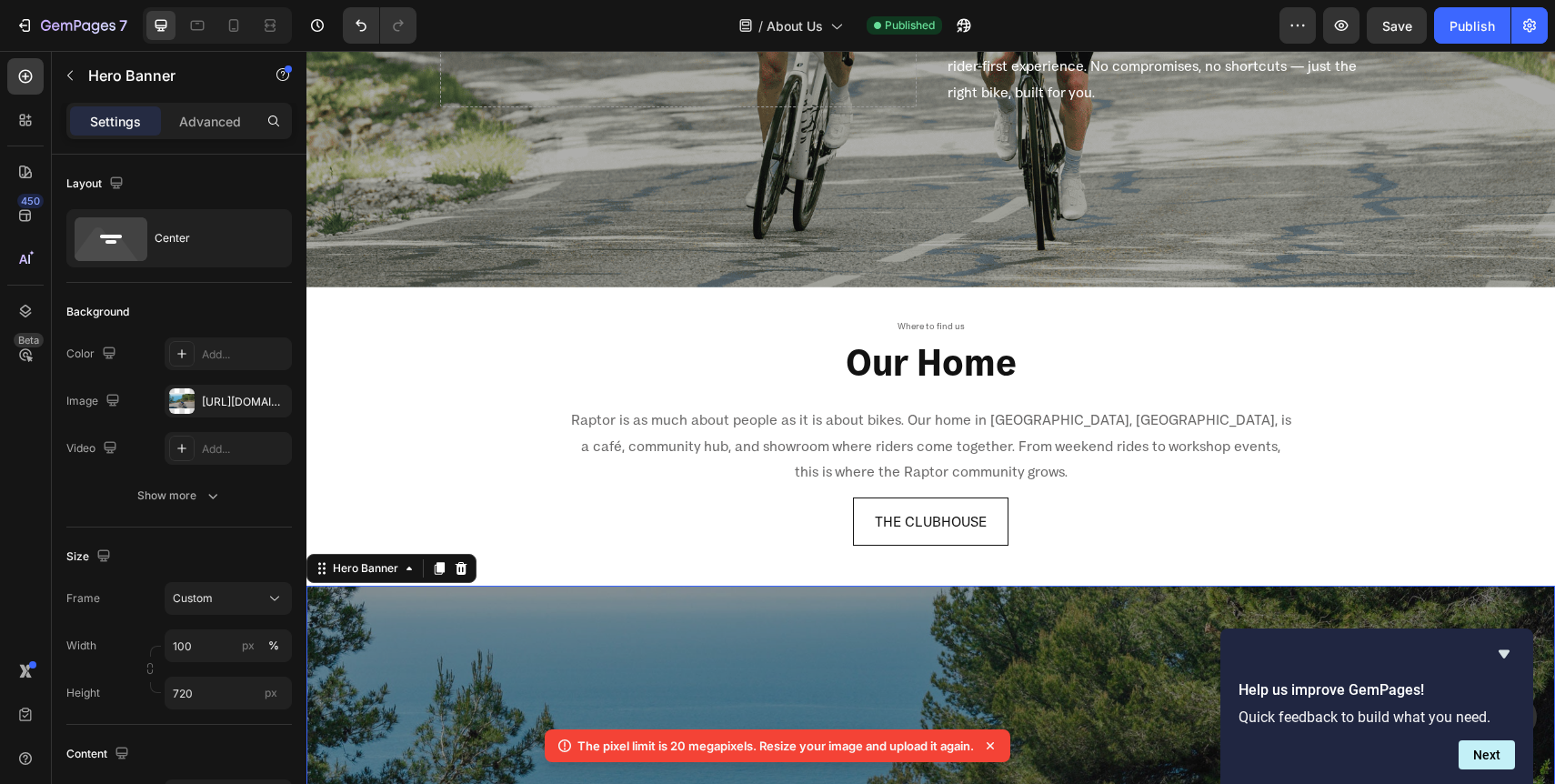
scroll to position [2190, 0]
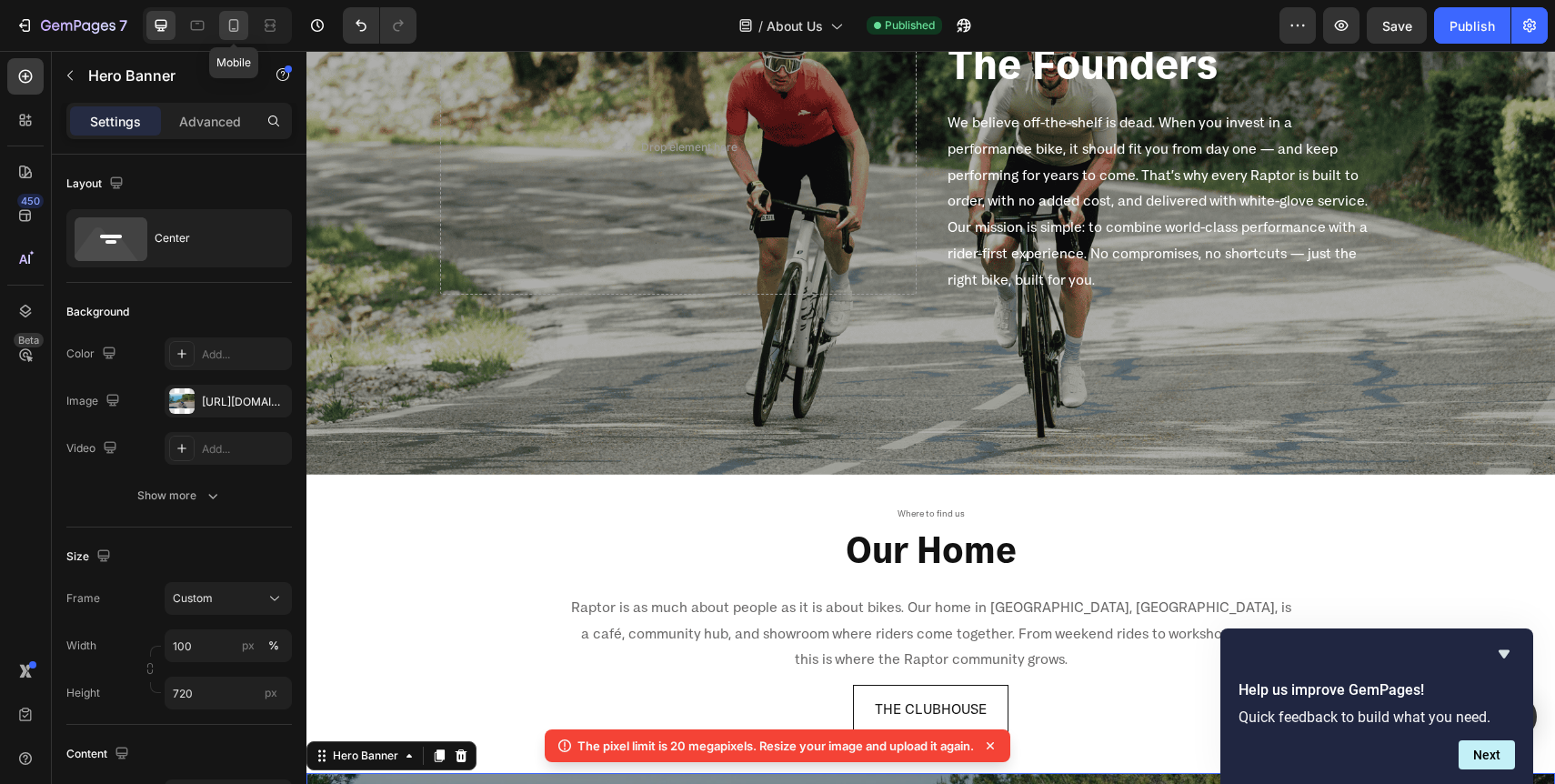
click at [231, 26] on icon at bounding box center [234, 25] width 18 height 18
type input "Auto"
type input "100%"
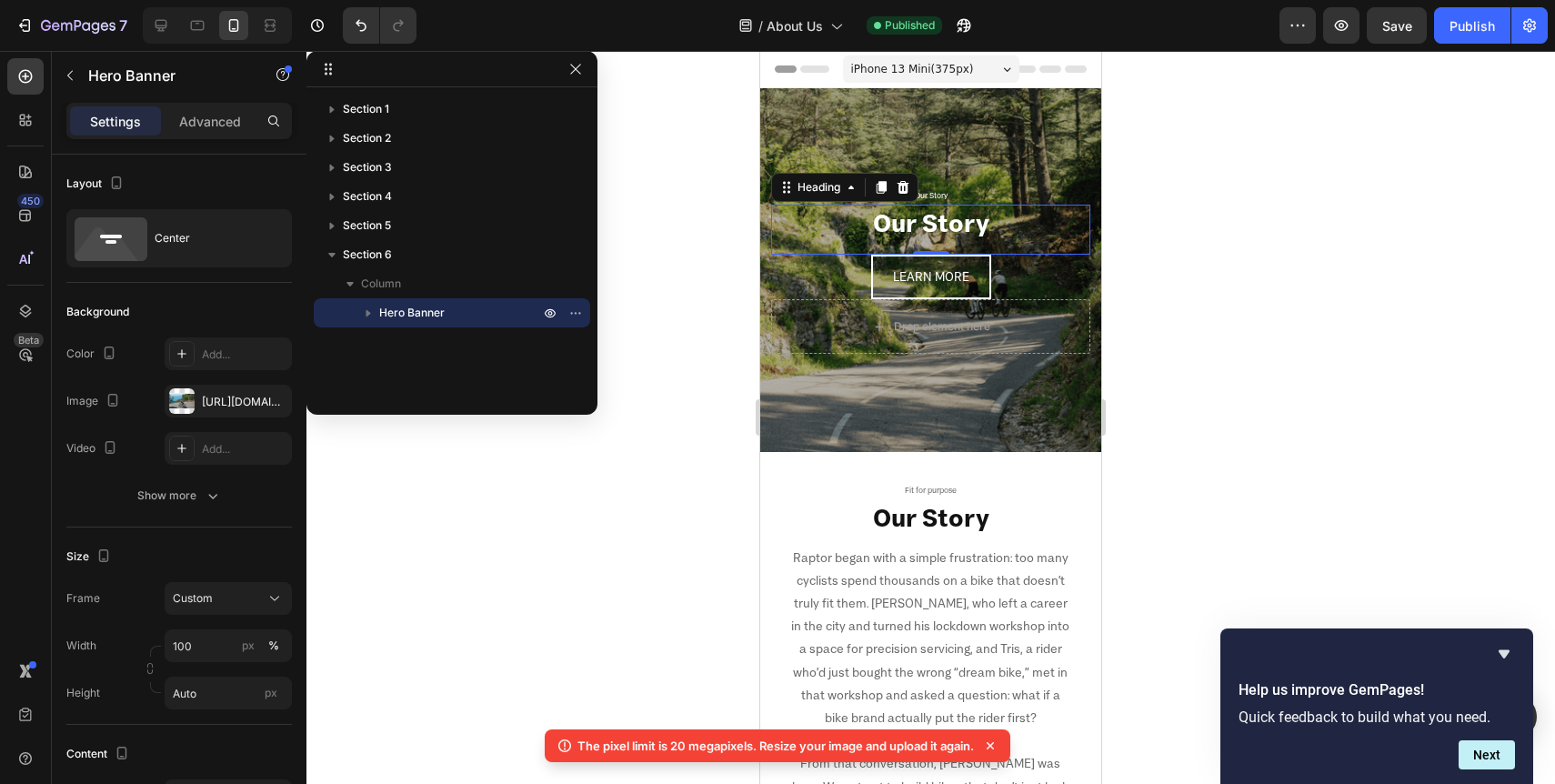
click at [962, 227] on h2 "Our Story" at bounding box center [931, 222] width 319 height 36
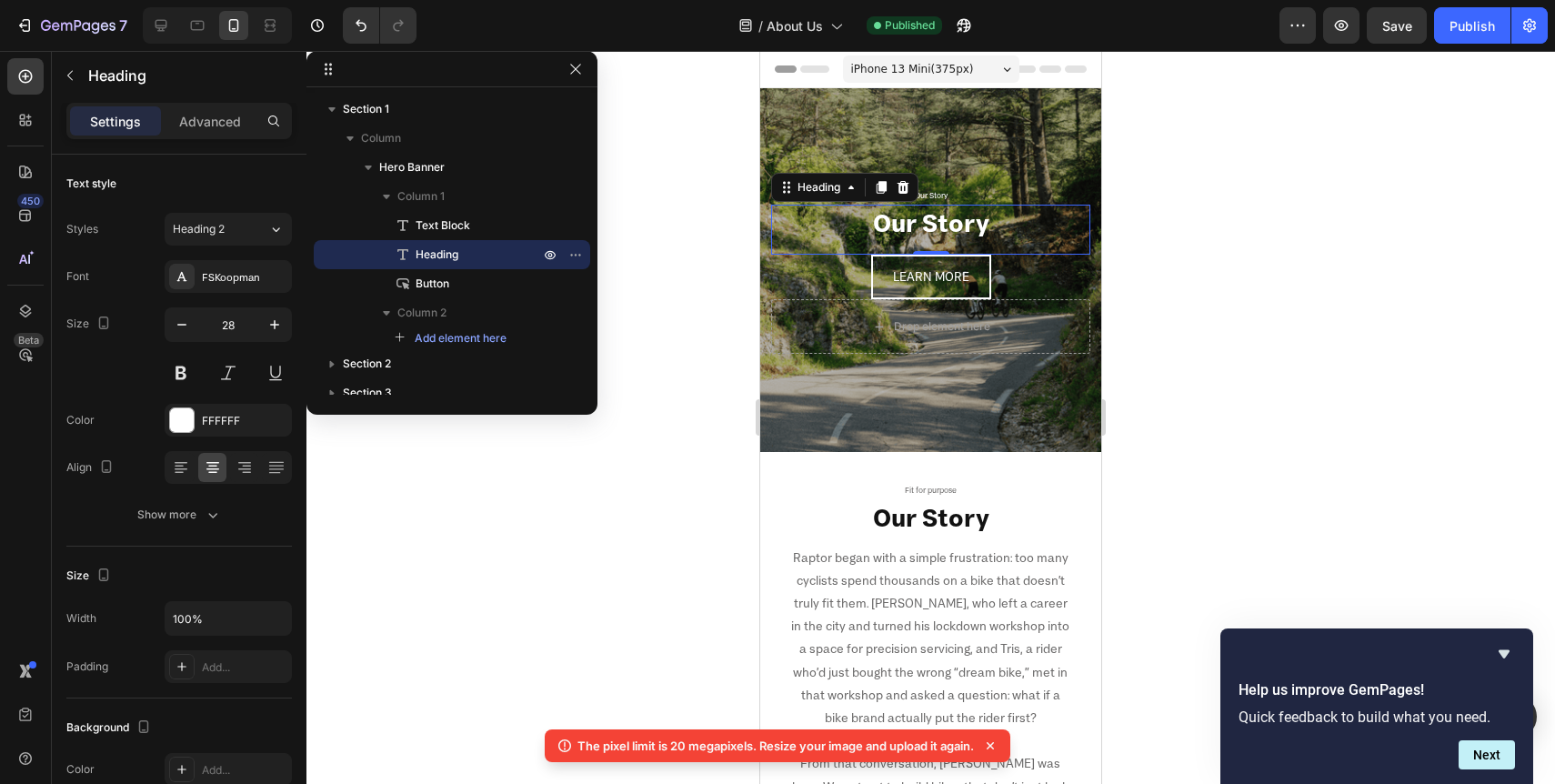
click at [969, 226] on h2 "Our Story" at bounding box center [931, 222] width 319 height 36
click at [969, 226] on p "Our Story" at bounding box center [931, 222] width 315 height 33
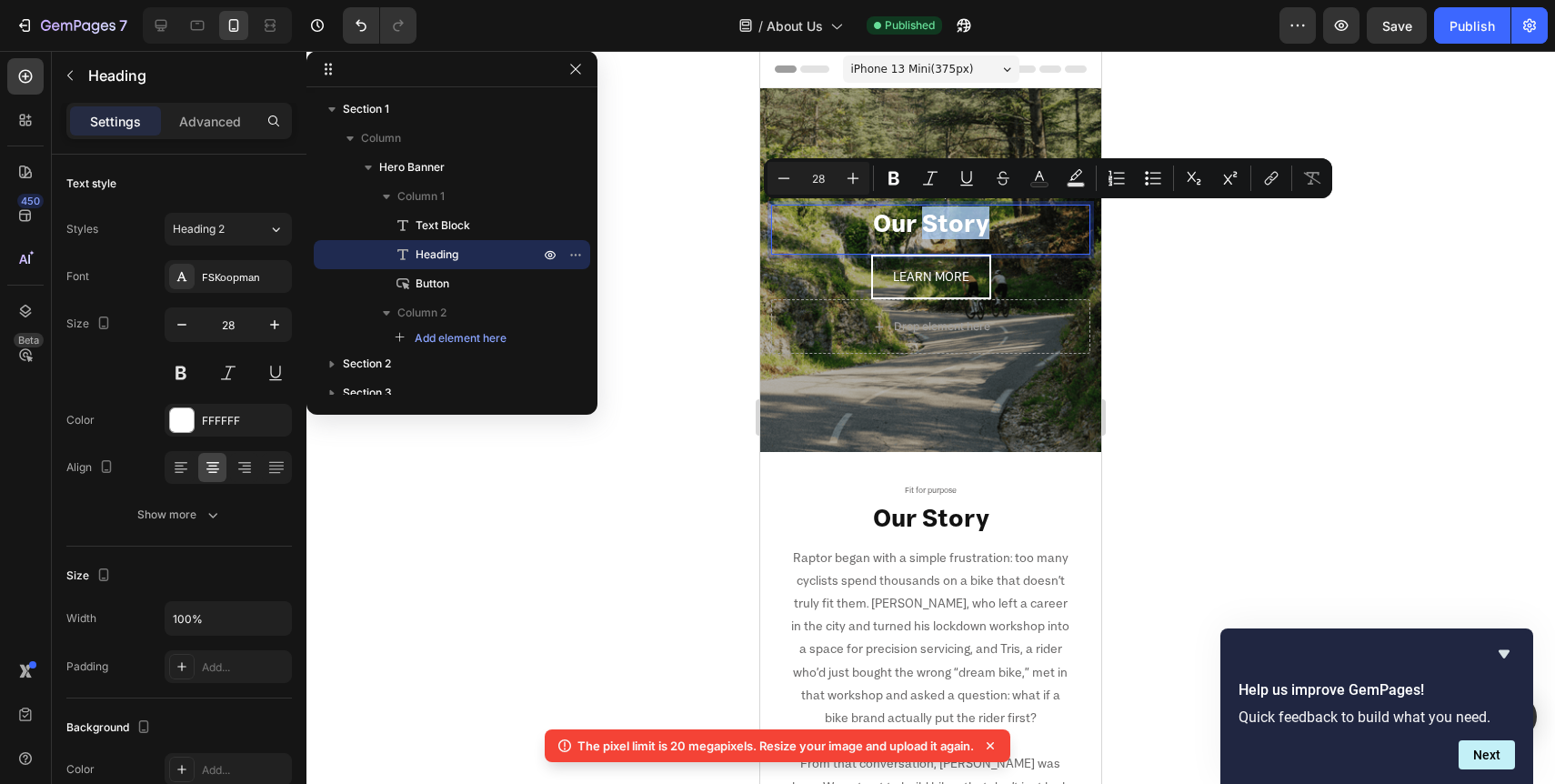
click at [1002, 226] on p "Our Story" at bounding box center [931, 222] width 315 height 33
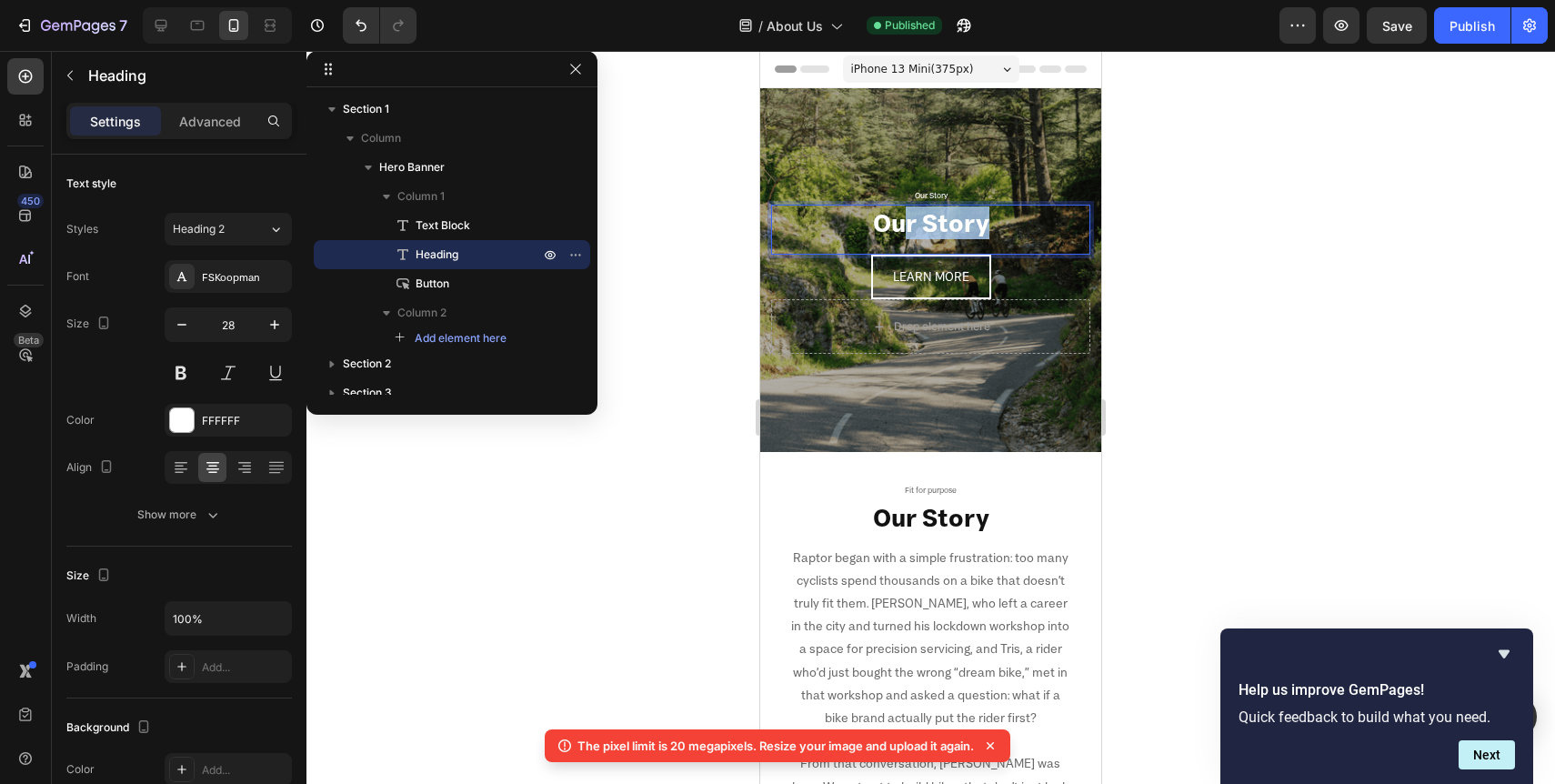
drag, startPoint x: 1002, startPoint y: 226, endPoint x: 906, endPoint y: 219, distance: 96.3
click at [906, 219] on p "Our Story" at bounding box center [931, 222] width 315 height 33
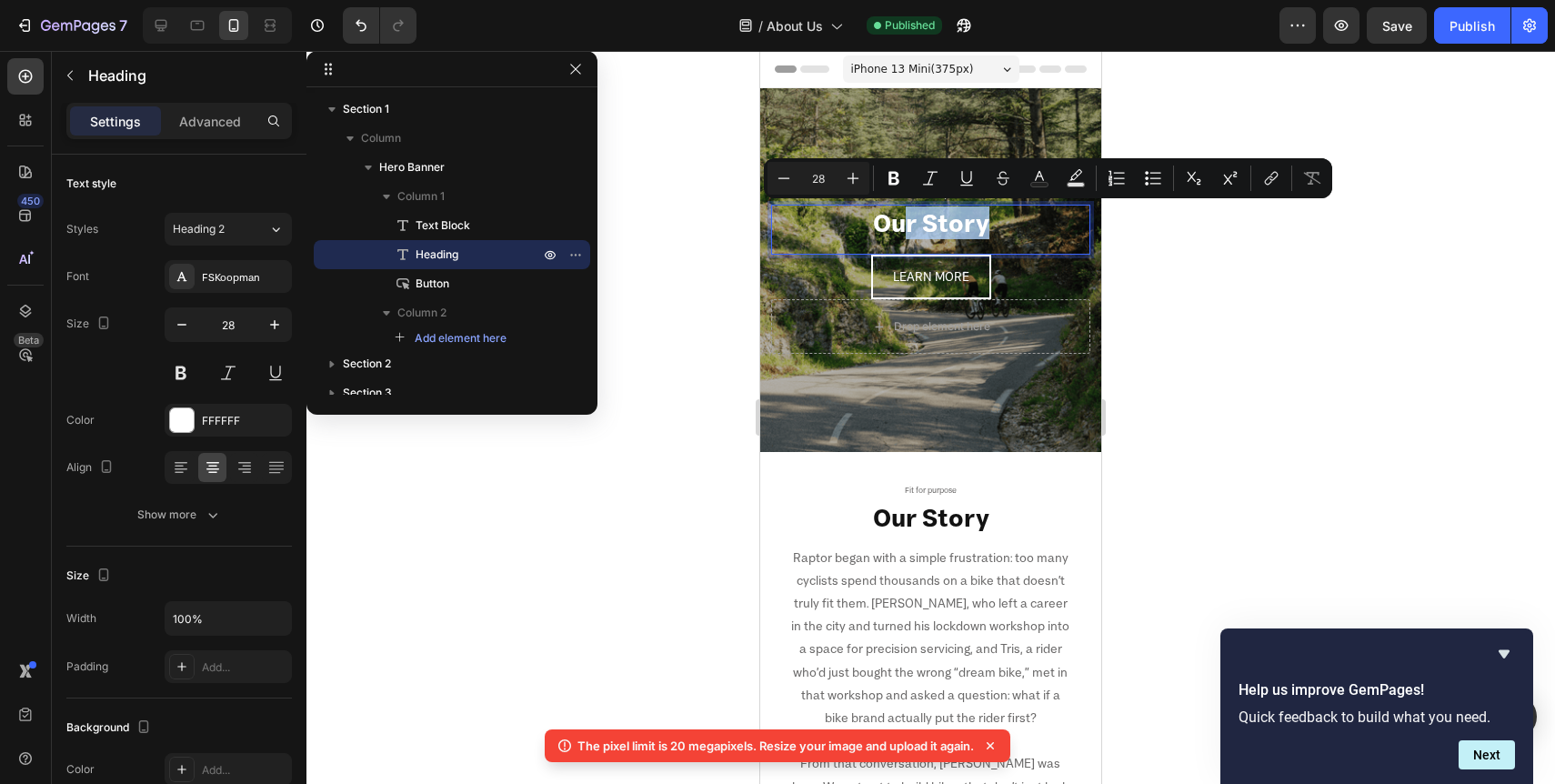
click at [1029, 221] on p "Our Story" at bounding box center [931, 222] width 315 height 33
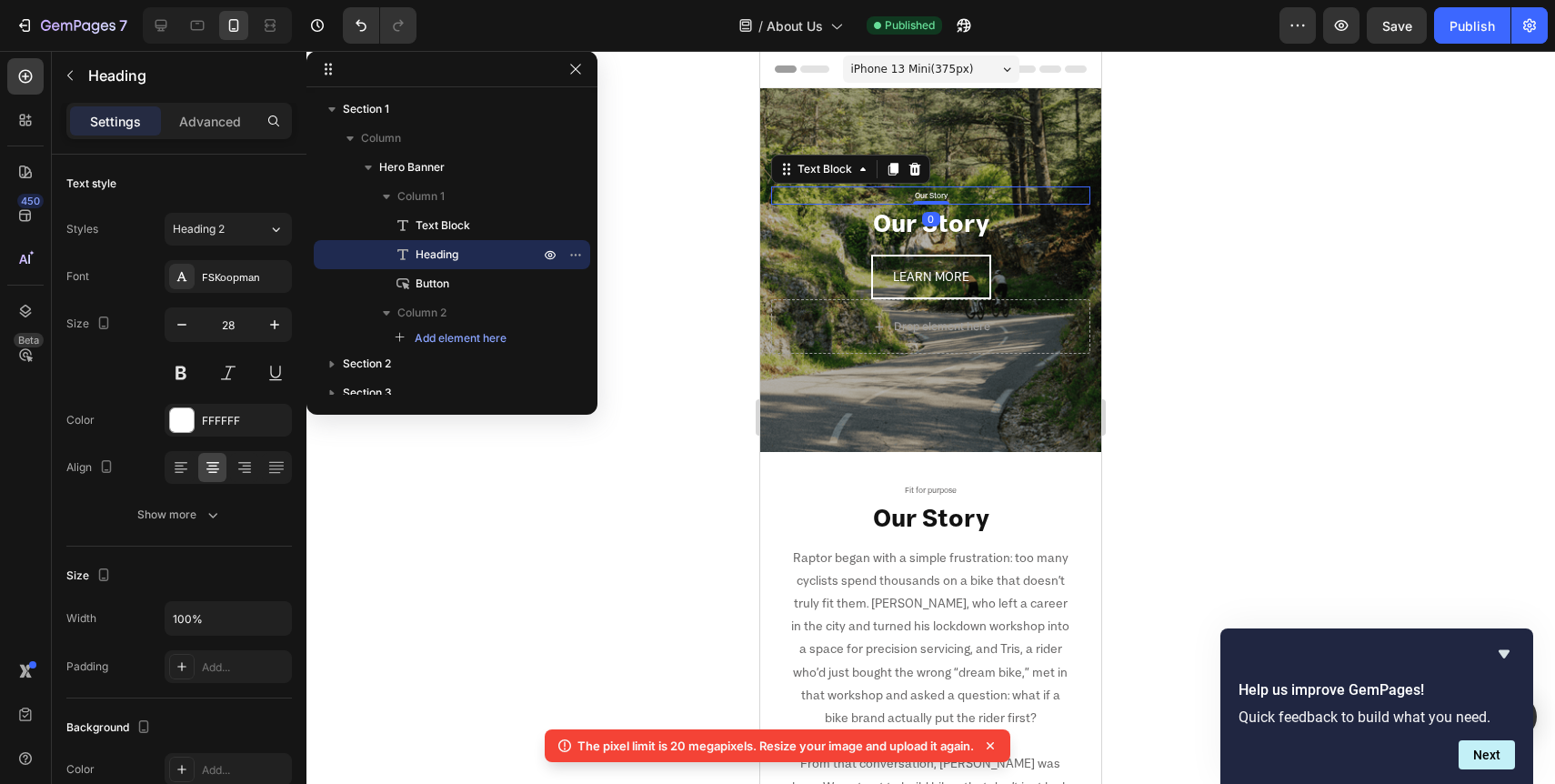
click at [944, 197] on p "Our Story" at bounding box center [931, 196] width 315 height 15
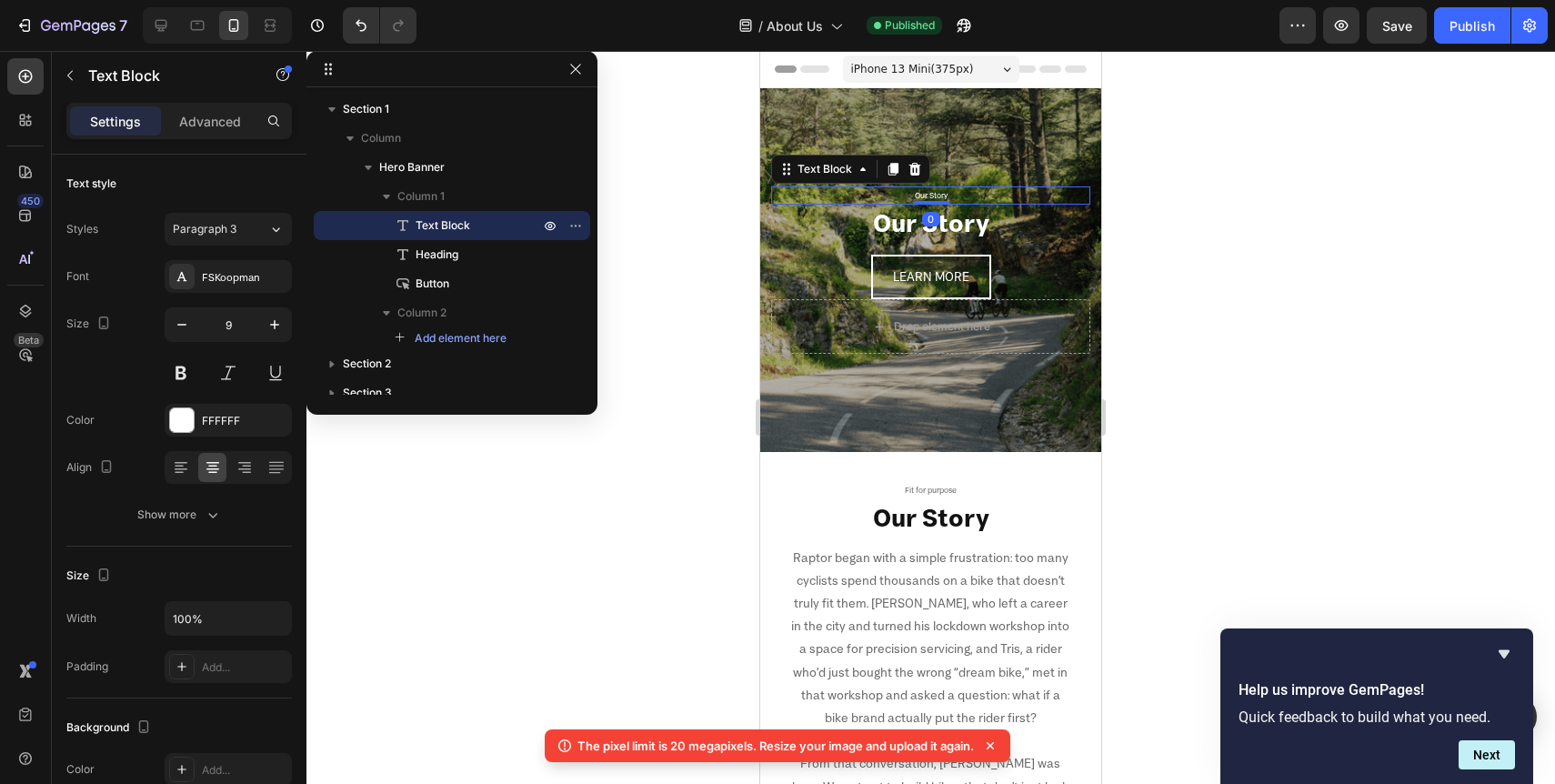
click at [944, 197] on p "Our Story" at bounding box center [931, 196] width 315 height 15
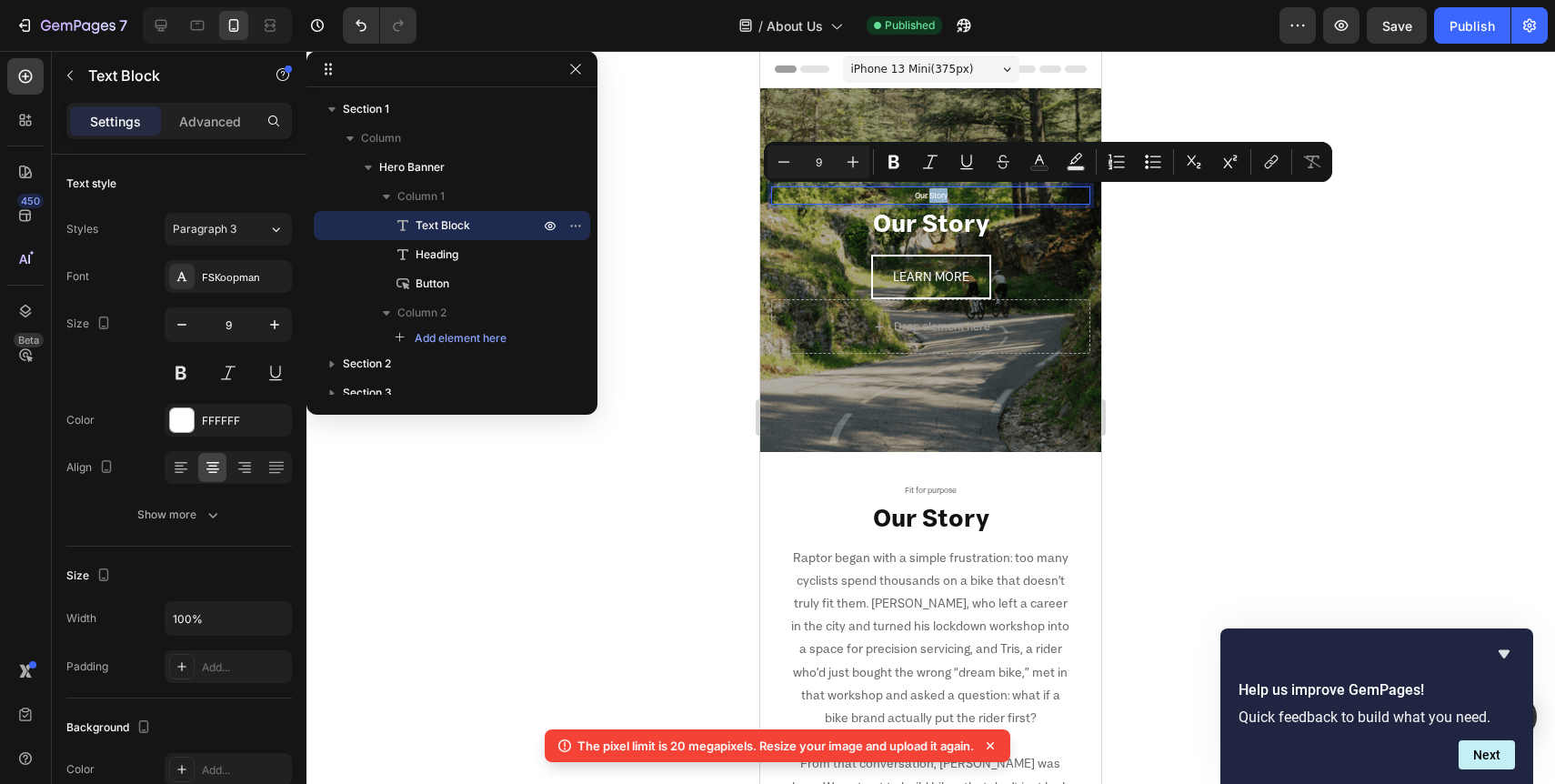
click at [957, 197] on p "Our Story" at bounding box center [931, 196] width 315 height 15
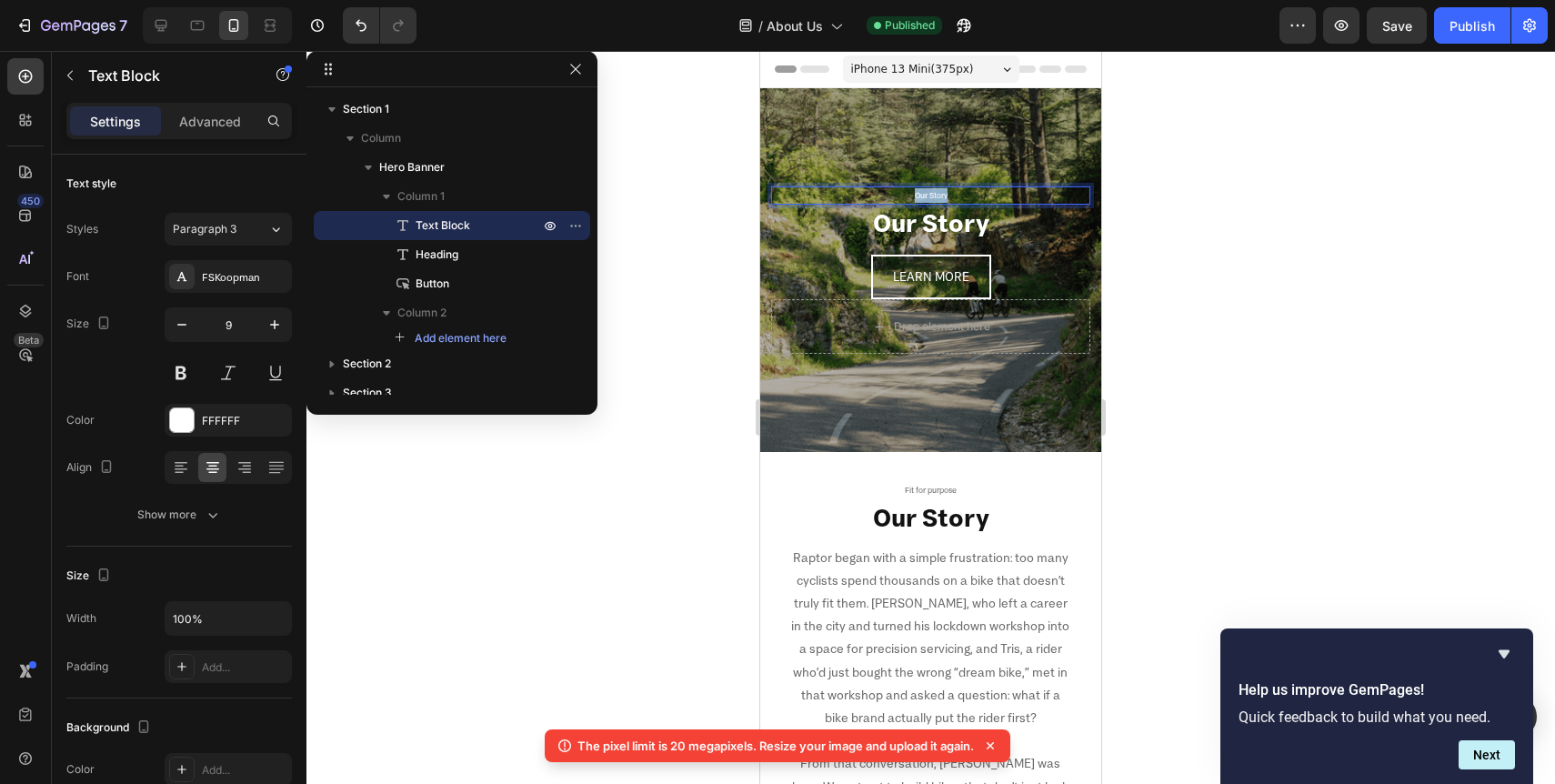
drag, startPoint x: 957, startPoint y: 197, endPoint x: 904, endPoint y: 196, distance: 53.0
click at [904, 196] on p "Our Story" at bounding box center [931, 196] width 315 height 15
click at [1316, 342] on div at bounding box center [930, 417] width 1249 height 733
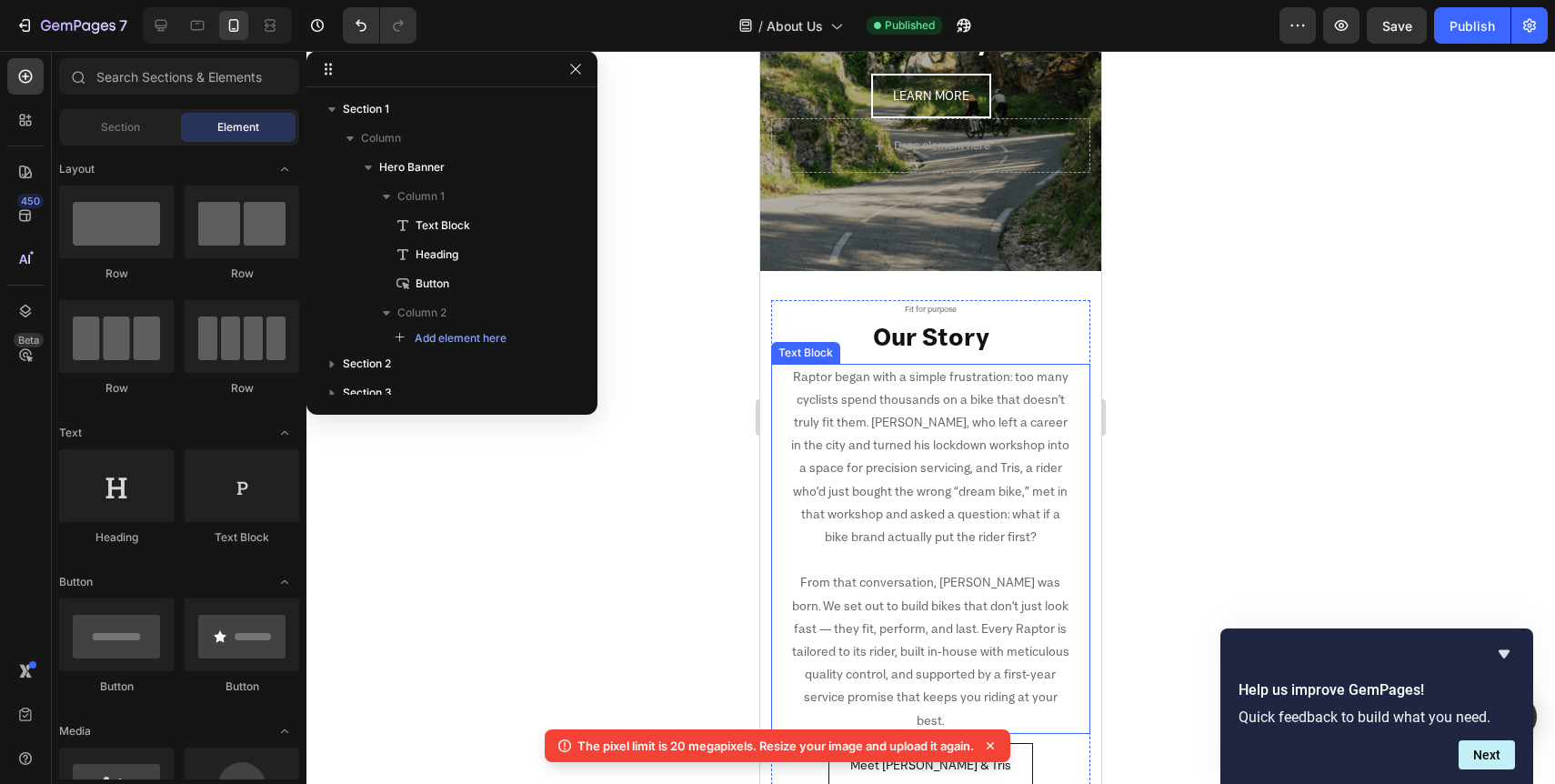
scroll to position [211, 0]
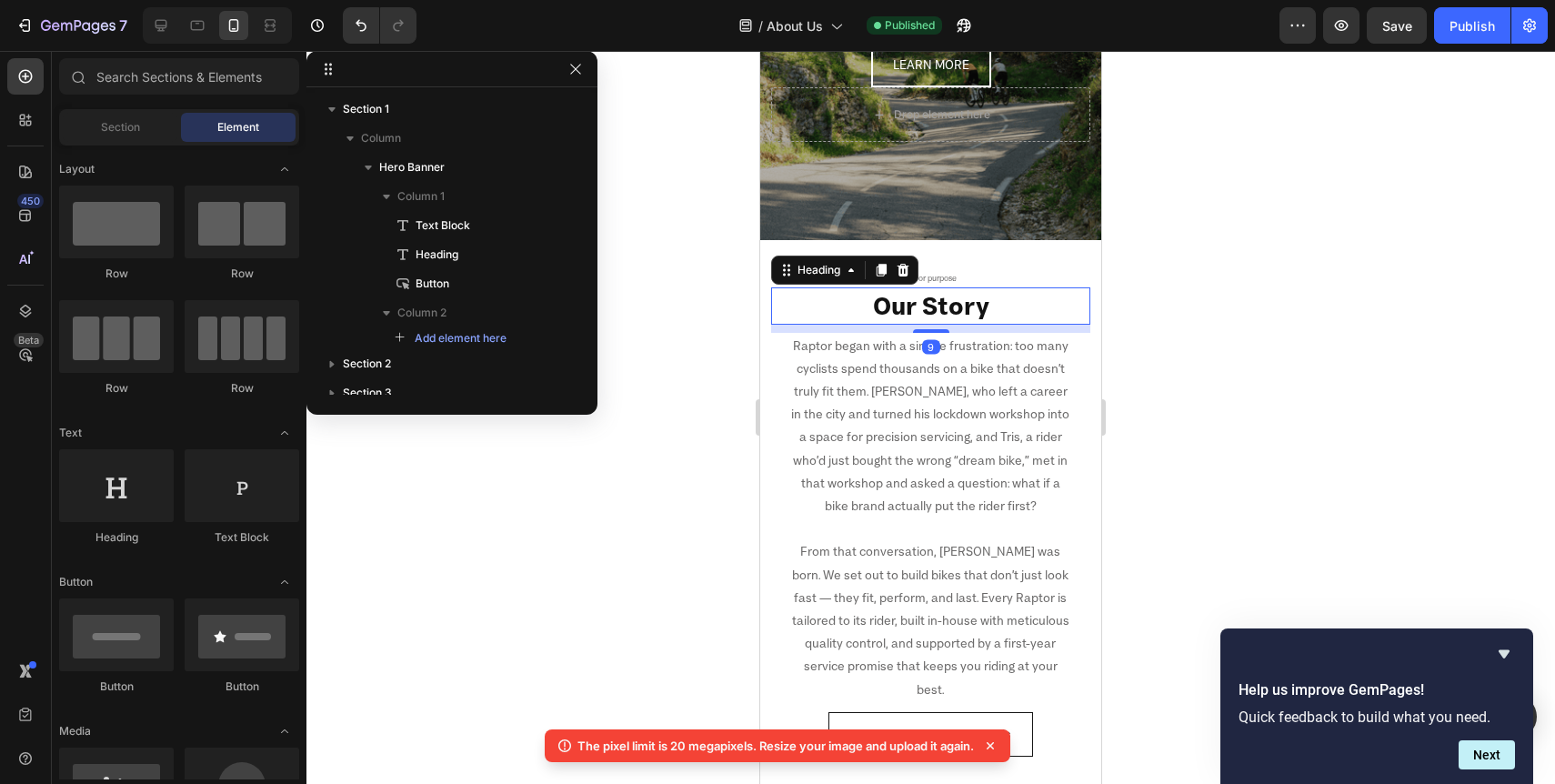
click at [970, 314] on h2 "Our Story" at bounding box center [931, 305] width 319 height 36
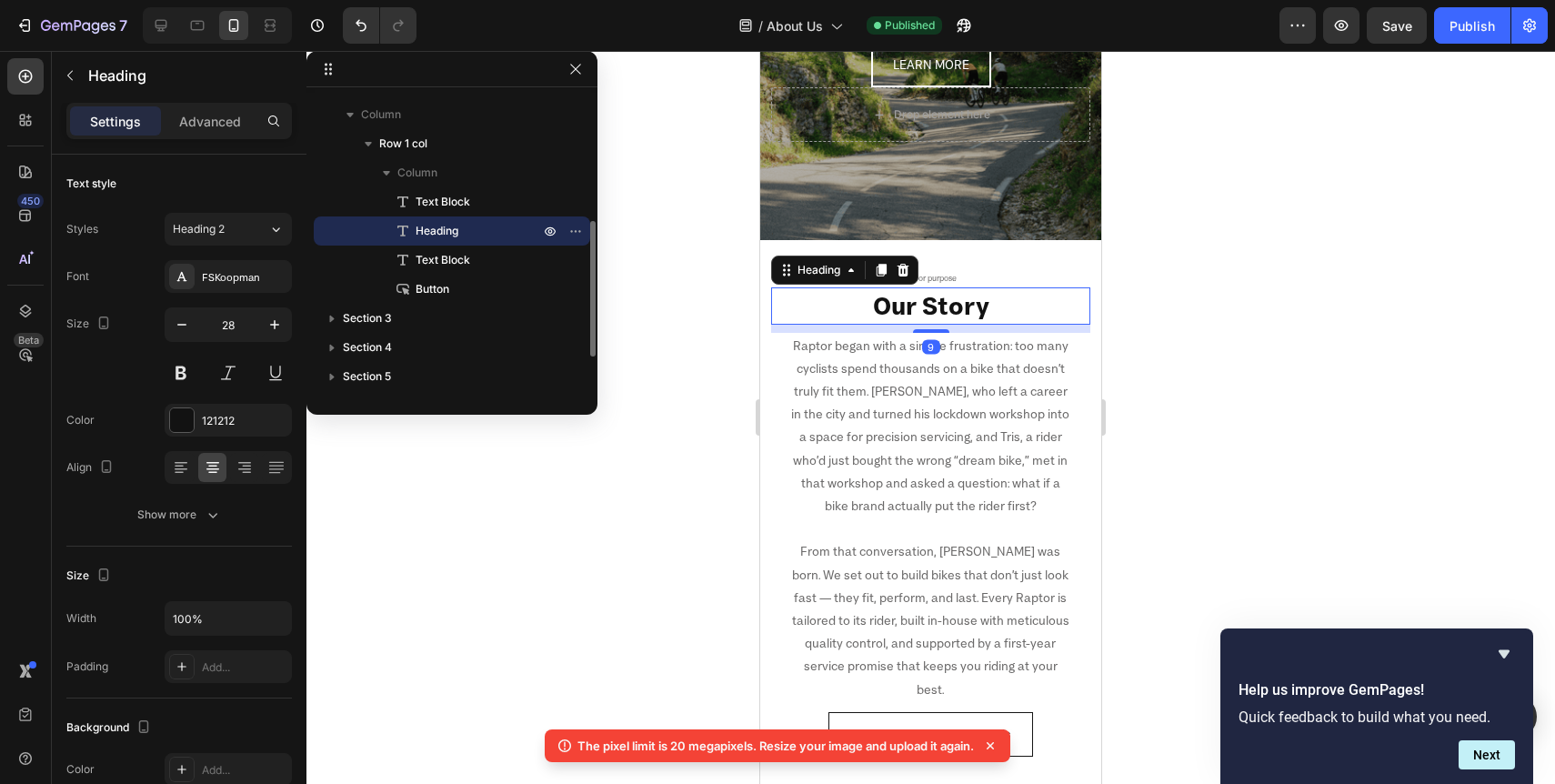
click at [970, 314] on h2 "Our Story" at bounding box center [931, 305] width 319 height 36
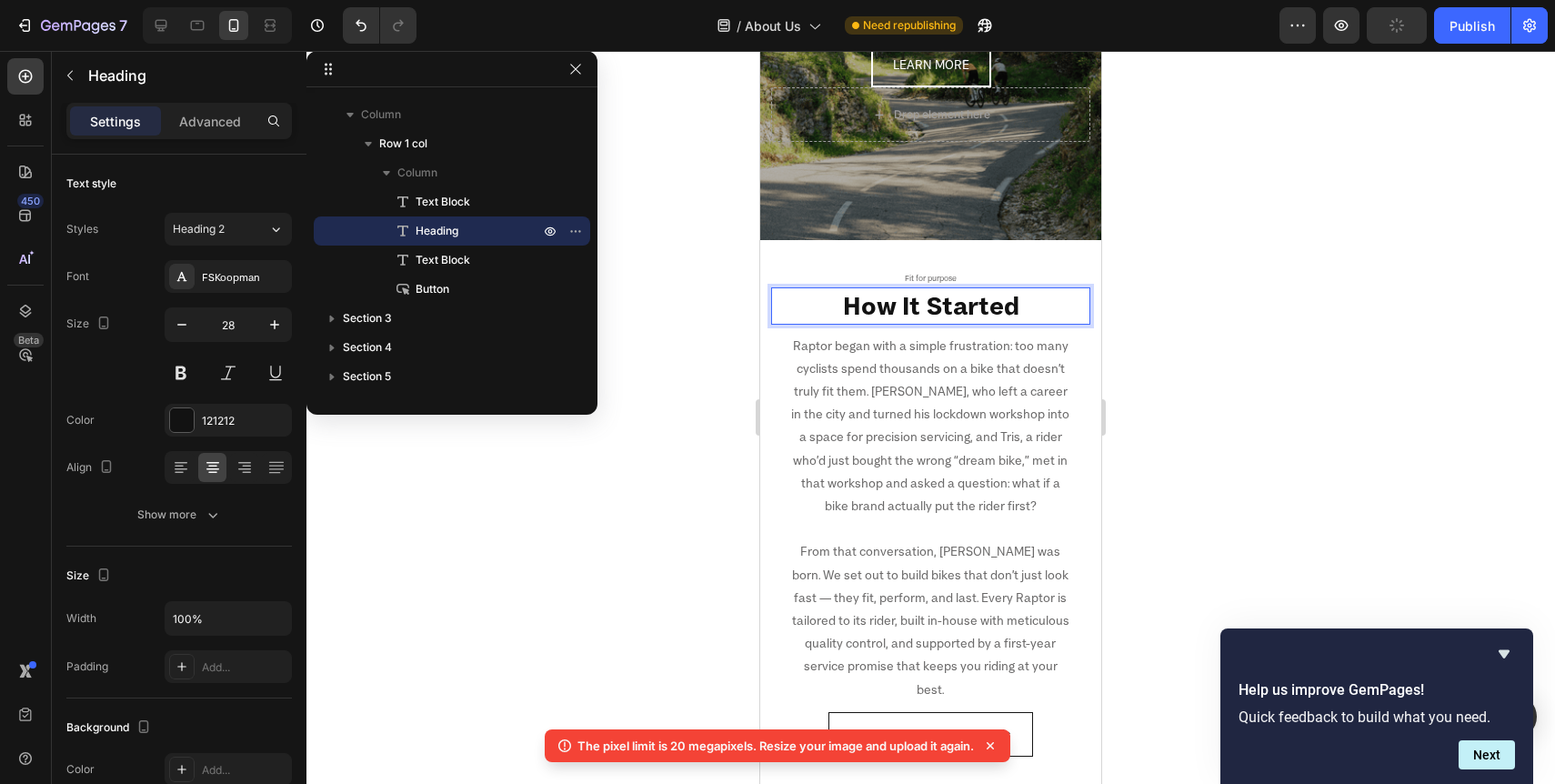
click at [1277, 408] on div at bounding box center [930, 417] width 1249 height 733
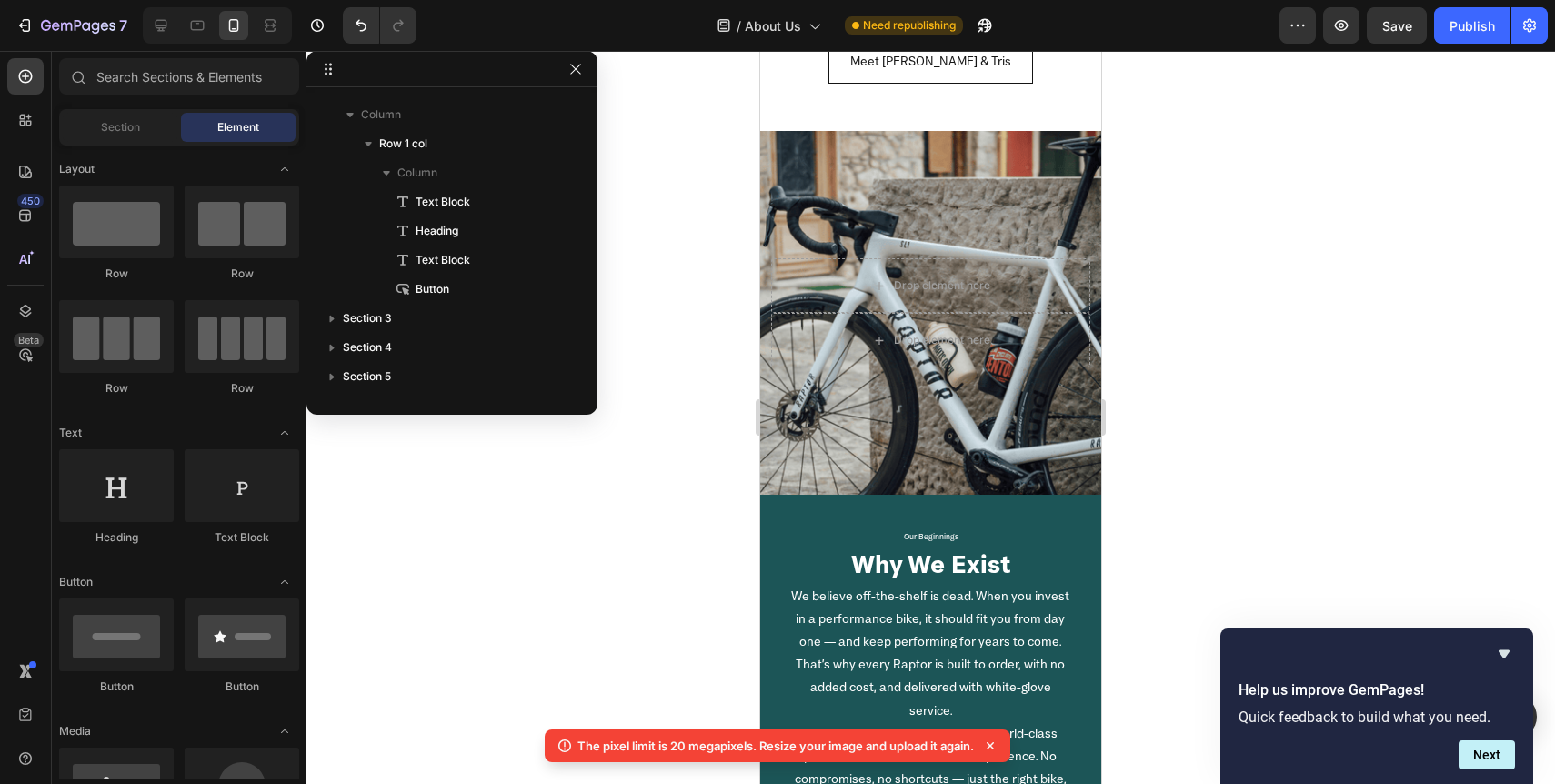
scroll to position [894, 0]
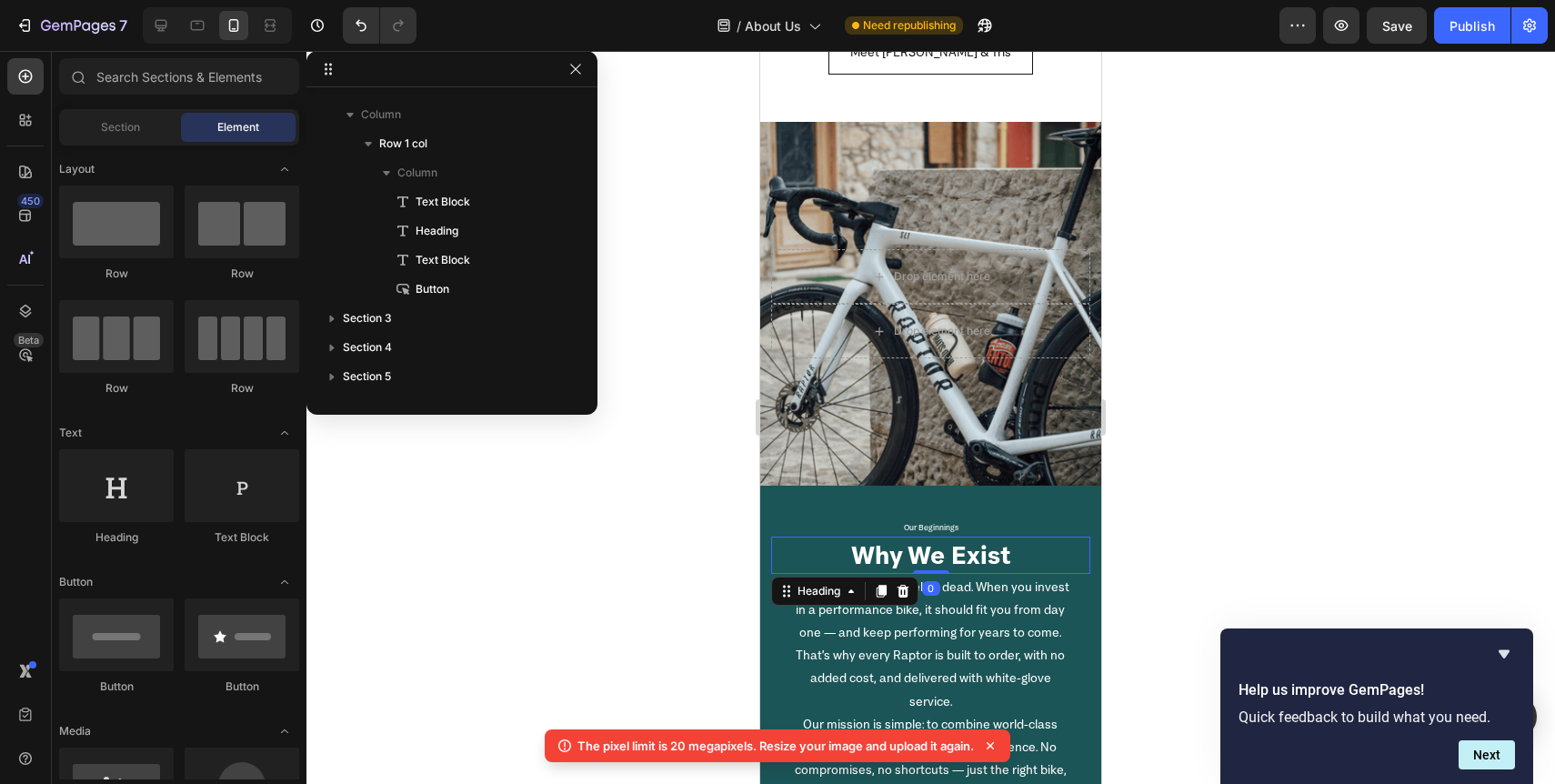
click at [954, 537] on h2 "Why We Exist" at bounding box center [931, 555] width 319 height 36
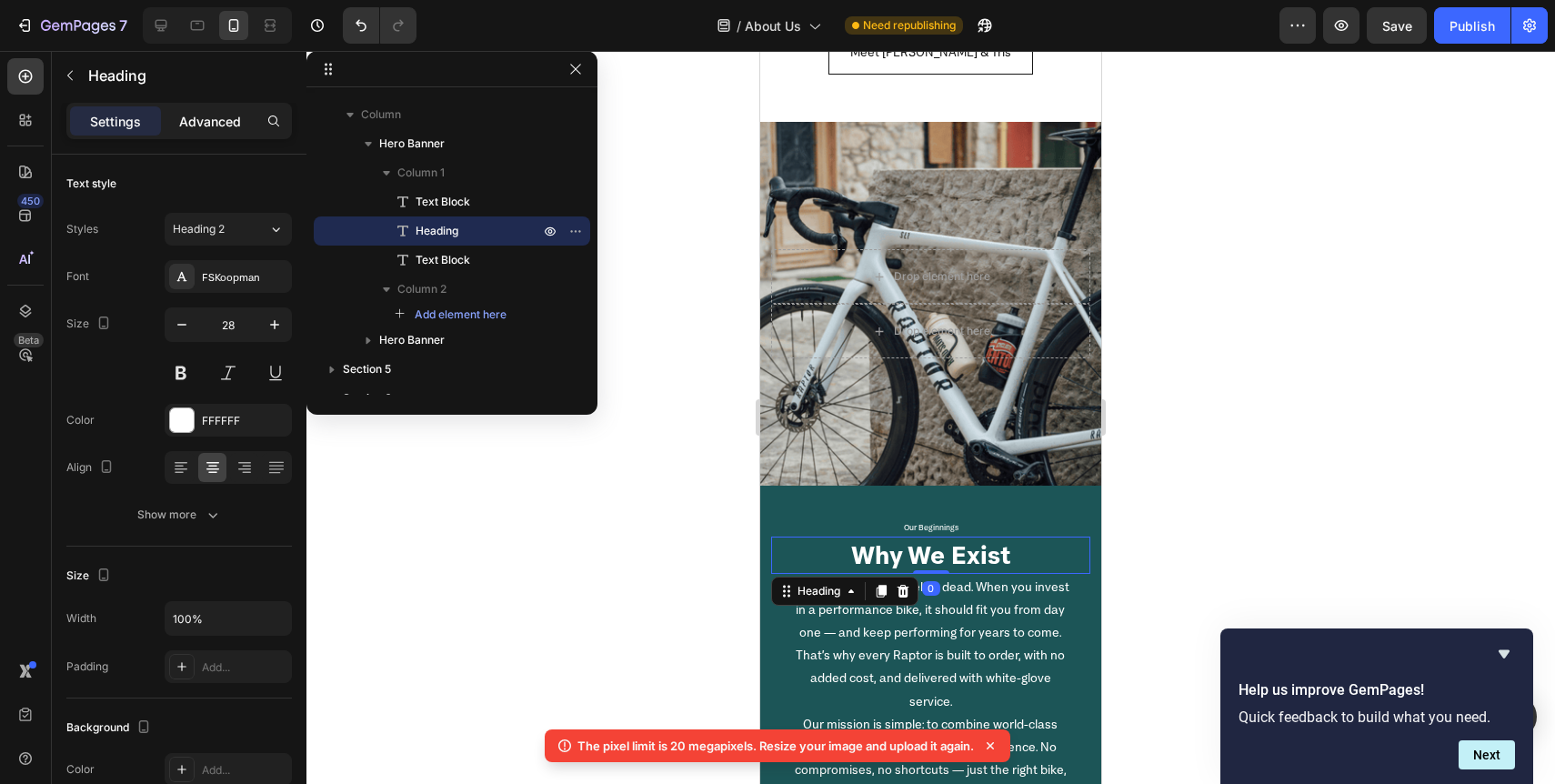
click at [213, 133] on div "Advanced" at bounding box center [210, 121] width 91 height 29
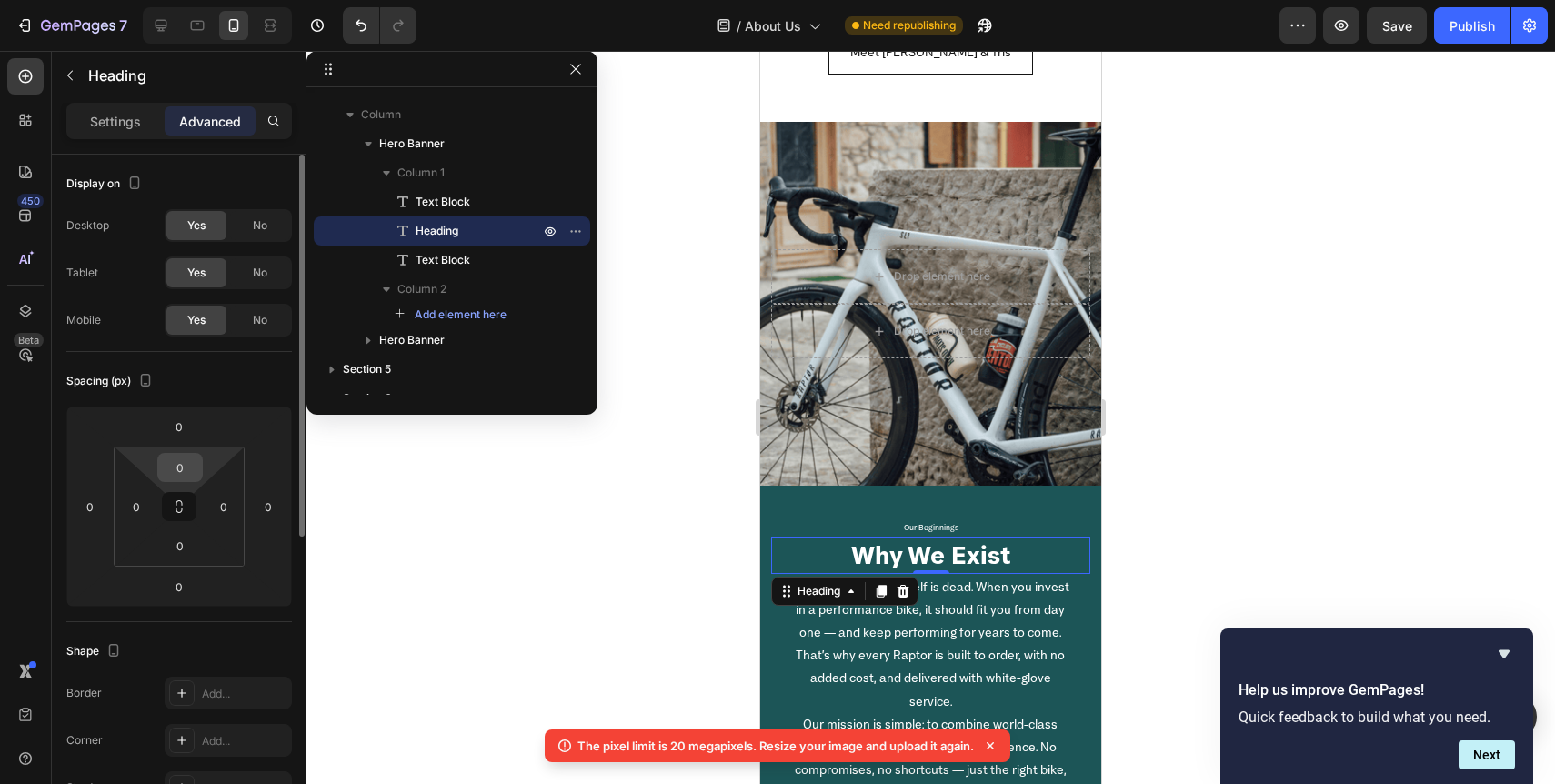
click at [184, 464] on input "0" at bounding box center [180, 467] width 36 height 27
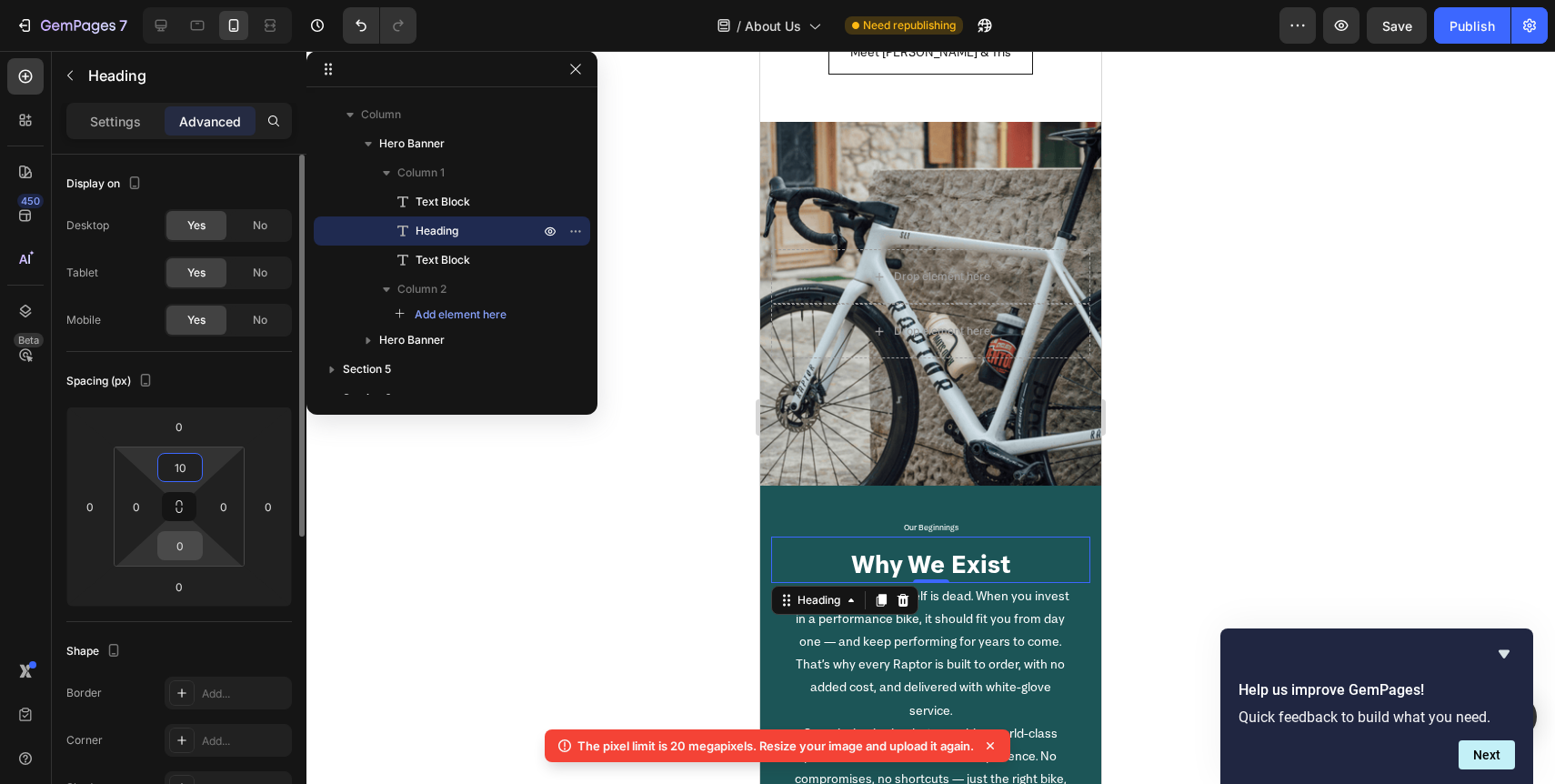
type input "10"
click at [185, 551] on input "0" at bounding box center [180, 545] width 36 height 27
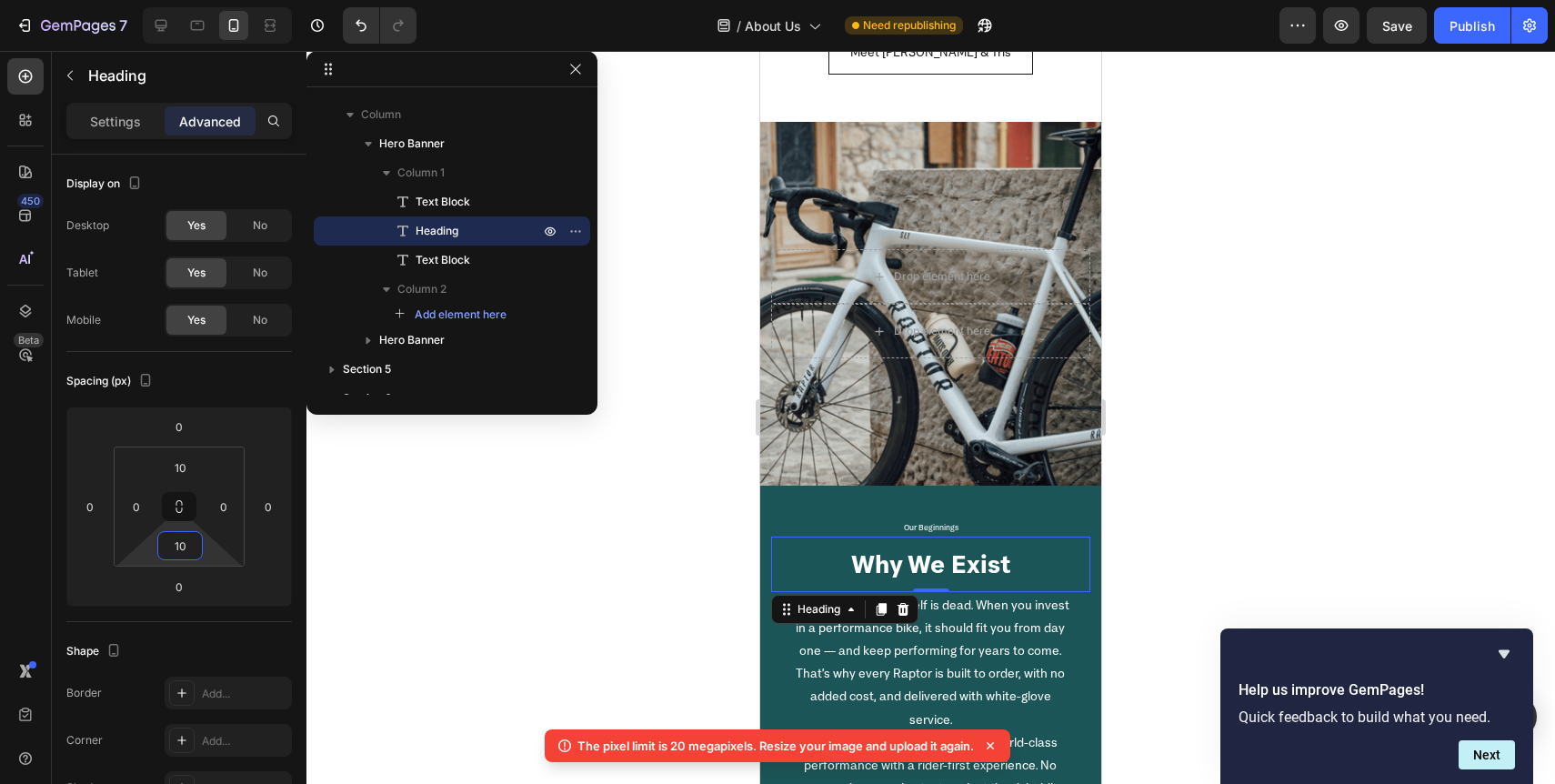
type input "10"
click at [466, 658] on div at bounding box center [930, 417] width 1249 height 733
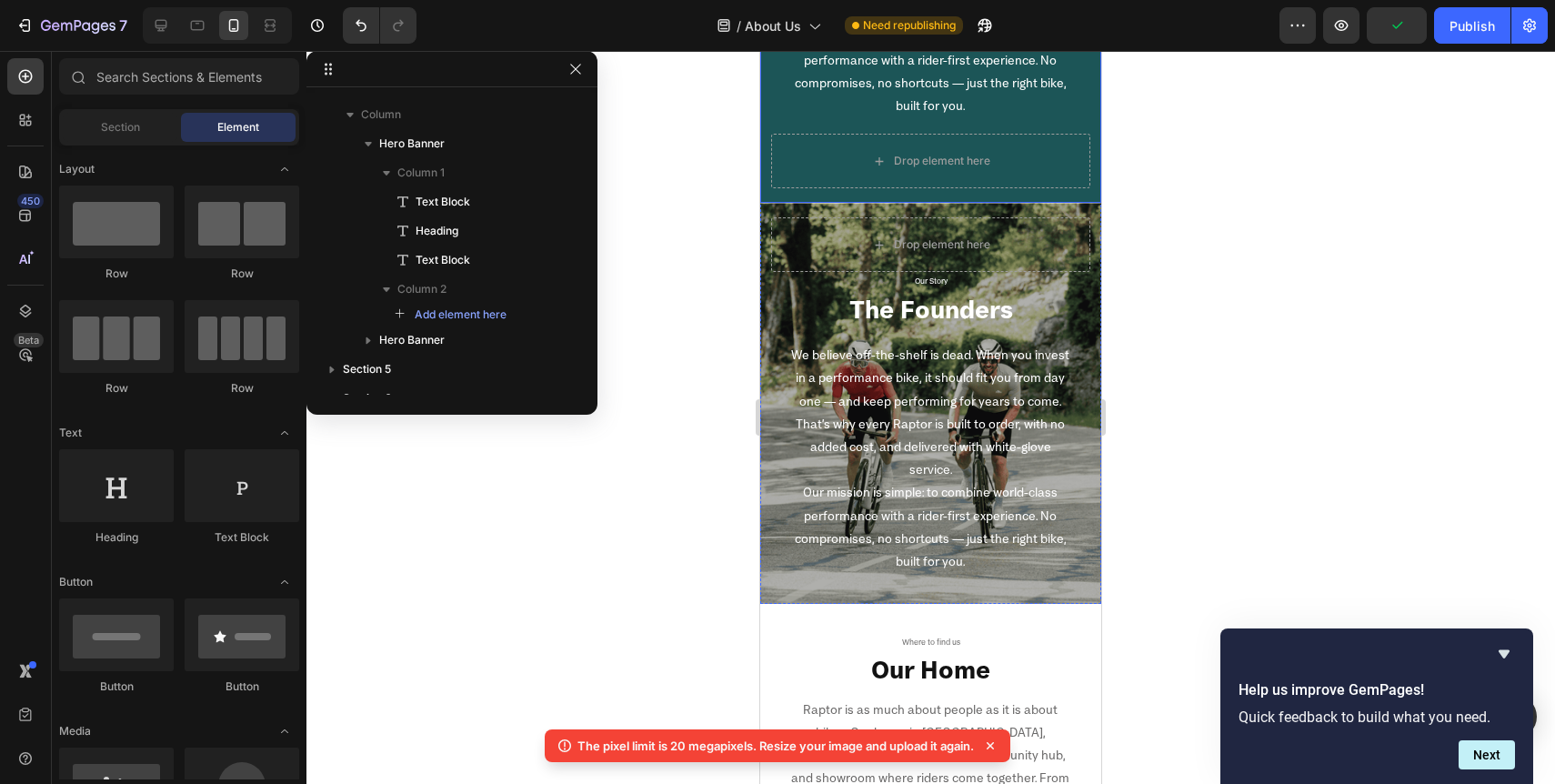
scroll to position [1580, 0]
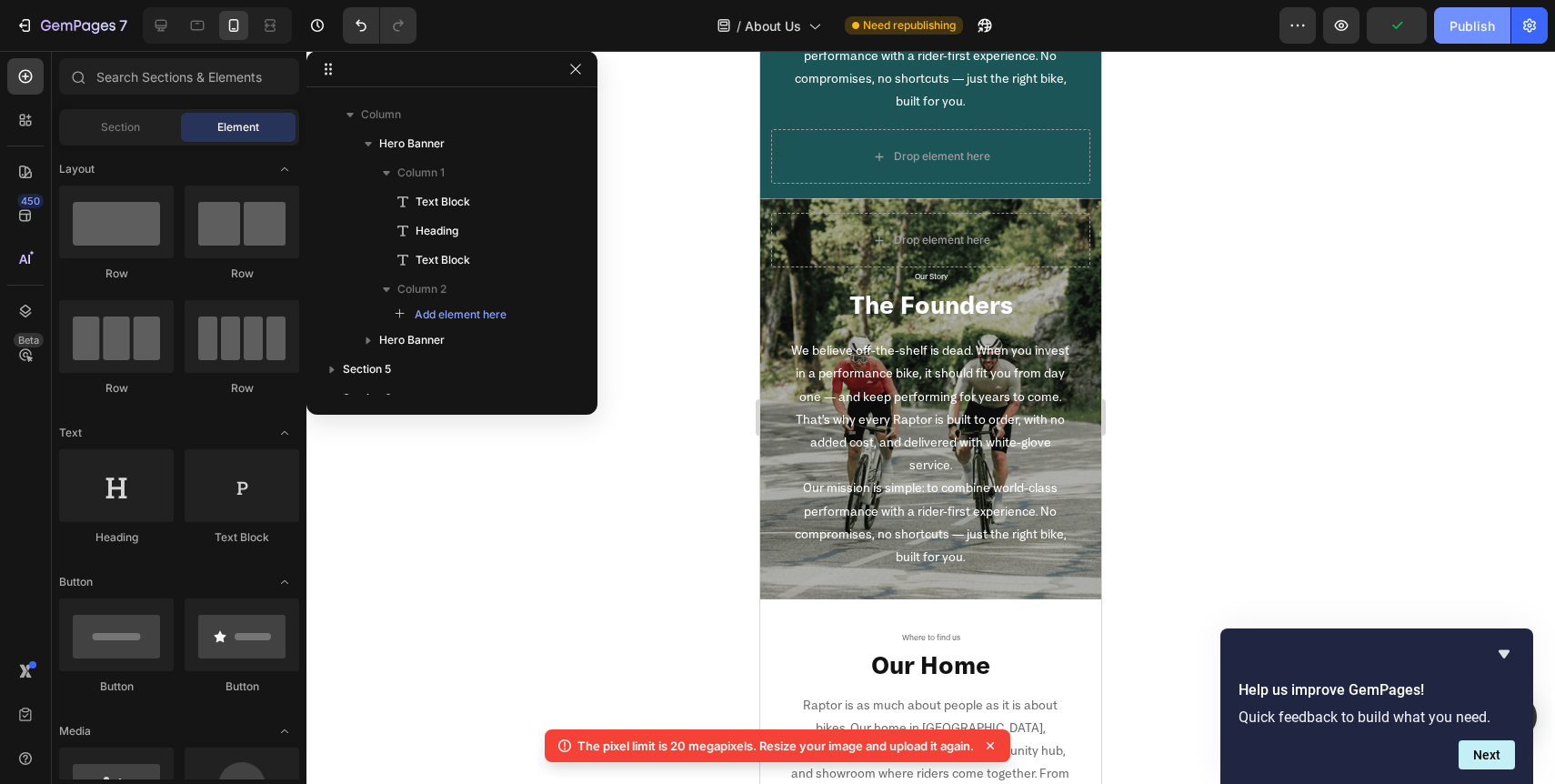
click at [1478, 29] on div "Publish" at bounding box center [1473, 25] width 46 height 19
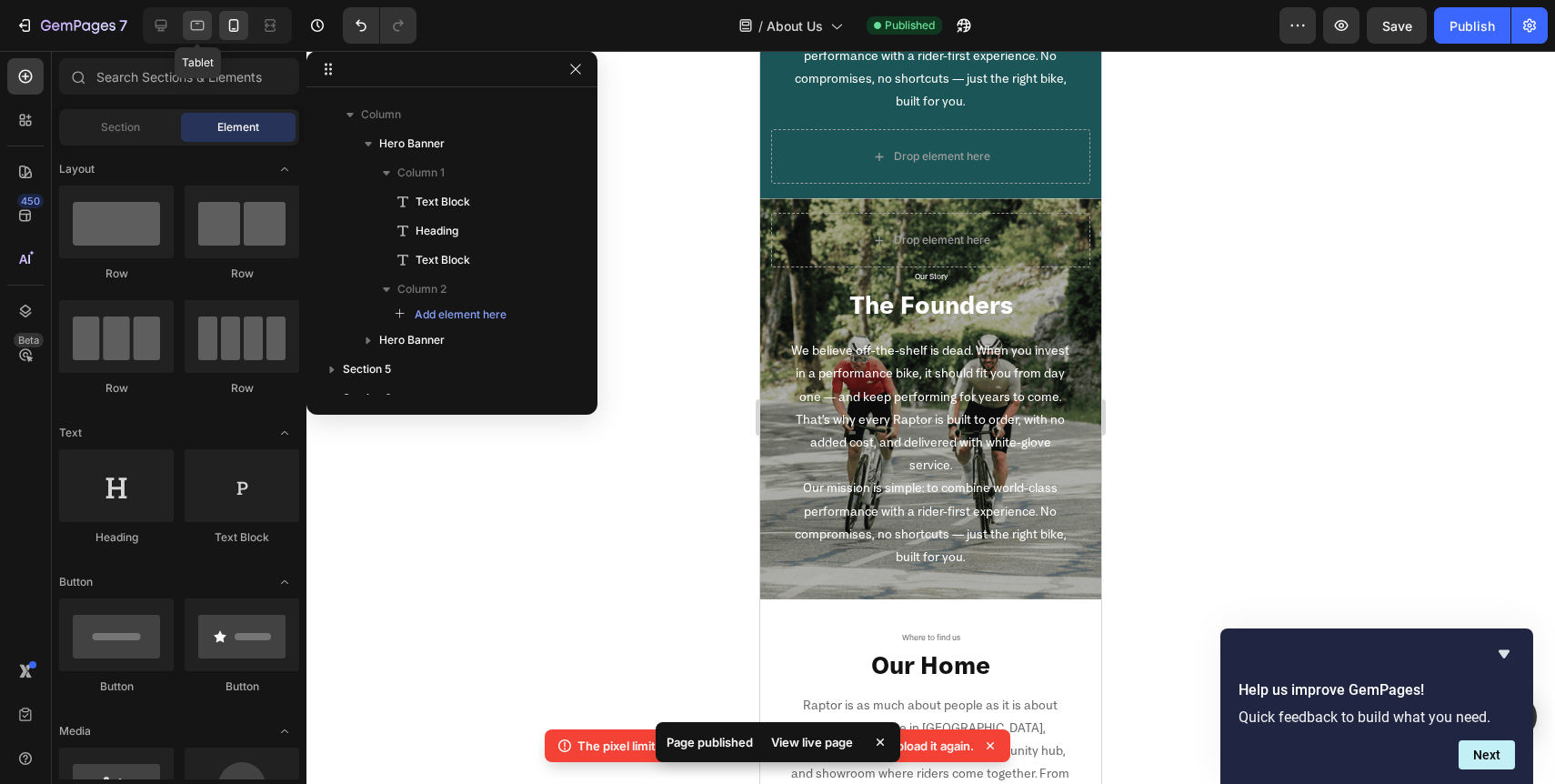
click at [193, 35] on div at bounding box center [197, 25] width 29 height 29
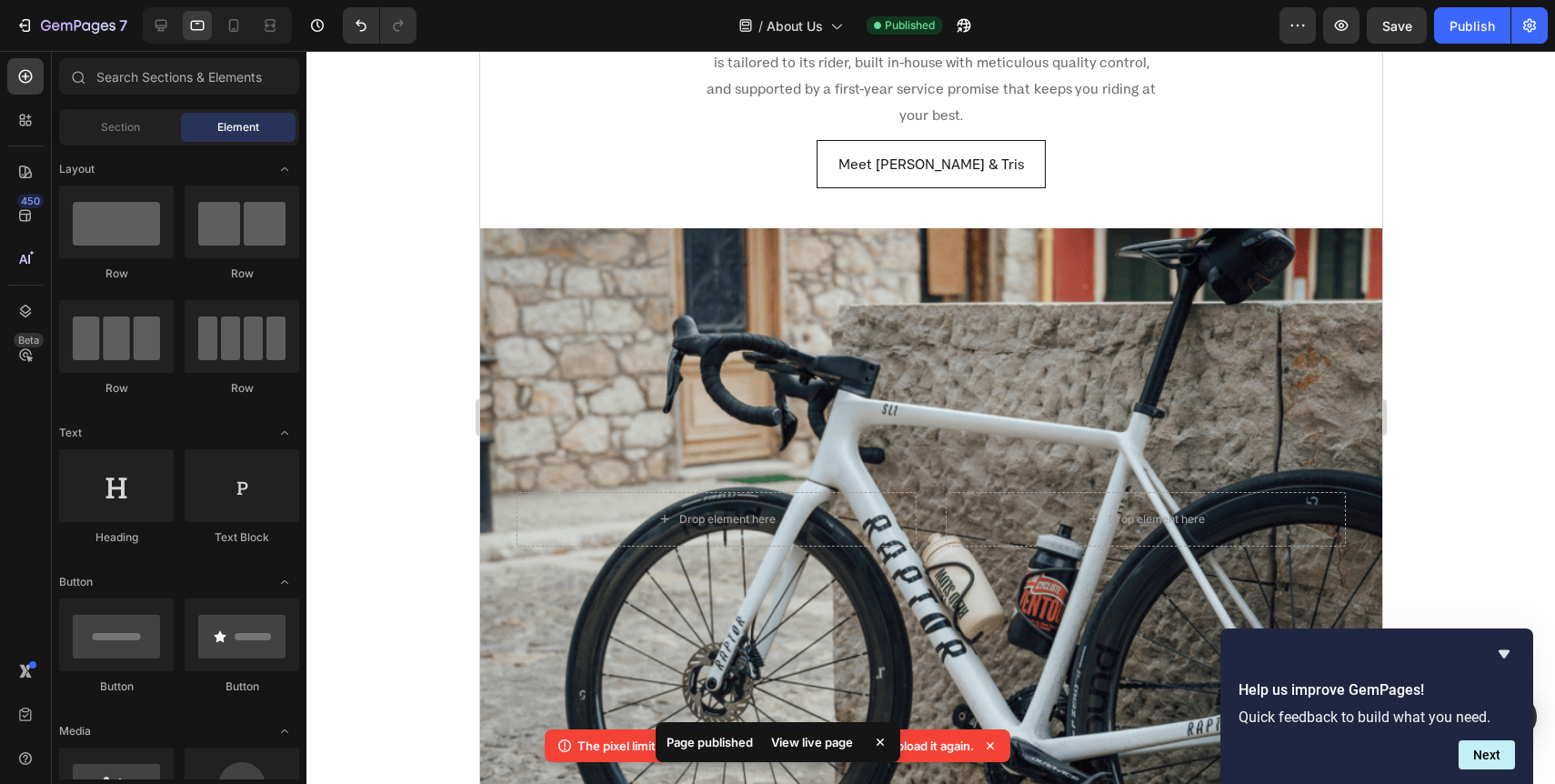
scroll to position [758, 0]
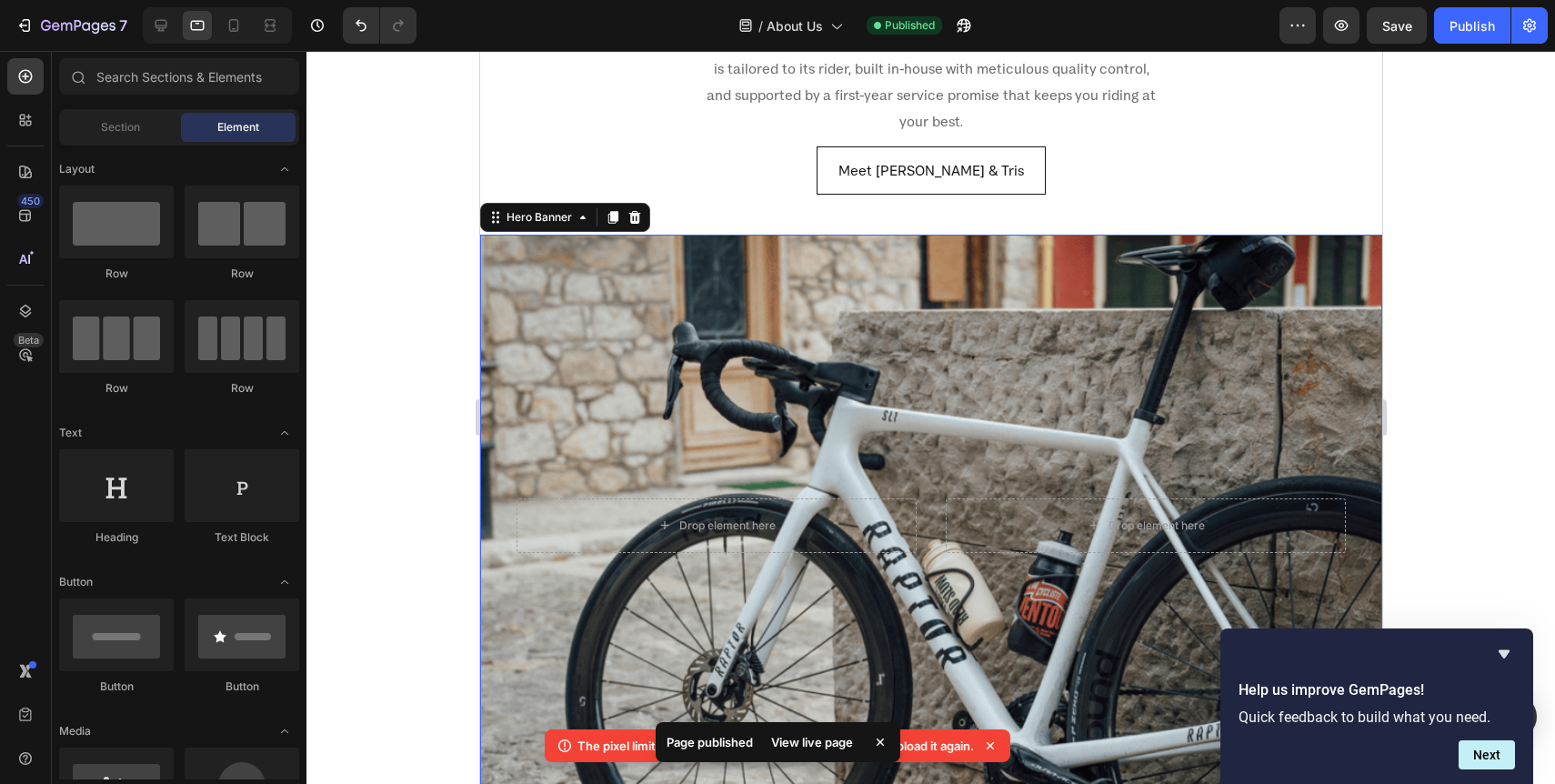
click at [525, 325] on div "Overlay" at bounding box center [930, 525] width 902 height 582
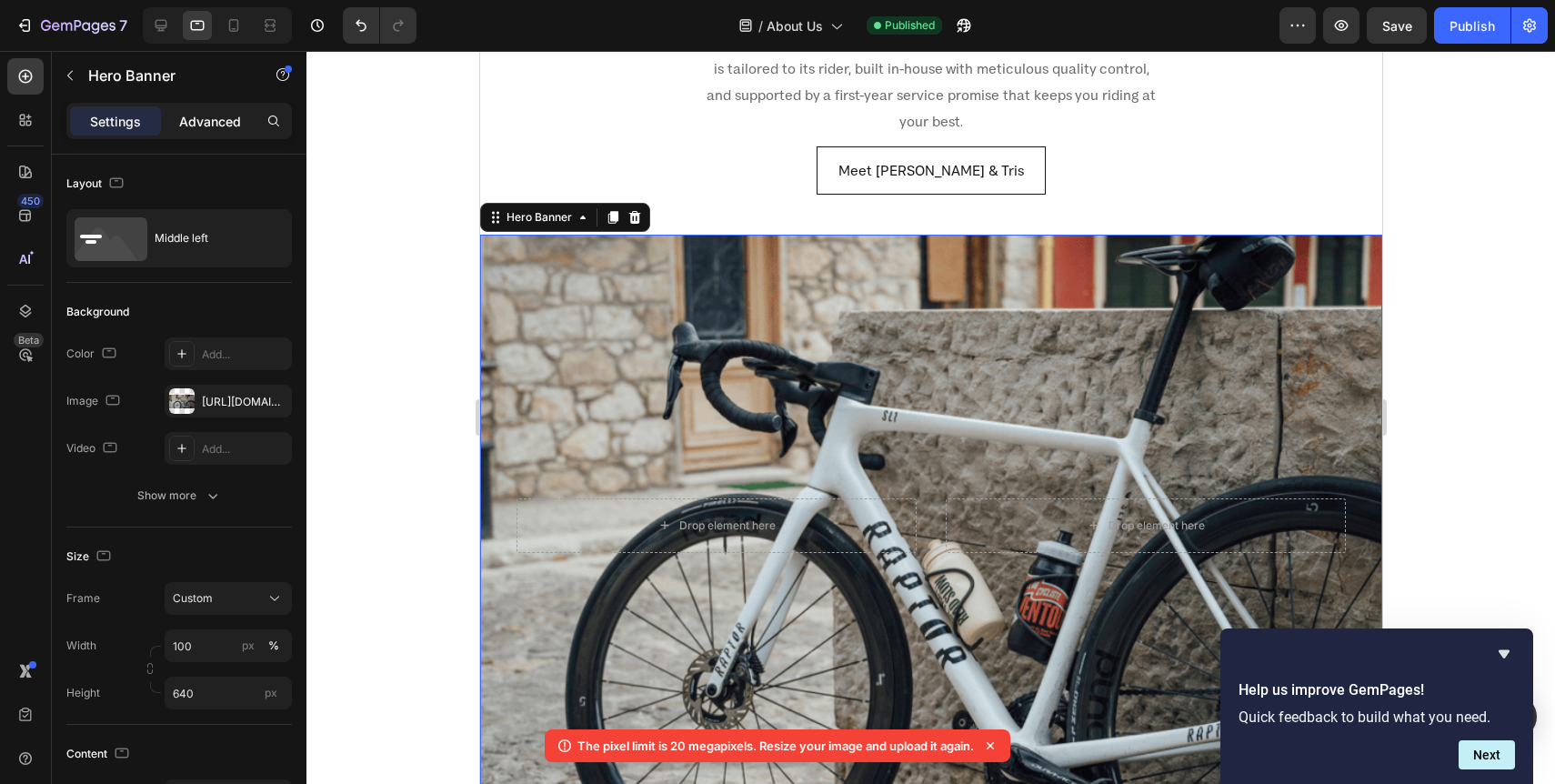
click at [220, 125] on p "Advanced" at bounding box center [211, 121] width 62 height 19
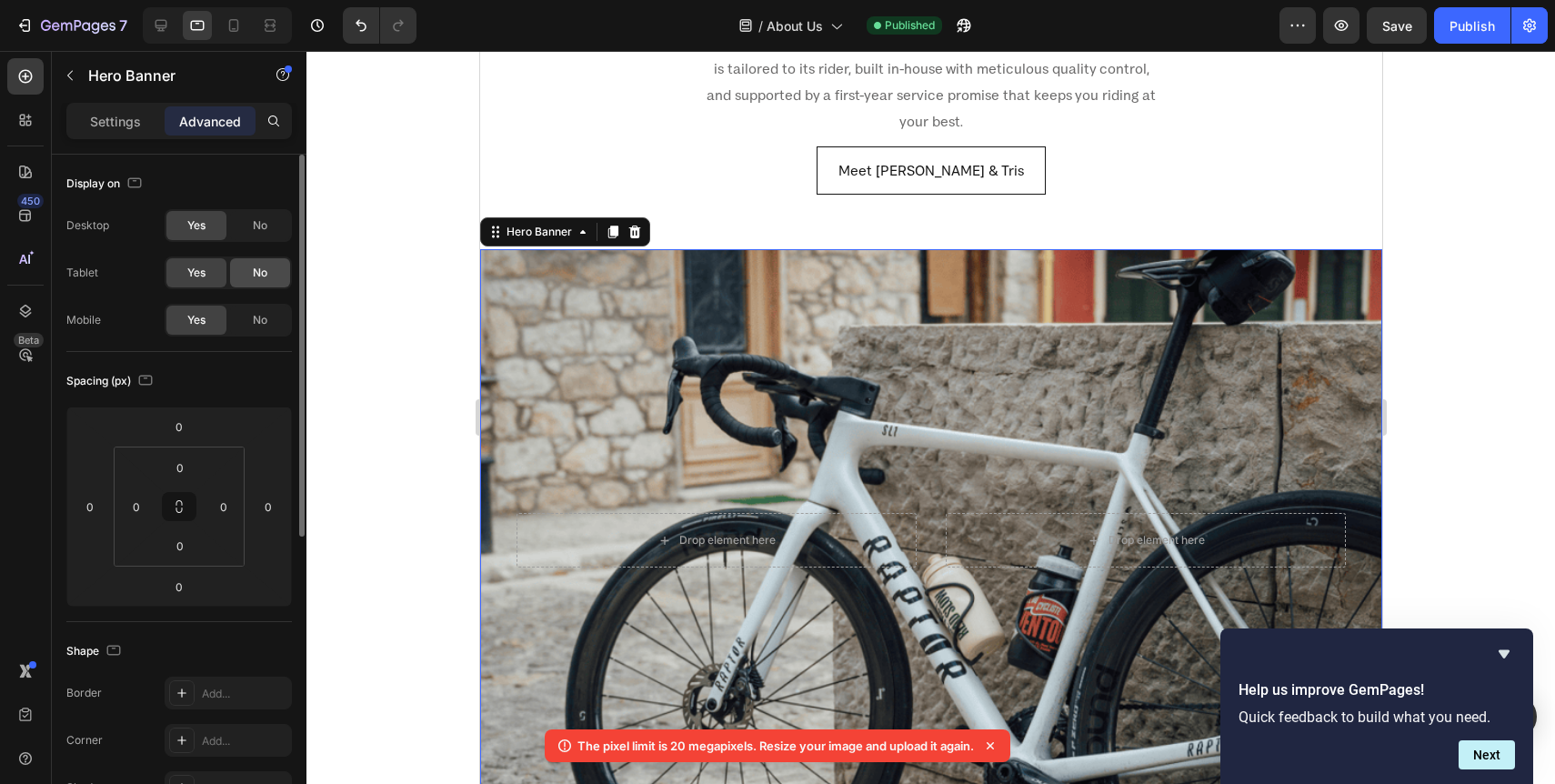
click at [260, 270] on span "No" at bounding box center [259, 272] width 15 height 16
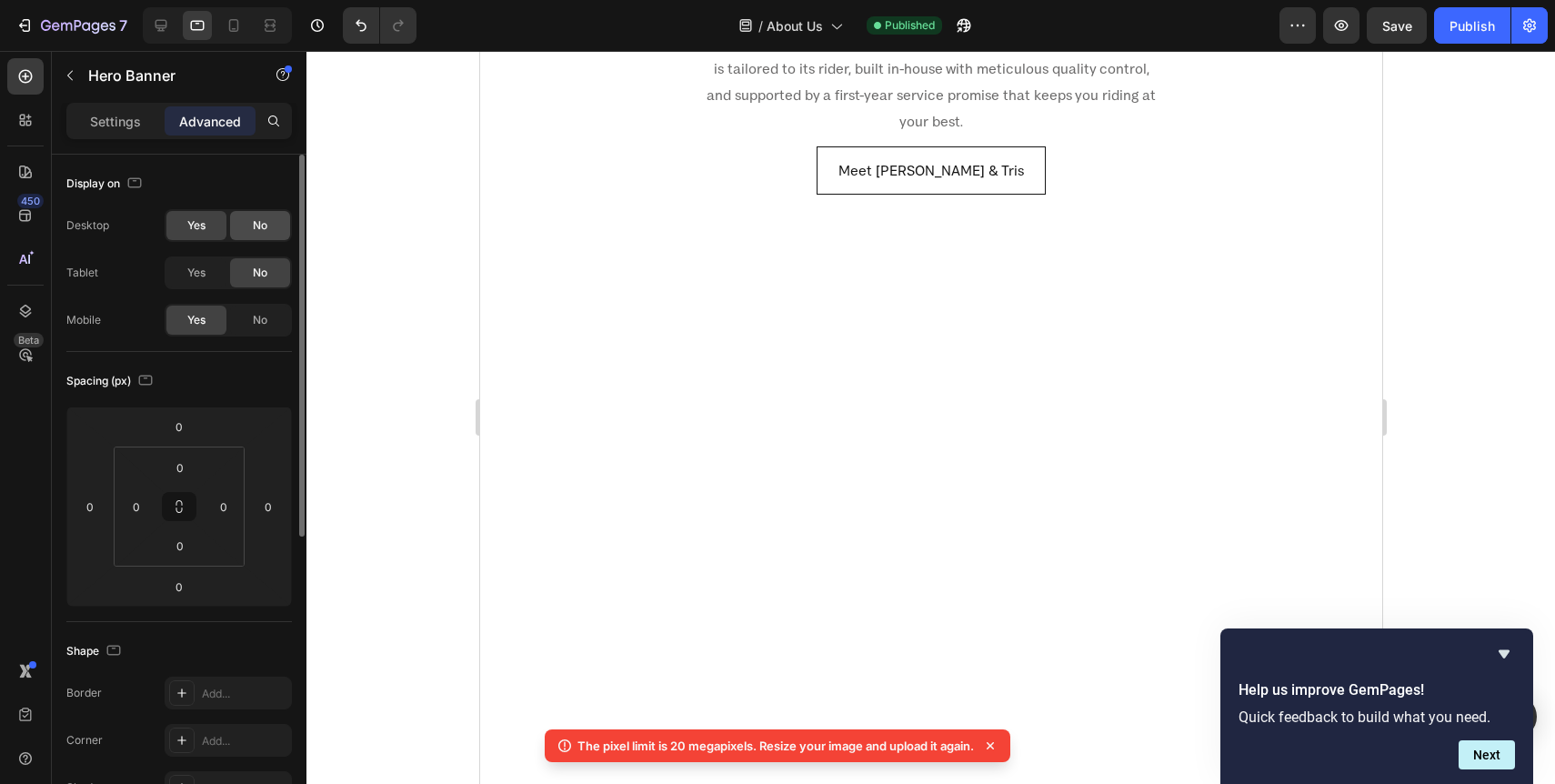
click at [260, 227] on span "No" at bounding box center [259, 225] width 15 height 16
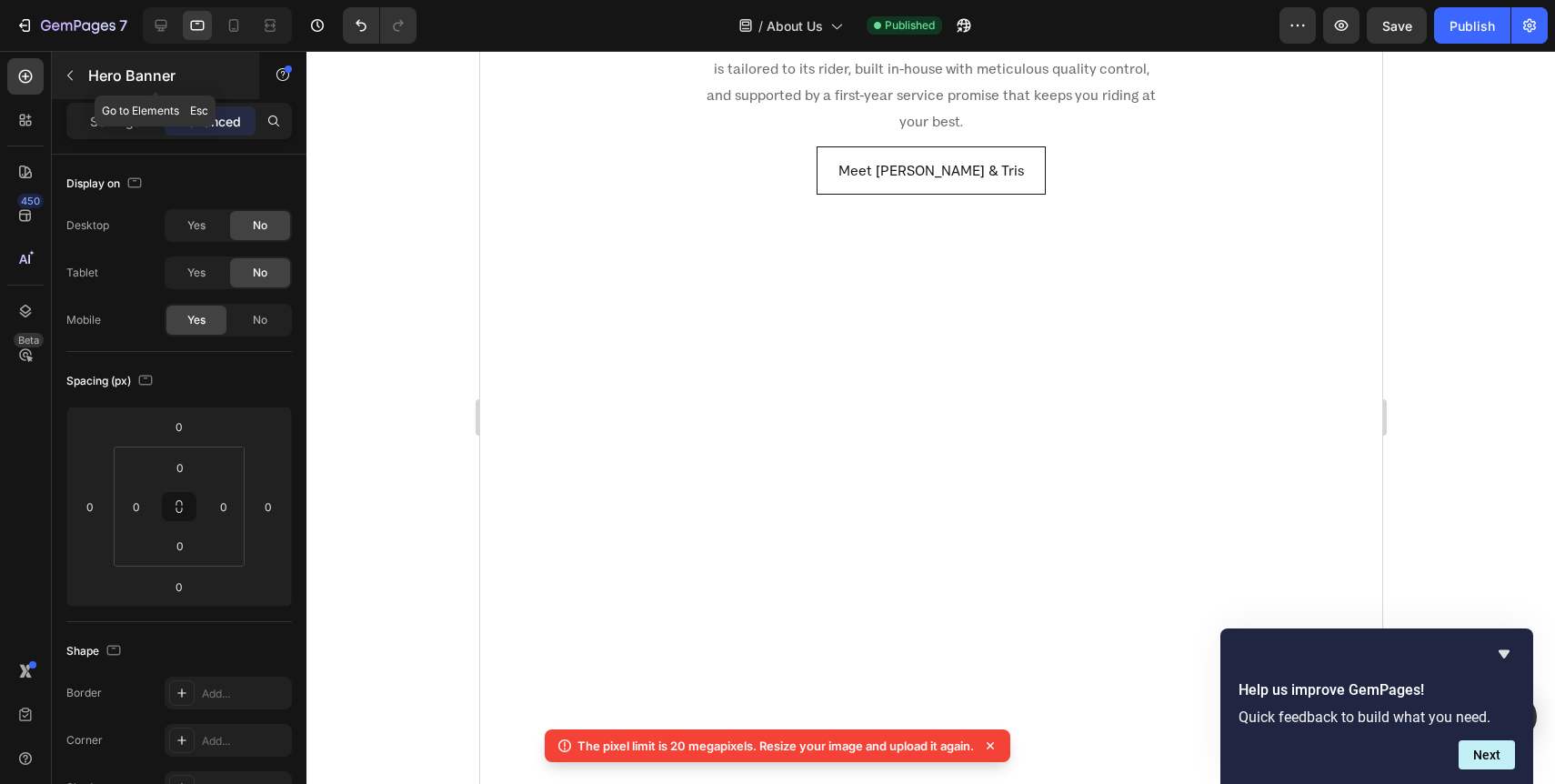
click at [105, 77] on p "Hero Banner" at bounding box center [165, 76] width 155 height 22
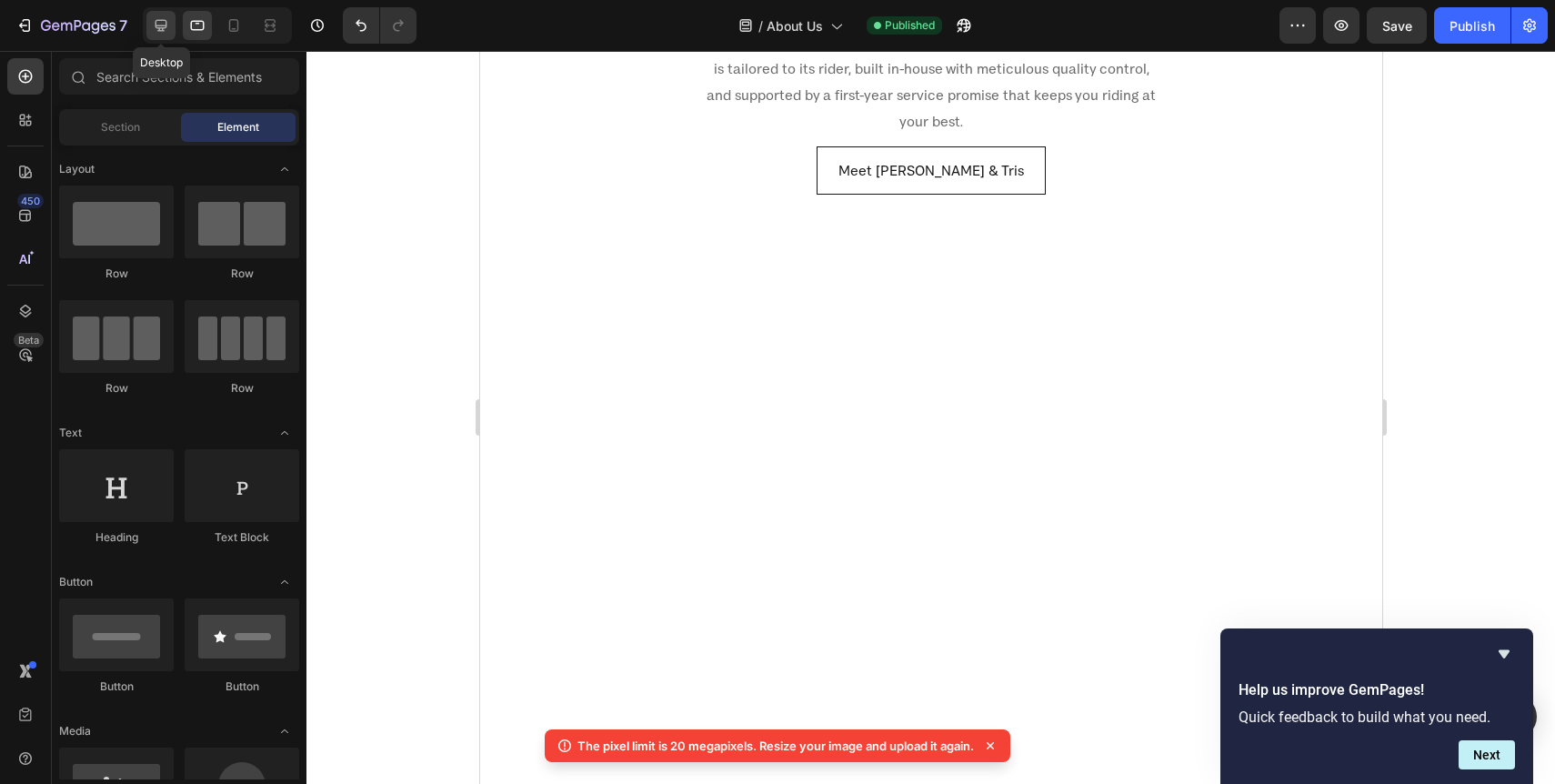
click at [167, 23] on icon at bounding box center [162, 26] width 12 height 12
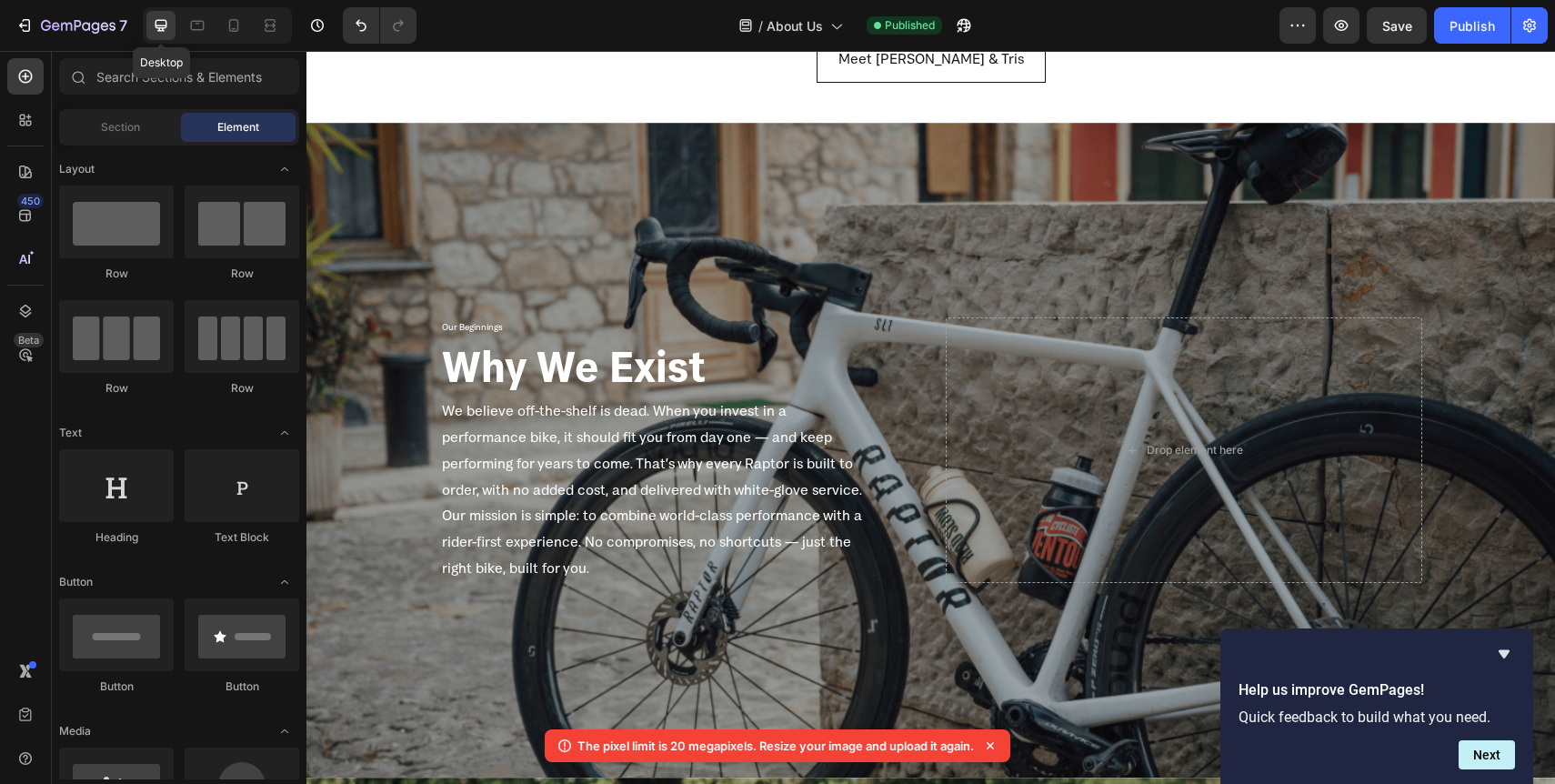
scroll to position [732, 0]
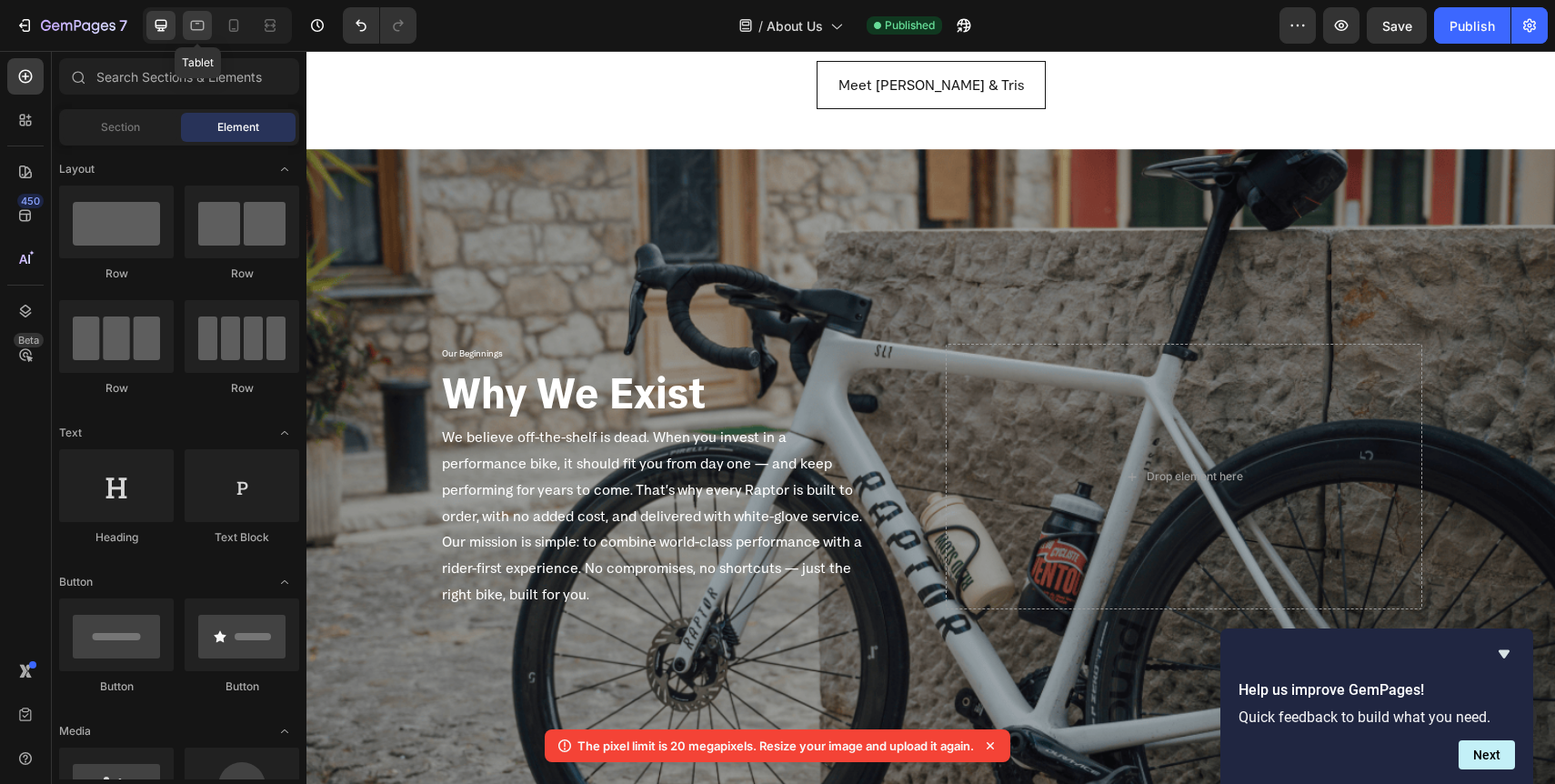
click at [203, 34] on icon at bounding box center [198, 25] width 18 height 18
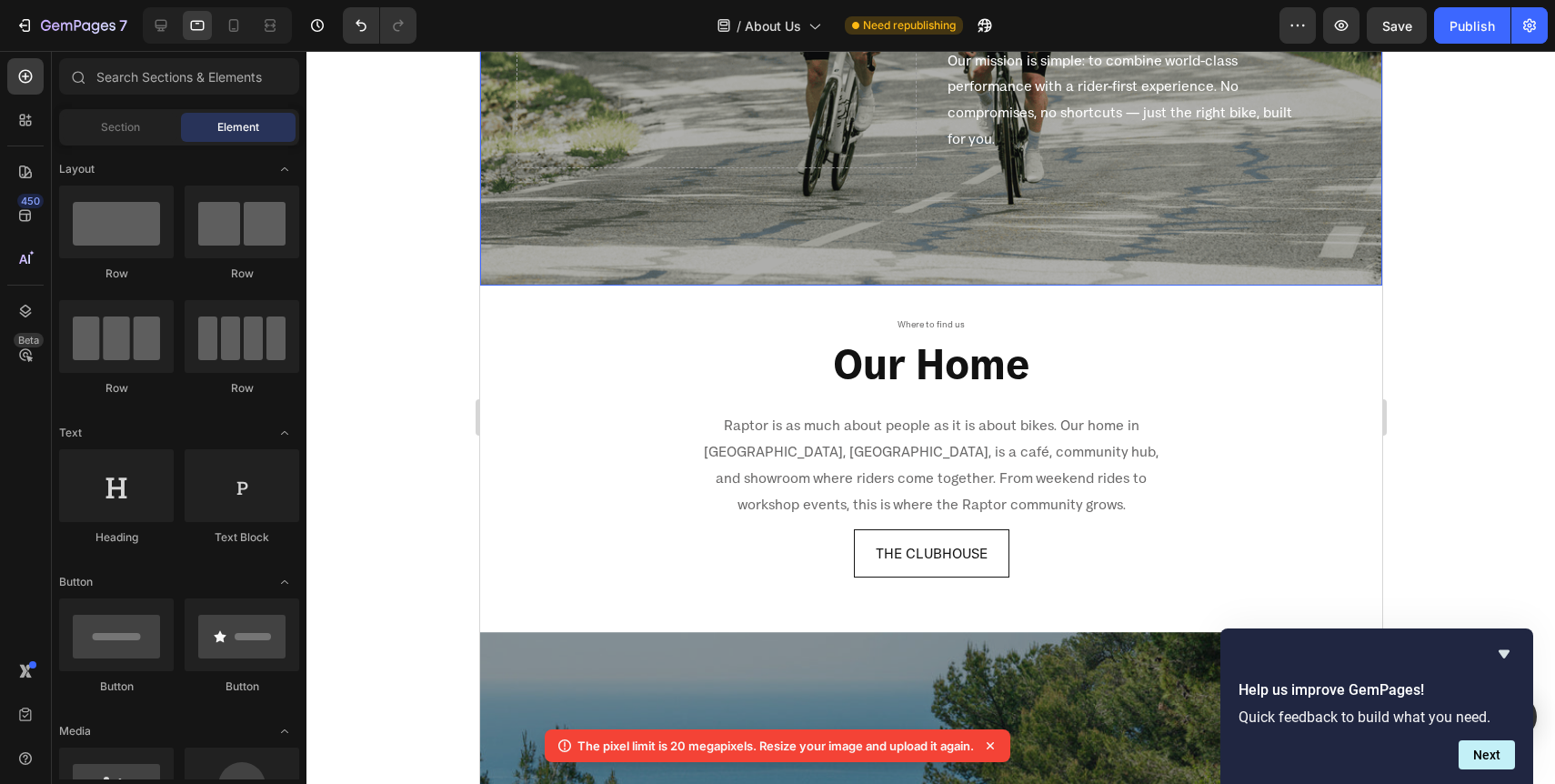
scroll to position [2321, 0]
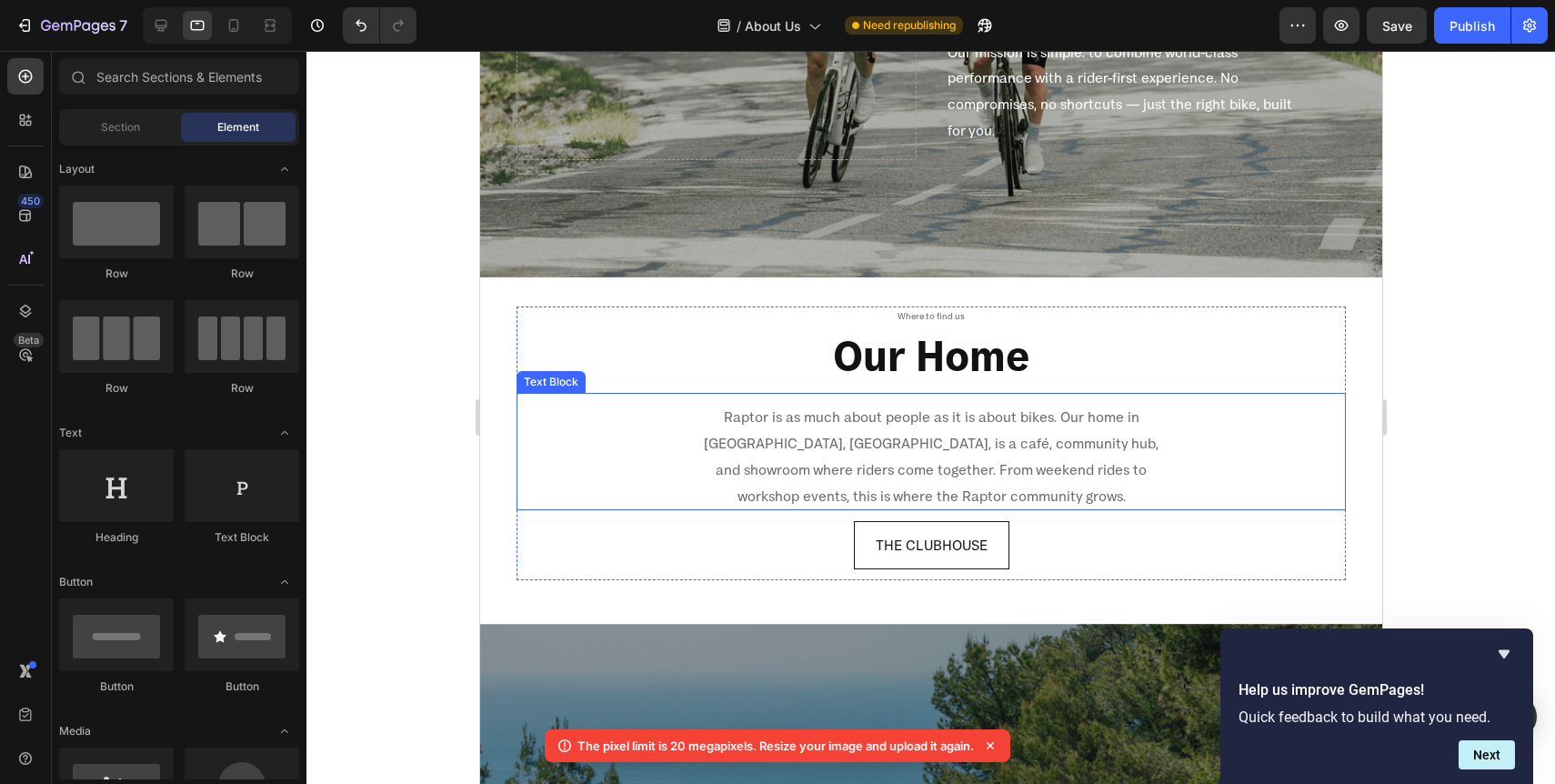
click at [893, 475] on p "Raptor is as much about people as it is about bikes. Our home in Putney, The Cl…" at bounding box center [930, 456] width 462 height 105
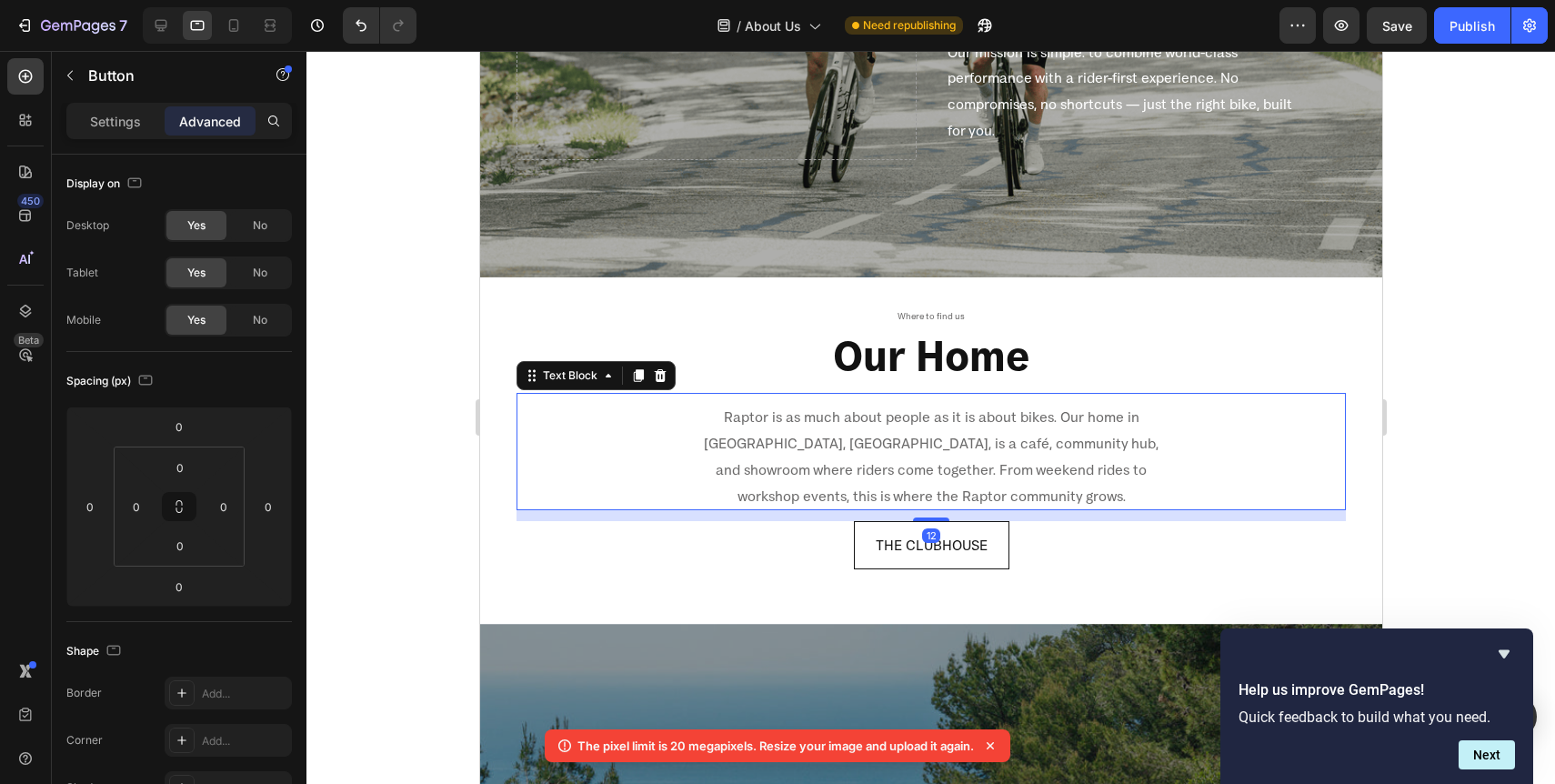
click at [932, 510] on div "Raptor is as much about people as it is about bikes. Our home in Putney, The Cl…" at bounding box center [930, 452] width 829 height 118
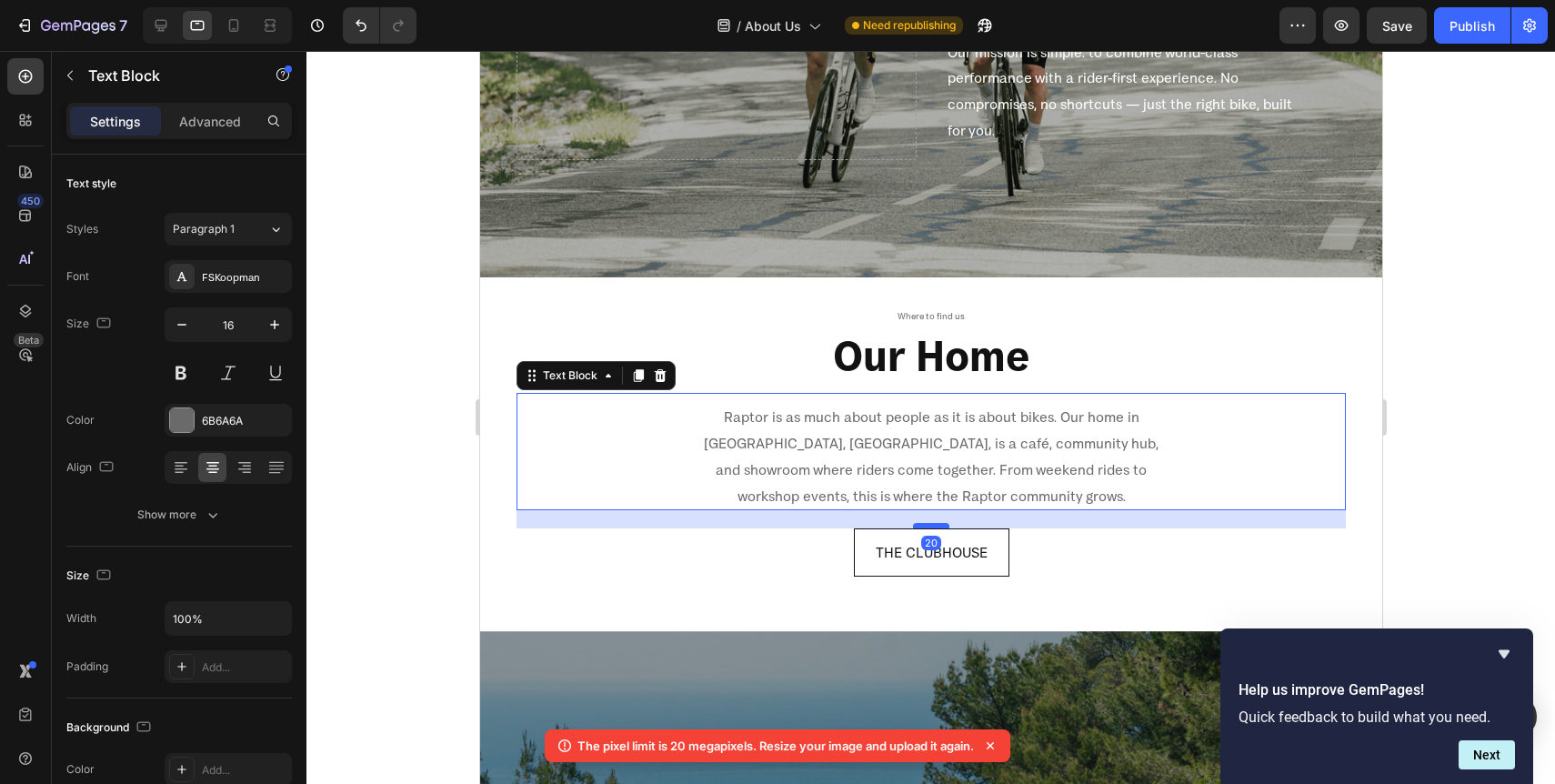
click at [927, 527] on div at bounding box center [930, 525] width 36 height 5
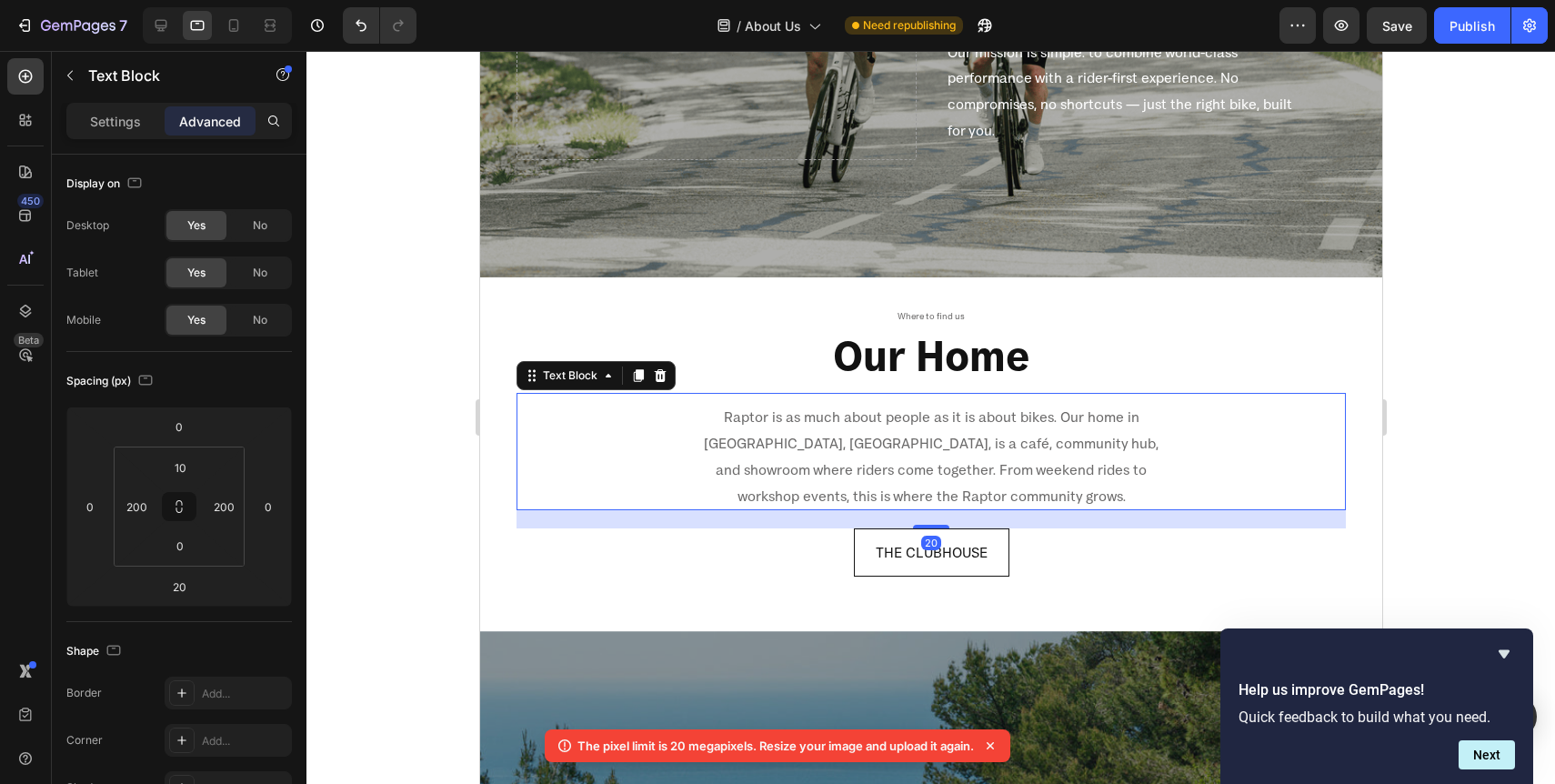
click at [437, 474] on div at bounding box center [930, 417] width 1249 height 733
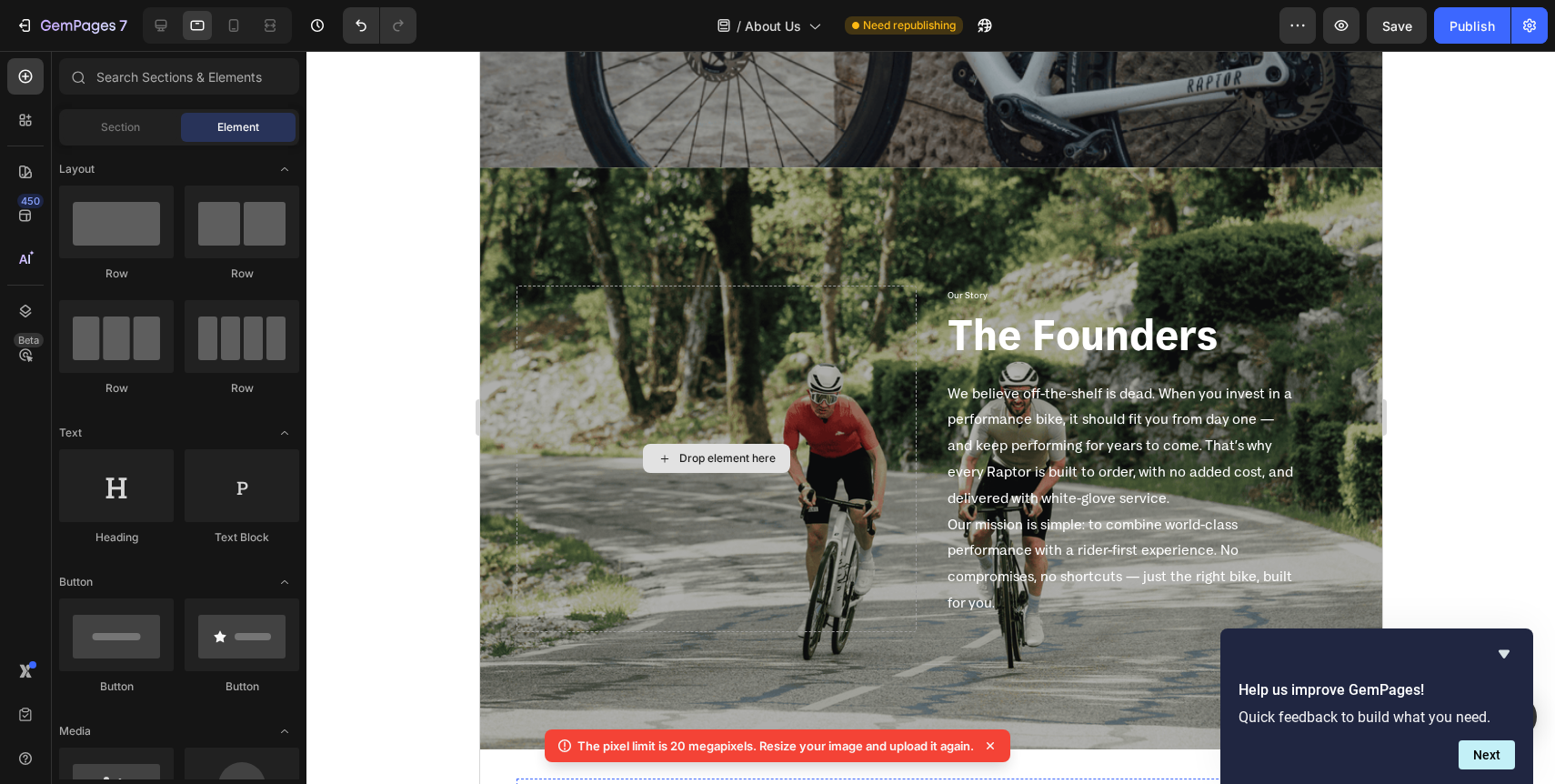
scroll to position [1842, 0]
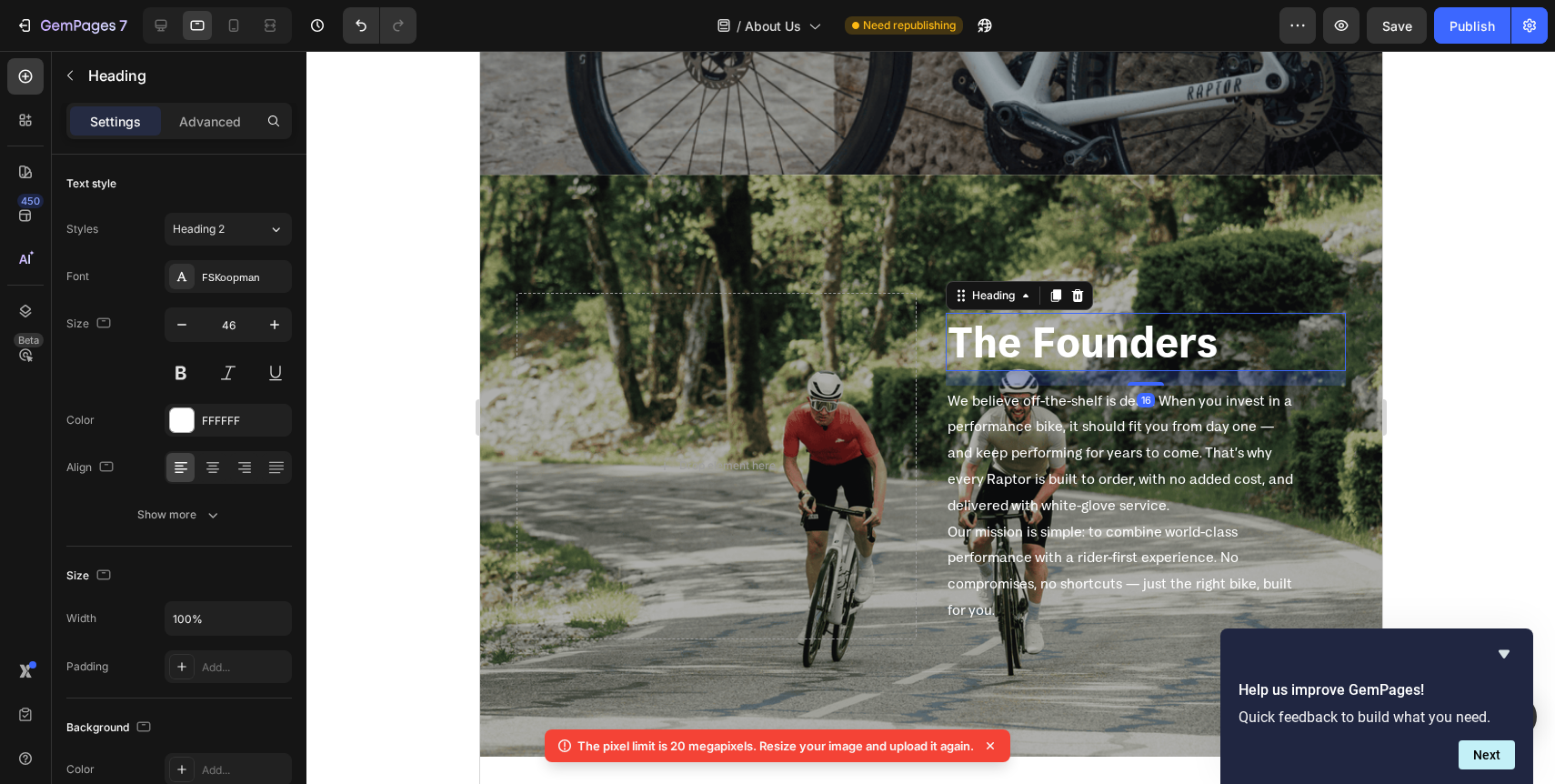
click at [1051, 358] on h2 "The Founders" at bounding box center [1145, 341] width 400 height 58
click at [207, 128] on p "Advanced" at bounding box center [211, 121] width 62 height 19
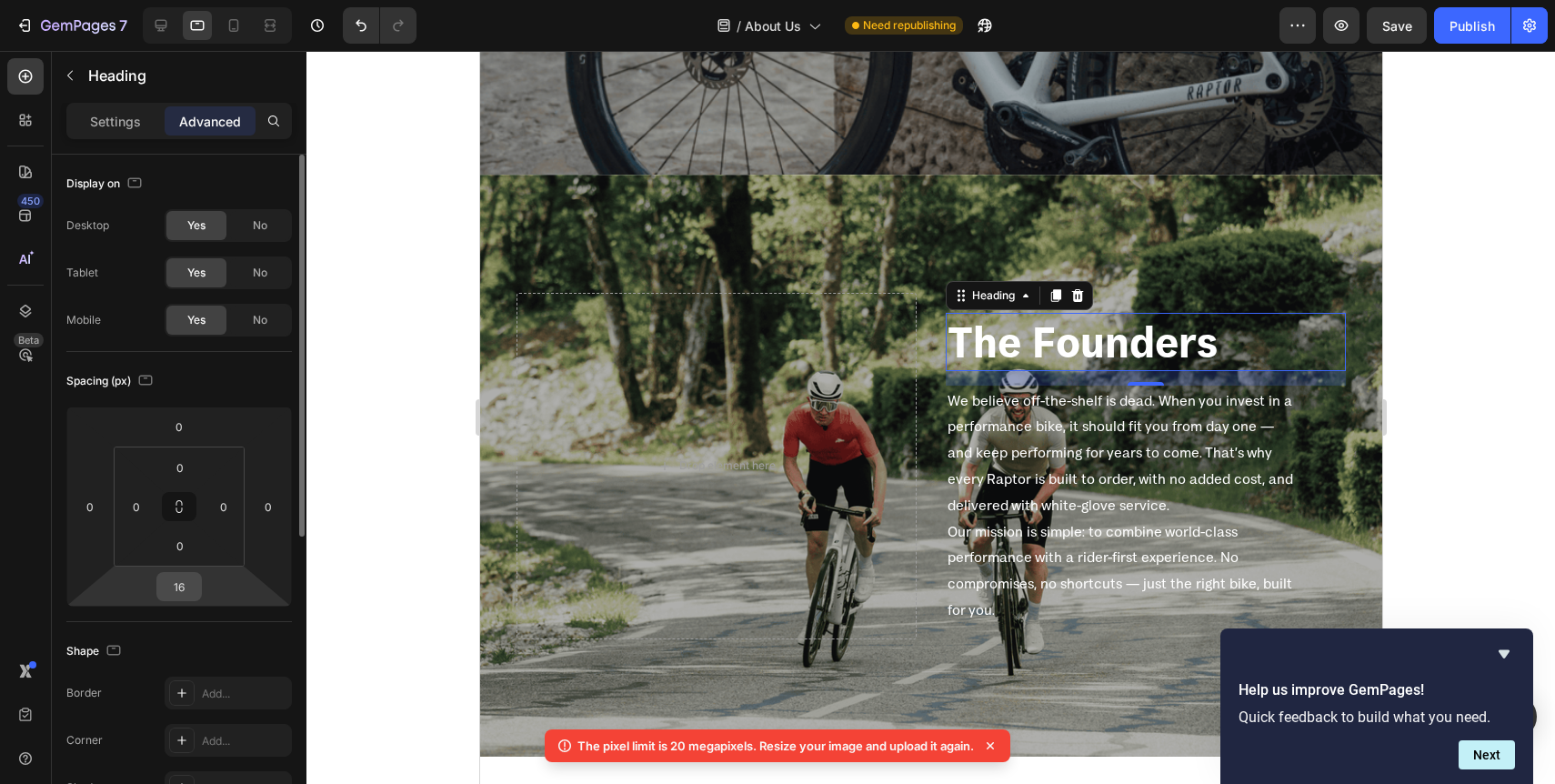
click at [185, 585] on input "16" at bounding box center [179, 586] width 36 height 27
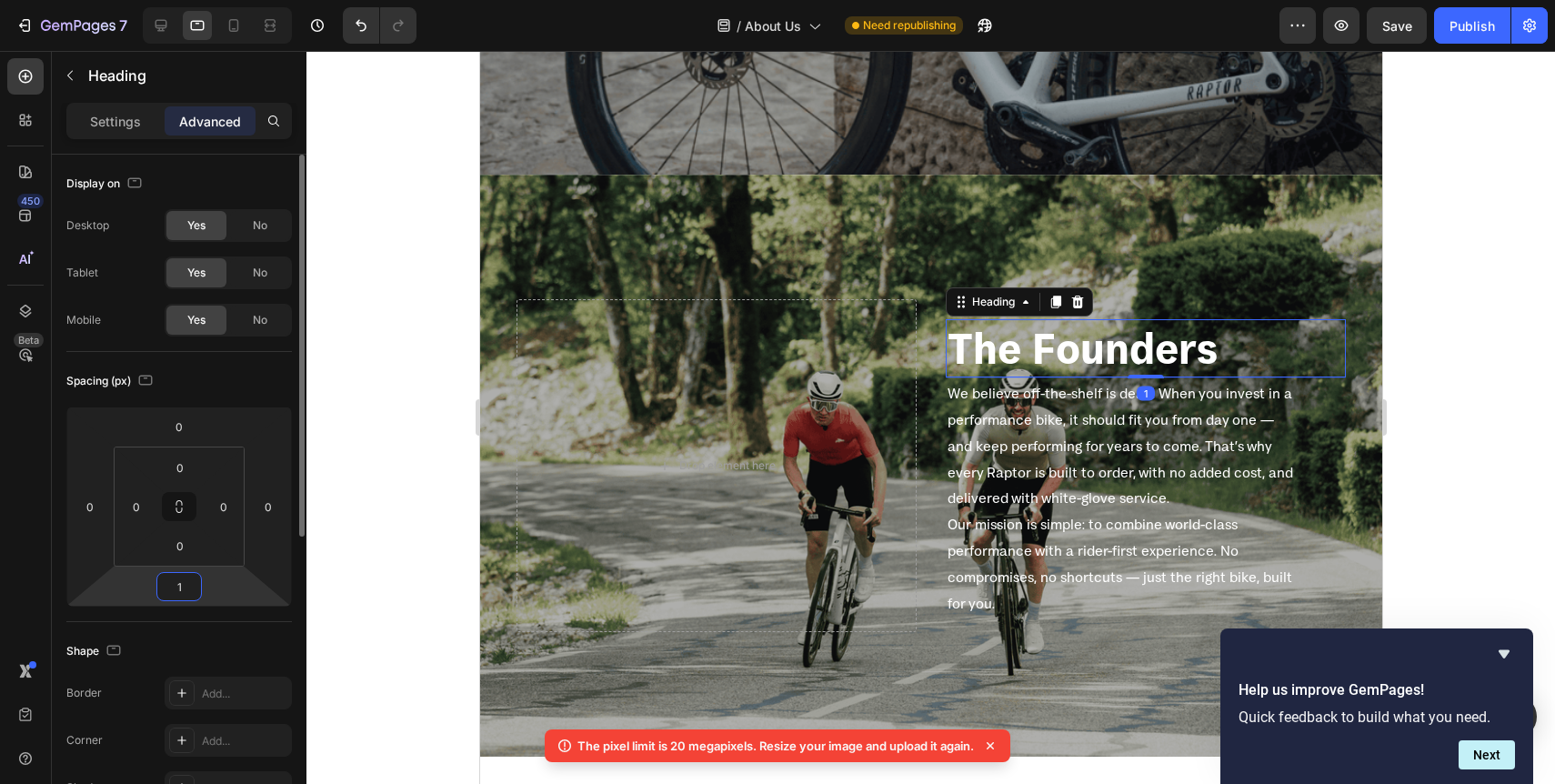
type input "0"
click at [406, 539] on div at bounding box center [930, 417] width 1249 height 733
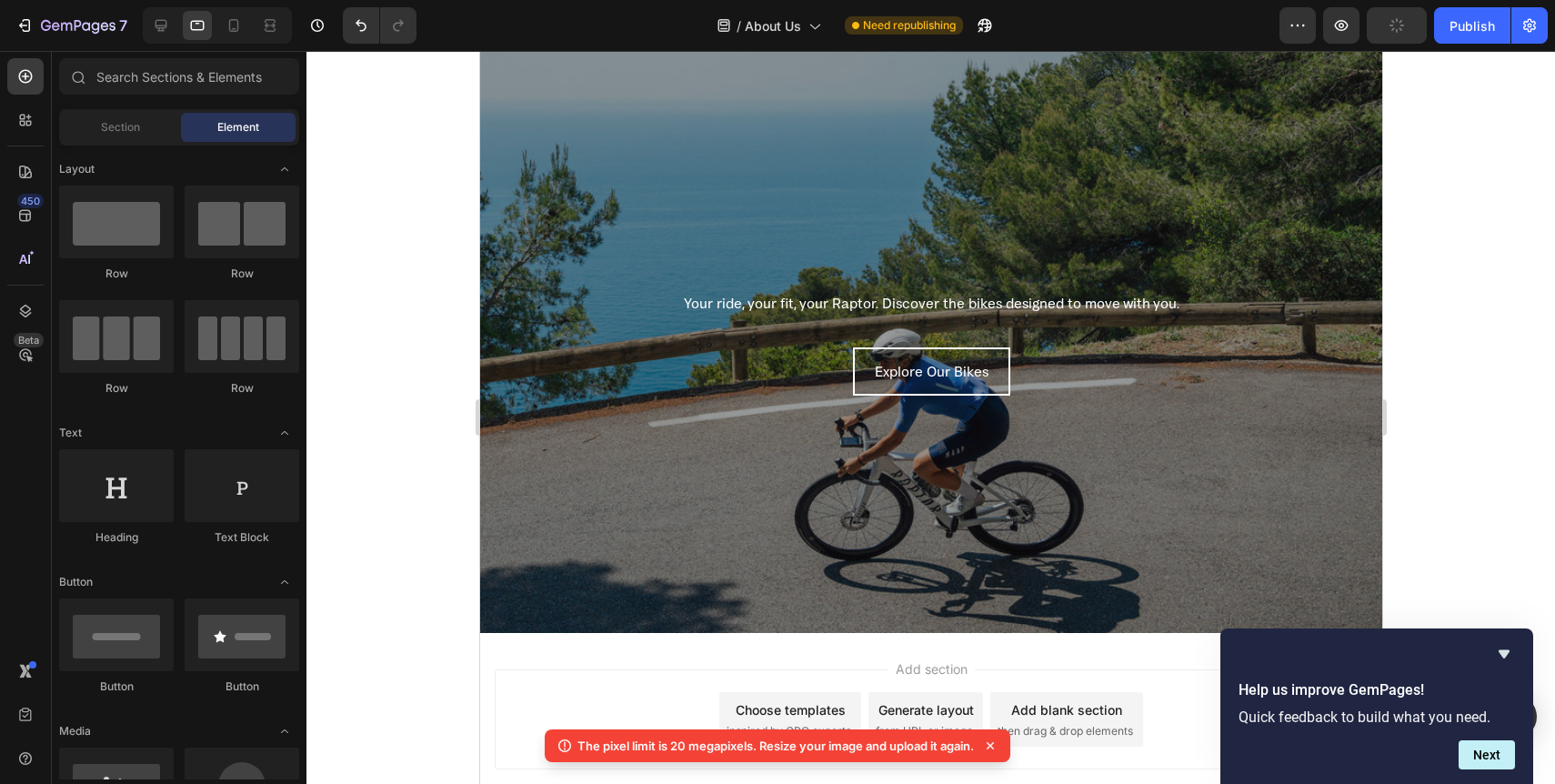
scroll to position [3009, 0]
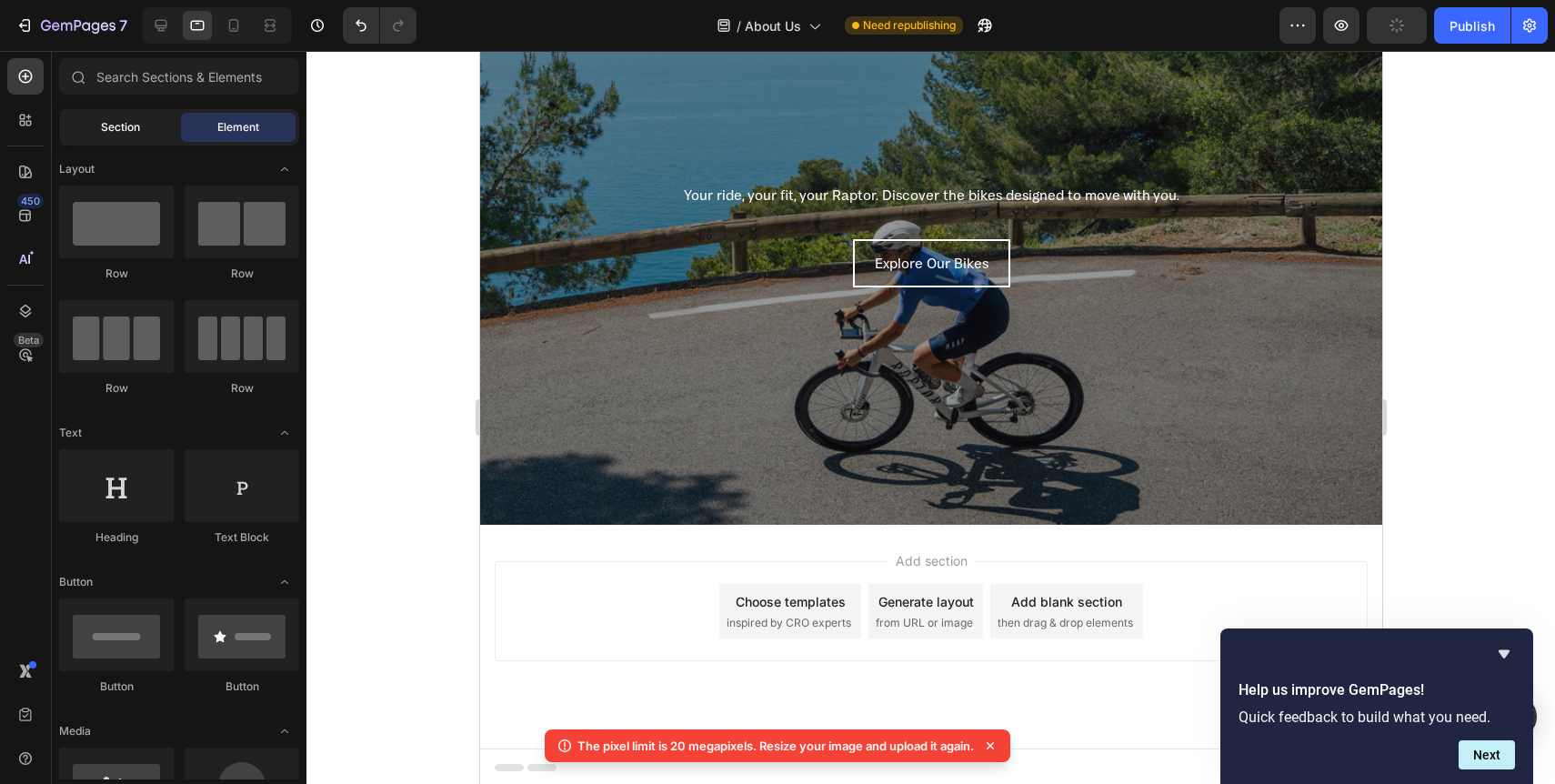
click at [110, 134] on span "Section" at bounding box center [120, 127] width 39 height 16
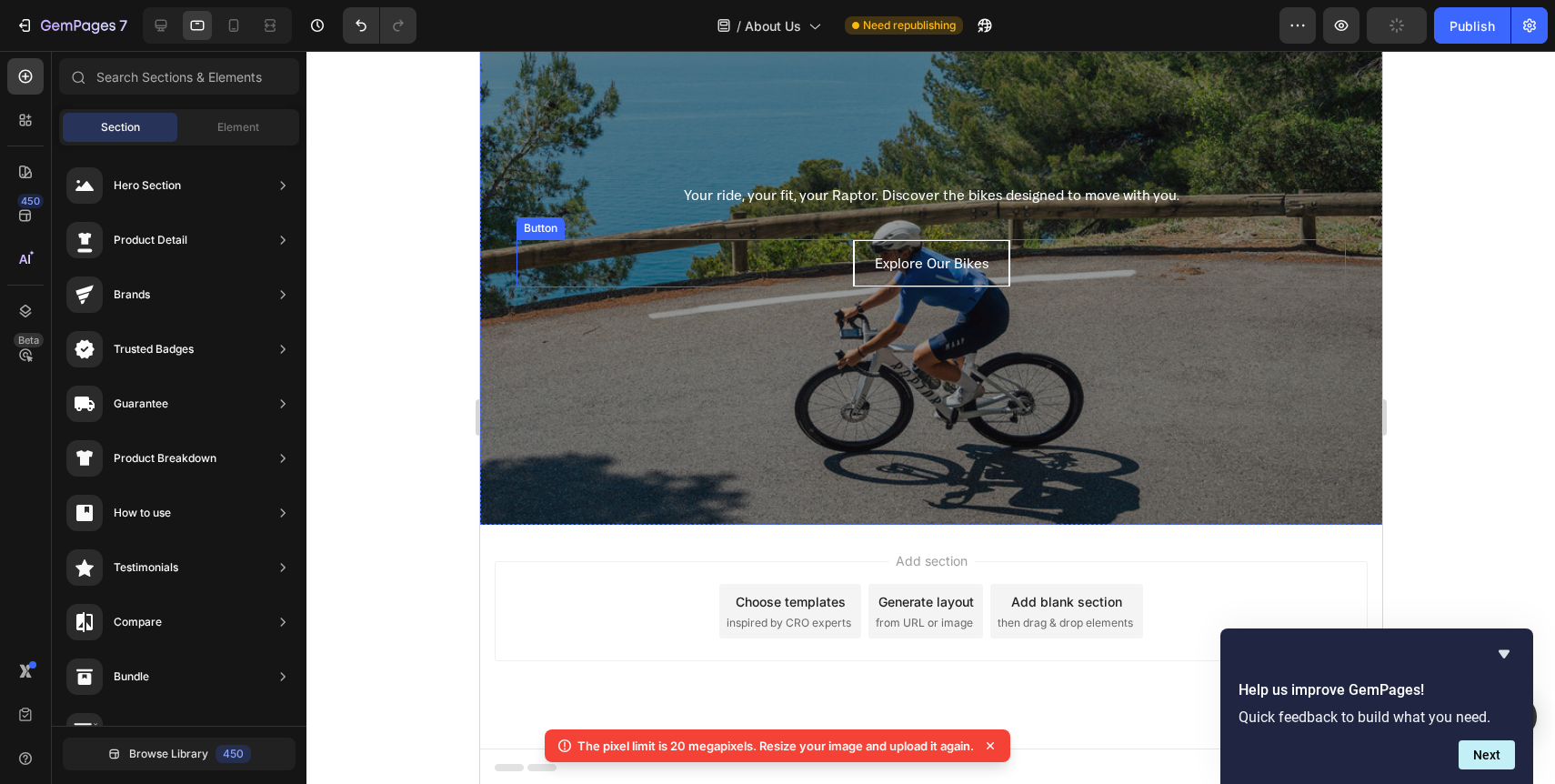
click at [546, 239] on div "Explore Our Bikes Button" at bounding box center [930, 263] width 829 height 48
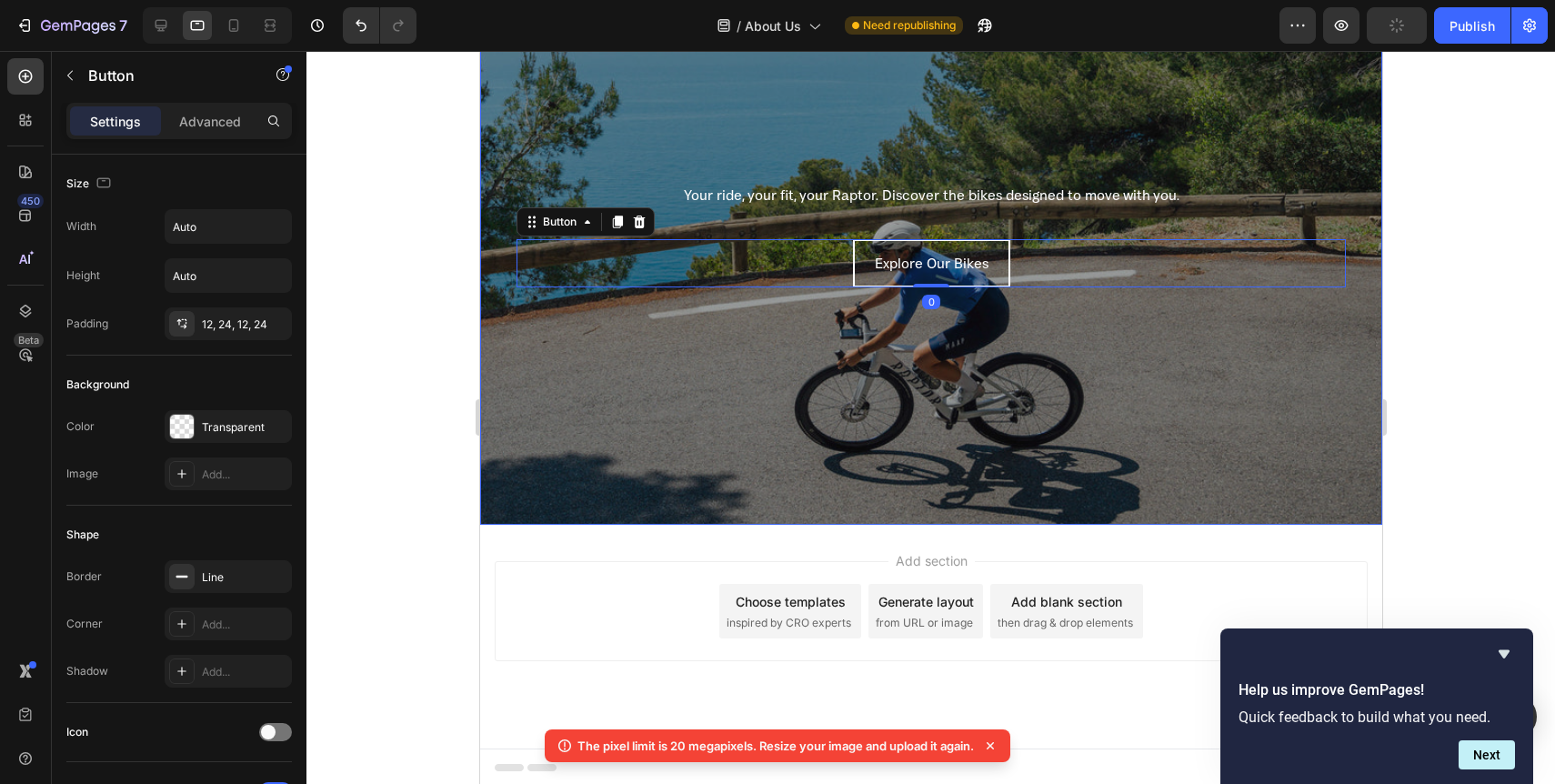
click at [487, 148] on div "Overlay" at bounding box center [930, 233] width 902 height 582
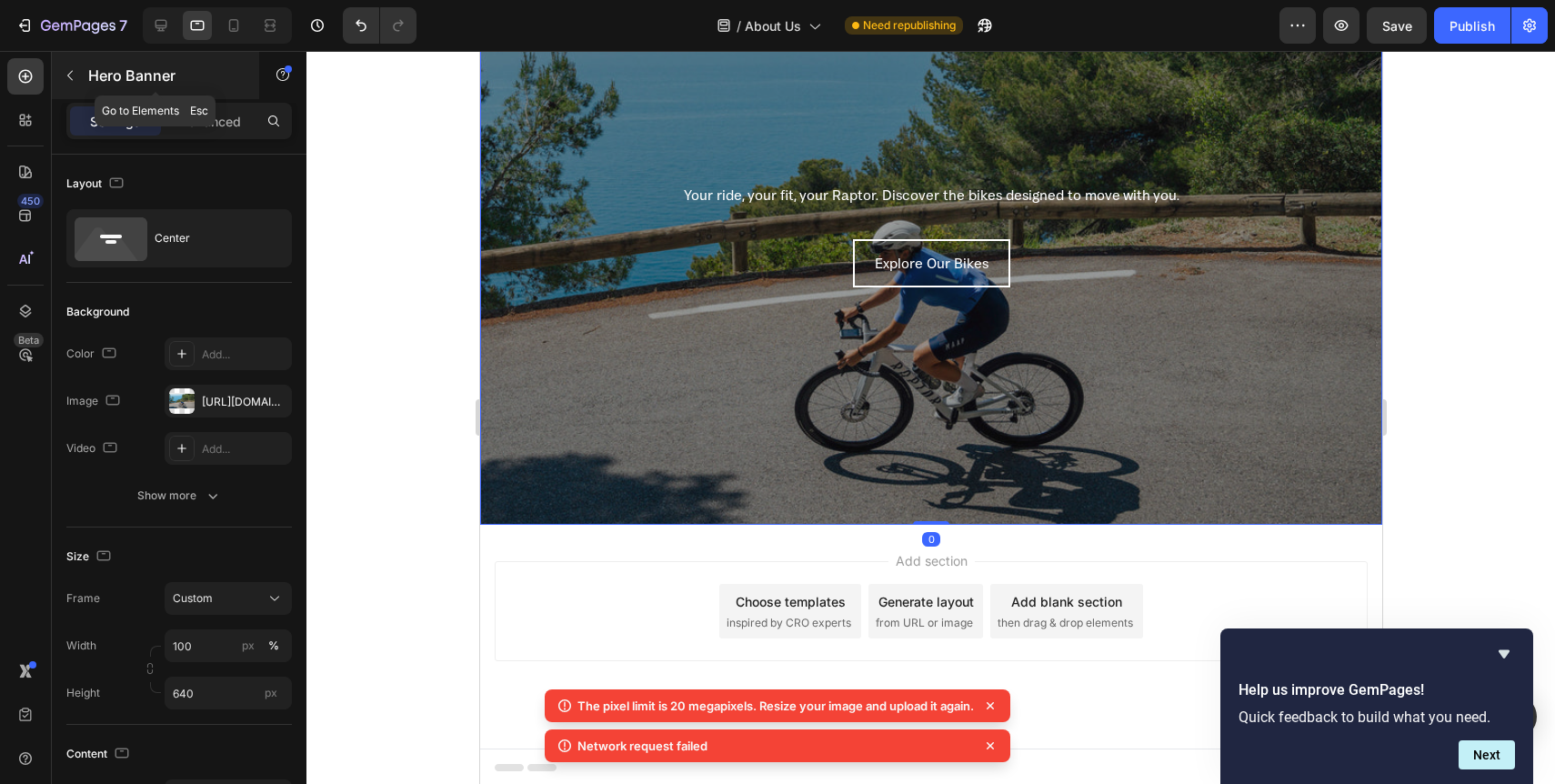
click at [76, 78] on icon "button" at bounding box center [70, 75] width 15 height 15
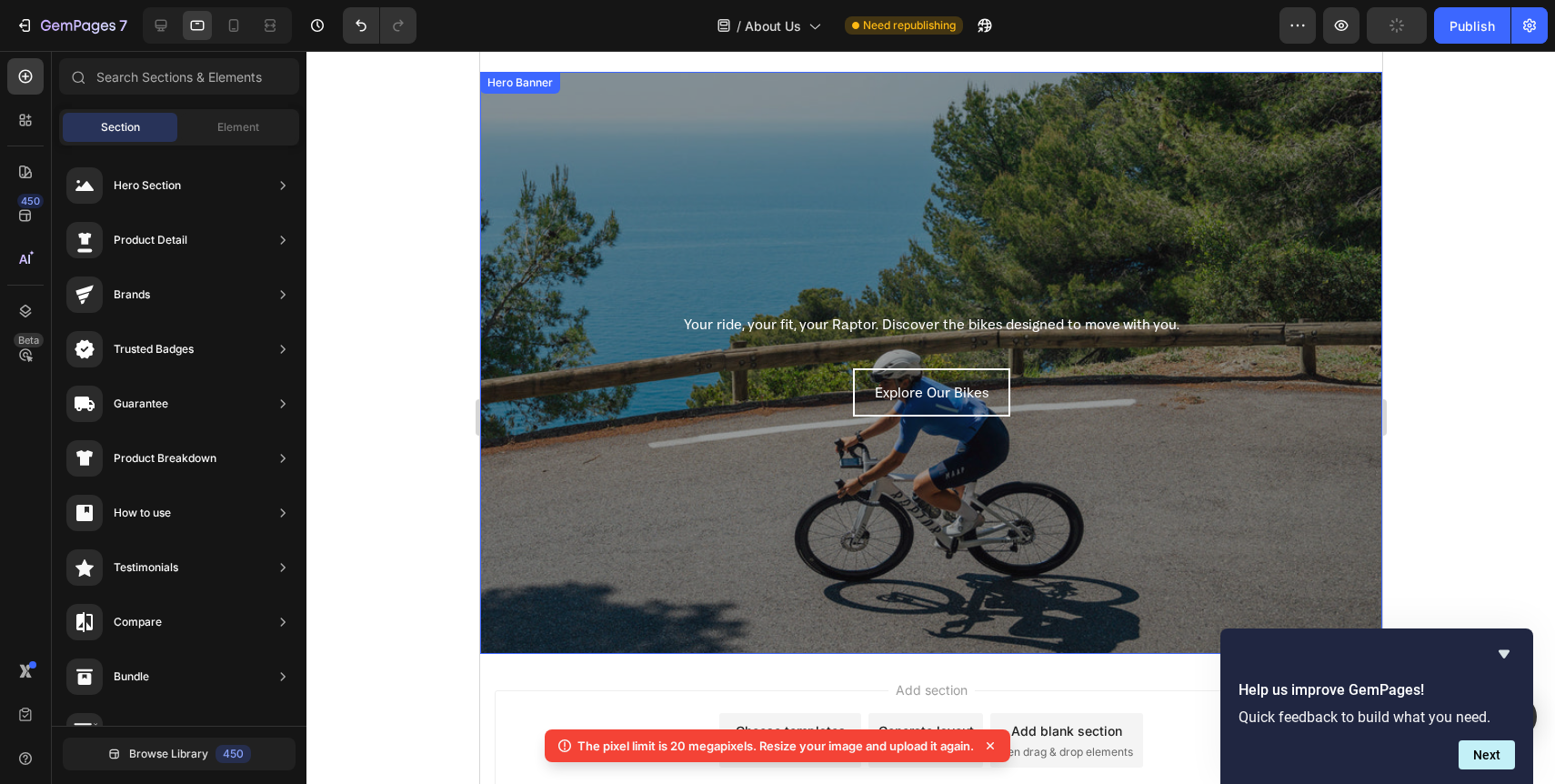
scroll to position [2789, 0]
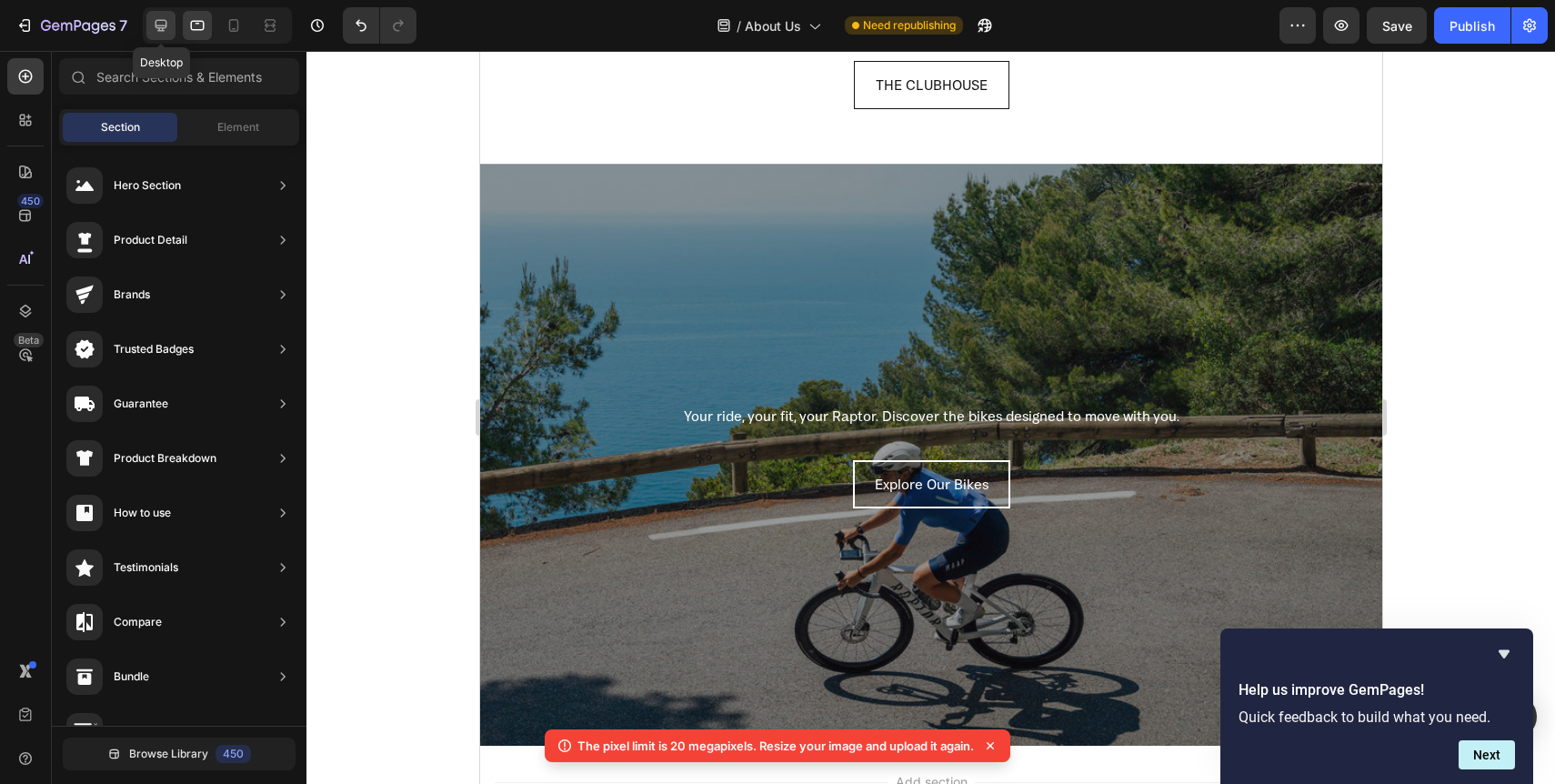
click at [163, 34] on icon at bounding box center [161, 25] width 18 height 18
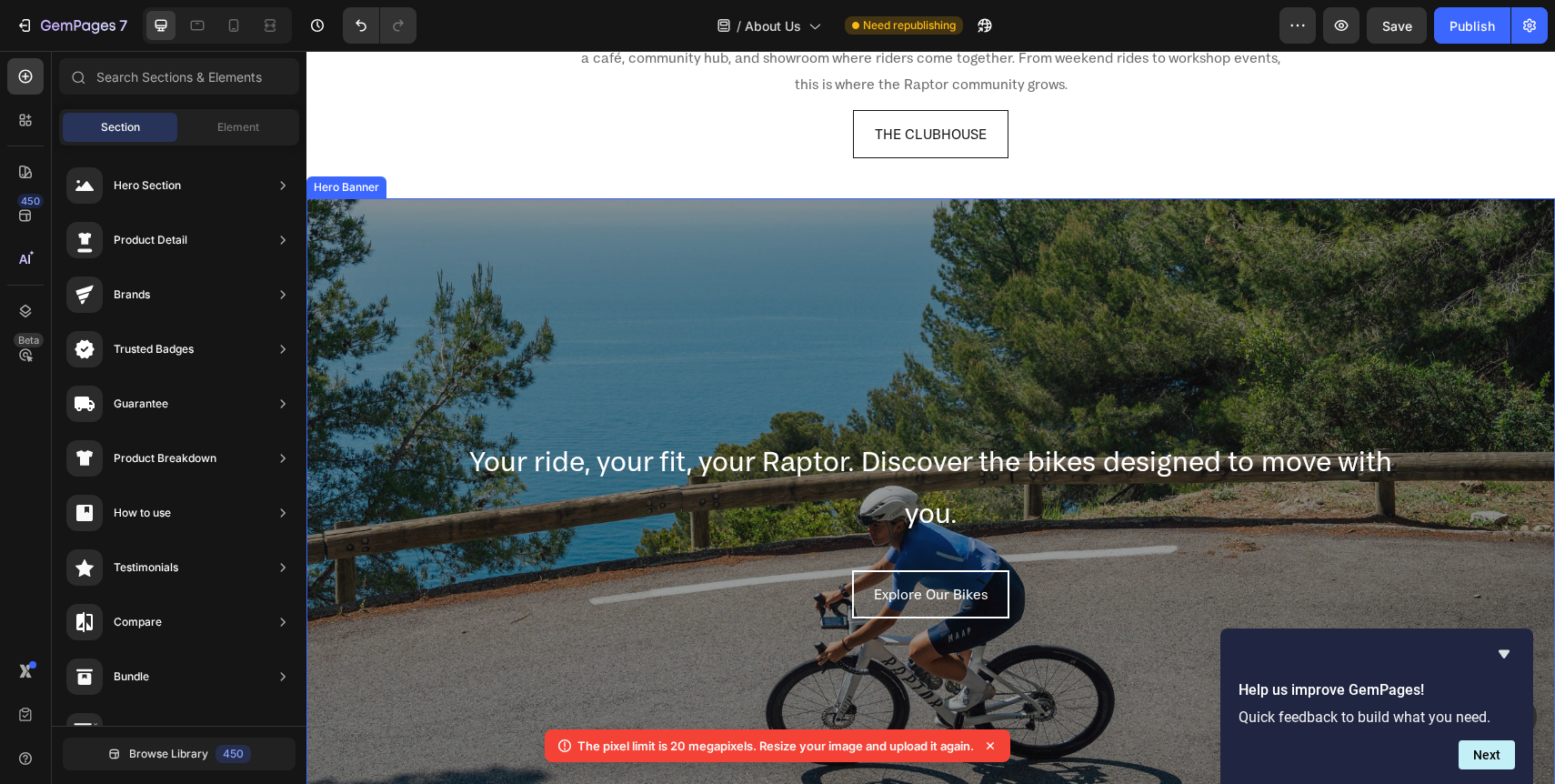
scroll to position [2694, 0]
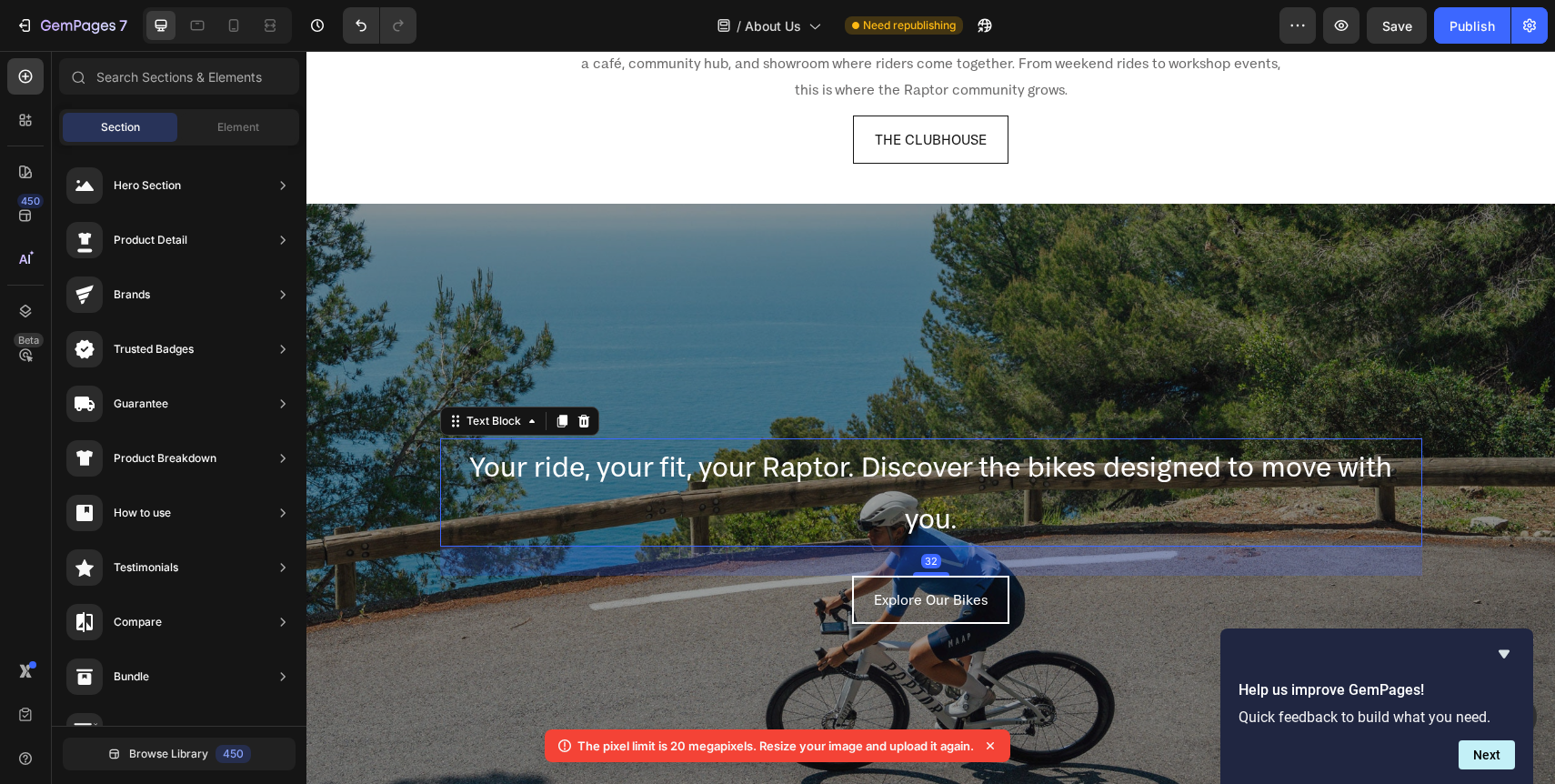
click at [659, 488] on p "Your ride, your fit, your Raptor. Discover the bikes designed to move with you." at bounding box center [931, 492] width 979 height 105
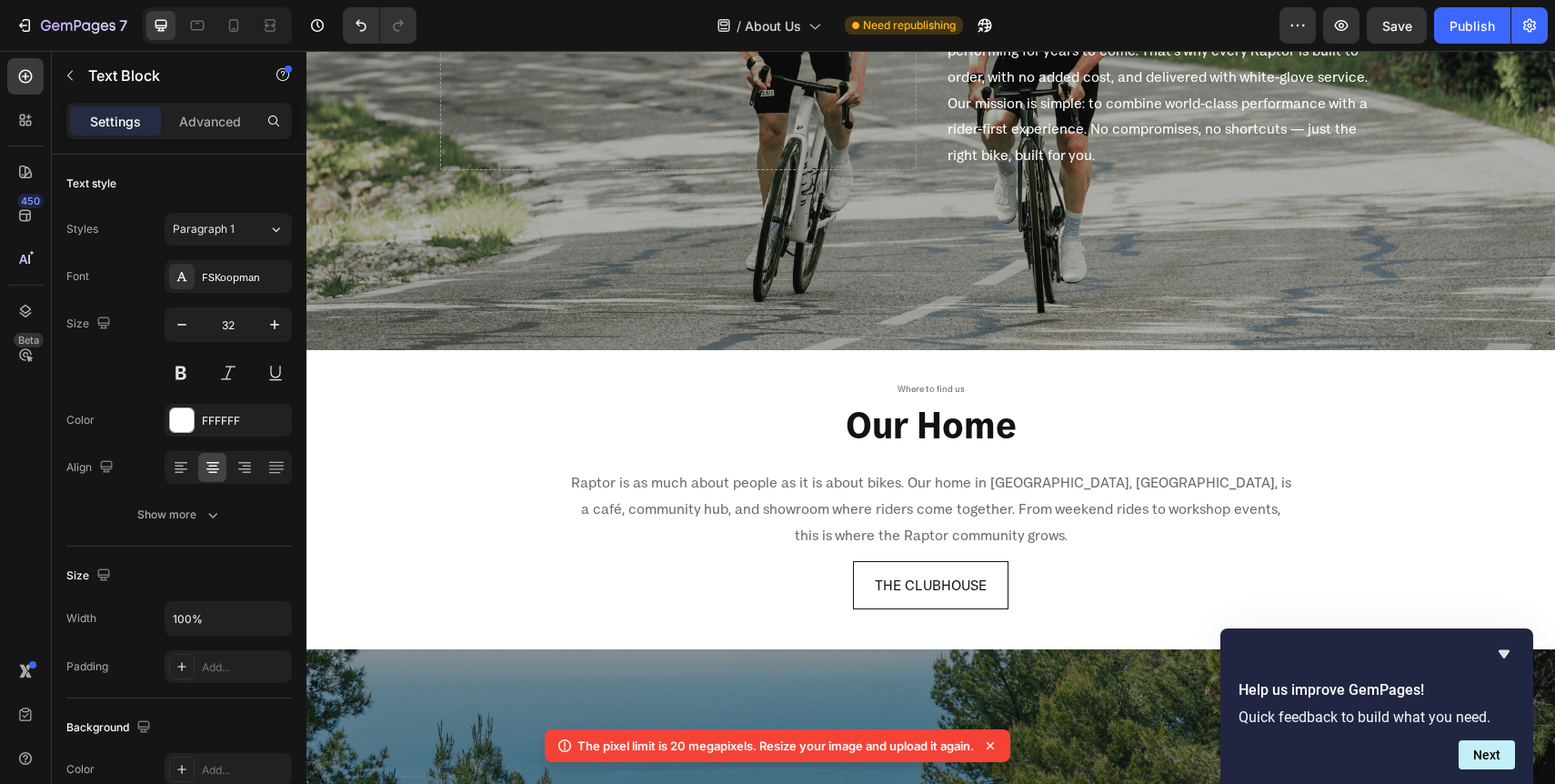
scroll to position [2396, 0]
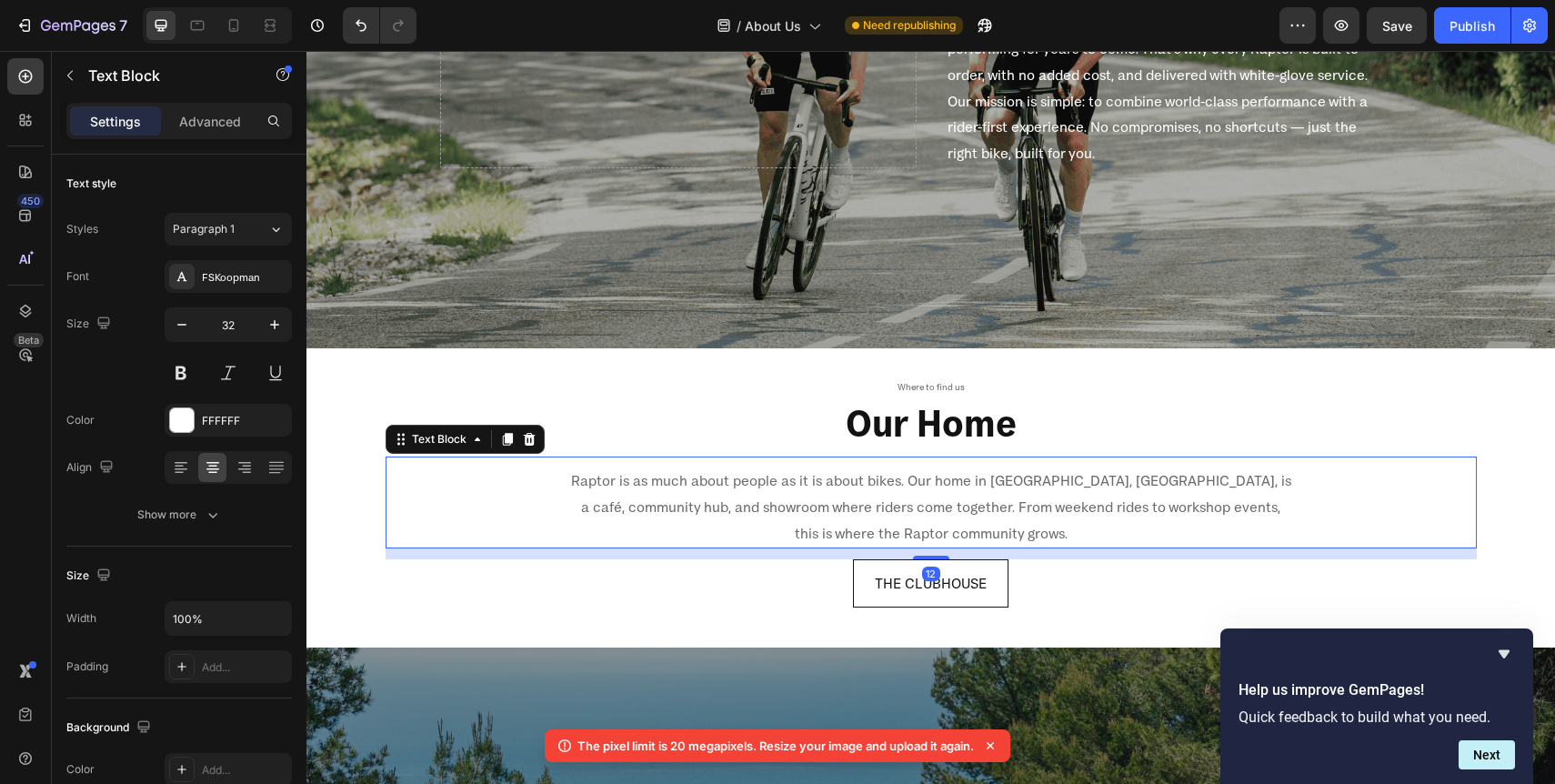
click at [939, 529] on p "Raptor is as much about people as it is about bikes. Our home in Putney, The Cl…" at bounding box center [930, 506] width 724 height 78
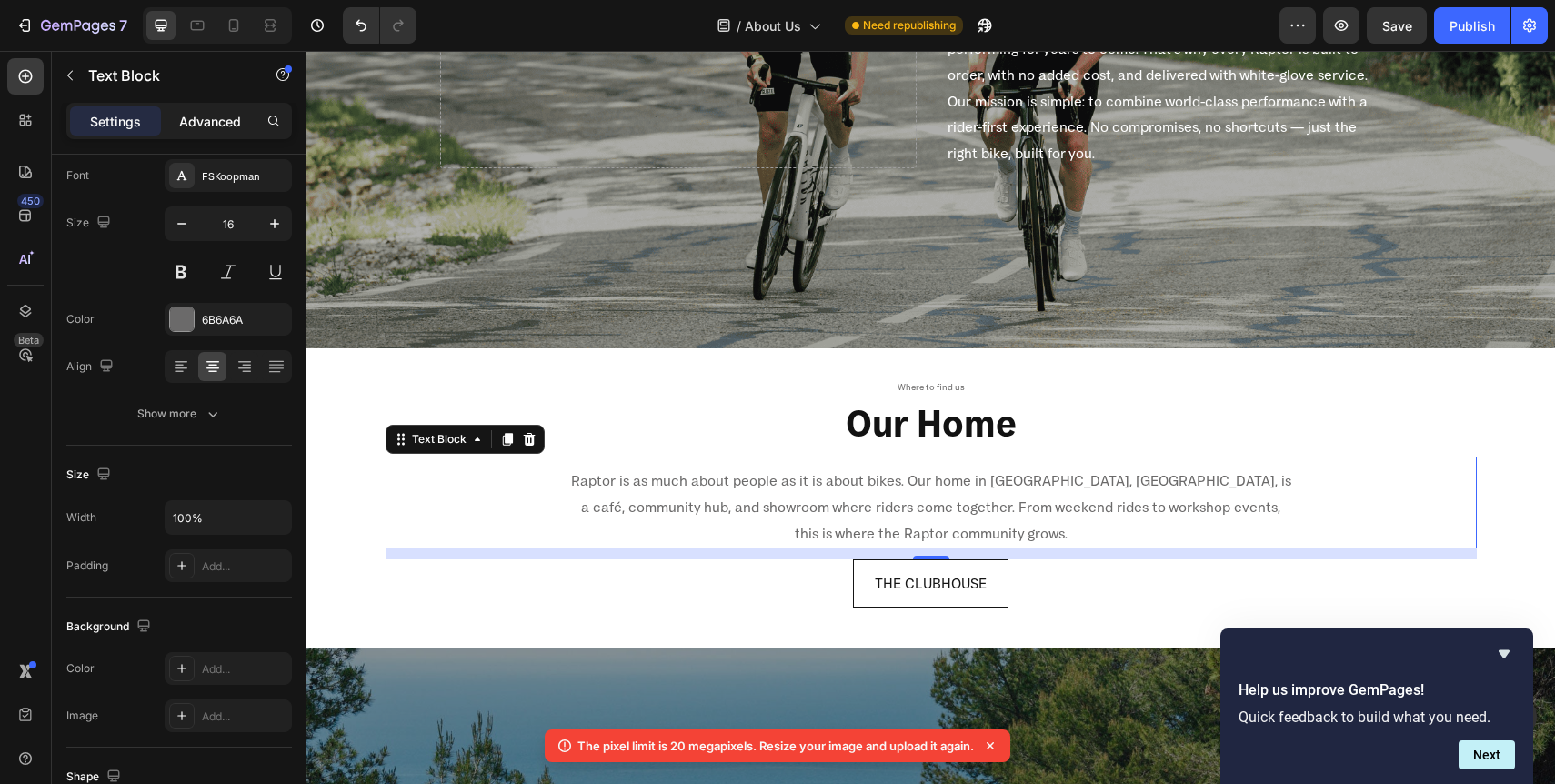
click at [203, 122] on p "Advanced" at bounding box center [211, 121] width 62 height 19
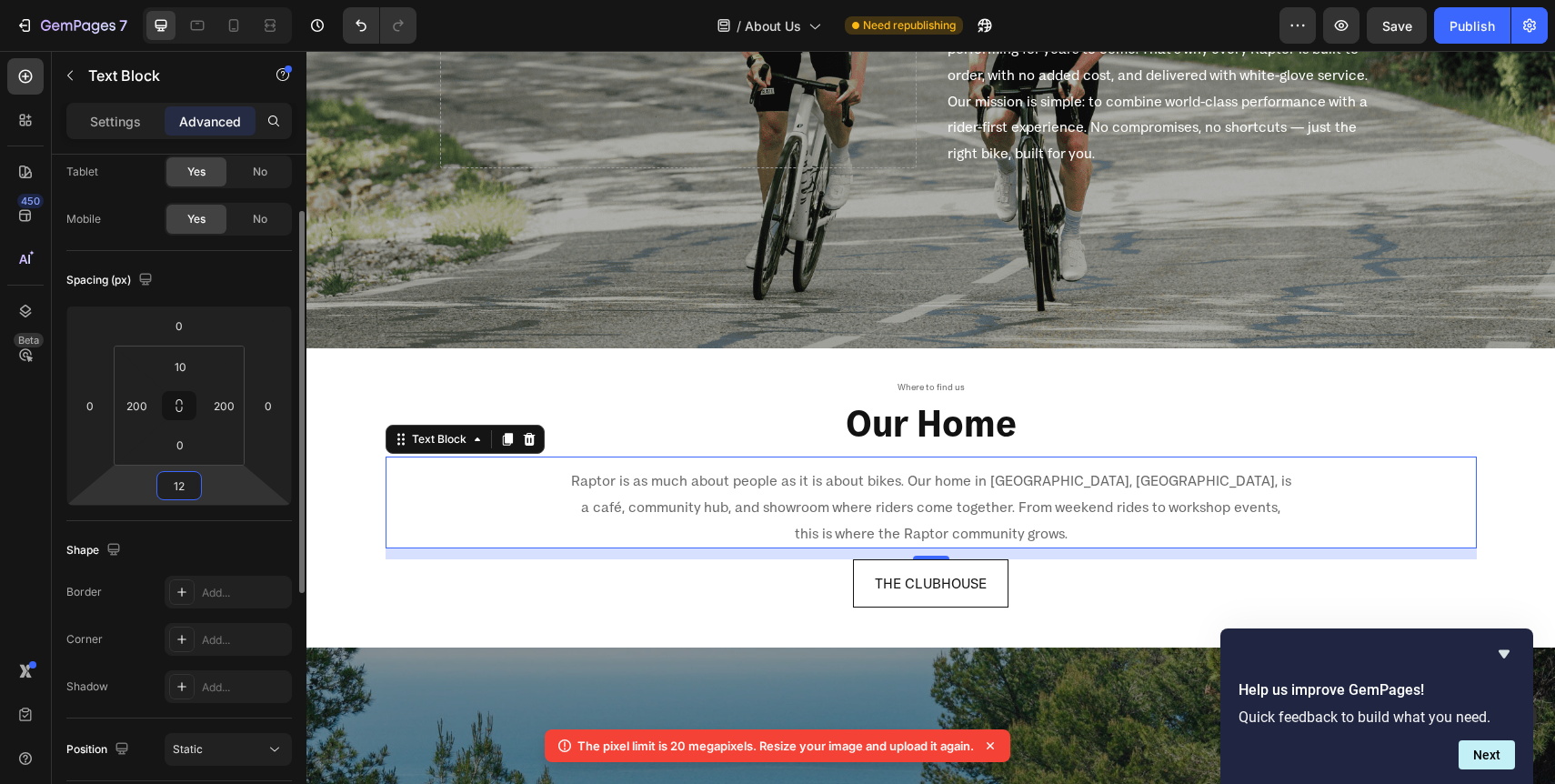
click at [189, 488] on input "12" at bounding box center [179, 485] width 36 height 27
type input "20"
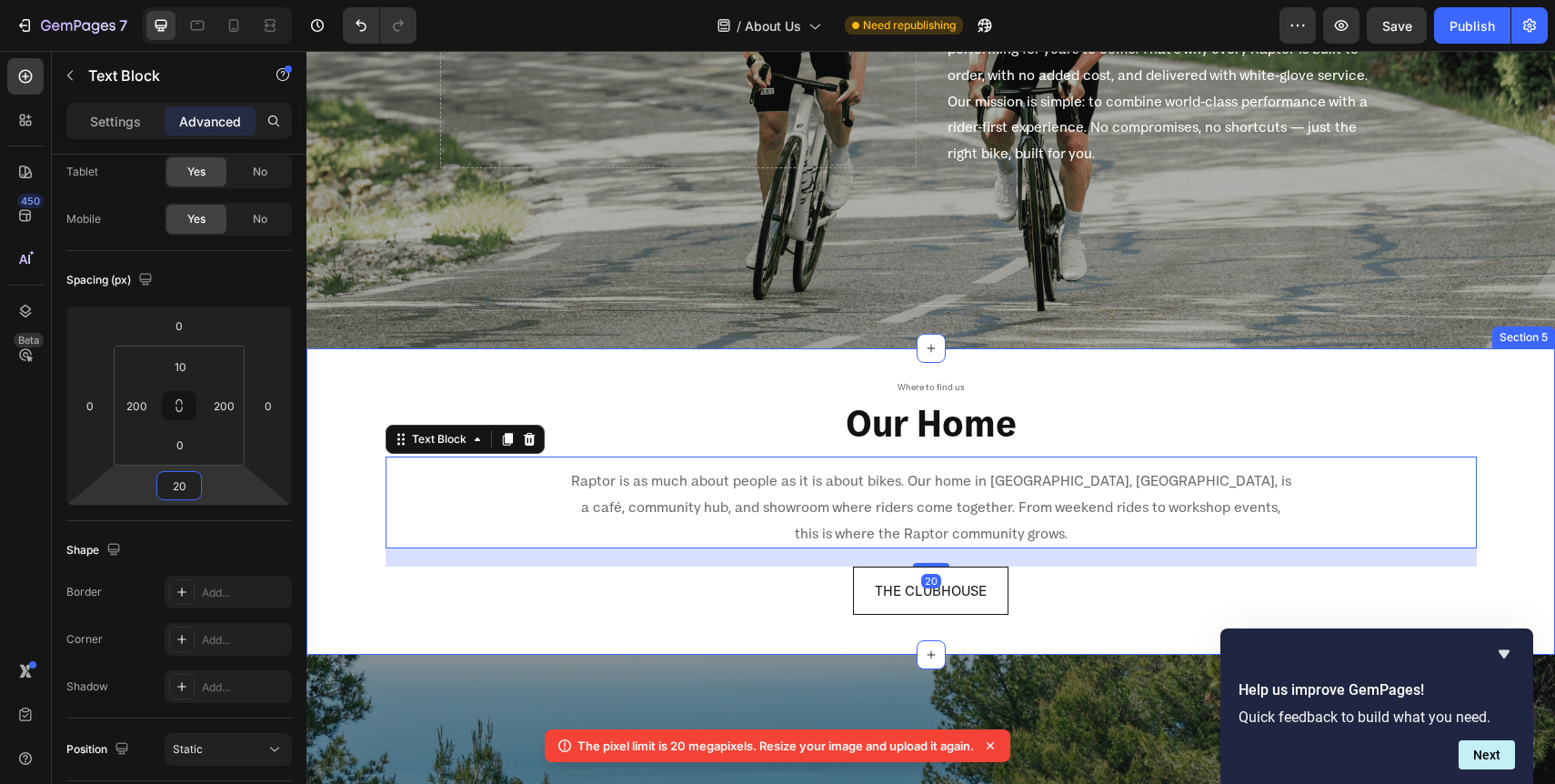
click at [351, 384] on div "Where to find us Text Block Our Home Heading Raptor is as much about people as …" at bounding box center [930, 501] width 1249 height 305
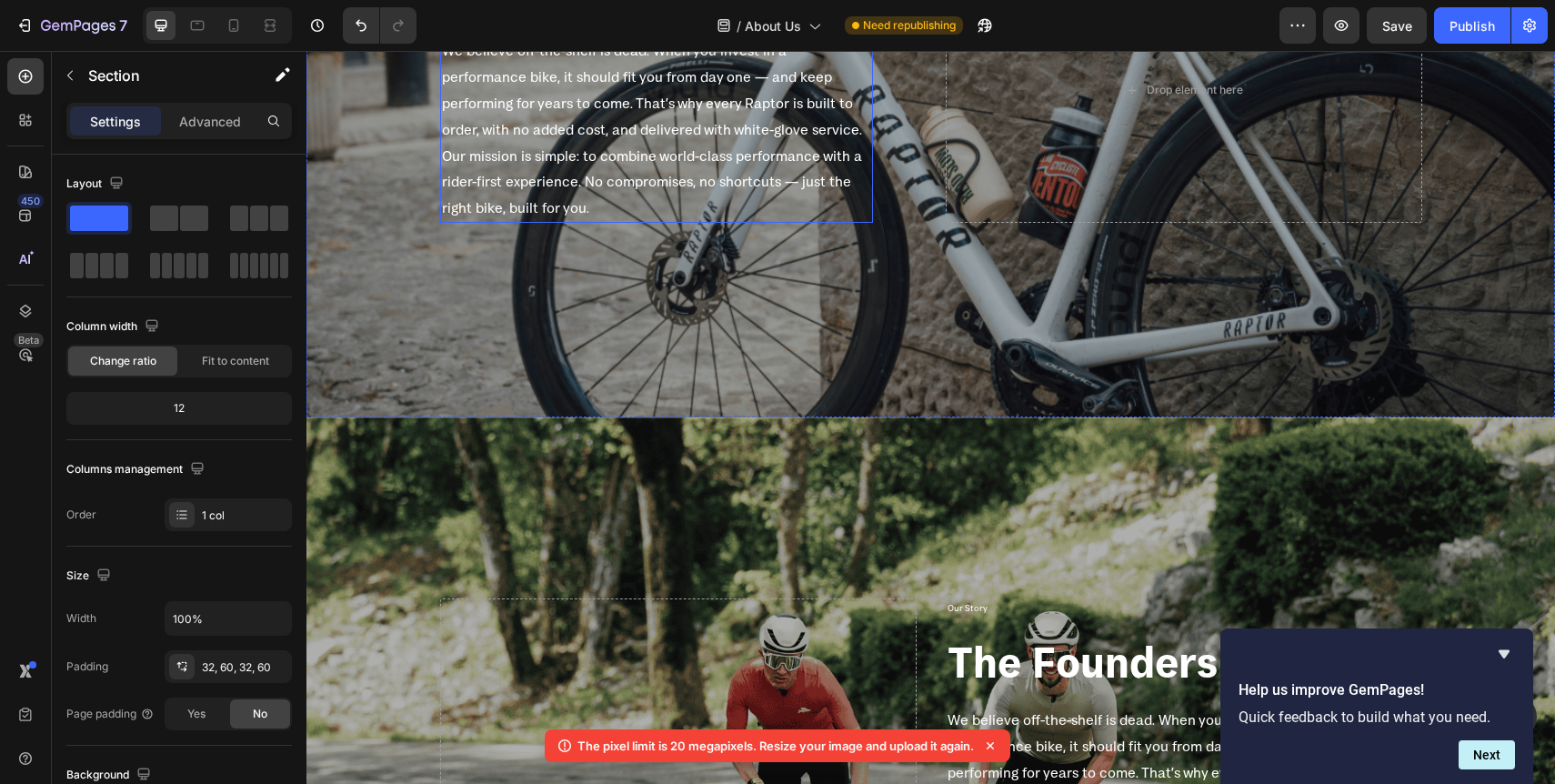
scroll to position [1733, 0]
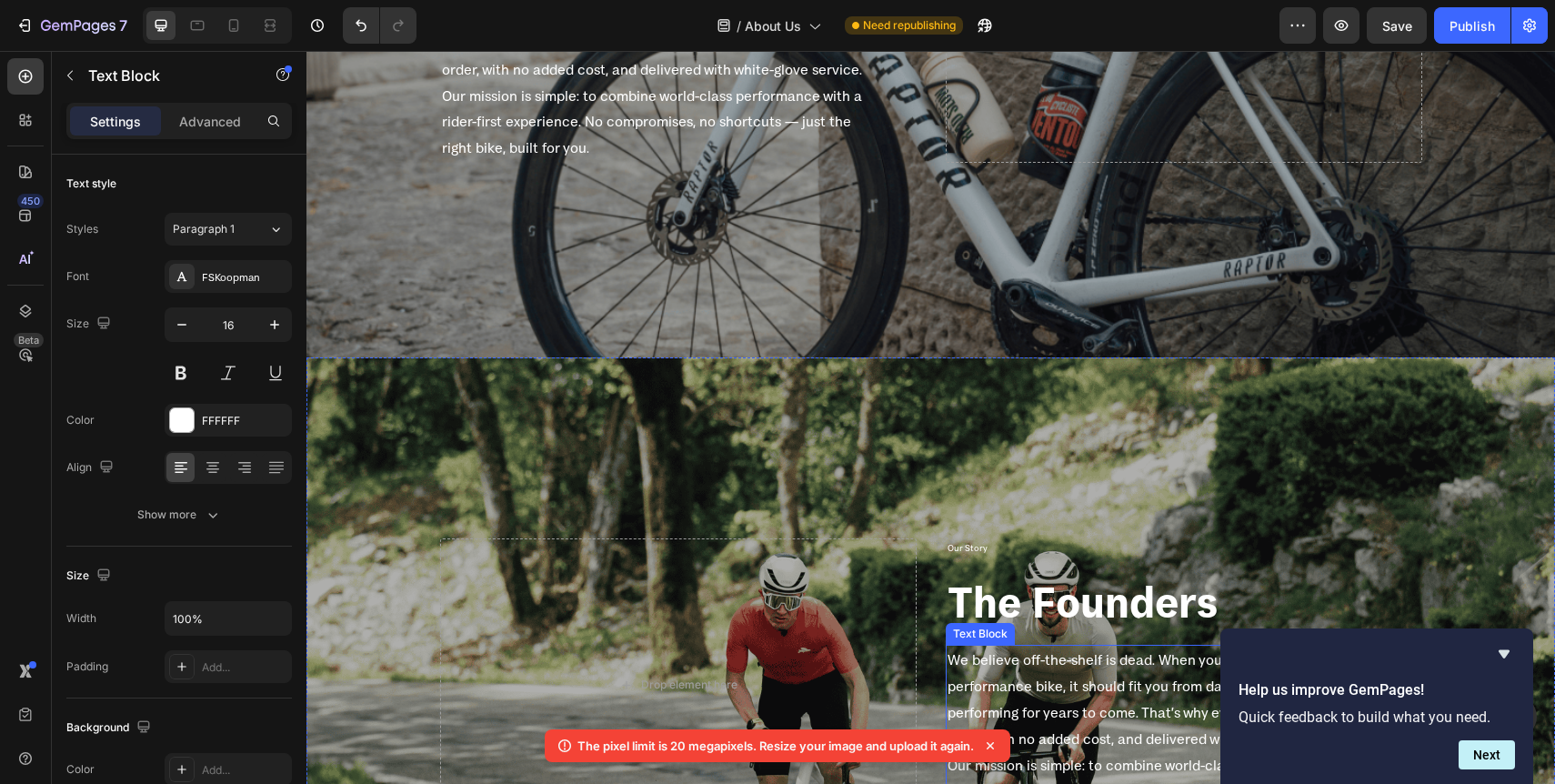
click at [1078, 644] on div "We believe off-the-shelf is dead. When you invest in a performance bike, it sho…" at bounding box center [1163, 738] width 433 height 188
drag, startPoint x: 1111, startPoint y: 609, endPoint x: 1140, endPoint y: 650, distance: 50.2
click at [1111, 609] on h2 "The Founders" at bounding box center [1185, 601] width 477 height 58
click at [1140, 650] on p "We believe off-the-shelf is dead. When you invest in a performance bike, it sho…" at bounding box center [1163, 698] width 429 height 105
click at [1140, 660] on p "We believe off-the-shelf is dead. When you invest in a performance bike, it sho…" at bounding box center [1163, 698] width 429 height 105
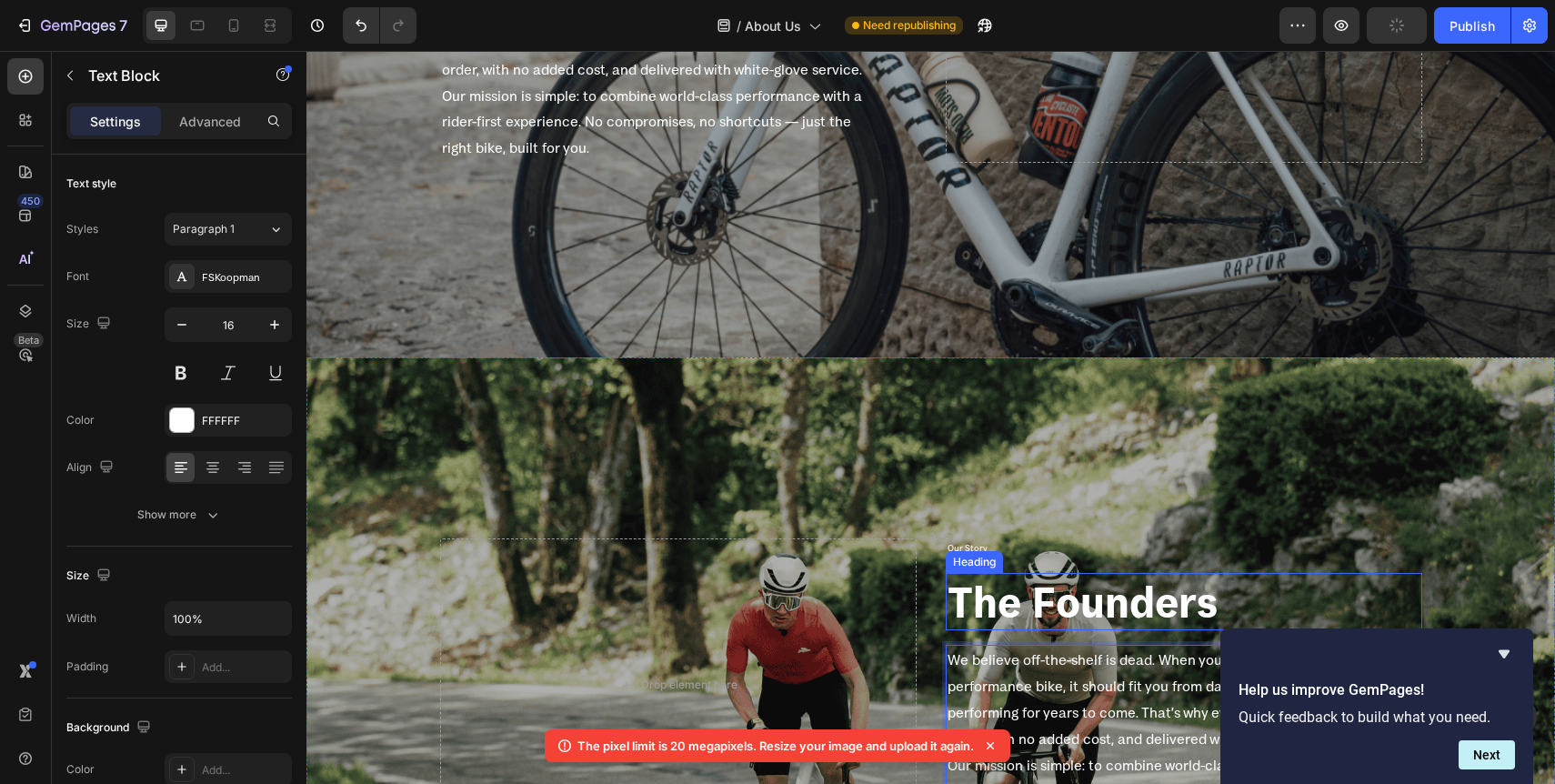
click at [1098, 606] on h2 "The Founders" at bounding box center [1185, 601] width 477 height 58
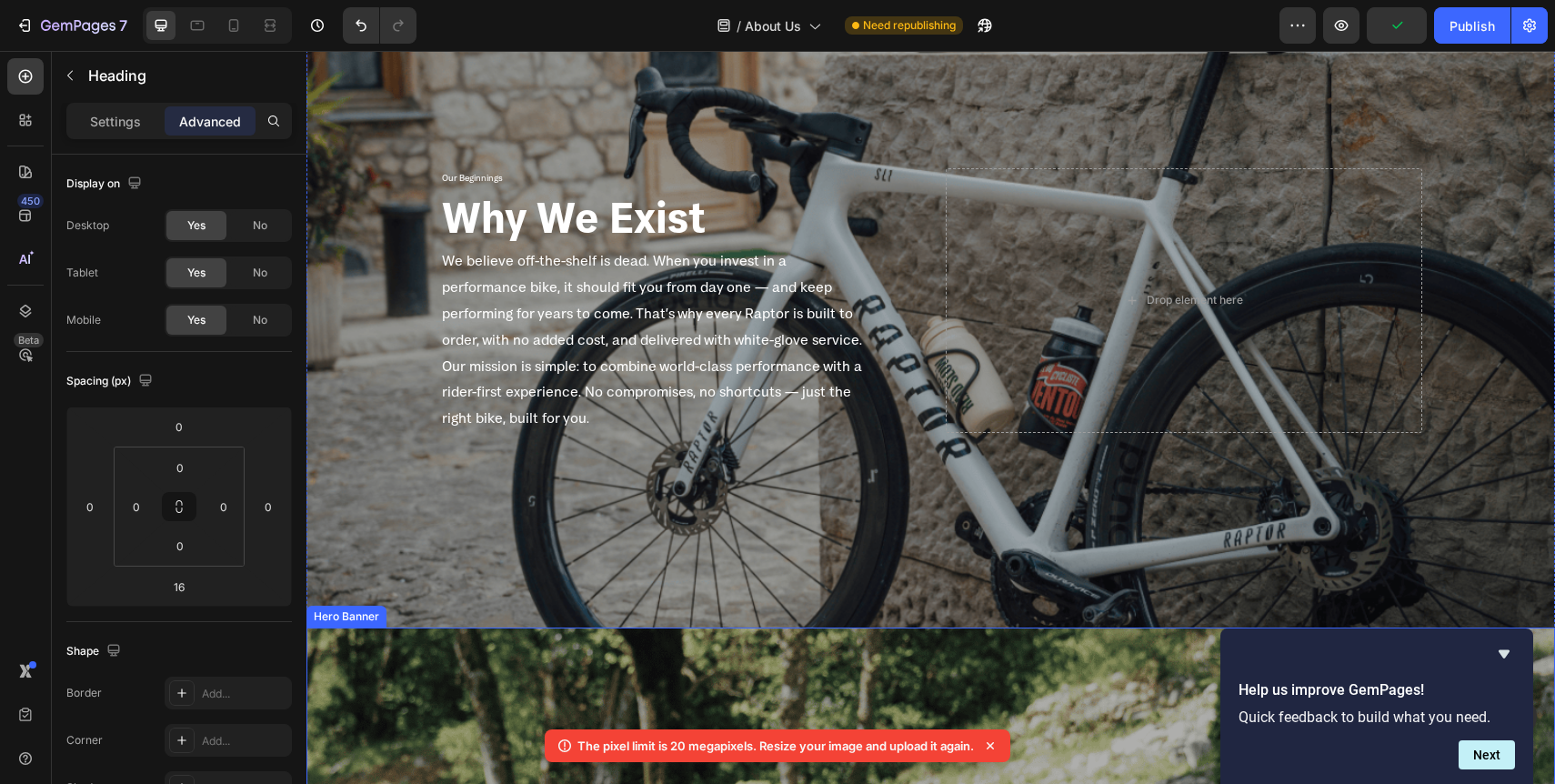
scroll to position [1360, 0]
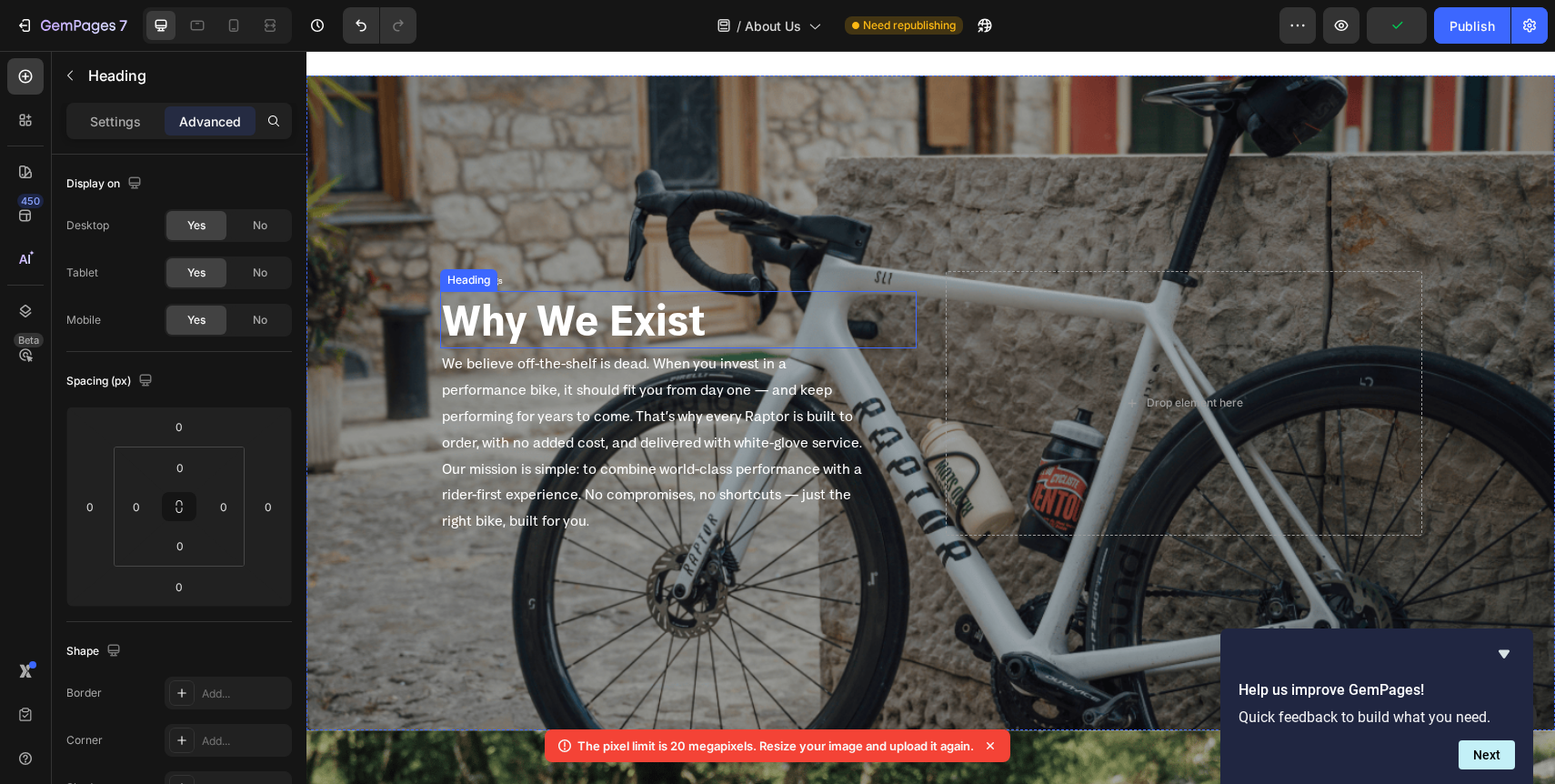
click at [604, 321] on h2 "Why We Exist" at bounding box center [679, 320] width 477 height 58
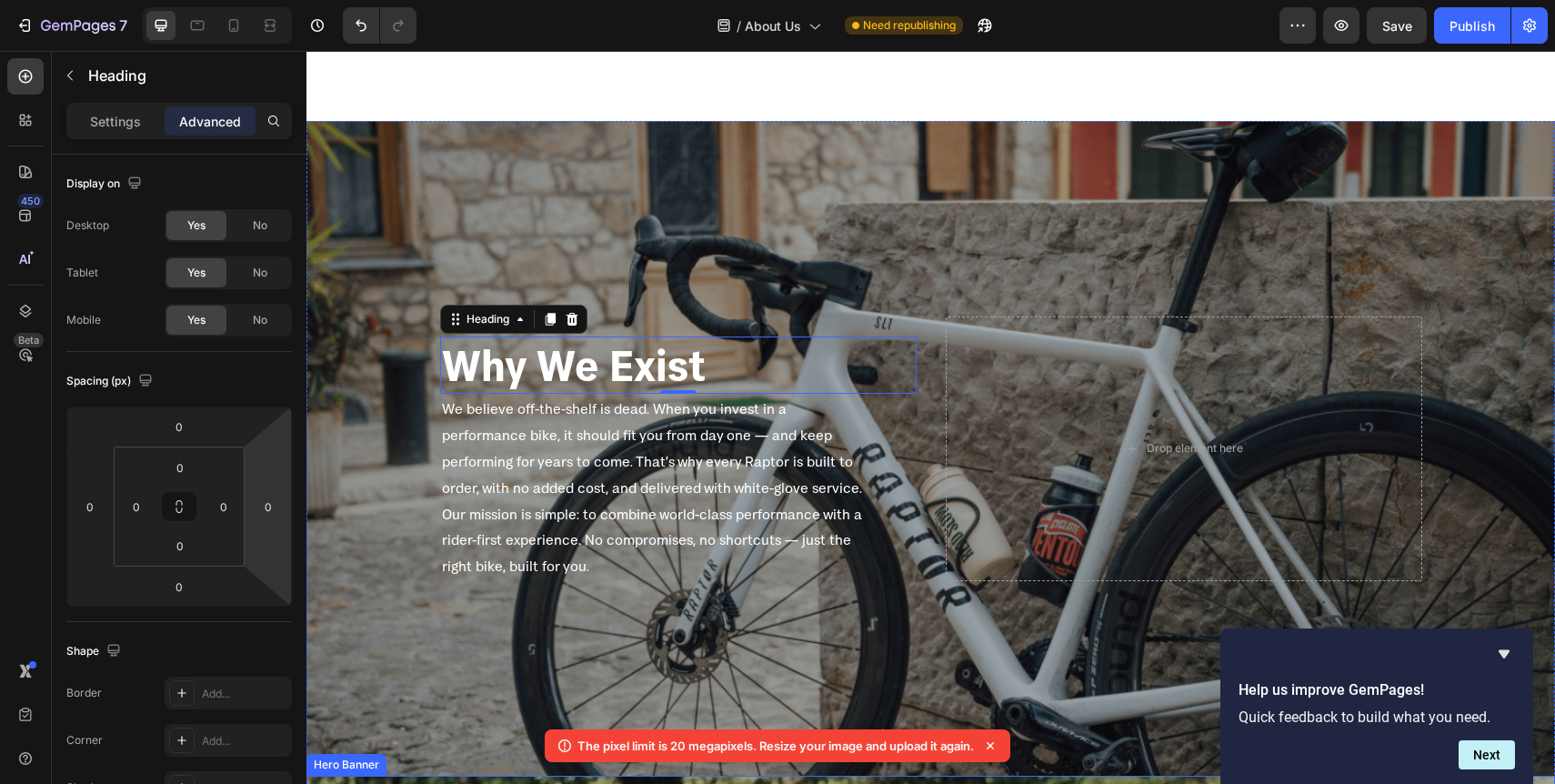
scroll to position [1270, 0]
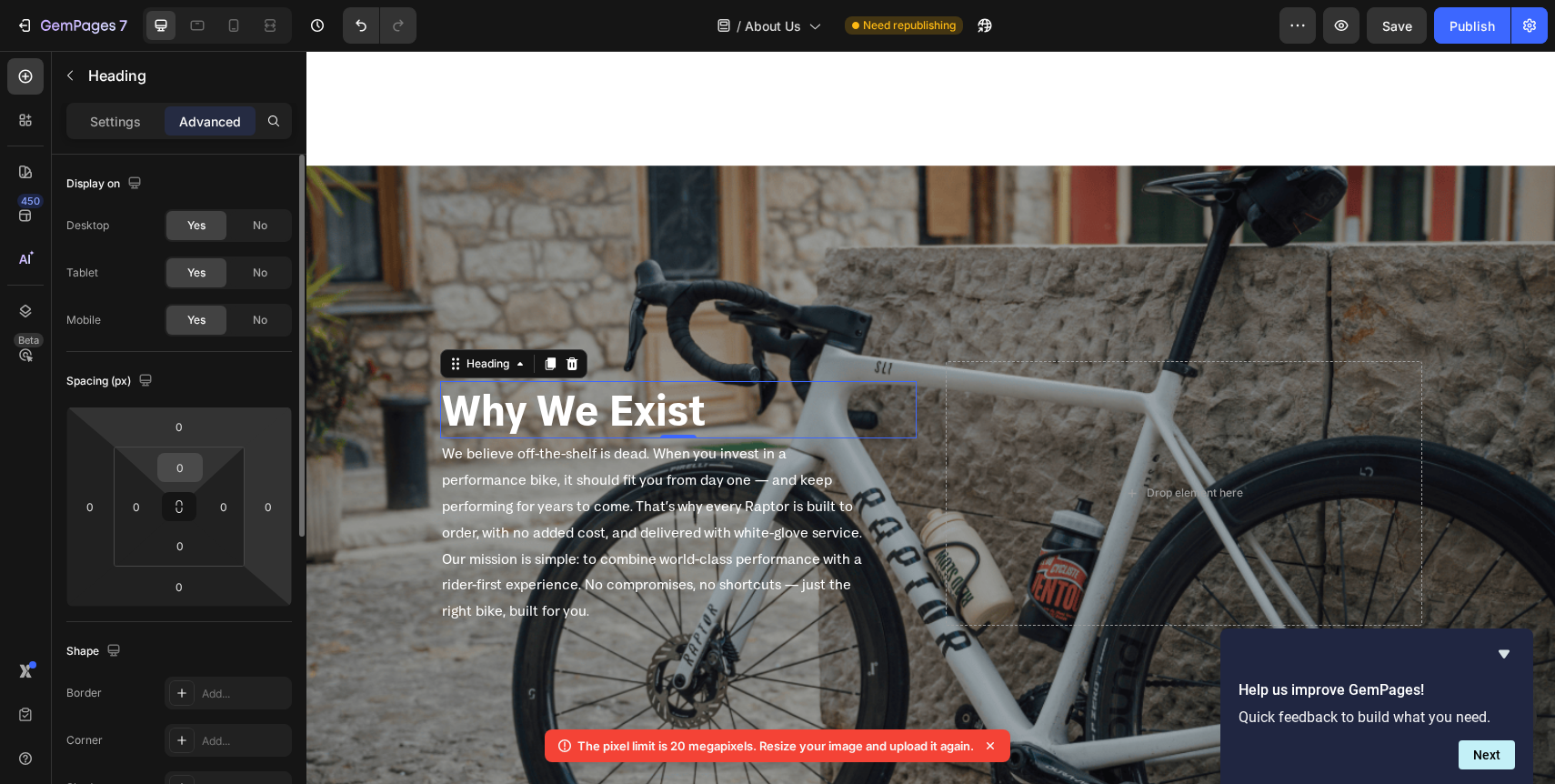
click at [189, 473] on input "0" at bounding box center [180, 467] width 36 height 27
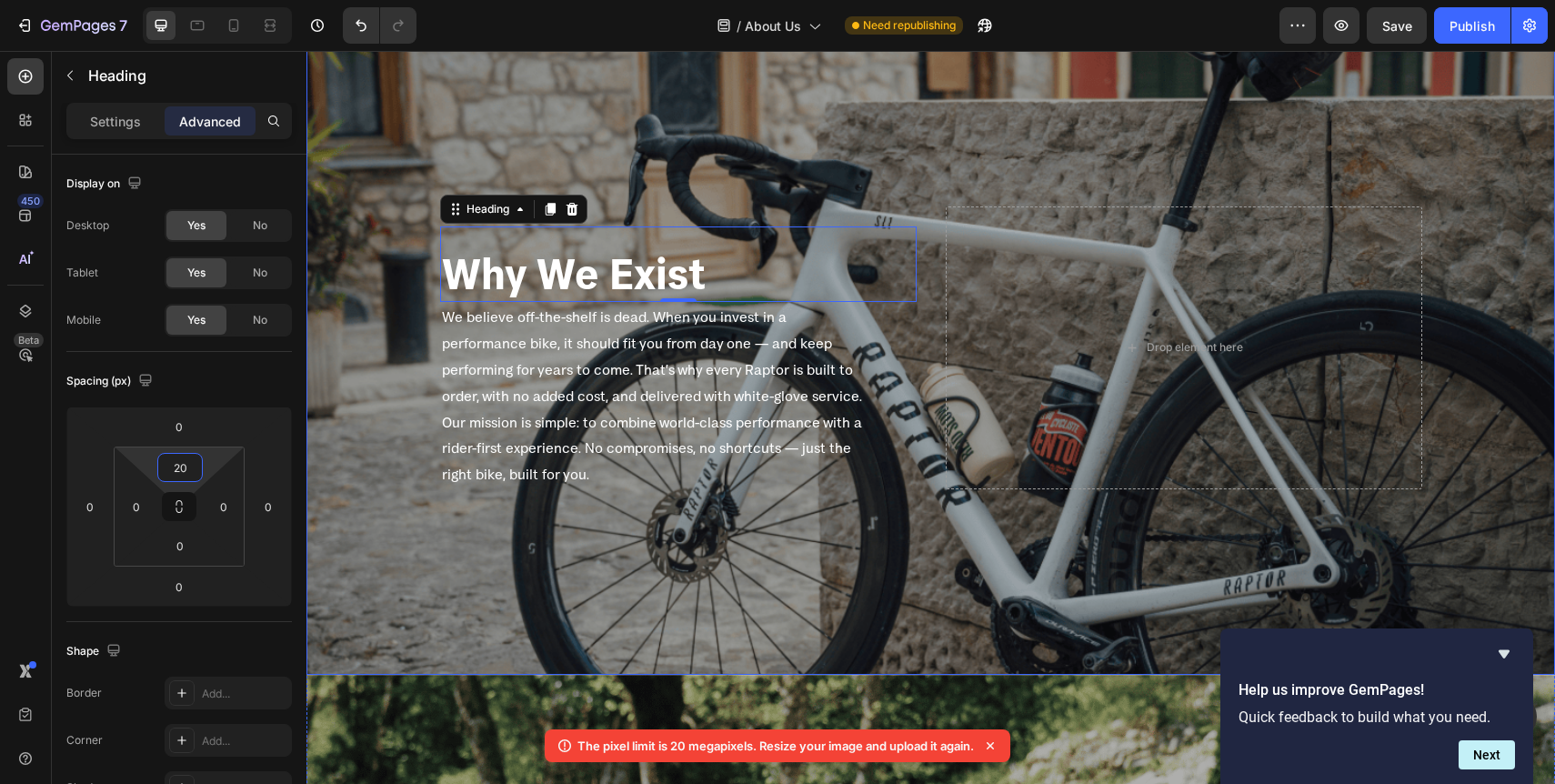
scroll to position [1396, 0]
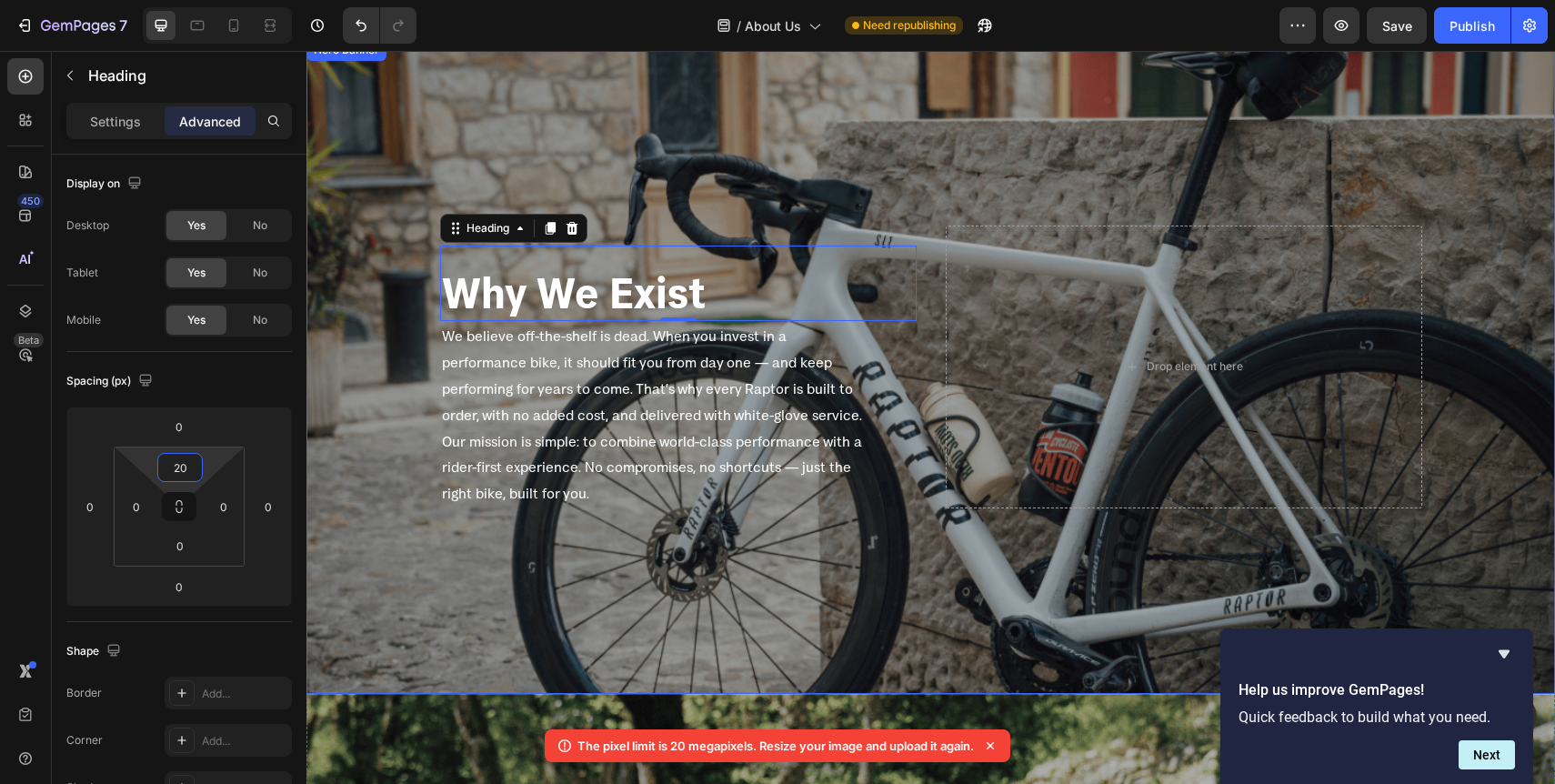
type input "2"
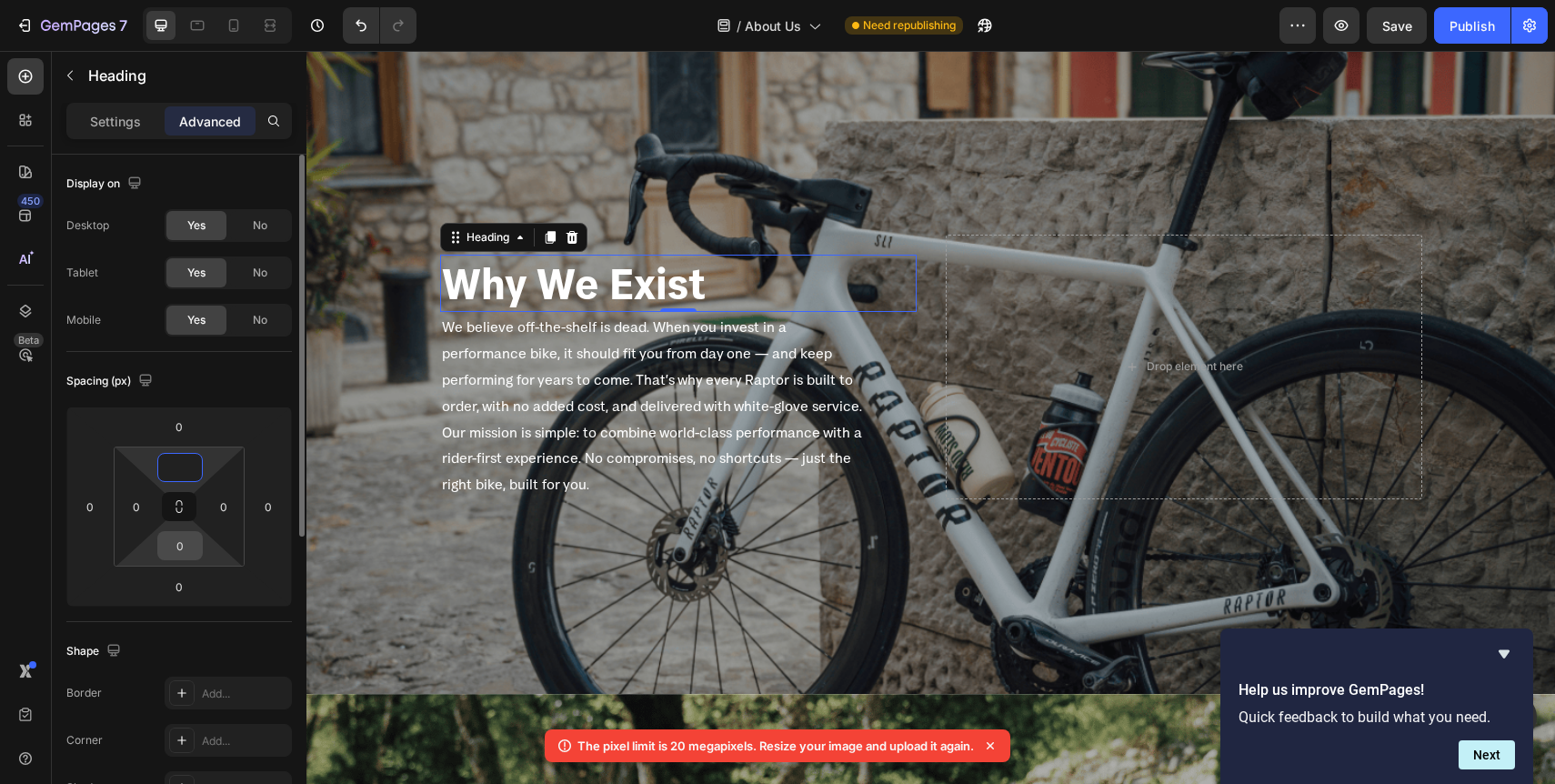
type input "0"
click at [186, 550] on input "0" at bounding box center [180, 545] width 36 height 27
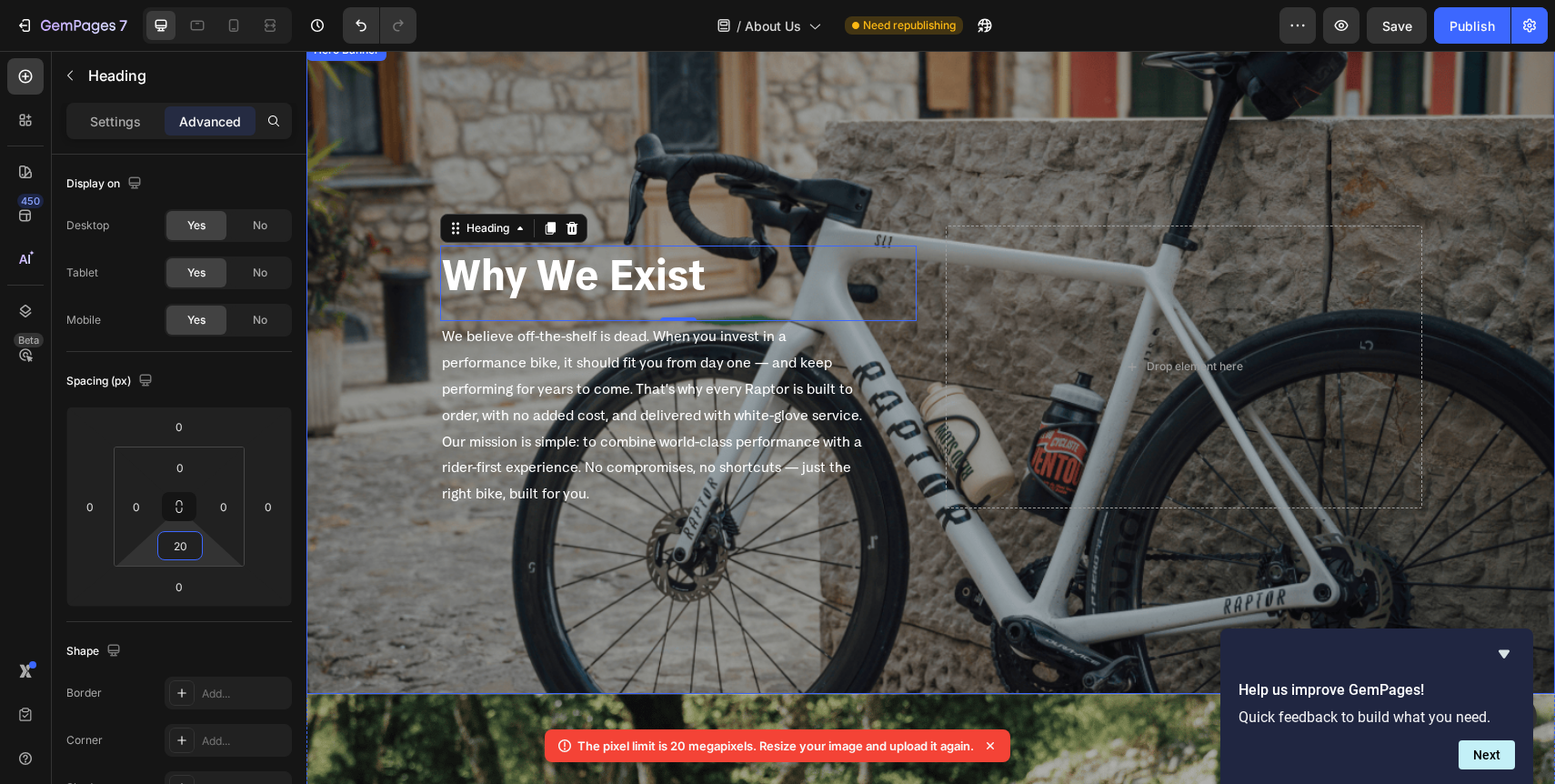
type input "2"
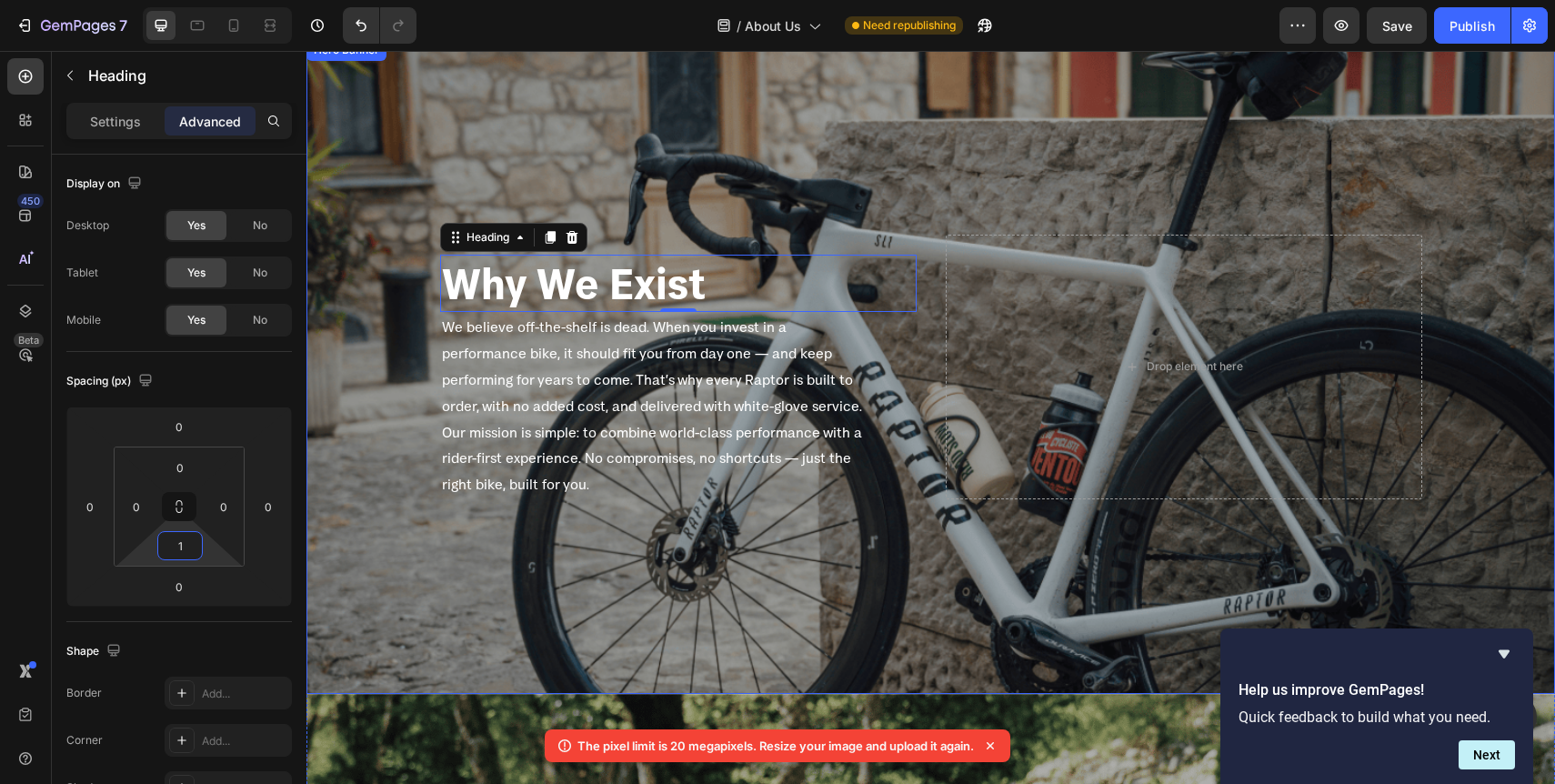
type input "10"
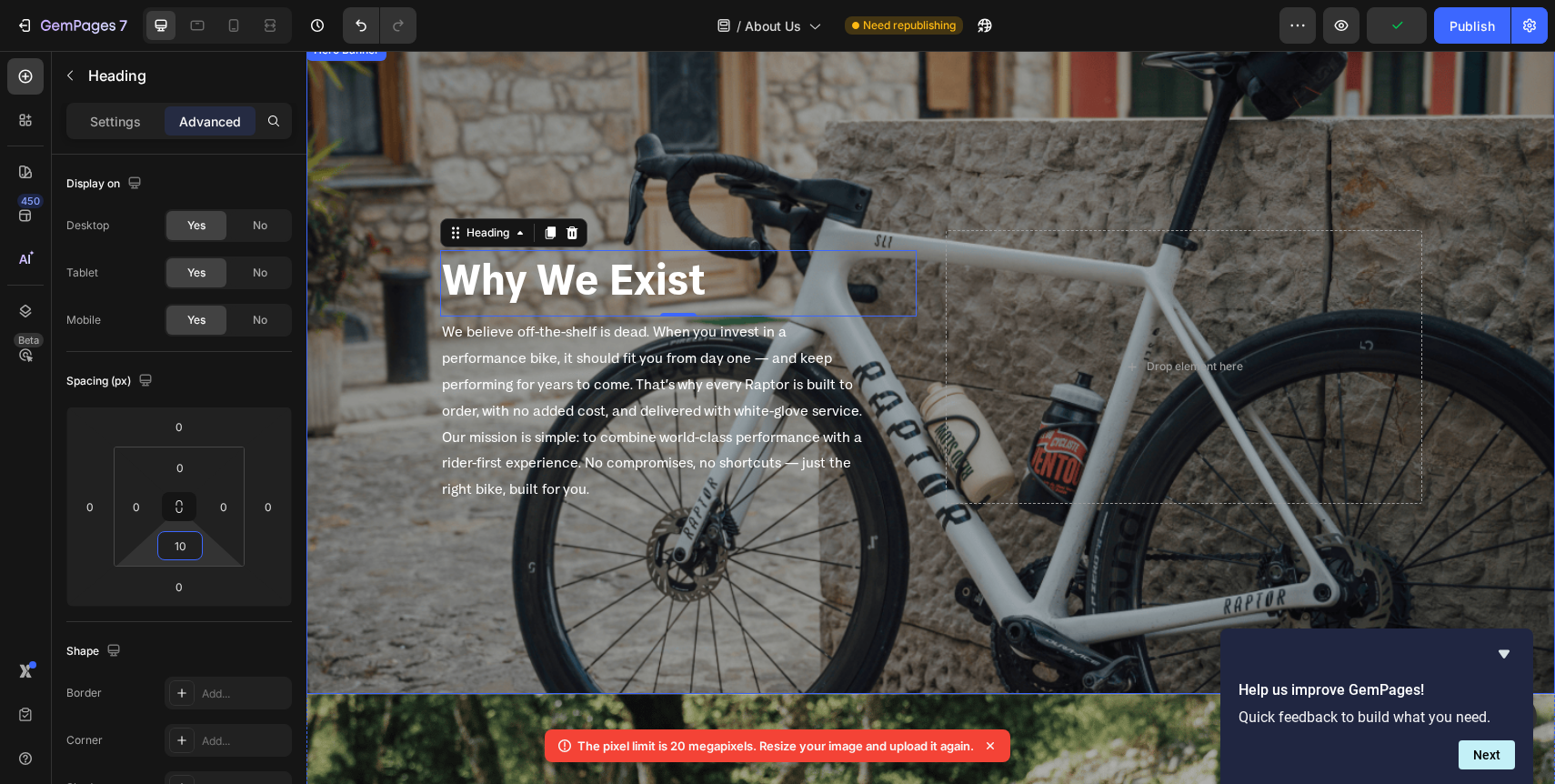
click at [498, 612] on div "Overlay" at bounding box center [930, 366] width 1249 height 654
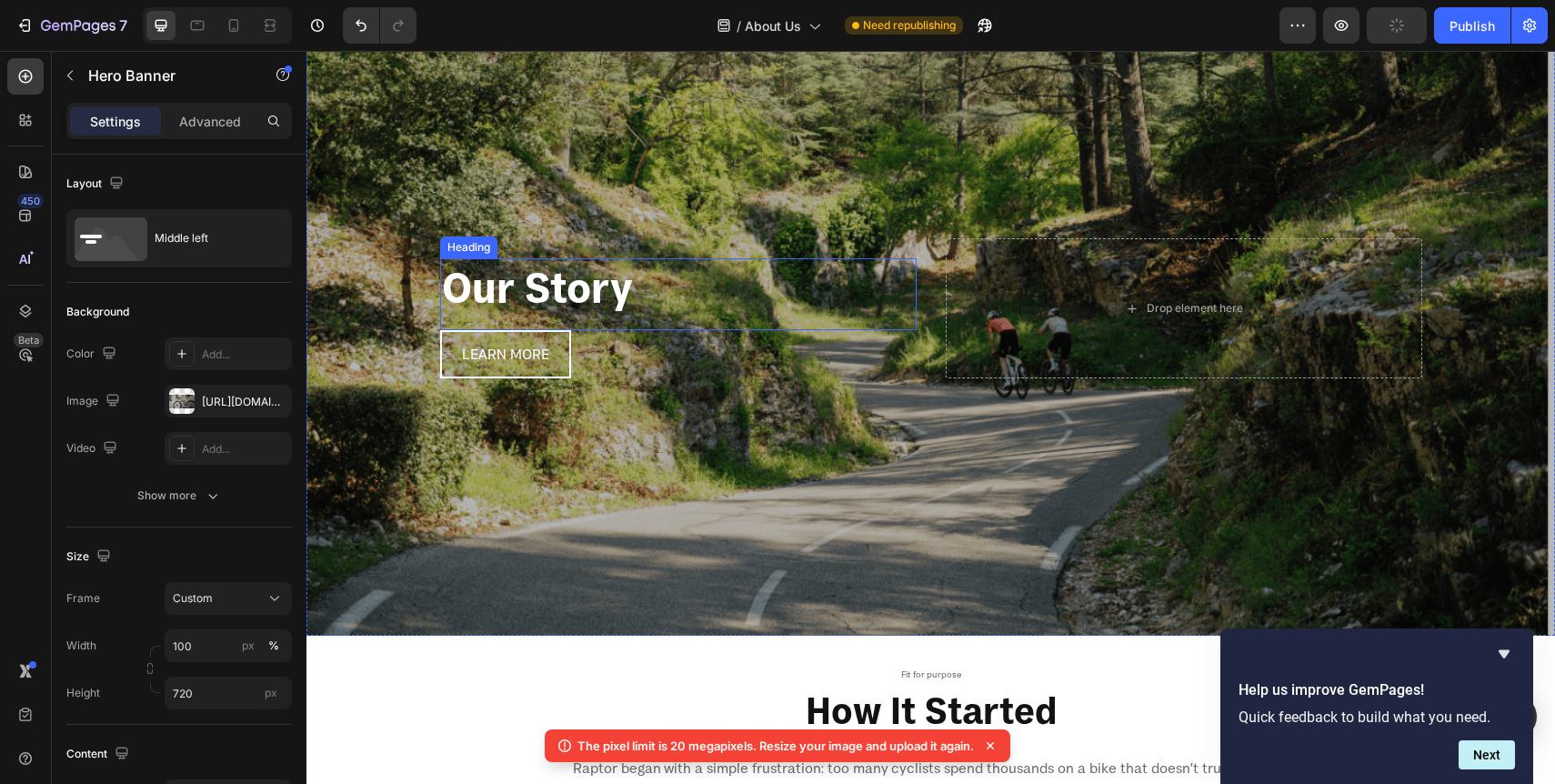
scroll to position [127, 0]
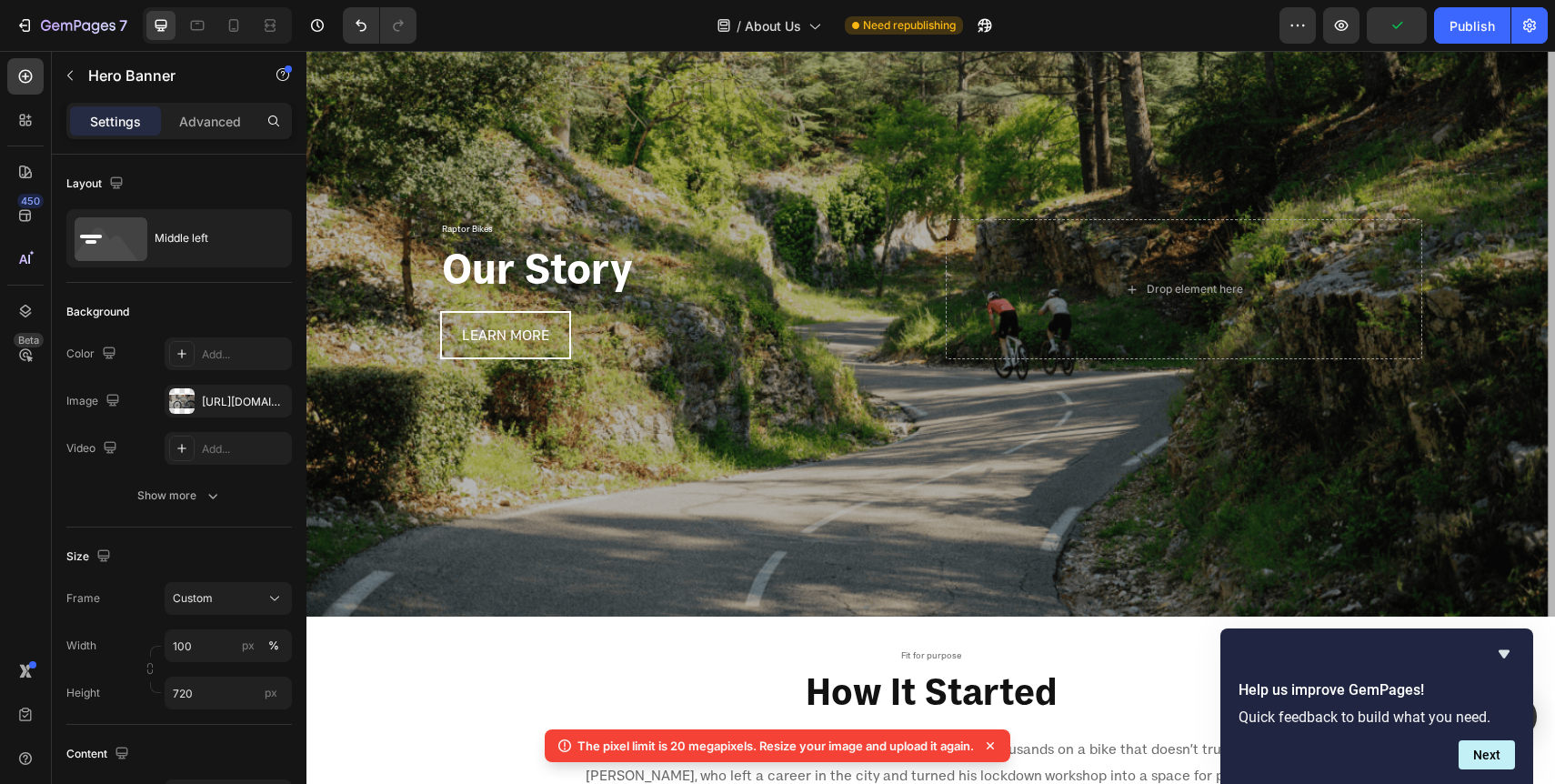
click at [1483, 45] on div "7 Version history / About Us Need republishing Preview Publish" at bounding box center [778, 26] width 1555 height 52
click at [1472, 31] on div "Publish" at bounding box center [1473, 25] width 46 height 19
click at [186, 28] on div at bounding box center [197, 25] width 29 height 29
type input "640"
type input "100%"
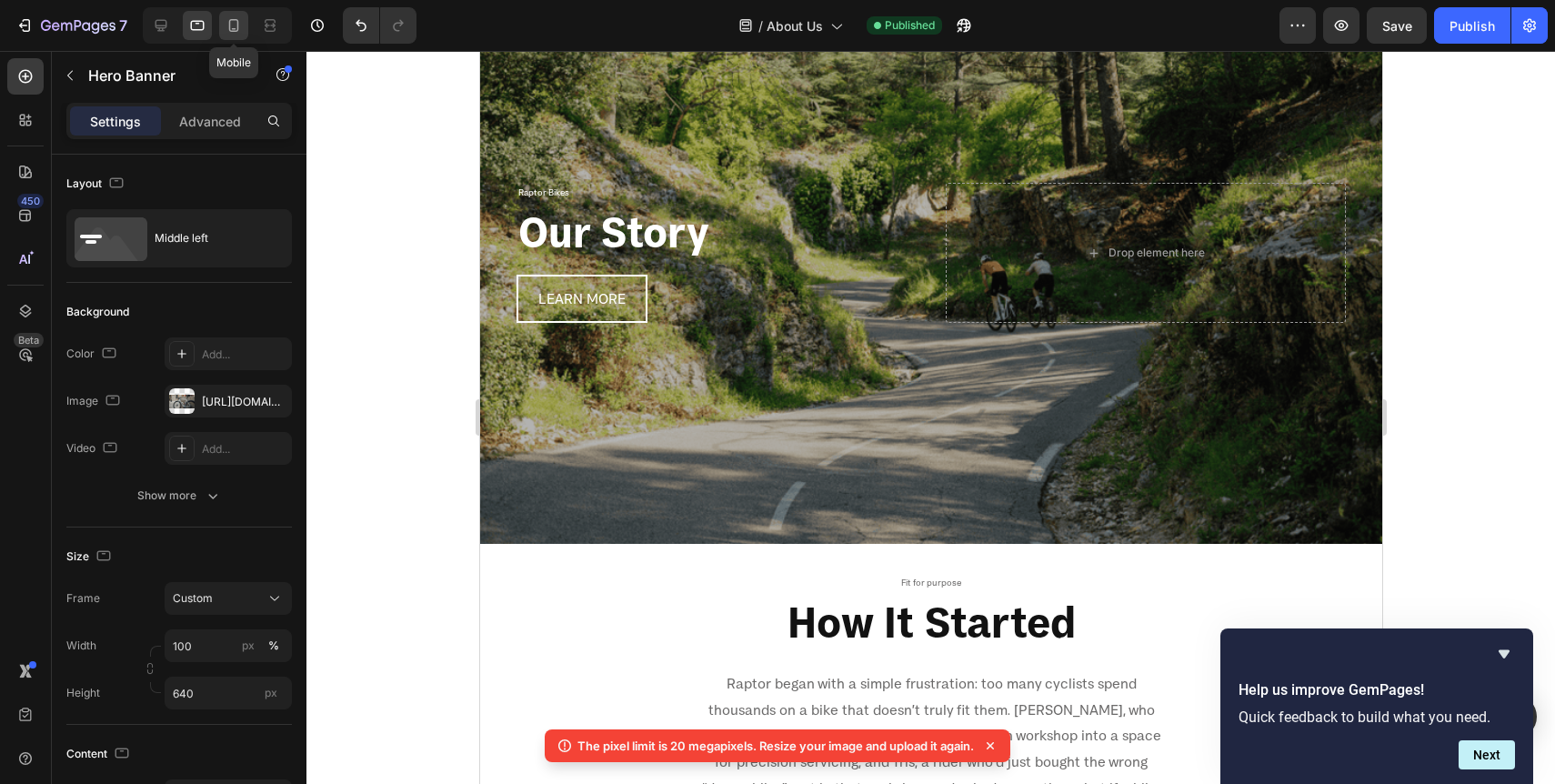
click at [232, 32] on icon at bounding box center [234, 25] width 18 height 18
type input "Auto"
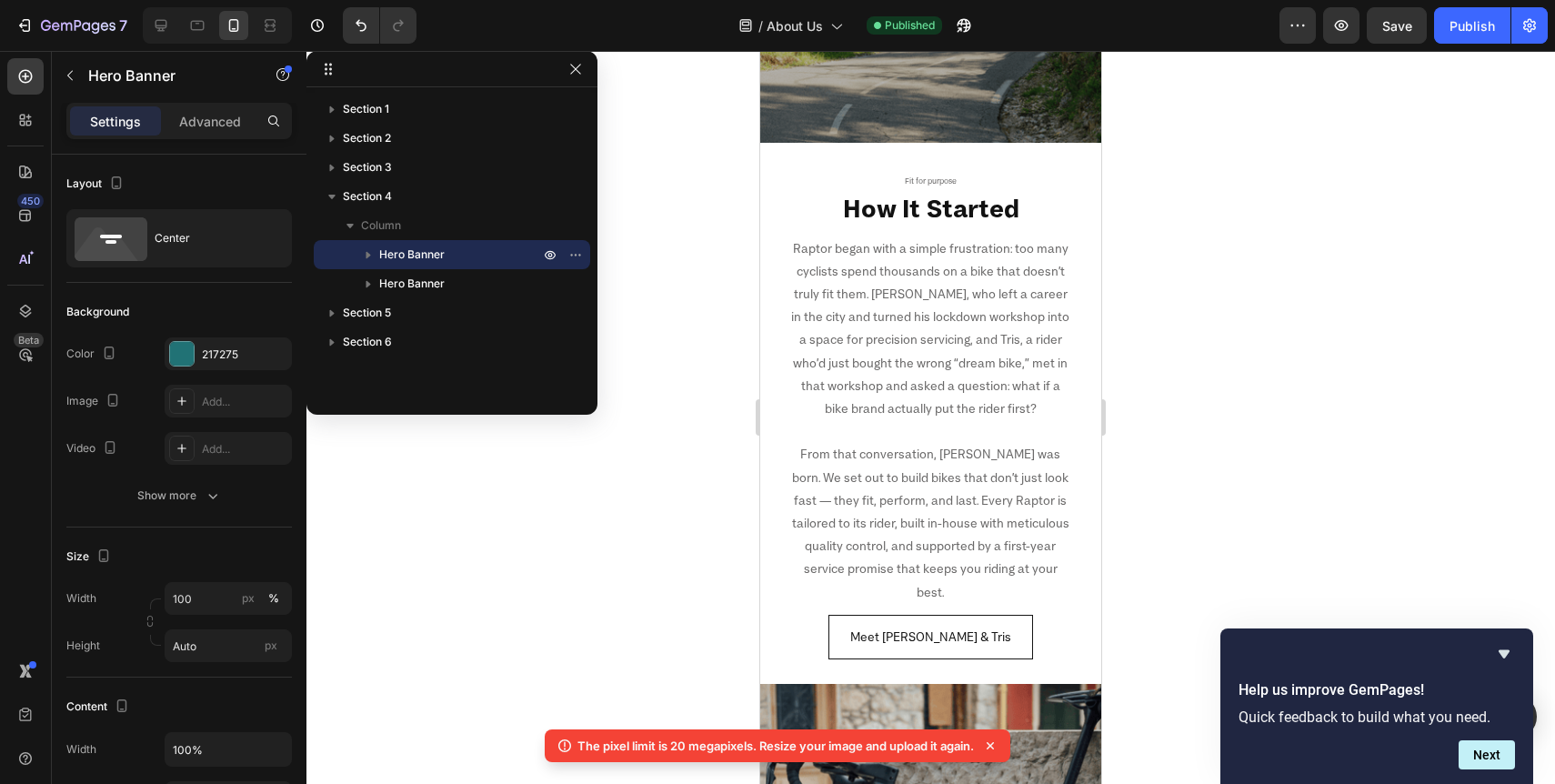
scroll to position [280, 0]
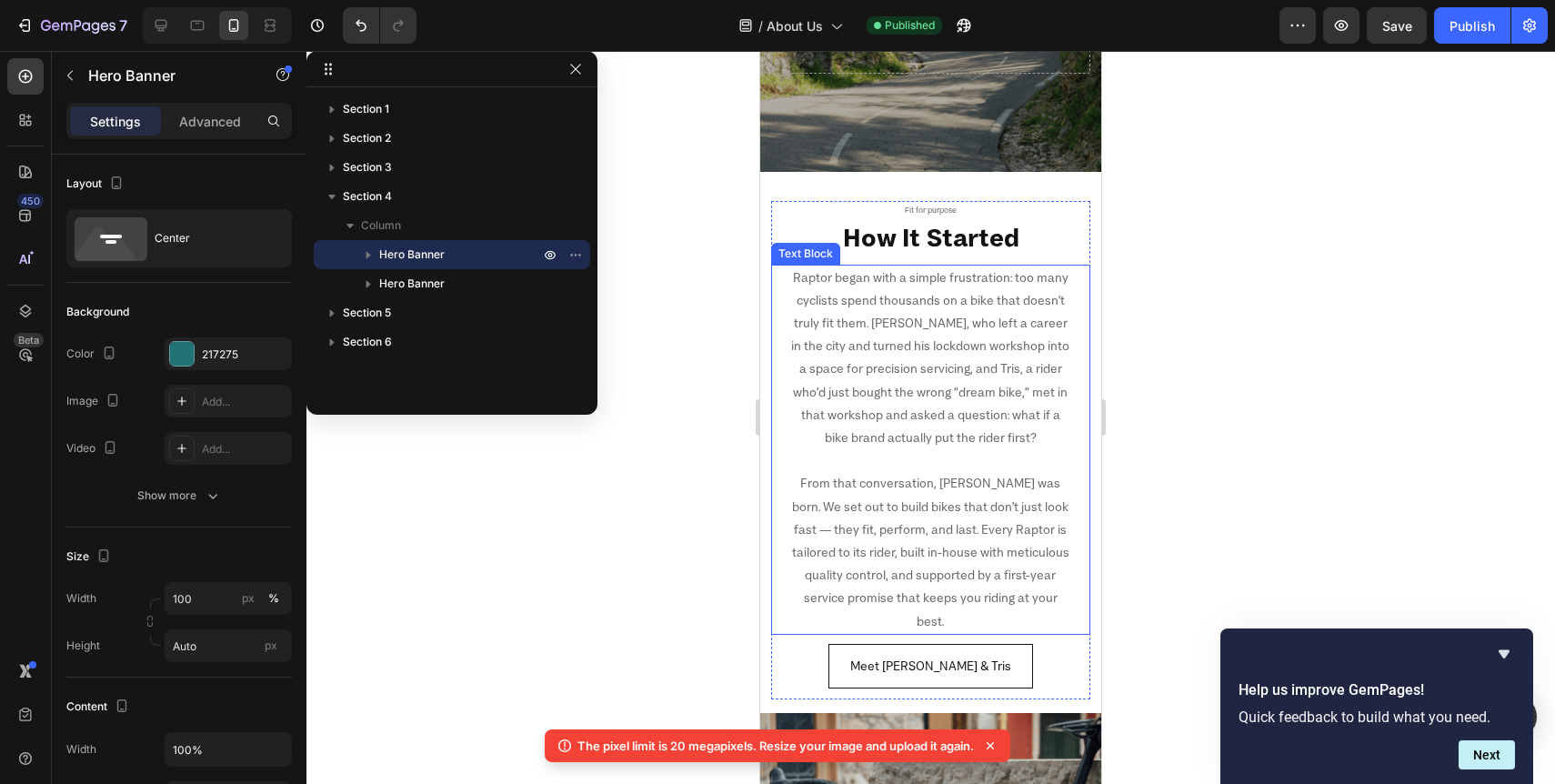
click at [837, 280] on p "Raptor began with a simple frustration: too many cyclists spend thousands on a …" at bounding box center [931, 358] width 283 height 184
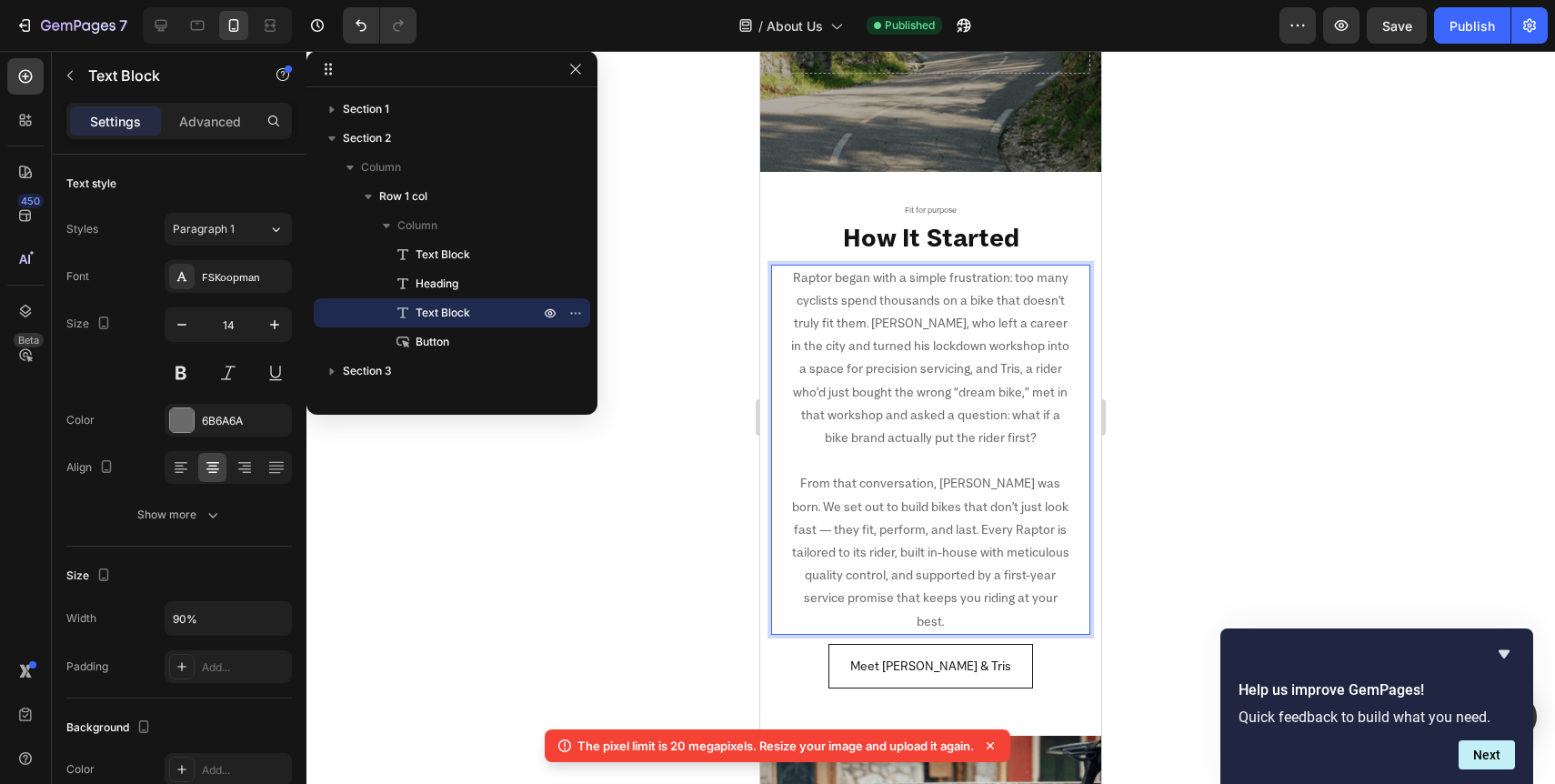
click at [833, 278] on p "Raptor began with a simple frustration: too many cyclists spend thousands on a …" at bounding box center [931, 358] width 283 height 184
click at [1475, 33] on div "Publish" at bounding box center [1473, 25] width 46 height 19
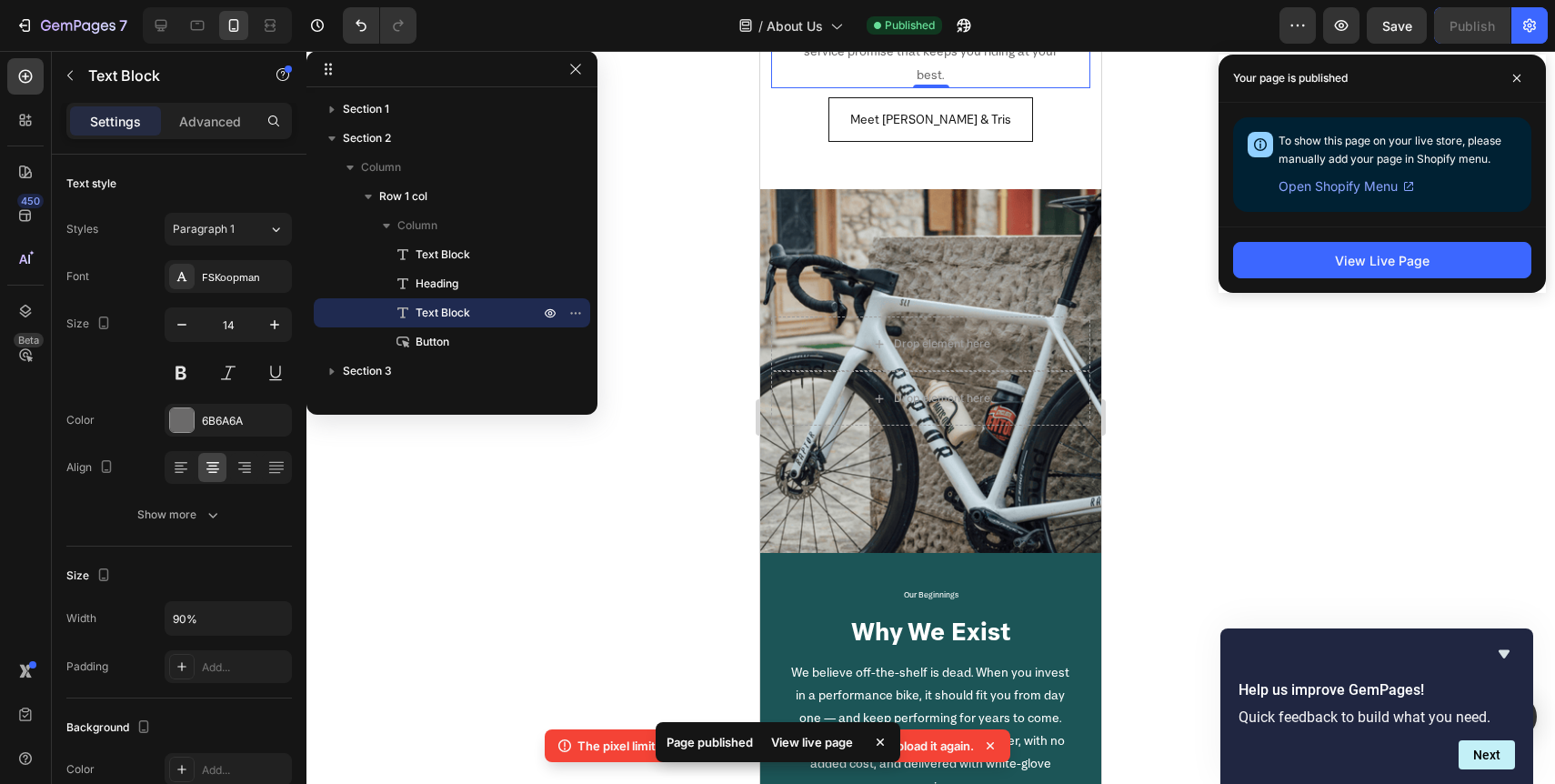
scroll to position [876, 0]
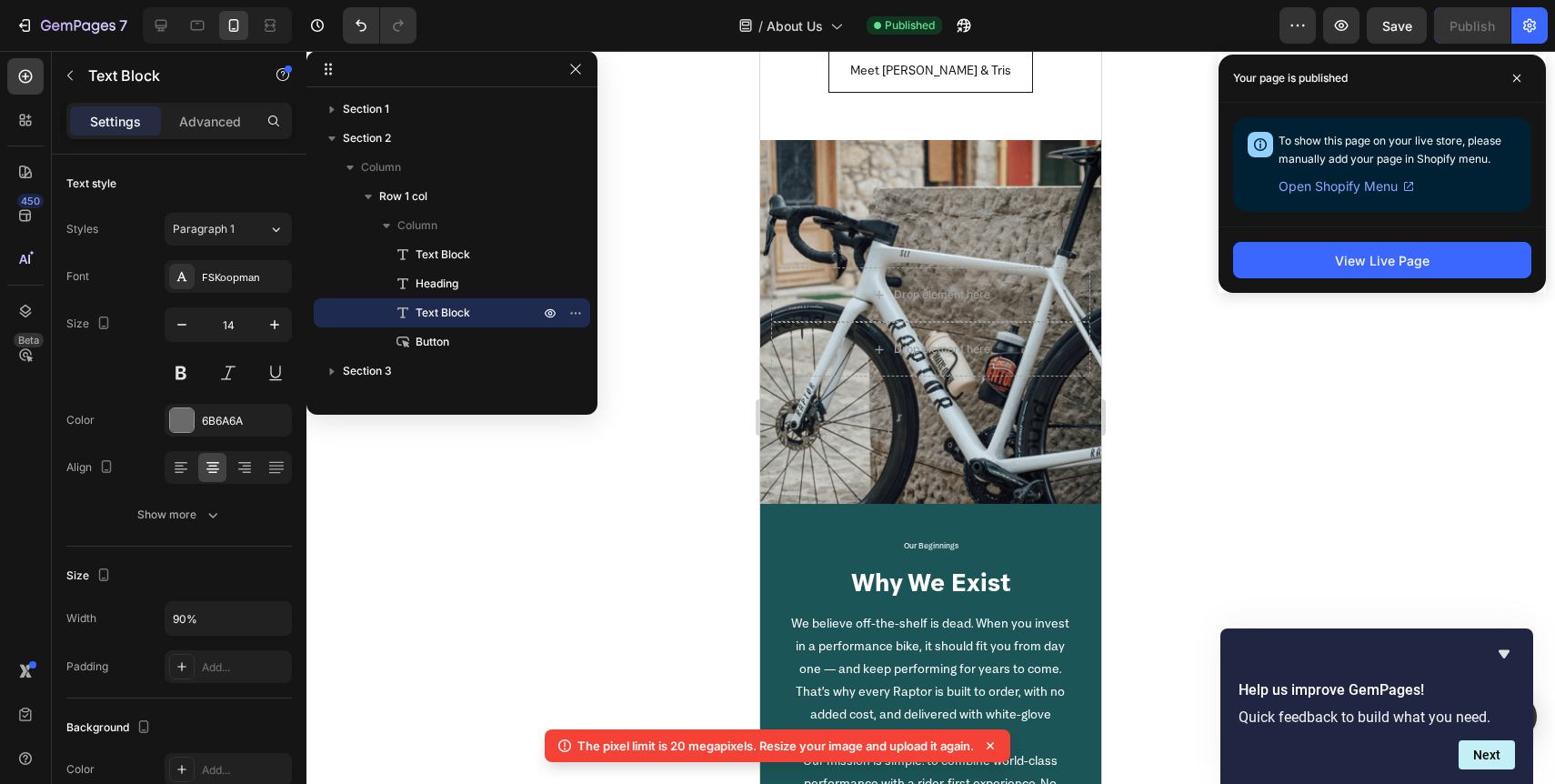
click at [995, 742] on icon at bounding box center [990, 745] width 18 height 18
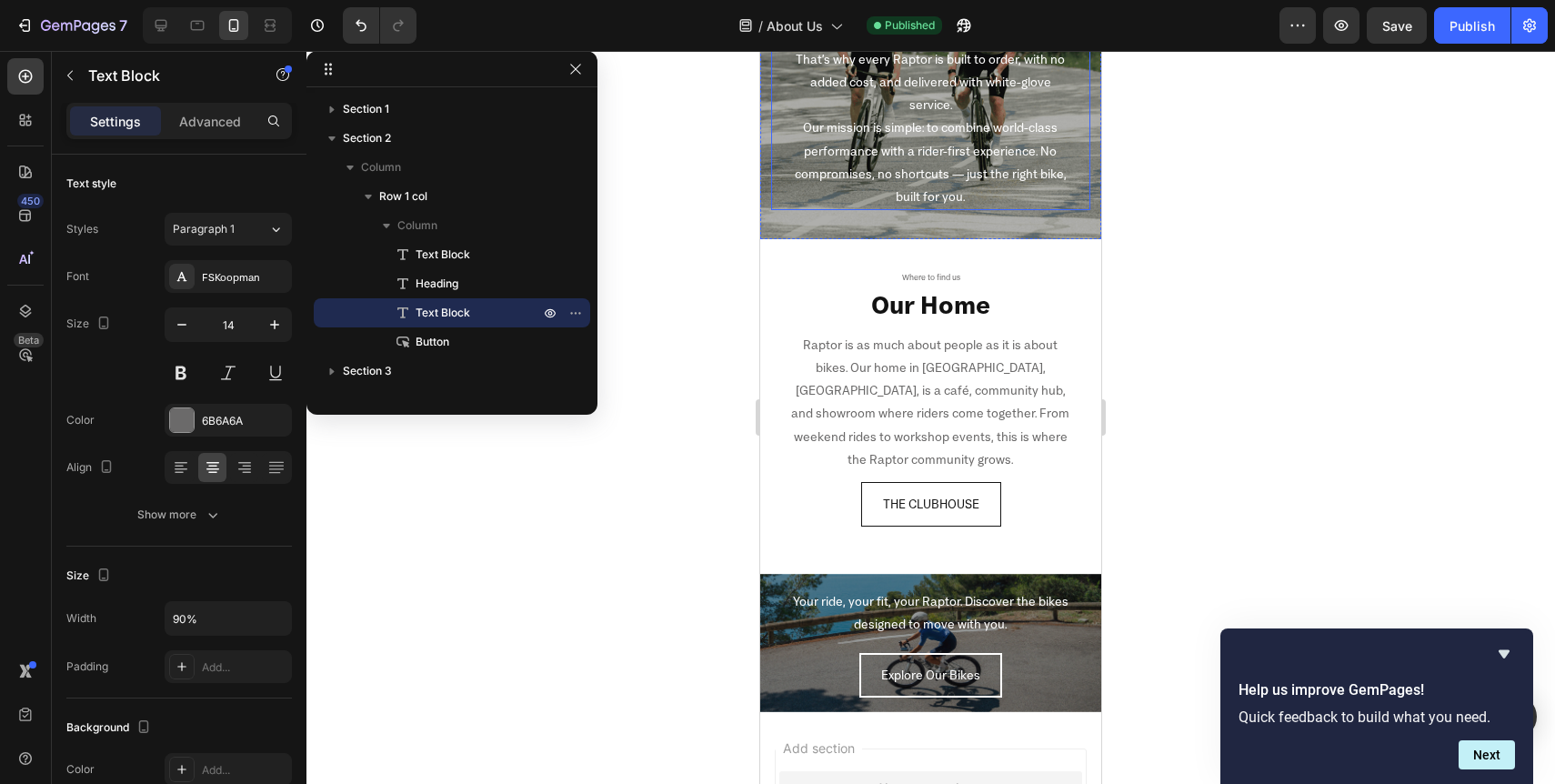
scroll to position [1936, 0]
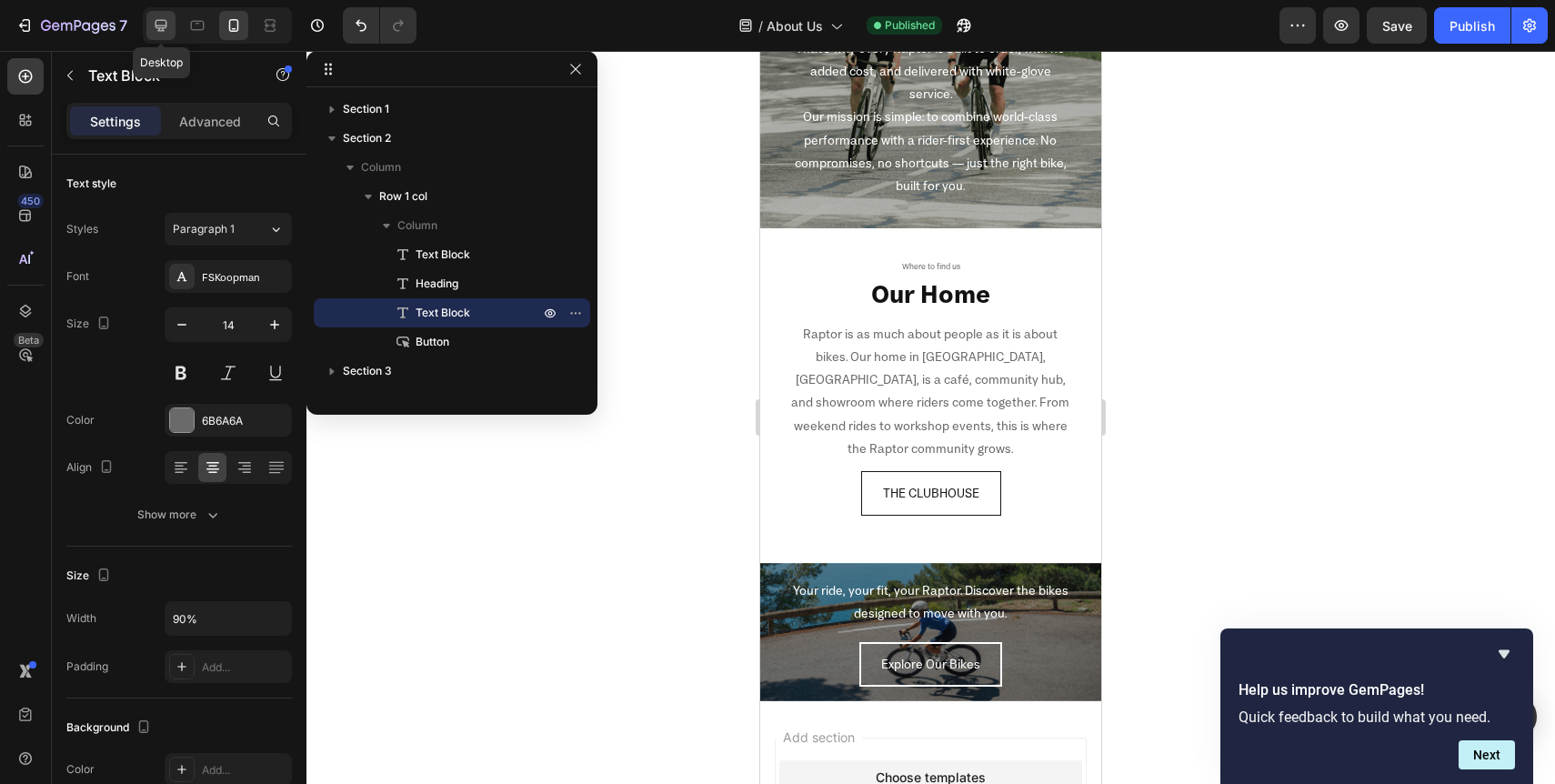
click at [159, 33] on icon at bounding box center [161, 25] width 18 height 18
type input "16"
type input "100%"
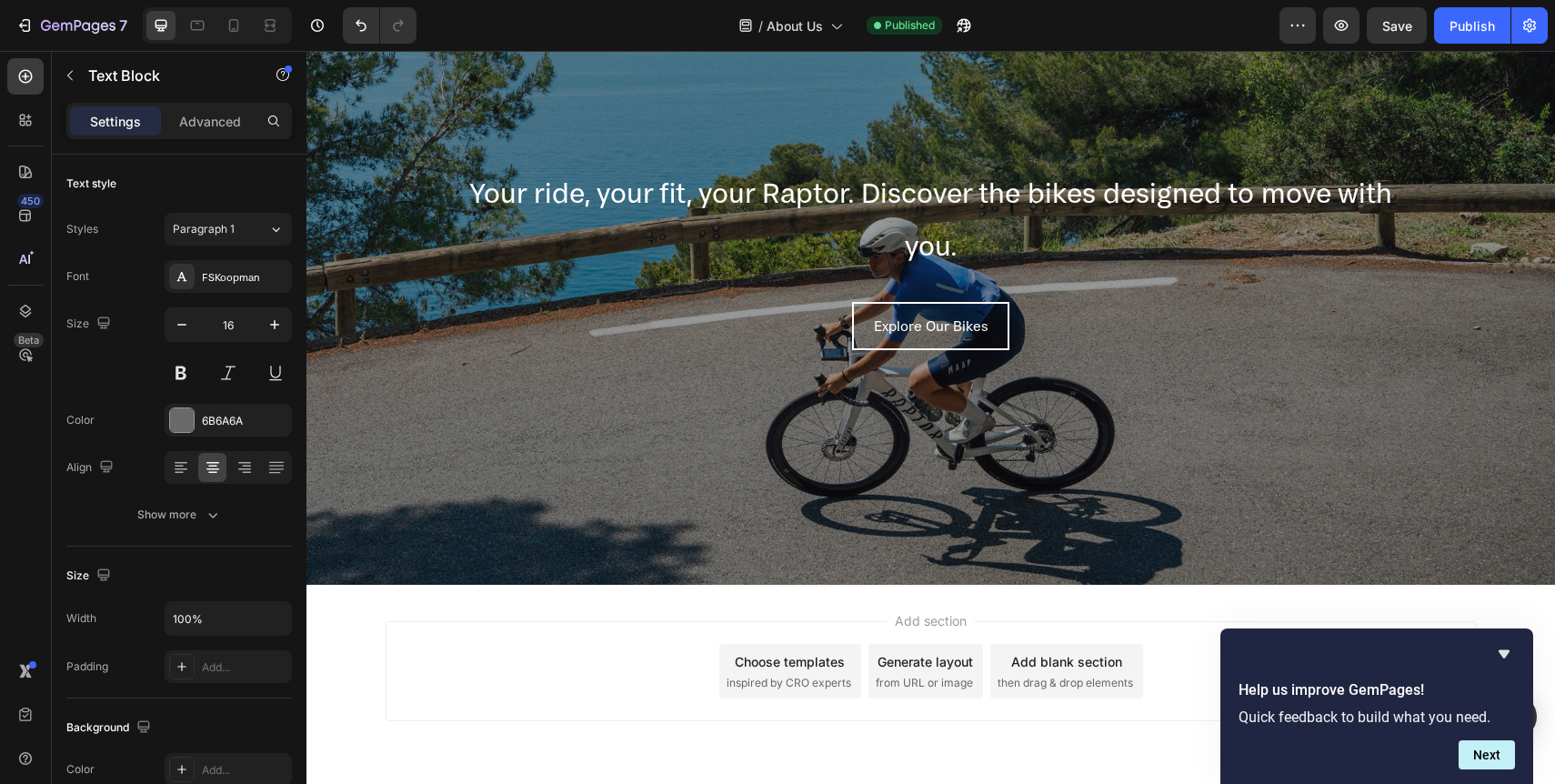
scroll to position [2940, 0]
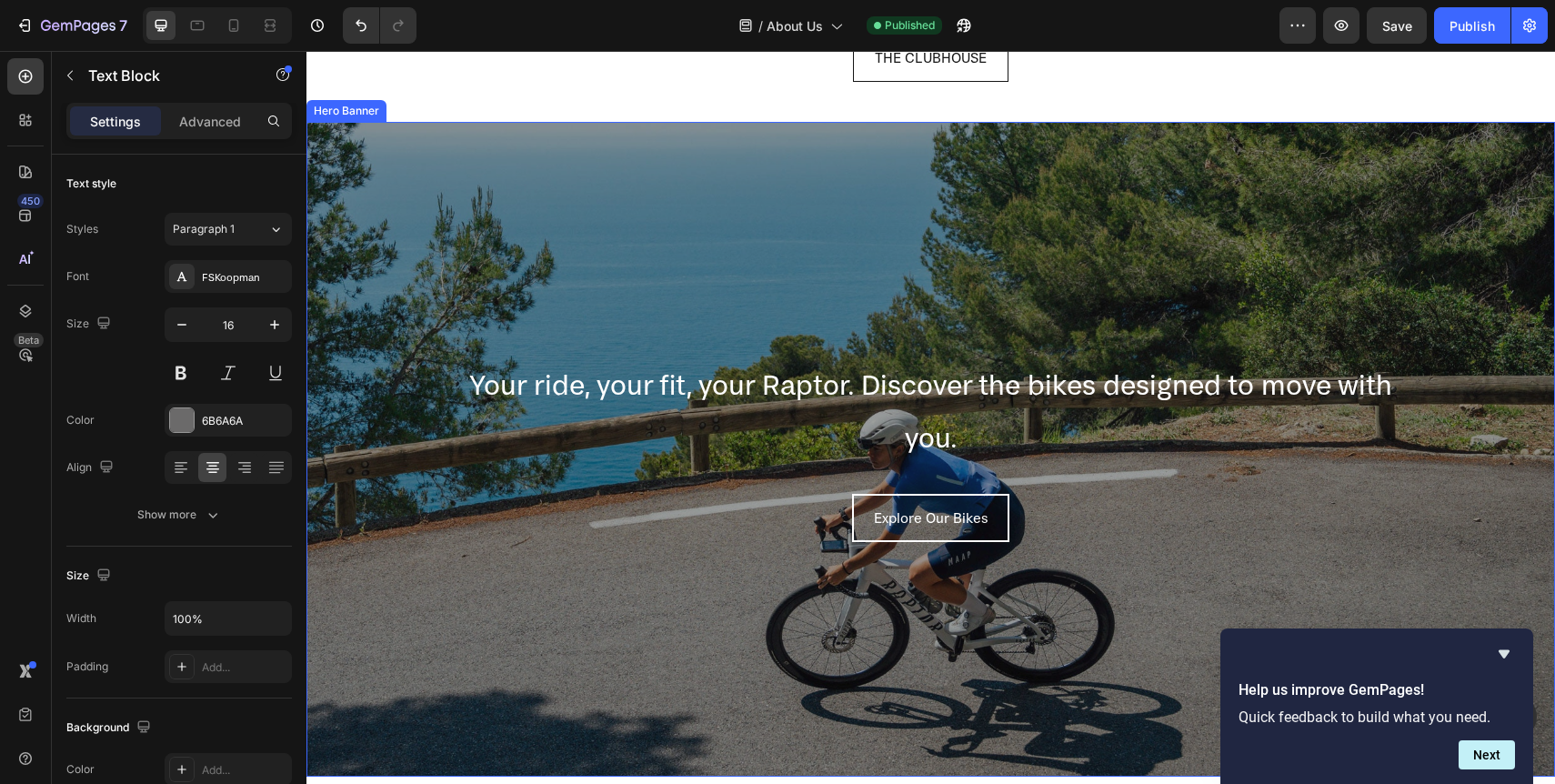
click at [408, 223] on div "Overlay" at bounding box center [930, 449] width 1249 height 654
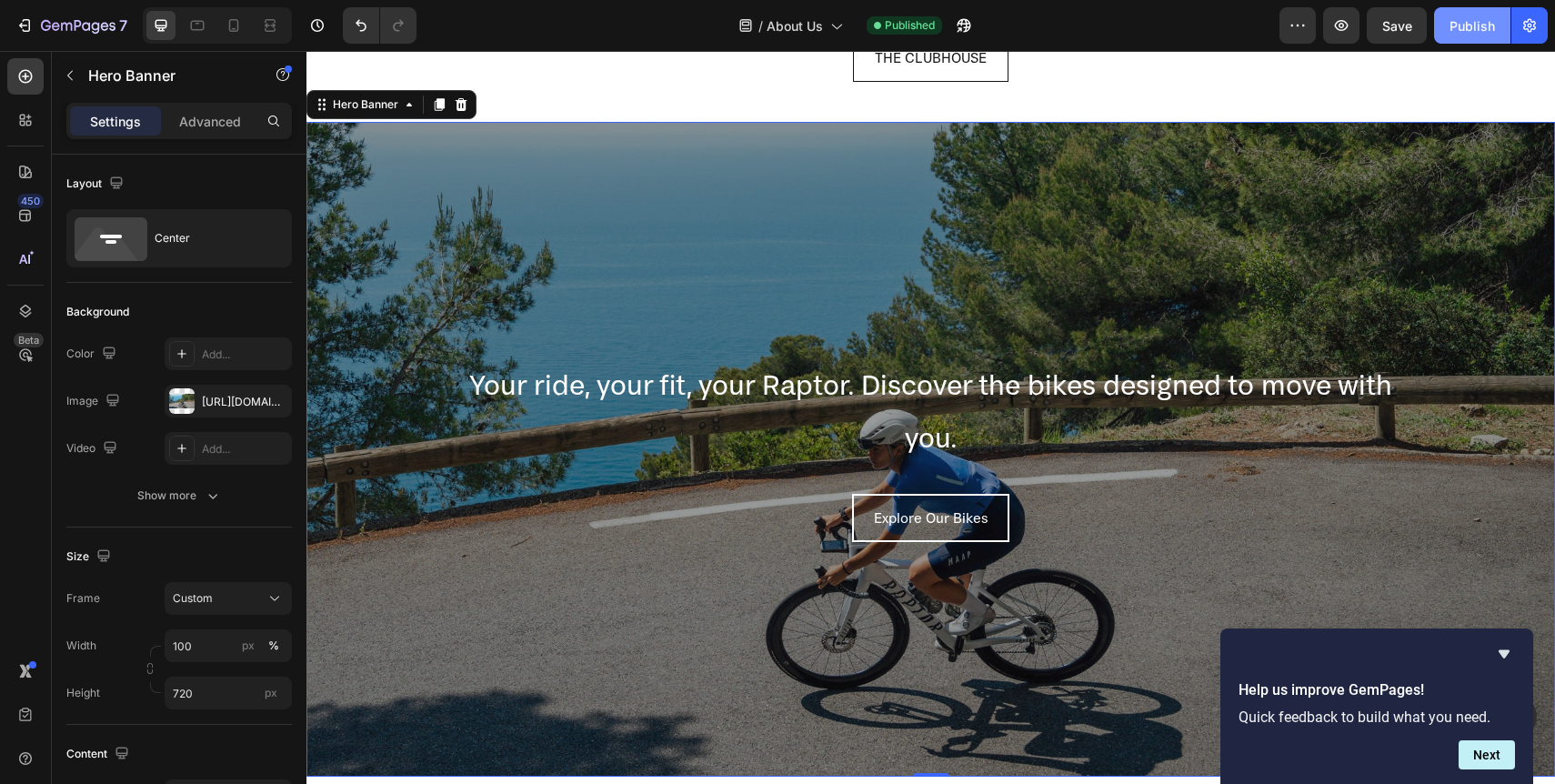
click at [1476, 28] on div "Publish" at bounding box center [1473, 25] width 46 height 19
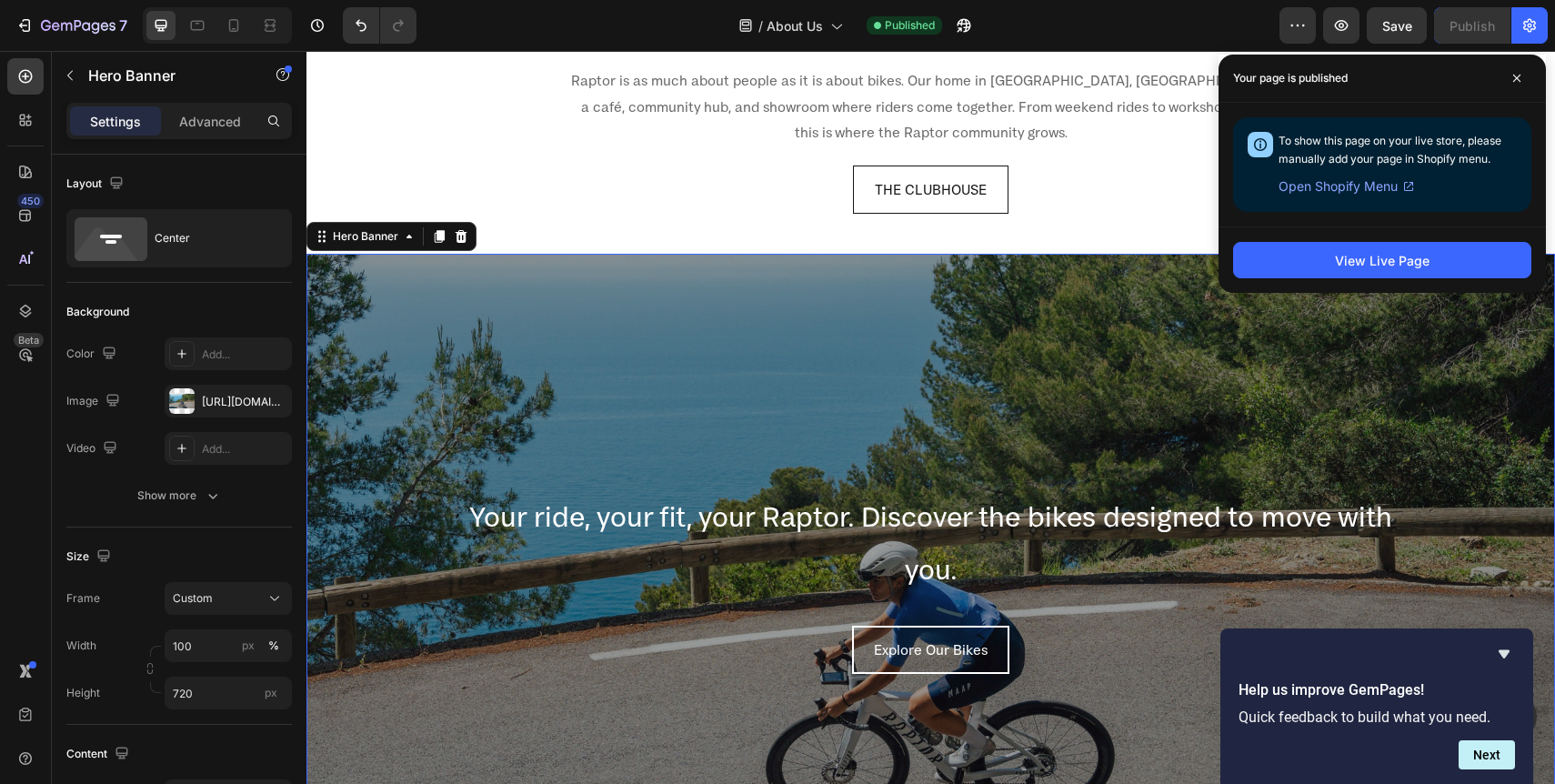
scroll to position [1839, 0]
